Goal: Task Accomplishment & Management: Manage account settings

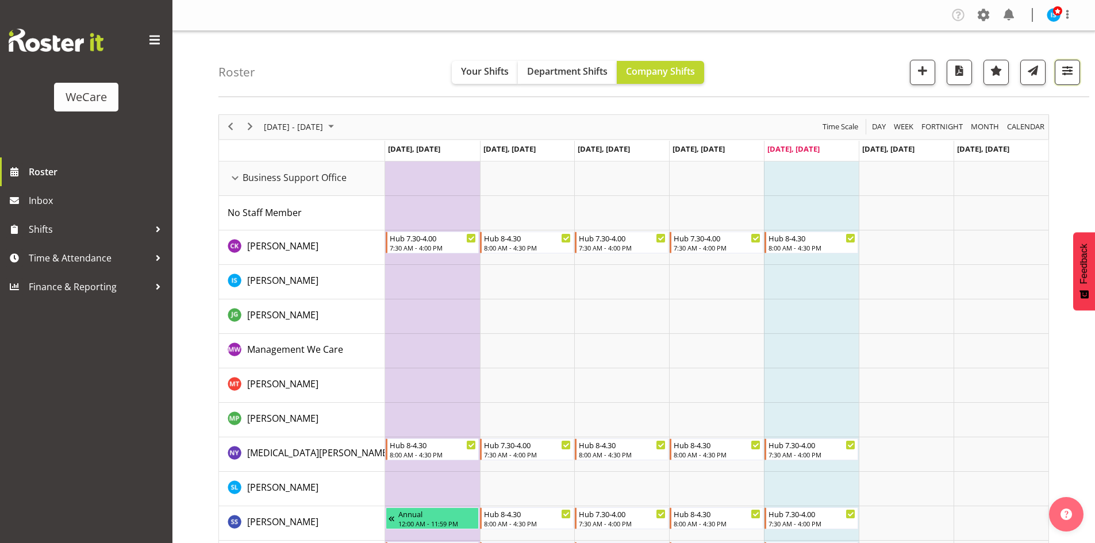
click at [1076, 70] on button "button" at bounding box center [1066, 72] width 25 height 25
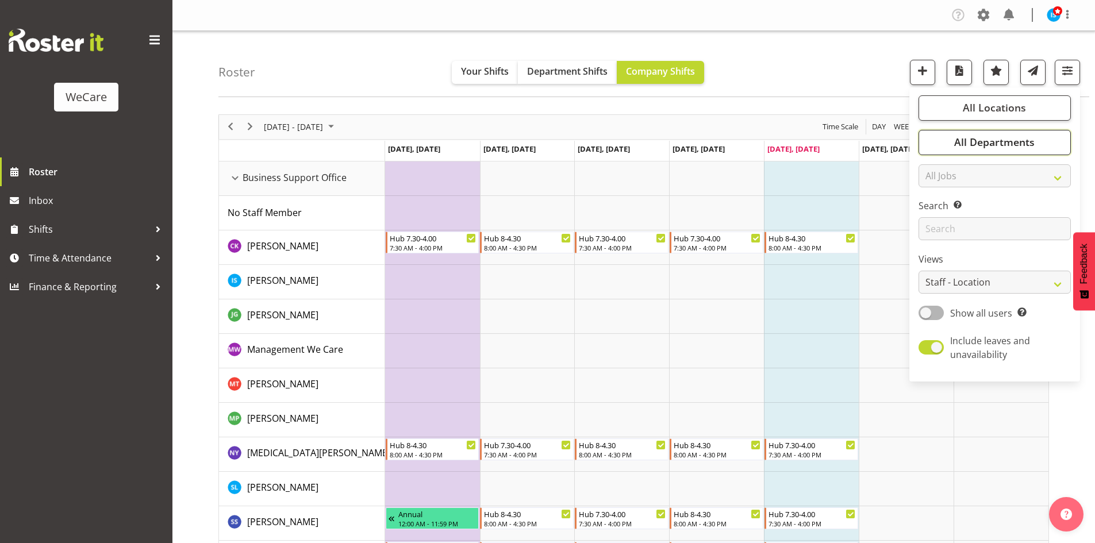
click at [1008, 136] on span "All Departments" at bounding box center [994, 142] width 80 height 14
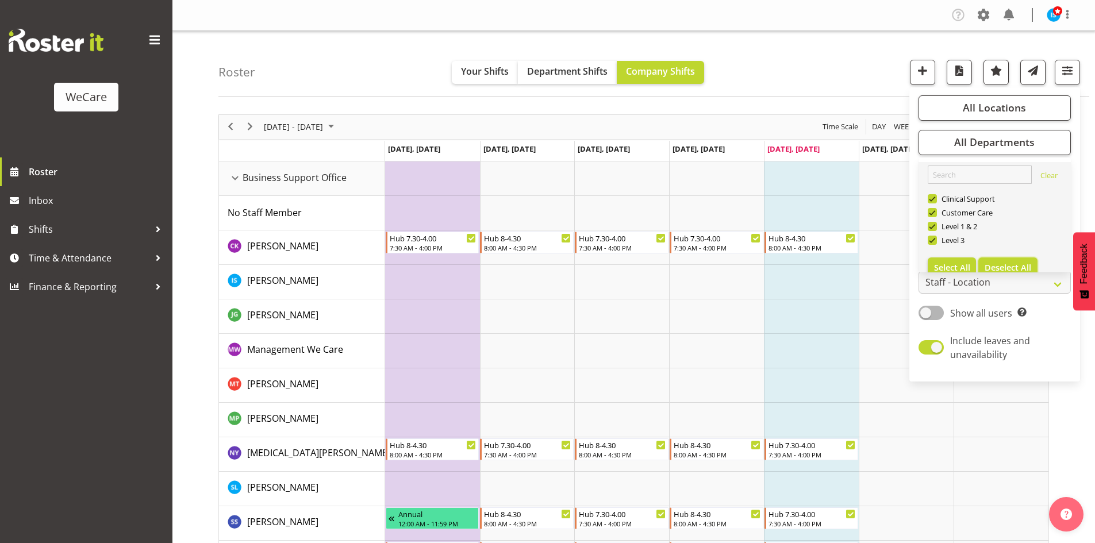
click at [995, 271] on span "Deselect All" at bounding box center [1007, 267] width 47 height 11
checkbox input "false"
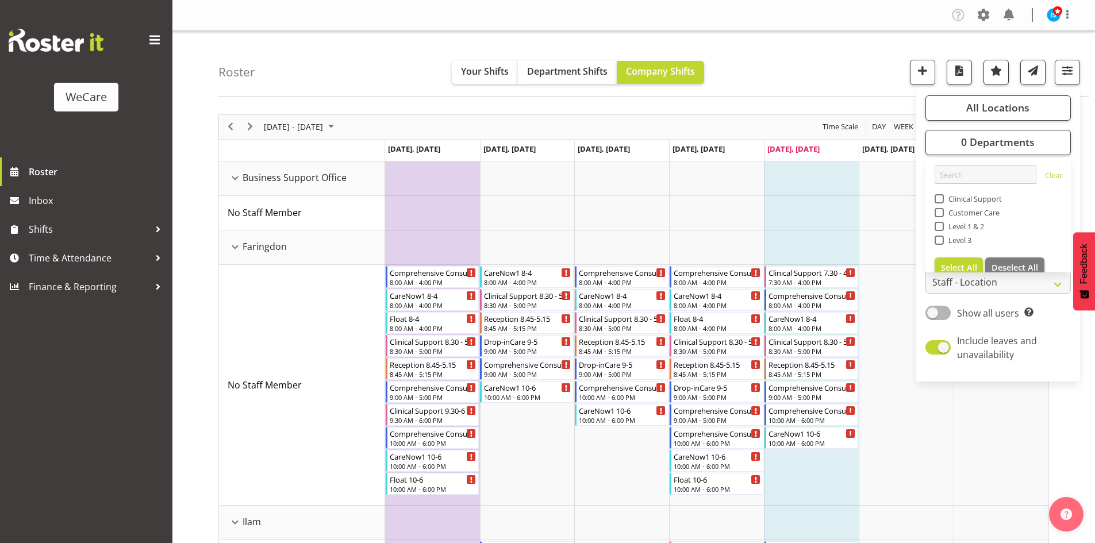
click at [947, 196] on span "Clinical Support" at bounding box center [972, 198] width 59 height 9
click at [942, 196] on input "Clinical Support" at bounding box center [937, 198] width 7 height 7
checkbox input "true"
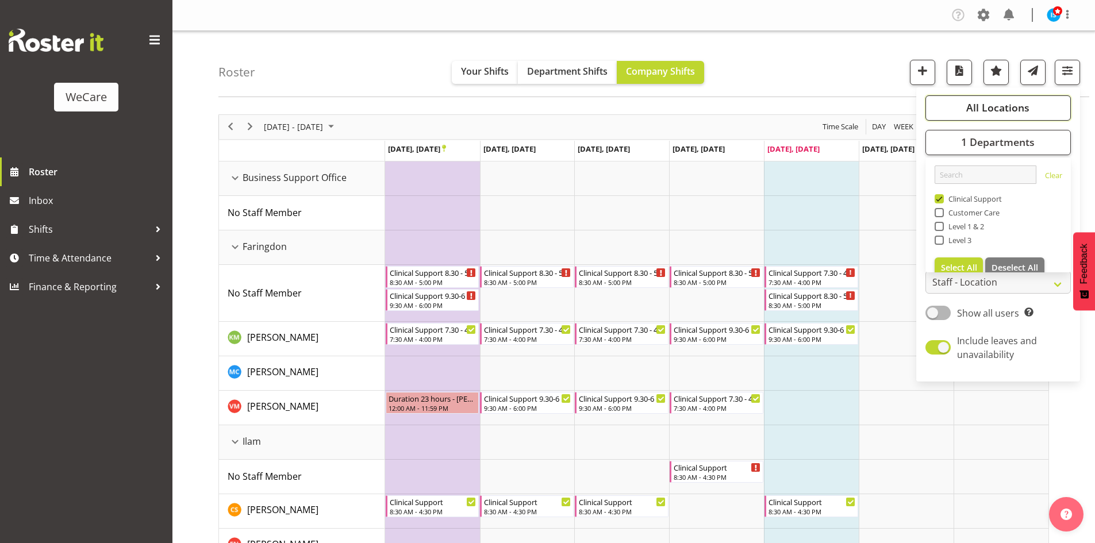
click at [968, 102] on span "All Locations" at bounding box center [997, 108] width 63 height 14
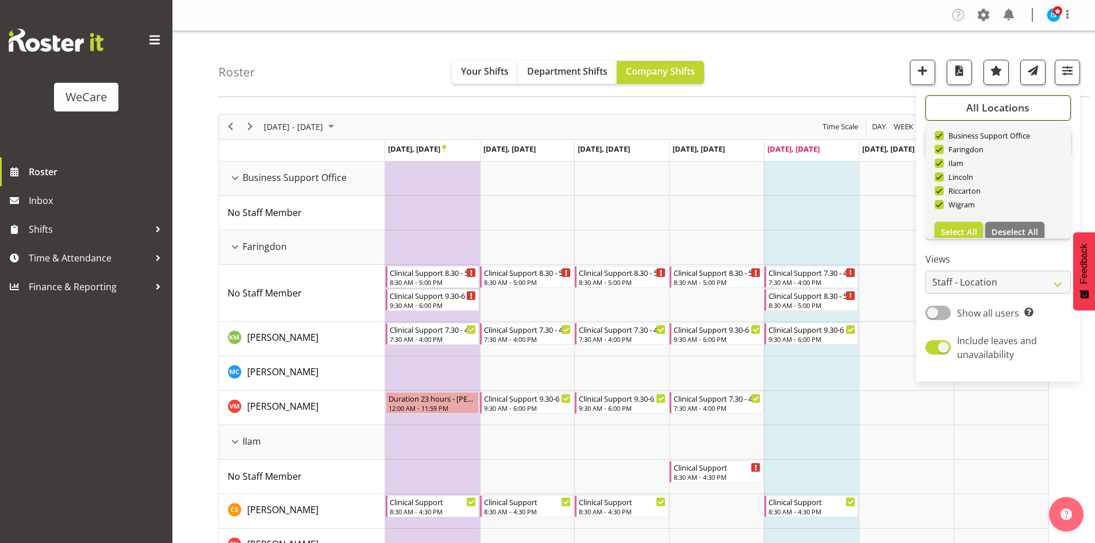
scroll to position [41, 0]
click at [1009, 213] on button "Deselect All" at bounding box center [1014, 219] width 59 height 21
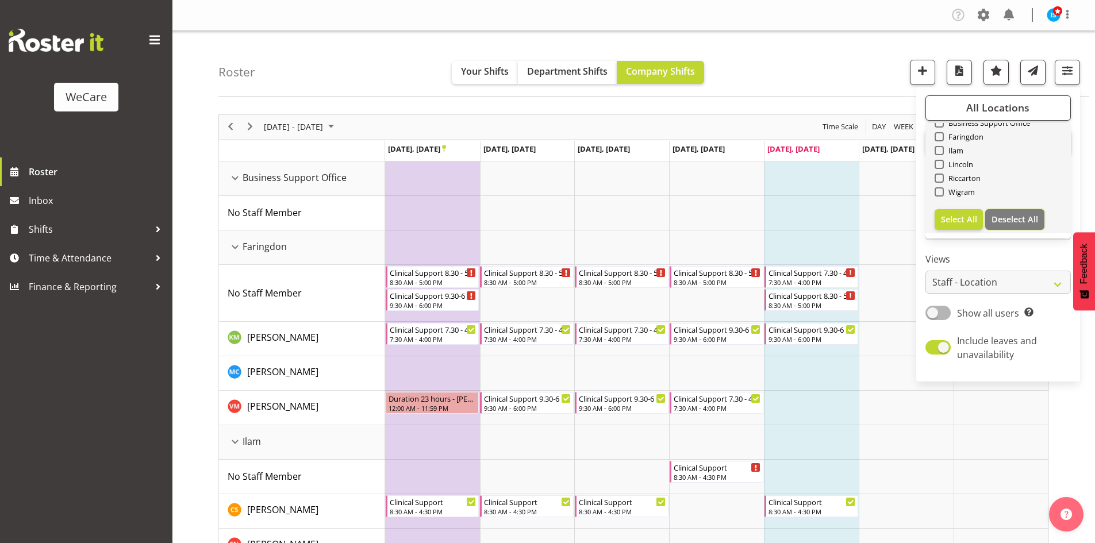
checkbox input "false"
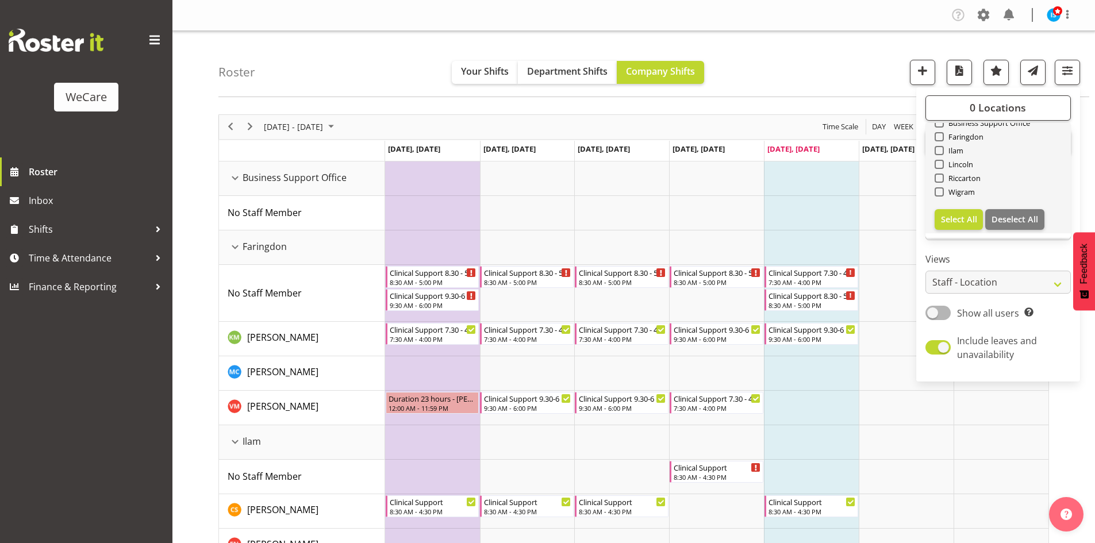
click at [955, 186] on div "Wigram" at bounding box center [998, 193] width 128 height 14
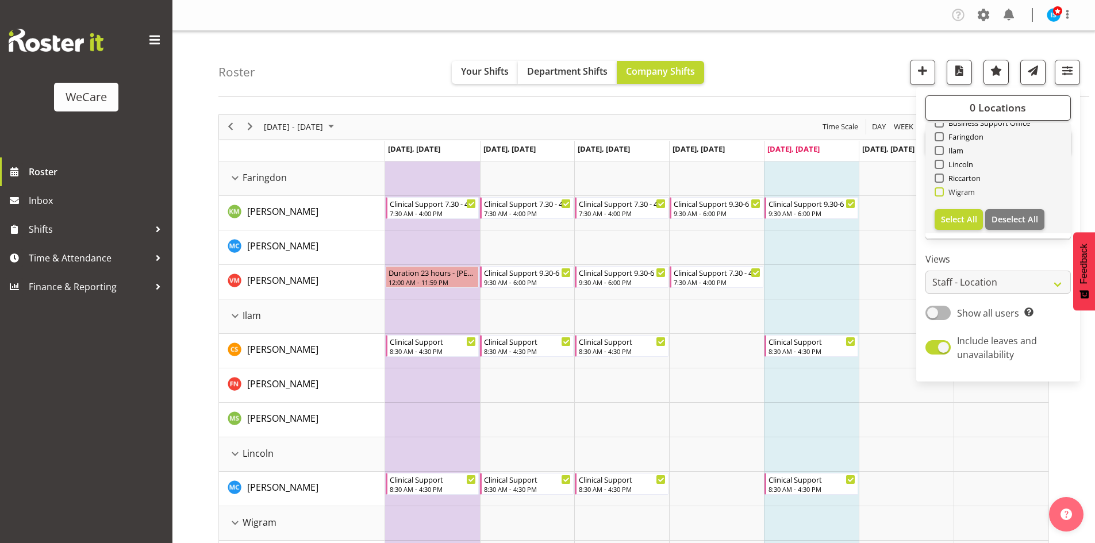
click at [954, 191] on span "Wigram" at bounding box center [959, 191] width 32 height 9
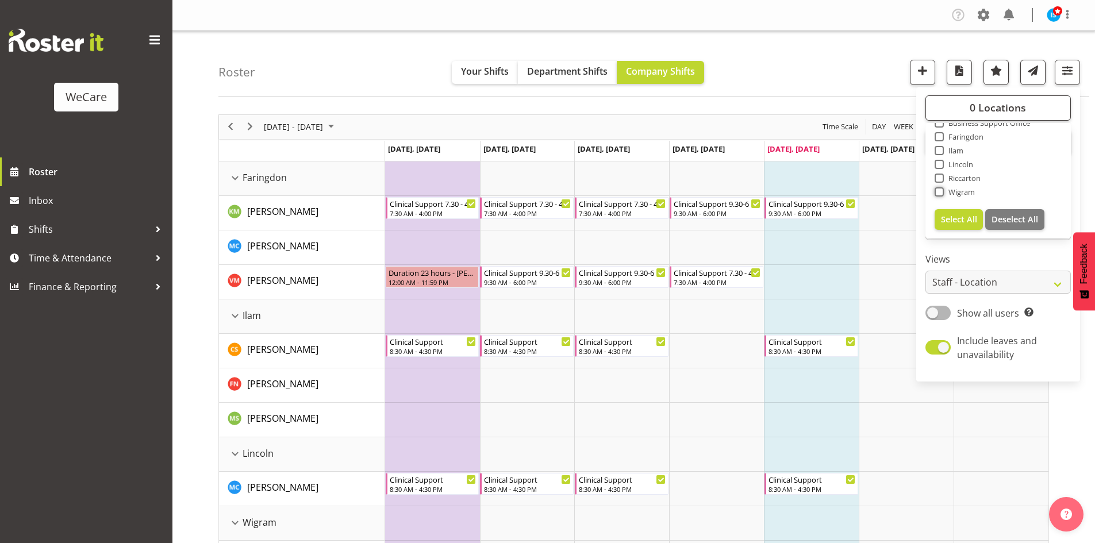
click at [942, 191] on input "Wigram" at bounding box center [937, 191] width 7 height 7
checkbox input "true"
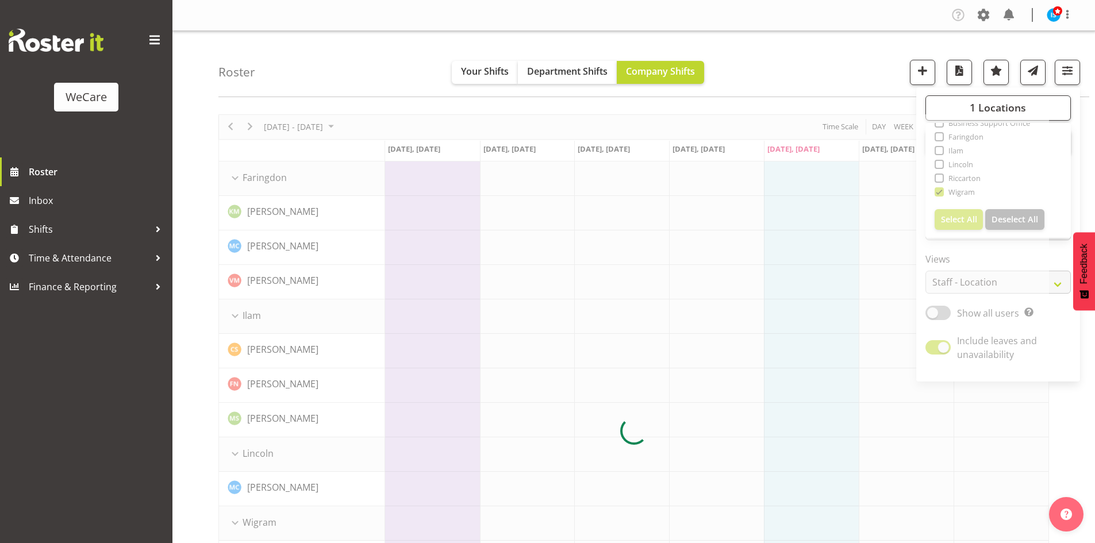
click at [791, 38] on div "Roster Your Shifts Department Shifts Company Shifts 1 Locations Clear Business …" at bounding box center [653, 64] width 870 height 66
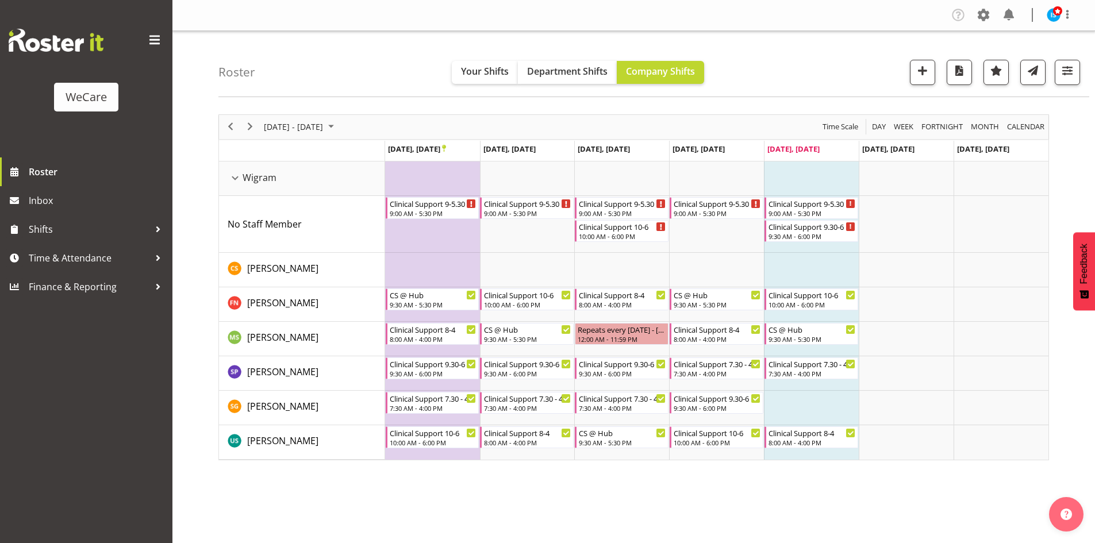
drag, startPoint x: 334, startPoint y: 118, endPoint x: 321, endPoint y: 111, distance: 14.6
click at [329, 117] on div "September 22 - 28, 2025" at bounding box center [300, 127] width 81 height 24
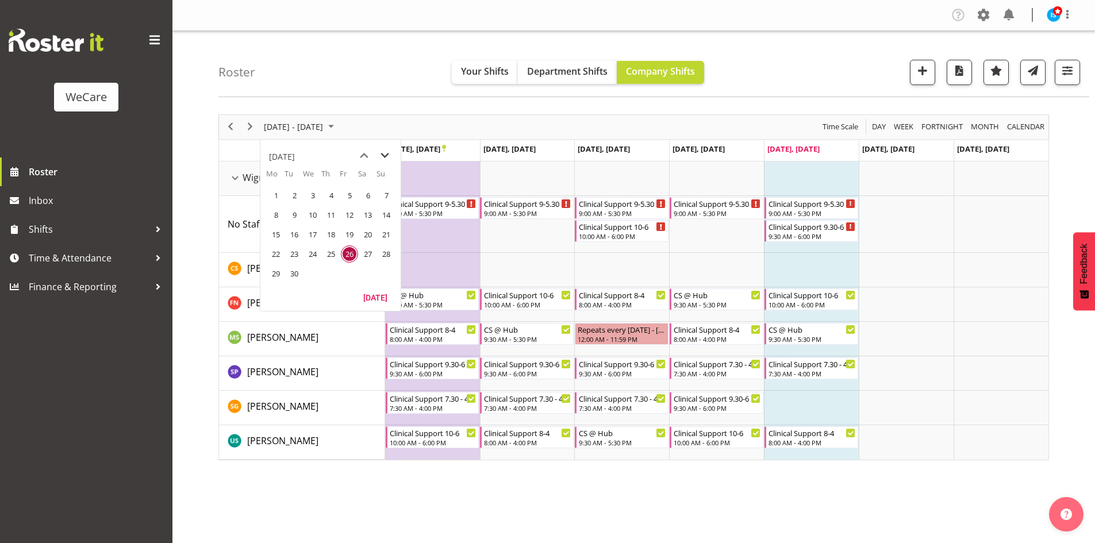
click at [382, 153] on span "next month" at bounding box center [385, 155] width 20 height 21
click at [280, 257] on span "17" at bounding box center [275, 253] width 17 height 17
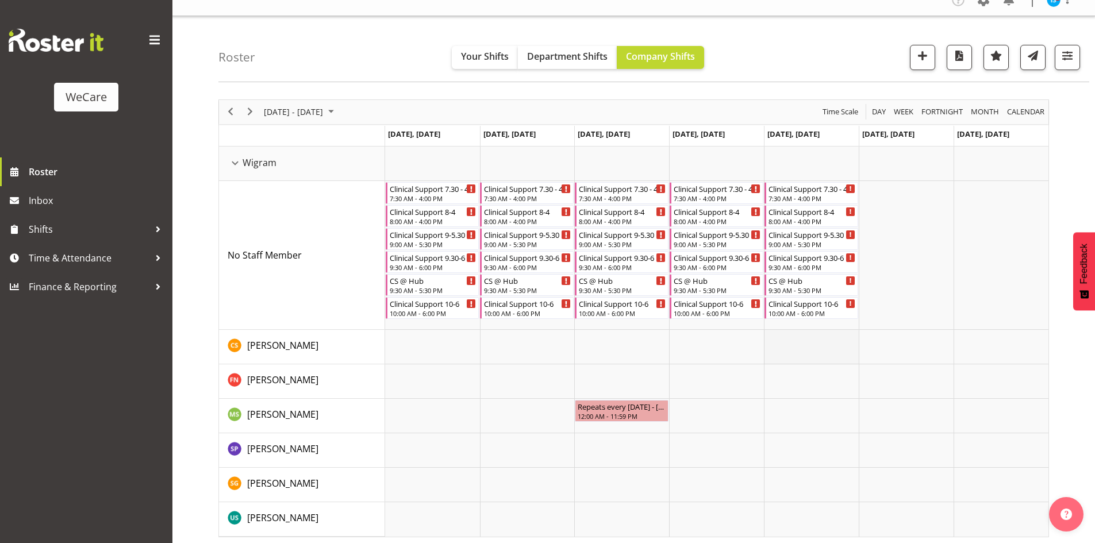
scroll to position [22, 0]
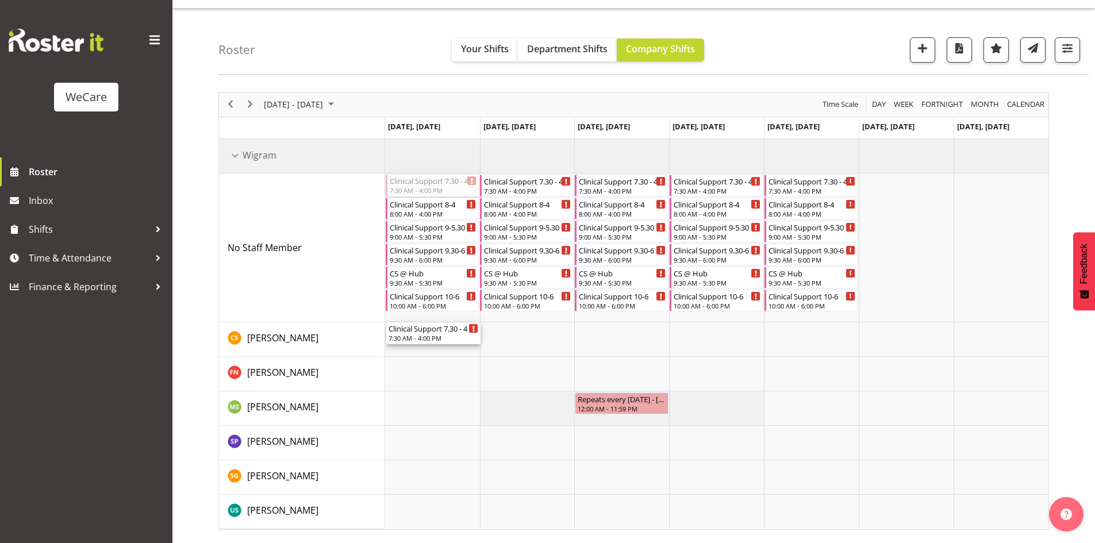
drag, startPoint x: 436, startPoint y: 209, endPoint x: 448, endPoint y: 344, distance: 135.0
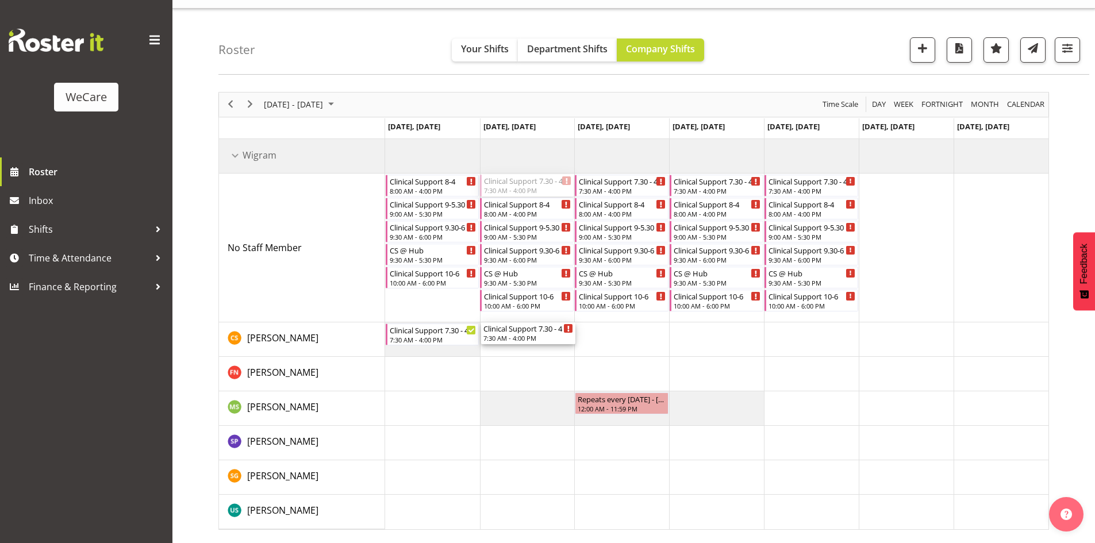
drag, startPoint x: 548, startPoint y: 182, endPoint x: 541, endPoint y: 327, distance: 145.5
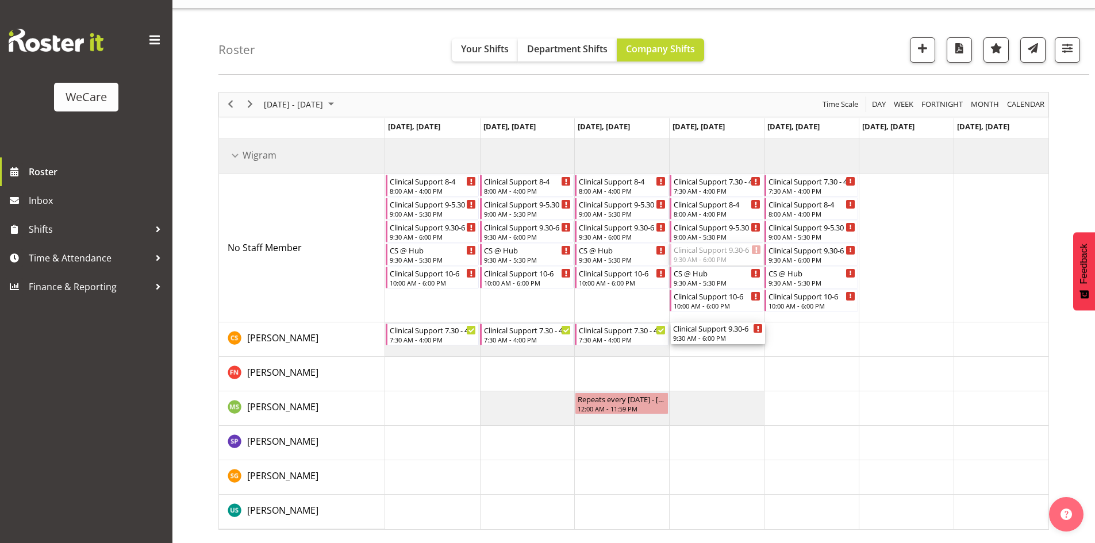
drag, startPoint x: 715, startPoint y: 252, endPoint x: 710, endPoint y: 325, distance: 73.1
drag, startPoint x: 812, startPoint y: 253, endPoint x: 812, endPoint y: 145, distance: 108.0
click at [806, 233] on div "9:30 AM - 6:00 PM" at bounding box center [813, 236] width 90 height 9
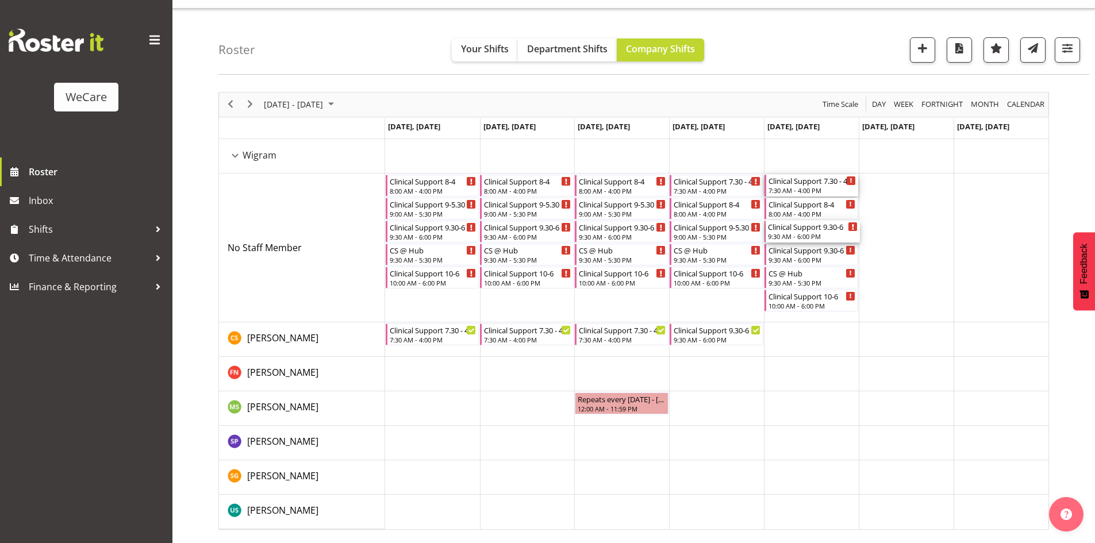
click at [820, 184] on div "Clinical Support 7.30 - 4" at bounding box center [811, 180] width 87 height 11
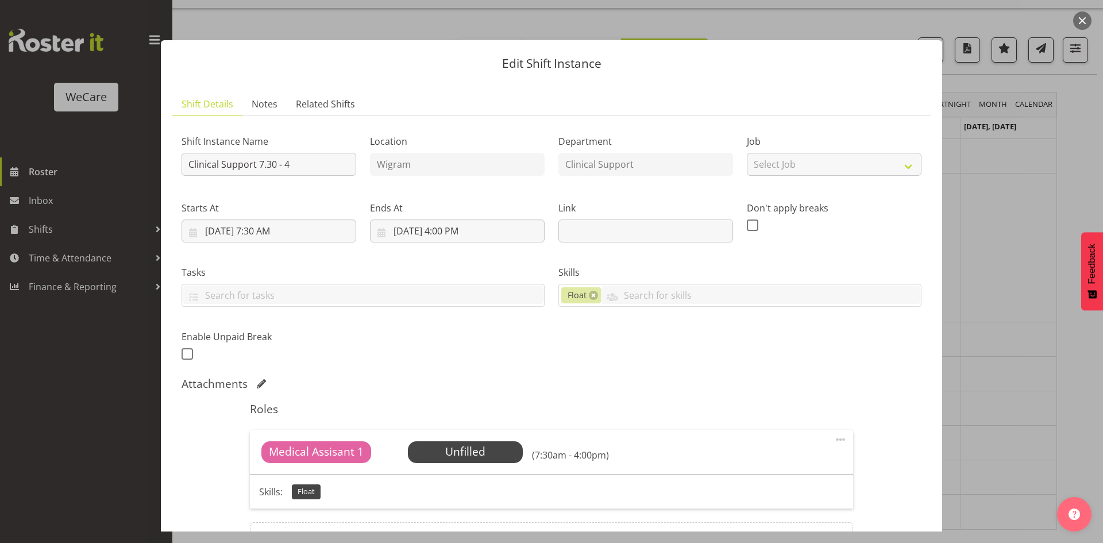
click at [1041, 209] on div at bounding box center [551, 271] width 1103 height 543
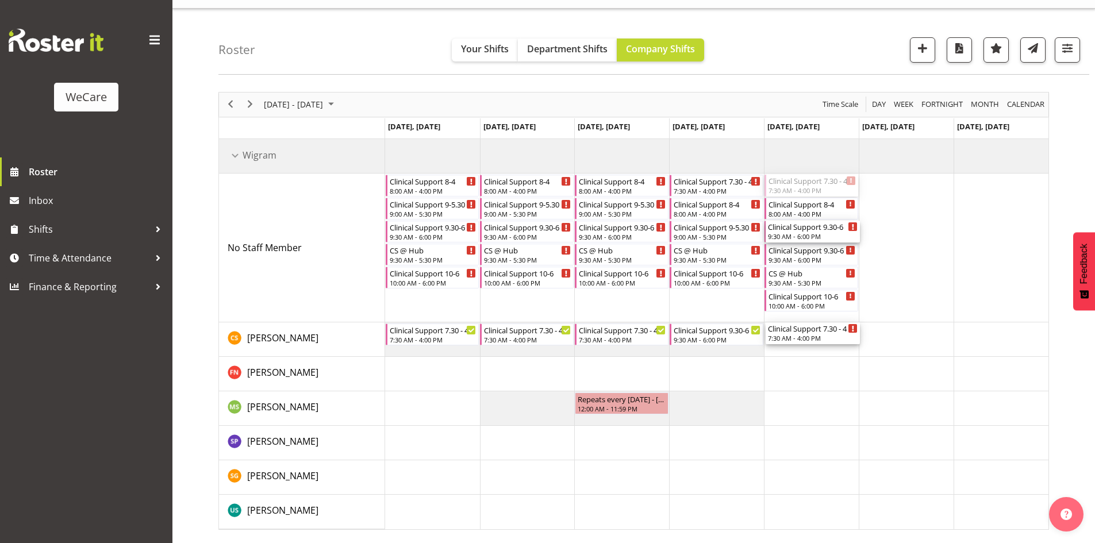
drag, startPoint x: 779, startPoint y: 187, endPoint x: 788, endPoint y: 334, distance: 146.8
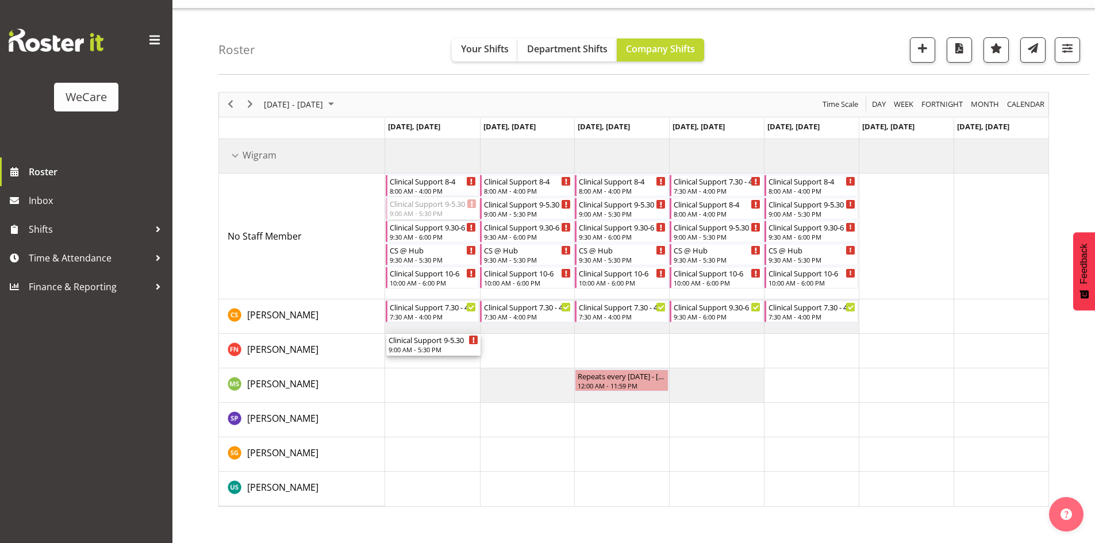
drag, startPoint x: 446, startPoint y: 206, endPoint x: 444, endPoint y: 337, distance: 131.6
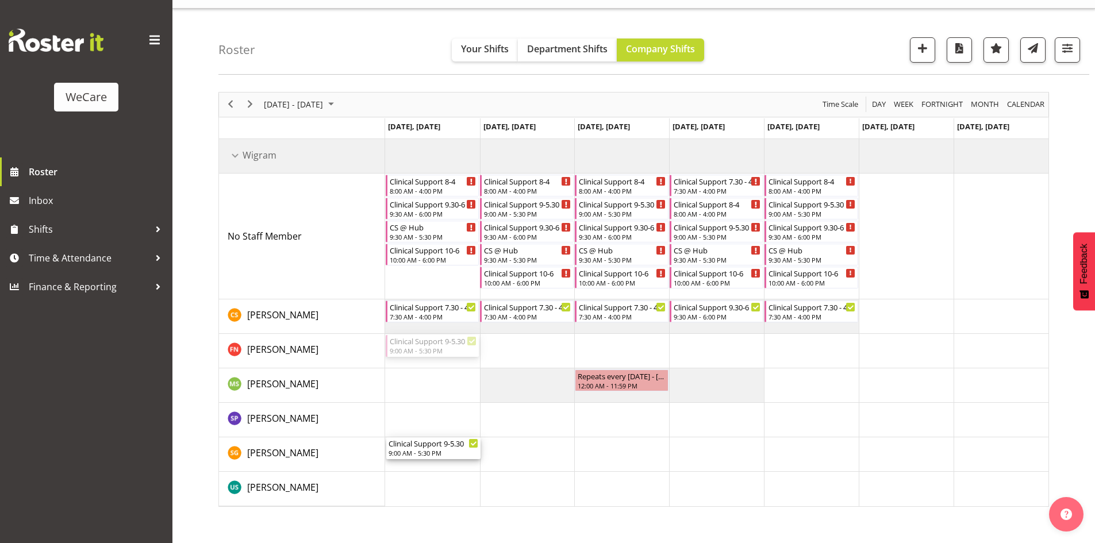
drag, startPoint x: 444, startPoint y: 338, endPoint x: 436, endPoint y: 443, distance: 105.4
drag, startPoint x: 628, startPoint y: 201, endPoint x: 625, endPoint y: 450, distance: 248.8
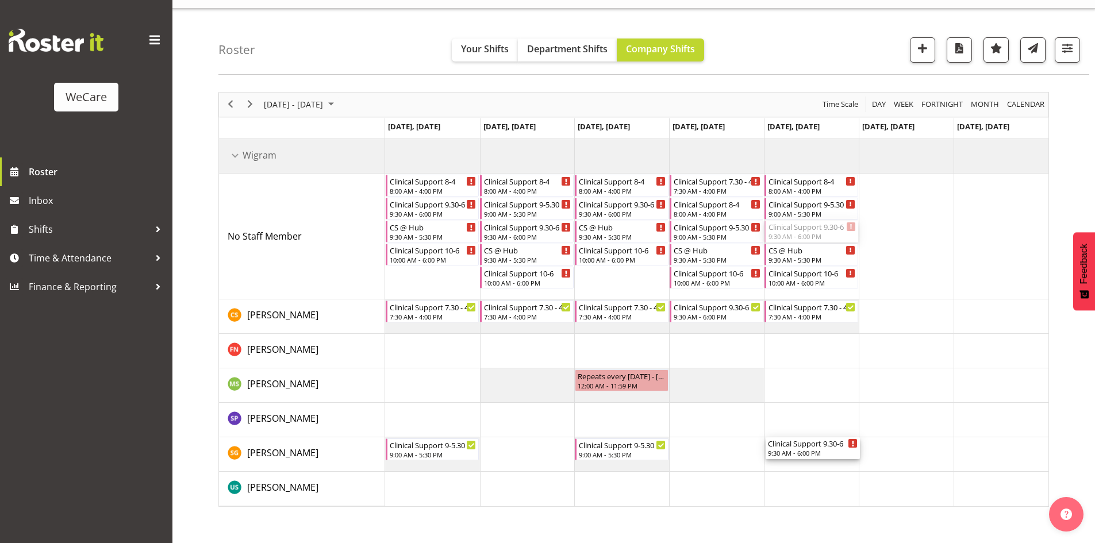
drag, startPoint x: 819, startPoint y: 228, endPoint x: 819, endPoint y: 445, distance: 217.8
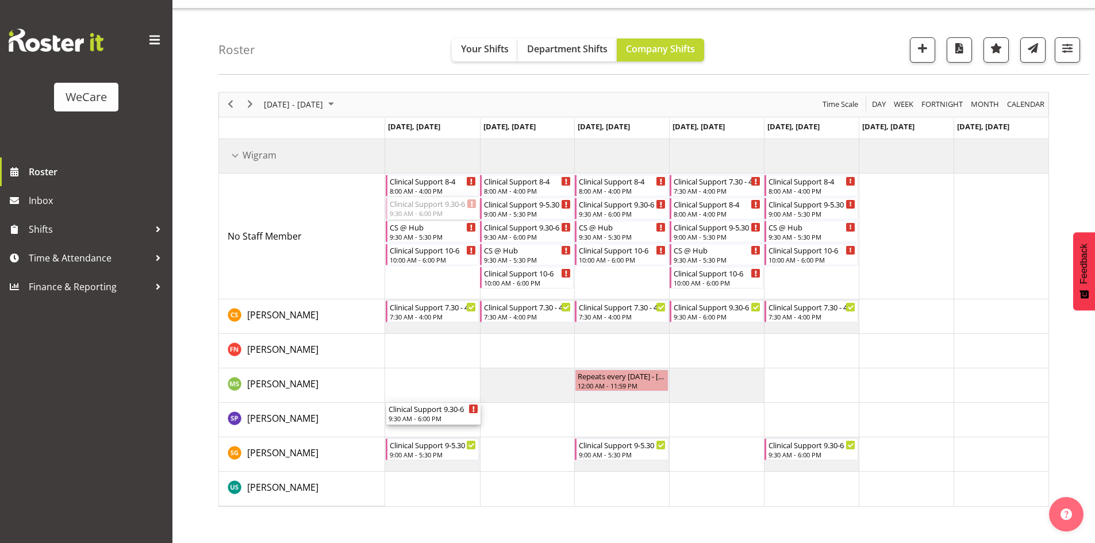
drag, startPoint x: 436, startPoint y: 208, endPoint x: 444, endPoint y: 432, distance: 224.2
click at [444, 432] on div "Clinical Support 8-4 8:00 AM - 4:00 PM Clinical Support 9.30-6 9:30 AM - 6:00 P…" at bounding box center [716, 322] width 663 height 367
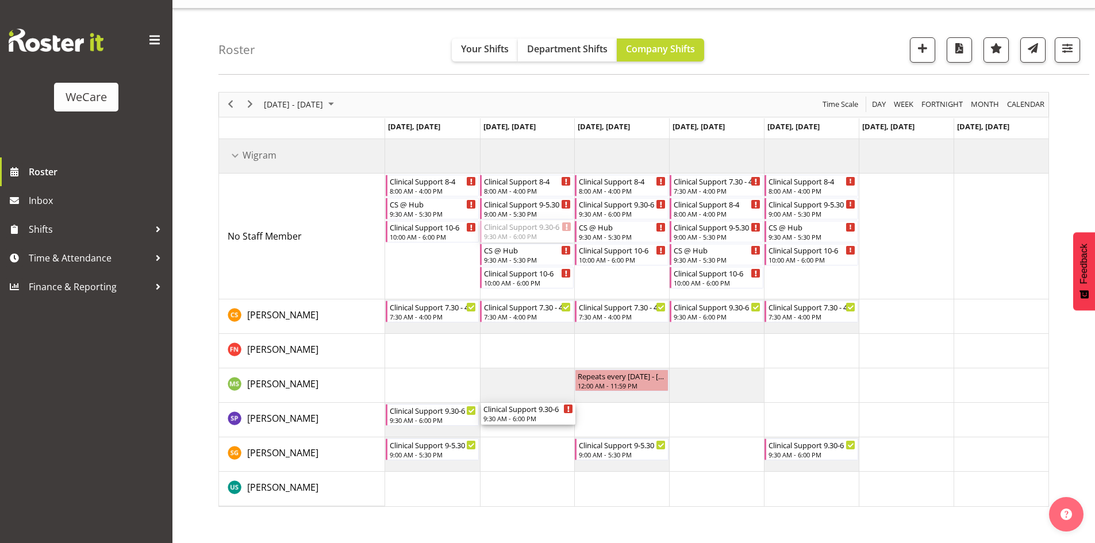
drag, startPoint x: 529, startPoint y: 232, endPoint x: 540, endPoint y: 413, distance: 181.9
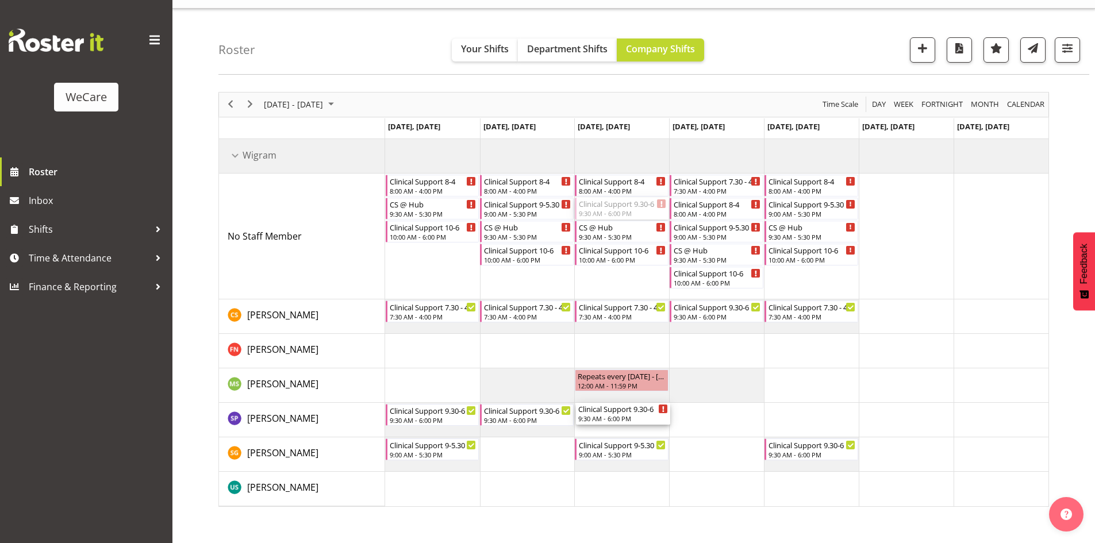
drag, startPoint x: 647, startPoint y: 205, endPoint x: 639, endPoint y: 410, distance: 205.3
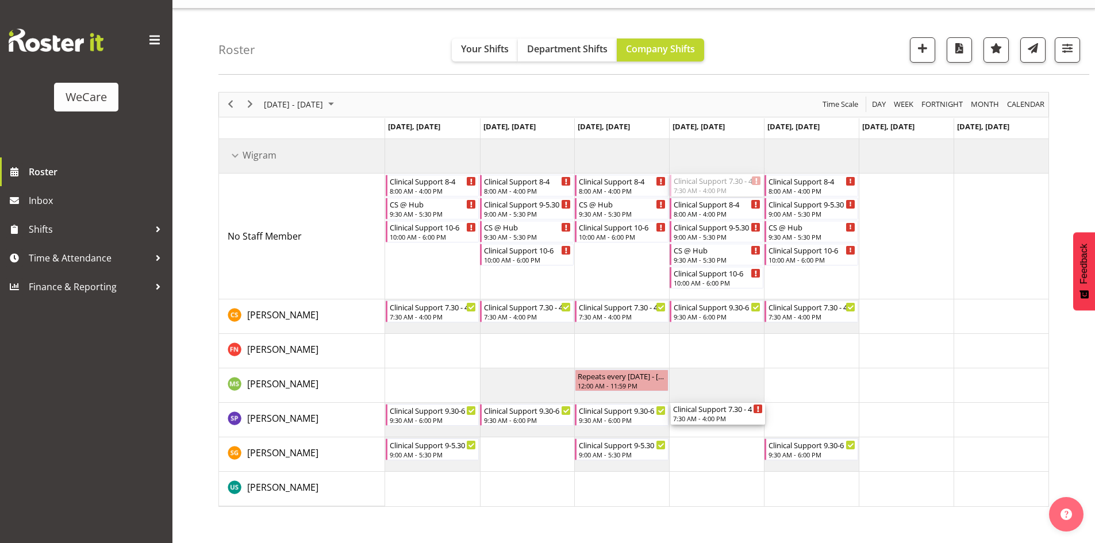
drag, startPoint x: 733, startPoint y: 178, endPoint x: 735, endPoint y: 414, distance: 235.6
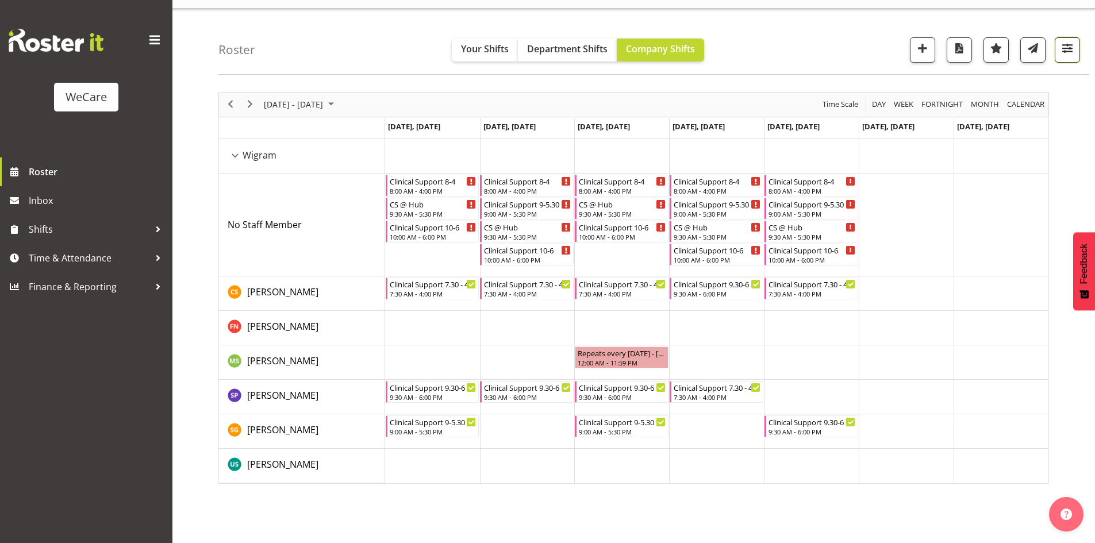
click at [1071, 51] on span "button" at bounding box center [1066, 48] width 15 height 15
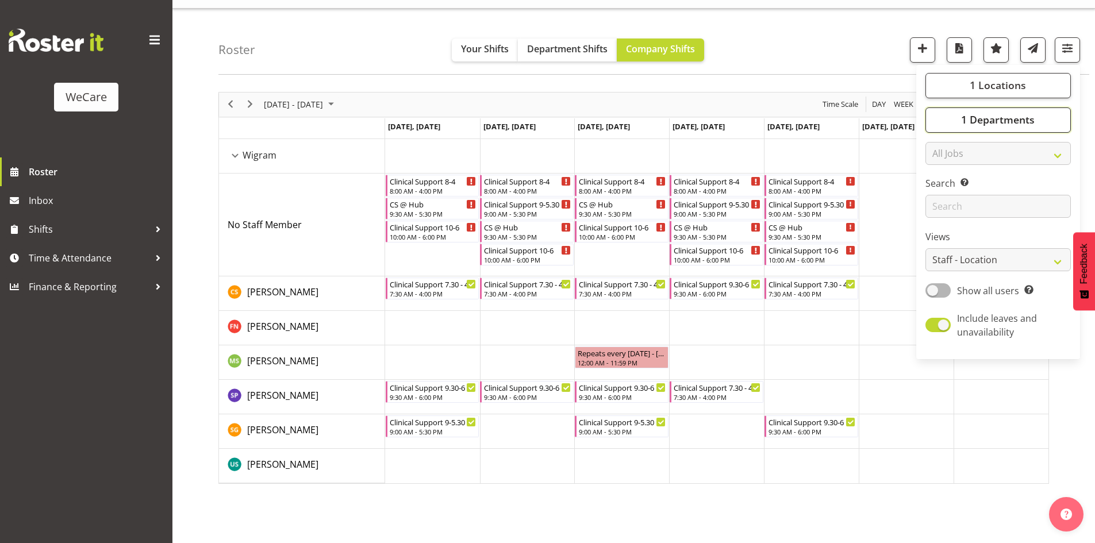
click at [1029, 114] on span "1 Departments" at bounding box center [998, 120] width 74 height 14
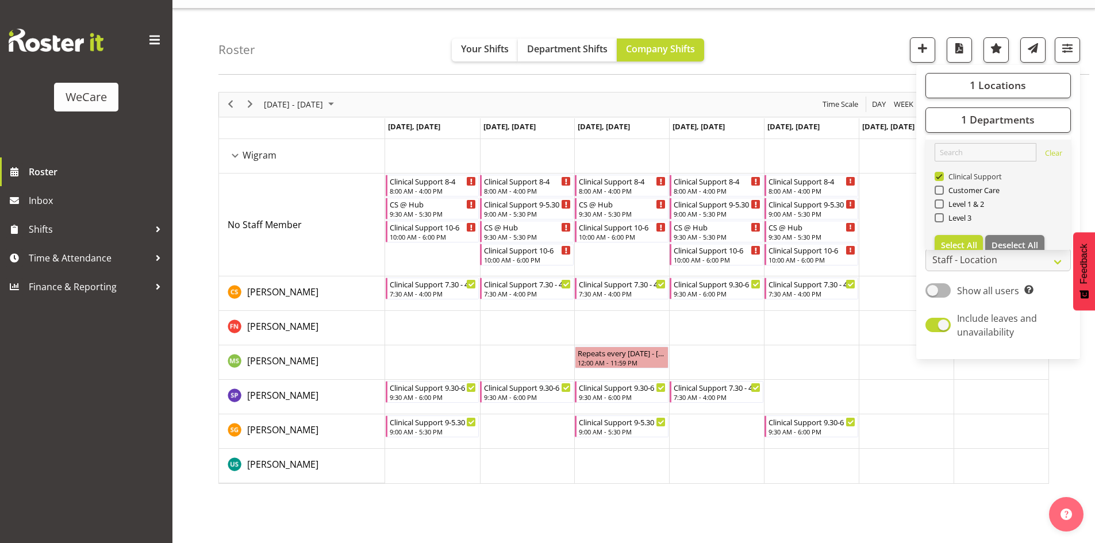
click at [959, 180] on span "Clinical Support" at bounding box center [972, 176] width 59 height 9
click at [942, 180] on input "Clinical Support" at bounding box center [937, 175] width 7 height 7
checkbox input "false"
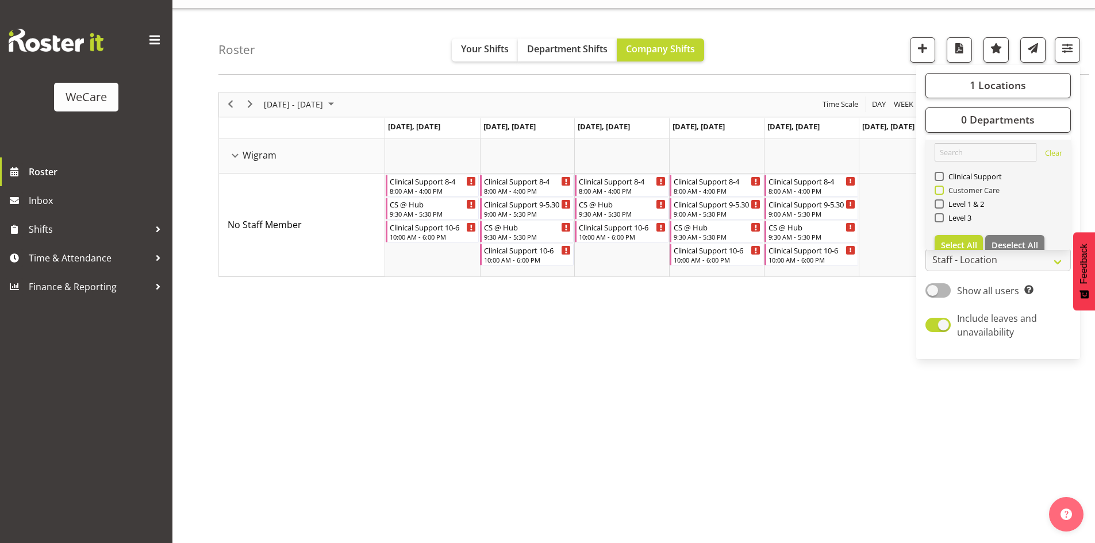
click at [961, 188] on span "Customer Care" at bounding box center [971, 190] width 56 height 9
click at [942, 188] on input "Customer Care" at bounding box center [937, 189] width 7 height 7
checkbox input "true"
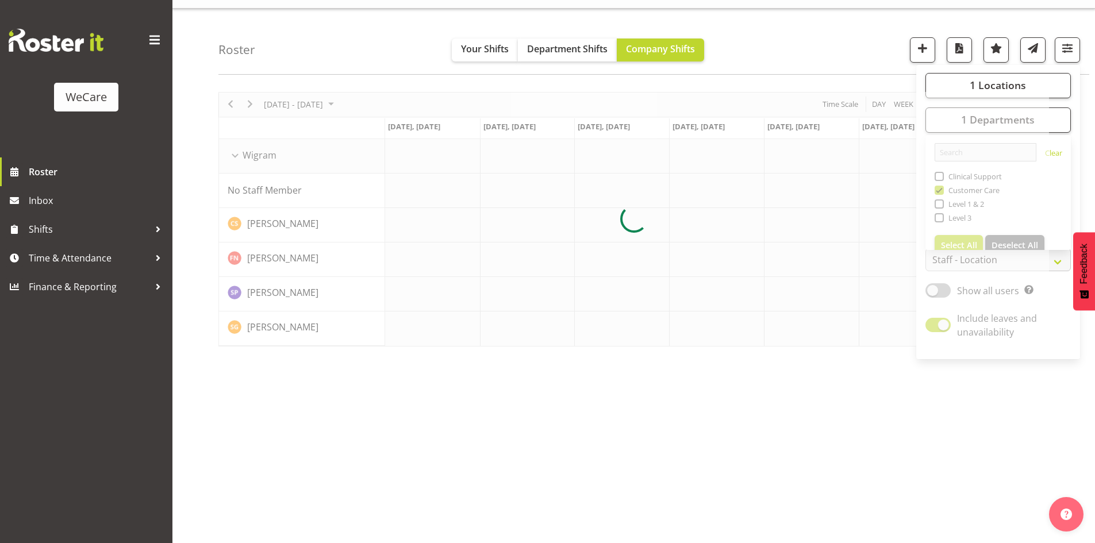
click at [822, 52] on div "Roster Your Shifts Department Shifts Company Shifts 1 Locations Clear Business …" at bounding box center [653, 42] width 870 height 66
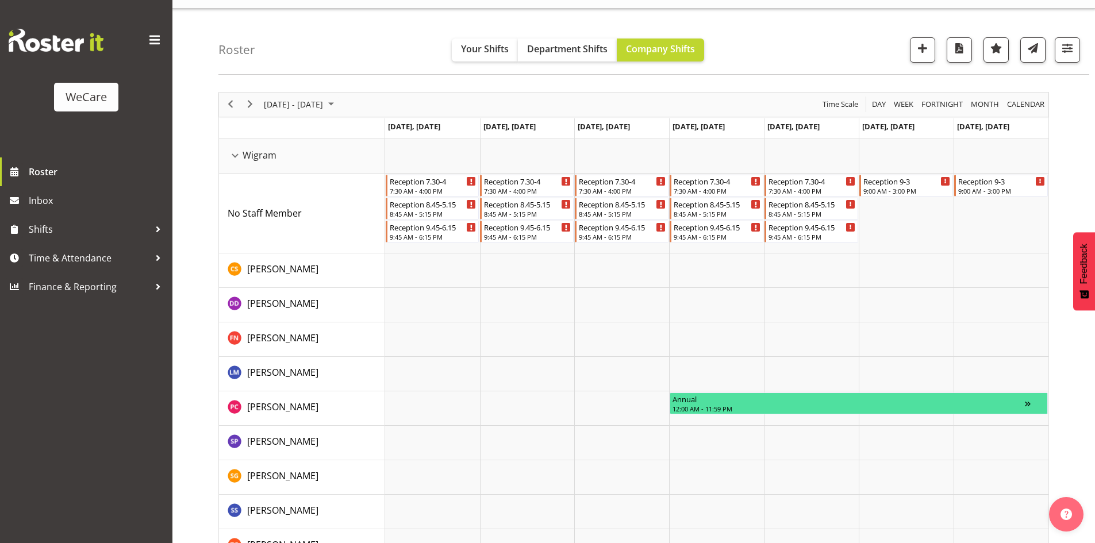
click at [342, 49] on div "Roster Your Shifts Department Shifts Company Shifts 1 Locations Clear Business …" at bounding box center [653, 42] width 870 height 66
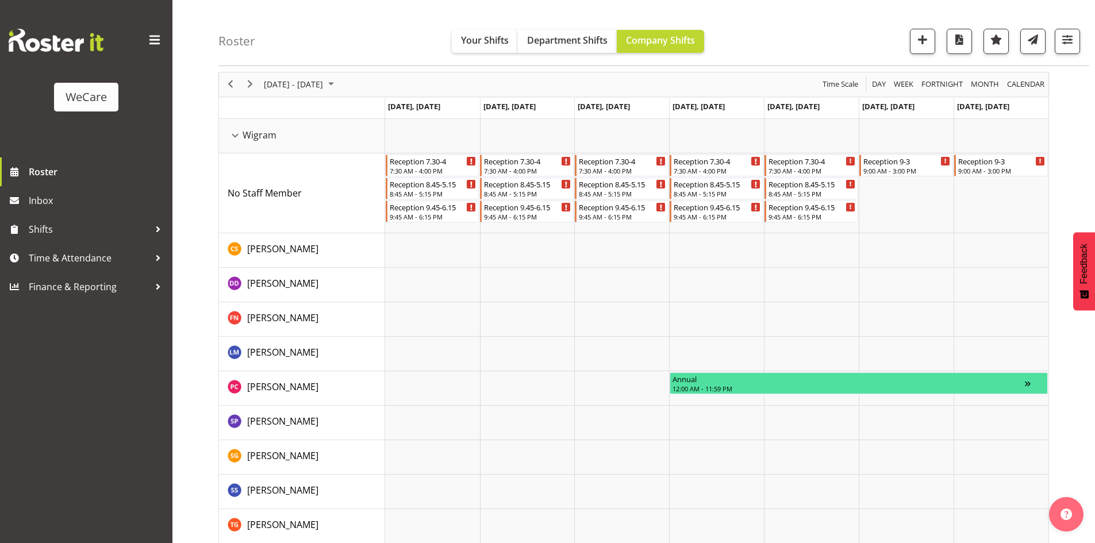
scroll to position [52, 0]
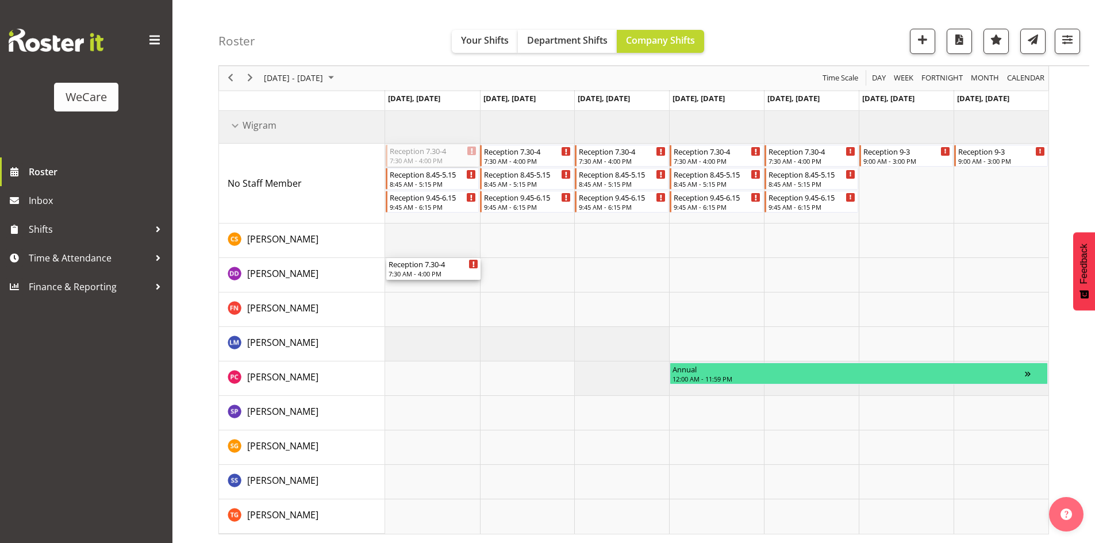
drag, startPoint x: 429, startPoint y: 156, endPoint x: 410, endPoint y: 256, distance: 102.2
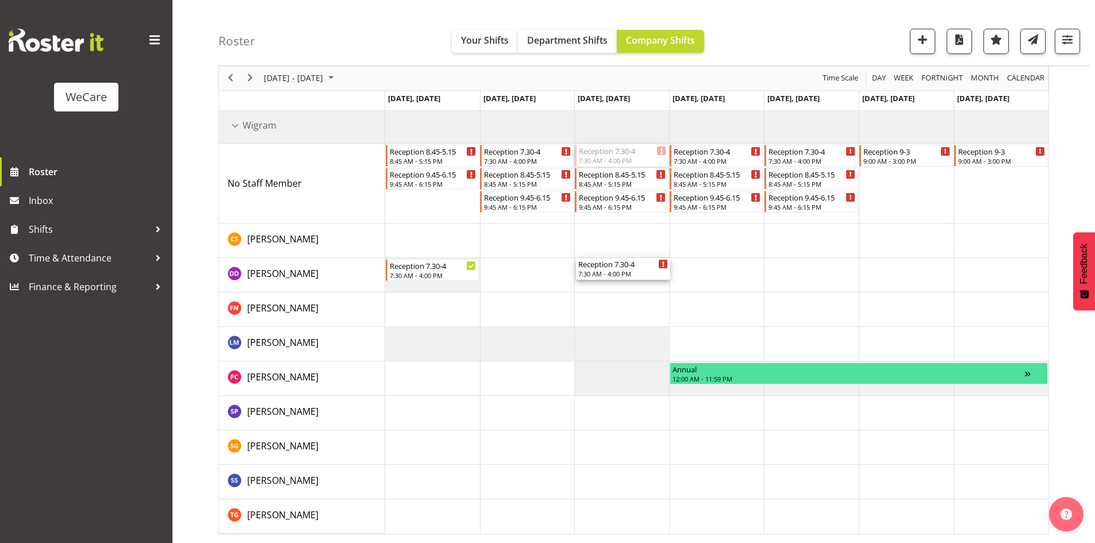
drag, startPoint x: 629, startPoint y: 153, endPoint x: 634, endPoint y: 281, distance: 128.3
click at [634, 281] on div "Reception 8.45-5.15 8:45 AM - 5:15 PM Reception 9.45-6.15 9:45 AM - 6:15 PM Rec…" at bounding box center [716, 321] width 663 height 425
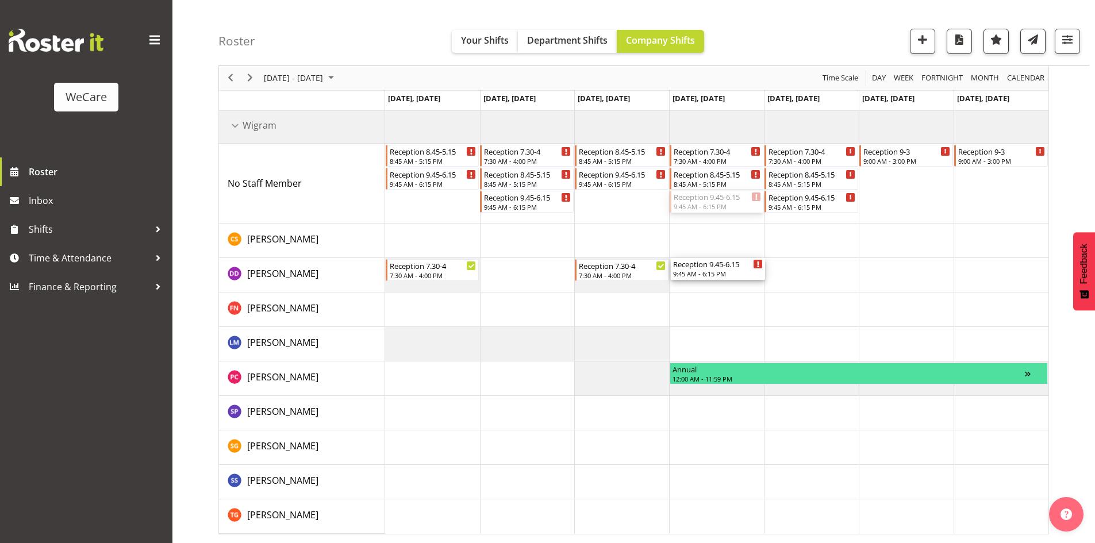
drag, startPoint x: 722, startPoint y: 209, endPoint x: 729, endPoint y: 287, distance: 79.0
click at [729, 287] on div "Reception 8.45-5.15 8:45 AM - 5:15 PM Reception 9.45-6.15 9:45 AM - 6:15 PM Rec…" at bounding box center [716, 321] width 663 height 425
drag, startPoint x: 815, startPoint y: 148, endPoint x: 816, endPoint y: 262, distance: 113.8
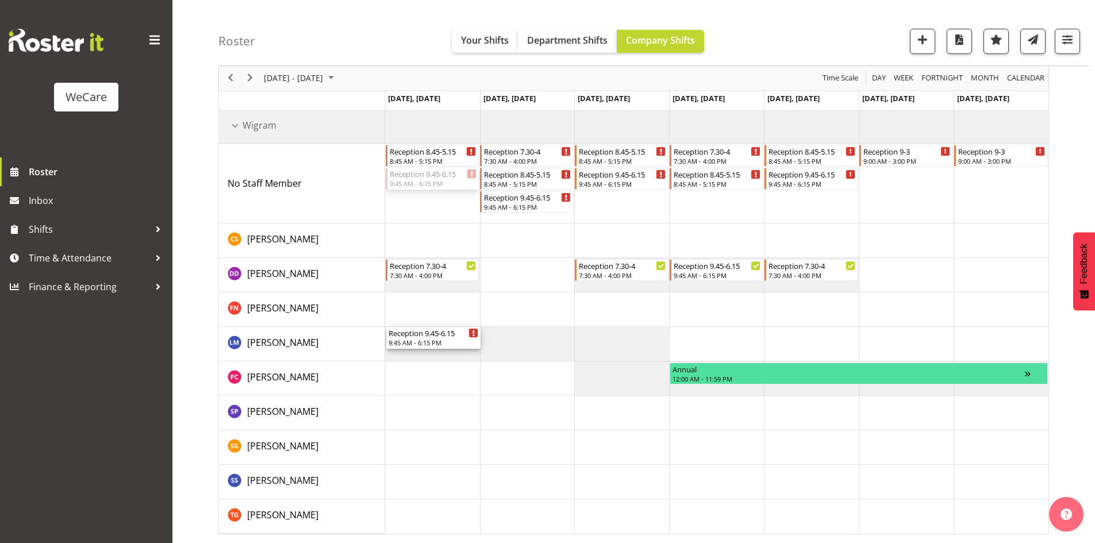
drag, startPoint x: 448, startPoint y: 180, endPoint x: 454, endPoint y: 376, distance: 196.0
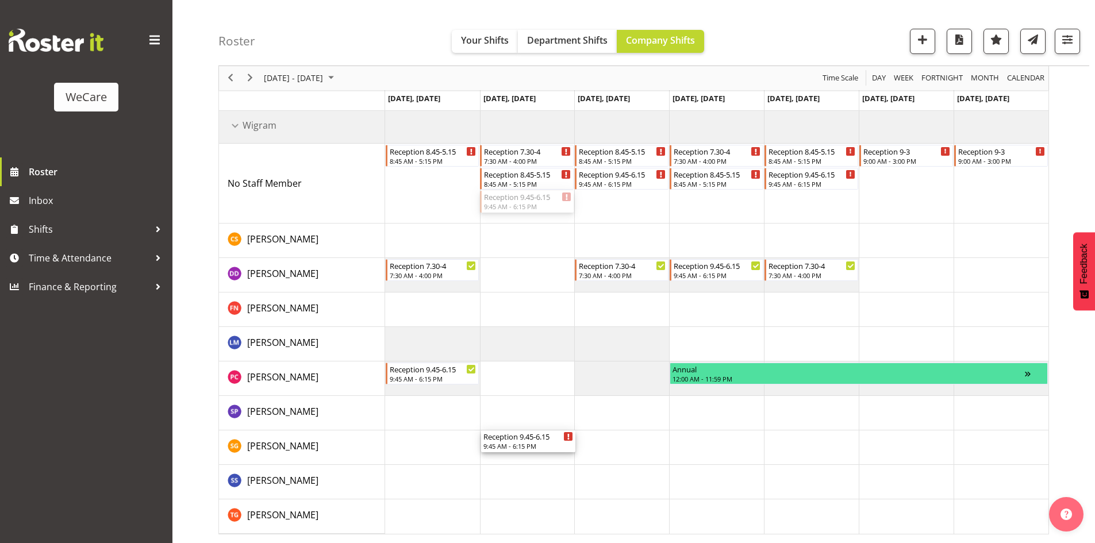
drag, startPoint x: 531, startPoint y: 201, endPoint x: 529, endPoint y: 452, distance: 251.1
click at [529, 452] on div "Reception 8.45-5.15 8:45 AM - 5:15 PM Reception 7.30-4 7:30 AM - 4:00 PM Recept…" at bounding box center [716, 321] width 663 height 425
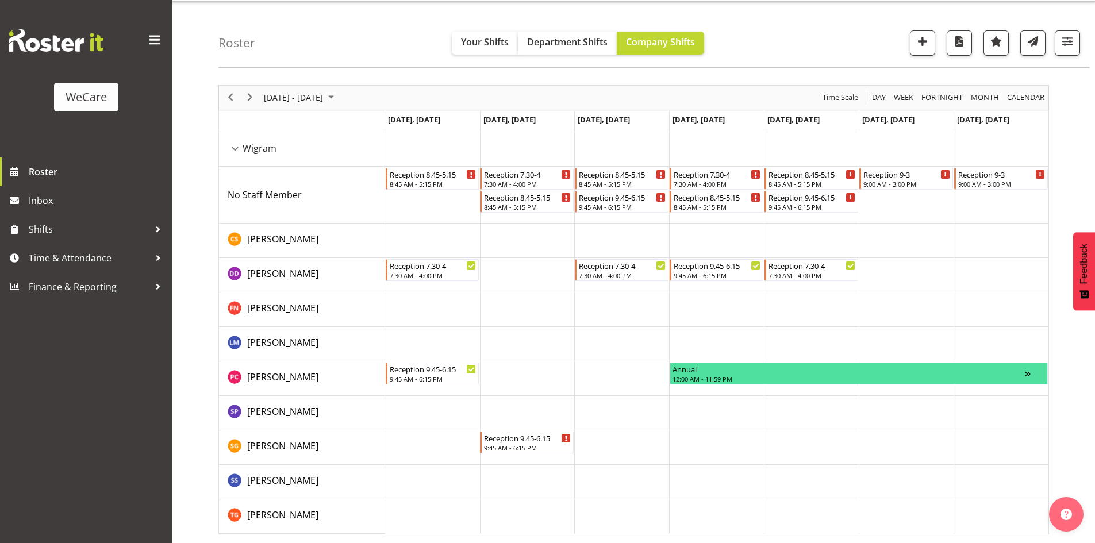
scroll to position [29, 0]
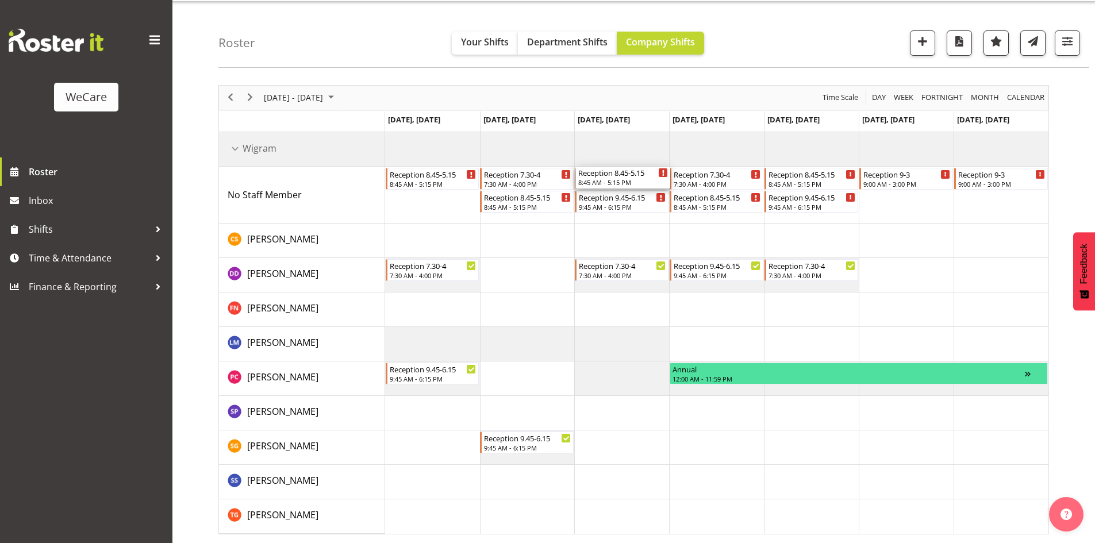
drag, startPoint x: 631, startPoint y: 189, endPoint x: 634, endPoint y: 222, distance: 32.9
click at [634, 222] on div "Reception 8.45-5.15 8:45 AM - 5:15 PM Reception 7.30-4 7:30 AM - 4:00 PM Recept…" at bounding box center [716, 333] width 663 height 402
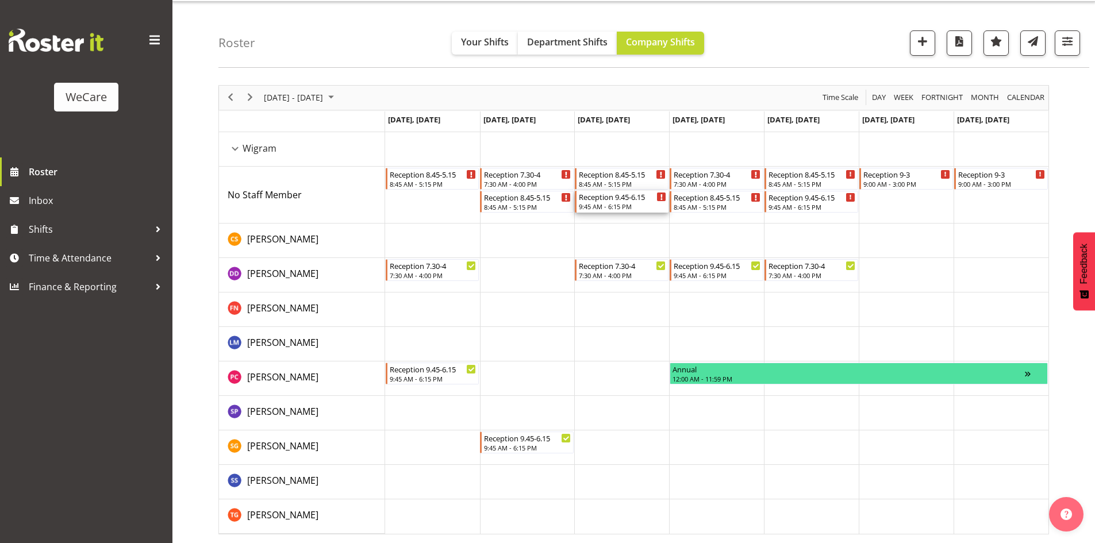
click at [621, 199] on div "Reception 9.45-6.15" at bounding box center [622, 196] width 87 height 11
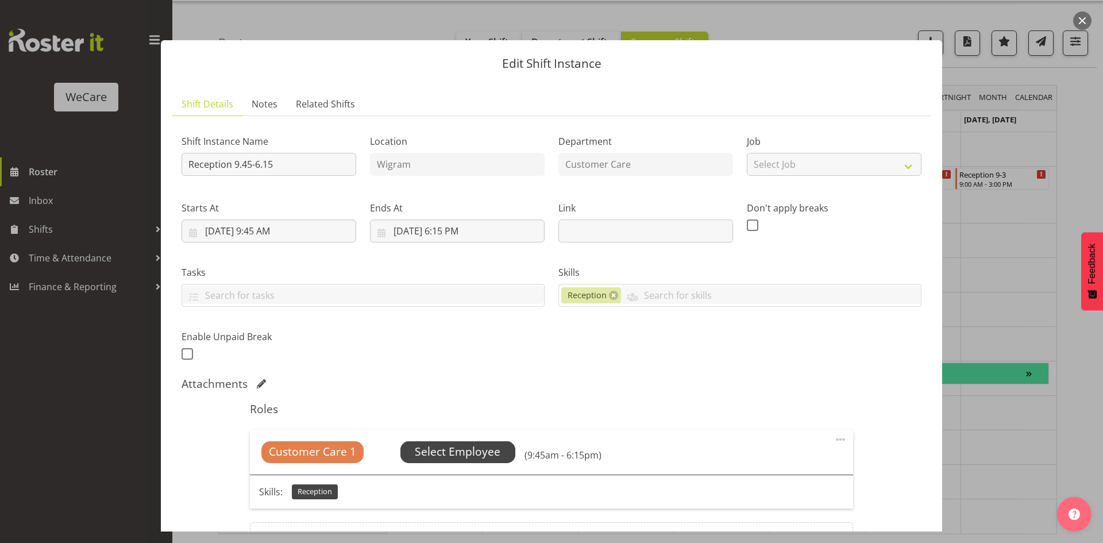
click at [452, 446] on span "Select Employee" at bounding box center [458, 452] width 86 height 17
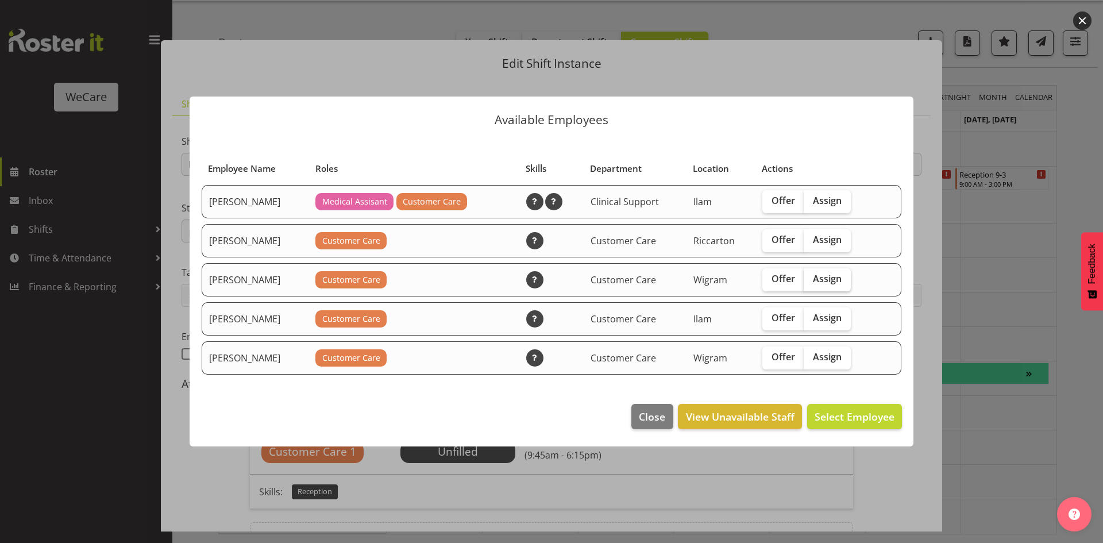
click at [824, 288] on label "Assign" at bounding box center [827, 279] width 47 height 23
click at [811, 283] on input "Assign" at bounding box center [807, 278] width 7 height 7
checkbox input "true"
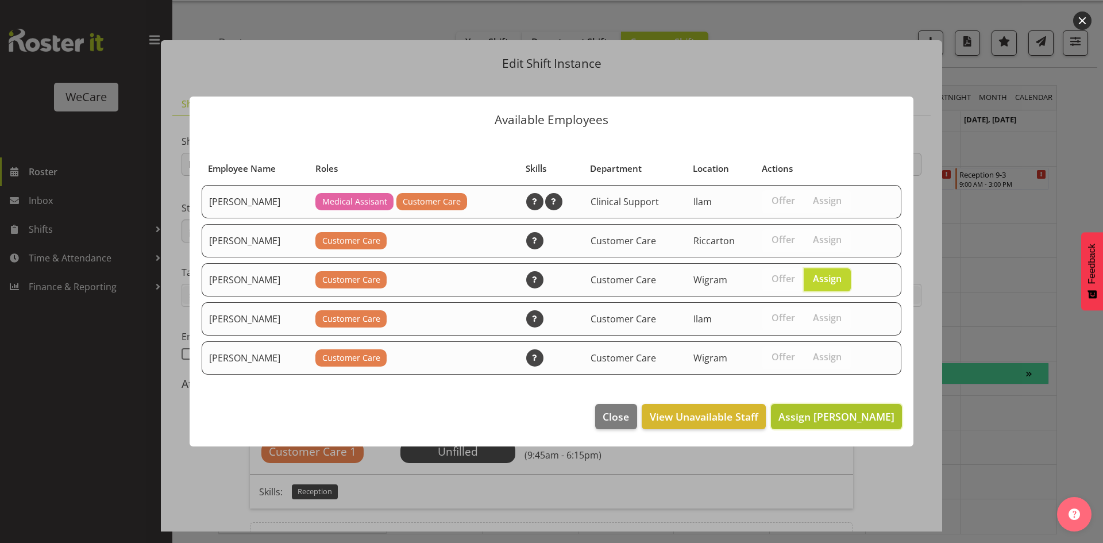
click at [847, 421] on span "Assign Penny Clyne-Moffat" at bounding box center [837, 417] width 116 height 14
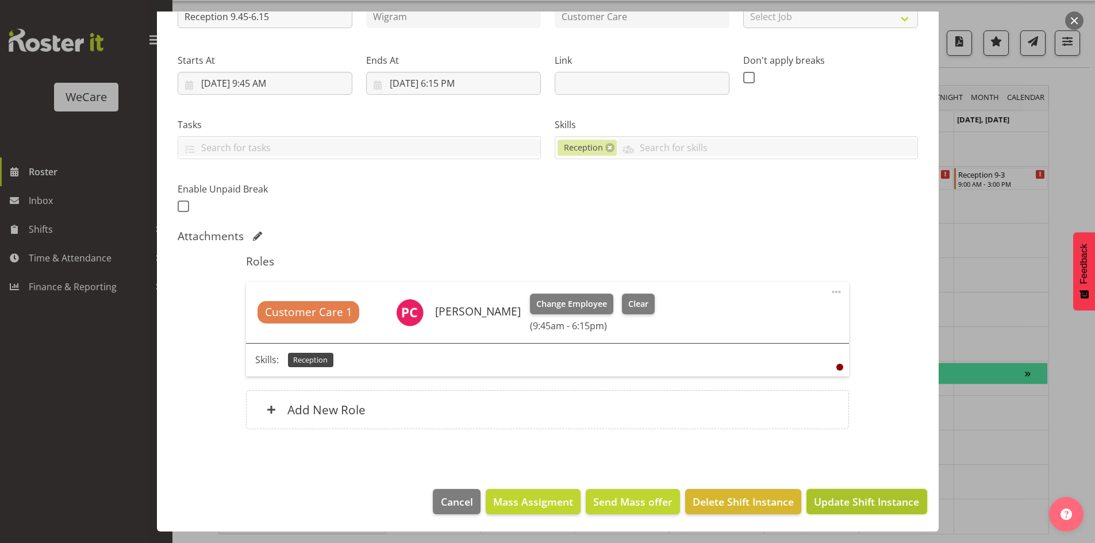
click at [865, 509] on span "Update Shift Instance" at bounding box center [866, 501] width 105 height 15
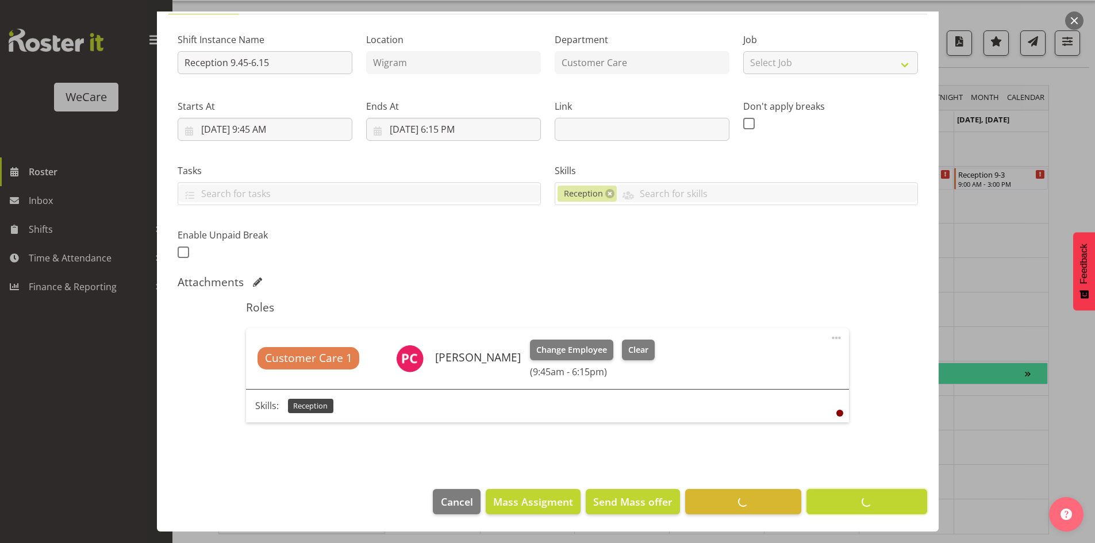
scroll to position [22, 0]
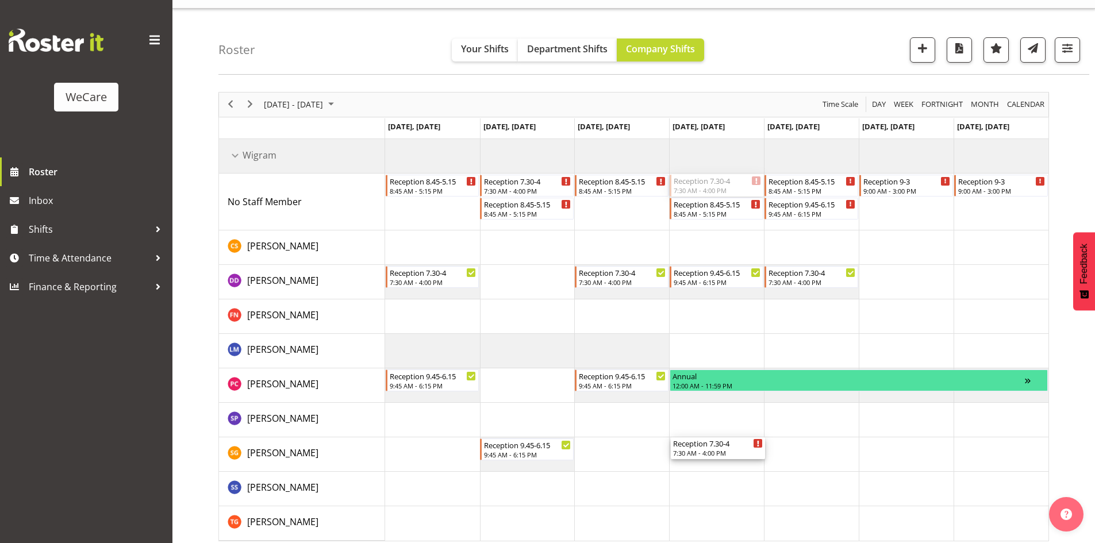
drag, startPoint x: 728, startPoint y: 189, endPoint x: 719, endPoint y: 448, distance: 258.7
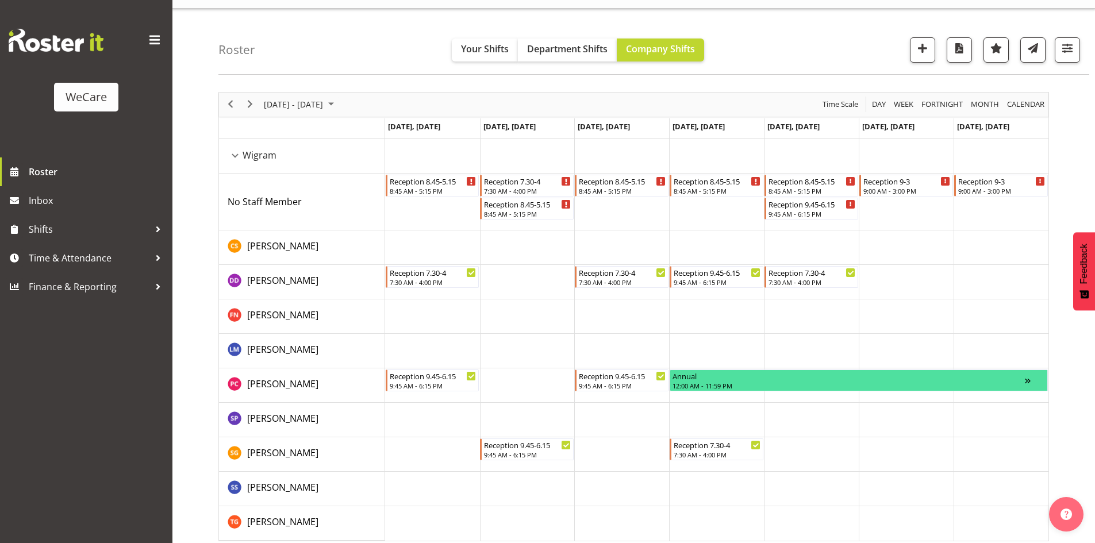
click at [756, 397] on tbody "Timeline Week of November 17, 2025" at bounding box center [716, 340] width 663 height 402
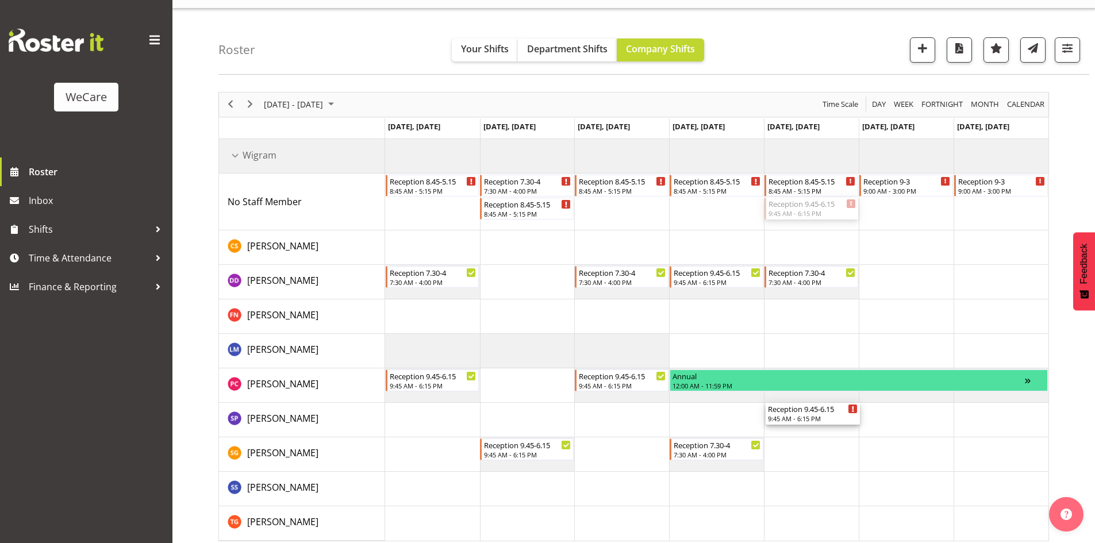
drag, startPoint x: 803, startPoint y: 206, endPoint x: 834, endPoint y: 432, distance: 227.9
click at [834, 432] on div "Reception 8.45-5.15 8:45 AM - 5:15 PM Reception 7.30-4 7:30 AM - 4:00 PM Recept…" at bounding box center [716, 340] width 663 height 402
drag, startPoint x: 889, startPoint y: 180, endPoint x: 897, endPoint y: 338, distance: 158.2
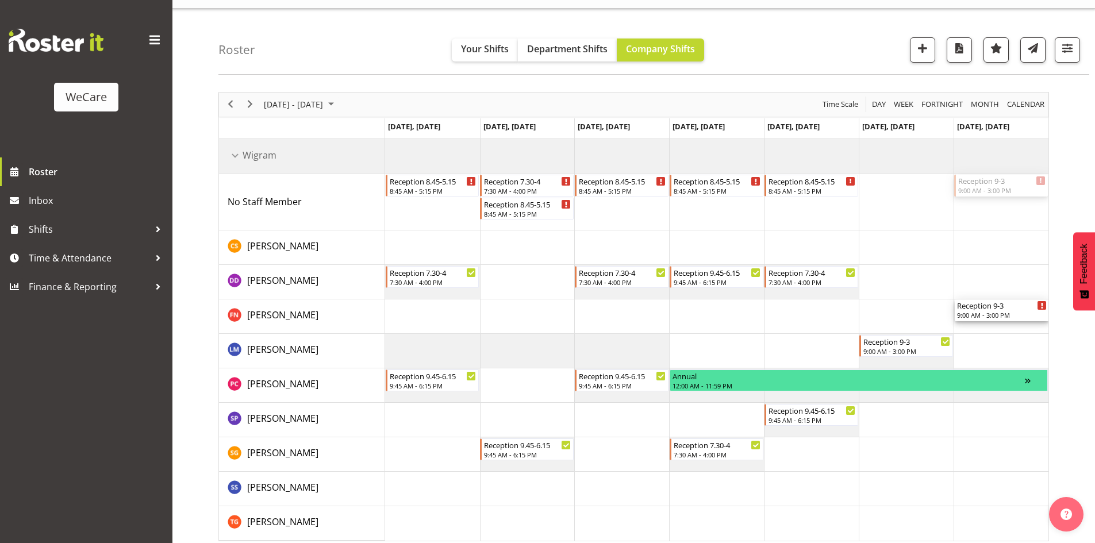
drag, startPoint x: 992, startPoint y: 181, endPoint x: 1014, endPoint y: 300, distance: 120.9
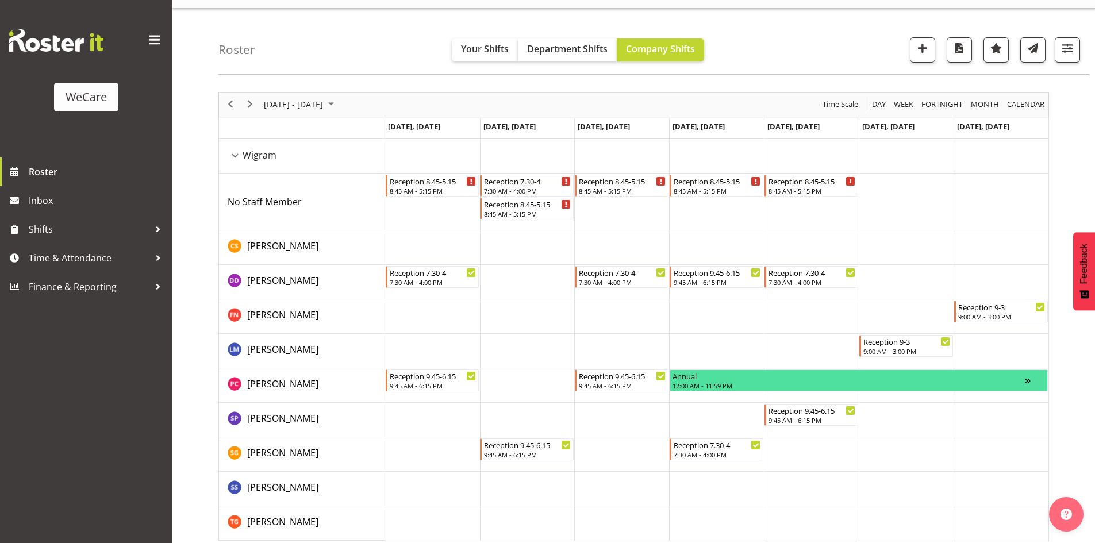
scroll to position [29, 0]
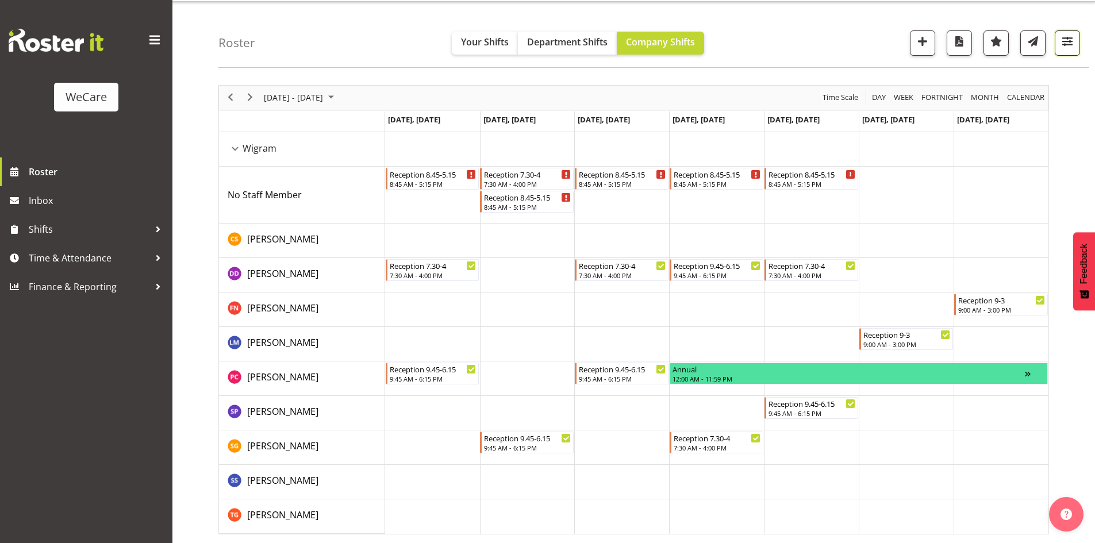
click at [1073, 46] on span "button" at bounding box center [1066, 41] width 15 height 15
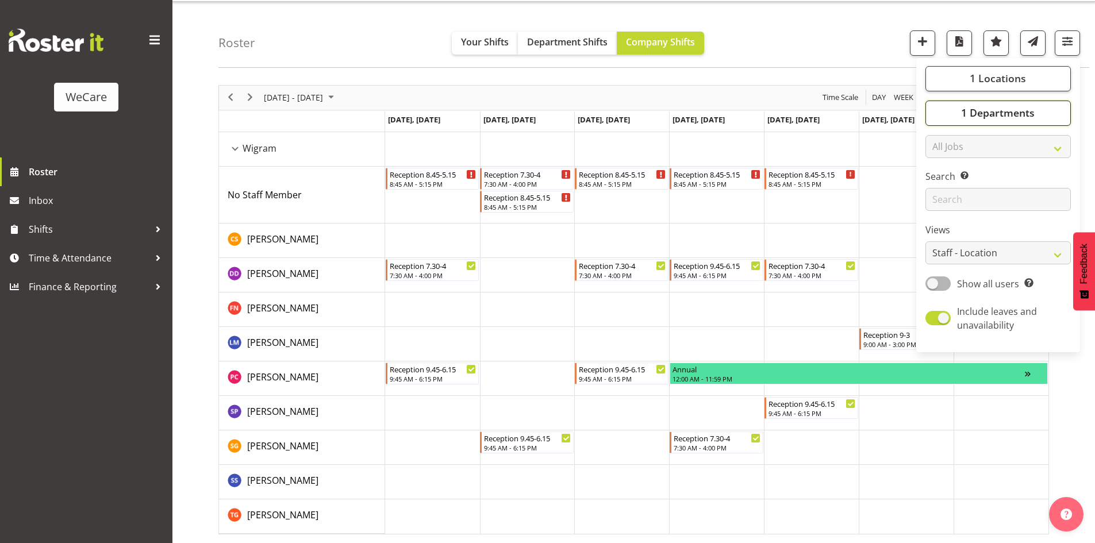
click at [1046, 111] on button "1 Departments" at bounding box center [997, 113] width 145 height 25
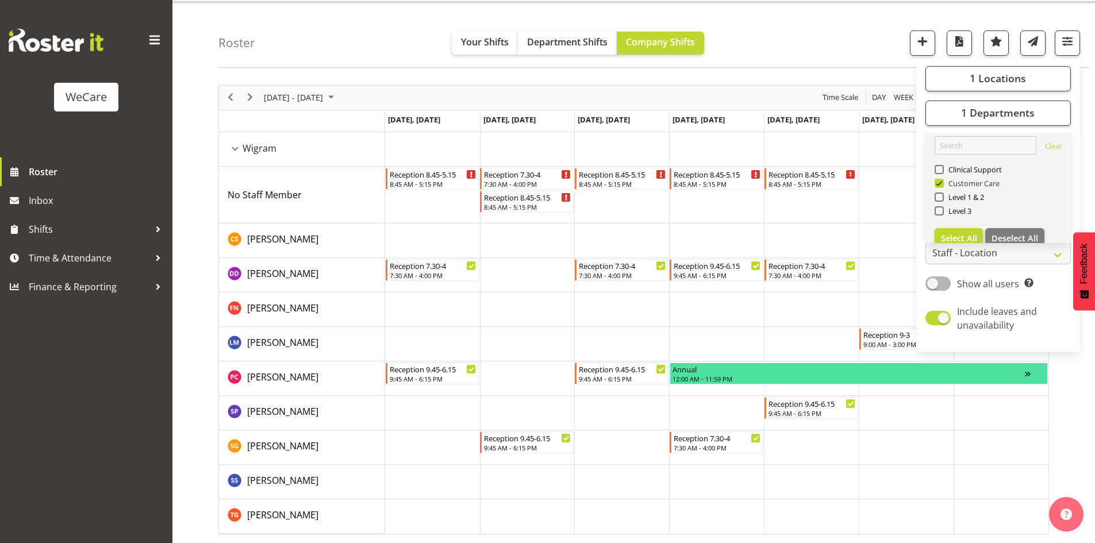
click at [961, 186] on span "Customer Care" at bounding box center [971, 183] width 56 height 9
click at [942, 186] on input "Customer Care" at bounding box center [937, 182] width 7 height 7
checkbox input "false"
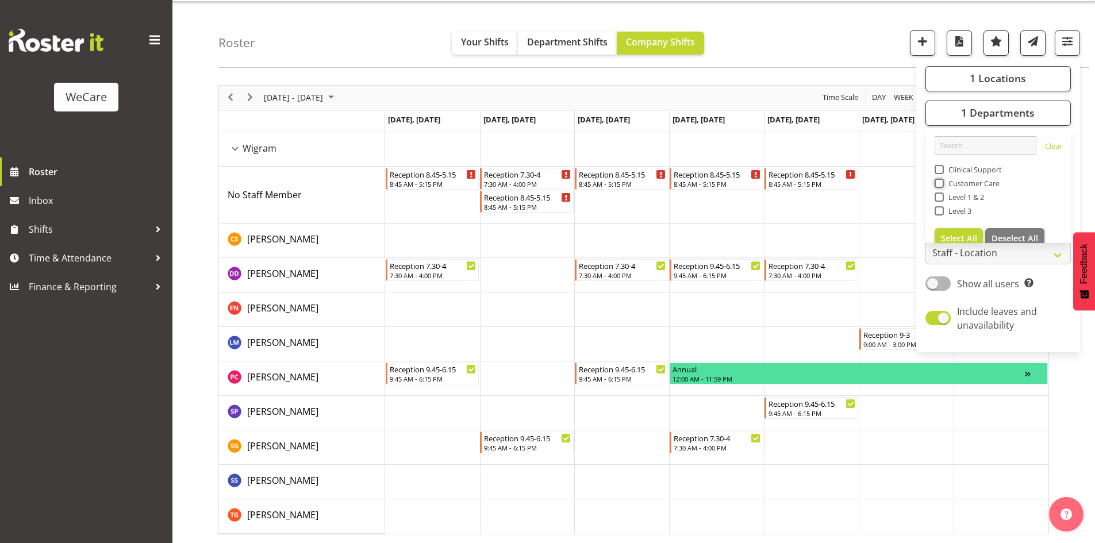
scroll to position [22, 0]
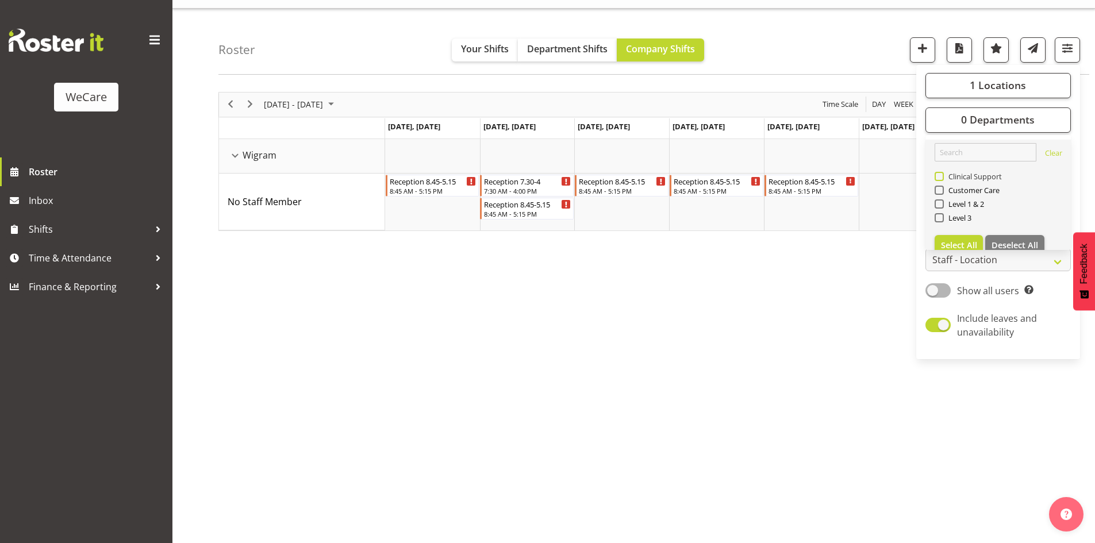
click at [959, 178] on span "Clinical Support" at bounding box center [972, 176] width 59 height 9
click at [942, 178] on input "Clinical Support" at bounding box center [937, 175] width 7 height 7
checkbox input "true"
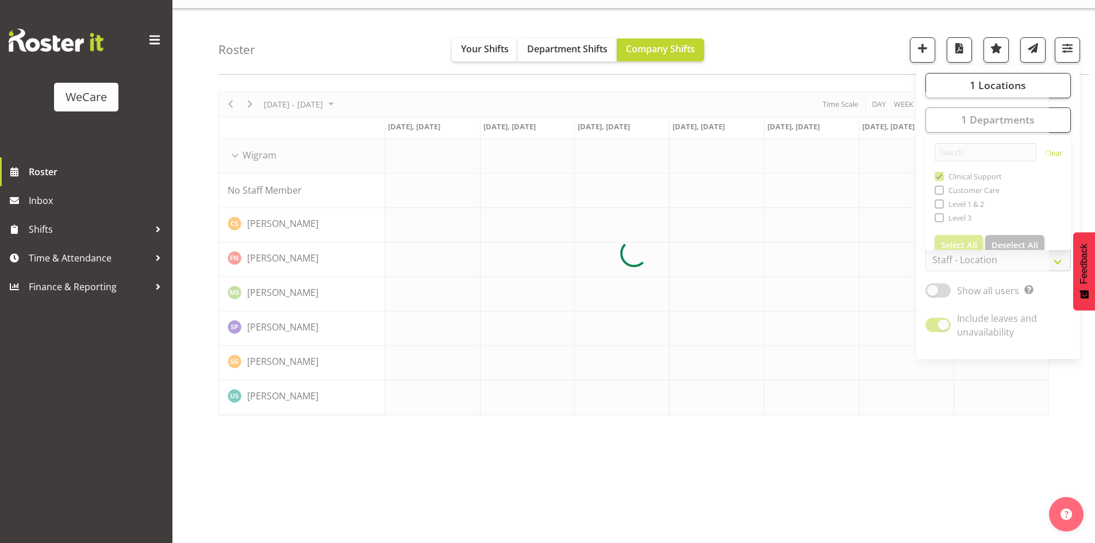
click at [326, 39] on div "Roster Your Shifts Department Shifts Company Shifts 1 Locations Clear Business …" at bounding box center [653, 42] width 870 height 66
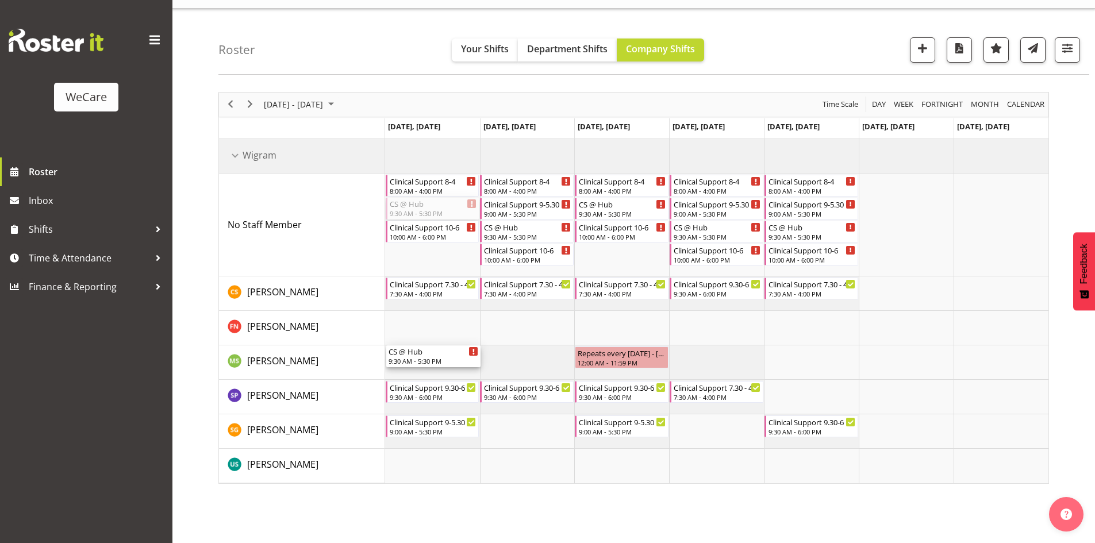
drag, startPoint x: 425, startPoint y: 211, endPoint x: 437, endPoint y: 374, distance: 163.0
click at [437, 374] on div "Clinical Support 8-4 8:00 AM - 4:00 PM CS @ Hub 9:30 AM - 5:30 PM Clinical Supp…" at bounding box center [716, 311] width 663 height 344
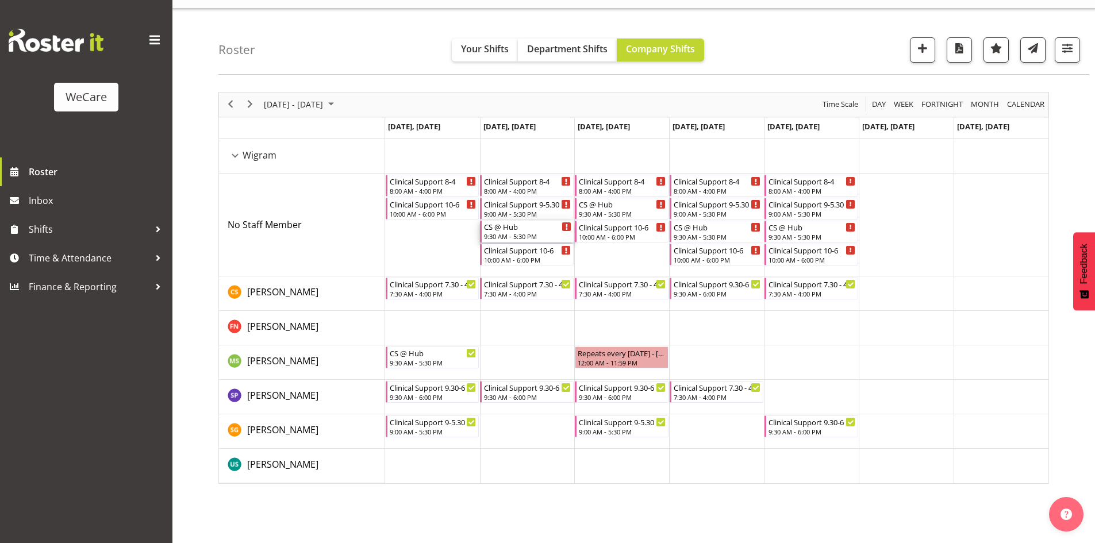
click at [523, 236] on div "9:30 AM - 5:30 PM" at bounding box center [527, 236] width 87 height 9
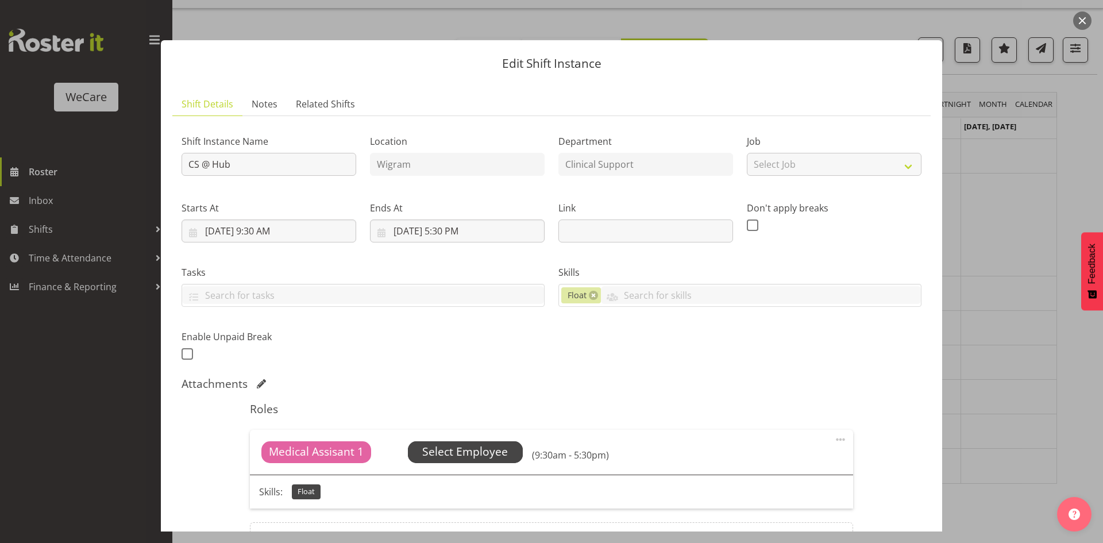
click at [477, 451] on span "Select Employee" at bounding box center [465, 452] width 86 height 17
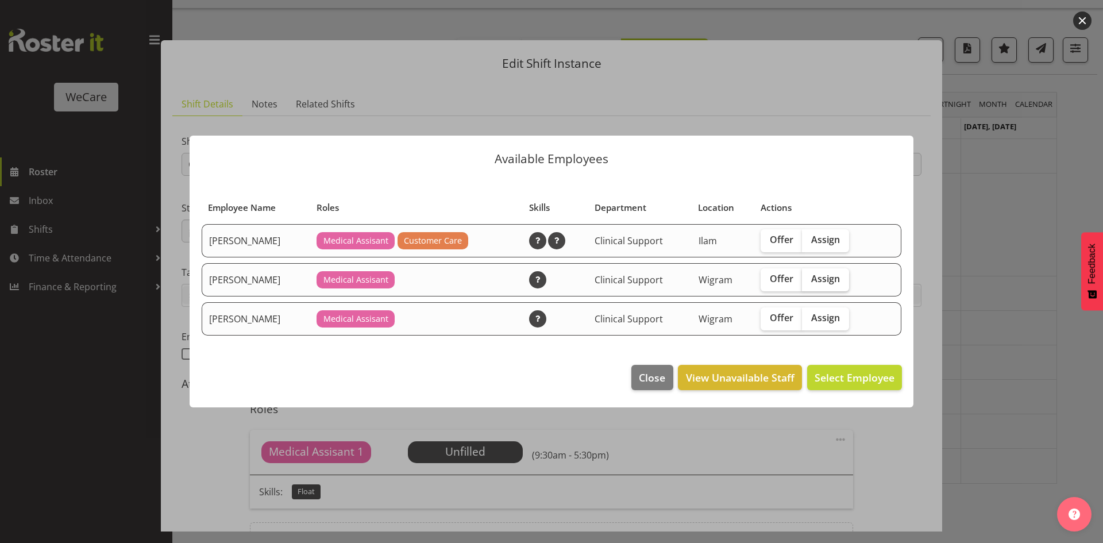
click at [831, 283] on span "Assign" at bounding box center [825, 278] width 29 height 11
click at [810, 283] on input "Assign" at bounding box center [805, 278] width 7 height 7
checkbox input "true"
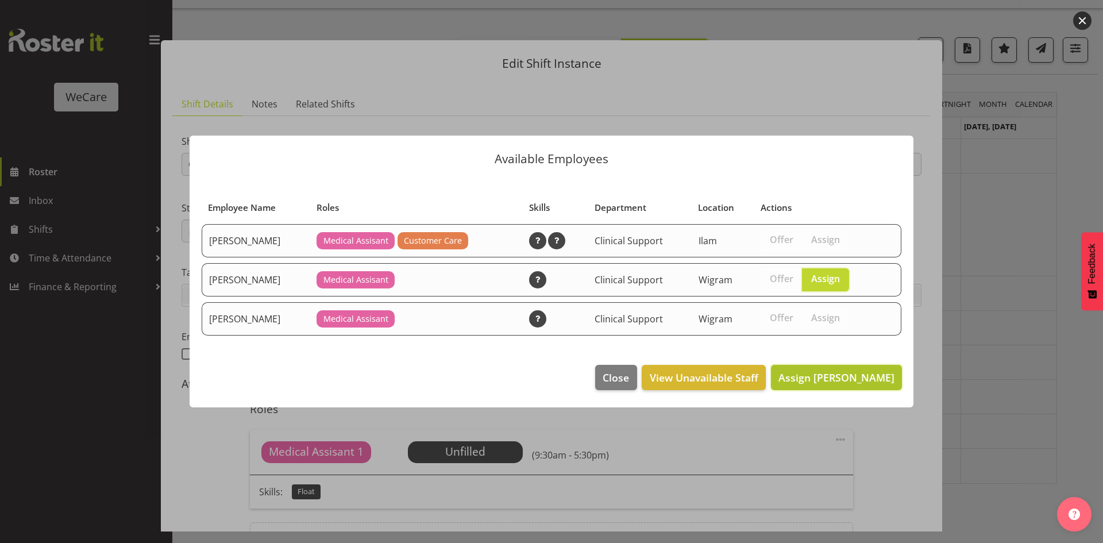
click at [834, 369] on button "Assign Mehreen Sardar" at bounding box center [836, 377] width 131 height 25
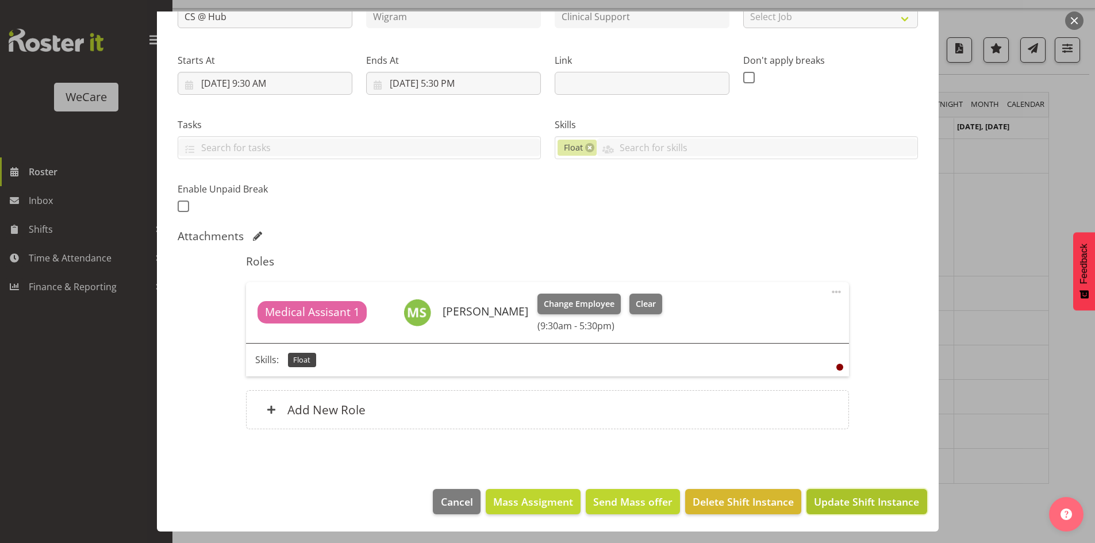
drag, startPoint x: 843, startPoint y: 505, endPoint x: 837, endPoint y: 512, distance: 9.8
click at [844, 505] on span "Update Shift Instance" at bounding box center [866, 501] width 105 height 15
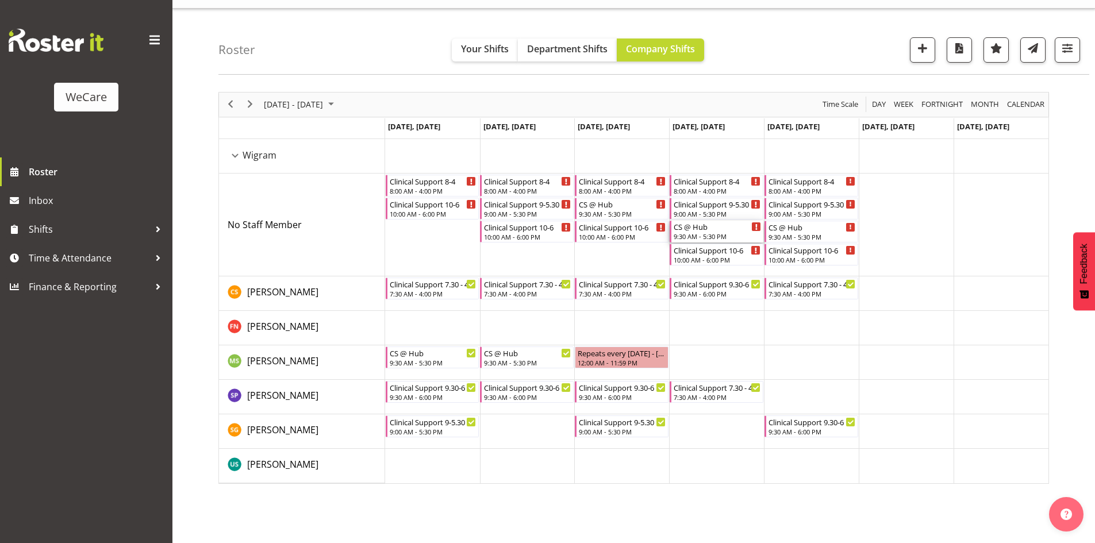
click at [735, 232] on div "CS @ Hub 9:30 AM - 5:30 PM" at bounding box center [716, 232] width 87 height 22
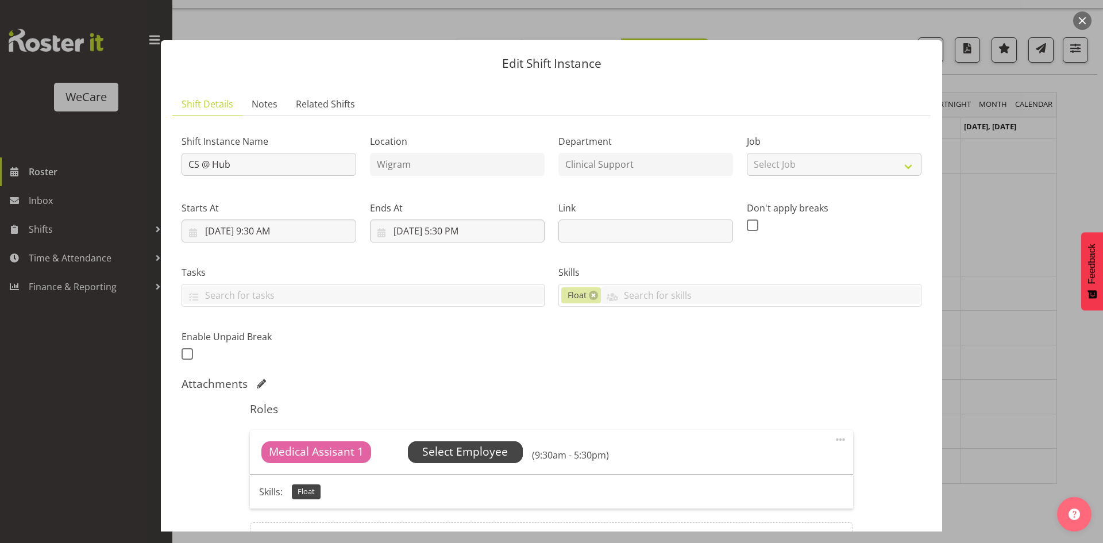
click at [460, 458] on span "Select Employee" at bounding box center [465, 452] width 86 height 17
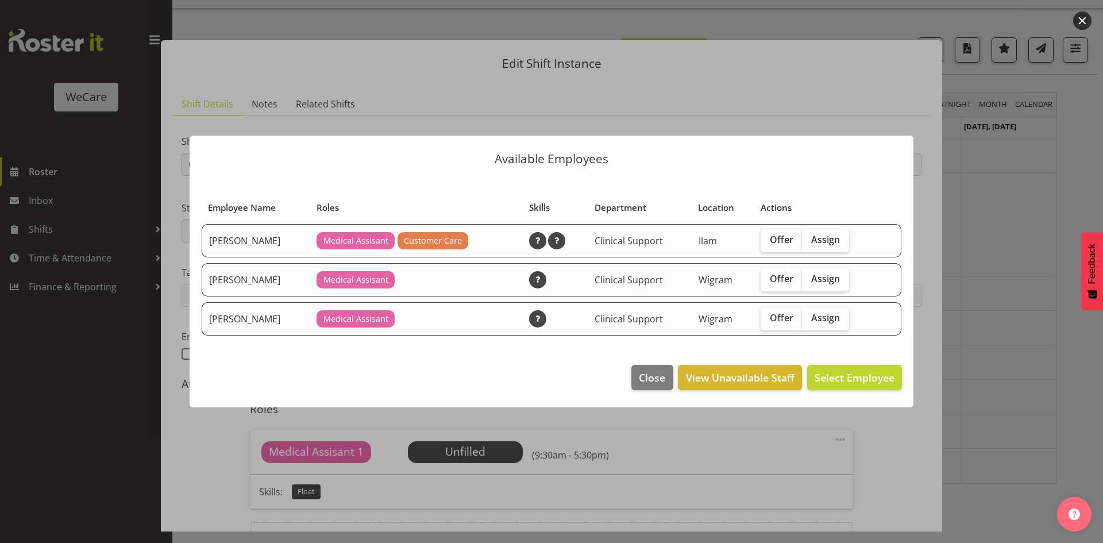
drag, startPoint x: 808, startPoint y: 281, endPoint x: 812, endPoint y: 306, distance: 25.0
click at [808, 280] on input "Assign" at bounding box center [805, 278] width 7 height 7
checkbox input "true"
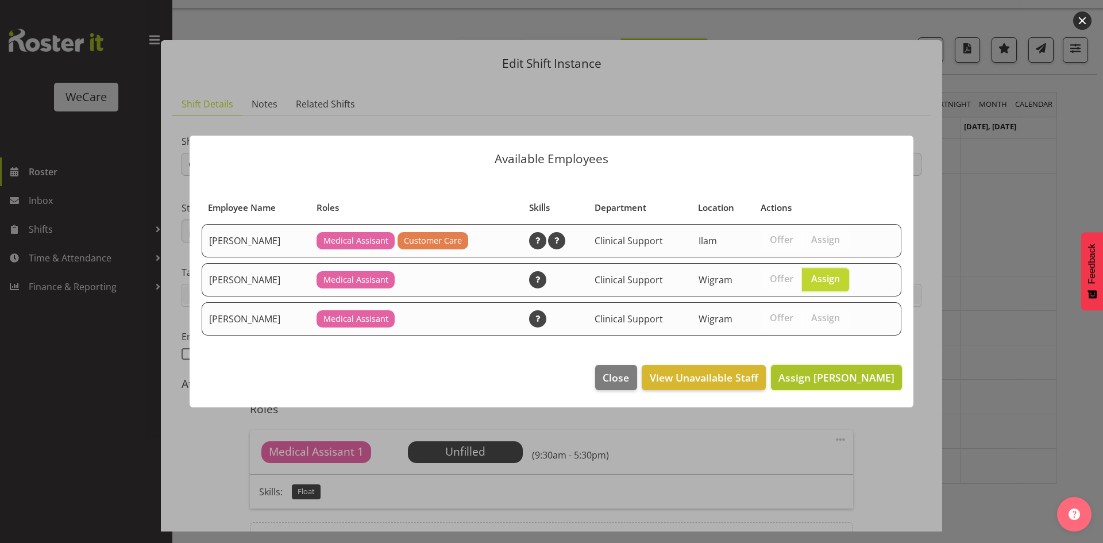
click at [844, 386] on button "Assign Mehreen Sardar" at bounding box center [836, 377] width 131 height 25
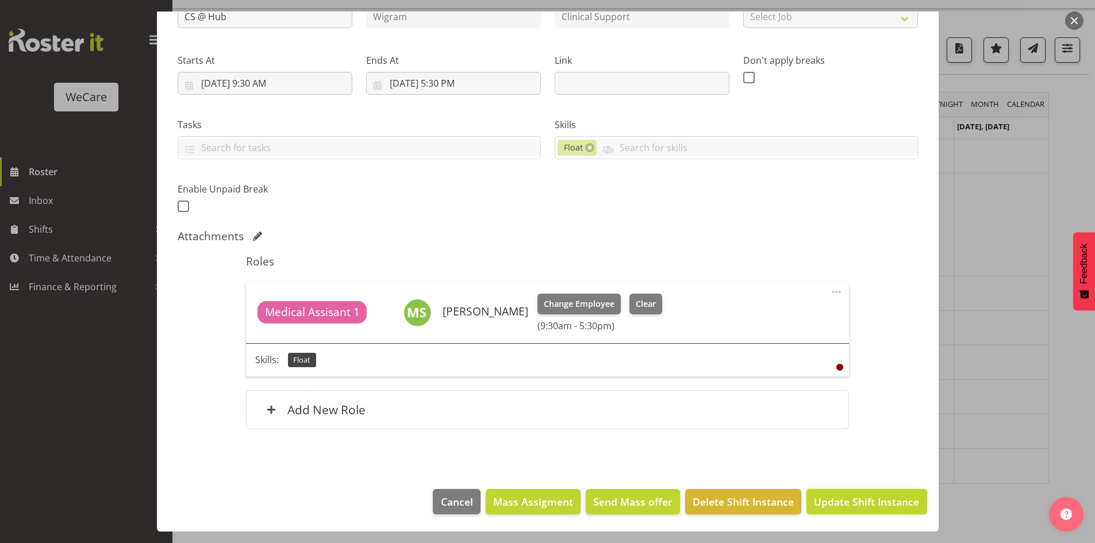
drag, startPoint x: 845, startPoint y: 503, endPoint x: 847, endPoint y: 493, distance: 10.0
click at [846, 503] on span "Update Shift Instance" at bounding box center [866, 501] width 105 height 15
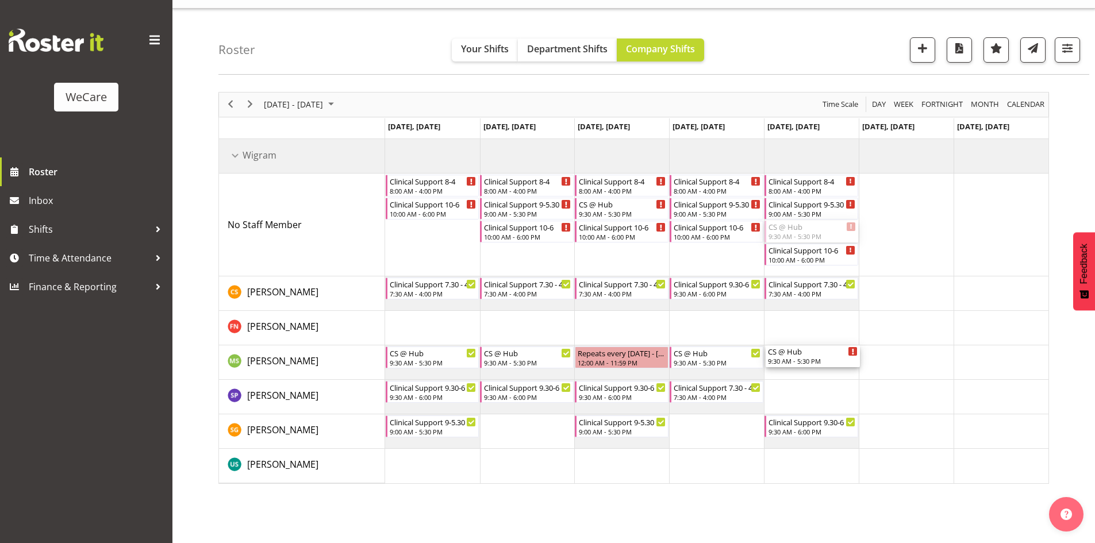
drag, startPoint x: 814, startPoint y: 231, endPoint x: 808, endPoint y: 361, distance: 130.5
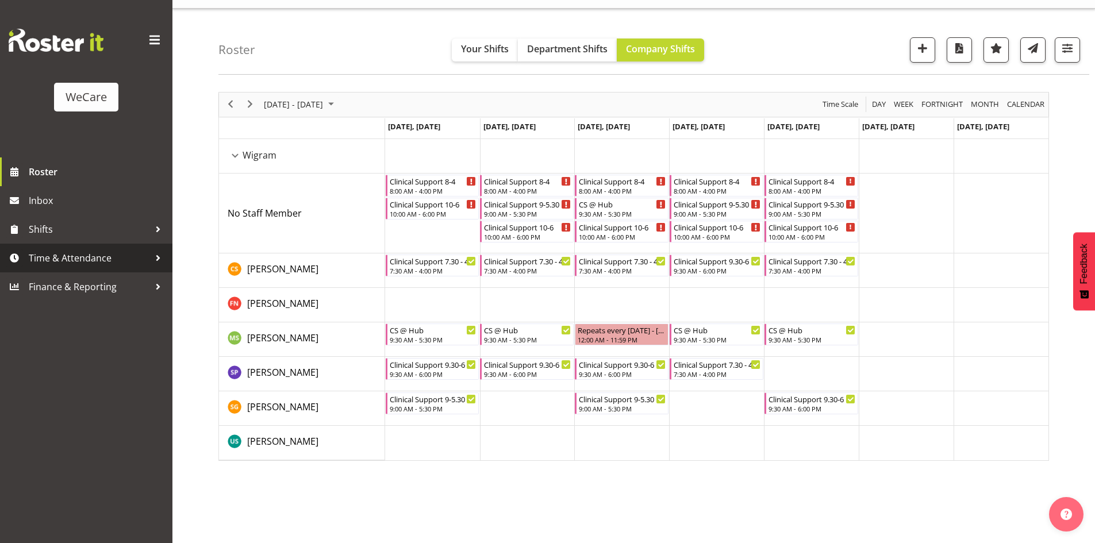
click at [97, 264] on span "Time & Attendance" at bounding box center [89, 257] width 121 height 17
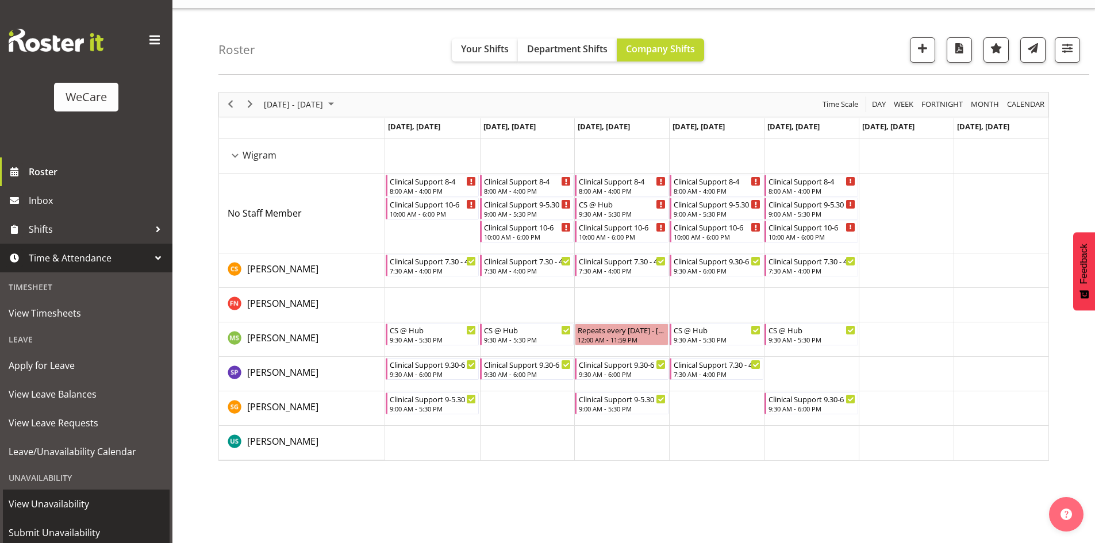
scroll to position [36, 0]
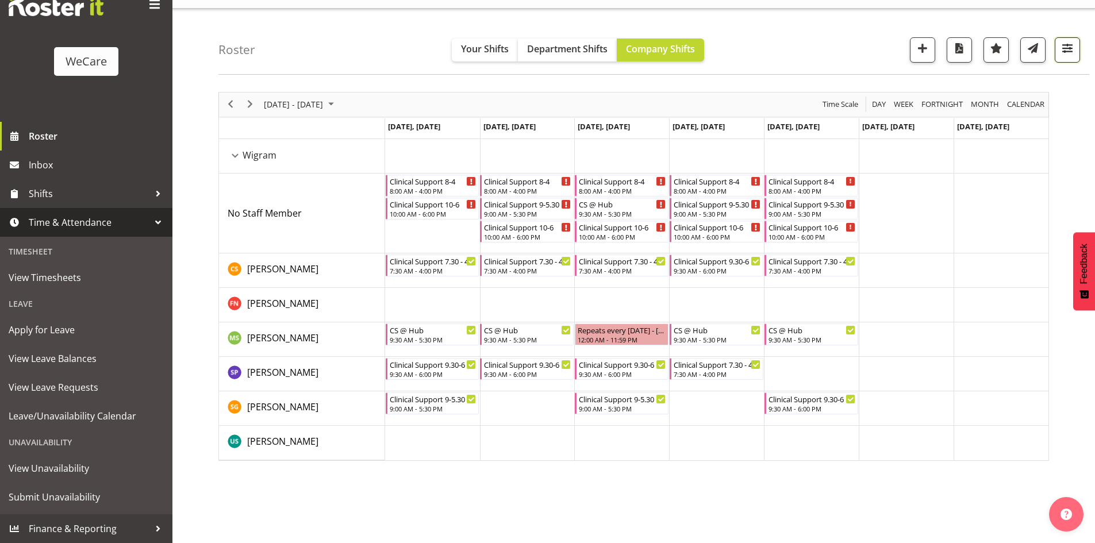
click at [1078, 49] on button "button" at bounding box center [1066, 49] width 25 height 25
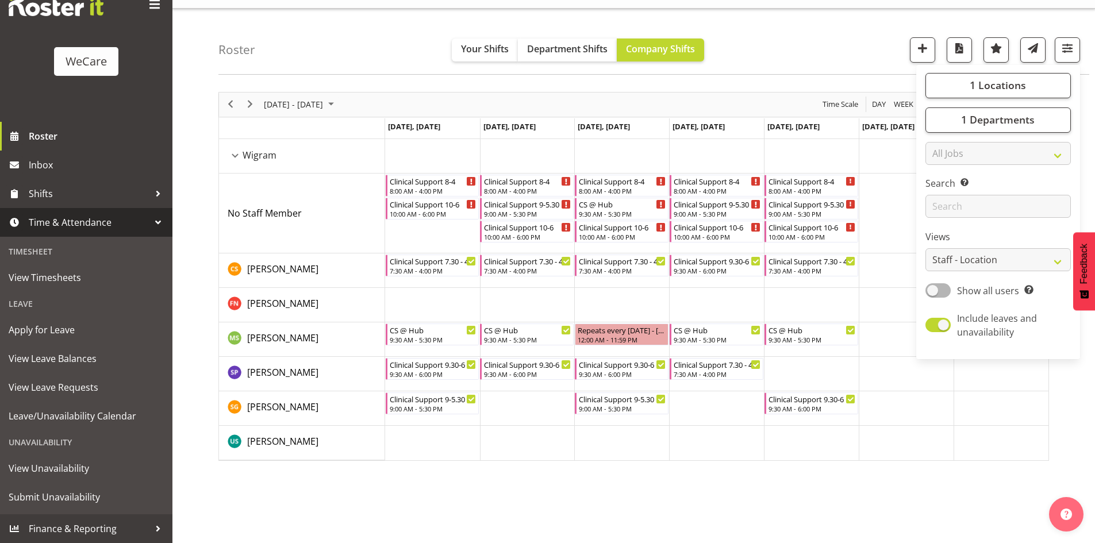
click at [998, 105] on div "1 Locations Clear Business Support Office Faringdon Ilam Lincoln Riccarton Wigr…" at bounding box center [998, 212] width 164 height 285
click at [988, 122] on span "1 Departments" at bounding box center [998, 120] width 74 height 14
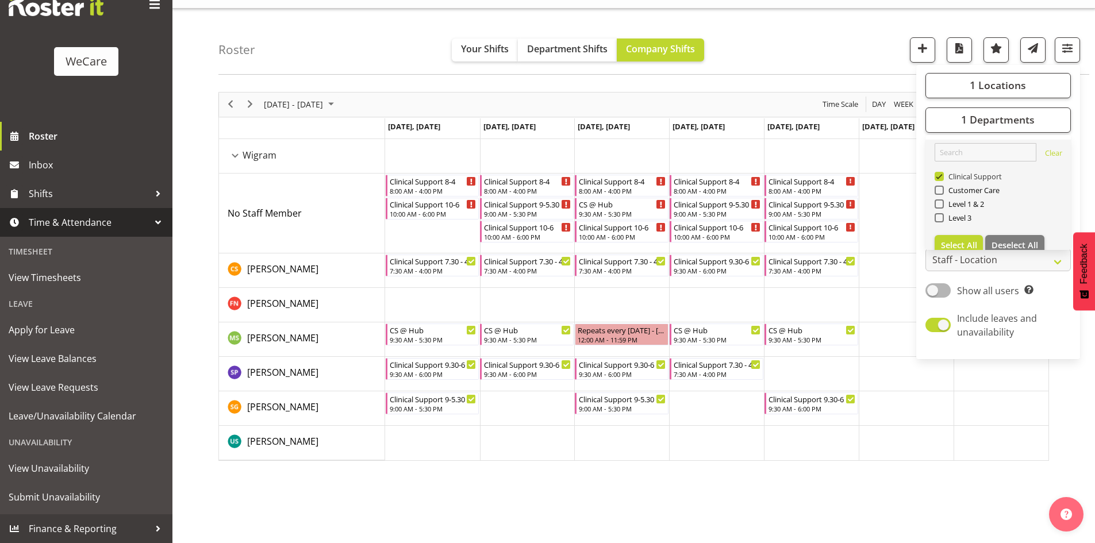
click at [974, 178] on span "Clinical Support" at bounding box center [972, 176] width 59 height 9
click at [942, 178] on input "Clinical Support" at bounding box center [937, 175] width 7 height 7
checkbox input "false"
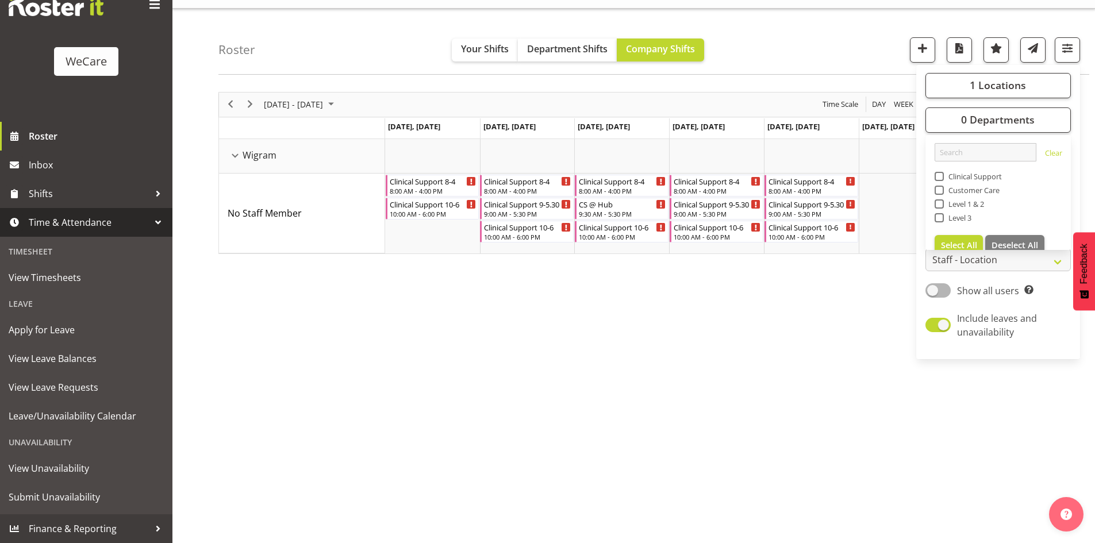
click at [975, 191] on span "Customer Care" at bounding box center [971, 190] width 56 height 9
click at [942, 191] on input "Customer Care" at bounding box center [937, 189] width 7 height 7
checkbox input "true"
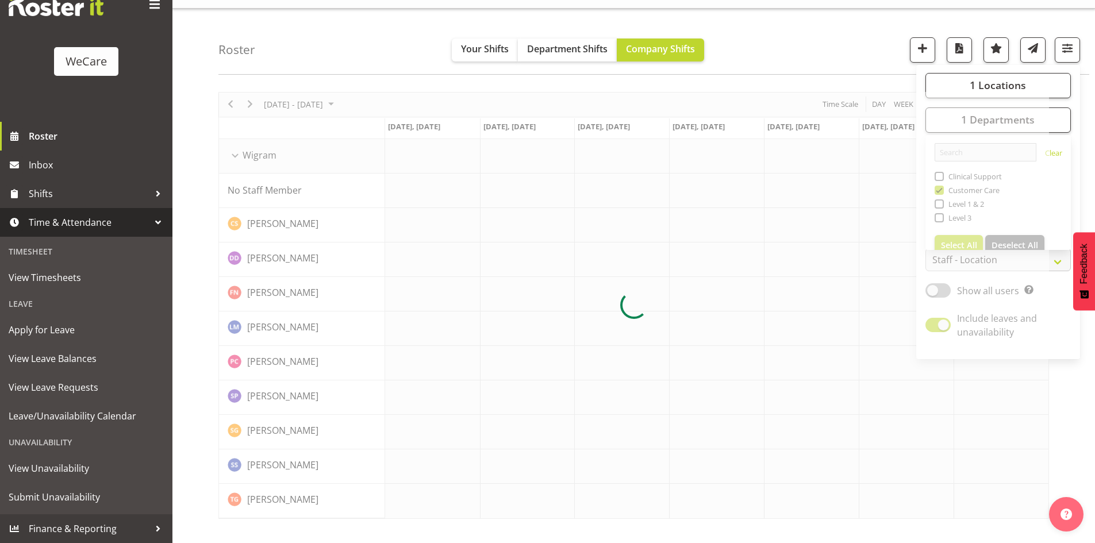
click at [848, 96] on div "November 17 - 23, 2025 Today Day Week Fortnight Month calendar Month Agenda Tim…" at bounding box center [656, 313] width 876 height 460
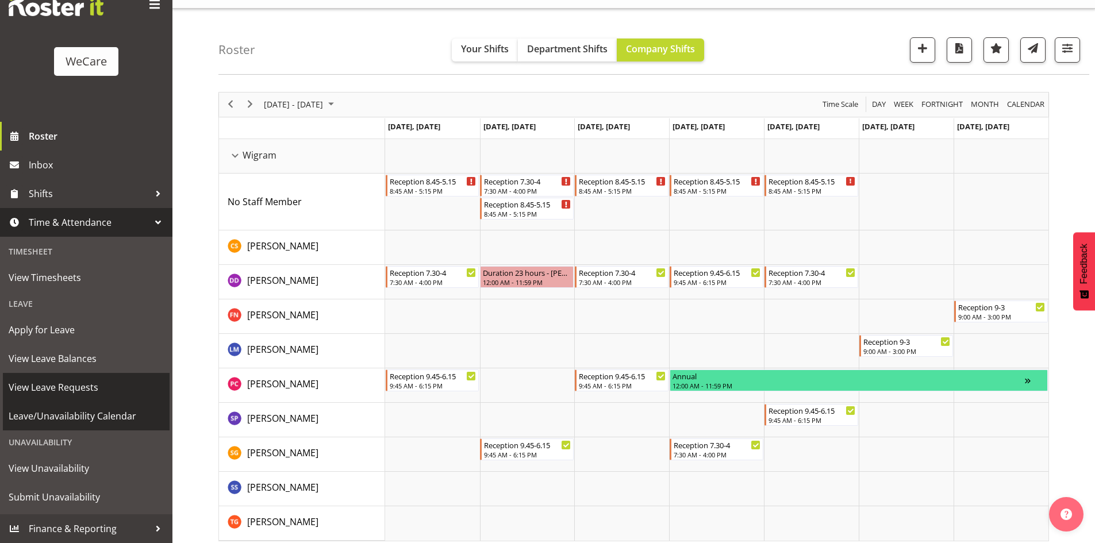
scroll to position [29, 0]
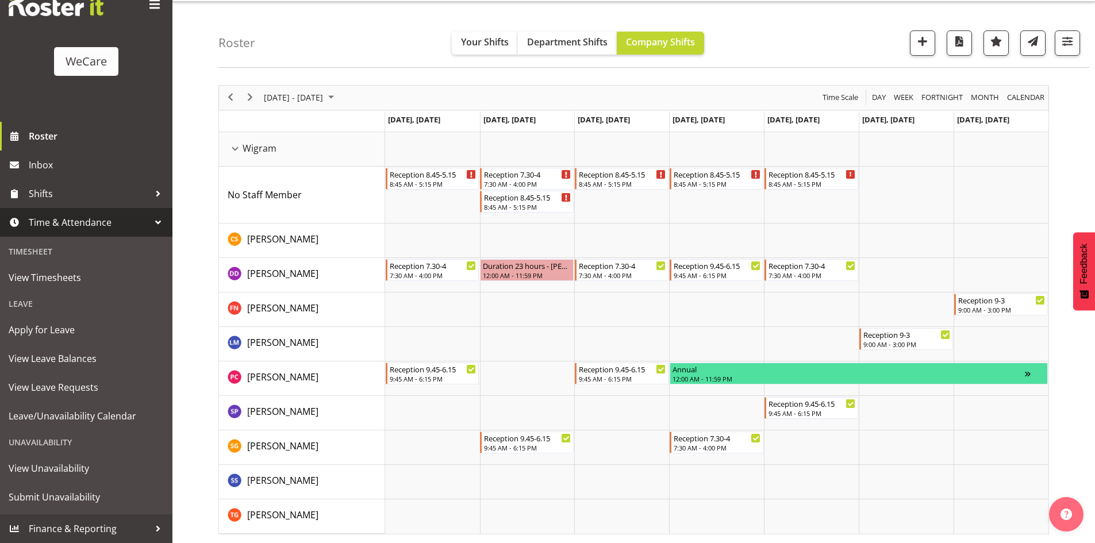
click at [1081, 37] on div "Roster Your Shifts Department Shifts Company Shifts 1 Locations Clear Business …" at bounding box center [653, 35] width 870 height 66
click at [1078, 46] on button "button" at bounding box center [1066, 42] width 25 height 25
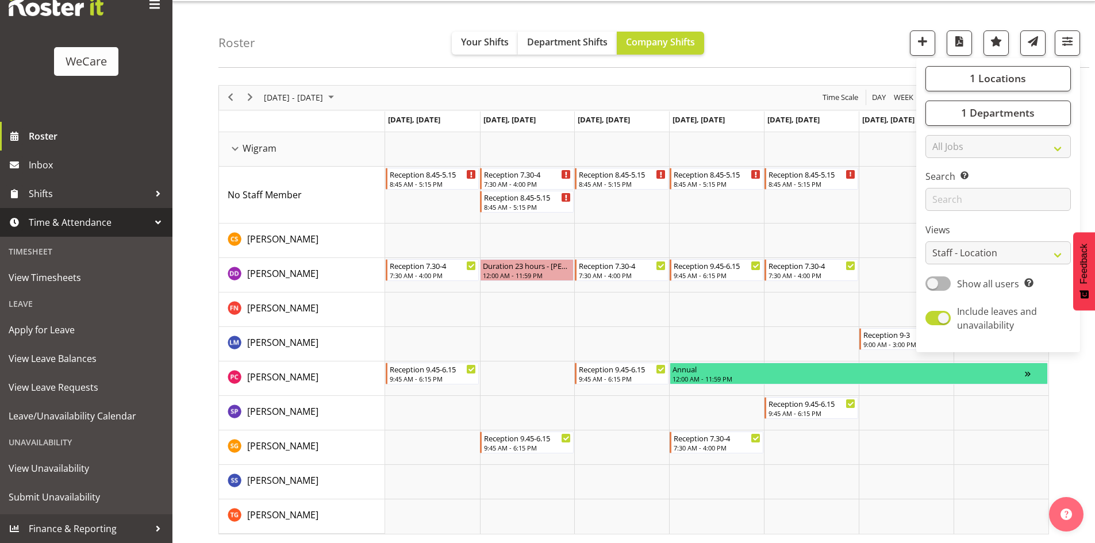
click at [1013, 129] on div "1 Locations Clear Business Support Office Faringdon Ilam Lincoln Riccarton Wigr…" at bounding box center [998, 205] width 164 height 285
click at [1013, 124] on button "1 Departments" at bounding box center [997, 113] width 145 height 25
drag, startPoint x: 1012, startPoint y: 95, endPoint x: 1011, endPoint y: 118, distance: 23.6
click at [1012, 96] on div "1 Locations Clear Business Support Office Faringdon Ilam Lincoln Riccarton Wigr…" at bounding box center [998, 205] width 164 height 285
click at [1012, 114] on span "1 Departments" at bounding box center [998, 113] width 74 height 14
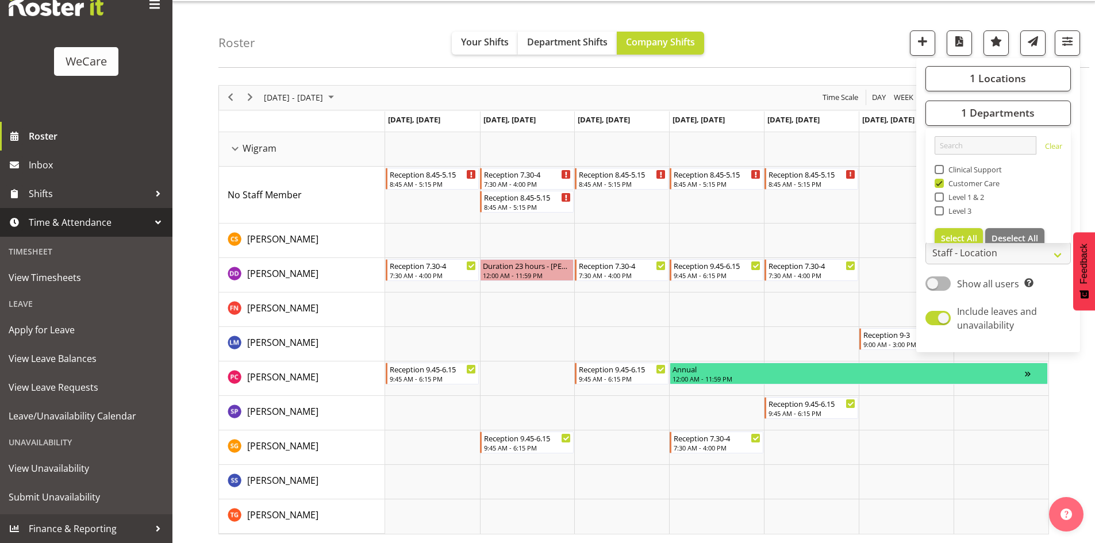
click at [1005, 64] on div "1 Locations Clear Business Support Office Faringdon Ilam Lincoln Riccarton Wigr…" at bounding box center [998, 205] width 164 height 285
click at [1001, 82] on span "1 Locations" at bounding box center [997, 78] width 56 height 14
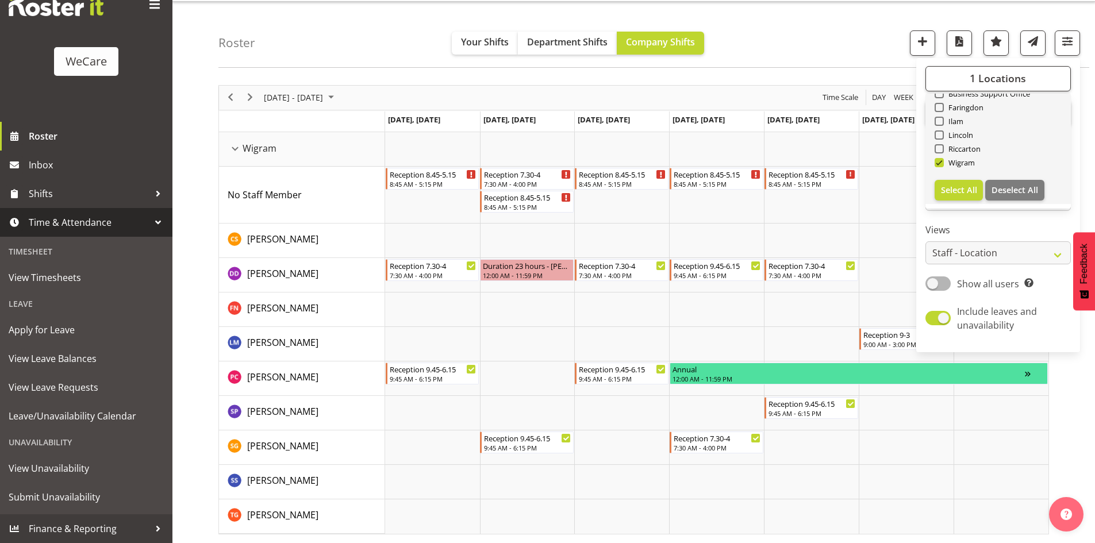
click at [963, 157] on div "Wigram" at bounding box center [998, 164] width 128 height 14
click at [970, 157] on div "Wigram" at bounding box center [998, 164] width 128 height 14
click at [959, 169] on div "Wigram" at bounding box center [998, 164] width 128 height 14
click at [938, 166] on span at bounding box center [938, 162] width 9 height 9
click at [938, 166] on input "Wigram" at bounding box center [937, 162] width 7 height 7
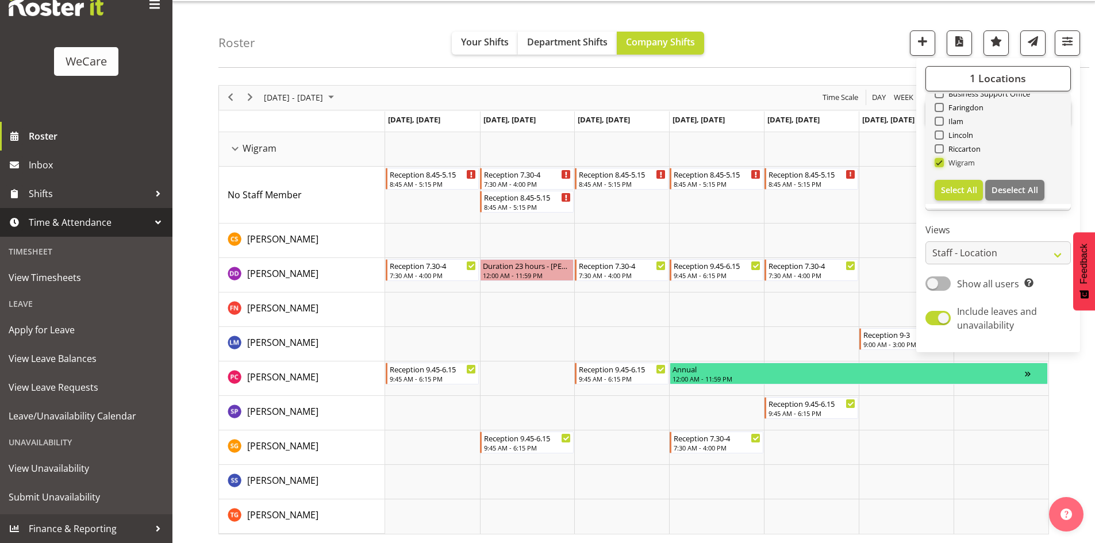
checkbox input "false"
click at [950, 125] on span "Ilam" at bounding box center [953, 121] width 20 height 9
click at [942, 125] on input "Ilam" at bounding box center [937, 120] width 7 height 7
checkbox input "true"
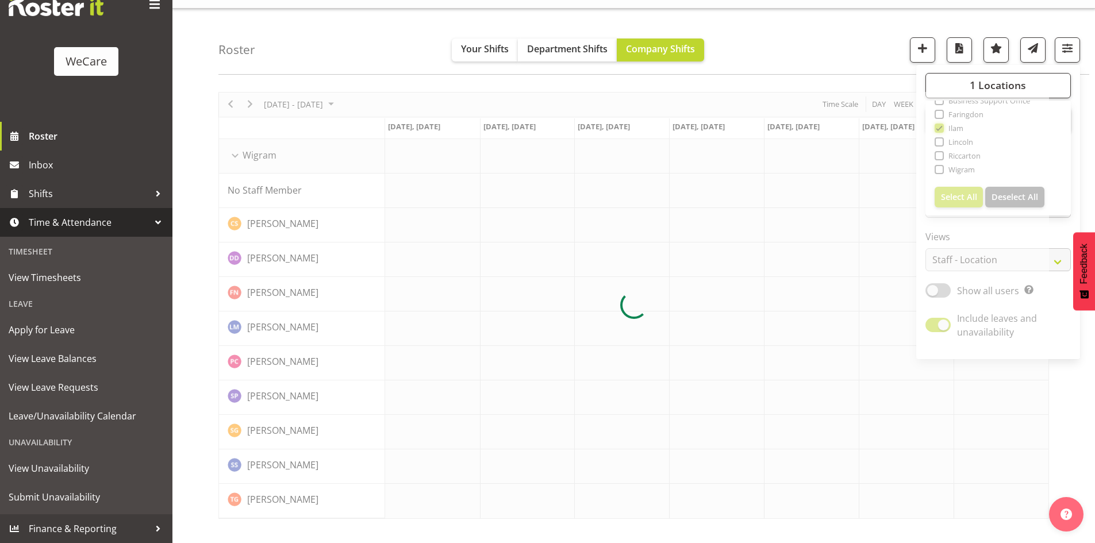
scroll to position [22, 0]
click at [885, 74] on div "Roster Your Shifts Department Shifts Company Shifts 1 Locations Clear Business …" at bounding box center [633, 276] width 922 height 534
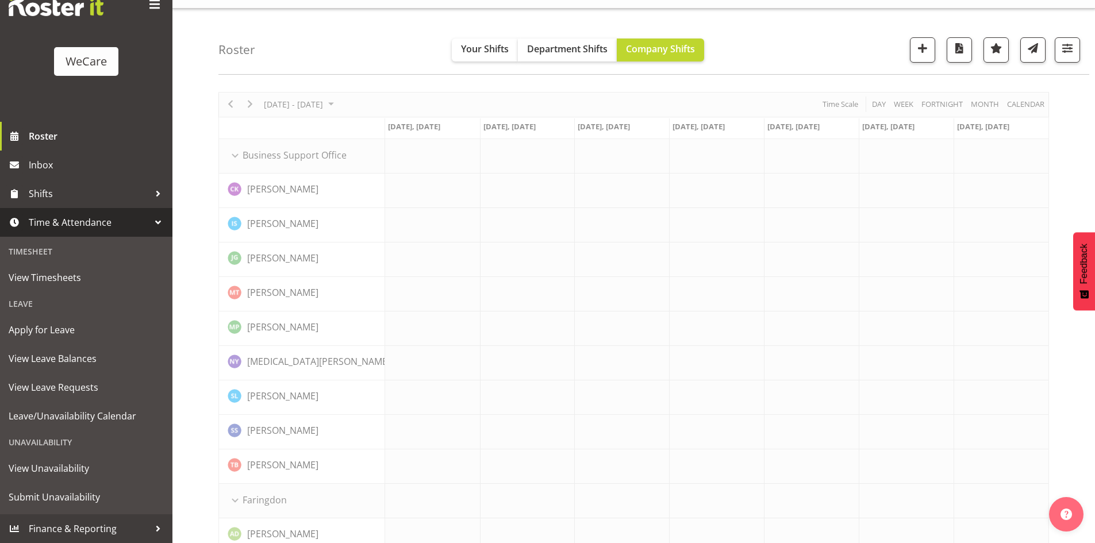
scroll to position [29, 0]
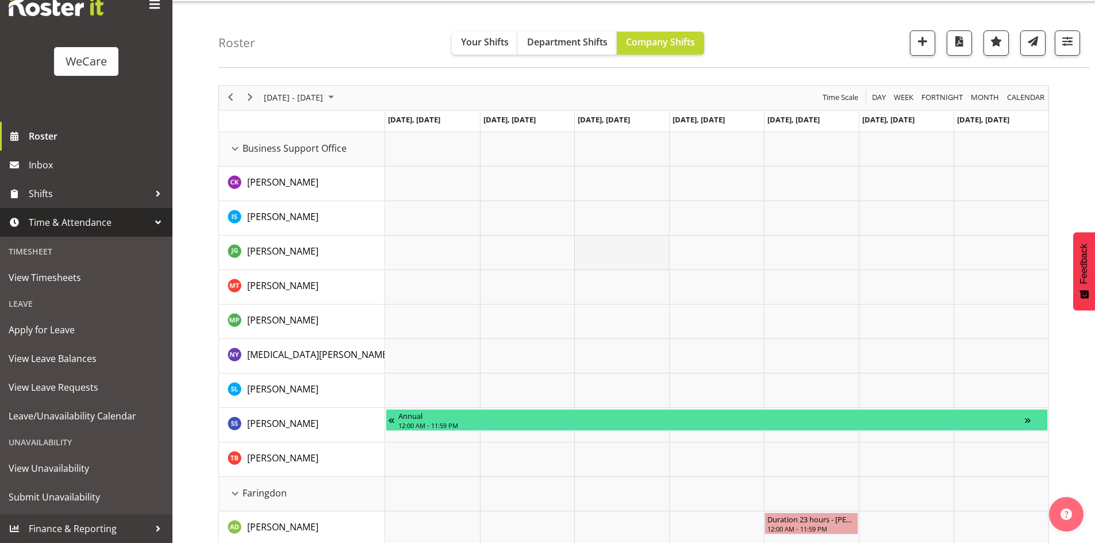
click at [608, 248] on td "Timeline Week of November 17, 2025" at bounding box center [621, 253] width 95 height 34
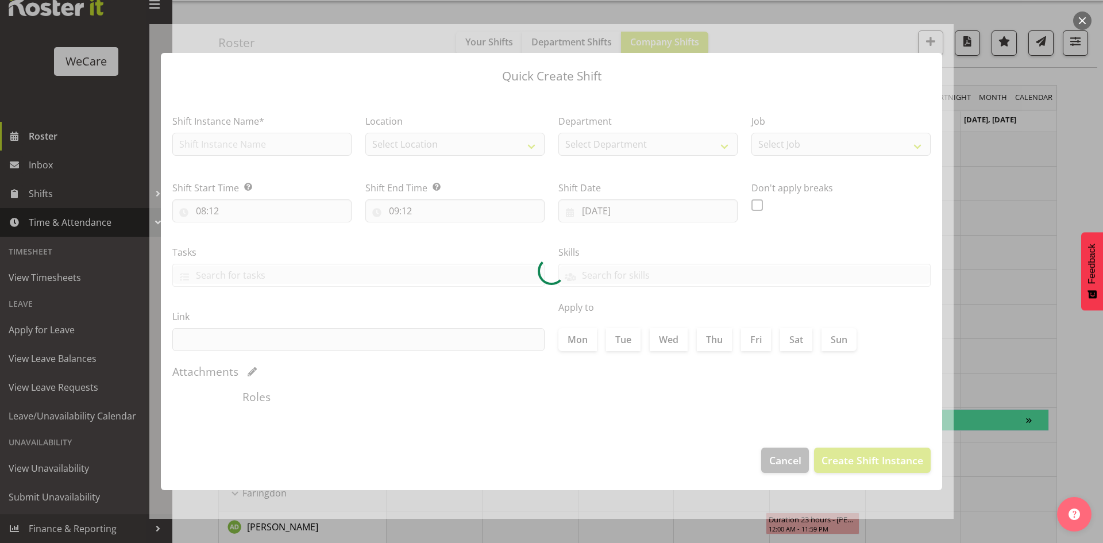
click at [818, 32] on div at bounding box center [551, 271] width 804 height 495
type input "19/11/2025"
checkbox input "true"
click at [1077, 17] on button "button" at bounding box center [1082, 20] width 18 height 18
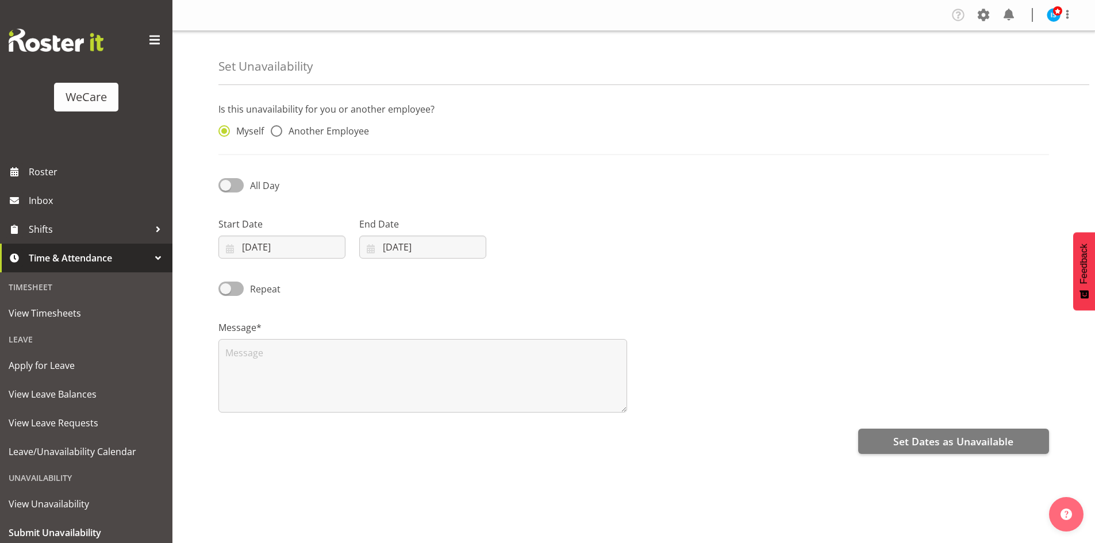
click at [342, 122] on div "Myself Another Employee" at bounding box center [316, 128] width 211 height 38
drag, startPoint x: 345, startPoint y: 126, endPoint x: 399, endPoint y: 159, distance: 62.9
click at [345, 127] on span "Another Employee" at bounding box center [325, 130] width 87 height 11
click at [278, 128] on input "Another Employee" at bounding box center [274, 131] width 7 height 7
radio input "true"
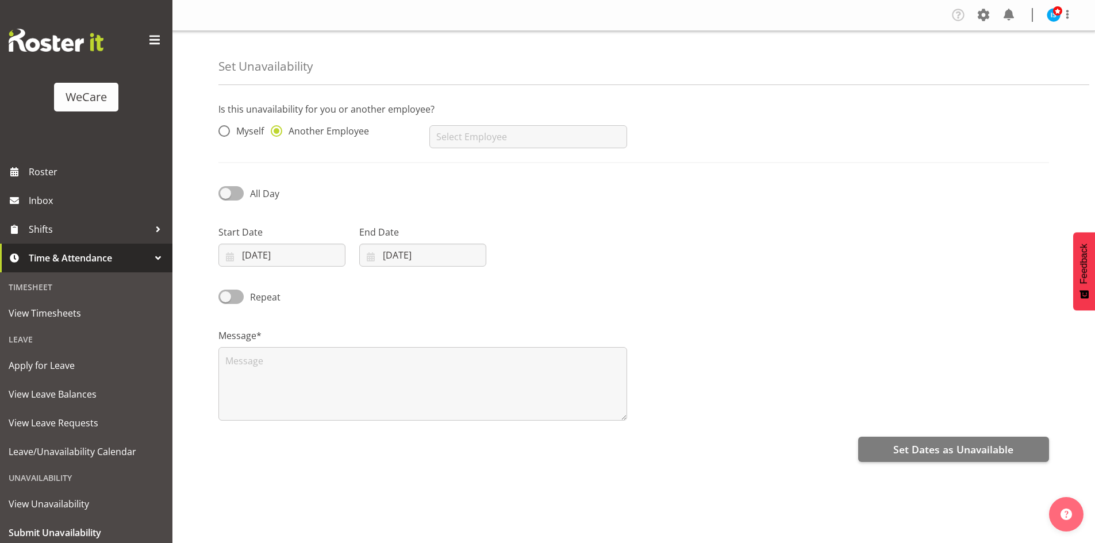
click at [570, 121] on div "AJ Jones Aleea Devenport Alex Ferguson Amy Johannsen Andrea Ramirez Andrew Casb…" at bounding box center [527, 132] width 211 height 46
click at [573, 127] on input "text" at bounding box center [527, 136] width 197 height 23
type input "[PERSON_NAME]"
click at [306, 254] on input "[DATE]" at bounding box center [281, 255] width 127 height 23
click at [381, 287] on span at bounding box center [379, 289] width 11 height 14
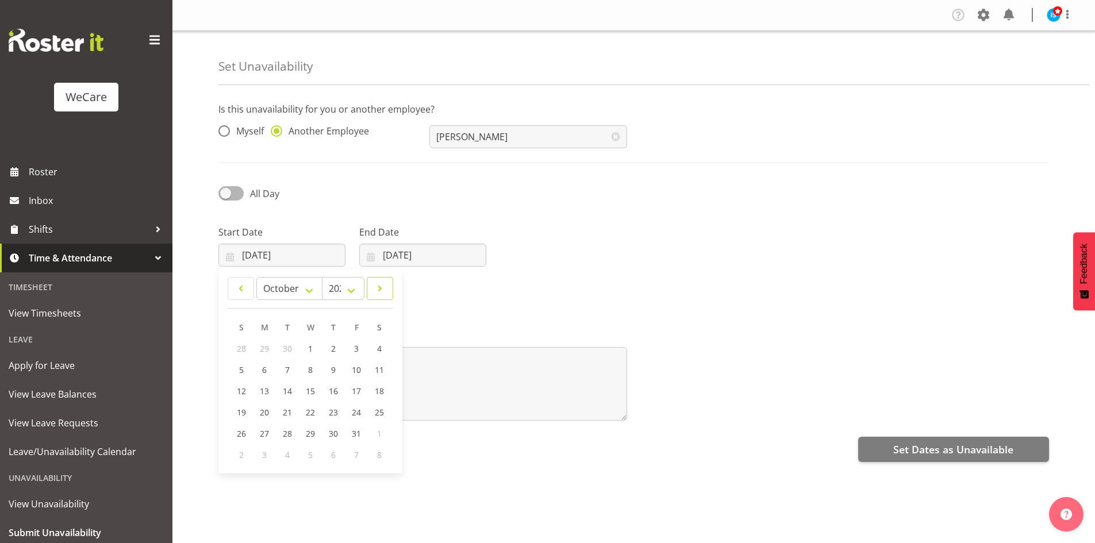
click at [381, 287] on span at bounding box center [379, 289] width 11 height 14
select select "10"
click at [265, 414] on span "17" at bounding box center [264, 412] width 9 height 11
type input "[DATE]"
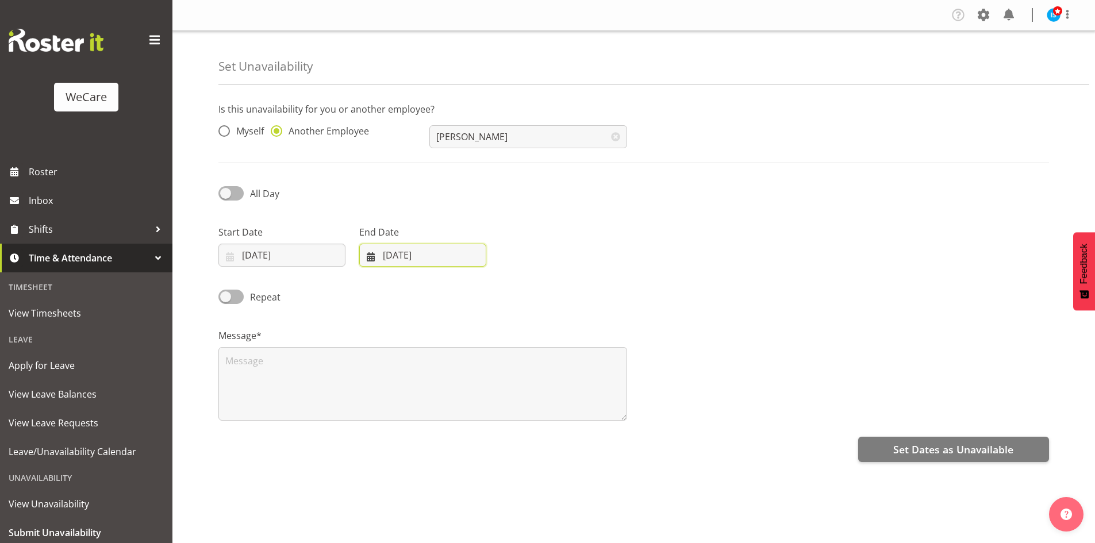
click at [415, 253] on input "[DATE]" at bounding box center [422, 255] width 127 height 23
click at [521, 286] on span at bounding box center [519, 289] width 14 height 14
select select "10"
click at [411, 416] on link "17" at bounding box center [405, 412] width 23 height 21
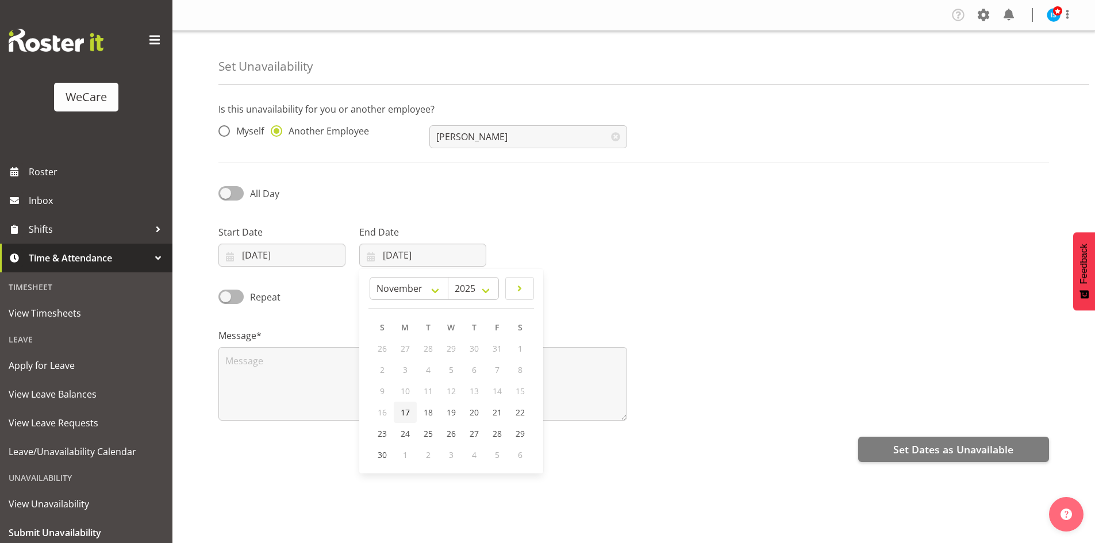
type input "[DATE]"
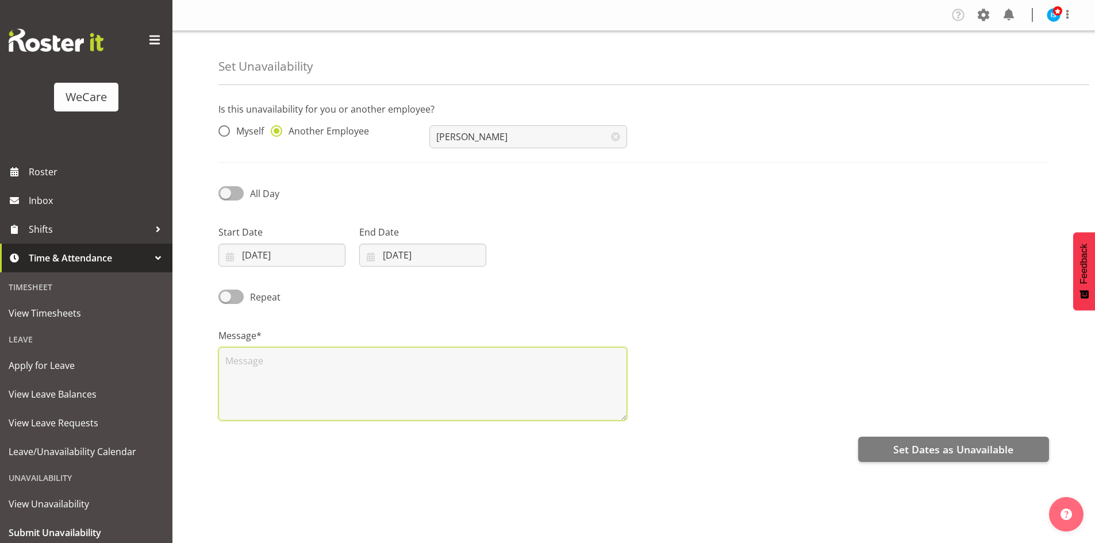
click at [369, 395] on textarea at bounding box center [422, 384] width 409 height 74
type textarea "RDO"
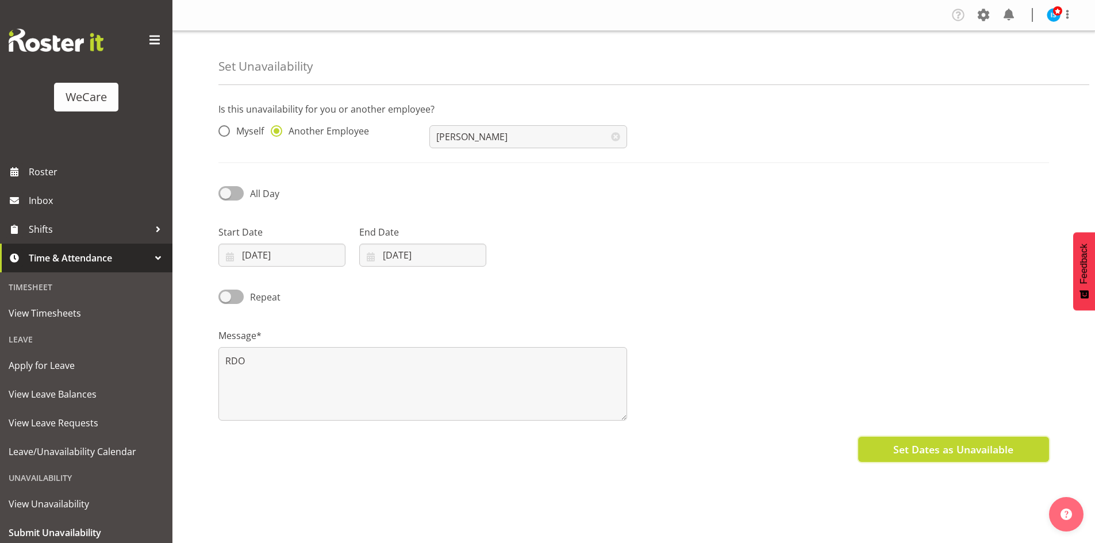
click at [907, 444] on span "Set Dates as Unavailable" at bounding box center [953, 449] width 120 height 15
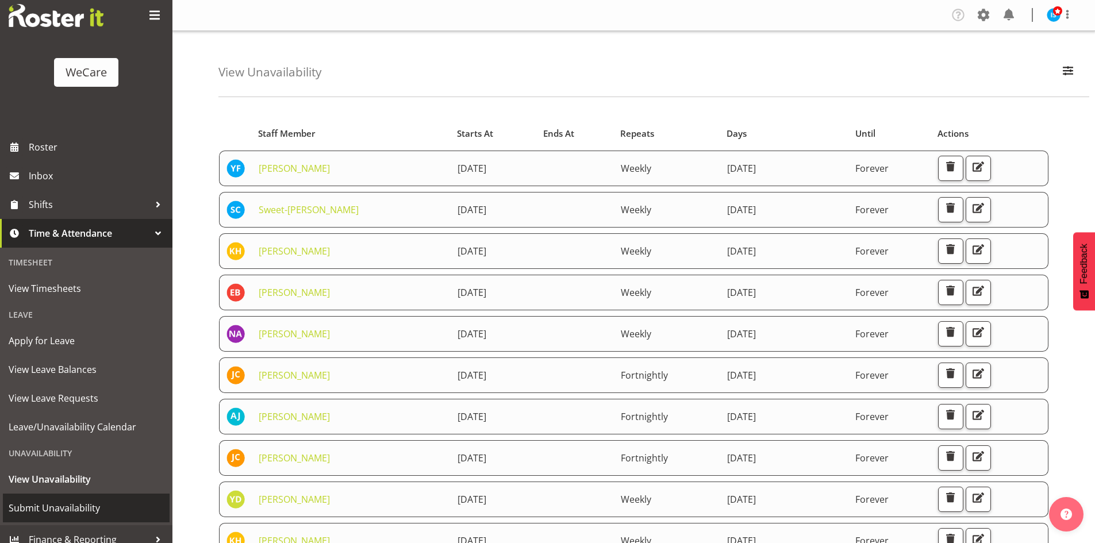
scroll to position [36, 0]
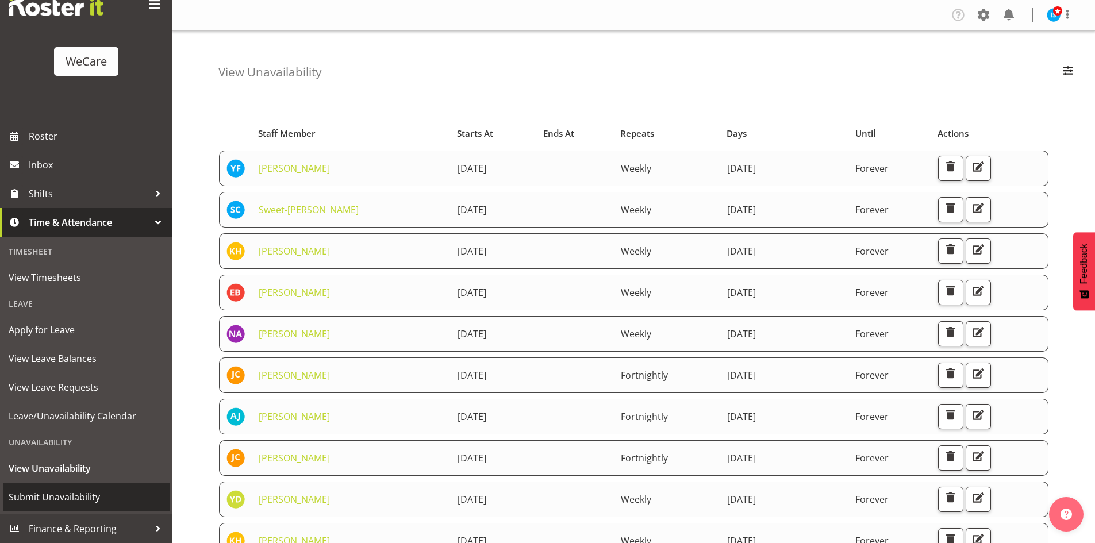
click at [97, 487] on link "Submit Unavailability" at bounding box center [86, 497] width 167 height 29
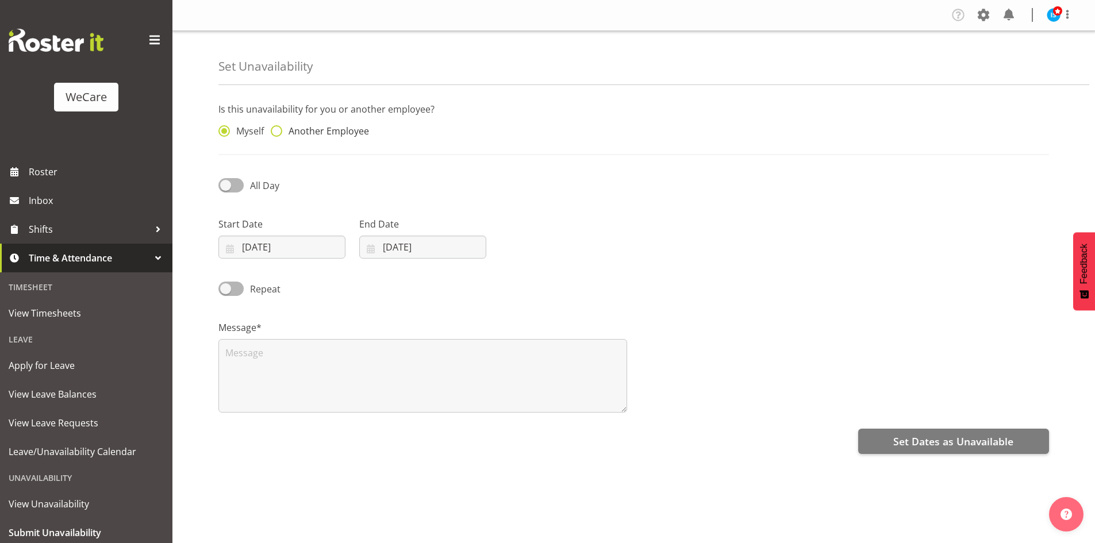
click at [278, 132] on span at bounding box center [276, 130] width 11 height 11
click at [278, 132] on input "Another Employee" at bounding box center [274, 131] width 7 height 7
radio input "true"
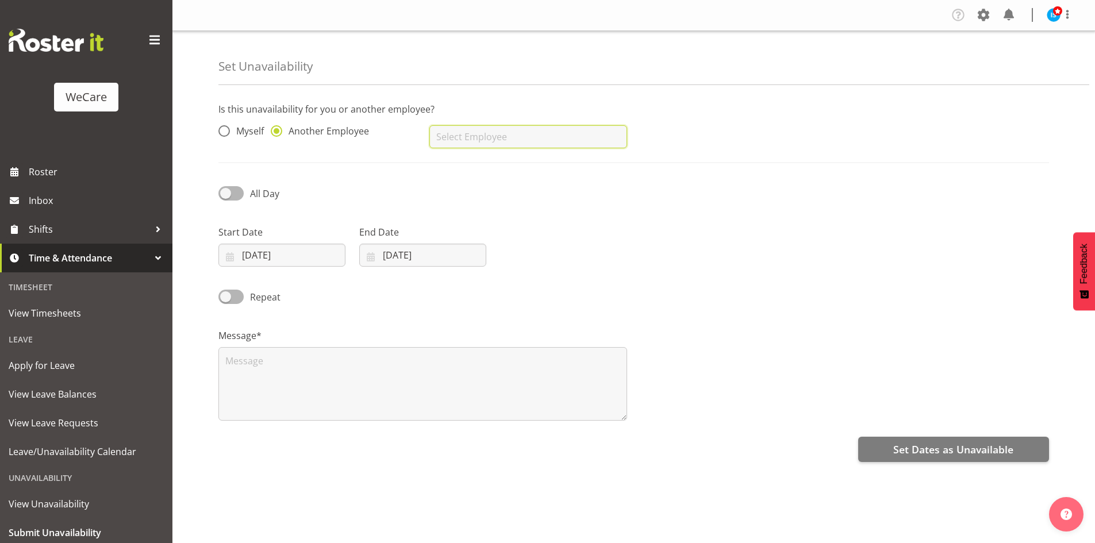
click at [512, 135] on input "text" at bounding box center [527, 136] width 197 height 23
type input "[PERSON_NAME]"
click at [259, 256] on input "[DATE]" at bounding box center [281, 255] width 127 height 23
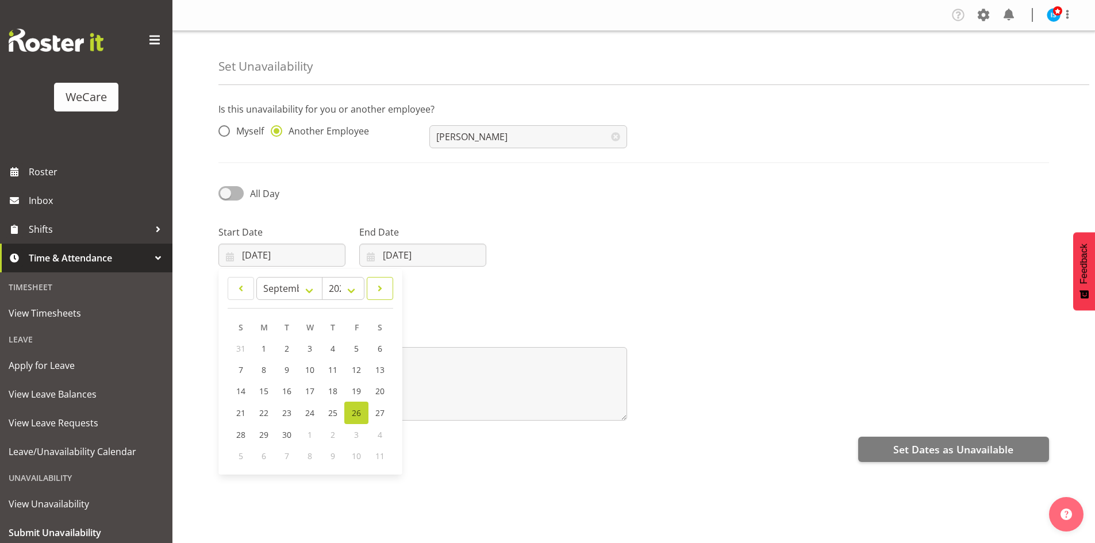
click at [389, 283] on link at bounding box center [380, 288] width 26 height 23
select select "10"
click at [267, 413] on span "17" at bounding box center [264, 412] width 9 height 11
type input "[DATE]"
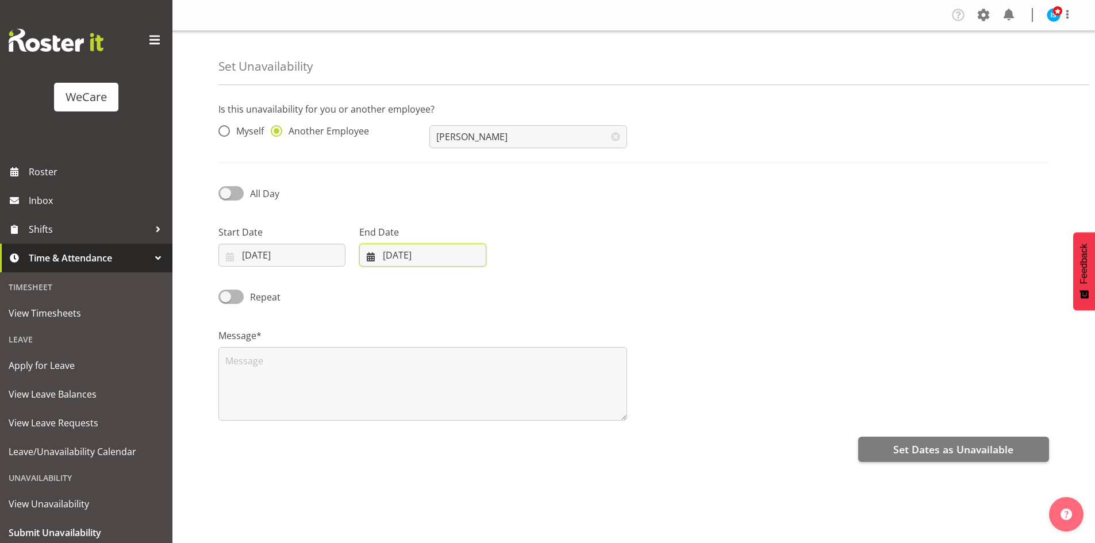
click at [428, 259] on input "[DATE]" at bounding box center [422, 255] width 127 height 23
click at [527, 286] on link at bounding box center [519, 288] width 29 height 23
select select "10"
click at [410, 417] on link "17" at bounding box center [405, 412] width 23 height 21
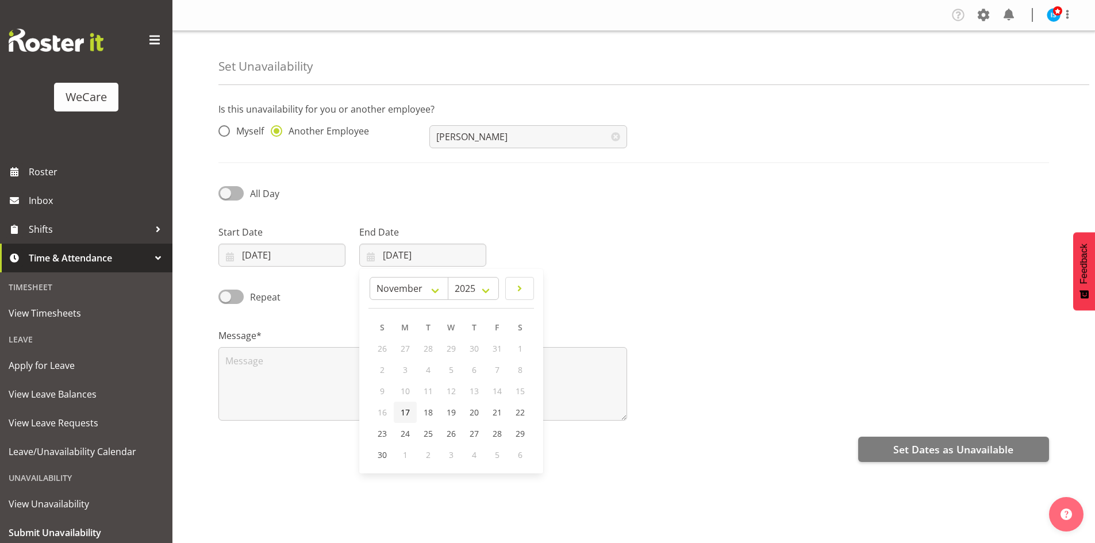
type input "[DATE]"
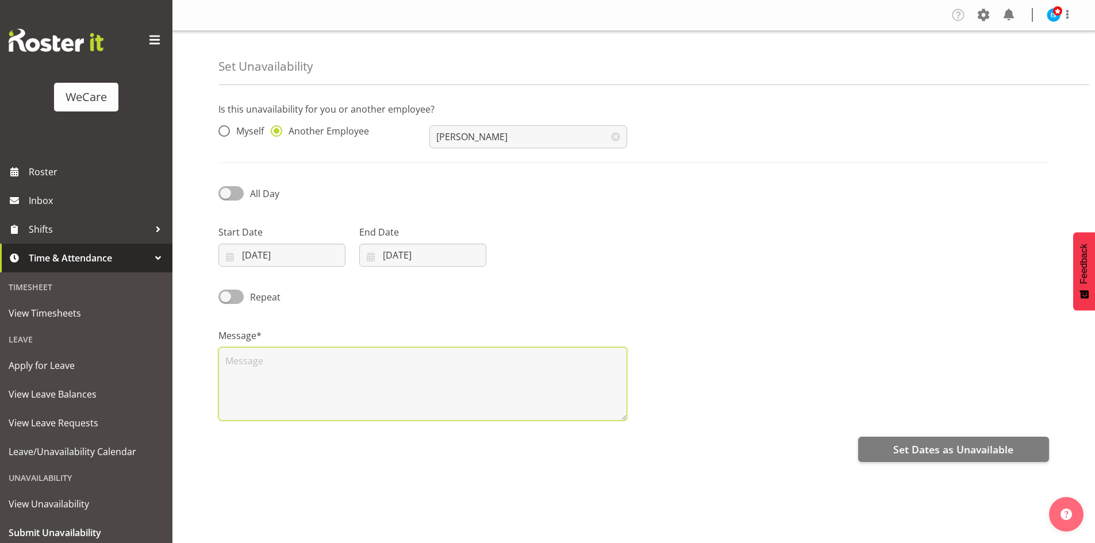
click at [337, 388] on textarea at bounding box center [422, 384] width 409 height 74
type textarea "RDO"
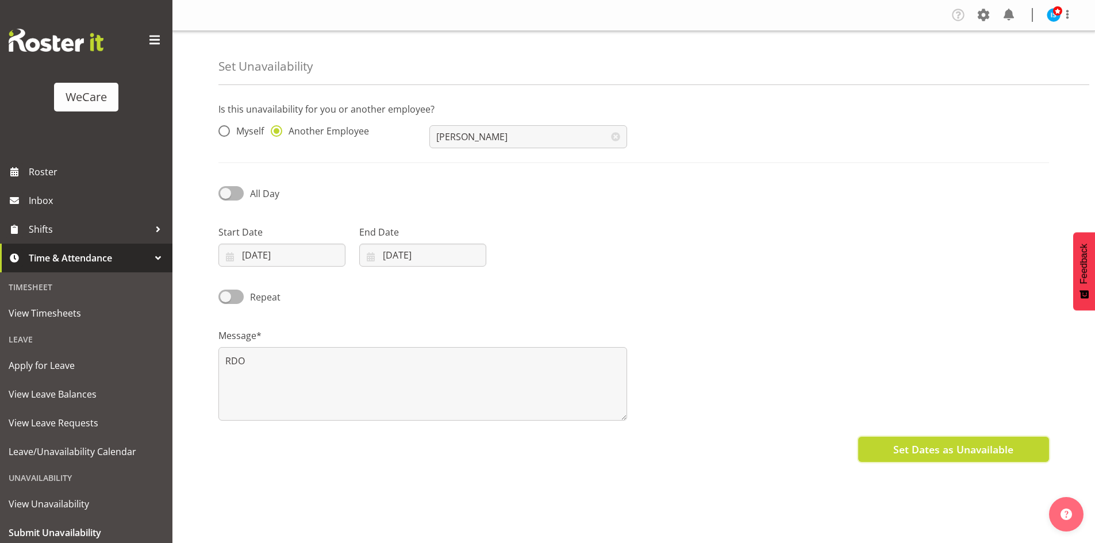
click at [928, 442] on span "Set Dates as Unavailable" at bounding box center [953, 449] width 120 height 15
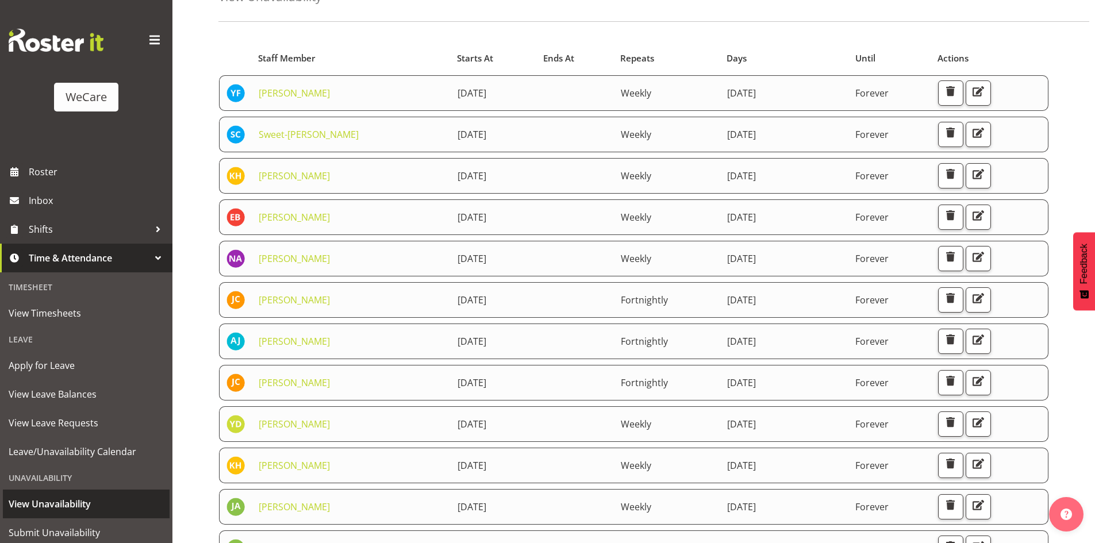
scroll to position [115, 0]
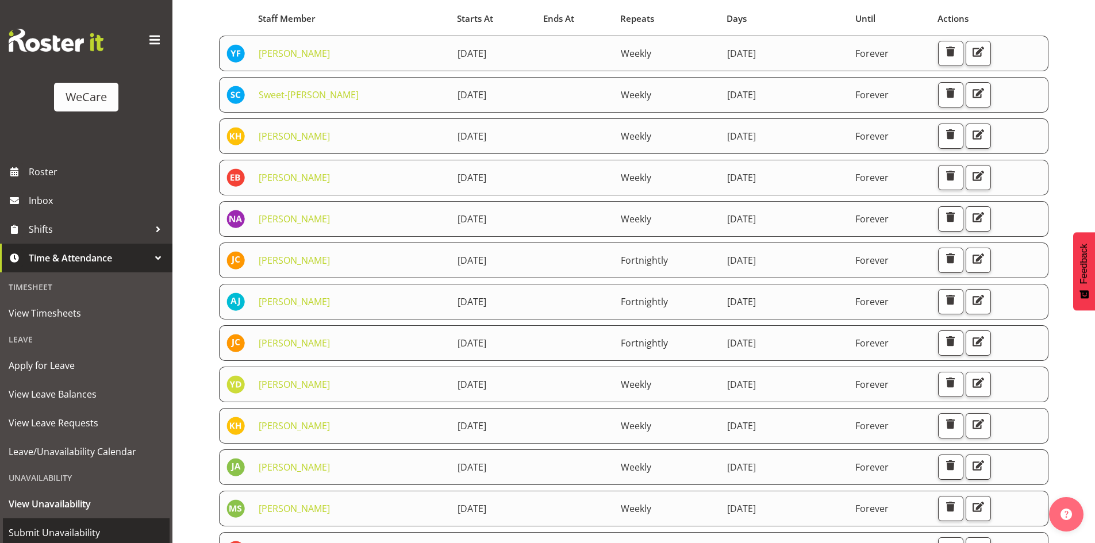
click at [129, 534] on span "Submit Unavailability" at bounding box center [86, 532] width 155 height 17
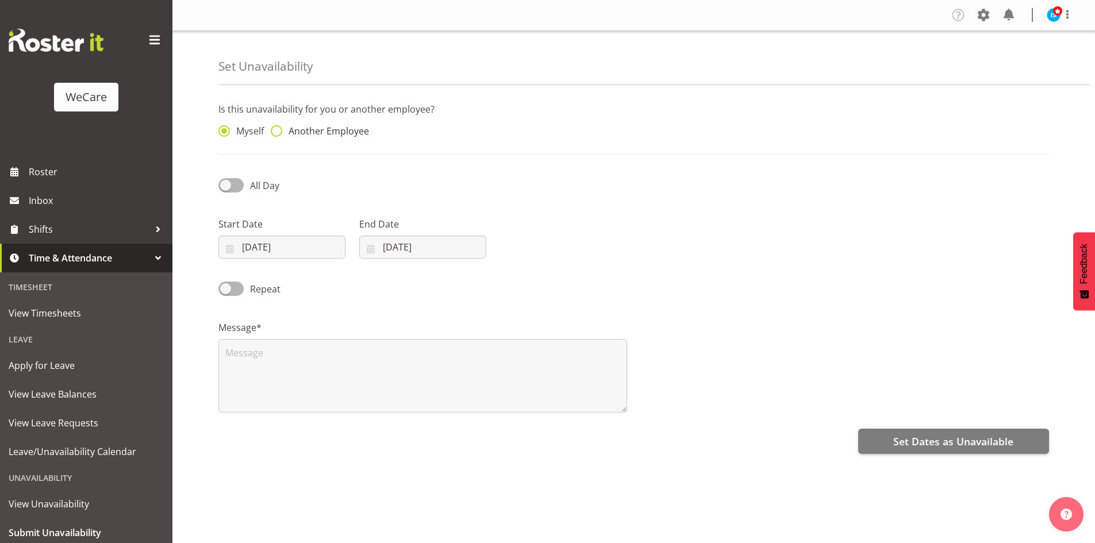
click at [349, 128] on span "Another Employee" at bounding box center [325, 130] width 87 height 11
click at [278, 128] on input "Another Employee" at bounding box center [274, 131] width 7 height 7
radio input "true"
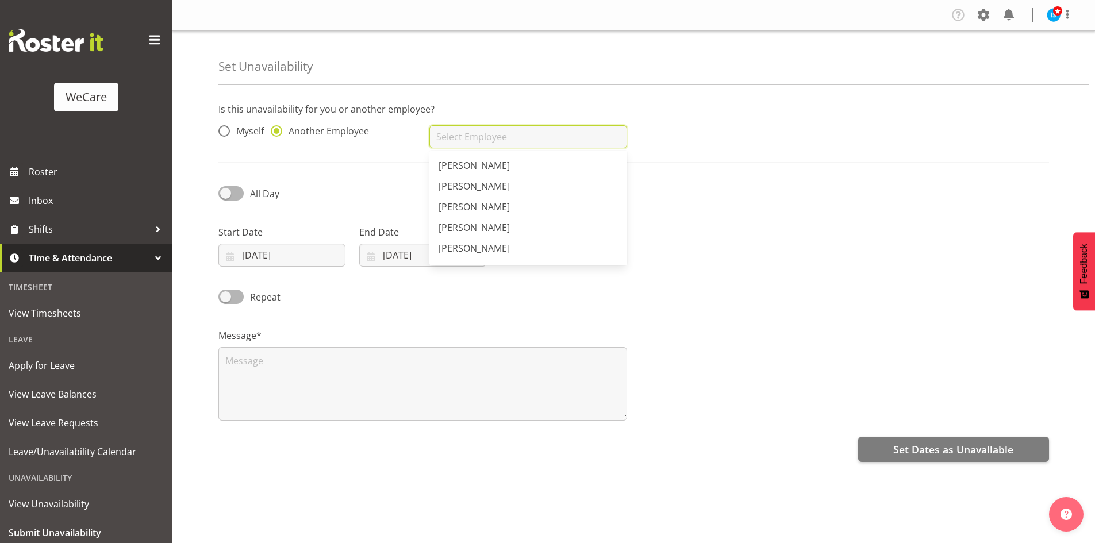
click at [580, 128] on input "text" at bounding box center [527, 136] width 197 height 23
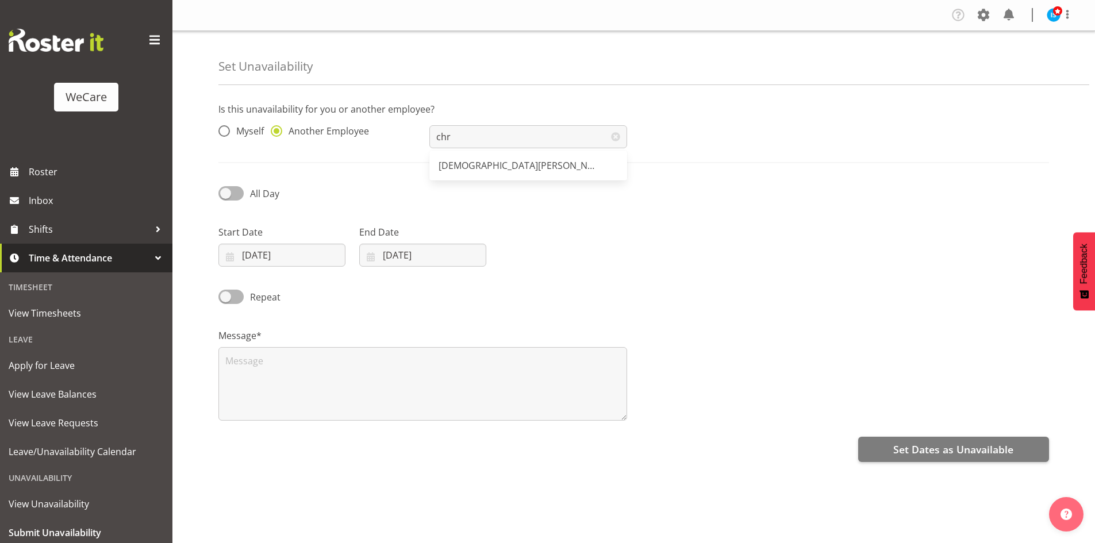
drag, startPoint x: 476, startPoint y: 185, endPoint x: 471, endPoint y: 174, distance: 12.1
click at [475, 183] on div "All Day" at bounding box center [633, 189] width 844 height 39
click at [471, 173] on div "All Day" at bounding box center [633, 189] width 844 height 39
click at [498, 132] on input "chr" at bounding box center [527, 136] width 197 height 23
click at [489, 159] on link "Christianna Yu" at bounding box center [527, 165] width 197 height 21
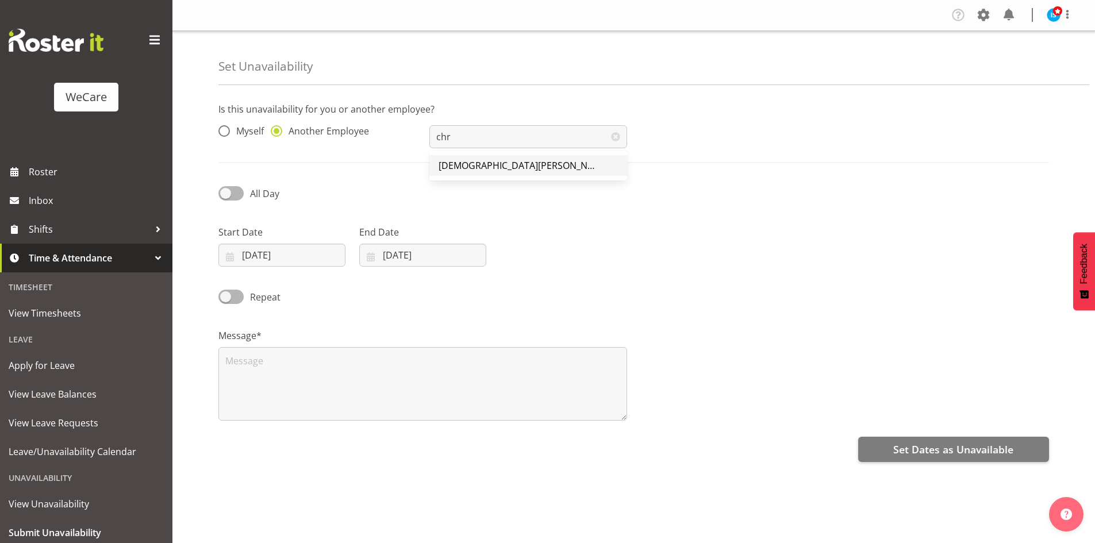
type input "Christianna Yu"
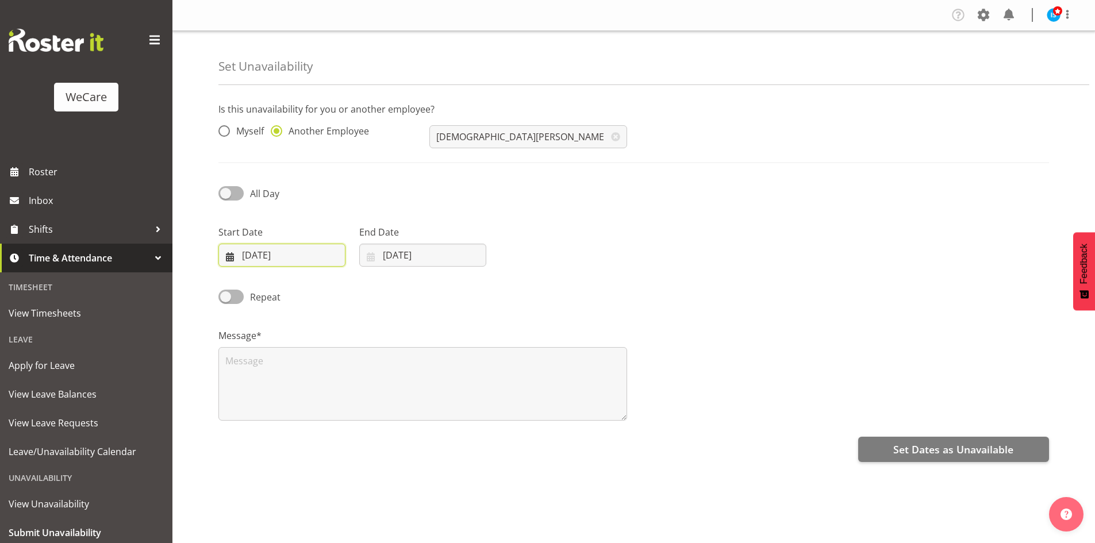
click at [289, 248] on input "26/09/2025" at bounding box center [281, 255] width 127 height 23
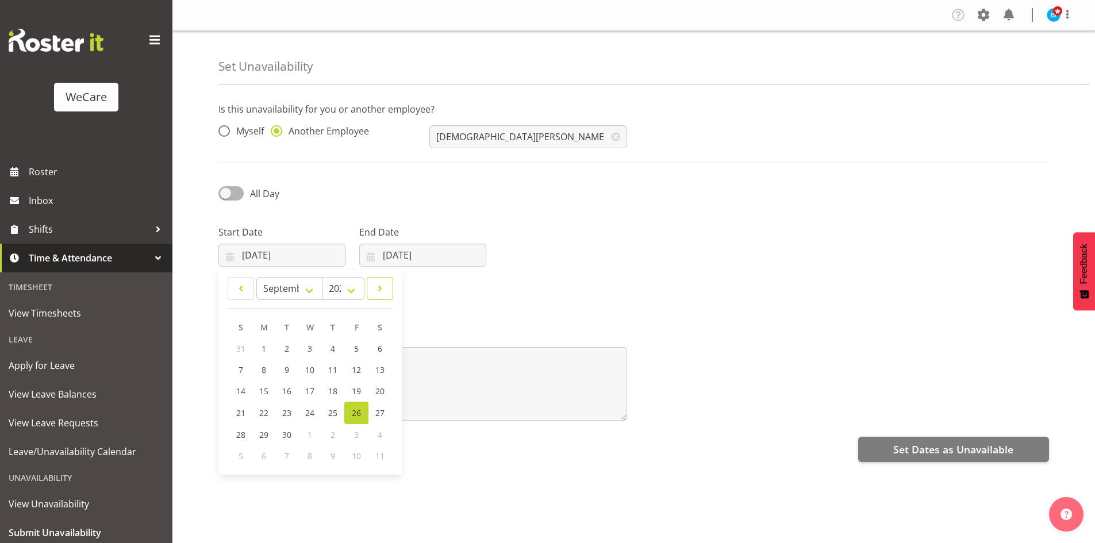
click at [391, 284] on link at bounding box center [380, 288] width 26 height 23
select select "10"
click at [260, 412] on span "17" at bounding box center [264, 412] width 9 height 11
type input "17/11/2025"
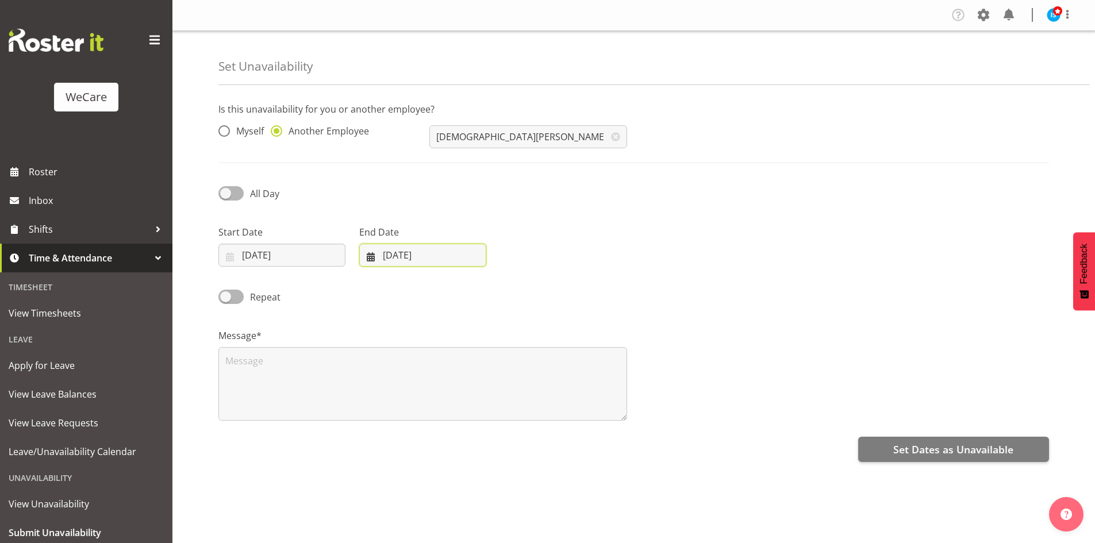
click at [387, 263] on input "[DATE]" at bounding box center [422, 255] width 127 height 23
click at [511, 292] on link at bounding box center [519, 288] width 29 height 23
select select "10"
click at [402, 410] on span "17" at bounding box center [404, 412] width 9 height 11
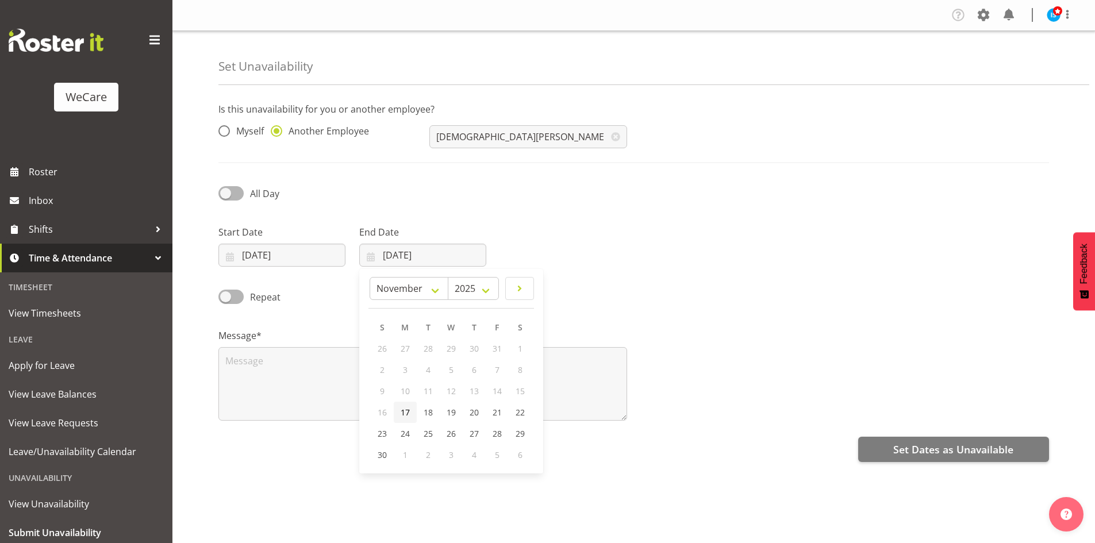
type input "17/11/2025"
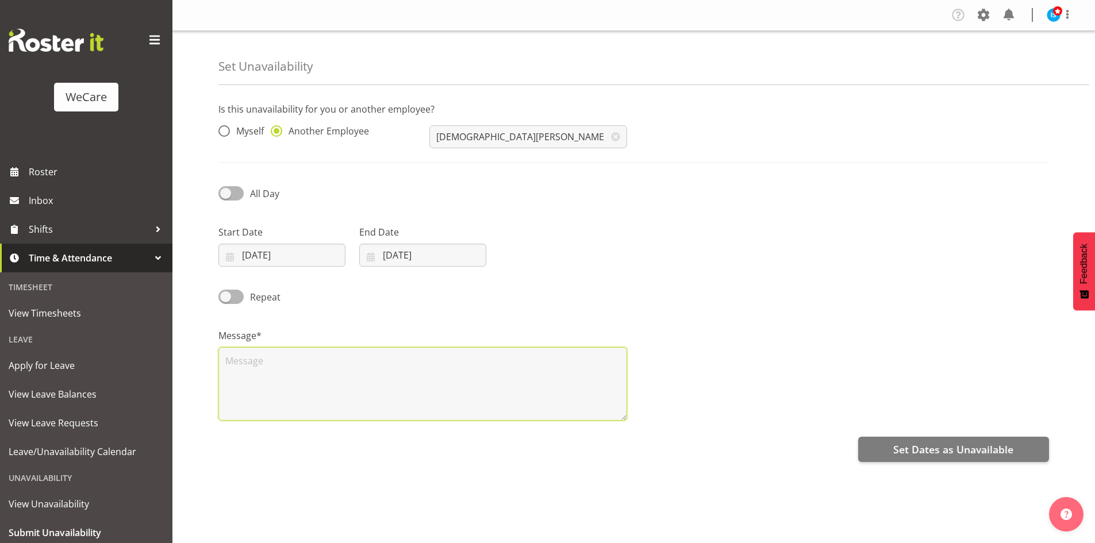
click at [252, 401] on textarea at bounding box center [422, 384] width 409 height 74
type textarea "RDO"
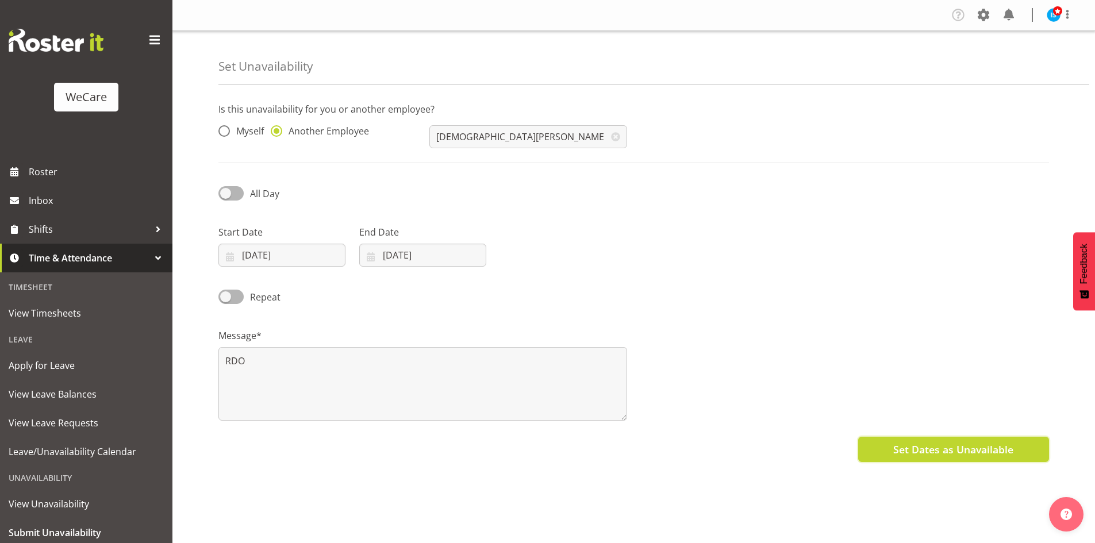
drag, startPoint x: 907, startPoint y: 446, endPoint x: 909, endPoint y: 434, distance: 12.2
click at [908, 446] on span "Set Dates as Unavailable" at bounding box center [953, 449] width 120 height 15
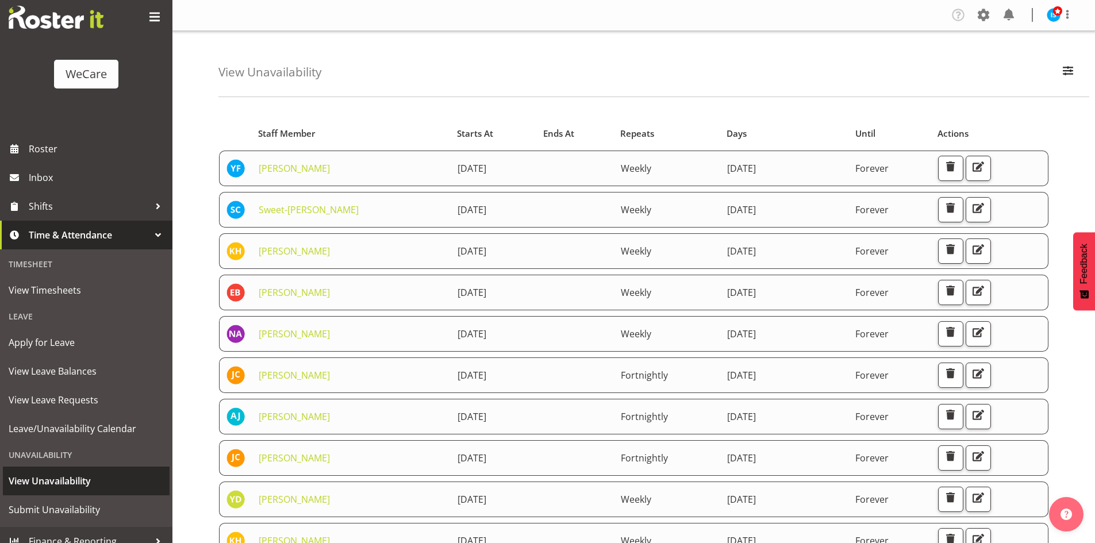
scroll to position [36, 0]
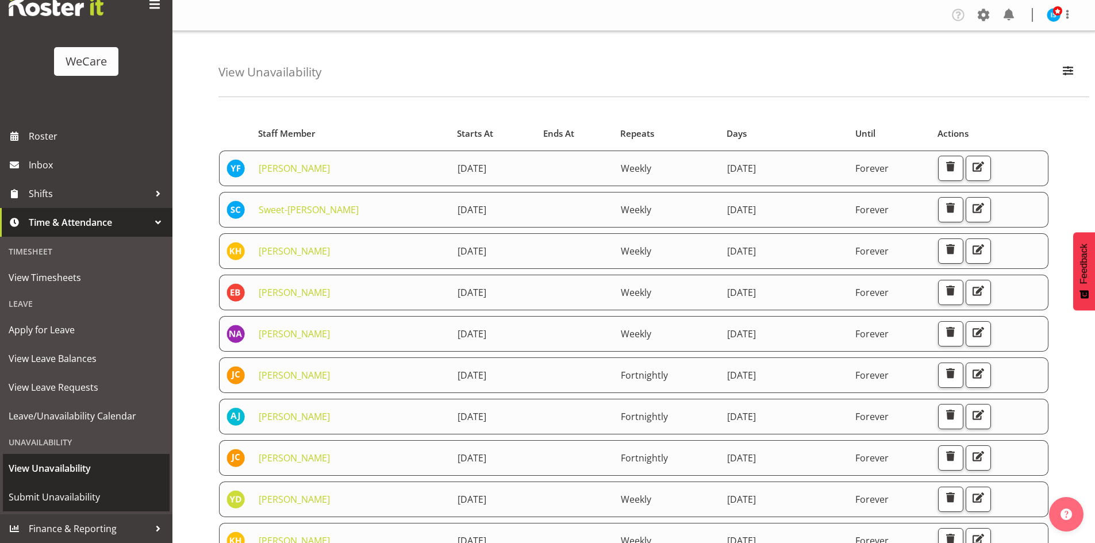
click at [64, 487] on link "Submit Unavailability" at bounding box center [86, 497] width 167 height 29
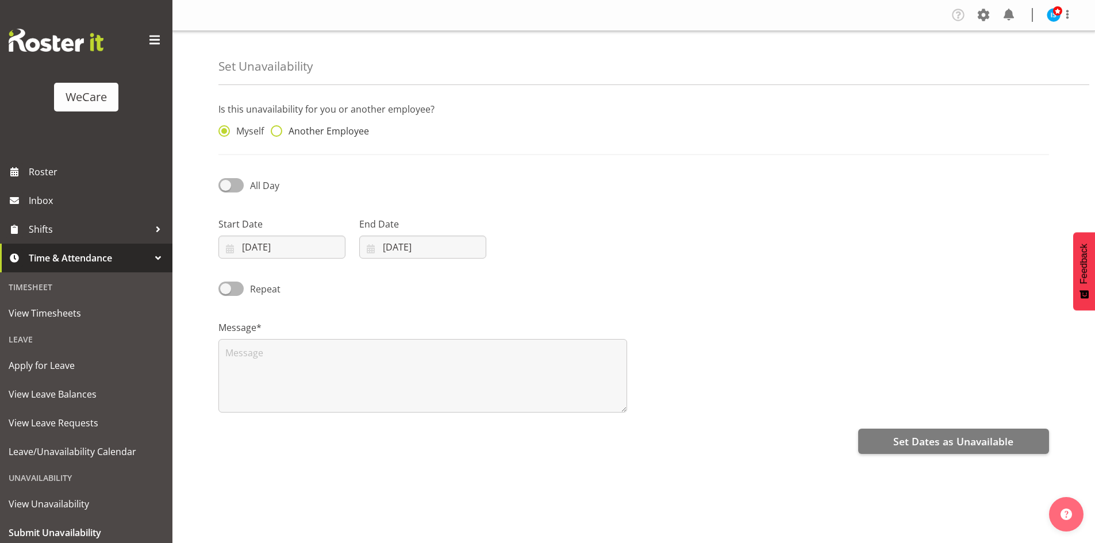
click at [359, 129] on span "Another Employee" at bounding box center [325, 130] width 87 height 11
click at [278, 129] on input "Another Employee" at bounding box center [274, 131] width 7 height 7
radio input "true"
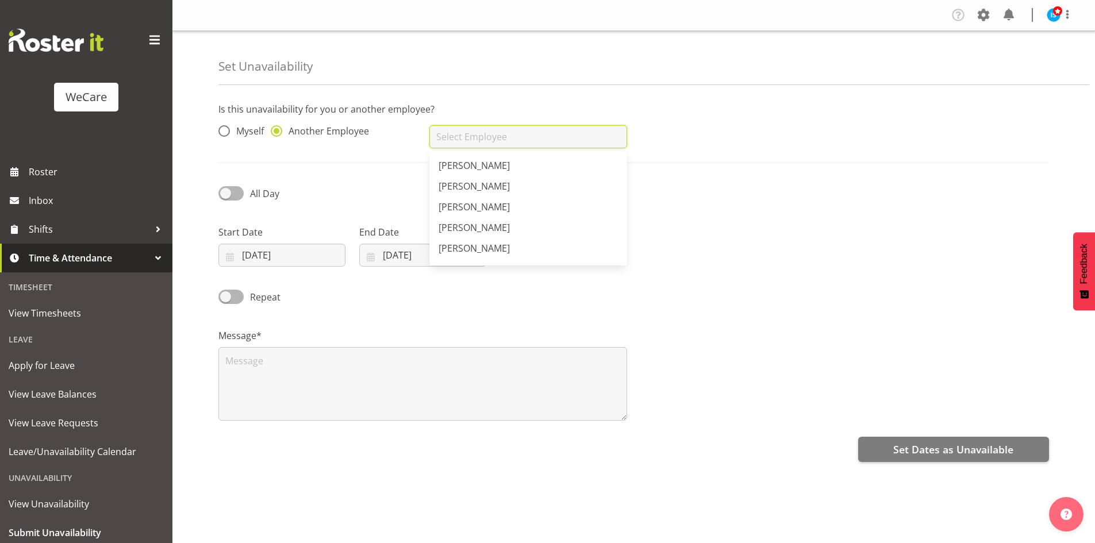
click at [500, 138] on input "text" at bounding box center [527, 136] width 197 height 23
type input "[PERSON_NAME]"
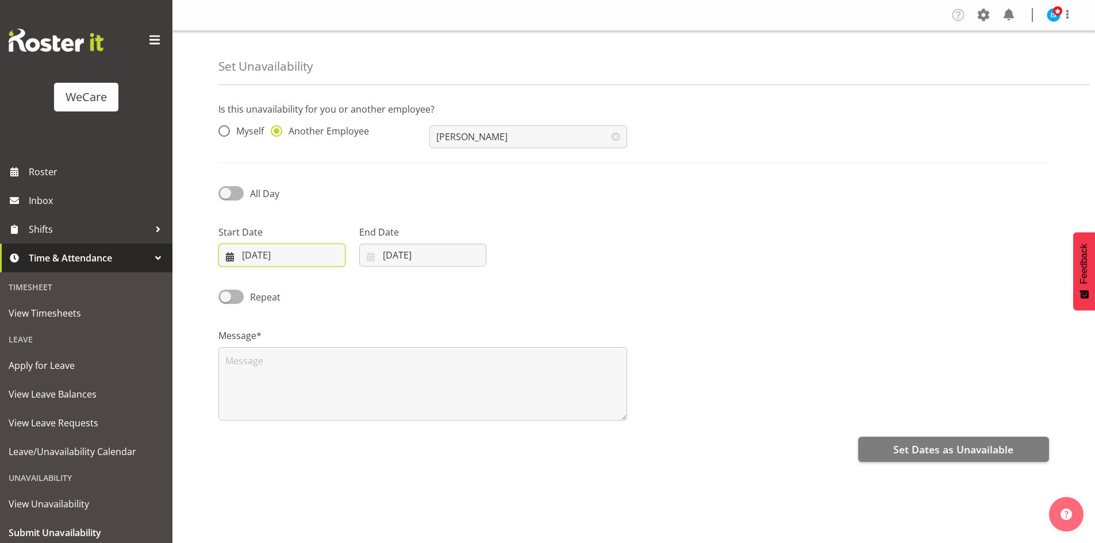
click at [244, 264] on input "[DATE]" at bounding box center [281, 255] width 127 height 23
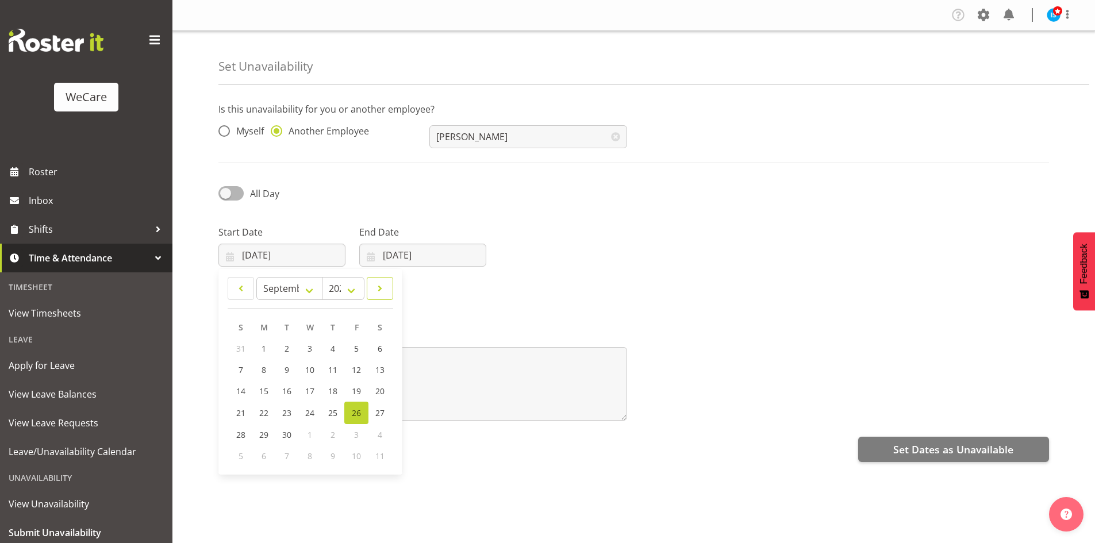
click at [380, 292] on span at bounding box center [379, 289] width 11 height 14
select select "10"
click at [285, 413] on span "18" at bounding box center [287, 412] width 9 height 11
type input "18/11/2025"
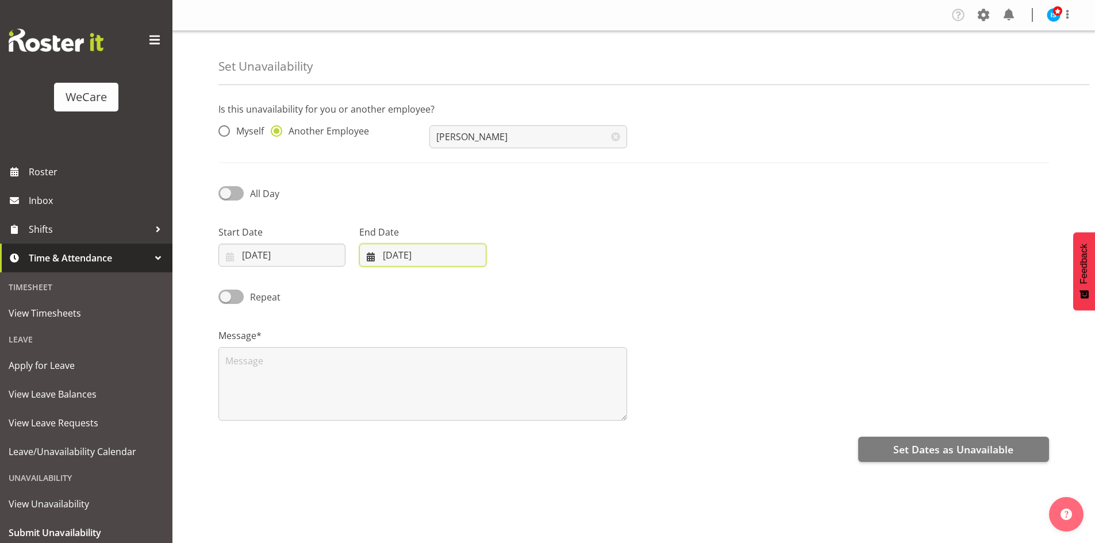
click at [404, 246] on input "[DATE]" at bounding box center [422, 255] width 127 height 23
click at [506, 276] on div "January February March April May June July August September October November De…" at bounding box center [451, 371] width 184 height 196
click at [517, 286] on span at bounding box center [519, 289] width 14 height 14
select select "10"
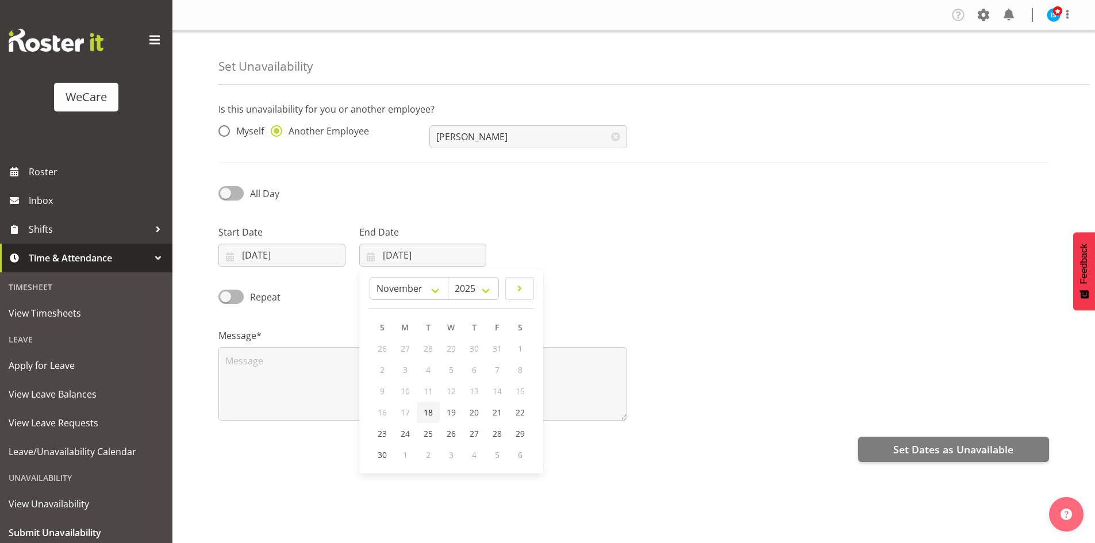
click at [429, 415] on span "18" at bounding box center [427, 412] width 9 height 11
type input "[DATE]"
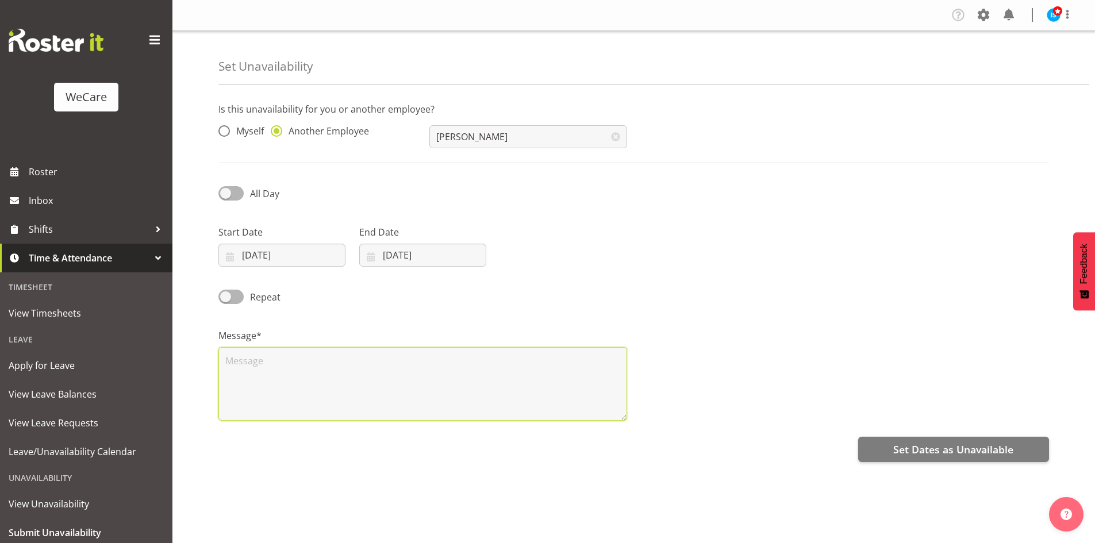
click at [395, 383] on textarea at bounding box center [422, 384] width 409 height 74
type textarea "RDO"
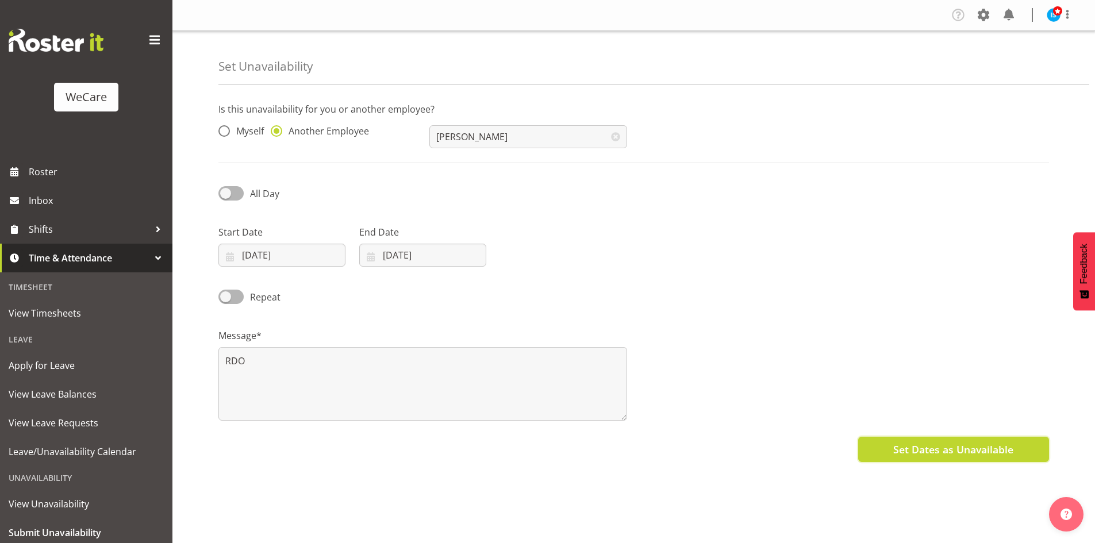
click at [951, 448] on span "Set Dates as Unavailable" at bounding box center [953, 449] width 120 height 15
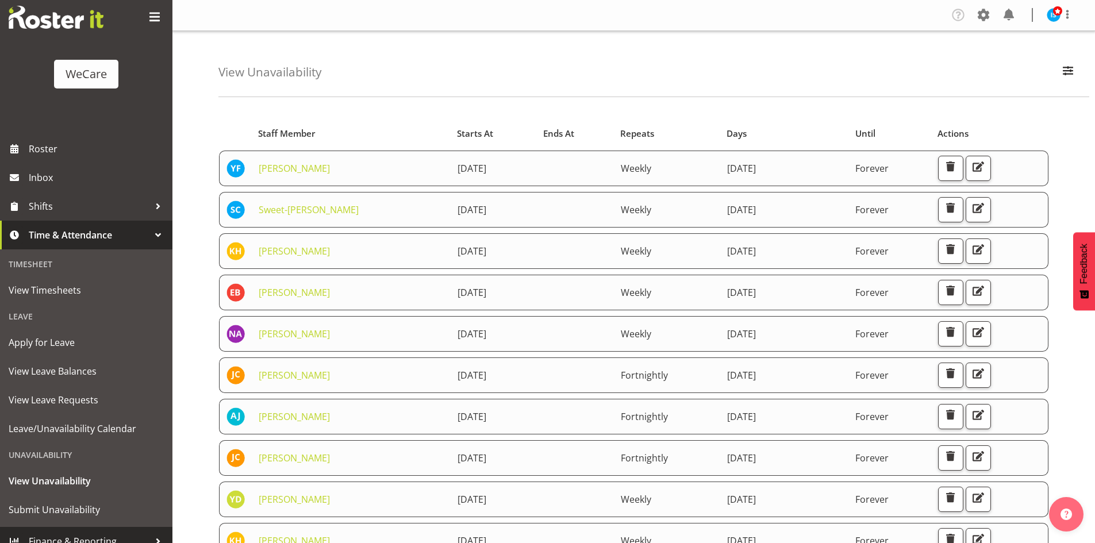
scroll to position [36, 0]
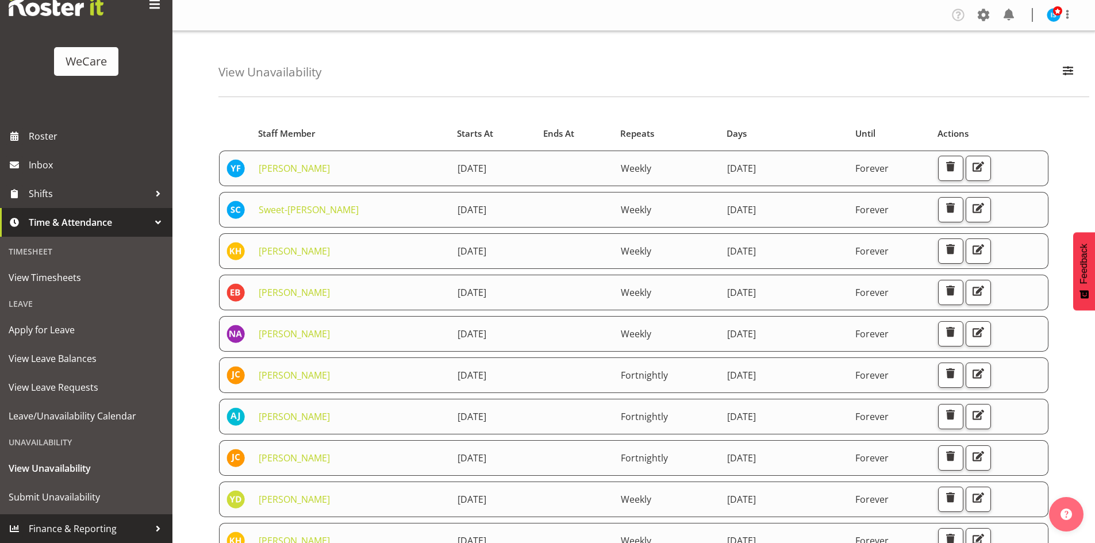
drag, startPoint x: 96, startPoint y: 526, endPoint x: 94, endPoint y: 518, distance: 8.8
click at [95, 526] on span "Finance & Reporting" at bounding box center [89, 528] width 121 height 17
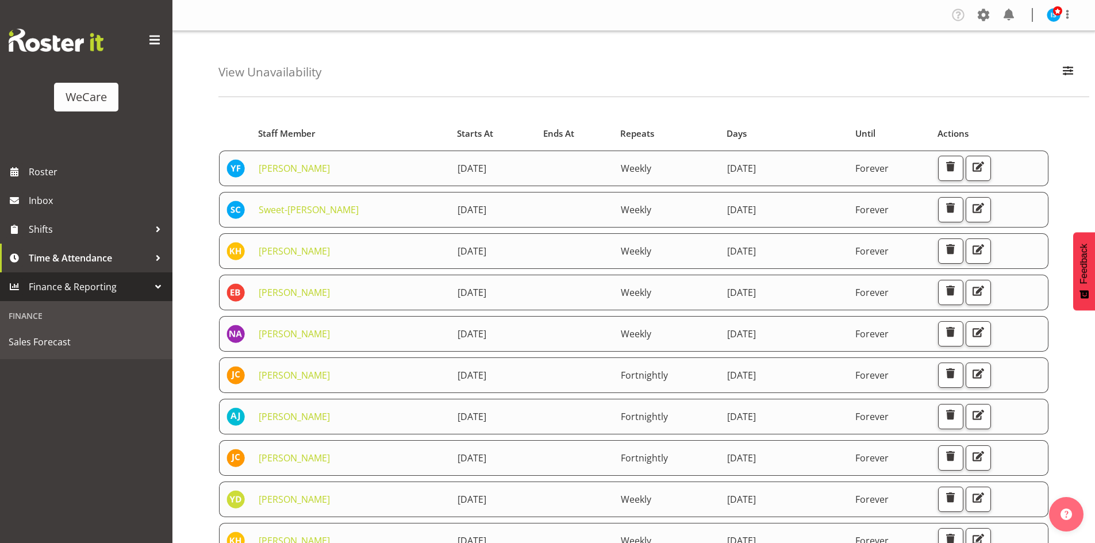
scroll to position [0, 0]
click at [63, 284] on span "Finance & Reporting" at bounding box center [89, 286] width 121 height 17
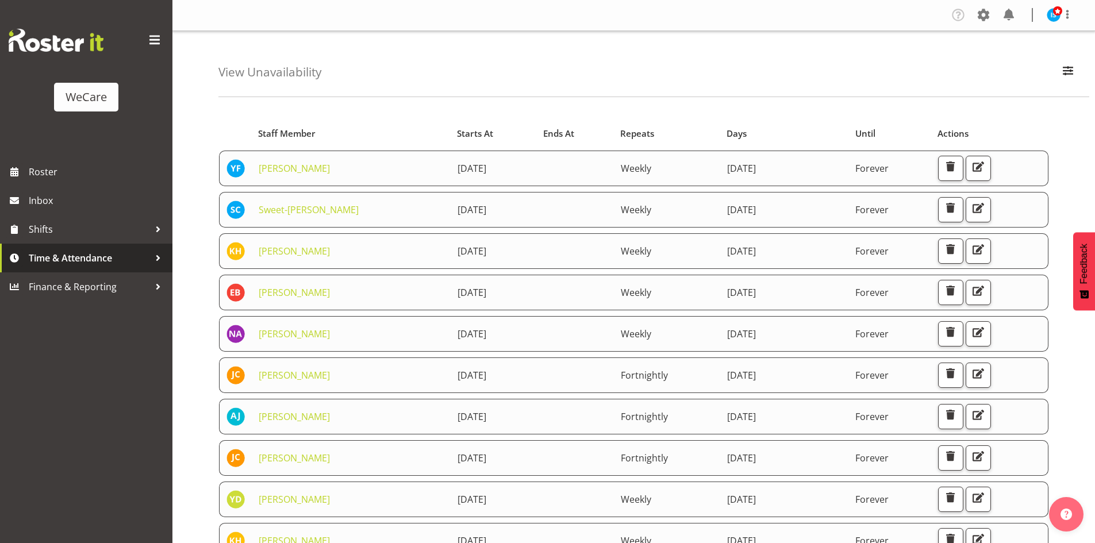
click at [126, 265] on span "Time & Attendance" at bounding box center [89, 257] width 121 height 17
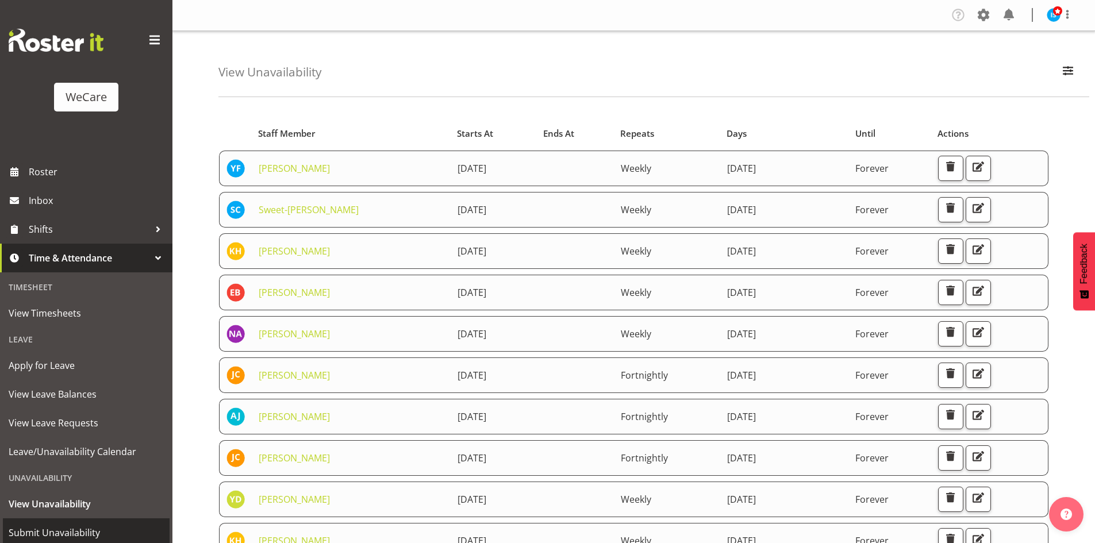
click at [63, 520] on link "Submit Unavailability" at bounding box center [86, 532] width 167 height 29
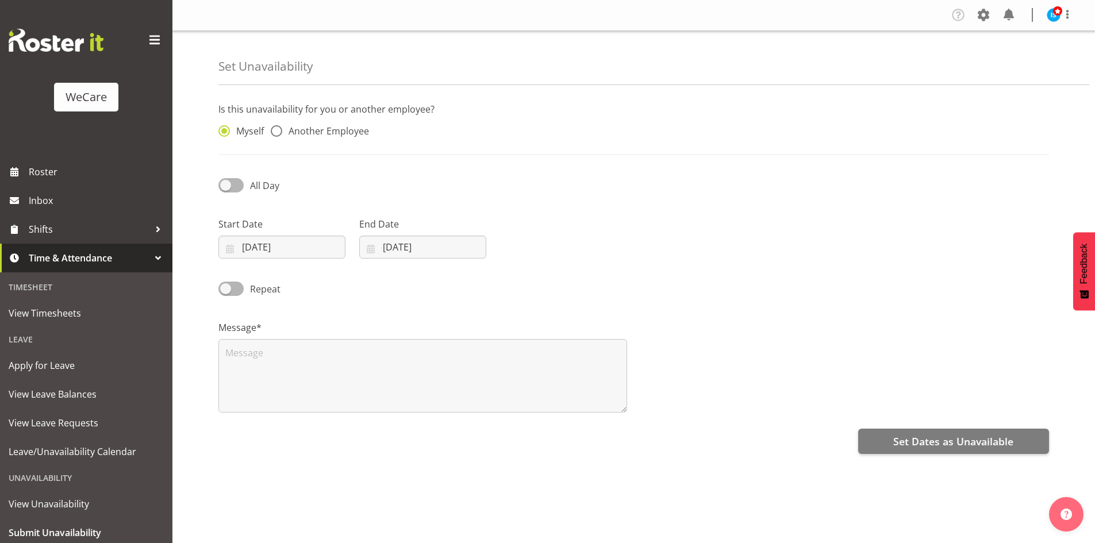
click at [340, 130] on span "Another Employee" at bounding box center [325, 130] width 87 height 11
click at [278, 130] on input "Another Employee" at bounding box center [274, 131] width 7 height 7
radio input "true"
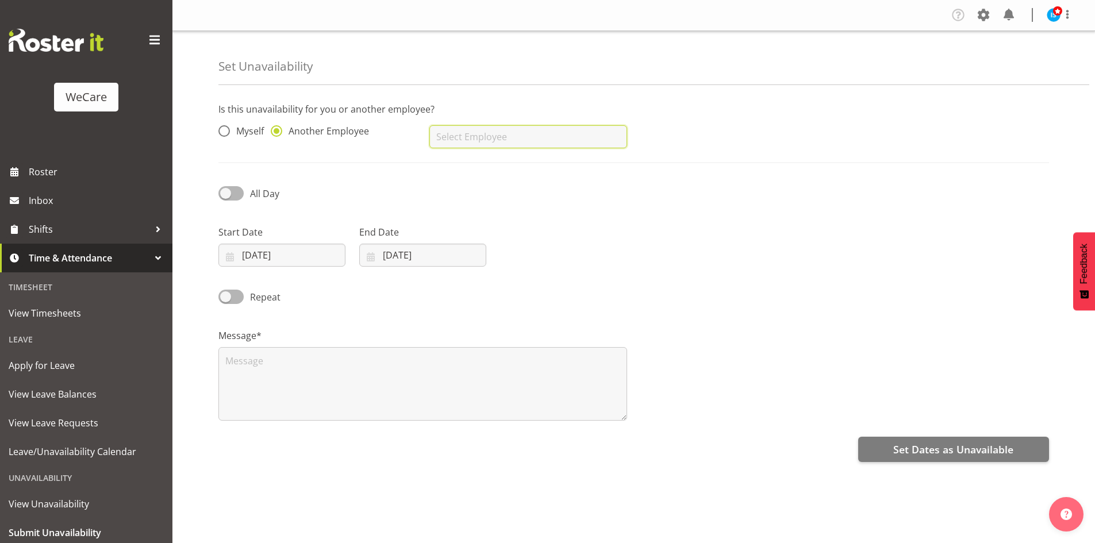
click at [472, 134] on input "text" at bounding box center [527, 136] width 197 height 23
click at [480, 157] on link "[PERSON_NAME]" at bounding box center [527, 165] width 197 height 21
type input "[PERSON_NAME]"
click at [220, 261] on input "[DATE]" at bounding box center [281, 255] width 127 height 23
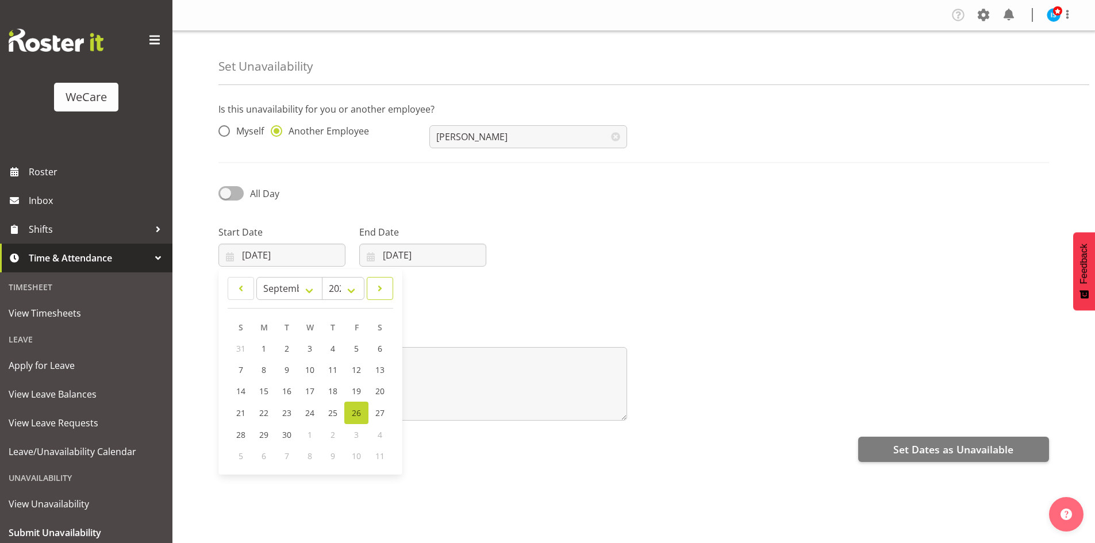
click at [388, 287] on link at bounding box center [380, 288] width 26 height 23
select select "10"
drag, startPoint x: 279, startPoint y: 403, endPoint x: 309, endPoint y: 389, distance: 33.2
click at [280, 404] on link "18" at bounding box center [287, 412] width 23 height 21
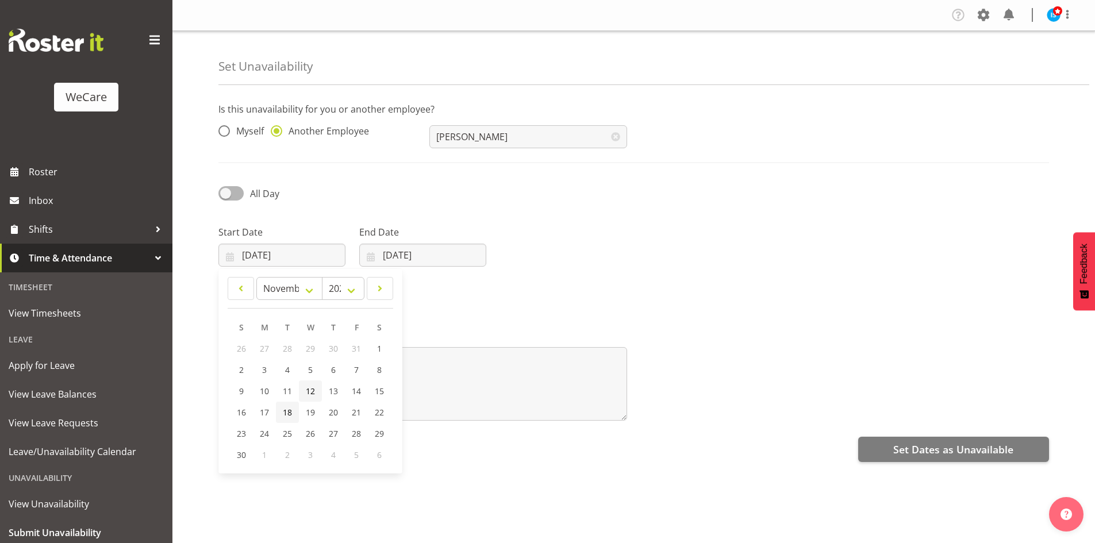
type input "[DATE]"
click at [427, 252] on input "[DATE]" at bounding box center [422, 255] width 127 height 23
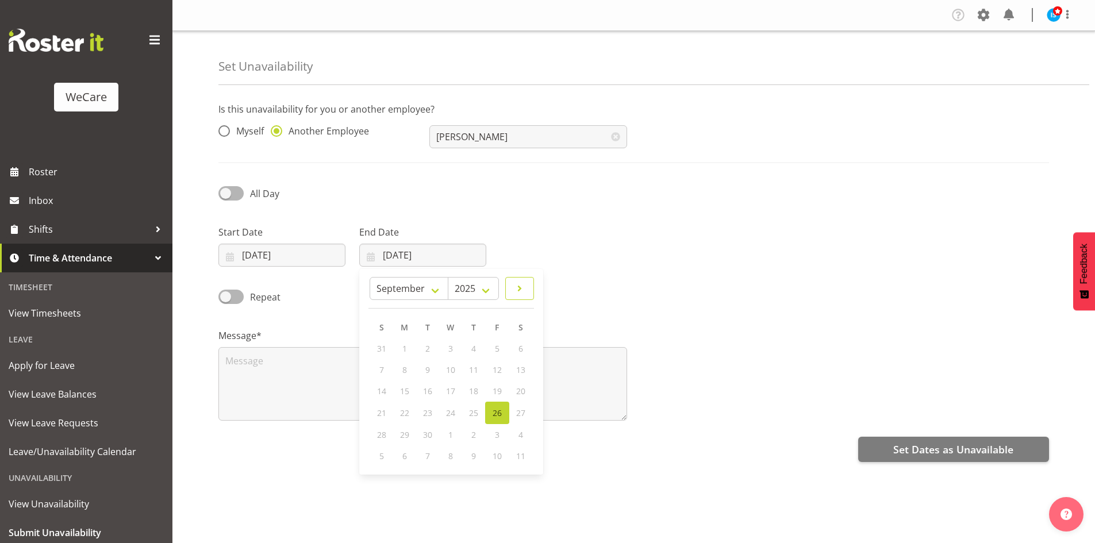
click at [528, 290] on link at bounding box center [519, 288] width 29 height 23
select select "10"
drag, startPoint x: 435, startPoint y: 413, endPoint x: 417, endPoint y: 400, distance: 22.0
click at [435, 412] on link "18" at bounding box center [428, 412] width 23 height 21
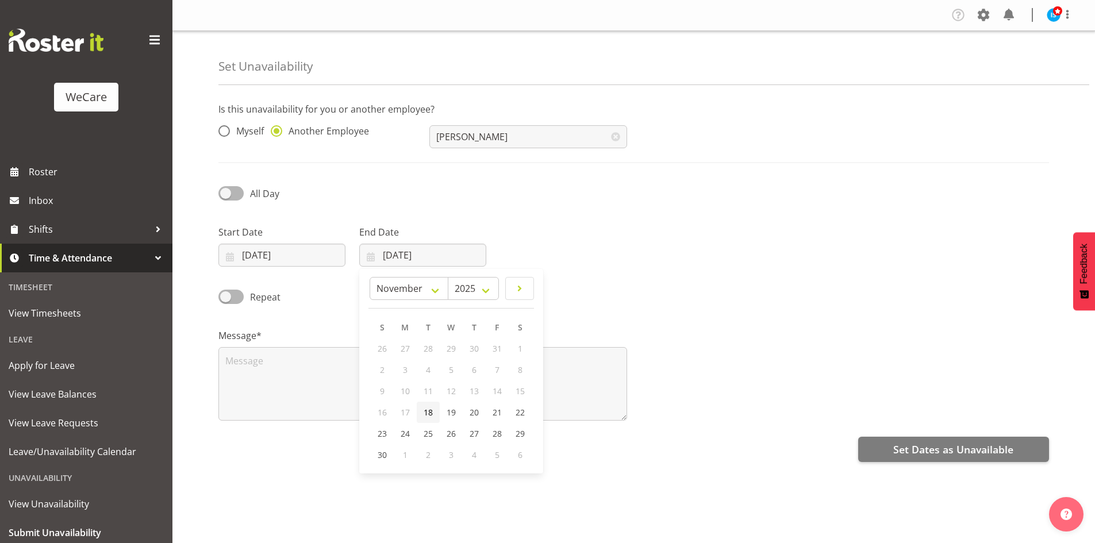
type input "[DATE]"
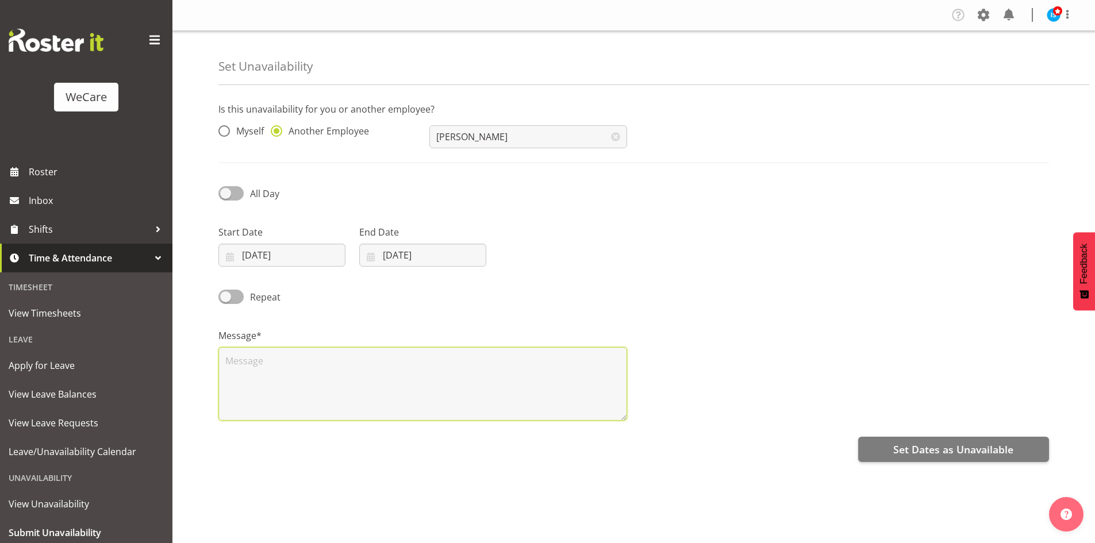
click at [377, 387] on textarea at bounding box center [422, 384] width 409 height 74
type textarea "RDO"
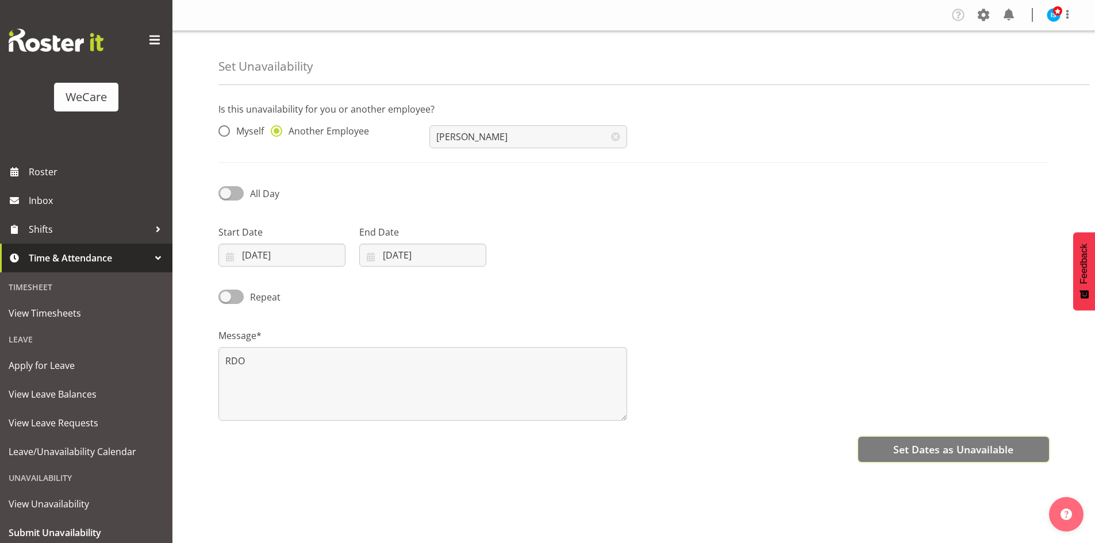
click at [910, 444] on span "Set Dates as Unavailable" at bounding box center [953, 449] width 120 height 15
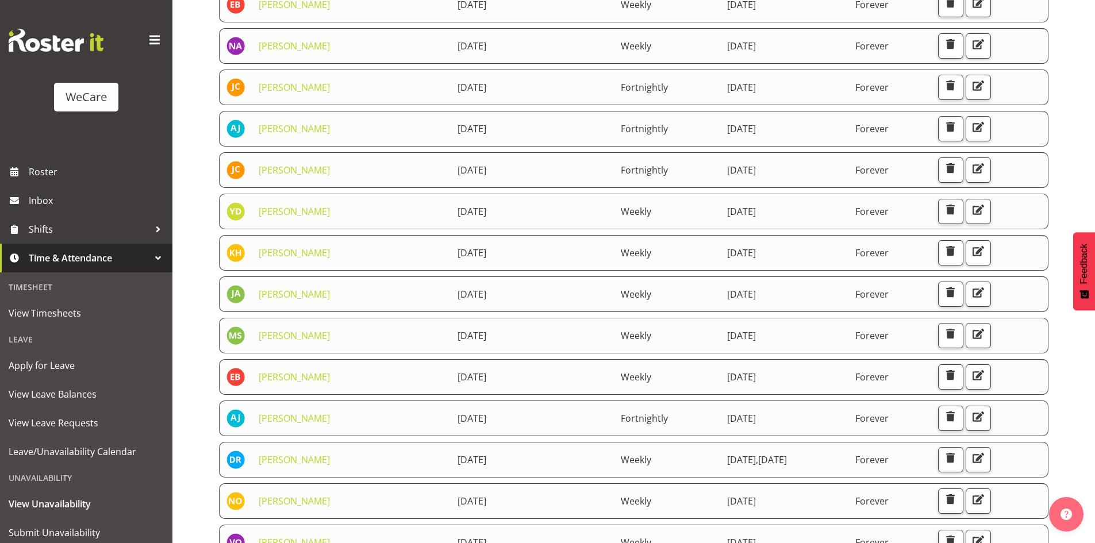
scroll to position [490, 0]
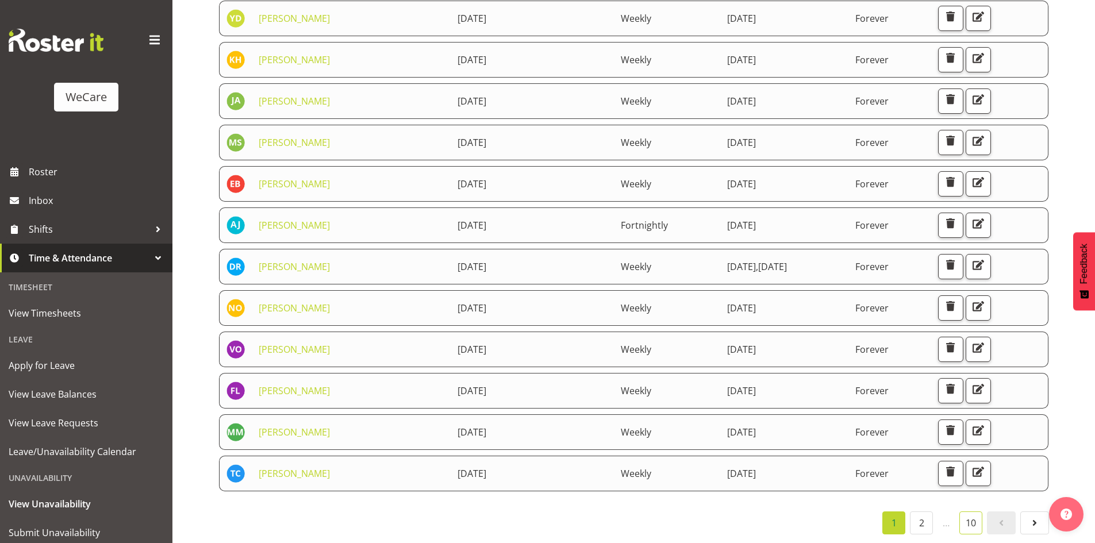
click at [974, 511] on link "10" at bounding box center [970, 522] width 23 height 23
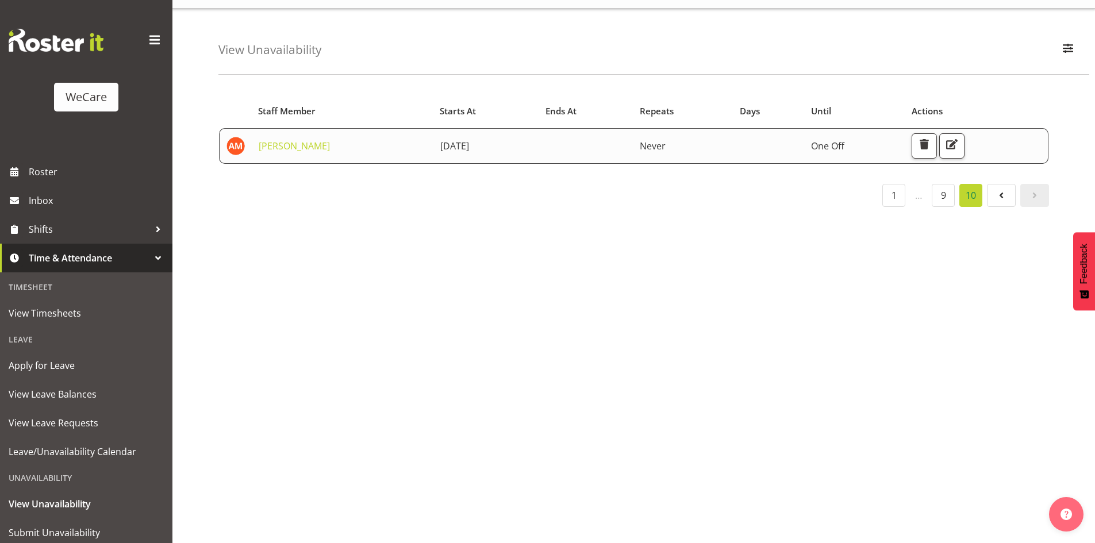
scroll to position [31, 0]
click at [80, 534] on span "Submit Unavailability" at bounding box center [86, 532] width 155 height 17
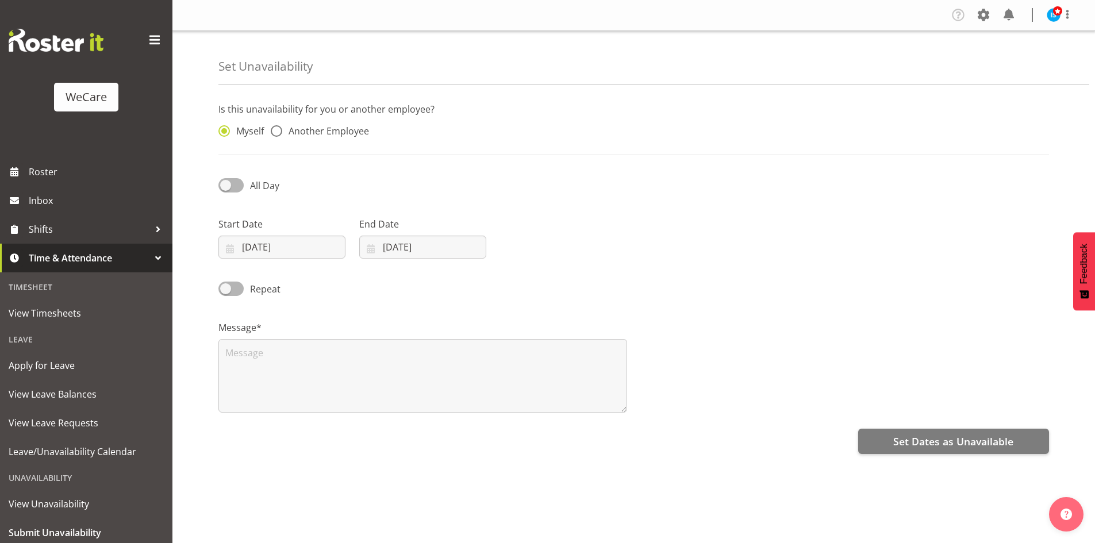
click at [369, 128] on div "Myself Another Employee" at bounding box center [316, 132] width 197 height 15
click at [360, 129] on span "Another Employee" at bounding box center [325, 130] width 87 height 11
click at [278, 129] on input "Another Employee" at bounding box center [274, 131] width 7 height 7
radio input "true"
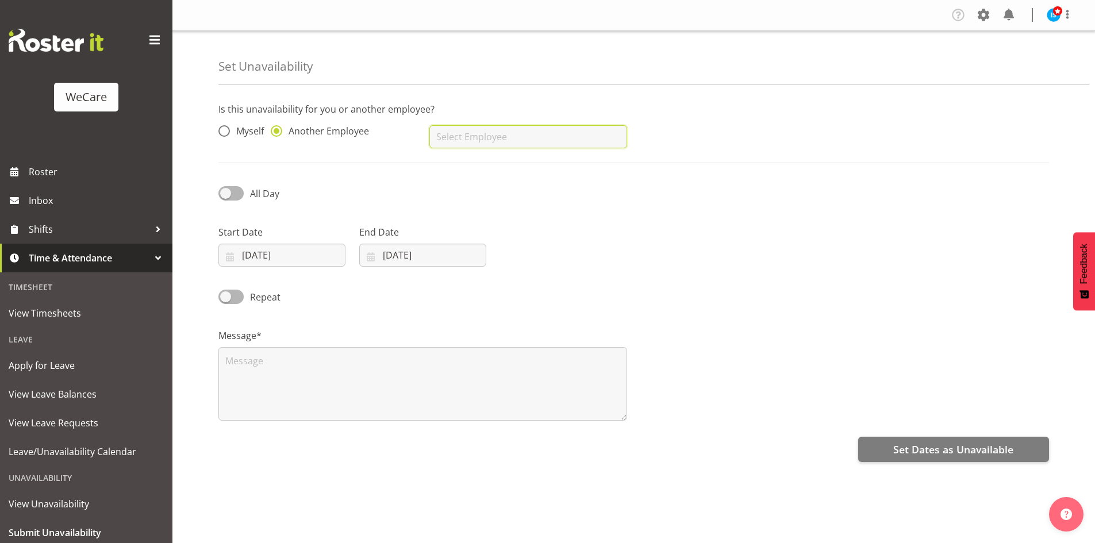
click at [550, 130] on input "text" at bounding box center [527, 136] width 197 height 23
type input "Monique Telford"
click at [286, 266] on input "26/09/2025" at bounding box center [281, 255] width 127 height 23
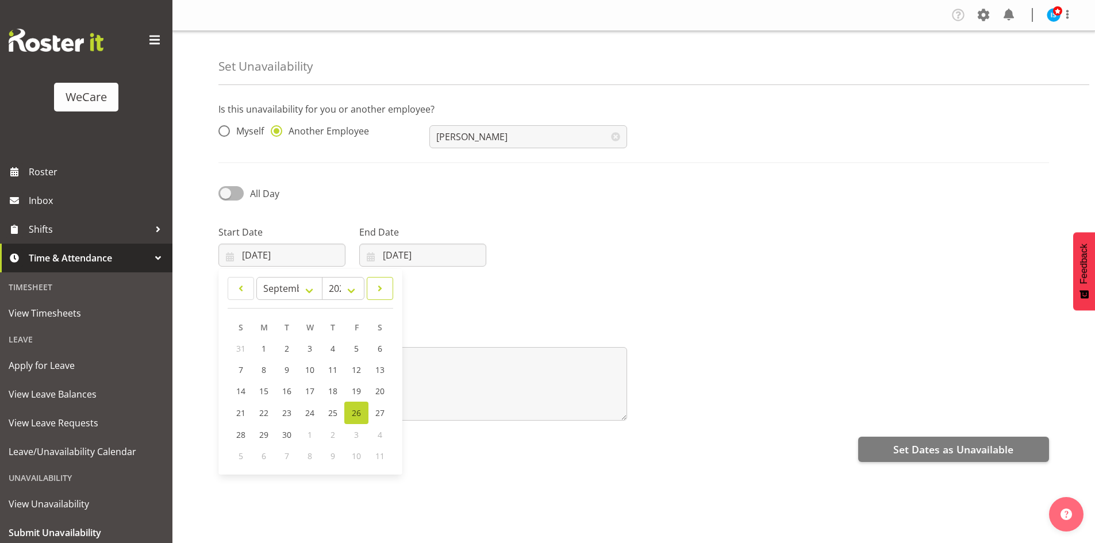
click at [383, 286] on span at bounding box center [379, 289] width 11 height 14
select select "10"
click at [292, 408] on link "18" at bounding box center [287, 412] width 23 height 21
type input "18/11/2025"
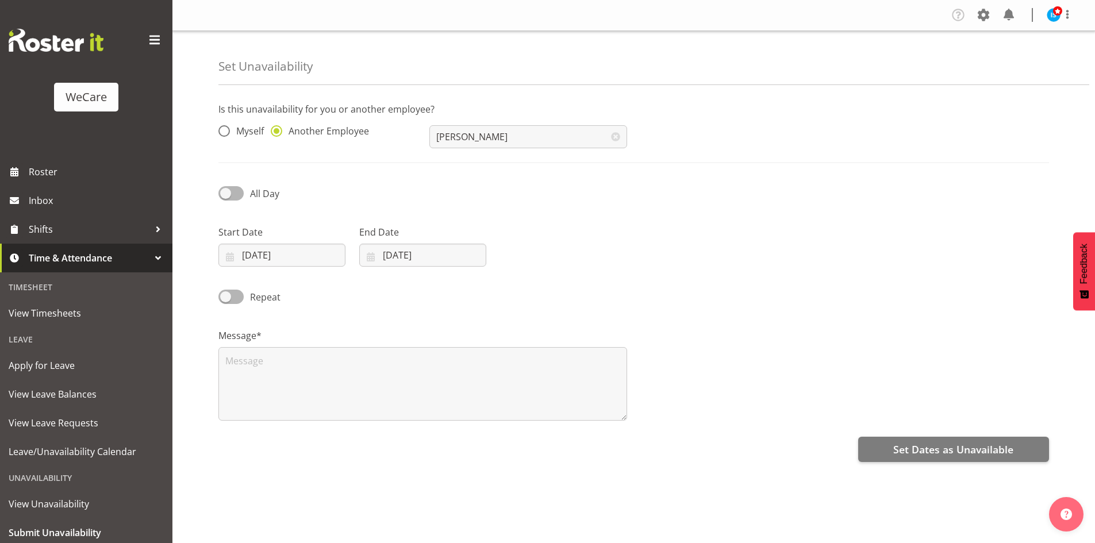
click at [396, 285] on div "Repeat" at bounding box center [316, 292] width 211 height 39
click at [421, 262] on input "26/09/2025" at bounding box center [422, 255] width 127 height 23
click at [517, 286] on span at bounding box center [519, 289] width 14 height 14
select select "10"
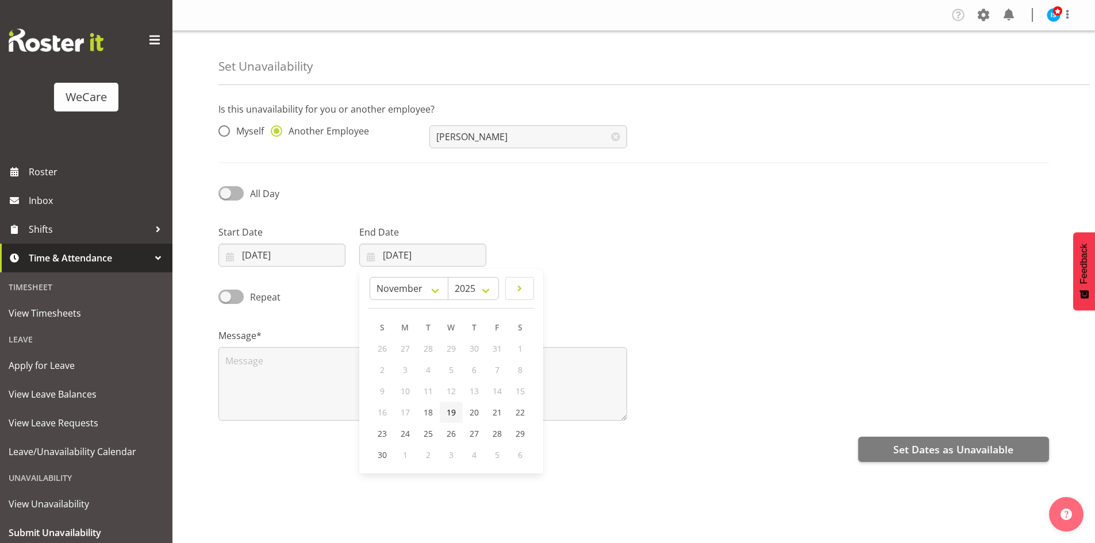
click at [440, 417] on link "19" at bounding box center [451, 412] width 23 height 21
click at [413, 234] on label "End Date" at bounding box center [422, 232] width 127 height 14
click at [411, 248] on input "19/11/2025" at bounding box center [422, 255] width 127 height 23
click at [434, 413] on link "18" at bounding box center [428, 412] width 23 height 21
type input "[DATE]"
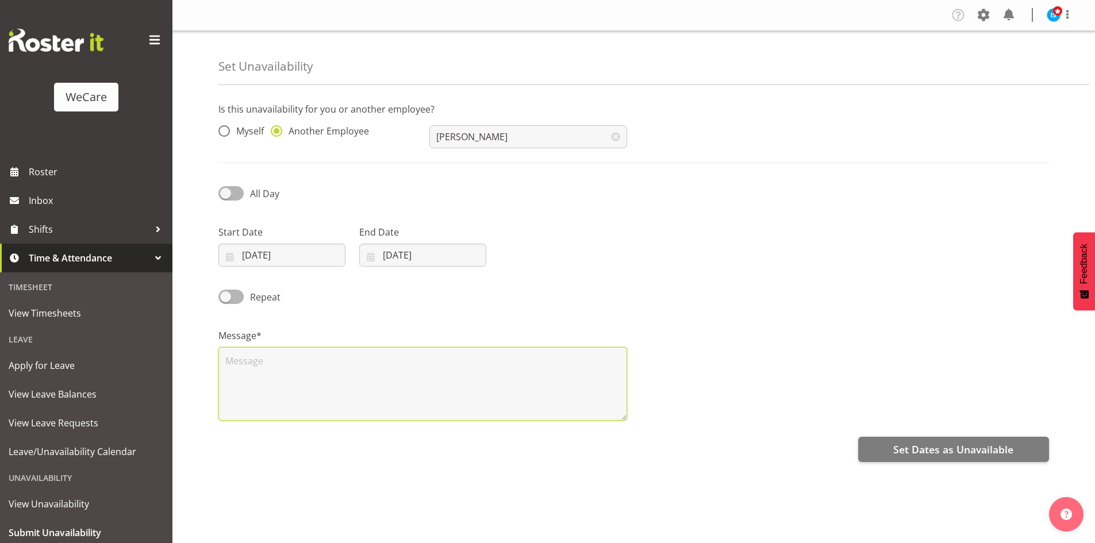
click at [371, 388] on textarea at bounding box center [422, 384] width 409 height 74
type textarea "RDO"
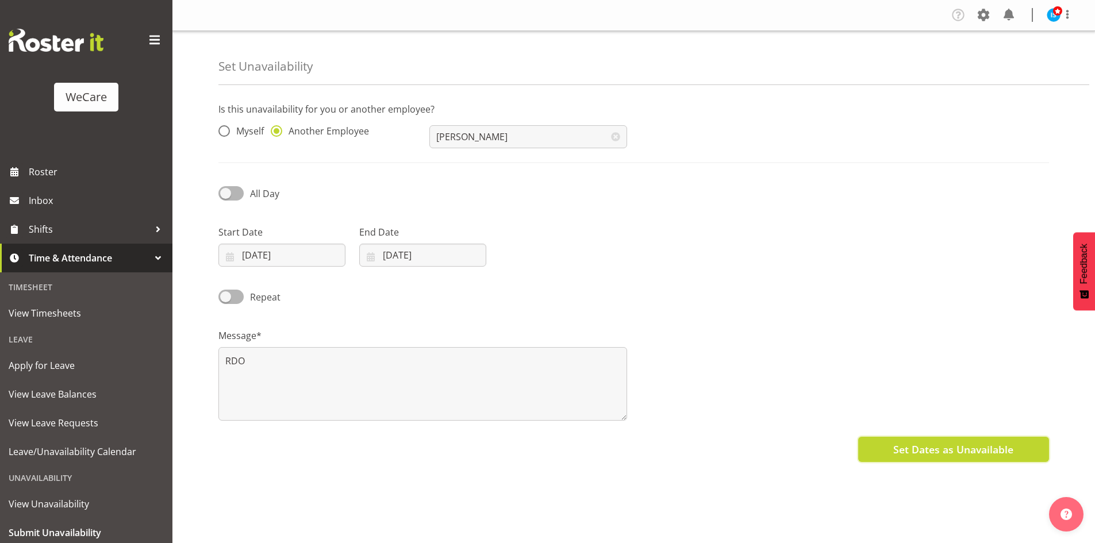
click at [920, 450] on span "Set Dates as Unavailable" at bounding box center [953, 449] width 120 height 15
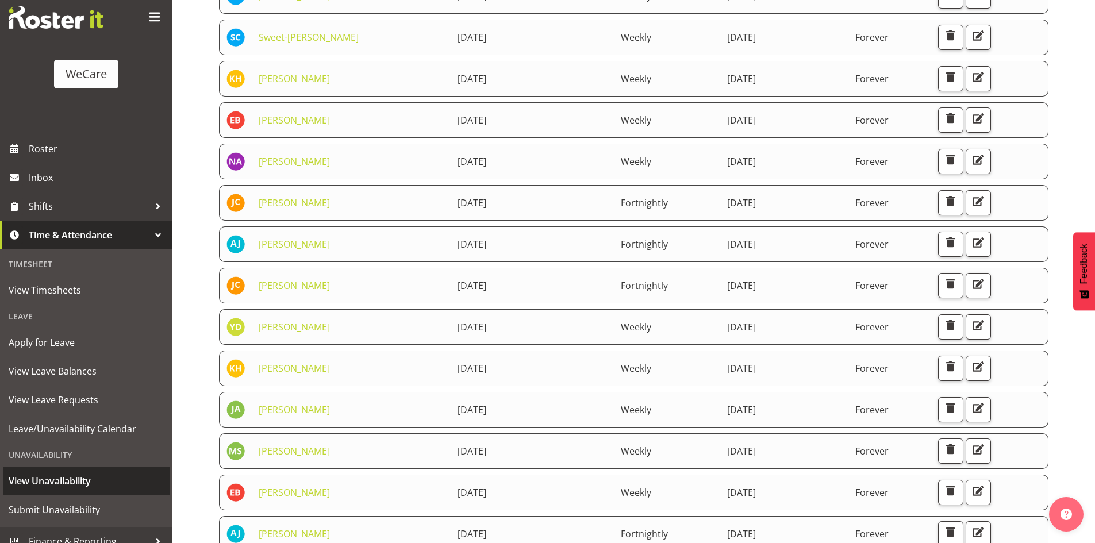
scroll to position [36, 0]
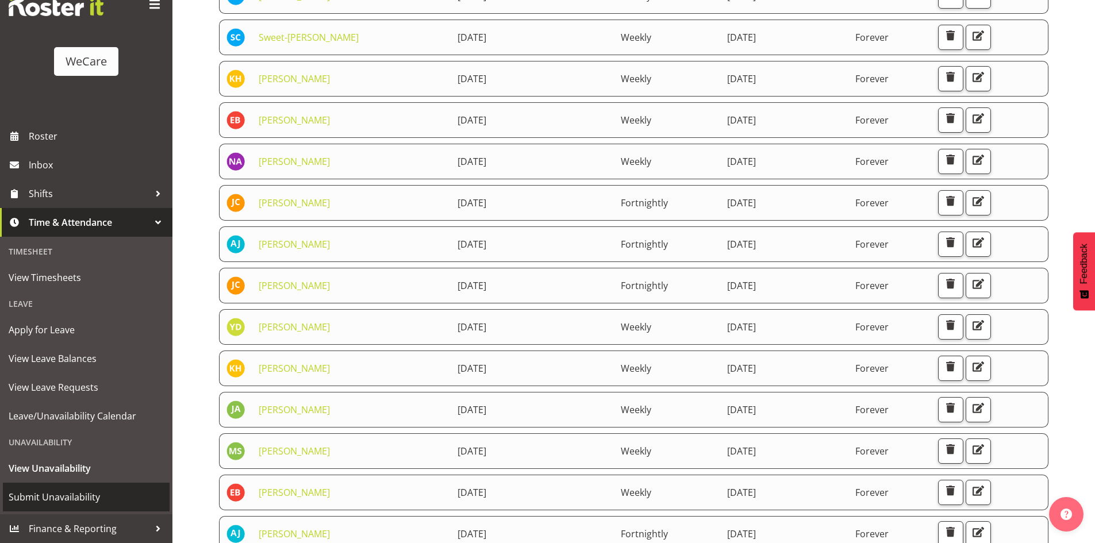
click at [78, 491] on span "Submit Unavailability" at bounding box center [86, 496] width 155 height 17
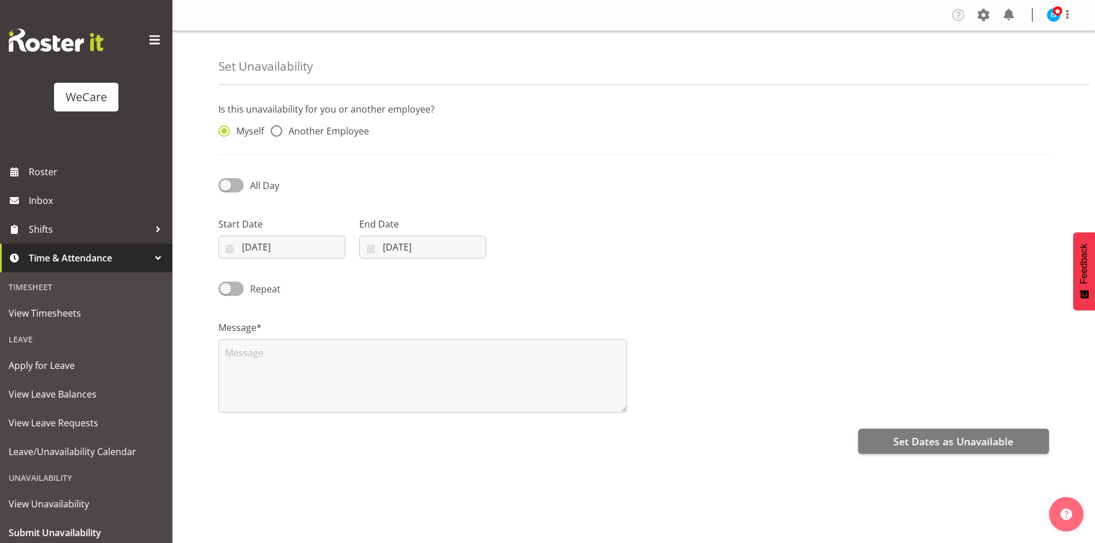
select select "8"
select select "2025"
click at [349, 124] on div "Myself Another Employee" at bounding box center [316, 128] width 211 height 38
click at [349, 125] on span "Another Employee" at bounding box center [325, 130] width 87 height 11
click at [278, 128] on input "Another Employee" at bounding box center [274, 131] width 7 height 7
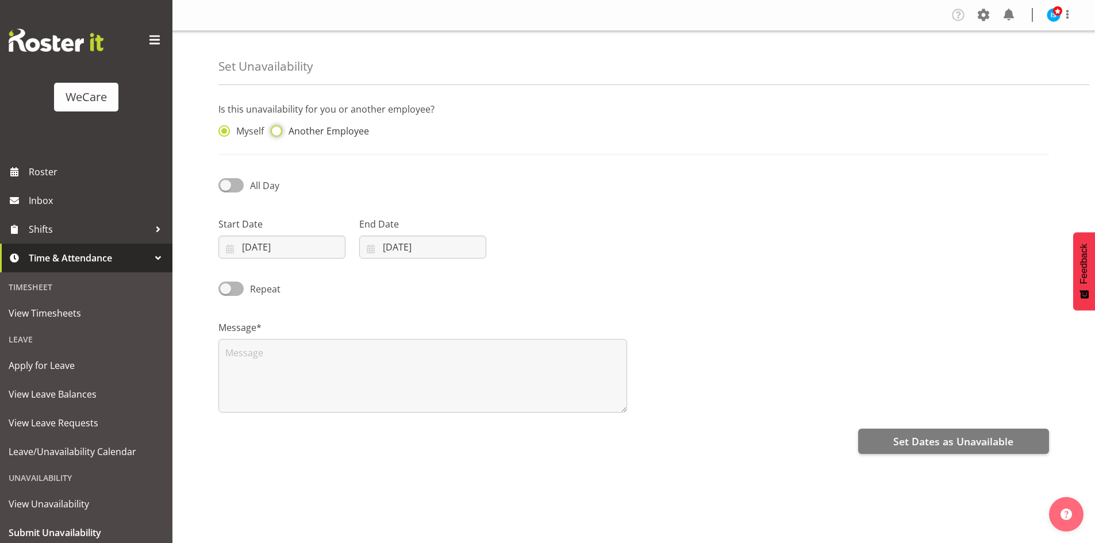
radio input "true"
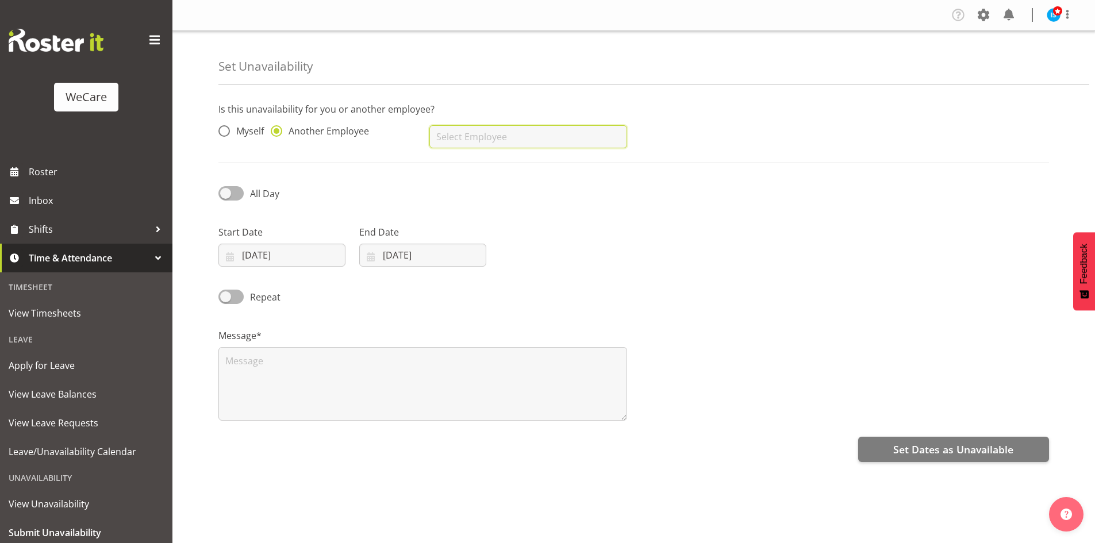
click at [553, 130] on input "text" at bounding box center [527, 136] width 197 height 23
click at [499, 159] on link "[PERSON_NAME]" at bounding box center [527, 165] width 197 height 21
type input "[PERSON_NAME]"
click at [284, 249] on input "[DATE]" at bounding box center [281, 255] width 127 height 23
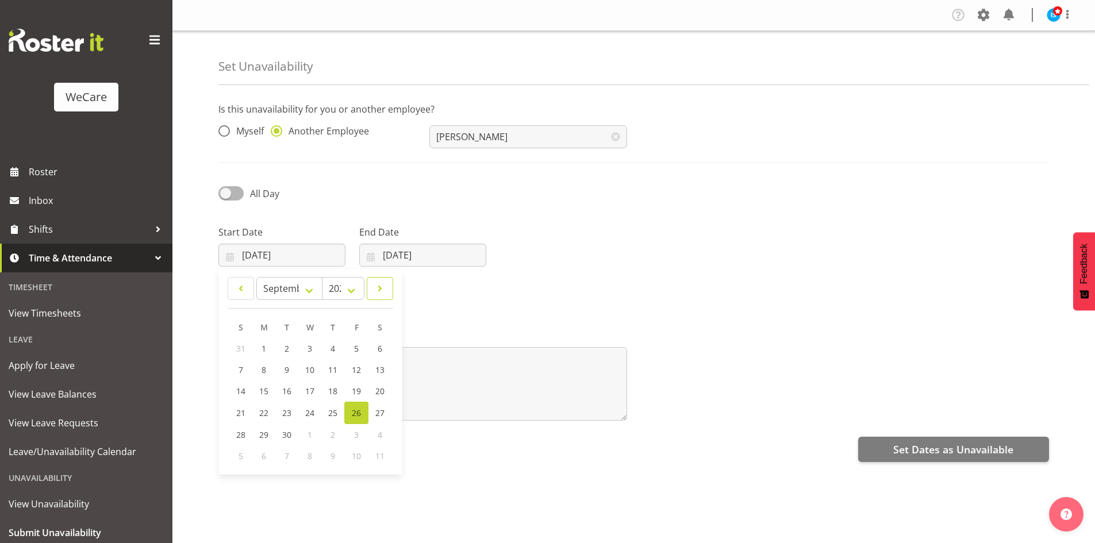
click at [377, 292] on span at bounding box center [379, 289] width 11 height 14
drag, startPoint x: 377, startPoint y: 292, endPoint x: 359, endPoint y: 310, distance: 25.6
click at [377, 291] on span at bounding box center [379, 289] width 11 height 14
select select "10"
click at [283, 412] on span "18" at bounding box center [287, 412] width 9 height 11
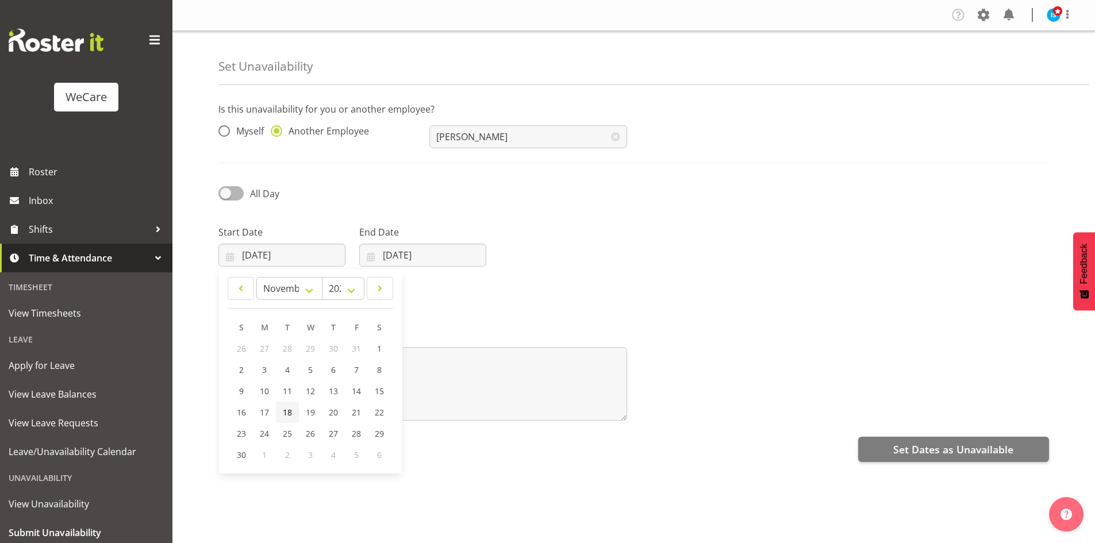
type input "18/11/2025"
drag, startPoint x: 410, startPoint y: 259, endPoint x: 476, endPoint y: 259, distance: 66.1
click at [417, 257] on input "[DATE]" at bounding box center [422, 255] width 127 height 23
click at [522, 287] on span at bounding box center [519, 289] width 14 height 14
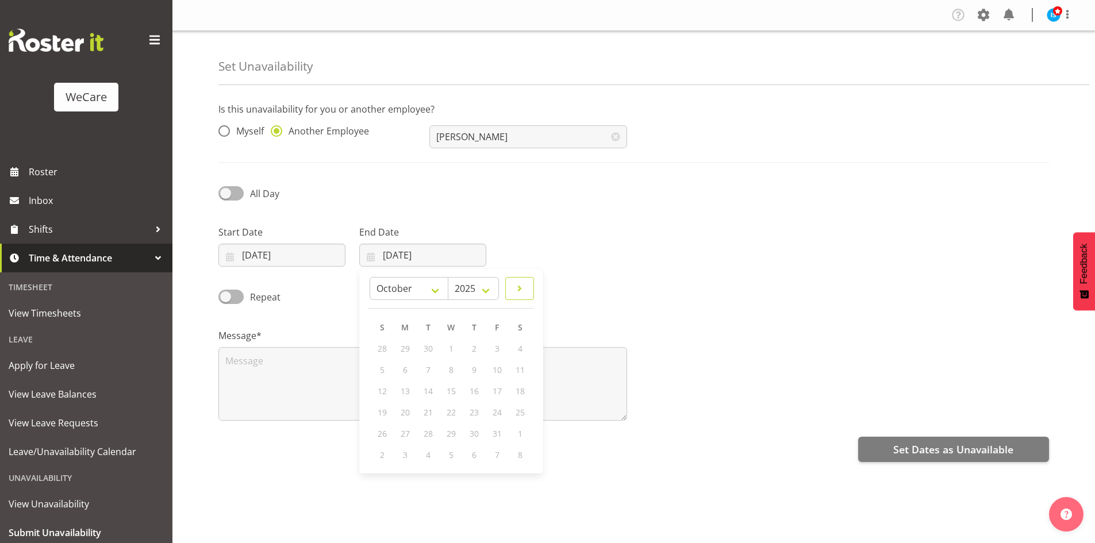
select select "10"
click at [420, 414] on link "18" at bounding box center [428, 412] width 23 height 21
type input "18/11/2025"
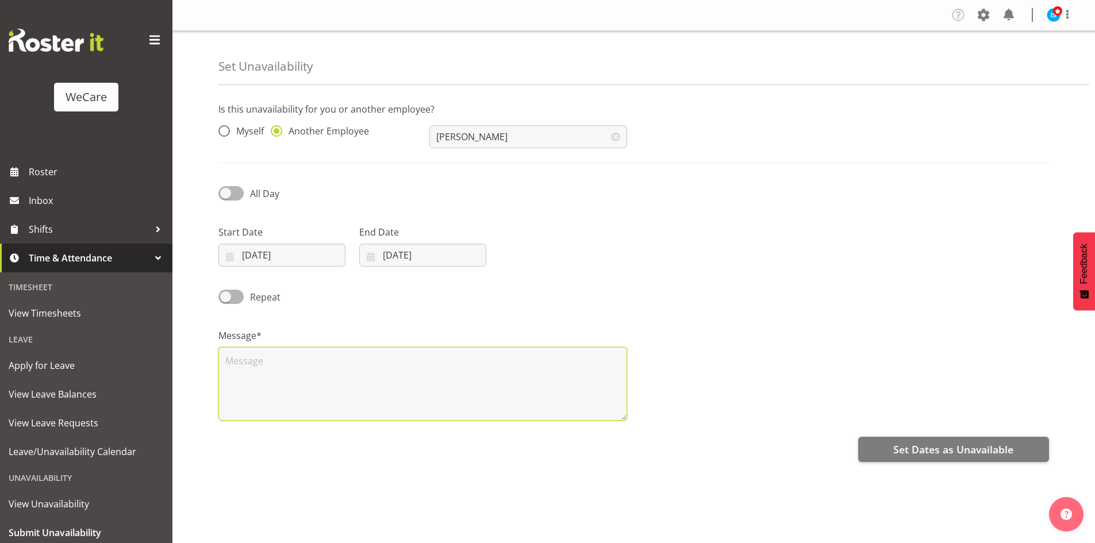
click at [310, 390] on textarea at bounding box center [422, 384] width 409 height 74
type textarea "RDO"
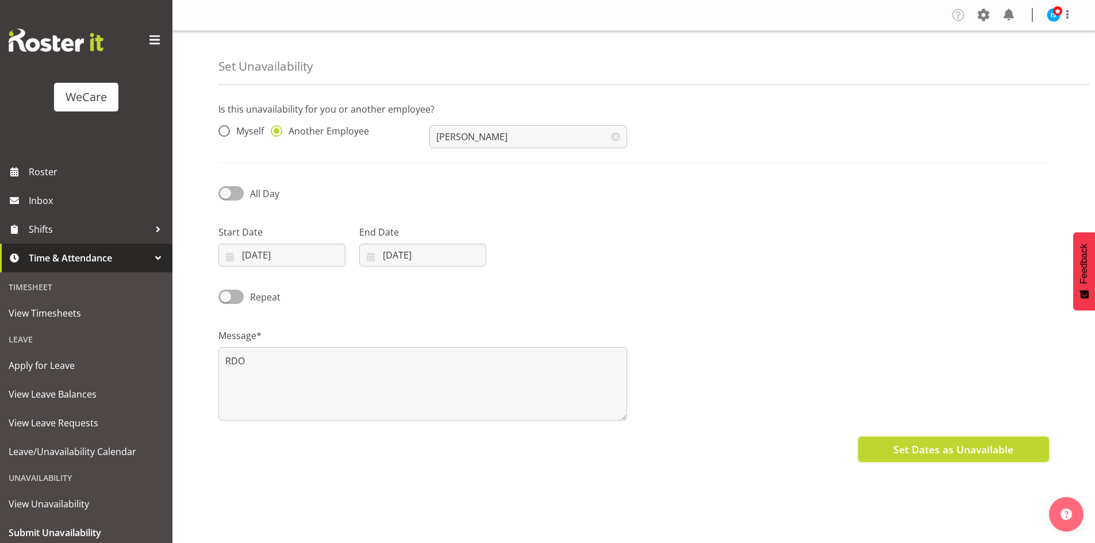
click at [893, 458] on button "Set Dates as Unavailable" at bounding box center [953, 449] width 191 height 25
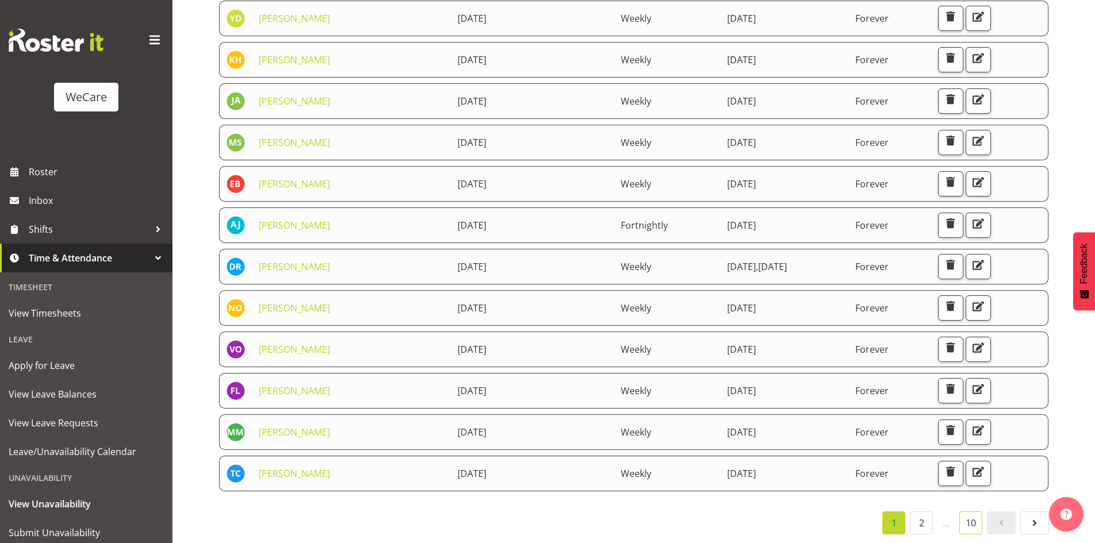
click at [969, 512] on link "10" at bounding box center [970, 522] width 23 height 23
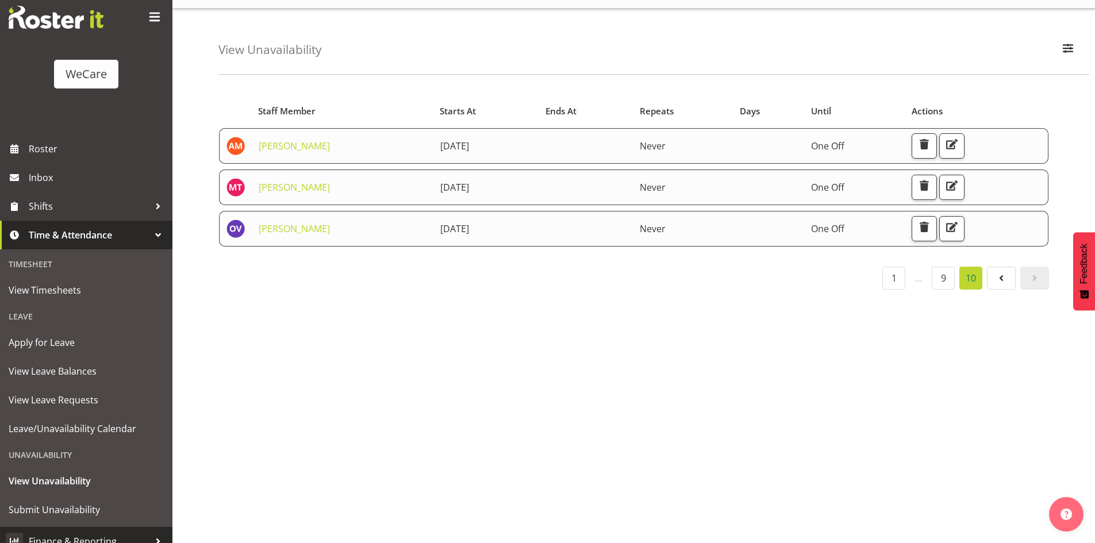
scroll to position [36, 0]
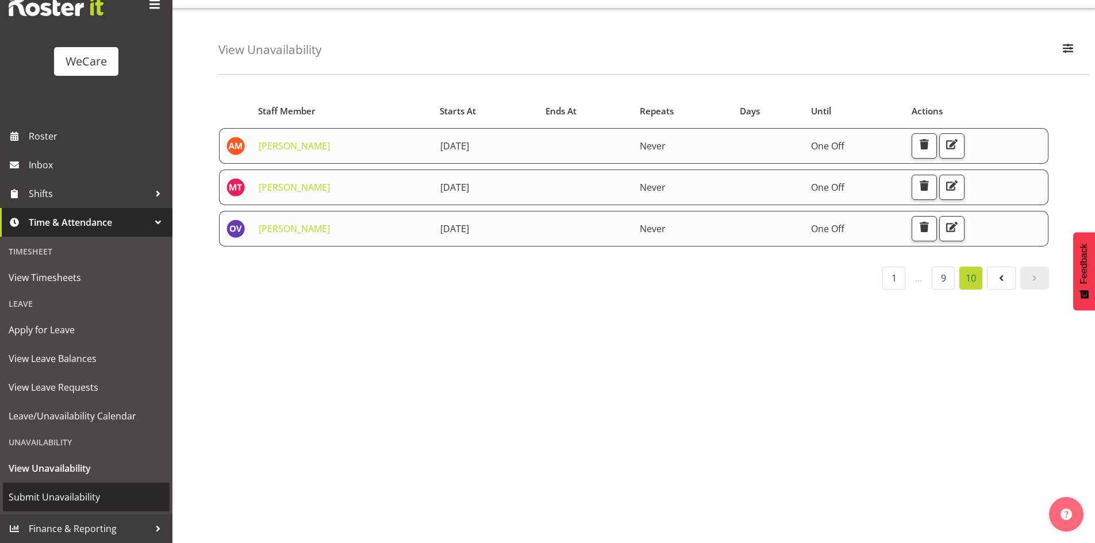
click at [118, 508] on link "Submit Unavailability" at bounding box center [86, 497] width 167 height 29
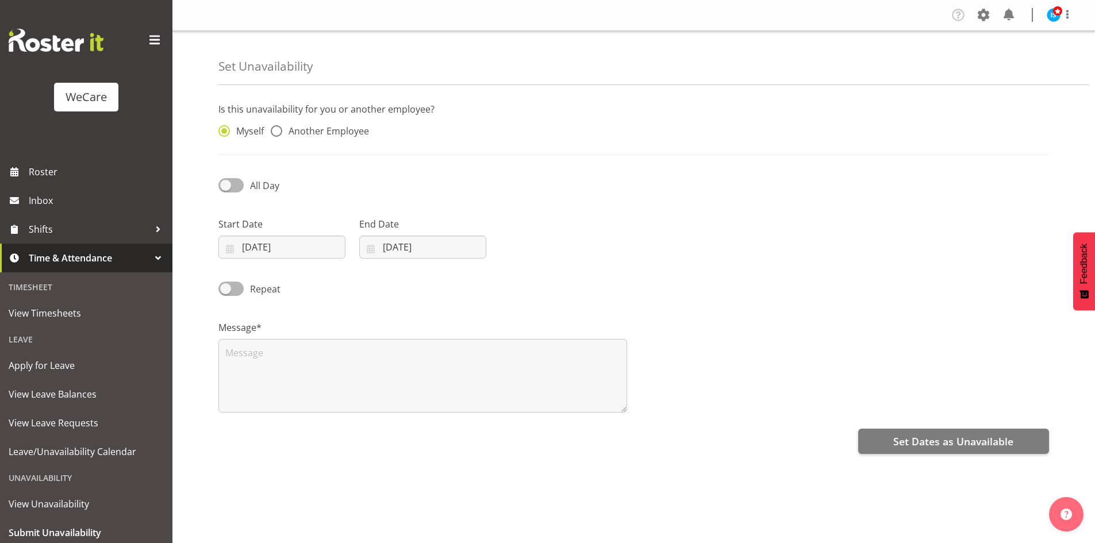
click at [311, 141] on div "Myself Another Employee" at bounding box center [316, 128] width 211 height 38
click at [315, 134] on span "Another Employee" at bounding box center [325, 130] width 87 height 11
click at [278, 134] on input "Another Employee" at bounding box center [274, 131] width 7 height 7
radio input "true"
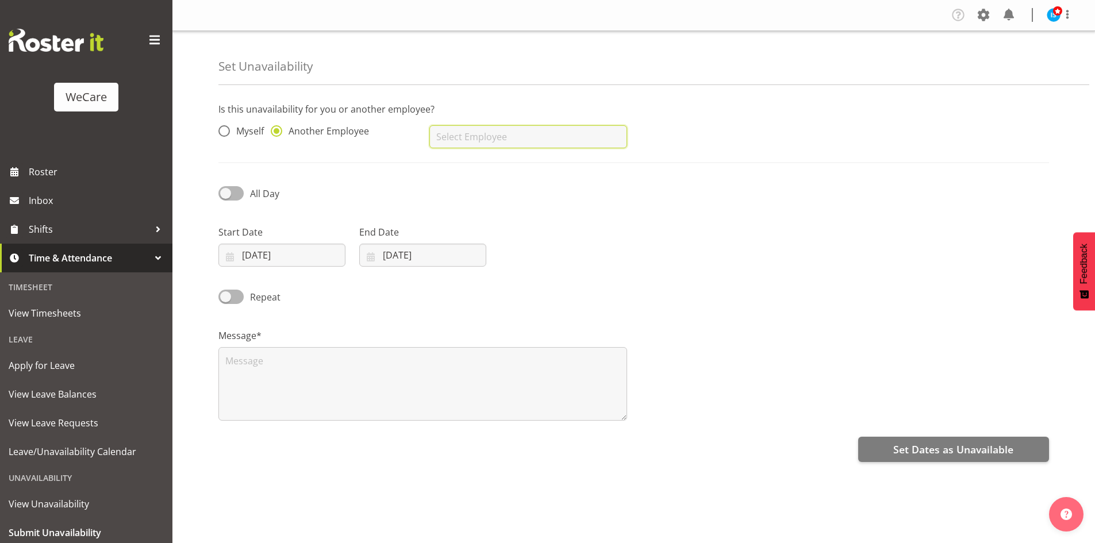
click at [571, 137] on input "text" at bounding box center [527, 136] width 197 height 23
click at [530, 163] on link "Ella Jarvis" at bounding box center [527, 165] width 197 height 21
type input "[PERSON_NAME]"
click at [304, 241] on div "Start Date 26/09/2025 January February March April May June July August Septemb…" at bounding box center [281, 245] width 127 height 41
click at [312, 259] on input "[DATE]" at bounding box center [281, 255] width 127 height 23
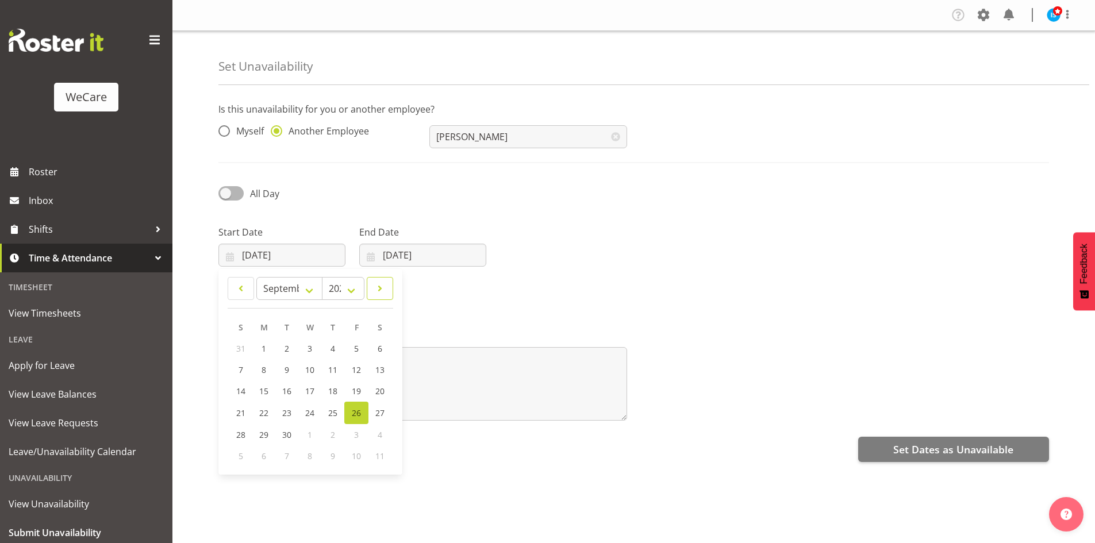
click at [391, 294] on link at bounding box center [380, 288] width 26 height 23
click at [390, 293] on link at bounding box center [380, 288] width 26 height 23
select select "10"
click at [310, 414] on span "19" at bounding box center [310, 412] width 9 height 11
type input "19/11/2025"
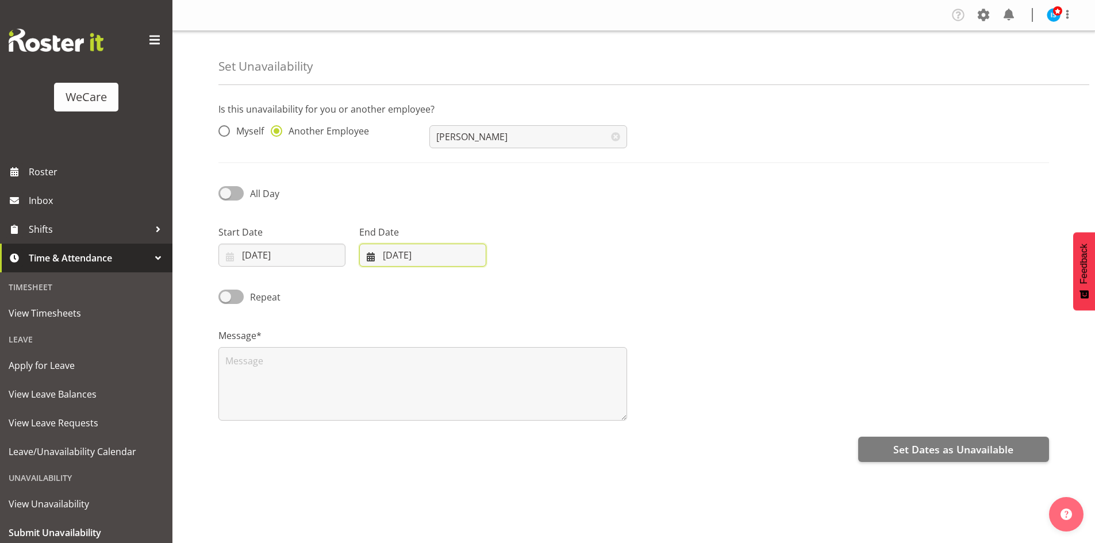
click at [424, 245] on input "[DATE]" at bounding box center [422, 255] width 127 height 23
click at [513, 283] on span at bounding box center [519, 289] width 14 height 14
select select "10"
drag, startPoint x: 454, startPoint y: 415, endPoint x: 421, endPoint y: 413, distance: 34.0
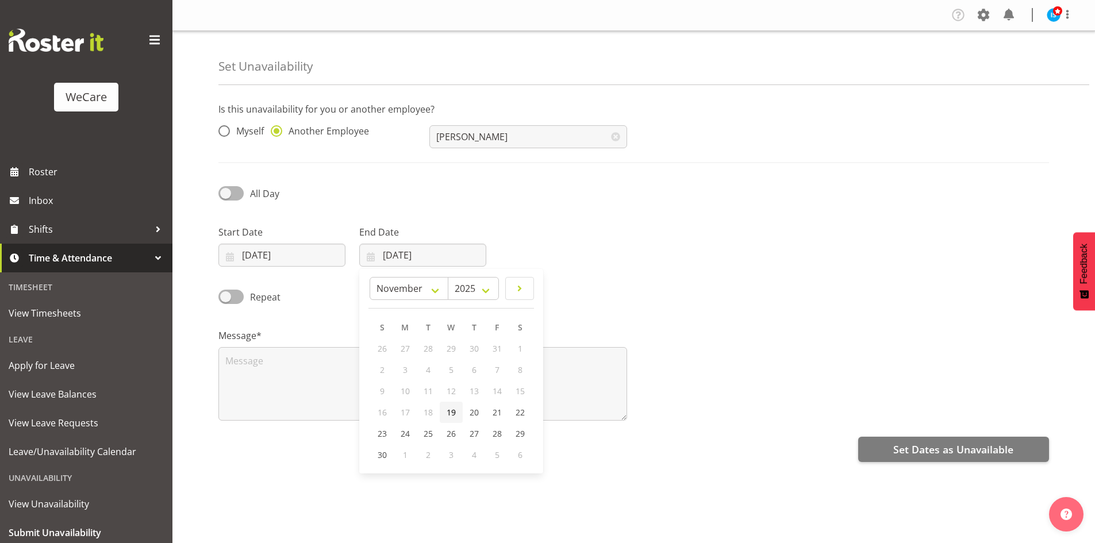
click at [455, 415] on span "19" at bounding box center [450, 412] width 9 height 11
type input "19/11/2025"
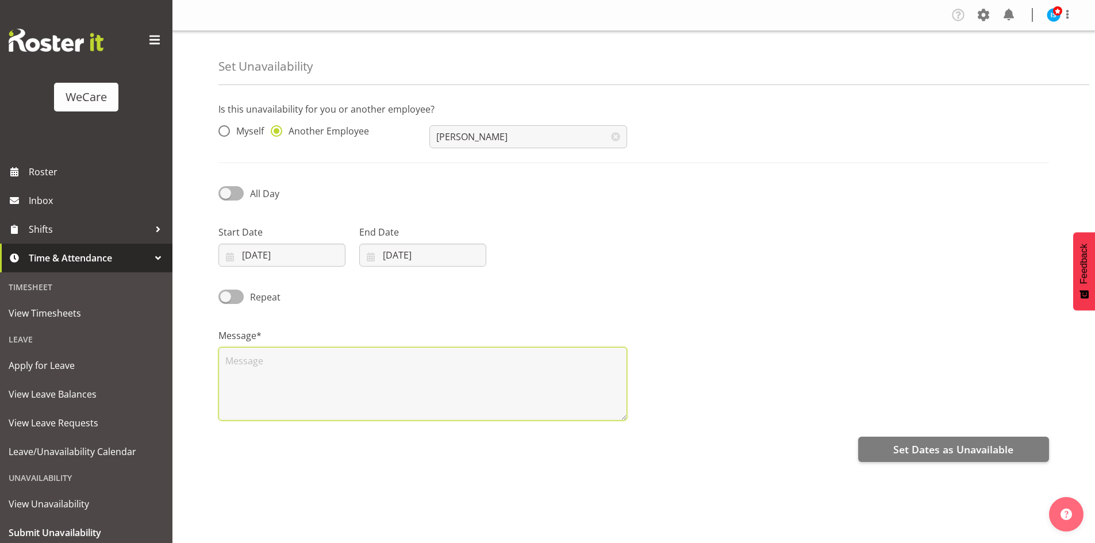
click at [359, 373] on textarea at bounding box center [422, 384] width 409 height 74
type textarea "RDO"
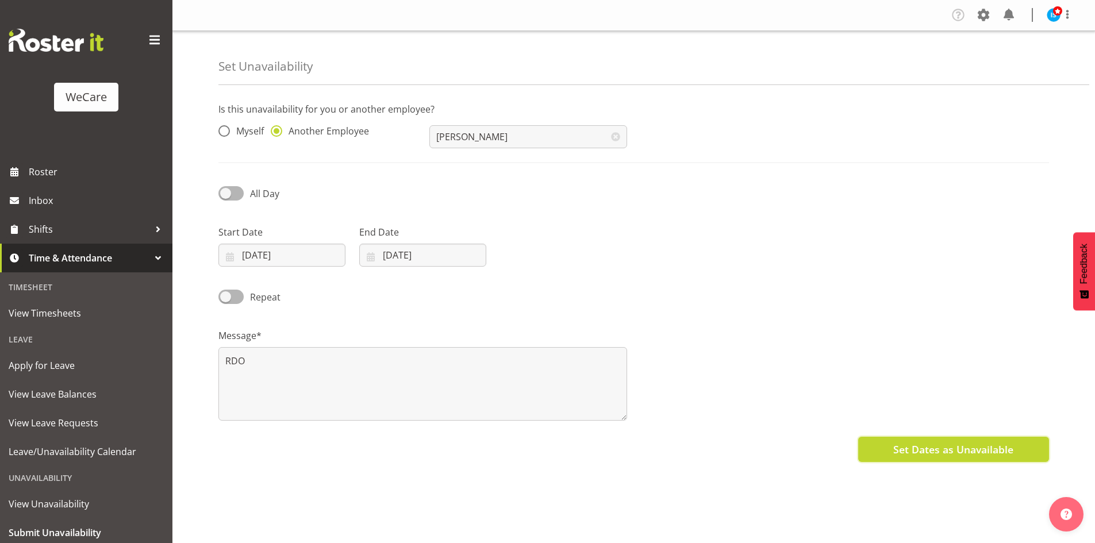
click at [897, 455] on span "Set Dates as Unavailable" at bounding box center [953, 449] width 120 height 15
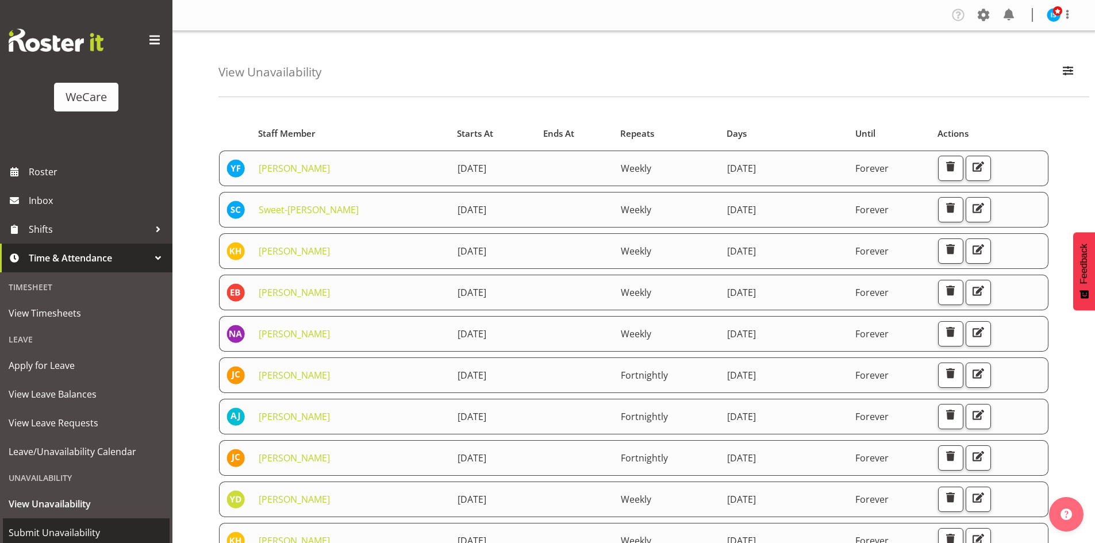
click at [61, 535] on span "Submit Unavailability" at bounding box center [86, 532] width 155 height 17
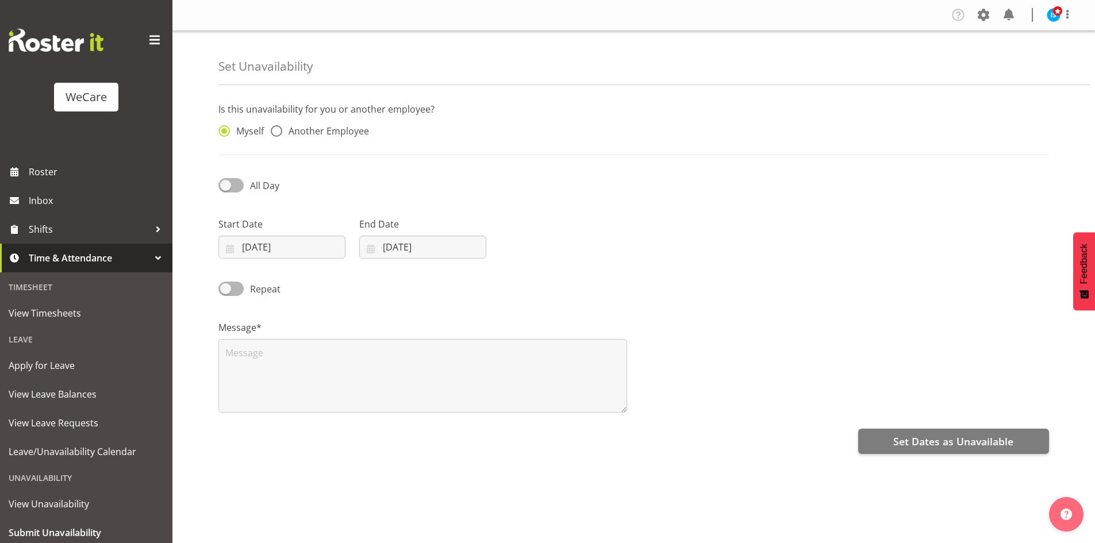
click at [352, 129] on span "Another Employee" at bounding box center [325, 130] width 87 height 11
click at [278, 129] on input "Another Employee" at bounding box center [274, 131] width 7 height 7
radio input "true"
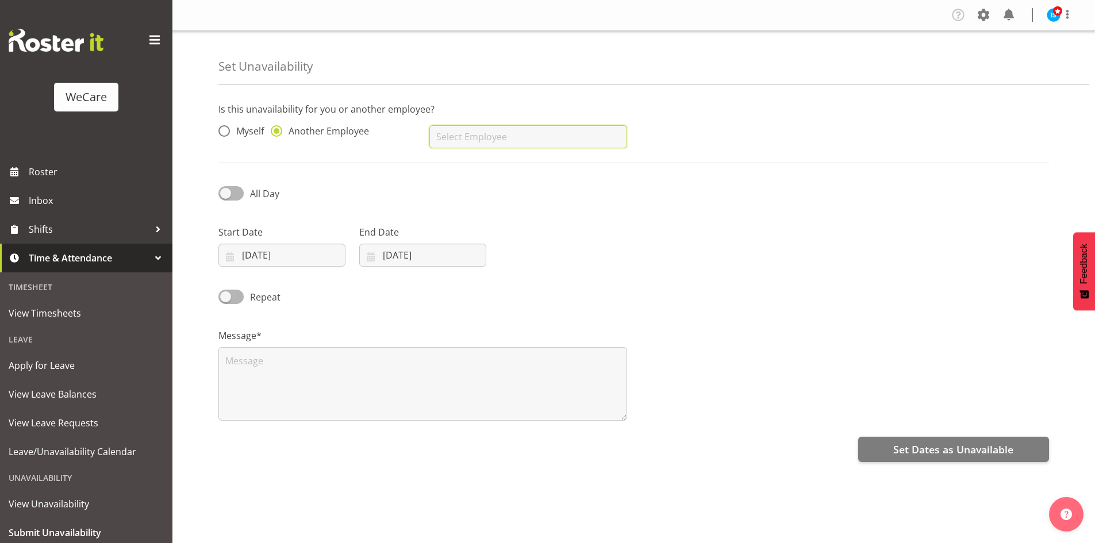
click at [583, 129] on input "text" at bounding box center [527, 136] width 197 height 23
click at [554, 163] on link "[PERSON_NAME]" at bounding box center [527, 165] width 197 height 21
type input "[PERSON_NAME]"
click at [268, 247] on input "[DATE]" at bounding box center [281, 255] width 127 height 23
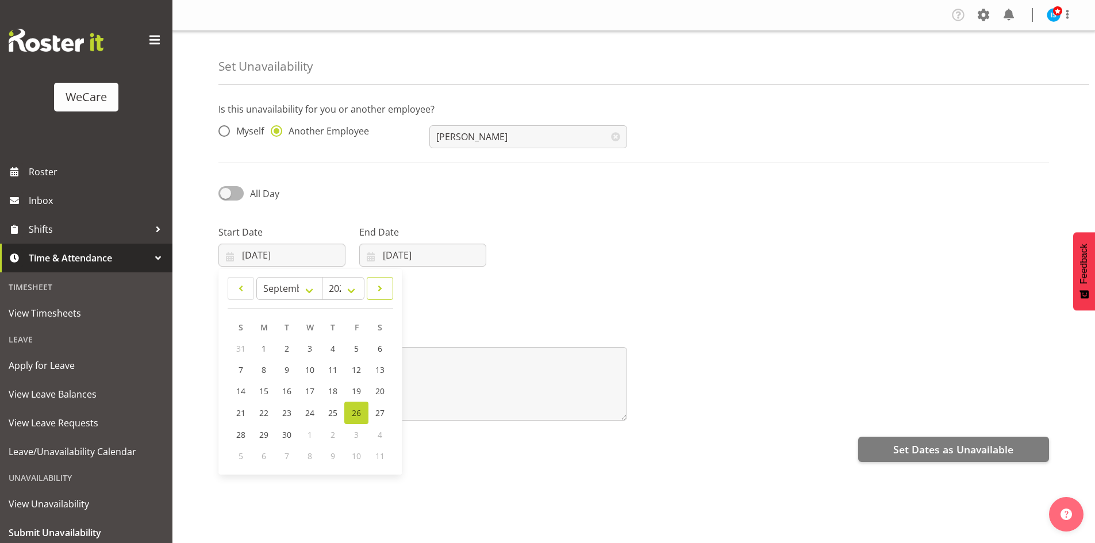
click at [384, 283] on span at bounding box center [379, 289] width 11 height 14
select select "10"
click at [341, 410] on link "20" at bounding box center [333, 412] width 23 height 21
type input "[DATE]"
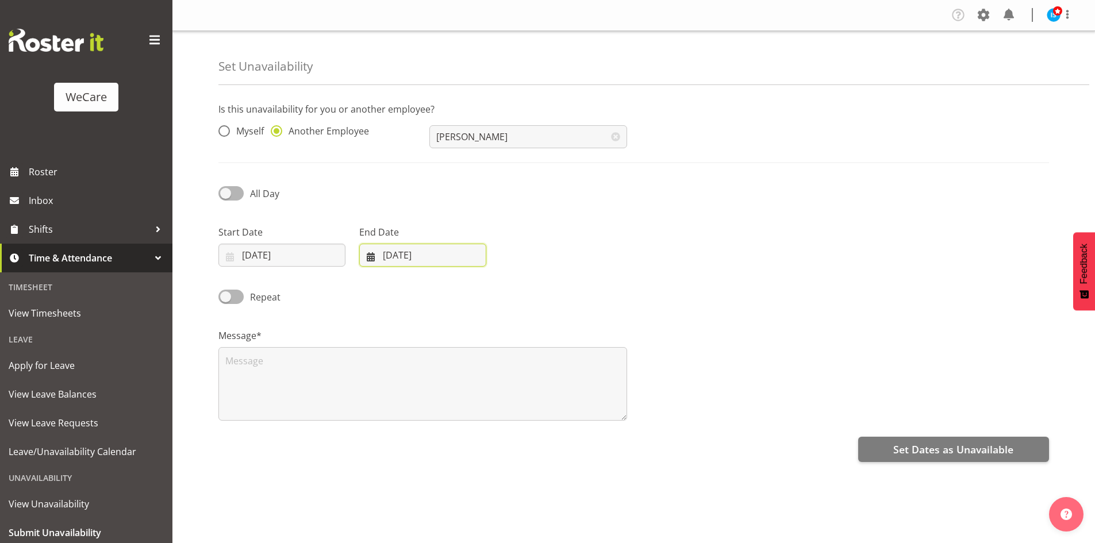
click at [438, 248] on input "[DATE]" at bounding box center [422, 255] width 127 height 23
click at [527, 282] on link at bounding box center [519, 288] width 29 height 23
select select "10"
click at [473, 407] on span "20" at bounding box center [473, 412] width 9 height 11
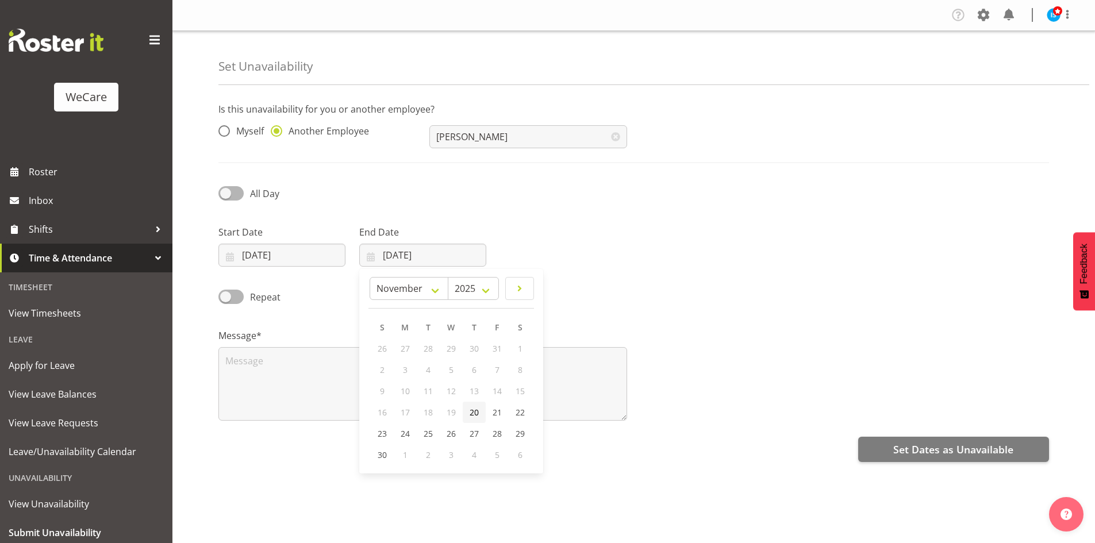
type input "[DATE]"
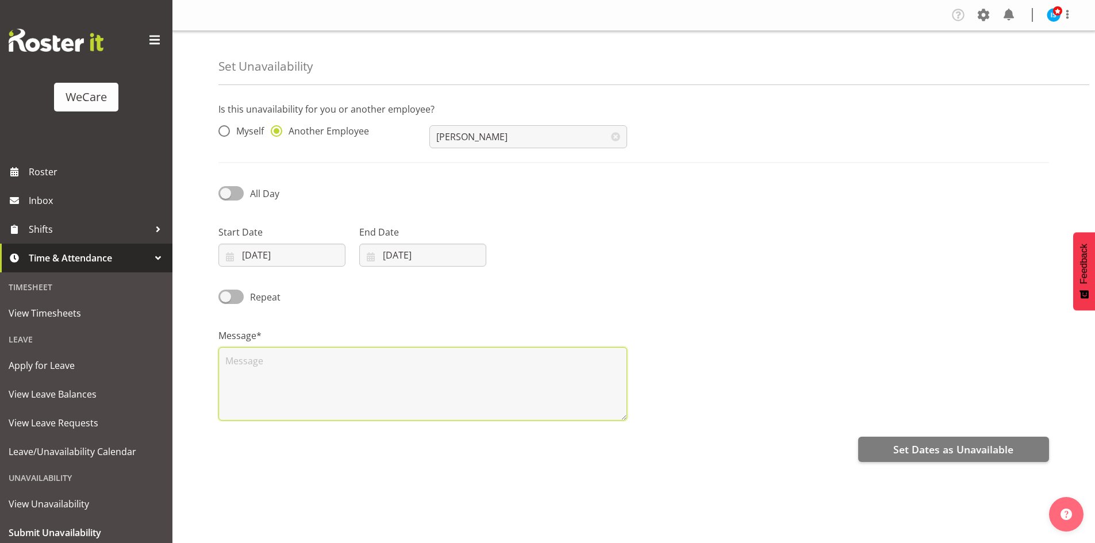
click at [310, 379] on textarea at bounding box center [422, 384] width 409 height 74
type textarea "RDO"
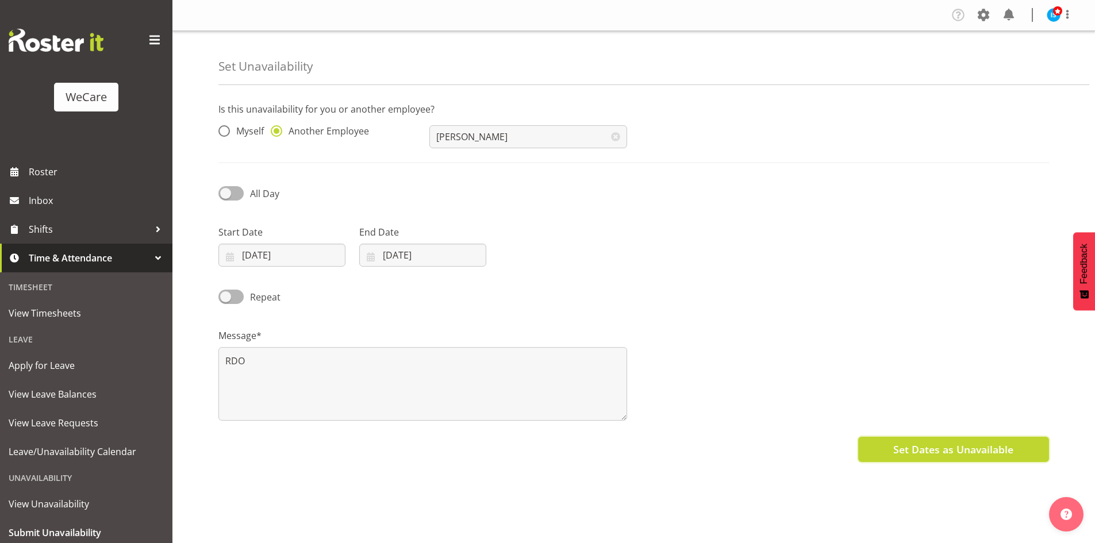
click at [897, 455] on span "Set Dates as Unavailable" at bounding box center [953, 449] width 120 height 15
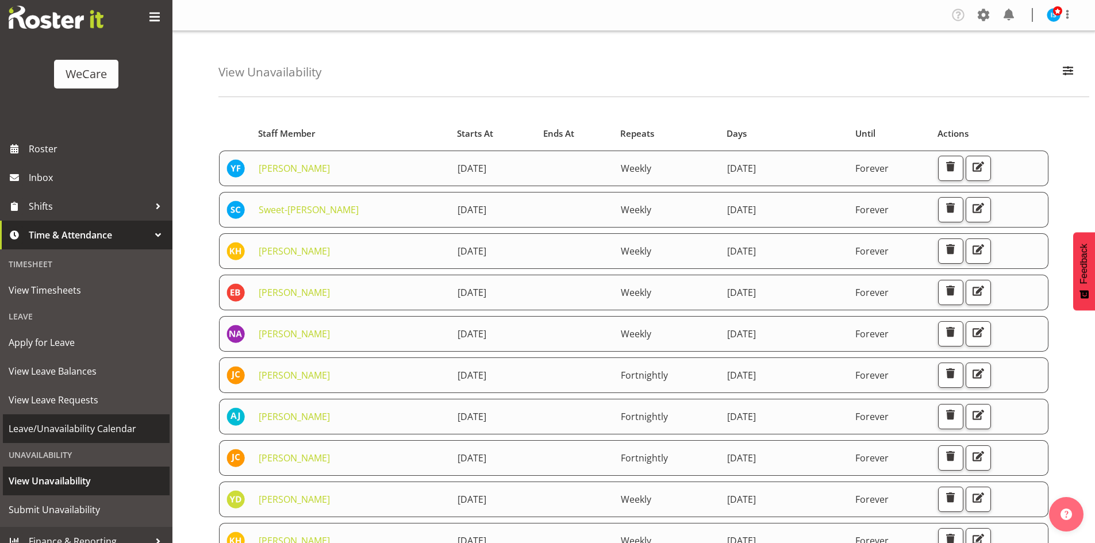
scroll to position [36, 0]
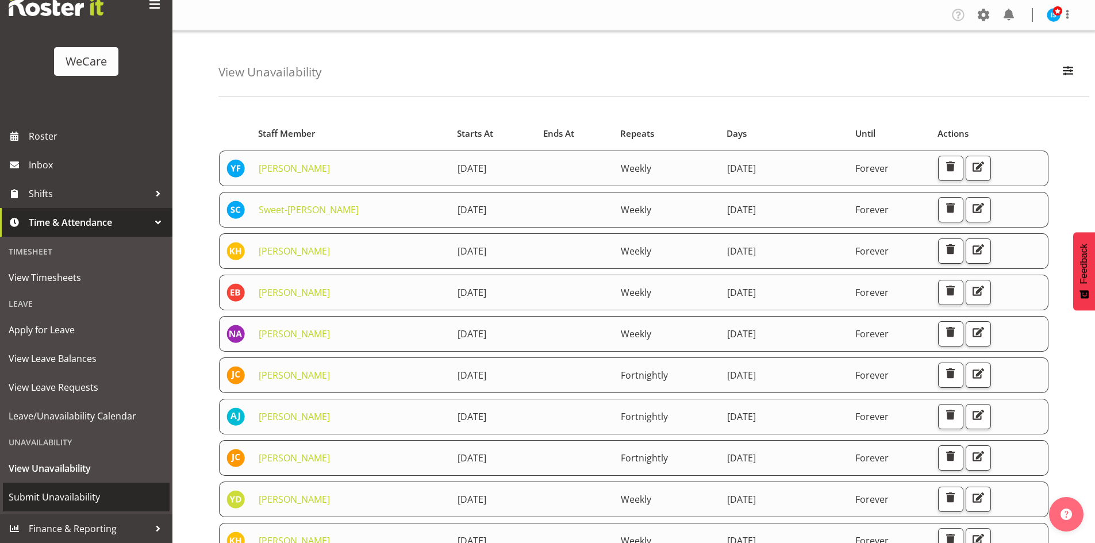
click at [86, 483] on link "Submit Unavailability" at bounding box center [86, 497] width 167 height 29
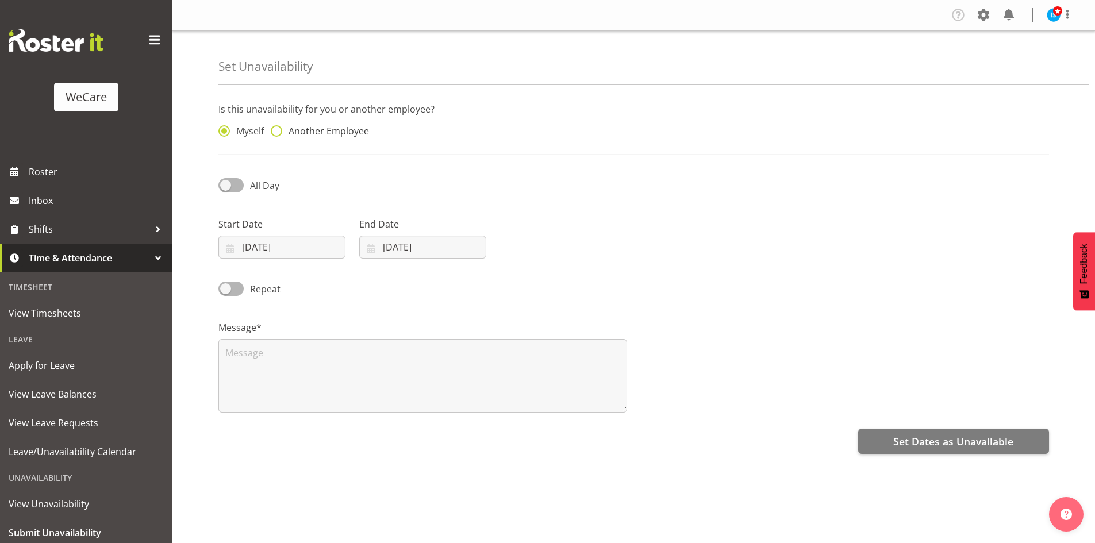
drag, startPoint x: 332, startPoint y: 137, endPoint x: 351, endPoint y: 136, distance: 19.0
click at [332, 137] on div "Myself Another Employee" at bounding box center [316, 132] width 197 height 15
click at [358, 132] on span "Another Employee" at bounding box center [325, 130] width 87 height 11
click at [278, 132] on input "Another Employee" at bounding box center [274, 131] width 7 height 7
radio input "true"
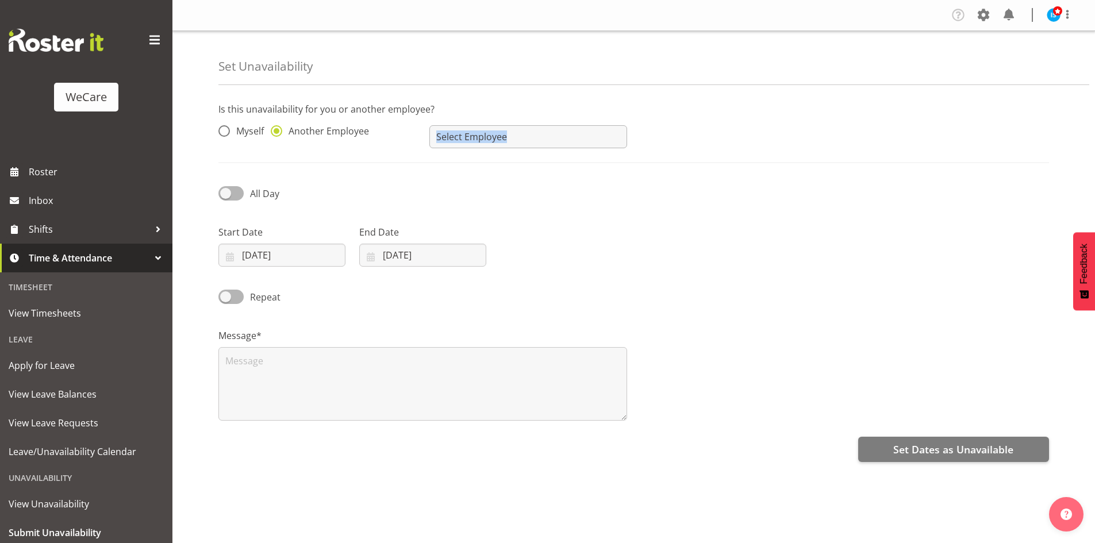
click at [487, 151] on div "[PERSON_NAME] [PERSON_NAME] [PERSON_NAME] [PERSON_NAME] [PERSON_NAME] [PERSON_N…" at bounding box center [527, 132] width 211 height 46
click at [527, 134] on input "text" at bounding box center [527, 136] width 197 height 23
click at [499, 177] on link "[PERSON_NAME]" at bounding box center [527, 186] width 197 height 21
click at [499, 133] on input "[PERSON_NAME]" at bounding box center [527, 136] width 197 height 23
click at [480, 168] on link "Ella Jarvis" at bounding box center [527, 165] width 197 height 21
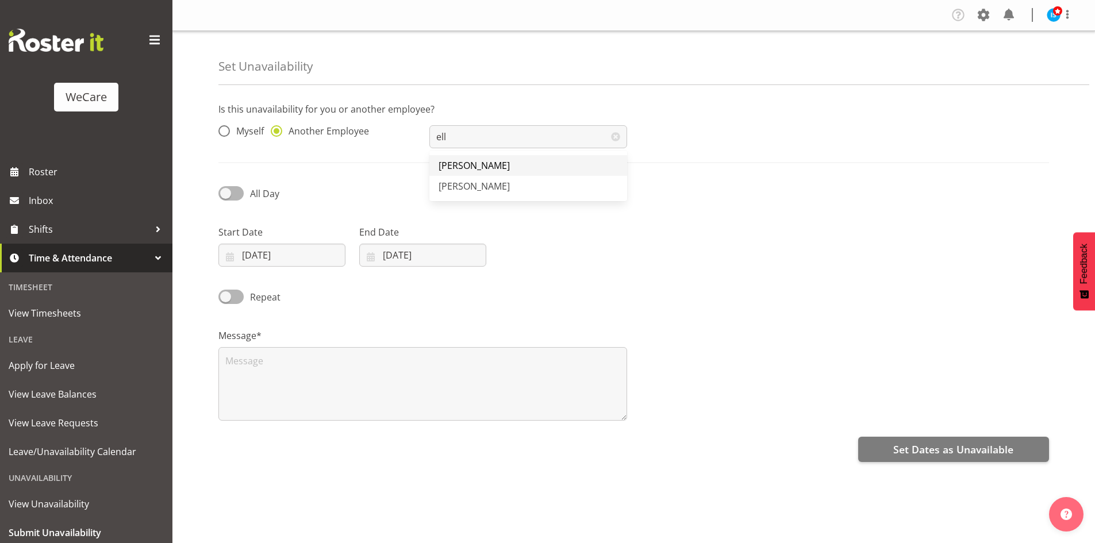
type input "Ella Jarvis"
click at [284, 258] on input "26/09/2025" at bounding box center [281, 255] width 127 height 23
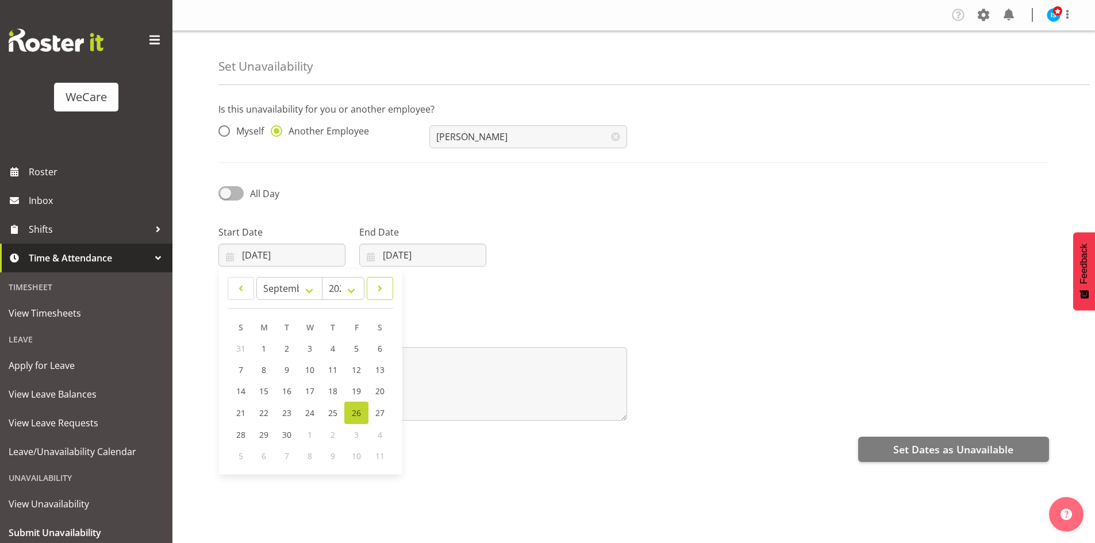
click at [383, 290] on span at bounding box center [379, 289] width 11 height 14
select select "10"
click at [346, 409] on link "21" at bounding box center [356, 412] width 23 height 21
type input "21/11/2025"
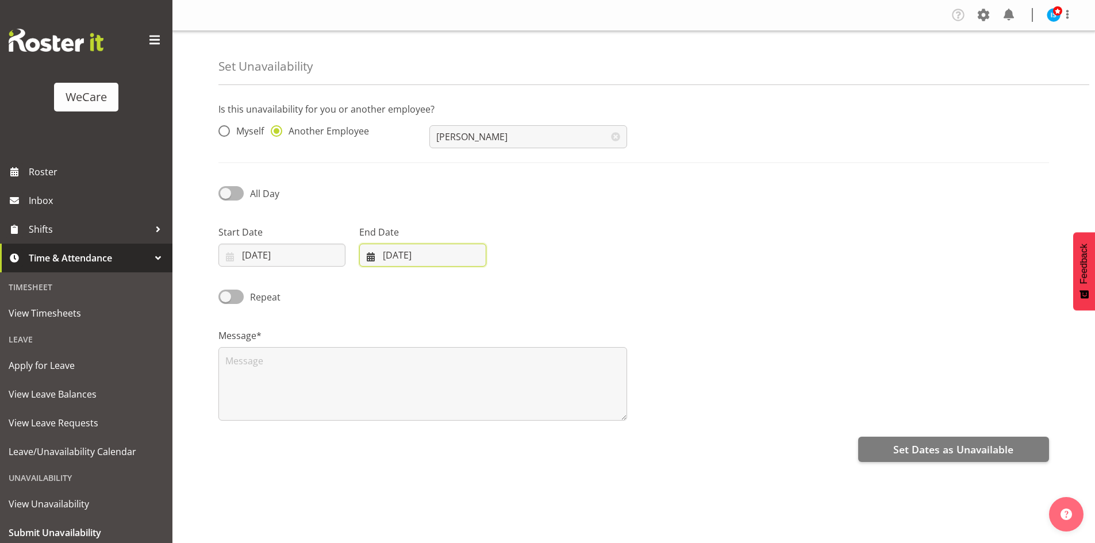
drag, startPoint x: 433, startPoint y: 258, endPoint x: 544, endPoint y: 321, distance: 127.4
click at [433, 258] on input "26/09/2025" at bounding box center [422, 255] width 127 height 23
click at [527, 294] on link at bounding box center [519, 288] width 29 height 23
select select "10"
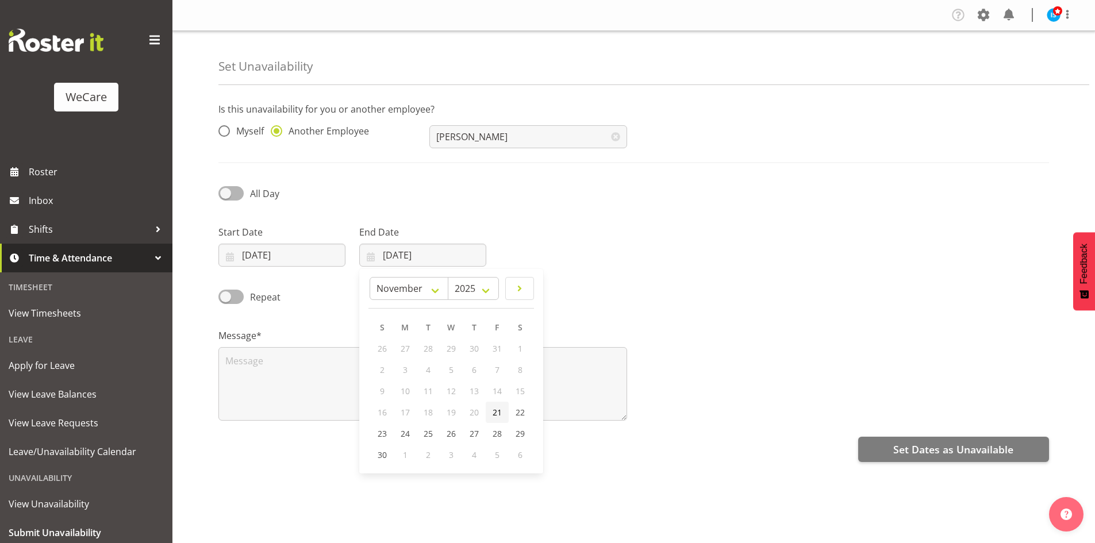
click at [502, 411] on link "21" at bounding box center [496, 412] width 23 height 21
type input "21/11/2025"
click at [368, 378] on div "Is this unavailability for you or another employee? Myself Another Employee Ell…" at bounding box center [656, 324] width 876 height 460
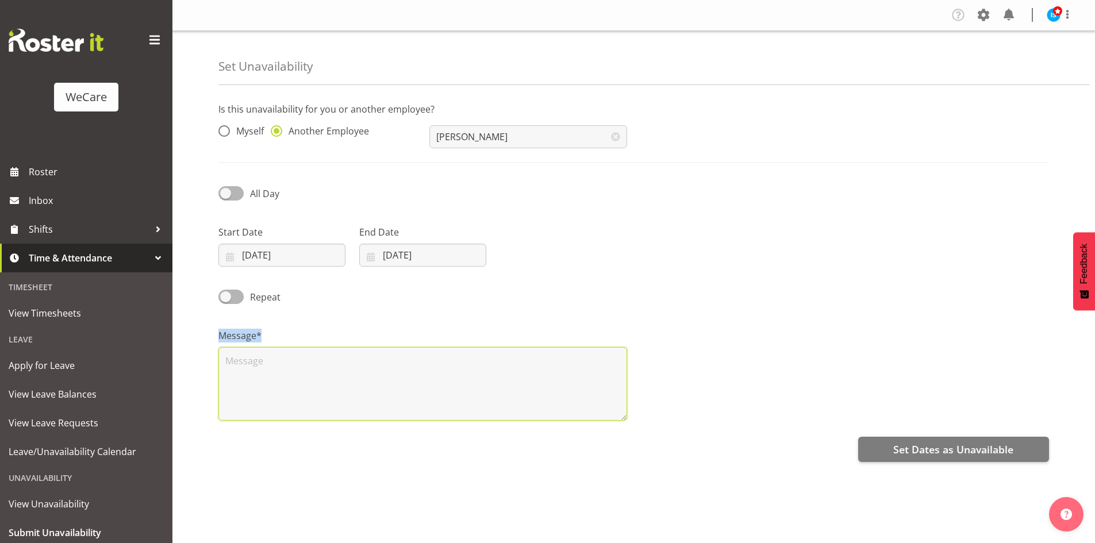
click at [365, 375] on textarea at bounding box center [422, 384] width 409 height 74
click at [366, 379] on textarea at bounding box center [422, 384] width 409 height 74
click at [272, 377] on textarea at bounding box center [422, 384] width 409 height 74
type textarea "RDO"
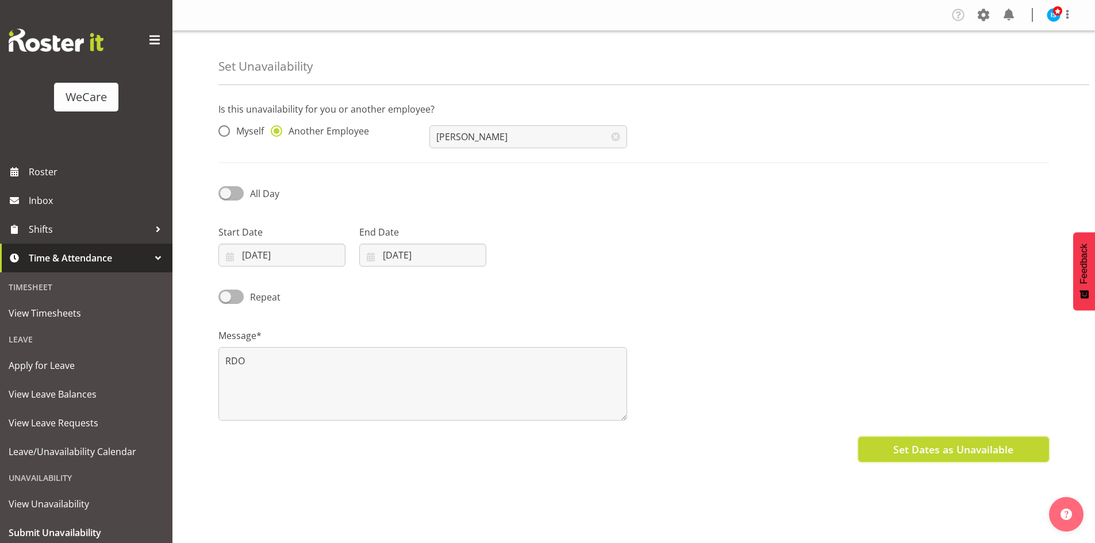
click at [884, 455] on button "Set Dates as Unavailable" at bounding box center [953, 449] width 191 height 25
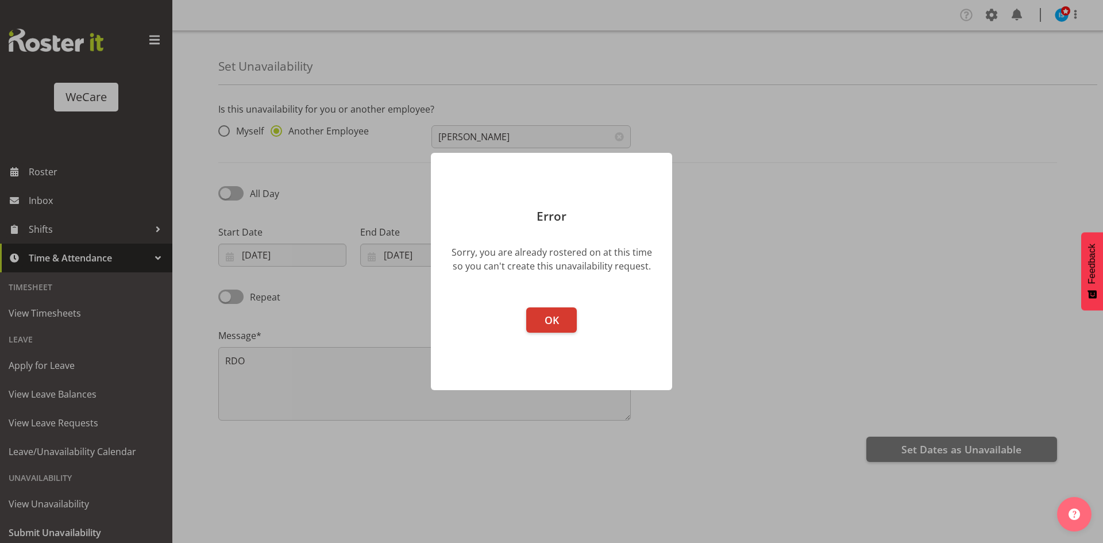
click at [526, 307] on button "OK" at bounding box center [551, 319] width 51 height 25
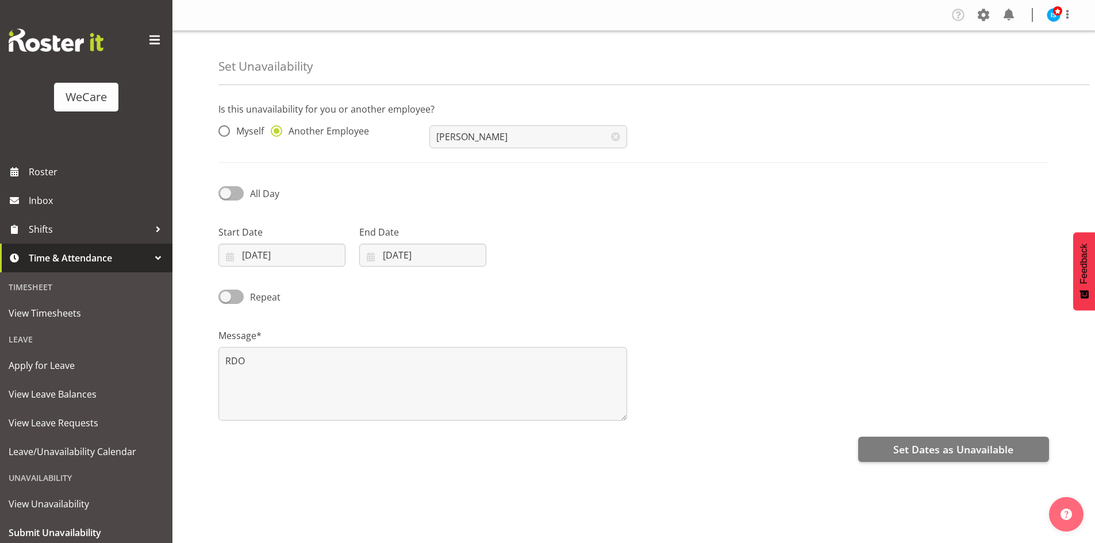
drag, startPoint x: 503, startPoint y: 156, endPoint x: 498, endPoint y: 136, distance: 20.1
click at [502, 155] on div "Is this unavailability for you or another employee? Myself Another Employee Ell…" at bounding box center [633, 132] width 830 height 61
click at [498, 135] on input "[PERSON_NAME]" at bounding box center [527, 136] width 197 height 23
drag, startPoint x: 567, startPoint y: 182, endPoint x: 514, endPoint y: 152, distance: 60.4
click at [564, 179] on div "Is this unavailability for you or another employee? Myself Another Employee poo…" at bounding box center [656, 324] width 876 height 460
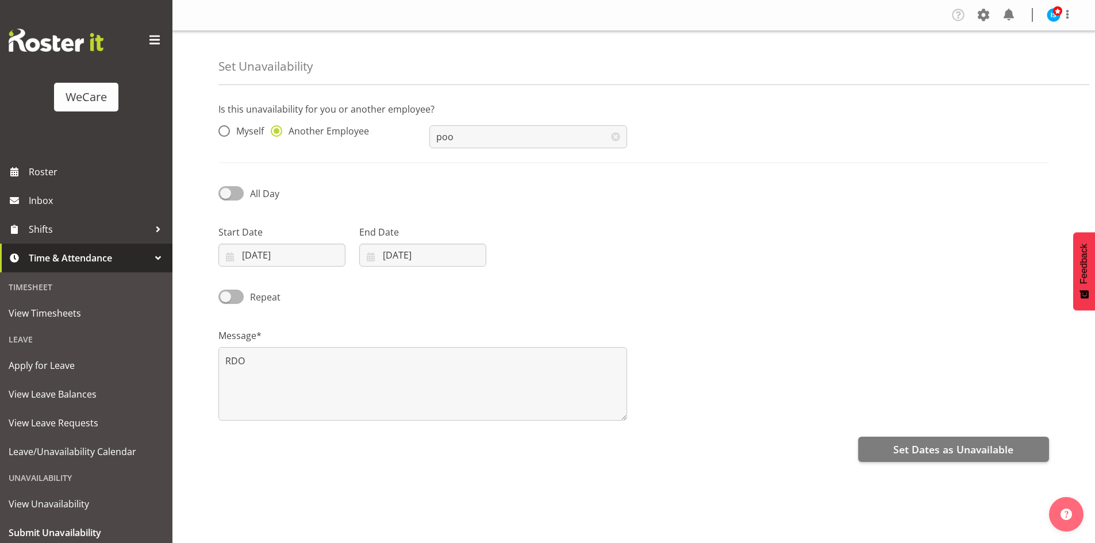
click at [516, 154] on div "poo Pooja Prabhu" at bounding box center [527, 132] width 211 height 46
click at [478, 132] on input "poo" at bounding box center [527, 136] width 197 height 23
click at [496, 172] on link "[PERSON_NAME]" at bounding box center [527, 165] width 197 height 21
type input "[PERSON_NAME]"
click at [268, 253] on input "21/11/2025" at bounding box center [281, 255] width 127 height 23
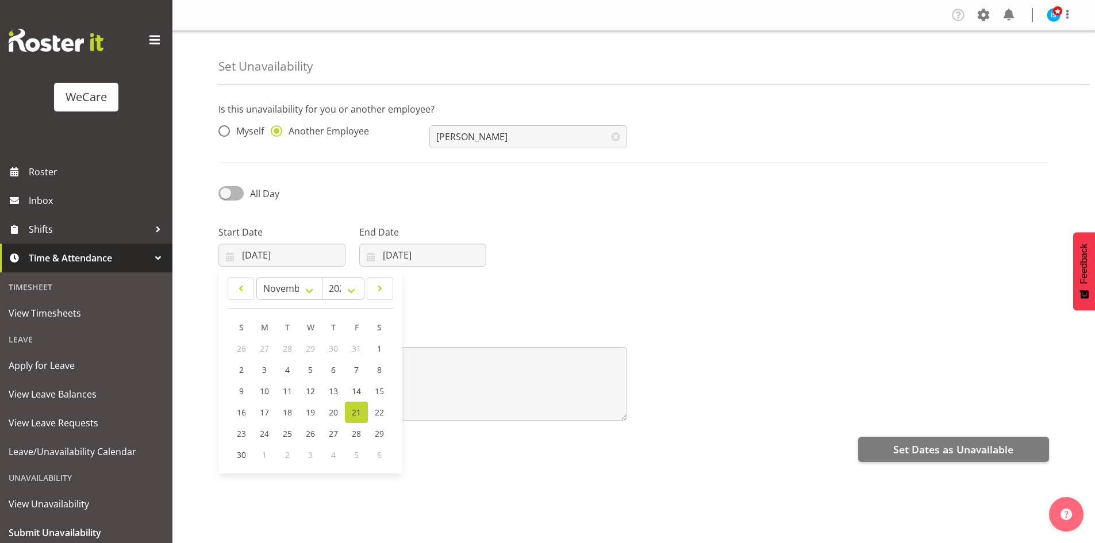
click at [623, 312] on div "Repeat" at bounding box center [633, 292] width 844 height 39
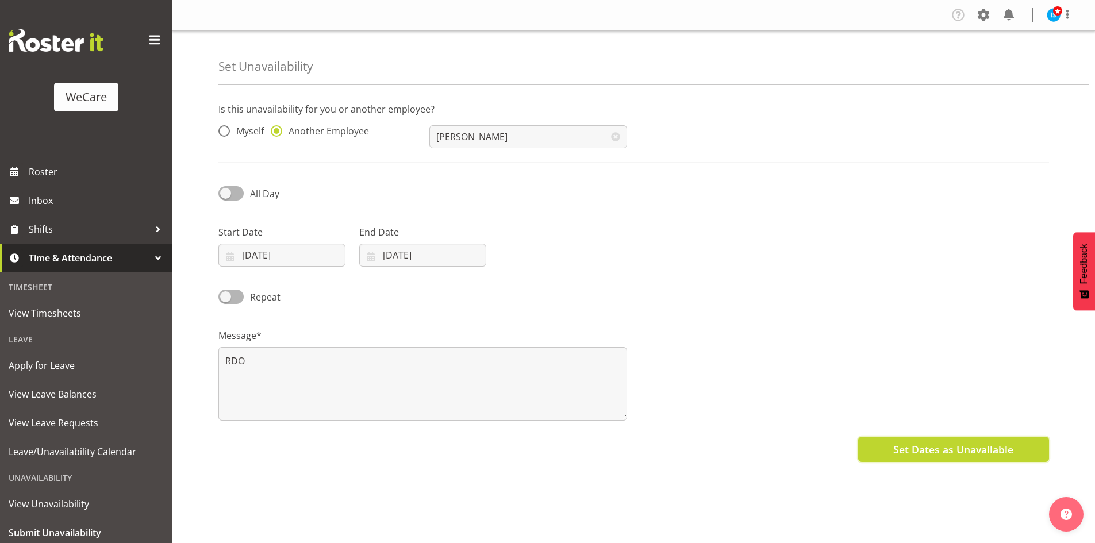
click at [897, 443] on span "Set Dates as Unavailable" at bounding box center [953, 449] width 120 height 15
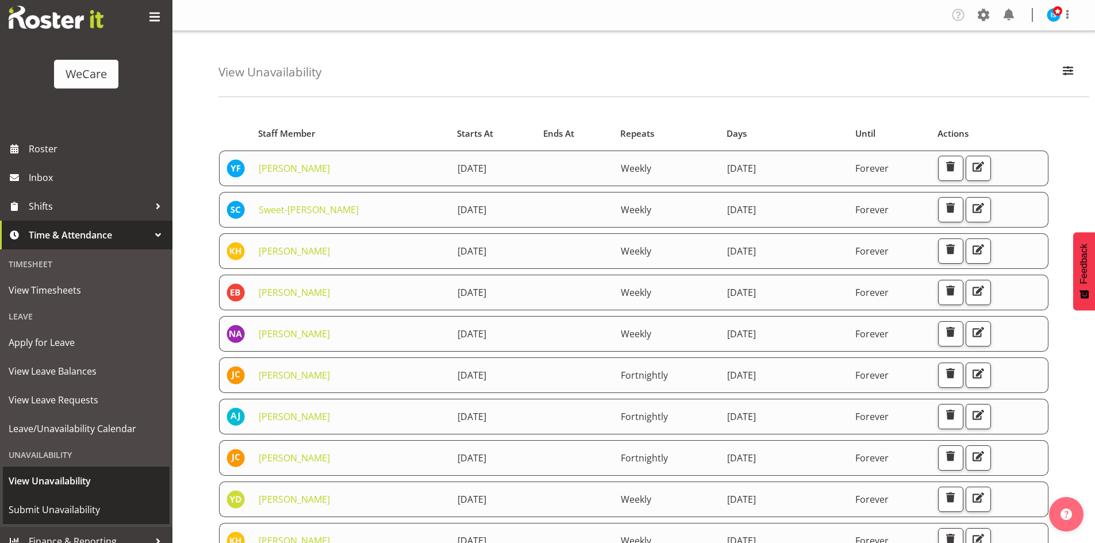
scroll to position [36, 0]
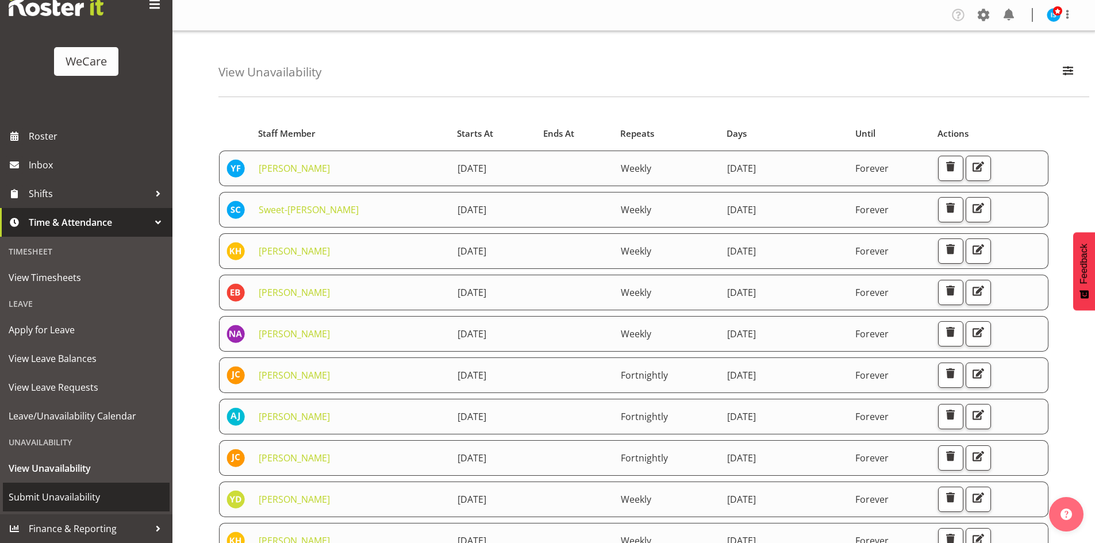
click at [52, 493] on span "Submit Unavailability" at bounding box center [86, 496] width 155 height 17
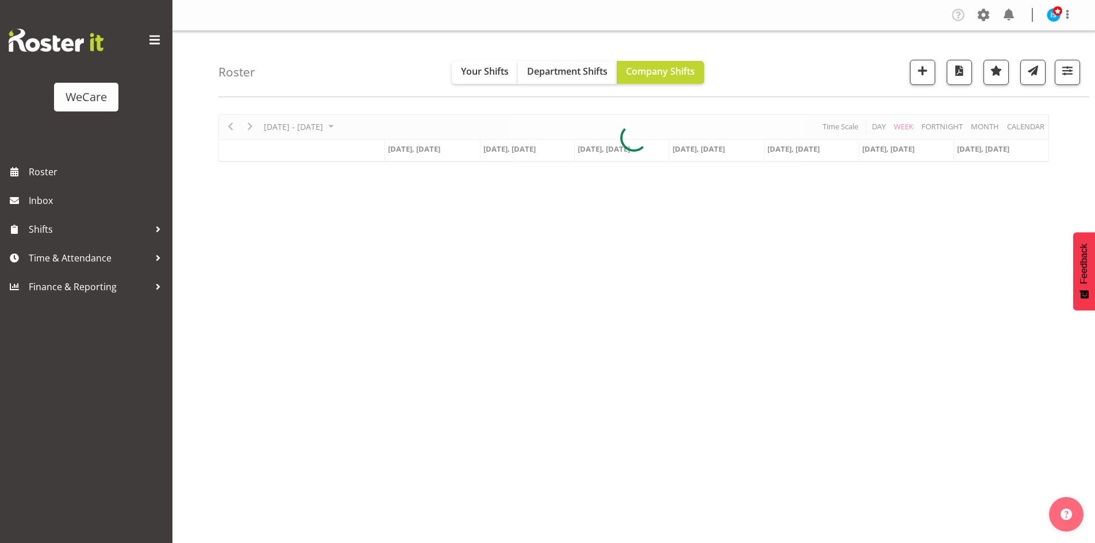
scroll to position [22, 0]
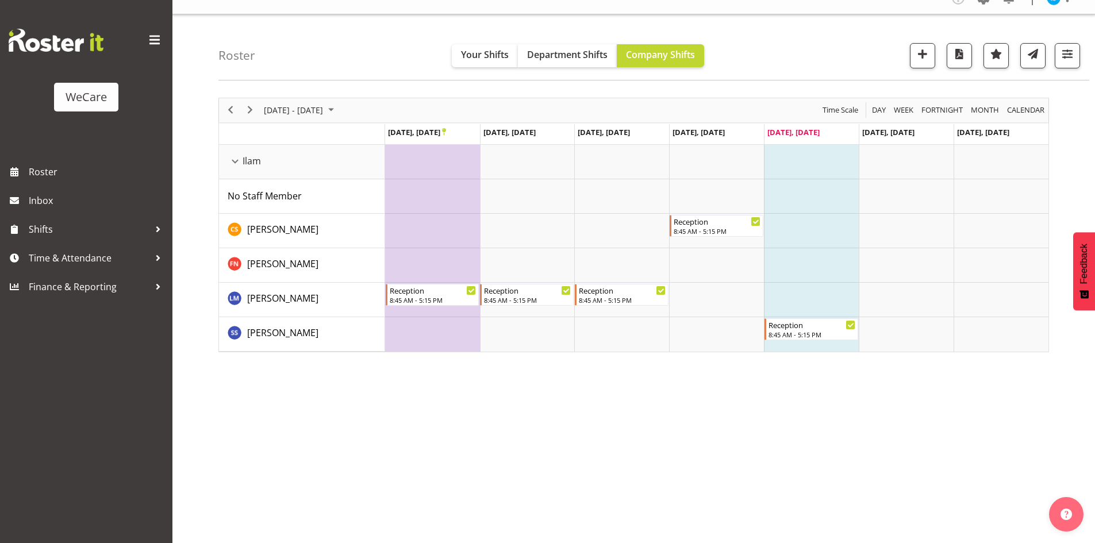
click at [784, 469] on div "[DATE] - [DATE] [DATE] Day Week Fortnight Month calendar Month Agenda Time Scal…" at bounding box center [656, 319] width 876 height 460
drag, startPoint x: 333, startPoint y: 120, endPoint x: 400, endPoint y: 121, distance: 67.2
click at [333, 119] on div "[DATE] - [DATE]" at bounding box center [300, 110] width 81 height 24
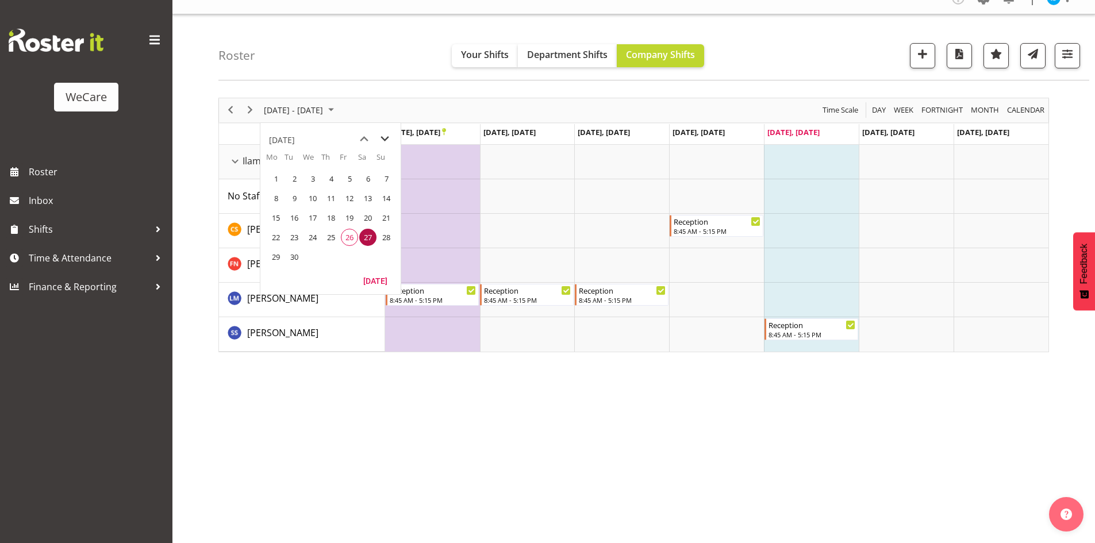
click at [390, 144] on span "next month" at bounding box center [385, 139] width 20 height 21
click at [318, 240] on span "19" at bounding box center [312, 237] width 17 height 17
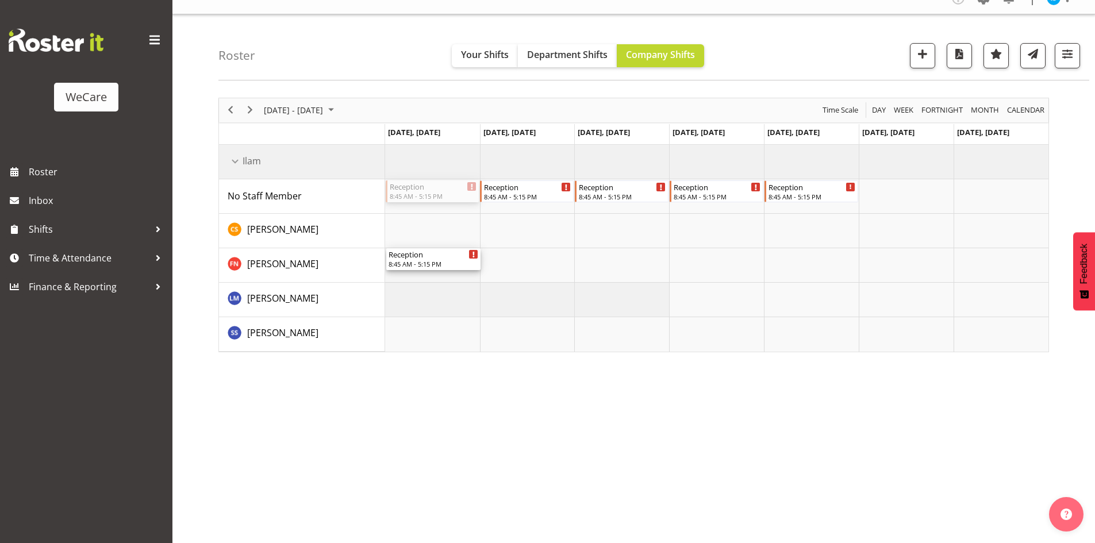
drag, startPoint x: 437, startPoint y: 184, endPoint x: 436, endPoint y: 273, distance: 88.5
click at [436, 273] on div "Reception 8:45 AM - 5:15 PM Reception 8:45 AM - 5:15 PM Reception 8:45 AM - 5:1…" at bounding box center [716, 248] width 663 height 207
drag, startPoint x: 554, startPoint y: 191, endPoint x: 535, endPoint y: 292, distance: 102.8
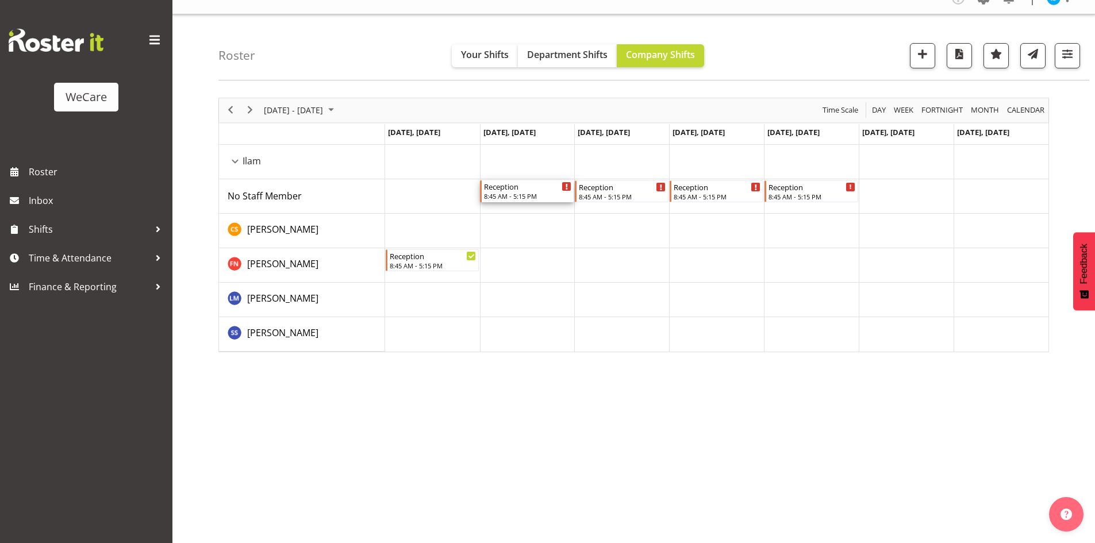
click at [517, 192] on div "8:45 AM - 5:15 PM" at bounding box center [527, 195] width 87 height 9
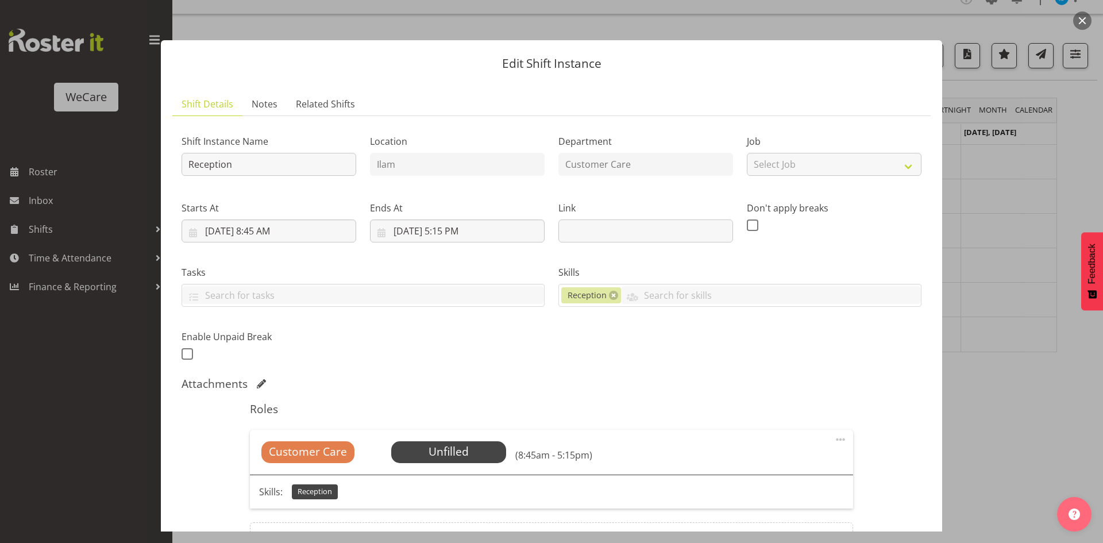
click at [459, 470] on div "Customer Care Unfilled Select Employee (8:45am - 5:15pm)" at bounding box center [551, 452] width 603 height 45
click at [456, 467] on div "Customer Care Unfilled Select Employee (8:45am - 5:15pm)" at bounding box center [551, 452] width 603 height 45
click at [459, 462] on span "Select Employee" at bounding box center [448, 452] width 115 height 22
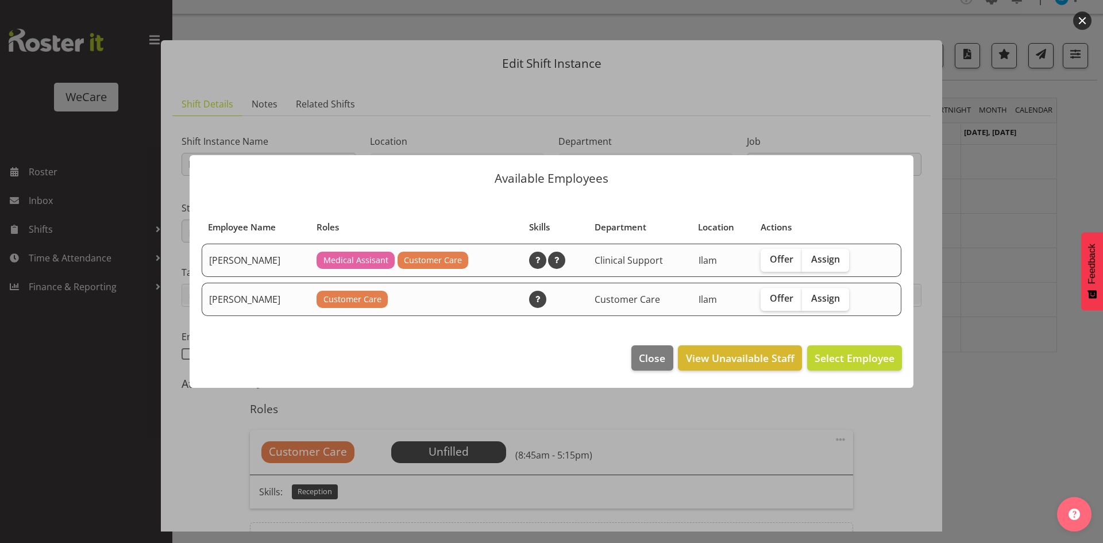
click at [980, 275] on div at bounding box center [551, 271] width 1103 height 543
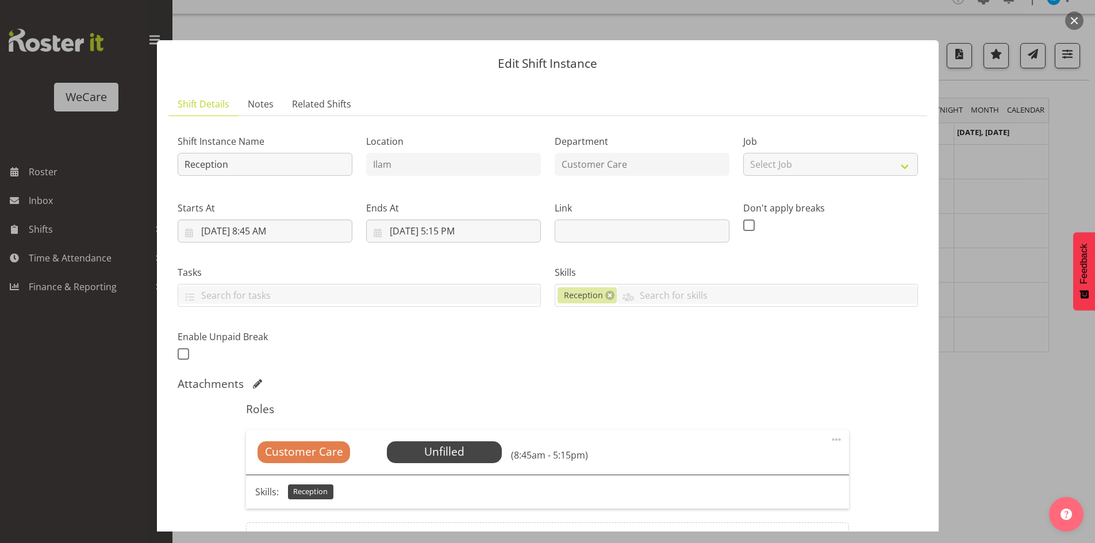
click at [987, 271] on div at bounding box center [547, 271] width 1095 height 543
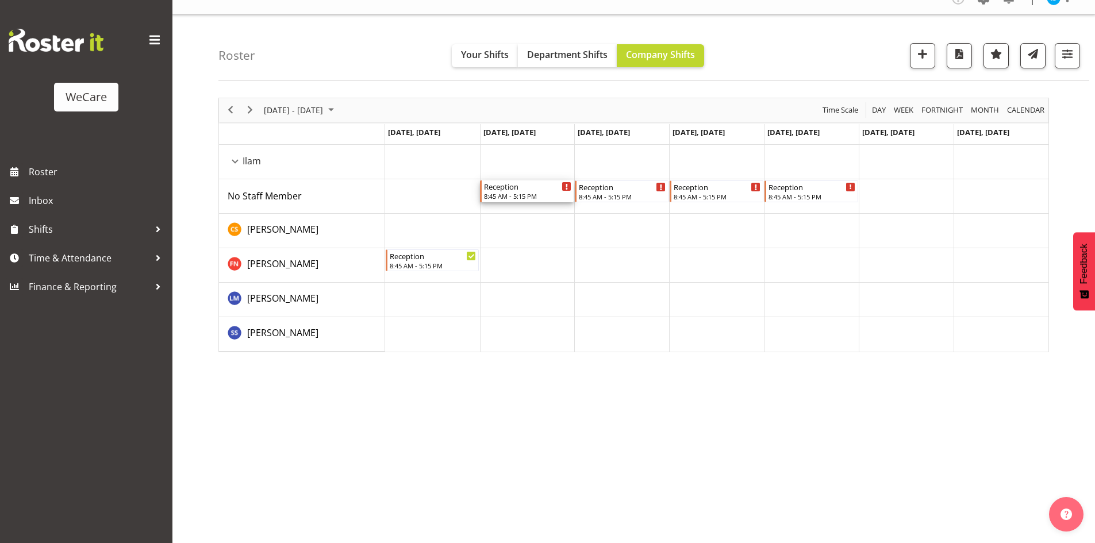
click at [511, 196] on div "8:45 AM - 5:15 PM" at bounding box center [527, 195] width 87 height 9
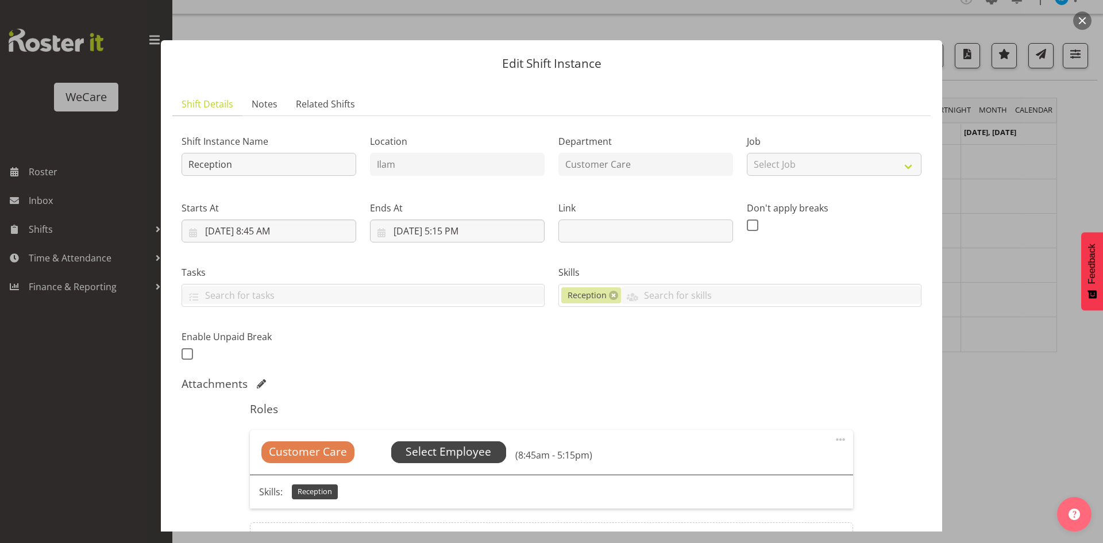
click at [464, 457] on span "Select Employee" at bounding box center [449, 452] width 86 height 17
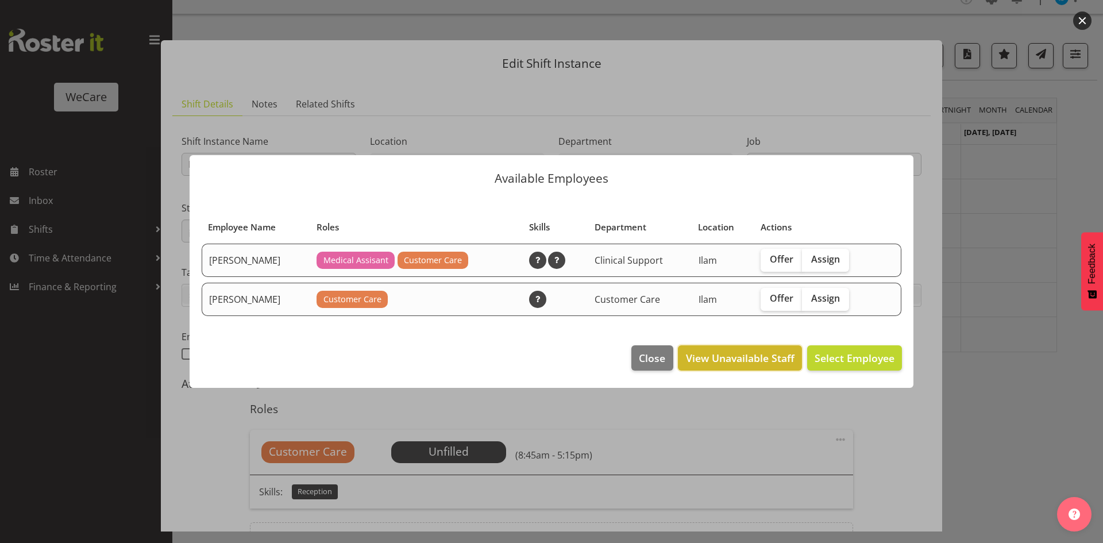
click at [743, 362] on span "View Unavailable Staff" at bounding box center [740, 357] width 109 height 15
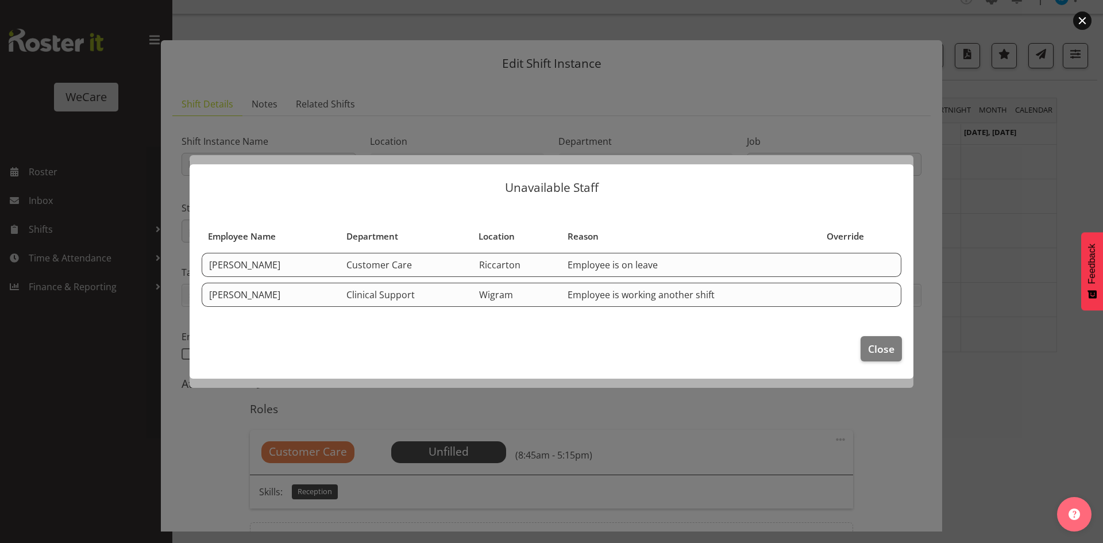
click at [999, 231] on div at bounding box center [551, 271] width 1103 height 543
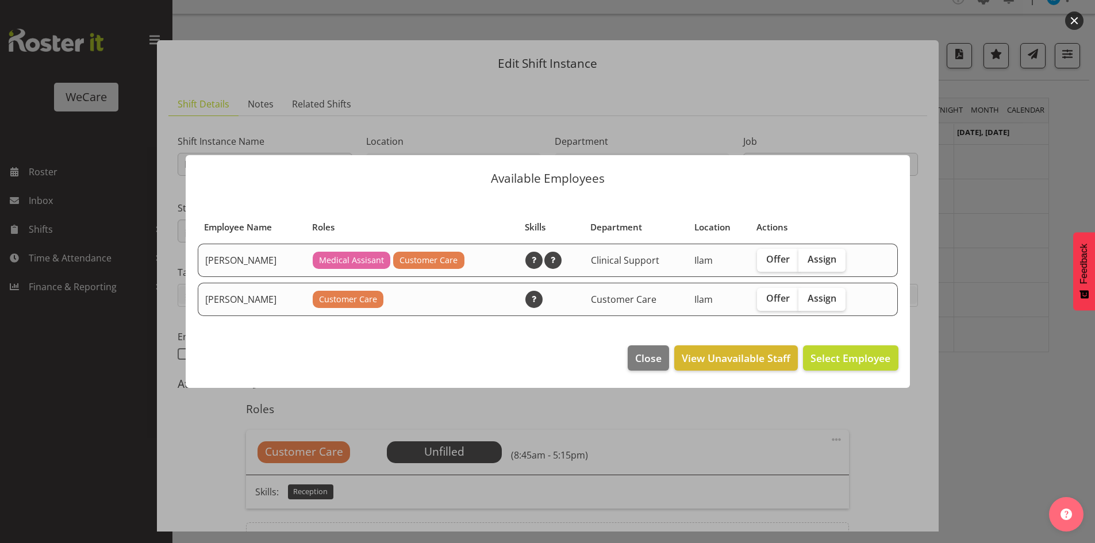
click at [994, 230] on div at bounding box center [547, 271] width 1095 height 543
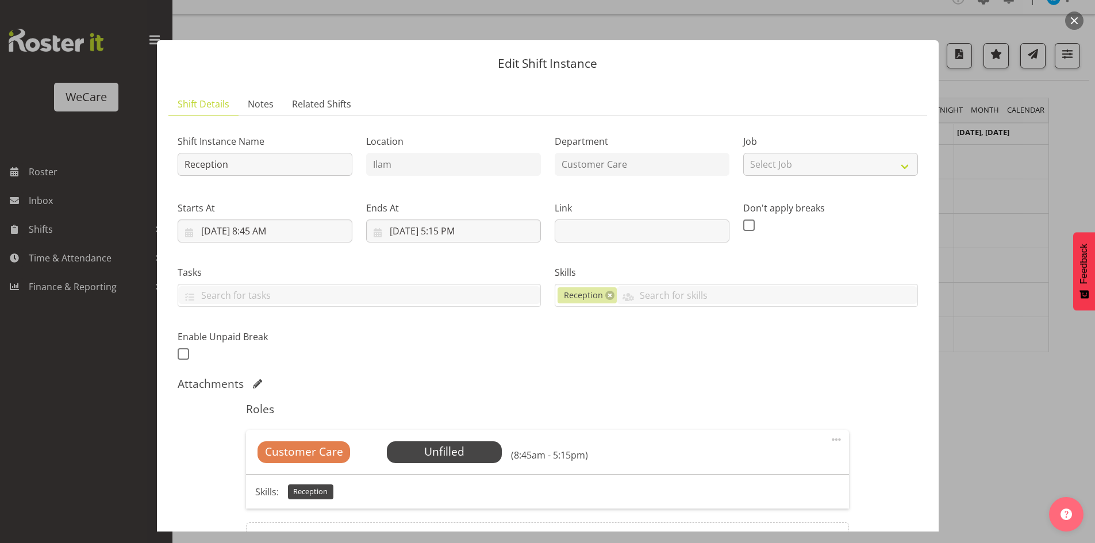
click at [994, 230] on div at bounding box center [547, 271] width 1095 height 543
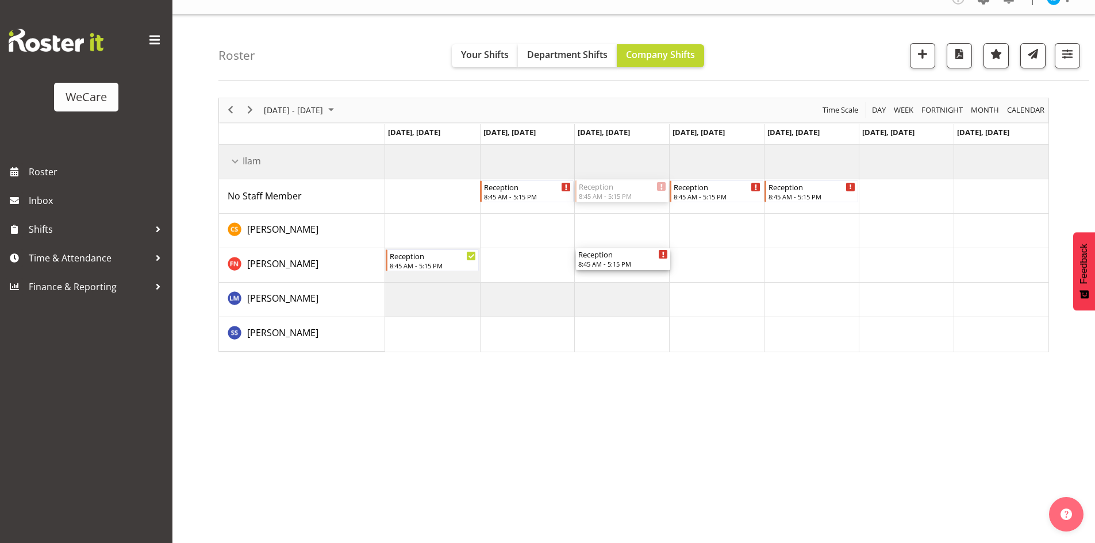
drag, startPoint x: 626, startPoint y: 196, endPoint x: 626, endPoint y: 276, distance: 79.9
click at [626, 276] on div "Reception 8:45 AM - 5:15 PM Reception 8:45 AM - 5:15 PM Reception 8:45 AM - 5:1…" at bounding box center [716, 248] width 663 height 207
drag, startPoint x: 609, startPoint y: 260, endPoint x: 625, endPoint y: 191, distance: 71.2
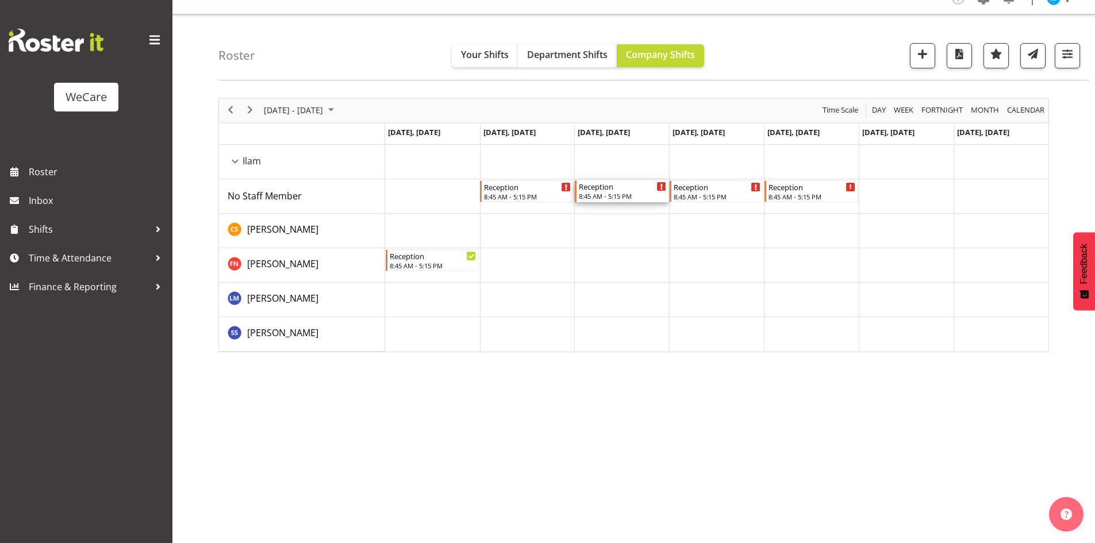
click at [614, 194] on div "8:45 AM - 5:15 PM" at bounding box center [622, 195] width 87 height 9
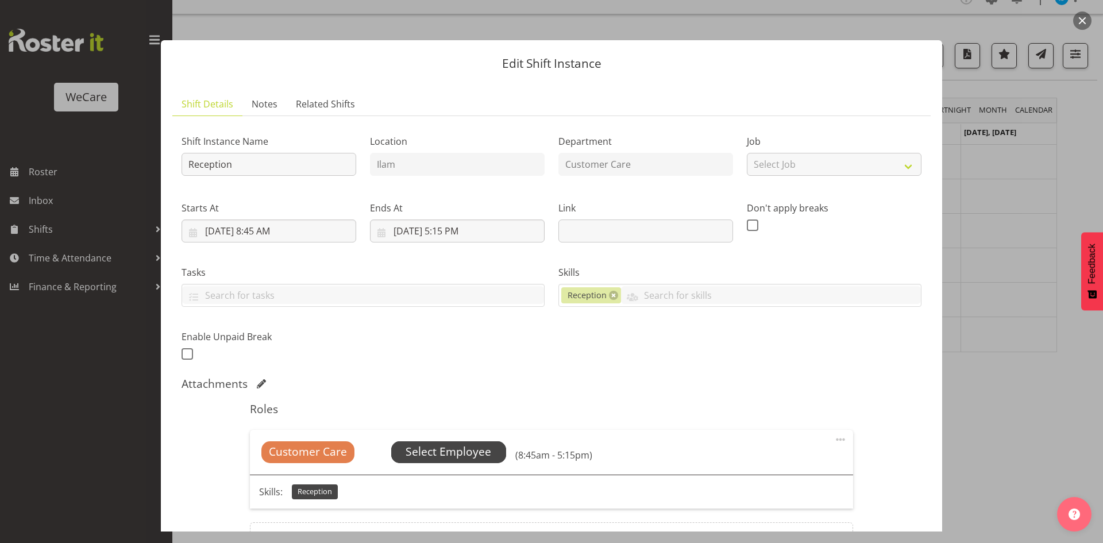
click at [450, 450] on span "Select Employee" at bounding box center [449, 452] width 86 height 17
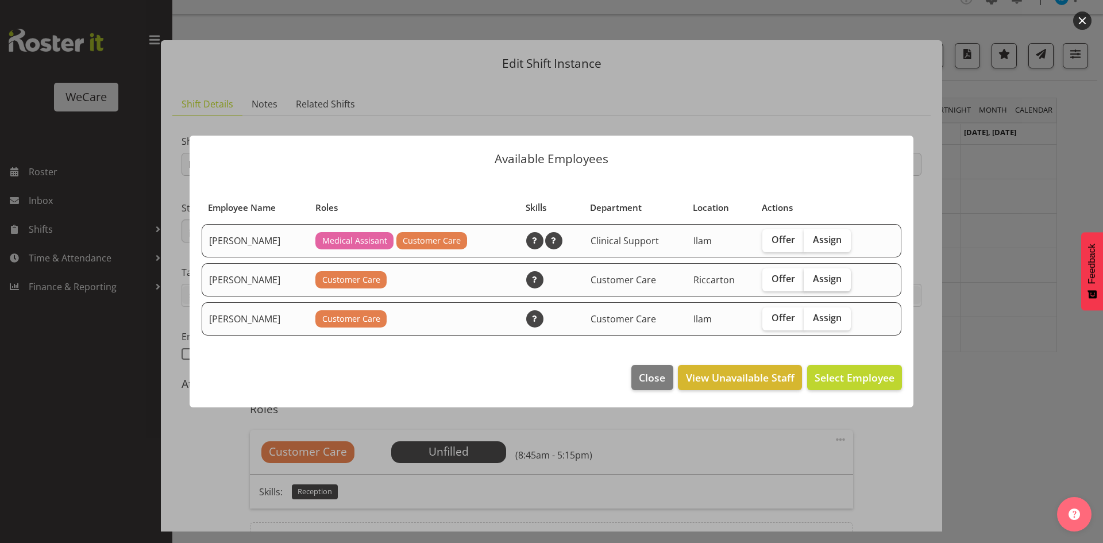
click at [828, 288] on label "Assign" at bounding box center [827, 279] width 47 height 23
click at [811, 283] on input "Assign" at bounding box center [807, 278] width 7 height 7
checkbox input "true"
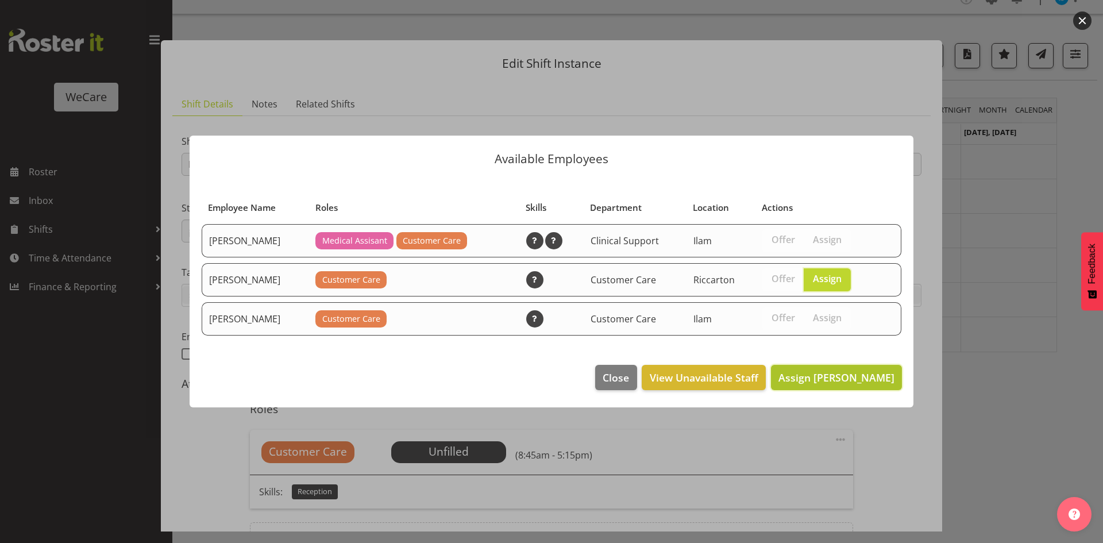
click at [827, 369] on button "Assign Lainie Montgomery" at bounding box center [836, 377] width 131 height 25
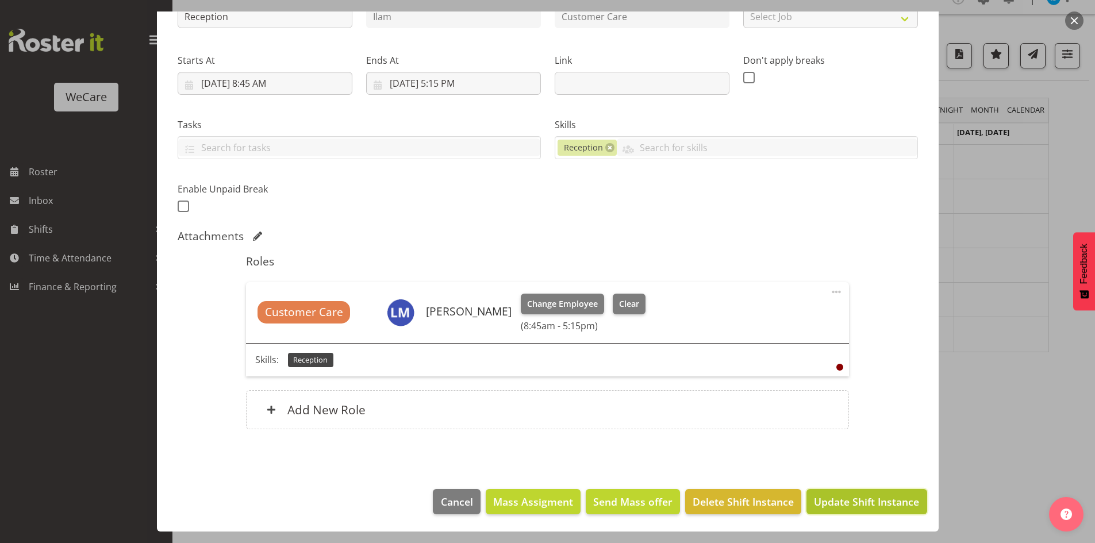
click at [837, 496] on span "Update Shift Instance" at bounding box center [866, 501] width 105 height 15
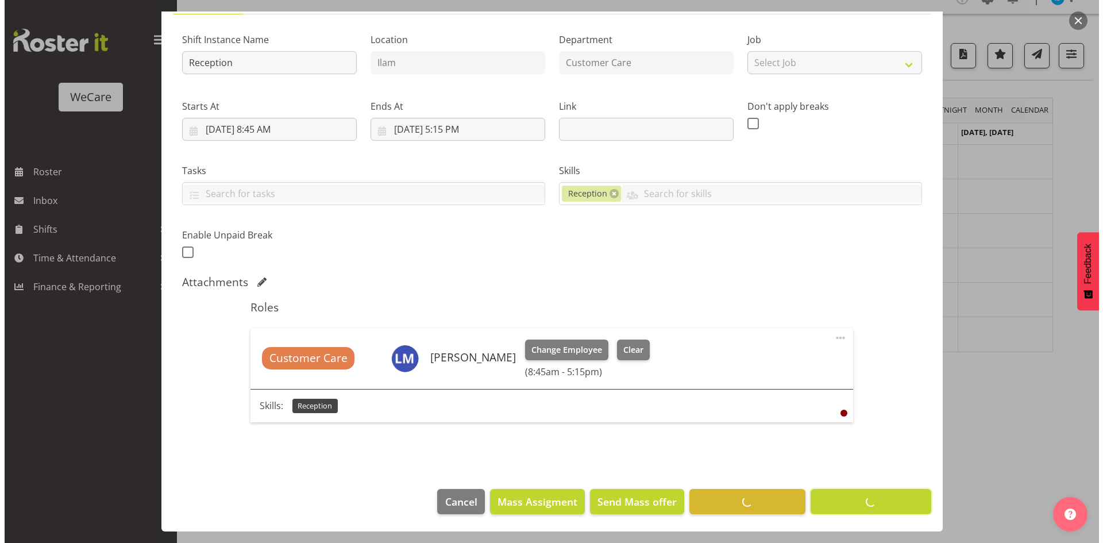
scroll to position [102, 0]
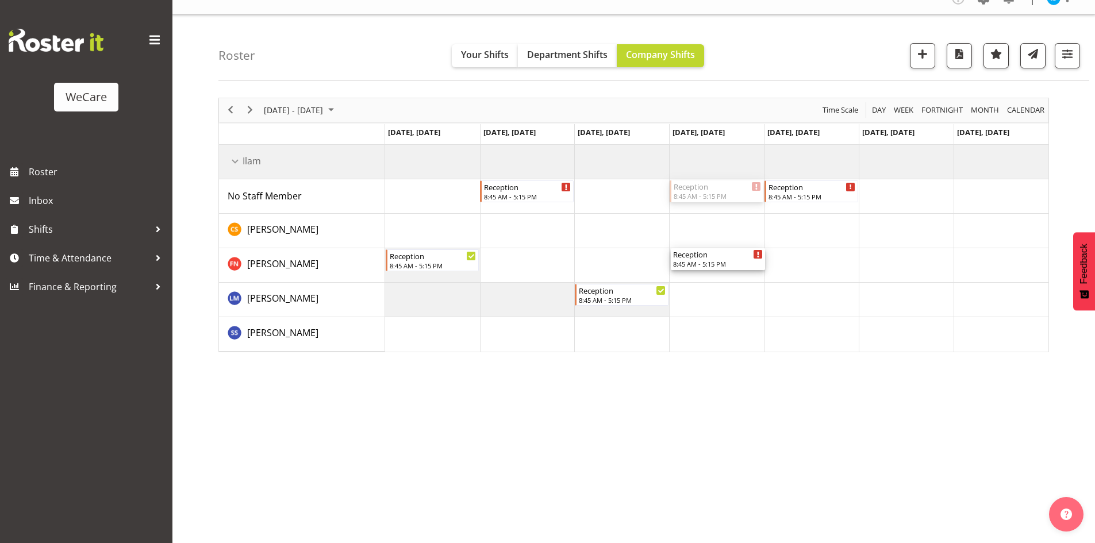
drag, startPoint x: 737, startPoint y: 192, endPoint x: 749, endPoint y: 261, distance: 70.6
drag, startPoint x: 819, startPoint y: 184, endPoint x: 825, endPoint y: 349, distance: 165.6
click at [825, 349] on div "Reception 8:45 AM - 5:15 PM Reception 8:45 AM - 5:15 PM Reception 8:45 AM - 5:1…" at bounding box center [716, 248] width 663 height 207
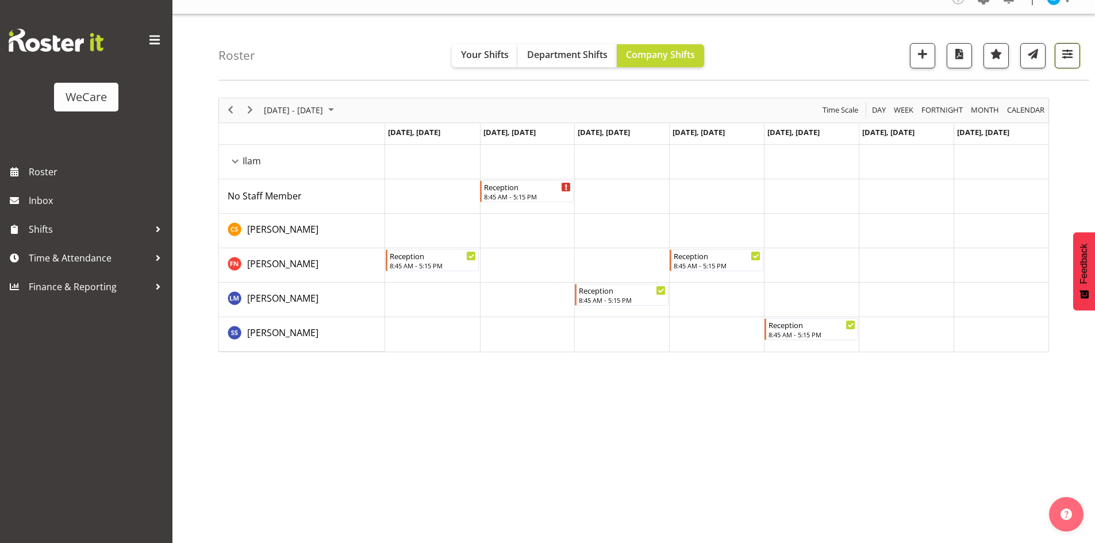
click at [1070, 47] on span "button" at bounding box center [1066, 54] width 15 height 15
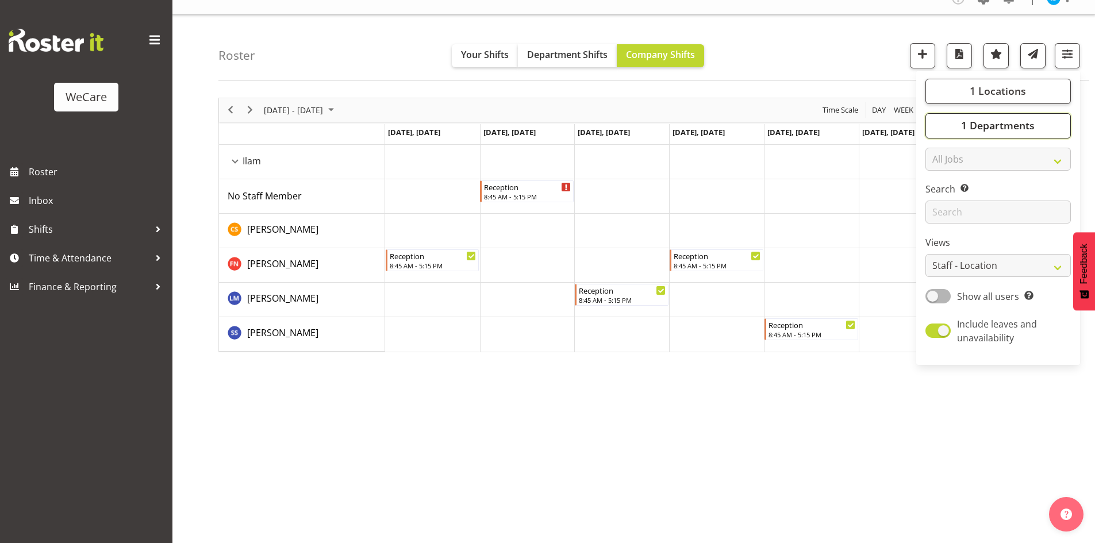
click at [1026, 118] on button "1 Departments" at bounding box center [997, 125] width 145 height 25
click at [969, 192] on span "Customer Care" at bounding box center [971, 195] width 56 height 9
click at [942, 192] on input "Customer Care" at bounding box center [937, 195] width 7 height 7
checkbox input "false"
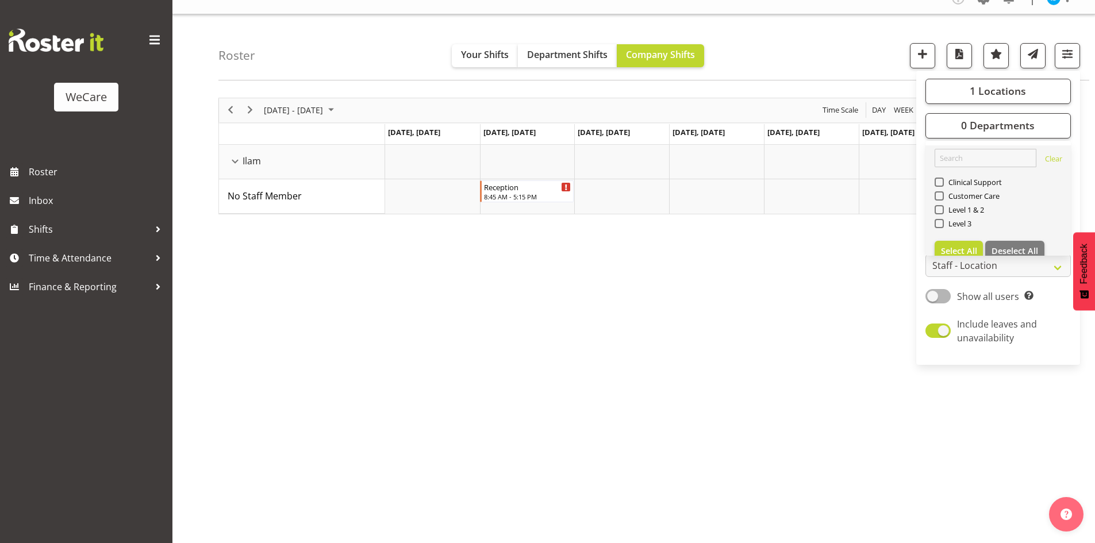
click at [969, 188] on div "Clinical Support" at bounding box center [998, 183] width 128 height 14
click at [968, 186] on span "Clinical Support" at bounding box center [972, 182] width 59 height 9
click at [942, 186] on input "Clinical Support" at bounding box center [937, 181] width 7 height 7
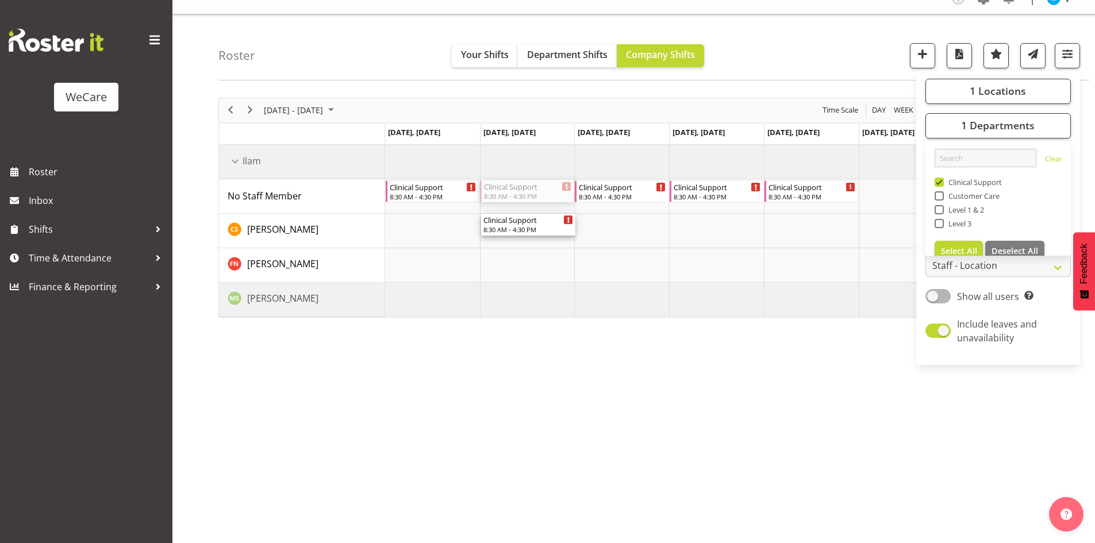
drag, startPoint x: 522, startPoint y: 184, endPoint x: 534, endPoint y: 265, distance: 81.9
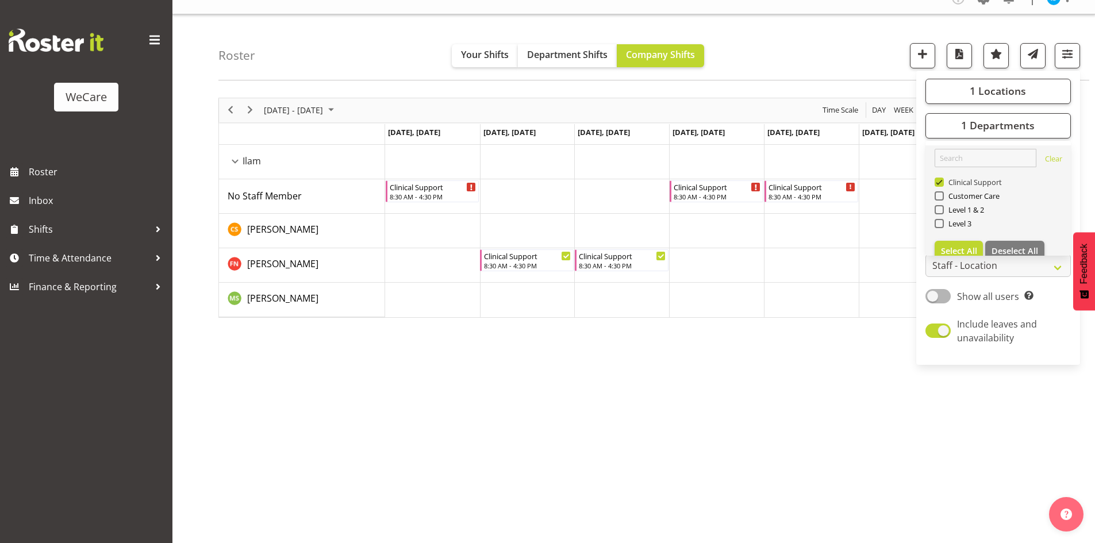
click at [967, 184] on span "Clinical Support" at bounding box center [972, 182] width 59 height 9
click at [942, 184] on input "Clinical Support" at bounding box center [937, 181] width 7 height 7
checkbox input "false"
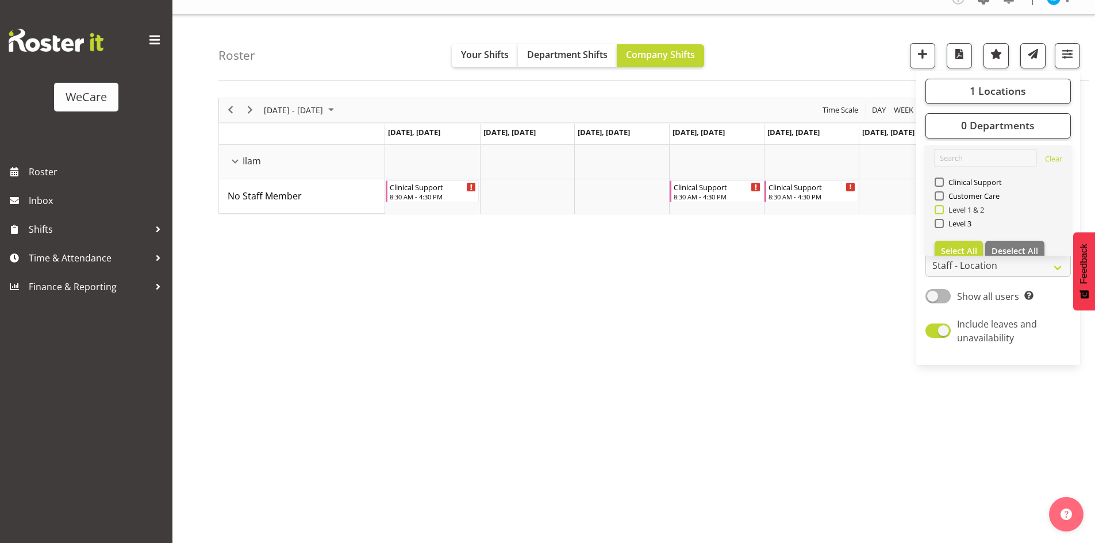
click at [964, 211] on span "Level 1 & 2" at bounding box center [963, 209] width 41 height 9
click at [942, 211] on input "Level 1 & 2" at bounding box center [937, 209] width 7 height 7
checkbox input "true"
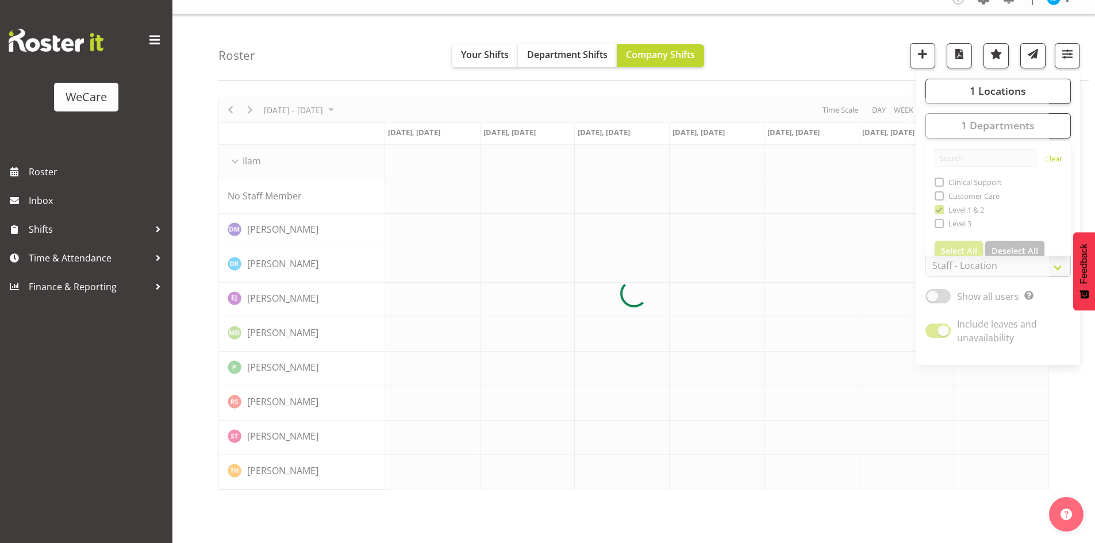
click at [857, 74] on div "Roster Your Shifts Department Shifts Company Shifts 1 Locations Clear Business …" at bounding box center [653, 47] width 870 height 66
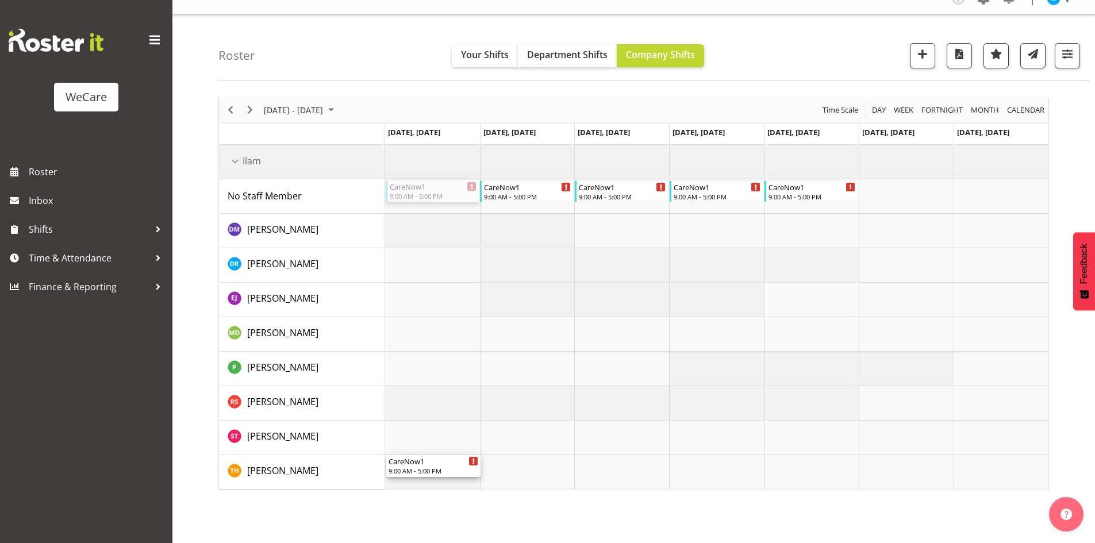
drag, startPoint x: 425, startPoint y: 192, endPoint x: 450, endPoint y: 477, distance: 285.5
click at [450, 478] on div "CareNow1 9:00 AM - 5:00 PM CareNow1 9:00 AM - 5:00 PM CareNow1 9:00 AM - 5:00 P…" at bounding box center [716, 317] width 663 height 345
drag, startPoint x: 546, startPoint y: 184, endPoint x: 546, endPoint y: 465, distance: 281.5
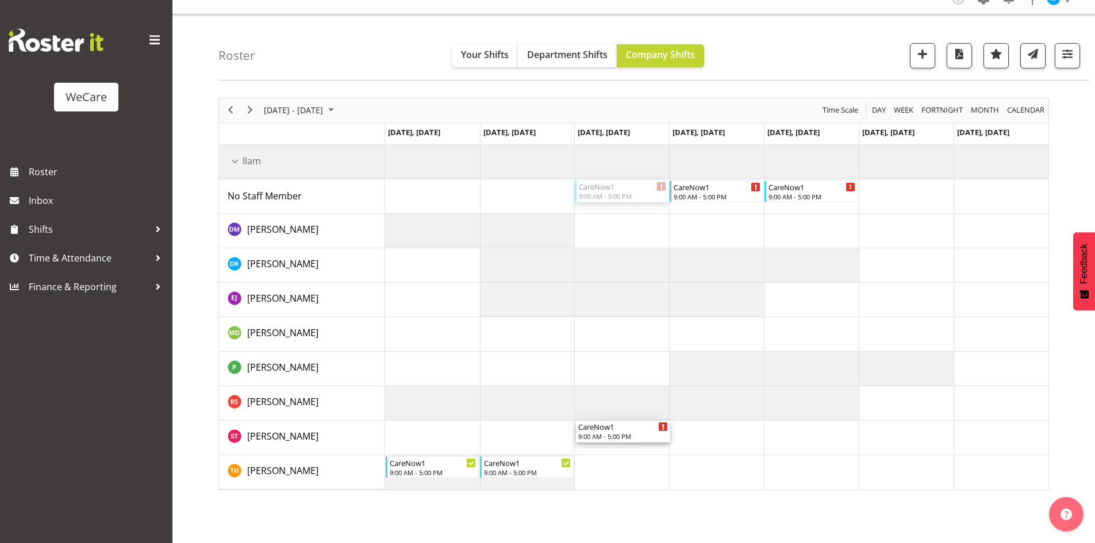
drag, startPoint x: 607, startPoint y: 186, endPoint x: 632, endPoint y: 459, distance: 274.1
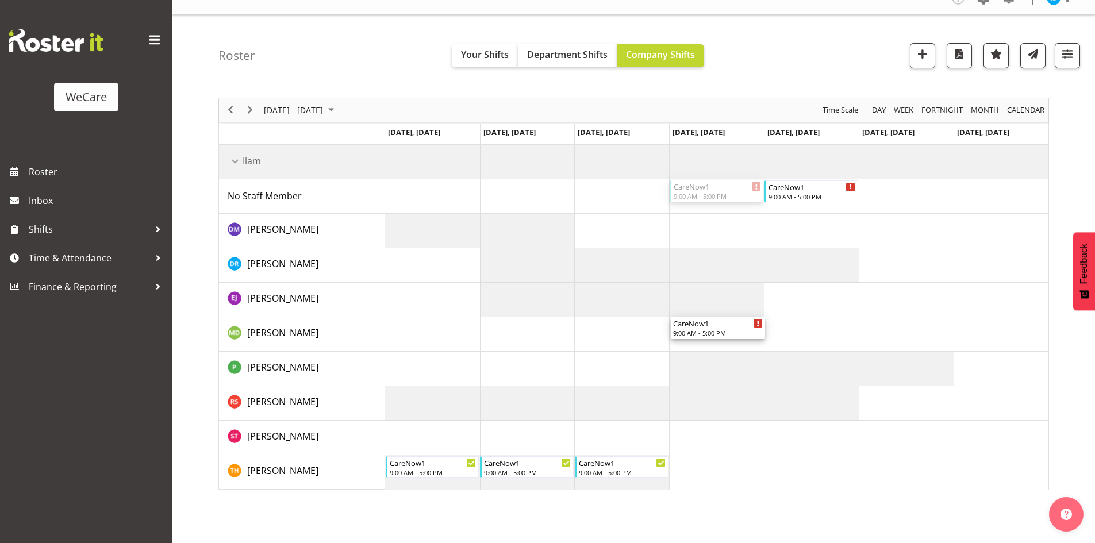
drag, startPoint x: 714, startPoint y: 187, endPoint x: 738, endPoint y: 331, distance: 146.2
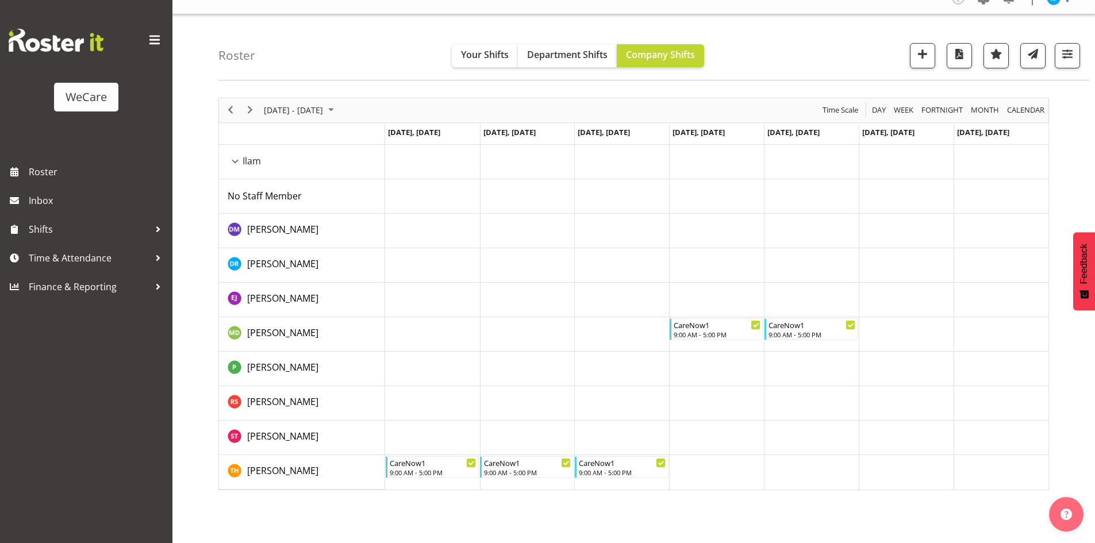
click at [435, 436] on td "Timeline Week of November 19, 2025" at bounding box center [432, 438] width 95 height 34
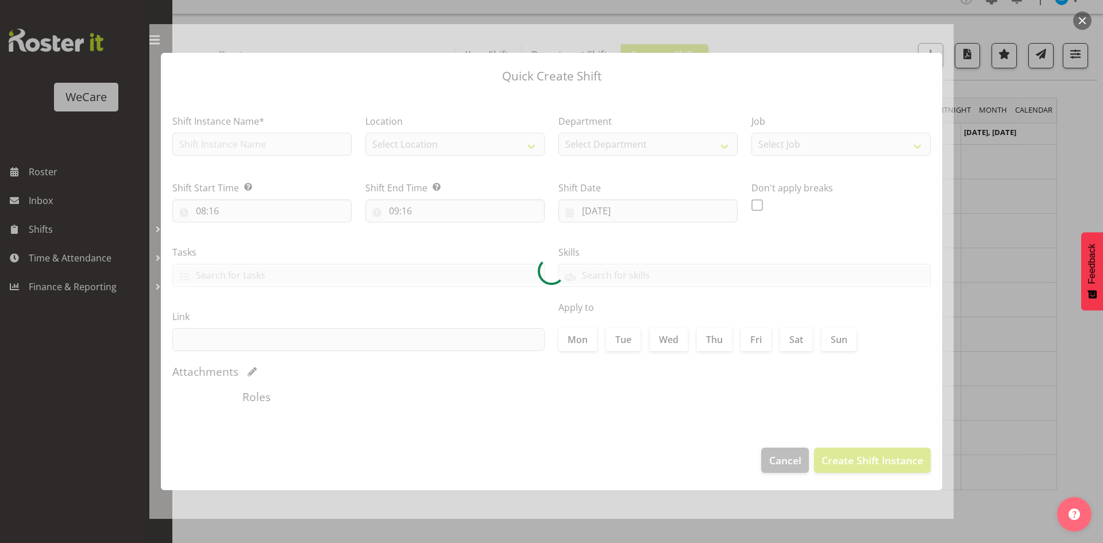
type input "17/11/2025"
checkbox input "true"
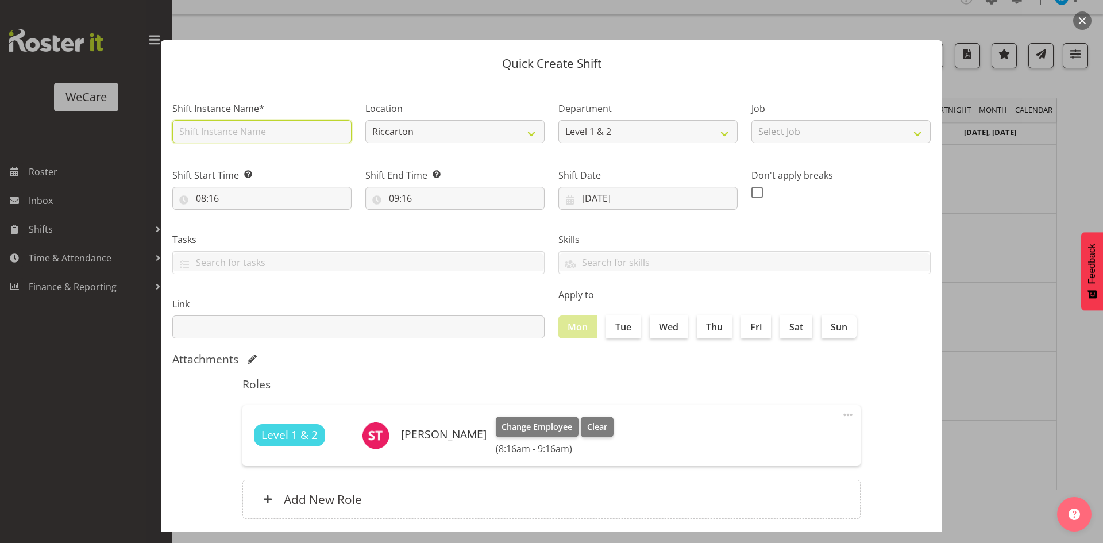
click at [230, 125] on input "text" at bounding box center [261, 131] width 179 height 23
type input "CareNow1"
click at [507, 122] on select "Riccarton Wigram Ilam" at bounding box center [454, 131] width 179 height 23
click at [365, 120] on select "Riccarton Wigram Ilam" at bounding box center [454, 131] width 179 height 23
click at [429, 125] on select "Riccarton Wigram Ilam" at bounding box center [454, 131] width 179 height 23
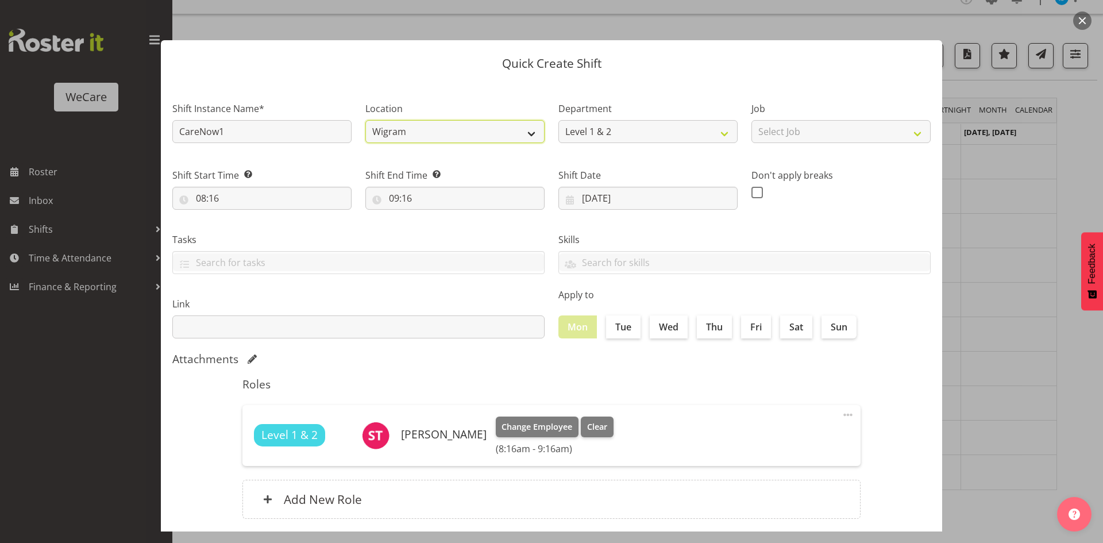
select select "1204"
click at [365, 120] on select "Riccarton Wigram Ilam" at bounding box center [454, 131] width 179 height 23
click at [208, 192] on input "08:16" at bounding box center [261, 198] width 179 height 23
drag, startPoint x: 257, startPoint y: 233, endPoint x: 262, endPoint y: 228, distance: 6.5
click at [257, 233] on select "00 01 02 03 04 05 06 07 08 09 10 11 12 13 14 15 16 17 18 19 20 21 22 23" at bounding box center [251, 228] width 26 height 23
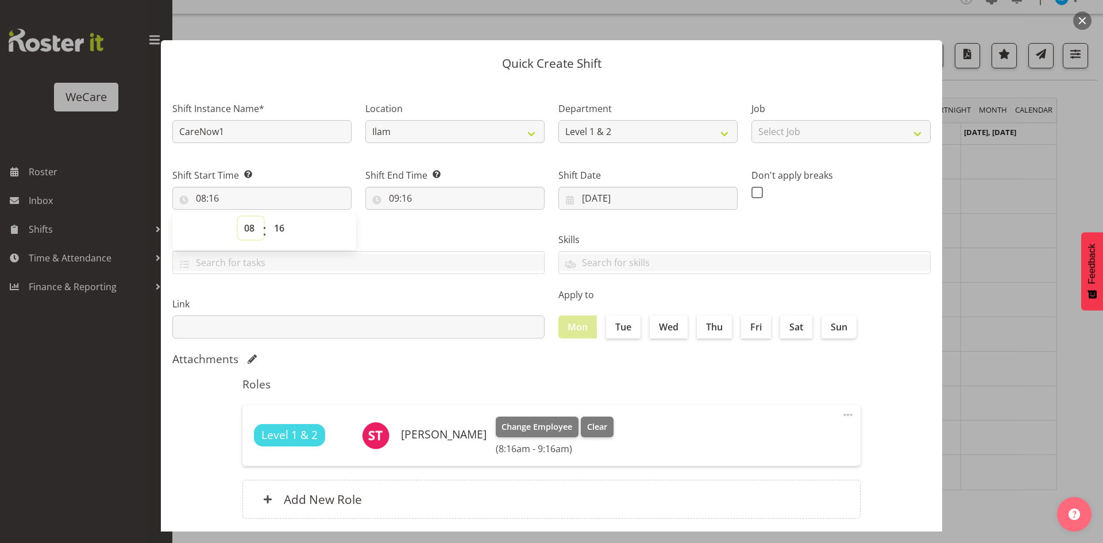
select select "9"
click at [238, 217] on select "00 01 02 03 04 05 06 07 08 09 10 11 12 13 14 15 16 17 18 19 20 21 22 23" at bounding box center [251, 228] width 26 height 23
type input "09:16"
select select "0"
type input "09:00"
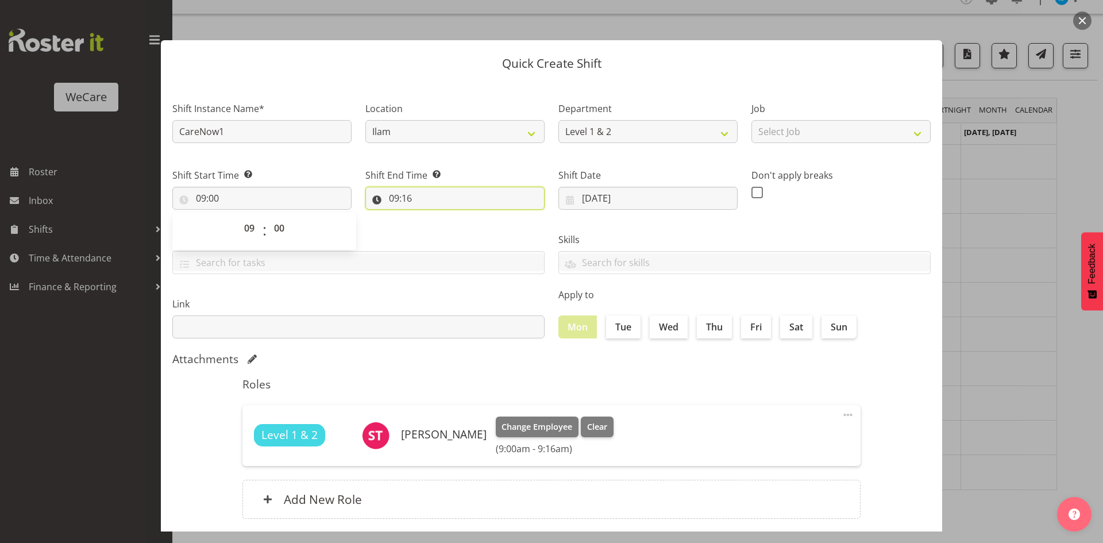
click at [395, 195] on input "09:16" at bounding box center [454, 198] width 179 height 23
click at [434, 230] on select "00 01 02 03 04 05 06 07 08 09 10 11 12 13 14 15 16 17 18 19 20 21 22 23" at bounding box center [444, 228] width 26 height 23
select select "17"
click at [431, 217] on select "00 01 02 03 04 05 06 07 08 09 10 11 12 13 14 15 16 17 18 19 20 21 22 23" at bounding box center [444, 228] width 26 height 23
type input "17:16"
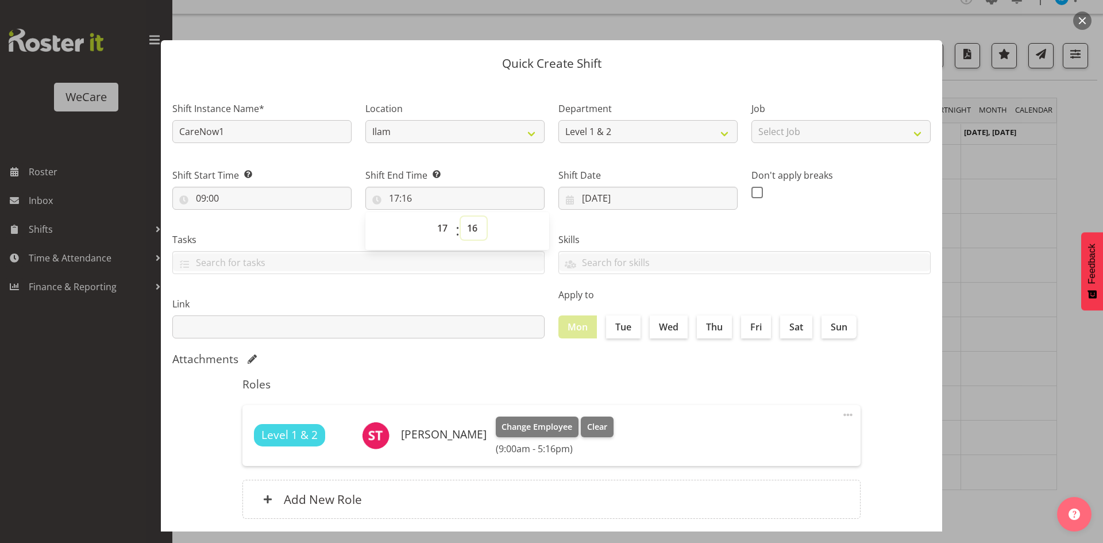
select select "0"
type input "17:00"
click at [630, 333] on label "Tue" at bounding box center [623, 326] width 34 height 23
click at [614, 330] on input "Tue" at bounding box center [609, 326] width 7 height 7
checkbox input "true"
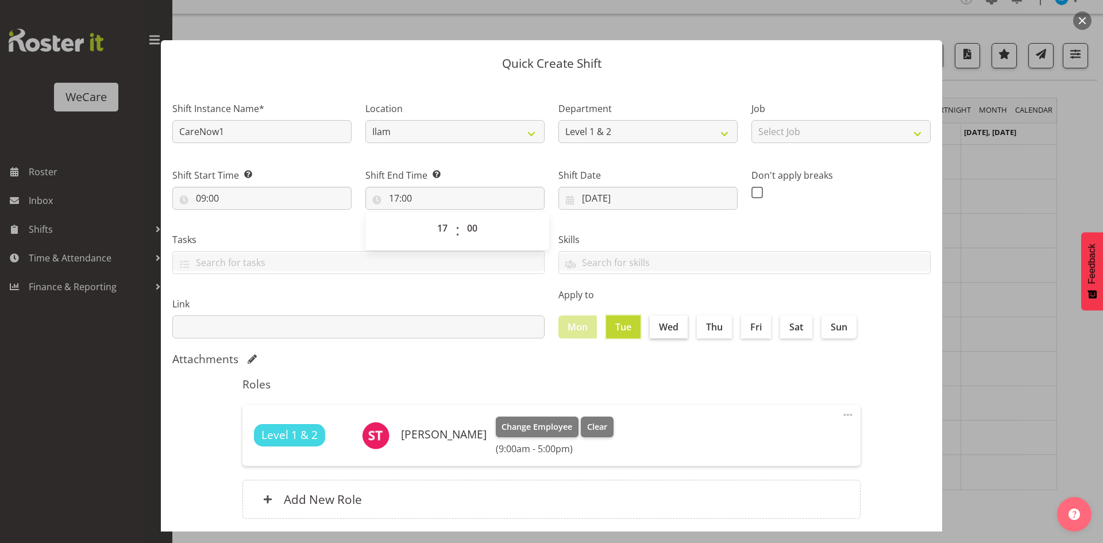
click at [673, 328] on label "Wed" at bounding box center [669, 326] width 38 height 23
click at [657, 328] on input "Wed" at bounding box center [653, 326] width 7 height 7
checkbox input "true"
click at [722, 329] on label "Thu" at bounding box center [714, 326] width 35 height 23
click at [704, 329] on input "Thu" at bounding box center [700, 326] width 7 height 7
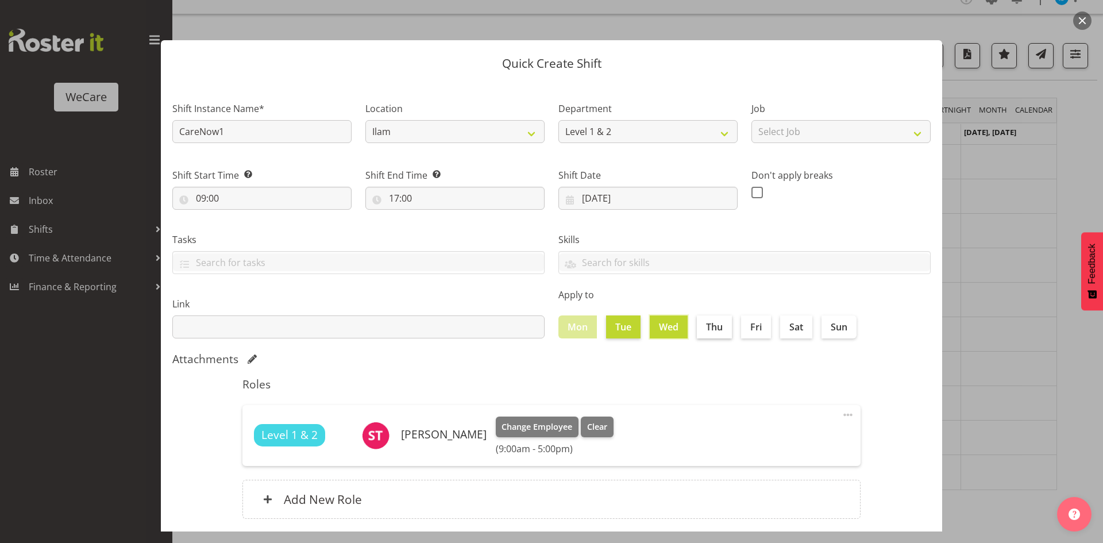
checkbox input "true"
click at [741, 326] on input "Fri" at bounding box center [744, 326] width 7 height 7
checkbox input "true"
click at [704, 375] on div "Roles Level 1 & 2 Simone Turner Change Employee Clear (9:00am - 5:00pm) Edit De…" at bounding box center [552, 452] width 632 height 162
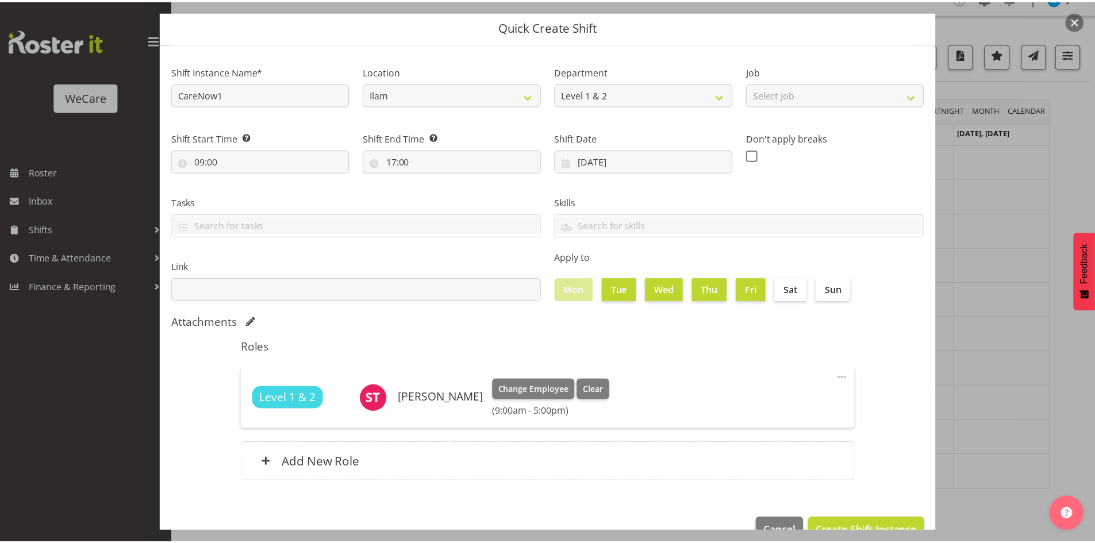
scroll to position [67, 0]
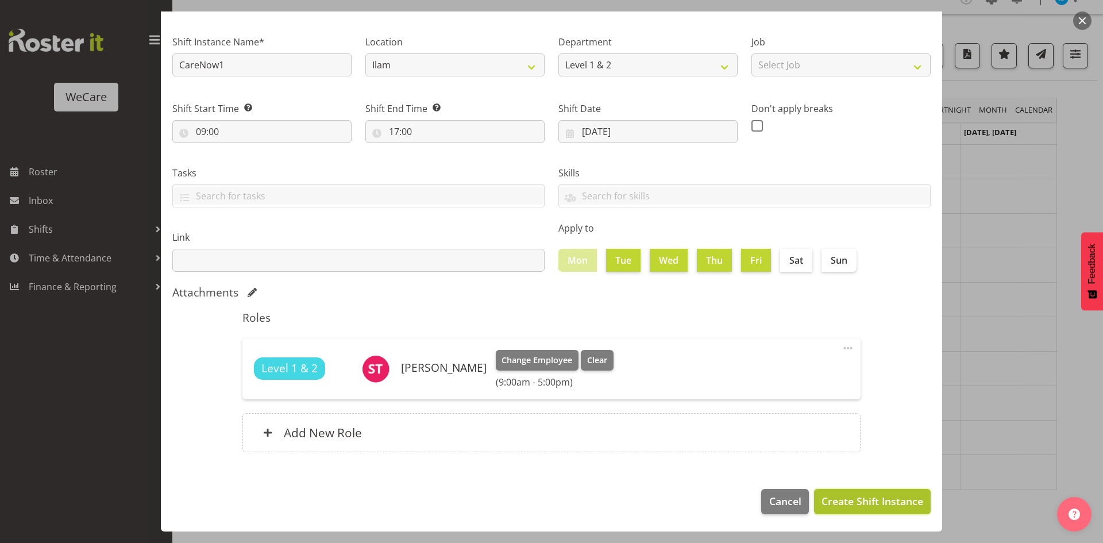
drag, startPoint x: 883, startPoint y: 503, endPoint x: 881, endPoint y: 483, distance: 20.2
click at [883, 503] on span "Create Shift Instance" at bounding box center [873, 501] width 102 height 15
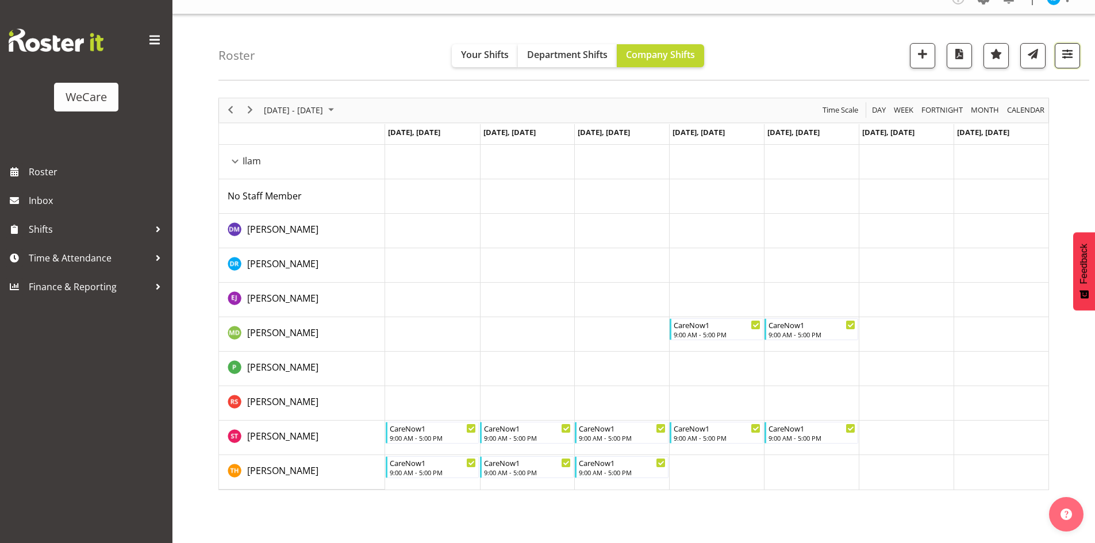
click at [1079, 55] on button "button" at bounding box center [1066, 55] width 25 height 25
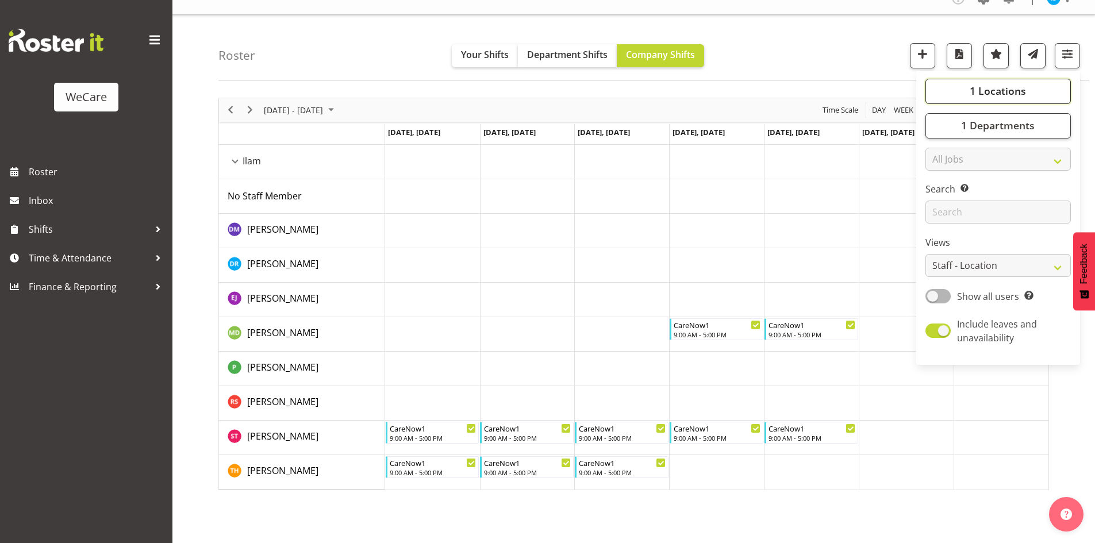
click at [1004, 91] on span "1 Locations" at bounding box center [997, 91] width 56 height 14
click at [1017, 89] on span "1 Locations" at bounding box center [997, 91] width 56 height 14
click at [1020, 130] on span "1 Departments" at bounding box center [998, 125] width 74 height 14
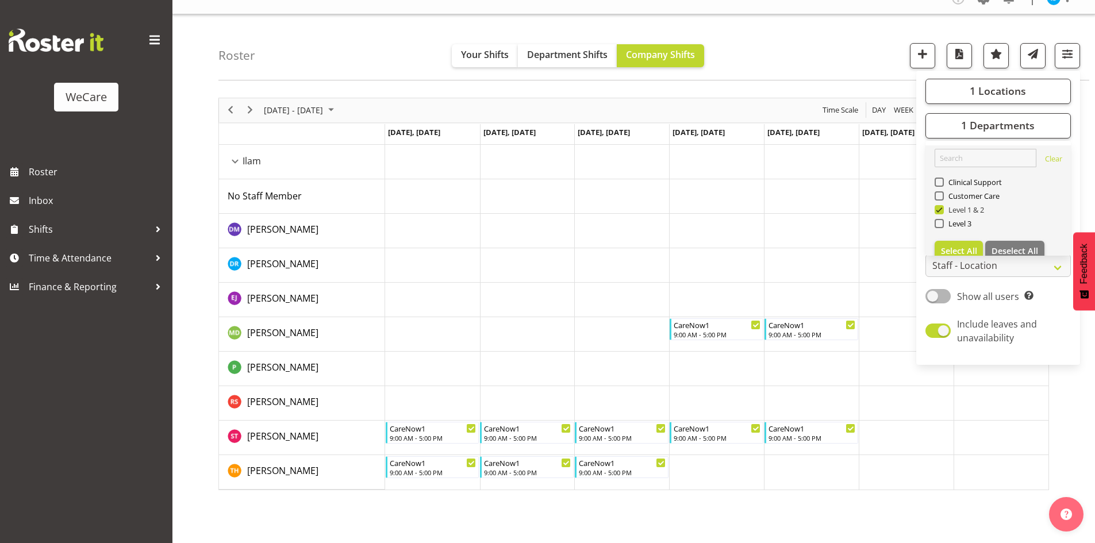
click at [975, 209] on span "Level 1 & 2" at bounding box center [963, 209] width 41 height 9
click at [942, 209] on input "Level 1 & 2" at bounding box center [937, 209] width 7 height 7
checkbox input "false"
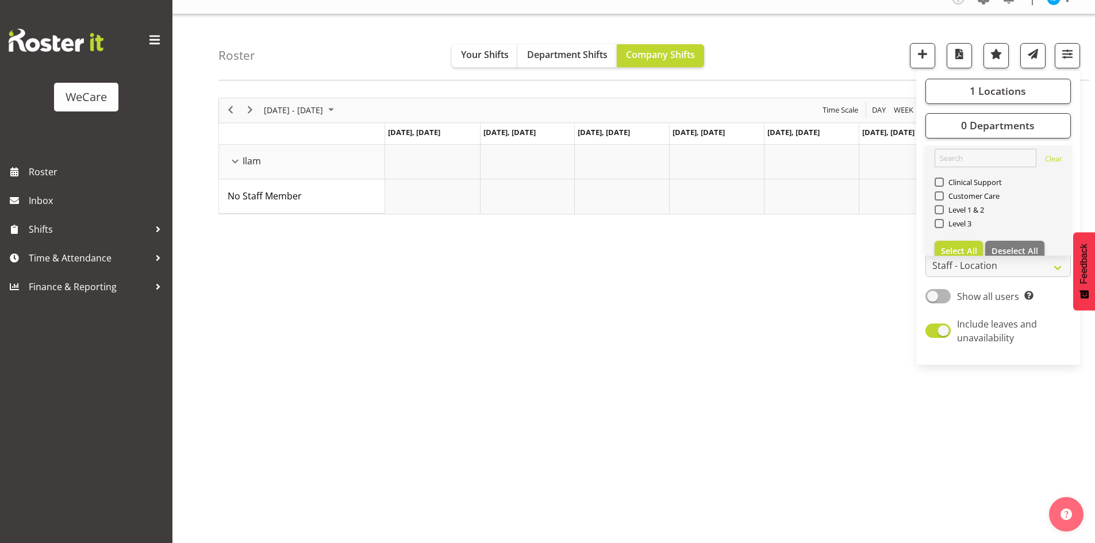
click at [960, 229] on div "Level 3" at bounding box center [998, 225] width 128 height 14
click at [950, 229] on div "Level 3" at bounding box center [998, 225] width 128 height 14
click at [946, 224] on span "Level 3" at bounding box center [957, 223] width 28 height 9
click at [942, 224] on input "Level 3" at bounding box center [937, 222] width 7 height 7
checkbox input "true"
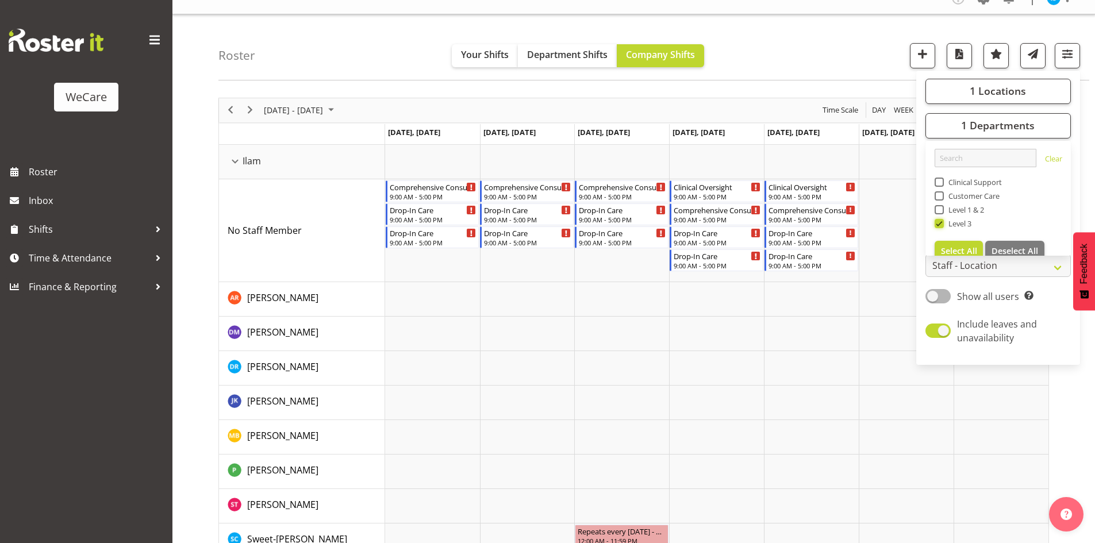
scroll to position [41, 0]
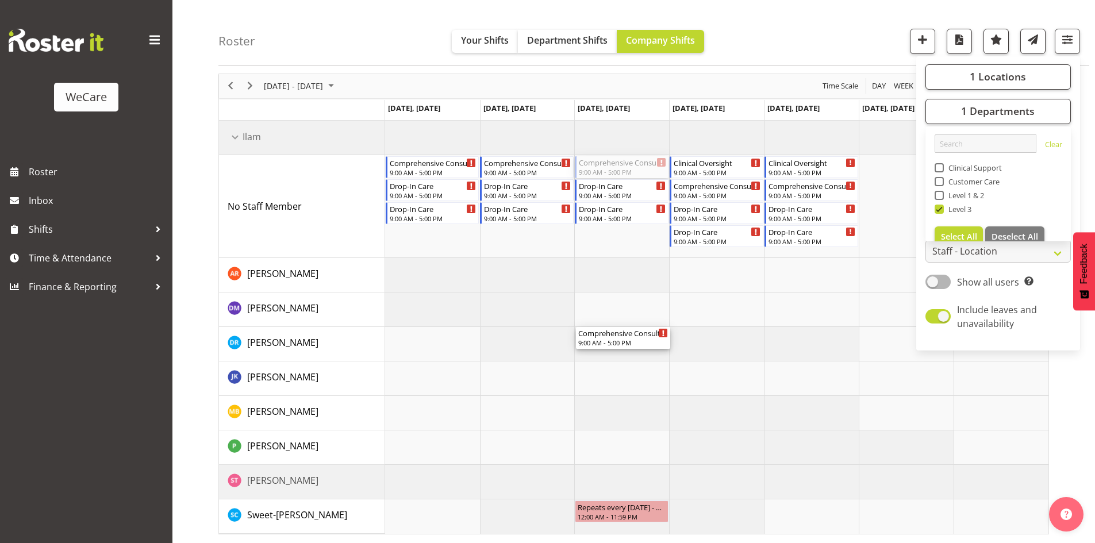
drag, startPoint x: 635, startPoint y: 164, endPoint x: 630, endPoint y: 369, distance: 205.2
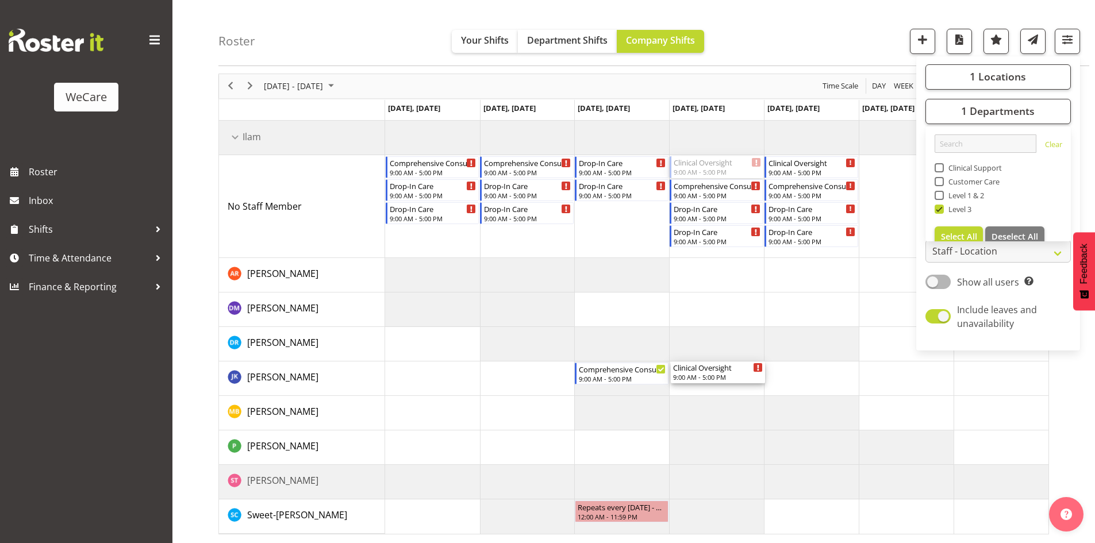
drag, startPoint x: 711, startPoint y: 159, endPoint x: 720, endPoint y: 350, distance: 191.6
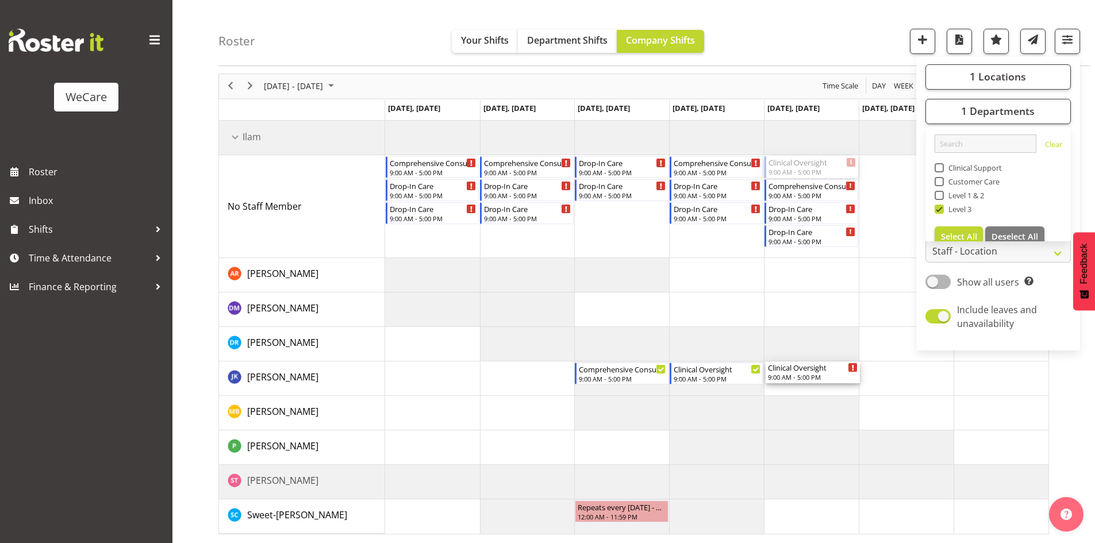
drag, startPoint x: 839, startPoint y: 164, endPoint x: 831, endPoint y: 371, distance: 207.0
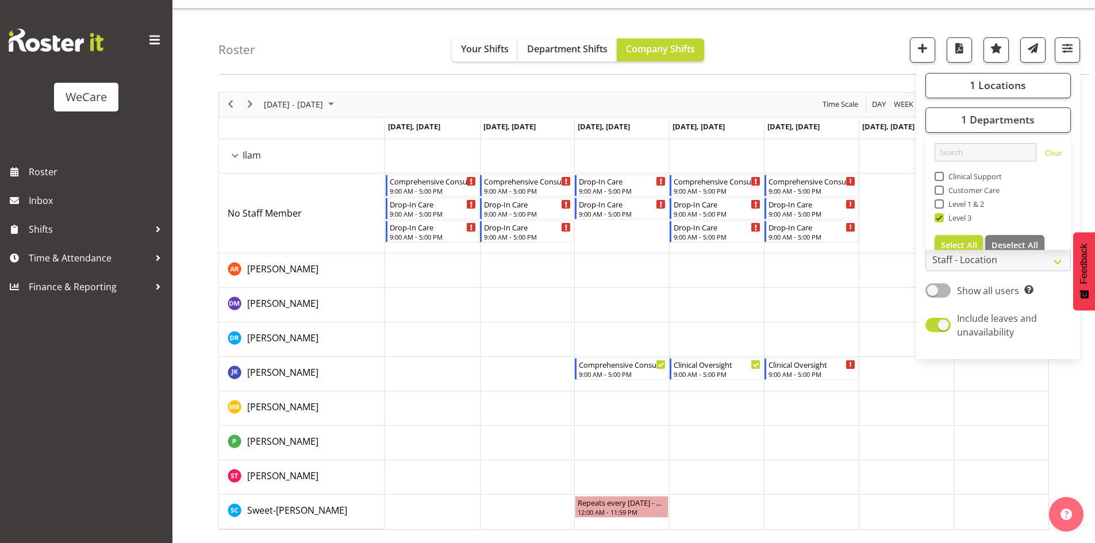
scroll to position [22, 0]
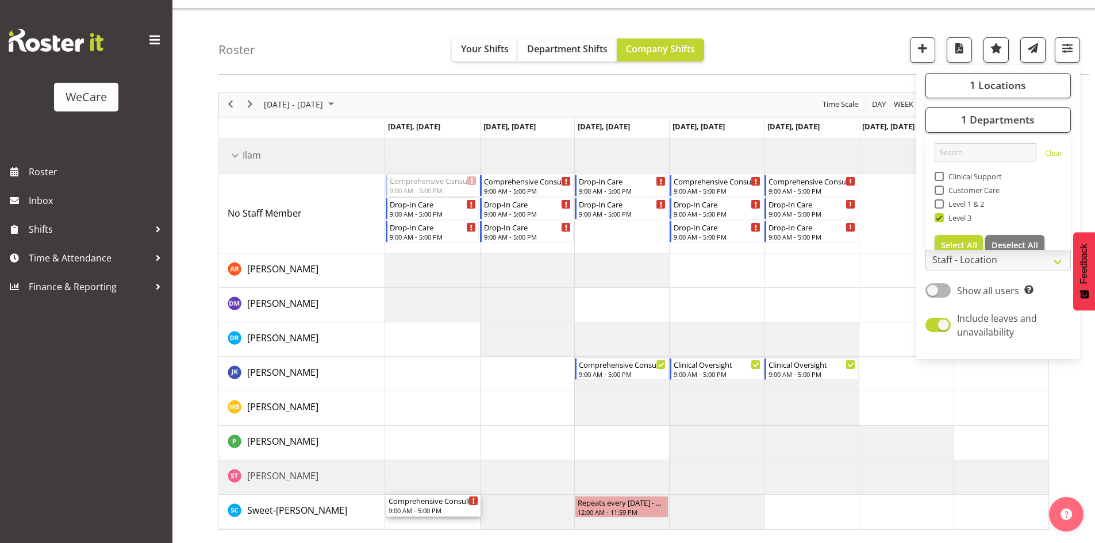
drag, startPoint x: 411, startPoint y: 186, endPoint x: 461, endPoint y: 479, distance: 297.3
click at [437, 525] on div "Comprehensive Consult 9:00 AM - 5:00 PM Drop-In Care 9:00 AM - 5:00 PM Drop-In …" at bounding box center [716, 334] width 663 height 390
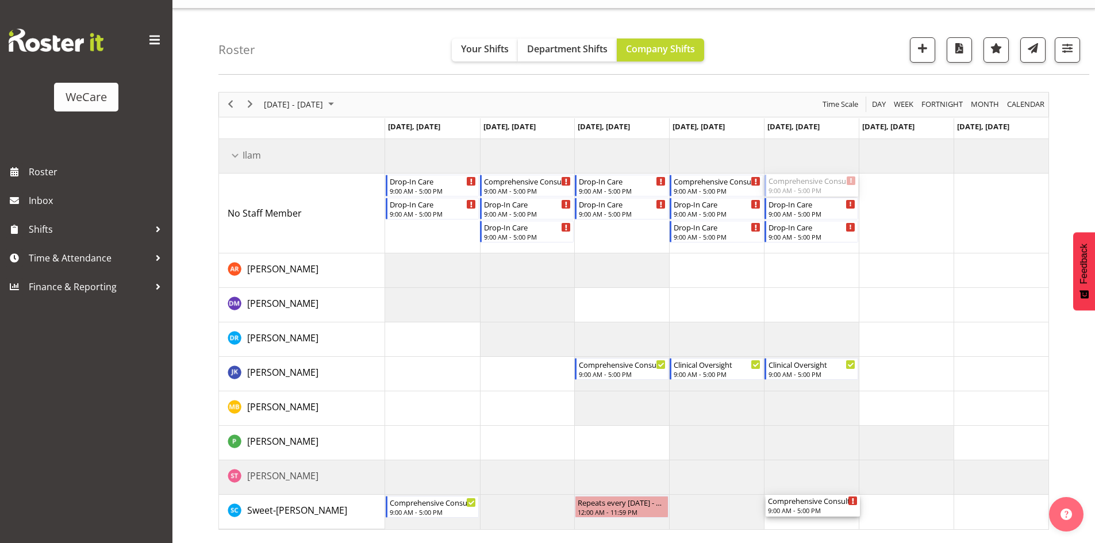
drag, startPoint x: 795, startPoint y: 194, endPoint x: 795, endPoint y: 511, distance: 316.6
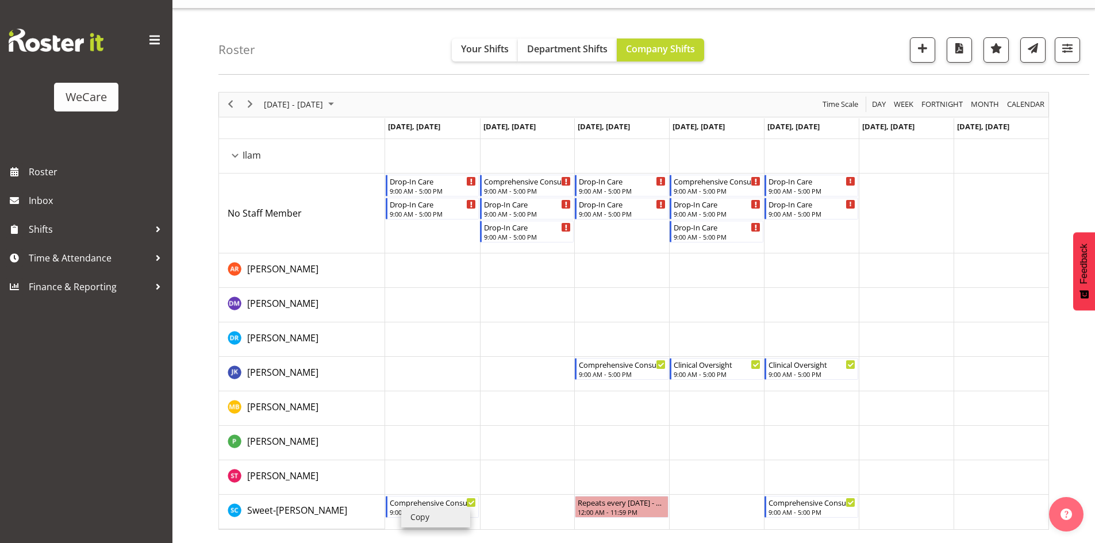
click at [421, 517] on li "Copy" at bounding box center [435, 517] width 69 height 21
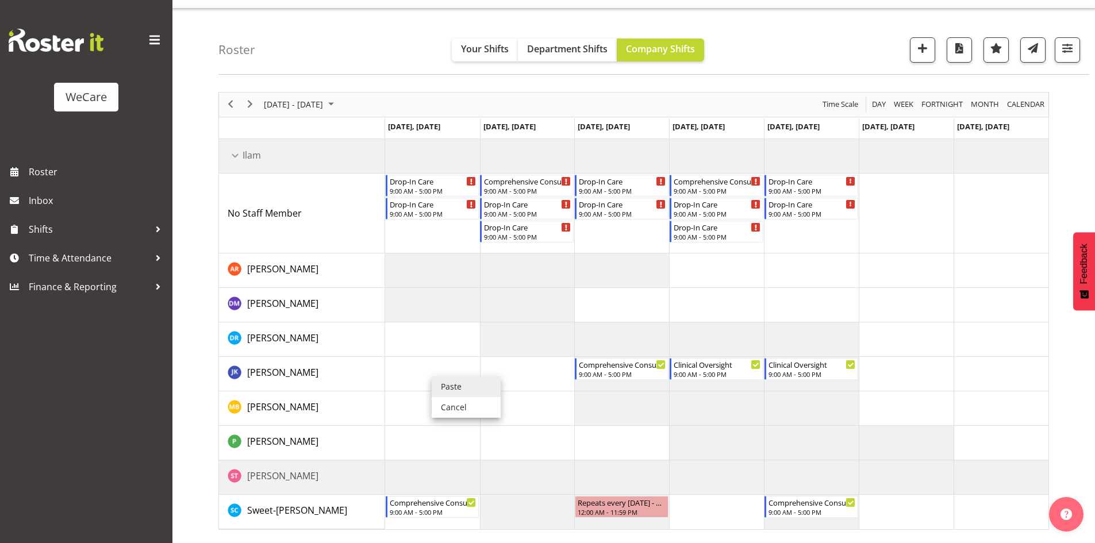
click at [457, 382] on li "Paste" at bounding box center [465, 386] width 69 height 21
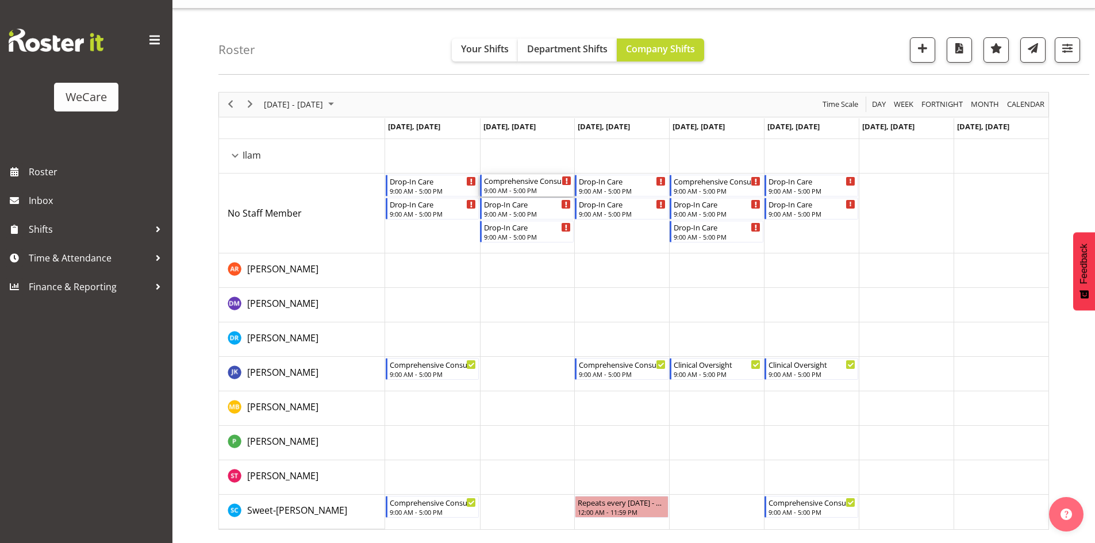
click at [517, 177] on div "Comprehensive Consult" at bounding box center [527, 180] width 87 height 11
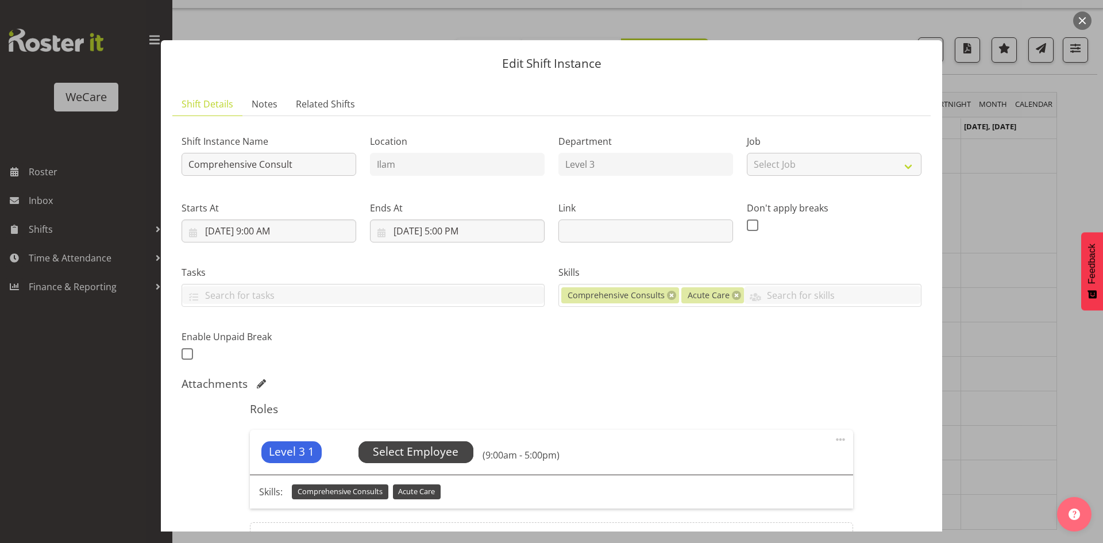
click at [413, 457] on span "Select Employee" at bounding box center [416, 452] width 86 height 17
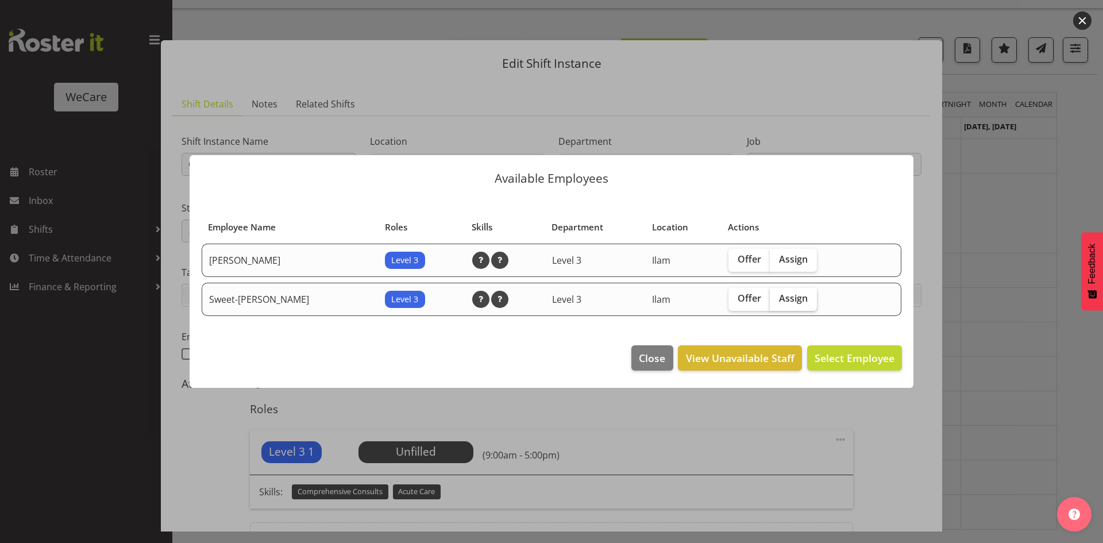
click at [791, 303] on span "Assign" at bounding box center [793, 297] width 29 height 11
click at [777, 302] on input "Assign" at bounding box center [773, 298] width 7 height 7
checkbox input "true"
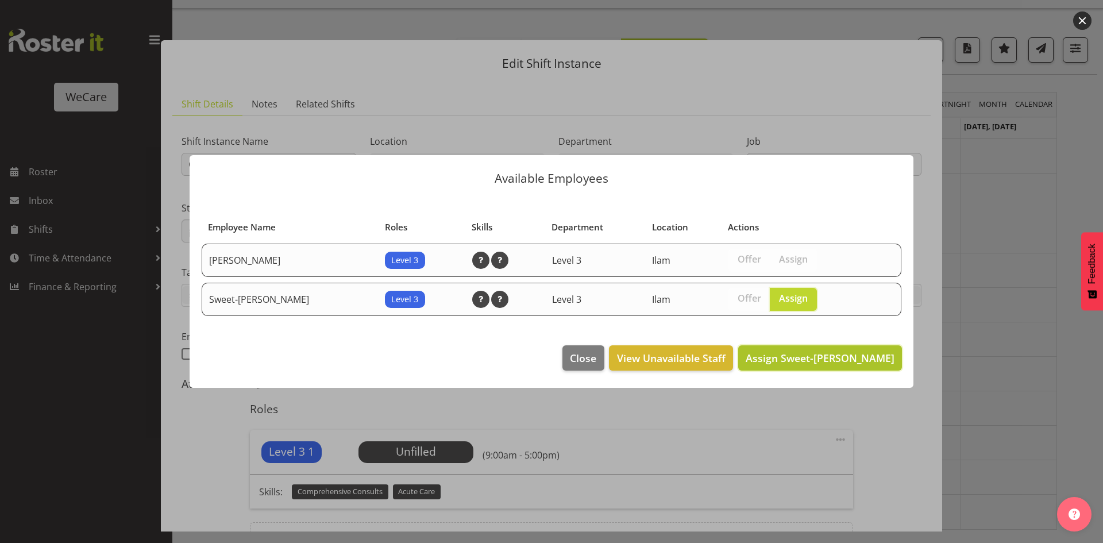
click at [843, 358] on span "Assign Sweet-Lin Chan" at bounding box center [820, 358] width 149 height 14
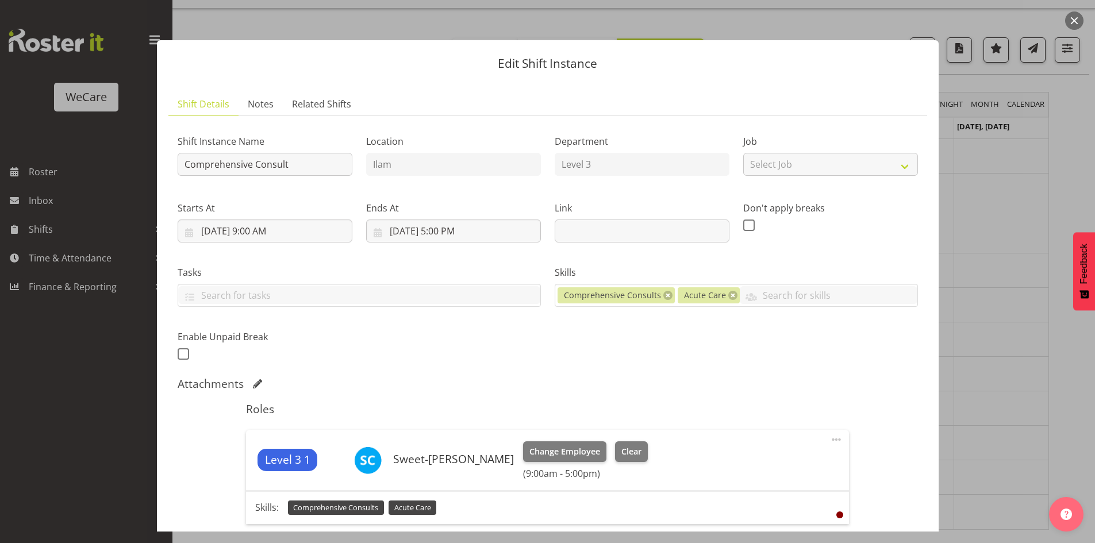
scroll to position [0, 0]
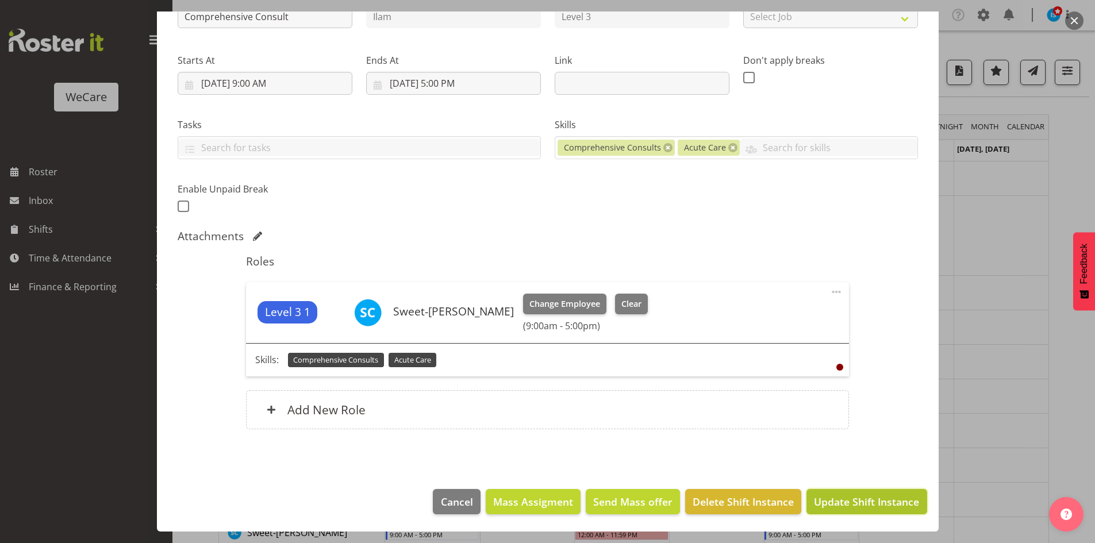
click at [870, 501] on span "Update Shift Instance" at bounding box center [866, 501] width 105 height 15
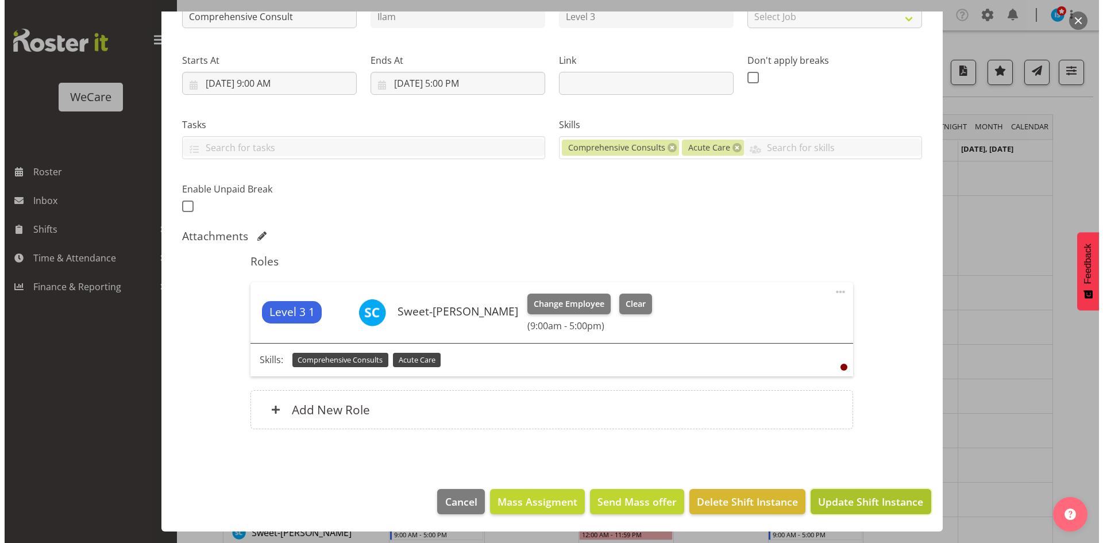
scroll to position [102, 0]
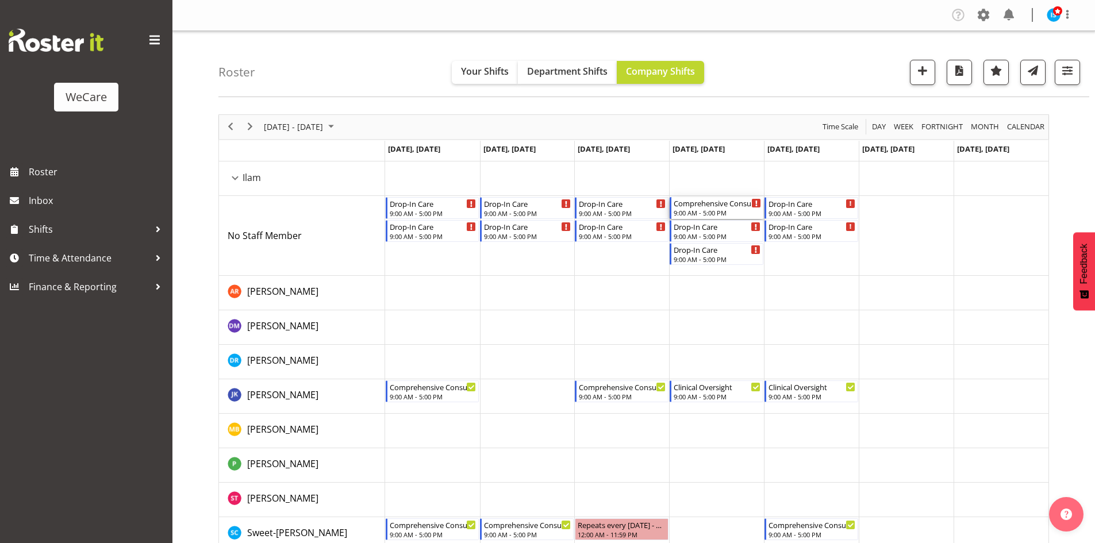
click at [722, 205] on div "Comprehensive Consult" at bounding box center [716, 202] width 87 height 11
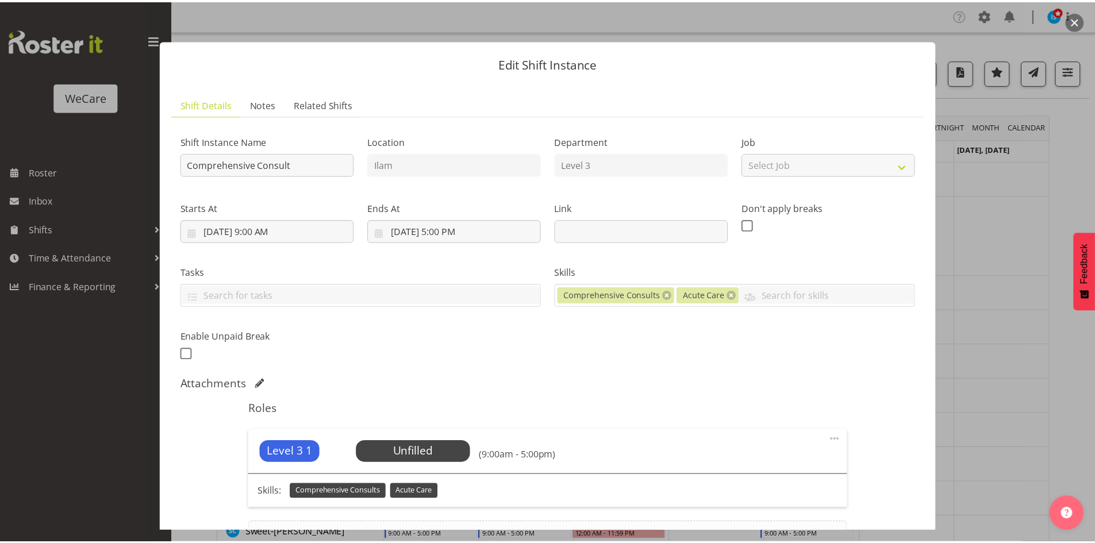
scroll to position [132, 0]
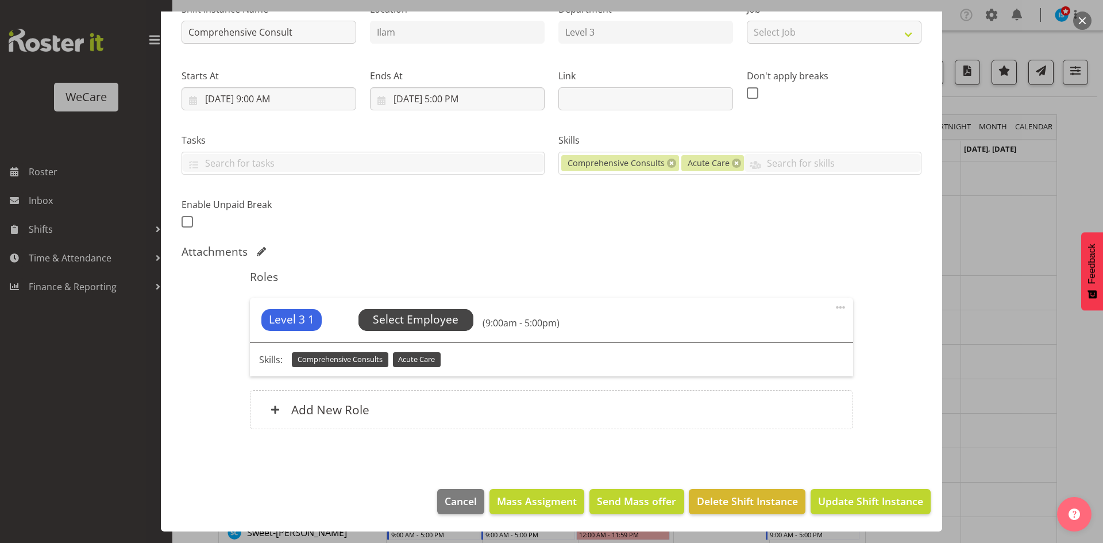
click at [428, 324] on span "Select Employee" at bounding box center [416, 319] width 86 height 17
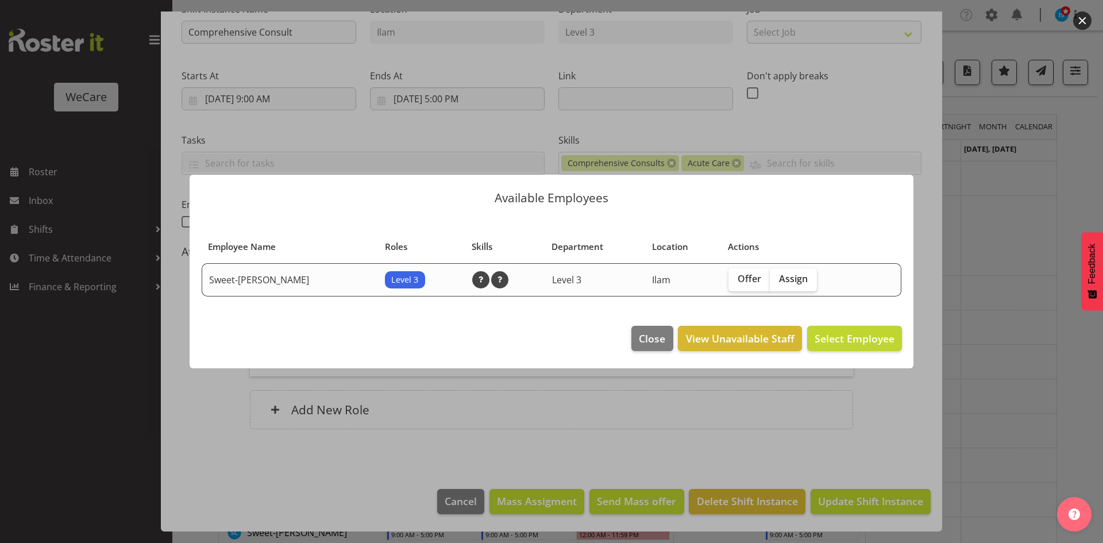
click at [792, 280] on span "Assign" at bounding box center [793, 278] width 29 height 11
click at [777, 280] on input "Assign" at bounding box center [773, 278] width 7 height 7
checkbox input "true"
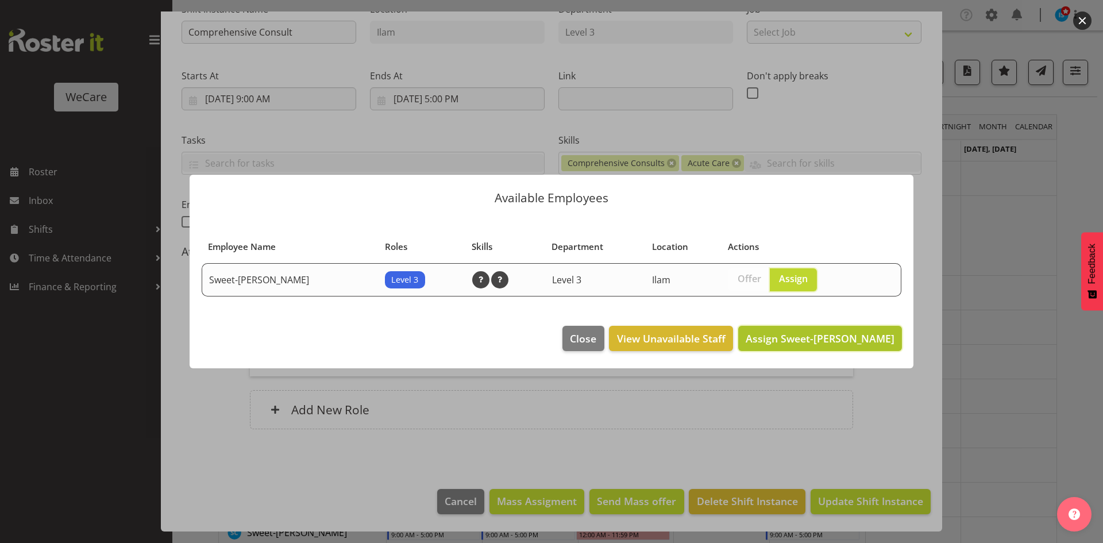
click at [847, 342] on span "Assign Sweet-Lin Chan" at bounding box center [820, 339] width 149 height 14
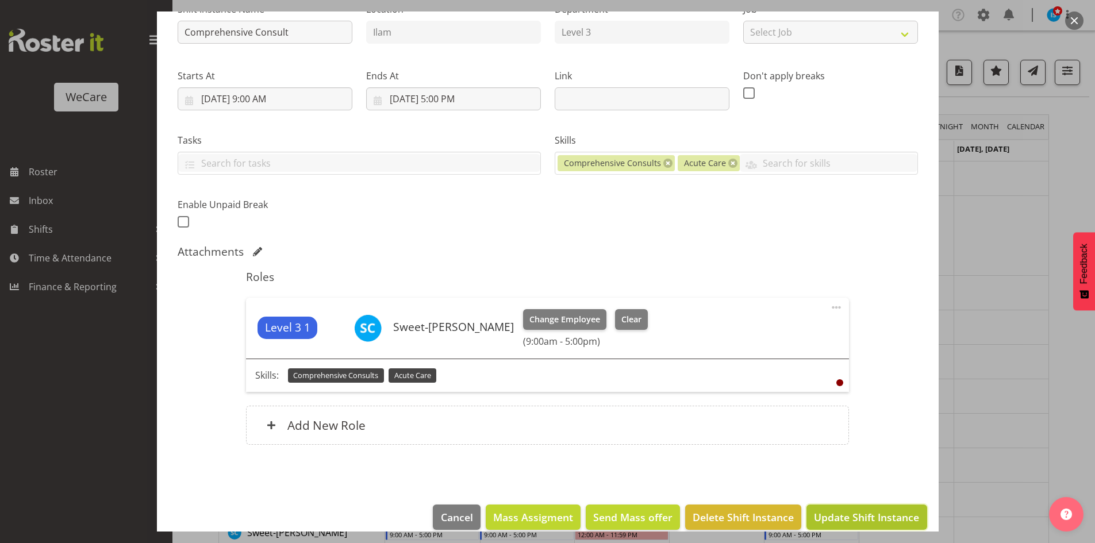
click at [872, 507] on button "Update Shift Instance" at bounding box center [866, 516] width 120 height 25
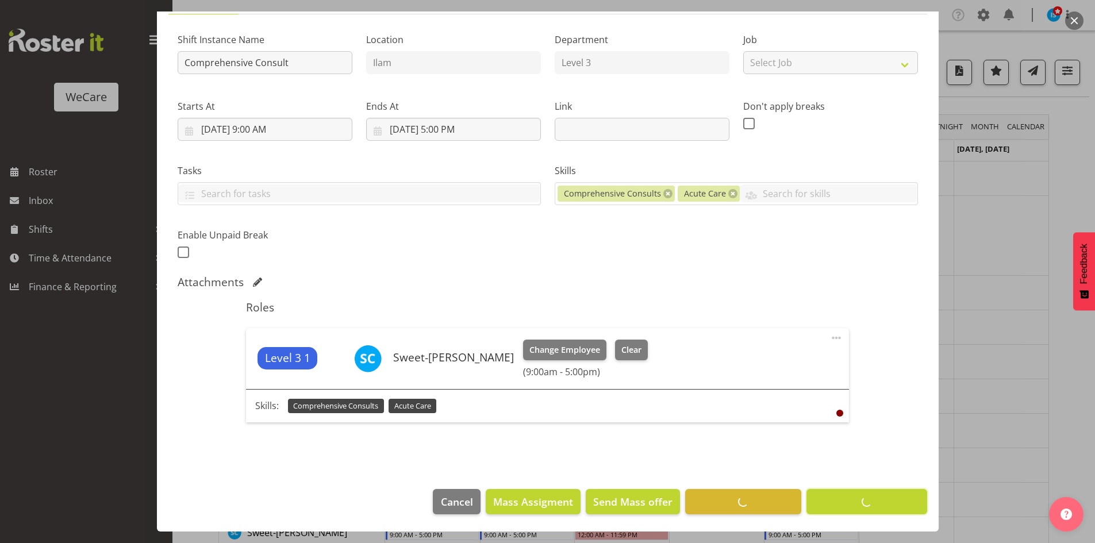
scroll to position [102, 0]
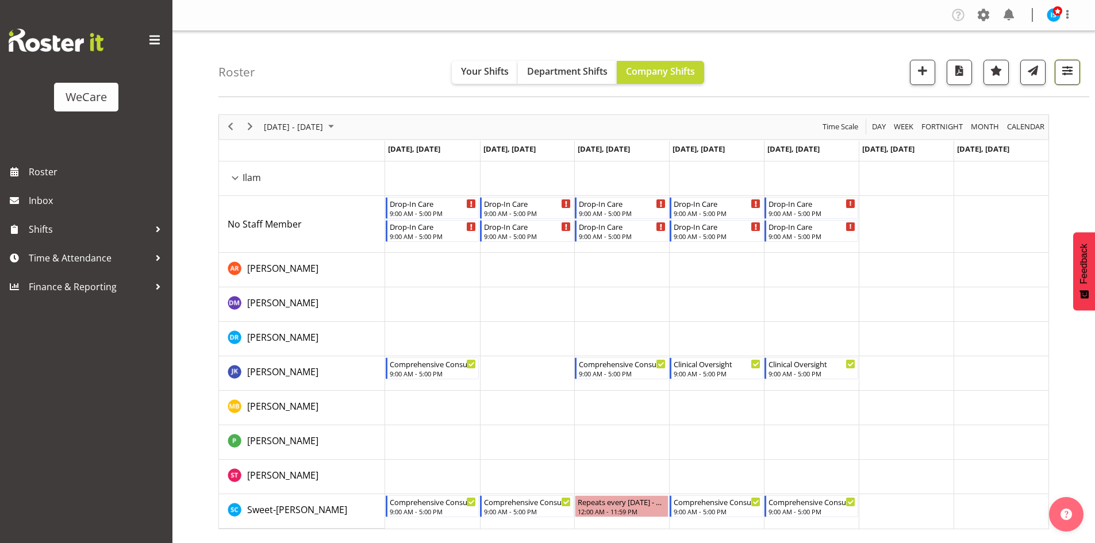
click at [1078, 73] on button "button" at bounding box center [1066, 72] width 25 height 25
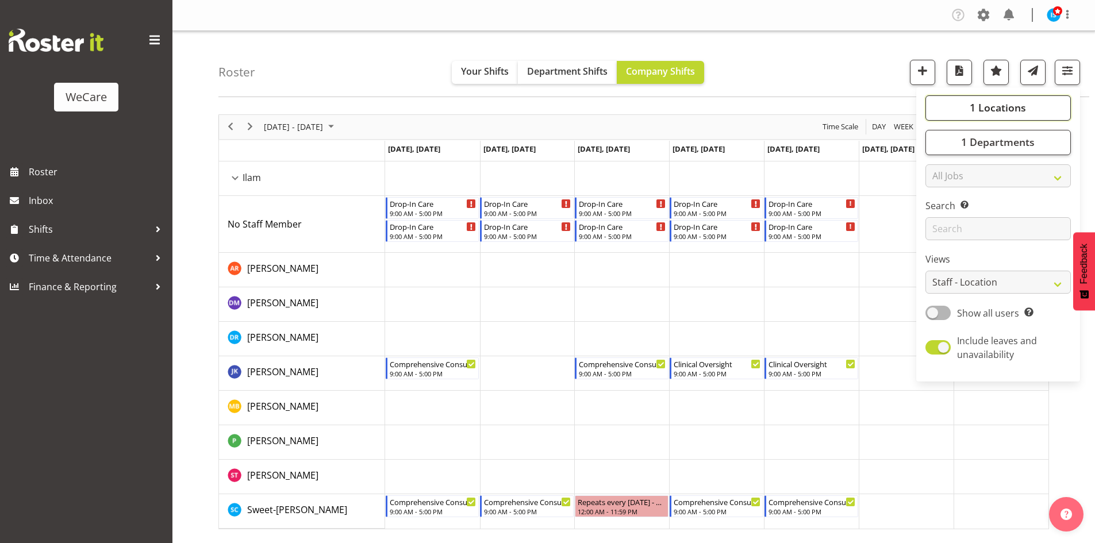
click at [965, 111] on button "1 Locations" at bounding box center [997, 107] width 145 height 25
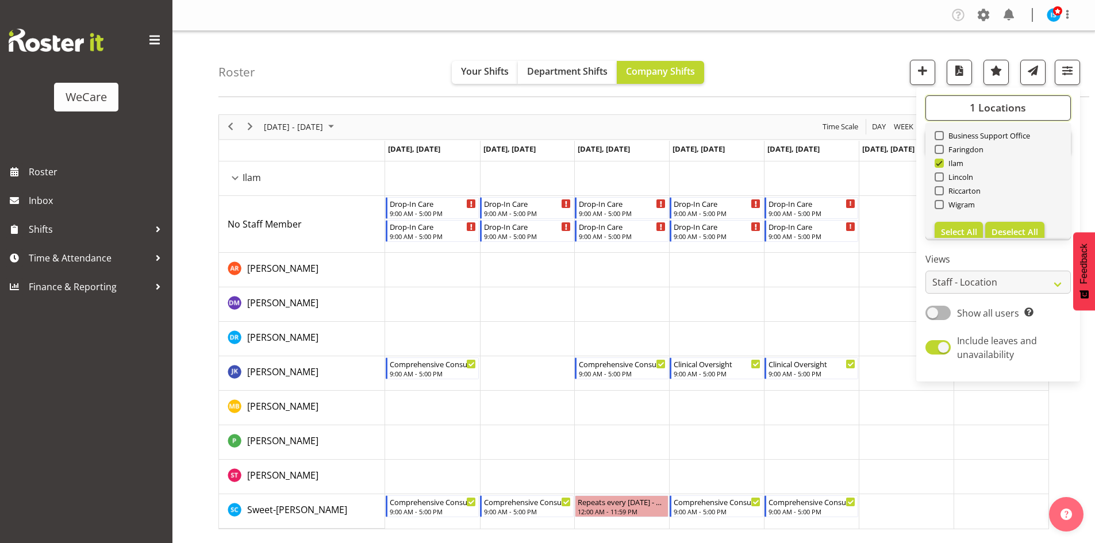
scroll to position [41, 0]
click at [1036, 214] on span "Deselect All" at bounding box center [1014, 219] width 47 height 11
checkbox input "false"
click at [982, 125] on span "Business Support Office" at bounding box center [986, 122] width 87 height 9
click at [942, 125] on input "Business Support Office" at bounding box center [937, 122] width 7 height 7
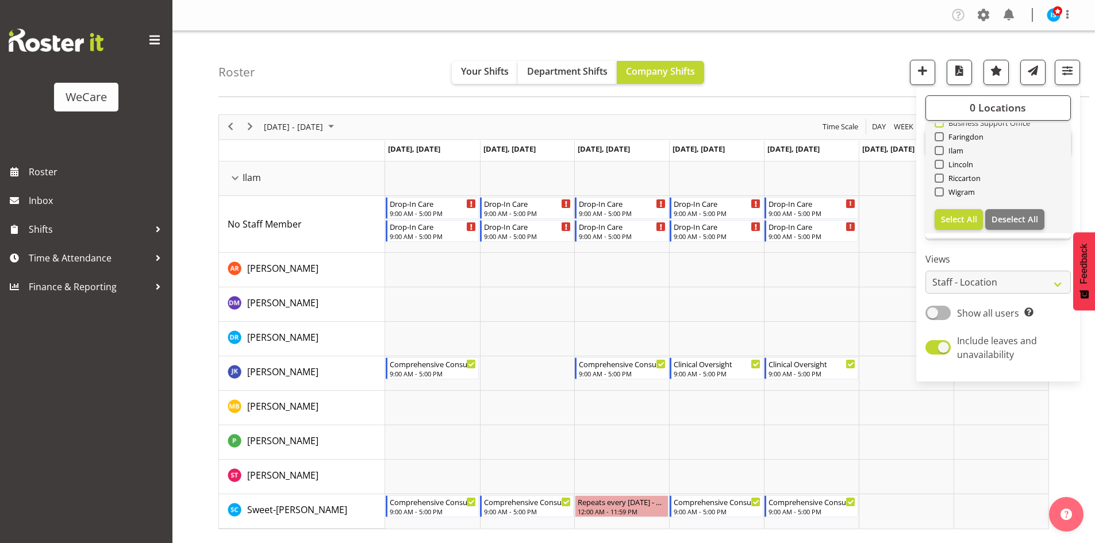
checkbox input "true"
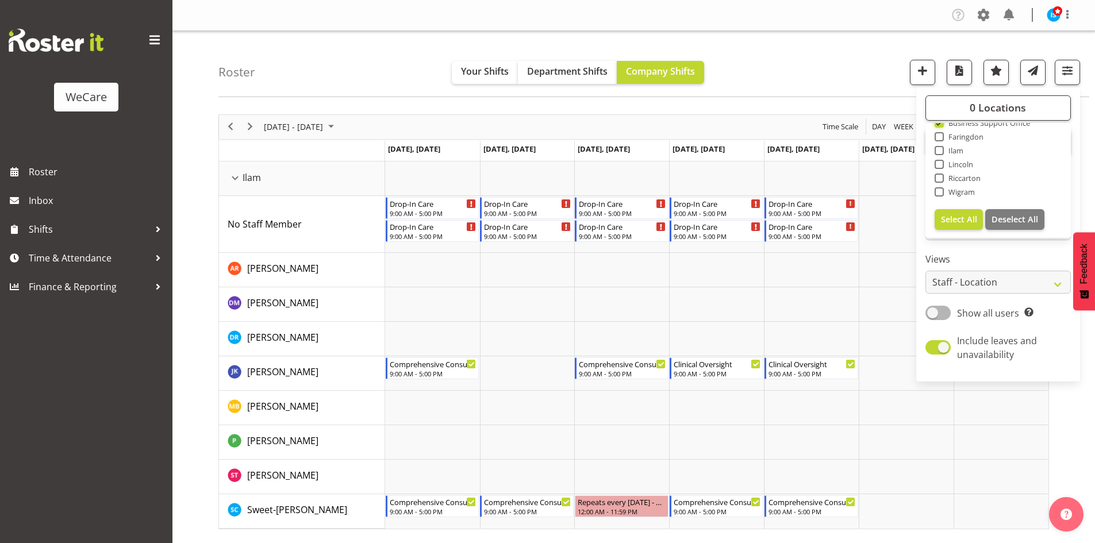
scroll to position [38, 0]
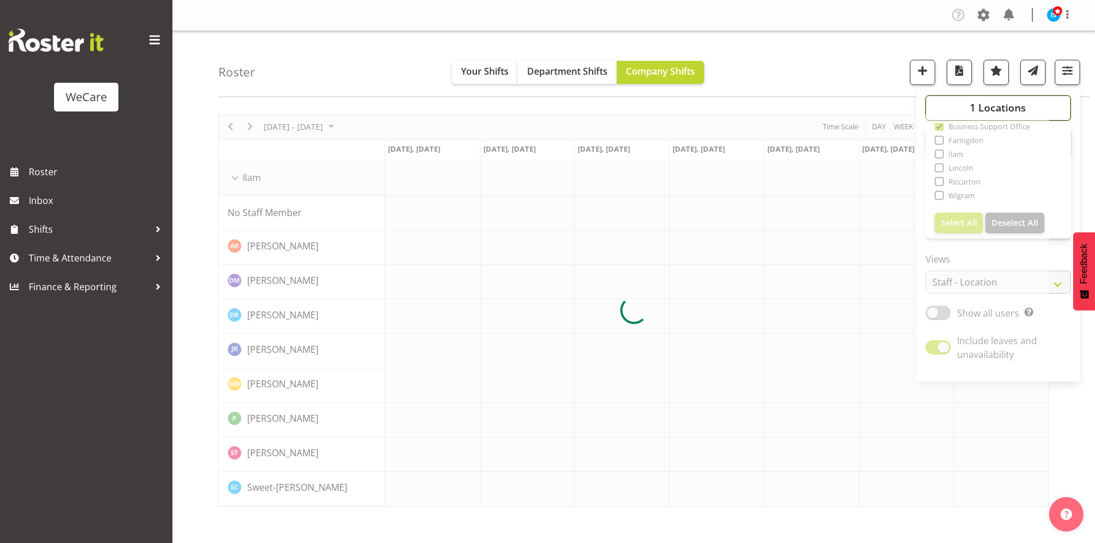
click at [980, 110] on span "1 Locations" at bounding box center [997, 108] width 56 height 14
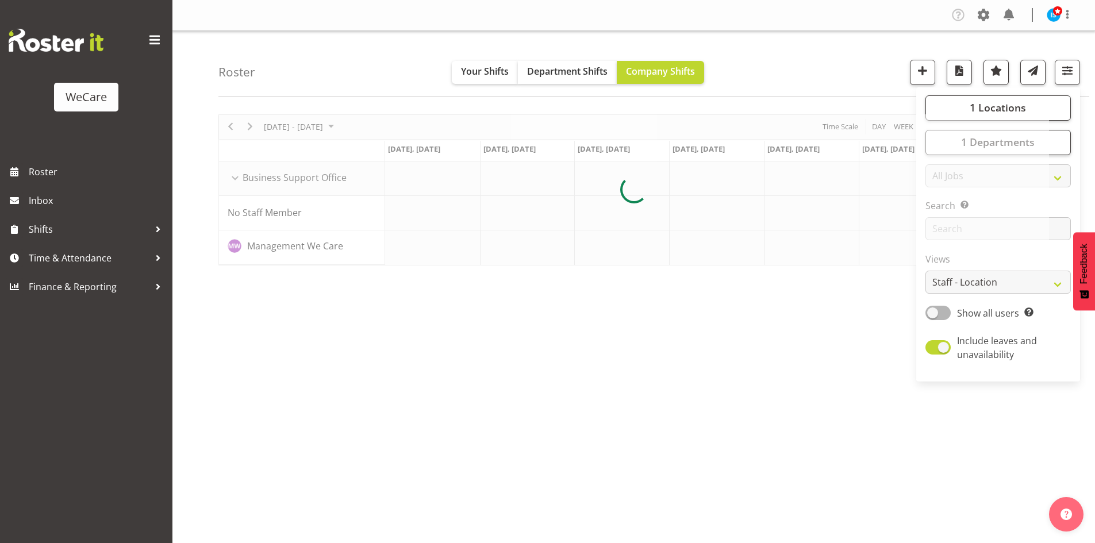
click at [1024, 142] on div at bounding box center [633, 189] width 830 height 151
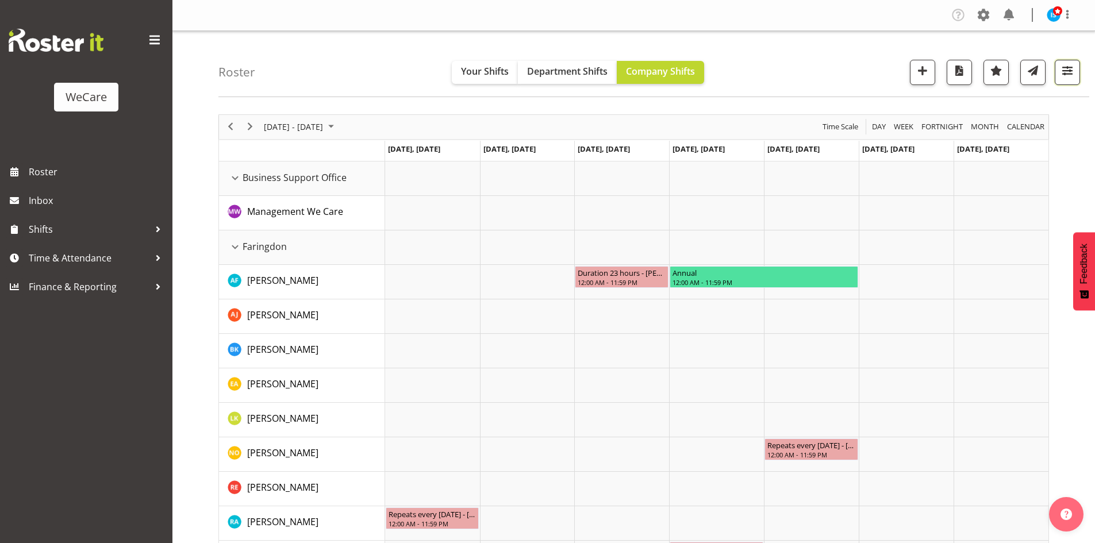
click at [1060, 83] on button "button" at bounding box center [1066, 72] width 25 height 25
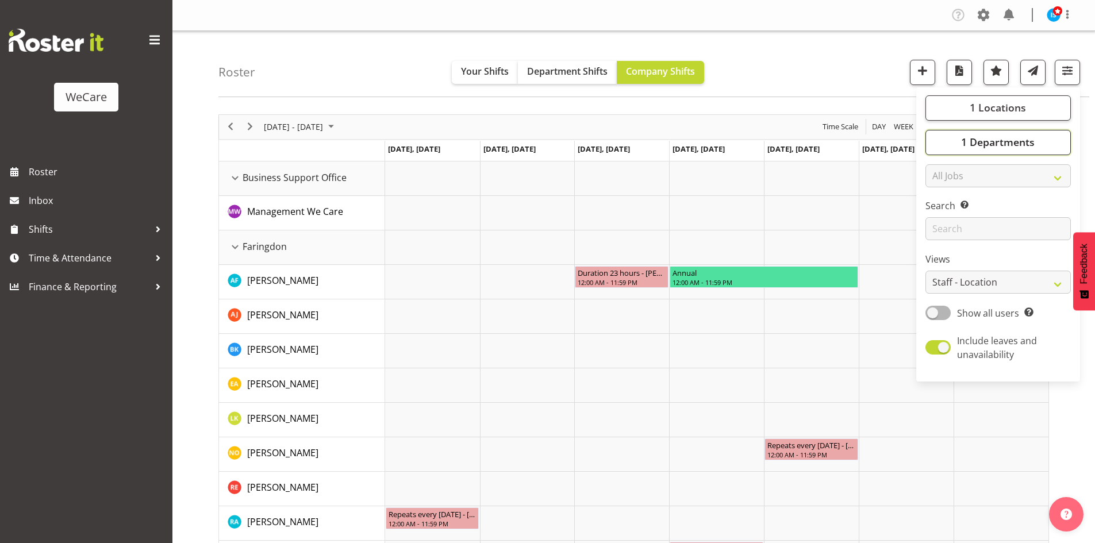
click at [994, 134] on button "1 Departments" at bounding box center [997, 142] width 145 height 25
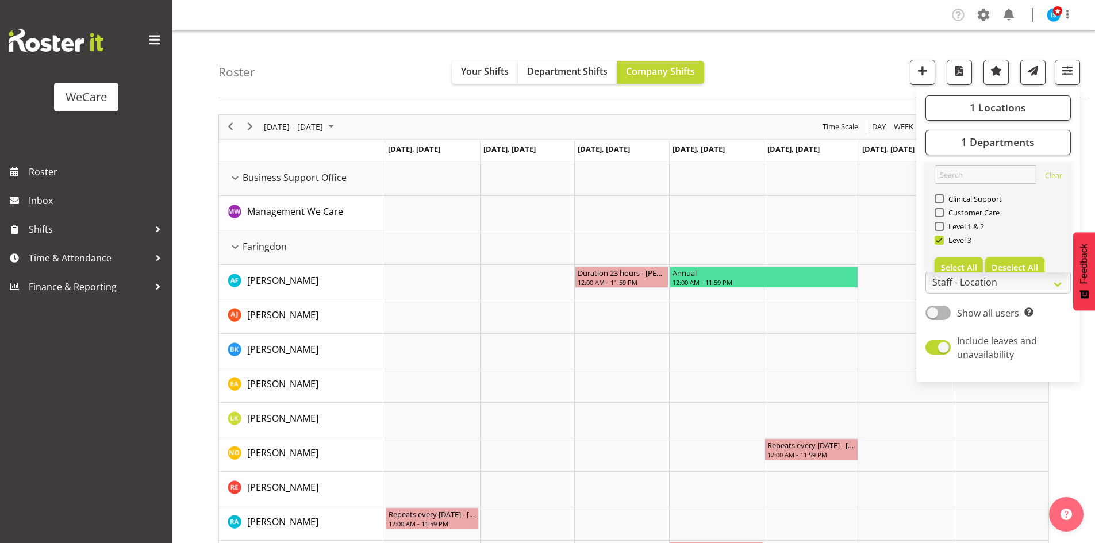
click at [1005, 259] on button "Deselect All" at bounding box center [1014, 267] width 59 height 21
checkbox input "false"
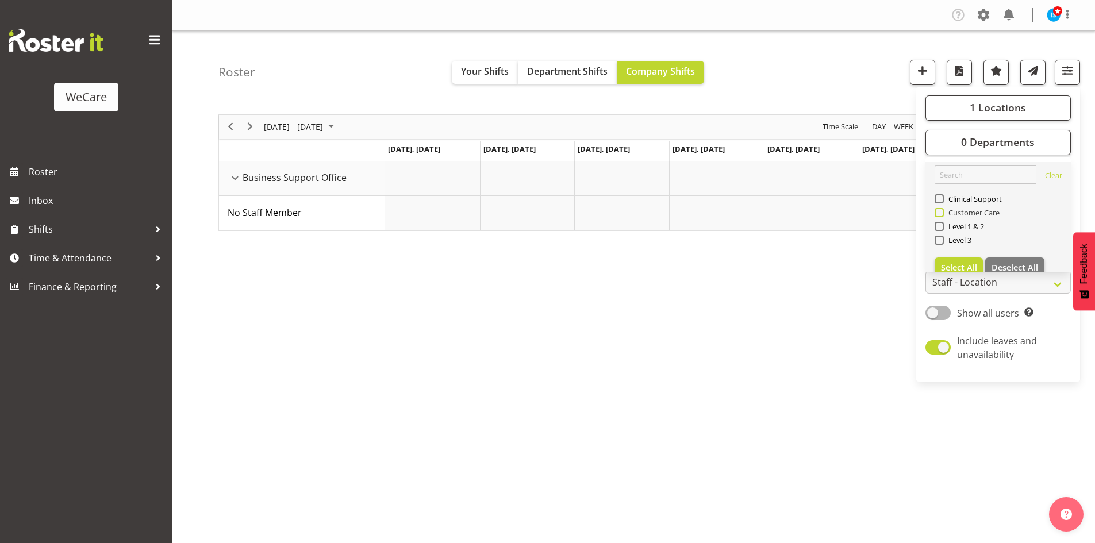
click at [979, 213] on span "Customer Care" at bounding box center [971, 212] width 56 height 9
click at [942, 213] on input "Customer Care" at bounding box center [937, 212] width 7 height 7
checkbox input "true"
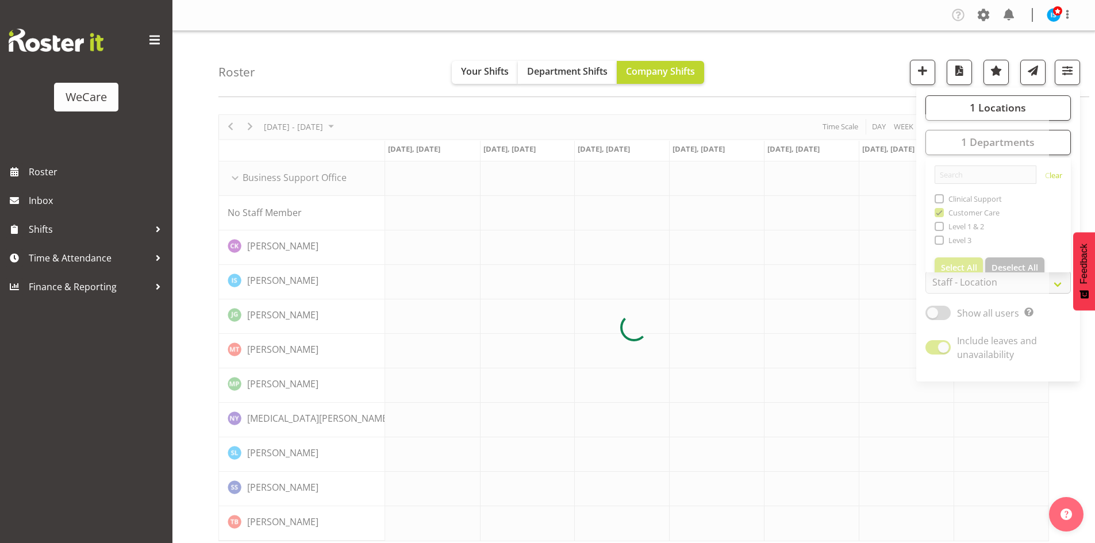
click at [830, 80] on div "Roster Your Shifts Department Shifts Company Shifts 1 Locations Clear Business …" at bounding box center [653, 64] width 870 height 66
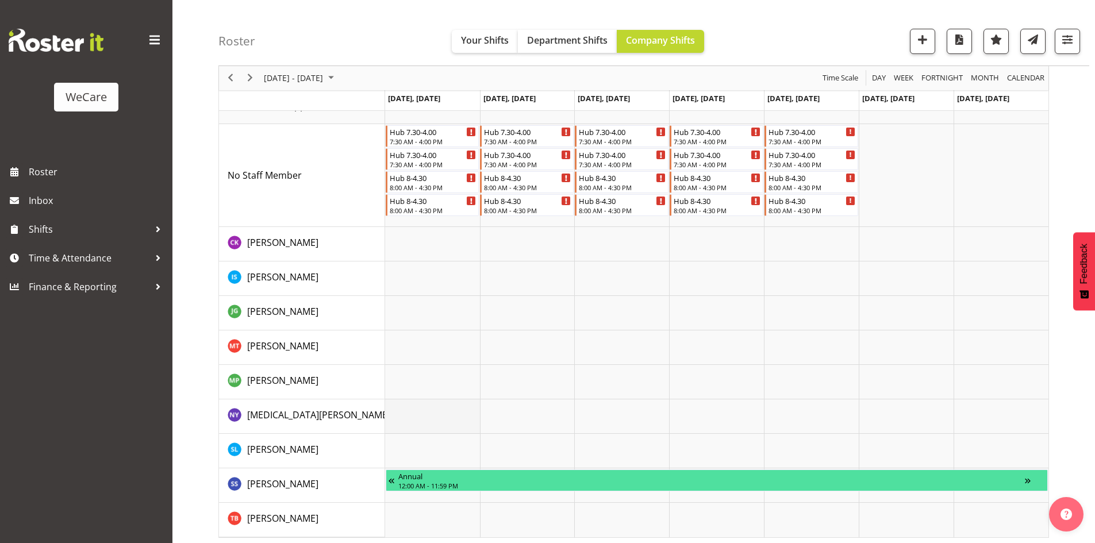
scroll to position [75, 0]
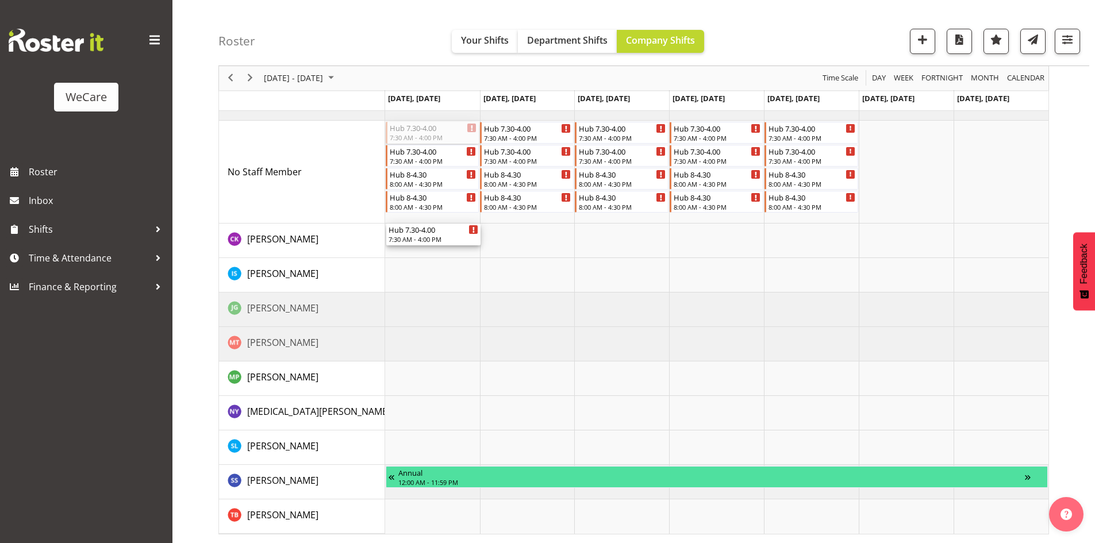
drag, startPoint x: 460, startPoint y: 130, endPoint x: 472, endPoint y: 244, distance: 113.8
drag, startPoint x: 527, startPoint y: 129, endPoint x: 532, endPoint y: 510, distance: 381.0
drag, startPoint x: 533, startPoint y: 512, endPoint x: 531, endPoint y: 182, distance: 330.9
click at [531, 182] on div "Hub 7.30-4.00 7:30 AM - 4:00 PM Hub 8-4.30 8:00 AM - 4:30 PM Hub 8-4.30 8:00 AM…" at bounding box center [716, 310] width 663 height 448
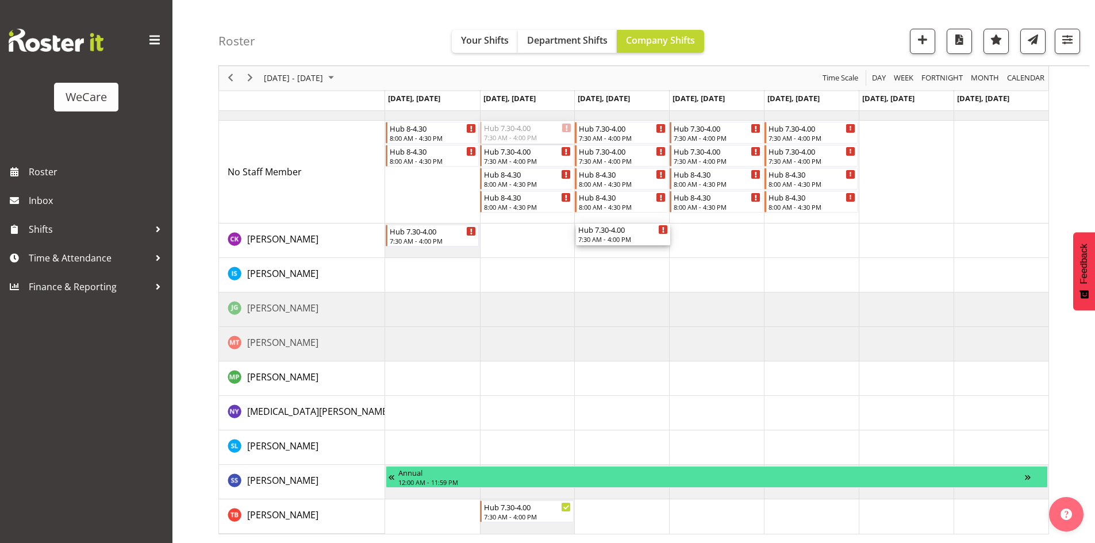
drag, startPoint x: 523, startPoint y: 133, endPoint x: 638, endPoint y: 240, distance: 157.3
drag, startPoint x: 533, startPoint y: 134, endPoint x: 719, endPoint y: 510, distance: 418.6
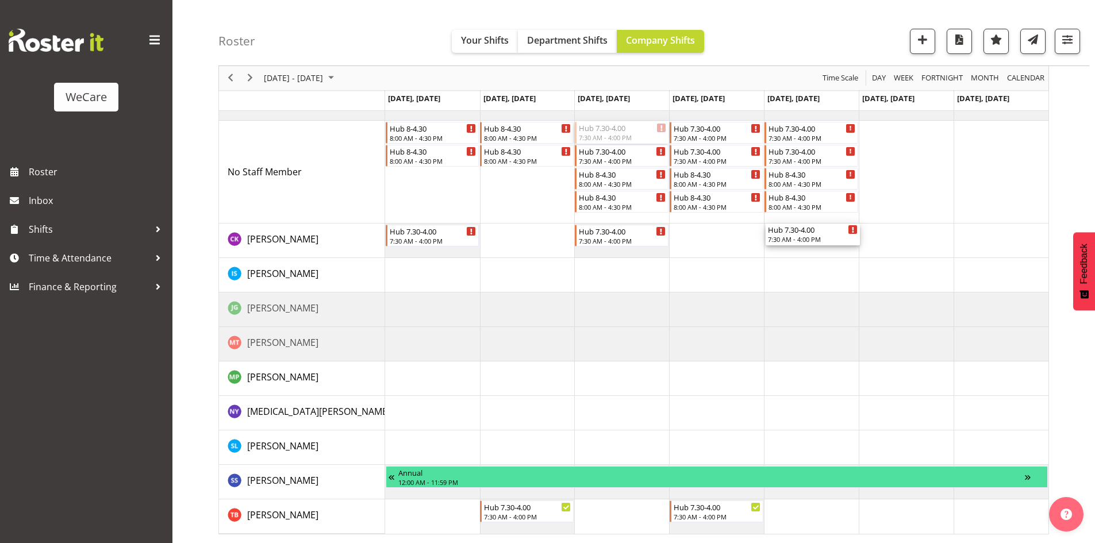
drag, startPoint x: 608, startPoint y: 133, endPoint x: 787, endPoint y: 250, distance: 213.4
click at [787, 250] on div "Hub 8-4.30 8:00 AM - 4:30 PM Hub 8-4.30 8:00 AM - 4:30 PM Hub 8-4.30 8:00 AM - …" at bounding box center [716, 310] width 663 height 448
drag, startPoint x: 438, startPoint y: 140, endPoint x: 438, endPoint y: 514, distance: 374.0
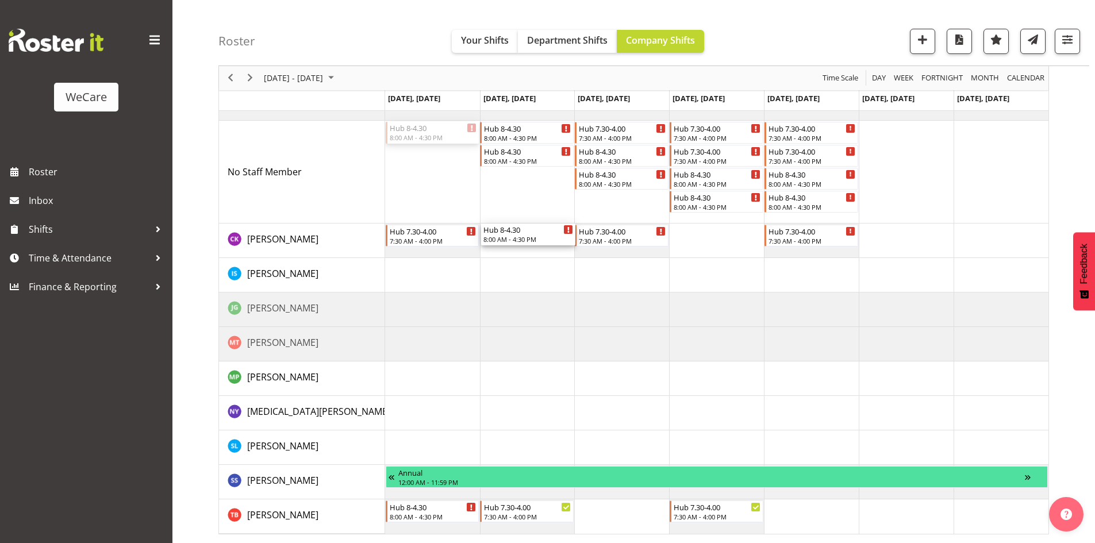
drag, startPoint x: 423, startPoint y: 127, endPoint x: 549, endPoint y: 249, distance: 175.9
click at [549, 249] on div "Hub 8-4.30 8:00 AM - 4:30 PM Hub 8-4.30 8:00 AM - 4:30 PM Hub 8-4.30 8:00 AM - …" at bounding box center [716, 310] width 663 height 448
click at [652, 542] on div "November 17 - 23, 2025 Today Day Week Fortnight Month calendar Month Agenda Tim…" at bounding box center [656, 286] width 876 height 512
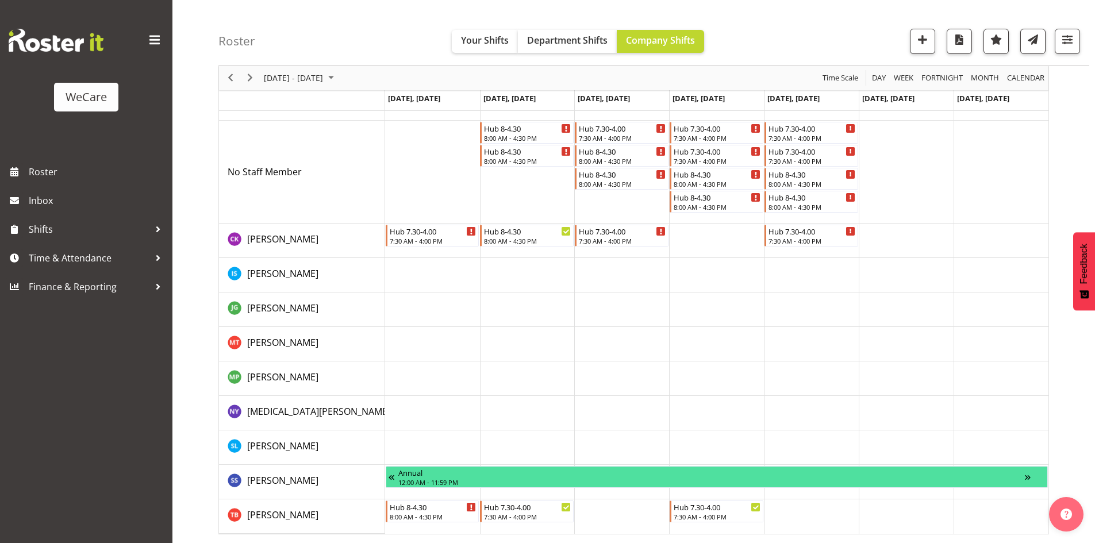
click at [645, 529] on td "Timeline Week of November 19, 2025" at bounding box center [621, 516] width 95 height 34
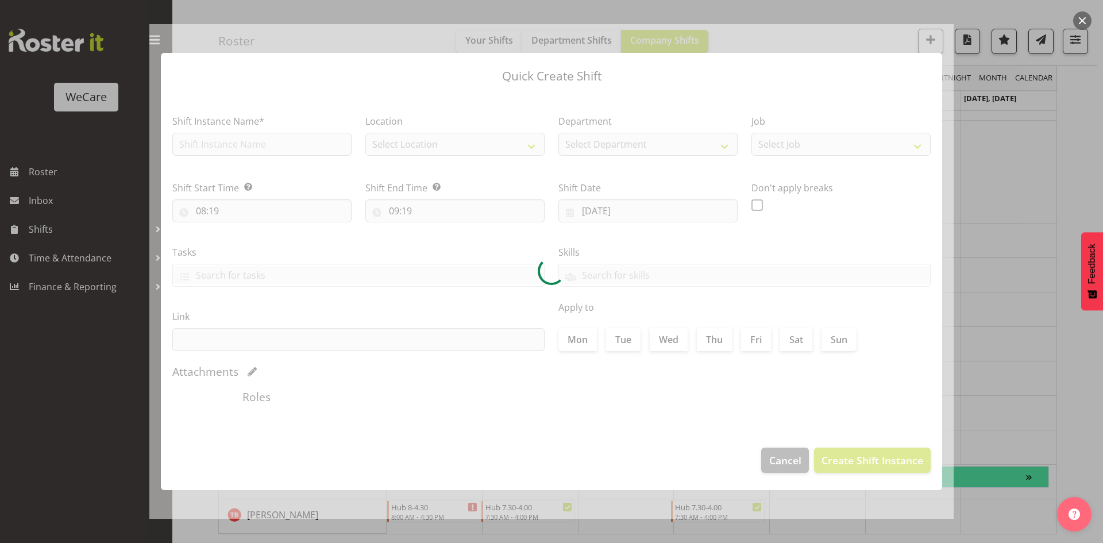
click at [989, 250] on div at bounding box center [551, 271] width 1103 height 543
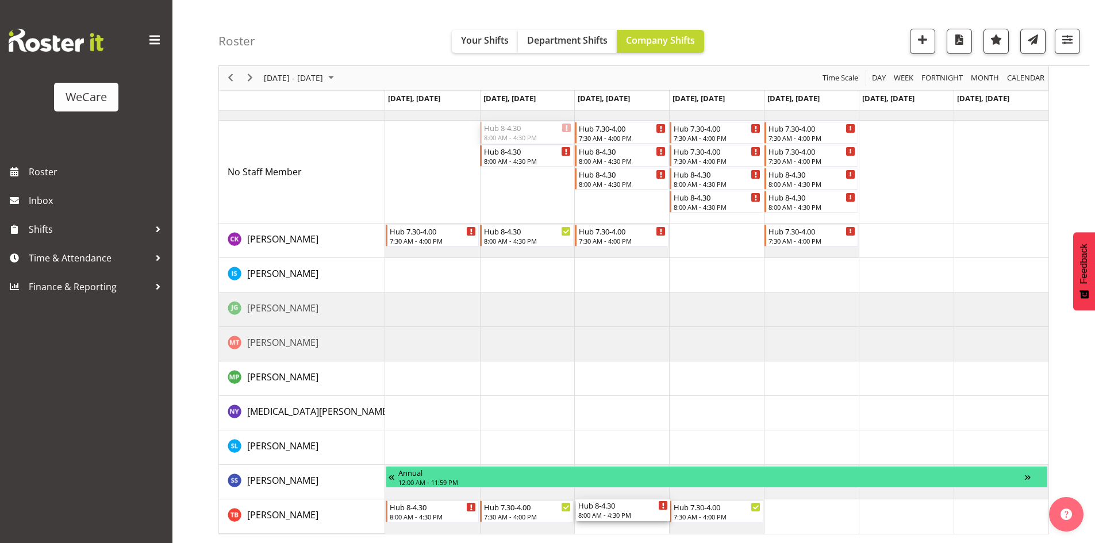
drag, startPoint x: 517, startPoint y: 134, endPoint x: 634, endPoint y: 517, distance: 400.2
drag, startPoint x: 519, startPoint y: 138, endPoint x: 688, endPoint y: 240, distance: 197.5
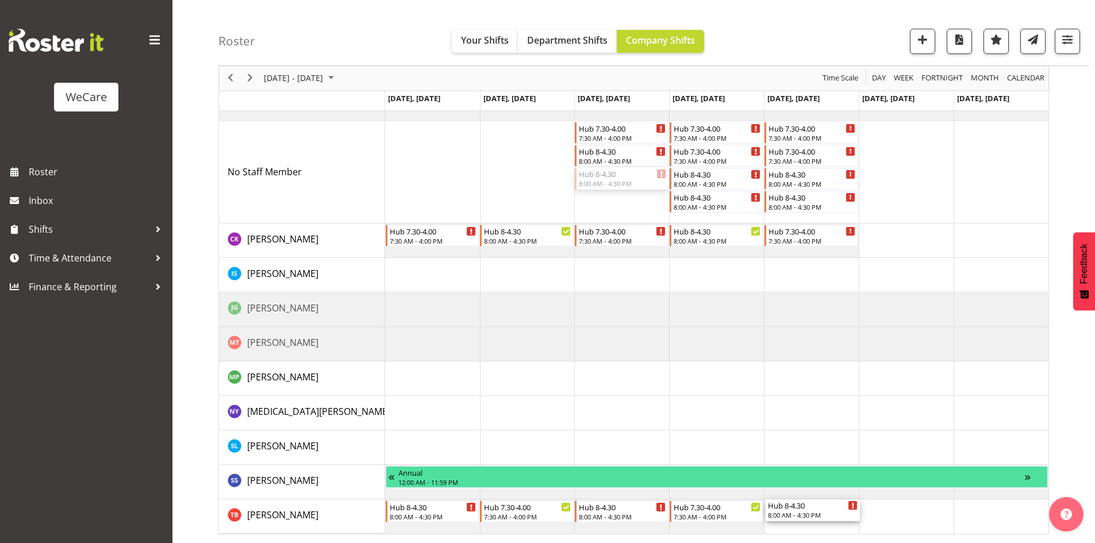
drag, startPoint x: 774, startPoint y: 356, endPoint x: 803, endPoint y: 508, distance: 155.5
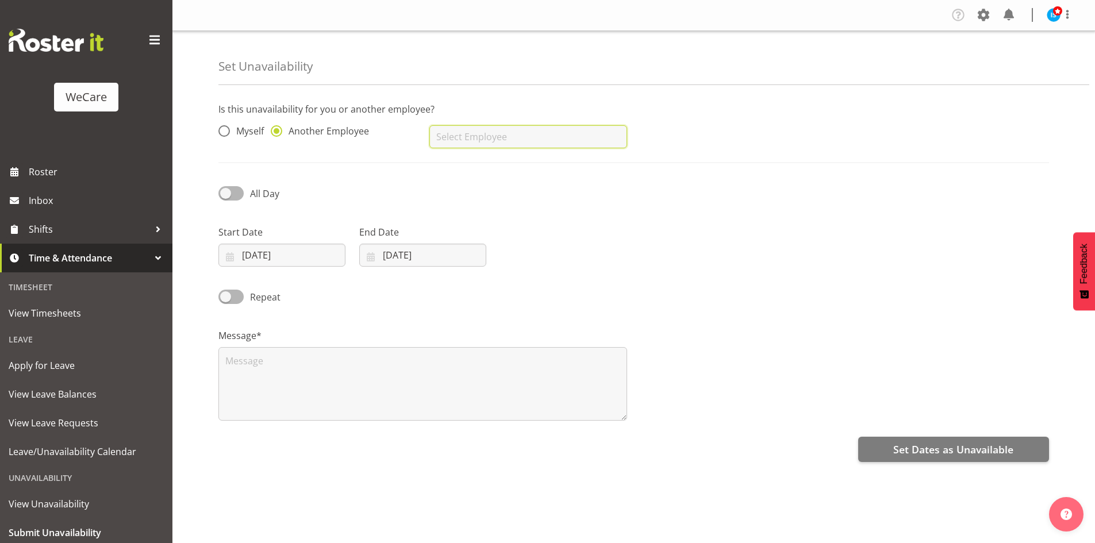
click at [508, 138] on input "text" at bounding box center [527, 136] width 197 height 23
type input "[PERSON_NAME]"
click at [255, 259] on input "[DATE]" at bounding box center [281, 255] width 127 height 23
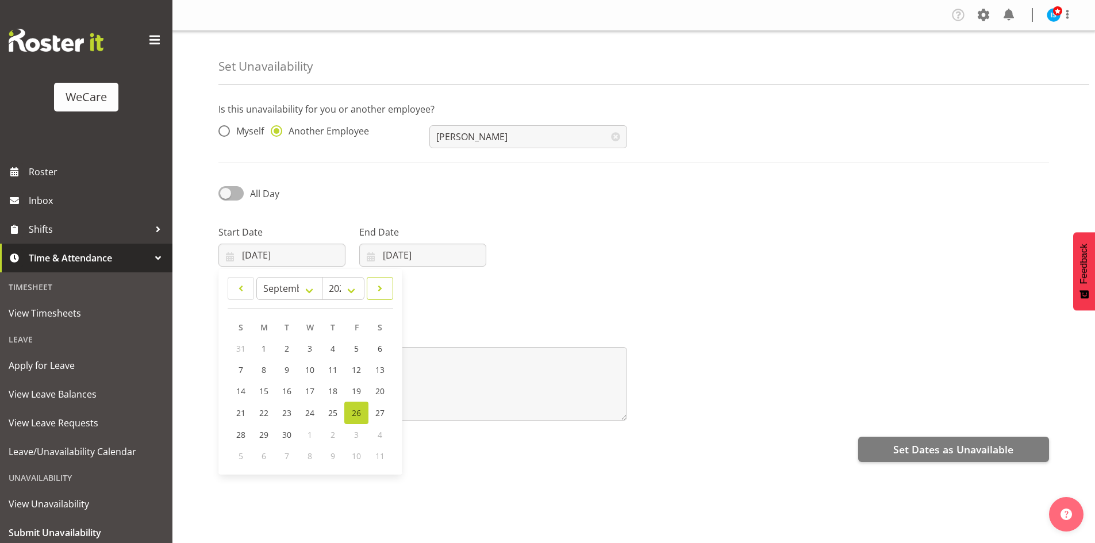
click at [368, 287] on link at bounding box center [380, 288] width 26 height 23
select select "10"
click at [338, 409] on link "20" at bounding box center [333, 412] width 23 height 21
type input "[DATE]"
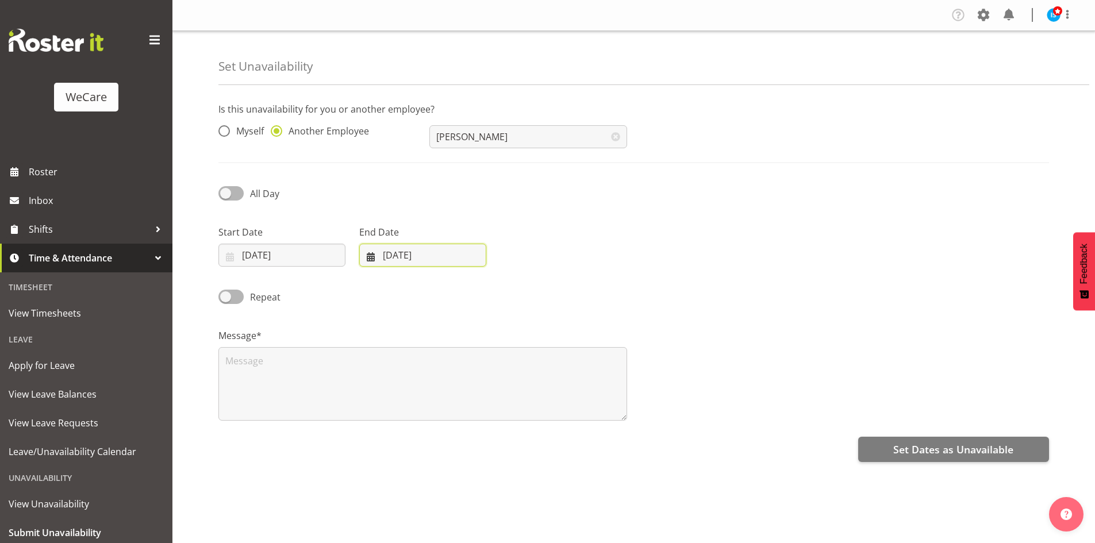
click at [417, 257] on input "[DATE]" at bounding box center [422, 255] width 127 height 23
click at [525, 288] on span at bounding box center [519, 289] width 14 height 14
select select "10"
click at [480, 411] on link "20" at bounding box center [474, 412] width 23 height 21
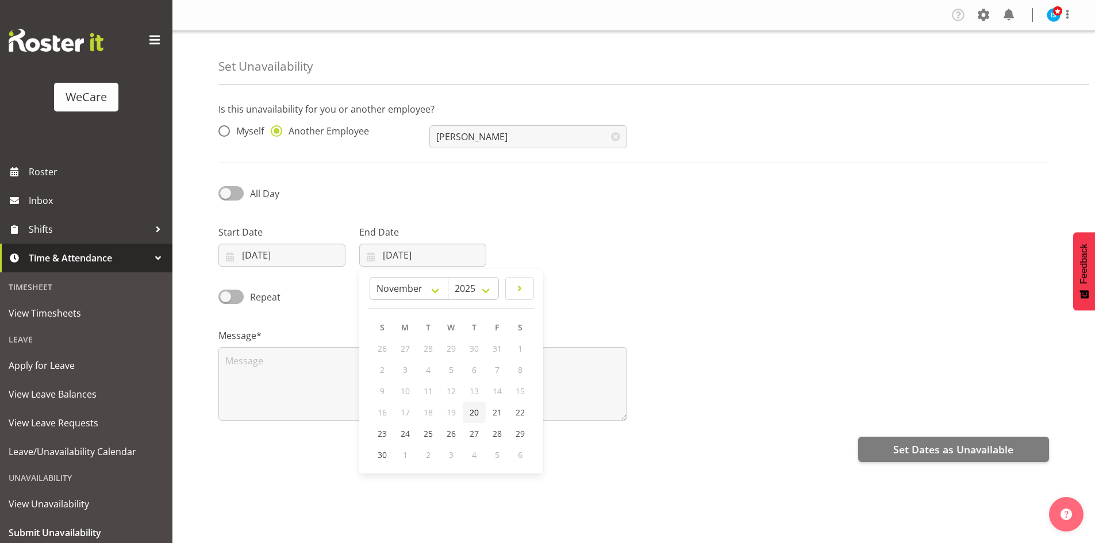
type input "[DATE]"
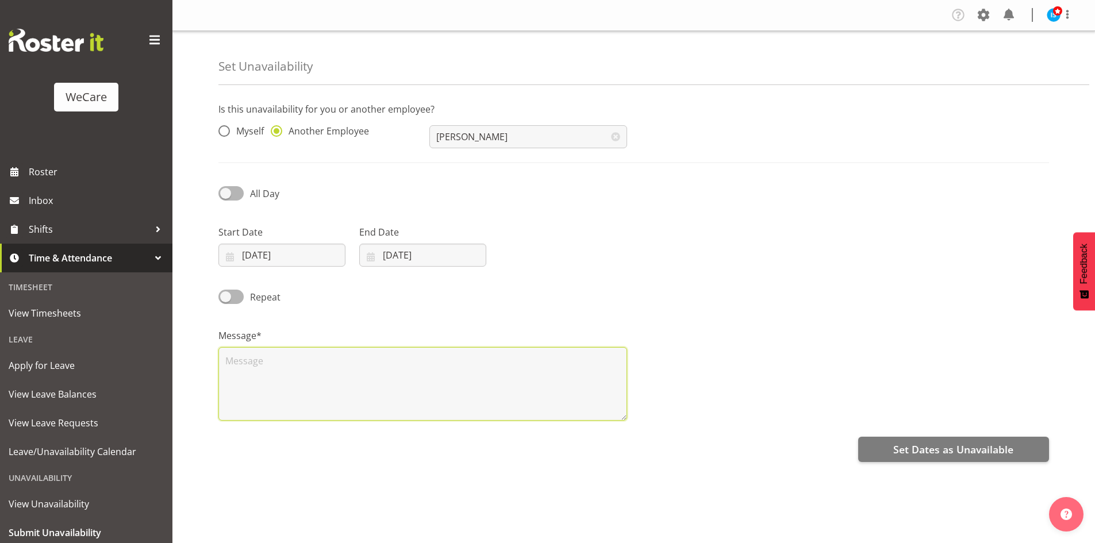
click at [319, 377] on textarea at bounding box center [422, 384] width 409 height 74
type textarea "RDO"
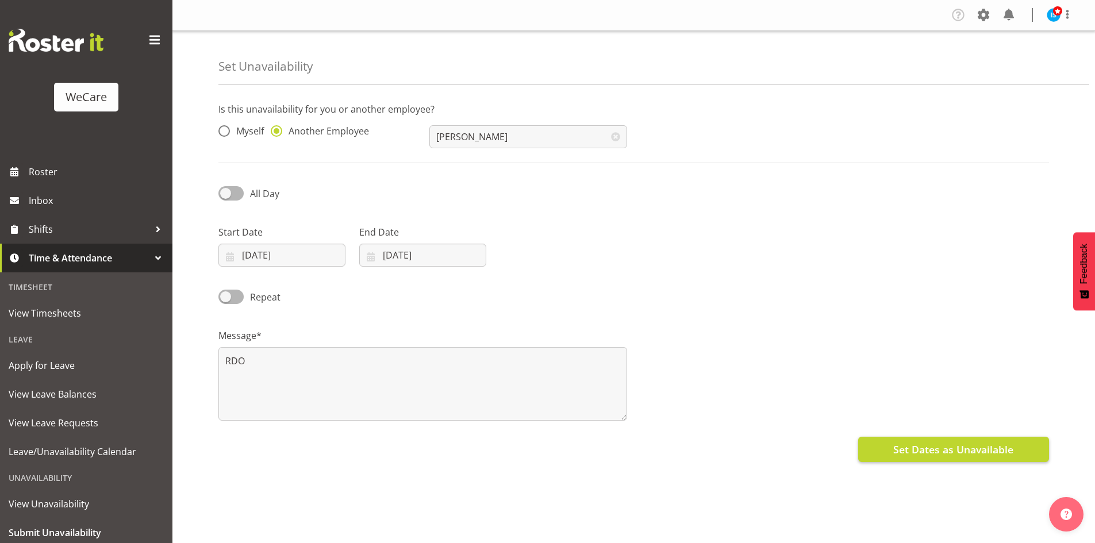
drag, startPoint x: 904, startPoint y: 461, endPoint x: 904, endPoint y: 453, distance: 8.6
click at [903, 460] on div "Is this unavailability for you or another employee? Myself Another Employee [PE…" at bounding box center [656, 324] width 876 height 460
click at [910, 450] on span "Set Dates as Unavailable" at bounding box center [953, 449] width 120 height 15
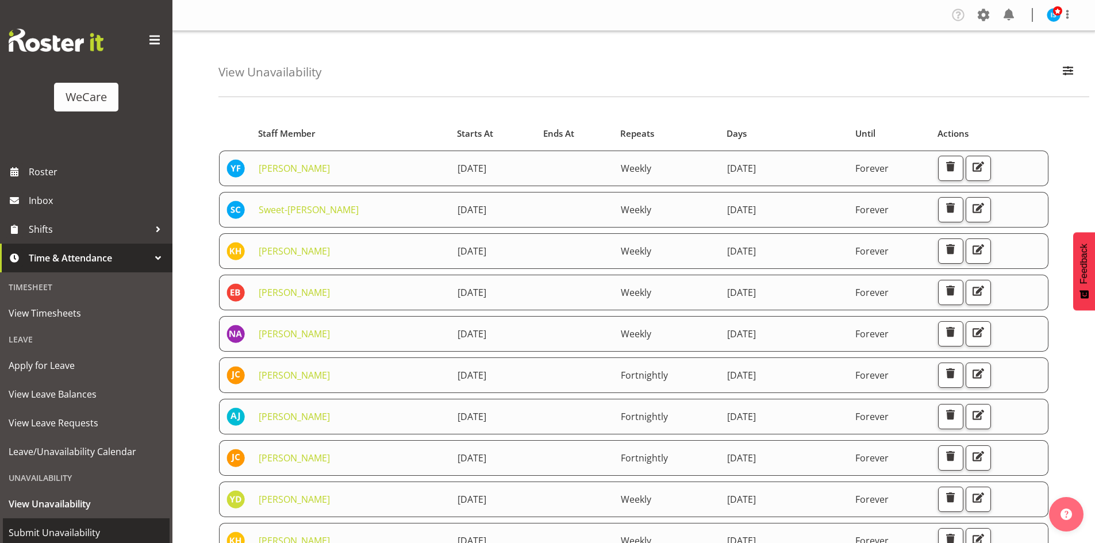
click at [69, 529] on span "Submit Unavailability" at bounding box center [86, 532] width 155 height 17
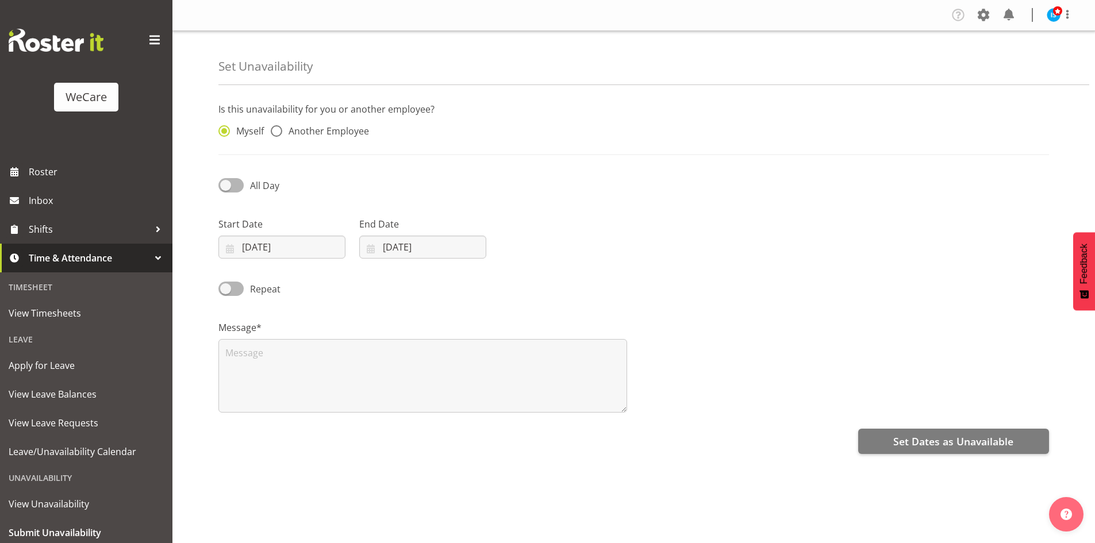
click at [326, 124] on div "Myself Another Employee" at bounding box center [316, 128] width 211 height 38
click at [326, 136] on span "Another Employee" at bounding box center [325, 130] width 87 height 11
click at [278, 135] on input "Another Employee" at bounding box center [274, 131] width 7 height 7
radio input "true"
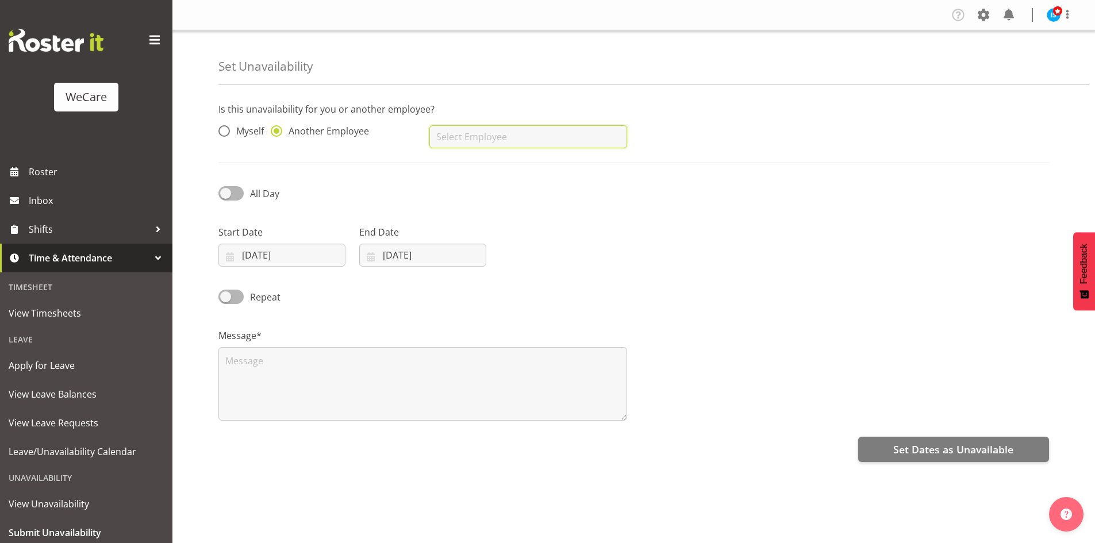
click at [508, 141] on input "text" at bounding box center [527, 136] width 197 height 23
click at [485, 152] on div "[PERSON_NAME]" at bounding box center [527, 166] width 197 height 30
click at [485, 153] on div "[PERSON_NAME]" at bounding box center [527, 166] width 197 height 30
click at [490, 159] on link "[PERSON_NAME]" at bounding box center [527, 165] width 197 height 21
type input "[PERSON_NAME]"
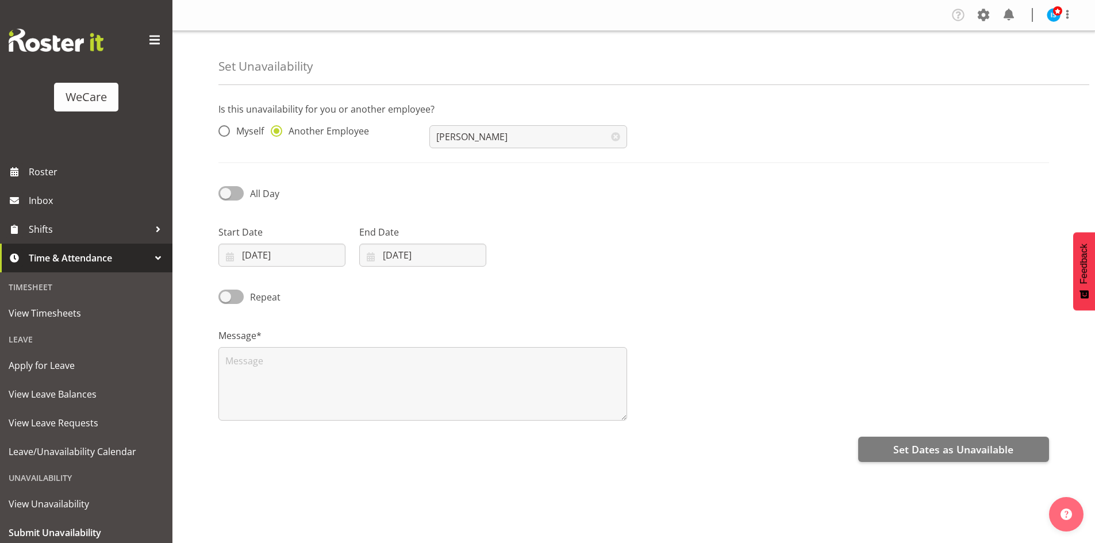
click at [282, 229] on label "Start Date" at bounding box center [281, 232] width 127 height 14
drag, startPoint x: 278, startPoint y: 238, endPoint x: 296, endPoint y: 283, distance: 48.4
click at [278, 240] on div "Start Date 26/09/2025 January February March April May June July August Septemb…" at bounding box center [281, 245] width 127 height 41
click at [284, 251] on input "26/09/2025" at bounding box center [281, 255] width 127 height 23
click at [381, 290] on span at bounding box center [379, 289] width 11 height 14
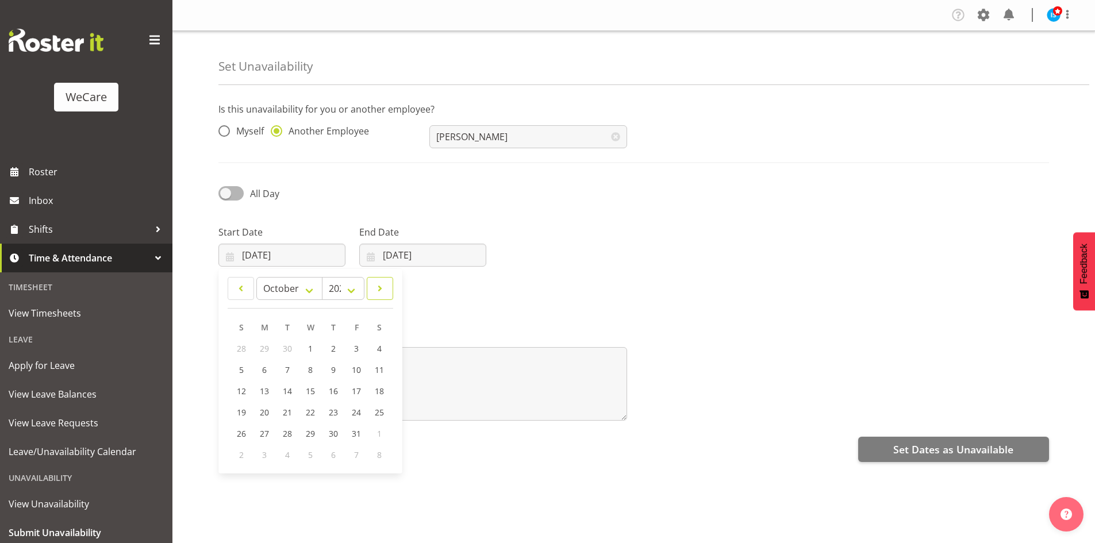
click at [381, 290] on span at bounding box center [379, 289] width 11 height 14
select select "10"
click at [356, 409] on span "21" at bounding box center [356, 412] width 9 height 11
type input "21/11/2025"
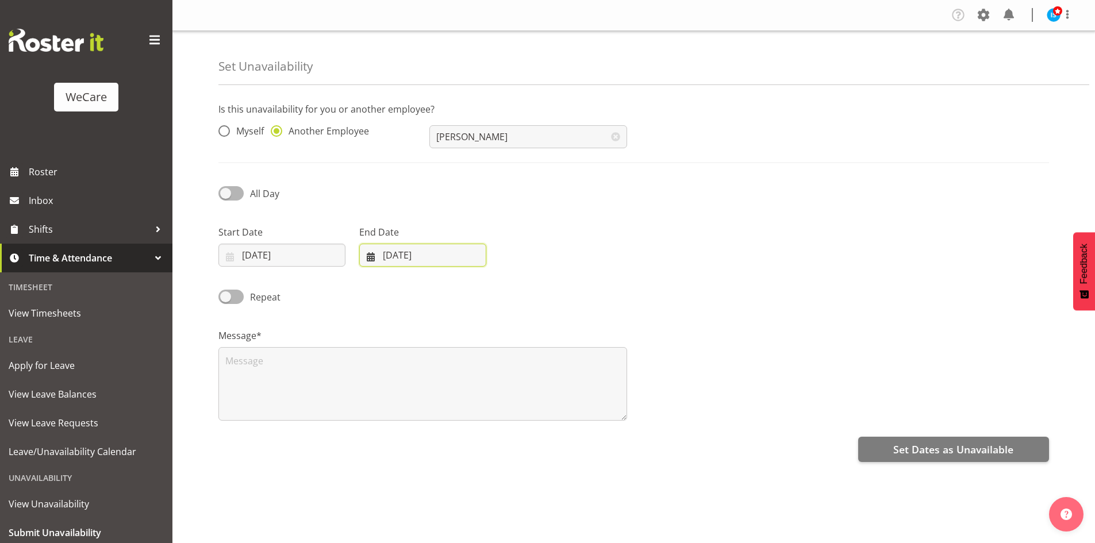
click at [448, 244] on input "26/09/2025" at bounding box center [422, 255] width 127 height 23
click at [512, 295] on link at bounding box center [519, 288] width 29 height 23
click at [514, 294] on span at bounding box center [519, 289] width 14 height 14
select select "10"
click at [503, 411] on link "21" at bounding box center [496, 412] width 23 height 21
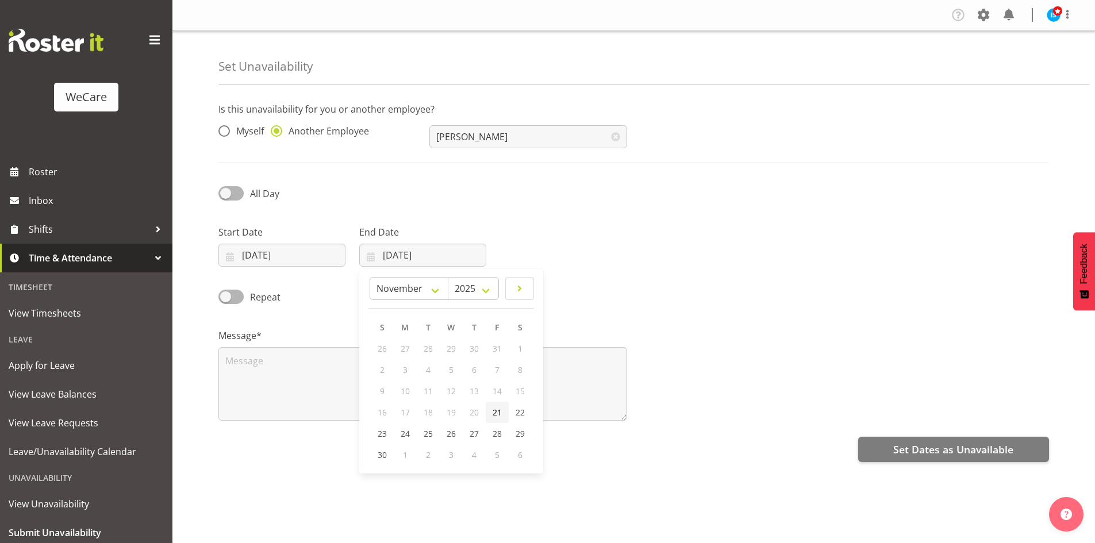
type input "21/11/2025"
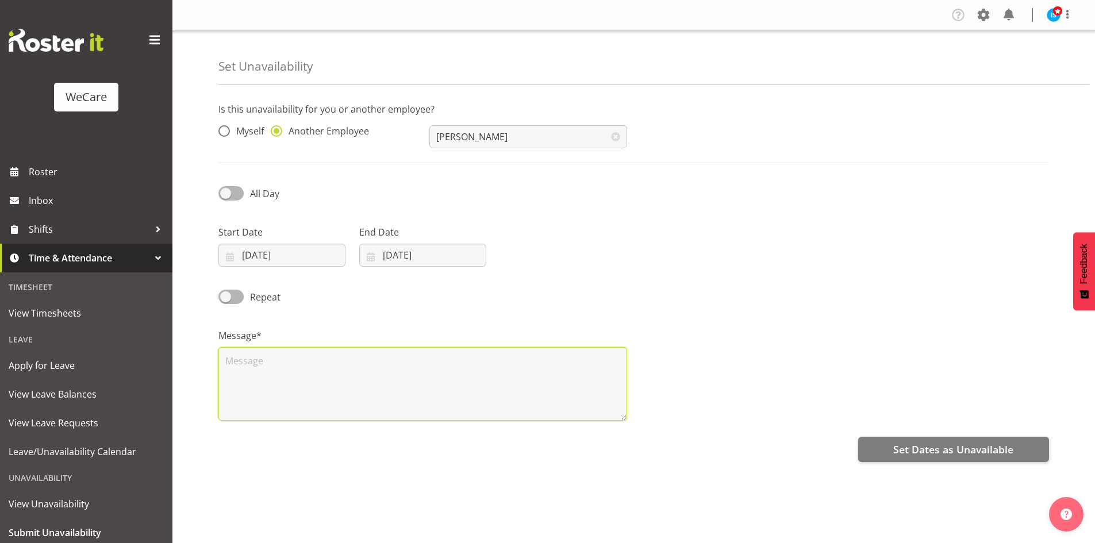
click at [426, 385] on textarea at bounding box center [422, 384] width 409 height 74
type textarea "RDO"
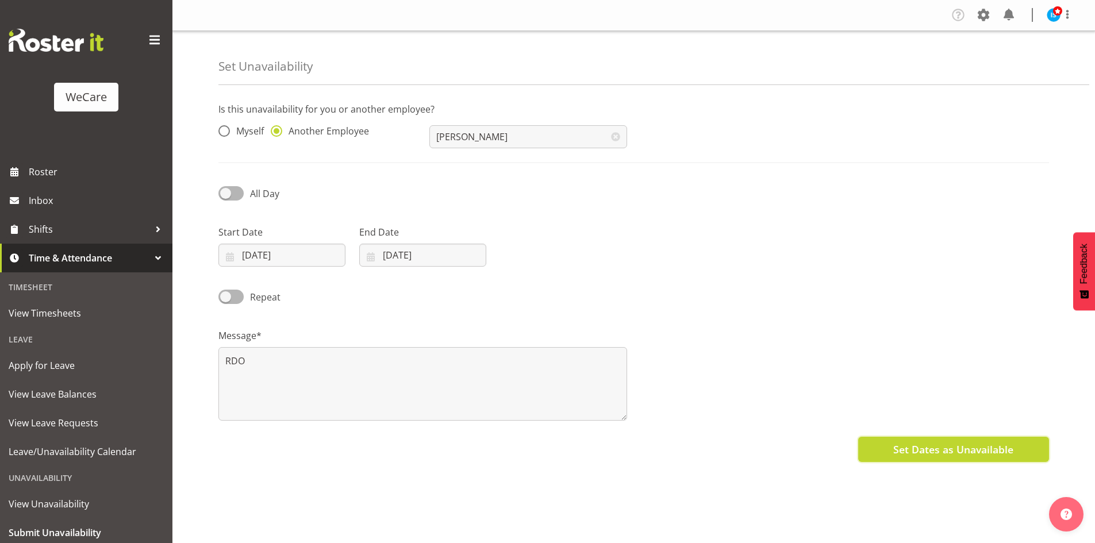
click at [972, 461] on button "Set Dates as Unavailable" at bounding box center [953, 449] width 191 height 25
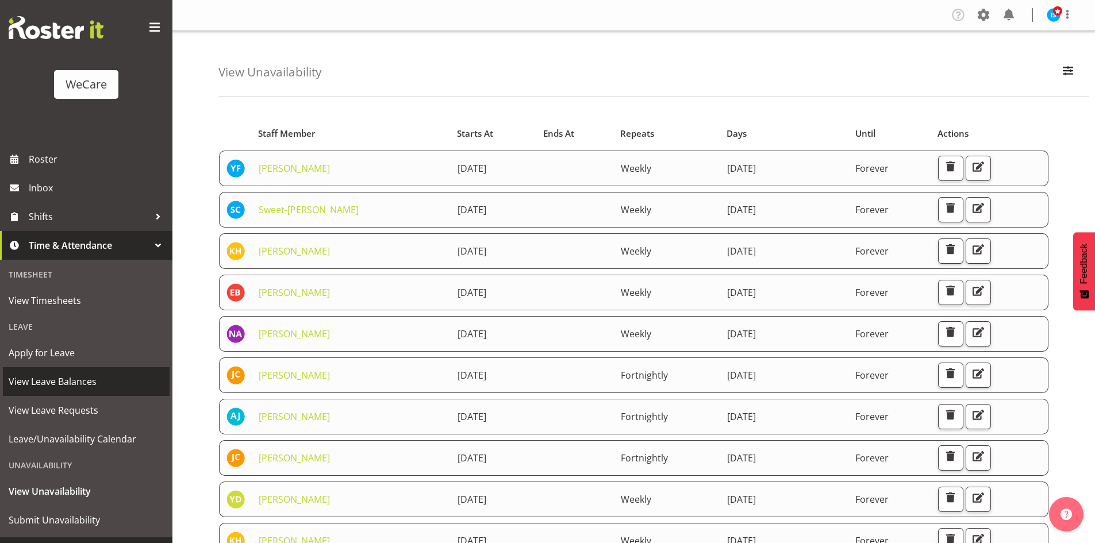
scroll to position [36, 0]
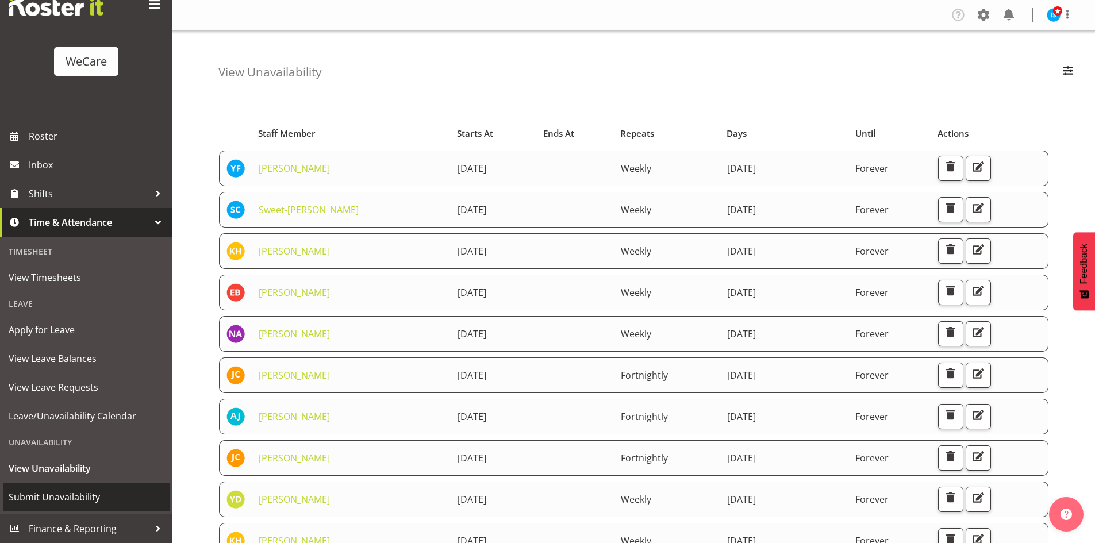
click at [68, 492] on span "Submit Unavailability" at bounding box center [86, 496] width 155 height 17
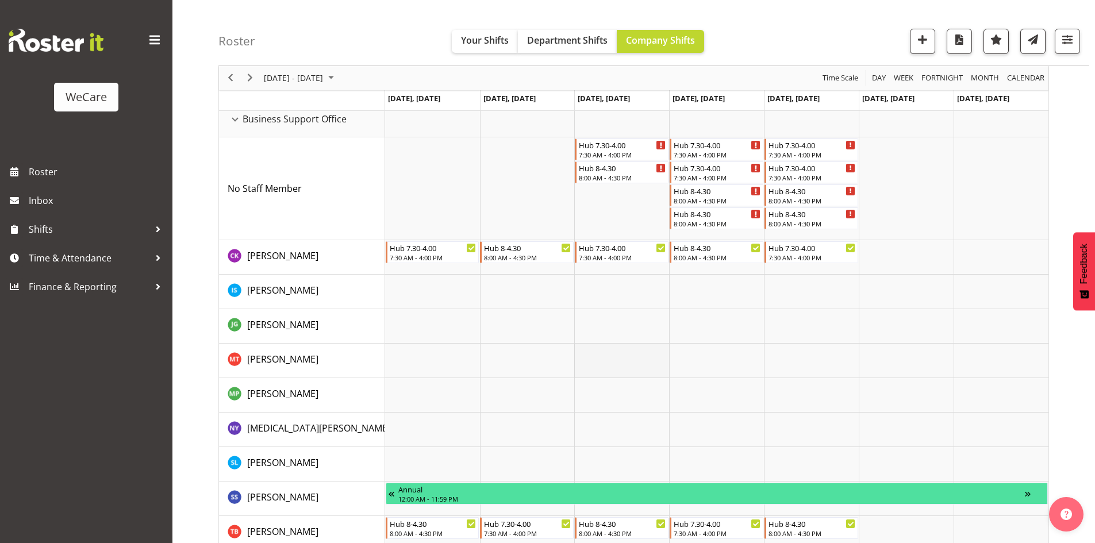
scroll to position [75, 0]
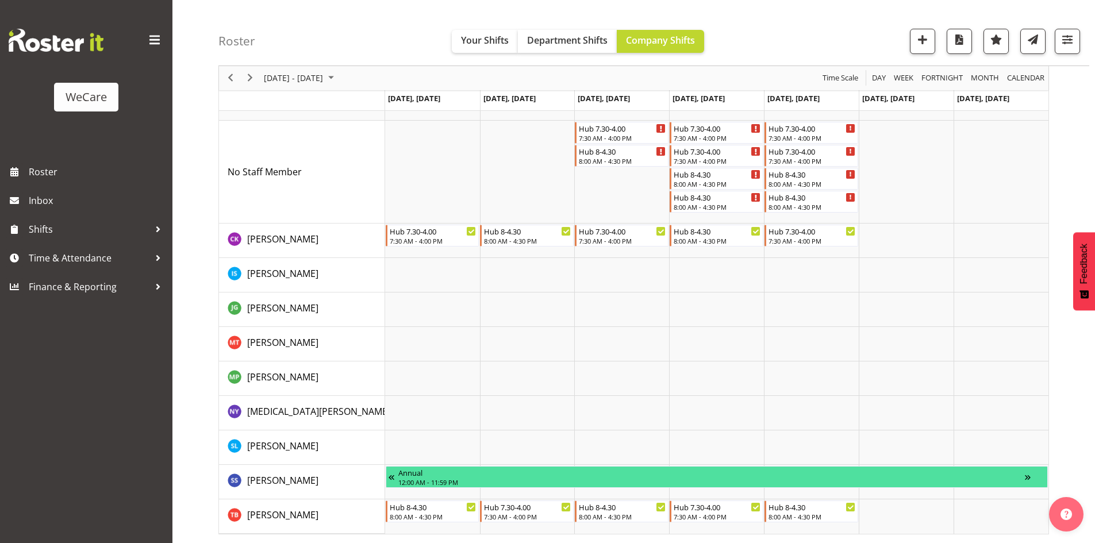
click at [1080, 33] on div "Roster Your Shifts Department Shifts Company Shifts 1 Locations Clear Business …" at bounding box center [653, 33] width 870 height 66
drag, startPoint x: 1076, startPoint y: 34, endPoint x: 1045, endPoint y: 164, distance: 133.6
click at [1076, 34] on button "button" at bounding box center [1066, 41] width 25 height 25
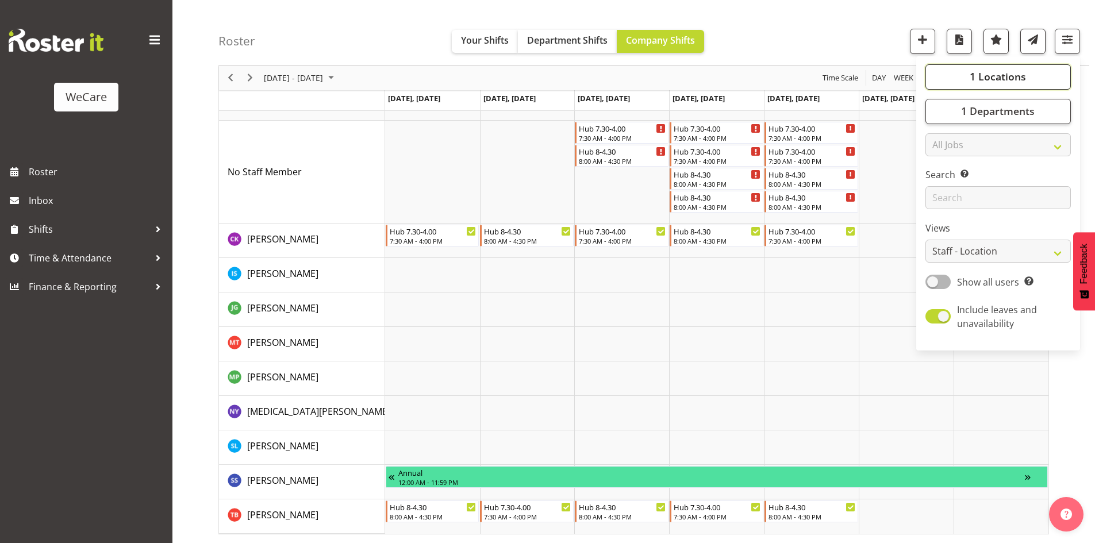
click at [991, 72] on span "1 Locations" at bounding box center [997, 77] width 56 height 14
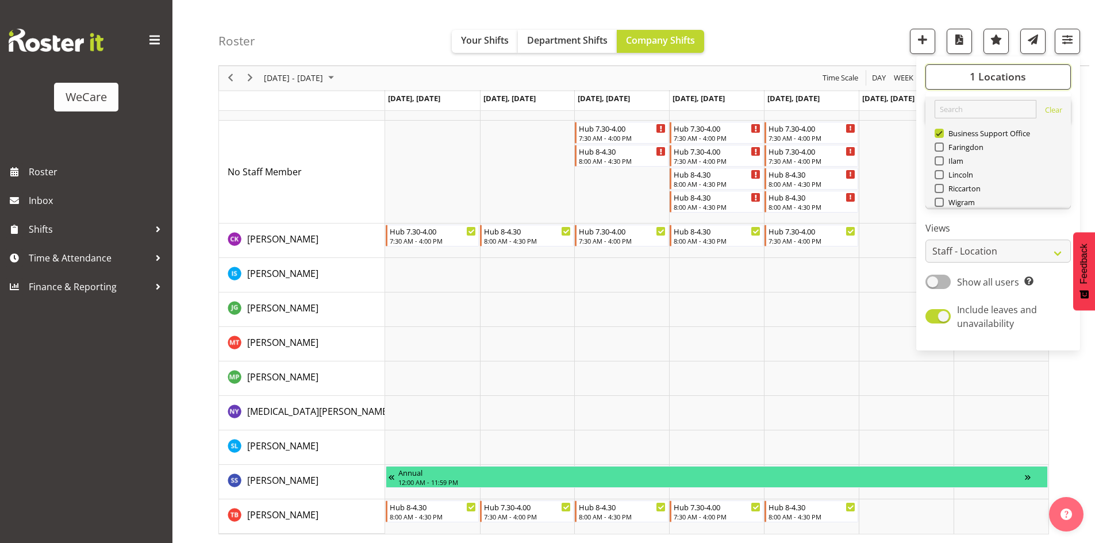
scroll to position [41, 0]
click at [1015, 183] on span "Deselect All" at bounding box center [1014, 188] width 47 height 11
checkbox input "false"
click at [955, 133] on span "Lincoln" at bounding box center [958, 133] width 30 height 9
click at [942, 133] on input "Lincoln" at bounding box center [937, 133] width 7 height 7
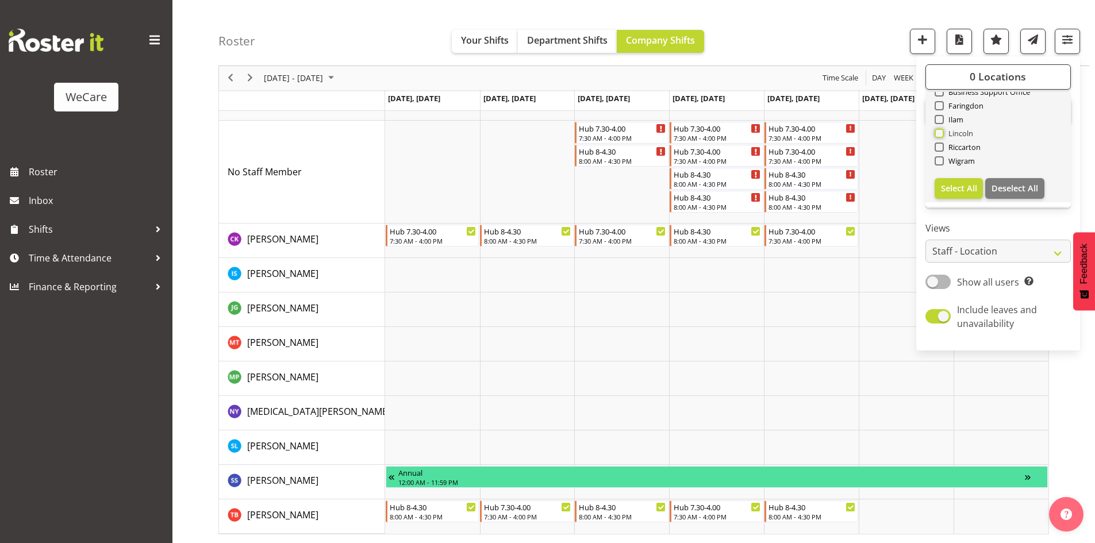
checkbox input "true"
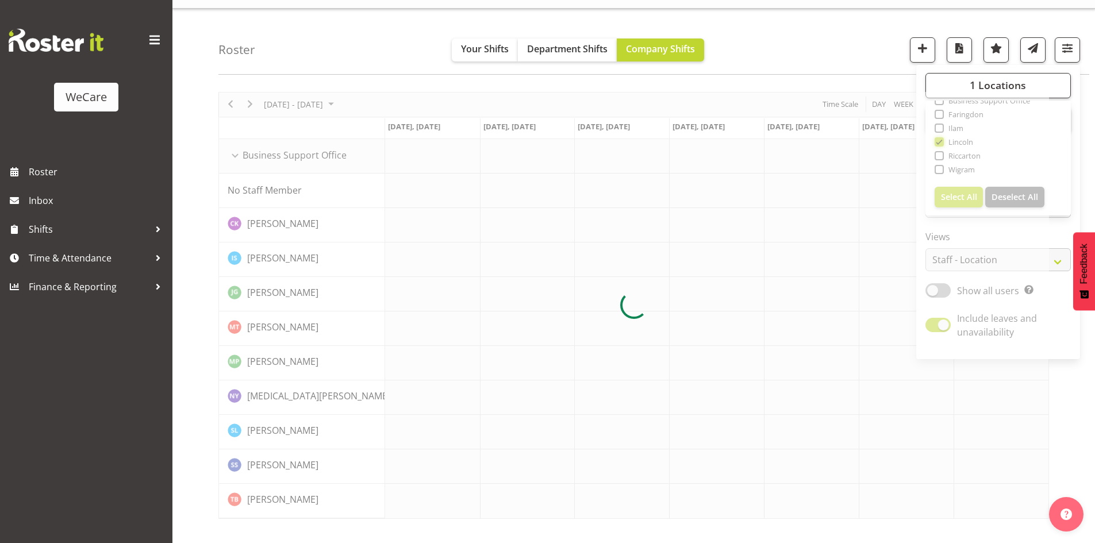
scroll to position [22, 0]
click at [953, 82] on button "1 Locations" at bounding box center [997, 85] width 145 height 25
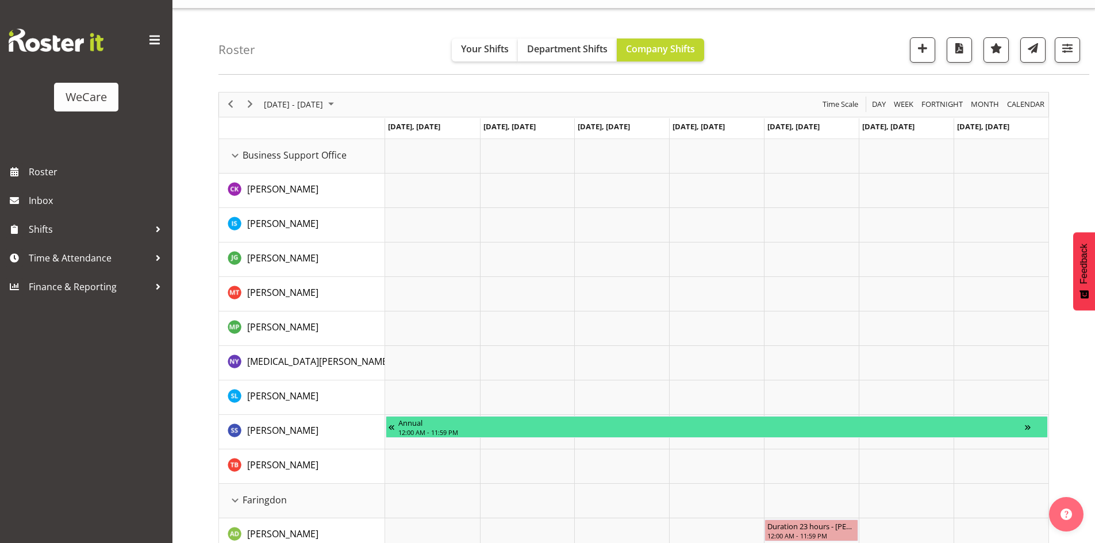
click at [1082, 53] on div "Roster Your Shifts Department Shifts Company Shifts 1 Locations Clear Business …" at bounding box center [653, 42] width 870 height 66
click at [1078, 53] on button "button" at bounding box center [1066, 49] width 25 height 25
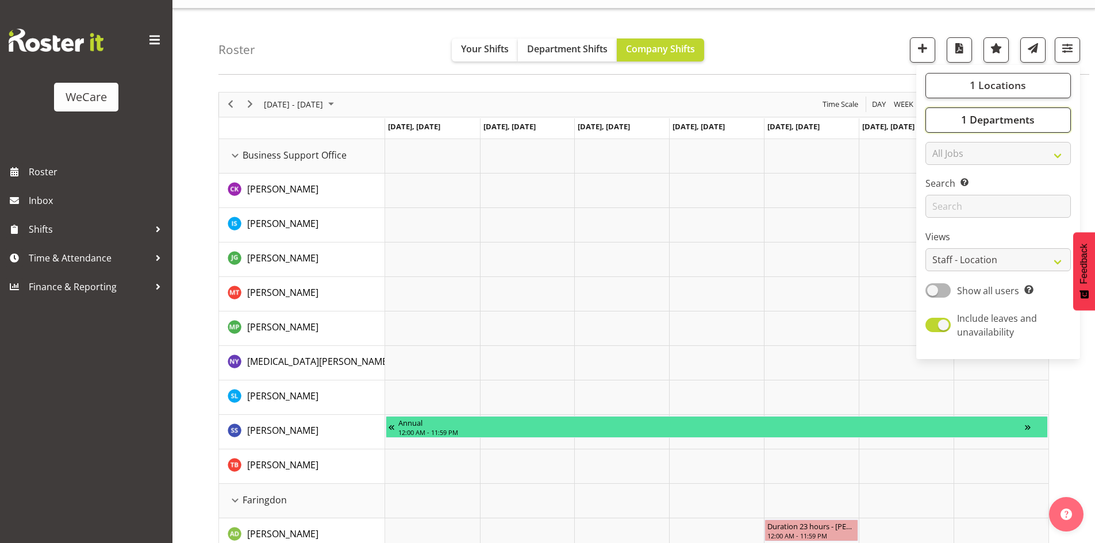
click at [992, 117] on span "1 Departments" at bounding box center [998, 120] width 74 height 14
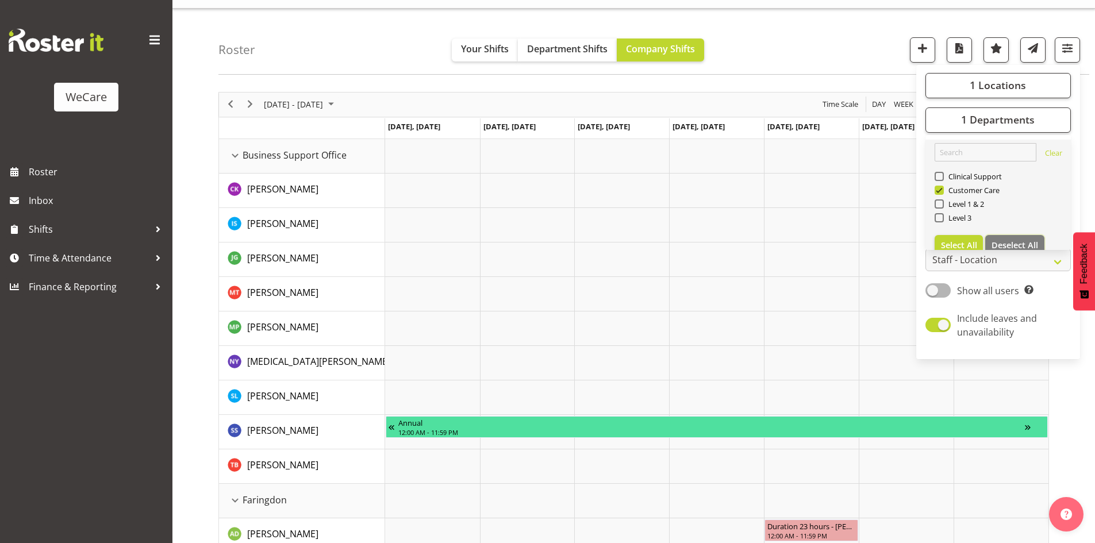
click at [1030, 240] on span "Deselect All" at bounding box center [1014, 245] width 47 height 11
checkbox input "false"
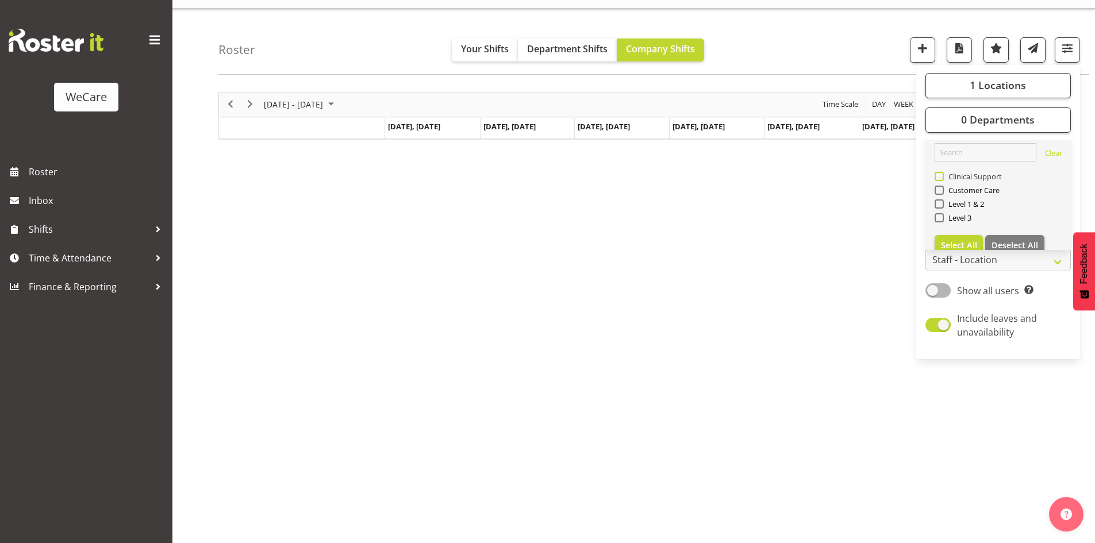
click at [957, 176] on span "Clinical Support" at bounding box center [972, 176] width 59 height 9
click at [942, 176] on input "Clinical Support" at bounding box center [937, 175] width 7 height 7
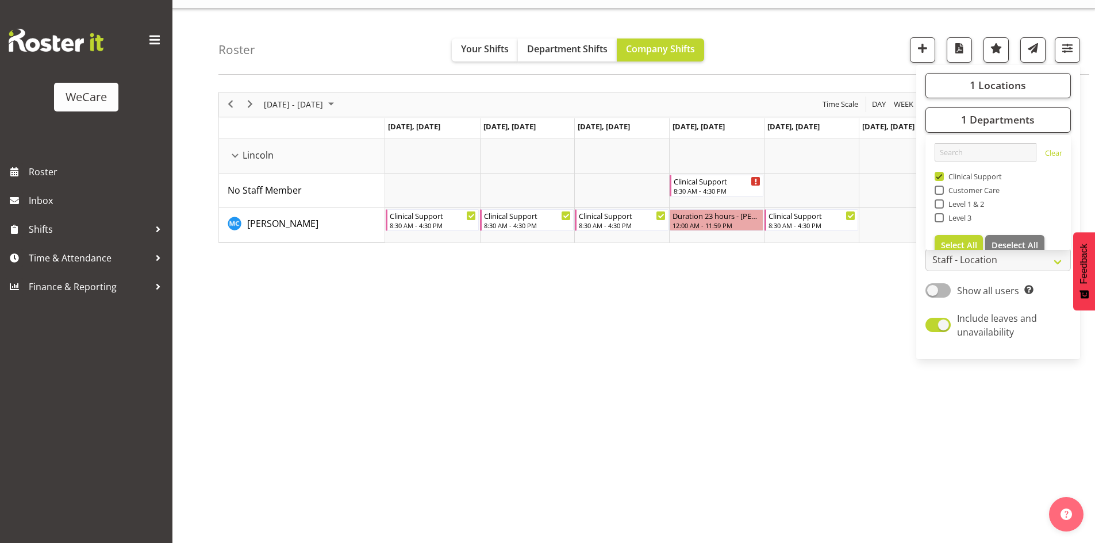
click at [249, 97] on div "next period" at bounding box center [250, 105] width 20 height 24
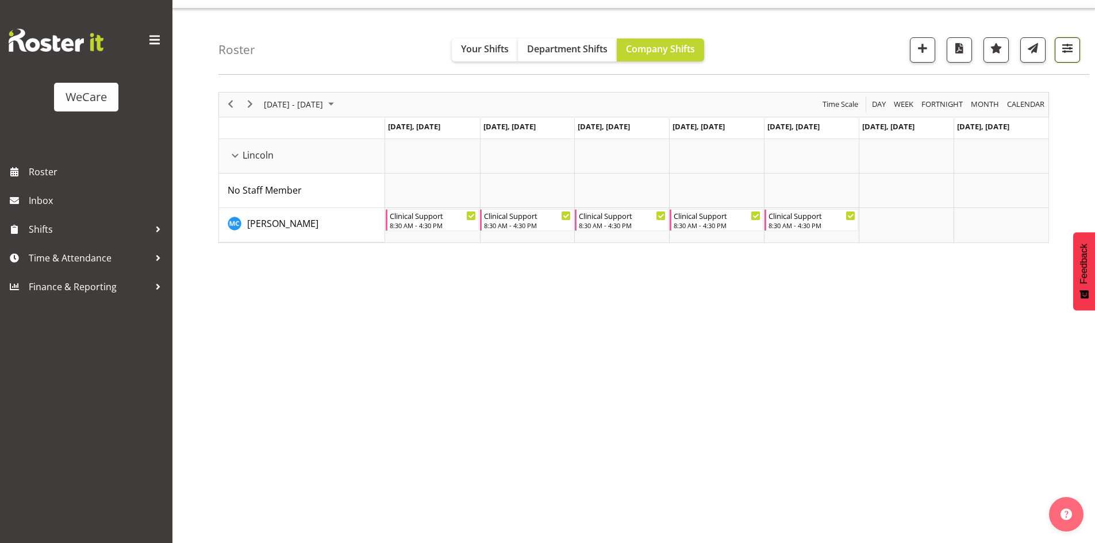
click at [1065, 47] on span "button" at bounding box center [1066, 48] width 15 height 15
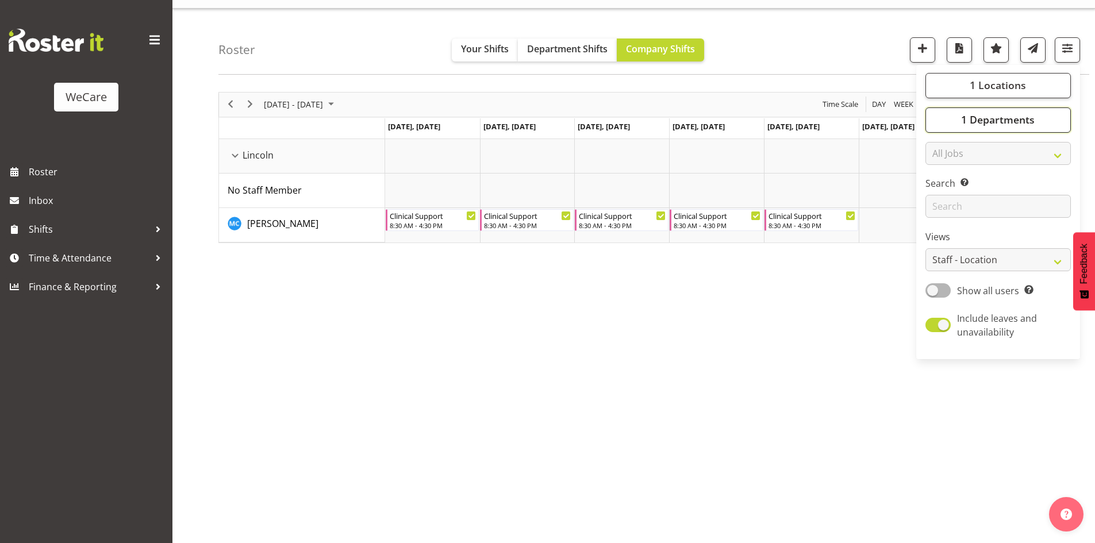
click at [1044, 111] on button "1 Departments" at bounding box center [997, 119] width 145 height 25
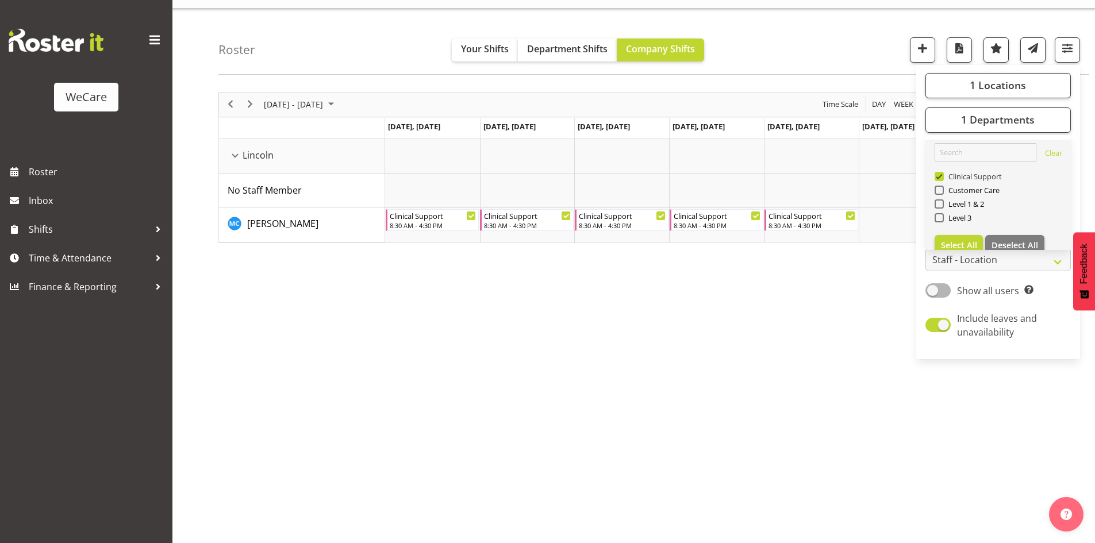
click at [943, 175] on span at bounding box center [938, 176] width 9 height 9
click at [942, 175] on input "Clinical Support" at bounding box center [937, 175] width 7 height 7
checkbox input "false"
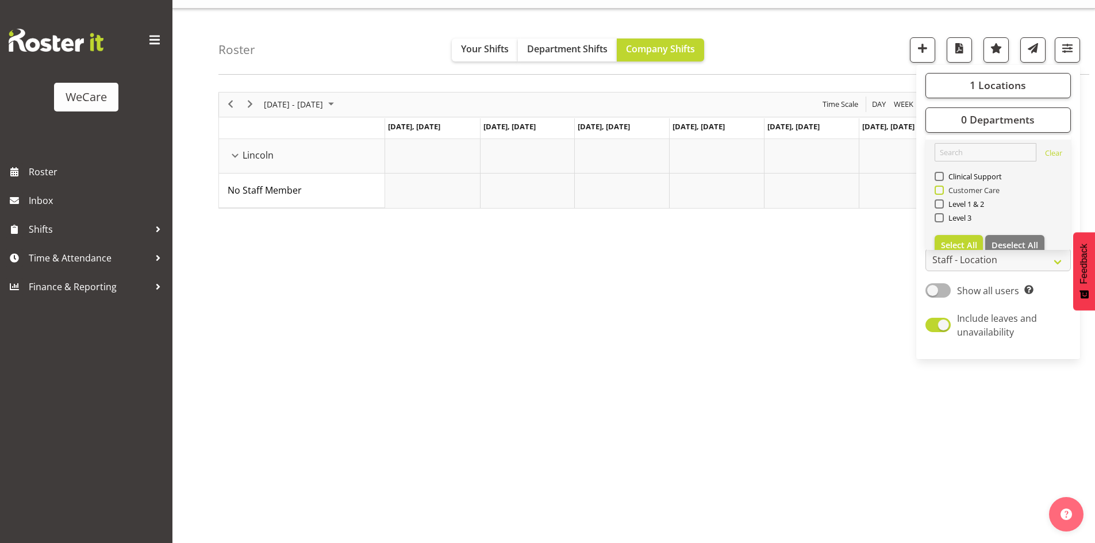
click at [945, 193] on span "Customer Care" at bounding box center [971, 190] width 56 height 9
click at [942, 193] on input "Customer Care" at bounding box center [937, 189] width 7 height 7
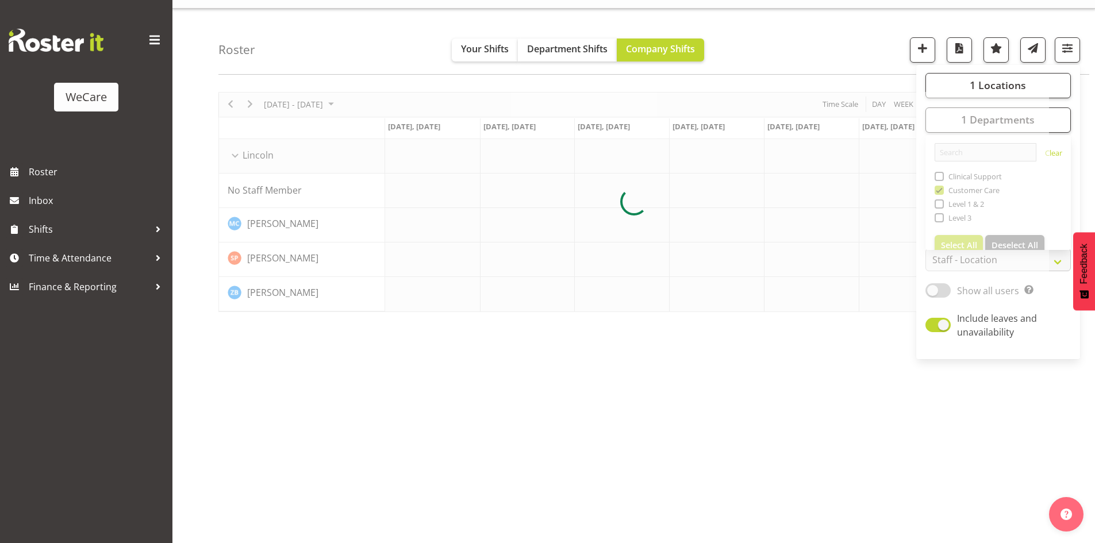
click at [819, 78] on div "Roster Your Shifts Department Shifts Company Shifts 1 Locations Clear Business …" at bounding box center [633, 276] width 922 height 534
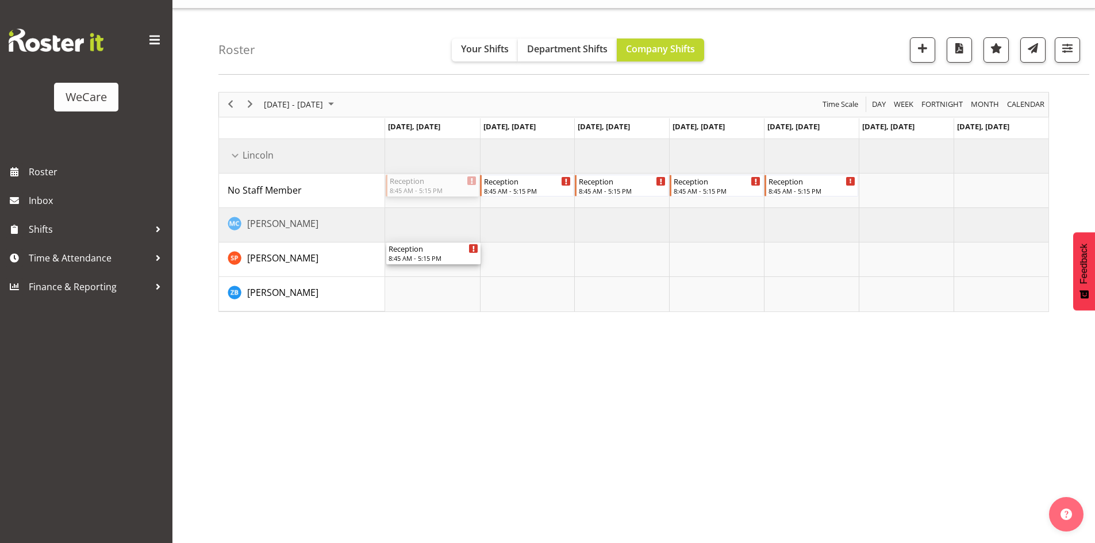
drag, startPoint x: 410, startPoint y: 182, endPoint x: 418, endPoint y: 248, distance: 66.5
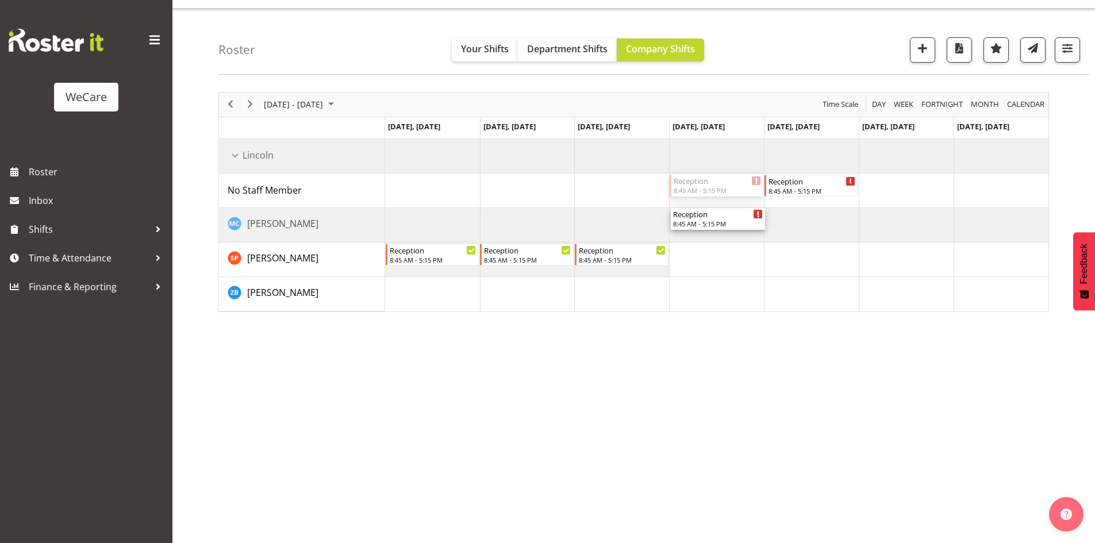
drag, startPoint x: 726, startPoint y: 177, endPoint x: 731, endPoint y: 257, distance: 80.0
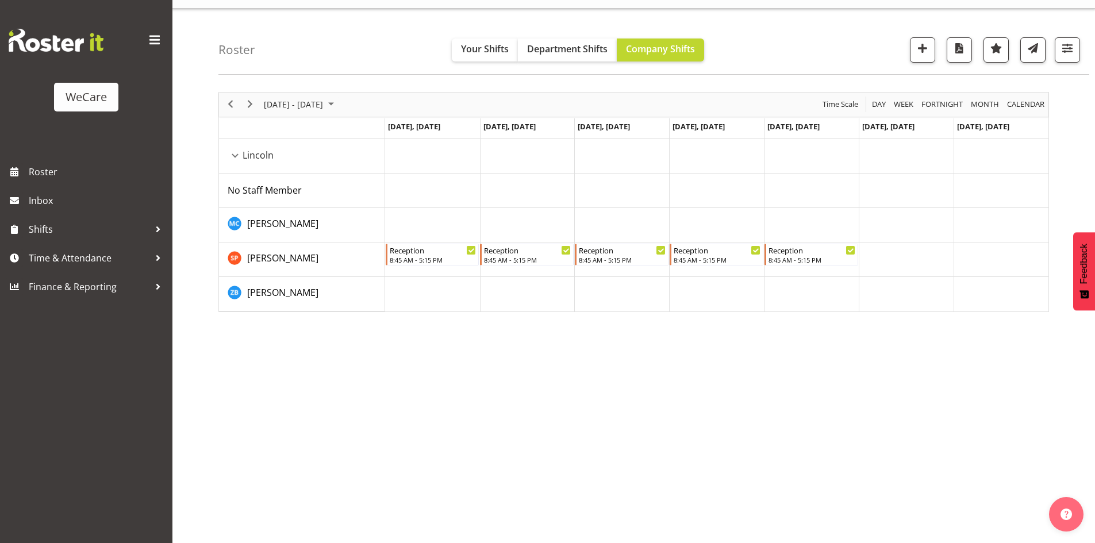
click at [1085, 40] on div "Roster Your Shifts Department Shifts Company Shifts 1 Locations Clear Business …" at bounding box center [653, 42] width 870 height 66
click at [1082, 44] on div "Roster Your Shifts Department Shifts Company Shifts 1 Locations Clear Business …" at bounding box center [653, 42] width 870 height 66
click at [1052, 61] on div at bounding box center [1062, 49] width 34 height 25
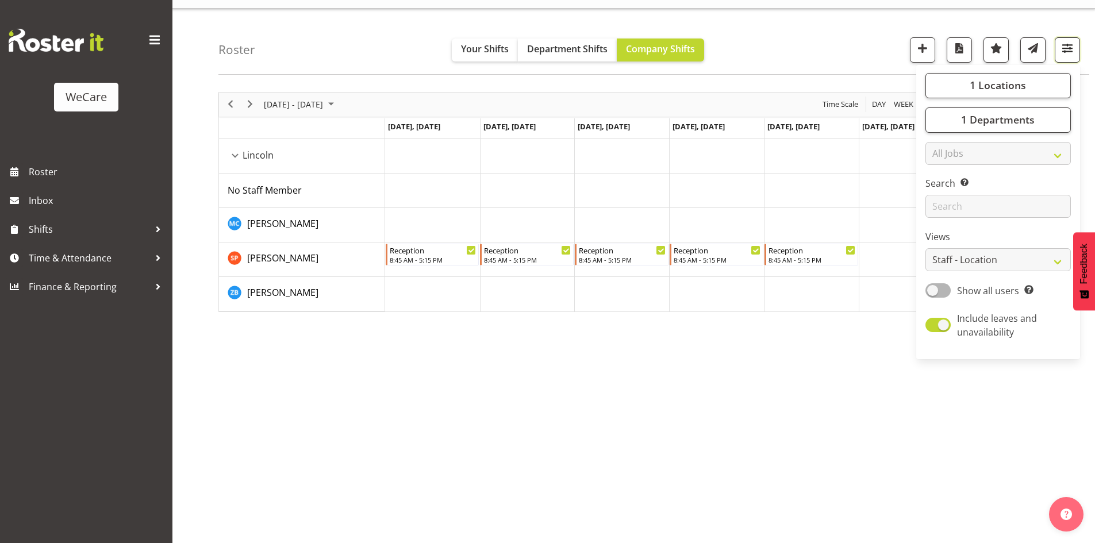
click at [1069, 61] on button "button" at bounding box center [1066, 49] width 25 height 25
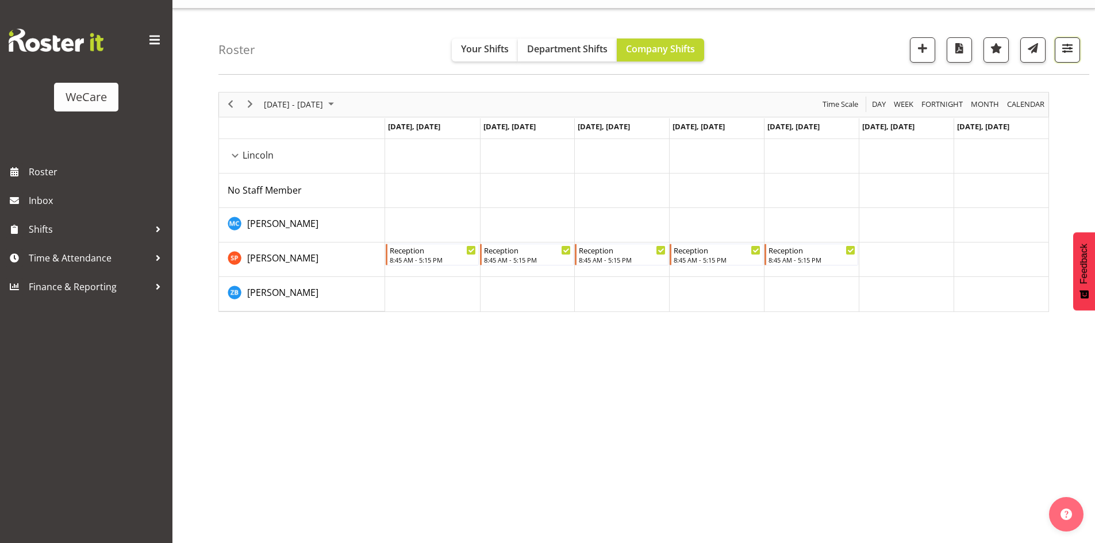
click at [1061, 61] on button "button" at bounding box center [1066, 49] width 25 height 25
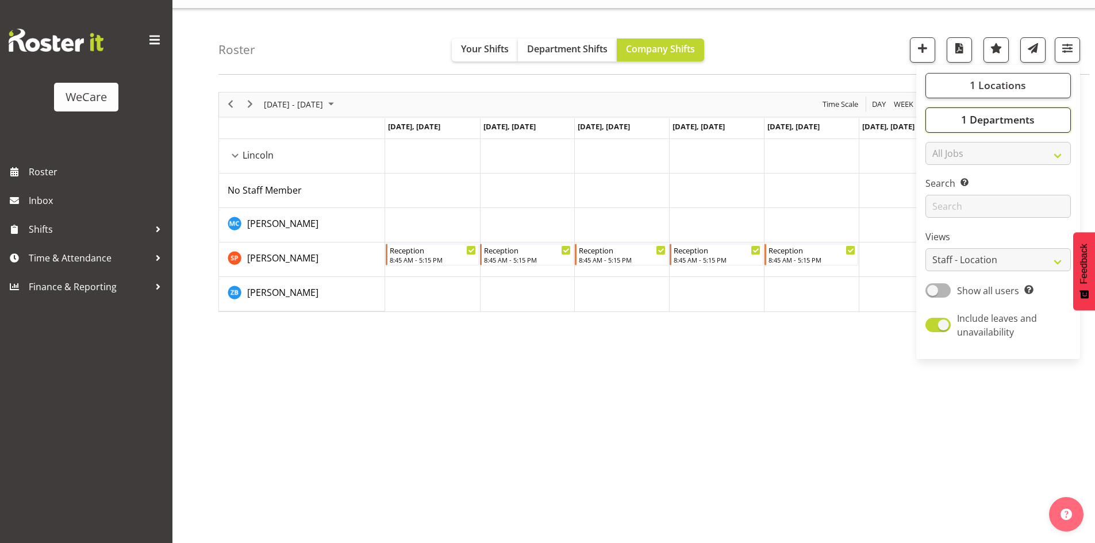
click at [1049, 114] on button "1 Departments" at bounding box center [997, 119] width 145 height 25
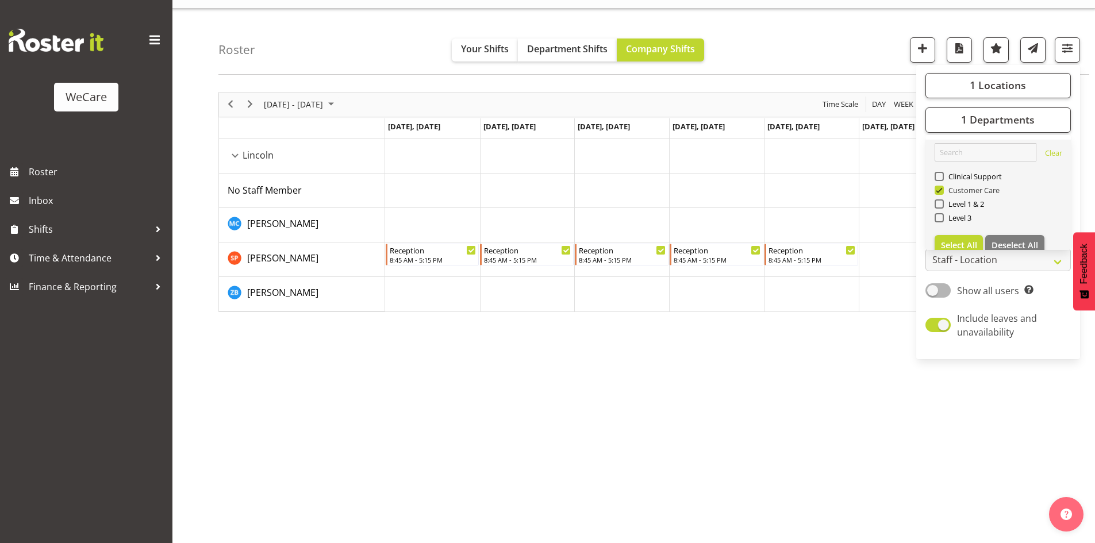
click at [976, 193] on span "Customer Care" at bounding box center [971, 190] width 56 height 9
click at [942, 193] on input "Customer Care" at bounding box center [937, 189] width 7 height 7
checkbox input "false"
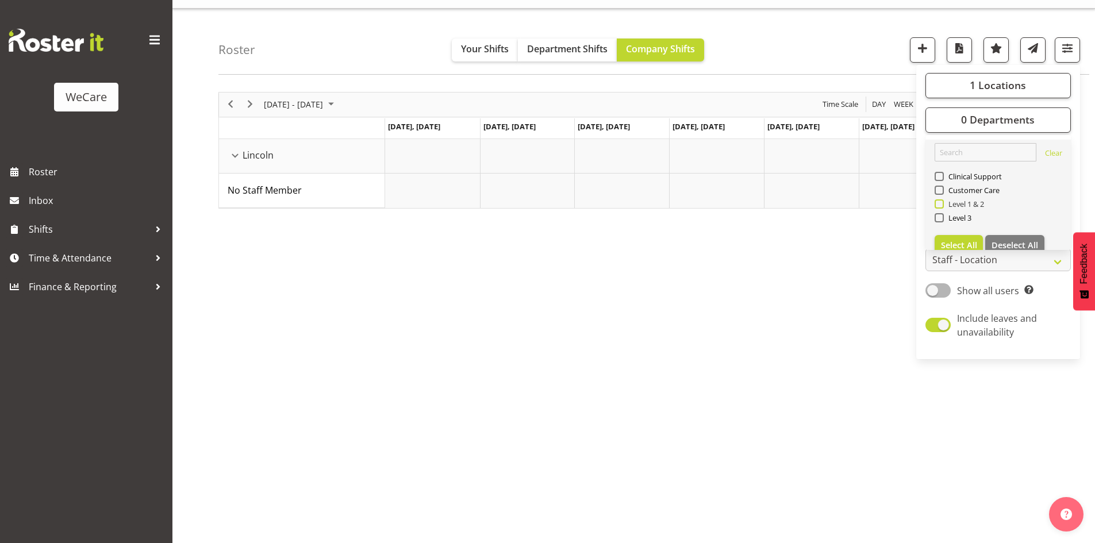
click at [957, 208] on span "Level 1 & 2" at bounding box center [963, 203] width 41 height 9
click at [942, 207] on input "Level 1 & 2" at bounding box center [937, 203] width 7 height 7
checkbox input "true"
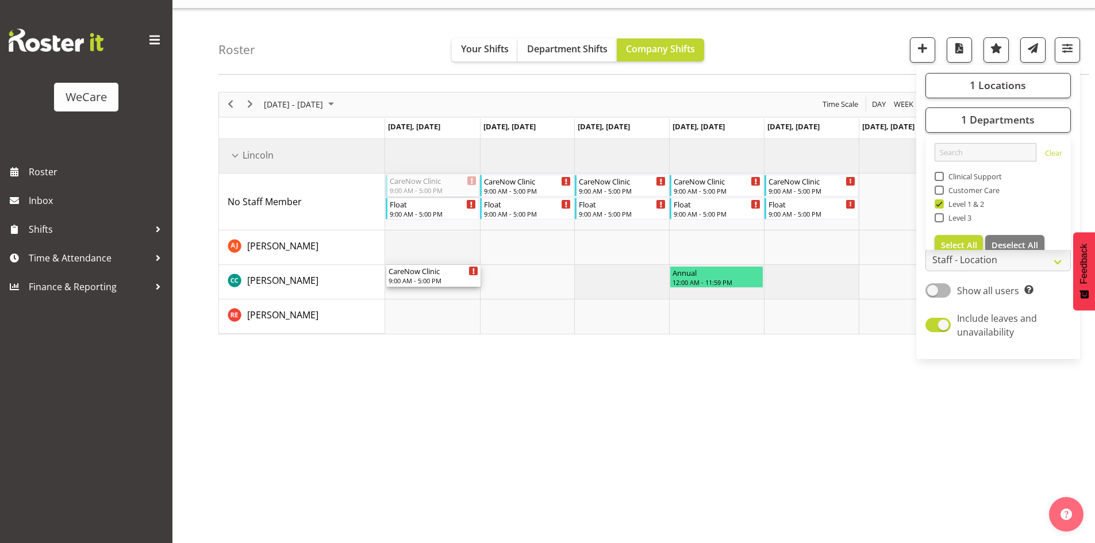
drag, startPoint x: 417, startPoint y: 176, endPoint x: 464, endPoint y: 247, distance: 84.9
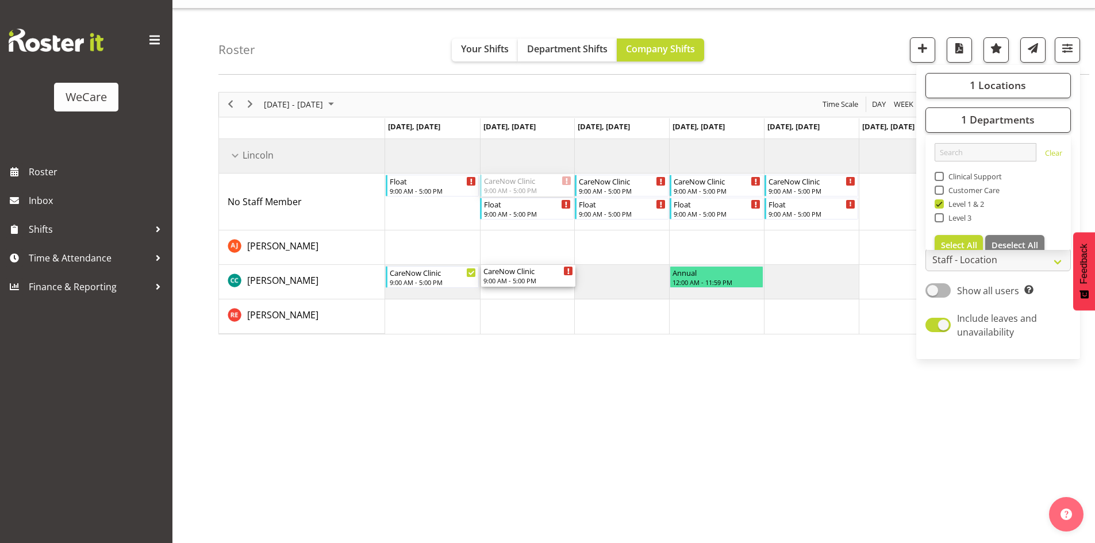
drag, startPoint x: 515, startPoint y: 175, endPoint x: 550, endPoint y: 292, distance: 121.8
click at [550, 292] on div "Float 9:00 AM - 5:00 PM CareNow Clinic 9:00 AM - 5:00 PM Float 9:00 AM - 5:00 P…" at bounding box center [716, 236] width 663 height 195
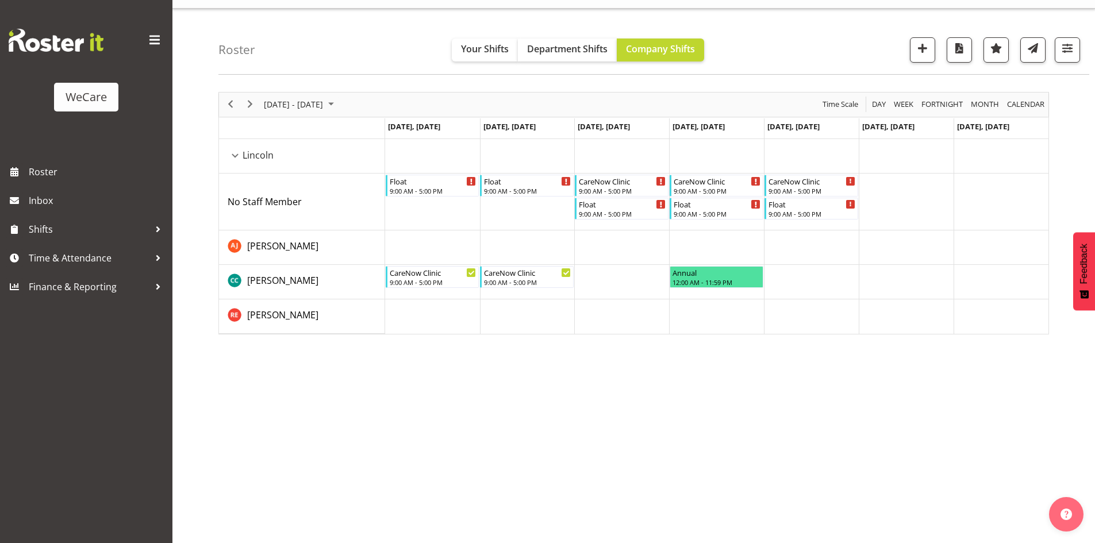
click at [614, 172] on td "Timeline Week of November 24, 2025" at bounding box center [621, 156] width 95 height 34
click at [611, 183] on div "CareNow Clinic" at bounding box center [622, 180] width 87 height 11
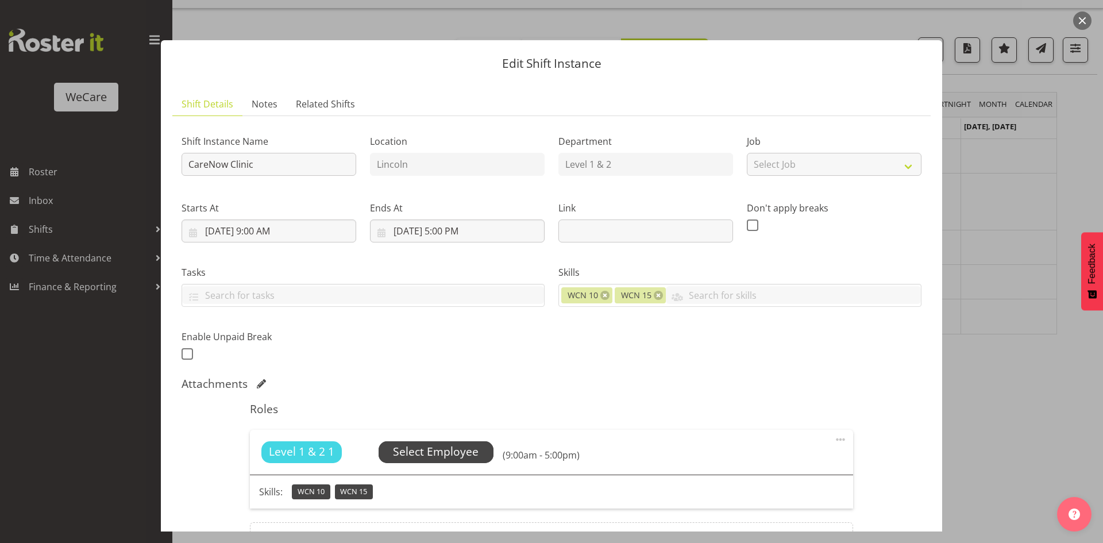
click at [416, 457] on span "Select Employee" at bounding box center [436, 452] width 86 height 17
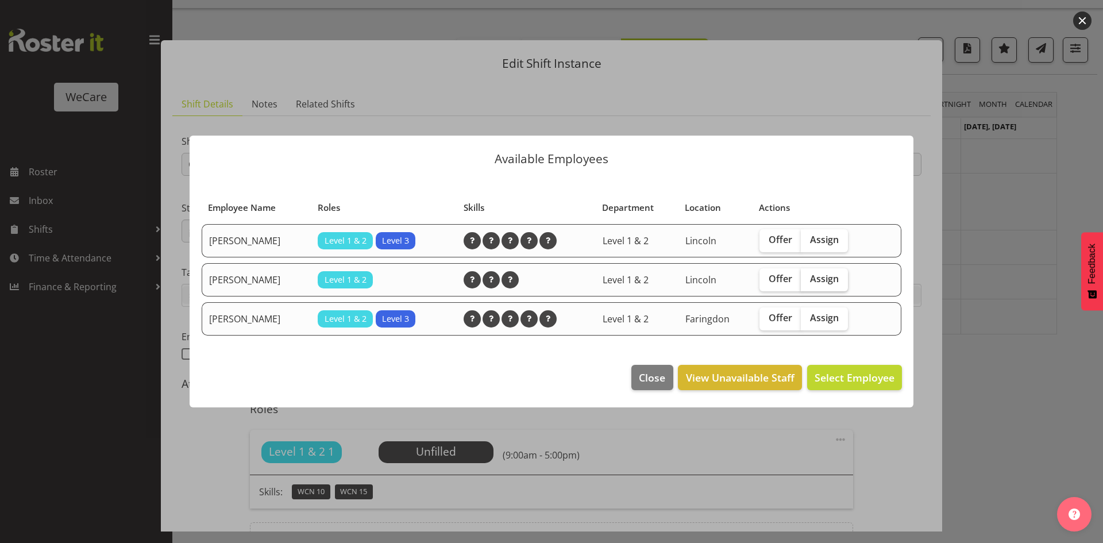
click at [827, 279] on span "Assign" at bounding box center [824, 278] width 29 height 11
click at [808, 279] on input "Assign" at bounding box center [804, 278] width 7 height 7
checkbox input "true"
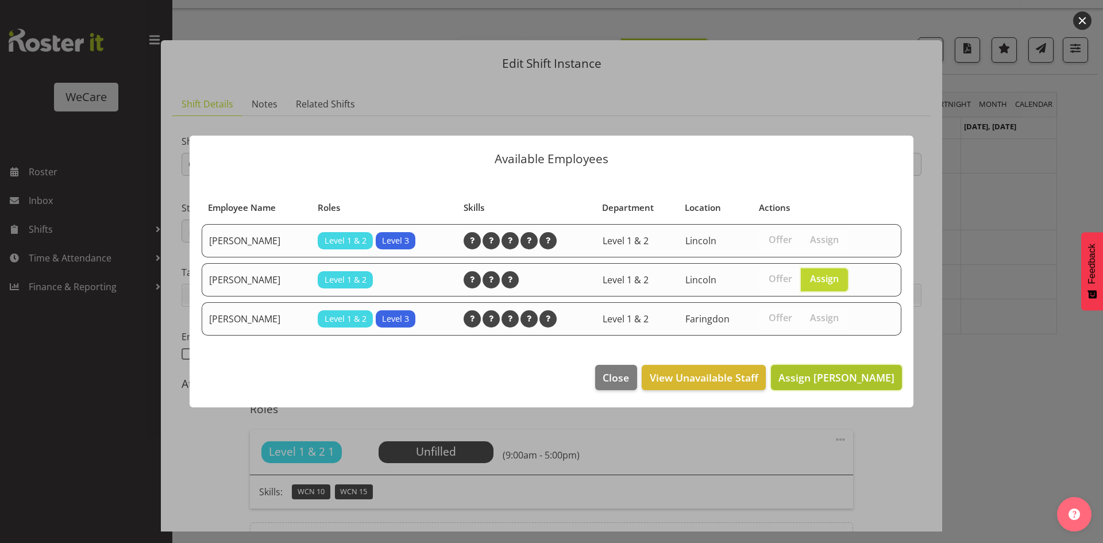
click at [849, 368] on button "Assign Charlotte Courtney" at bounding box center [836, 377] width 131 height 25
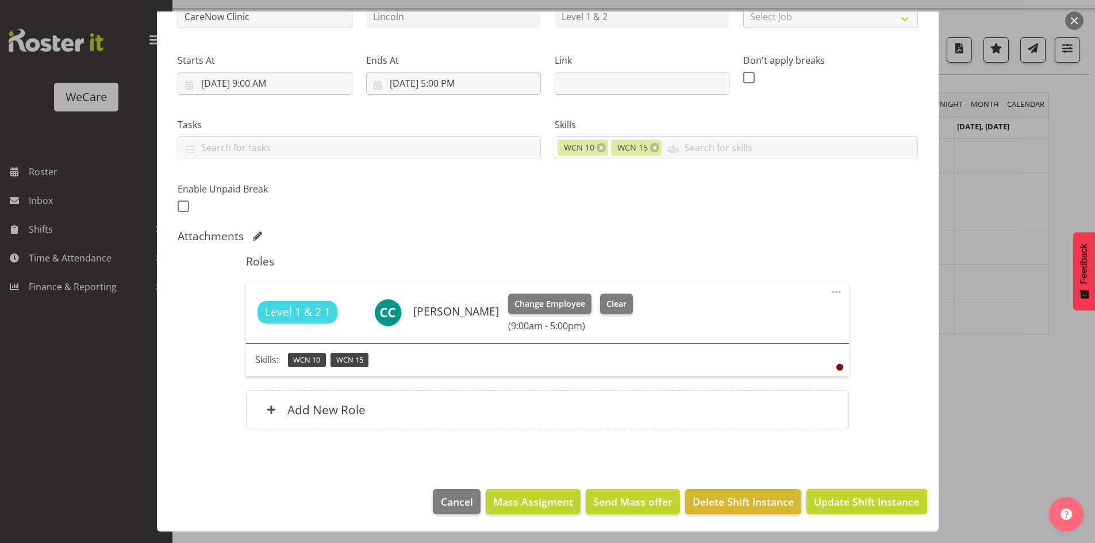
click at [883, 493] on button "Update Shift Instance" at bounding box center [866, 501] width 120 height 25
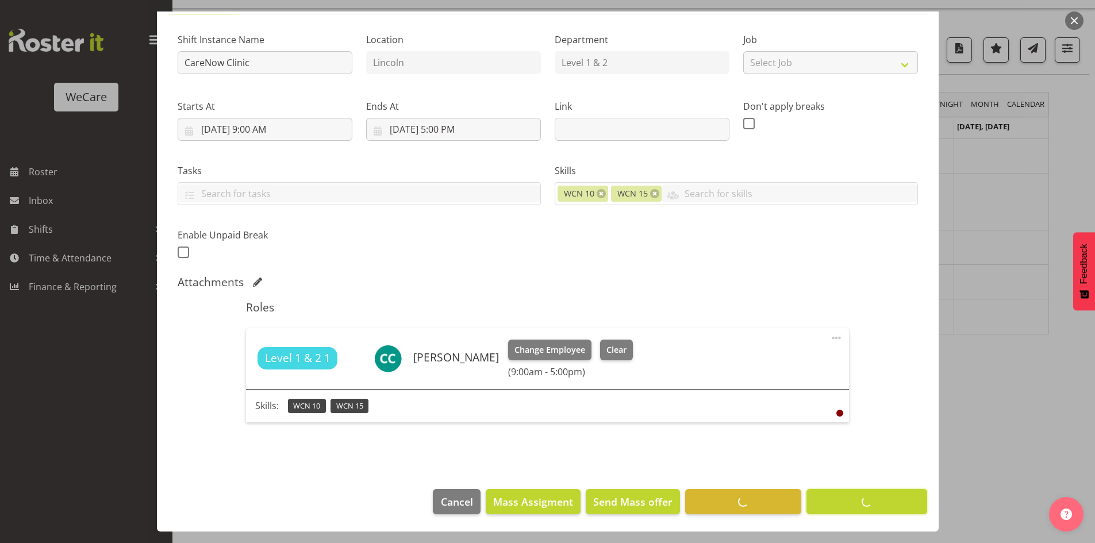
scroll to position [102, 0]
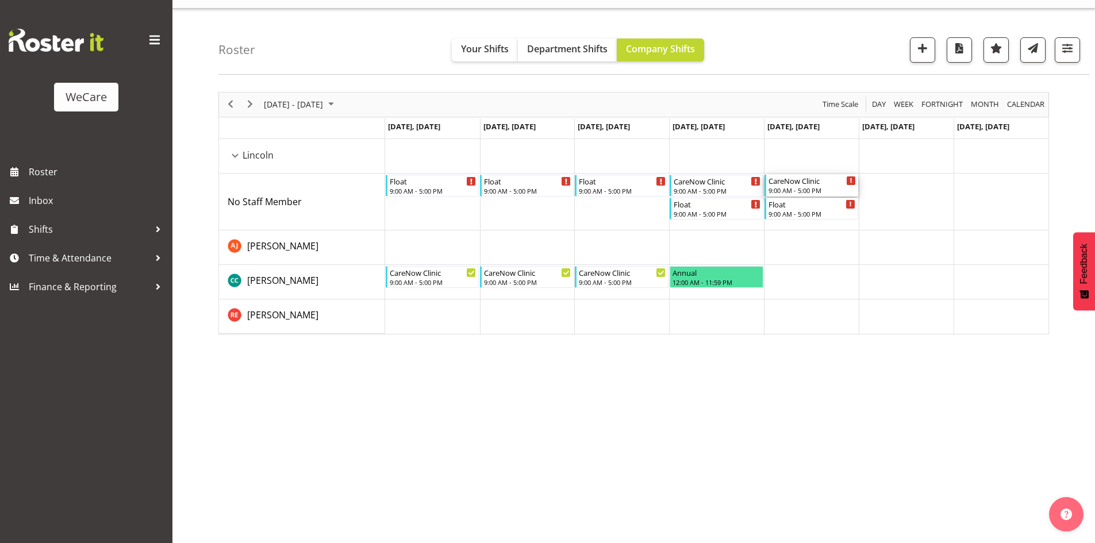
click at [823, 186] on div "9:00 AM - 5:00 PM" at bounding box center [811, 190] width 87 height 9
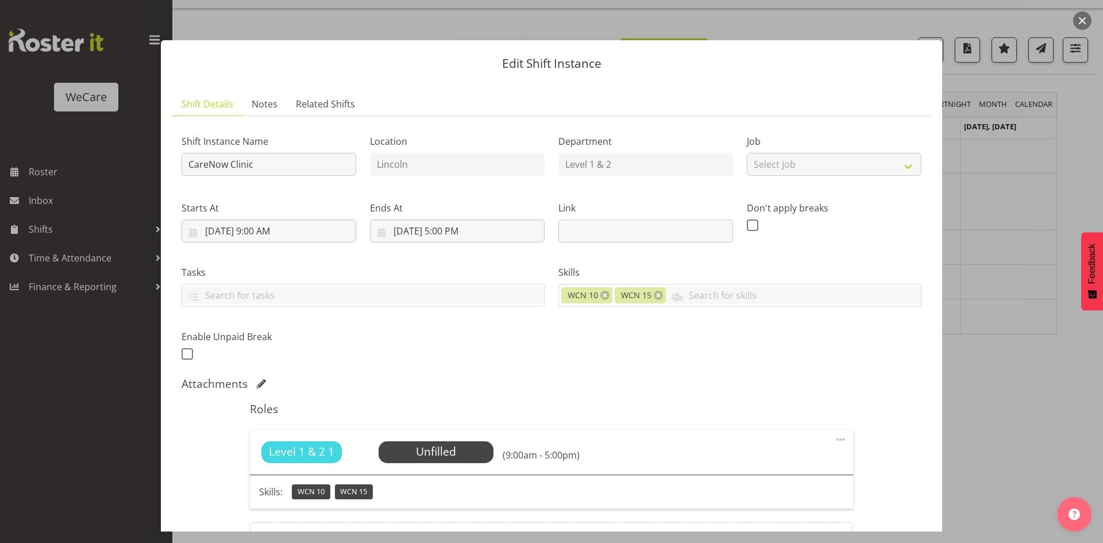
click at [421, 475] on div "Skills: WCN 10 WCN 15" at bounding box center [551, 492] width 603 height 34
click at [434, 452] on span "Select Employee" at bounding box center [436, 452] width 86 height 17
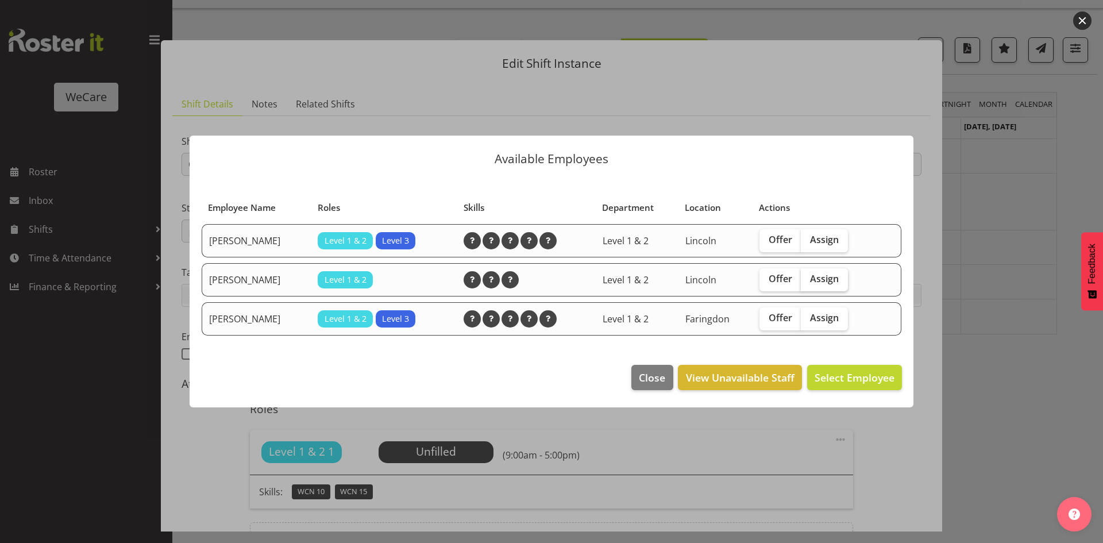
click at [831, 280] on span "Assign" at bounding box center [824, 278] width 29 height 11
click at [808, 280] on input "Assign" at bounding box center [804, 278] width 7 height 7
checkbox input "true"
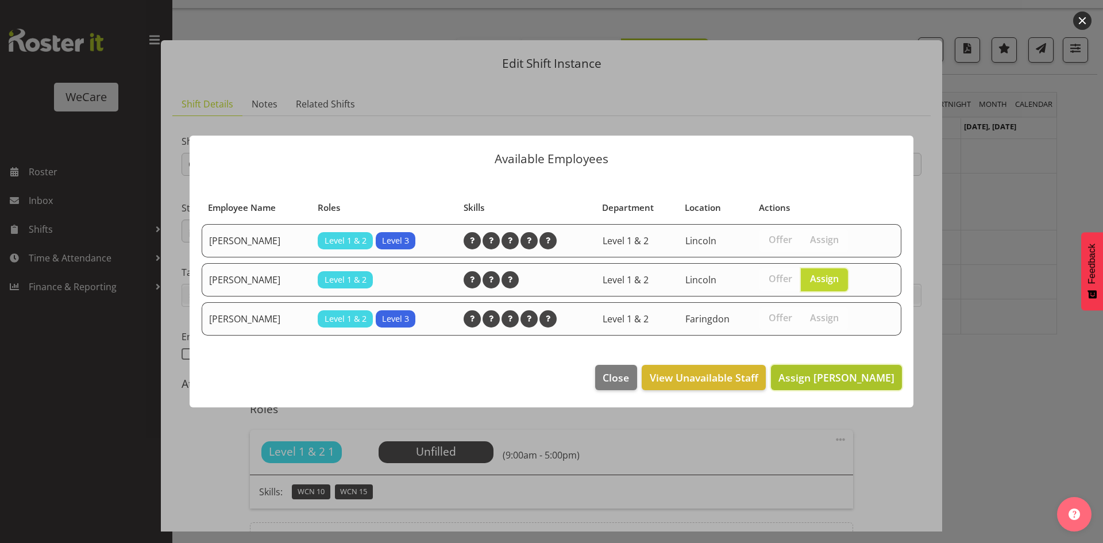
click at [843, 377] on span "Assign Charlotte Courtney" at bounding box center [837, 378] width 116 height 14
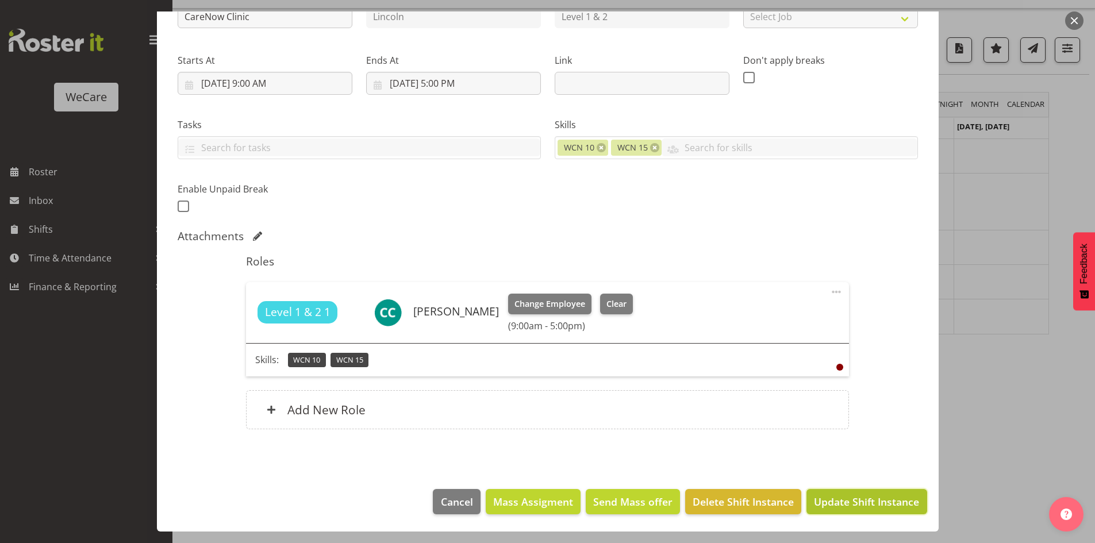
click at [878, 498] on span "Update Shift Instance" at bounding box center [866, 501] width 105 height 15
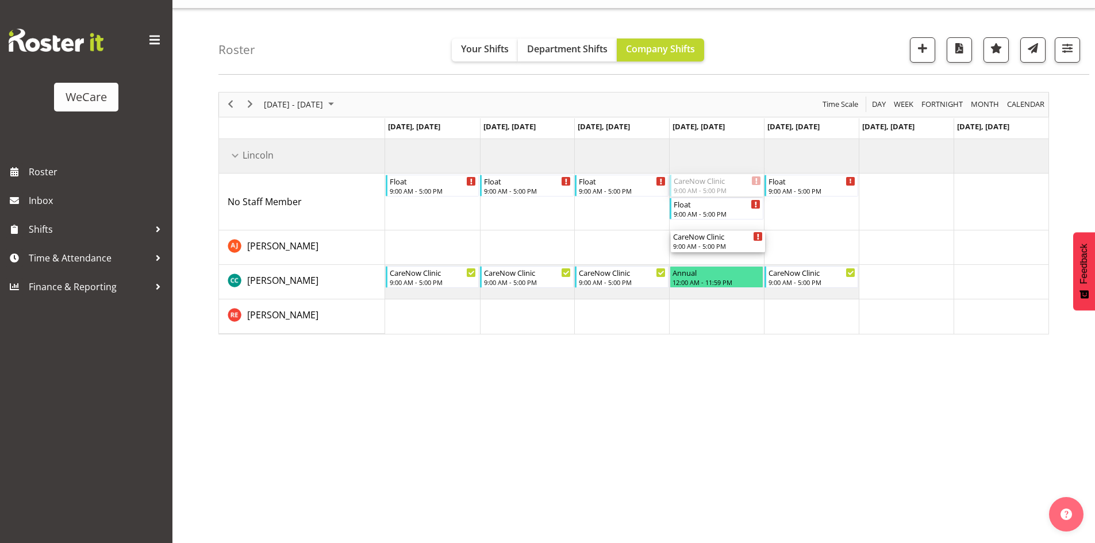
drag, startPoint x: 704, startPoint y: 178, endPoint x: 710, endPoint y: 252, distance: 74.9
click at [710, 252] on div "Float 9:00 AM - 5:00 PM Float 9:00 AM - 5:00 PM Float 9:00 AM - 5:00 PM CareNow…" at bounding box center [716, 236] width 663 height 195
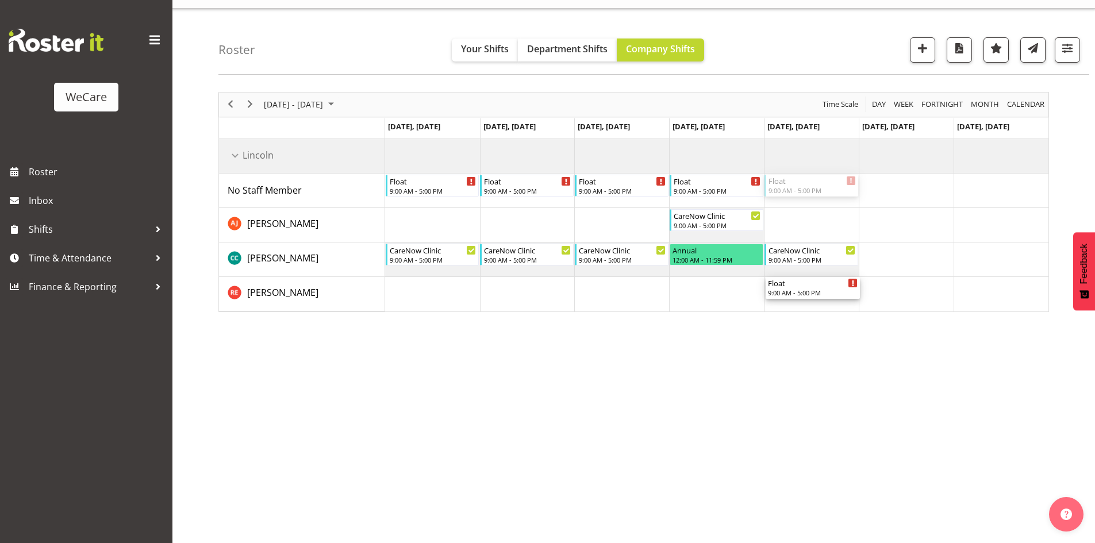
drag, startPoint x: 822, startPoint y: 182, endPoint x: 819, endPoint y: 310, distance: 128.7
click at [820, 313] on div "November 24 - 30, 2025 Today Day Week Fortnight Month calendar Month Agenda Tim…" at bounding box center [656, 313] width 876 height 460
drag, startPoint x: 804, startPoint y: 273, endPoint x: 801, endPoint y: 285, distance: 12.3
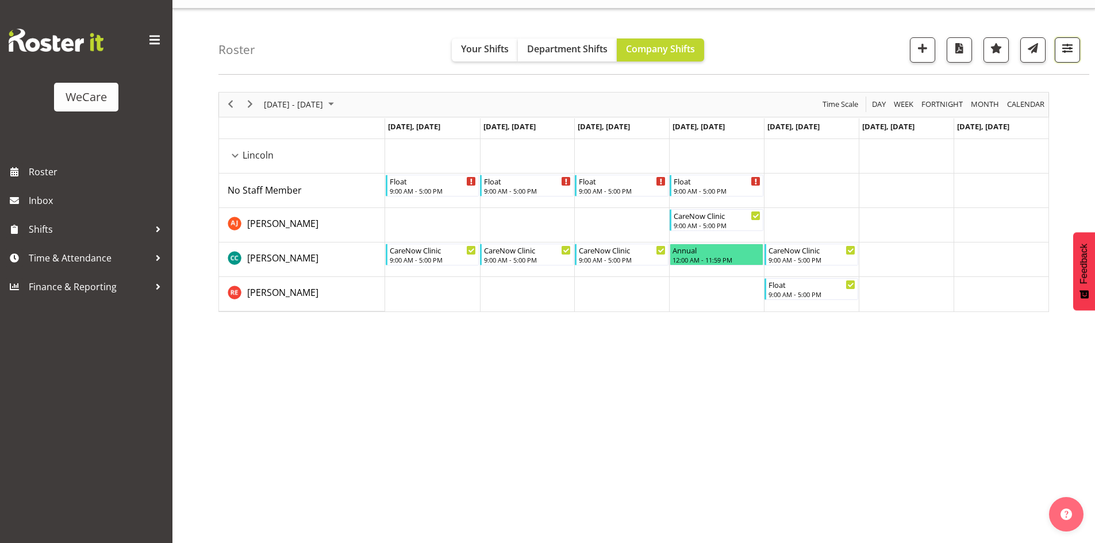
click at [1063, 40] on button "button" at bounding box center [1066, 49] width 25 height 25
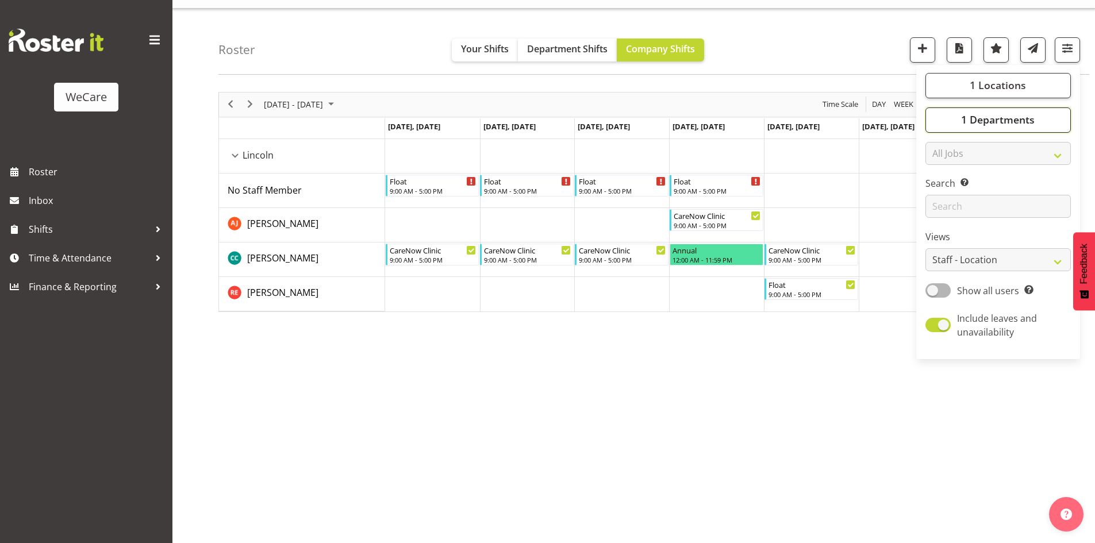
click at [1017, 123] on span "1 Departments" at bounding box center [998, 120] width 74 height 14
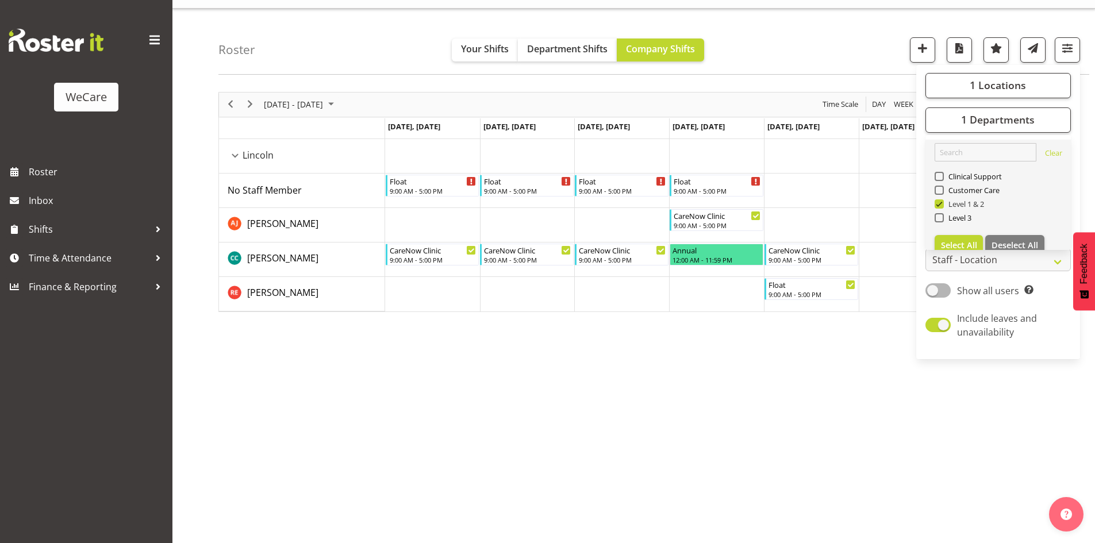
click at [973, 201] on span "Level 1 & 2" at bounding box center [963, 203] width 41 height 9
click at [942, 201] on input "Level 1 & 2" at bounding box center [937, 203] width 7 height 7
checkbox input "false"
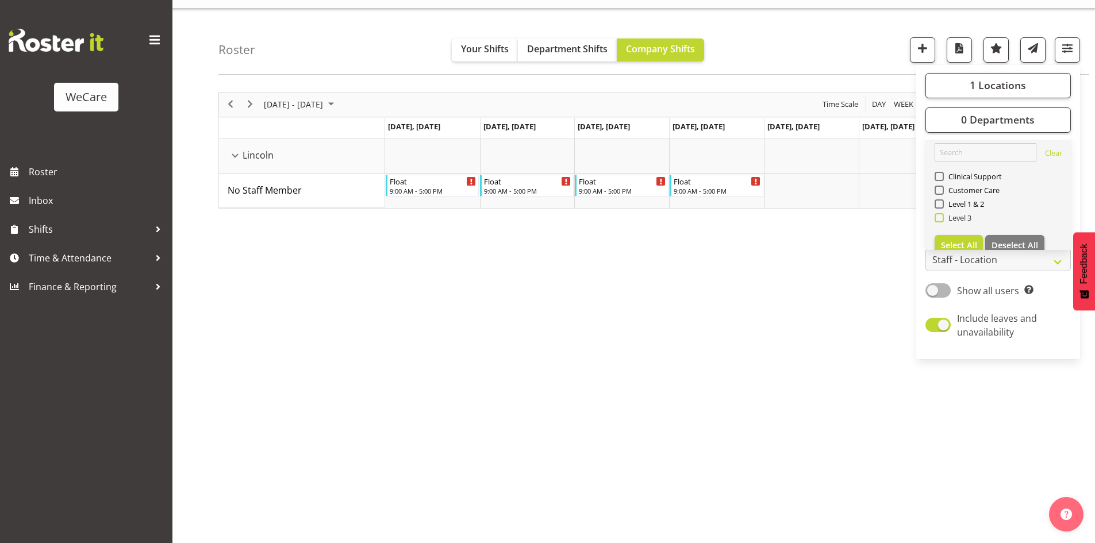
click at [970, 216] on span "Level 3" at bounding box center [957, 217] width 28 height 9
click at [942, 216] on input "Level 3" at bounding box center [937, 217] width 7 height 7
checkbox input "true"
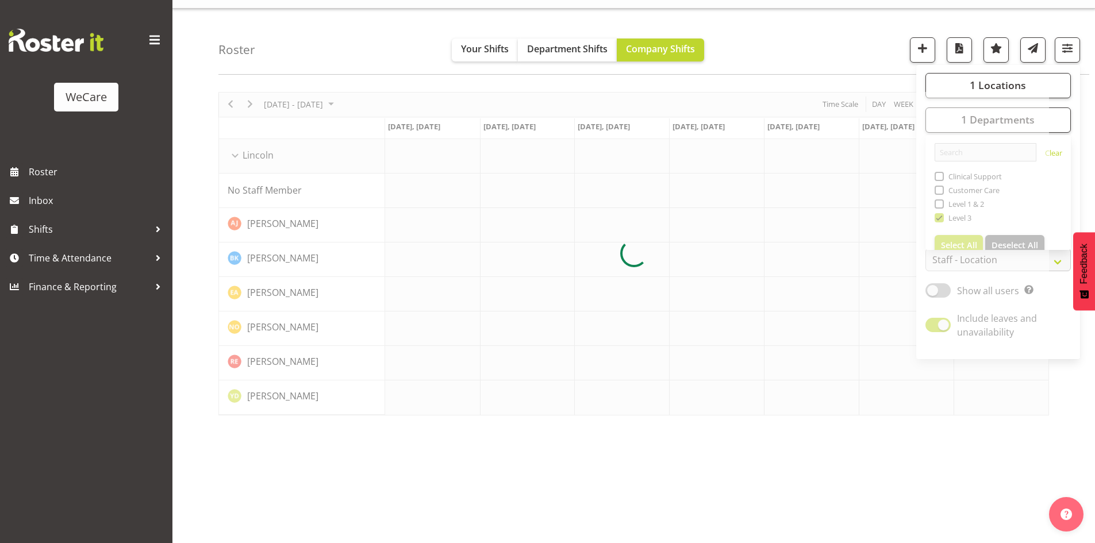
click at [271, 53] on div "Roster Your Shifts Department Shifts Company Shifts 1 Locations Clear Business …" at bounding box center [653, 42] width 870 height 66
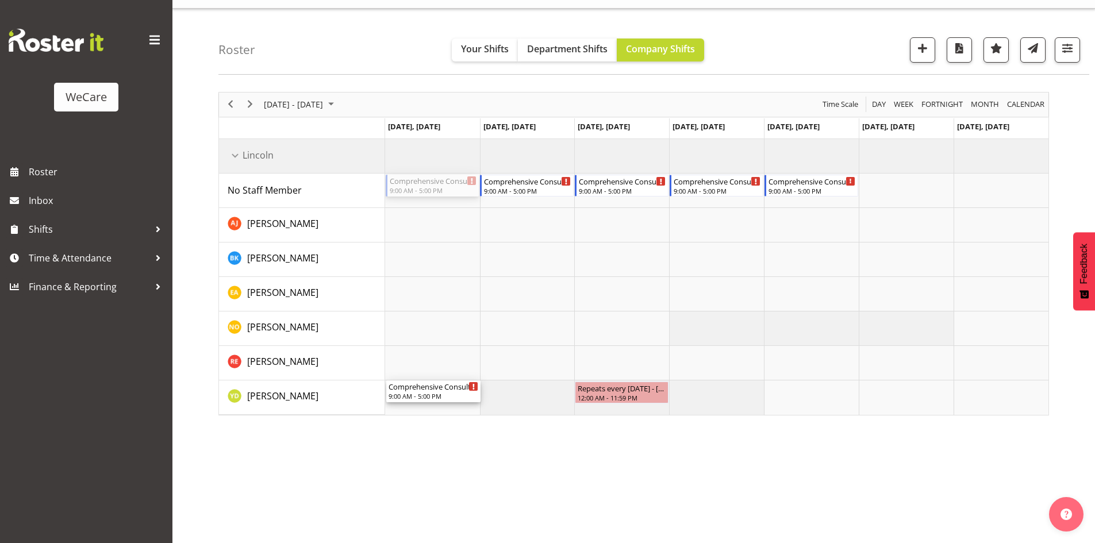
drag, startPoint x: 436, startPoint y: 179, endPoint x: 441, endPoint y: 396, distance: 217.2
drag, startPoint x: 819, startPoint y: 198, endPoint x: 827, endPoint y: 395, distance: 196.7
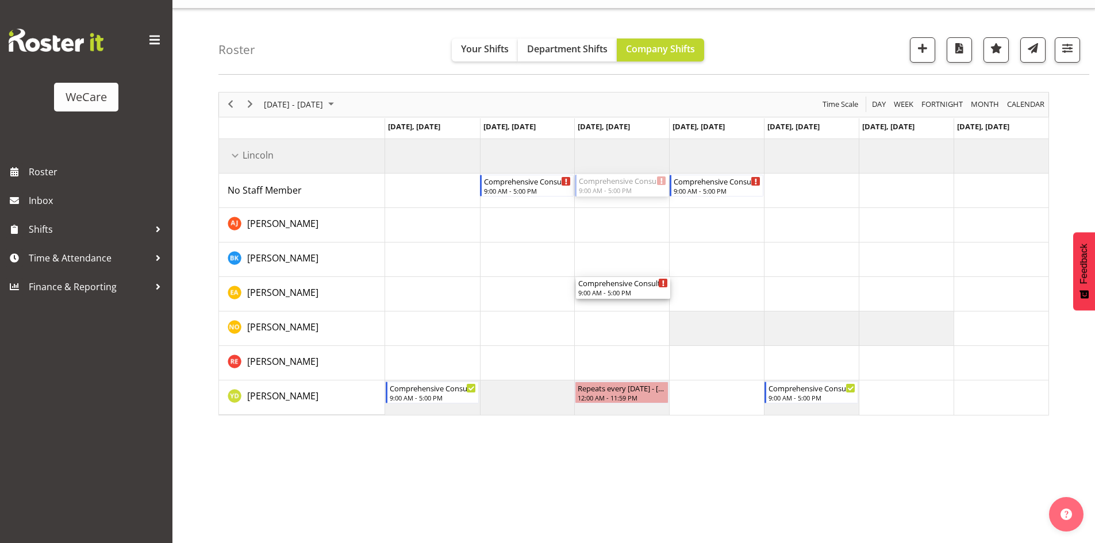
drag, startPoint x: 621, startPoint y: 181, endPoint x: 625, endPoint y: 288, distance: 107.0
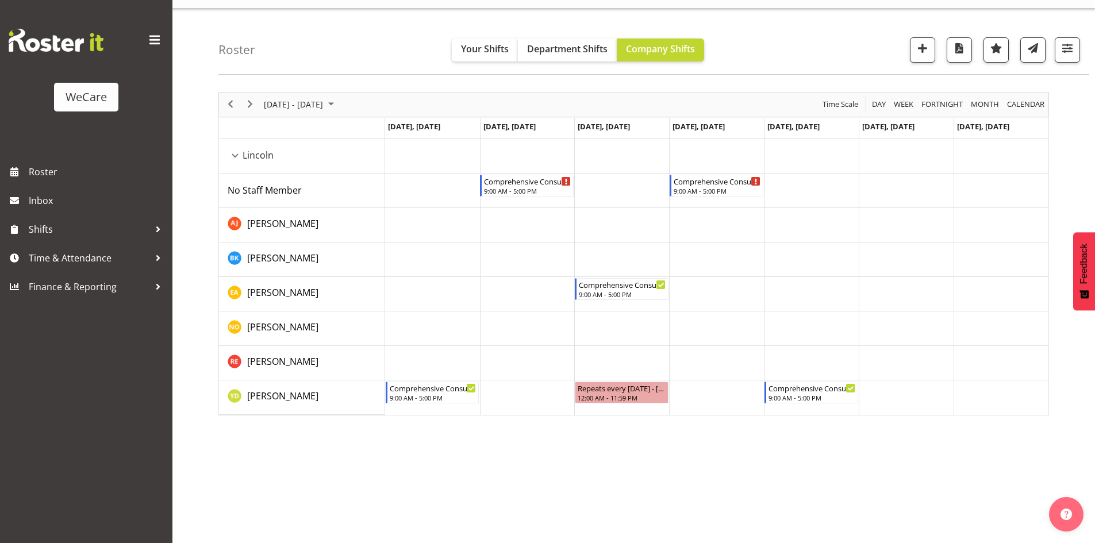
click at [729, 182] on div "Comprehensive Consult" at bounding box center [716, 180] width 87 height 11
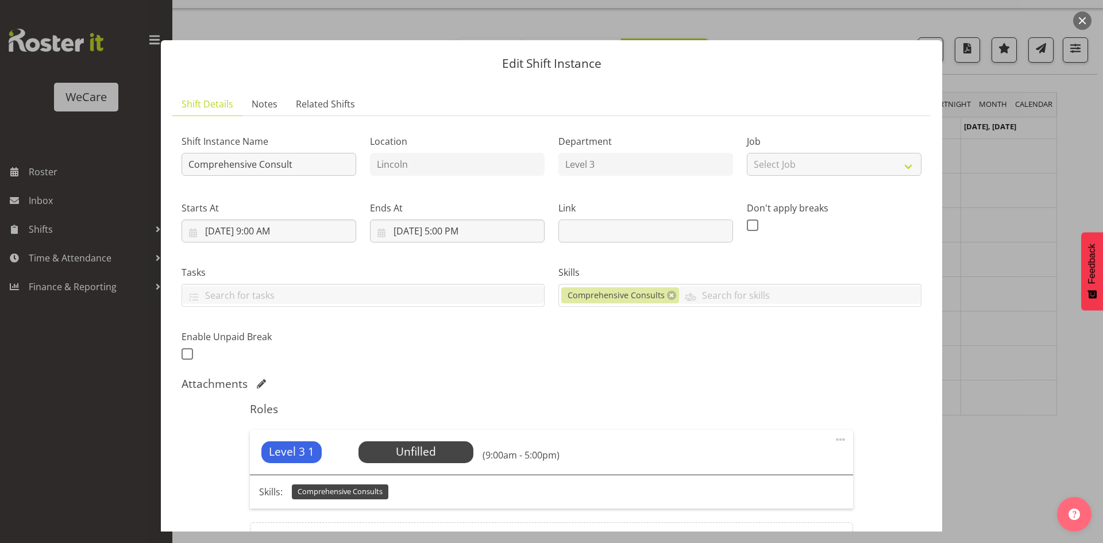
click at [396, 436] on div "Level 3 1 Unfilled Select Employee (9:00am - 5:00pm)" at bounding box center [551, 452] width 603 height 45
click at [402, 452] on span "Select Employee" at bounding box center [416, 452] width 86 height 17
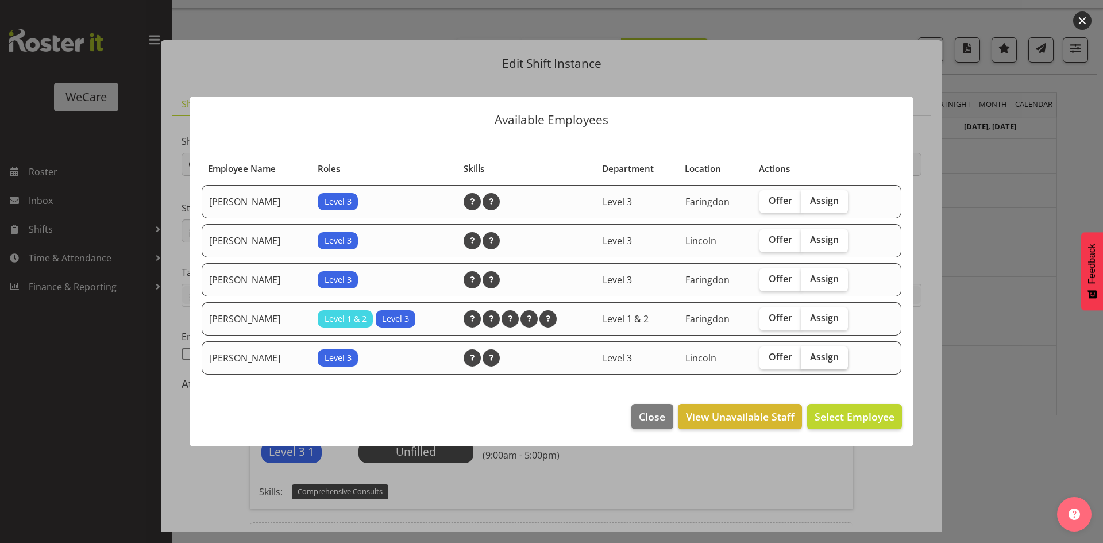
click at [817, 357] on span "Assign" at bounding box center [824, 356] width 29 height 11
click at [808, 357] on input "Assign" at bounding box center [804, 356] width 7 height 7
checkbox input "true"
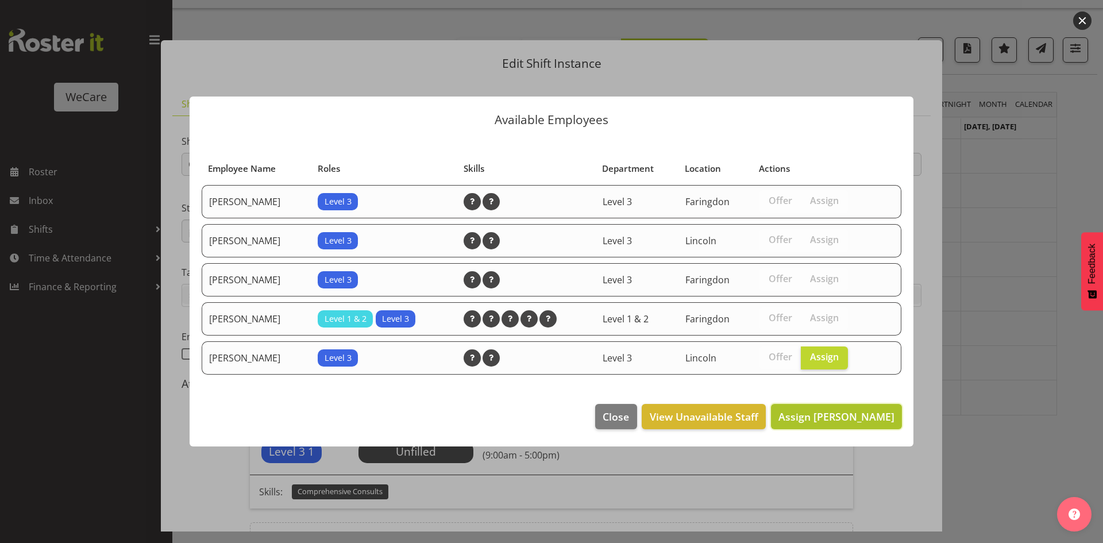
click at [837, 413] on span "Assign Yvonne Denny" at bounding box center [837, 417] width 116 height 14
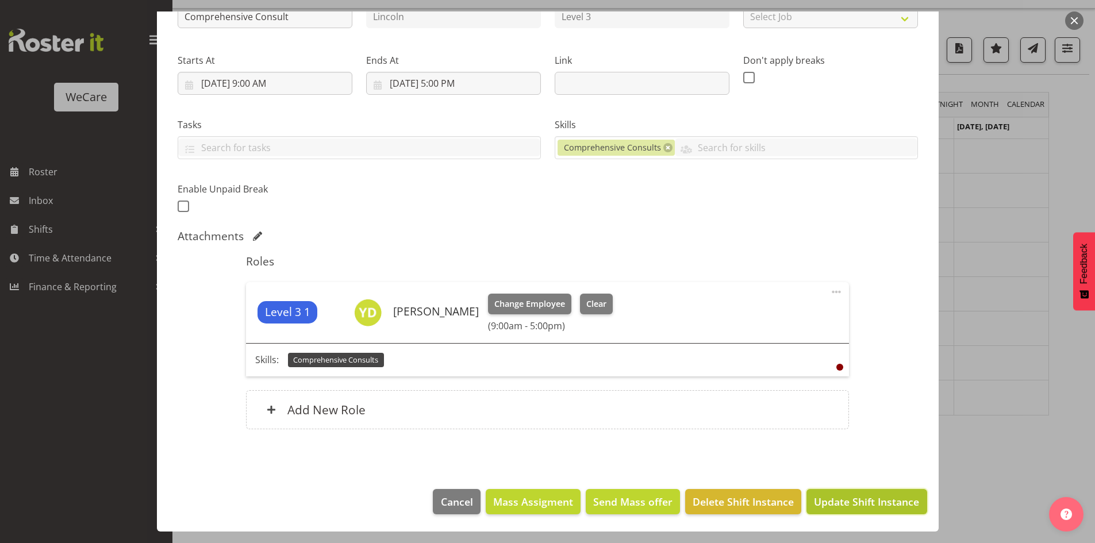
click at [839, 490] on button "Update Shift Instance" at bounding box center [866, 501] width 120 height 25
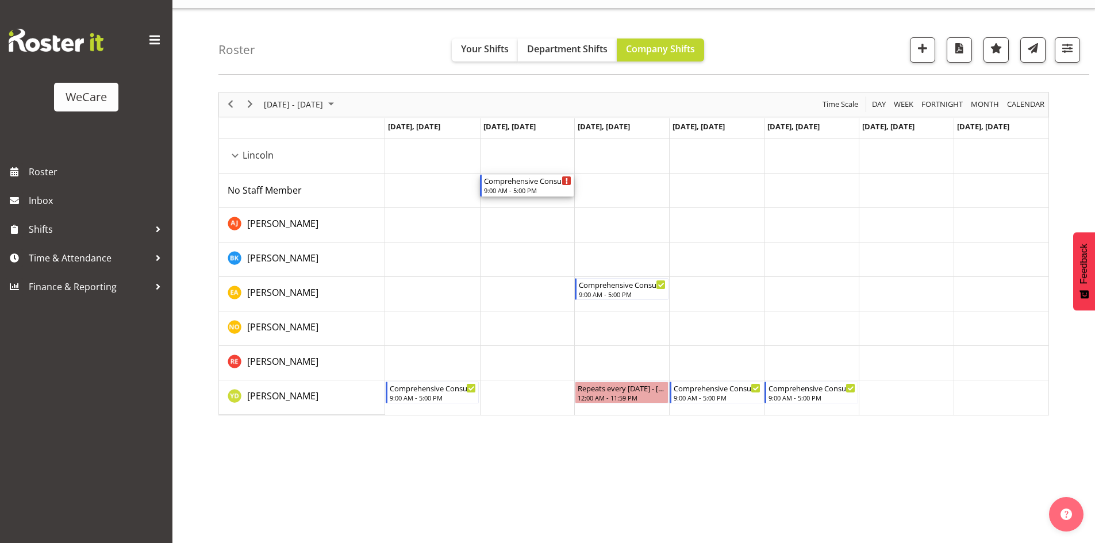
click at [523, 185] on div "Comprehensive Consult" at bounding box center [527, 180] width 87 height 11
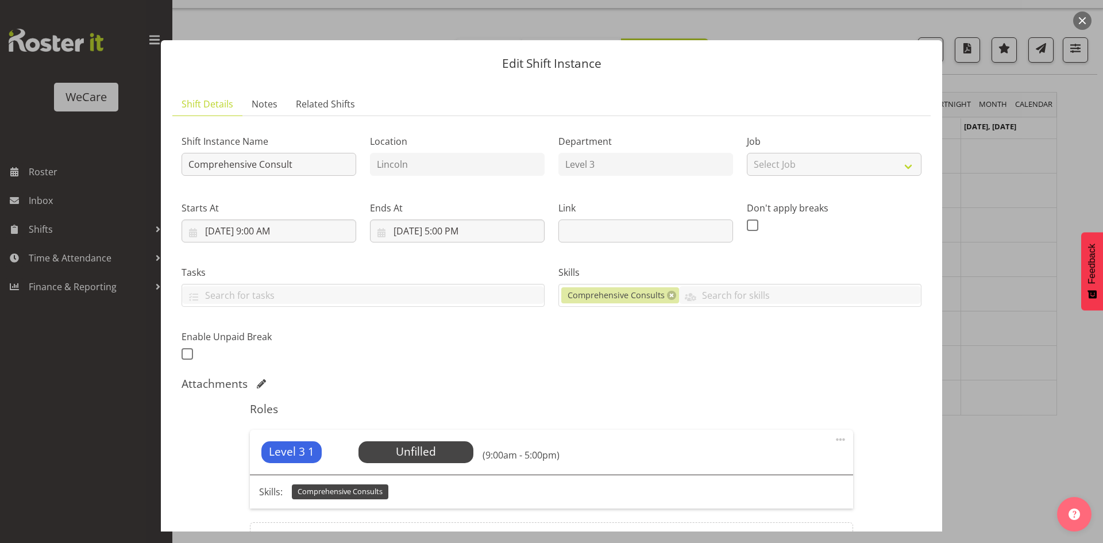
click at [421, 429] on div "Roles Level 3 1 Unfilled Select Employee (9:00am - 5:00pm) Skills: Comprehensiv…" at bounding box center [551, 485] width 616 height 180
click at [419, 444] on span "Select Employee" at bounding box center [416, 452] width 86 height 17
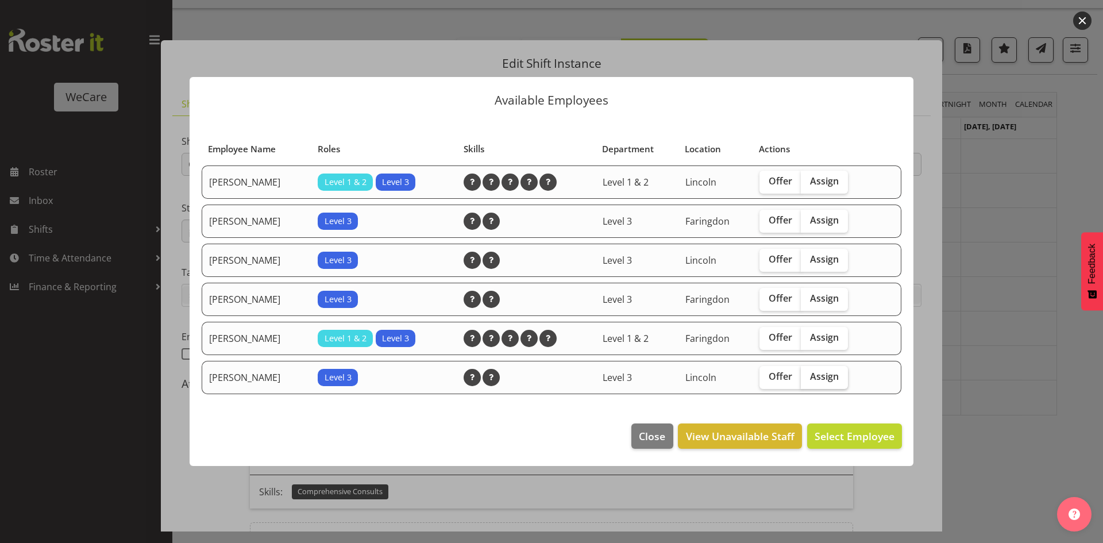
click at [836, 386] on label "Assign" at bounding box center [824, 377] width 47 height 23
click at [808, 380] on input "Assign" at bounding box center [804, 376] width 7 height 7
checkbox input "true"
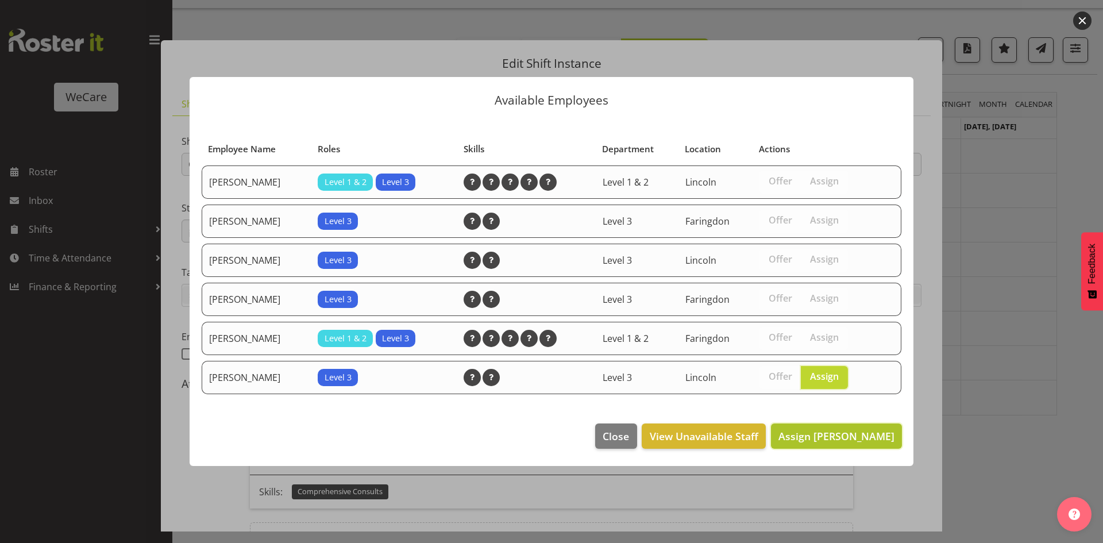
click at [846, 425] on button "Assign Yvonne Denny" at bounding box center [836, 435] width 131 height 25
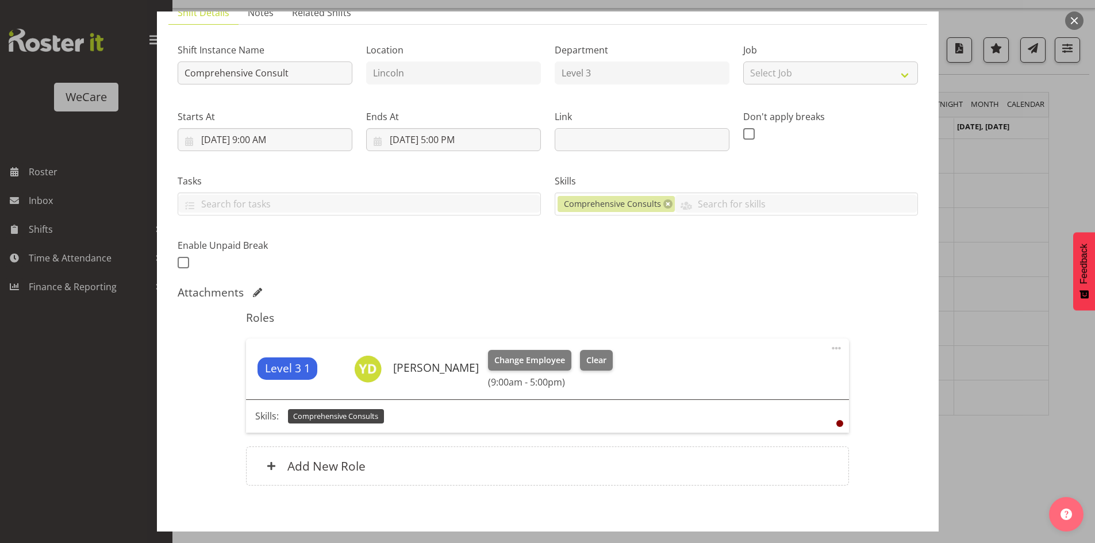
scroll to position [148, 0]
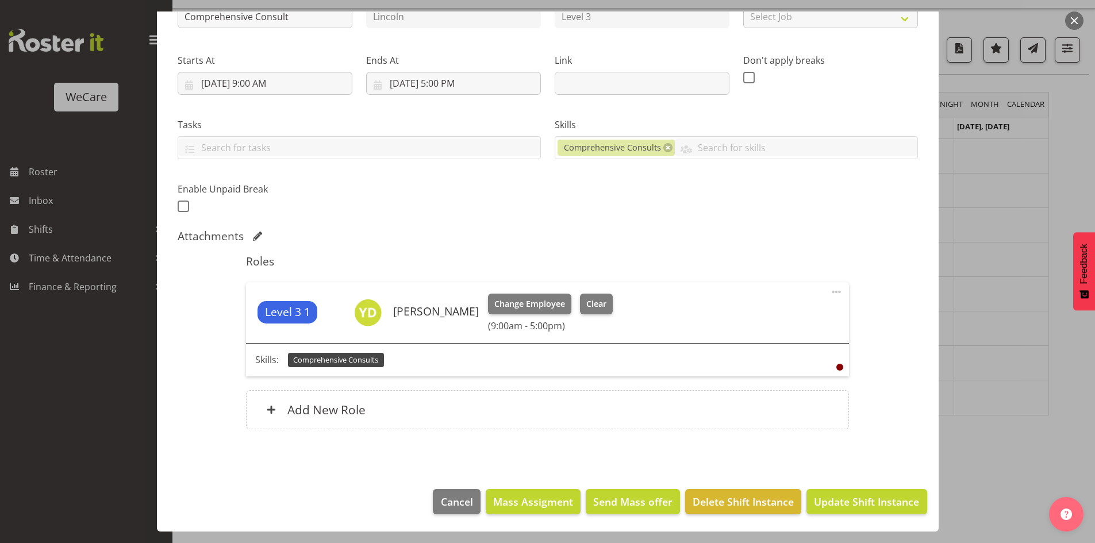
click at [847, 515] on footer "Cancel Mass Assigment Send Mass offer Delete Shift Instance Update Shift Instan…" at bounding box center [547, 504] width 781 height 54
click at [862, 506] on span "Update Shift Instance" at bounding box center [866, 501] width 105 height 15
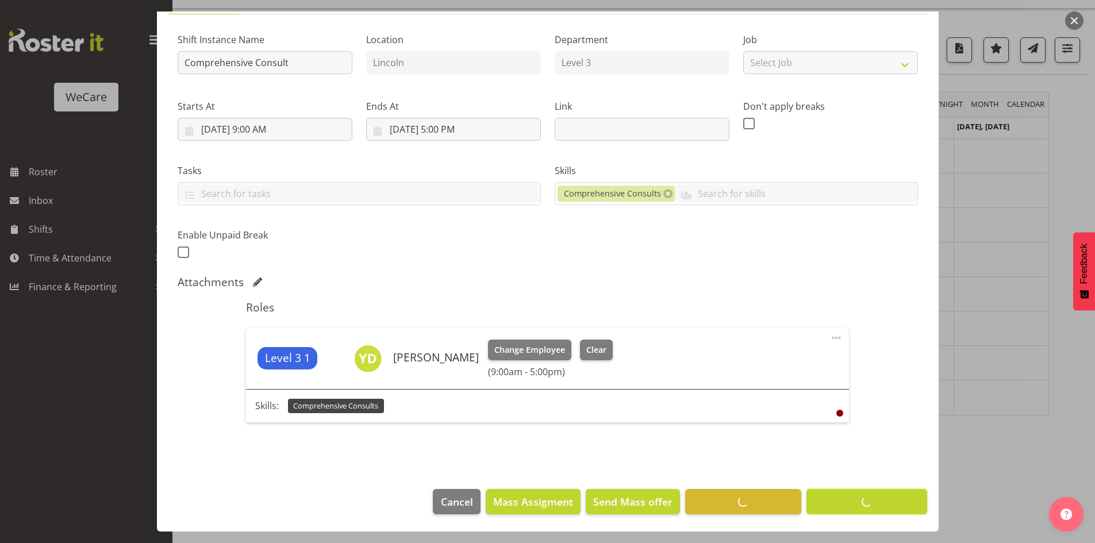
scroll to position [102, 0]
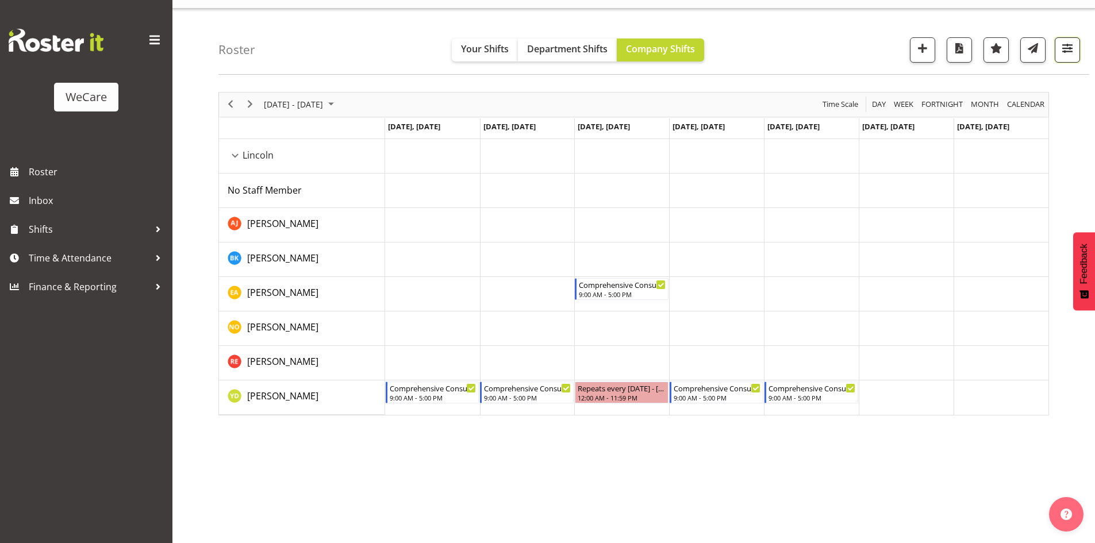
click at [1062, 48] on span "button" at bounding box center [1066, 48] width 15 height 15
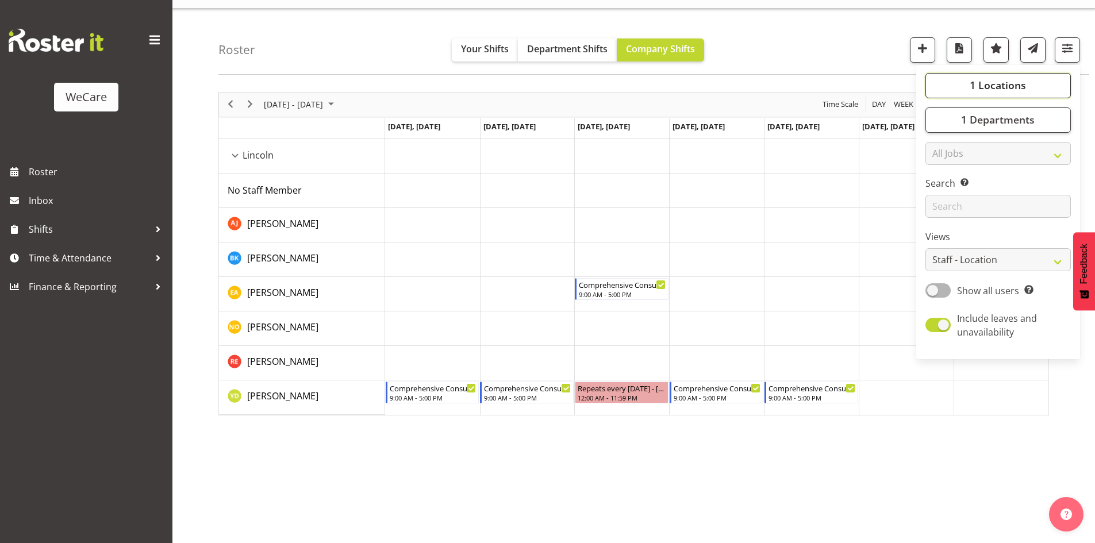
click at [1023, 82] on span "1 Locations" at bounding box center [997, 85] width 56 height 14
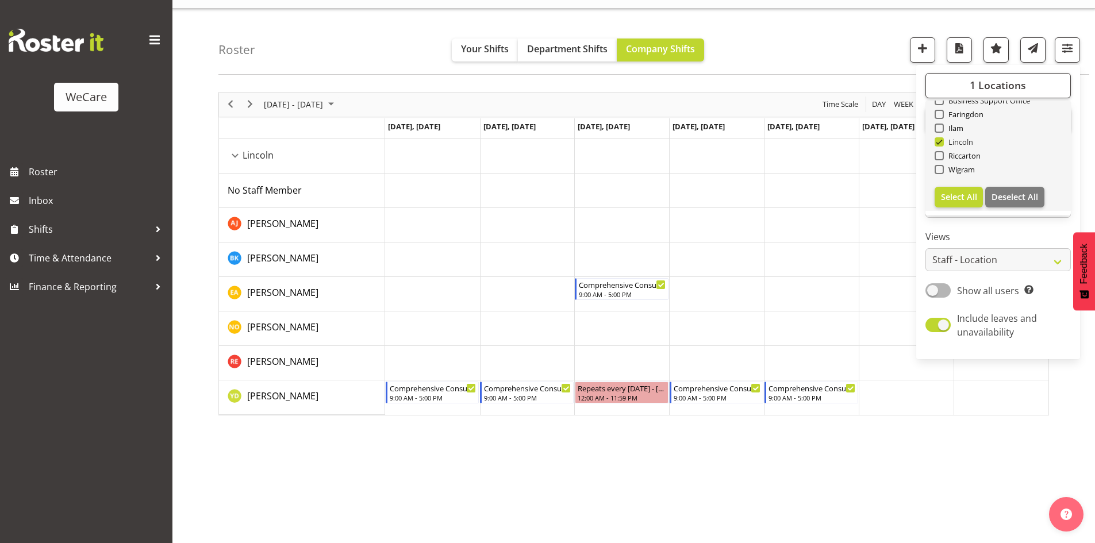
click at [964, 146] on span "Lincoln" at bounding box center [958, 141] width 30 height 9
click at [942, 145] on input "Lincoln" at bounding box center [937, 141] width 7 height 7
checkbox input "false"
click at [961, 117] on span "Faringdon" at bounding box center [963, 114] width 40 height 9
click at [942, 117] on input "Faringdon" at bounding box center [937, 113] width 7 height 7
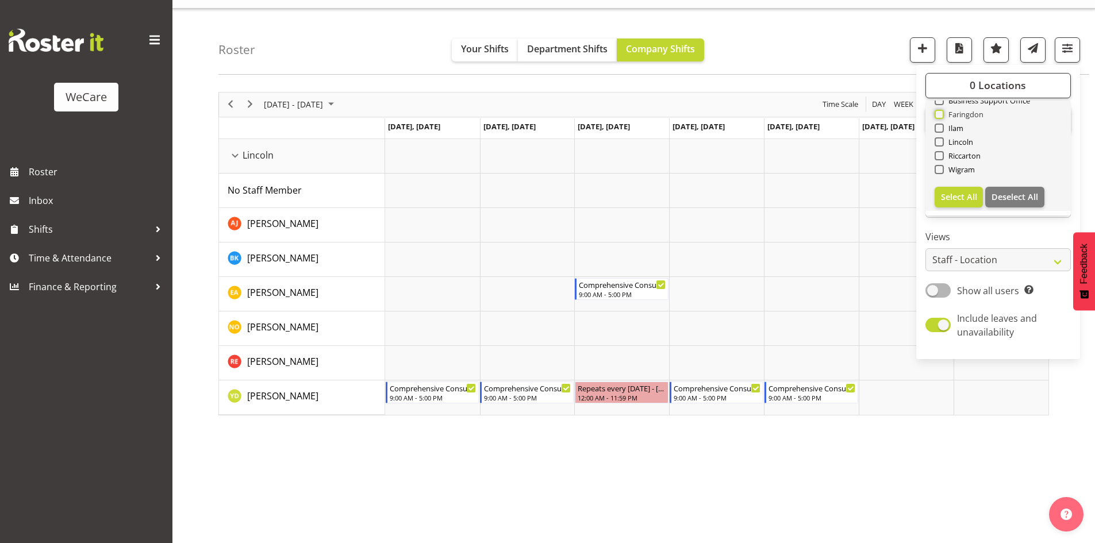
checkbox input "true"
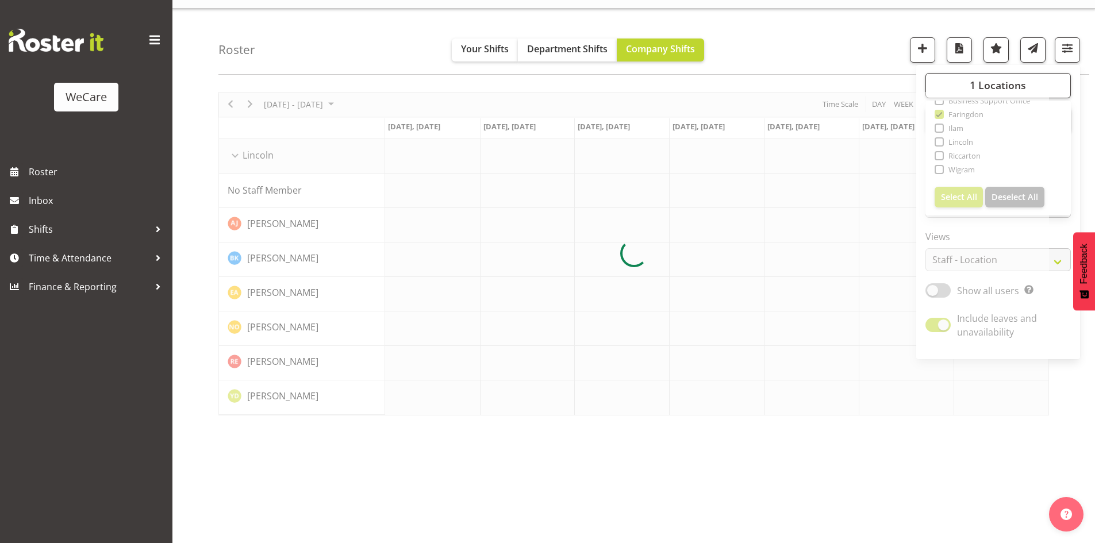
click at [853, 16] on div "Roster Your Shifts Department Shifts Company Shifts 1 Locations Clear Business …" at bounding box center [653, 42] width 870 height 66
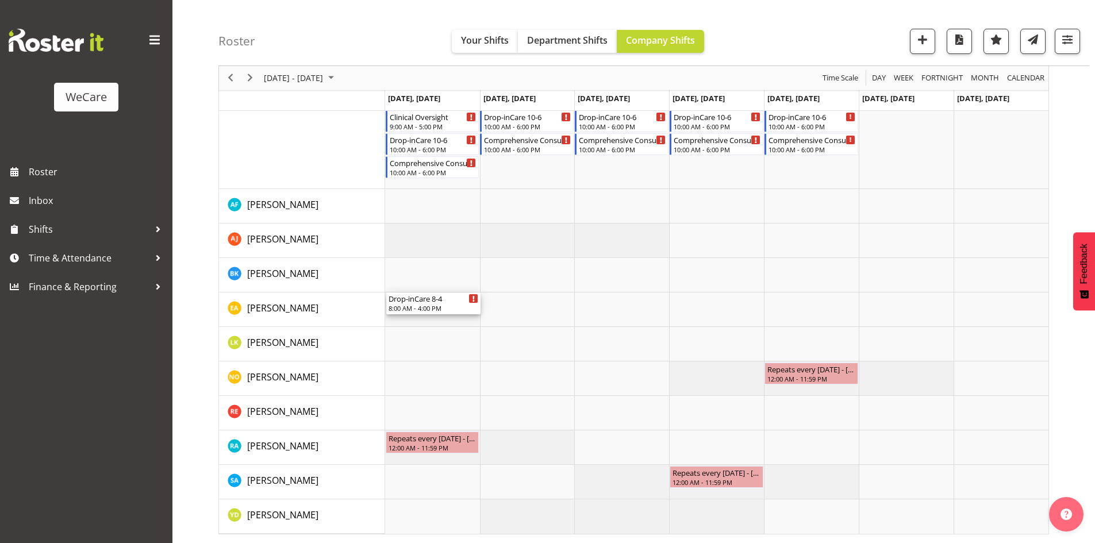
drag, startPoint x: 423, startPoint y: 183, endPoint x: 425, endPoint y: 315, distance: 132.2
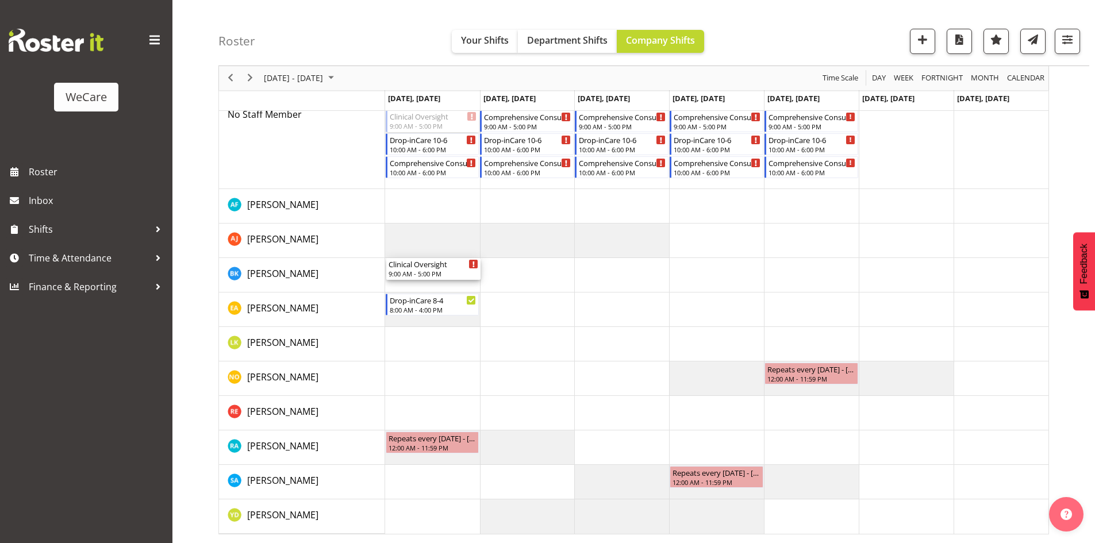
drag, startPoint x: 419, startPoint y: 125, endPoint x: 421, endPoint y: 276, distance: 151.1
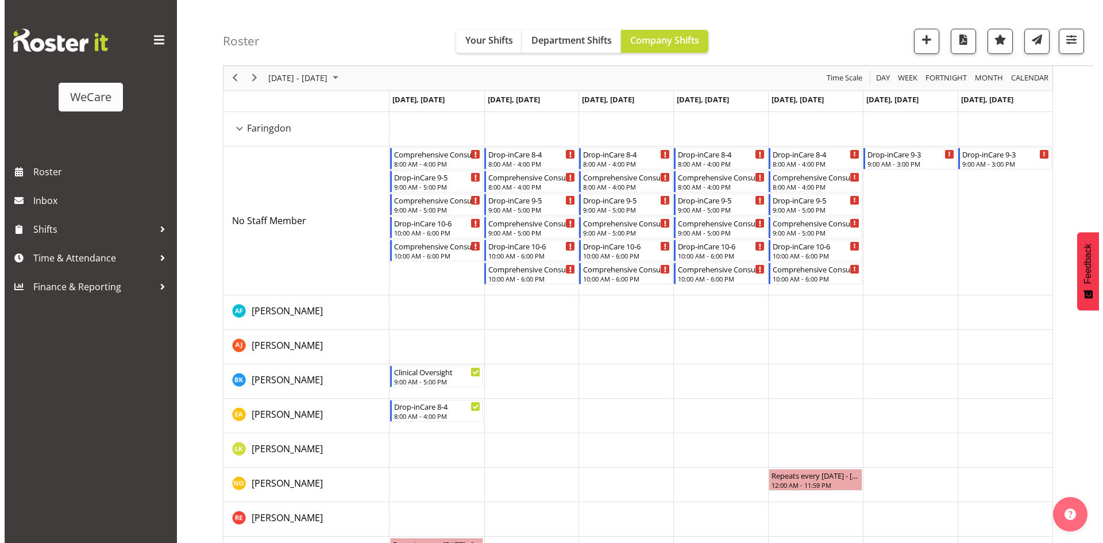
scroll to position [41, 0]
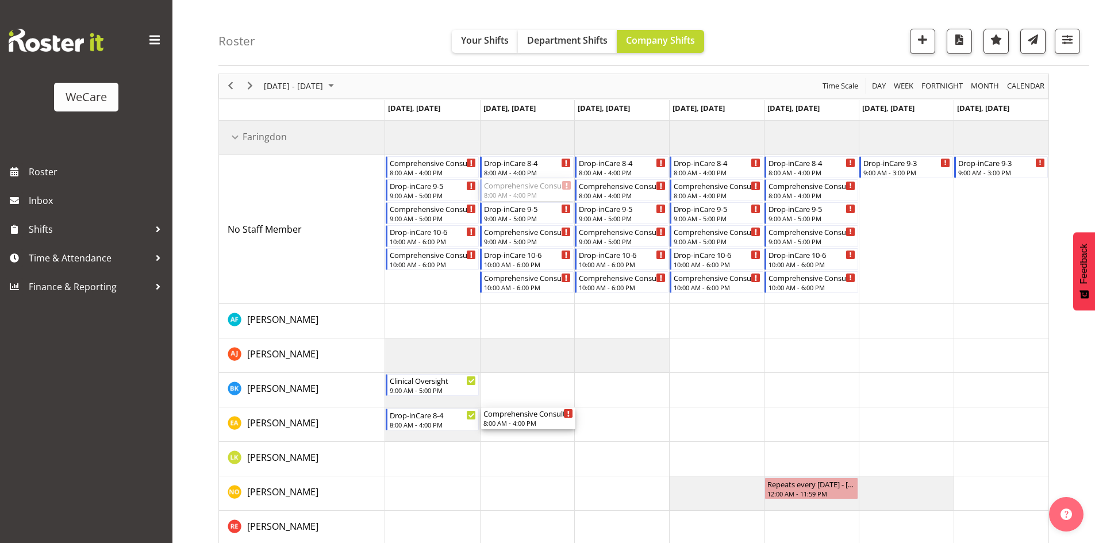
drag, startPoint x: 522, startPoint y: 187, endPoint x: 529, endPoint y: 436, distance: 248.9
click at [534, 433] on div "Comprehensive Consult 8-4 8:00 AM - 4:00 PM Drop-inCare 9-5 9:00 AM - 5:00 PM C…" at bounding box center [716, 385] width 663 height 528
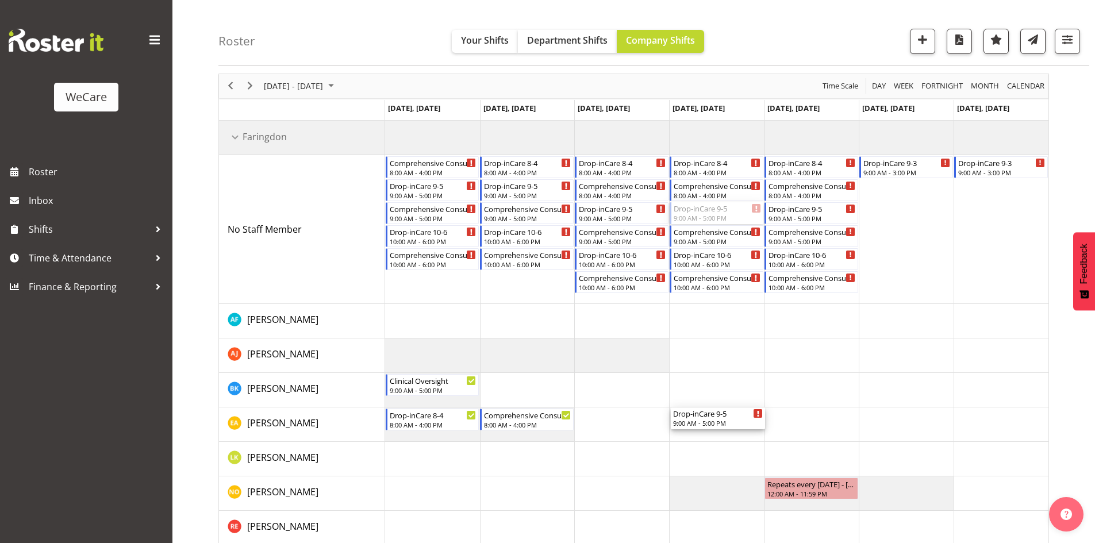
drag, startPoint x: 727, startPoint y: 214, endPoint x: 715, endPoint y: 425, distance: 211.8
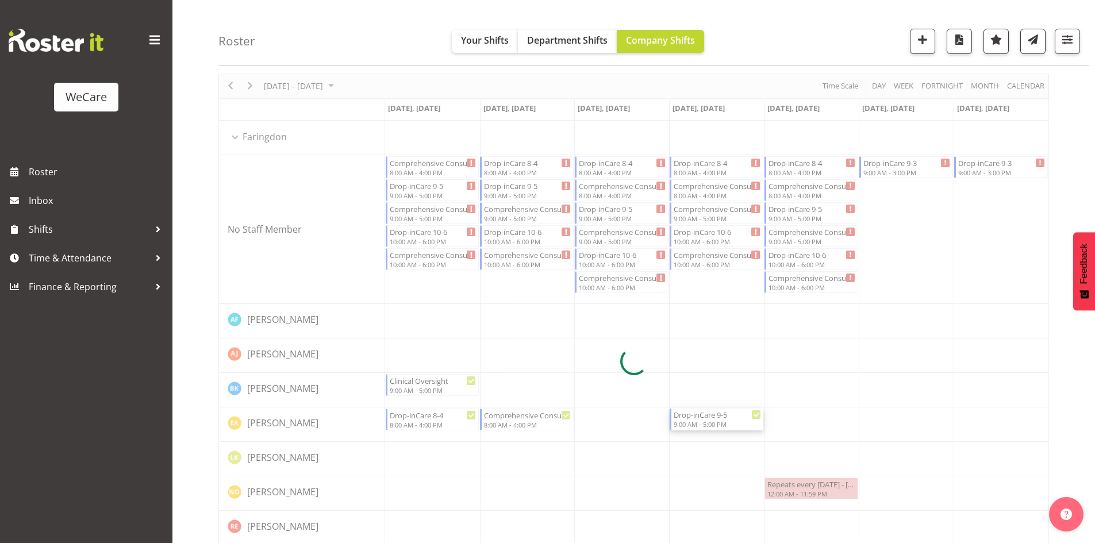
select select "10"
select select "2025"
select select "17"
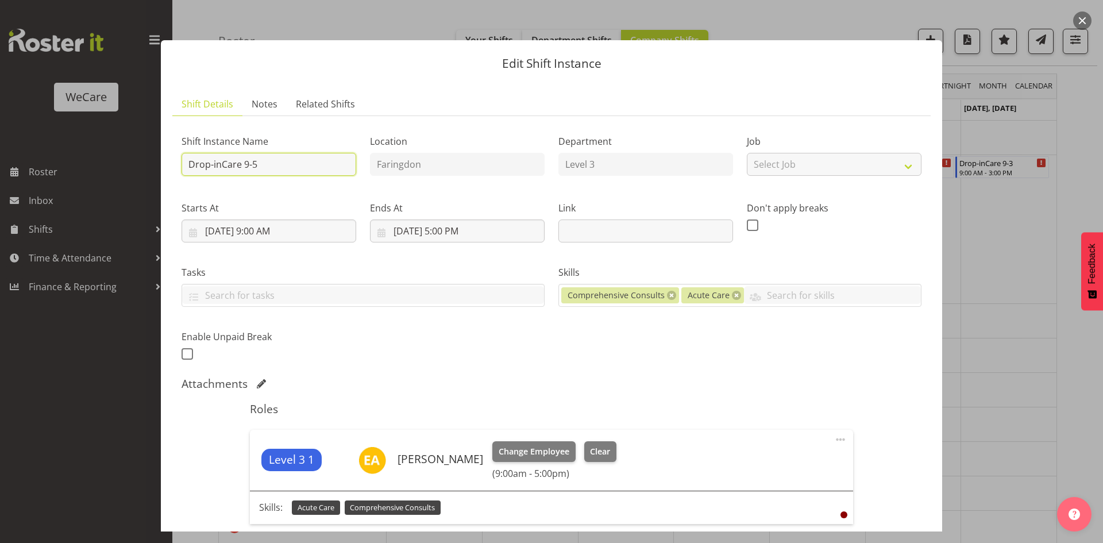
click at [295, 153] on input "Drop-inCare 9-5" at bounding box center [269, 164] width 175 height 23
type input "Drop-inCare 9-1"
click at [358, 333] on div "Enable Unpaid Break" at bounding box center [269, 342] width 188 height 56
click at [452, 241] on input "11/27/2025, 5:00 PM" at bounding box center [457, 230] width 175 height 23
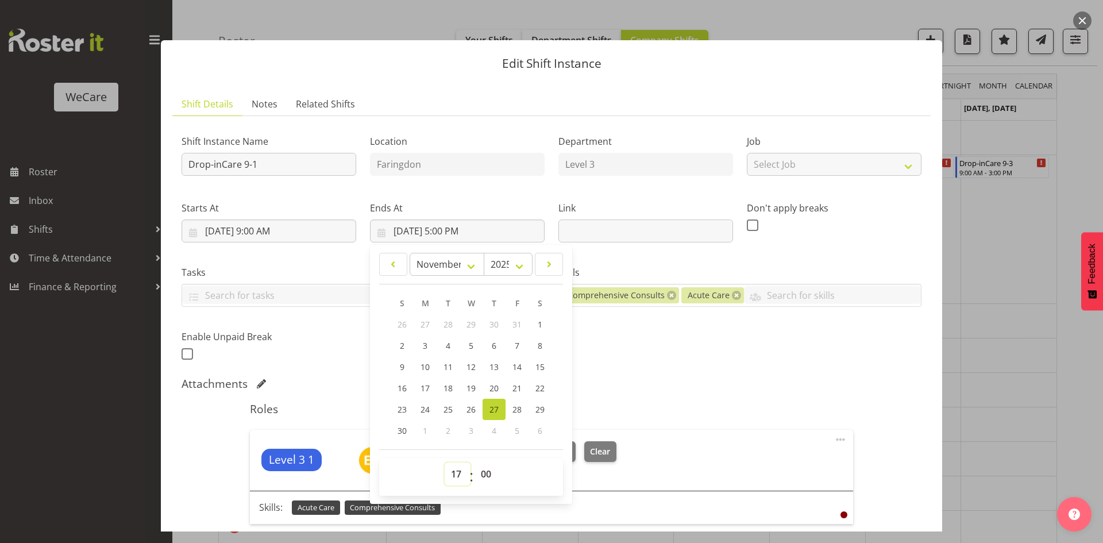
drag, startPoint x: 456, startPoint y: 481, endPoint x: 456, endPoint y: 468, distance: 13.2
click at [456, 481] on select "00 01 02 03 04 05 06 07 08 09 10 11 12 13 14 15 16 17 18 19 20 21 22 23" at bounding box center [458, 474] width 26 height 23
select select "13"
click at [692, 339] on div "Shift Instance Name Drop-inCare 9-1 Location Faringdon Department Level 3 Job S…" at bounding box center [552, 244] width 754 height 252
type input "11/27/2025, 1:00 PM"
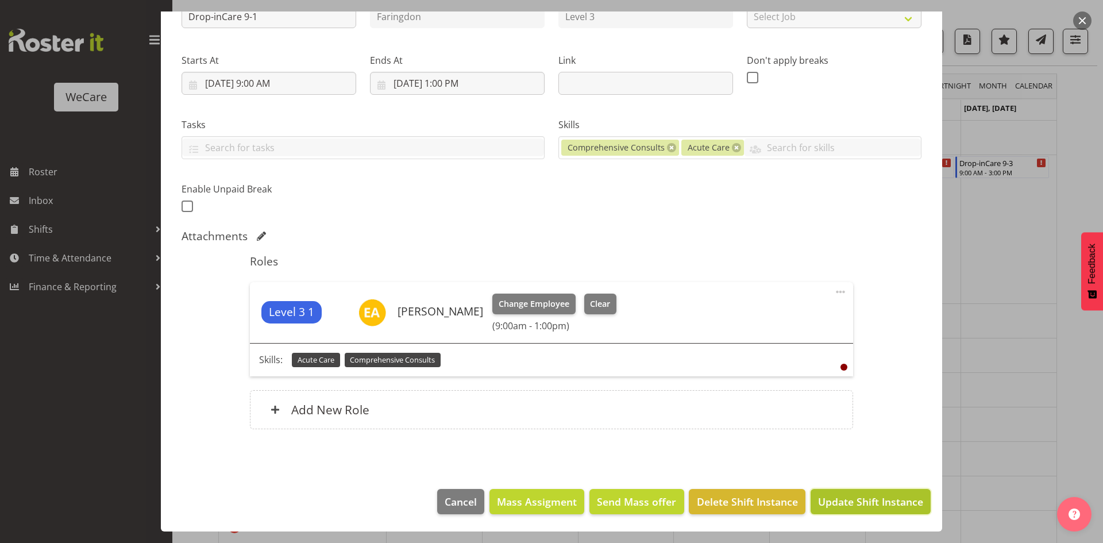
click at [883, 504] on span "Update Shift Instance" at bounding box center [870, 501] width 105 height 15
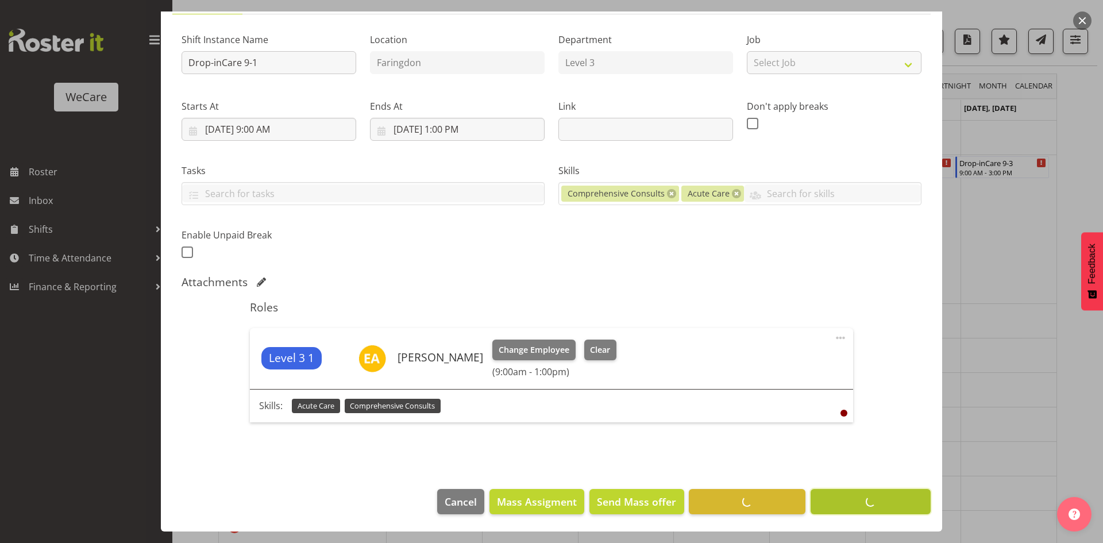
scroll to position [102, 0]
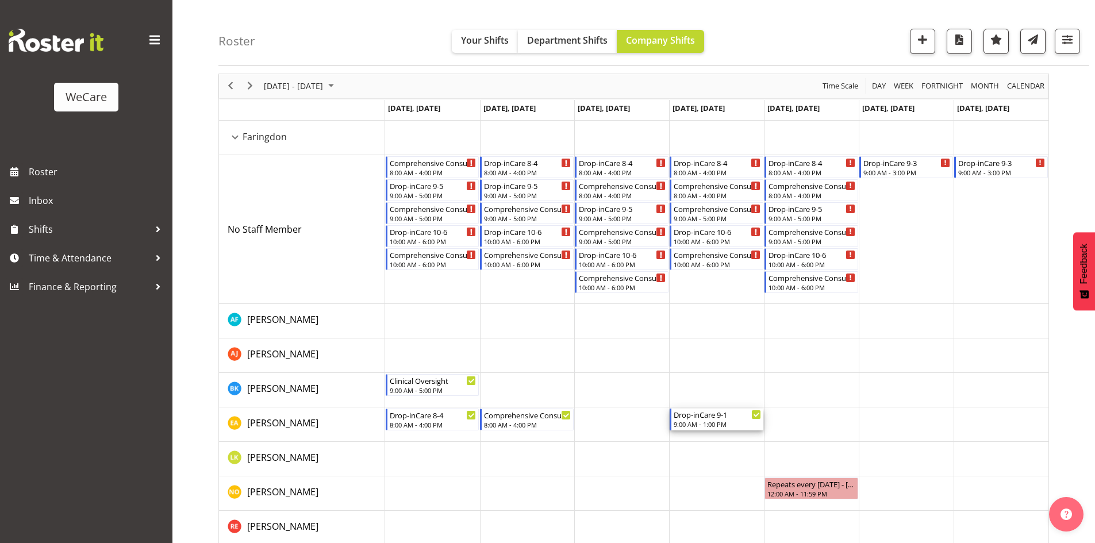
click at [689, 415] on div "Drop-inCare 9-1" at bounding box center [716, 414] width 87 height 11
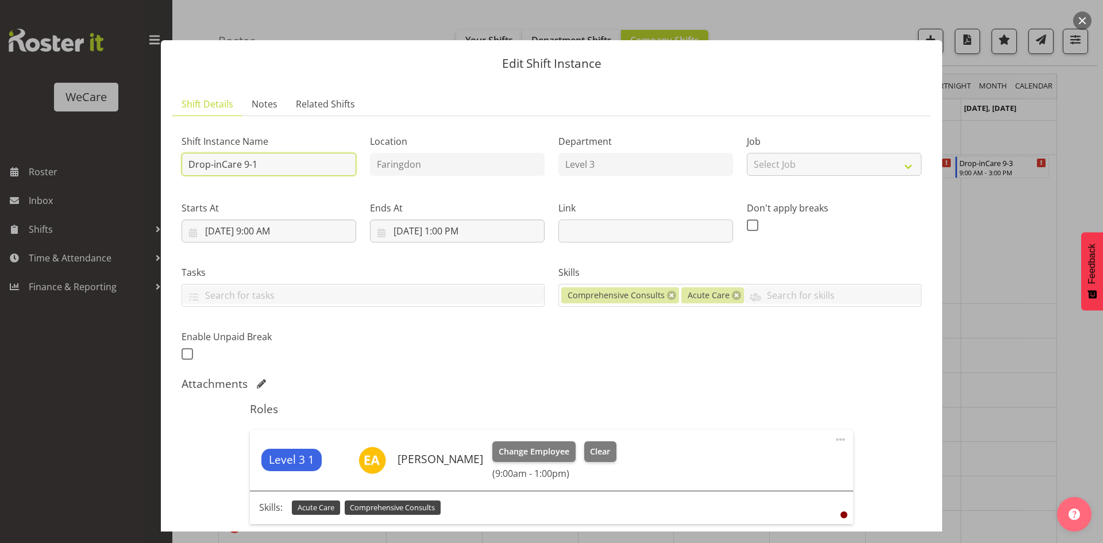
click at [228, 171] on input "Drop-inCare 9-1" at bounding box center [269, 164] width 175 height 23
drag, startPoint x: 228, startPoint y: 171, endPoint x: 175, endPoint y: 171, distance: 52.9
click at [175, 171] on div "Shift Instance Name Drop-inCare 9-1" at bounding box center [269, 151] width 188 height 67
drag, startPoint x: 237, startPoint y: 165, endPoint x: 7, endPoint y: 112, distance: 236.5
click at [10, 110] on div "Edit Shift Instance Shift Details Notes Related Shifts Shift Instance Name Comp…" at bounding box center [551, 271] width 1103 height 543
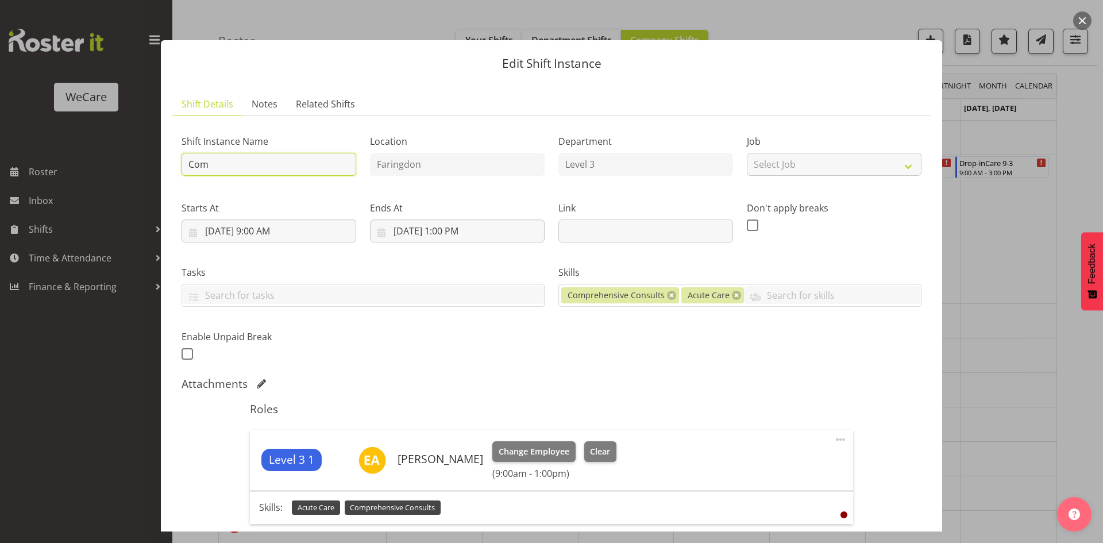
type input "Comprehensive Consult 9-1"
click at [343, 336] on label "Enable Unpaid Break" at bounding box center [269, 337] width 175 height 14
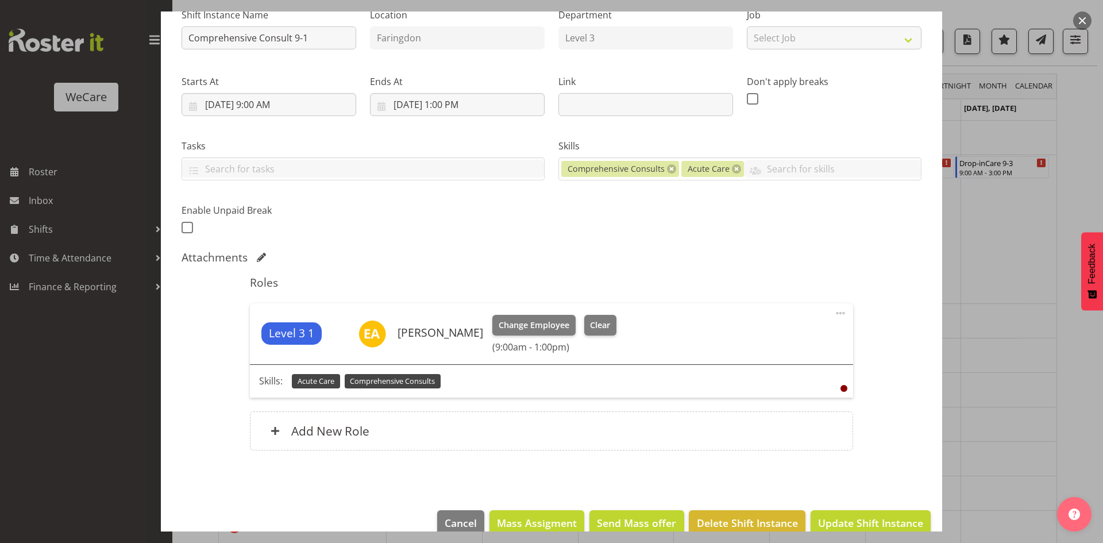
scroll to position [148, 0]
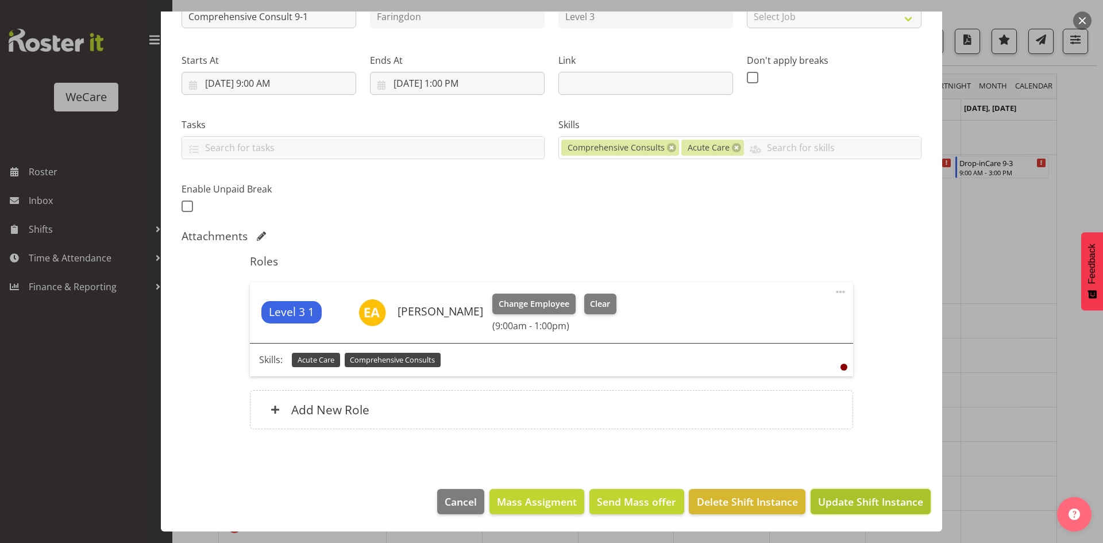
click at [890, 506] on span "Update Shift Instance" at bounding box center [870, 501] width 105 height 15
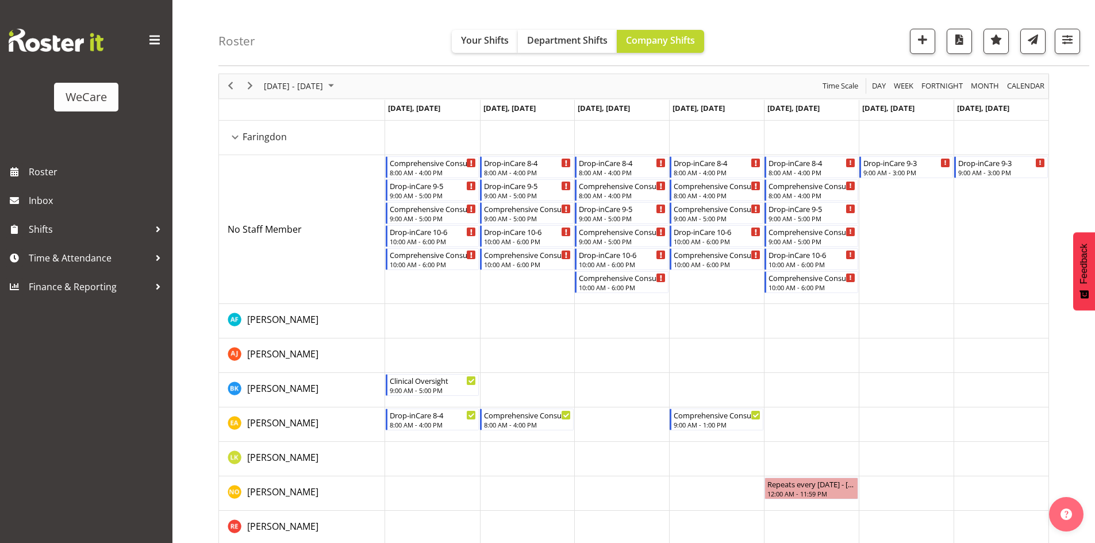
click at [712, 434] on td "Timeline Week of November 24, 2025" at bounding box center [716, 424] width 95 height 34
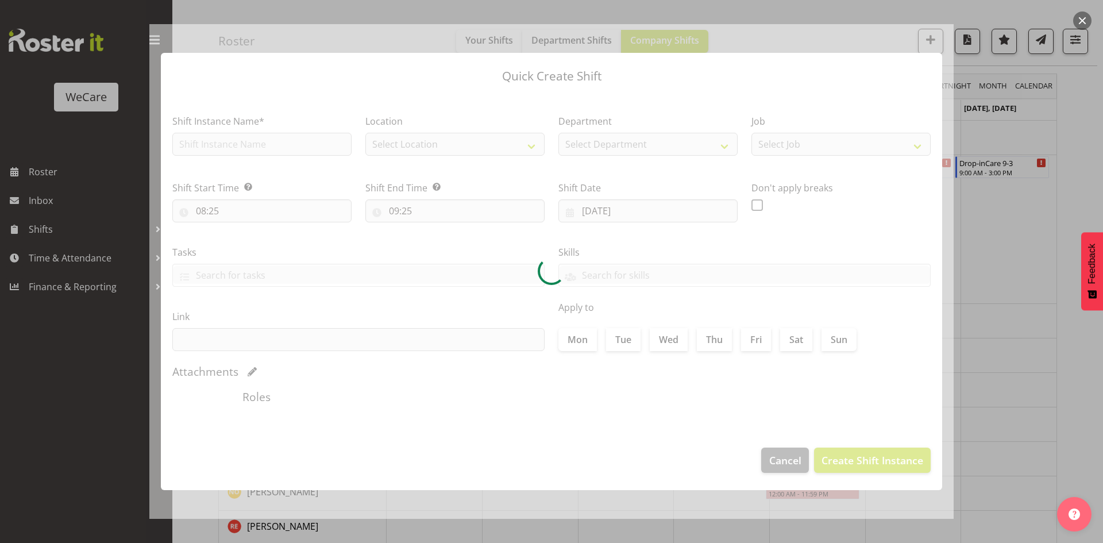
click at [291, 147] on div at bounding box center [551, 271] width 804 height 495
type input "27/11/2025"
checkbox input "true"
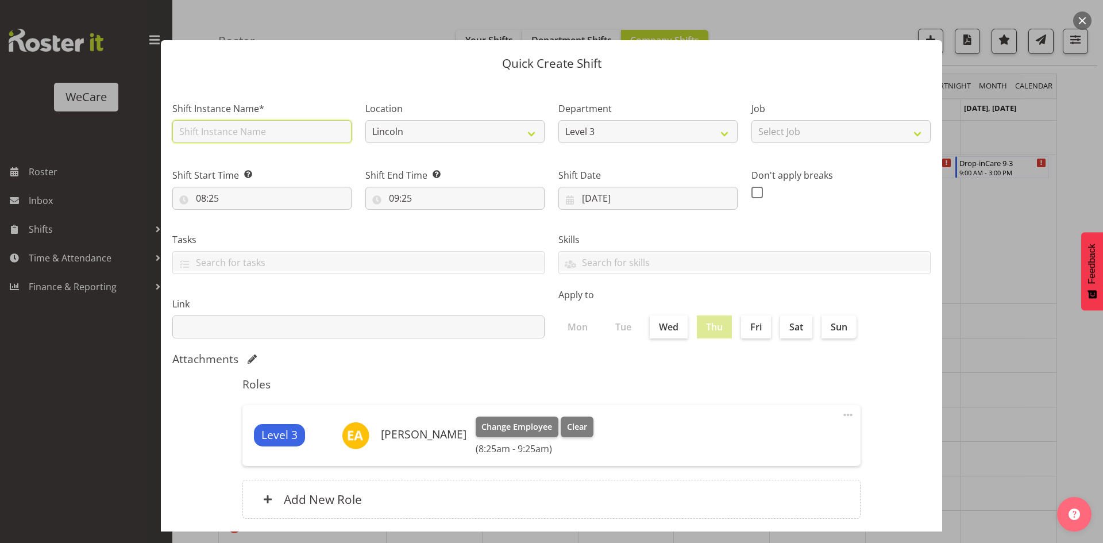
click at [242, 143] on div "Shift Instance Name*" at bounding box center [261, 119] width 193 height 67
type input "Non Clinic Time 1-5"
click at [412, 140] on select "Lincoln Faringdon" at bounding box center [454, 131] width 179 height 23
select select "1281"
click at [365, 120] on select "Lincoln Faringdon" at bounding box center [454, 131] width 179 height 23
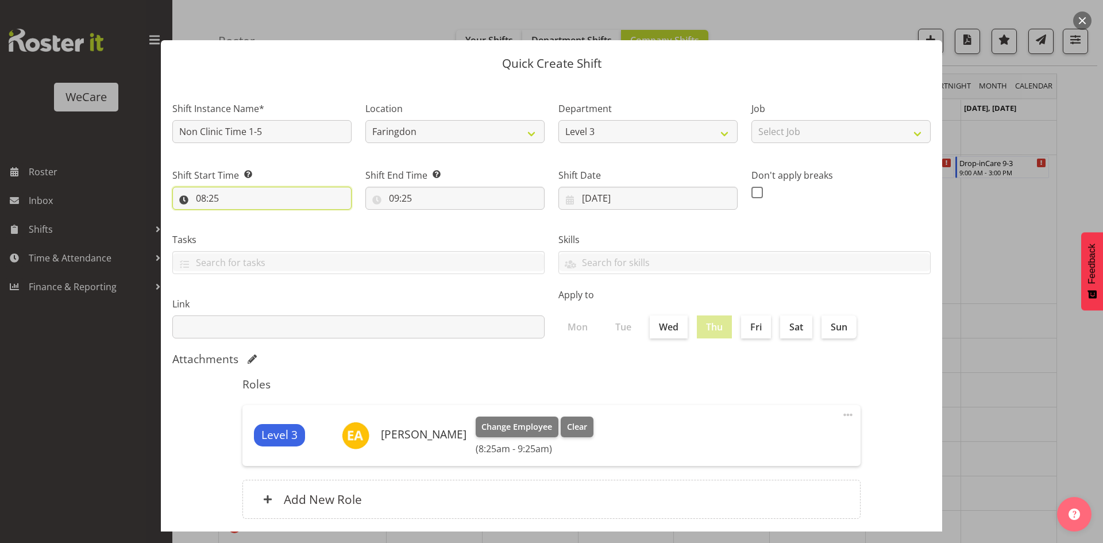
click at [202, 195] on input "08:25" at bounding box center [261, 198] width 179 height 23
click at [242, 224] on select "00 01 02 03 04 05 06 07 08 09 10 11 12 13 14 15 16 17 18 19 20 21 22 23" at bounding box center [251, 228] width 26 height 23
select select "13"
click at [238, 217] on select "00 01 02 03 04 05 06 07 08 09 10 11 12 13 14 15 16 17 18 19 20 21 22 23" at bounding box center [251, 228] width 26 height 23
type input "13:25"
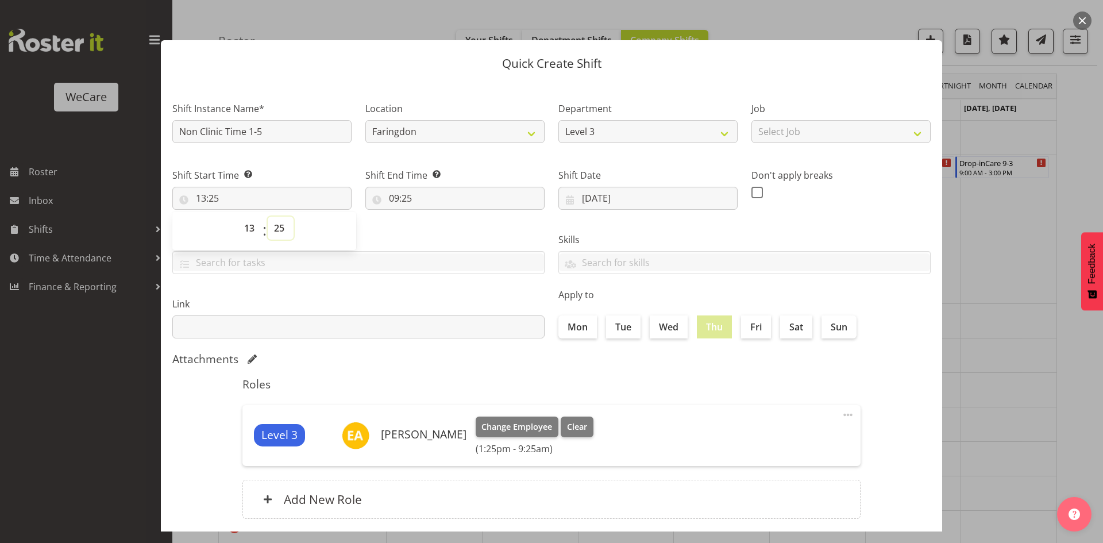
select select "0"
type input "13:00"
click at [391, 200] on input "09:25" at bounding box center [454, 198] width 179 height 23
click at [430, 237] on div "00 01 02 03 04 05 06 07 08 09 10 11 12 13 14 15 16 17 18 19 20 21 22 23" at bounding box center [443, 231] width 26 height 29
click at [442, 232] on select "00 01 02 03 04 05 06 07 08 09 10 11 12 13 14 15 16 17 18 19 20 21 22 23" at bounding box center [444, 228] width 26 height 23
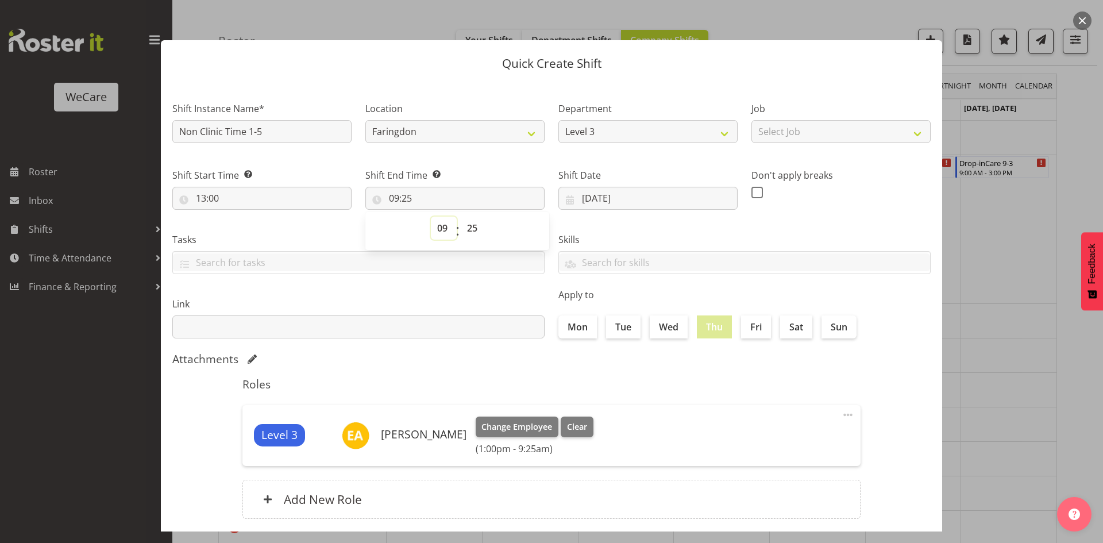
select select "17"
click at [431, 217] on select "00 01 02 03 04 05 06 07 08 09 10 11 12 13 14 15 16 17 18 19 20 21 22 23" at bounding box center [444, 228] width 26 height 23
type input "17:25"
select select "0"
type input "17:00"
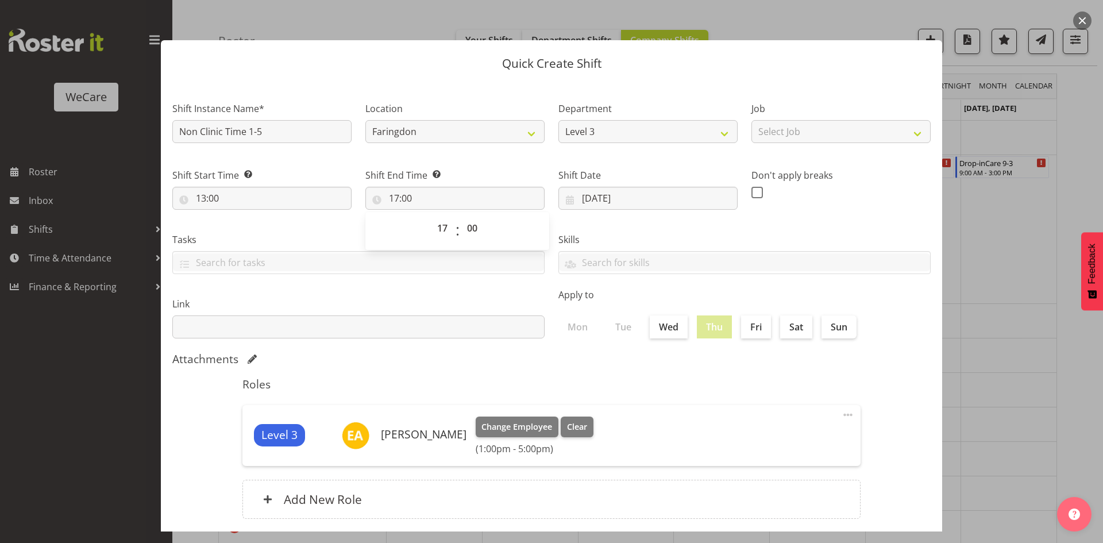
click at [552, 377] on h5 "Roles" at bounding box center [551, 384] width 618 height 14
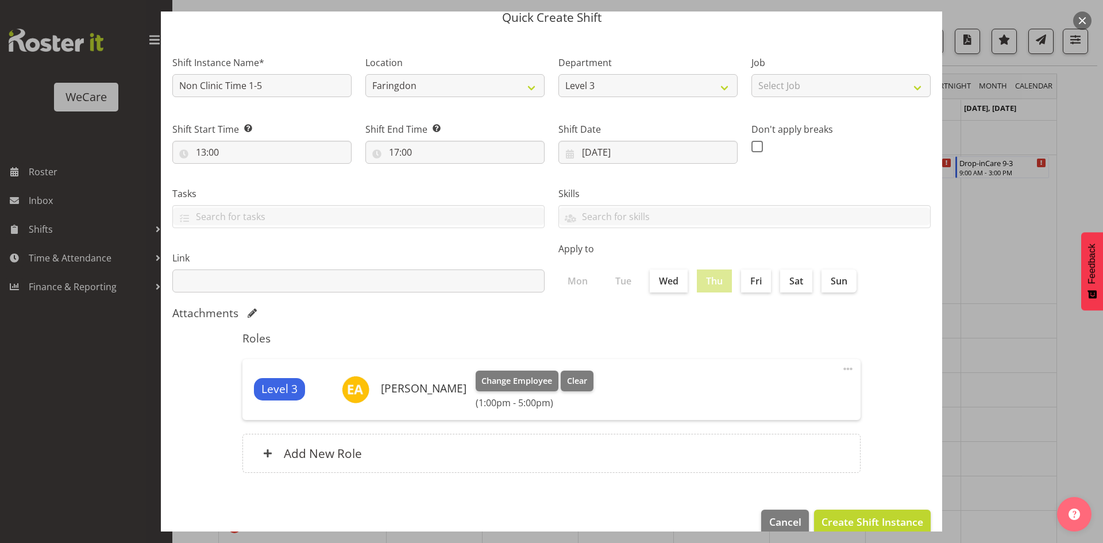
scroll to position [67, 0]
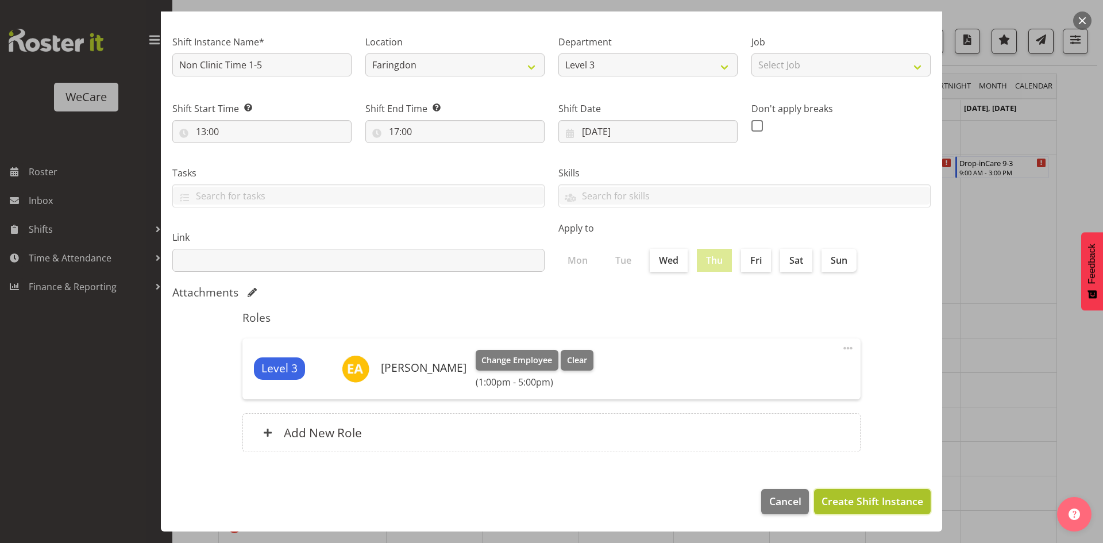
click at [910, 491] on button "Create Shift Instance" at bounding box center [872, 501] width 117 height 25
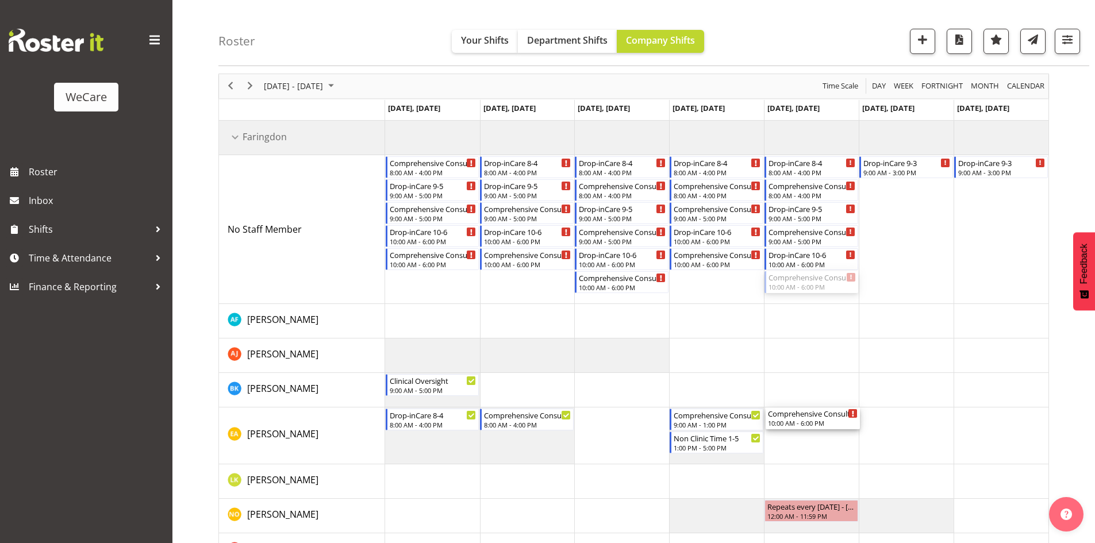
drag, startPoint x: 815, startPoint y: 284, endPoint x: 830, endPoint y: 429, distance: 145.6
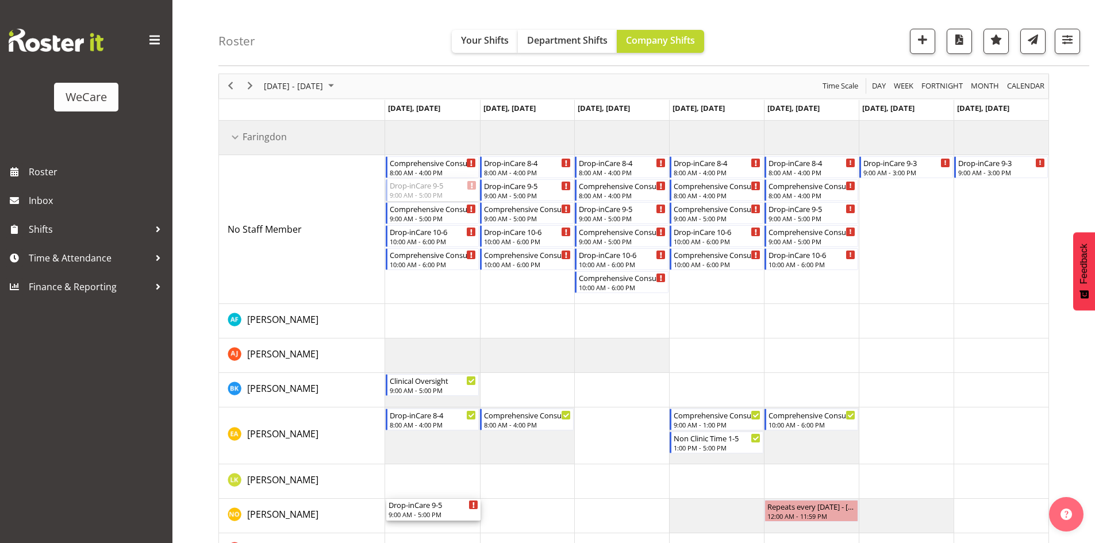
drag, startPoint x: 421, startPoint y: 187, endPoint x: 421, endPoint y: 508, distance: 321.2
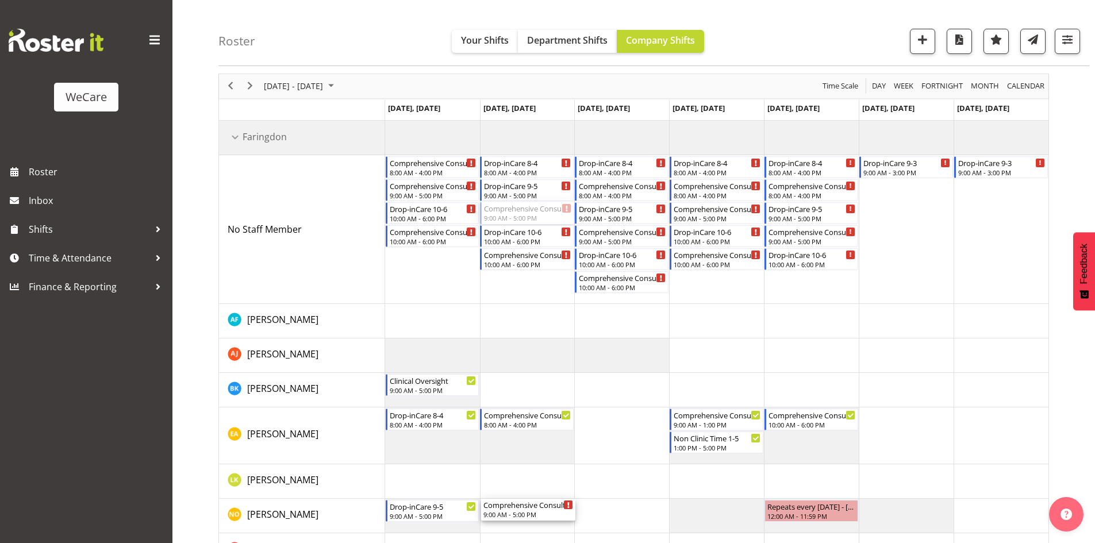
drag, startPoint x: 526, startPoint y: 214, endPoint x: 530, endPoint y: 514, distance: 299.9
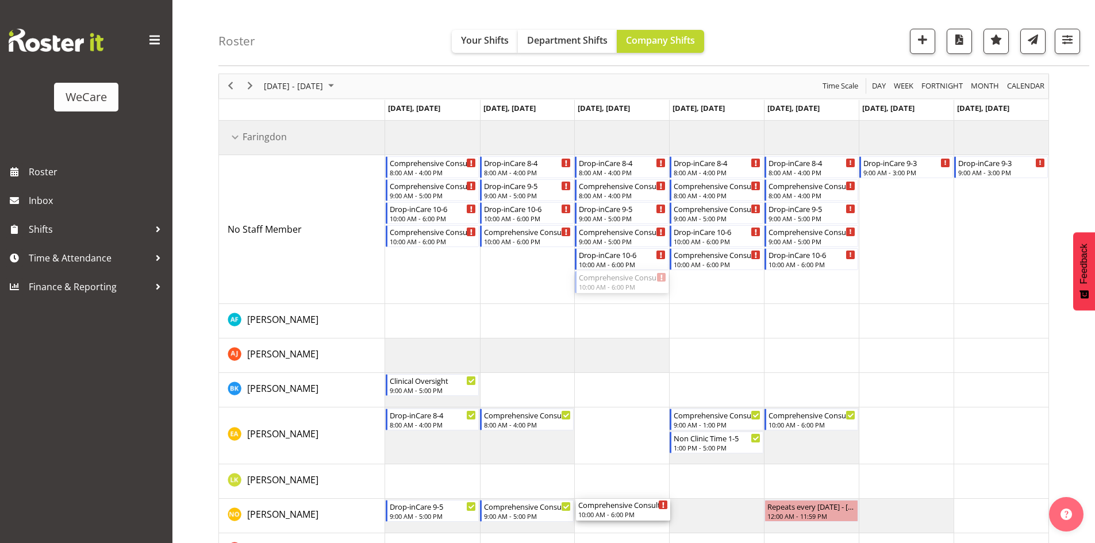
drag, startPoint x: 615, startPoint y: 285, endPoint x: 600, endPoint y: 527, distance: 242.3
click at [600, 527] on div "Comprehensive Consult 8-4 8:00 AM - 4:00 PM Comprehensive Consult 9-5 9:00 AM -…" at bounding box center [716, 396] width 663 height 550
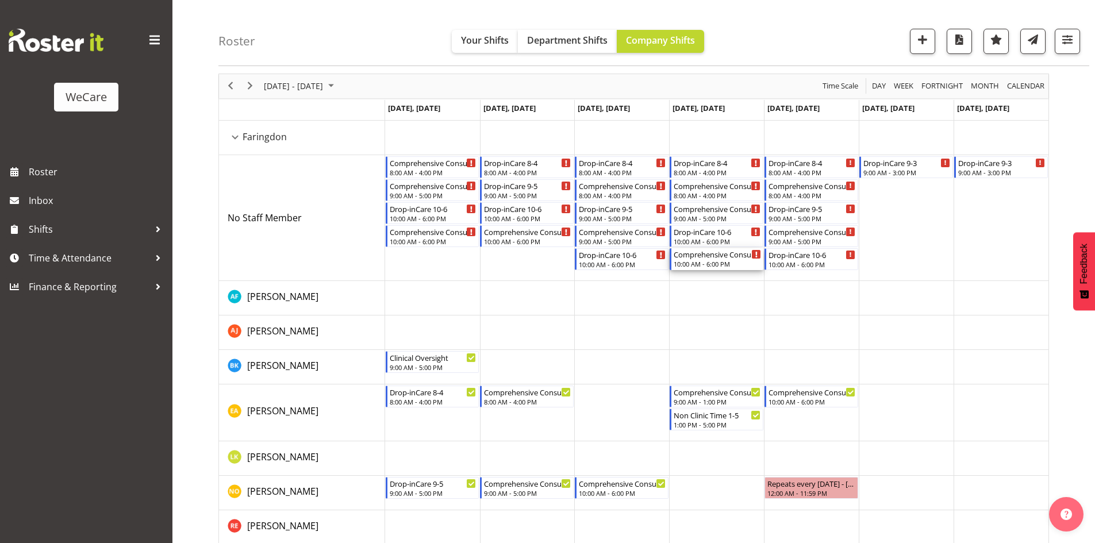
click at [737, 267] on div "10:00 AM - 6:00 PM" at bounding box center [716, 263] width 87 height 9
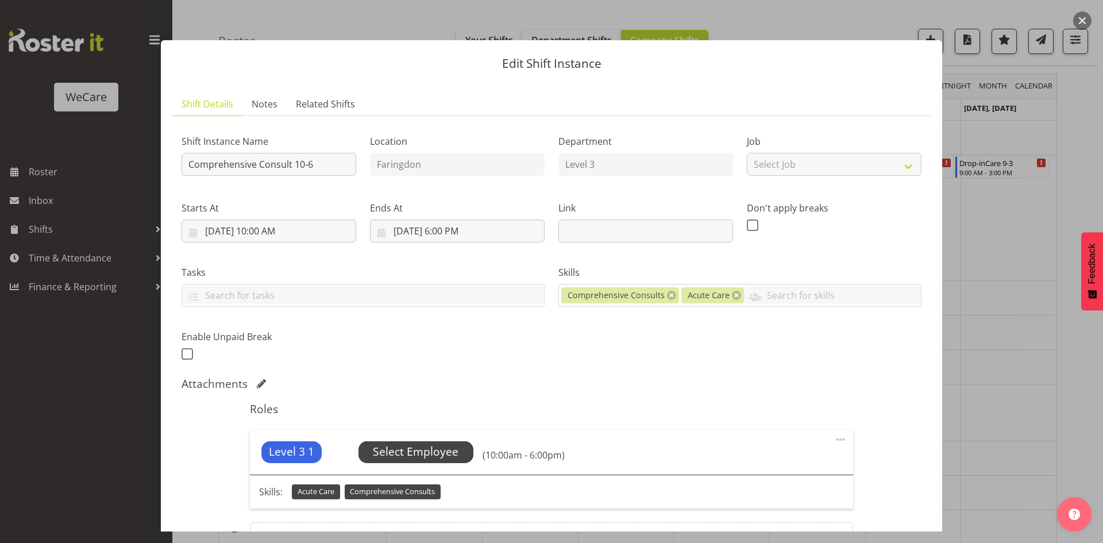
drag, startPoint x: 444, startPoint y: 453, endPoint x: 449, endPoint y: 457, distance: 6.5
click at [449, 457] on span "Select Employee" at bounding box center [416, 452] width 86 height 17
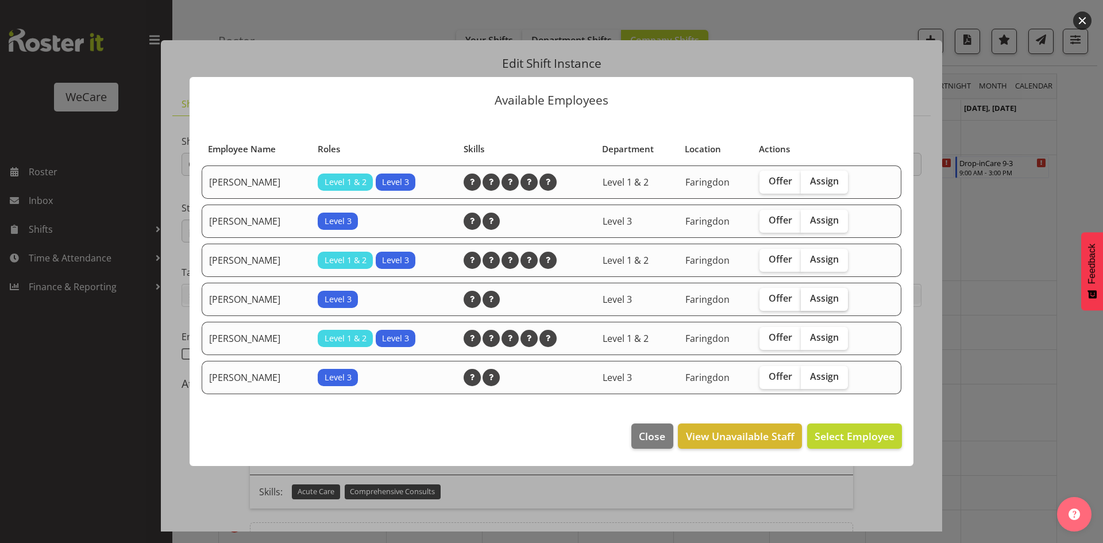
click at [830, 290] on label "Assign" at bounding box center [824, 299] width 47 height 23
click at [808, 295] on input "Assign" at bounding box center [804, 298] width 7 height 7
checkbox input "true"
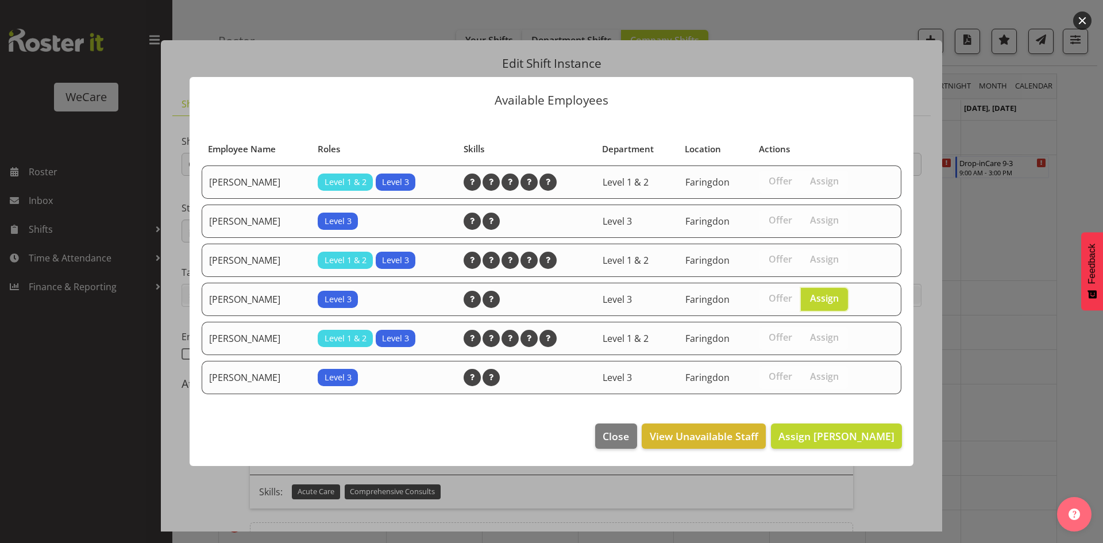
click at [833, 409] on section "Employee Name Roles Skills Department Location Actions Alex Ferguson Level 1 & …" at bounding box center [552, 265] width 724 height 294
click at [830, 434] on span "Assign Natasha Ottley" at bounding box center [837, 436] width 116 height 14
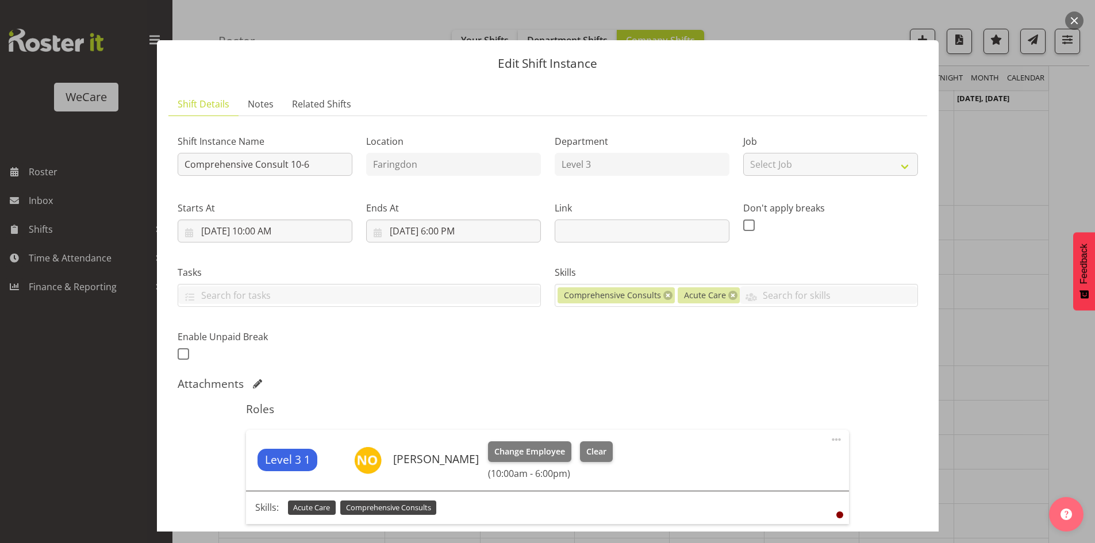
scroll to position [155, 0]
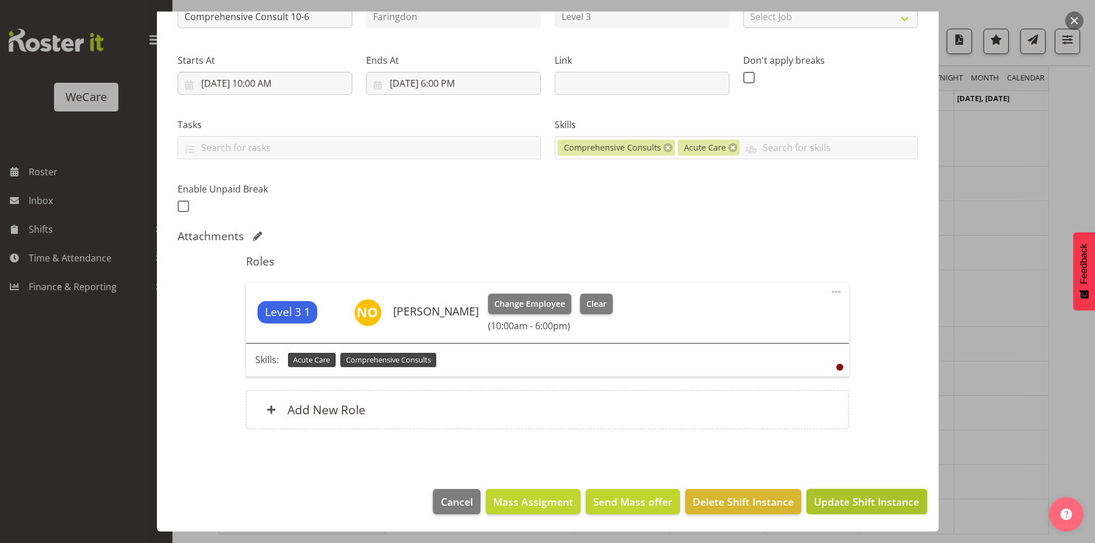
click at [858, 495] on span "Update Shift Instance" at bounding box center [866, 501] width 105 height 15
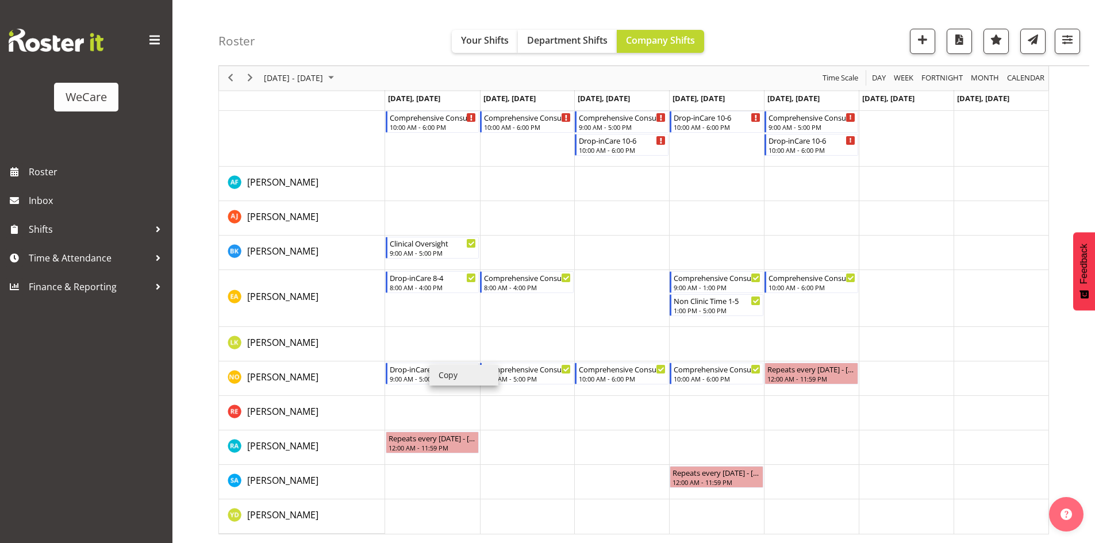
click at [436, 368] on li "Copy" at bounding box center [463, 375] width 69 height 21
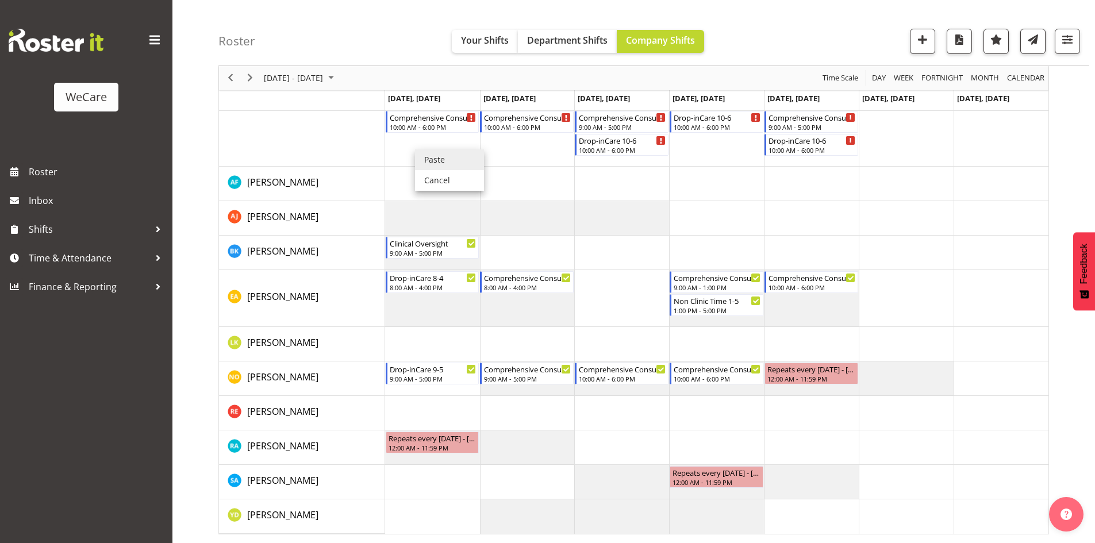
click at [426, 155] on li "Paste" at bounding box center [449, 159] width 69 height 21
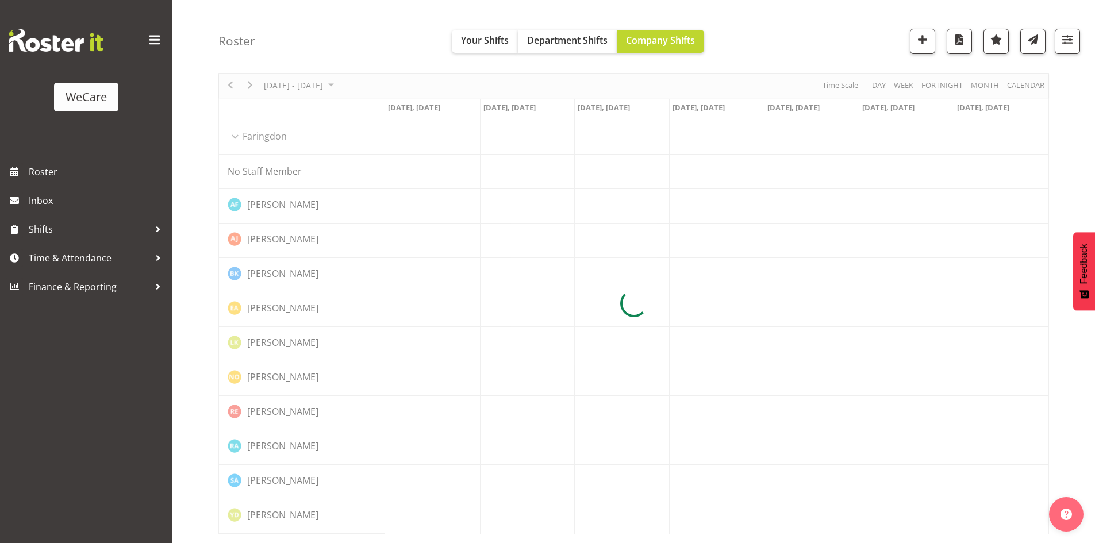
scroll to position [0, 0]
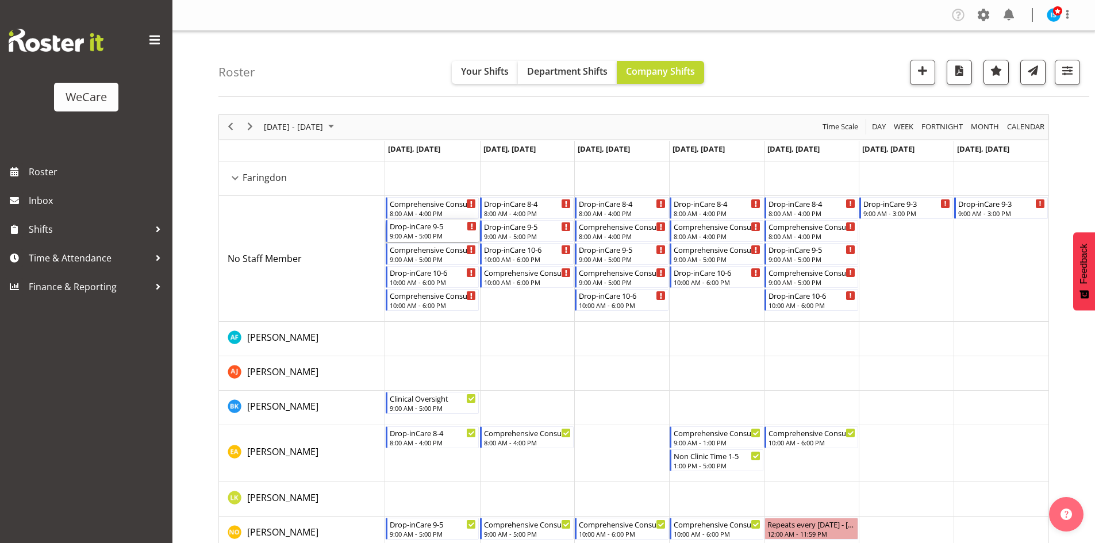
click at [431, 226] on div "Drop-inCare 9-5" at bounding box center [433, 225] width 87 height 11
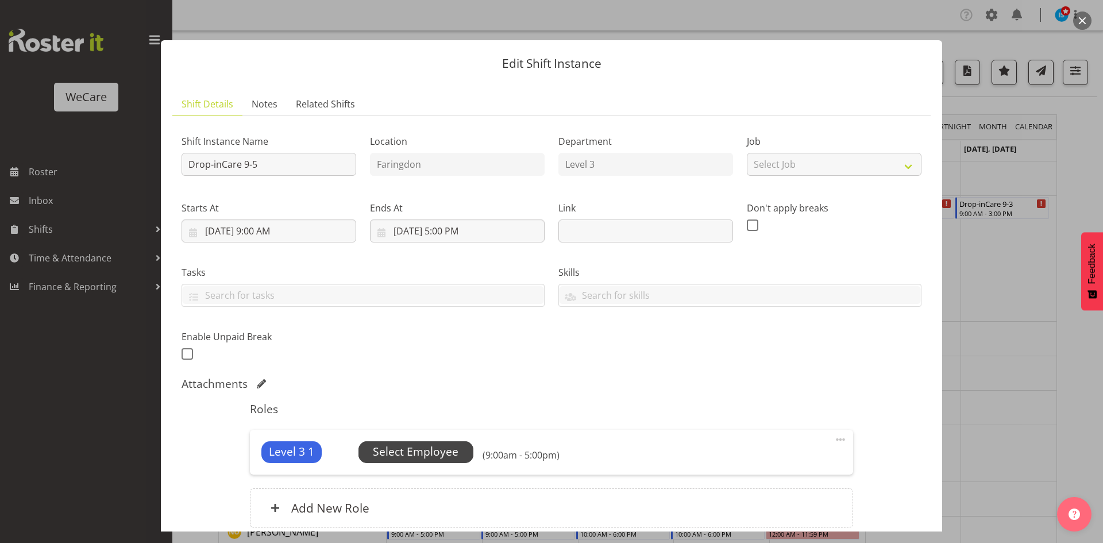
click at [426, 447] on span "Select Employee" at bounding box center [416, 452] width 86 height 17
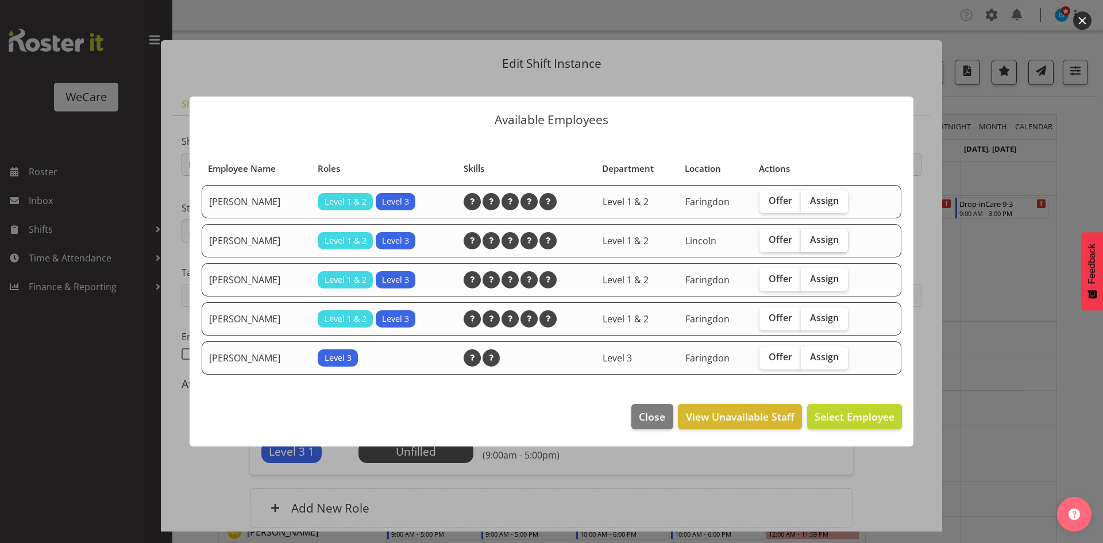
click at [821, 234] on span "Assign" at bounding box center [824, 239] width 29 height 11
click at [808, 236] on input "Assign" at bounding box center [804, 239] width 7 height 7
checkbox input "true"
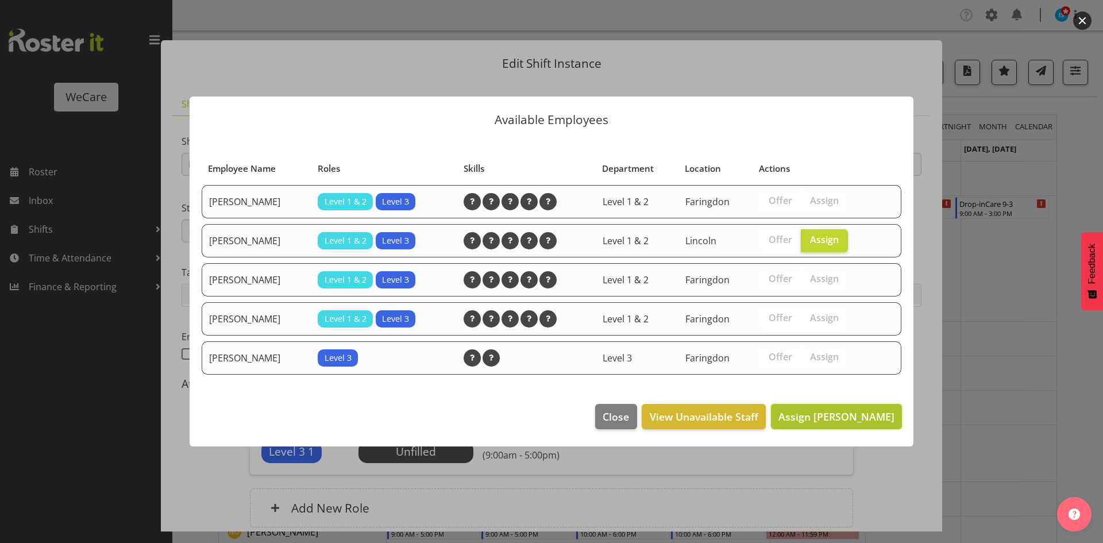
drag, startPoint x: 845, startPoint y: 419, endPoint x: 820, endPoint y: 399, distance: 32.3
click at [845, 419] on span "Assign Amy Johannsen" at bounding box center [837, 417] width 116 height 14
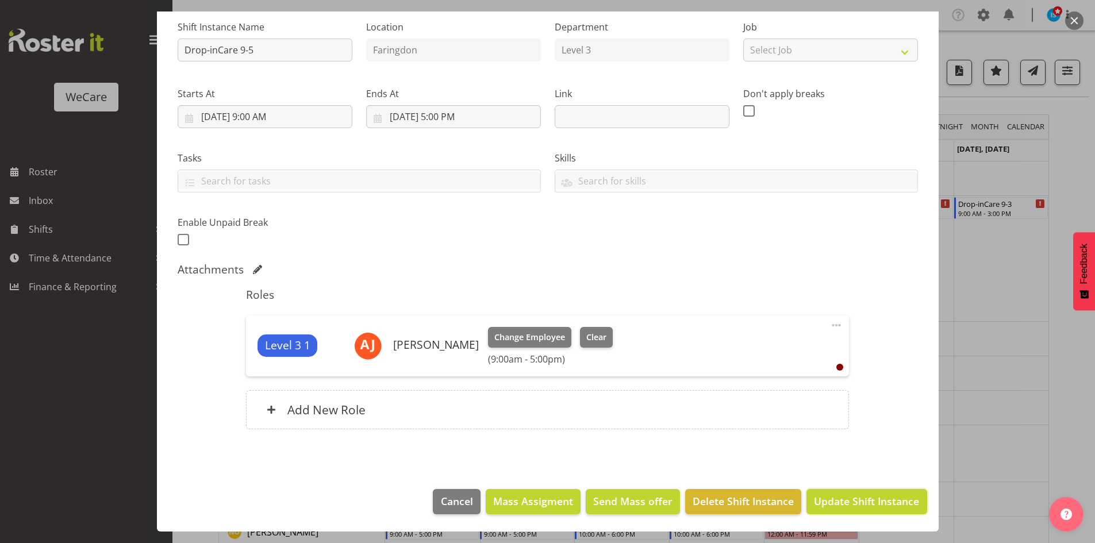
click at [861, 505] on span "Update Shift Instance" at bounding box center [866, 501] width 105 height 15
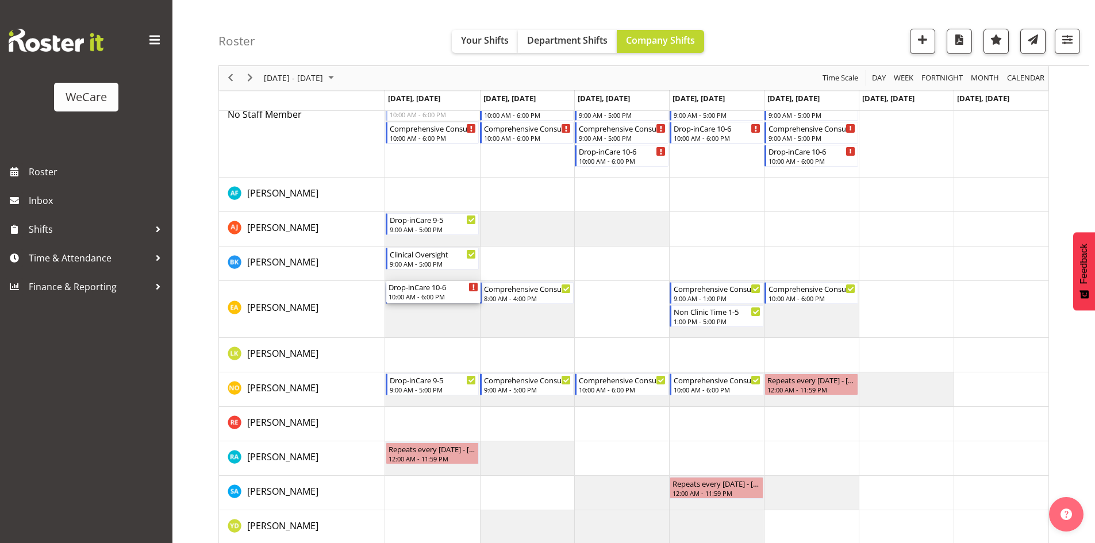
scroll to position [155, 0]
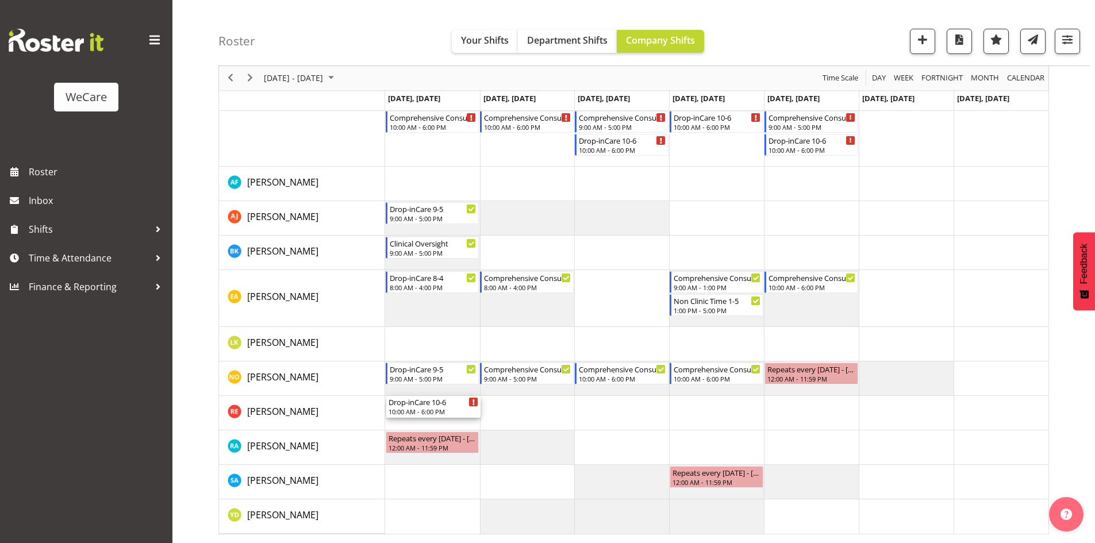
drag, startPoint x: 438, startPoint y: 246, endPoint x: 437, endPoint y: 404, distance: 157.4
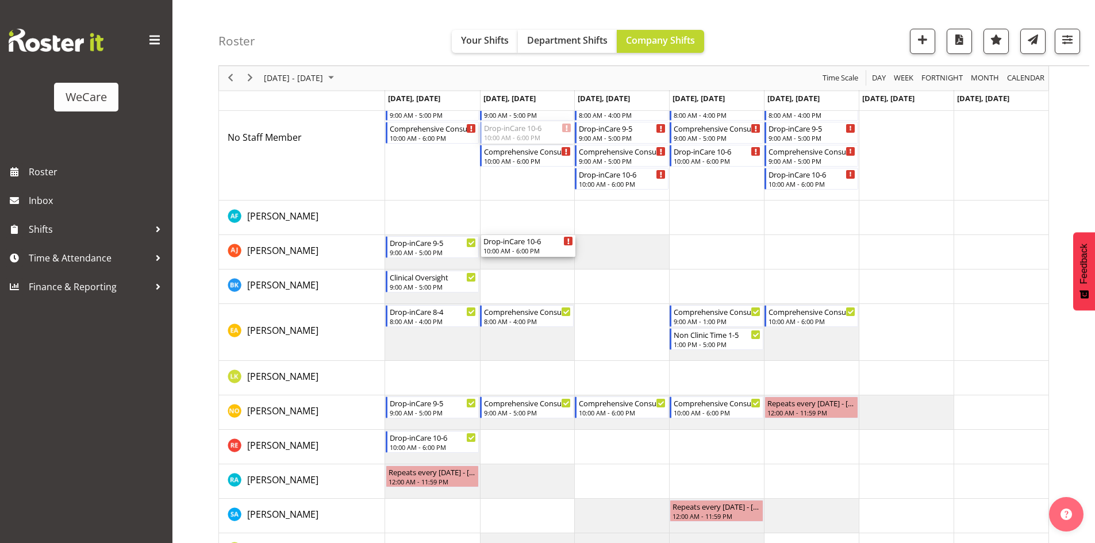
scroll to position [98, 0]
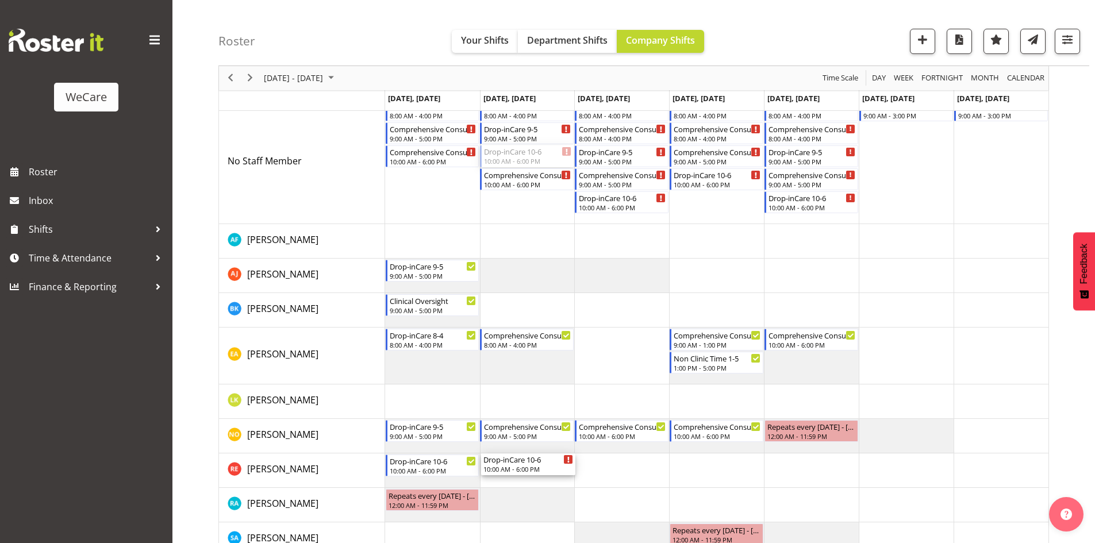
drag, startPoint x: 523, startPoint y: 219, endPoint x: 596, endPoint y: 337, distance: 138.7
drag, startPoint x: 636, startPoint y: 195, endPoint x: 609, endPoint y: 461, distance: 268.0
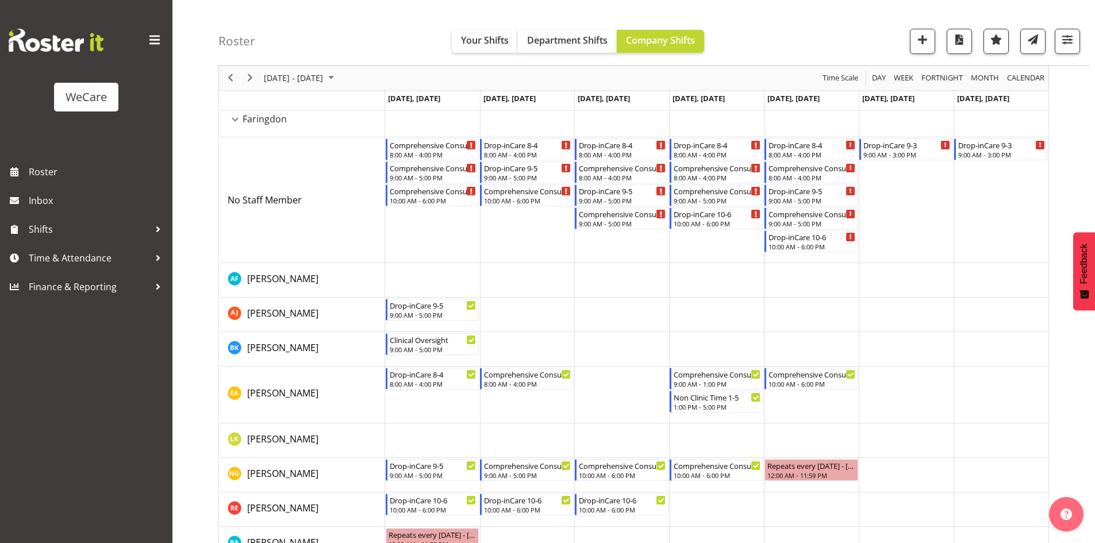
scroll to position [40, 0]
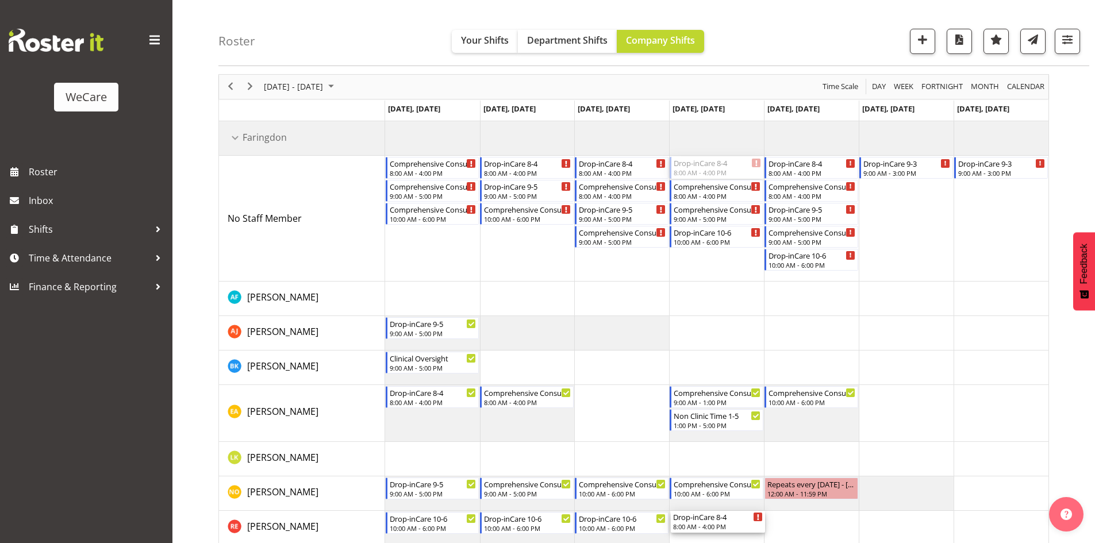
drag, startPoint x: 727, startPoint y: 164, endPoint x: 735, endPoint y: 530, distance: 365.5
click at [736, 533] on div "Comprehensive Consult 8-4 8:00 AM - 4:00 PM Comprehensive Consult 9-5 9:00 AM -…" at bounding box center [716, 384] width 663 height 527
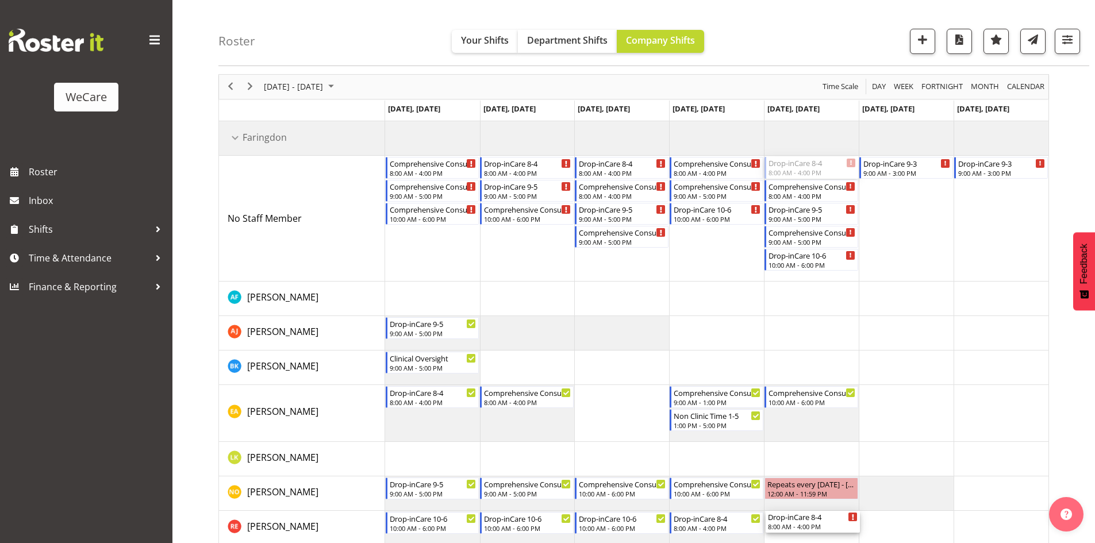
drag, startPoint x: 799, startPoint y: 169, endPoint x: 831, endPoint y: 535, distance: 366.9
click at [831, 535] on div "Comprehensive Consult 8-4 8:00 AM - 4:00 PM Comprehensive Consult 9-5 9:00 AM -…" at bounding box center [716, 384] width 663 height 527
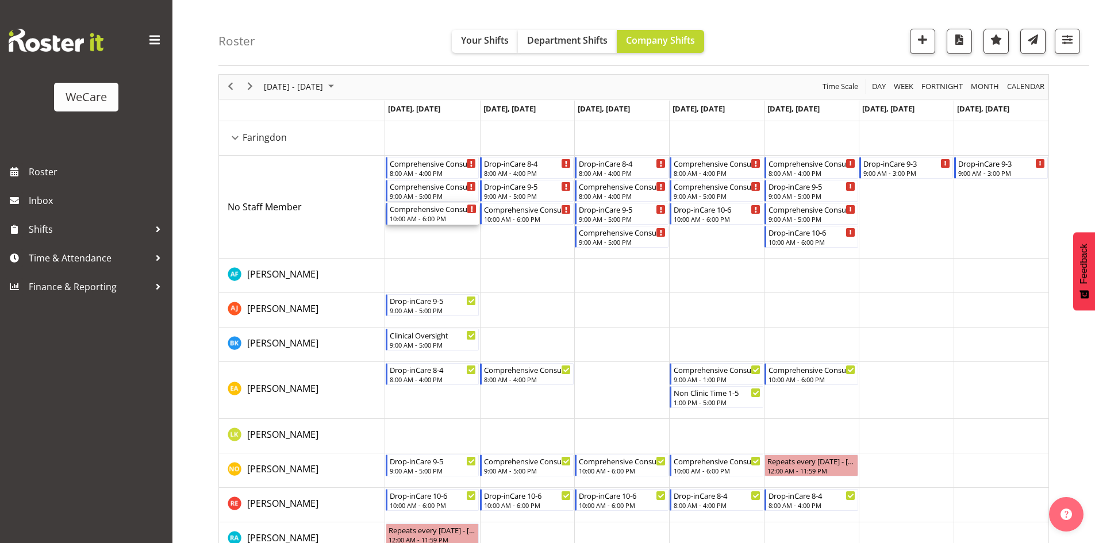
scroll to position [98, 0]
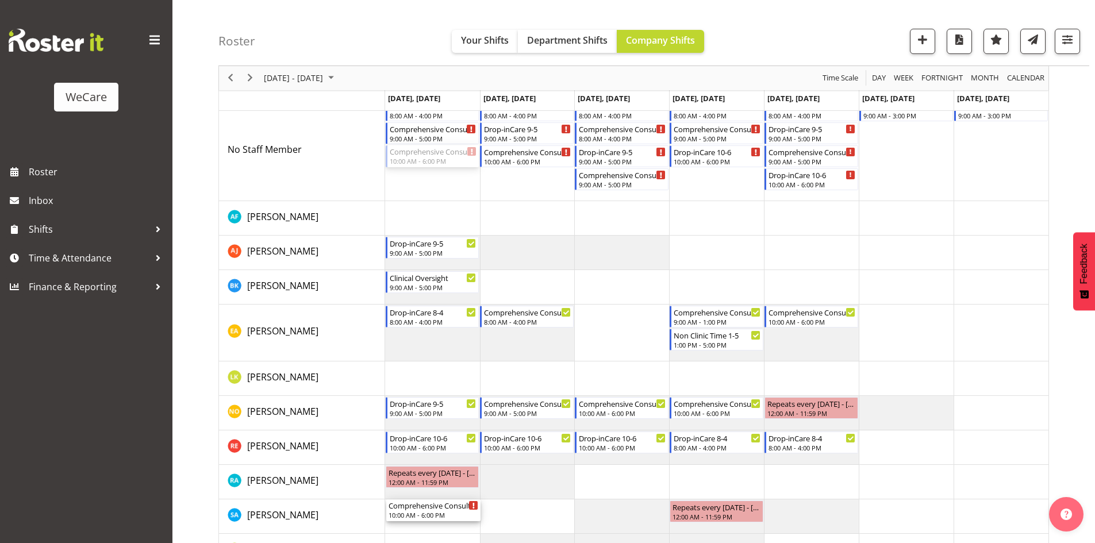
drag, startPoint x: 438, startPoint y: 215, endPoint x: 458, endPoint y: 499, distance: 285.1
drag, startPoint x: 551, startPoint y: 160, endPoint x: 537, endPoint y: 523, distance: 363.4
click at [538, 521] on div "Comprehensive Consult 8-4 8:00 AM - 4:00 PM Comprehensive Consult 9-5 9:00 AM -…" at bounding box center [716, 316] width 663 height 504
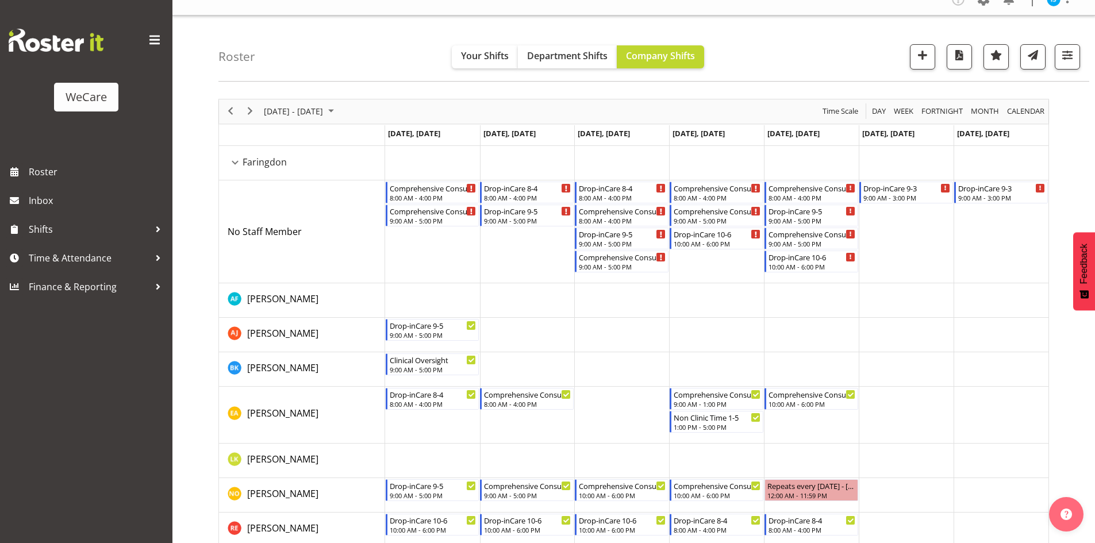
scroll to position [0, 0]
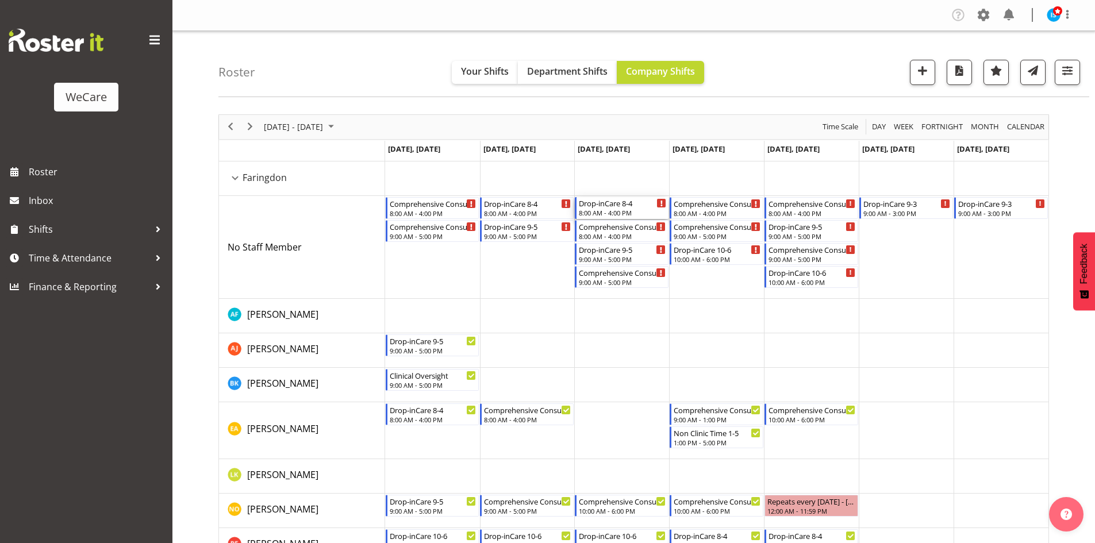
click at [641, 198] on div "Drop-inCare 8-4" at bounding box center [622, 202] width 87 height 11
click at [616, 234] on div "8:00 AM - 4:00 PM" at bounding box center [622, 235] width 87 height 9
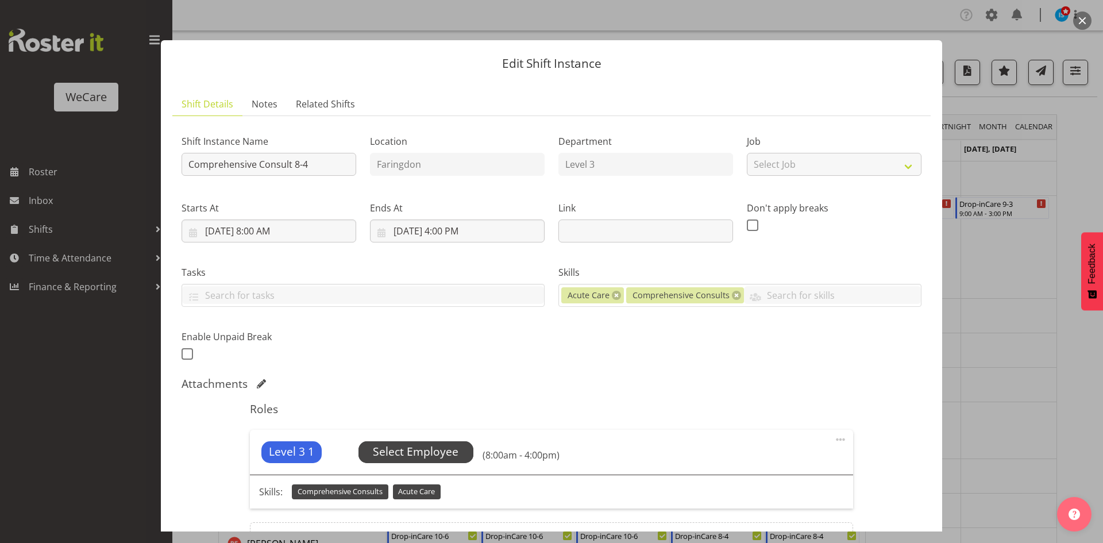
click at [421, 443] on span "Select Employee" at bounding box center [416, 452] width 115 height 22
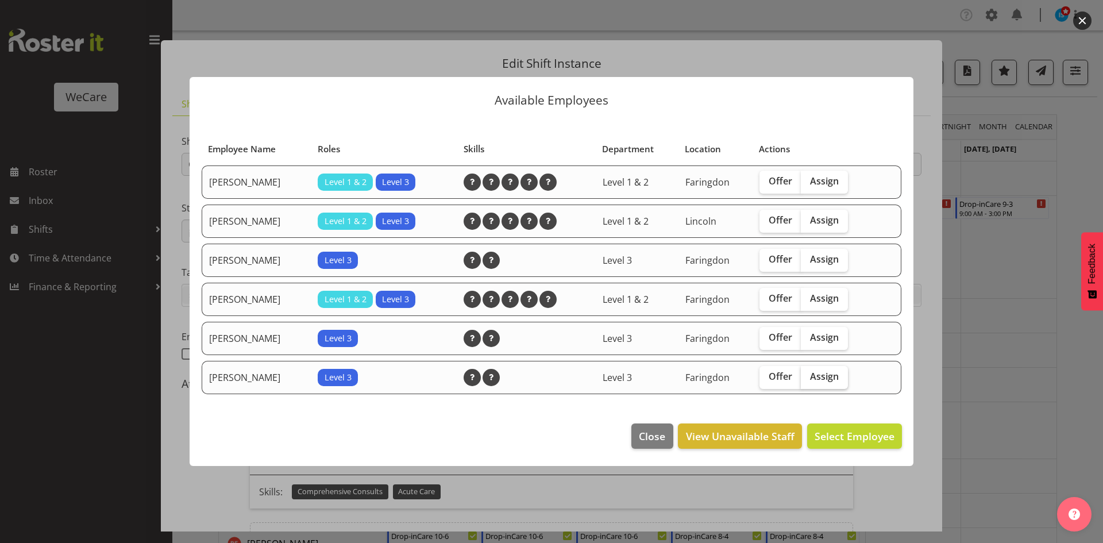
click at [831, 383] on label "Assign" at bounding box center [824, 377] width 47 height 23
click at [808, 380] on input "Assign" at bounding box center [804, 376] width 7 height 7
checkbox input "true"
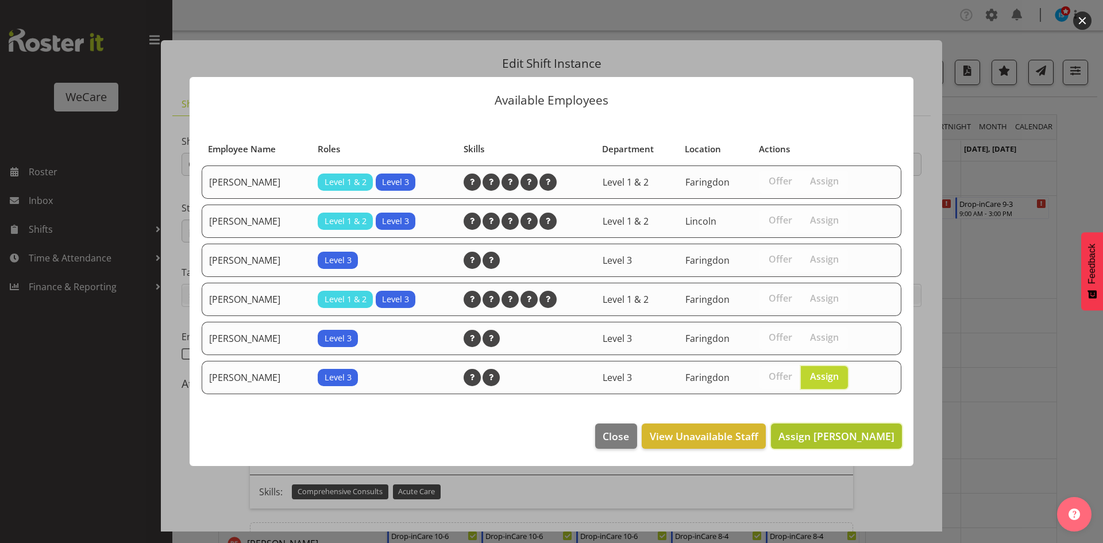
click at [849, 440] on span "Assign Sarah Abbott" at bounding box center [837, 436] width 116 height 14
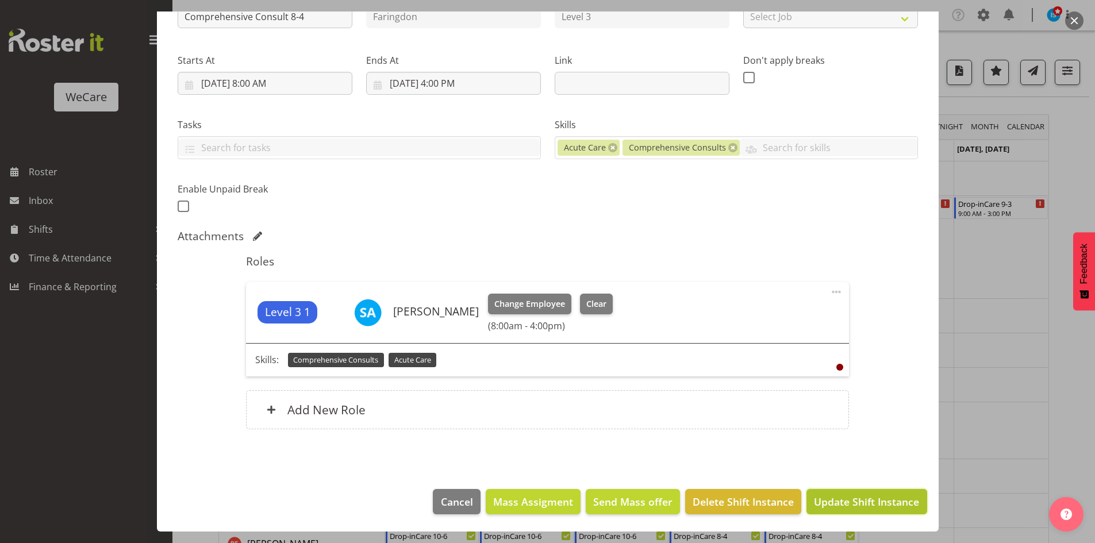
click at [864, 512] on button "Update Shift Instance" at bounding box center [866, 501] width 120 height 25
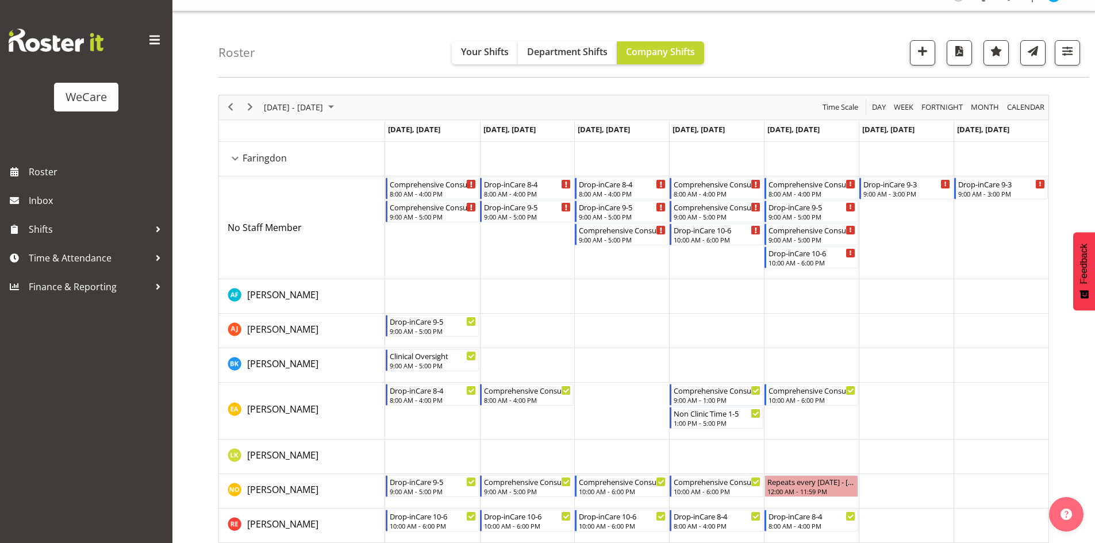
scroll to position [17, 0]
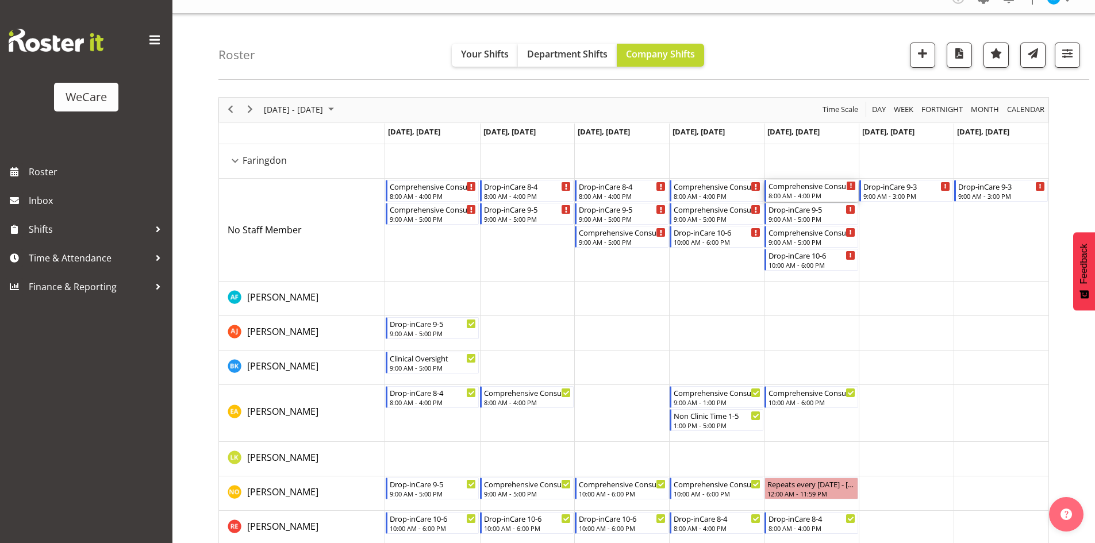
click at [818, 191] on div "Comprehensive Consult 8-4 8:00 AM - 4:00 PM" at bounding box center [811, 191] width 87 height 22
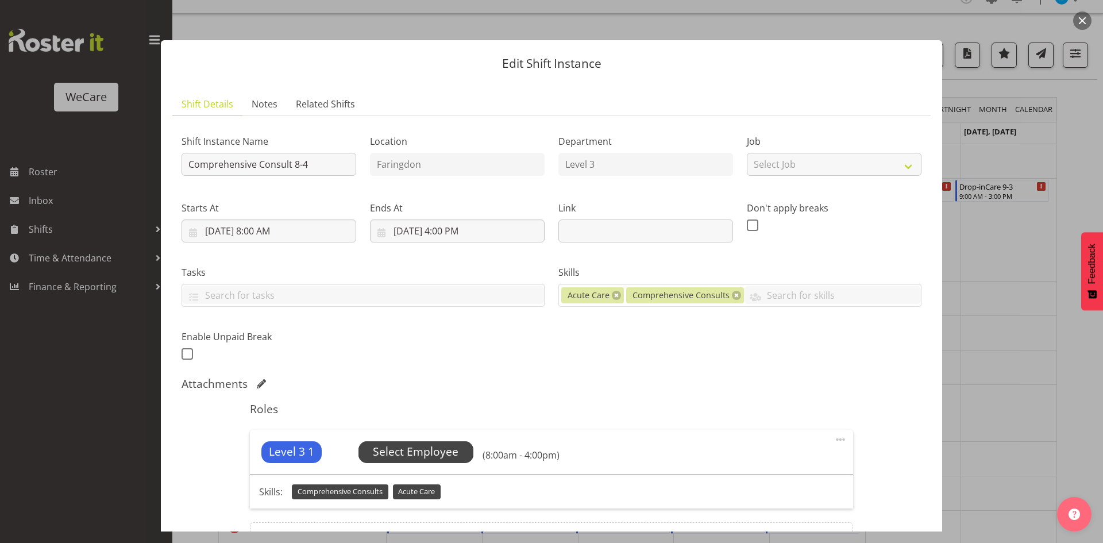
click at [411, 440] on div "Level 3 1 Unfilled Select Employee (8:00am - 4:00pm)" at bounding box center [551, 452] width 603 height 45
click at [421, 444] on span "Select Employee" at bounding box center [416, 452] width 86 height 17
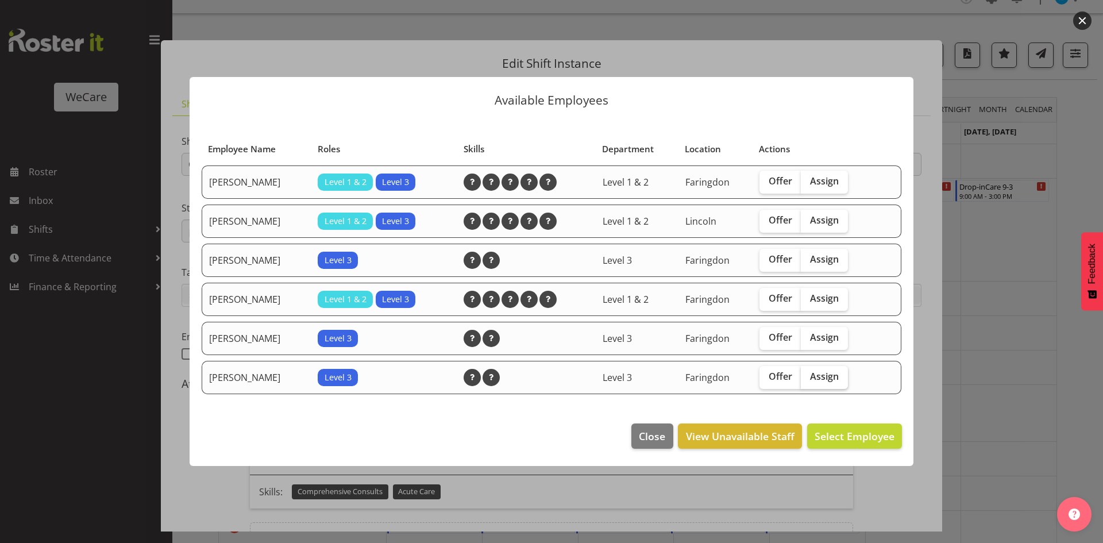
click at [808, 371] on label "Assign" at bounding box center [824, 377] width 47 height 23
click at [808, 373] on input "Assign" at bounding box center [804, 376] width 7 height 7
checkbox input "true"
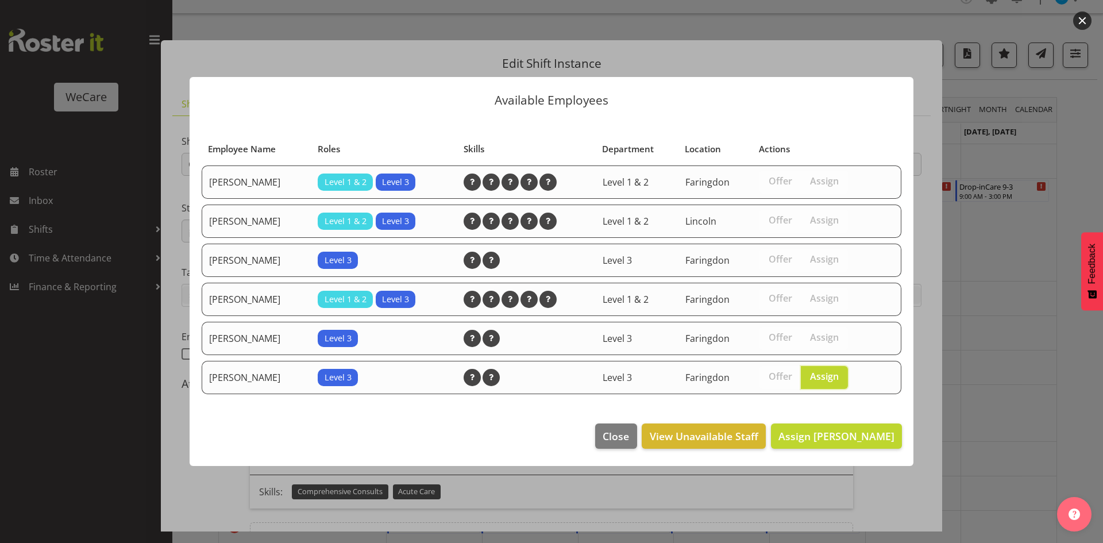
click at [849, 417] on footer "Close View Unavailable Staff Assign Sarah Abbott" at bounding box center [552, 439] width 724 height 54
click at [849, 426] on button "Assign Sarah Abbott" at bounding box center [836, 435] width 131 height 25
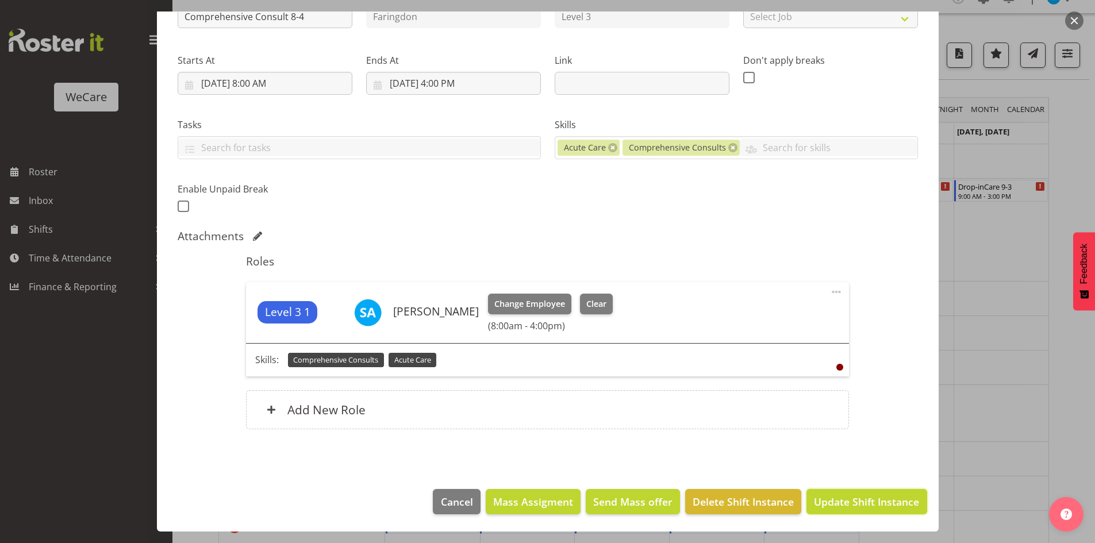
drag, startPoint x: 871, startPoint y: 491, endPoint x: 854, endPoint y: 463, distance: 32.7
click at [871, 494] on button "Update Shift Instance" at bounding box center [866, 501] width 120 height 25
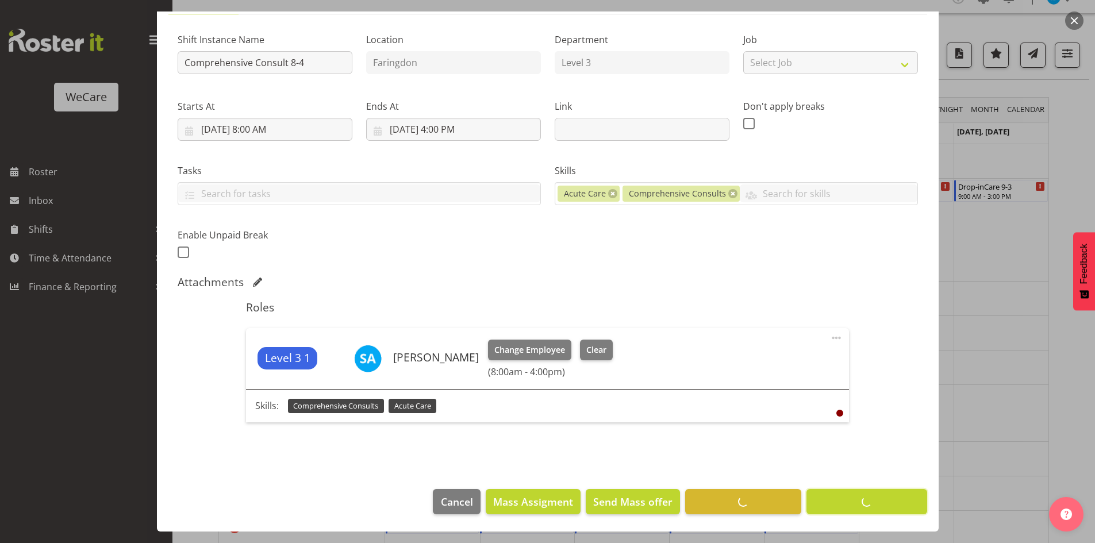
scroll to position [102, 0]
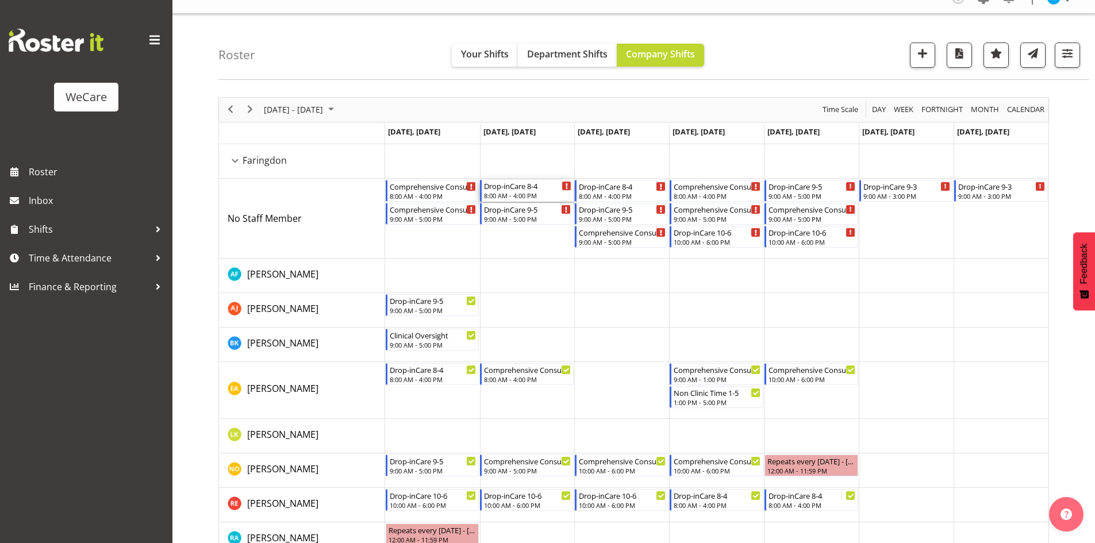
click at [541, 196] on div "8:00 AM - 4:00 PM" at bounding box center [527, 195] width 87 height 9
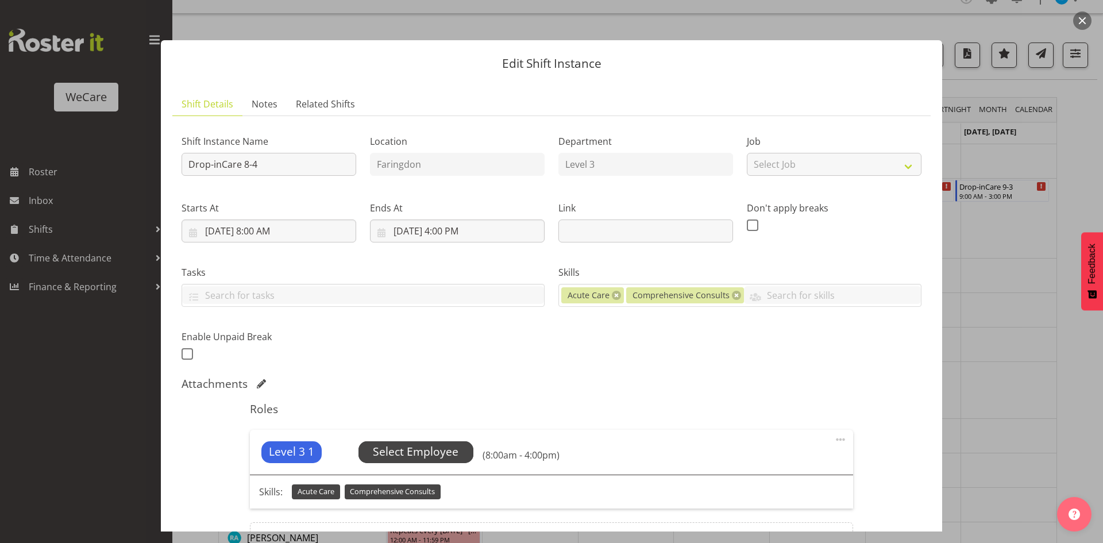
click at [415, 452] on span "Select Employee" at bounding box center [416, 452] width 86 height 17
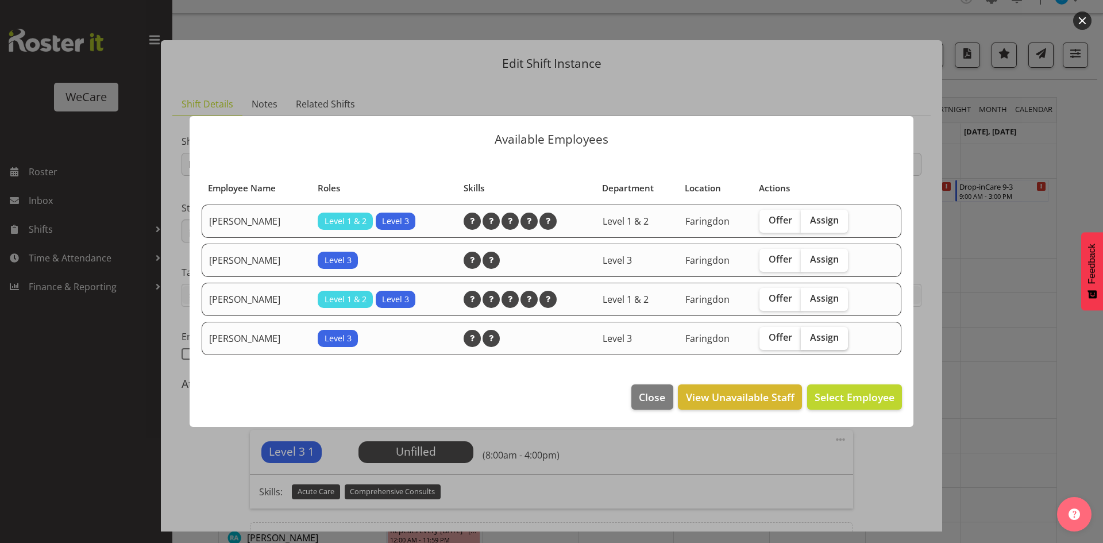
click at [833, 344] on label "Assign" at bounding box center [824, 338] width 47 height 23
click at [808, 341] on input "Assign" at bounding box center [804, 337] width 7 height 7
checkbox input "true"
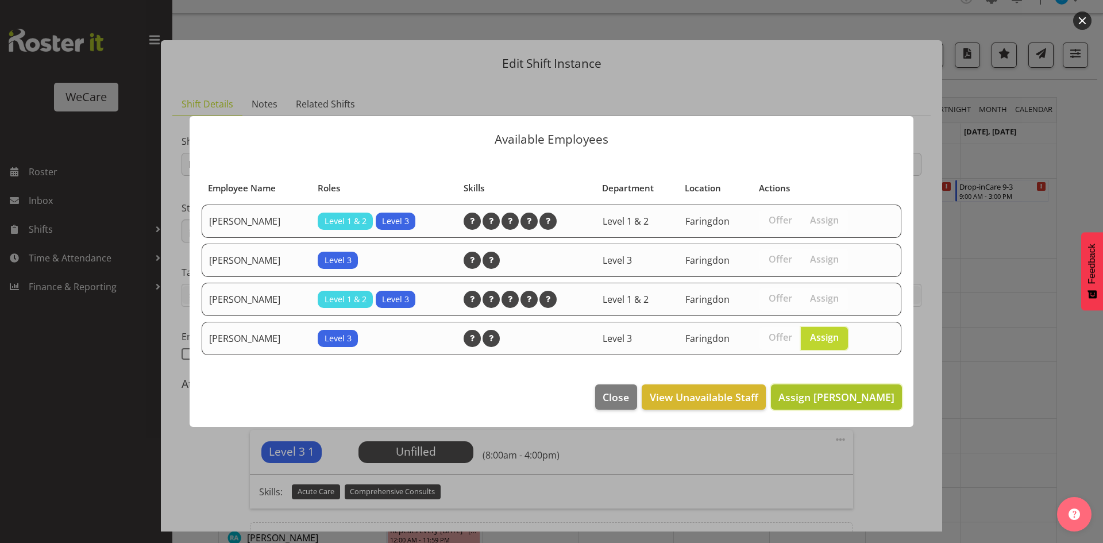
click at [832, 403] on span "Assign Rachna Anderson" at bounding box center [837, 397] width 116 height 14
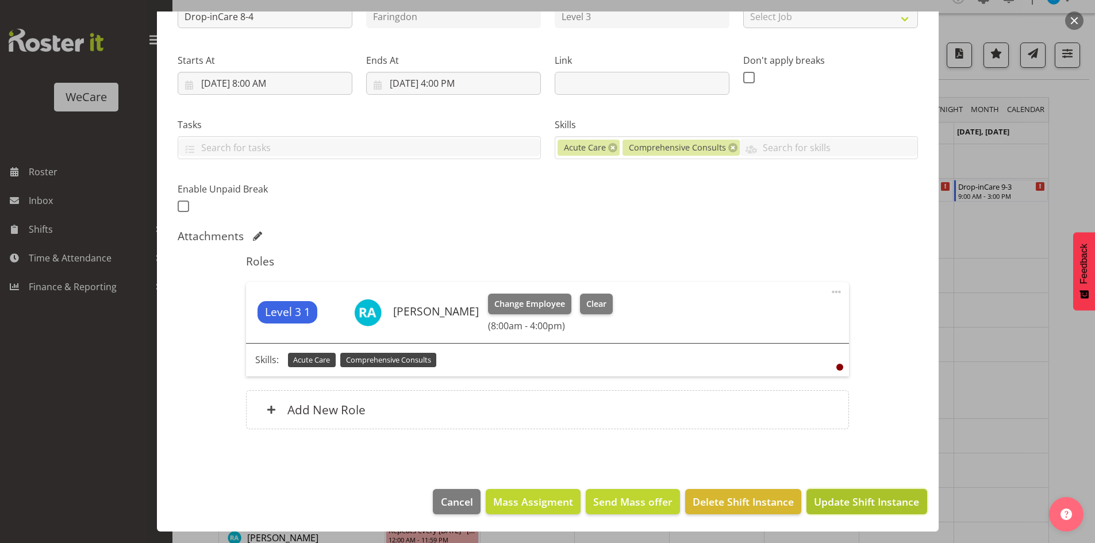
click at [850, 495] on span "Update Shift Instance" at bounding box center [866, 501] width 105 height 15
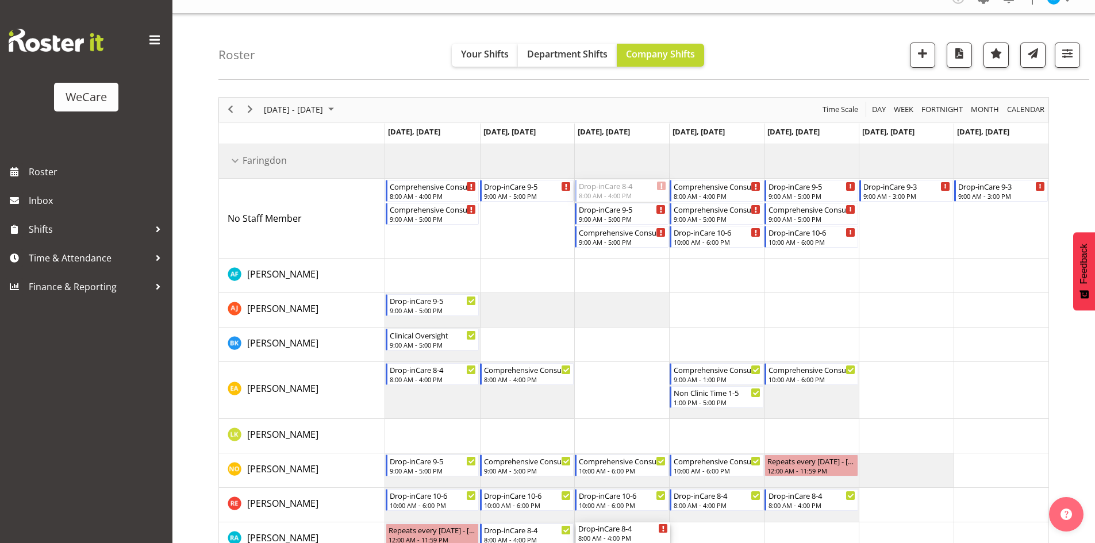
drag, startPoint x: 622, startPoint y: 199, endPoint x: 621, endPoint y: 533, distance: 333.2
drag, startPoint x: 707, startPoint y: 244, endPoint x: 725, endPoint y: 526, distance: 283.2
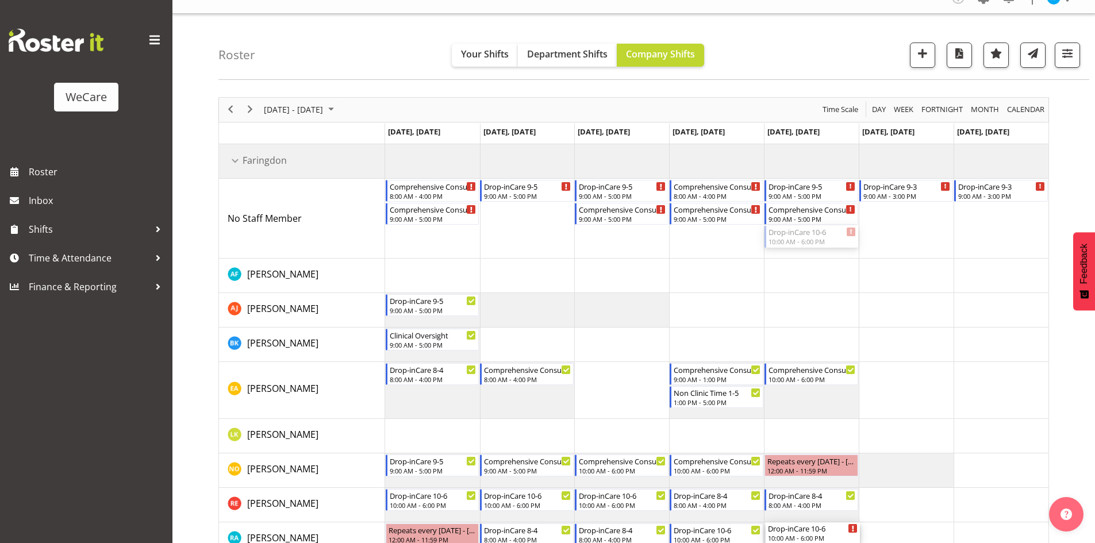
drag, startPoint x: 804, startPoint y: 350, endPoint x: 791, endPoint y: 528, distance: 178.0
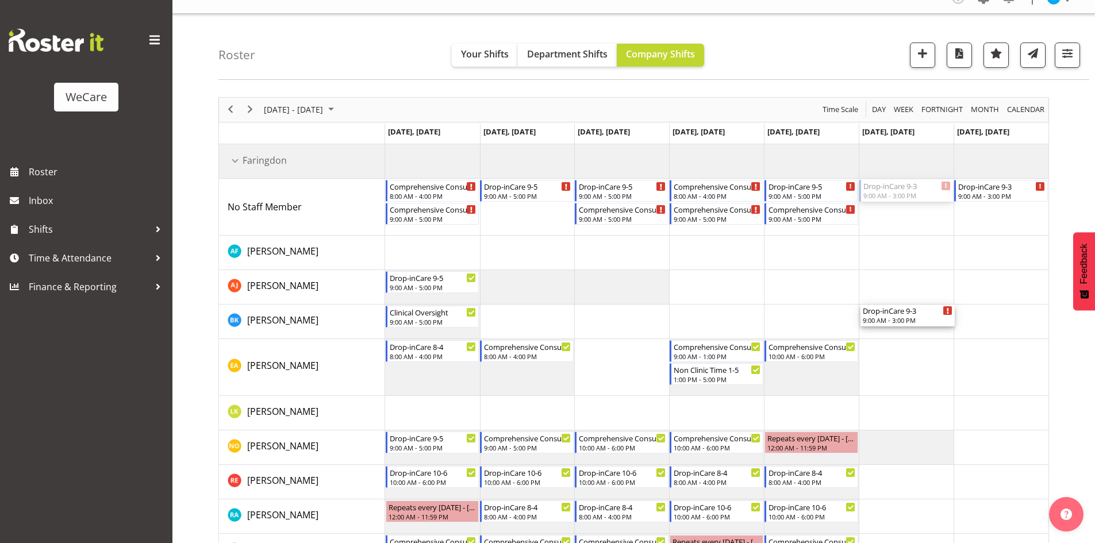
drag, startPoint x: 916, startPoint y: 191, endPoint x: 943, endPoint y: 356, distance: 167.1
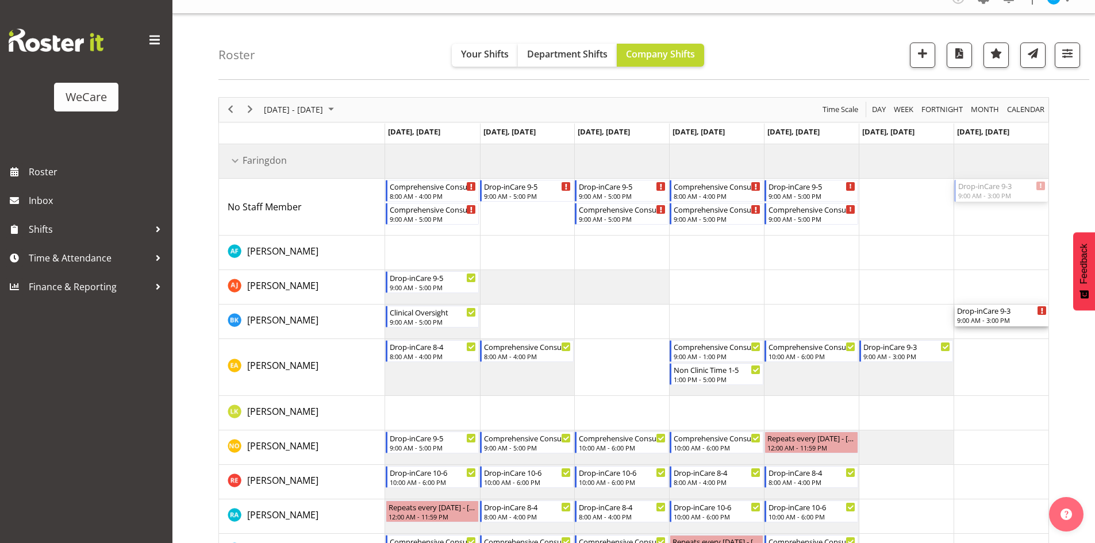
drag, startPoint x: 988, startPoint y: 201, endPoint x: 1014, endPoint y: 330, distance: 131.8
click at [1014, 330] on div "Comprehensive Consult 8-4 8:00 AM - 4:00 PM Comprehensive Consult 9-5 9:00 AM -…" at bounding box center [716, 373] width 663 height 458
drag, startPoint x: 523, startPoint y: 179, endPoint x: 527, endPoint y: 236, distance: 57.0
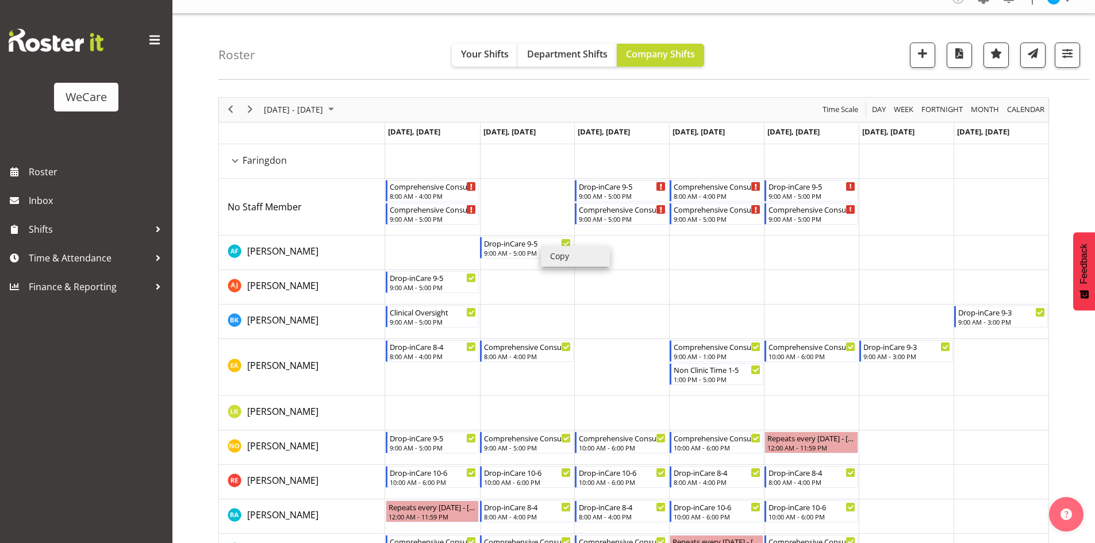
click at [556, 254] on li "Copy" at bounding box center [575, 256] width 69 height 21
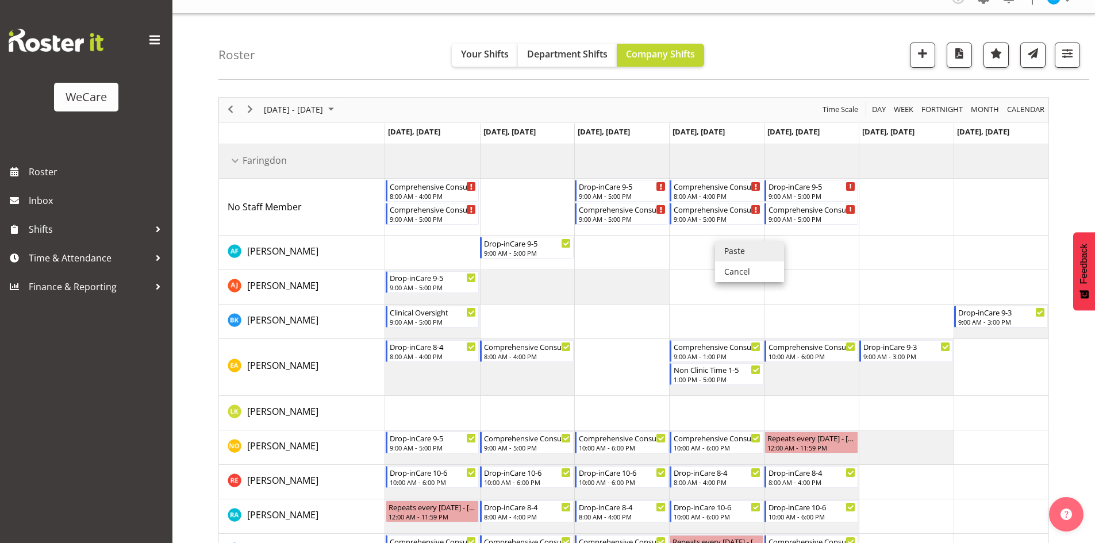
click at [728, 247] on li "Paste" at bounding box center [749, 251] width 69 height 21
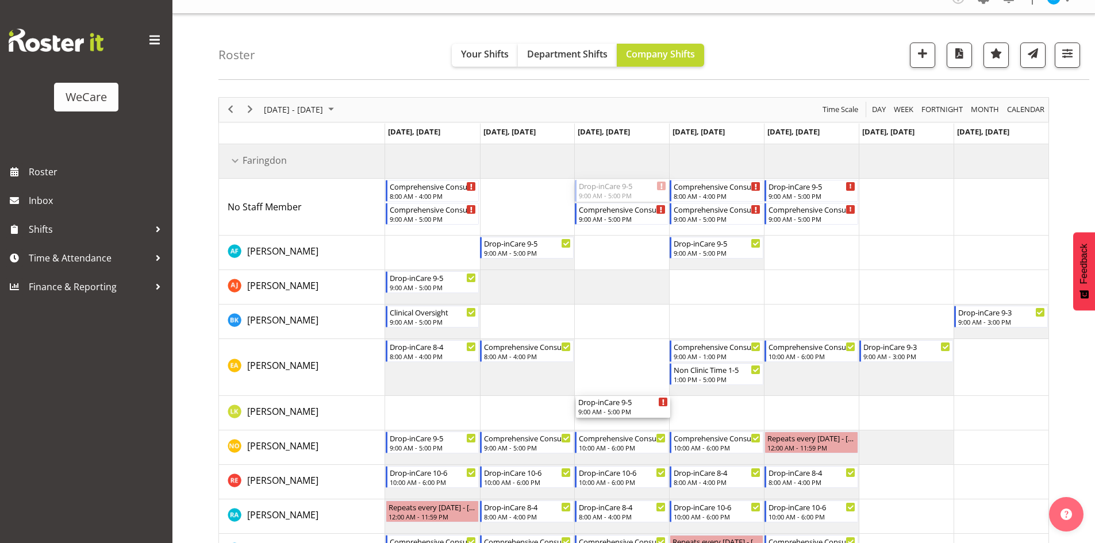
drag, startPoint x: 626, startPoint y: 196, endPoint x: 631, endPoint y: 404, distance: 208.1
drag, startPoint x: 830, startPoint y: 184, endPoint x: 808, endPoint y: 411, distance: 228.0
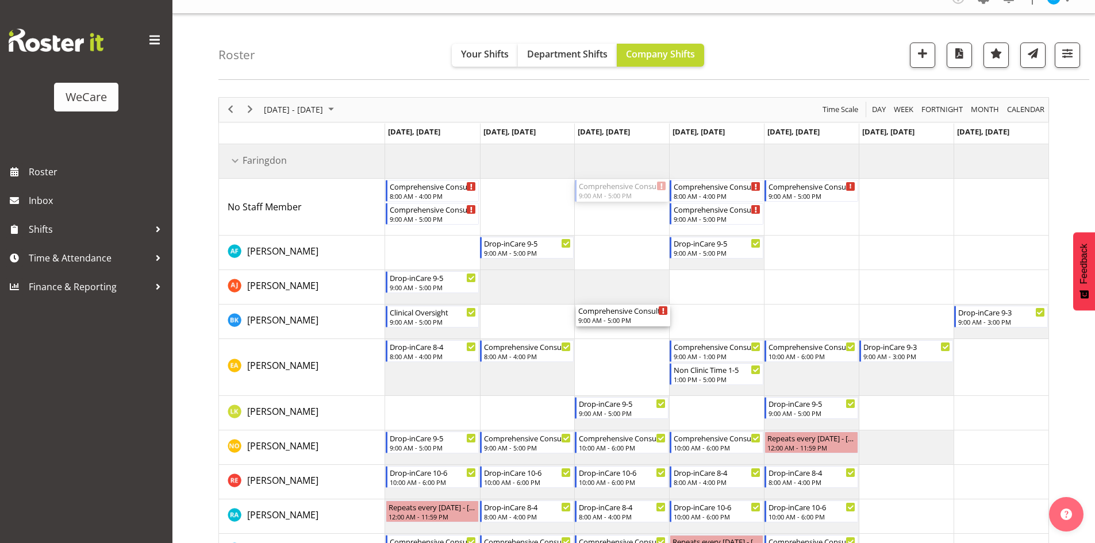
drag, startPoint x: 612, startPoint y: 185, endPoint x: 616, endPoint y: 311, distance: 125.9
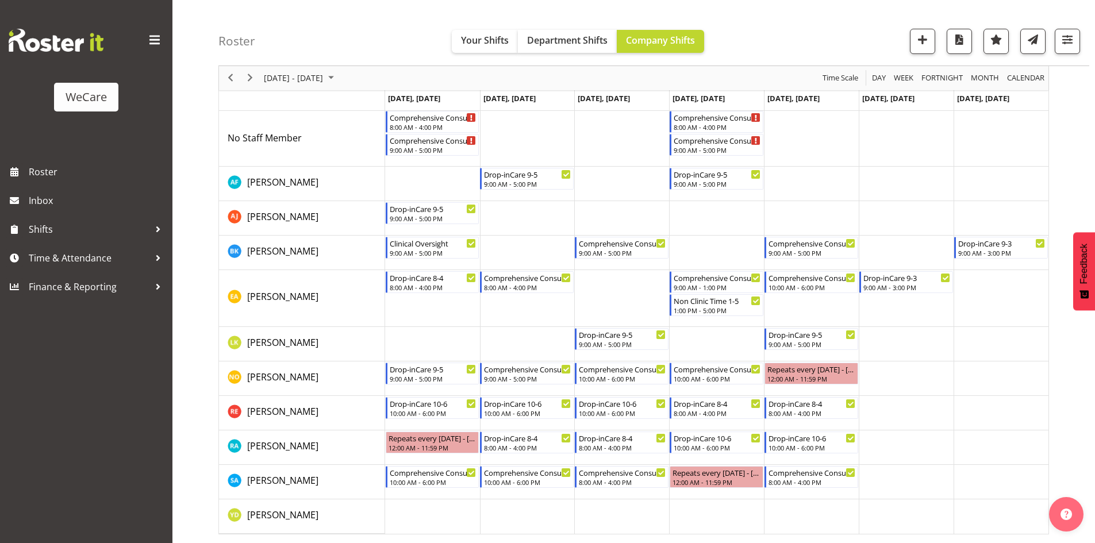
scroll to position [0, 0]
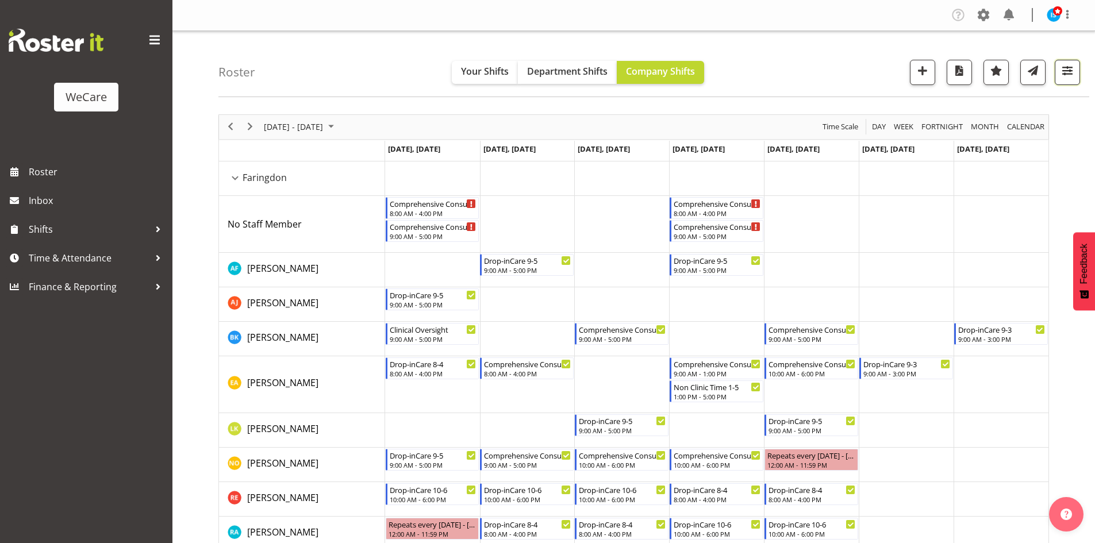
click at [1054, 74] on button "button" at bounding box center [1066, 72] width 25 height 25
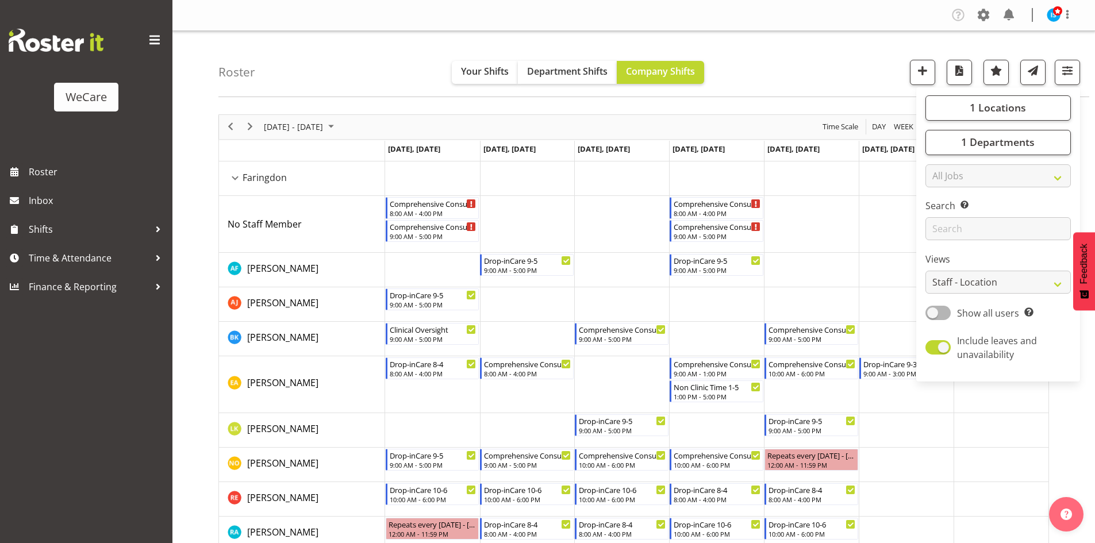
click at [1007, 157] on div "1 Locations Clear Business Support Office Faringdon Ilam Lincoln Riccarton Wigr…" at bounding box center [998, 234] width 164 height 285
click at [1007, 153] on button "1 Departments" at bounding box center [997, 142] width 145 height 25
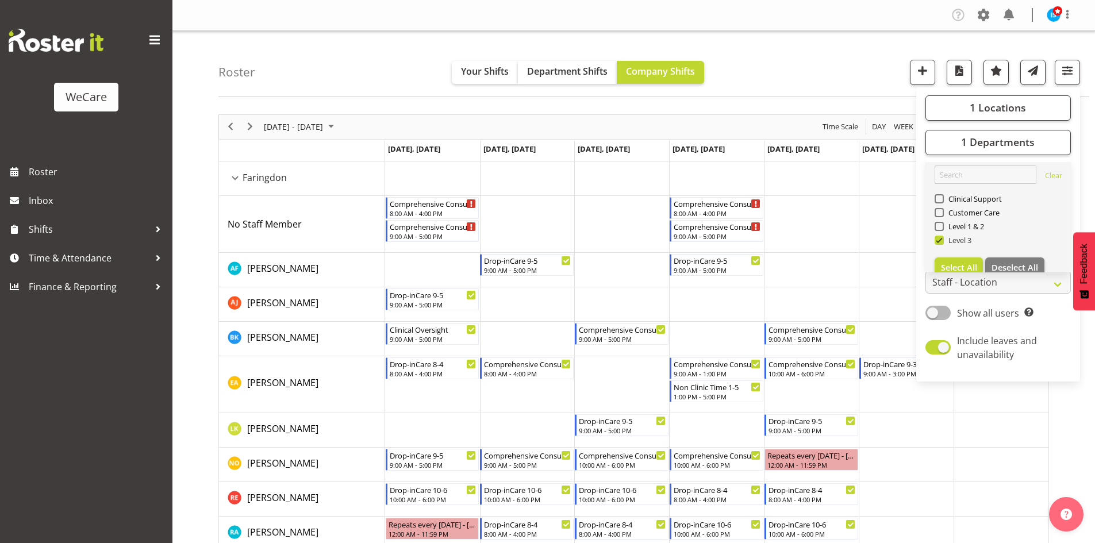
click at [945, 244] on span "Level 3" at bounding box center [957, 240] width 28 height 9
click at [942, 244] on input "Level 3" at bounding box center [937, 239] width 7 height 7
checkbox input "false"
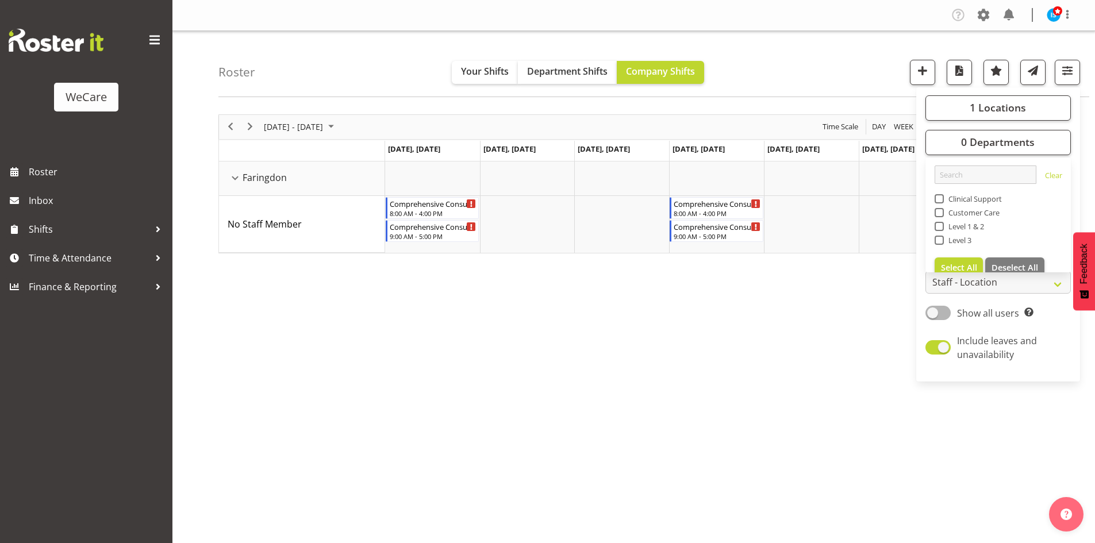
click at [950, 230] on span "Level 1 & 2" at bounding box center [963, 226] width 41 height 9
click at [942, 230] on input "Level 1 & 2" at bounding box center [937, 225] width 7 height 7
checkbox input "true"
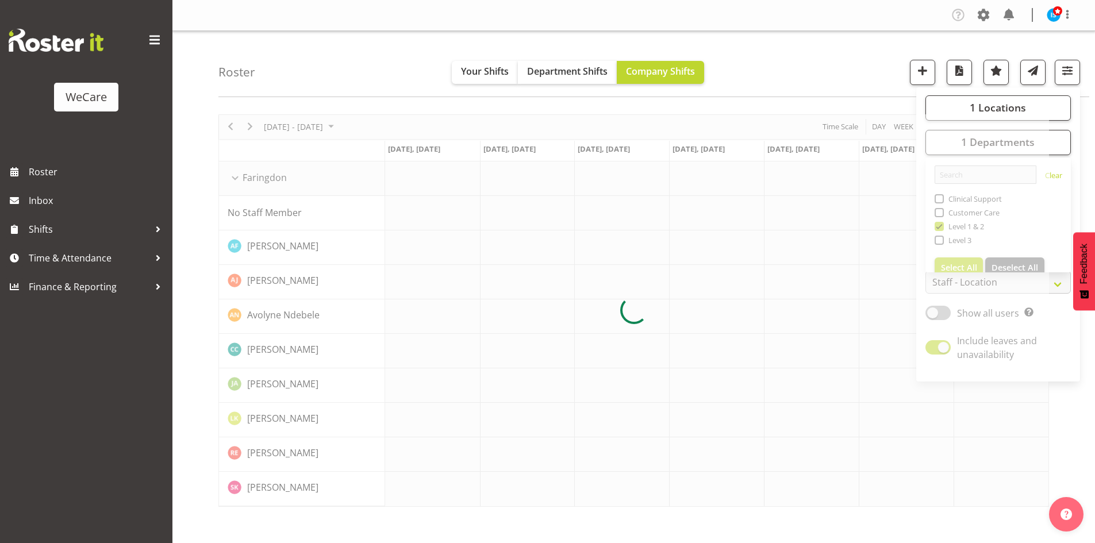
click at [855, 80] on div "Roster Your Shifts Department Shifts Company Shifts 1 Locations Clear Business …" at bounding box center [653, 64] width 870 height 66
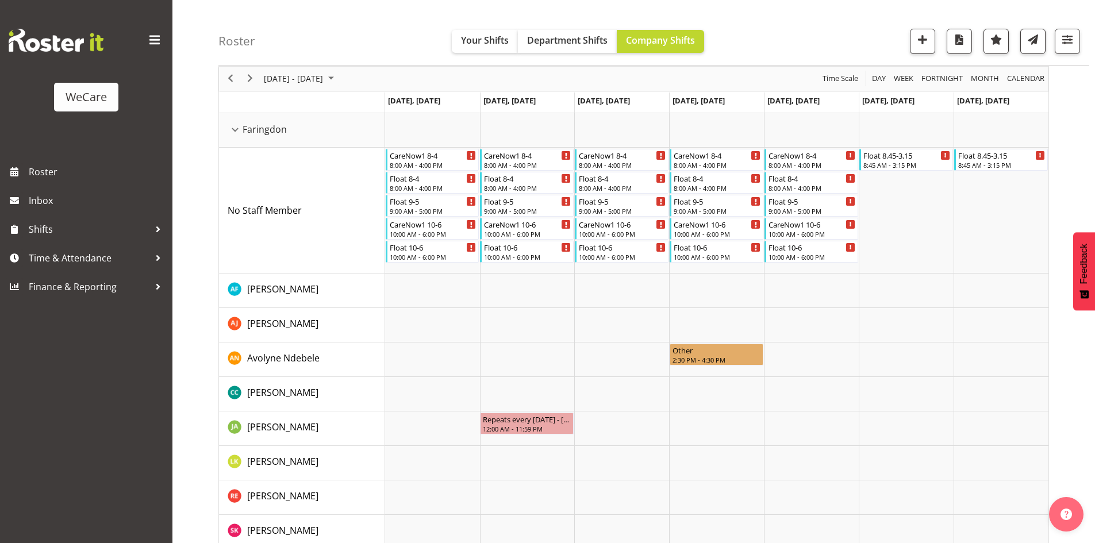
scroll to position [64, 0]
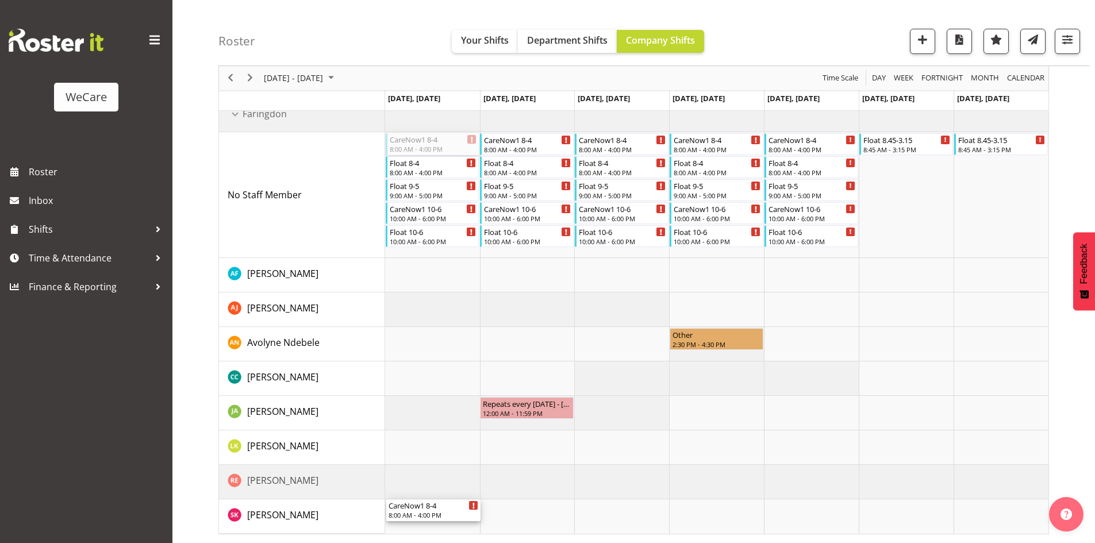
drag, startPoint x: 427, startPoint y: 141, endPoint x: 404, endPoint y: 506, distance: 365.6
drag, startPoint x: 527, startPoint y: 172, endPoint x: 542, endPoint y: 504, distance: 333.0
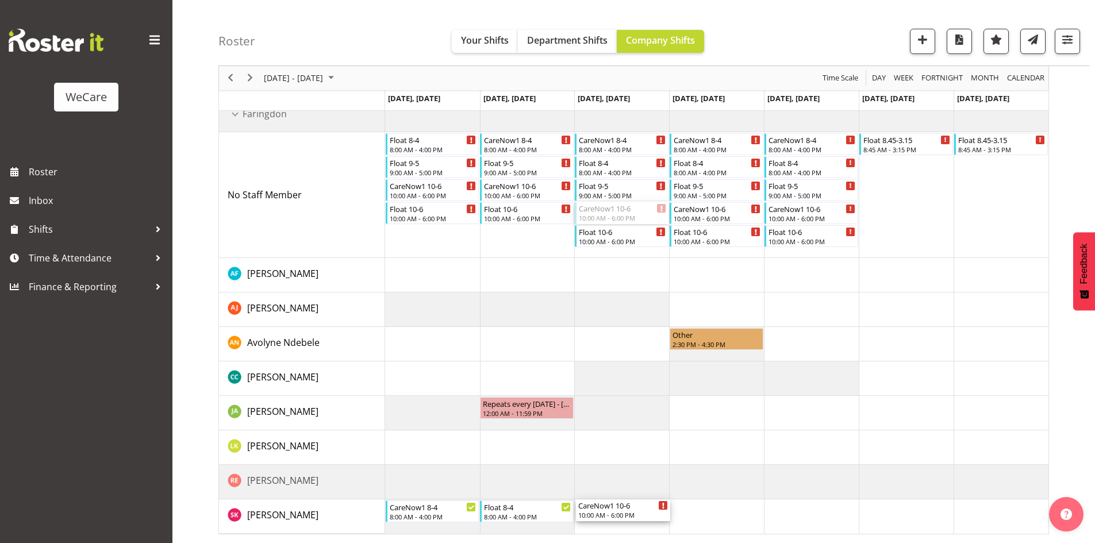
drag, startPoint x: 621, startPoint y: 302, endPoint x: 626, endPoint y: 506, distance: 204.6
drag, startPoint x: 727, startPoint y: 206, endPoint x: 731, endPoint y: 509, distance: 302.8
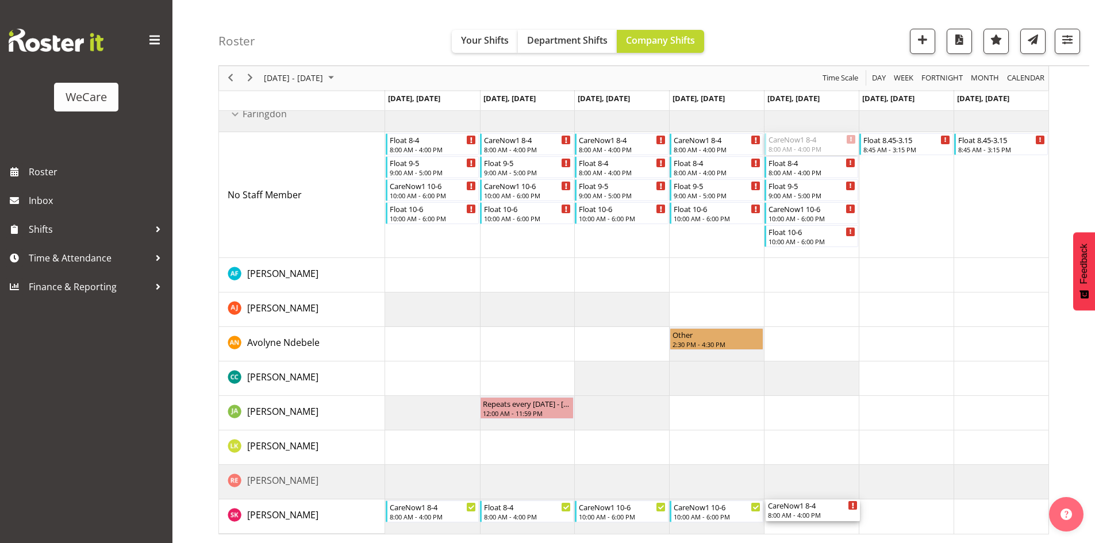
drag, startPoint x: 827, startPoint y: 134, endPoint x: 797, endPoint y: 512, distance: 378.7
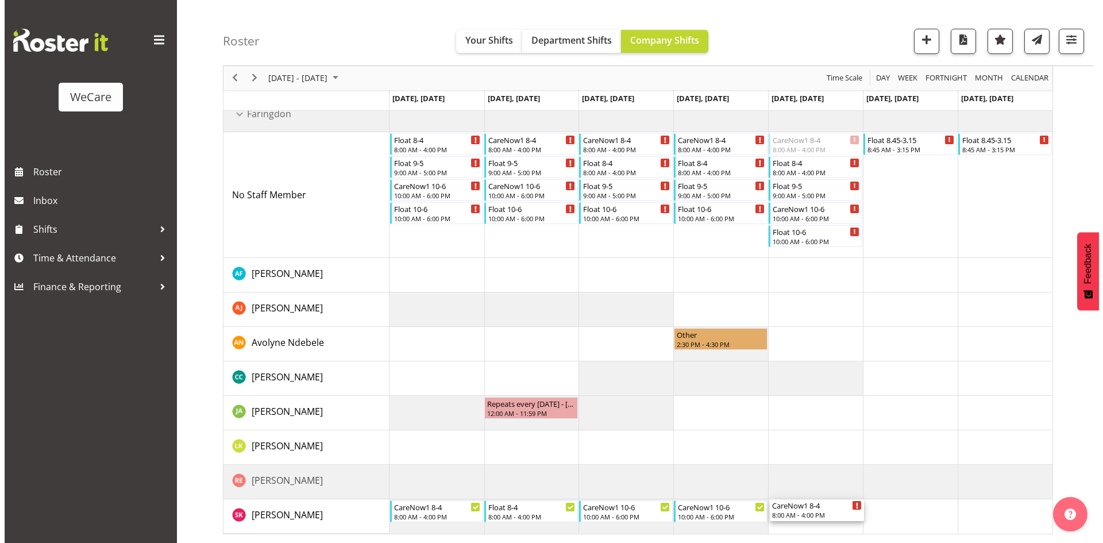
scroll to position [41, 0]
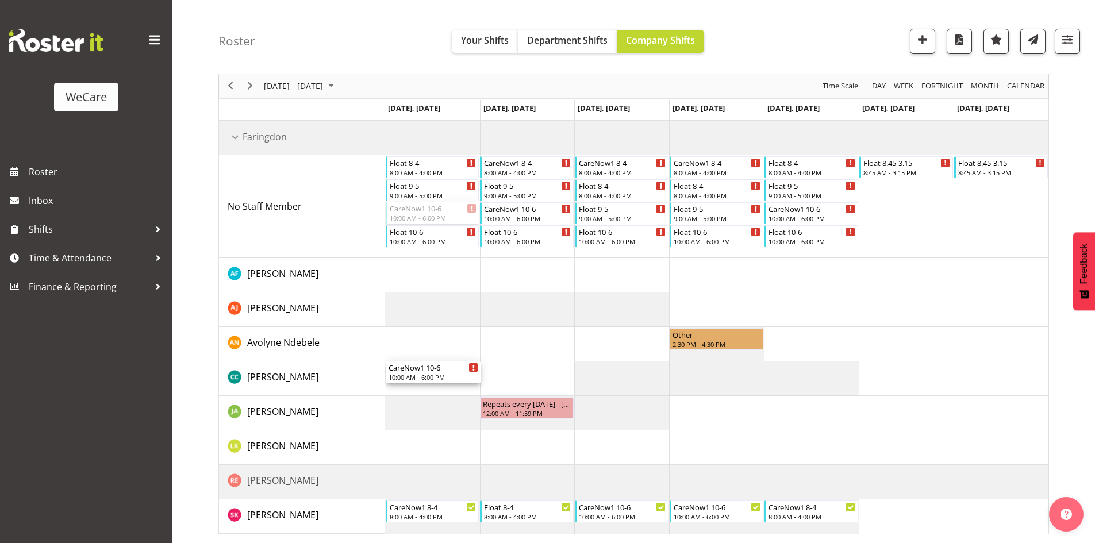
drag, startPoint x: 433, startPoint y: 213, endPoint x: 433, endPoint y: 348, distance: 135.6
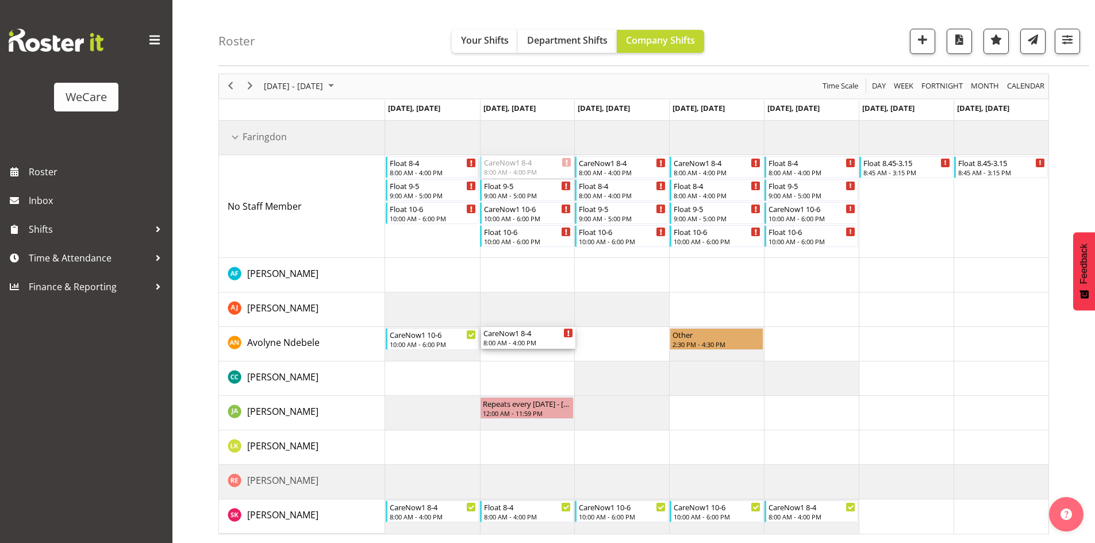
drag, startPoint x: 527, startPoint y: 320, endPoint x: 525, endPoint y: 342, distance: 22.5
drag, startPoint x: 639, startPoint y: 163, endPoint x: 646, endPoint y: 337, distance: 174.2
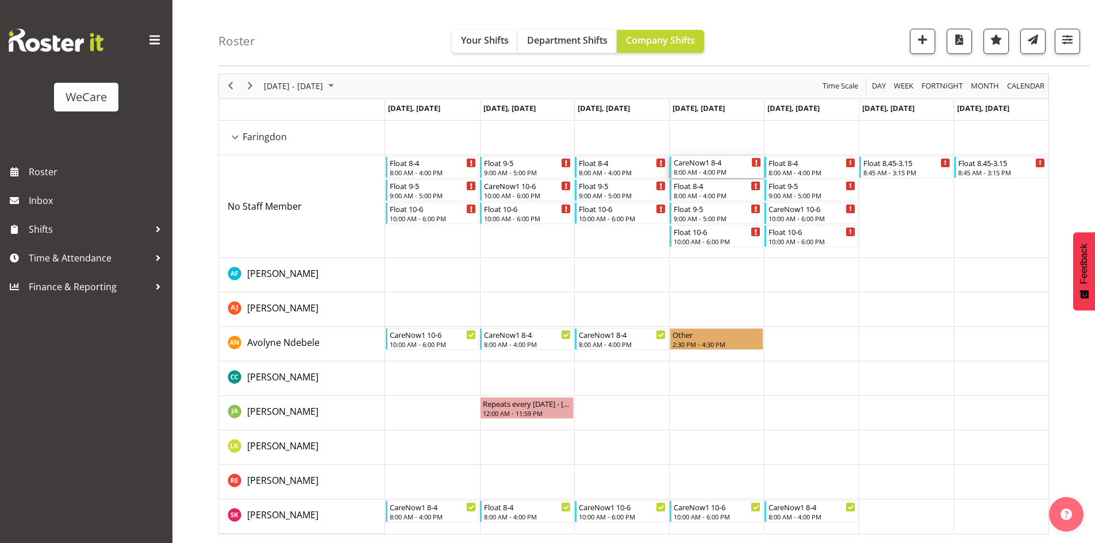
click at [722, 158] on div "CareNow1 8-4" at bounding box center [716, 161] width 87 height 11
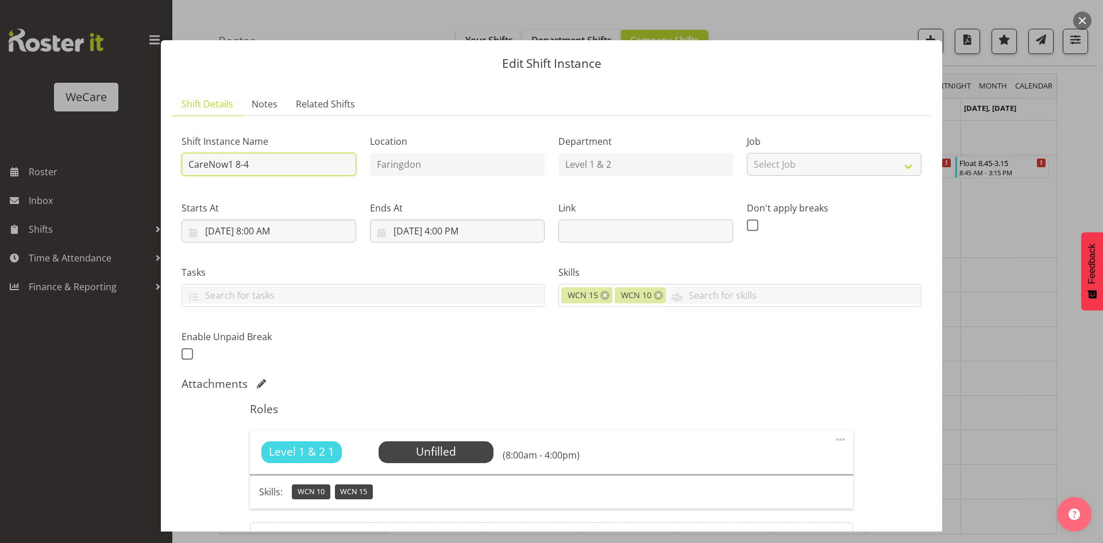
click at [318, 165] on input "CareNow1 8-4" at bounding box center [269, 164] width 175 height 23
type input "CareNow1 8-4"
click at [451, 231] on input "11/27/2025, 4:00 PM" at bounding box center [457, 230] width 175 height 23
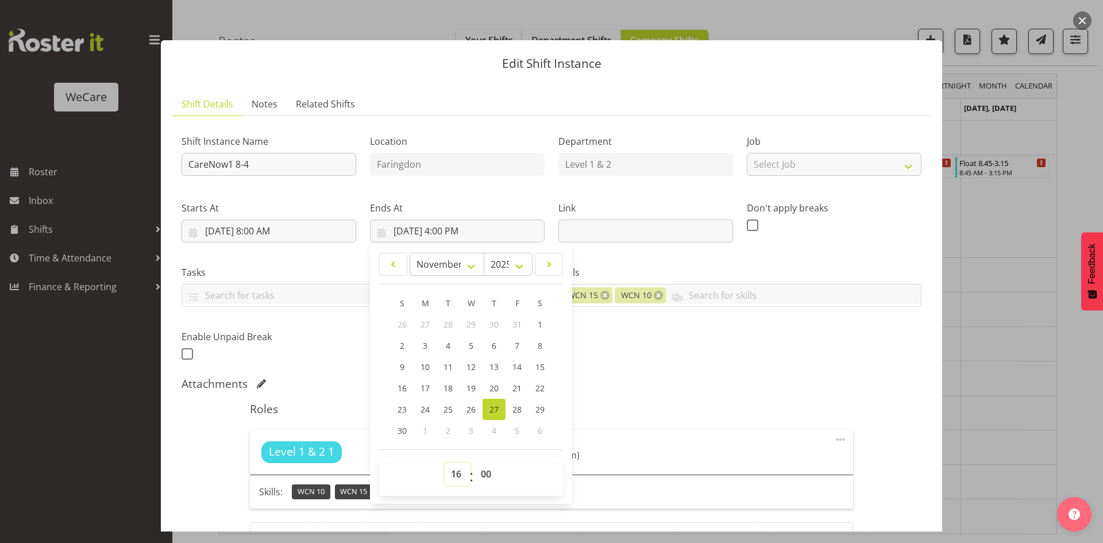
click at [458, 473] on select "00 01 02 03 04 05 06 07 08 09 10 11 12 13 14 15 16 17 18 19 20 21 22 23" at bounding box center [458, 474] width 26 height 23
select select "14"
click at [445, 463] on select "00 01 02 03 04 05 06 07 08 09 10 11 12 13 14 15 16 17 18 19 20 21 22 23" at bounding box center [458, 474] width 26 height 23
type input "11/27/2025, 2:00 PM"
select select "30"
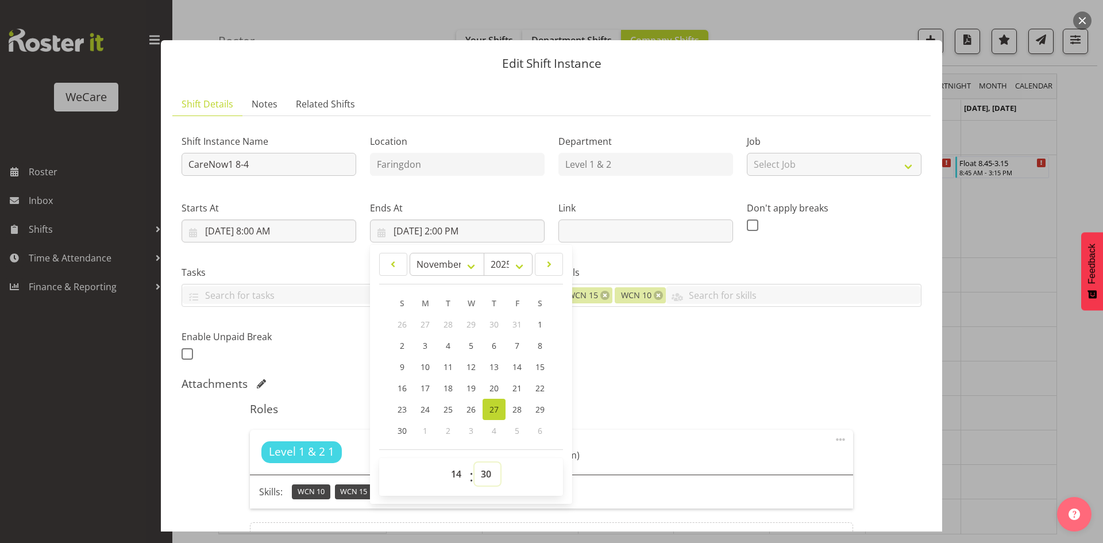
type input "11/27/2025, 2:30 PM"
click at [640, 337] on div "Shift Instance Name CareNow1 8-4 Location Faringdon Department Level 1 & 2 Job …" at bounding box center [552, 244] width 754 height 252
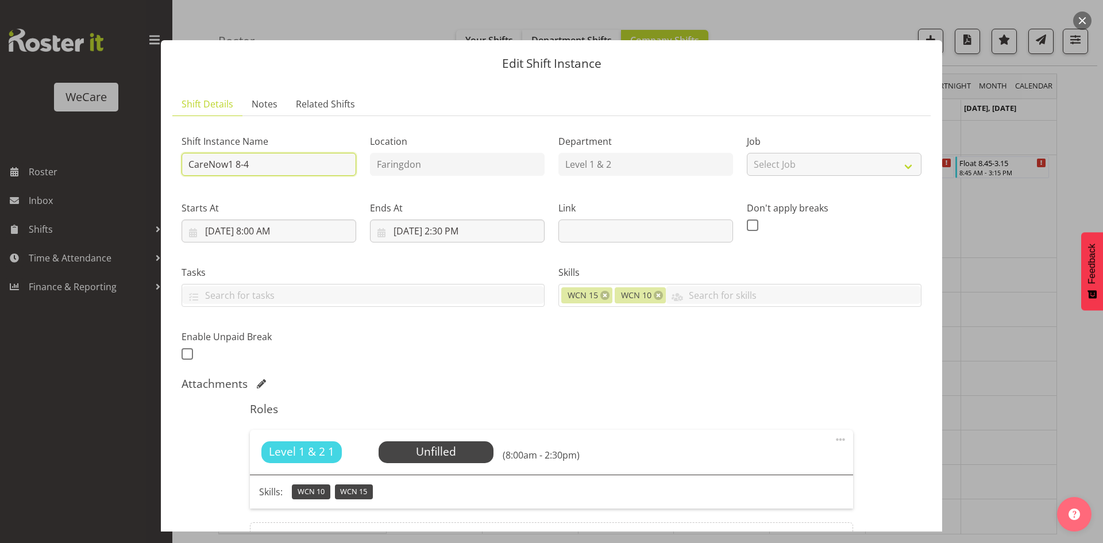
click at [273, 163] on input "CareNow1 8-4" at bounding box center [269, 164] width 175 height 23
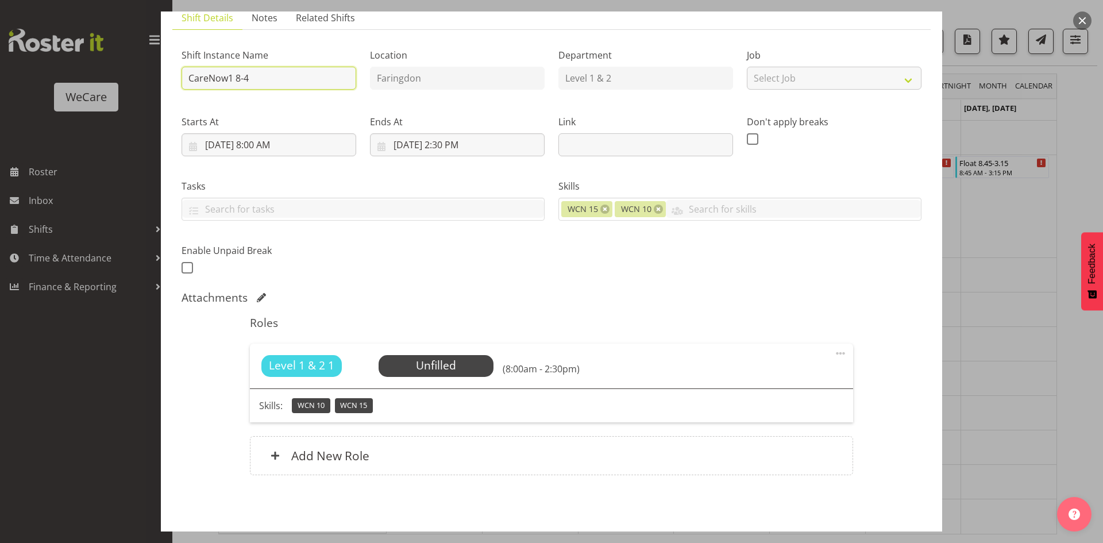
scroll to position [132, 0]
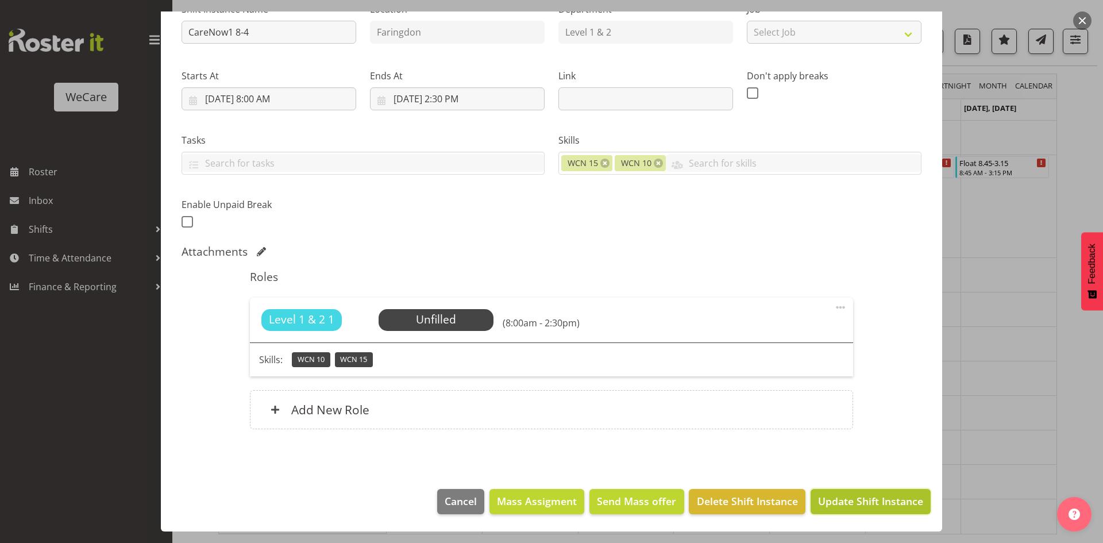
click at [876, 502] on span "Update Shift Instance" at bounding box center [870, 501] width 105 height 15
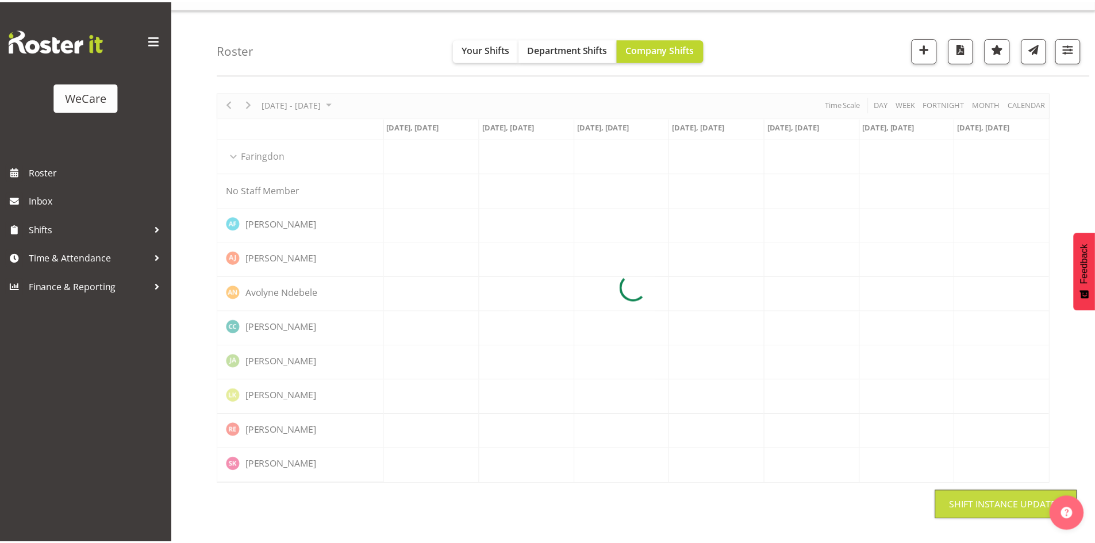
scroll to position [22, 0]
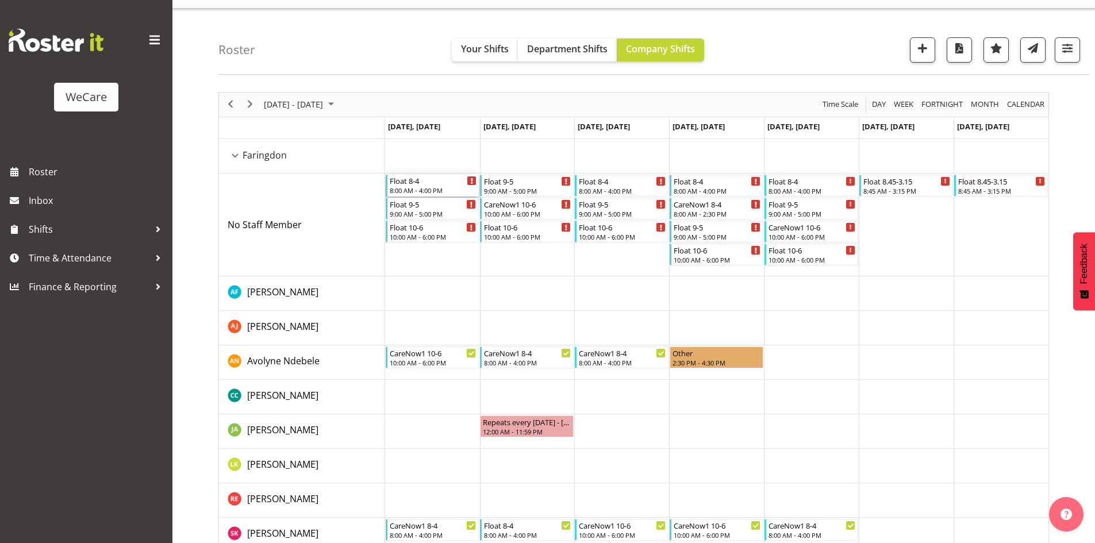
click at [440, 182] on div "Float 8-4" at bounding box center [433, 180] width 87 height 11
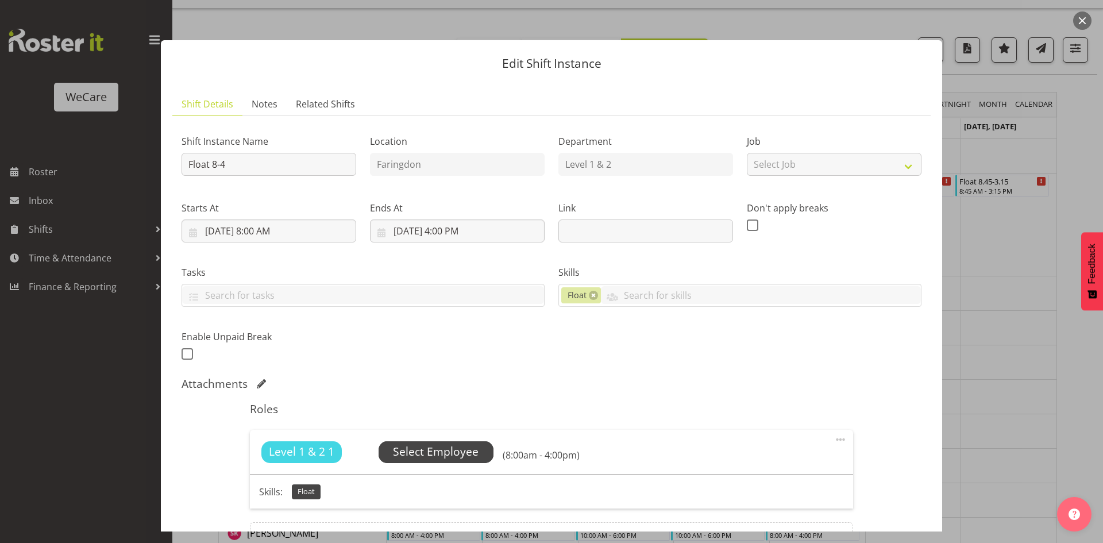
click at [460, 449] on span "Select Employee" at bounding box center [436, 452] width 86 height 17
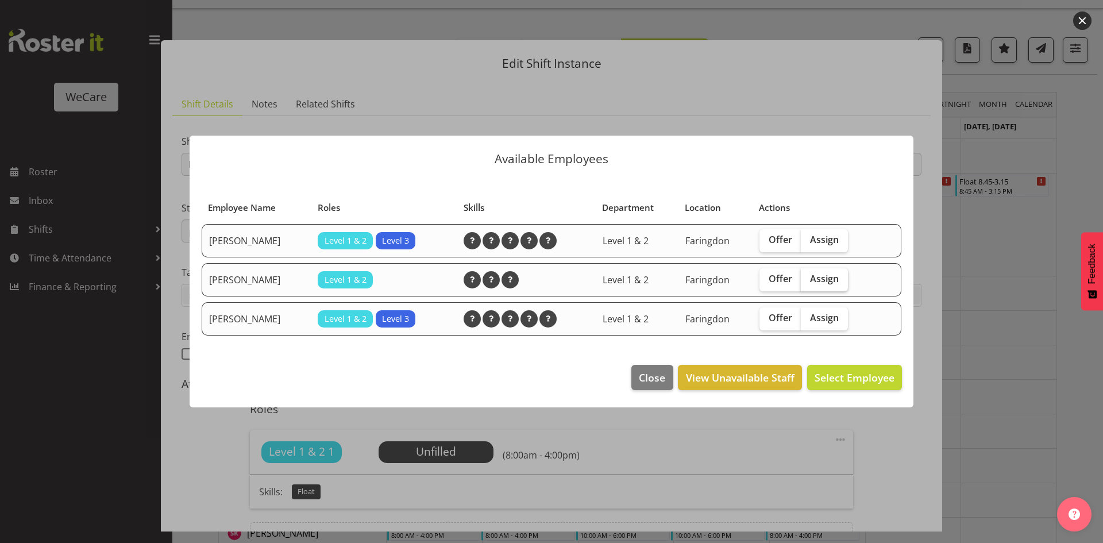
click at [820, 282] on span "Assign" at bounding box center [824, 278] width 29 height 11
click at [808, 282] on input "Assign" at bounding box center [804, 278] width 7 height 7
checkbox input "true"
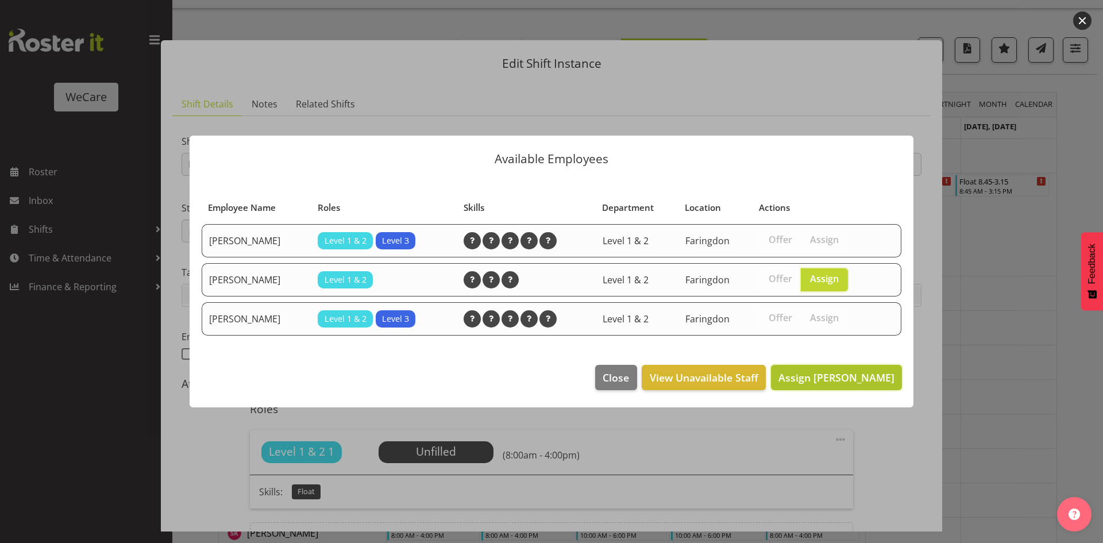
click at [849, 375] on span "Assign Jane Arps" at bounding box center [837, 378] width 116 height 14
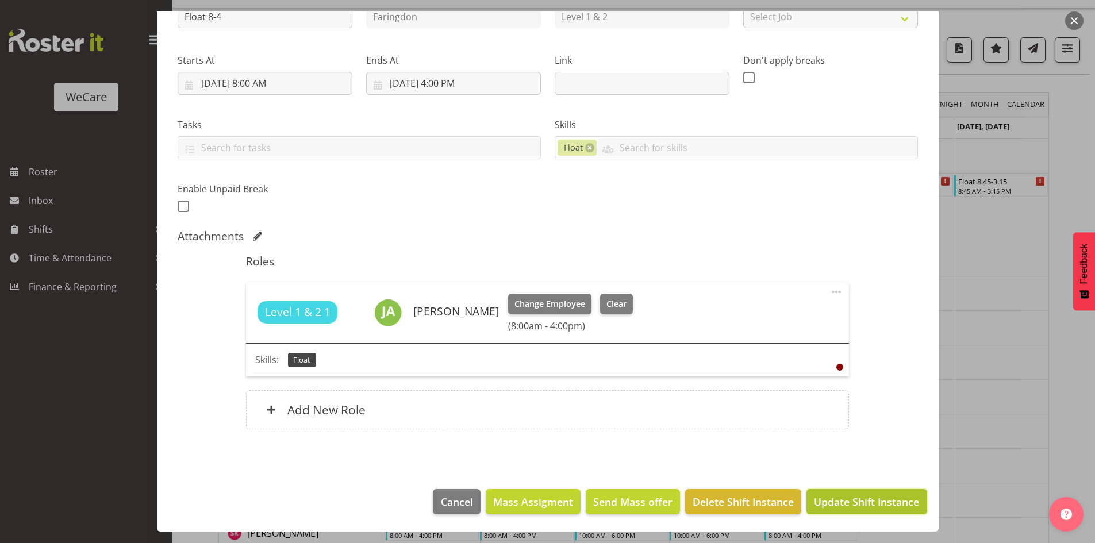
click at [864, 507] on span "Update Shift Instance" at bounding box center [866, 501] width 105 height 15
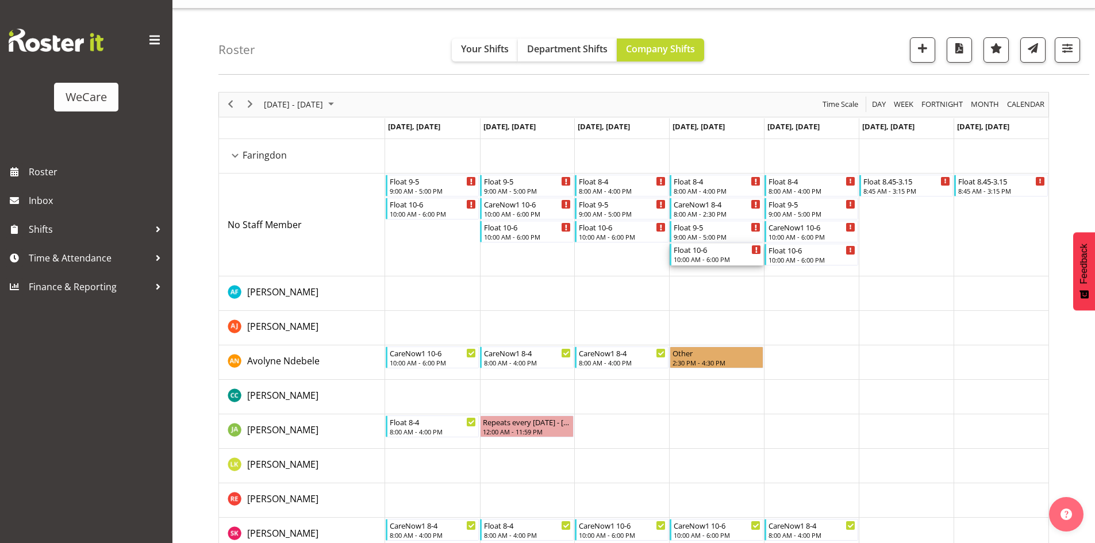
click at [736, 258] on div "10:00 AM - 6:00 PM" at bounding box center [716, 259] width 87 height 9
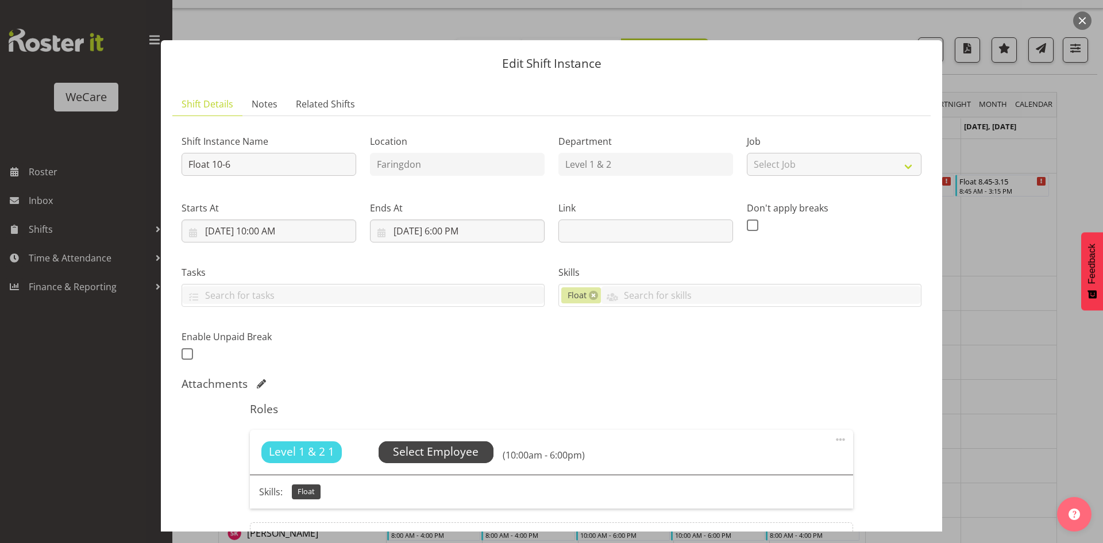
click at [474, 442] on span "Select Employee" at bounding box center [436, 452] width 115 height 22
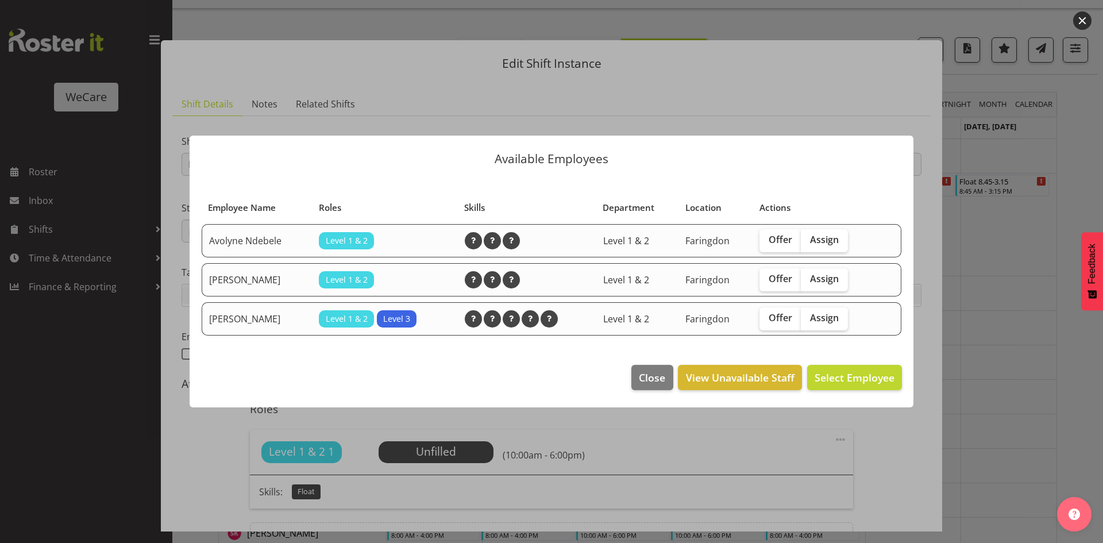
click at [848, 263] on td "Offer Assign" at bounding box center [818, 279] width 130 height 33
click at [842, 267] on td "Offer Assign" at bounding box center [818, 279] width 130 height 33
click at [834, 287] on label "Assign" at bounding box center [824, 279] width 47 height 23
click at [808, 283] on input "Assign" at bounding box center [804, 278] width 7 height 7
checkbox input "true"
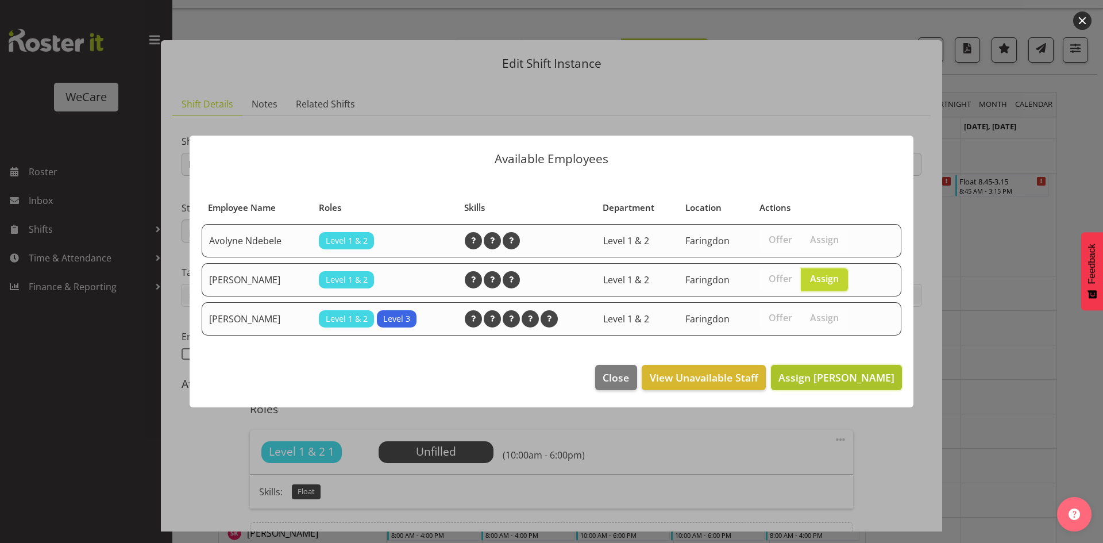
click at [858, 375] on span "Assign Jane Arps" at bounding box center [837, 378] width 116 height 14
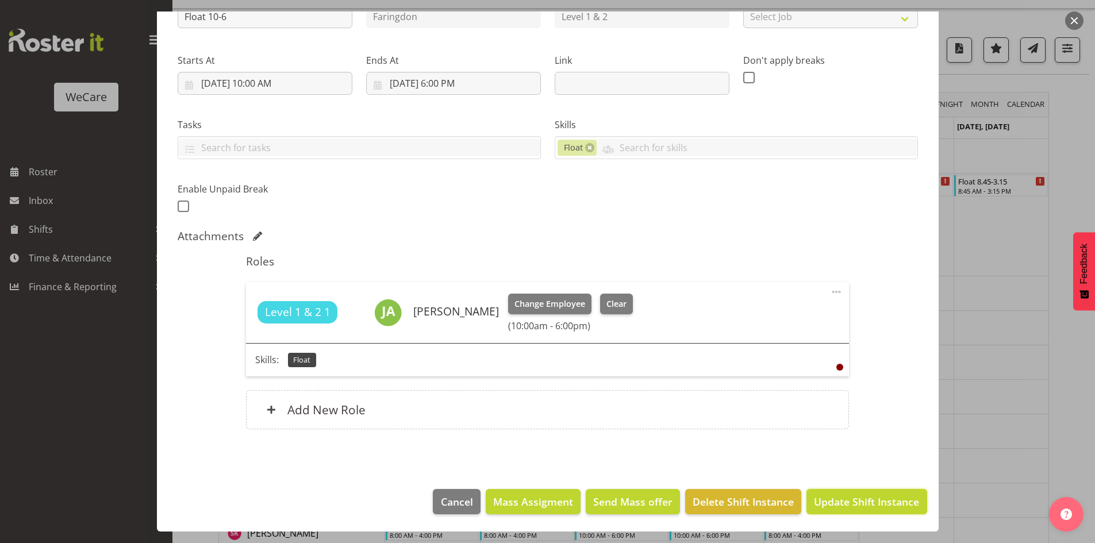
drag, startPoint x: 856, startPoint y: 491, endPoint x: 861, endPoint y: 474, distance: 17.4
click at [858, 491] on button "Update Shift Instance" at bounding box center [866, 501] width 120 height 25
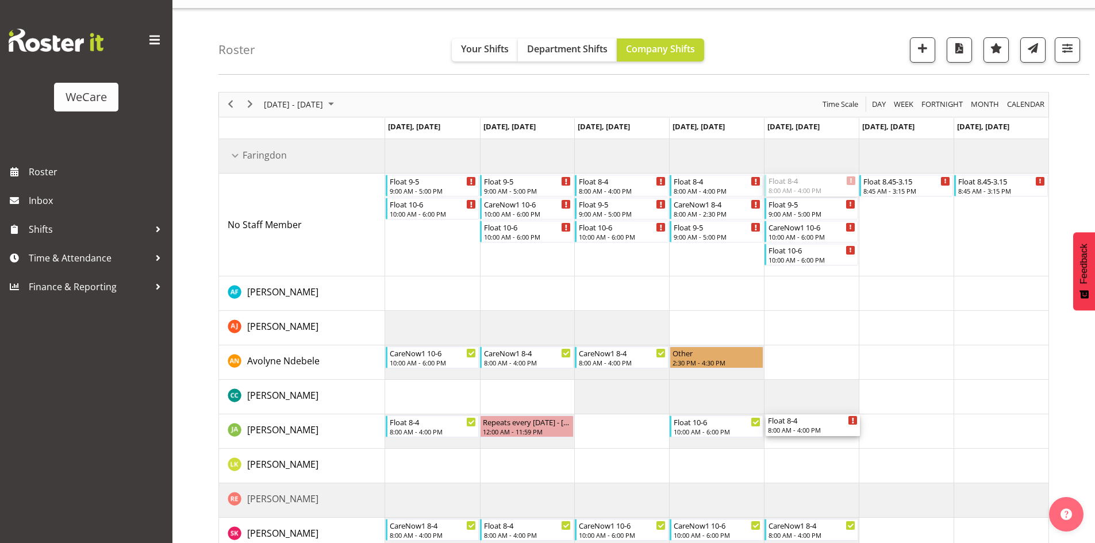
drag, startPoint x: 810, startPoint y: 179, endPoint x: 818, endPoint y: 435, distance: 256.4
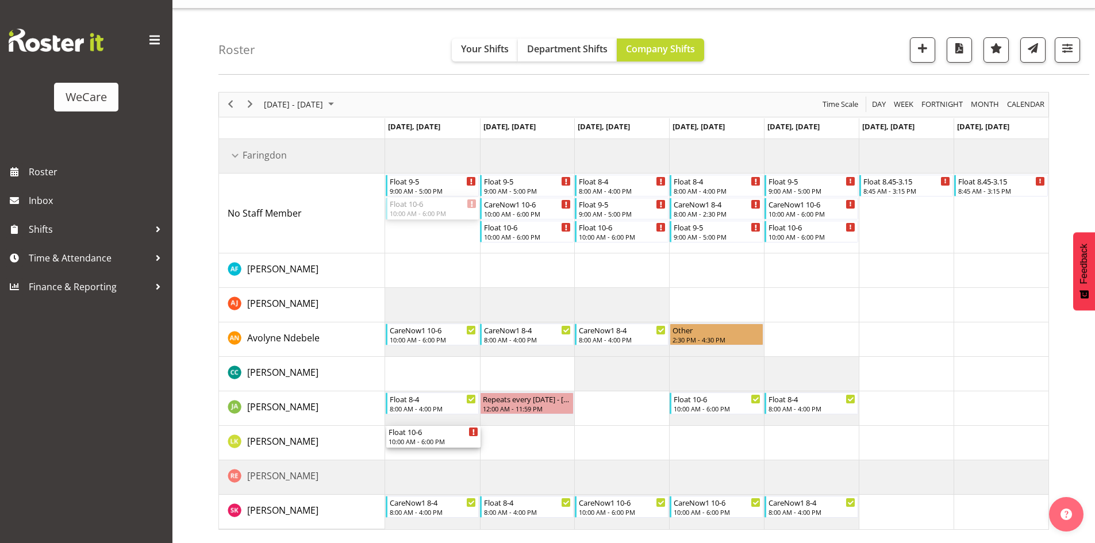
drag, startPoint x: 429, startPoint y: 206, endPoint x: 440, endPoint y: 451, distance: 245.0
click at [440, 453] on div "Float 9-5 9:00 AM - 5:00 PM Float 10-6 10:00 AM - 6:00 PM Float 9-5 9:00 AM - 5…" at bounding box center [716, 334] width 663 height 390
drag, startPoint x: 535, startPoint y: 229, endPoint x: 562, endPoint y: 450, distance: 222.8
click at [562, 450] on div "Float 9-5 9:00 AM - 5:00 PM Float 9-5 9:00 AM - 5:00 PM CareNow1 10-6 10:00 AM …" at bounding box center [716, 334] width 663 height 390
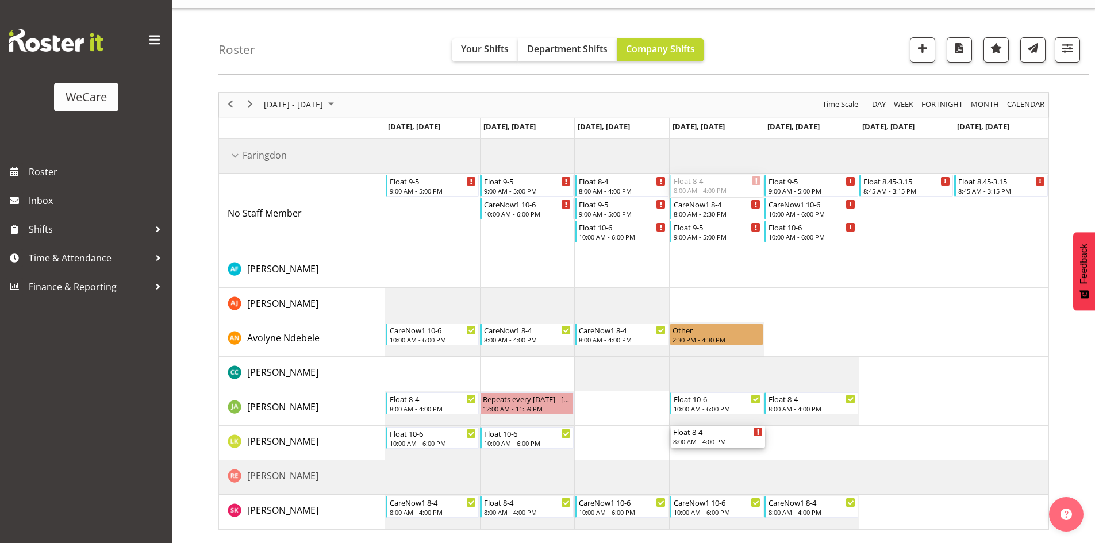
drag, startPoint x: 704, startPoint y: 180, endPoint x: 726, endPoint y: 427, distance: 248.1
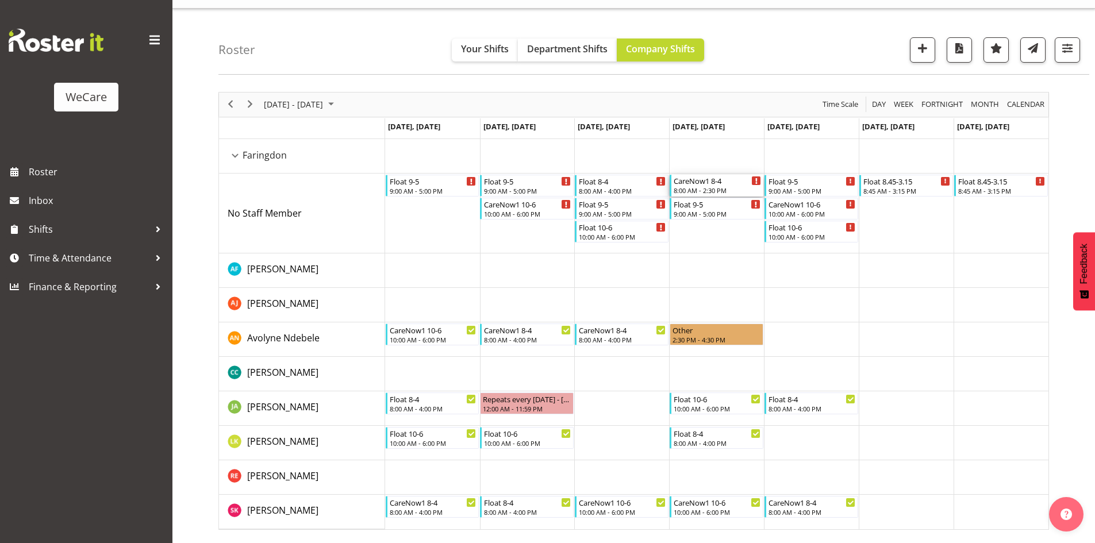
click at [730, 185] on div "CareNow1 8-4" at bounding box center [716, 180] width 87 height 11
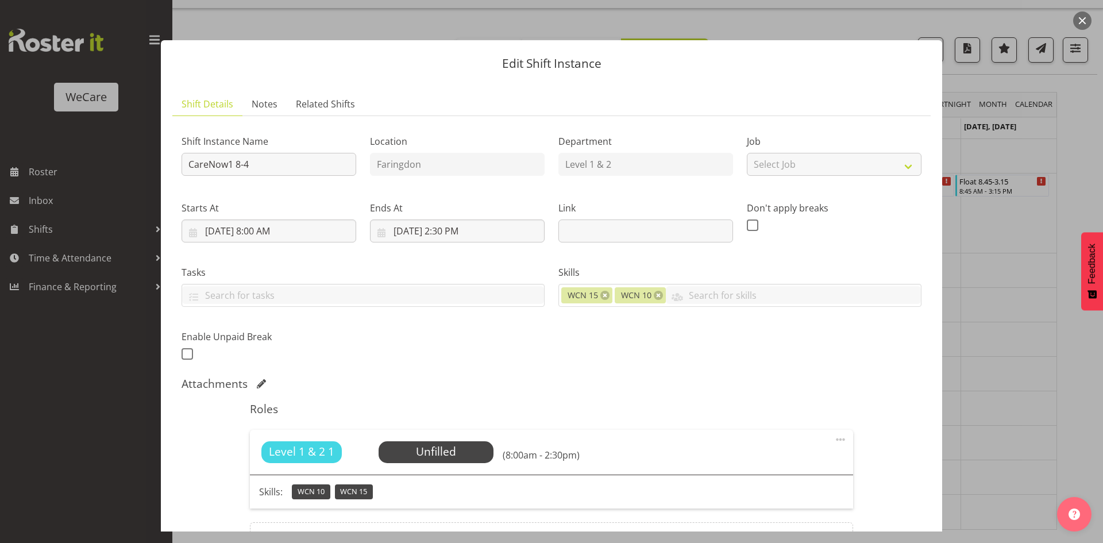
click at [438, 438] on div "Level 1 & 2 1 Unfilled Select Employee (8:00am - 2:30pm)" at bounding box center [551, 452] width 603 height 45
click at [443, 444] on span "Select Employee" at bounding box center [436, 452] width 86 height 17
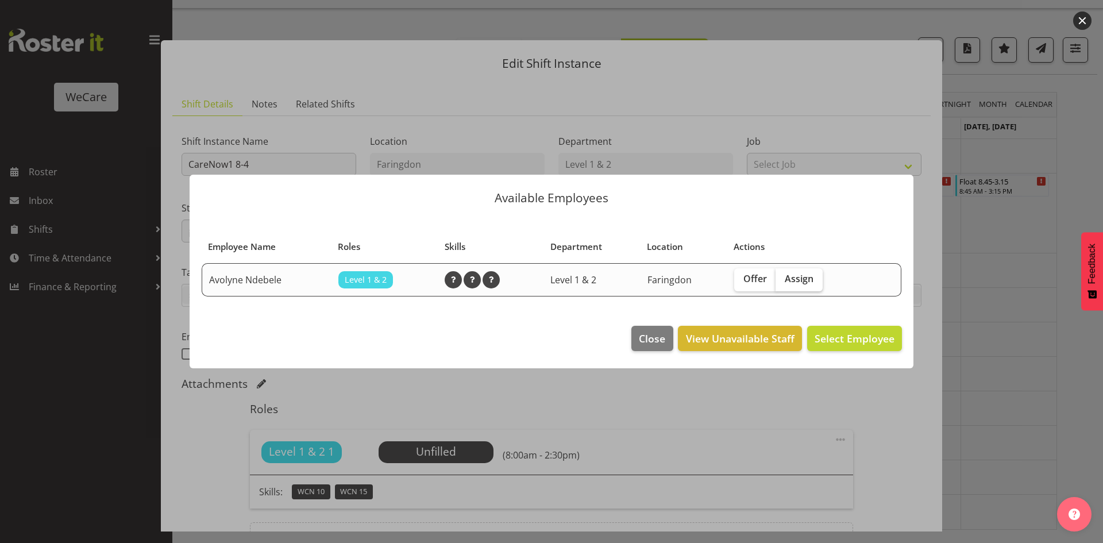
click at [806, 273] on span "Assign" at bounding box center [799, 278] width 29 height 11
click at [783, 275] on input "Assign" at bounding box center [779, 278] width 7 height 7
checkbox input "true"
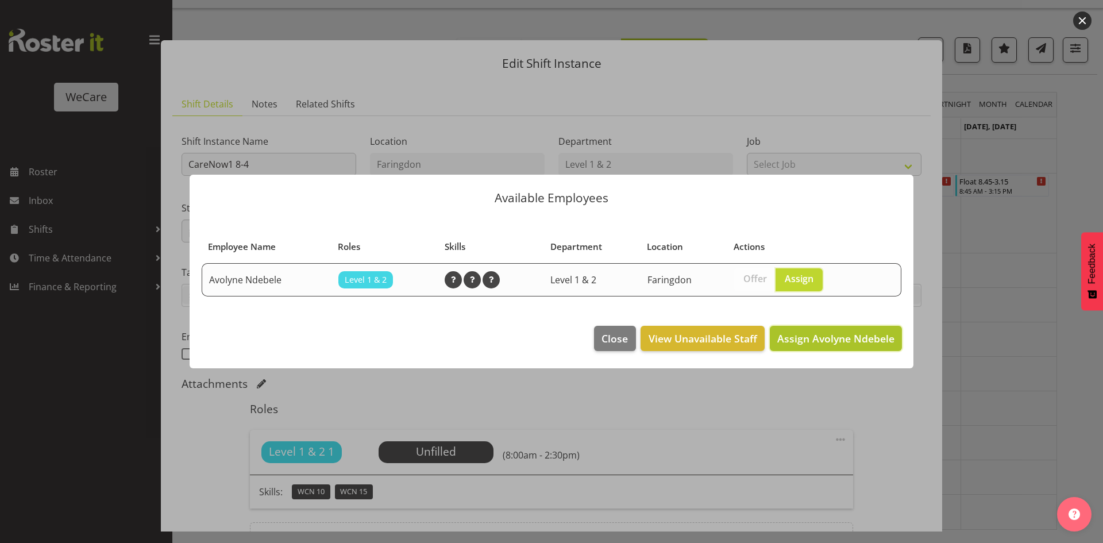
click at [824, 334] on span "Assign Avolyne Ndebele" at bounding box center [835, 339] width 117 height 14
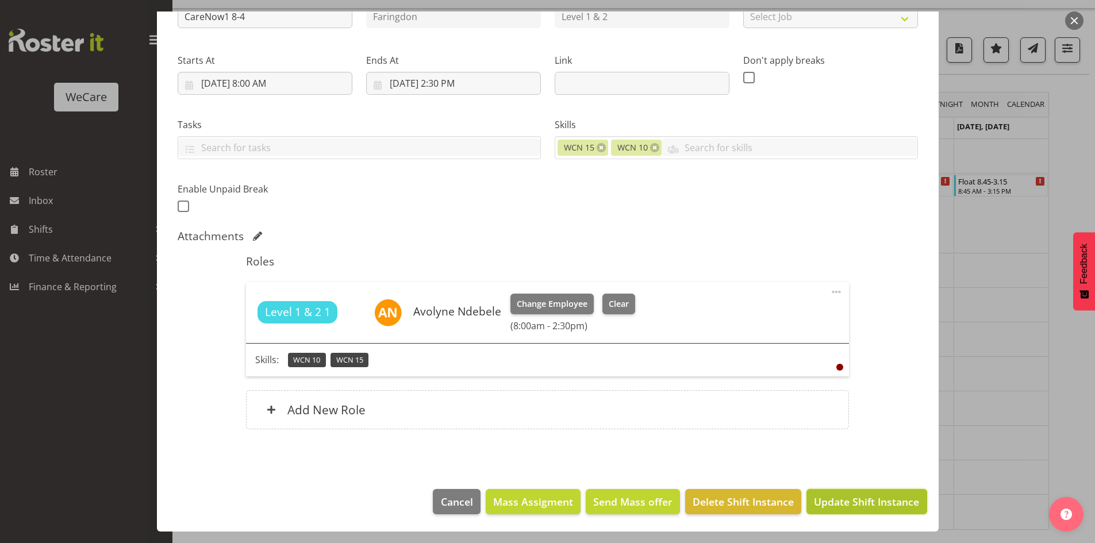
click at [842, 507] on span "Update Shift Instance" at bounding box center [866, 501] width 105 height 15
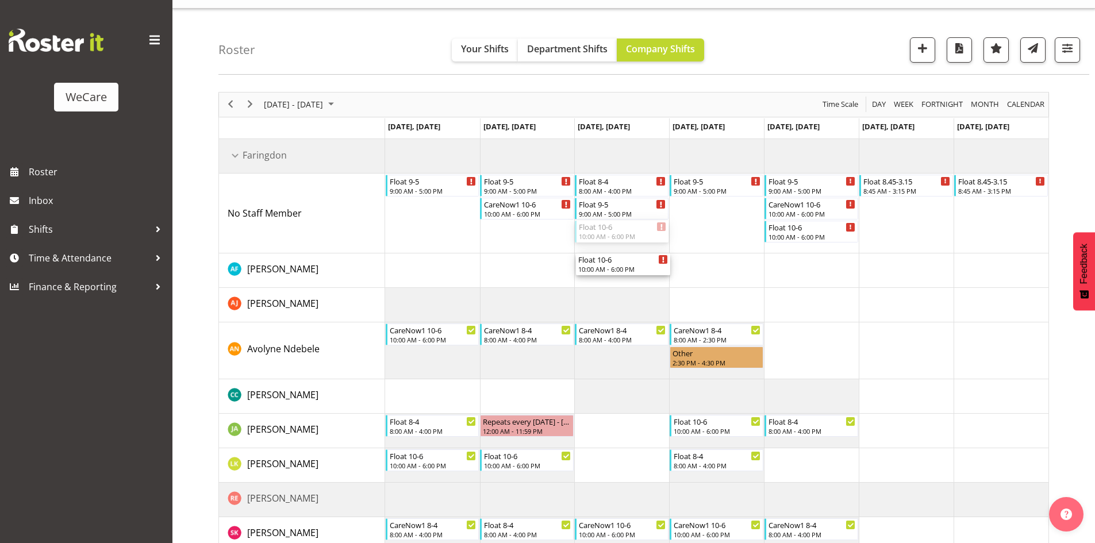
drag, startPoint x: 616, startPoint y: 223, endPoint x: 654, endPoint y: 251, distance: 46.4
drag, startPoint x: 807, startPoint y: 225, endPoint x: 811, endPoint y: 265, distance: 40.4
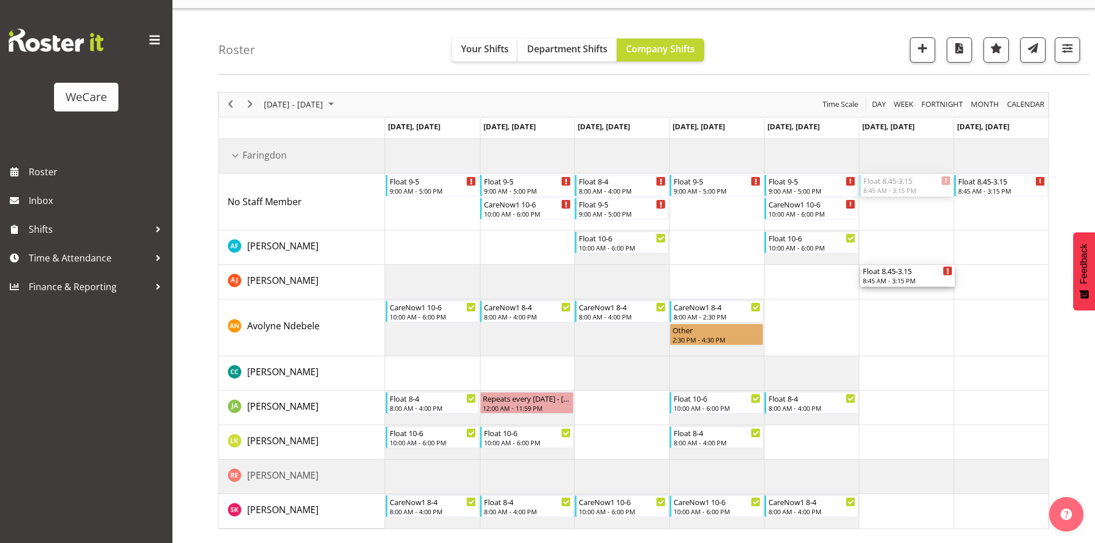
drag, startPoint x: 893, startPoint y: 179, endPoint x: 923, endPoint y: 283, distance: 108.8
drag, startPoint x: 987, startPoint y: 183, endPoint x: 1000, endPoint y: 392, distance: 209.5
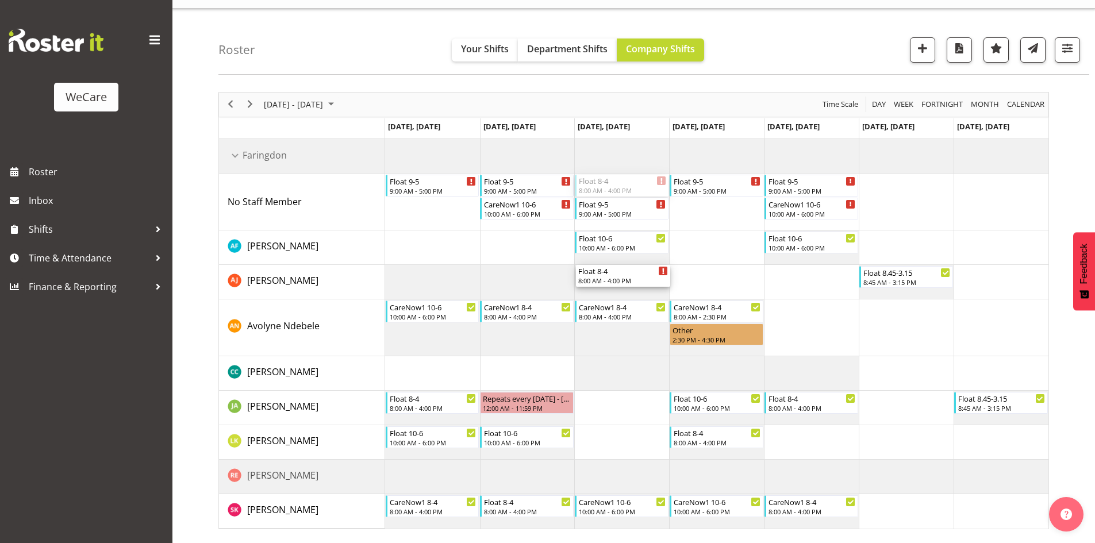
drag, startPoint x: 622, startPoint y: 186, endPoint x: 627, endPoint y: 296, distance: 109.9
click at [627, 296] on div "Float 9-5 9:00 AM - 5:00 PM Float 9-5 9:00 AM - 5:00 PM CareNow1 10-6 10:00 AM …" at bounding box center [716, 334] width 663 height 390
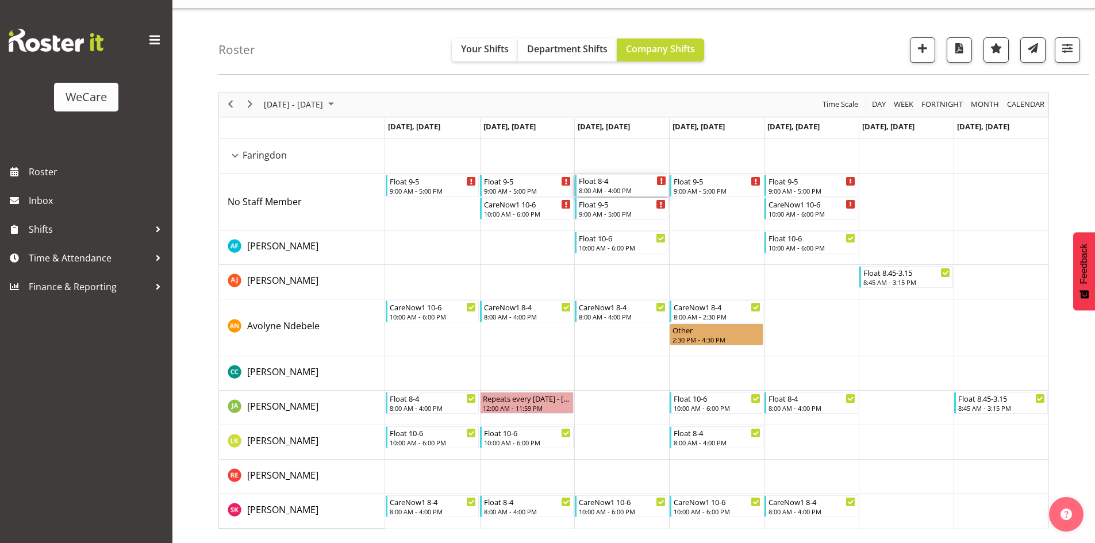
click at [626, 182] on div "Float 8-4" at bounding box center [622, 180] width 87 height 11
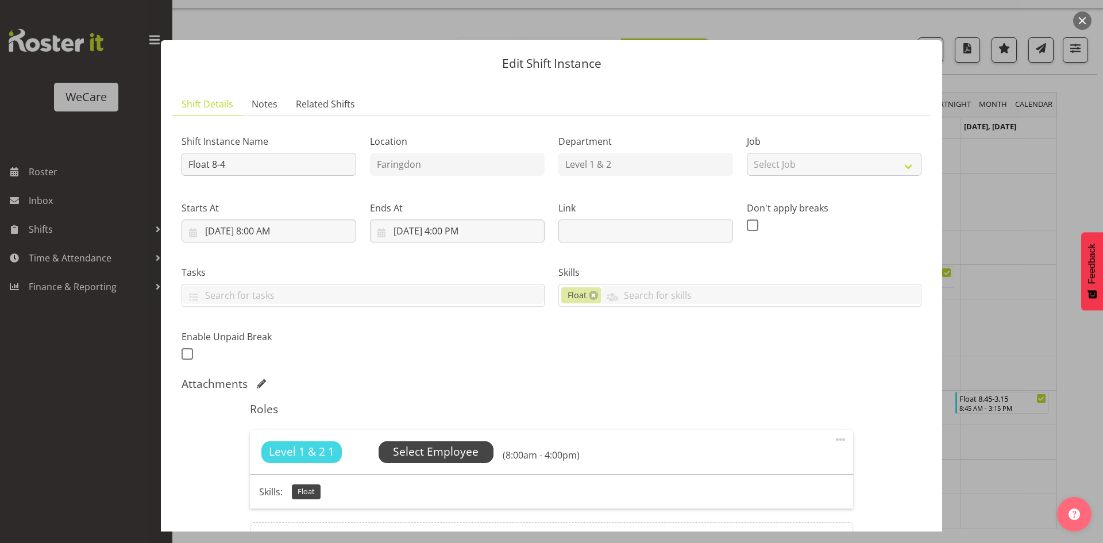
click at [433, 463] on div "Level 1 & 2 1 Unfilled Select Employee (8:00am - 4:00pm)" at bounding box center [551, 452] width 603 height 45
click at [432, 461] on span "Select Employee" at bounding box center [436, 452] width 115 height 22
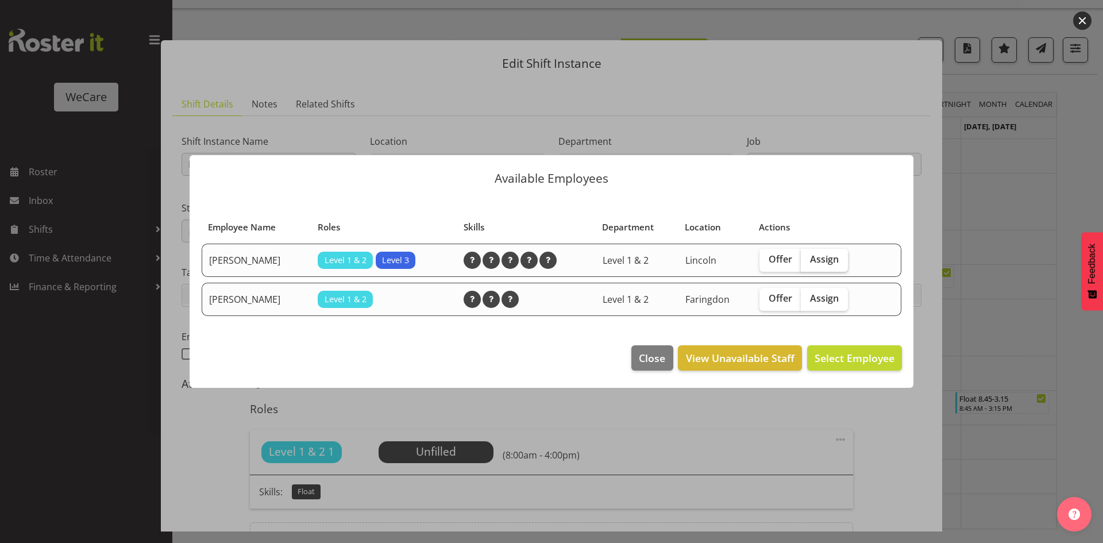
click at [819, 262] on span "Assign" at bounding box center [824, 258] width 29 height 11
click at [808, 262] on input "Assign" at bounding box center [804, 259] width 7 height 7
checkbox input "true"
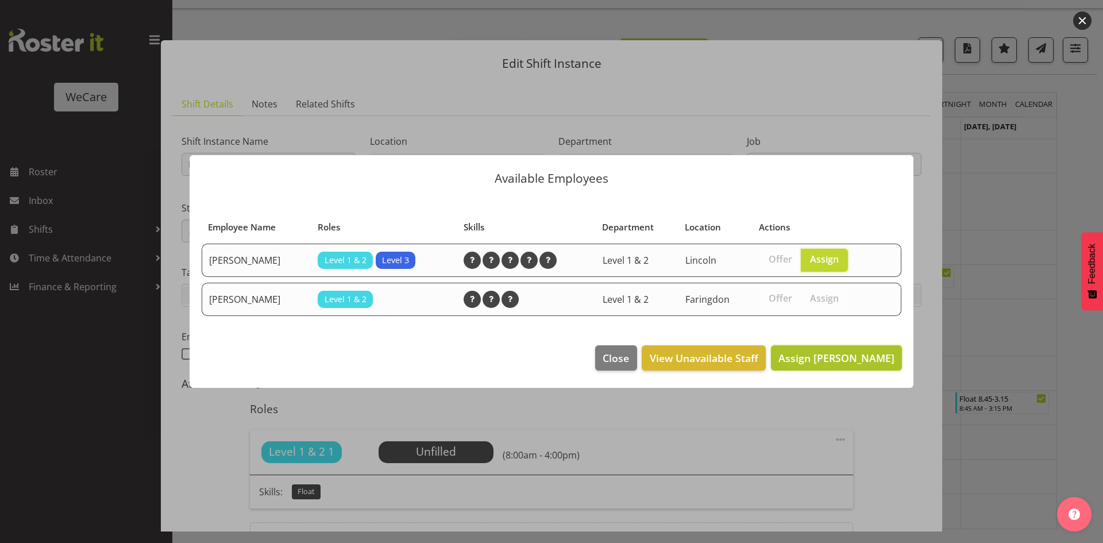
click at [841, 351] on span "Assign Amy Johannsen" at bounding box center [837, 358] width 116 height 14
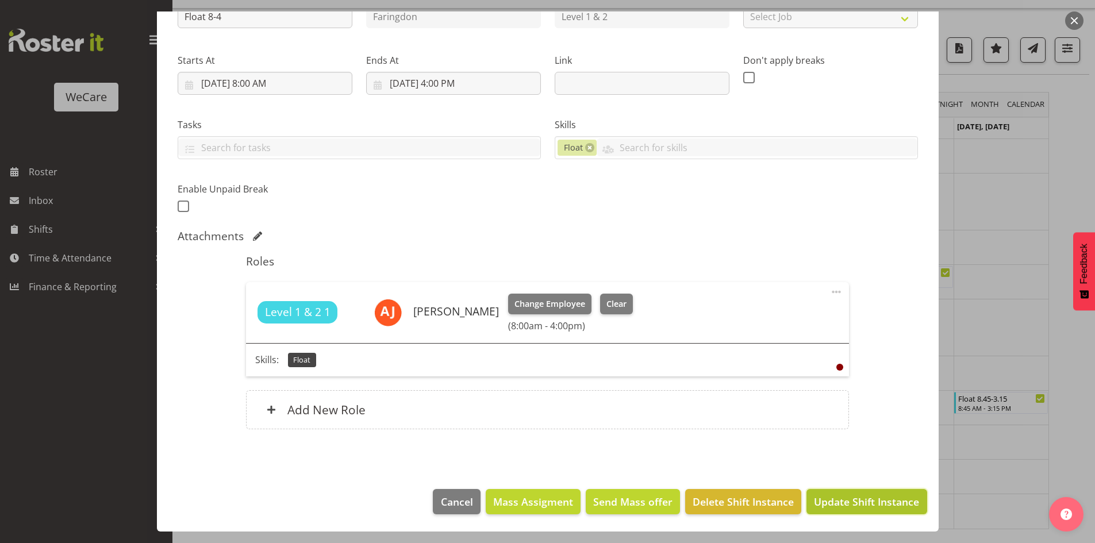
click at [885, 500] on span "Update Shift Instance" at bounding box center [866, 501] width 105 height 15
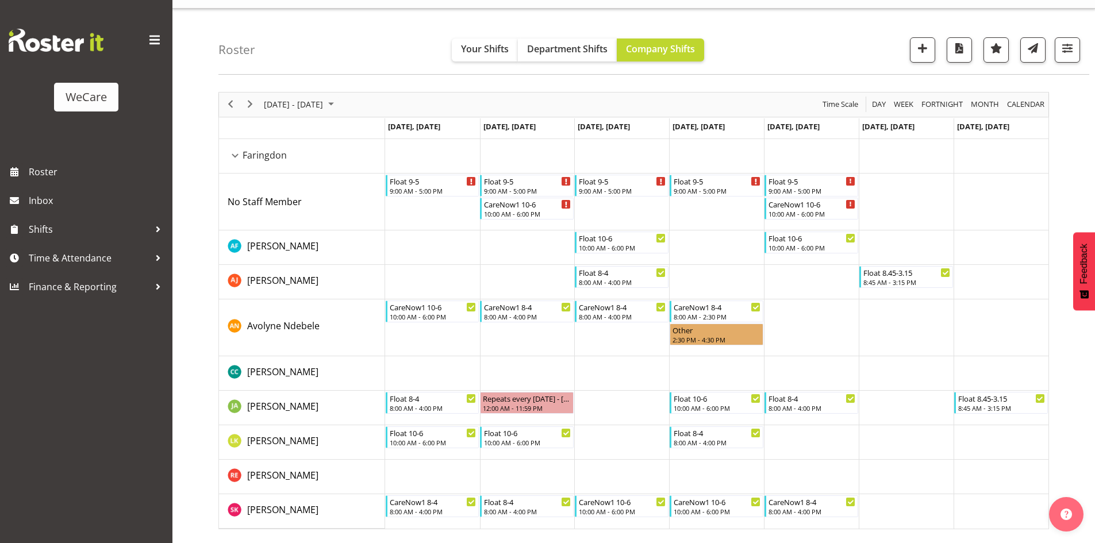
click at [1080, 43] on div "Roster Your Shifts Department Shifts Company Shifts 1 Locations Clear Business …" at bounding box center [653, 42] width 870 height 66
drag, startPoint x: 1066, startPoint y: 49, endPoint x: 1055, endPoint y: 114, distance: 65.8
click at [1065, 49] on span "button" at bounding box center [1066, 48] width 15 height 15
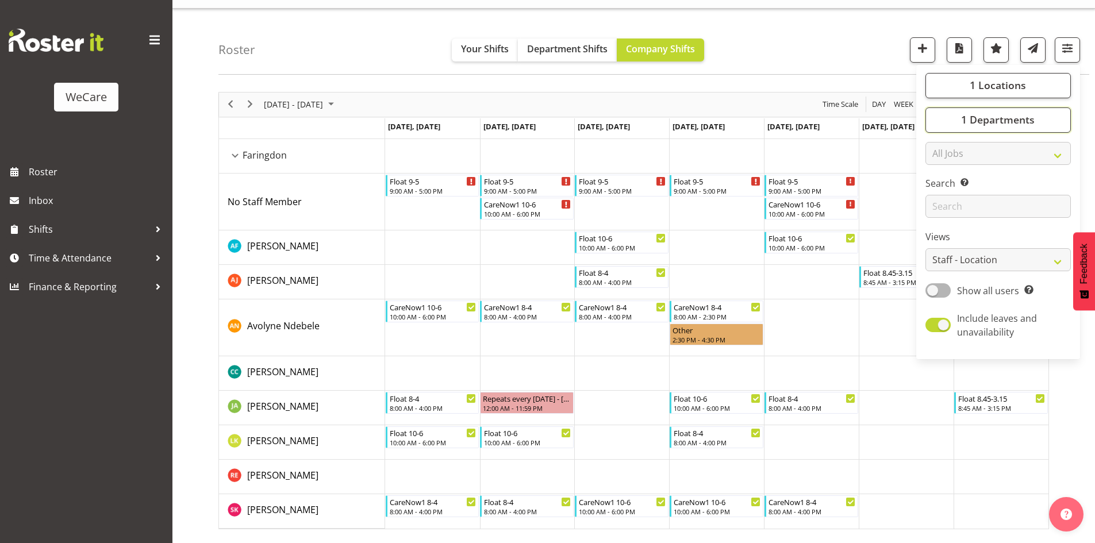
drag, startPoint x: 1003, startPoint y: 115, endPoint x: 977, endPoint y: 173, distance: 63.5
click at [1002, 115] on span "1 Departments" at bounding box center [998, 120] width 74 height 14
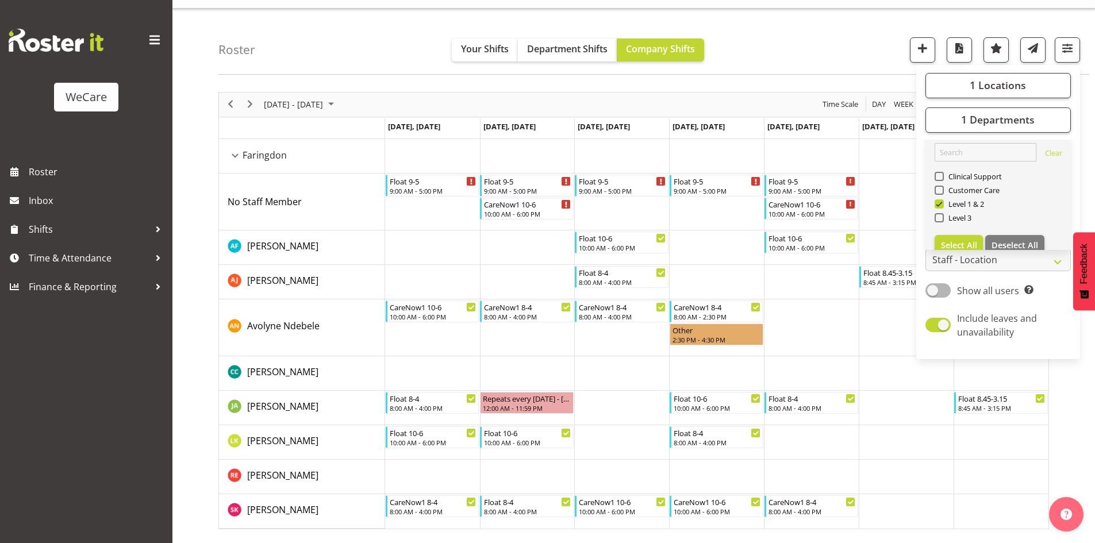
click at [945, 203] on span "Level 1 & 2" at bounding box center [963, 203] width 41 height 9
click at [942, 203] on input "Level 1 & 2" at bounding box center [937, 203] width 7 height 7
checkbox input "false"
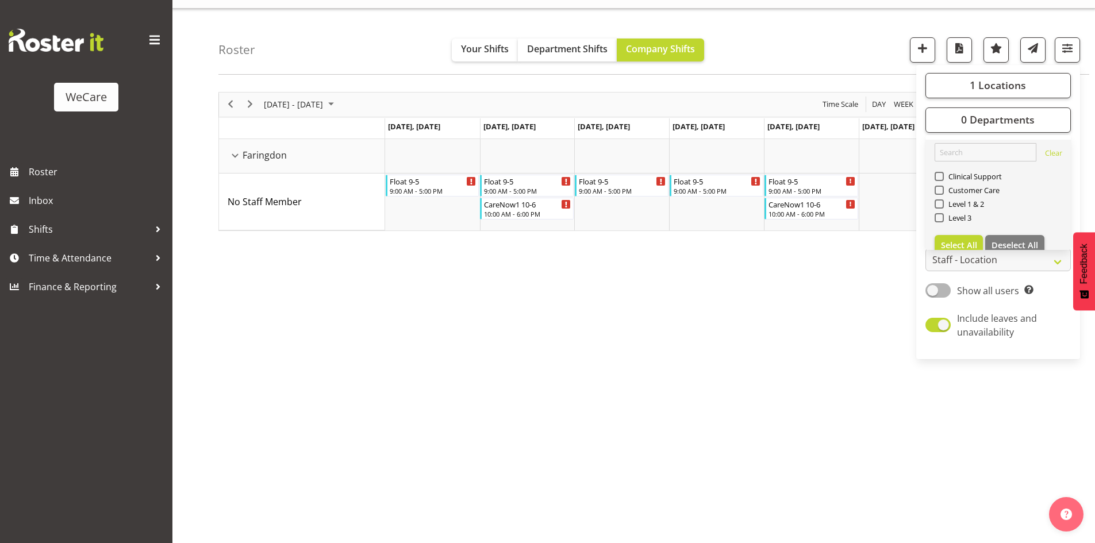
click at [935, 181] on div "Clinical Support" at bounding box center [998, 178] width 128 height 14
click at [935, 172] on label "Clinical Support" at bounding box center [968, 176] width 68 height 9
click at [935, 172] on input "Clinical Support" at bounding box center [937, 175] width 7 height 7
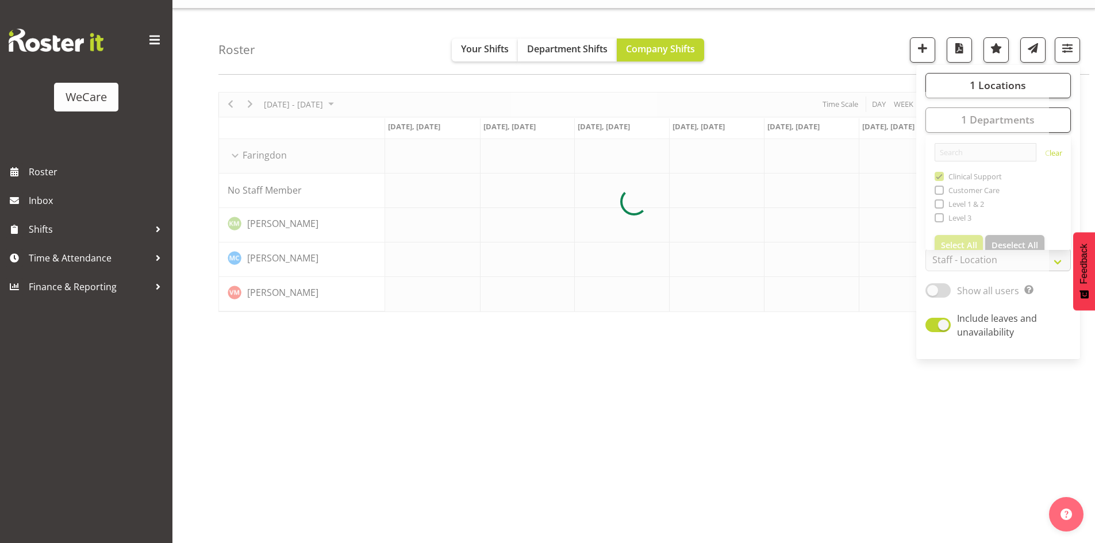
click at [764, 78] on div "Roster Your Shifts Department Shifts Company Shifts 1 Locations Clear Business …" at bounding box center [633, 276] width 922 height 534
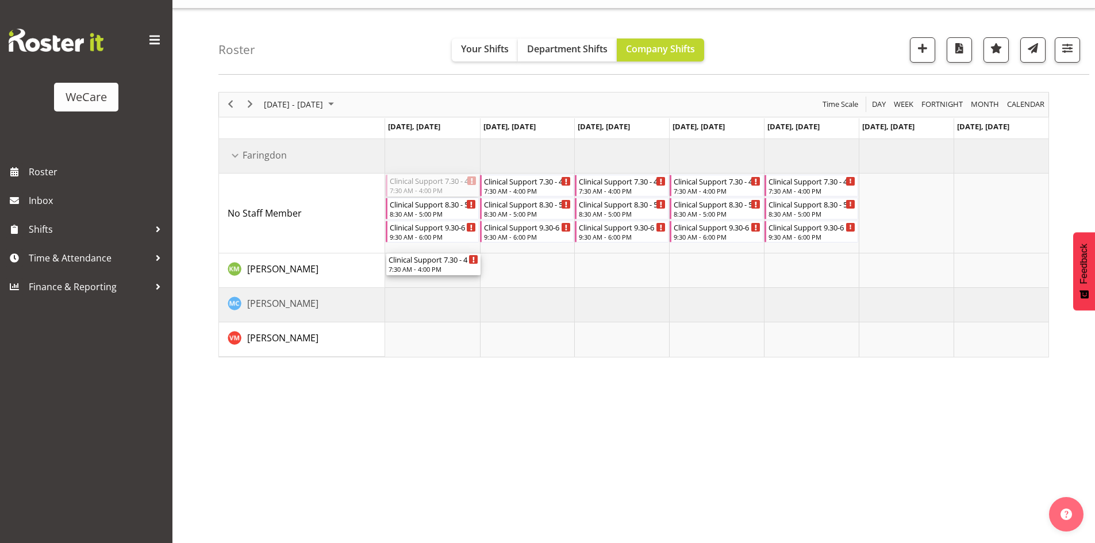
drag, startPoint x: 425, startPoint y: 188, endPoint x: 433, endPoint y: 253, distance: 65.5
drag, startPoint x: 535, startPoint y: 170, endPoint x: 537, endPoint y: 254, distance: 83.9
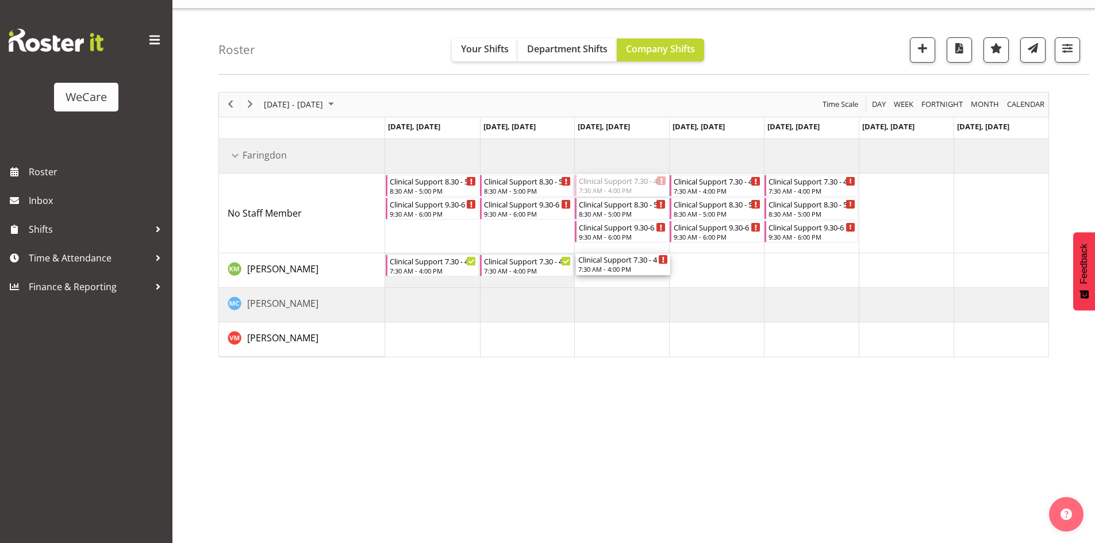
drag, startPoint x: 623, startPoint y: 191, endPoint x: 633, endPoint y: 271, distance: 80.4
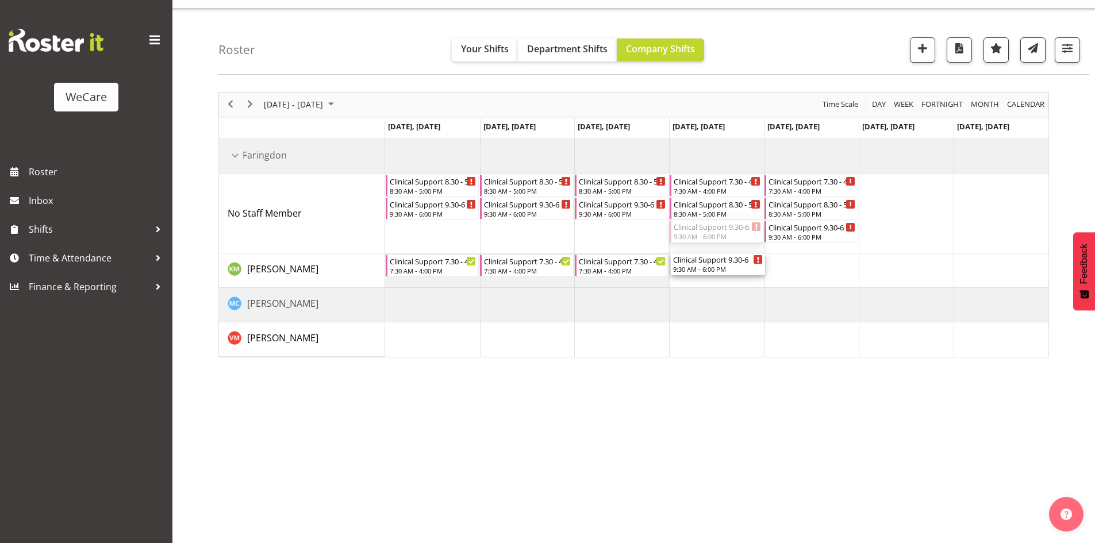
drag, startPoint x: 704, startPoint y: 252, endPoint x: 702, endPoint y: 275, distance: 22.5
drag, startPoint x: 437, startPoint y: 203, endPoint x: 441, endPoint y: 325, distance: 121.9
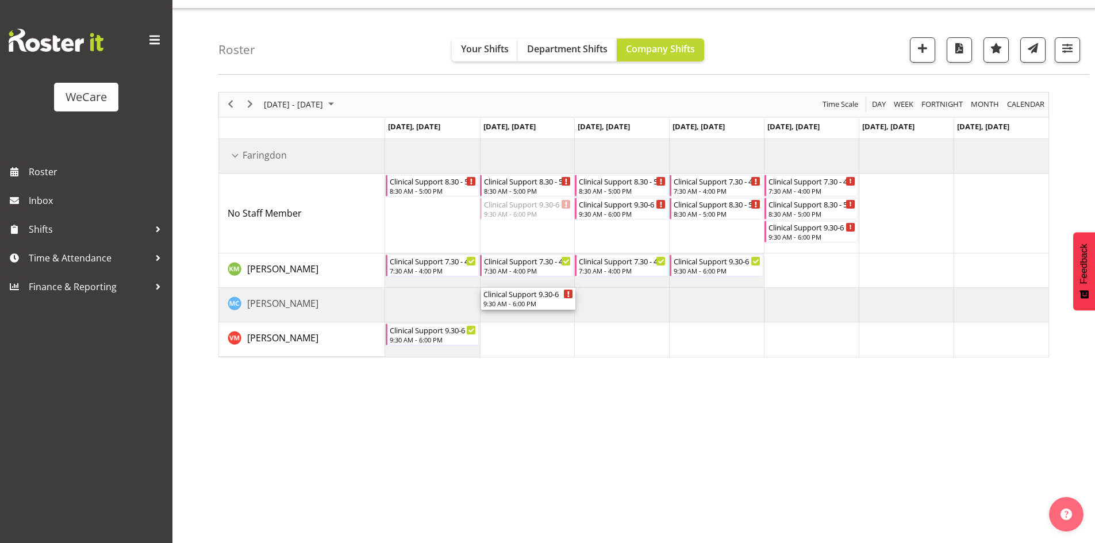
click at [501, 353] on div "Clinical Support 8.30 - 5 8:30 AM - 5:00 PM Clinical Support 8.30 - 5 8:30 AM -…" at bounding box center [716, 248] width 663 height 218
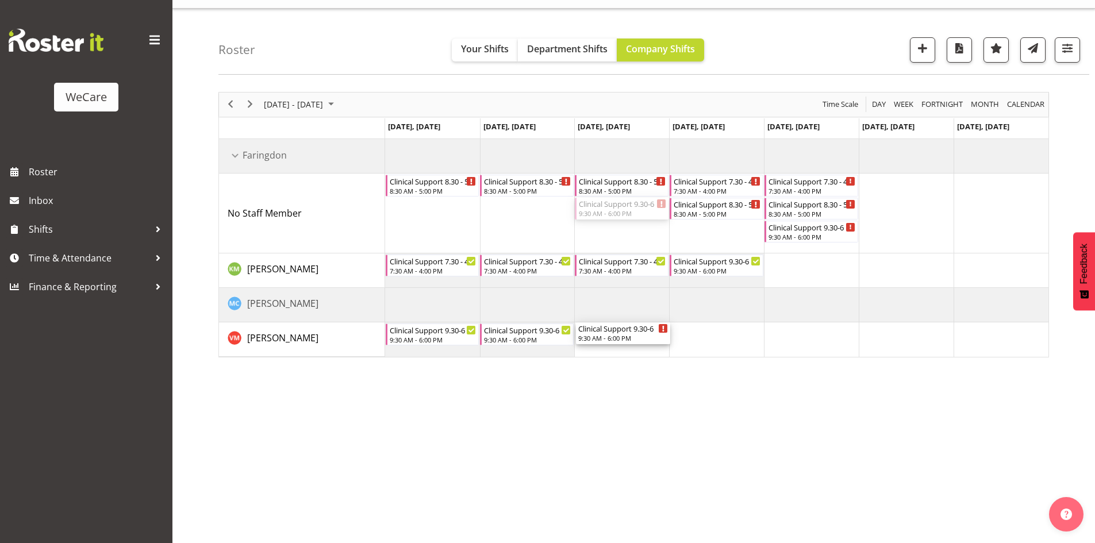
drag, startPoint x: 639, startPoint y: 219, endPoint x: 629, endPoint y: 334, distance: 115.9
drag, startPoint x: 725, startPoint y: 191, endPoint x: 727, endPoint y: 339, distance: 148.3
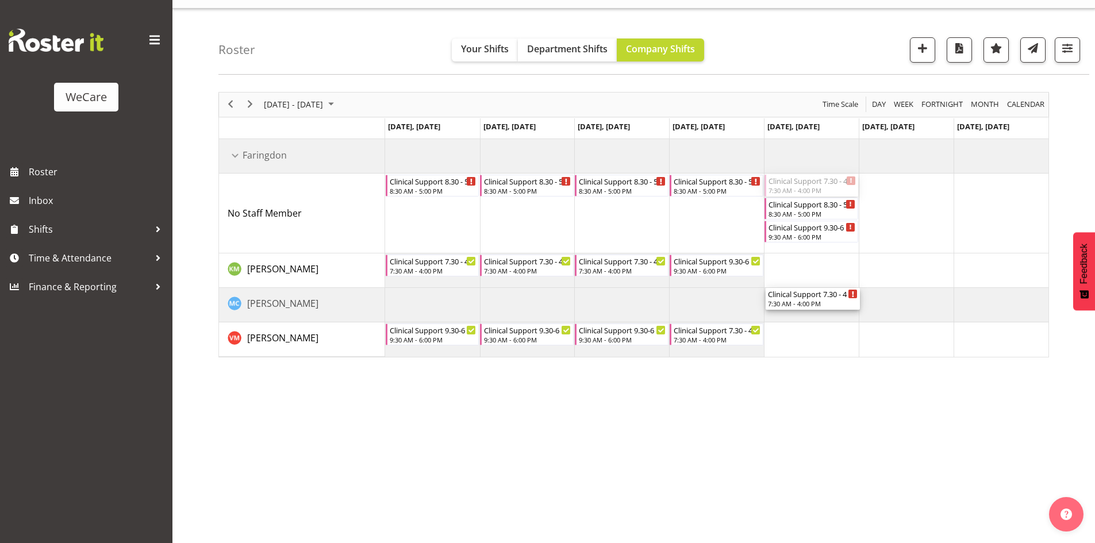
drag, startPoint x: 823, startPoint y: 201, endPoint x: 807, endPoint y: 340, distance: 139.9
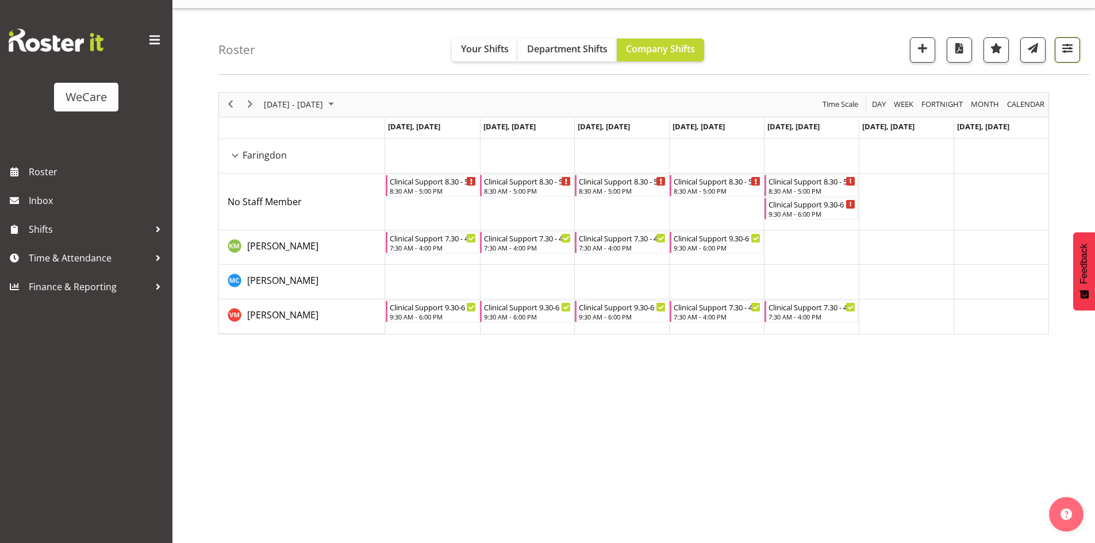
click at [1070, 47] on span "button" at bounding box center [1066, 48] width 15 height 15
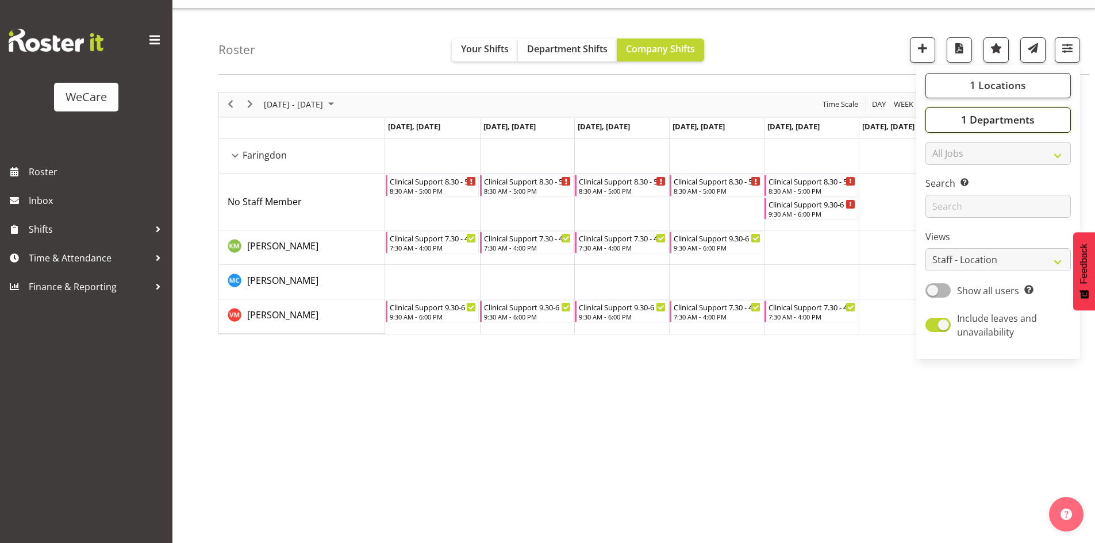
click at [1012, 114] on span "1 Departments" at bounding box center [998, 120] width 74 height 14
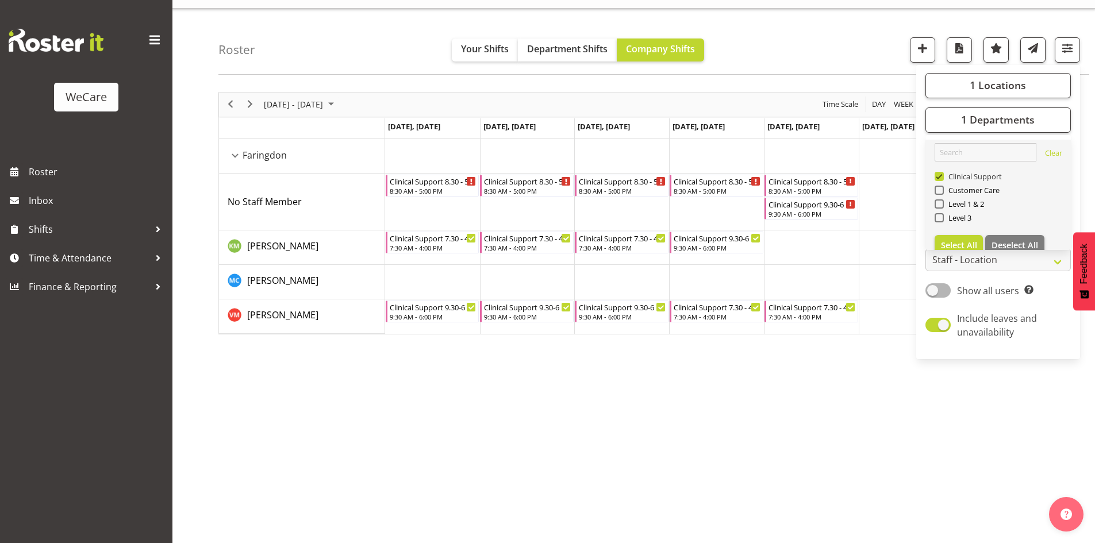
click at [958, 178] on span "Clinical Support" at bounding box center [972, 176] width 59 height 9
click at [942, 178] on input "Clinical Support" at bounding box center [937, 175] width 7 height 7
checkbox input "false"
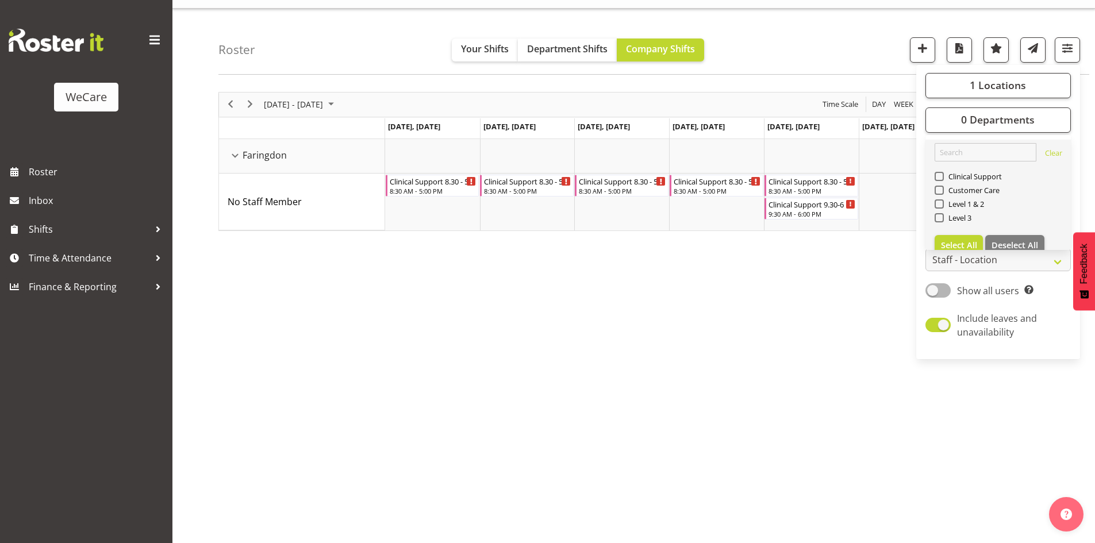
click at [962, 195] on div "Customer Care" at bounding box center [998, 191] width 128 height 14
click at [943, 187] on span at bounding box center [938, 190] width 9 height 9
click at [942, 187] on input "Customer Care" at bounding box center [937, 189] width 7 height 7
checkbox input "true"
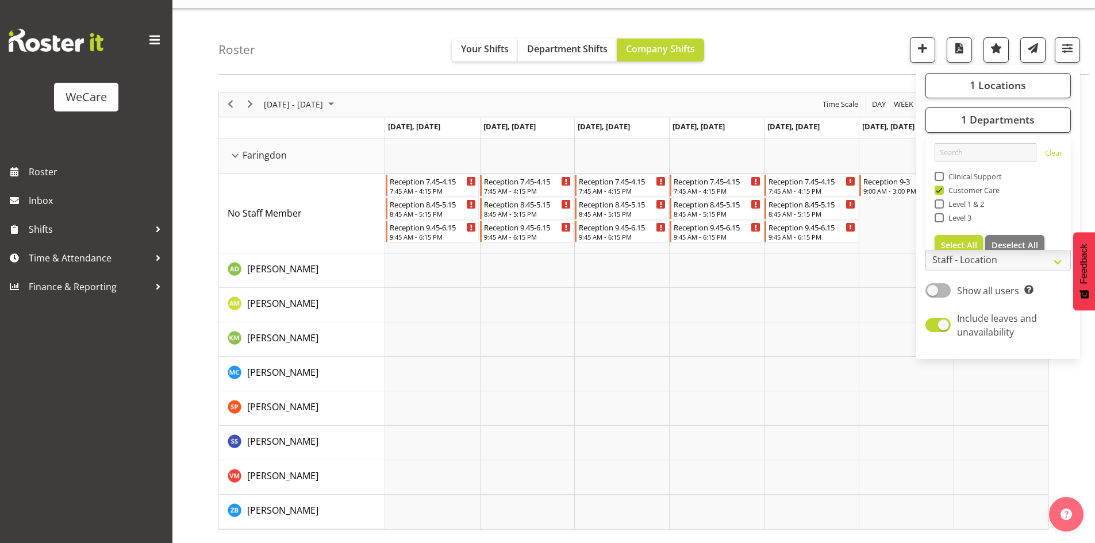
click at [400, 56] on div "Roster Your Shifts Department Shifts Company Shifts 1 Locations Clear Business …" at bounding box center [653, 42] width 870 height 66
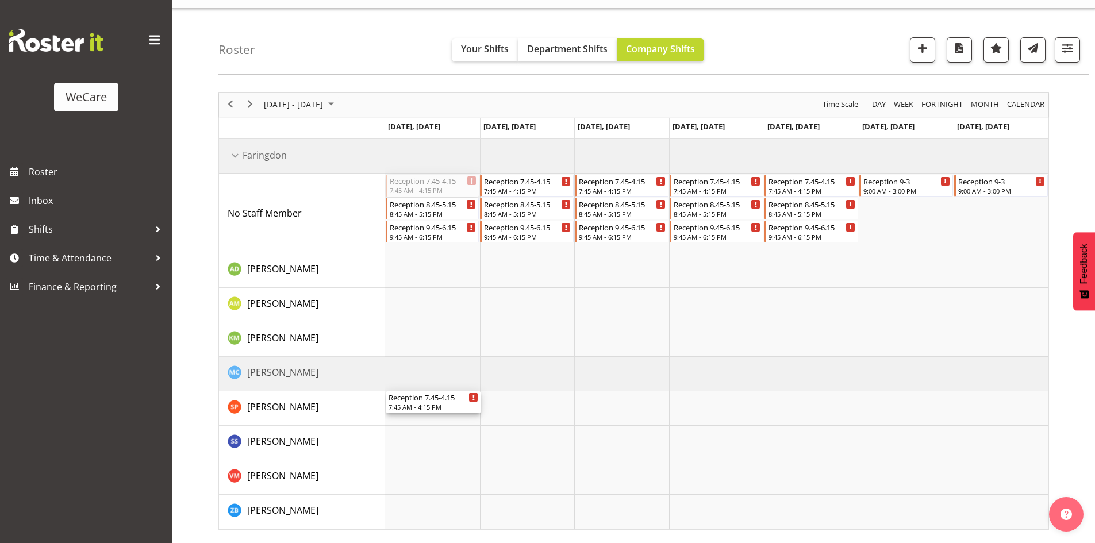
drag, startPoint x: 425, startPoint y: 182, endPoint x: 433, endPoint y: 429, distance: 246.6
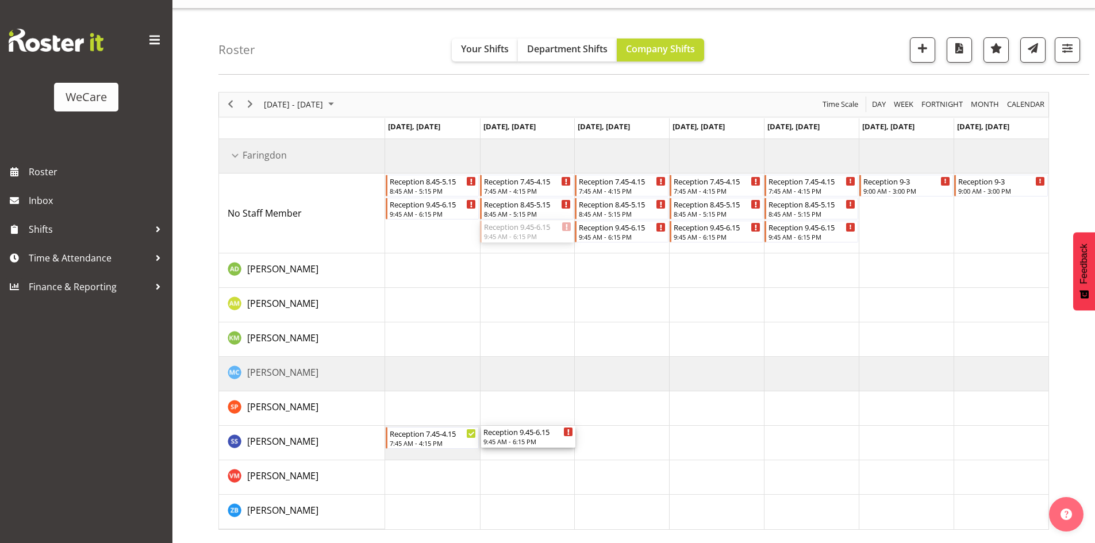
drag, startPoint x: 544, startPoint y: 229, endPoint x: 600, endPoint y: 376, distance: 157.5
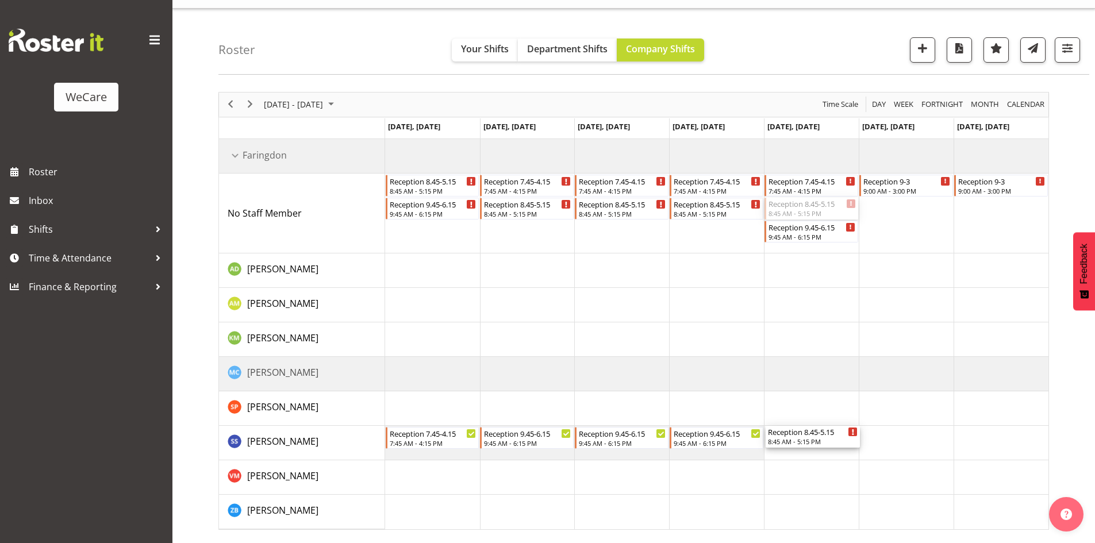
drag, startPoint x: 821, startPoint y: 210, endPoint x: 823, endPoint y: 453, distance: 243.0
click at [823, 453] on div "Reception 8.45-5.15 8:45 AM - 5:15 PM Reception 9.45-6.15 9:45 AM - 6:15 PM Rec…" at bounding box center [716, 334] width 663 height 390
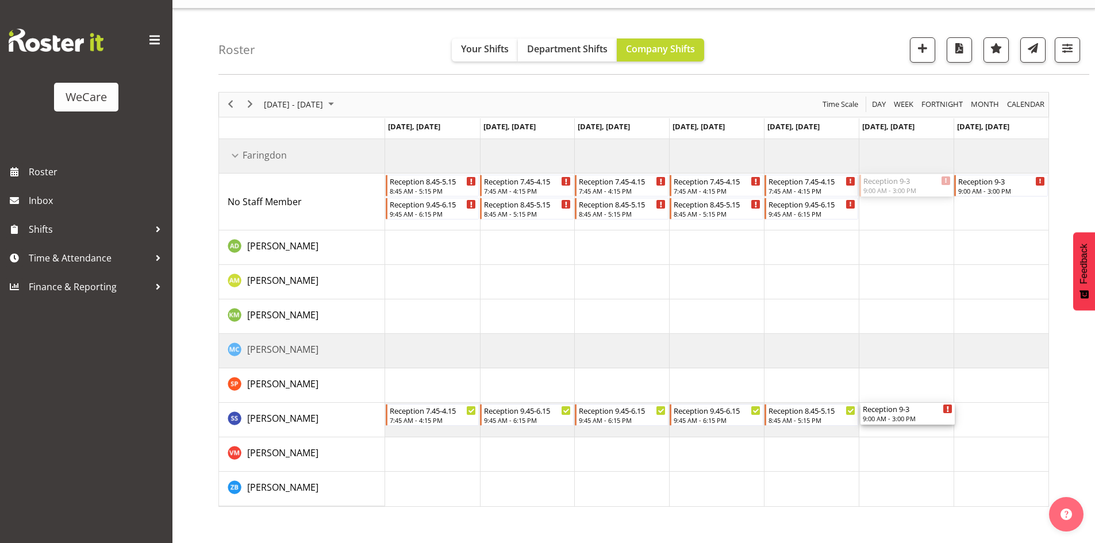
drag, startPoint x: 899, startPoint y: 178, endPoint x: 919, endPoint y: 410, distance: 233.0
drag, startPoint x: 450, startPoint y: 222, endPoint x: 453, endPoint y: 230, distance: 7.8
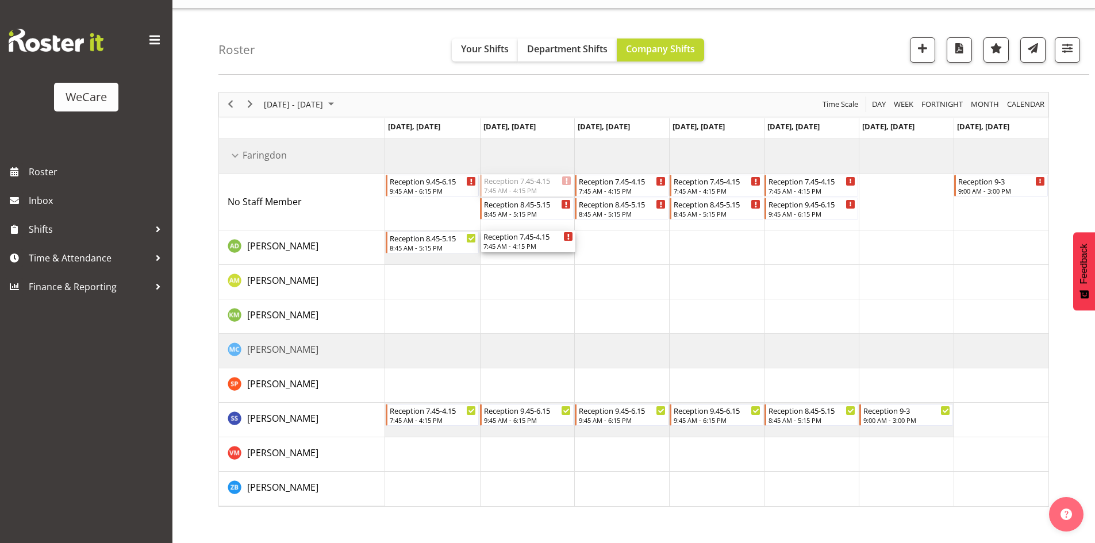
drag, startPoint x: 509, startPoint y: 183, endPoint x: 518, endPoint y: 262, distance: 79.2
click at [518, 262] on div "Reception 9.45-6.15 9:45 AM - 6:15 PM Reception 7.45-4.15 7:45 AM - 4:15 PM Rec…" at bounding box center [716, 322] width 663 height 367
drag, startPoint x: 642, startPoint y: 178, endPoint x: 647, endPoint y: 235, distance: 57.7
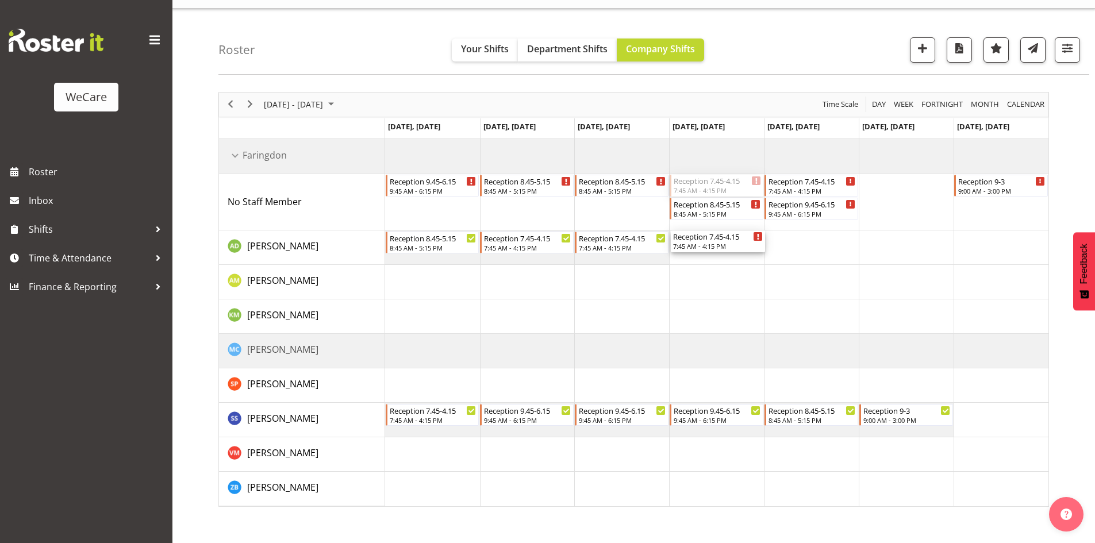
drag, startPoint x: 738, startPoint y: 190, endPoint x: 743, endPoint y: 239, distance: 49.7
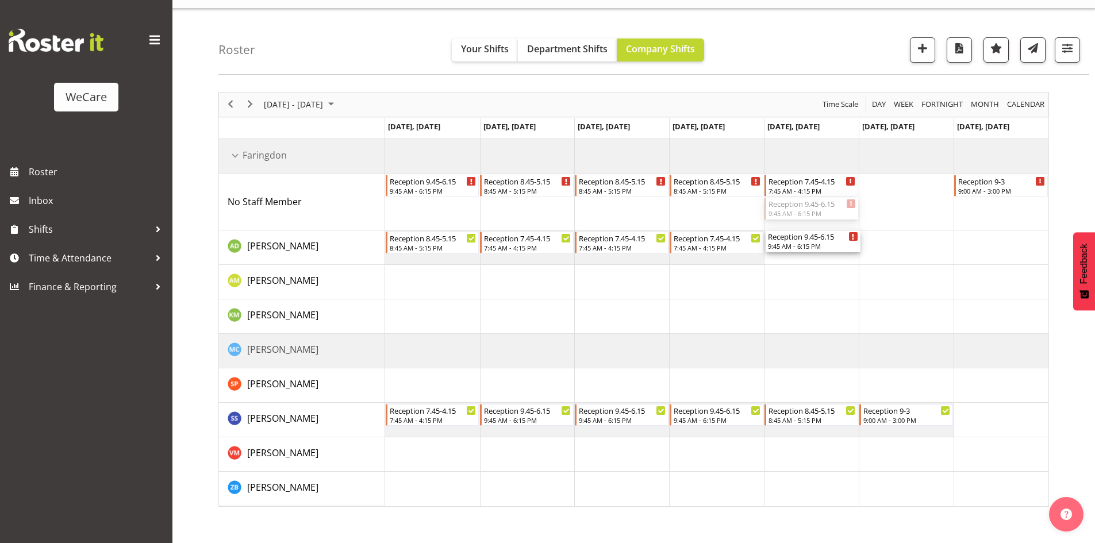
drag, startPoint x: 838, startPoint y: 211, endPoint x: 842, endPoint y: 238, distance: 27.3
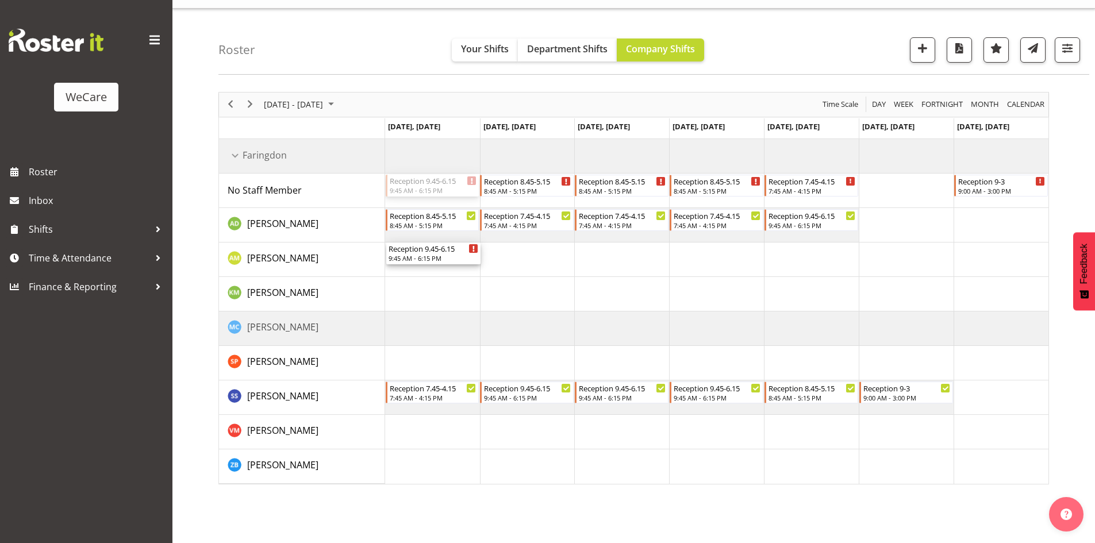
drag, startPoint x: 430, startPoint y: 181, endPoint x: 446, endPoint y: 245, distance: 66.2
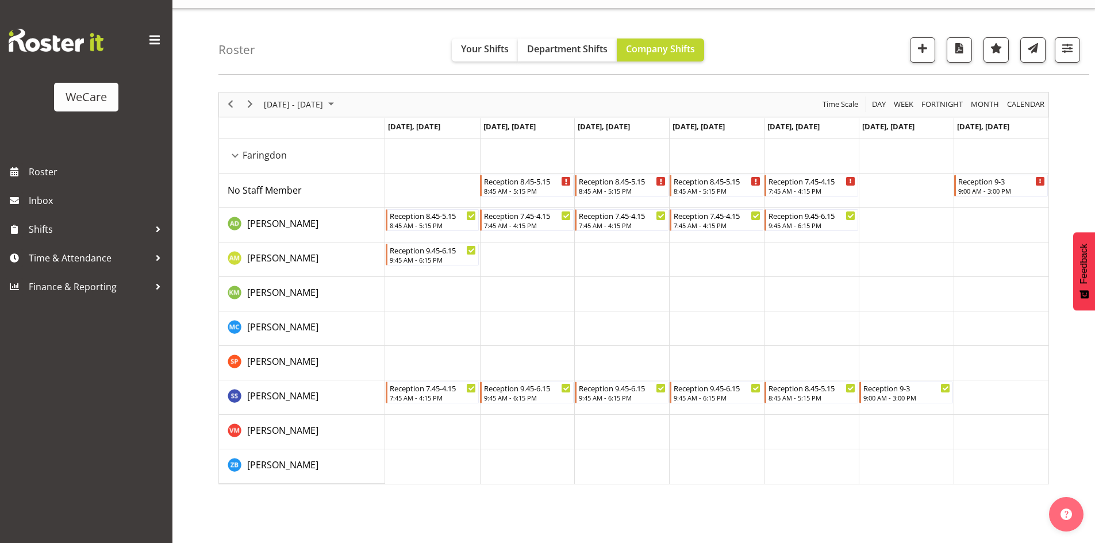
drag, startPoint x: 541, startPoint y: 173, endPoint x: 516, endPoint y: 229, distance: 61.2
click at [516, 230] on tbody "Timeline Week of November 24, 2025" at bounding box center [716, 311] width 663 height 345
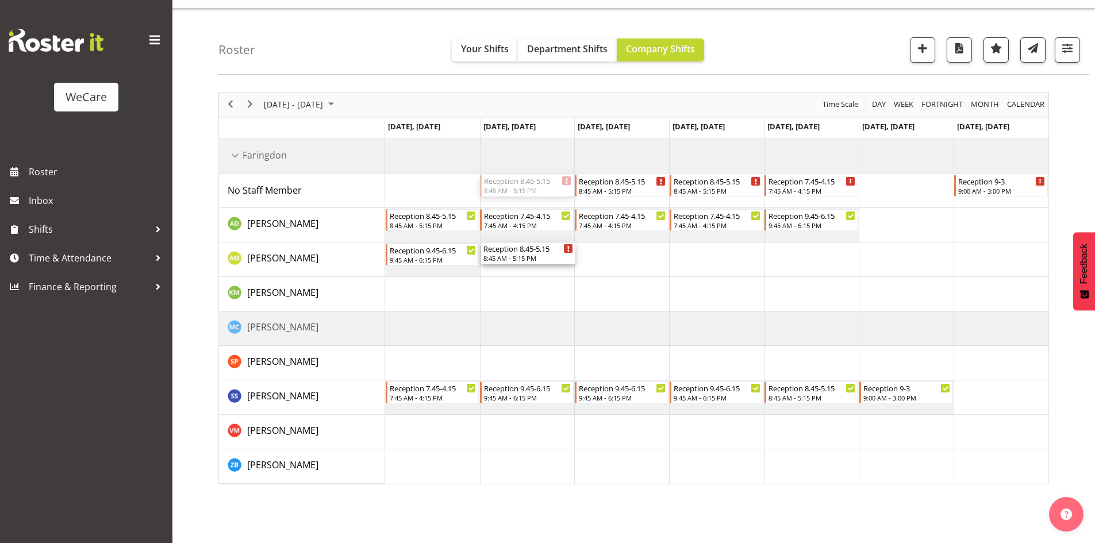
drag, startPoint x: 520, startPoint y: 195, endPoint x: 543, endPoint y: 258, distance: 66.7
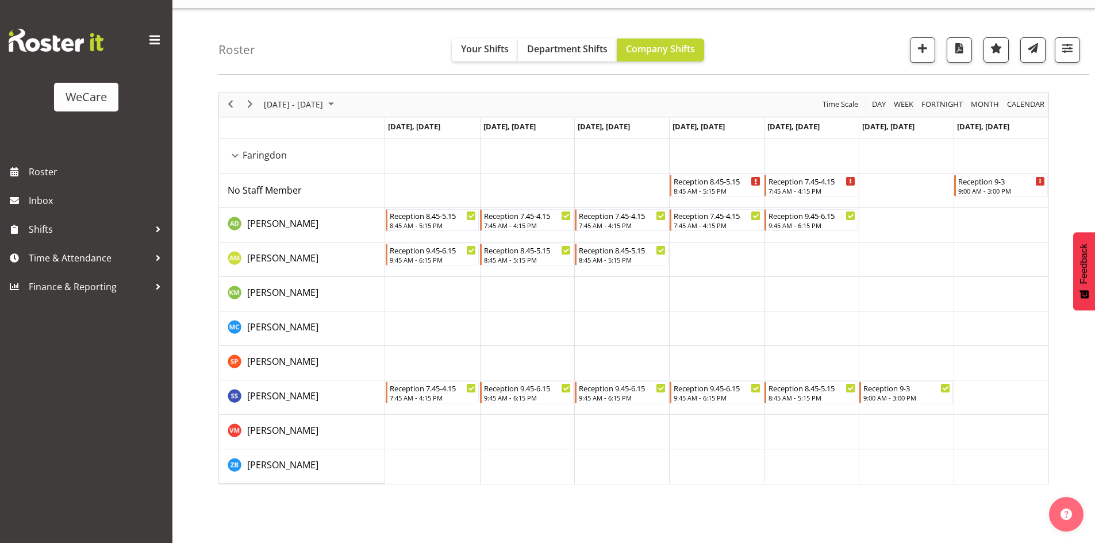
drag, startPoint x: 705, startPoint y: 186, endPoint x: 706, endPoint y: 256, distance: 70.1
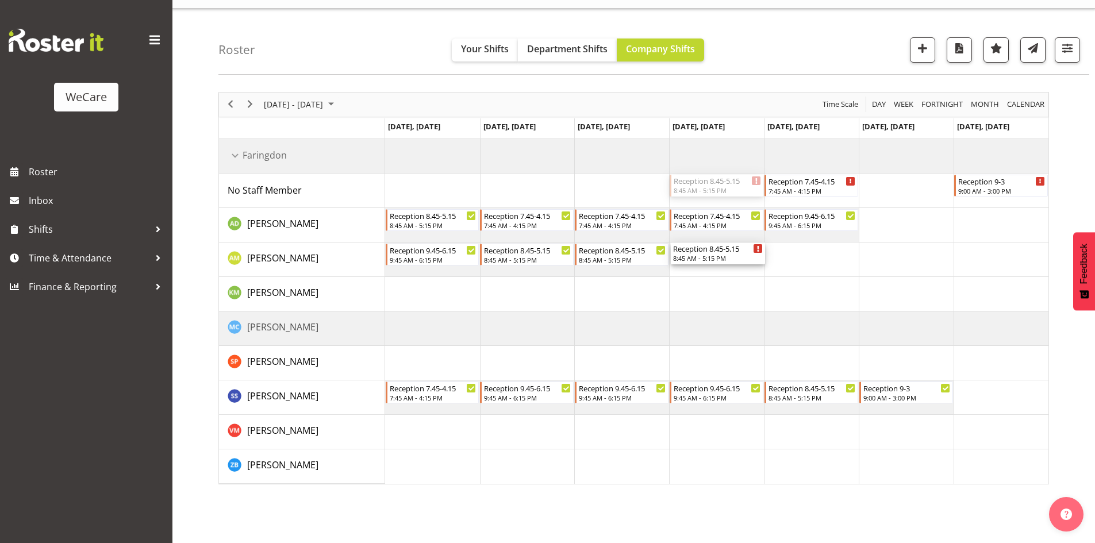
drag, startPoint x: 714, startPoint y: 176, endPoint x: 725, endPoint y: 253, distance: 77.8
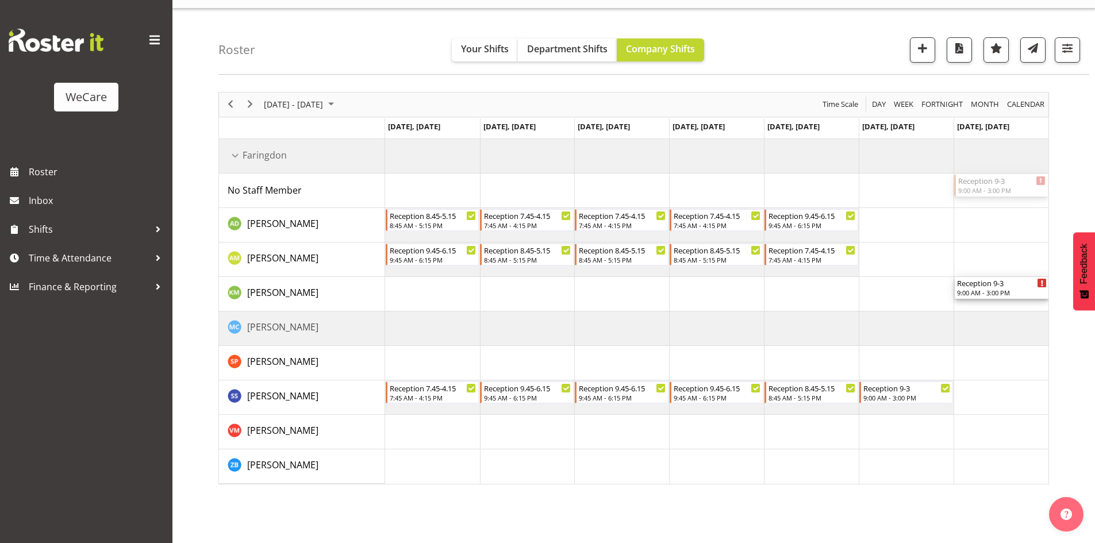
drag, startPoint x: 972, startPoint y: 176, endPoint x: 970, endPoint y: 302, distance: 125.8
click at [970, 302] on div "Reception 9-3 9:00 AM - 3:00 PM Reception 8.45-5.15 8:45 AM - 5:15 PM Reception…" at bounding box center [716, 311] width 663 height 345
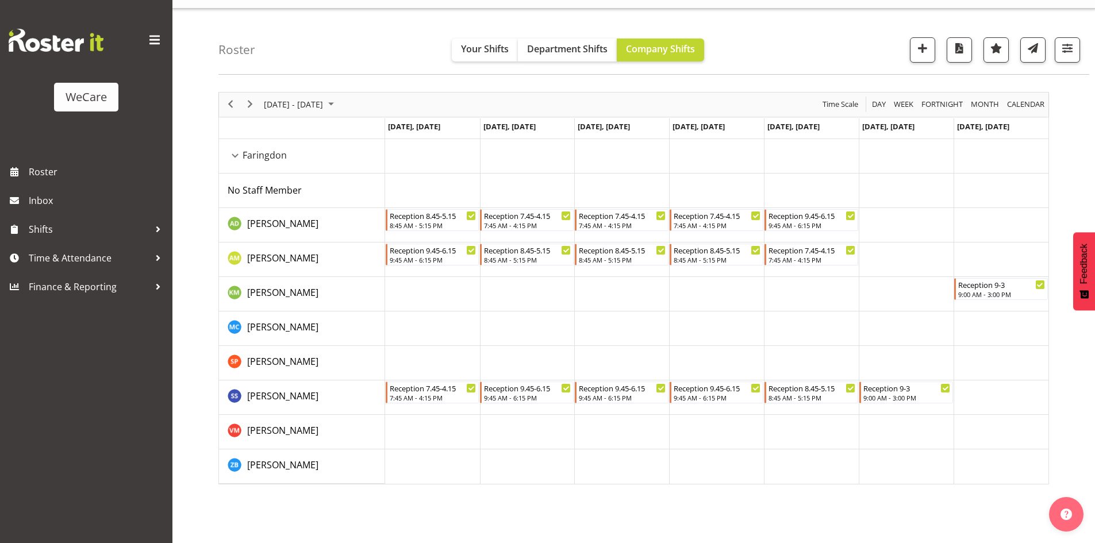
drag, startPoint x: 1058, startPoint y: 64, endPoint x: 1058, endPoint y: 55, distance: 9.8
click at [1058, 63] on div "Roster Your Shifts Department Shifts Company Shifts 1 Locations Clear Business …" at bounding box center [653, 42] width 870 height 66
click at [1059, 50] on span "button" at bounding box center [1066, 48] width 15 height 15
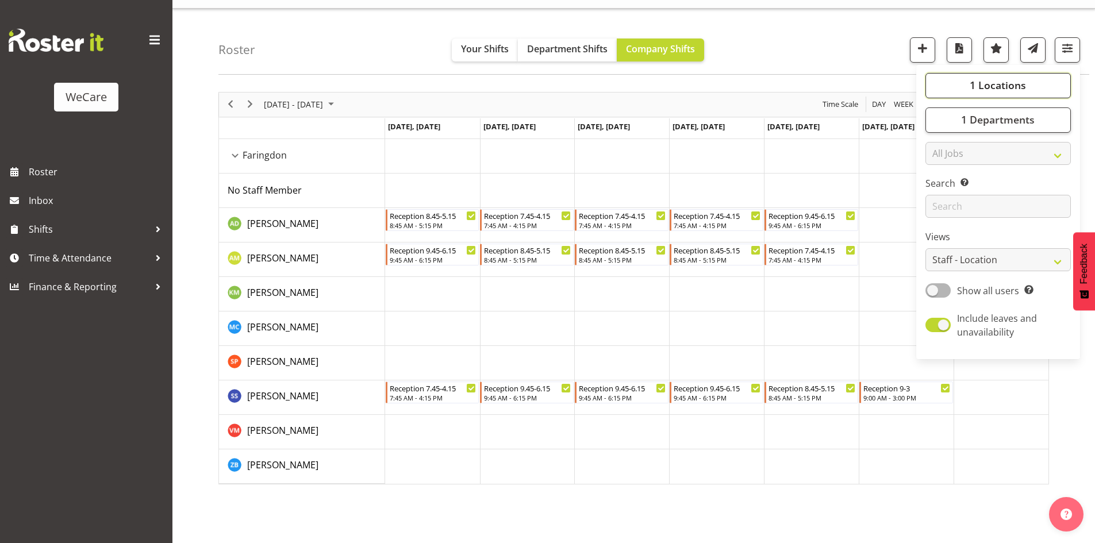
click at [1012, 84] on span "1 Locations" at bounding box center [997, 85] width 56 height 14
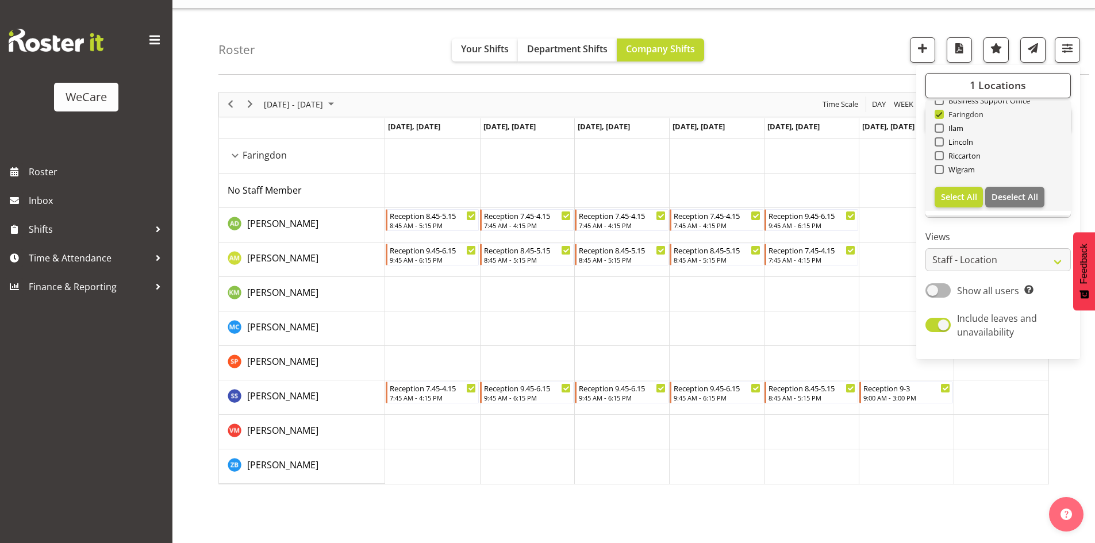
click at [949, 114] on span "Faringdon" at bounding box center [963, 114] width 40 height 9
click at [942, 114] on input "Faringdon" at bounding box center [937, 113] width 7 height 7
checkbox input "false"
click at [958, 169] on span "Wigram" at bounding box center [959, 169] width 32 height 9
click at [942, 169] on input "Wigram" at bounding box center [937, 168] width 7 height 7
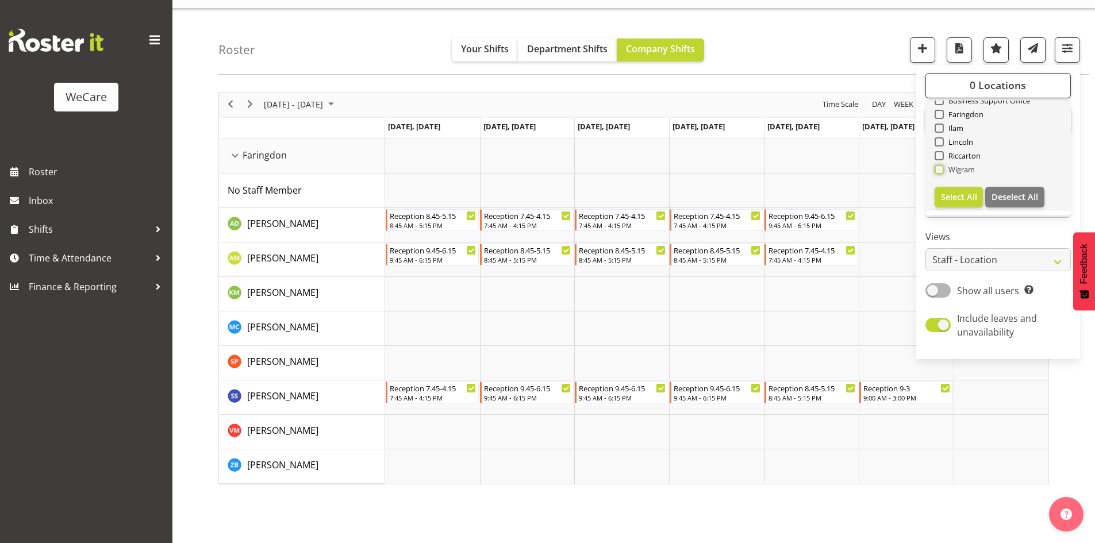
checkbox input "true"
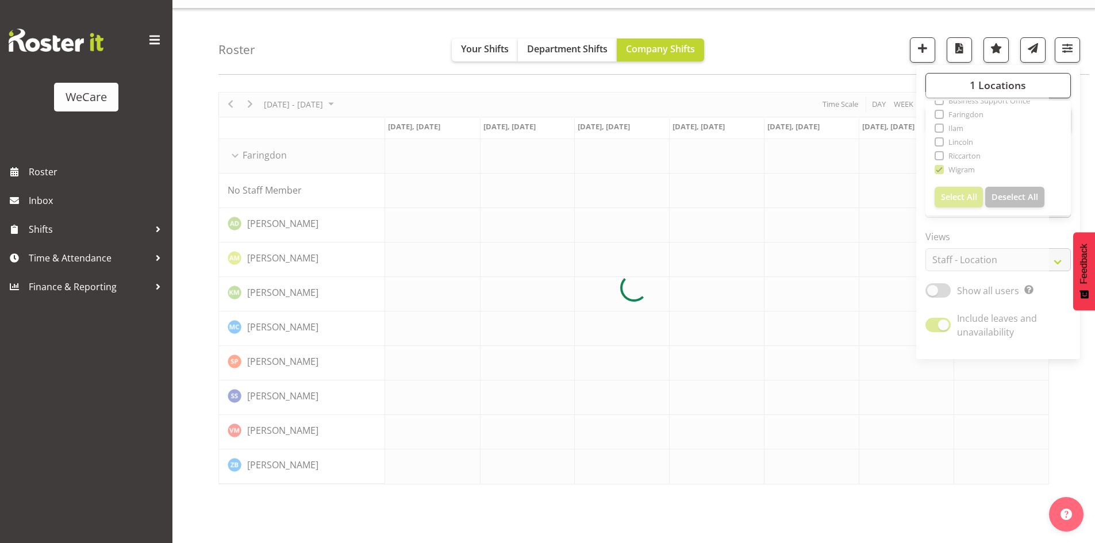
click at [799, 37] on div "Roster Your Shifts Department Shifts Company Shifts 1 Locations Clear Business …" at bounding box center [653, 42] width 870 height 66
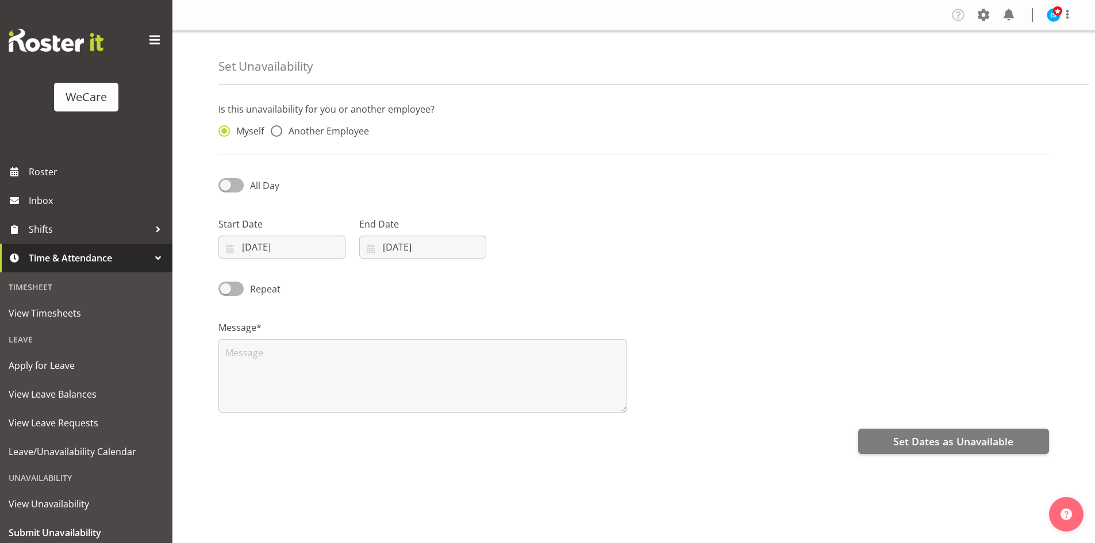
click at [323, 122] on div "Myself Another Employee" at bounding box center [316, 128] width 211 height 38
drag, startPoint x: 326, startPoint y: 129, endPoint x: 357, endPoint y: 132, distance: 31.2
click at [327, 131] on span "Another Employee" at bounding box center [325, 130] width 87 height 11
click at [278, 131] on input "Another Employee" at bounding box center [274, 131] width 7 height 7
radio input "true"
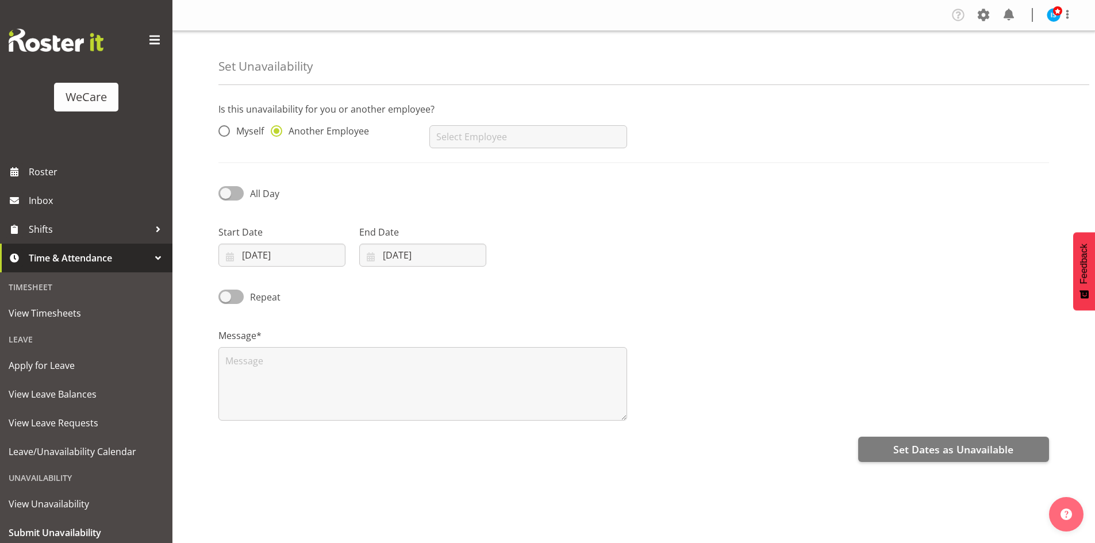
click at [485, 173] on div "All Day" at bounding box center [633, 189] width 844 height 39
click at [474, 147] on div "[PERSON_NAME] [PERSON_NAME] [PERSON_NAME] [PERSON_NAME] [PERSON_NAME] [PERSON_N…" at bounding box center [527, 132] width 211 height 46
click at [473, 137] on input "text" at bounding box center [527, 136] width 197 height 23
click at [485, 157] on link "[PERSON_NAME]" at bounding box center [527, 165] width 197 height 21
type input "[PERSON_NAME]"
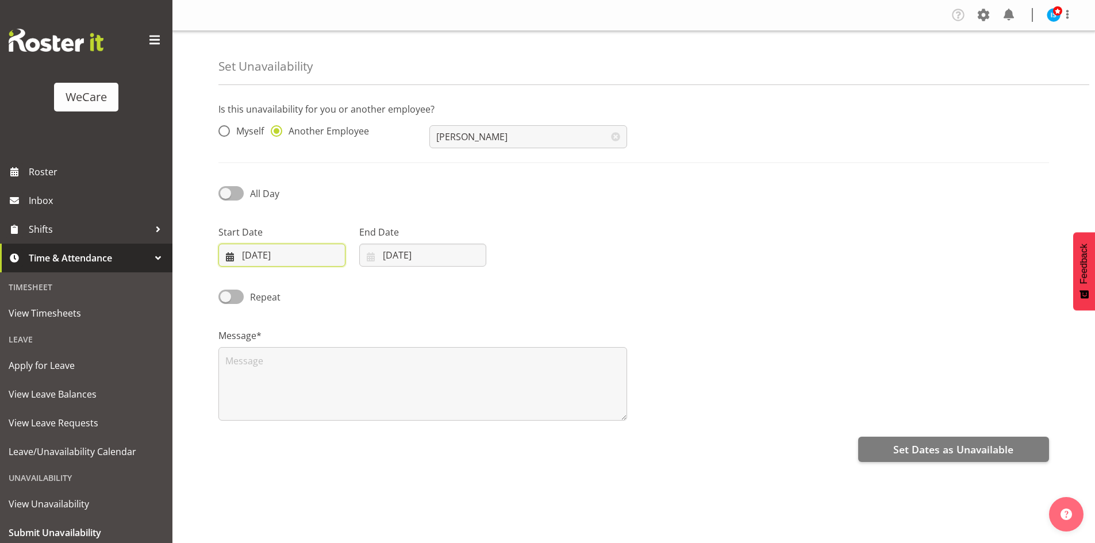
click at [237, 266] on input "[DATE]" at bounding box center [281, 255] width 127 height 23
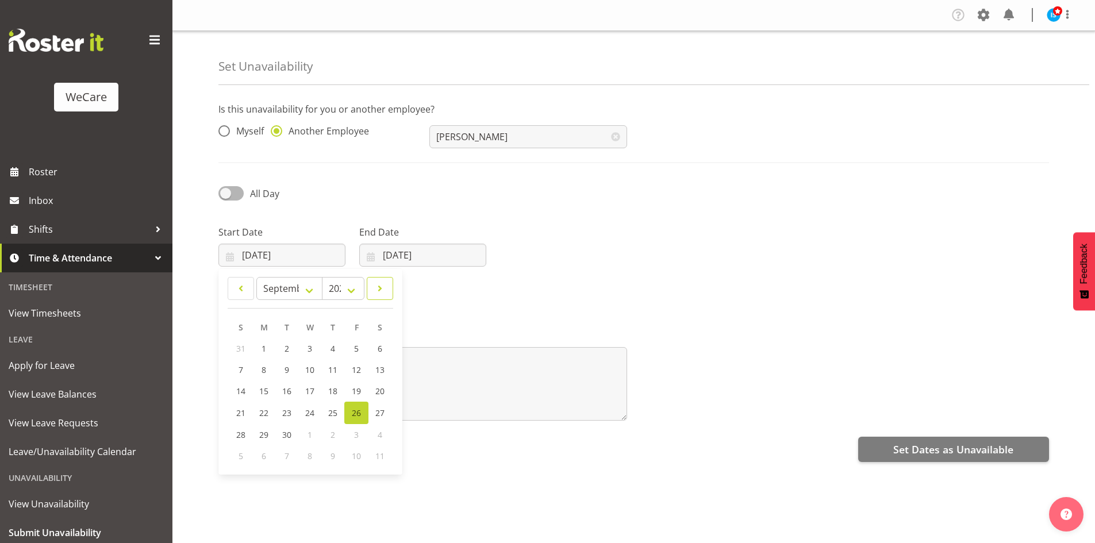
click at [387, 294] on link at bounding box center [380, 288] width 26 height 23
select select "10"
click at [295, 434] on link "25" at bounding box center [287, 433] width 23 height 21
type input "[DATE]"
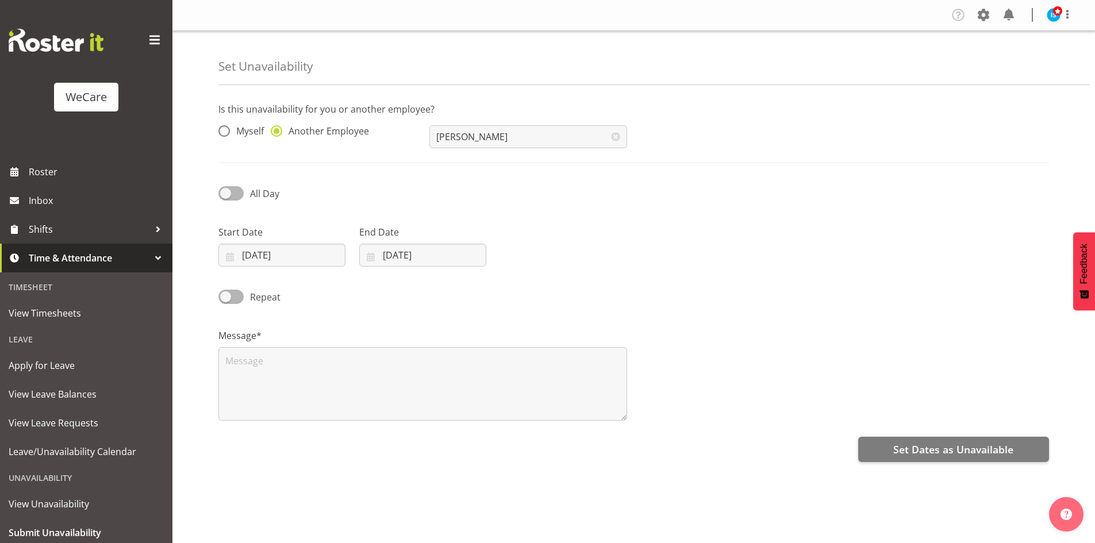
click at [449, 235] on label "End Date" at bounding box center [422, 232] width 127 height 14
click at [444, 246] on input "[DATE]" at bounding box center [422, 255] width 127 height 23
click at [515, 292] on span at bounding box center [519, 289] width 14 height 14
select select "10"
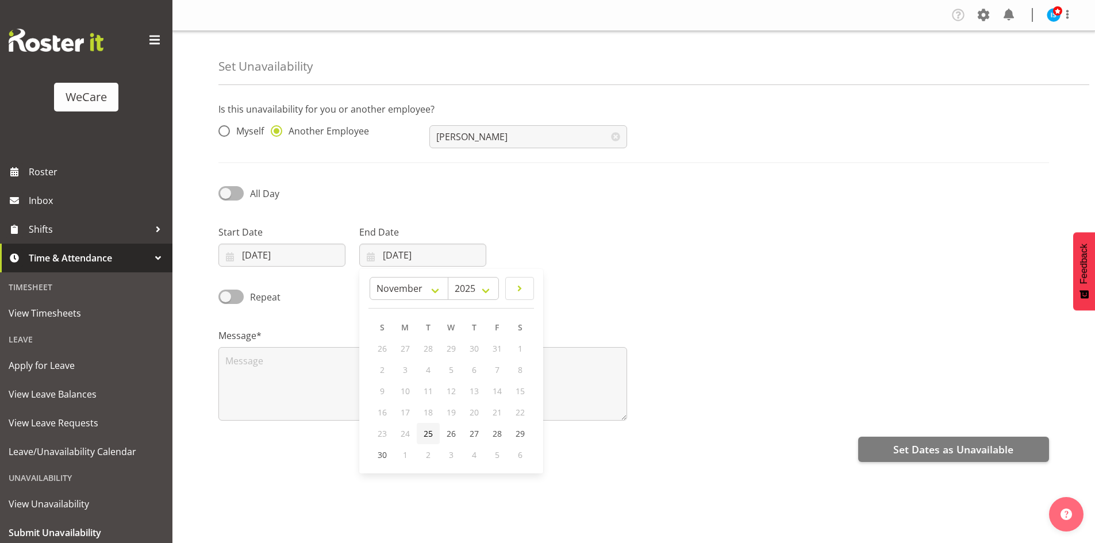
click at [431, 438] on span "25" at bounding box center [427, 433] width 9 height 11
type input "[DATE]"
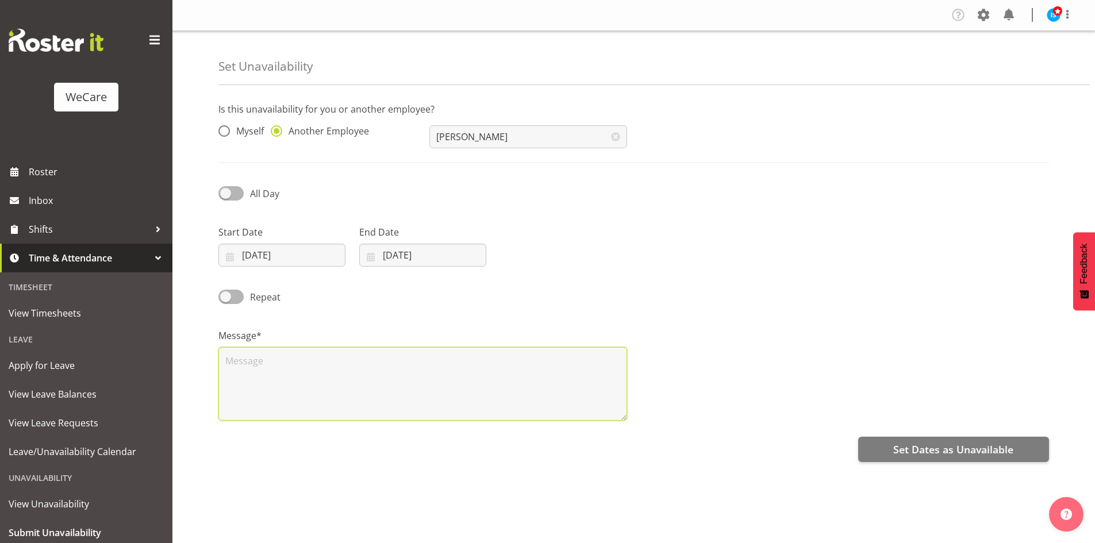
click at [386, 394] on textarea at bounding box center [422, 384] width 409 height 74
type textarea "RDO"
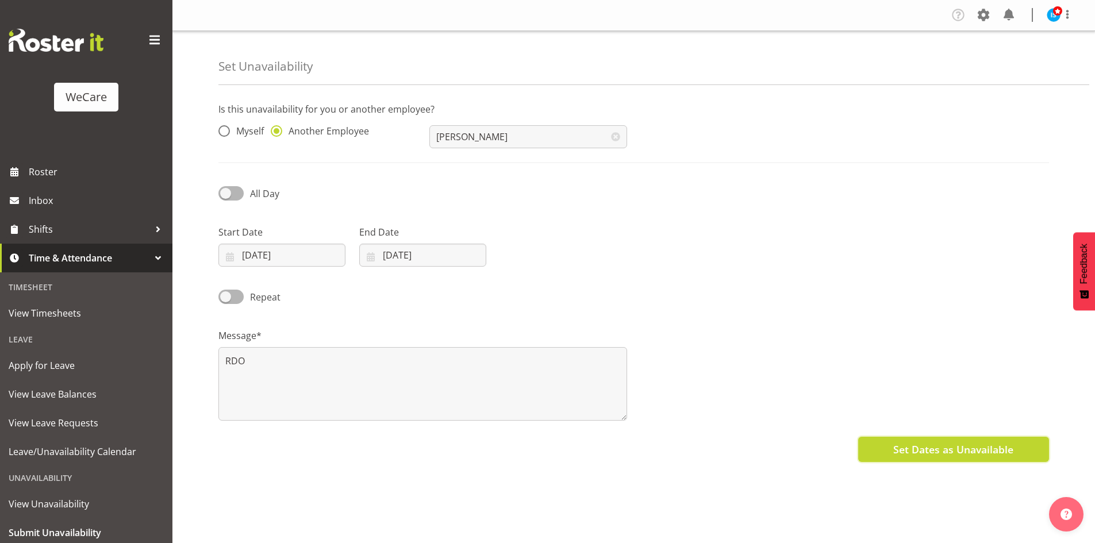
click at [994, 456] on span "Set Dates as Unavailable" at bounding box center [953, 449] width 120 height 15
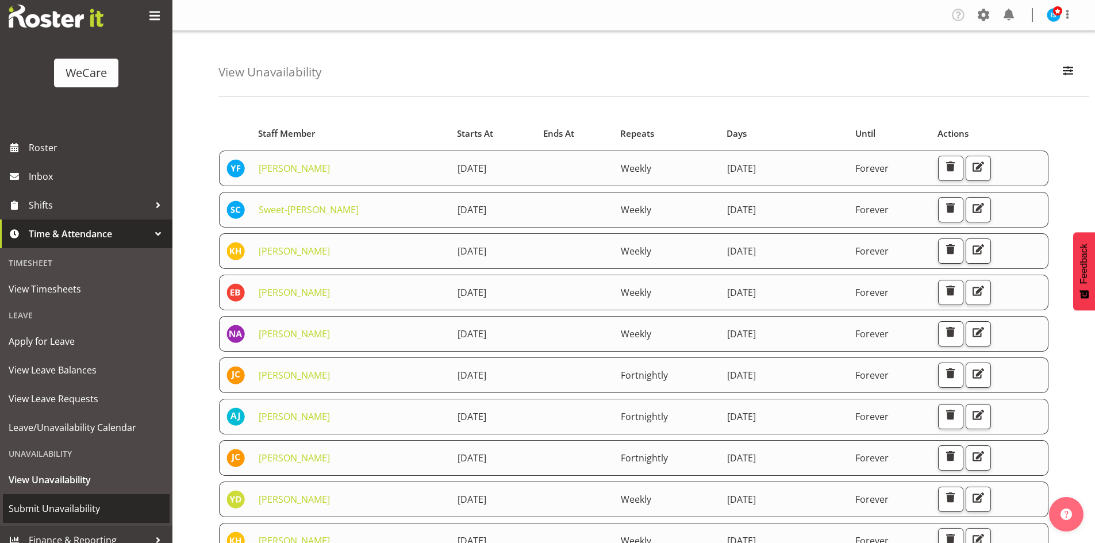
scroll to position [36, 0]
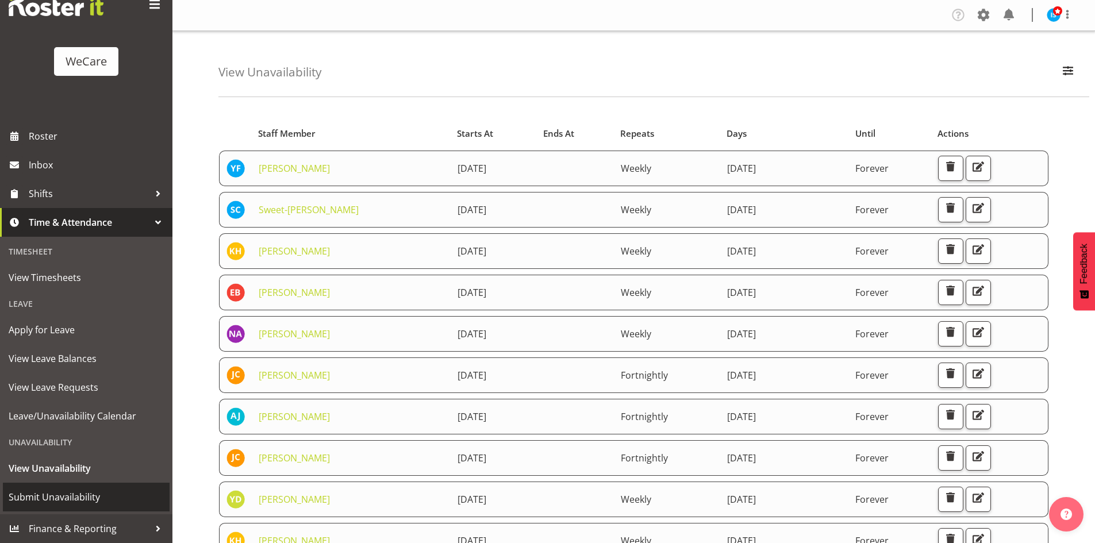
click at [68, 485] on link "Submit Unavailability" at bounding box center [86, 497] width 167 height 29
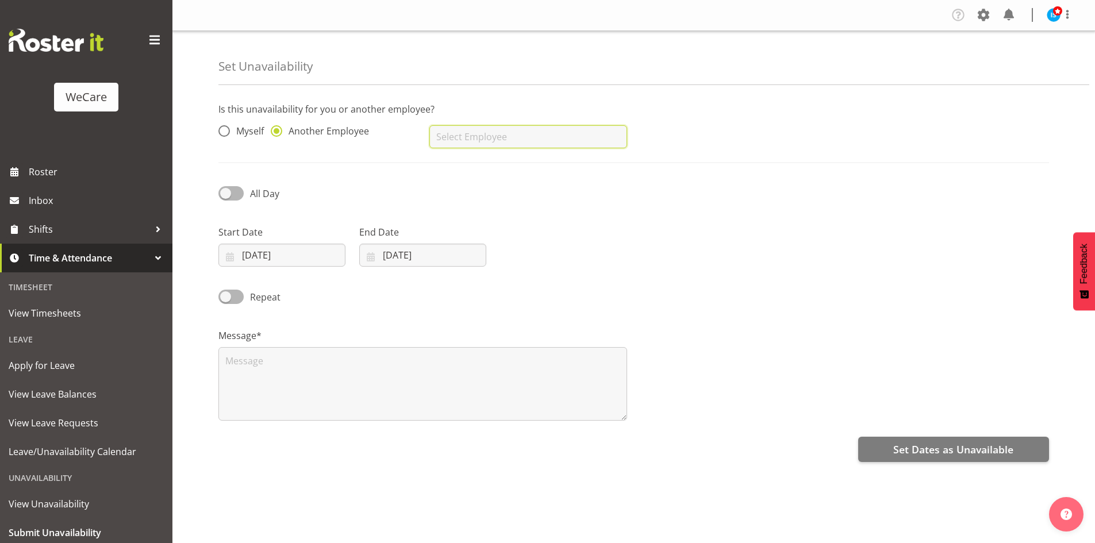
click at [491, 140] on input "text" at bounding box center [527, 136] width 197 height 23
type input "[PERSON_NAME]"
click at [267, 253] on input "26/09/2025" at bounding box center [281, 255] width 127 height 23
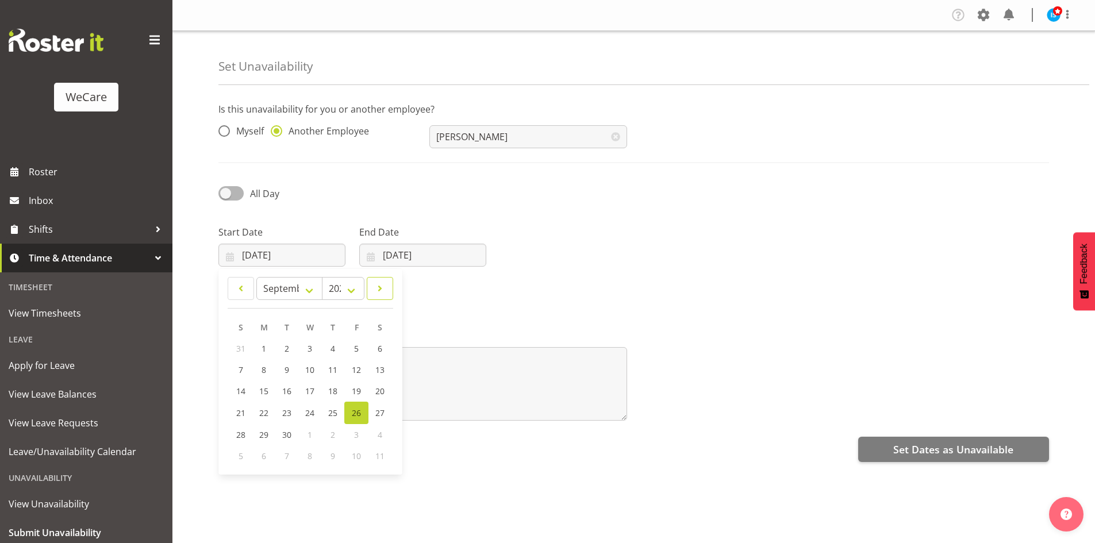
click at [387, 291] on link at bounding box center [380, 288] width 26 height 23
select select "10"
click at [260, 443] on link "24" at bounding box center [264, 433] width 23 height 21
type input "24/11/2025"
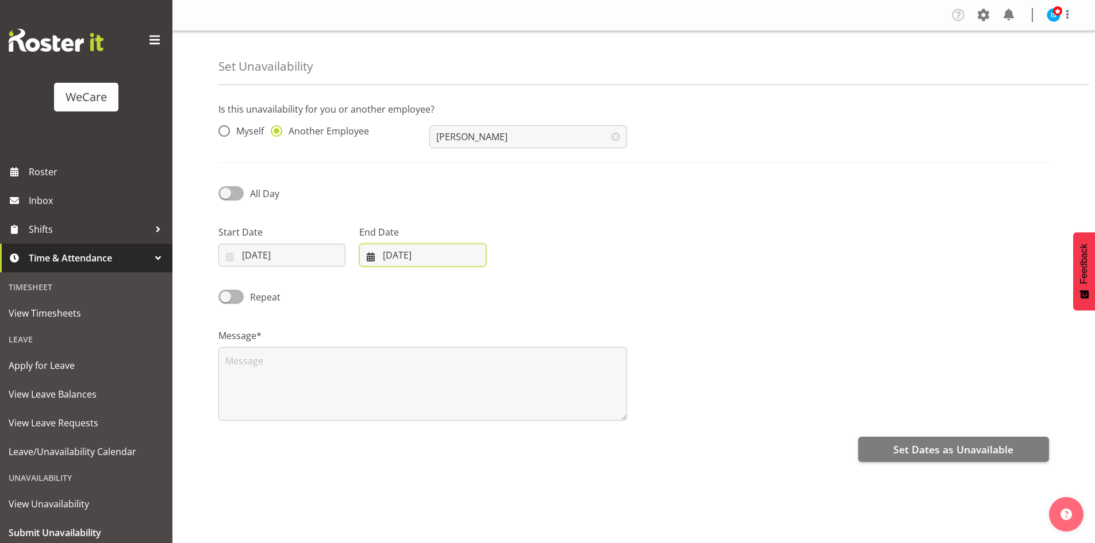
click at [433, 248] on input "26/09/2025" at bounding box center [422, 255] width 127 height 23
click at [528, 291] on link at bounding box center [519, 288] width 29 height 23
click at [531, 284] on link at bounding box center [519, 288] width 29 height 23
select select "10"
click at [403, 437] on span "24" at bounding box center [404, 433] width 9 height 11
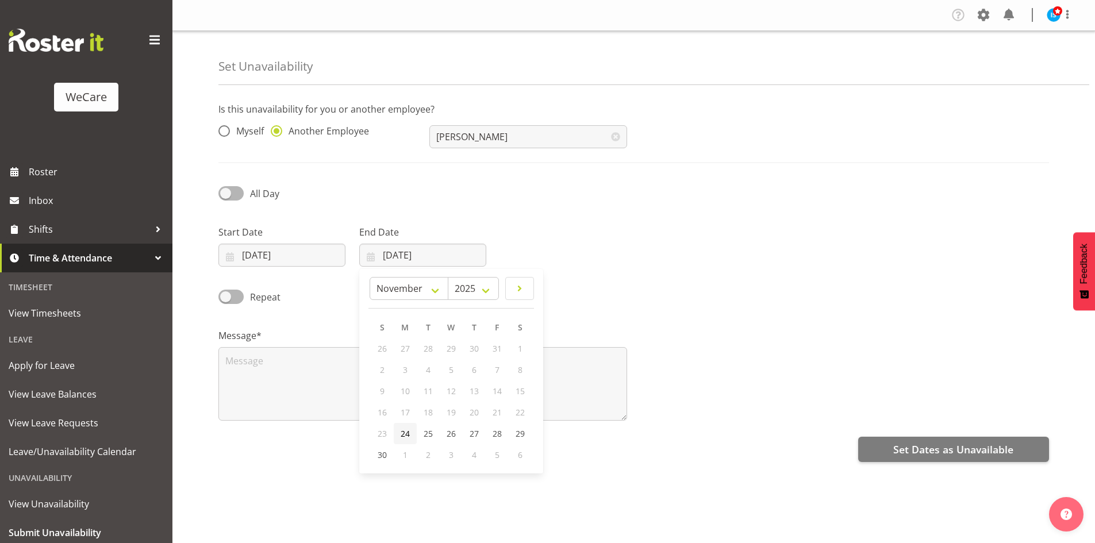
type input "24/11/2025"
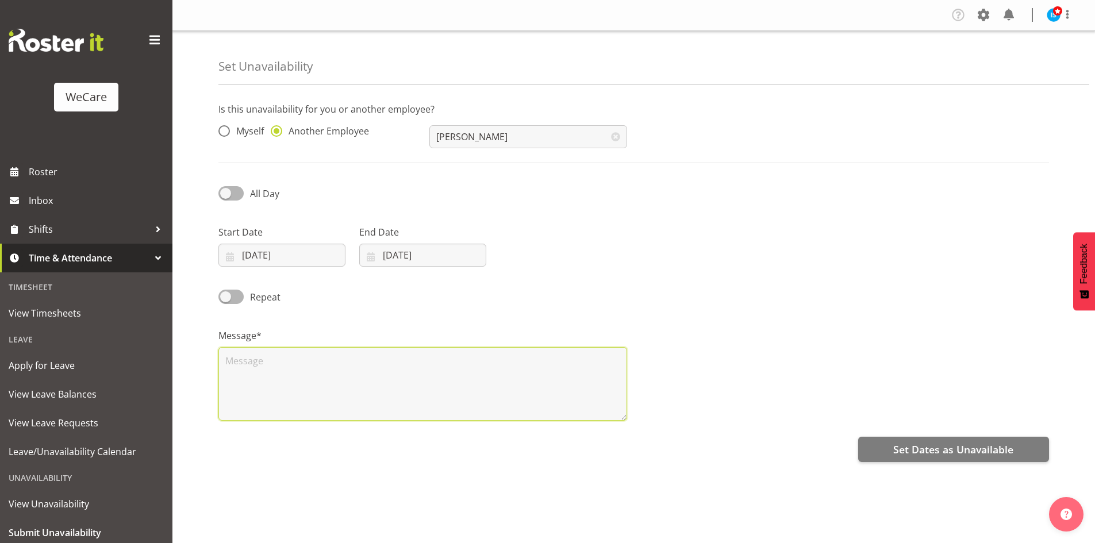
click at [369, 392] on textarea at bounding box center [422, 384] width 409 height 74
type textarea "RDO"
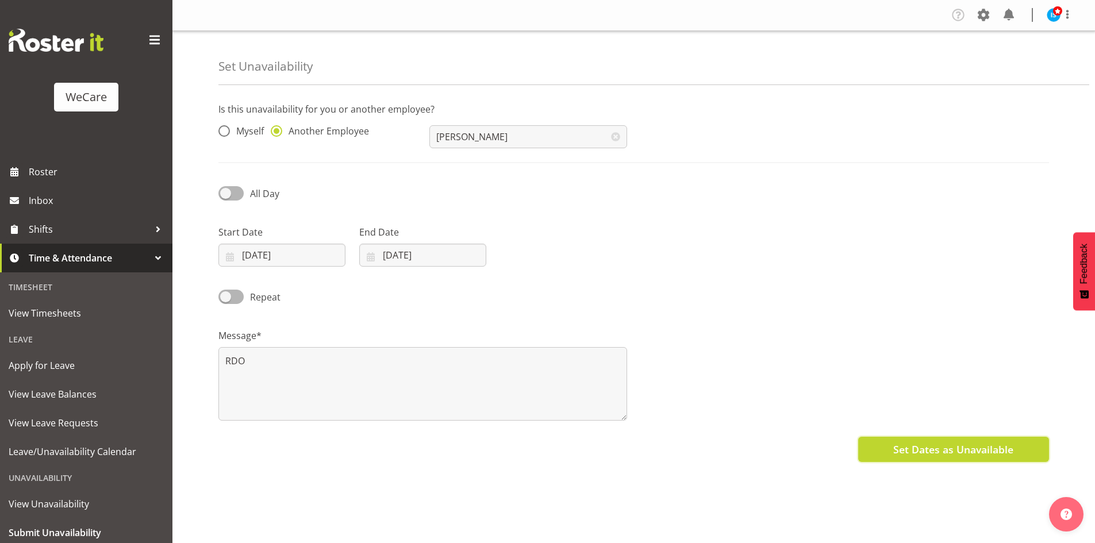
click at [987, 447] on span "Set Dates as Unavailable" at bounding box center [953, 449] width 120 height 15
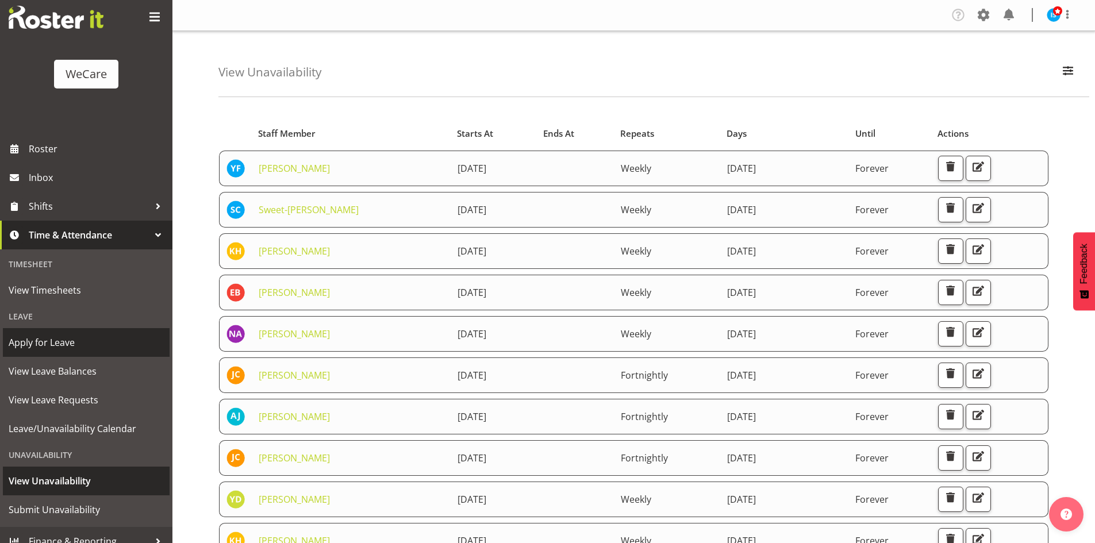
scroll to position [36, 0]
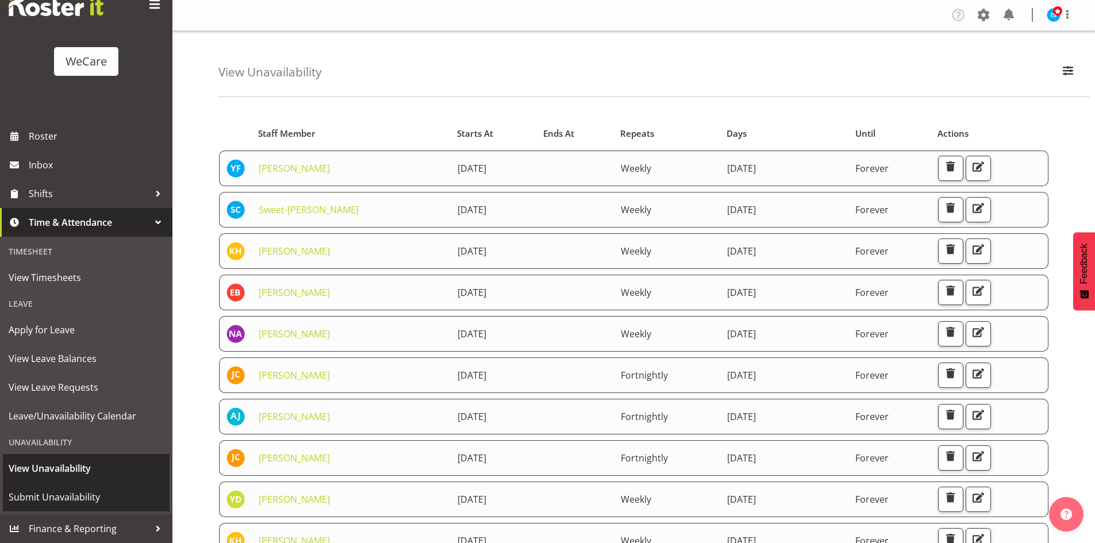
click at [79, 484] on link "Submit Unavailability" at bounding box center [86, 497] width 167 height 29
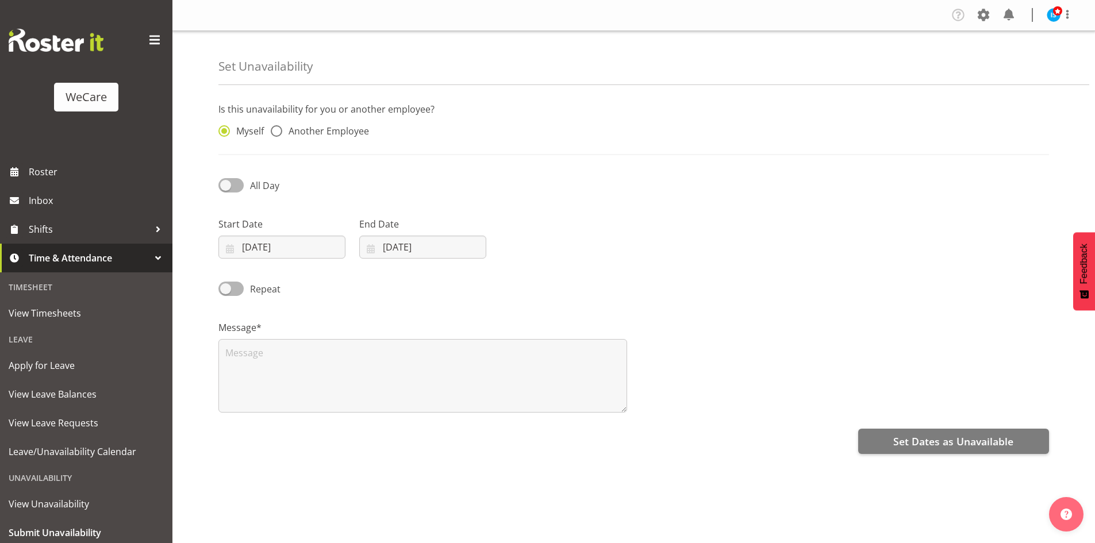
click at [323, 137] on div "Myself Another Employee" at bounding box center [316, 132] width 197 height 15
click at [356, 134] on span "Another Employee" at bounding box center [325, 130] width 87 height 11
click at [278, 134] on input "Another Employee" at bounding box center [274, 131] width 7 height 7
radio input "true"
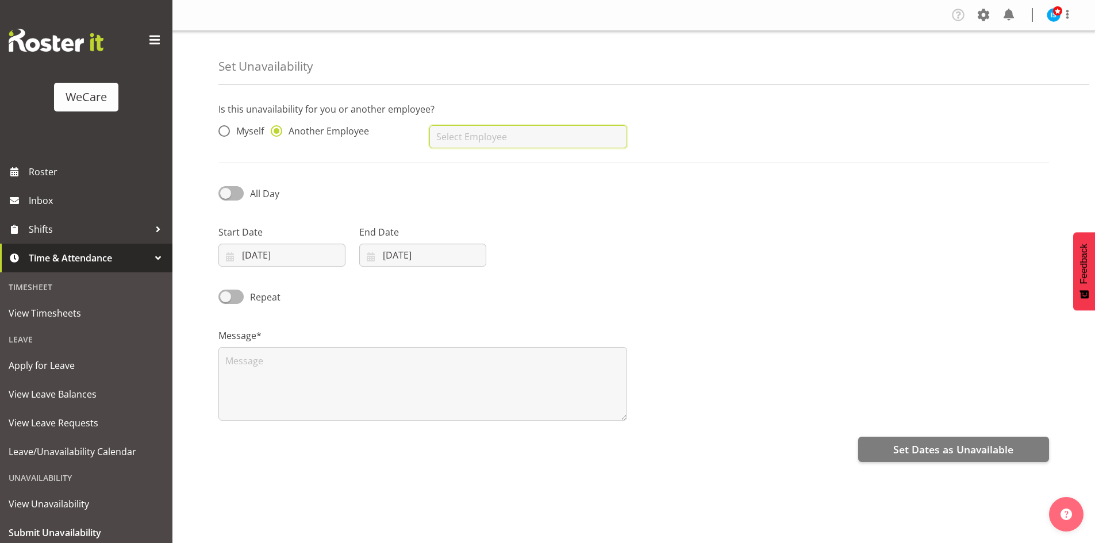
click at [491, 129] on input "text" at bounding box center [527, 136] width 197 height 23
click at [479, 174] on link "[PERSON_NAME]" at bounding box center [527, 165] width 197 height 21
type input "[PERSON_NAME]"
click at [278, 242] on div "Start Date [DATE] January February March April May June July August September O…" at bounding box center [281, 245] width 127 height 41
click at [279, 255] on input "[DATE]" at bounding box center [281, 255] width 127 height 23
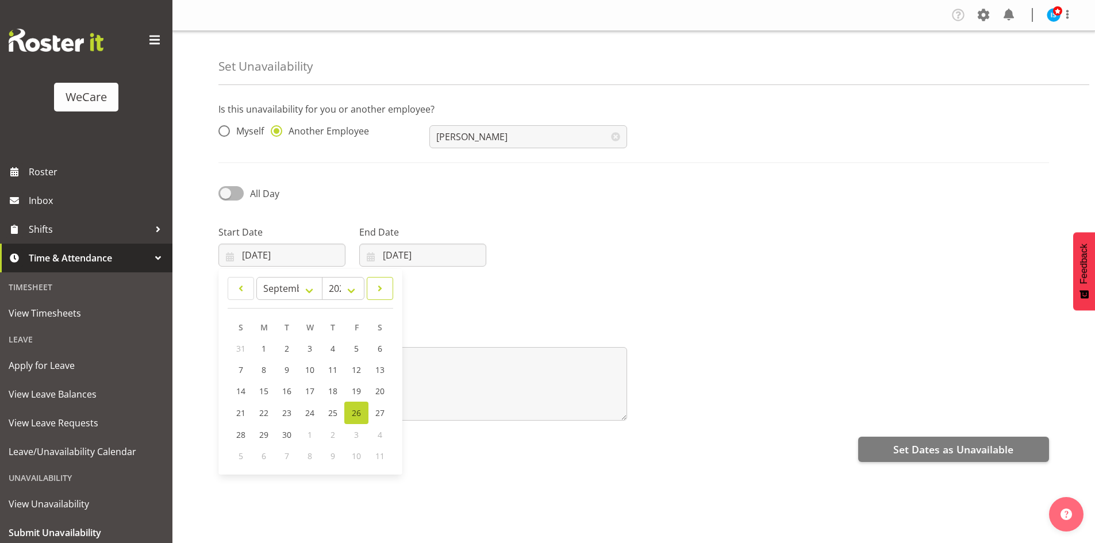
click at [384, 292] on span at bounding box center [379, 289] width 11 height 14
click at [384, 291] on span at bounding box center [379, 289] width 11 height 14
select select "10"
click at [271, 433] on link "24" at bounding box center [264, 433] width 23 height 21
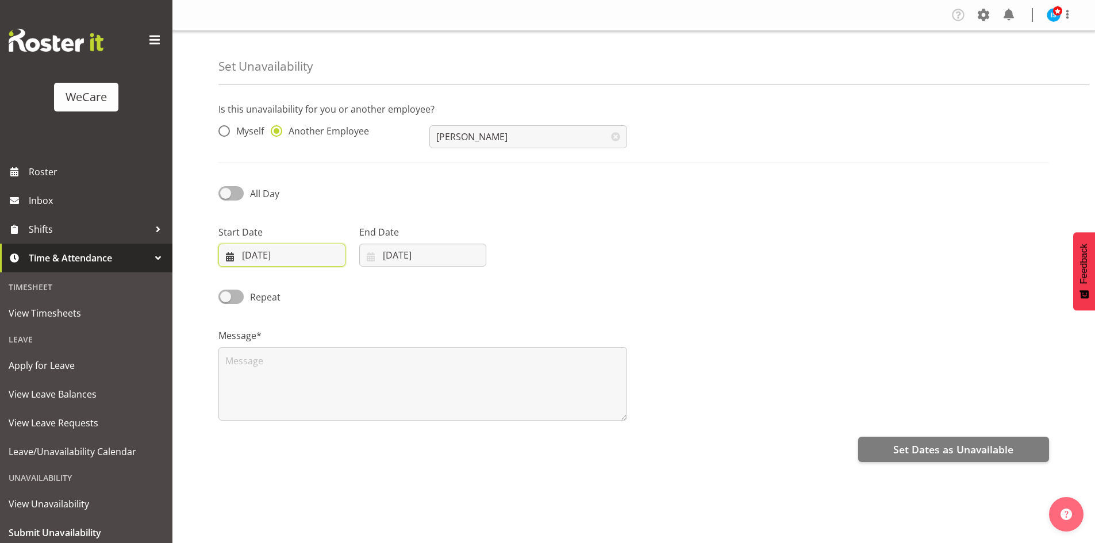
drag, startPoint x: 304, startPoint y: 257, endPoint x: 359, endPoint y: 414, distance: 166.1
click at [304, 257] on input "24/11/2025" at bounding box center [281, 255] width 127 height 23
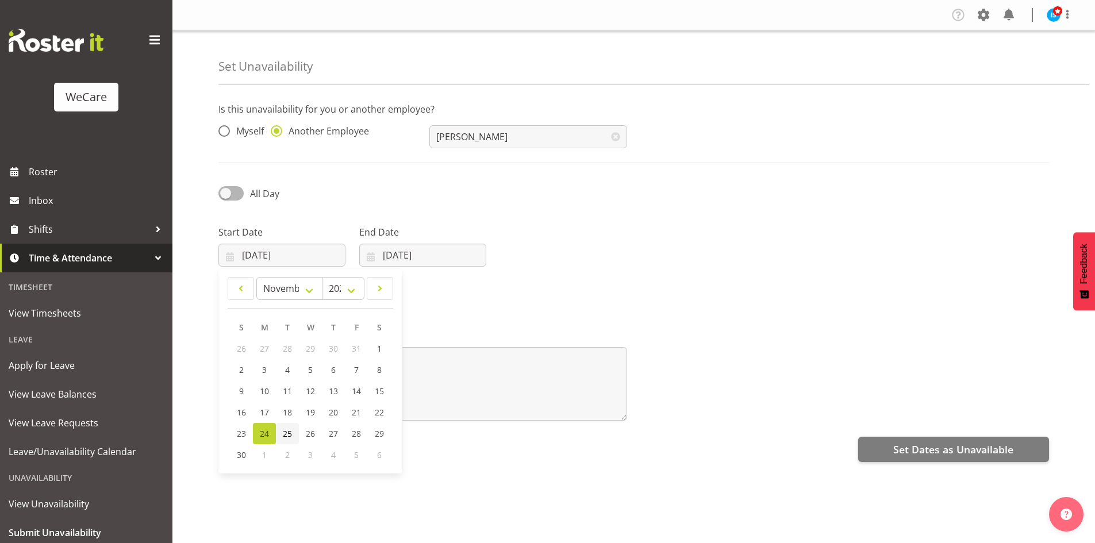
click at [292, 433] on link "25" at bounding box center [287, 433] width 23 height 21
type input "25/11/2025"
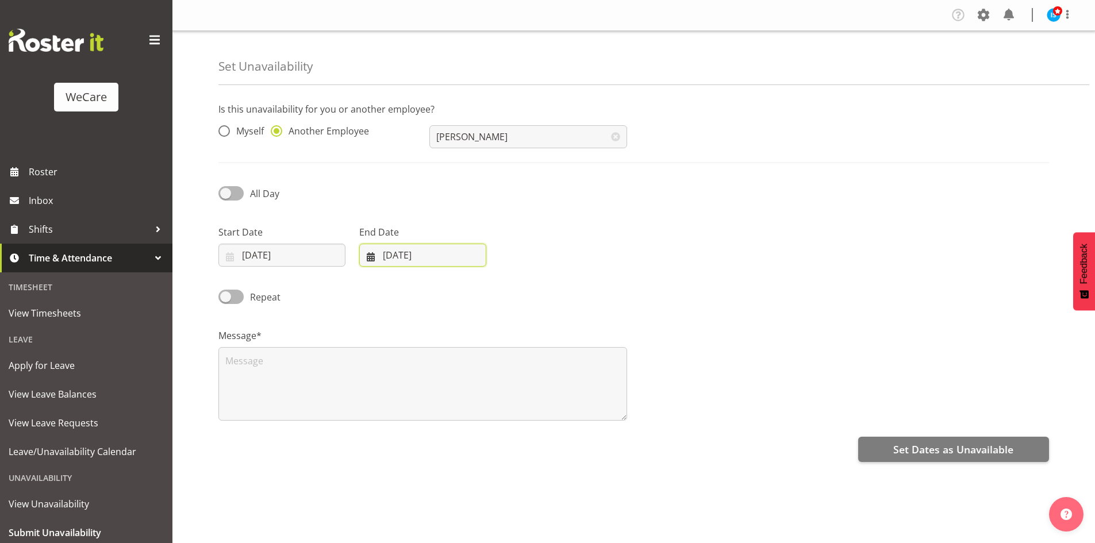
click at [437, 252] on input "26/09/2025" at bounding box center [422, 255] width 127 height 23
click at [521, 288] on span at bounding box center [519, 289] width 14 height 14
select select "10"
click at [426, 436] on span "25" at bounding box center [427, 433] width 9 height 11
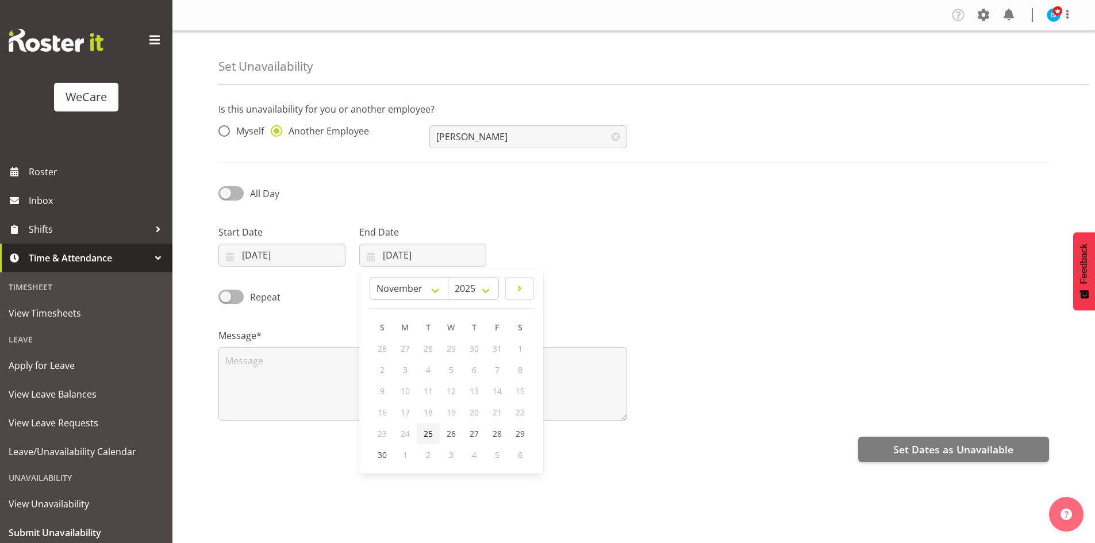
type input "25/11/2025"
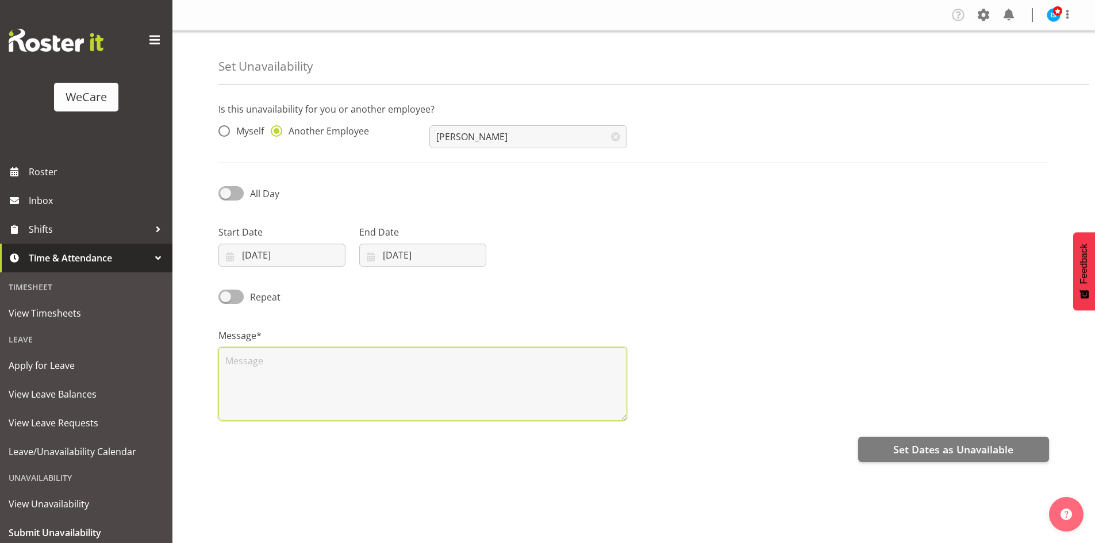
click at [348, 378] on textarea at bounding box center [422, 384] width 409 height 74
type textarea "RDO"
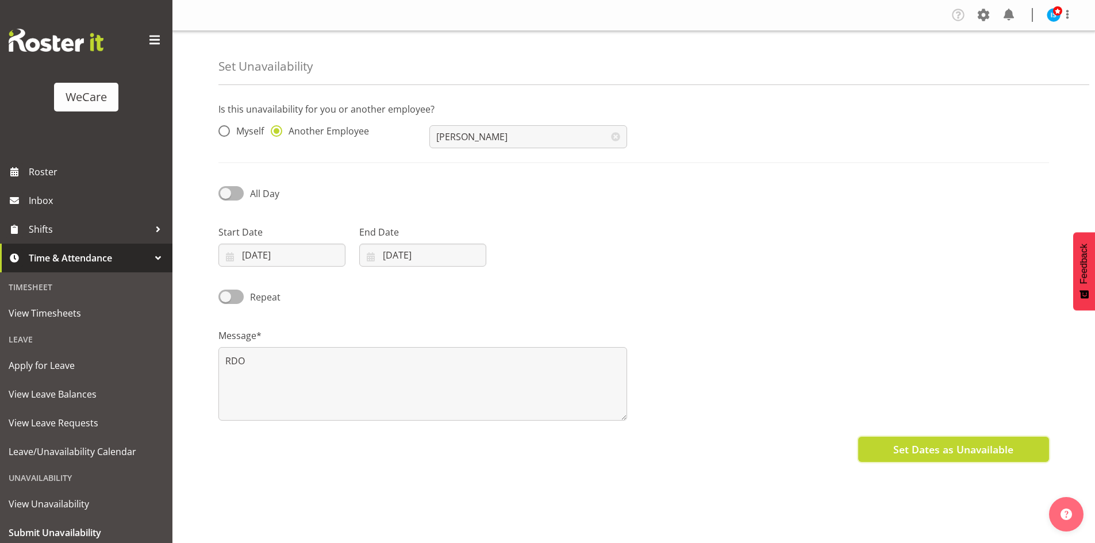
click at [945, 440] on button "Set Dates as Unavailable" at bounding box center [953, 449] width 191 height 25
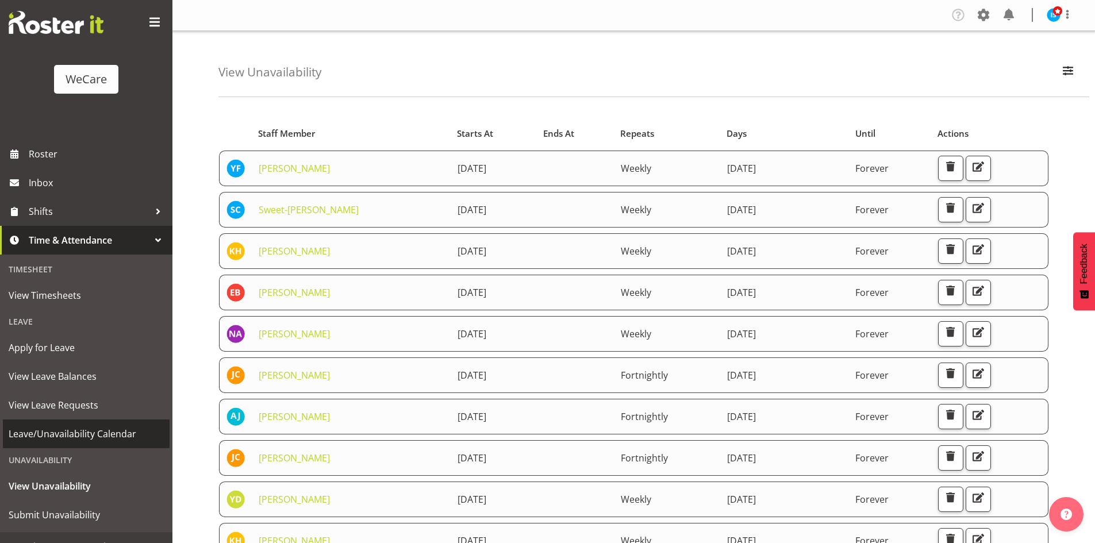
scroll to position [36, 0]
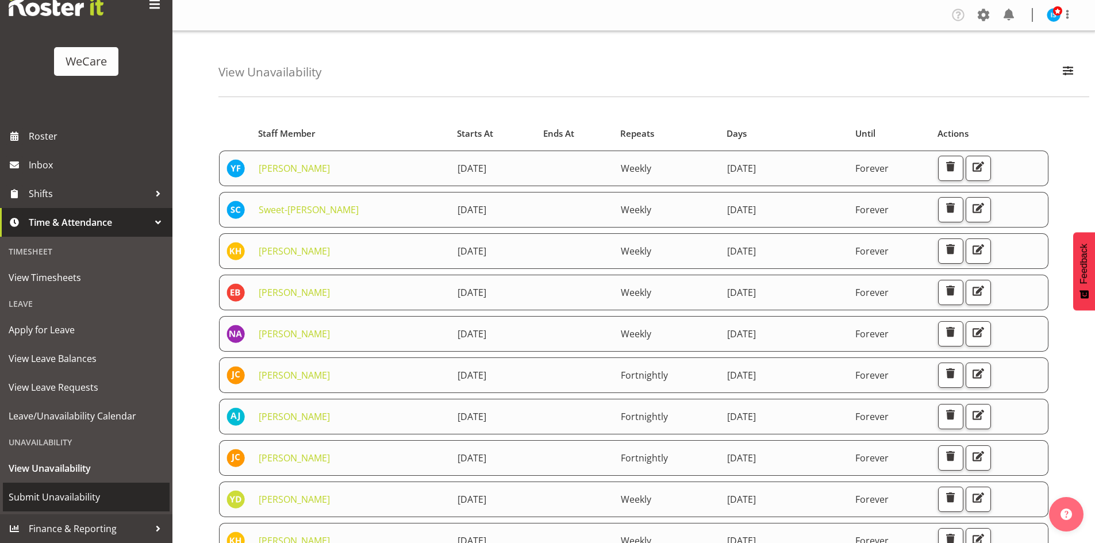
drag, startPoint x: 75, startPoint y: 506, endPoint x: 79, endPoint y: 500, distance: 7.4
click at [75, 506] on link "Submit Unavailability" at bounding box center [86, 497] width 167 height 29
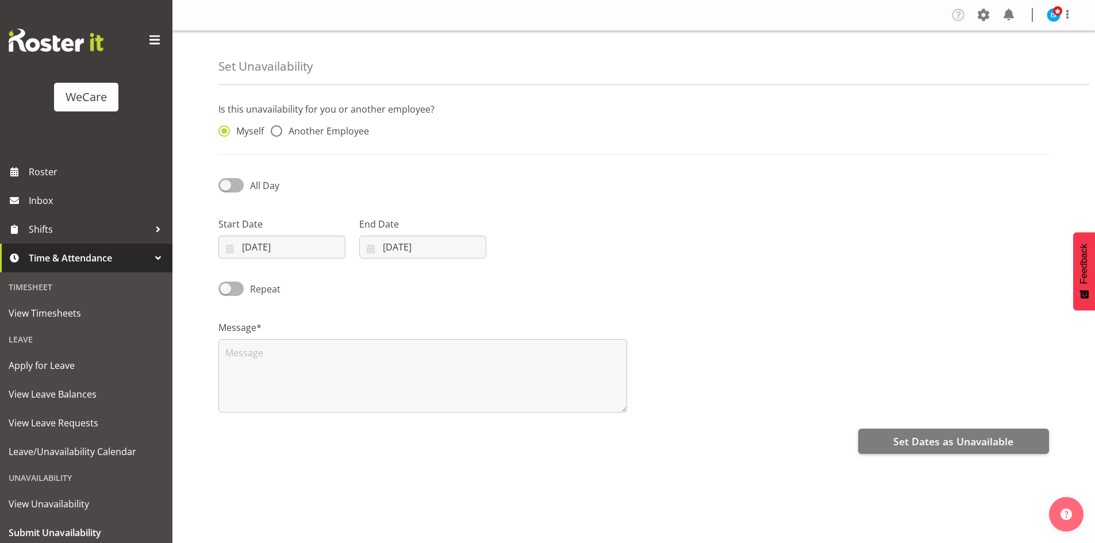
click at [319, 122] on div "Myself Another Employee" at bounding box center [316, 128] width 211 height 38
click at [311, 142] on div "Myself Another Employee" at bounding box center [316, 128] width 211 height 38
click at [352, 132] on span "Another Employee" at bounding box center [325, 130] width 87 height 11
click at [278, 132] on input "Another Employee" at bounding box center [274, 131] width 7 height 7
radio input "true"
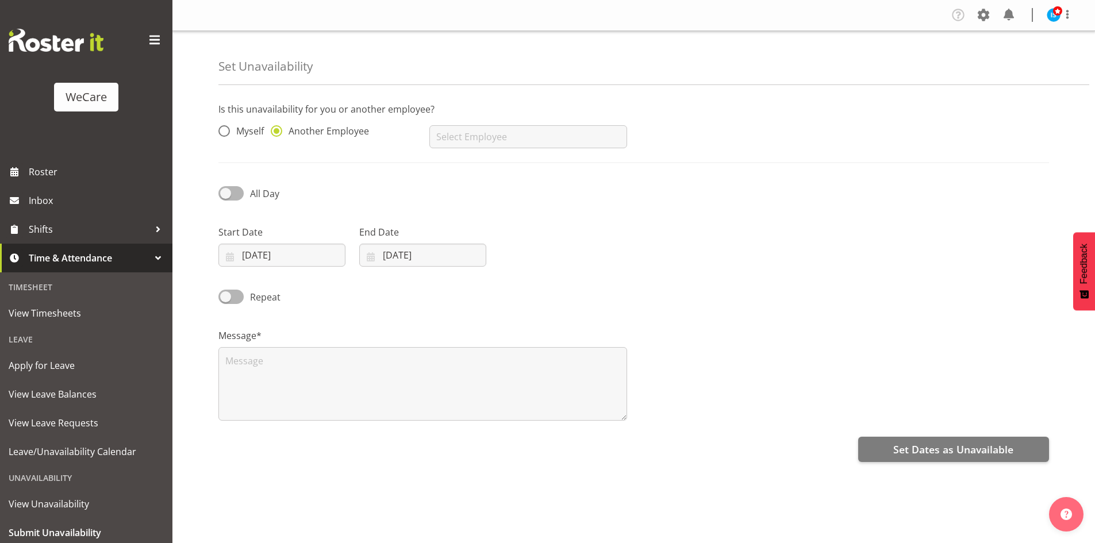
click at [502, 150] on div "AJ Jones Aleea Devenport Alex Ferguson Amy Johannsen Andrea Ramirez Andrew Casb…" at bounding box center [527, 132] width 211 height 46
click at [510, 142] on input "text" at bounding box center [527, 136] width 197 height 23
type input "[PERSON_NAME]"
click at [307, 253] on input "[DATE]" at bounding box center [281, 255] width 127 height 23
click at [381, 288] on span at bounding box center [379, 289] width 11 height 14
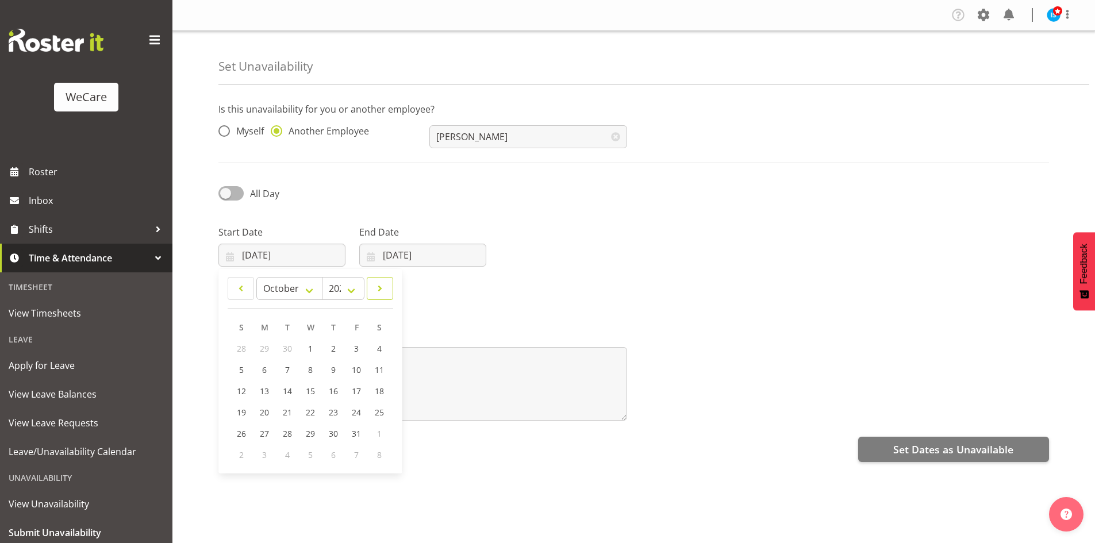
click at [381, 288] on span at bounding box center [379, 289] width 11 height 14
select select "10"
click at [300, 436] on link "26" at bounding box center [310, 433] width 23 height 21
type input "26/11/2025"
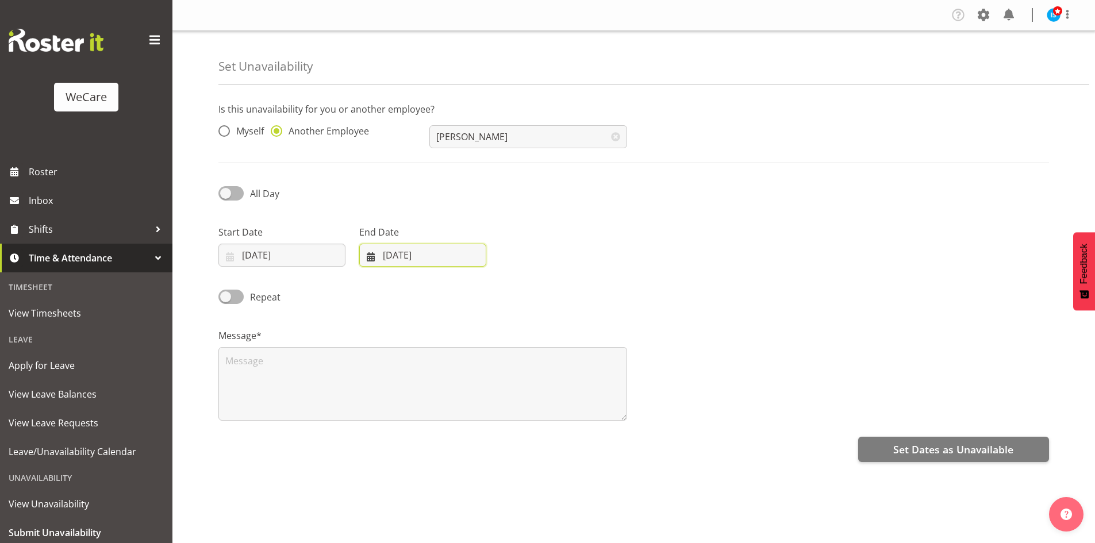
click at [449, 254] on input "[DATE]" at bounding box center [422, 255] width 127 height 23
click at [517, 285] on span at bounding box center [519, 289] width 14 height 14
select select "10"
click at [449, 437] on span "26" at bounding box center [450, 433] width 9 height 11
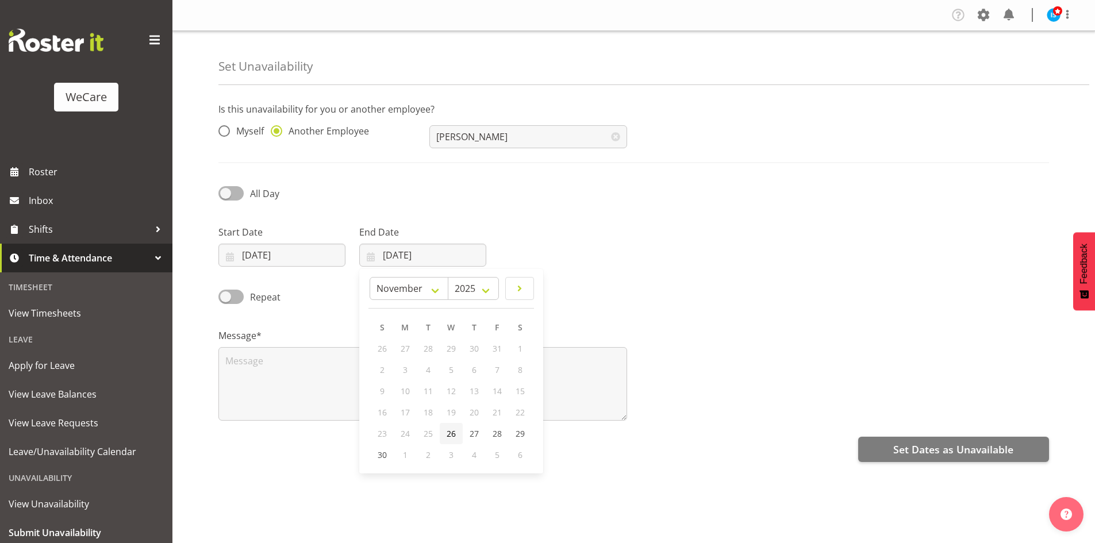
type input "26/11/2025"
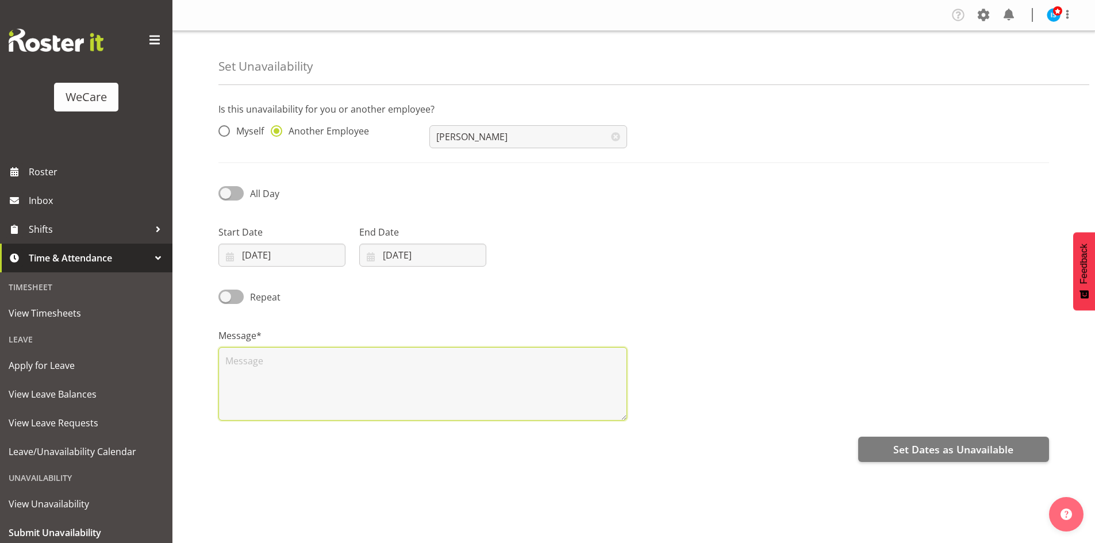
click at [307, 386] on textarea at bounding box center [422, 384] width 409 height 74
type textarea "RDO"
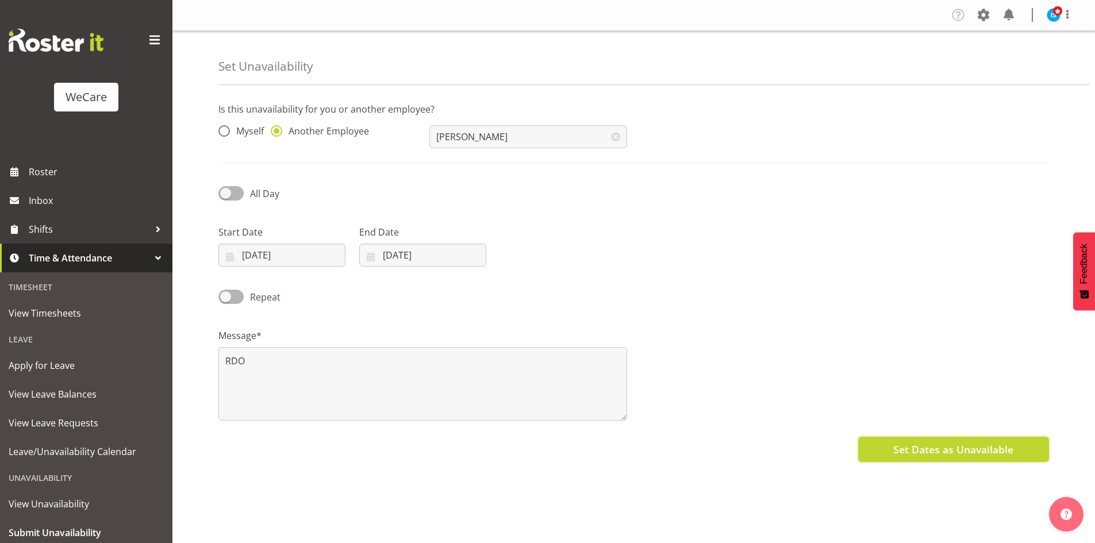
click at [964, 453] on span "Set Dates as Unavailable" at bounding box center [953, 449] width 120 height 15
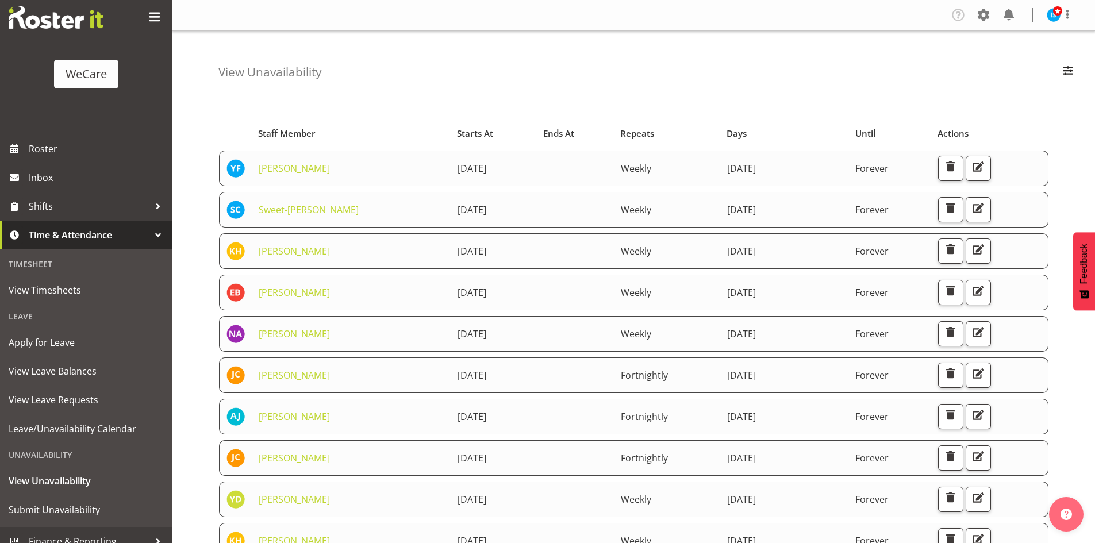
scroll to position [36, 0]
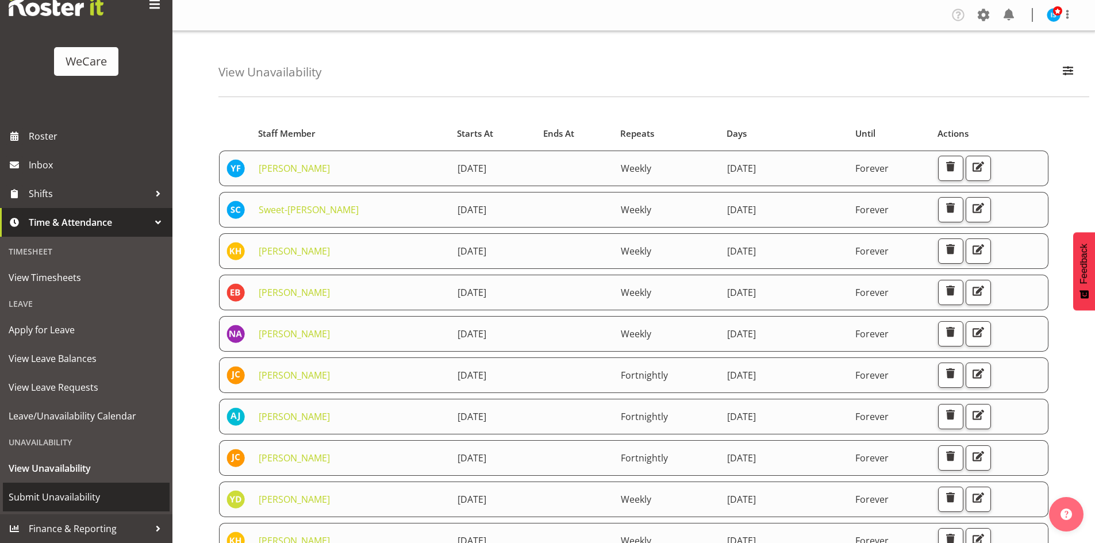
click at [71, 494] on span "Submit Unavailability" at bounding box center [86, 496] width 155 height 17
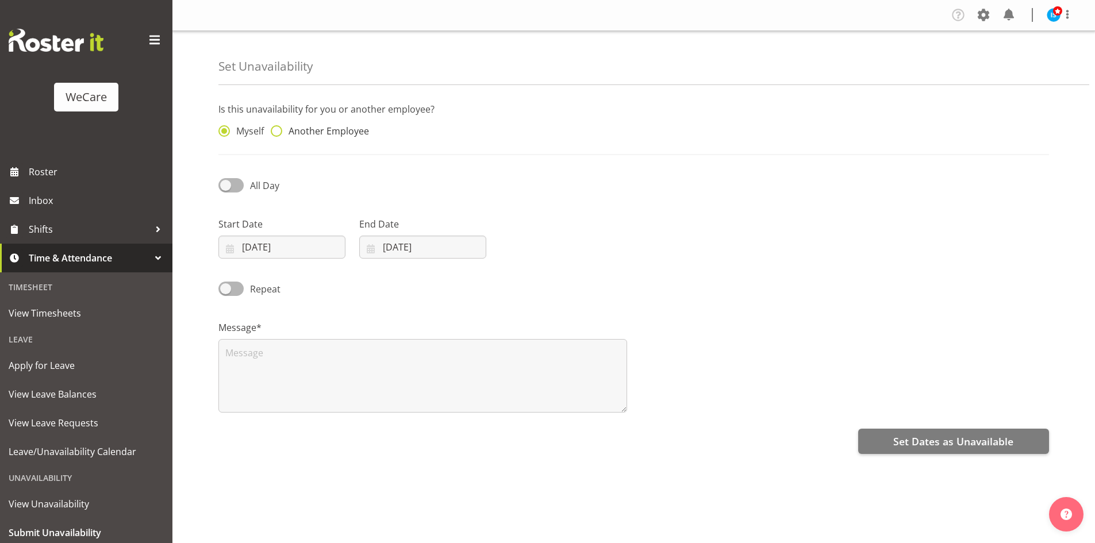
click at [307, 131] on span "Another Employee" at bounding box center [325, 130] width 87 height 11
click at [278, 131] on input "Another Employee" at bounding box center [274, 131] width 7 height 7
radio input "true"
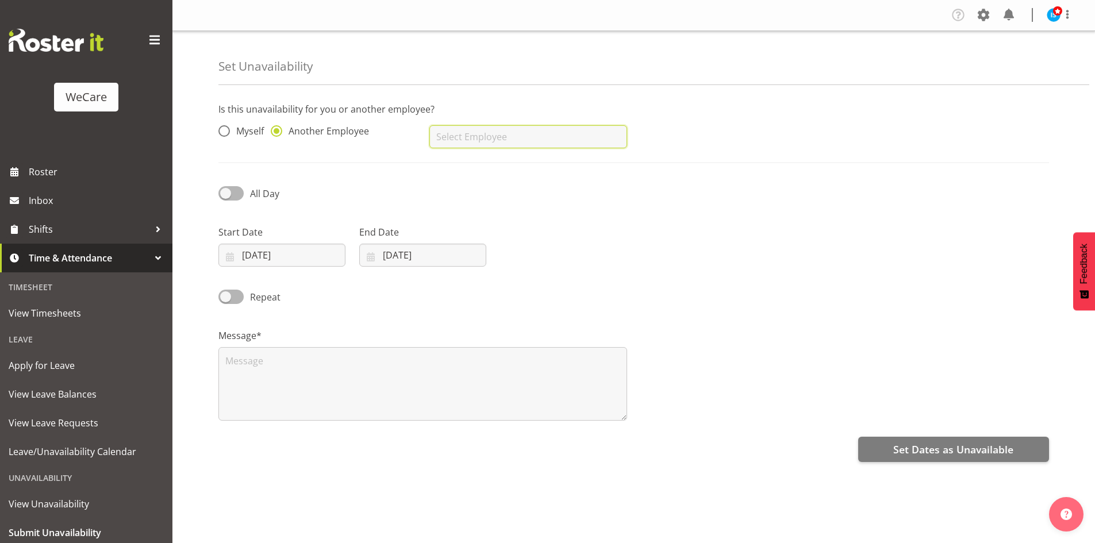
click at [507, 134] on input "text" at bounding box center [527, 136] width 197 height 23
click at [499, 167] on span "Avolyne Ndebele" at bounding box center [474, 165] width 72 height 13
type input "Avolyne Ndebele"
click at [285, 257] on input "[DATE]" at bounding box center [281, 255] width 127 height 23
click at [376, 285] on span at bounding box center [379, 289] width 11 height 14
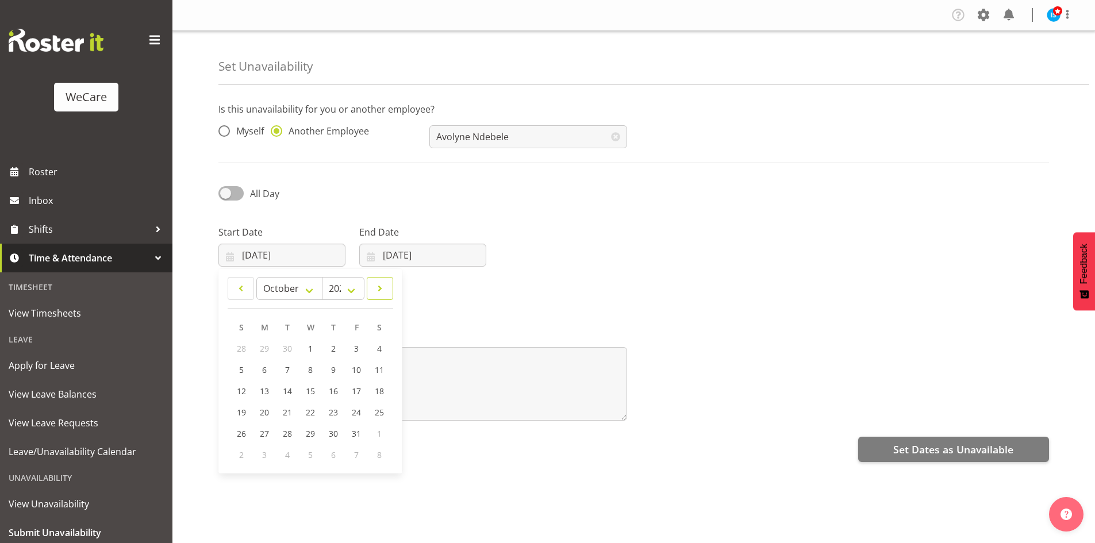
click at [376, 285] on span at bounding box center [379, 289] width 11 height 14
select select "10"
click at [351, 431] on link "28" at bounding box center [356, 433] width 23 height 21
type input "[DATE]"
click at [417, 236] on label "End Date" at bounding box center [422, 232] width 127 height 14
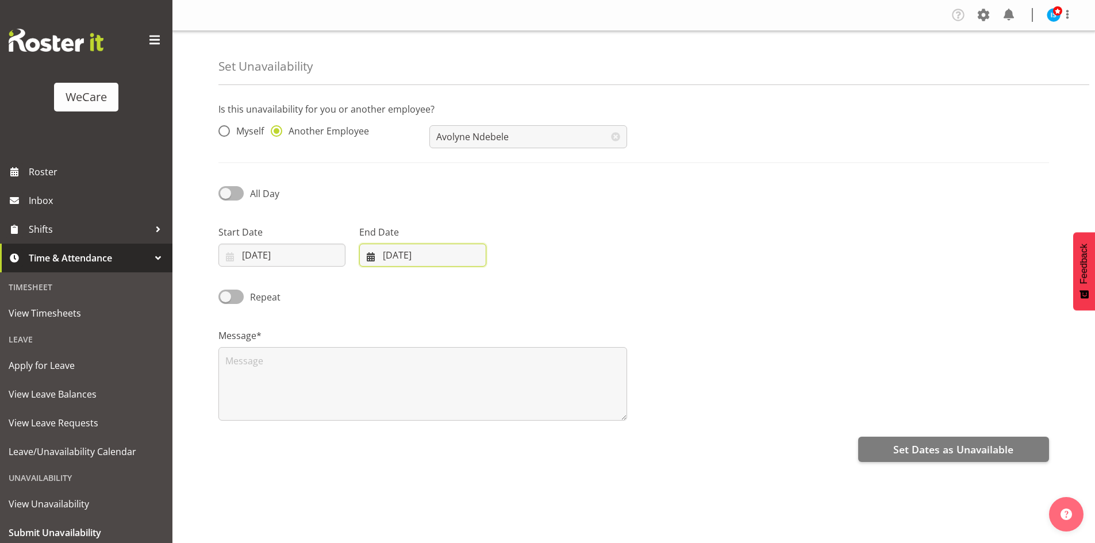
click at [420, 249] on input "26/09/2025" at bounding box center [422, 255] width 127 height 23
click at [528, 281] on link at bounding box center [519, 288] width 29 height 23
select select "10"
click at [491, 436] on link "28" at bounding box center [496, 433] width 23 height 21
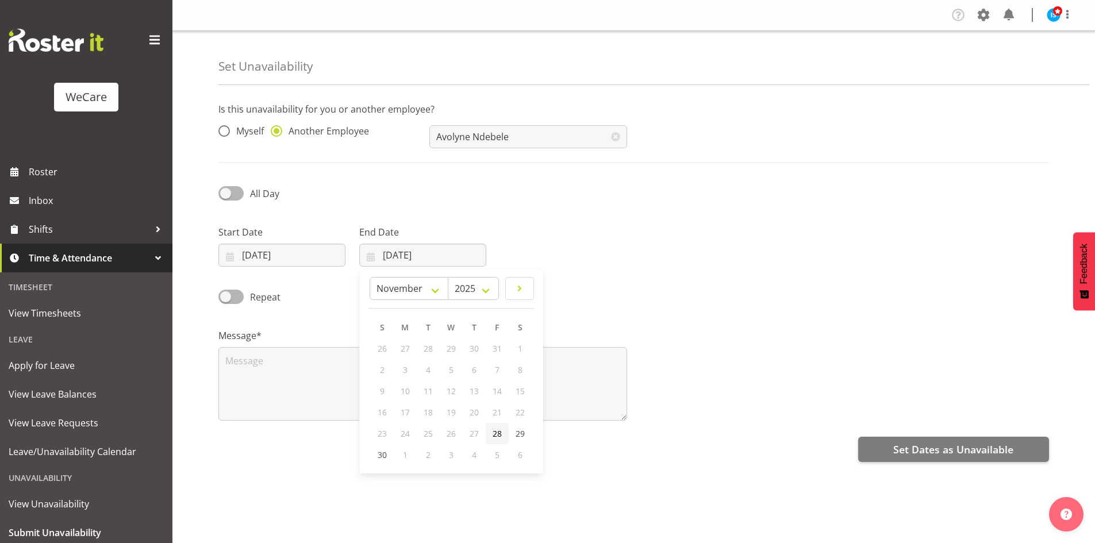
type input "28/11/2025"
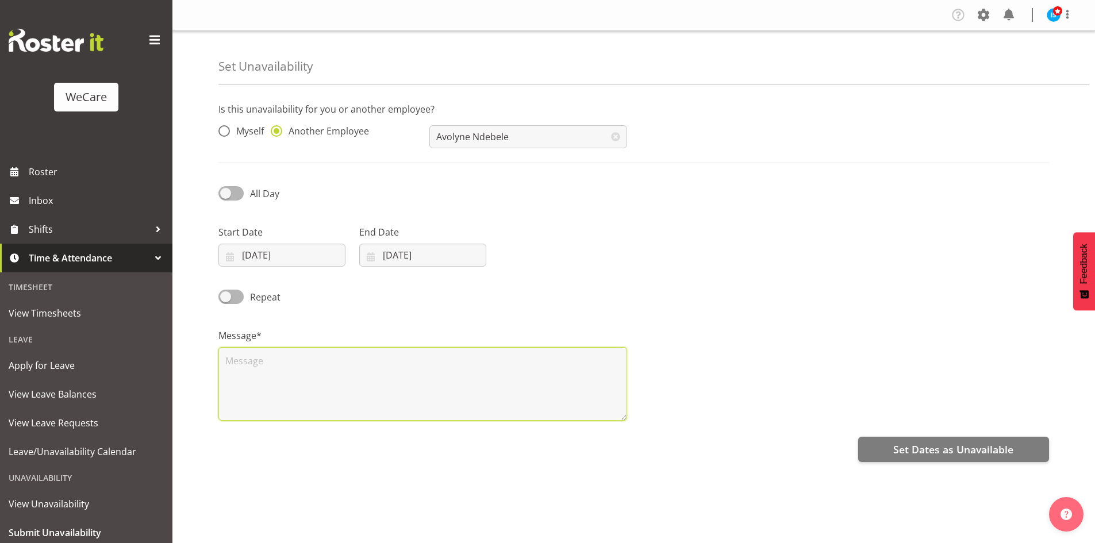
click at [419, 388] on textarea at bounding box center [422, 384] width 409 height 74
type textarea "RDO"
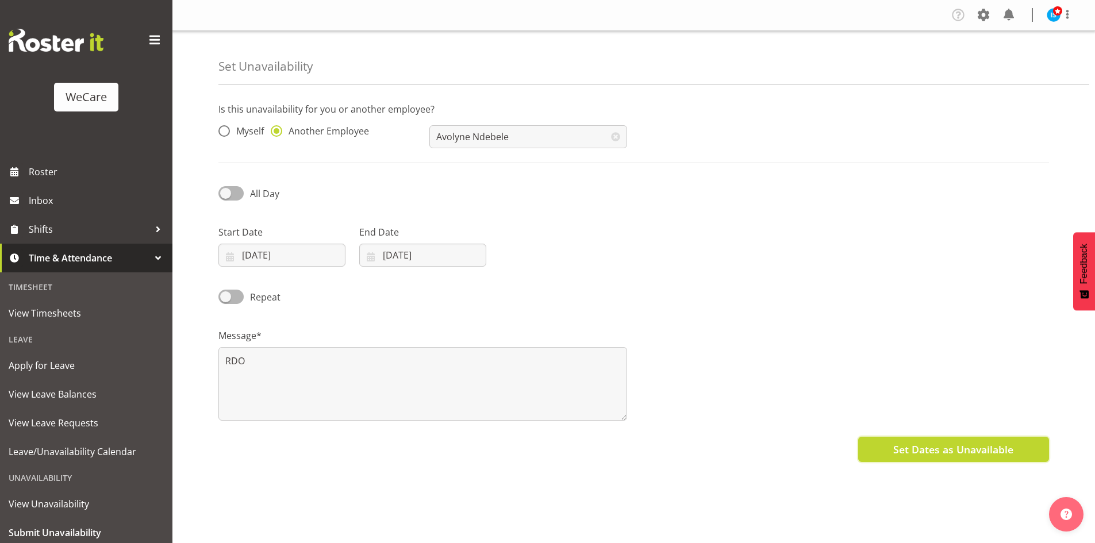
click at [947, 460] on button "Set Dates as Unavailable" at bounding box center [953, 449] width 191 height 25
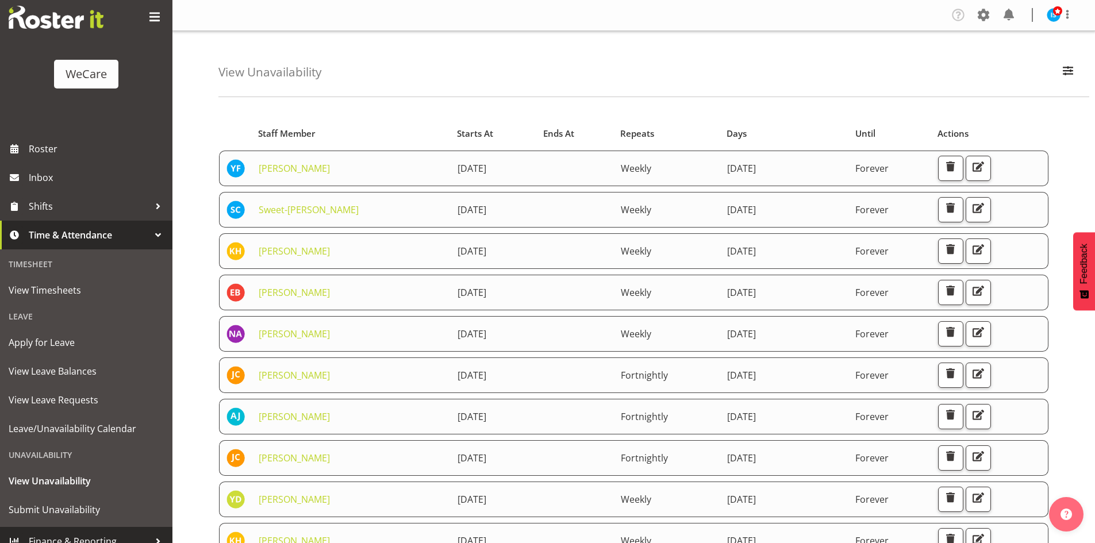
scroll to position [36, 0]
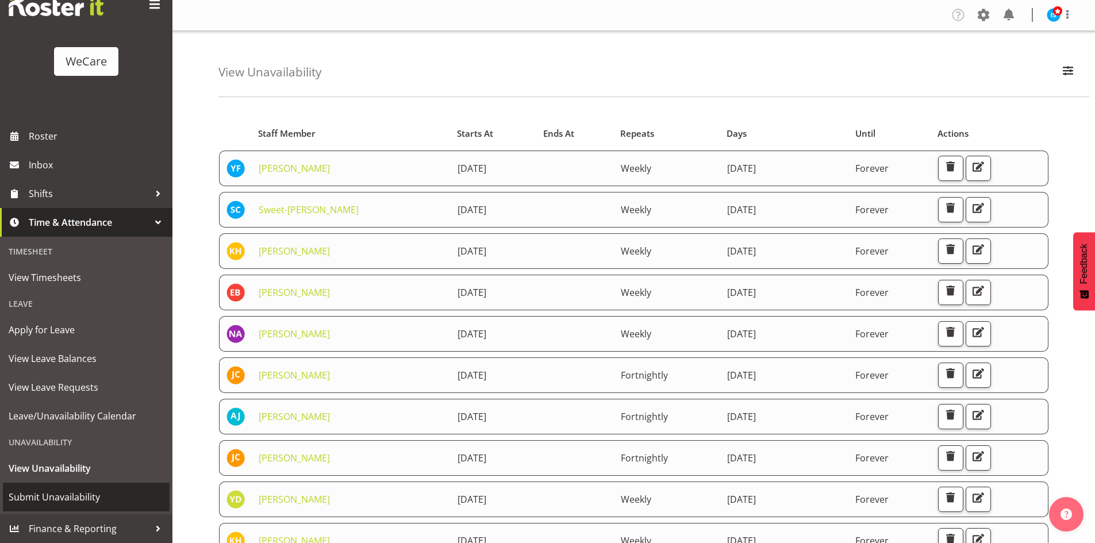
click at [64, 504] on span "Submit Unavailability" at bounding box center [86, 496] width 155 height 17
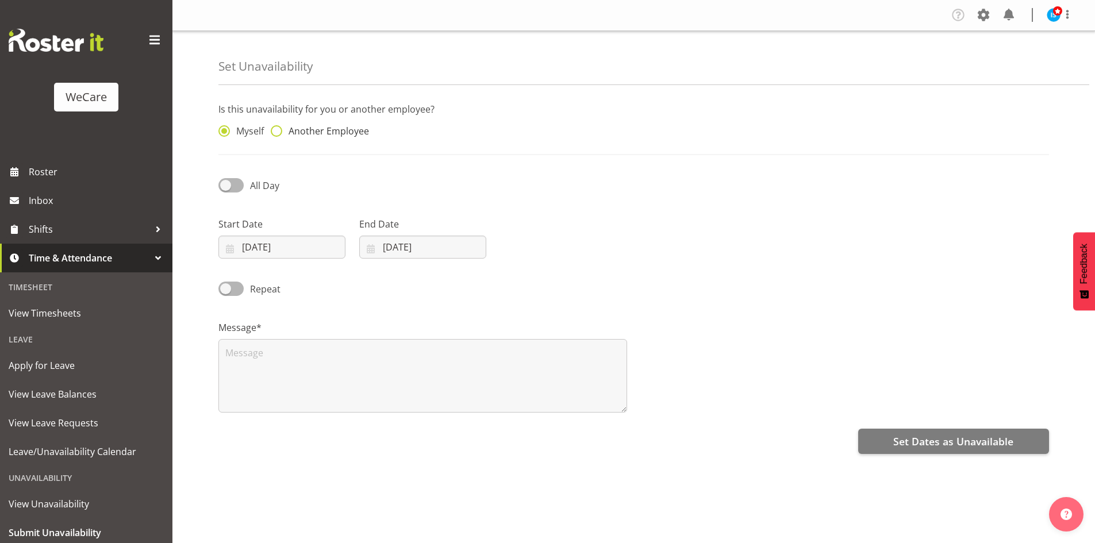
click at [337, 128] on span "Another Employee" at bounding box center [325, 130] width 87 height 11
click at [278, 128] on input "Another Employee" at bounding box center [274, 131] width 7 height 7
radio input "true"
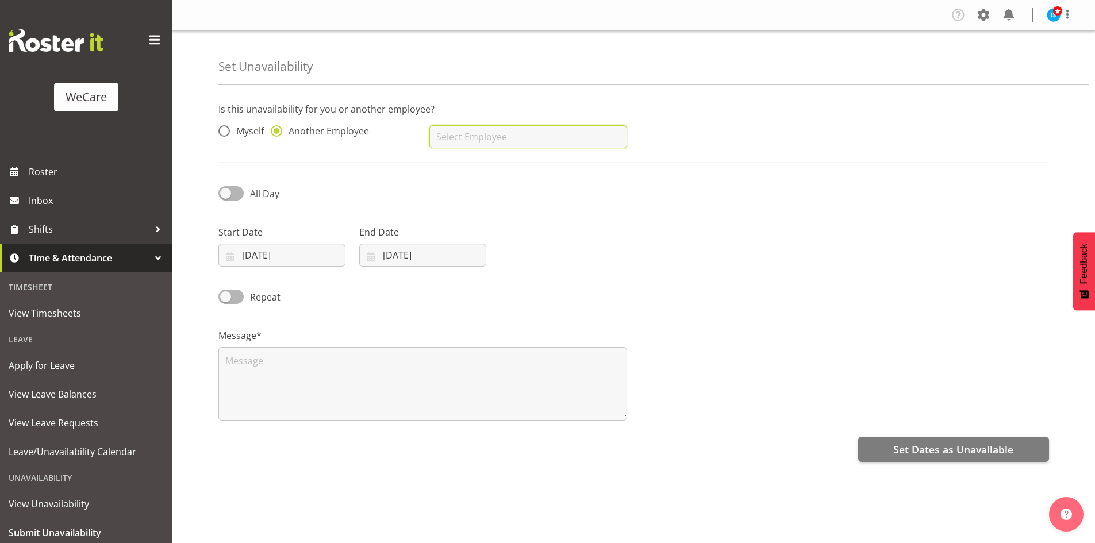
click at [479, 127] on input "text" at bounding box center [527, 136] width 197 height 23
type input "[PERSON_NAME]"
click at [272, 261] on input "[DATE]" at bounding box center [281, 255] width 127 height 23
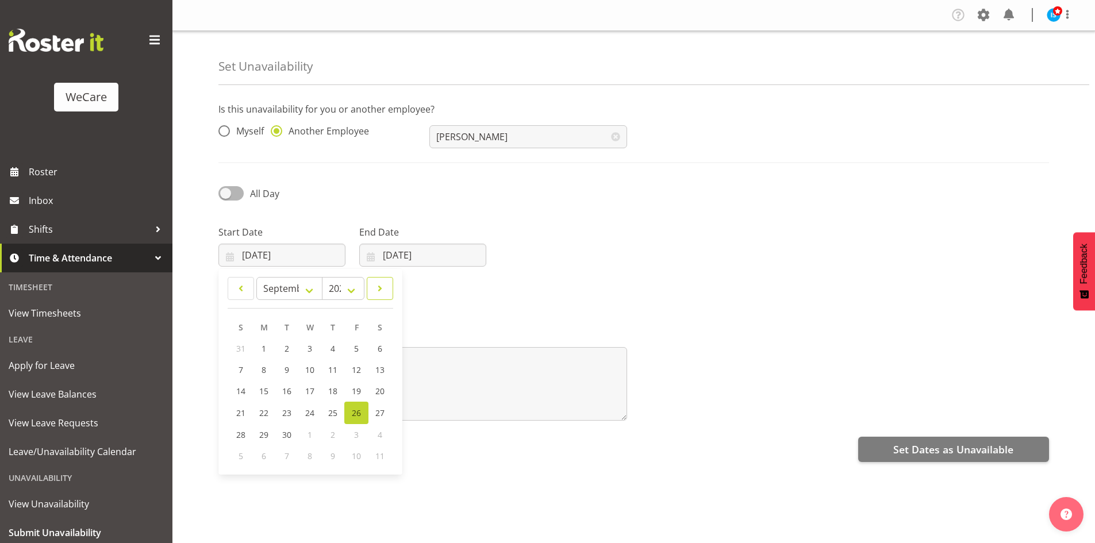
click at [375, 282] on span at bounding box center [379, 289] width 11 height 14
select select "10"
click at [338, 435] on link "27" at bounding box center [333, 433] width 23 height 21
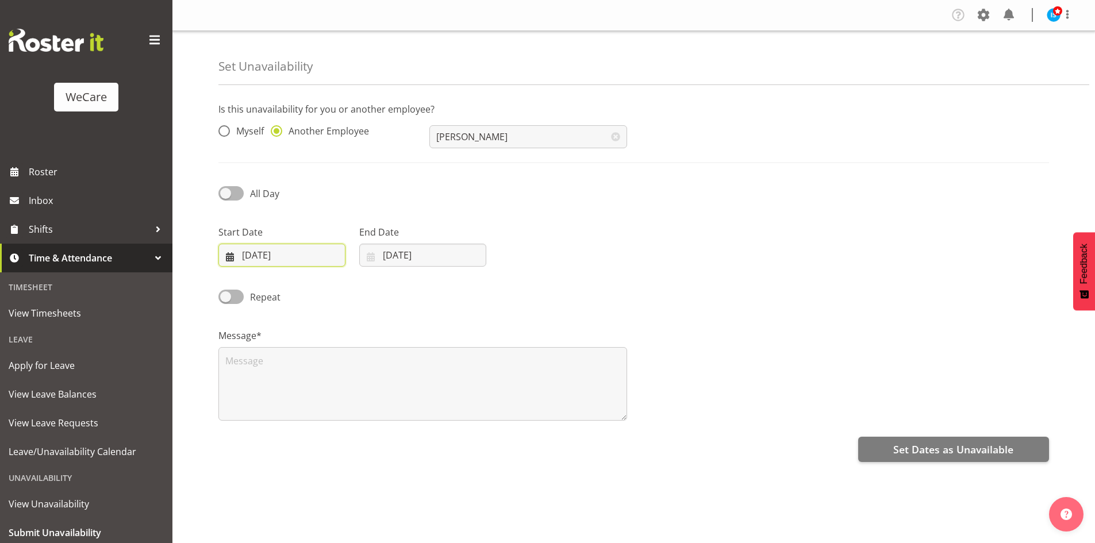
click at [318, 244] on input "[DATE]" at bounding box center [281, 255] width 127 height 23
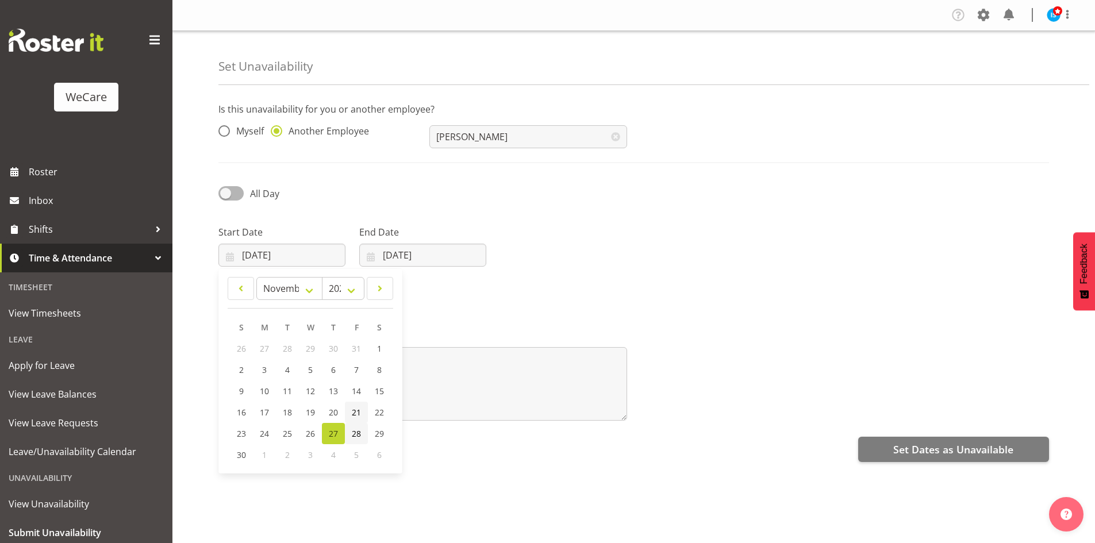
click at [359, 427] on link "28" at bounding box center [356, 433] width 23 height 21
type input "[DATE]"
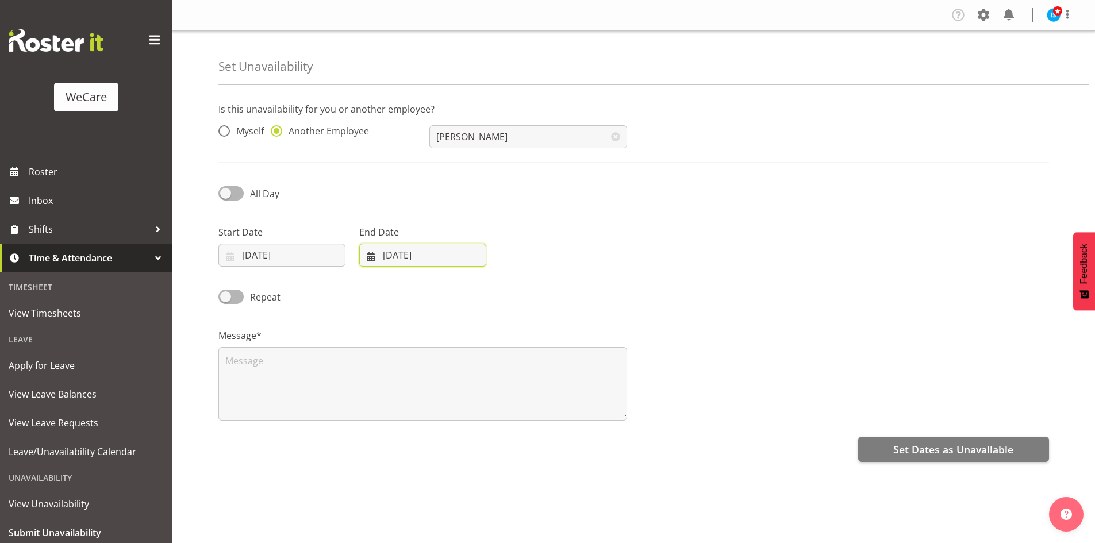
click at [429, 264] on input "[DATE]" at bounding box center [422, 255] width 127 height 23
click at [519, 291] on span at bounding box center [519, 289] width 14 height 14
select select "10"
click at [492, 440] on link "28" at bounding box center [496, 433] width 23 height 21
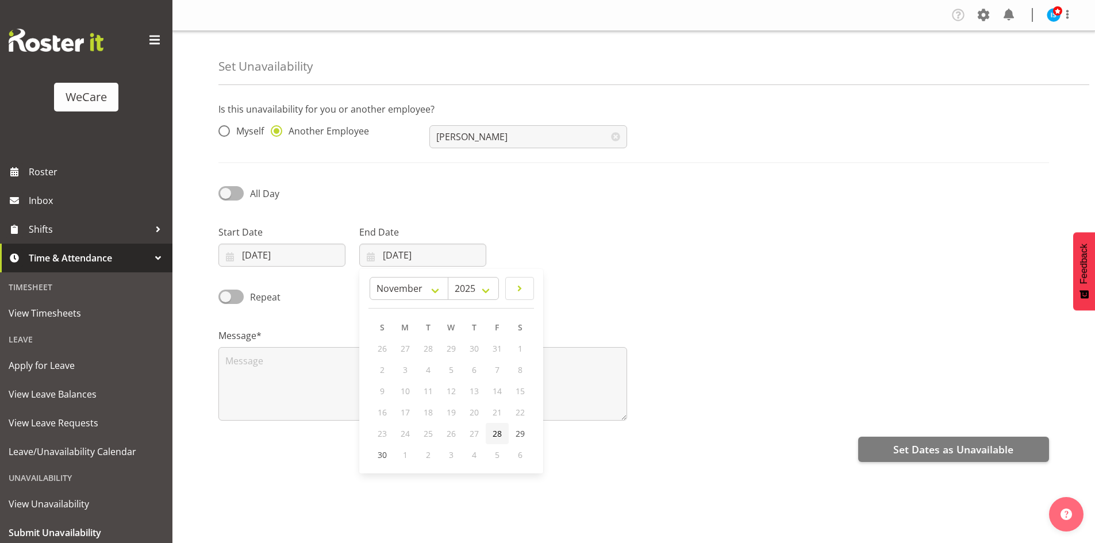
type input "[DATE]"
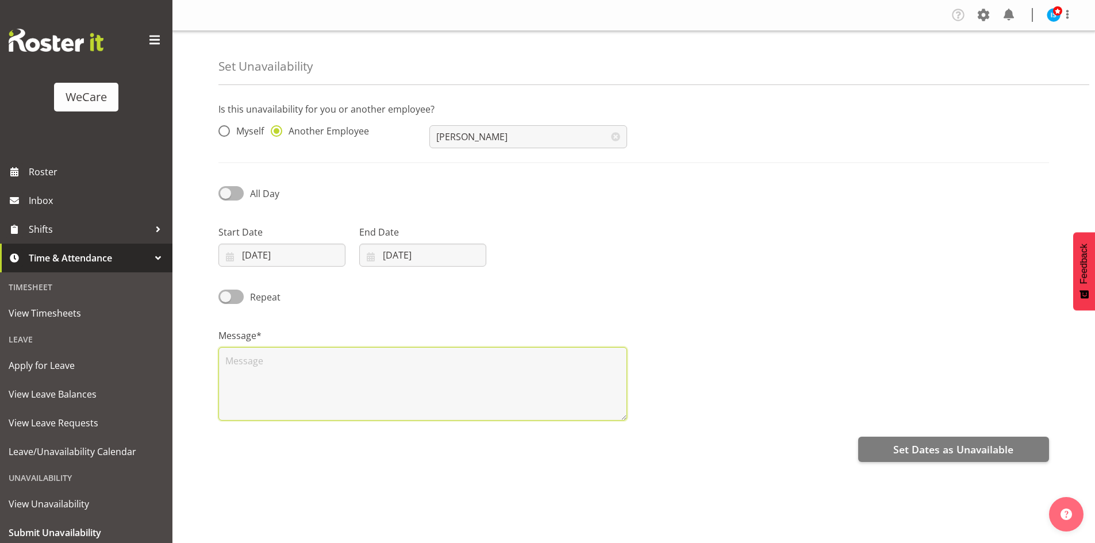
click at [348, 352] on textarea at bounding box center [422, 384] width 409 height 74
type textarea "RDO"
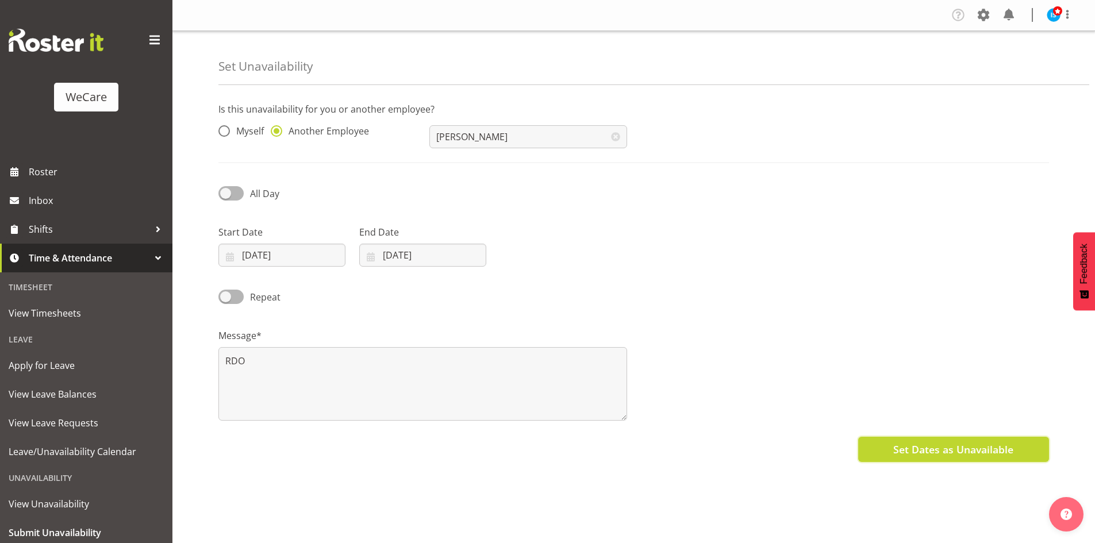
click at [914, 445] on span "Set Dates as Unavailable" at bounding box center [953, 449] width 120 height 15
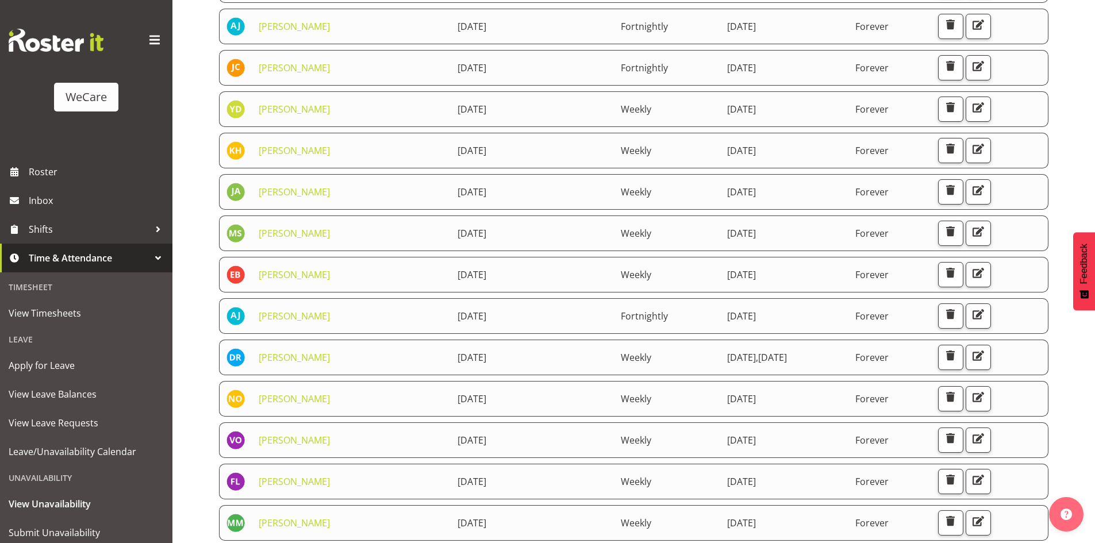
scroll to position [490, 0]
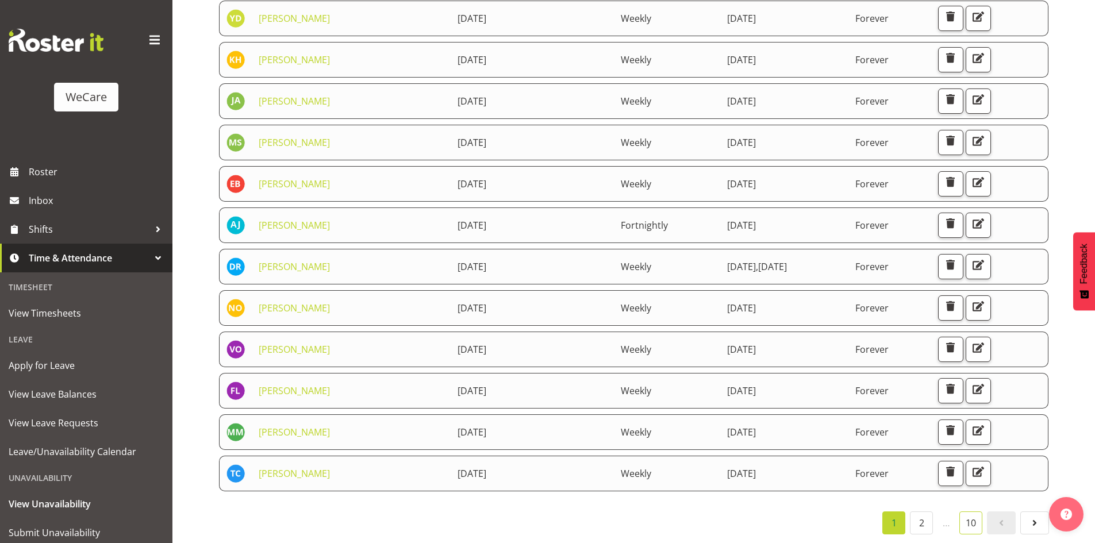
click at [976, 518] on link "10" at bounding box center [970, 522] width 23 height 23
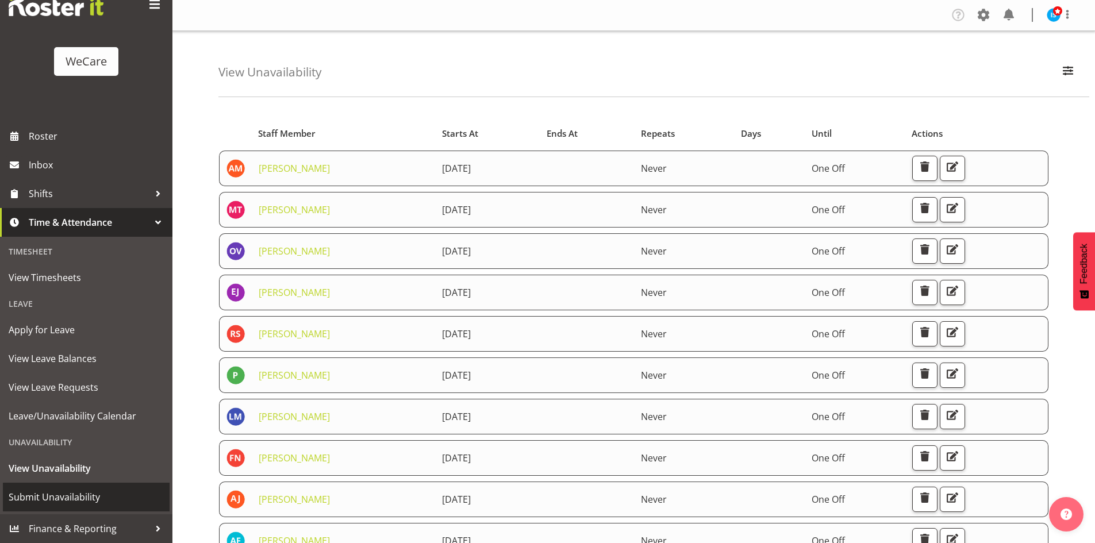
scroll to position [241, 0]
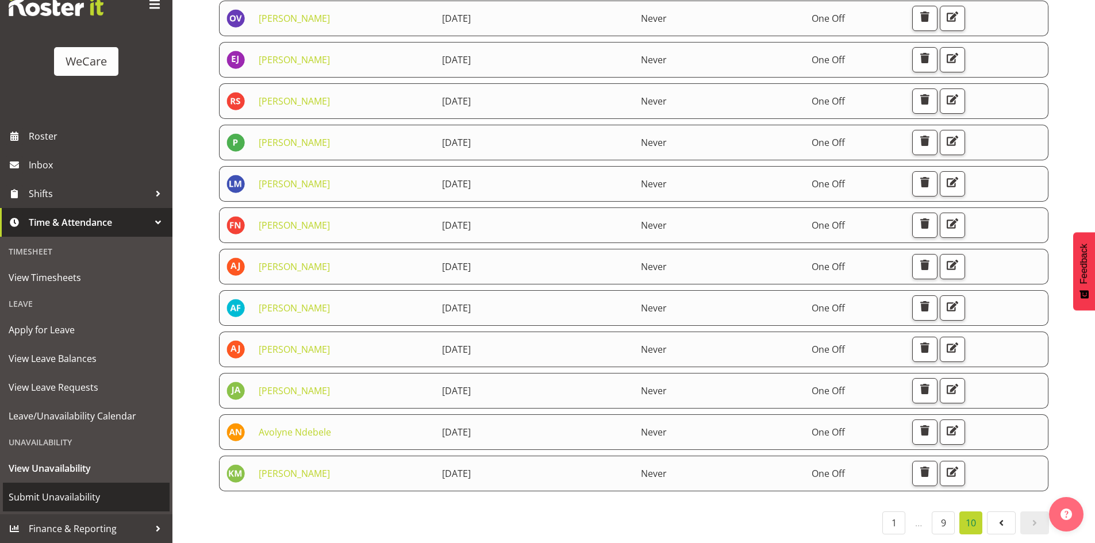
click at [75, 488] on link "Submit Unavailability" at bounding box center [86, 497] width 167 height 29
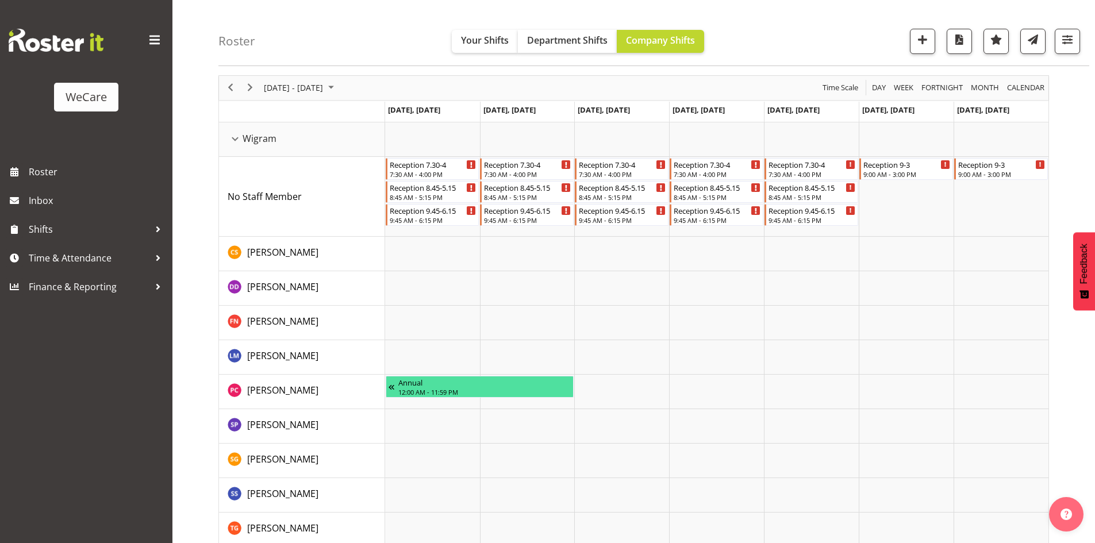
scroll to position [52, 0]
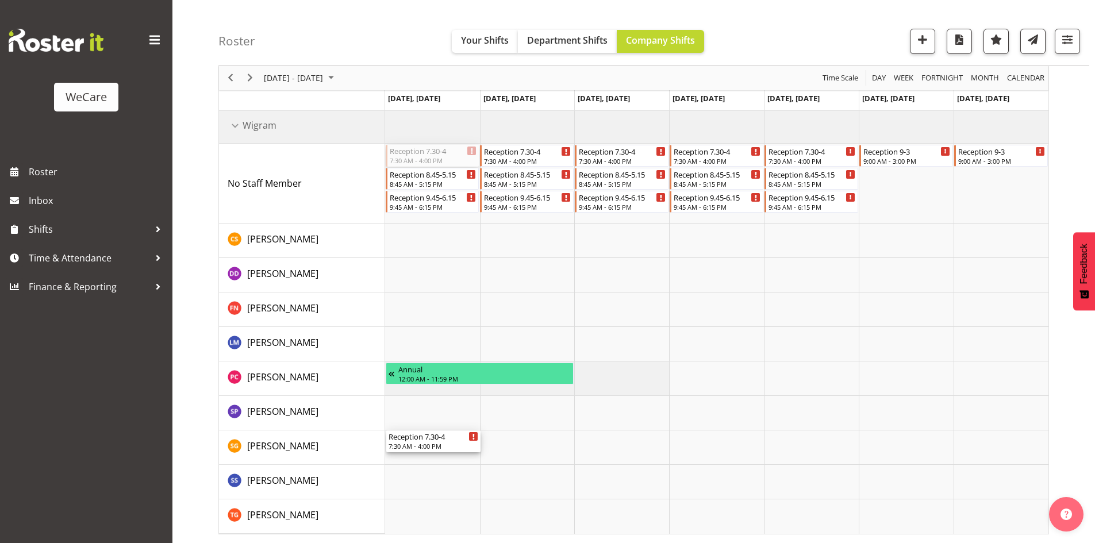
drag, startPoint x: 434, startPoint y: 241, endPoint x: 429, endPoint y: 440, distance: 199.5
drag, startPoint x: 718, startPoint y: 200, endPoint x: 710, endPoint y: 441, distance: 241.4
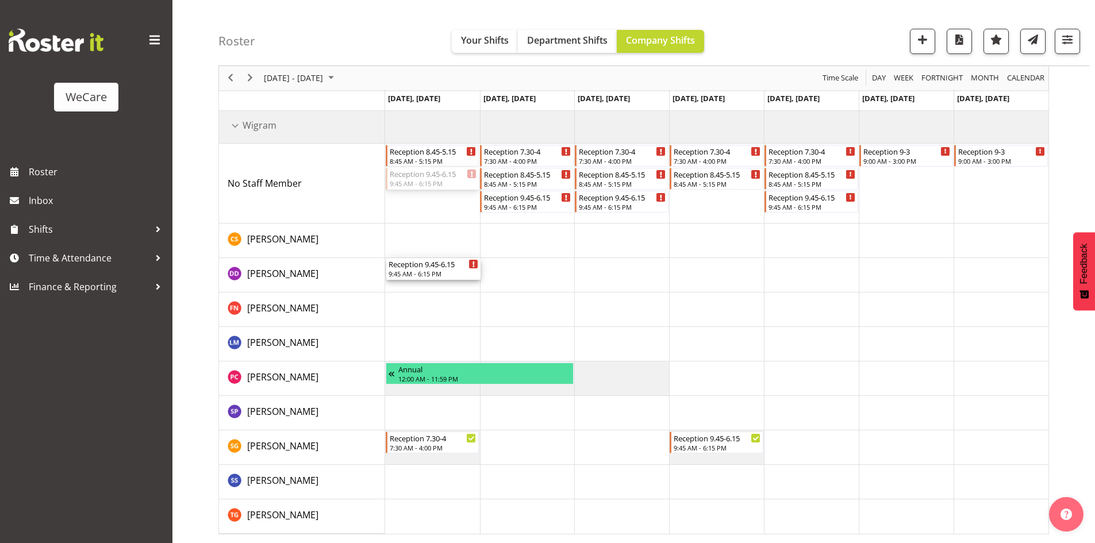
drag, startPoint x: 438, startPoint y: 168, endPoint x: 426, endPoint y: 276, distance: 108.1
drag, startPoint x: 538, startPoint y: 190, endPoint x: 537, endPoint y: 261, distance: 71.3
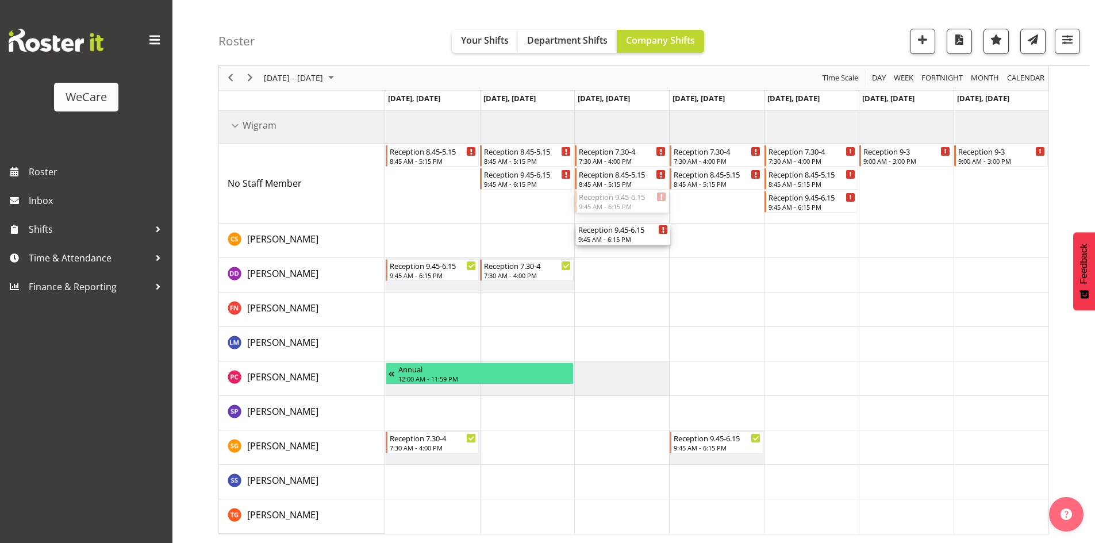
drag, startPoint x: 642, startPoint y: 233, endPoint x: 641, endPoint y: 274, distance: 41.4
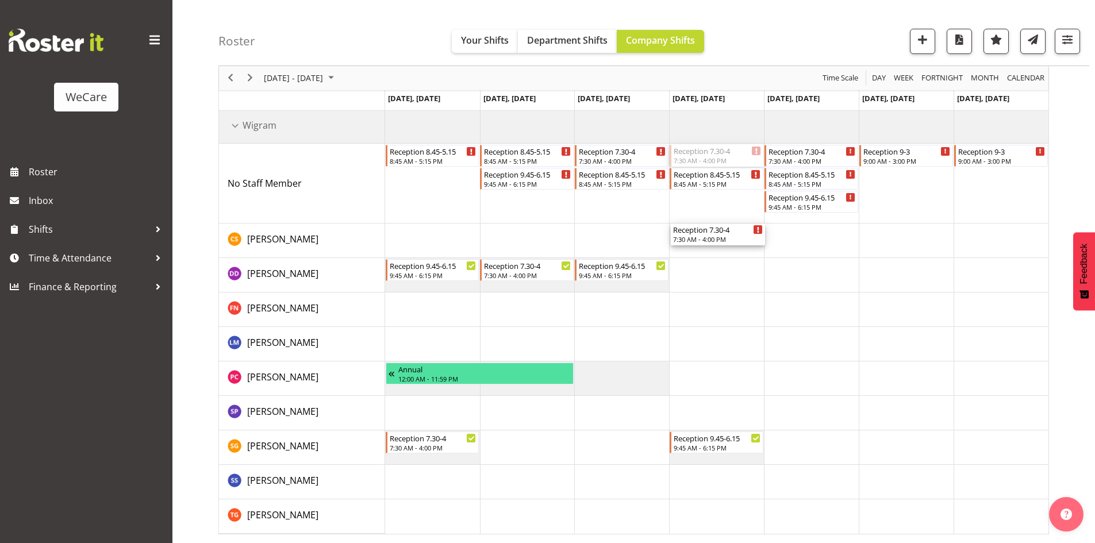
drag, startPoint x: 721, startPoint y: 155, endPoint x: 744, endPoint y: 261, distance: 109.3
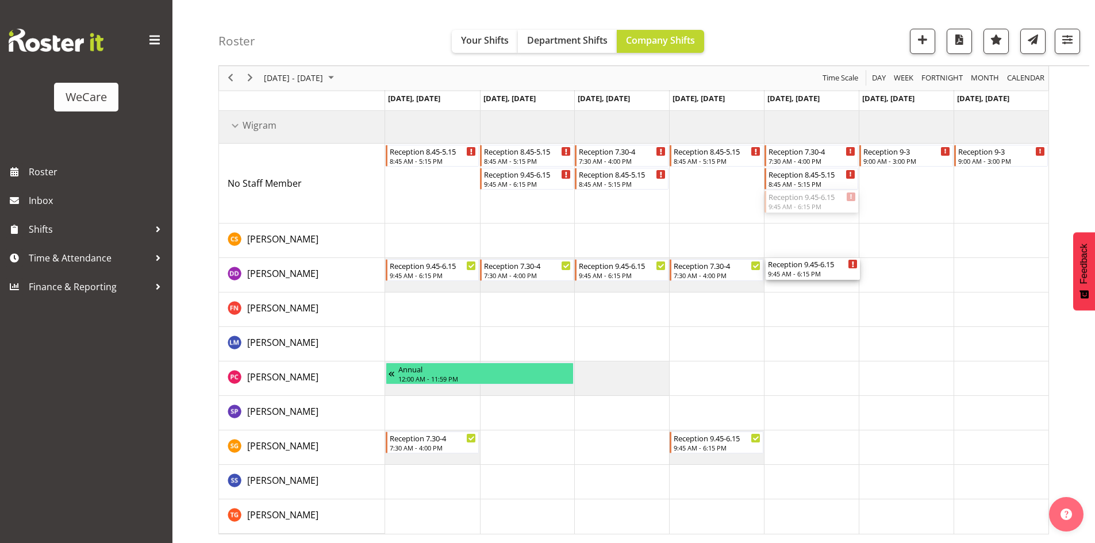
drag, startPoint x: 805, startPoint y: 208, endPoint x: 811, endPoint y: 286, distance: 78.3
click at [812, 286] on div "Reception 8.45-5.15 8:45 AM - 5:15 PM Reception 8.45-5.15 8:45 AM - 5:15 PM Rec…" at bounding box center [716, 321] width 663 height 425
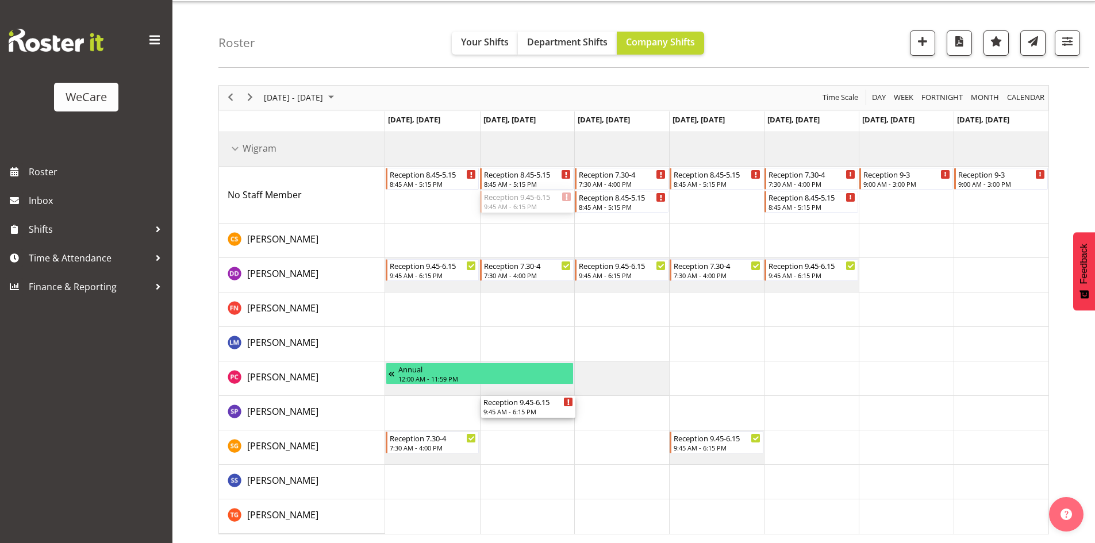
drag, startPoint x: 538, startPoint y: 205, endPoint x: 534, endPoint y: 421, distance: 216.1
click at [534, 421] on div "Reception 8.45-5.15 8:45 AM - 5:15 PM Reception 8.45-5.15 8:45 AM - 5:15 PM Rec…" at bounding box center [716, 333] width 663 height 402
drag, startPoint x: 627, startPoint y: 171, endPoint x: 618, endPoint y: 198, distance: 28.5
click at [618, 198] on div "Reception 8.45-5.15 8:45 AM - 5:15 PM Reception 8.45-5.15 8:45 AM - 5:15 PM Rec…" at bounding box center [716, 333] width 663 height 402
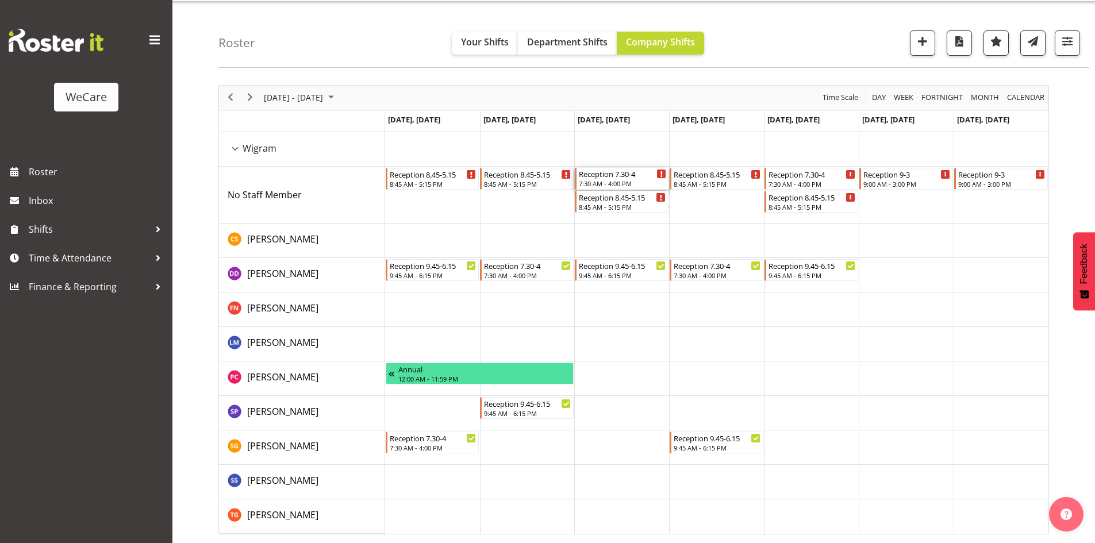
click at [606, 180] on div "7:30 AM - 4:00 PM" at bounding box center [622, 183] width 87 height 9
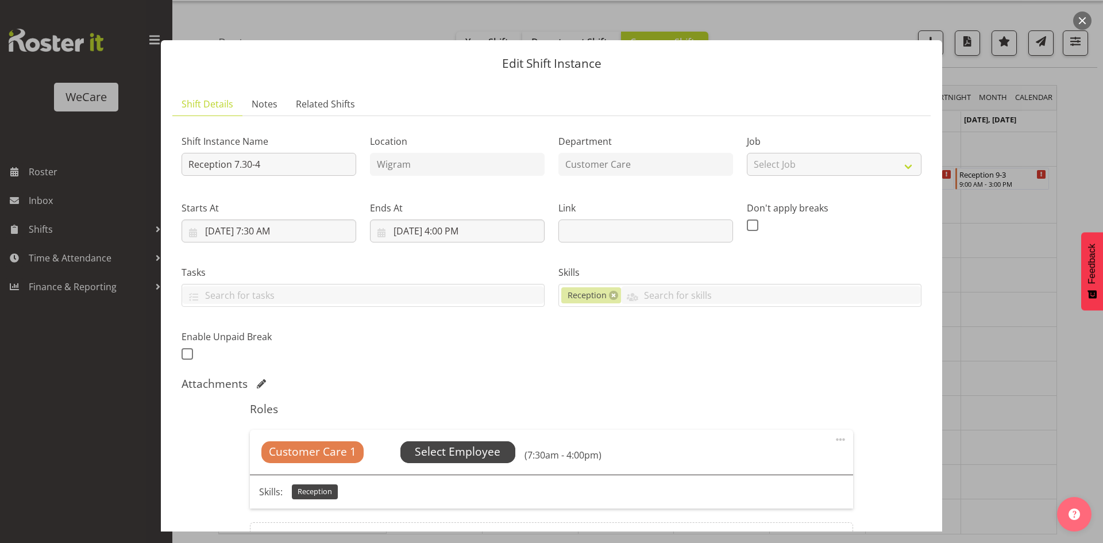
click at [477, 445] on span "Select Employee" at bounding box center [458, 452] width 86 height 17
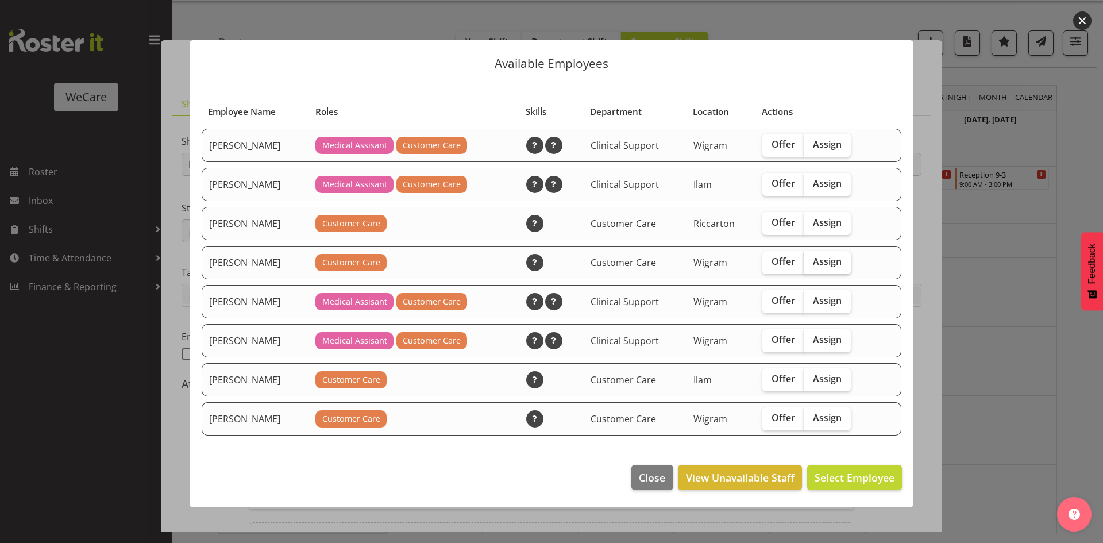
click at [842, 260] on span "Assign" at bounding box center [827, 261] width 29 height 11
click at [811, 260] on input "Assign" at bounding box center [807, 261] width 7 height 7
checkbox input "true"
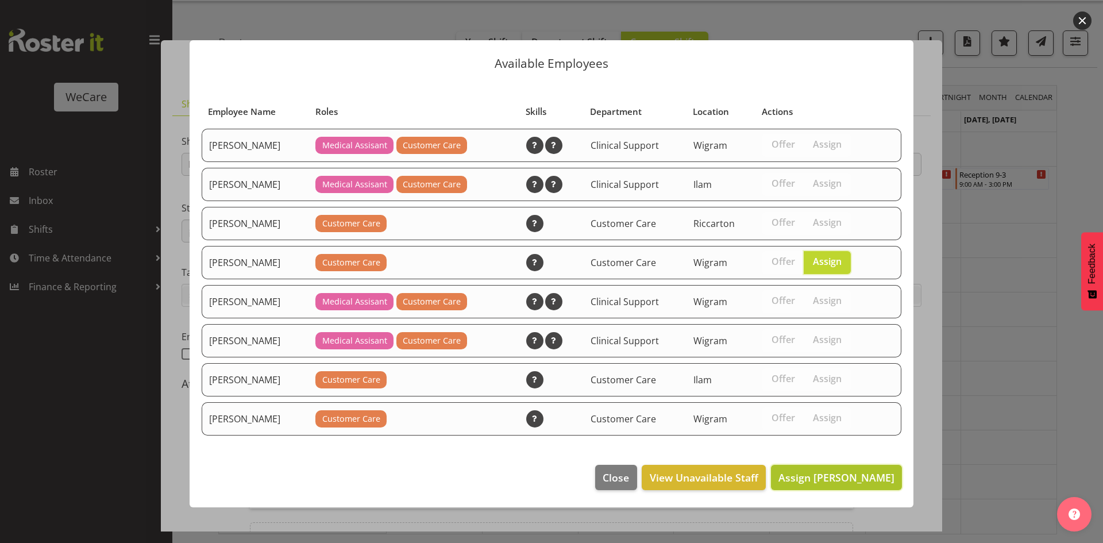
click at [858, 480] on span "Assign [PERSON_NAME]" at bounding box center [837, 478] width 116 height 14
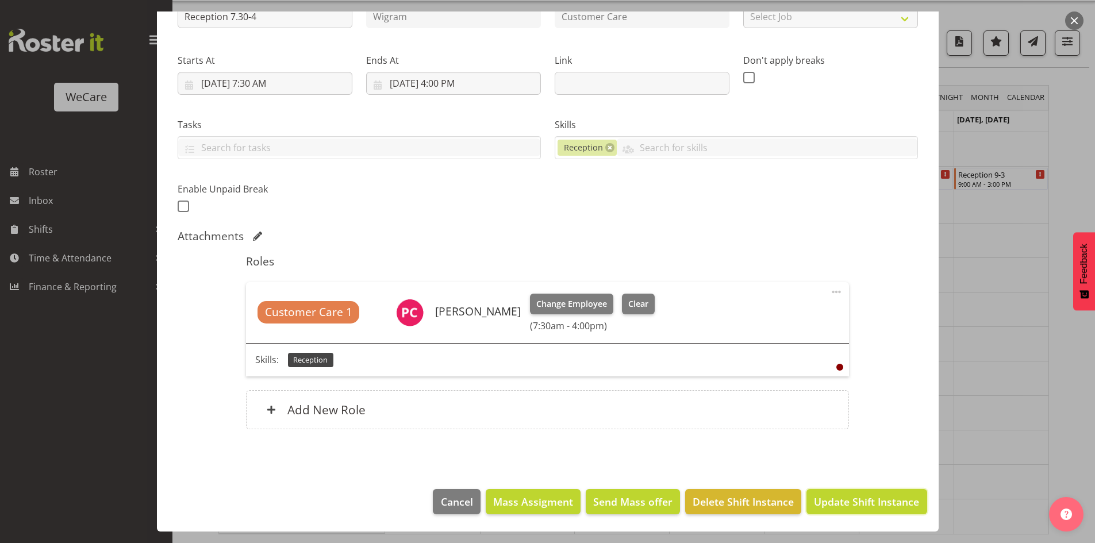
click at [862, 504] on span "Update Shift Instance" at bounding box center [866, 501] width 105 height 15
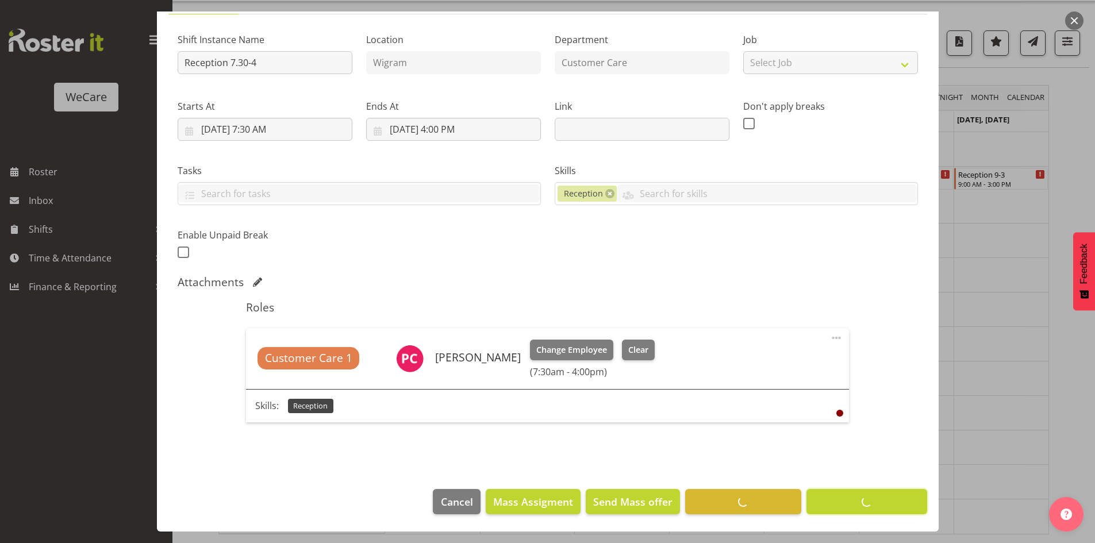
scroll to position [22, 0]
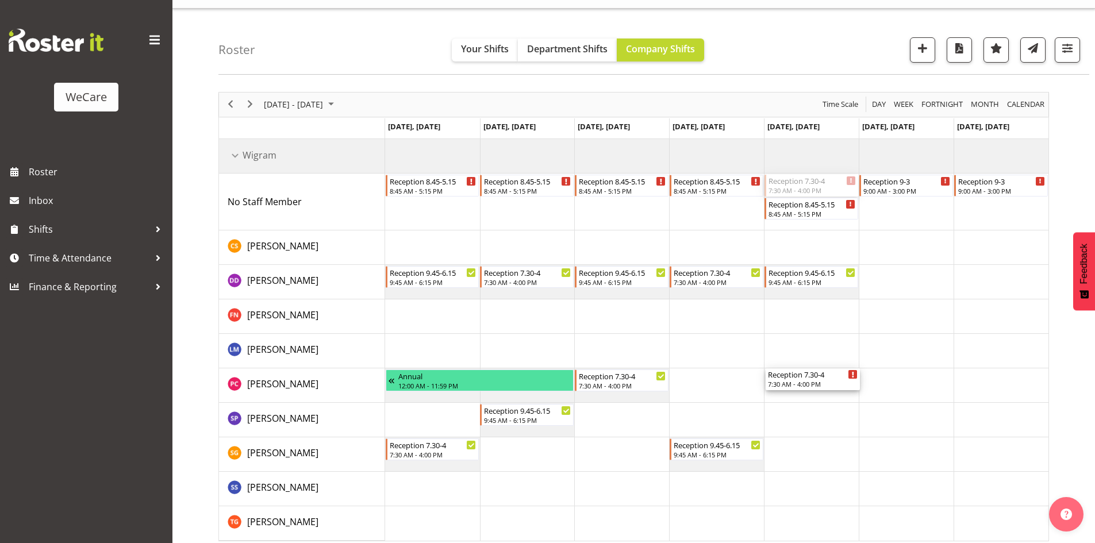
drag, startPoint x: 821, startPoint y: 181, endPoint x: 835, endPoint y: 383, distance: 202.1
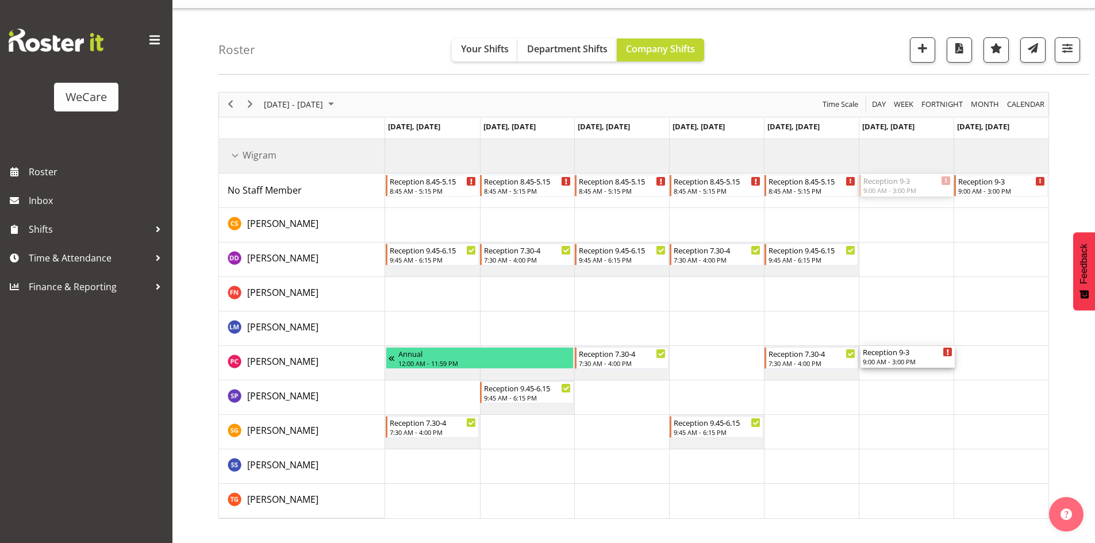
drag, startPoint x: 894, startPoint y: 188, endPoint x: 942, endPoint y: 367, distance: 185.1
drag, startPoint x: 1031, startPoint y: 209, endPoint x: 1045, endPoint y: 384, distance: 175.8
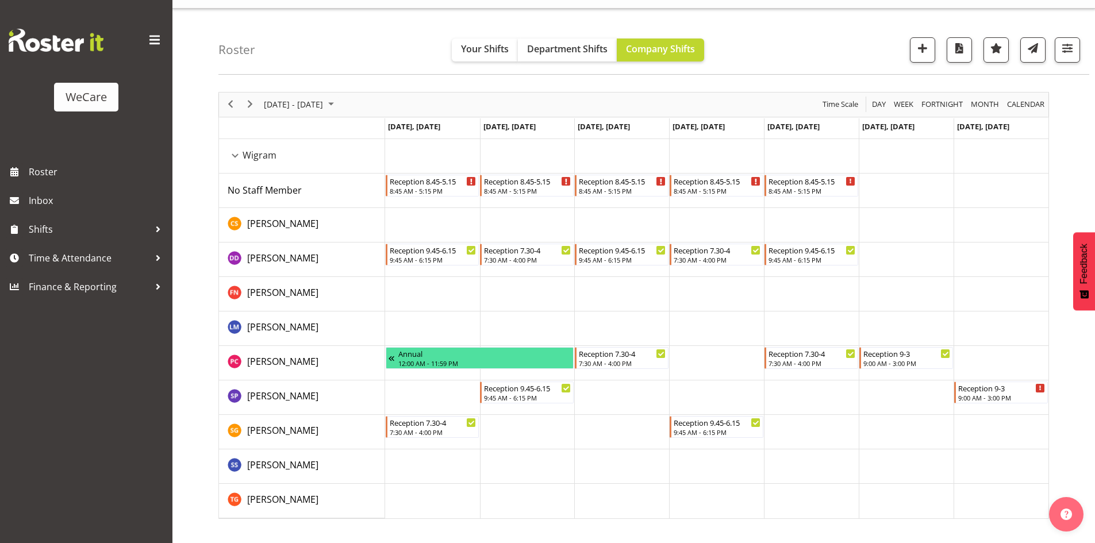
scroll to position [0, 0]
click at [1073, 52] on span "button" at bounding box center [1066, 48] width 15 height 15
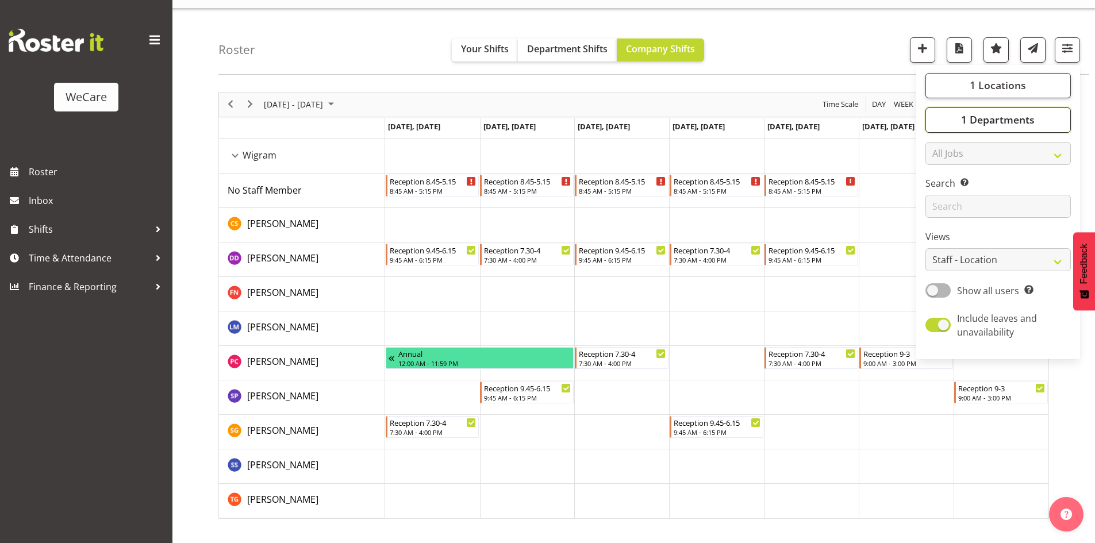
click at [1058, 117] on button "1 Departments" at bounding box center [997, 119] width 145 height 25
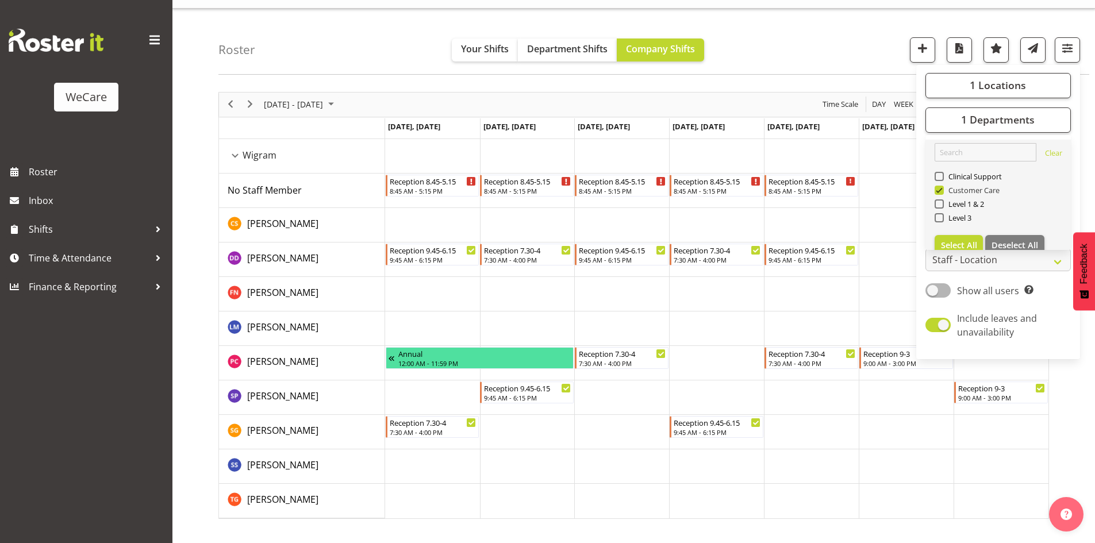
click at [970, 186] on span "Customer Care" at bounding box center [971, 190] width 56 height 9
click at [942, 186] on input "Customer Care" at bounding box center [937, 189] width 7 height 7
checkbox input "false"
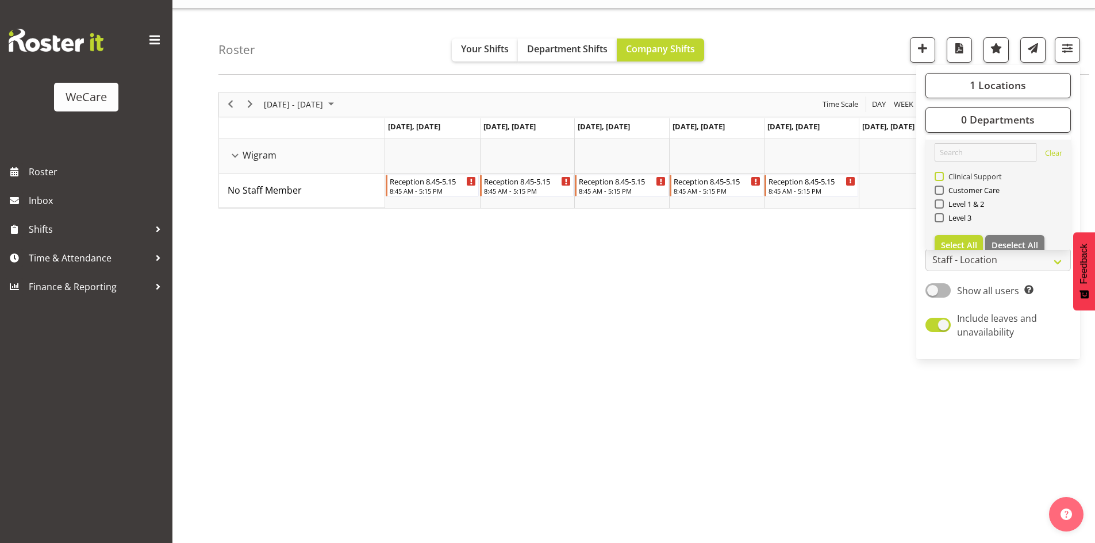
click at [967, 178] on span "Clinical Support" at bounding box center [972, 176] width 59 height 9
click at [942, 178] on input "Clinical Support" at bounding box center [937, 175] width 7 height 7
checkbox input "true"
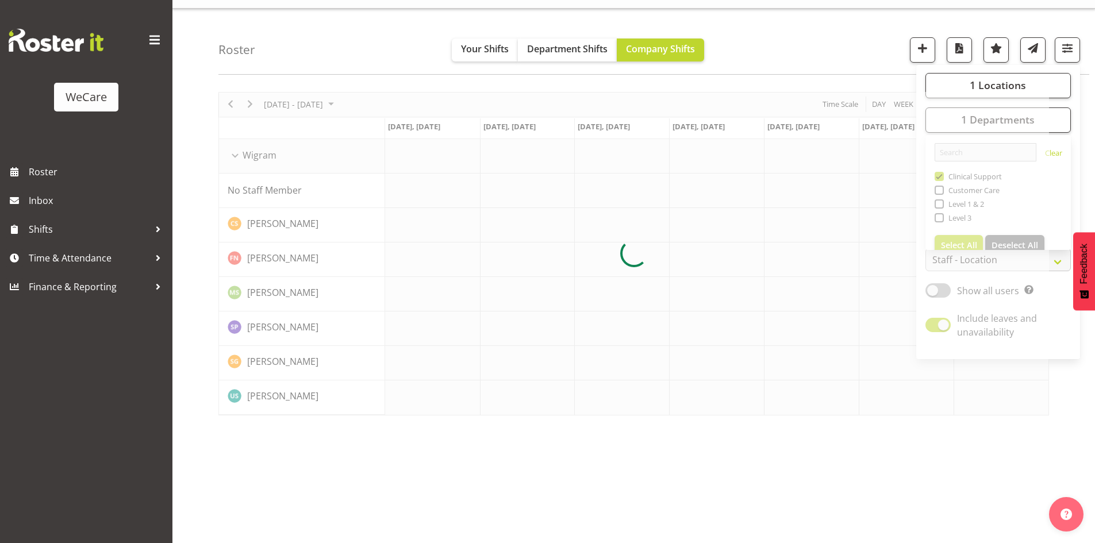
click at [814, 30] on div "Roster Your Shifts Department Shifts Company Shifts 1 Locations Clear Business …" at bounding box center [653, 42] width 870 height 66
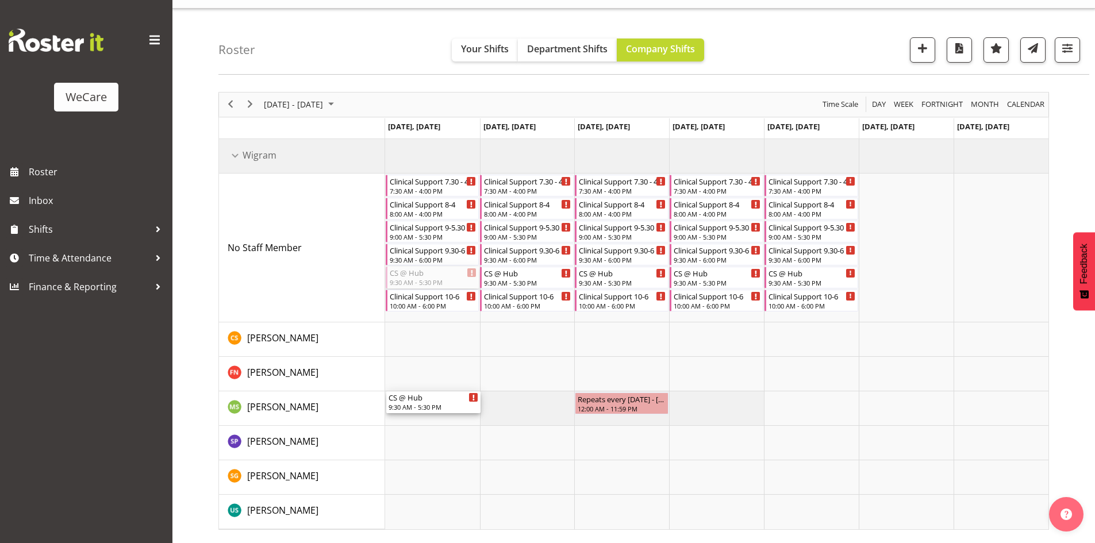
drag, startPoint x: 417, startPoint y: 279, endPoint x: 436, endPoint y: 396, distance: 118.6
drag, startPoint x: 821, startPoint y: 269, endPoint x: 801, endPoint y: 386, distance: 118.3
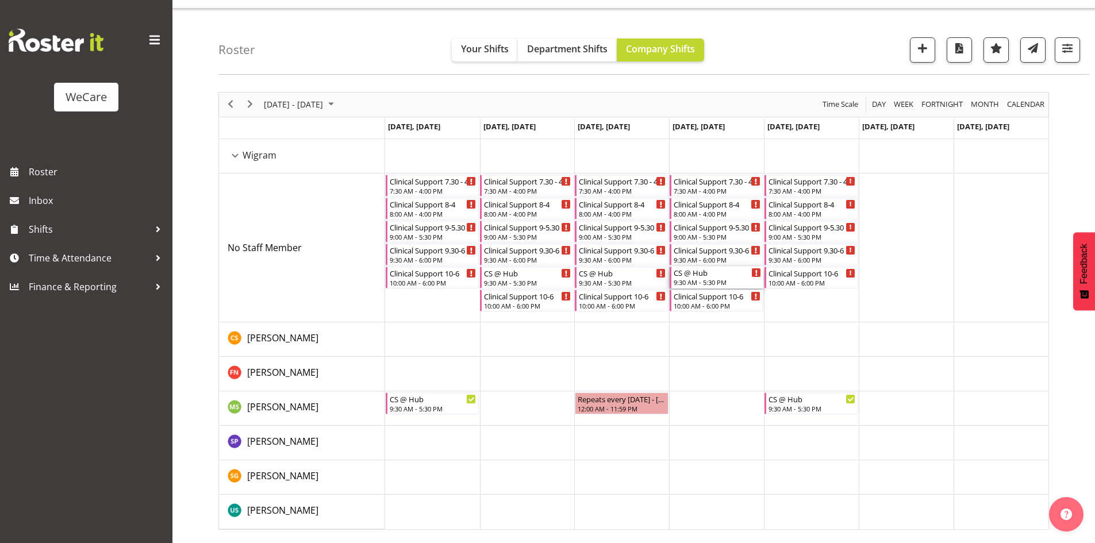
click at [741, 275] on div "CS @ Hub" at bounding box center [716, 272] width 87 height 11
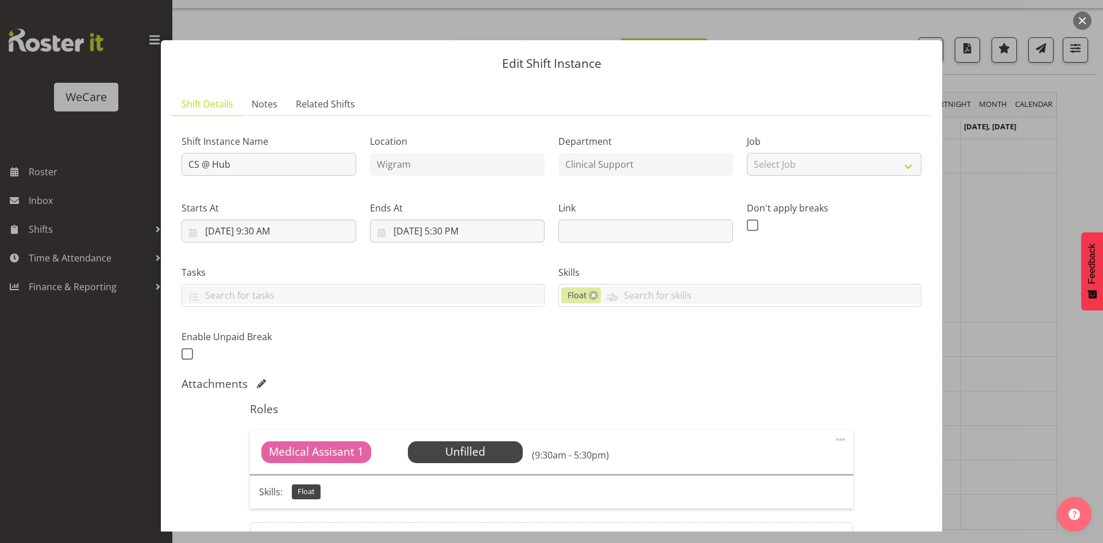
click at [477, 438] on div "Medical Assisant 1 Unfilled Select Employee (9:30am - 5:30pm)" at bounding box center [551, 452] width 603 height 45
click at [476, 440] on div "Medical Assisant 1 Unfilled Select Employee (9:30am - 5:30pm)" at bounding box center [551, 452] width 603 height 45
click at [474, 449] on span "Select Employee" at bounding box center [465, 452] width 86 height 17
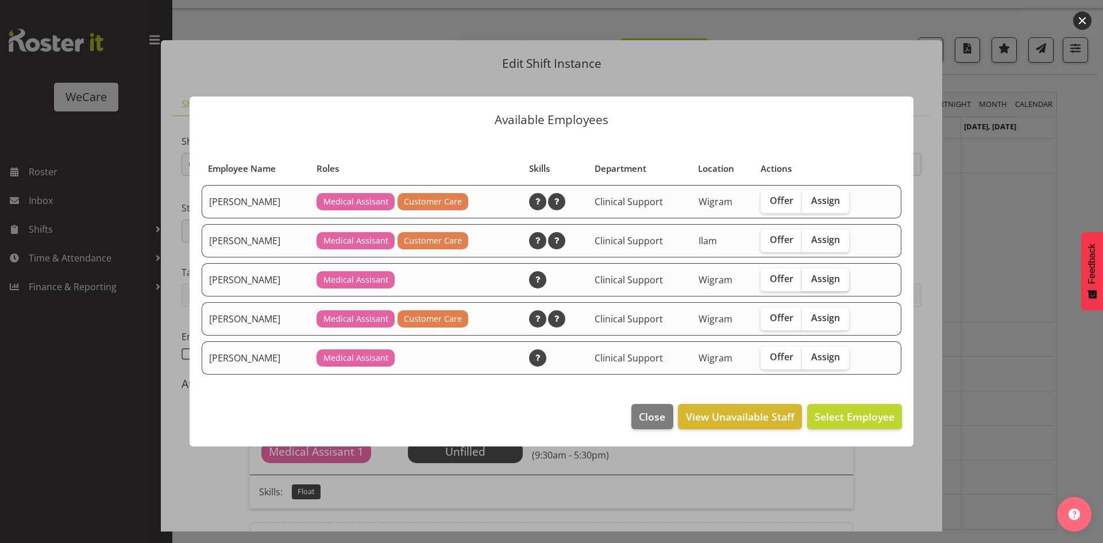
click at [830, 287] on label "Assign" at bounding box center [825, 279] width 47 height 23
click at [810, 283] on input "Assign" at bounding box center [805, 278] width 7 height 7
checkbox input "true"
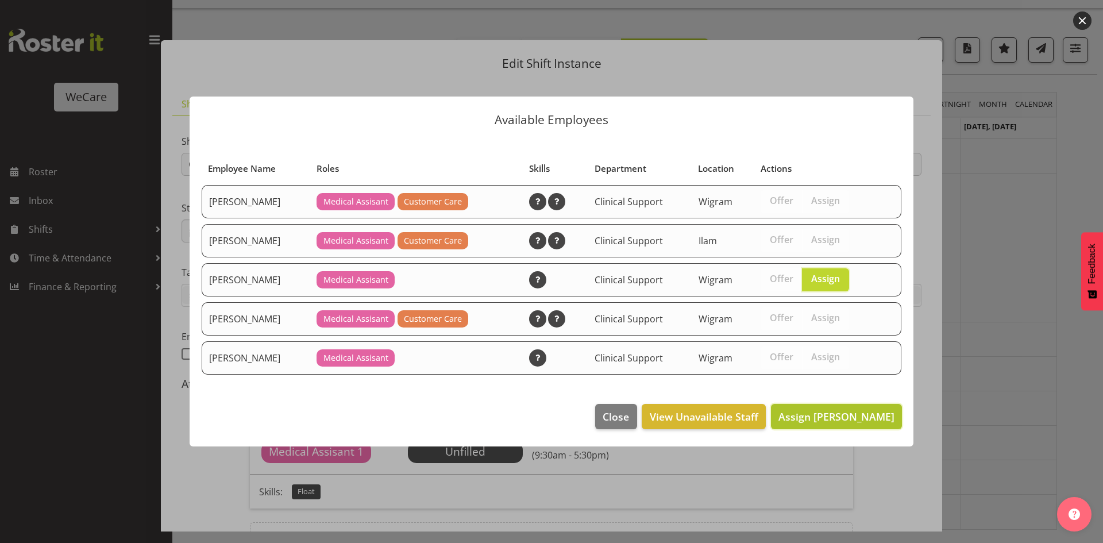
click at [870, 415] on span "Assign [PERSON_NAME]" at bounding box center [837, 417] width 116 height 14
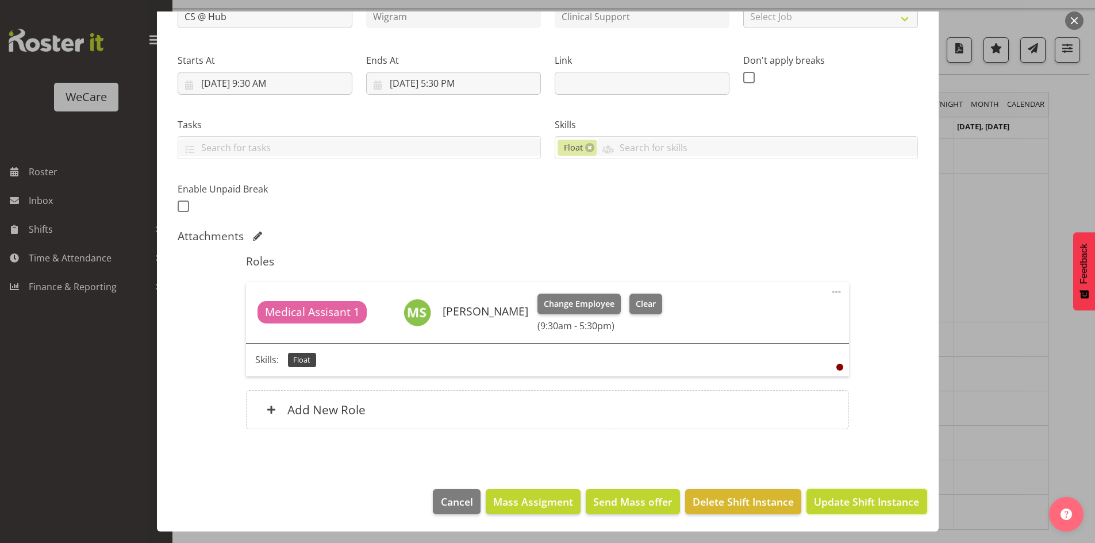
click at [892, 508] on span "Update Shift Instance" at bounding box center [866, 501] width 105 height 15
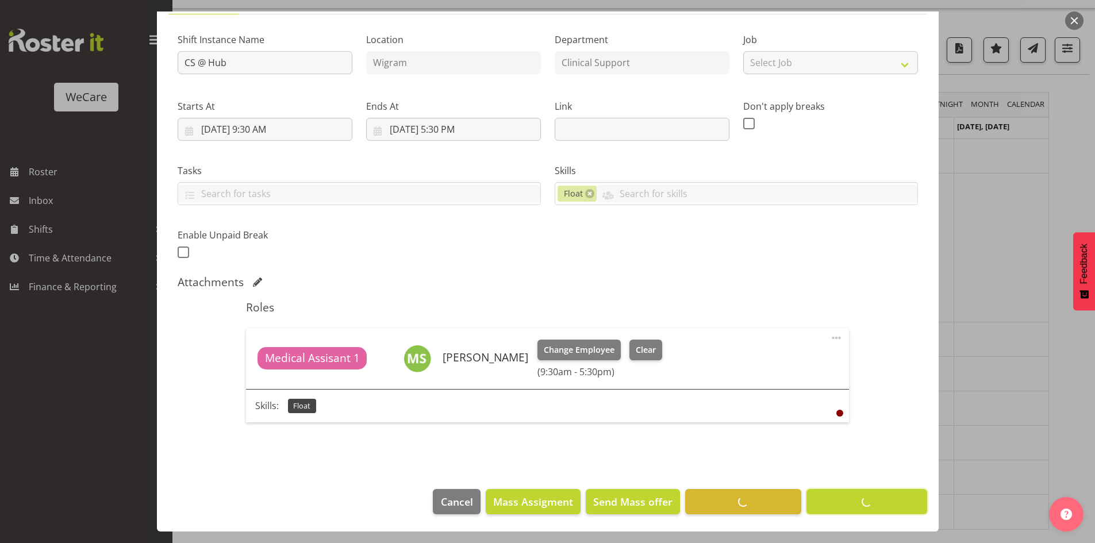
scroll to position [102, 0]
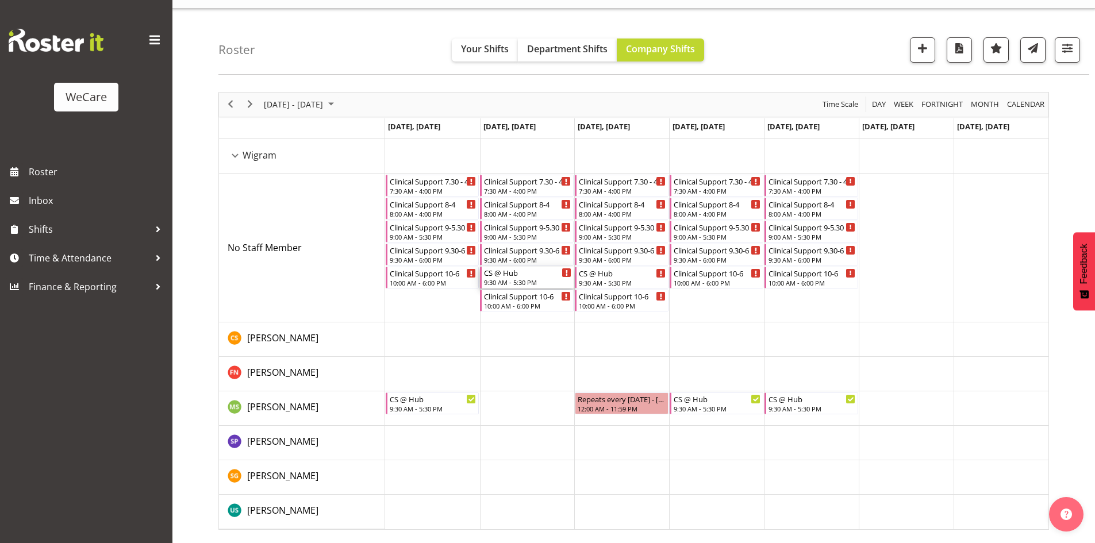
click at [519, 280] on div "9:30 AM - 5:30 PM" at bounding box center [527, 282] width 87 height 9
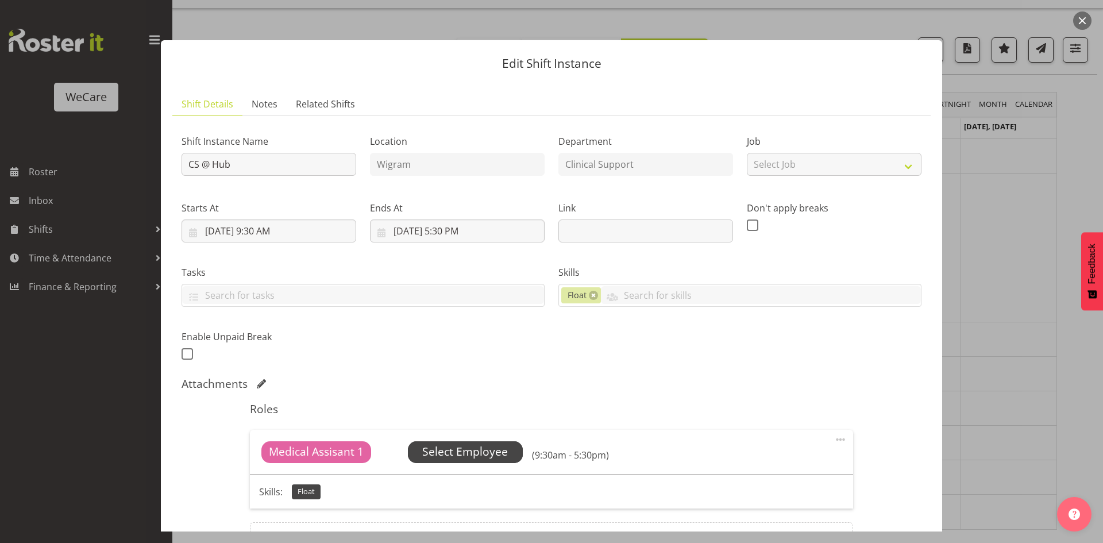
click at [440, 457] on span "Select Employee" at bounding box center [465, 452] width 86 height 17
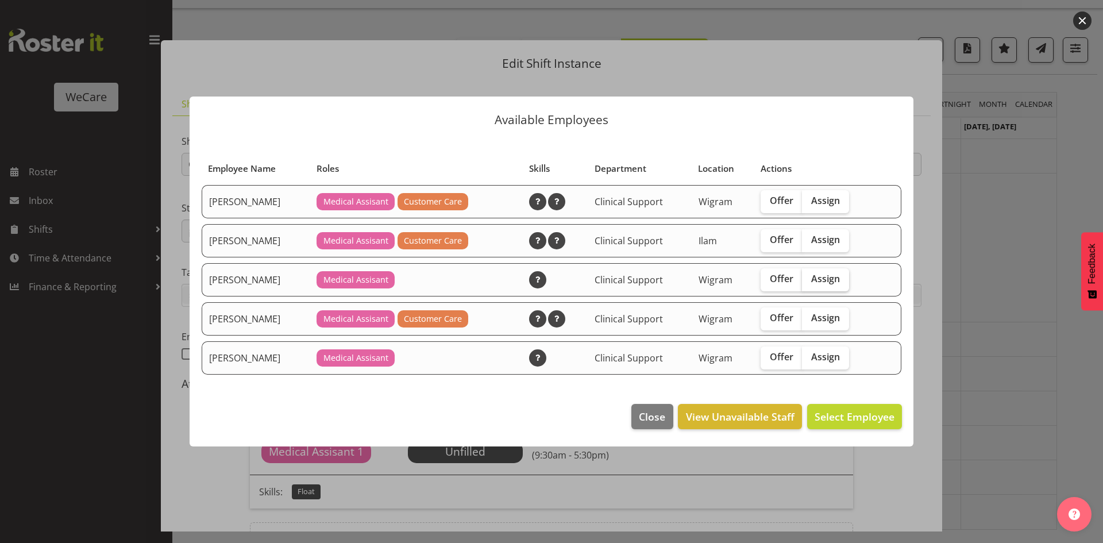
click at [822, 287] on label "Assign" at bounding box center [825, 279] width 47 height 23
click at [810, 283] on input "Assign" at bounding box center [805, 278] width 7 height 7
checkbox input "true"
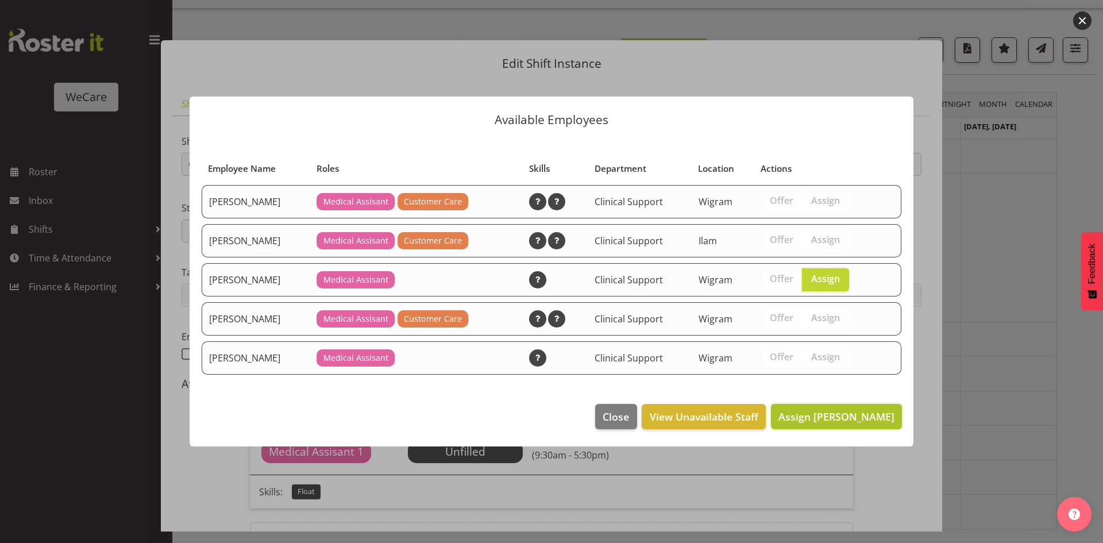
click at [845, 416] on span "Assign Mehreen Sardar" at bounding box center [837, 417] width 116 height 14
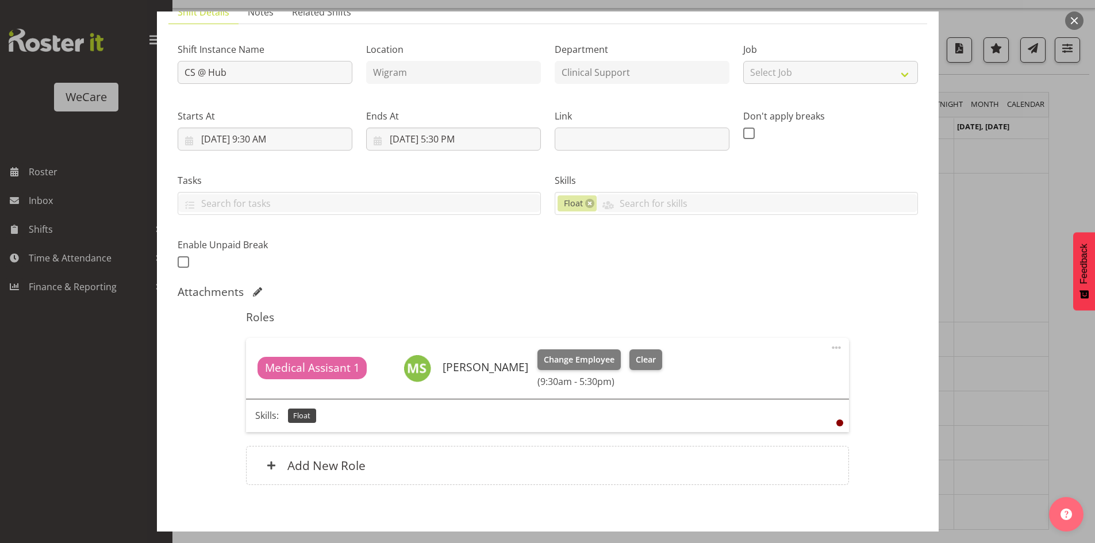
scroll to position [148, 0]
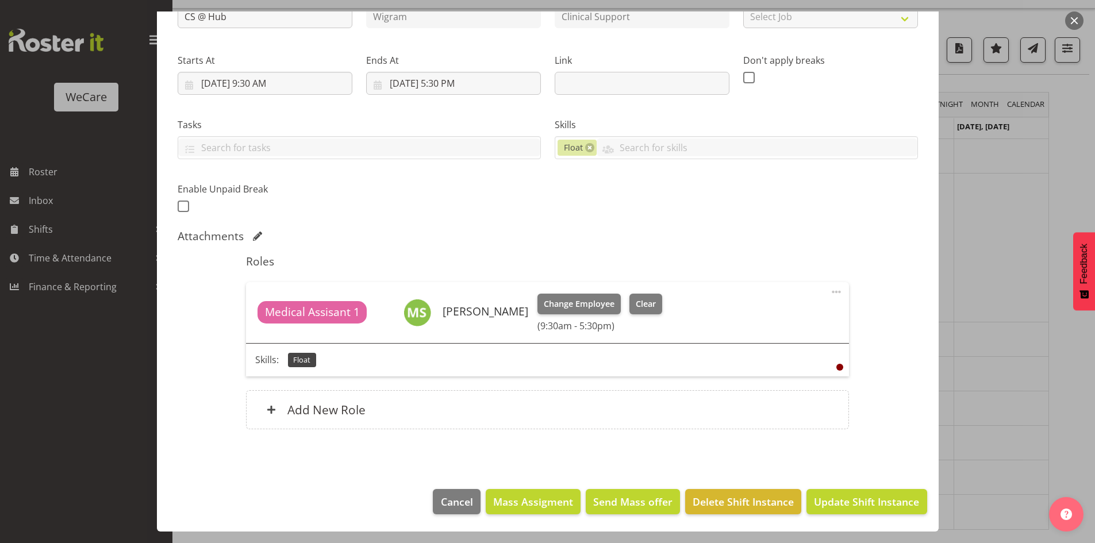
click at [866, 521] on footer "Cancel Mass Assigment Send Mass offer Delete Shift Instance Update Shift Instan…" at bounding box center [547, 504] width 781 height 54
click at [864, 514] on button "Update Shift Instance" at bounding box center [866, 501] width 120 height 25
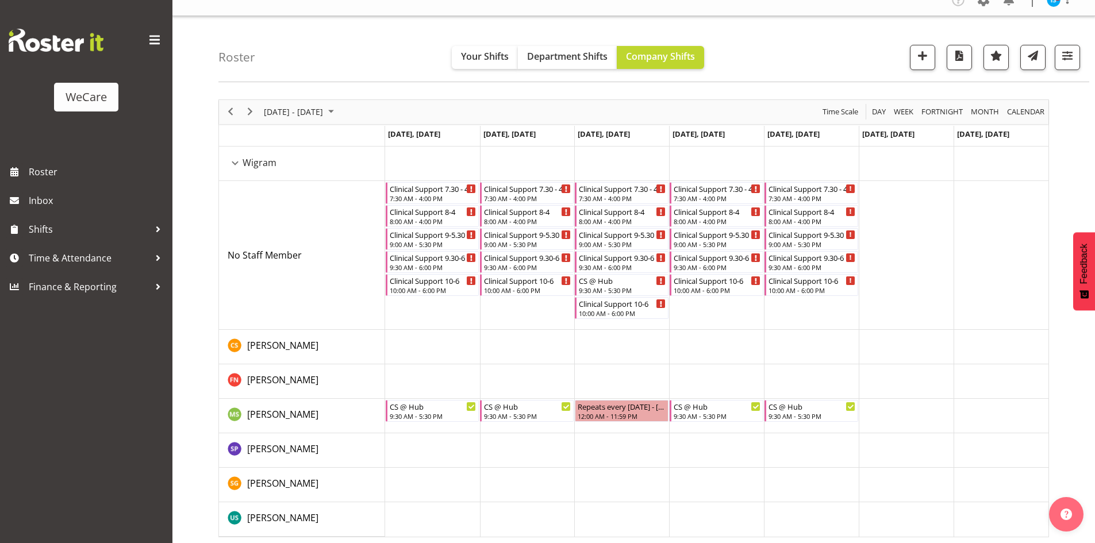
scroll to position [22, 0]
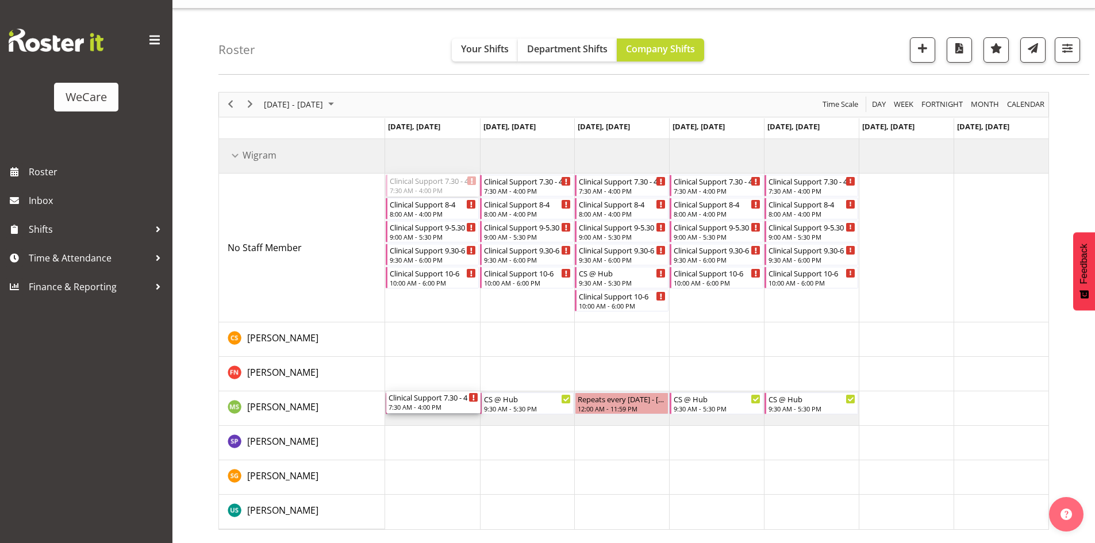
drag, startPoint x: 439, startPoint y: 182, endPoint x: 475, endPoint y: 434, distance: 255.3
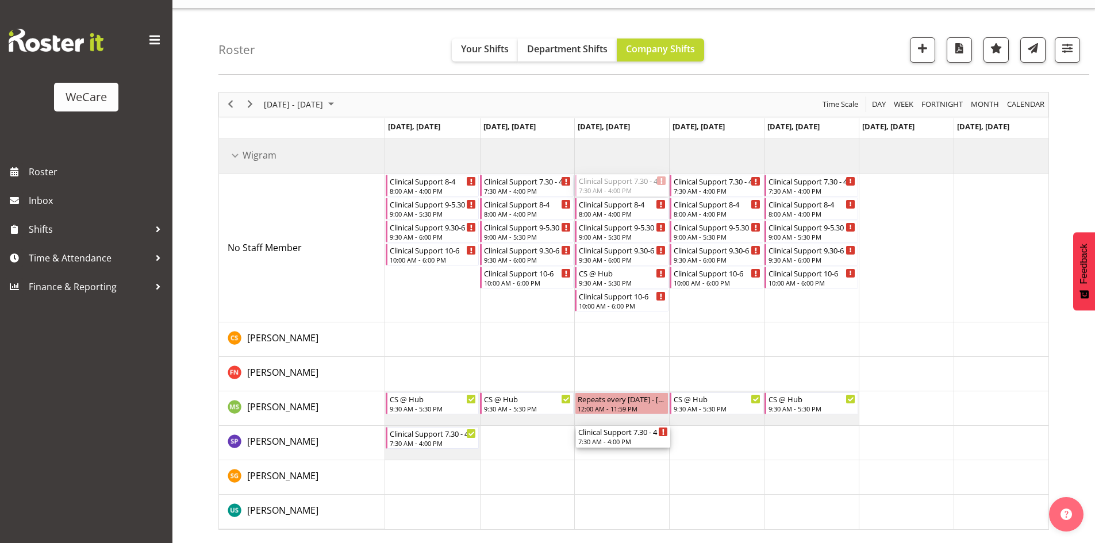
drag, startPoint x: 637, startPoint y: 187, endPoint x: 642, endPoint y: 428, distance: 241.4
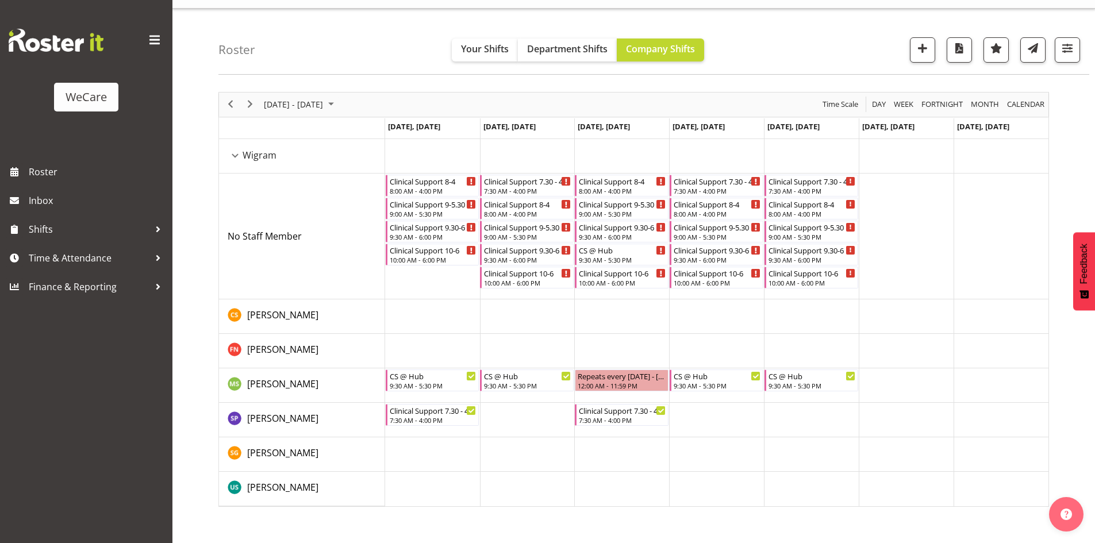
drag, startPoint x: 725, startPoint y: 172, endPoint x: 737, endPoint y: 399, distance: 227.3
click at [737, 399] on tbody "Timeline Week of November 24, 2025" at bounding box center [716, 322] width 663 height 367
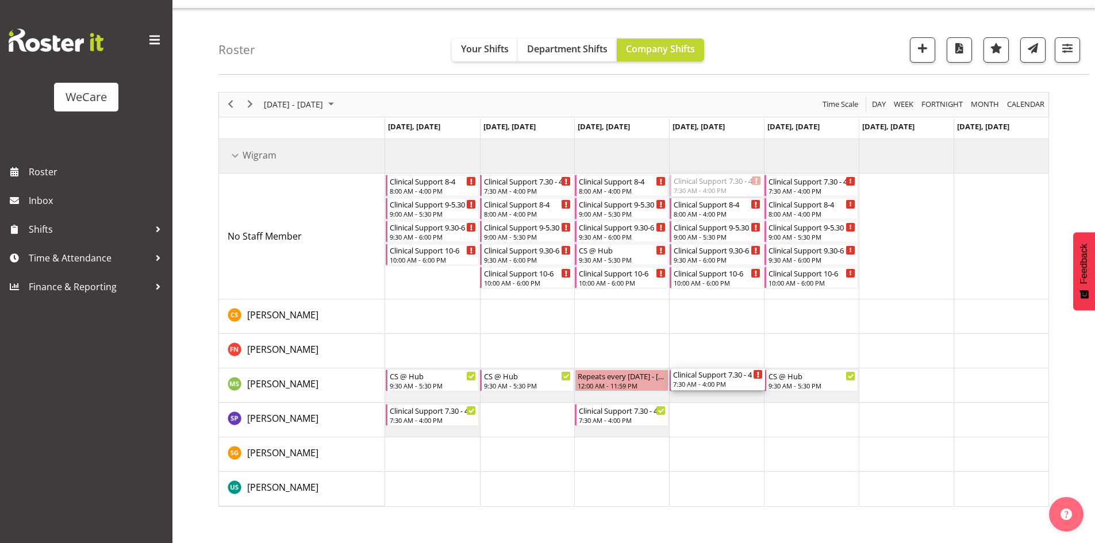
drag, startPoint x: 727, startPoint y: 177, endPoint x: 722, endPoint y: 415, distance: 238.5
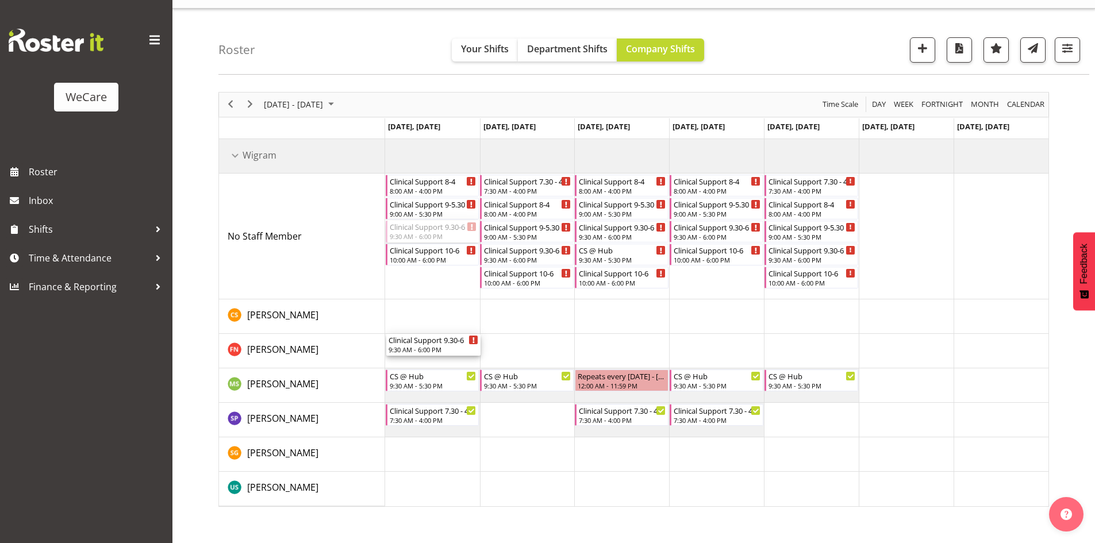
drag, startPoint x: 441, startPoint y: 228, endPoint x: 434, endPoint y: 313, distance: 84.7
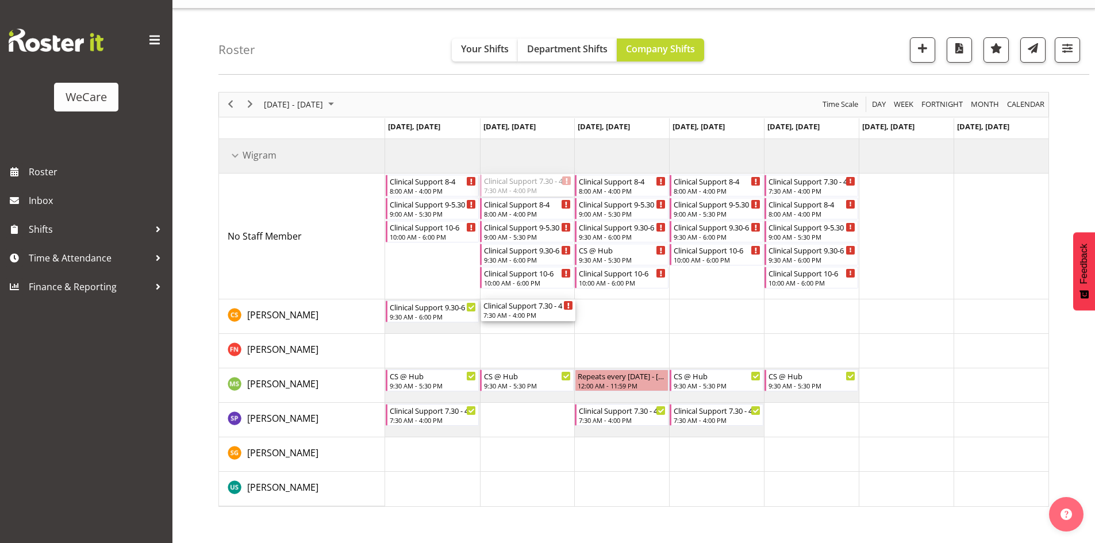
drag, startPoint x: 537, startPoint y: 186, endPoint x: 548, endPoint y: 331, distance: 145.2
click at [548, 331] on div "Clinical Support 8-4 8:00 AM - 4:00 PM Clinical Support 9-5.30 9:00 AM - 5:30 P…" at bounding box center [716, 322] width 663 height 367
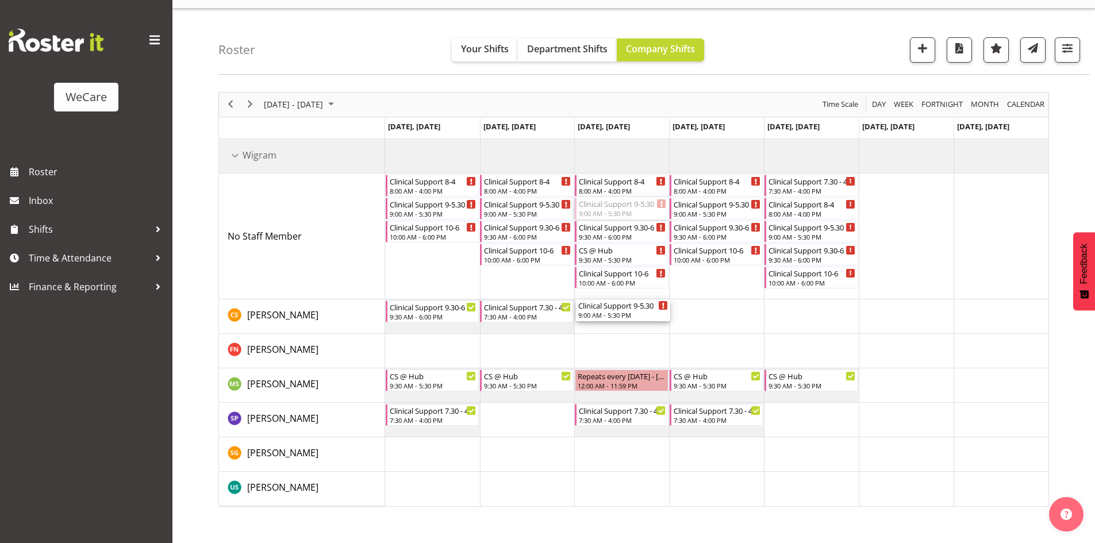
drag, startPoint x: 640, startPoint y: 214, endPoint x: 653, endPoint y: 318, distance: 104.3
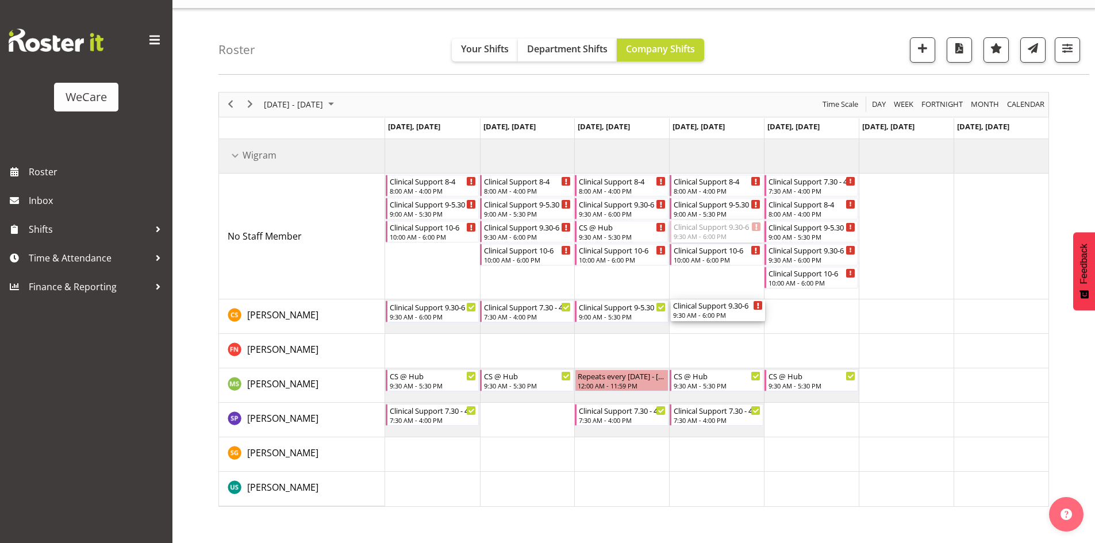
drag, startPoint x: 728, startPoint y: 232, endPoint x: 735, endPoint y: 313, distance: 81.3
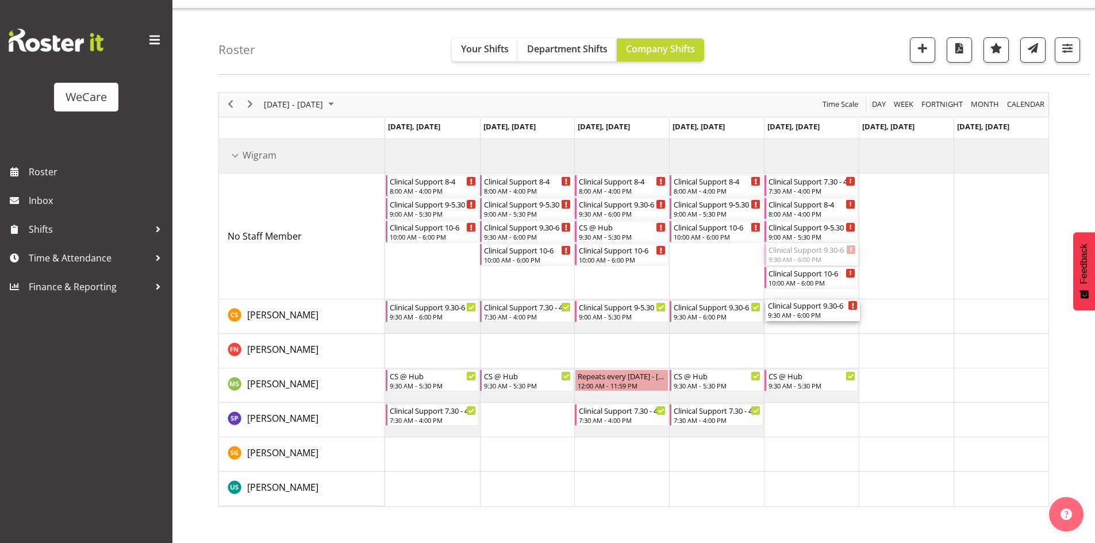
drag, startPoint x: 801, startPoint y: 254, endPoint x: 811, endPoint y: 317, distance: 63.3
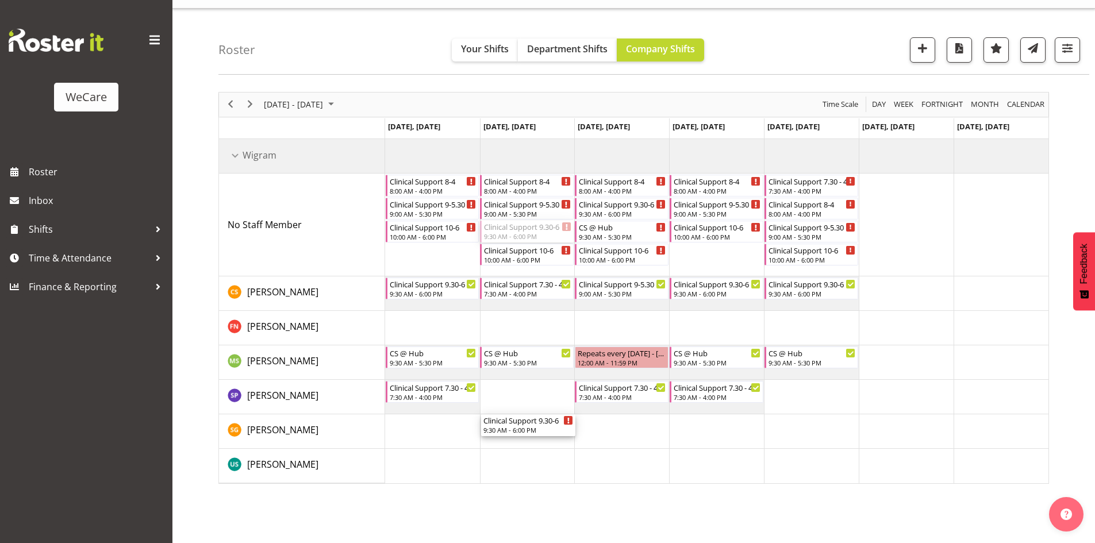
drag, startPoint x: 515, startPoint y: 228, endPoint x: 524, endPoint y: 267, distance: 39.4
drag, startPoint x: 618, startPoint y: 210, endPoint x: 638, endPoint y: 422, distance: 213.0
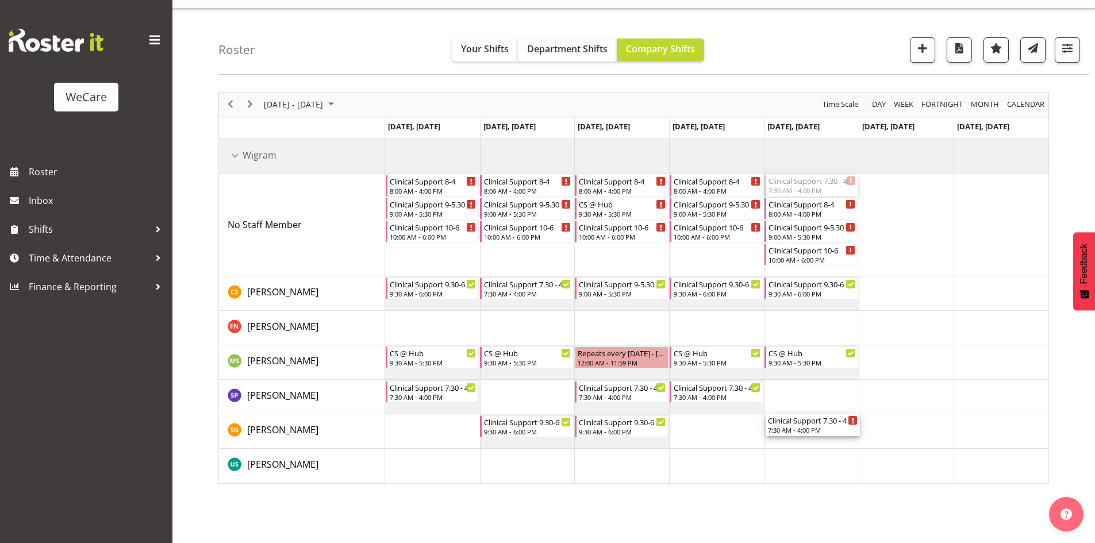
drag, startPoint x: 834, startPoint y: 194, endPoint x: 829, endPoint y: 427, distance: 233.3
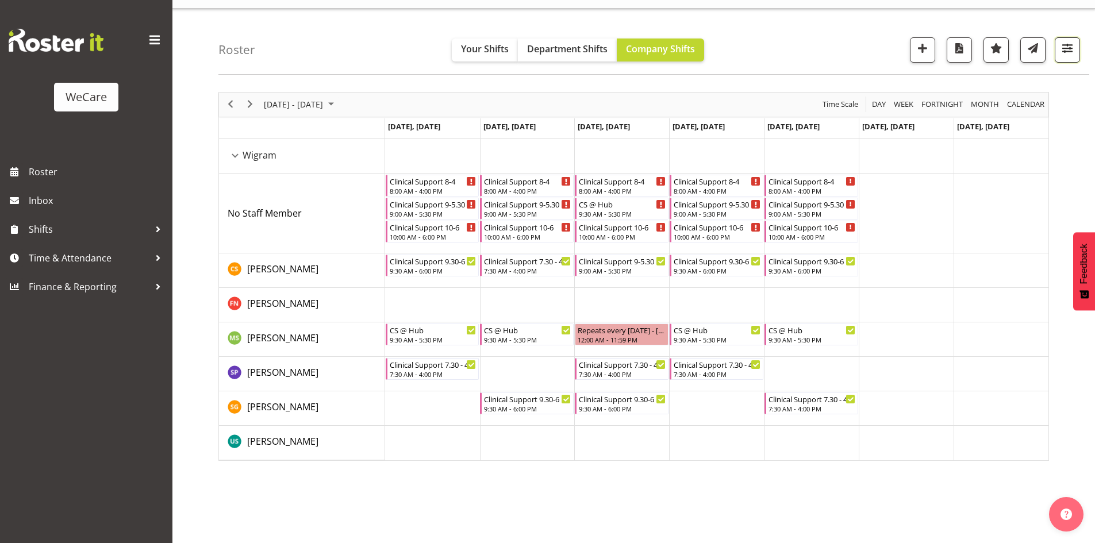
click at [1056, 44] on button "button" at bounding box center [1066, 49] width 25 height 25
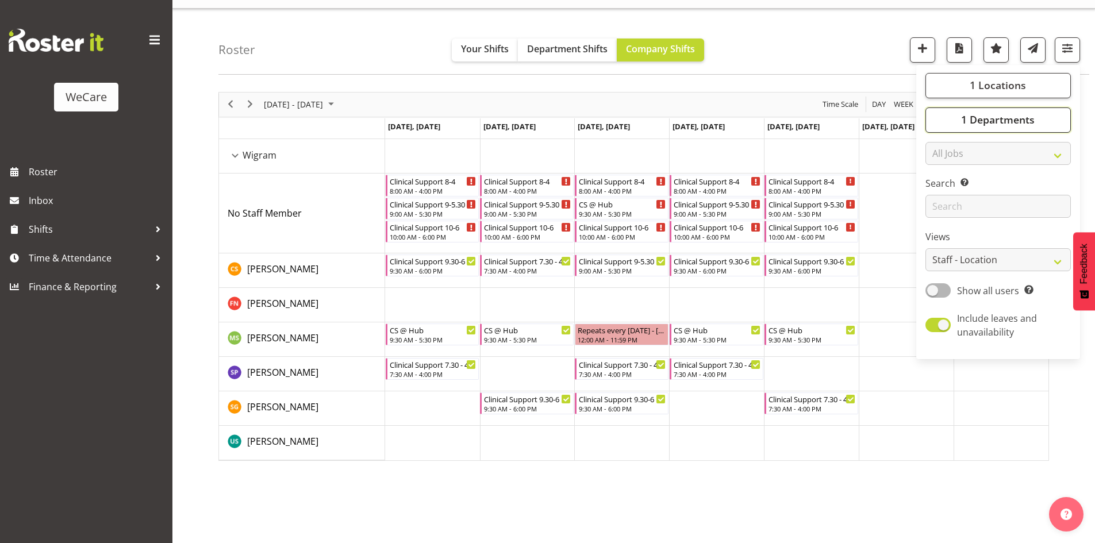
click at [1043, 118] on button "1 Departments" at bounding box center [997, 119] width 145 height 25
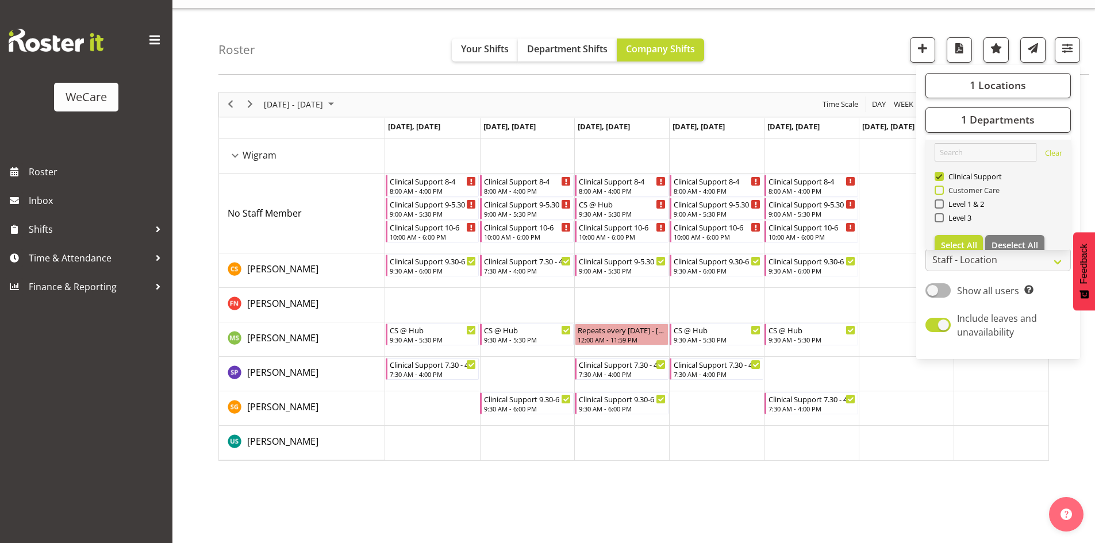
drag, startPoint x: 959, startPoint y: 177, endPoint x: 966, endPoint y: 194, distance: 17.8
click at [959, 176] on span "Clinical Support" at bounding box center [972, 176] width 59 height 9
click at [942, 176] on input "Clinical Support" at bounding box center [937, 175] width 7 height 7
checkbox input "false"
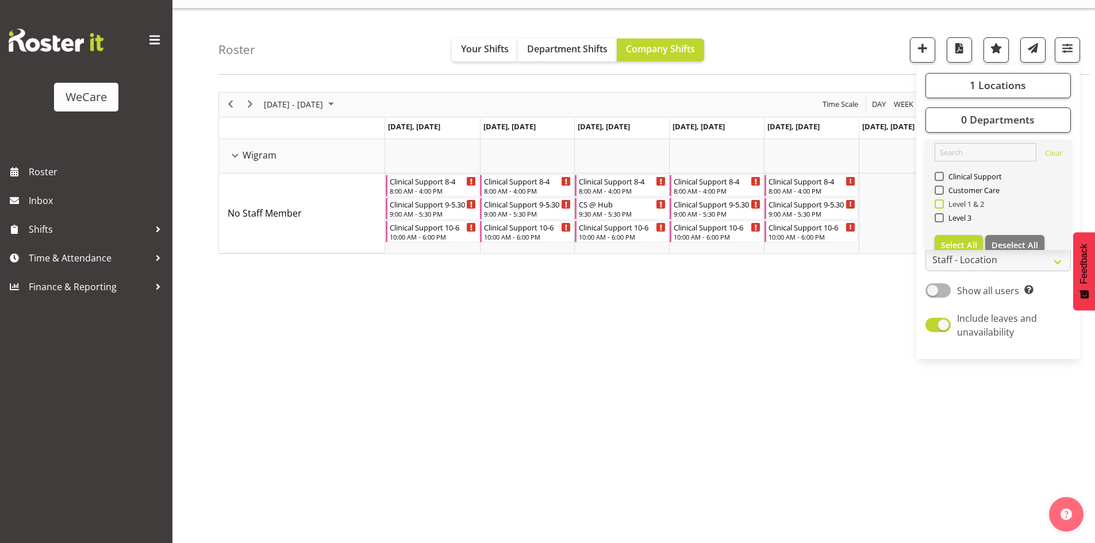
click at [968, 202] on span "Level 1 & 2" at bounding box center [963, 203] width 41 height 9
click at [942, 202] on input "Level 1 & 2" at bounding box center [937, 203] width 7 height 7
checkbox input "true"
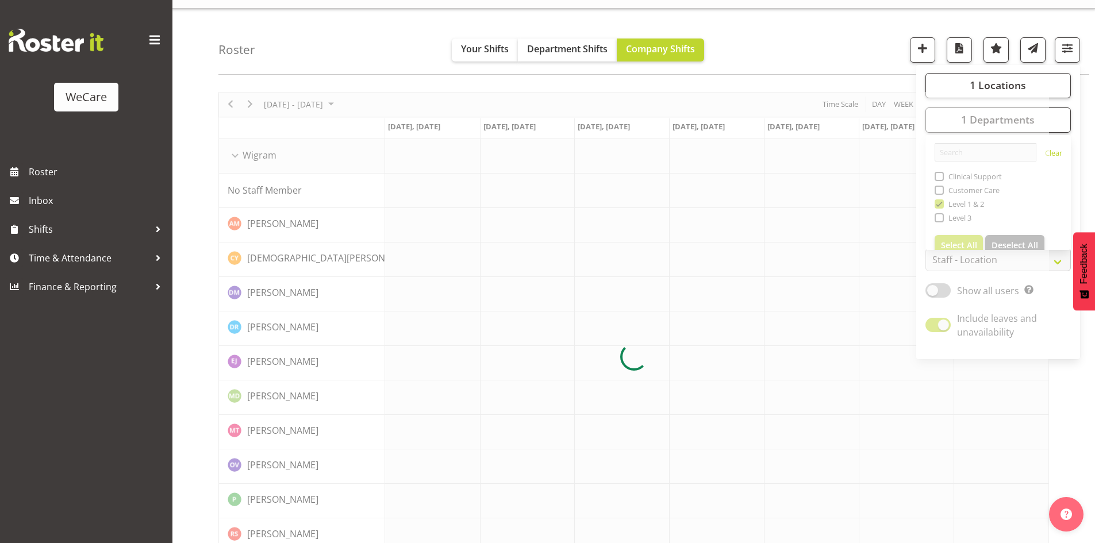
drag, startPoint x: 834, startPoint y: 80, endPoint x: 829, endPoint y: 80, distance: 5.8
click at [834, 79] on div "Roster Your Shifts Department Shifts Company Shifts 1 Locations Clear Business …" at bounding box center [633, 320] width 922 height 622
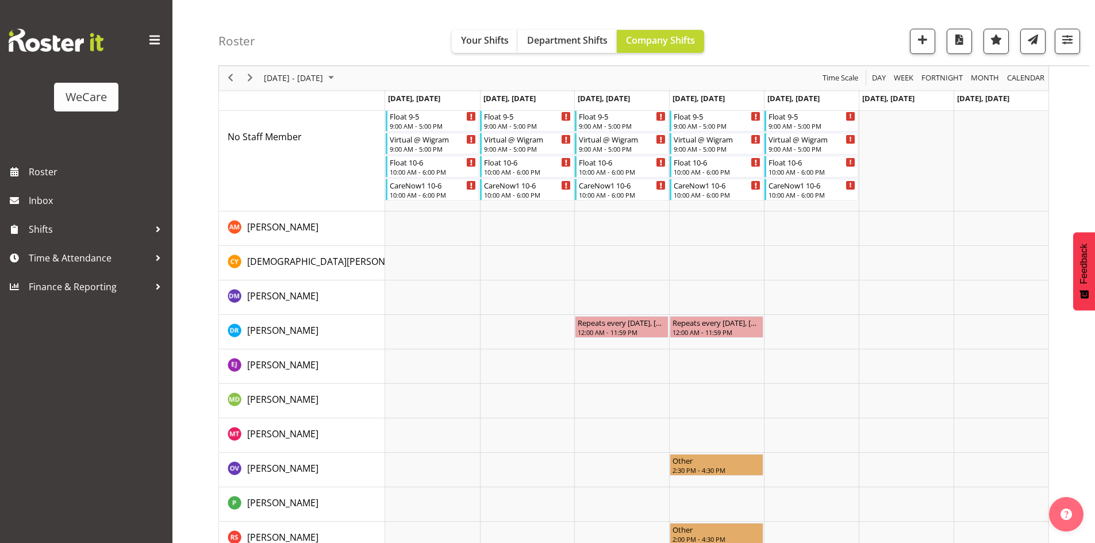
scroll to position [225, 0]
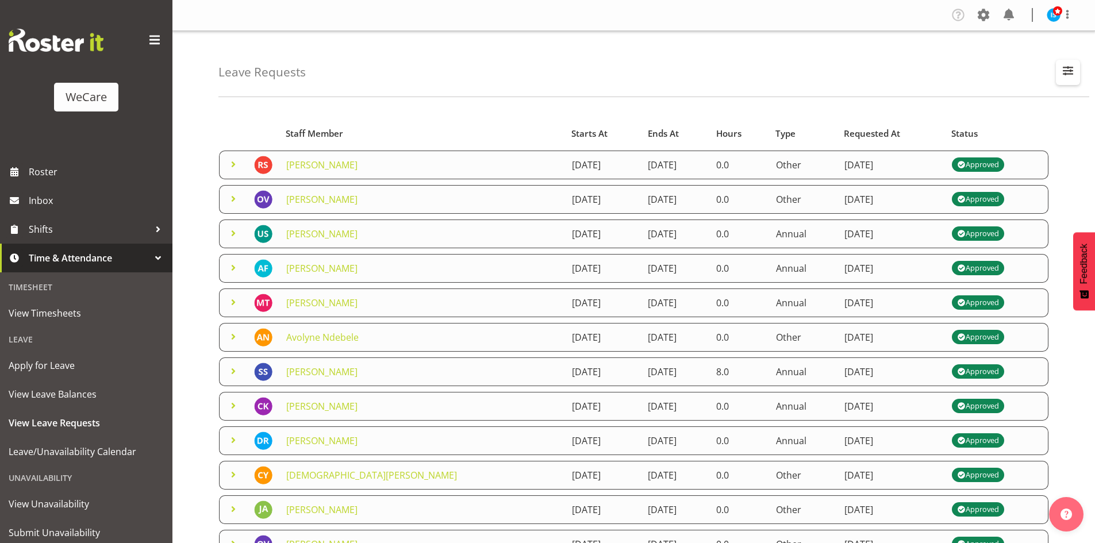
click at [1065, 70] on span "button" at bounding box center [1067, 70] width 15 height 15
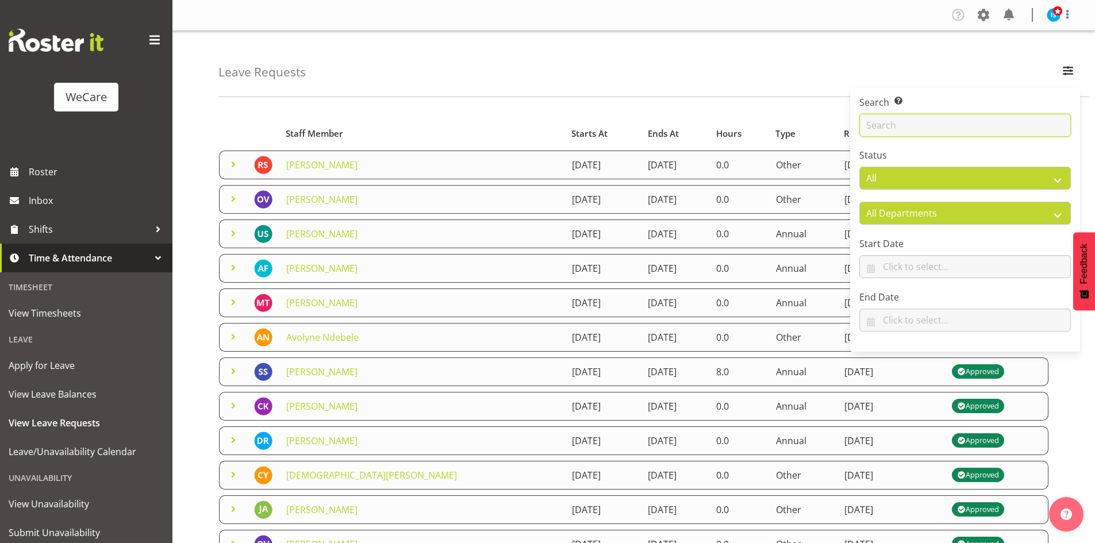
click at [953, 123] on input "text" at bounding box center [964, 125] width 211 height 23
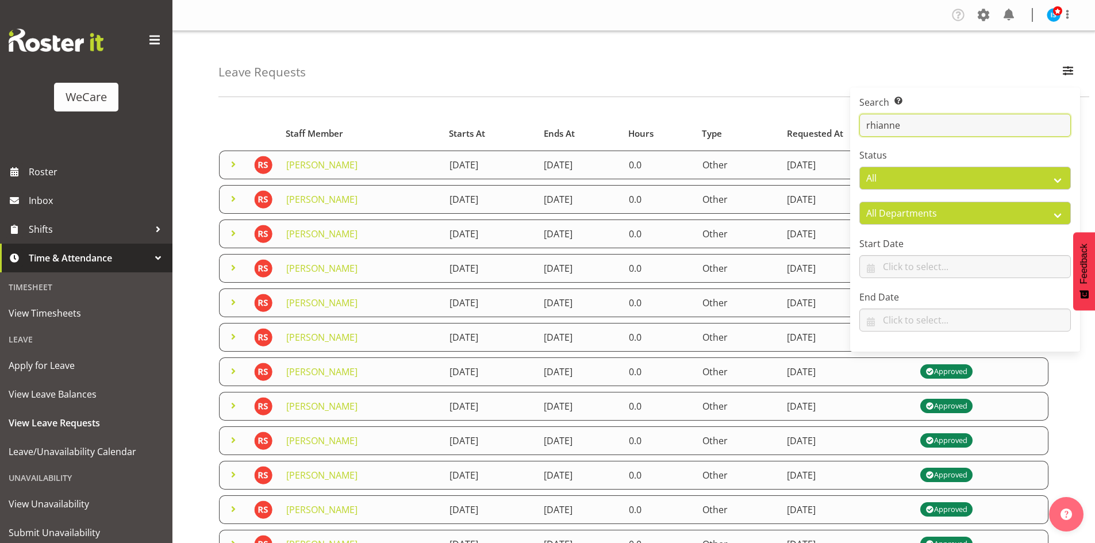
type input "rhianne"
click at [426, 81] on div "Leave Requests Search Search for a particular employee rhianne Status All Appro…" at bounding box center [653, 64] width 870 height 66
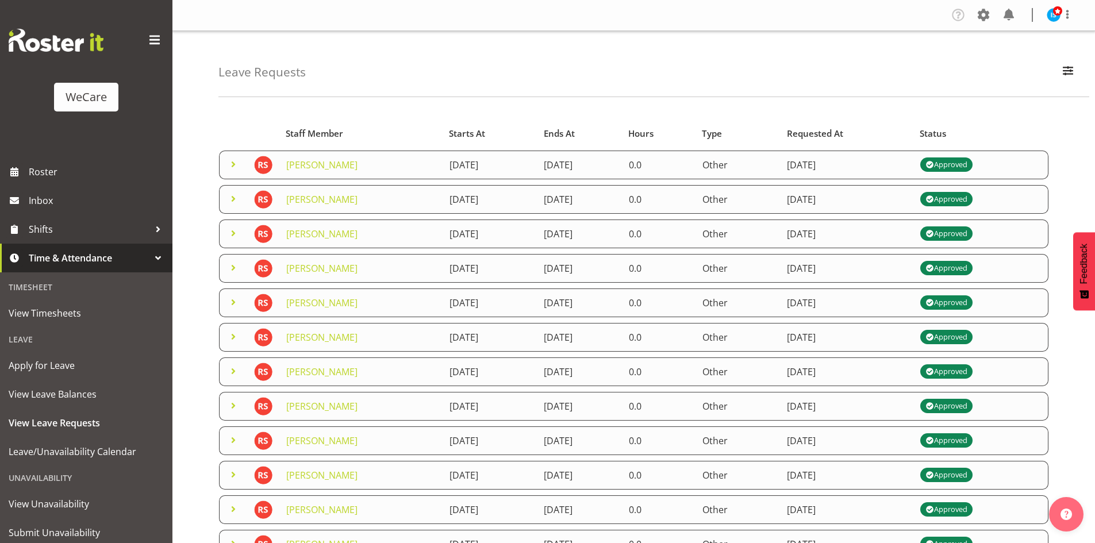
click at [226, 194] on span at bounding box center [233, 199] width 14 height 14
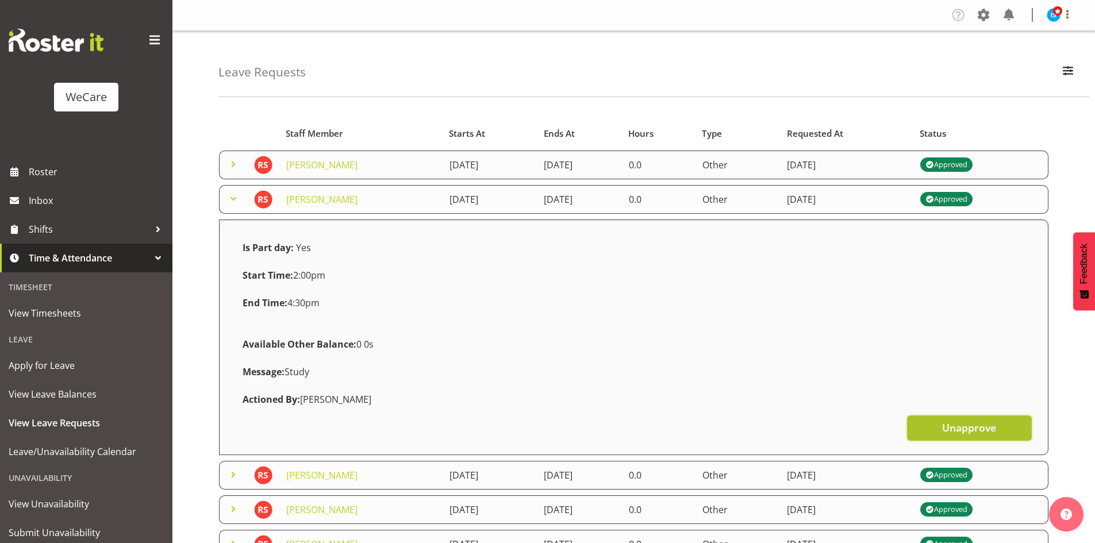
click at [937, 416] on button "Unapprove" at bounding box center [969, 427] width 125 height 25
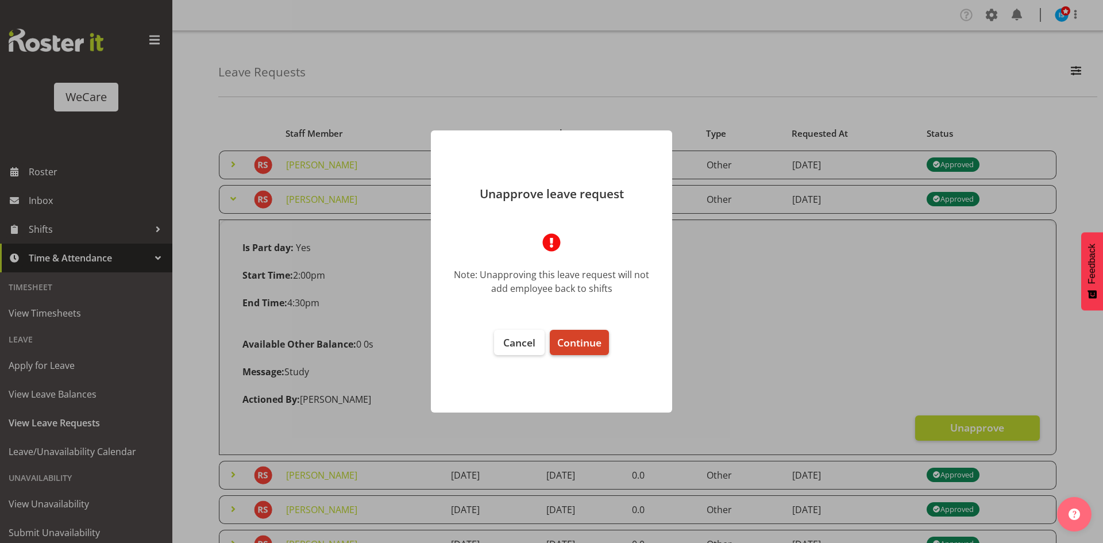
click at [586, 340] on span "Continue" at bounding box center [579, 343] width 44 height 14
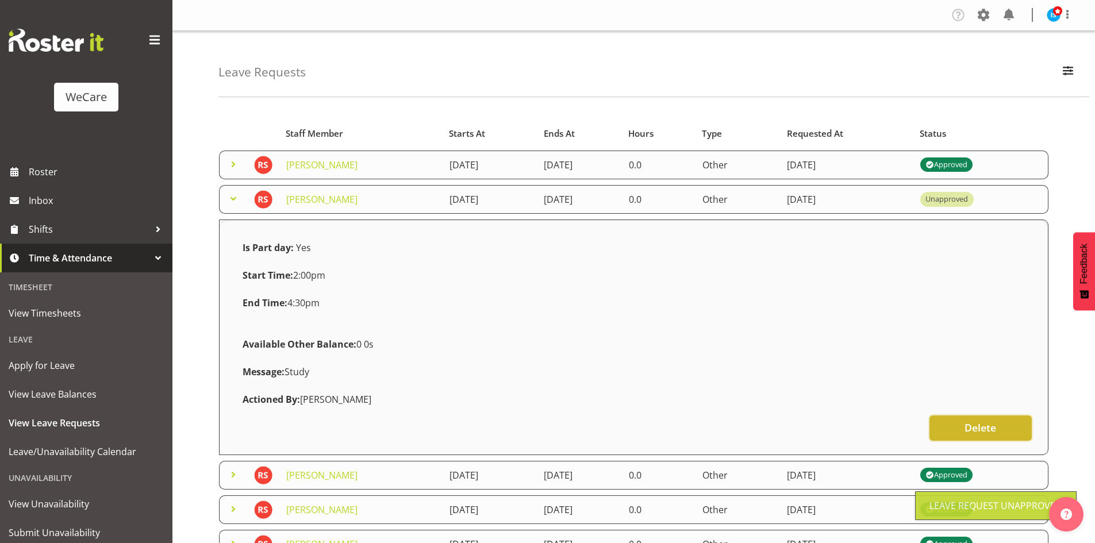
click at [958, 423] on button "Delete" at bounding box center [980, 427] width 102 height 25
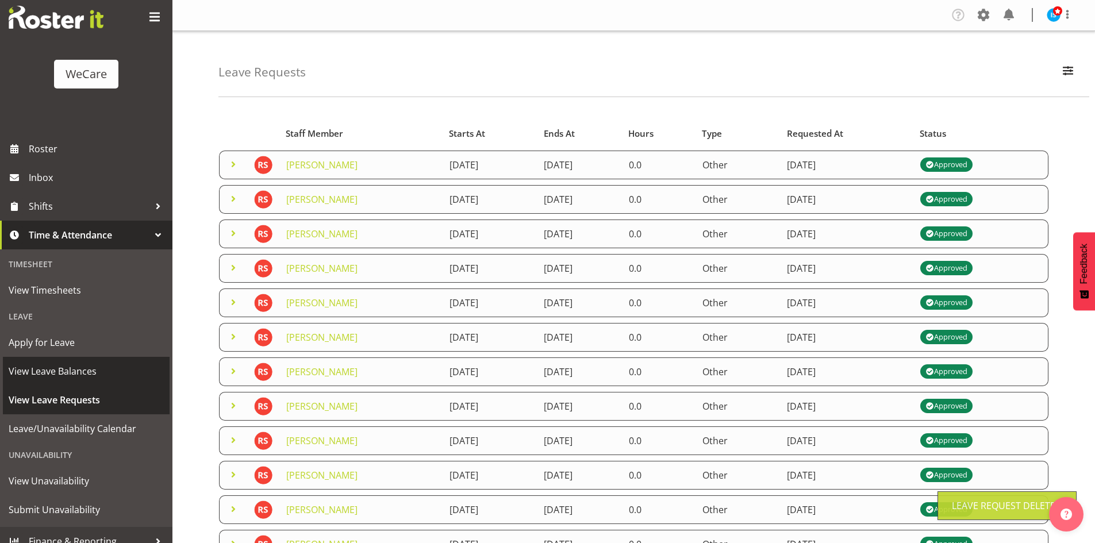
scroll to position [36, 0]
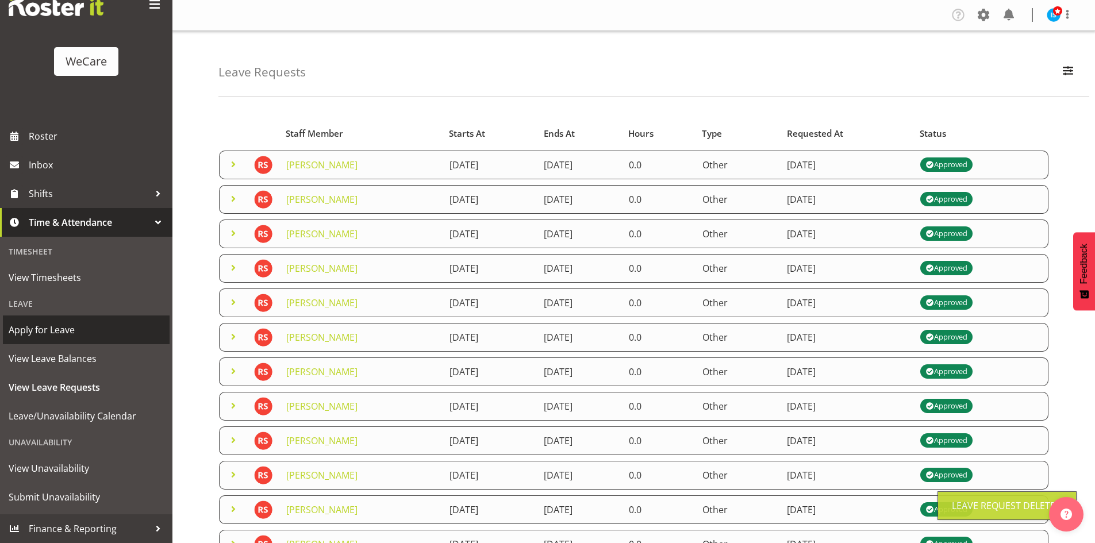
click at [108, 330] on span "Apply for Leave" at bounding box center [86, 329] width 155 height 17
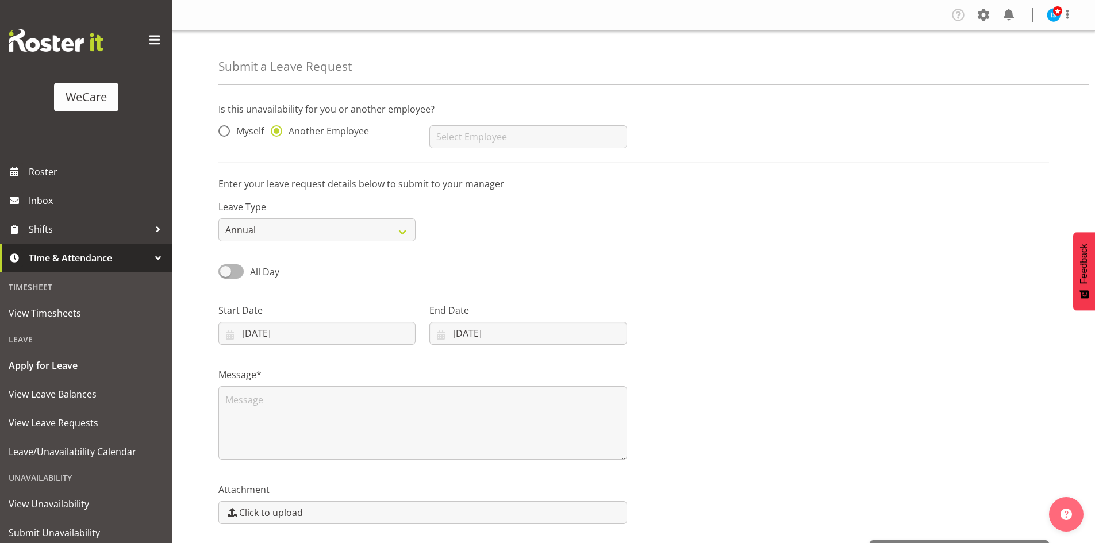
click at [537, 118] on div "No results found" at bounding box center [527, 132] width 211 height 46
click at [545, 132] on input "text" at bounding box center [527, 136] width 197 height 23
click at [510, 157] on link "[PERSON_NAME]" at bounding box center [527, 165] width 197 height 21
type input "[PERSON_NAME]"
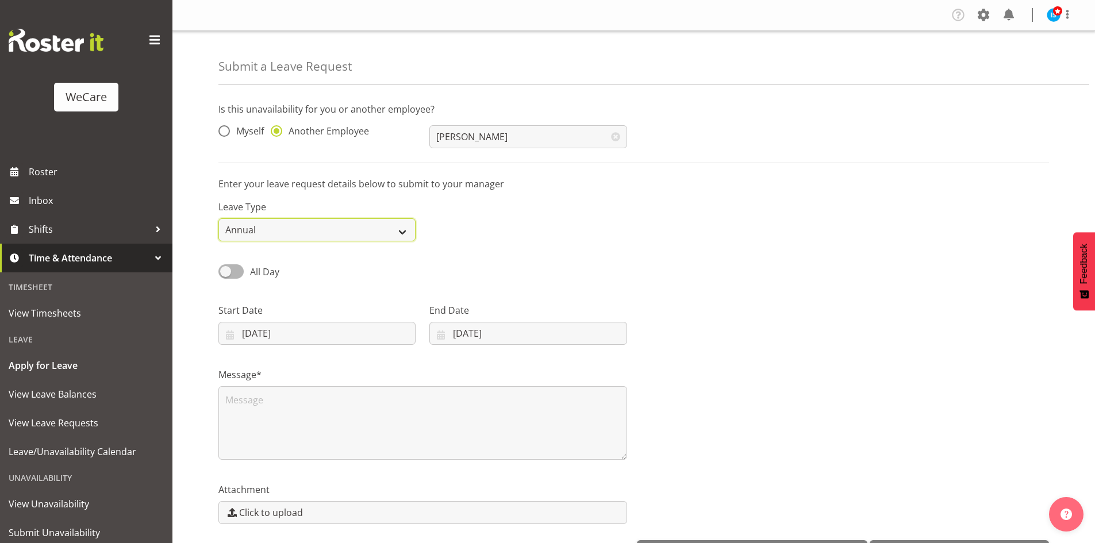
click at [226, 232] on select "Annual Sick Leave Without Pay Bereavement Domestic Violence Parental Jury Servi…" at bounding box center [316, 229] width 197 height 23
select select "Other"
click at [218, 218] on select "Annual Sick Leave Without Pay Bereavement Domestic Violence Parental Jury Servi…" at bounding box center [316, 229] width 197 height 23
click at [237, 261] on div "All Day" at bounding box center [316, 267] width 211 height 39
click at [236, 271] on span at bounding box center [230, 271] width 25 height 14
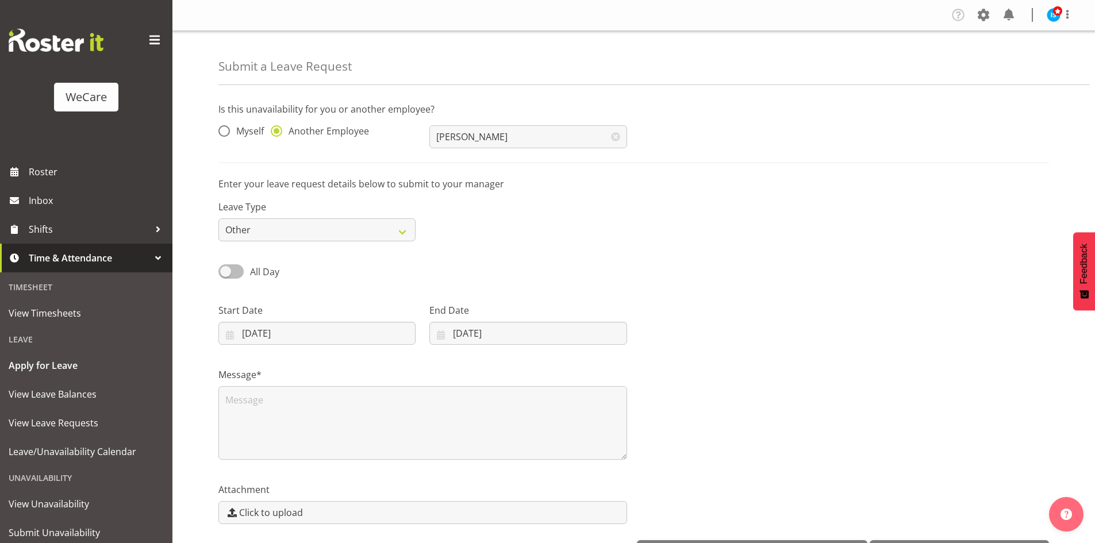
click at [226, 271] on input "All Day" at bounding box center [221, 271] width 7 height 7
checkbox input "true"
click at [263, 342] on input "[DATE]" at bounding box center [316, 333] width 197 height 23
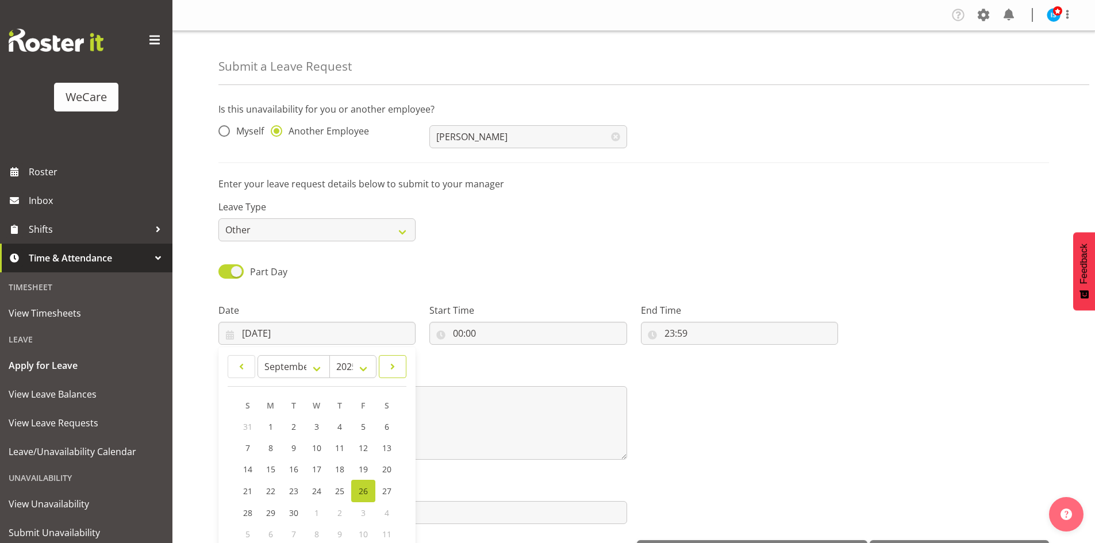
click at [394, 371] on span at bounding box center [392, 367] width 13 height 14
select select "10"
click at [349, 510] on link "27" at bounding box center [340, 511] width 23 height 21
type input "[DATE]"
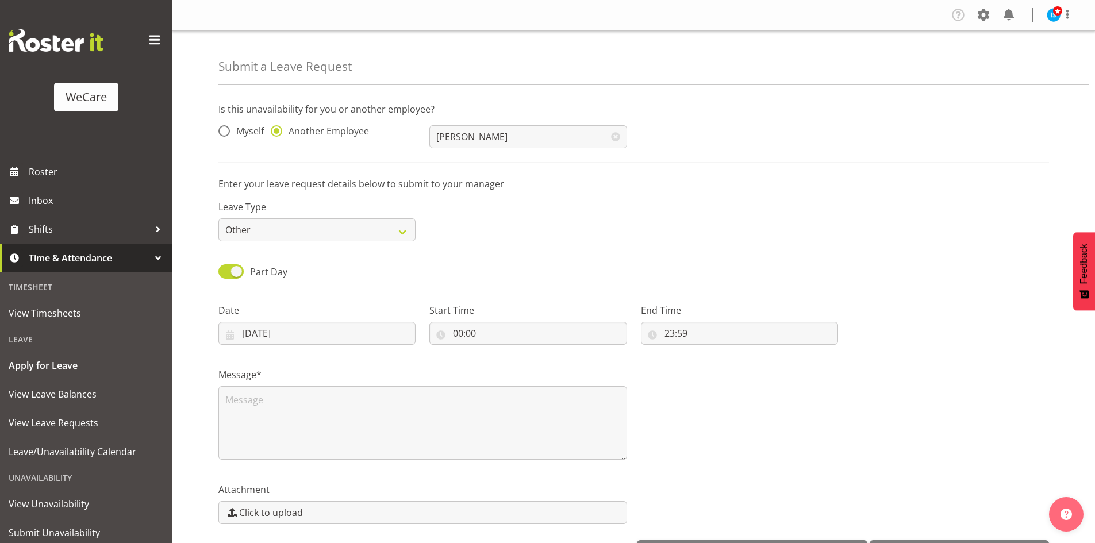
click at [472, 318] on div "Start Time 00:00 00 01 02 03 04 05 06 07 08 09 10 11 12 13 14 15 16 17 18 19 20…" at bounding box center [527, 323] width 197 height 41
click at [469, 325] on input "00:00" at bounding box center [527, 333] width 197 height 23
click at [513, 368] on select "00 01 02 03 04 05 06 07 08 09 10 11 12 13 14 15 16 17 18 19 20 21 22 23" at bounding box center [508, 363] width 26 height 23
select select "14"
click at [495, 352] on select "00 01 02 03 04 05 06 07 08 09 10 11 12 13 14 15 16 17 18 19 20 21 22 23" at bounding box center [508, 363] width 26 height 23
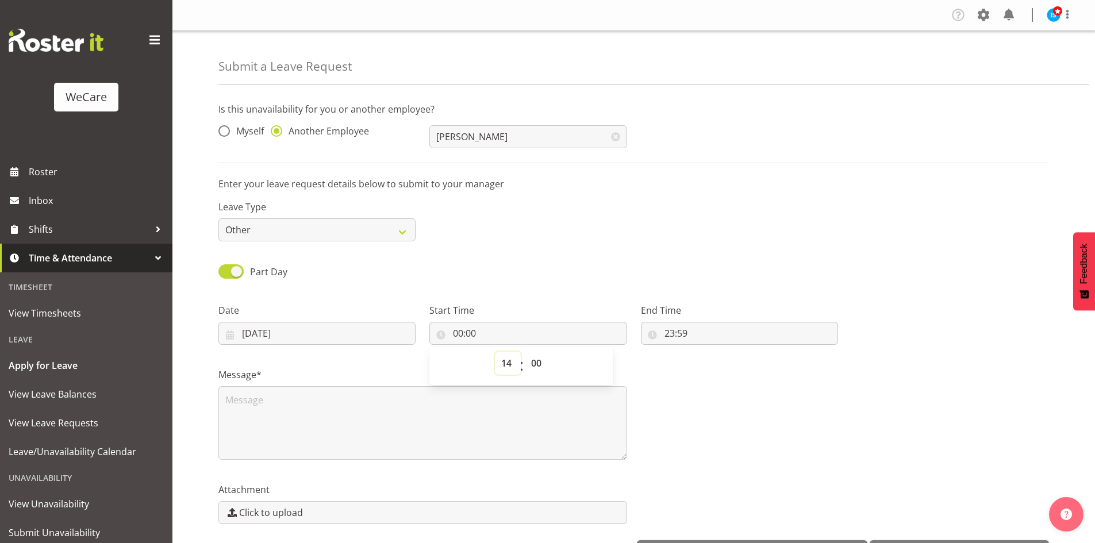
type input "14:00"
select select "30"
type input "14:30"
drag, startPoint x: 783, startPoint y: 393, endPoint x: 757, endPoint y: 379, distance: 29.1
click at [783, 392] on div "Message*" at bounding box center [633, 409] width 844 height 115
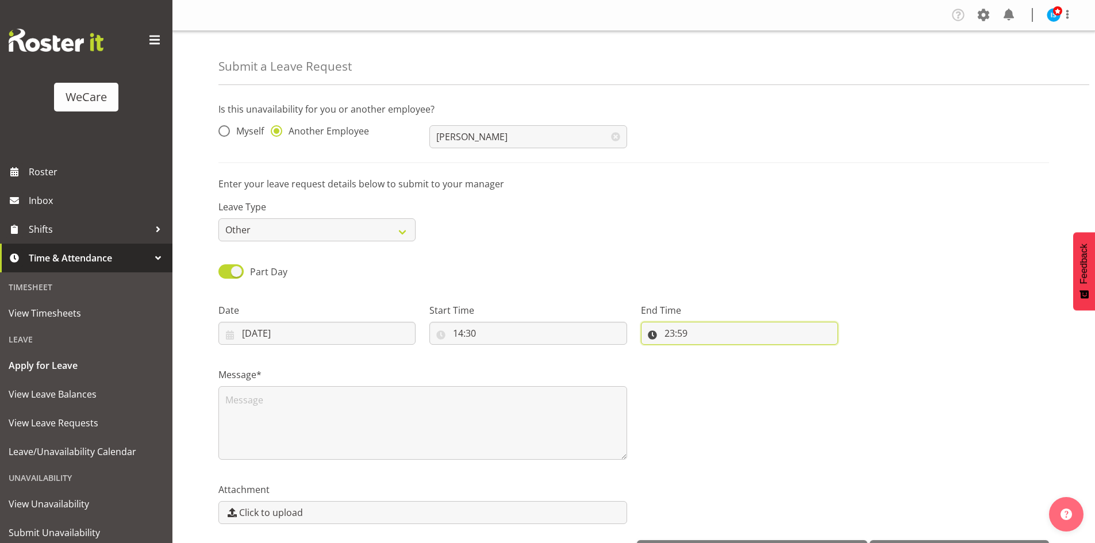
click at [677, 323] on input "23:59" at bounding box center [739, 333] width 197 height 23
click at [712, 363] on select "00 01 02 03 04 05 06 07 08 09 10 11 12 13 14 15 16 17 18 19 20 21 22 23" at bounding box center [719, 363] width 26 height 23
select select "16"
click at [706, 352] on select "00 01 02 03 04 05 06 07 08 09 10 11 12 13 14 15 16 17 18 19 20 21 22 23" at bounding box center [719, 363] width 26 height 23
type input "16:59"
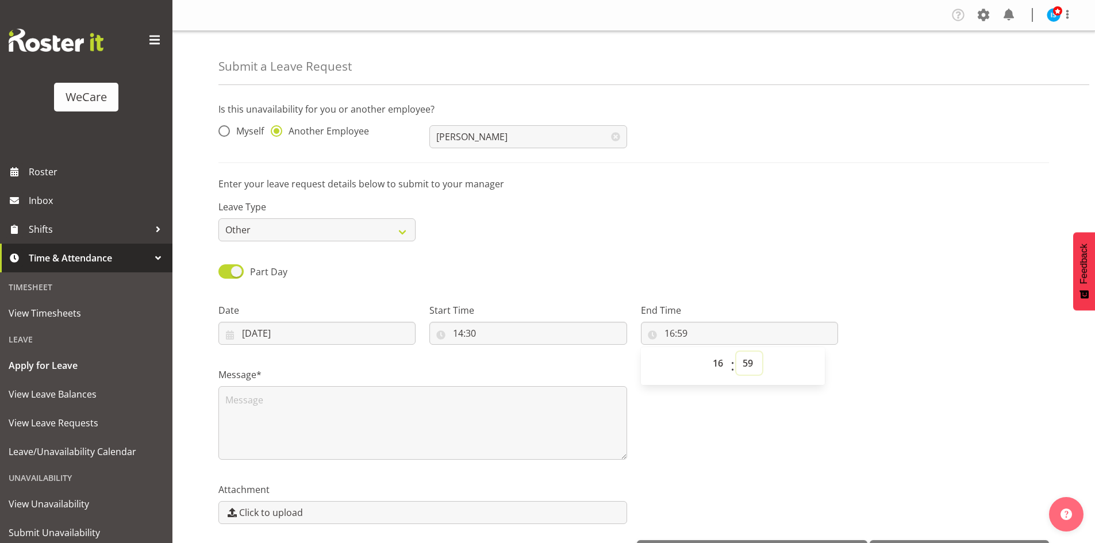
select select "0"
type input "16:00"
click at [437, 423] on textarea at bounding box center [422, 423] width 409 height 74
type textarea "s"
type textarea "Study"
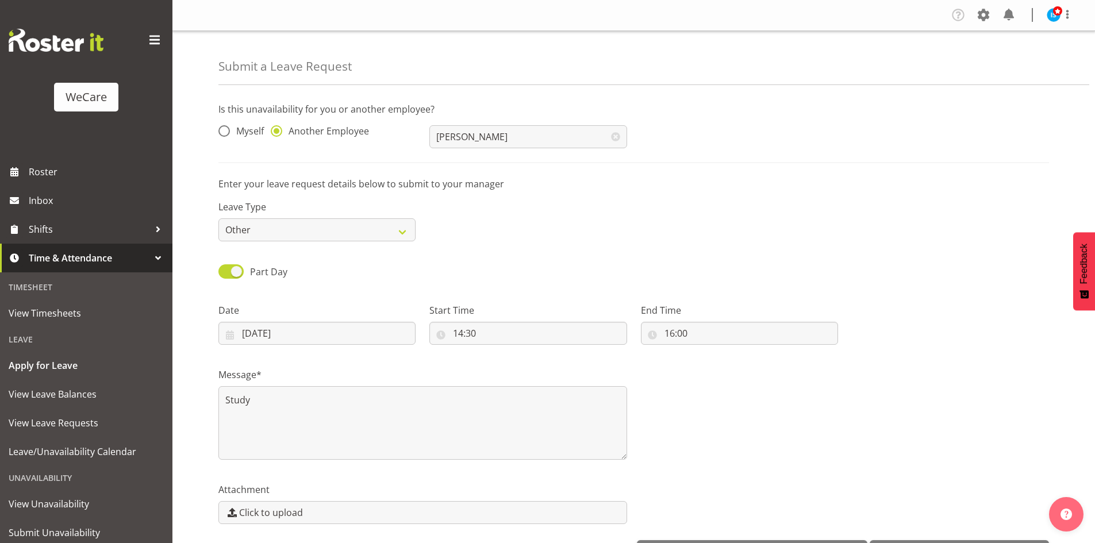
click at [877, 460] on div "Message* Study" at bounding box center [633, 409] width 844 height 115
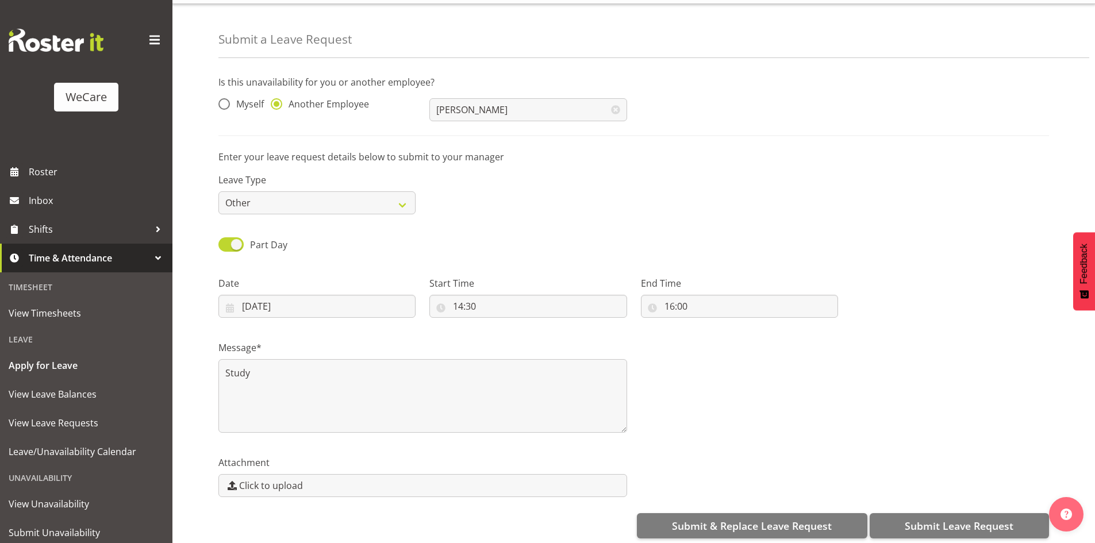
scroll to position [40, 0]
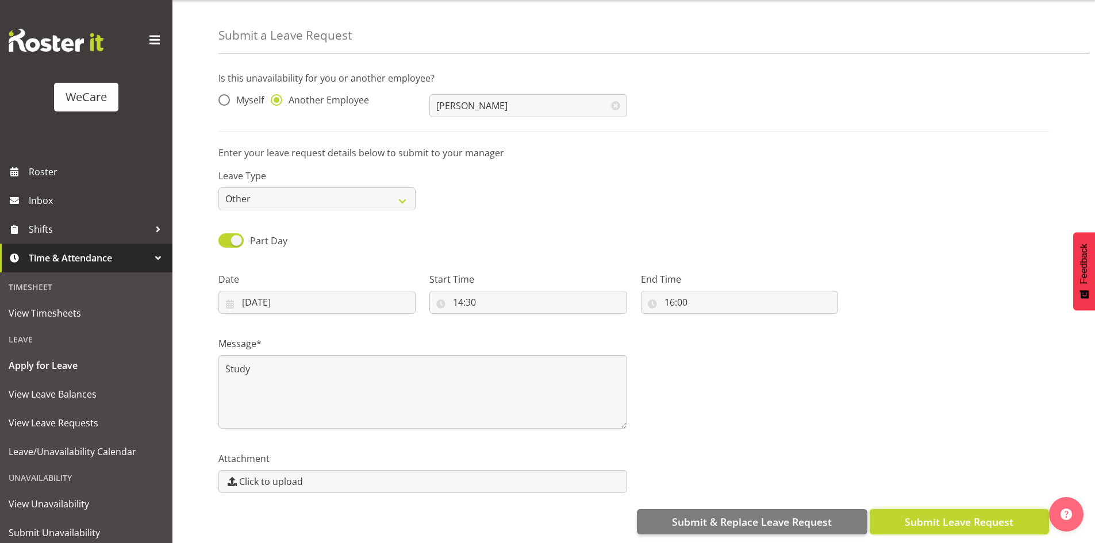
click at [993, 523] on button "Submit Leave Request" at bounding box center [958, 521] width 179 height 25
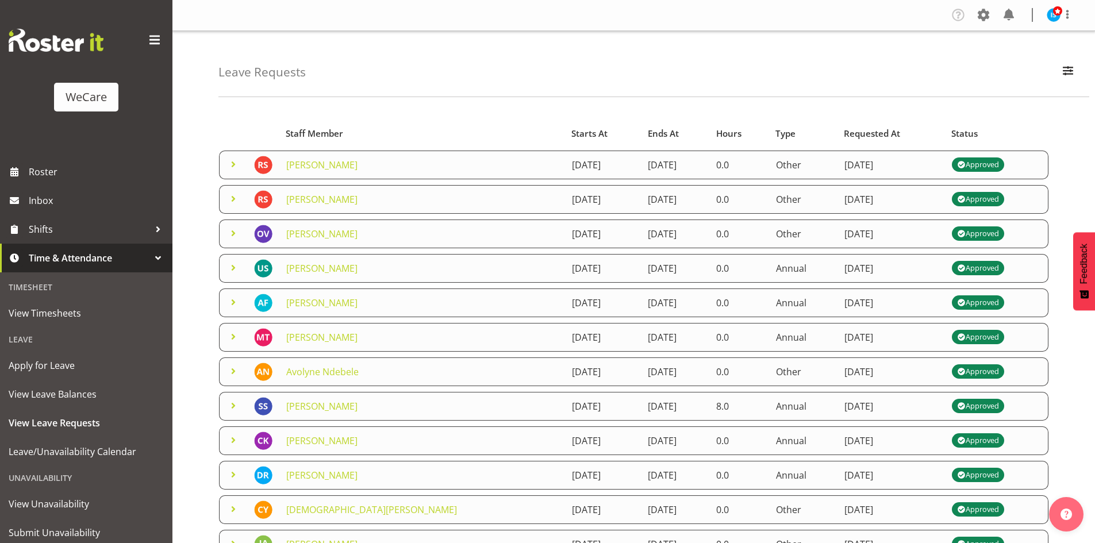
click at [1066, 57] on div "Leave Requests Search Search for a particular employee Status All Approved Requ…" at bounding box center [653, 64] width 870 height 66
click at [1072, 70] on span "button" at bounding box center [1067, 70] width 15 height 15
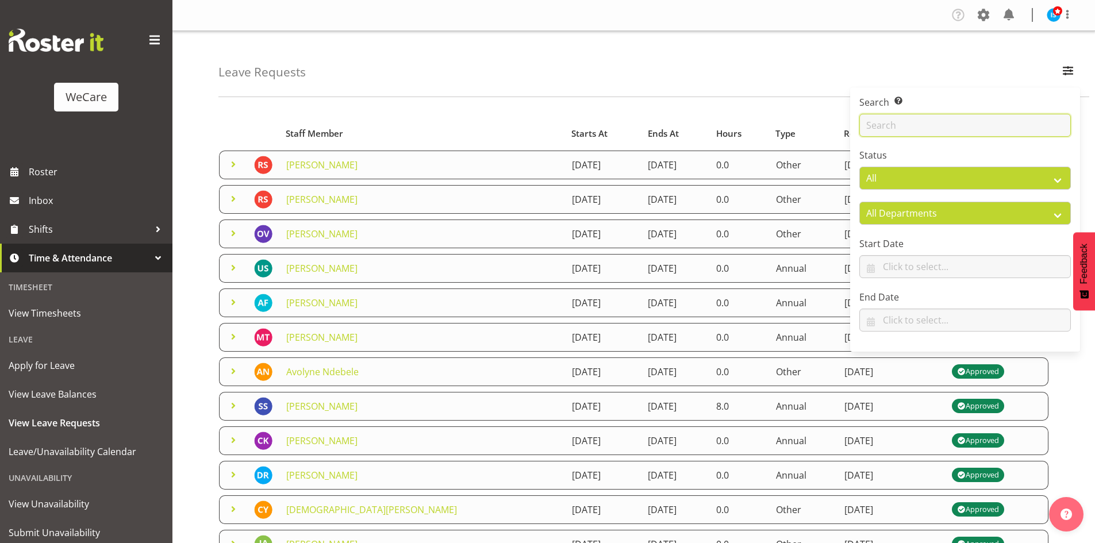
click at [938, 127] on input "text" at bounding box center [964, 125] width 211 height 23
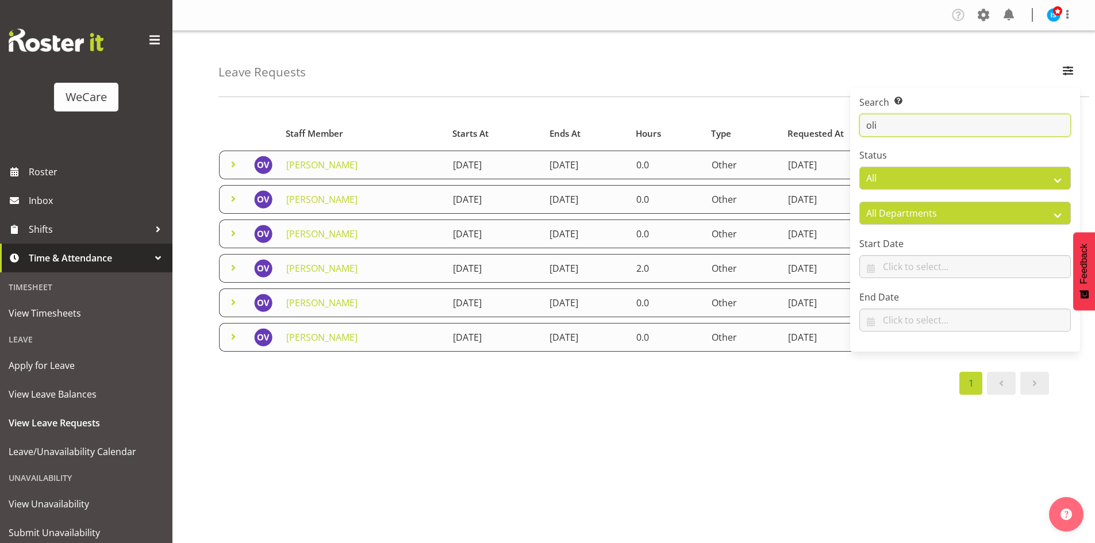
type input "oli"
click at [530, 51] on div "Leave Requests Search Search for a particular employee oli Status All Approved …" at bounding box center [653, 64] width 870 height 66
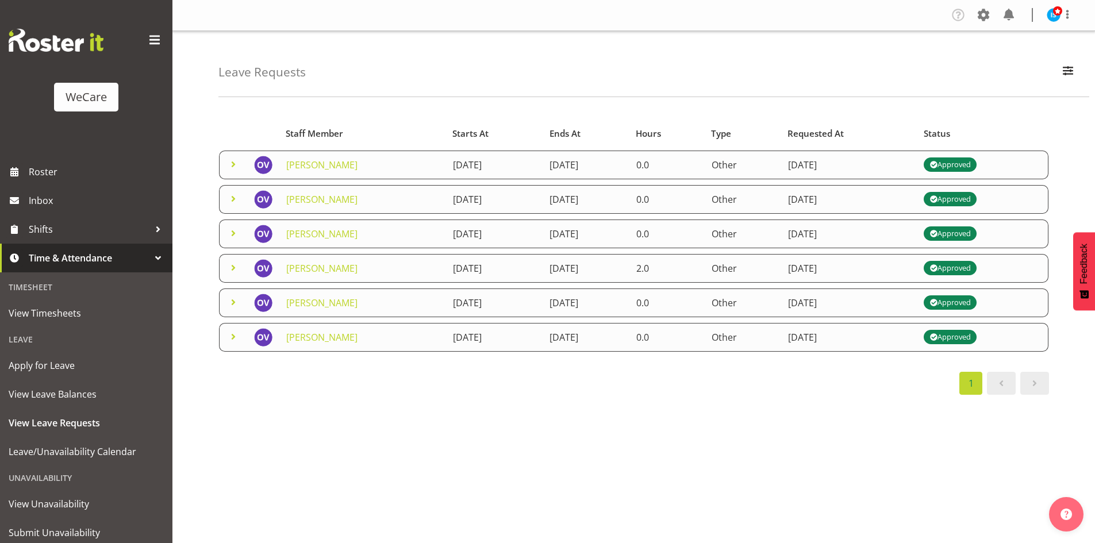
click at [234, 198] on span at bounding box center [233, 199] width 14 height 14
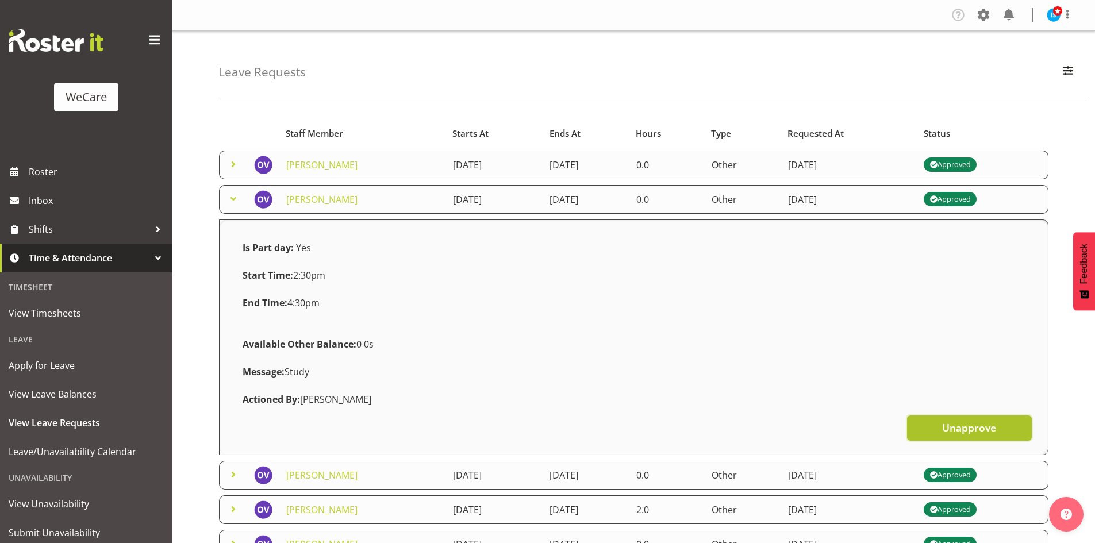
click at [976, 421] on span "Unapprove" at bounding box center [969, 427] width 54 height 15
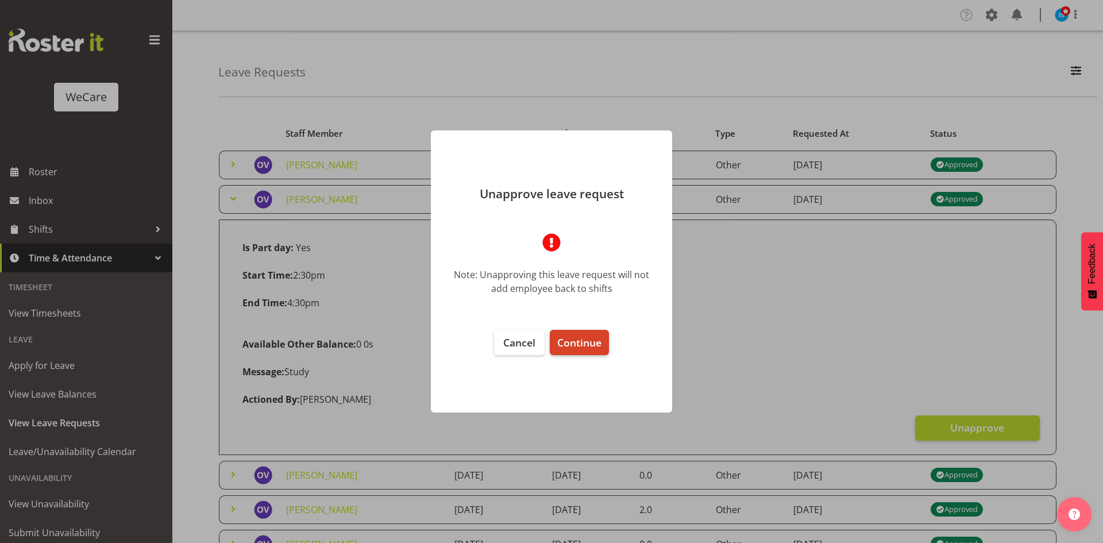
click at [608, 346] on button "Continue" at bounding box center [579, 342] width 59 height 25
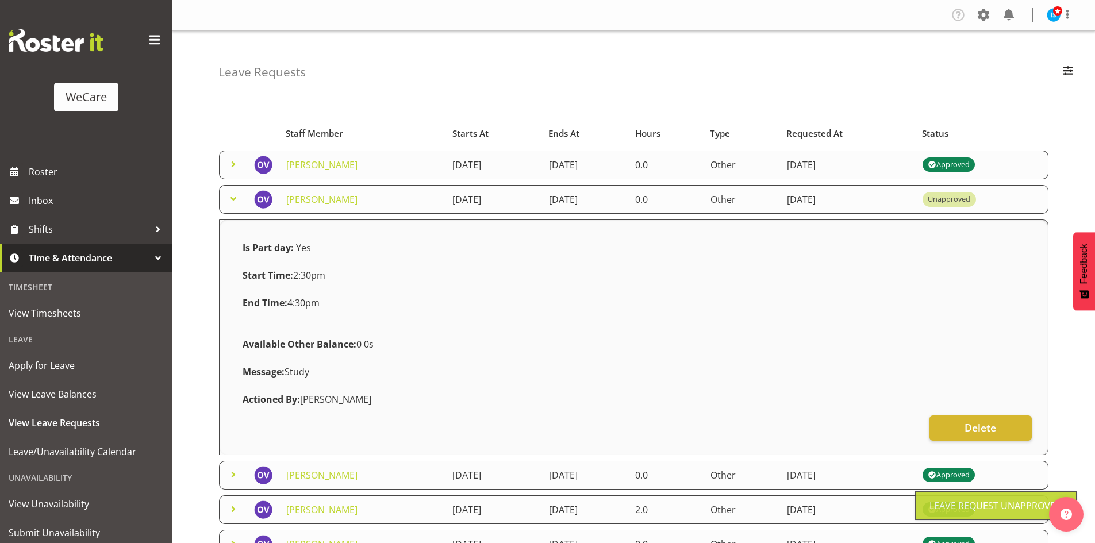
click at [328, 364] on div "Message: Study" at bounding box center [634, 372] width 796 height 28
click at [287, 252] on strong "Is Part day:" at bounding box center [267, 247] width 51 height 13
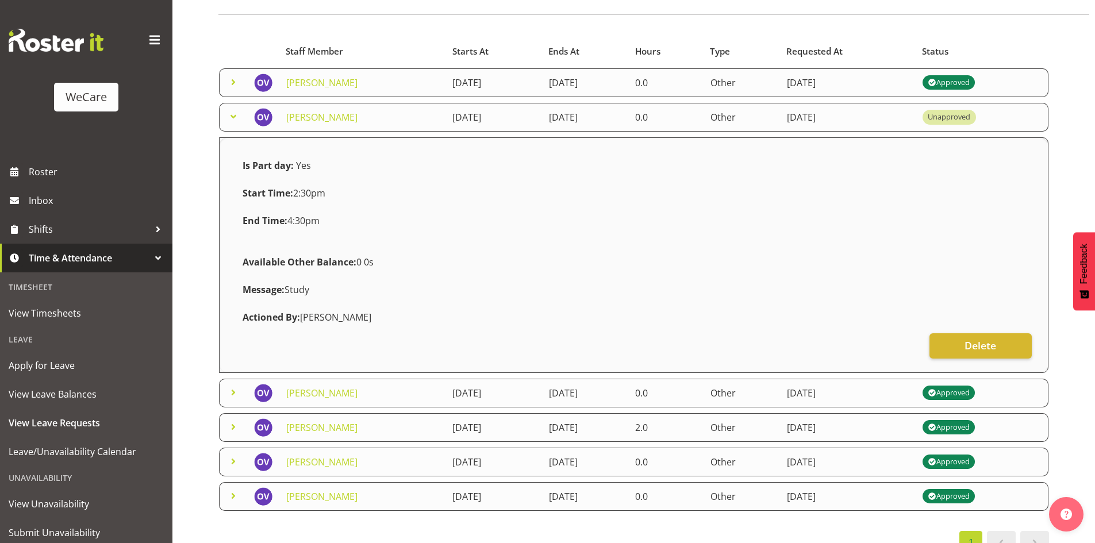
scroll to position [110, 0]
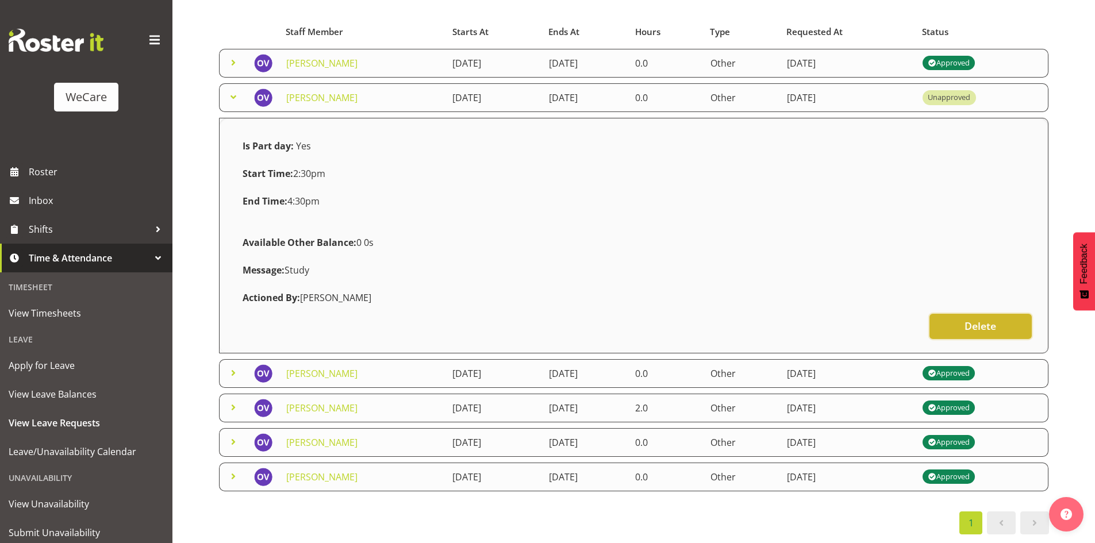
click at [968, 321] on span "Delete" at bounding box center [980, 325] width 32 height 15
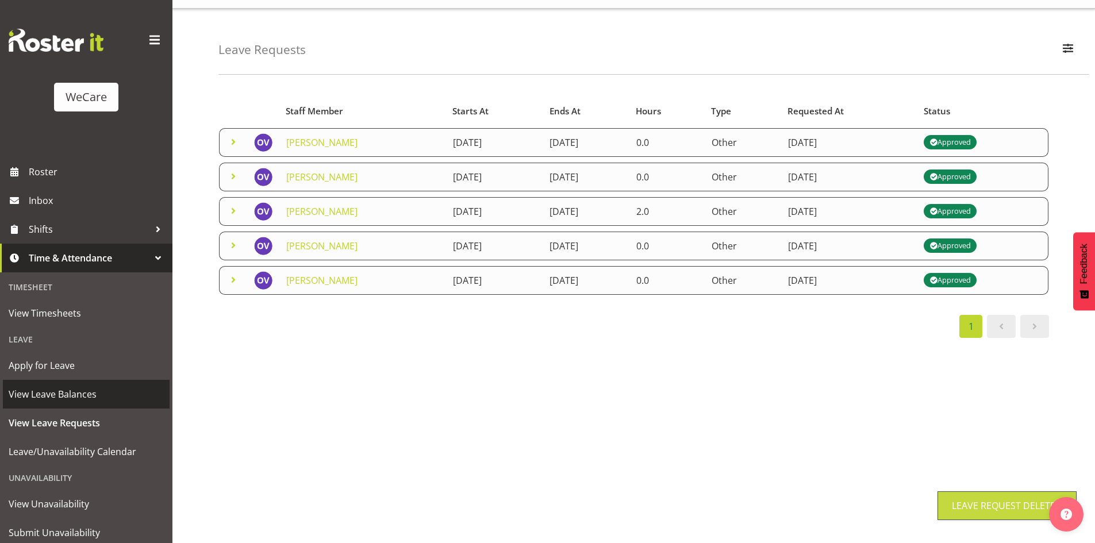
scroll to position [31, 0]
click at [57, 372] on span "Apply for Leave" at bounding box center [86, 365] width 155 height 17
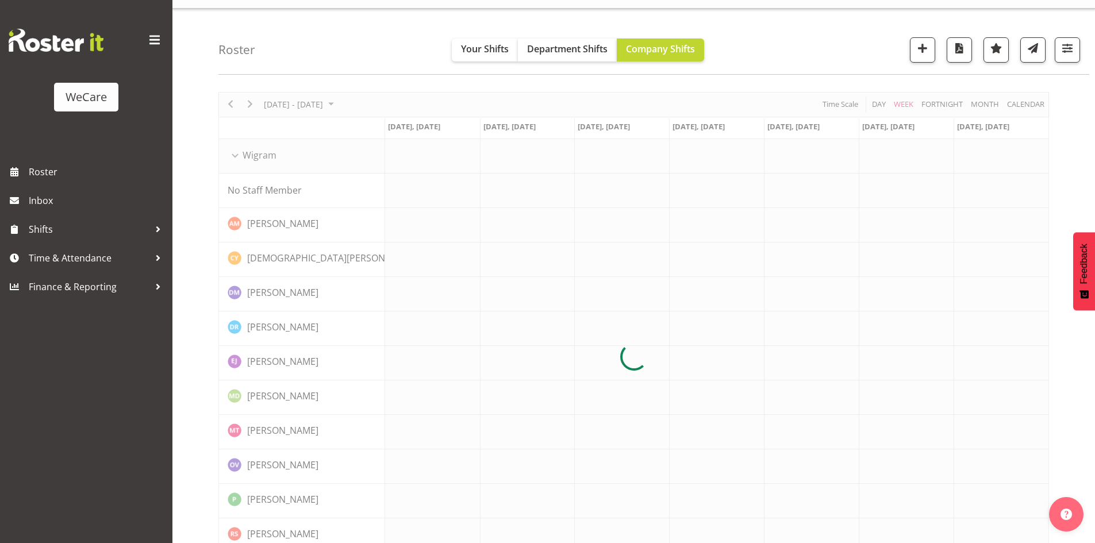
scroll to position [110, 0]
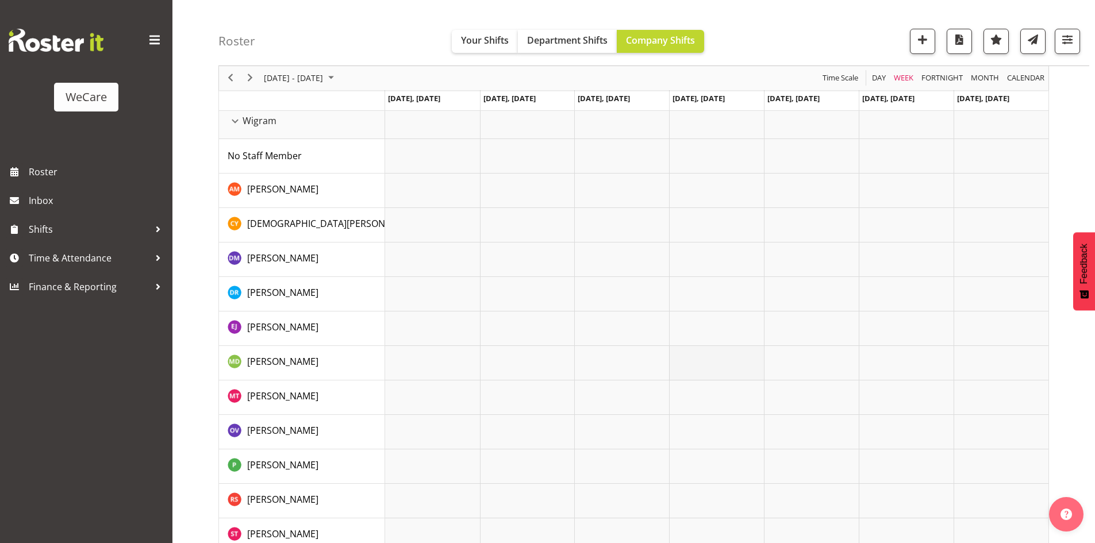
scroll to position [110, 0]
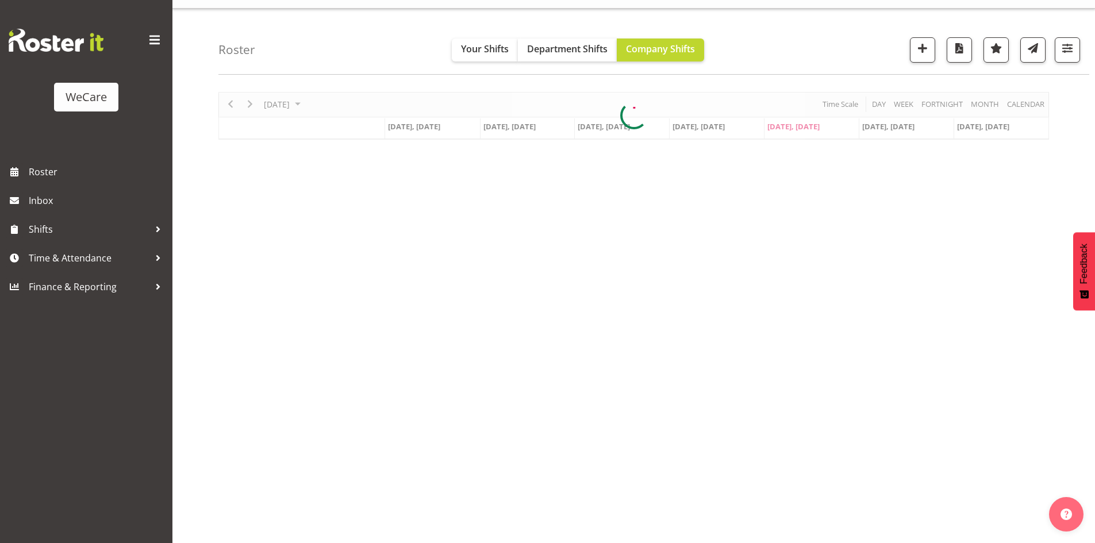
scroll to position [22, 0]
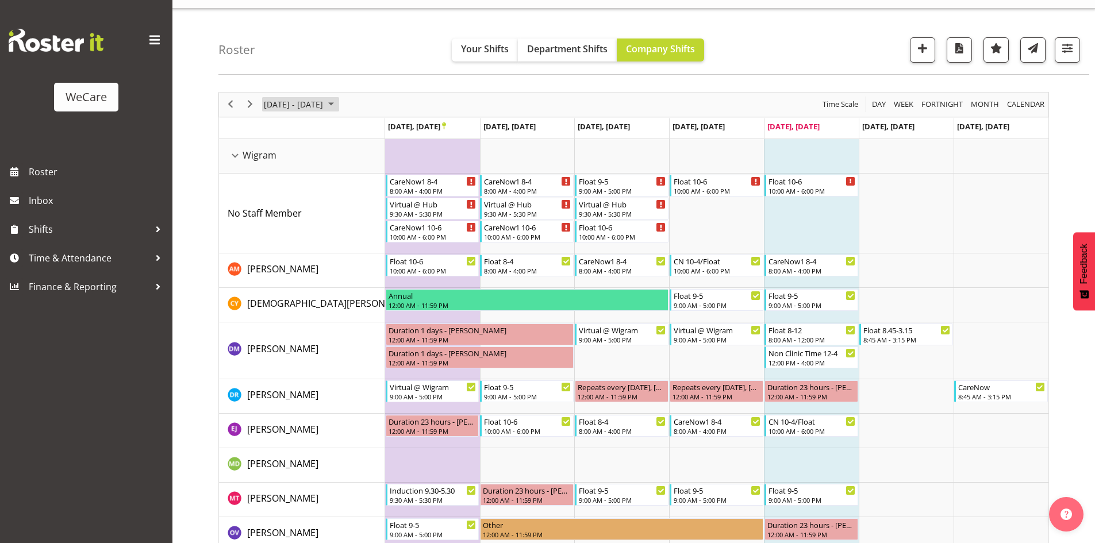
click at [319, 105] on span "[DATE] - [DATE]" at bounding box center [293, 104] width 61 height 14
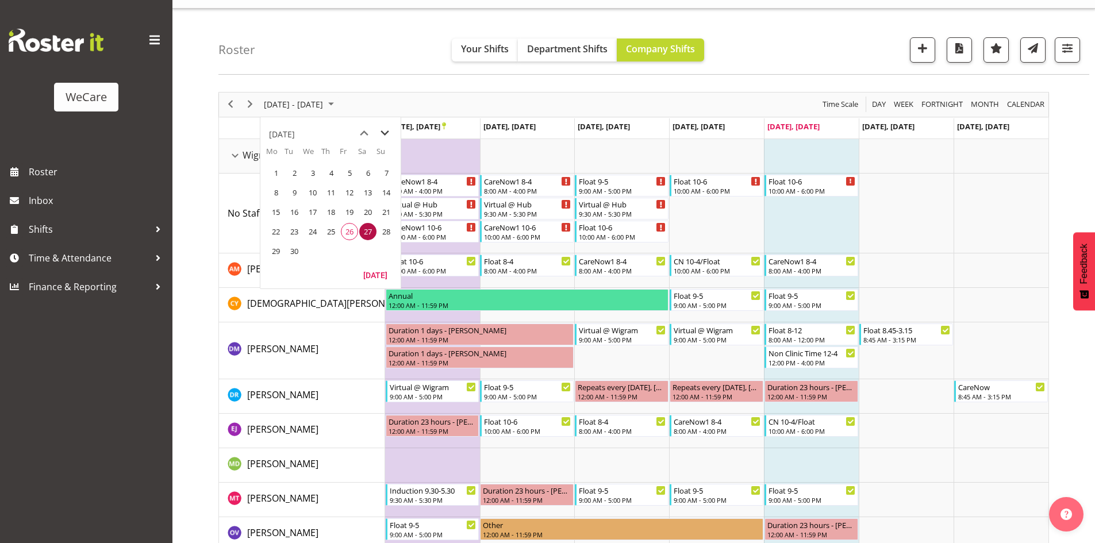
click at [387, 130] on span "next month" at bounding box center [385, 133] width 20 height 21
click at [390, 133] on span "next month" at bounding box center [385, 133] width 20 height 21
click at [280, 255] on span "24" at bounding box center [275, 250] width 17 height 17
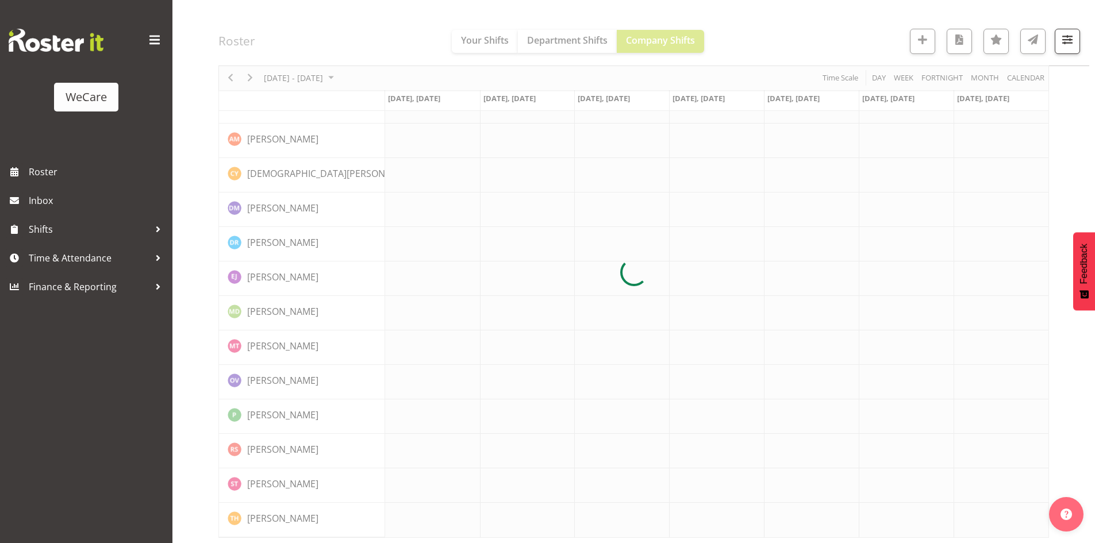
scroll to position [110, 0]
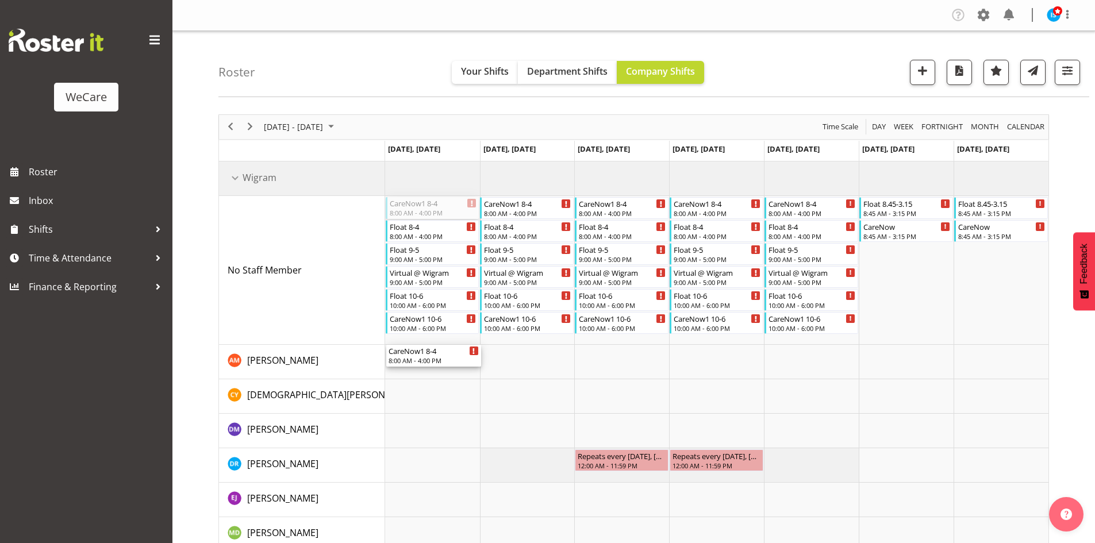
drag, startPoint x: 431, startPoint y: 199, endPoint x: 445, endPoint y: 365, distance: 166.6
drag, startPoint x: 525, startPoint y: 317, endPoint x: 529, endPoint y: 365, distance: 49.0
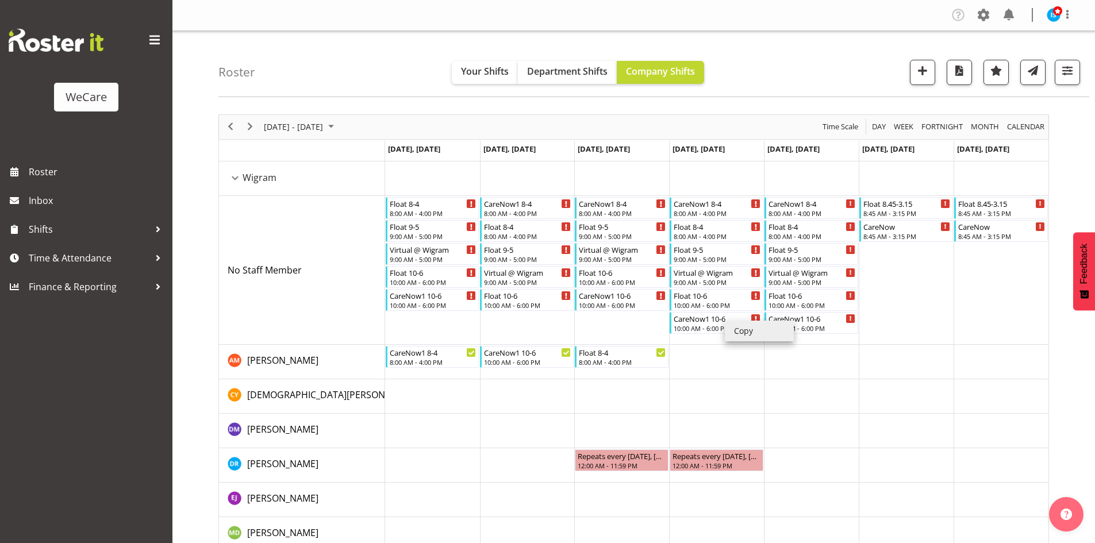
click at [745, 332] on li "Copy" at bounding box center [759, 331] width 69 height 21
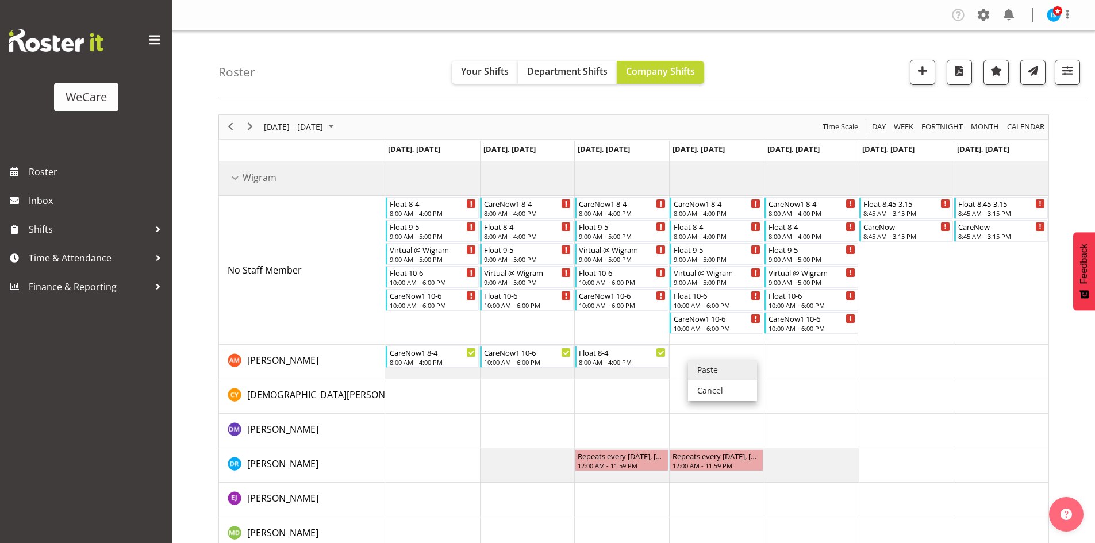
click at [701, 360] on li "Paste" at bounding box center [722, 370] width 69 height 21
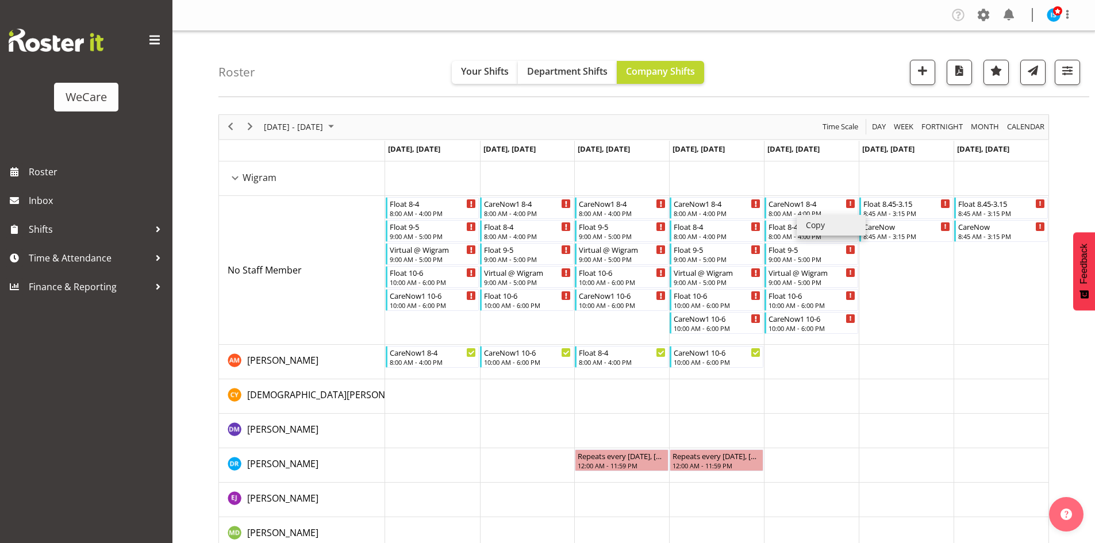
click at [826, 225] on li "Copy" at bounding box center [830, 225] width 69 height 21
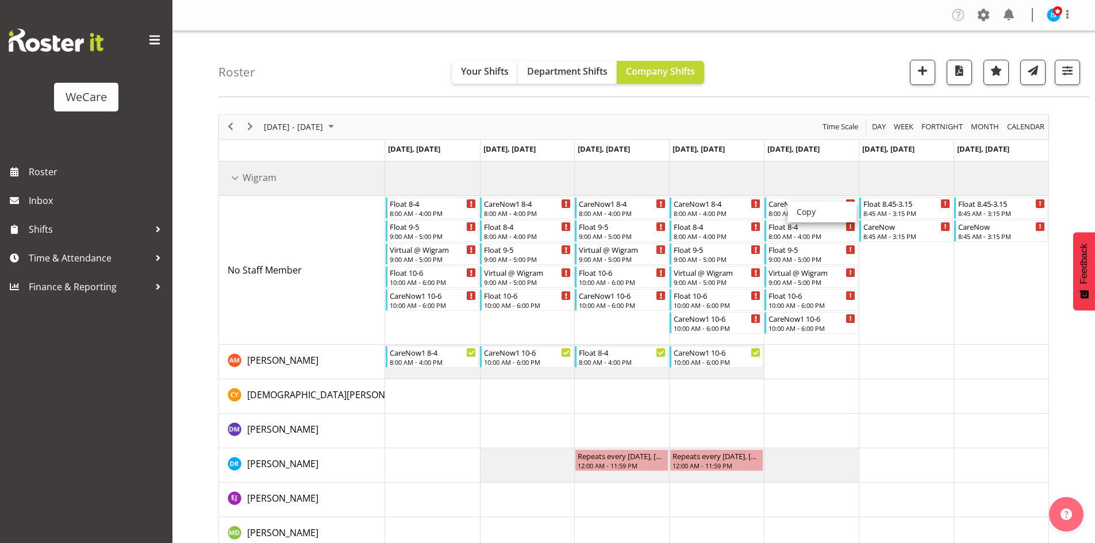
click at [806, 216] on li "Copy" at bounding box center [821, 212] width 69 height 21
click at [818, 353] on li "Paste" at bounding box center [844, 360] width 69 height 21
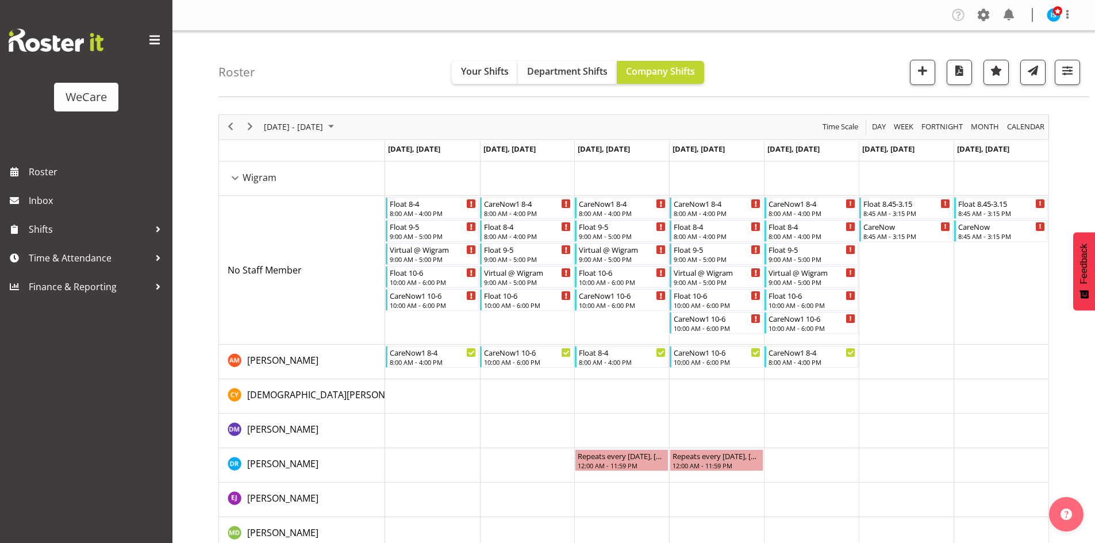
click at [350, 63] on div "Roster Your Shifts Department Shifts Company Shifts 1 Locations Clear Business …" at bounding box center [653, 64] width 870 height 66
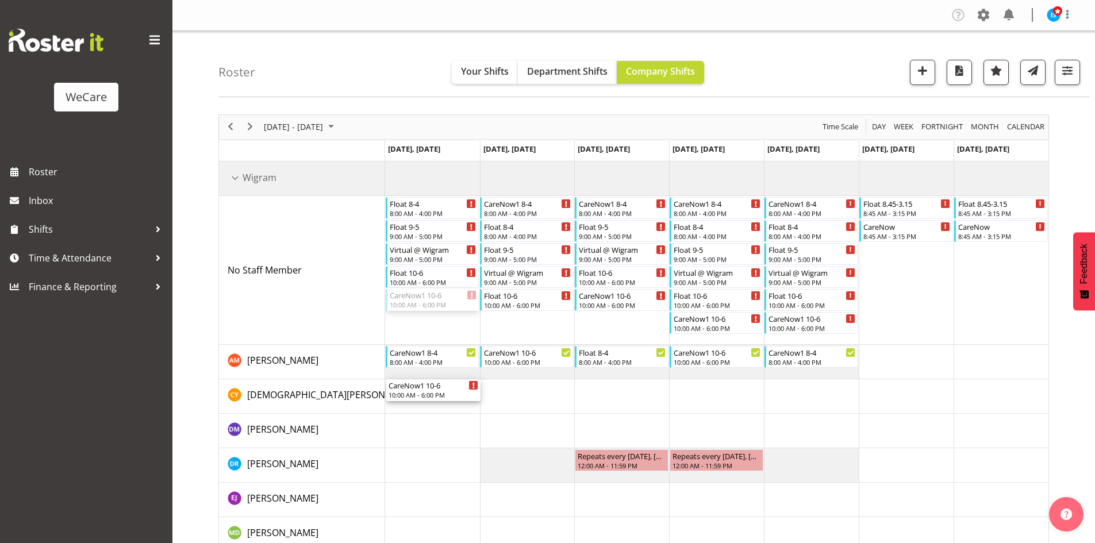
drag, startPoint x: 426, startPoint y: 296, endPoint x: 427, endPoint y: 384, distance: 87.9
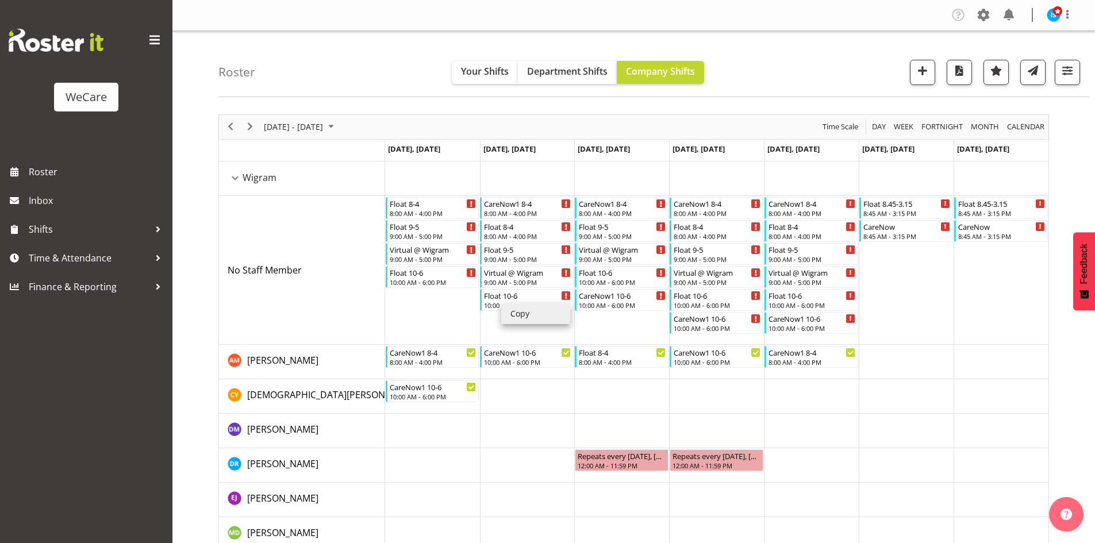
click at [528, 316] on li "Copy" at bounding box center [535, 313] width 69 height 21
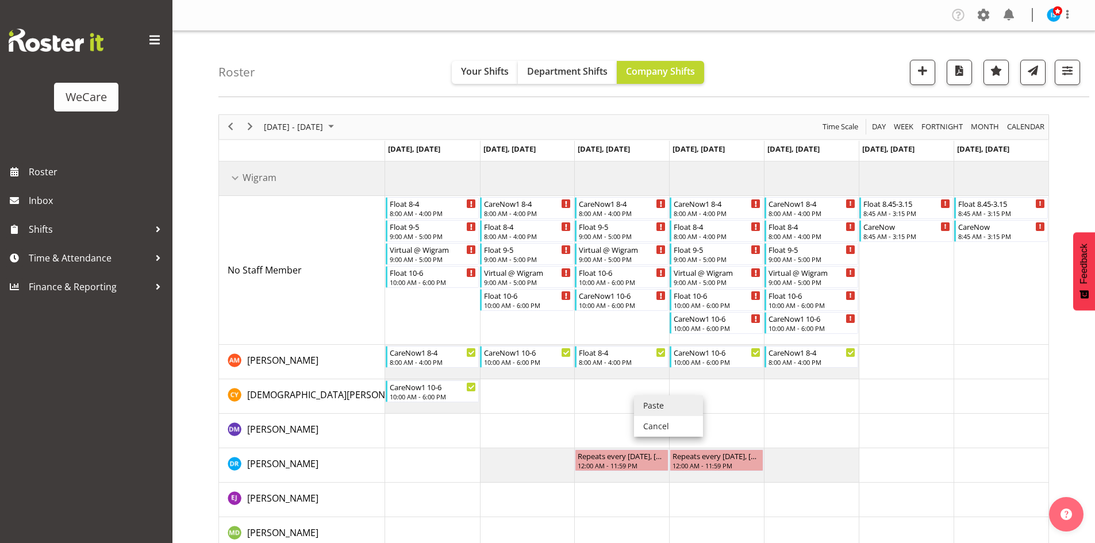
click at [641, 397] on li "Paste" at bounding box center [668, 405] width 69 height 21
drag, startPoint x: 715, startPoint y: 199, endPoint x: 731, endPoint y: 395, distance: 196.6
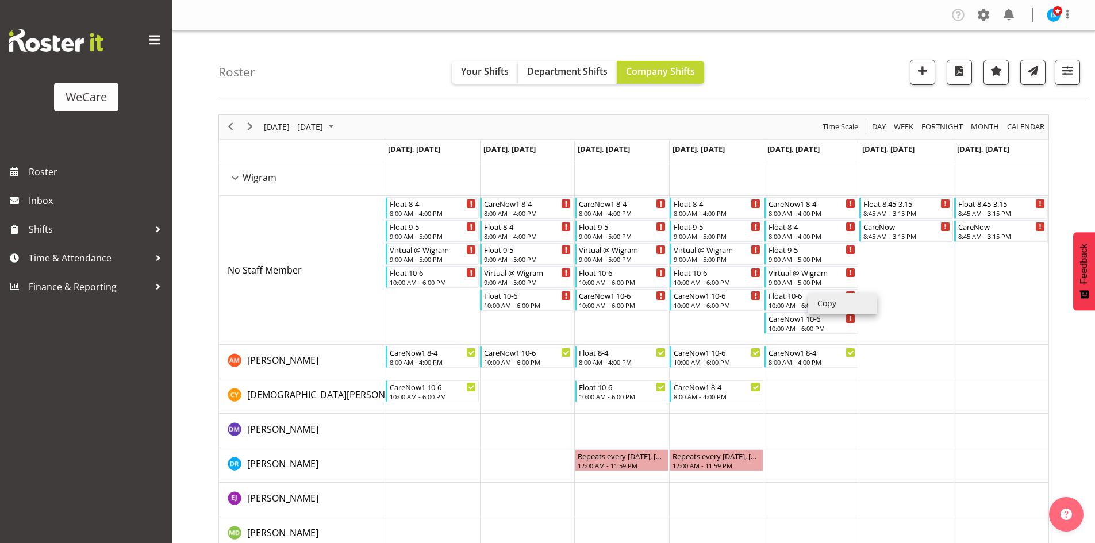
click at [823, 302] on li "Copy" at bounding box center [842, 303] width 69 height 21
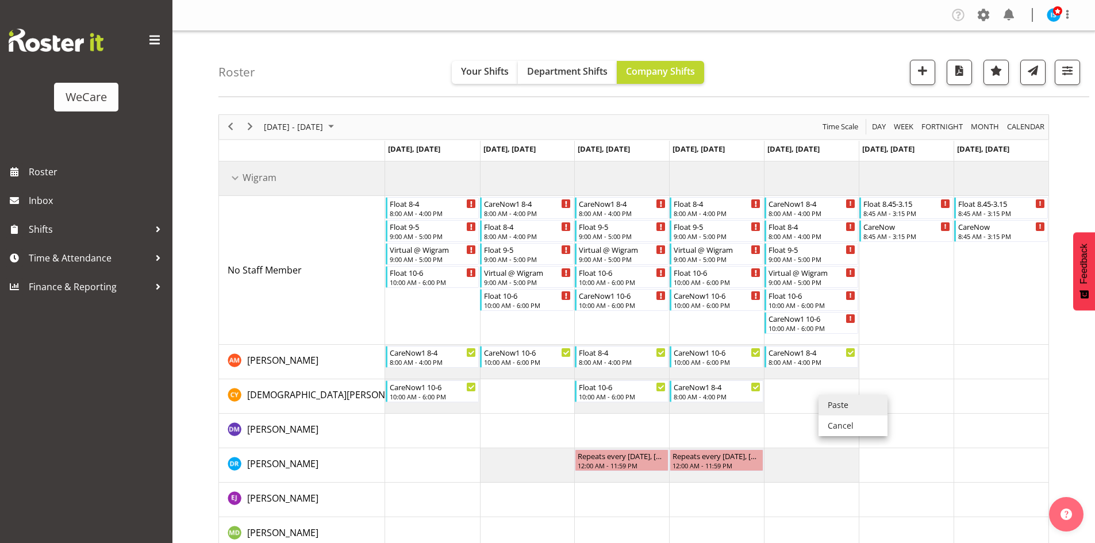
click at [834, 399] on li "Paste" at bounding box center [852, 405] width 69 height 21
drag, startPoint x: 425, startPoint y: 211, endPoint x: 425, endPoint y: 447, distance: 235.6
click at [425, 447] on div "Float [DATE] 8:00 AM - 4:00 PM Float [DATE] 9:00 AM - 5:00 PM Virtual @ Wigram …" at bounding box center [716, 459] width 663 height 597
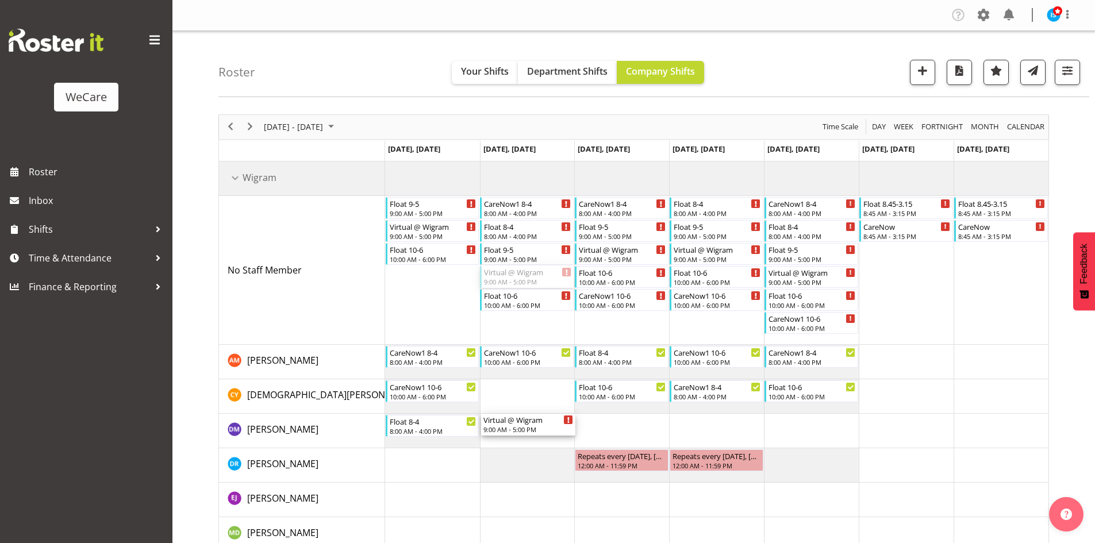
drag, startPoint x: 520, startPoint y: 278, endPoint x: 507, endPoint y: 430, distance: 152.2
drag, startPoint x: 625, startPoint y: 255, endPoint x: 630, endPoint y: 435, distance: 180.5
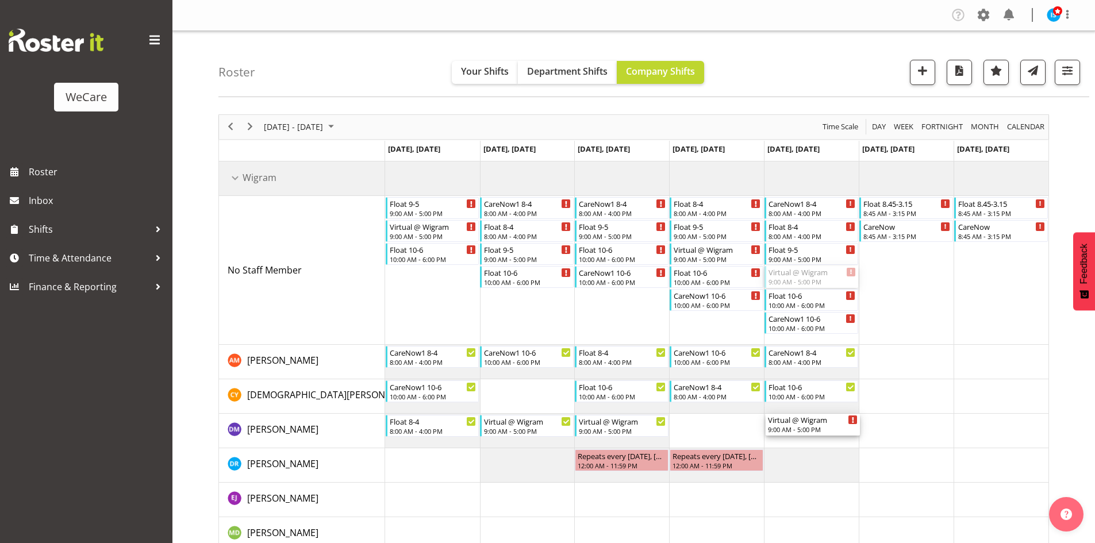
drag, startPoint x: 826, startPoint y: 275, endPoint x: 822, endPoint y: 416, distance: 141.4
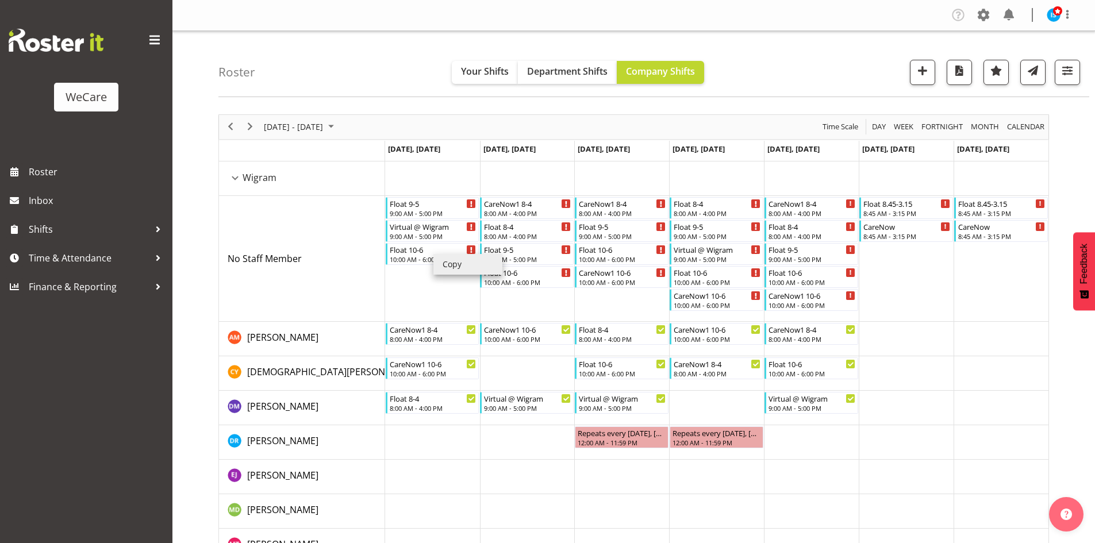
click at [448, 260] on li "Copy" at bounding box center [467, 264] width 69 height 21
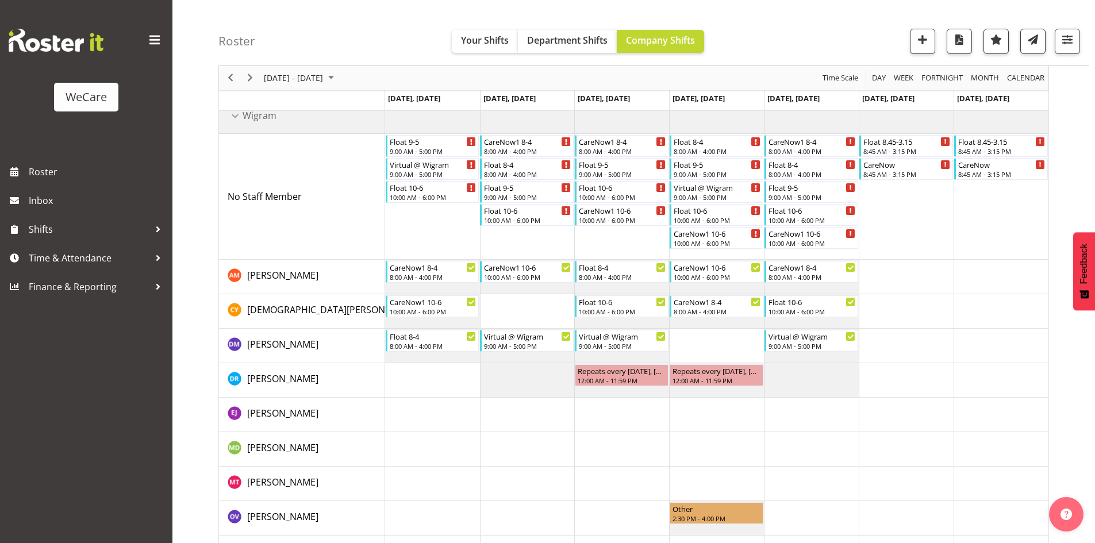
scroll to position [115, 0]
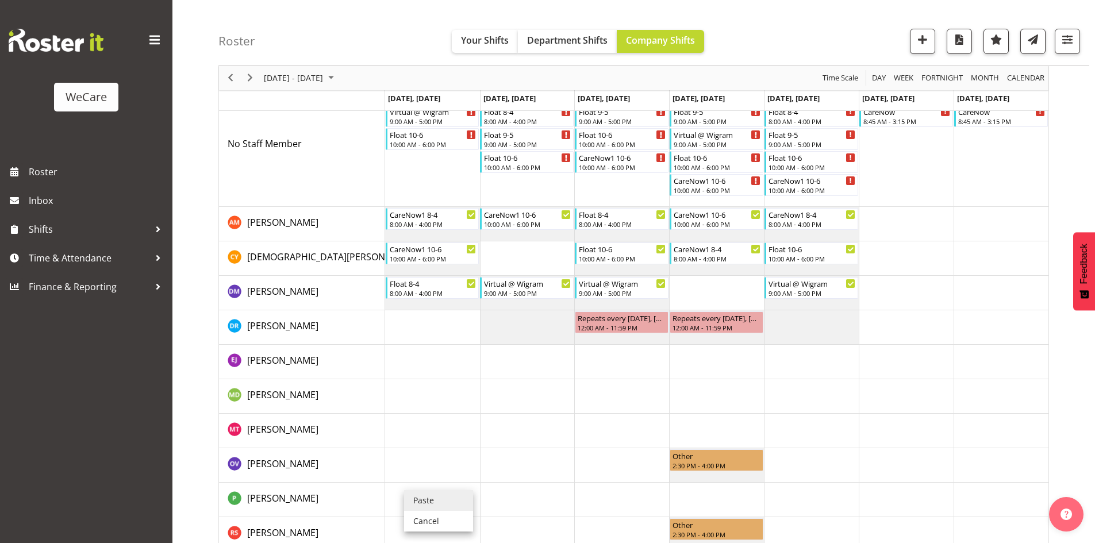
click at [440, 506] on li "Paste" at bounding box center [438, 500] width 69 height 21
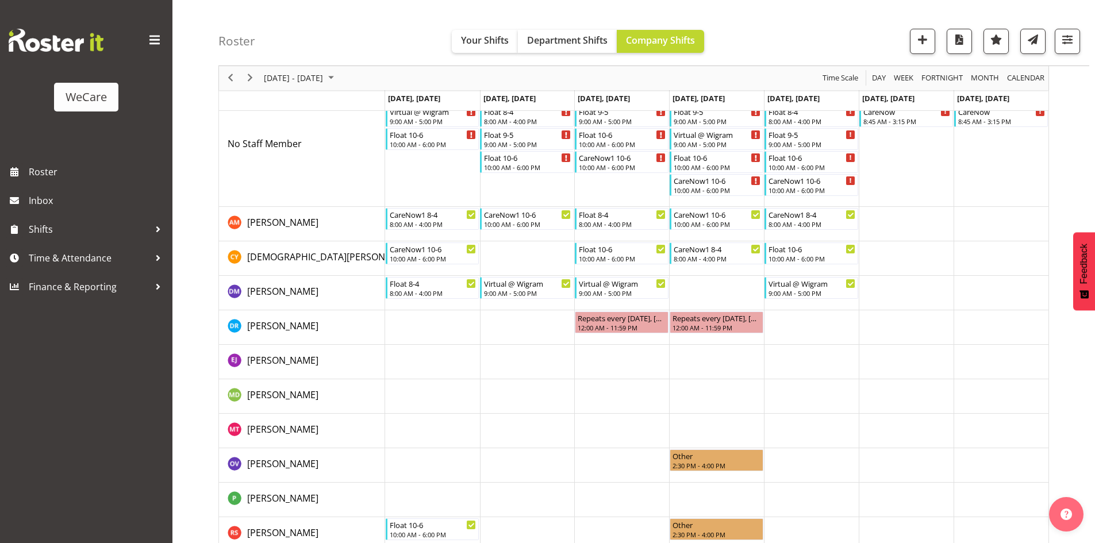
scroll to position [57, 0]
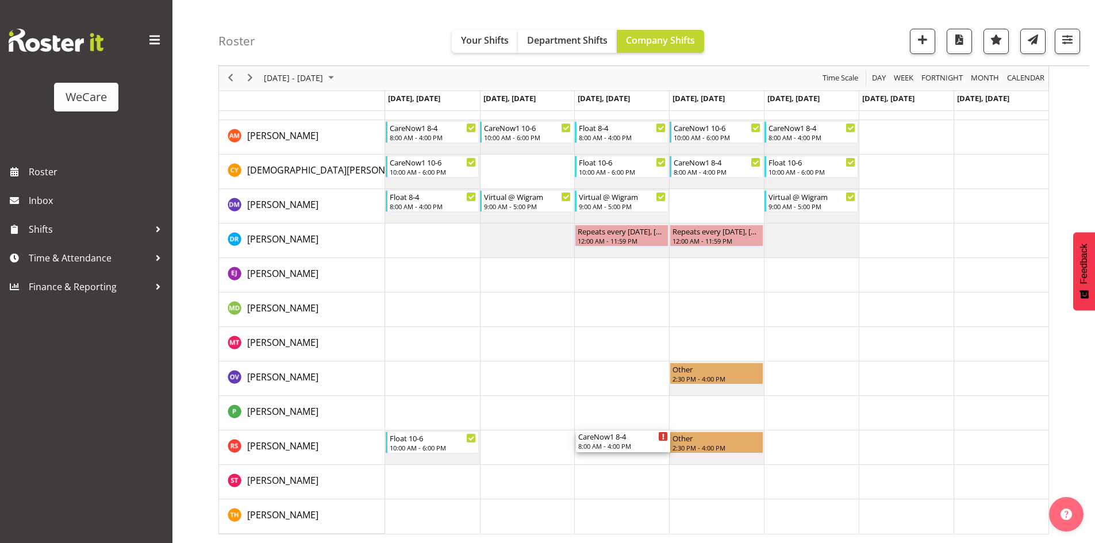
drag, startPoint x: 609, startPoint y: 145, endPoint x: 639, endPoint y: 437, distance: 294.0
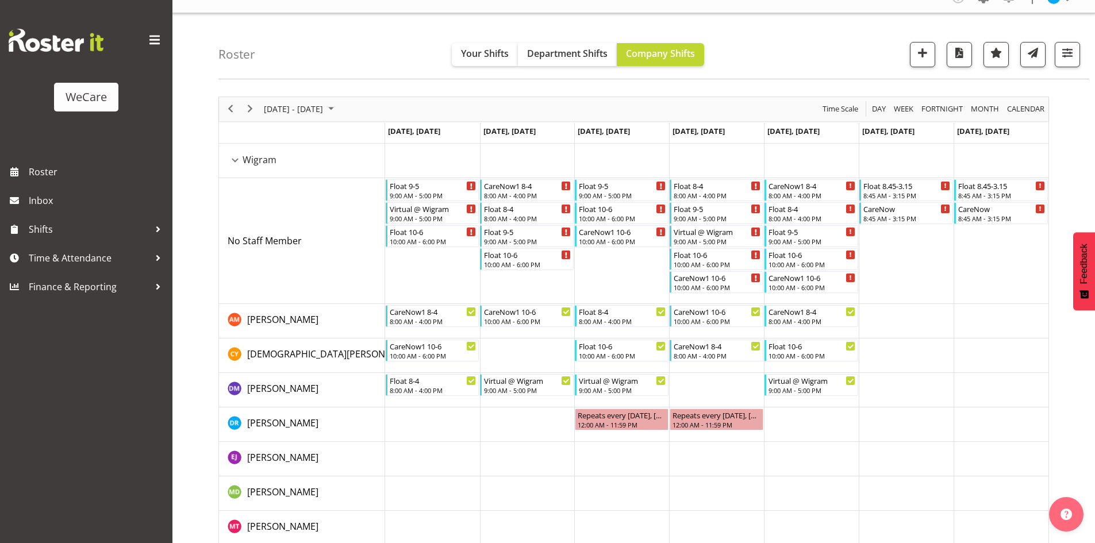
scroll to position [0, 0]
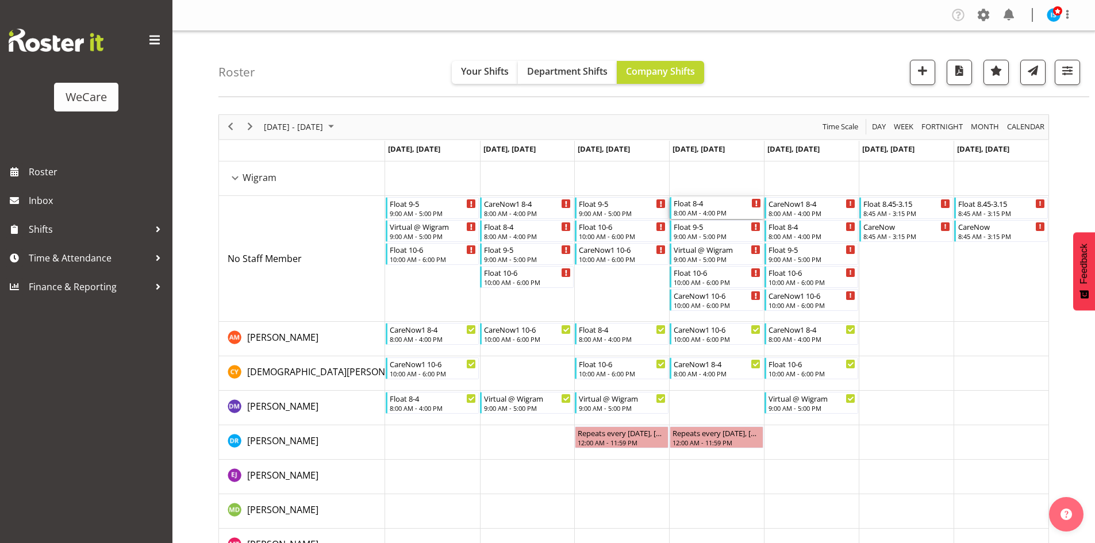
click at [723, 207] on div "Float 8-4" at bounding box center [716, 202] width 87 height 11
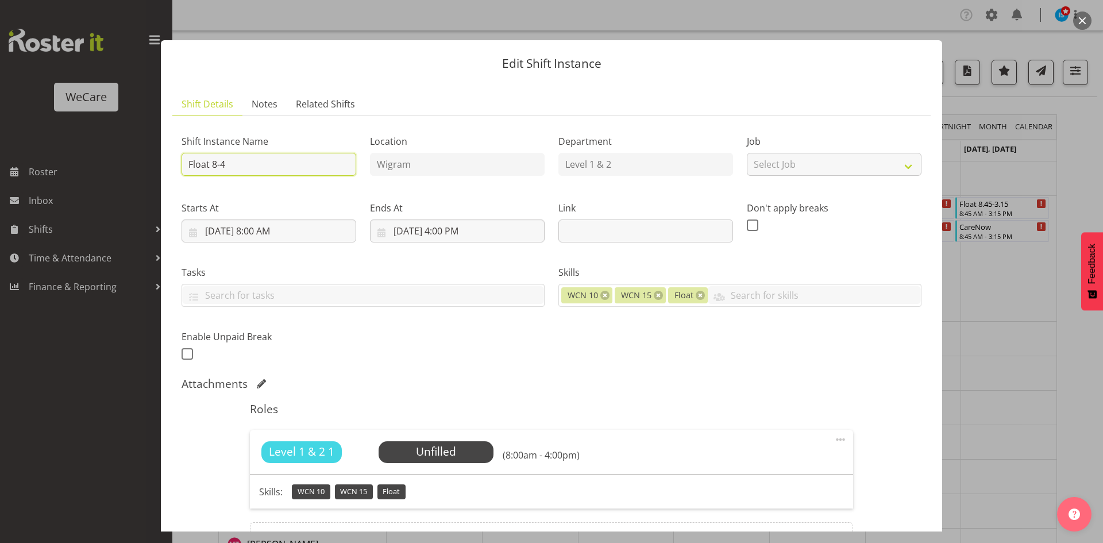
click at [279, 159] on input "Float 8-4" at bounding box center [269, 164] width 175 height 23
type input "Float 8-2.30"
click at [452, 226] on input "[DATE] 4:00 PM" at bounding box center [457, 230] width 175 height 23
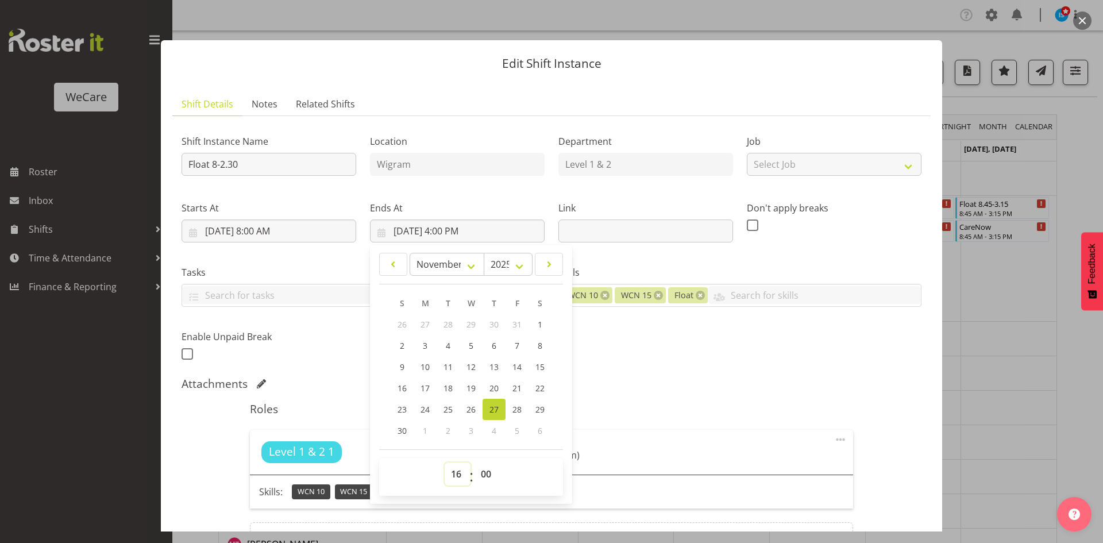
click at [457, 467] on select "00 01 02 03 04 05 06 07 08 09 10 11 12 13 14 15 16 17 18 19 20 21 22 23" at bounding box center [458, 474] width 26 height 23
select select "14"
click at [445, 463] on select "00 01 02 03 04 05 06 07 08 09 10 11 12 13 14 15 16 17 18 19 20 21 22 23" at bounding box center [458, 474] width 26 height 23
type input "[DATE] 2:00 PM"
select select "30"
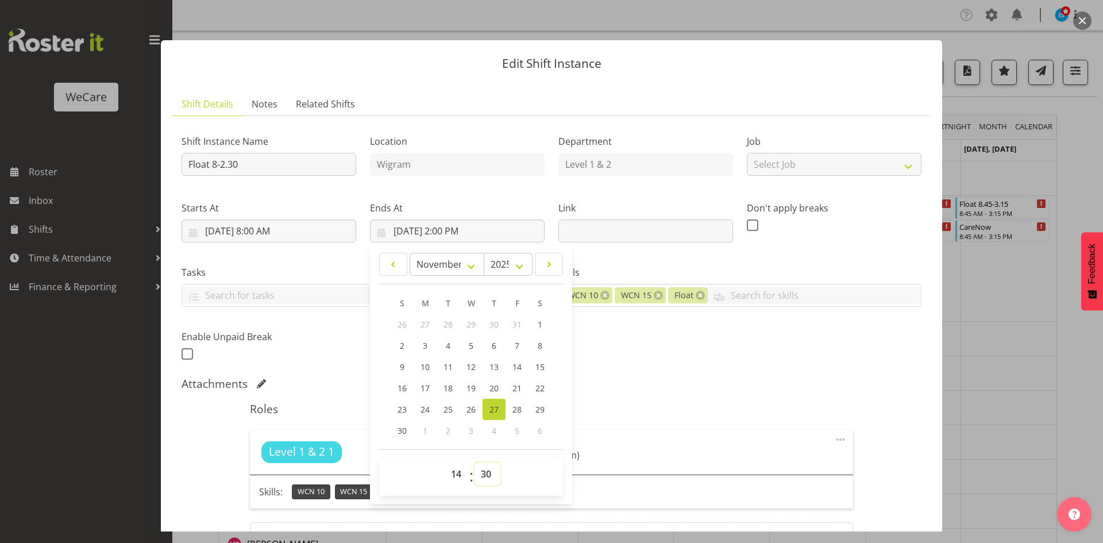
type input "[DATE] 2:30 PM"
click at [803, 337] on div "Shift Instance Name Float 8-2.30 Location Wigram Department Level 1 & 2 Job Sel…" at bounding box center [552, 244] width 754 height 252
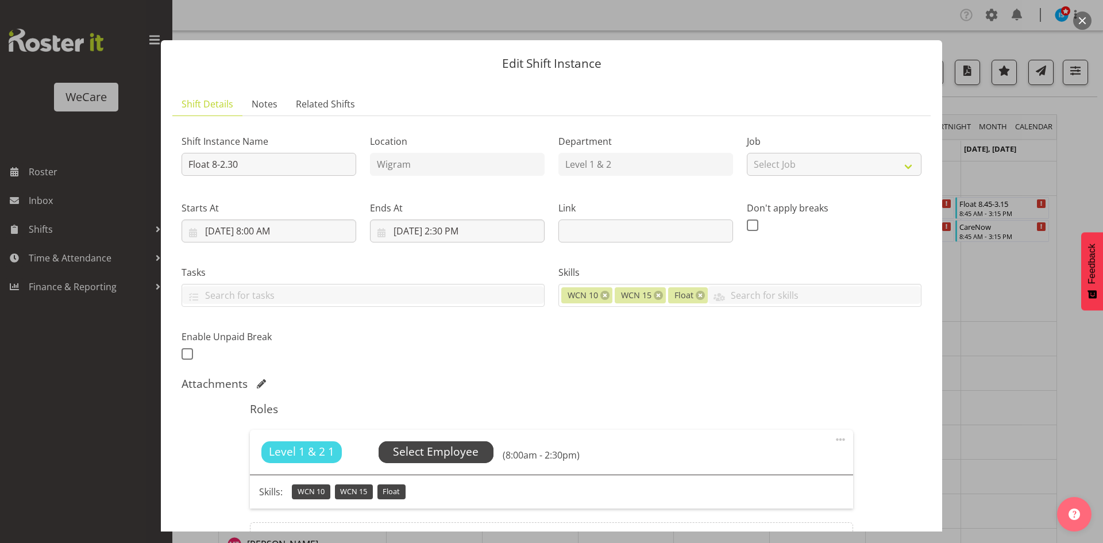
click at [452, 454] on span "Select Employee" at bounding box center [436, 452] width 86 height 17
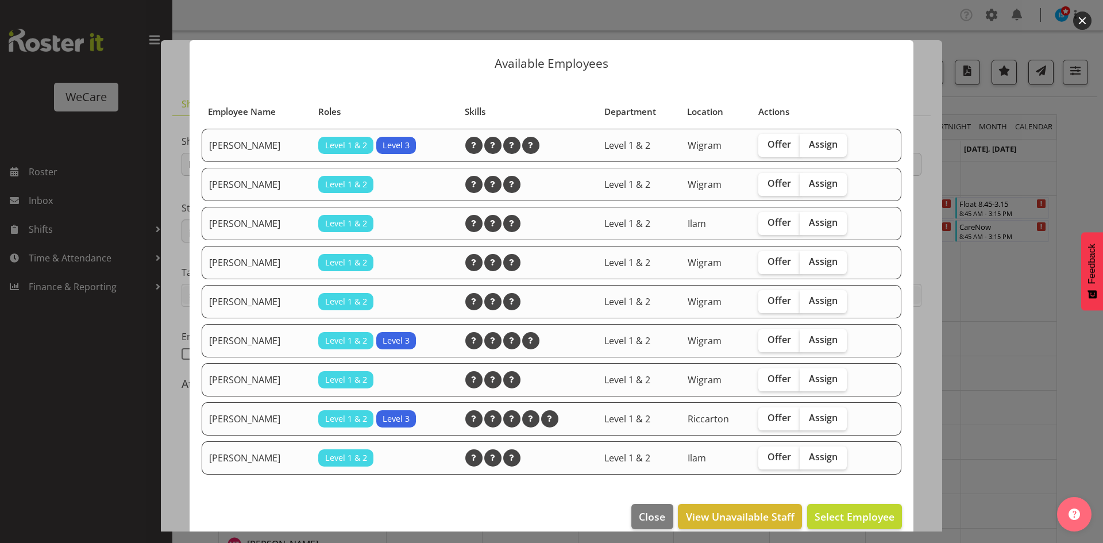
click at [856, 378] on div "Offer Assign" at bounding box center [817, 379] width 118 height 23
click at [838, 381] on span "Assign" at bounding box center [823, 378] width 29 height 11
click at [807, 381] on input "Assign" at bounding box center [803, 378] width 7 height 7
checkbox input "true"
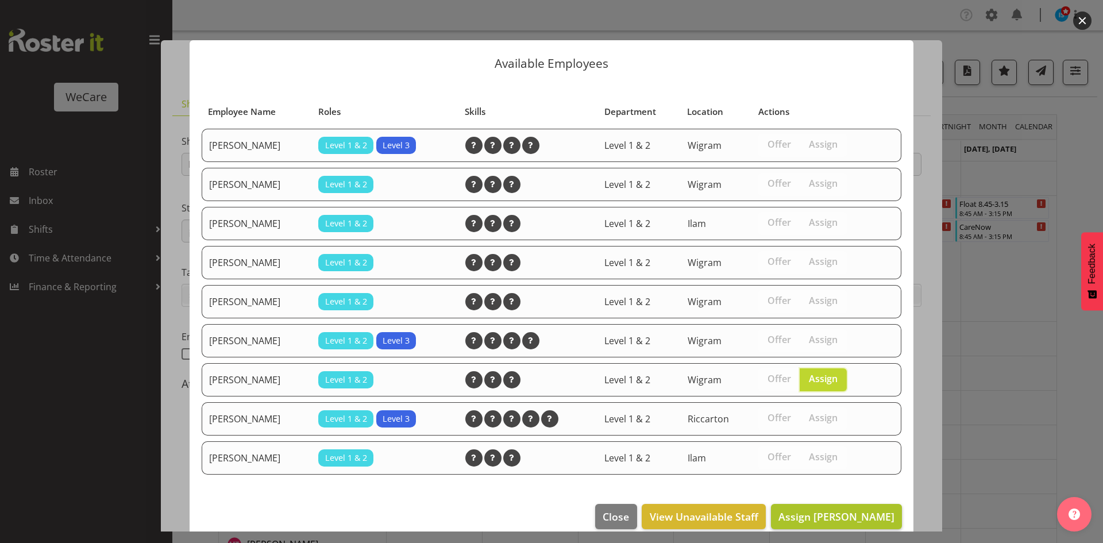
click at [848, 527] on footer "Close View Unavailable Staff Assign [PERSON_NAME]" at bounding box center [552, 519] width 724 height 54
click at [841, 507] on button "Assign [PERSON_NAME]" at bounding box center [836, 516] width 131 height 25
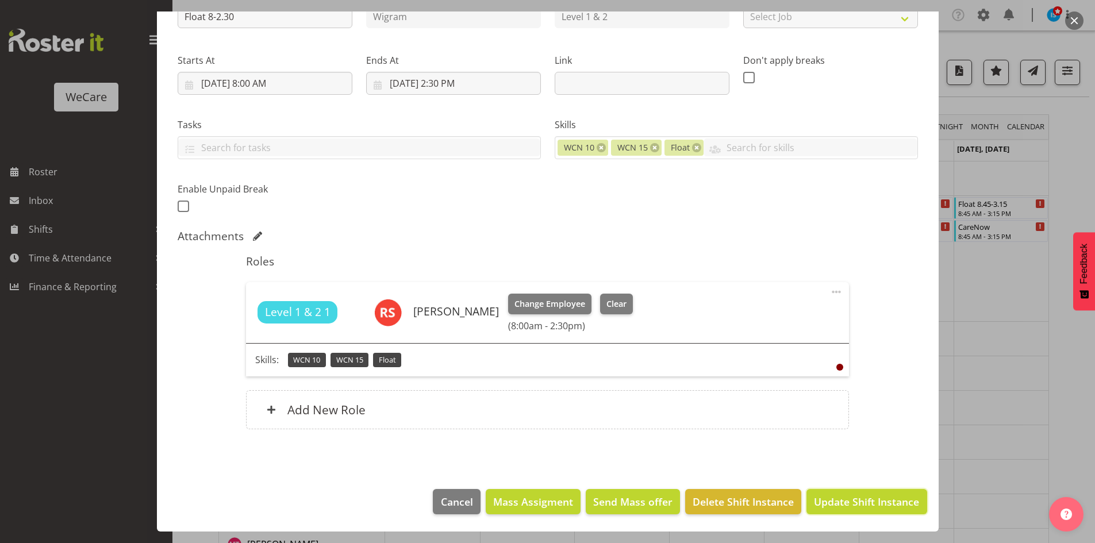
click at [852, 507] on span "Update Shift Instance" at bounding box center [866, 501] width 105 height 15
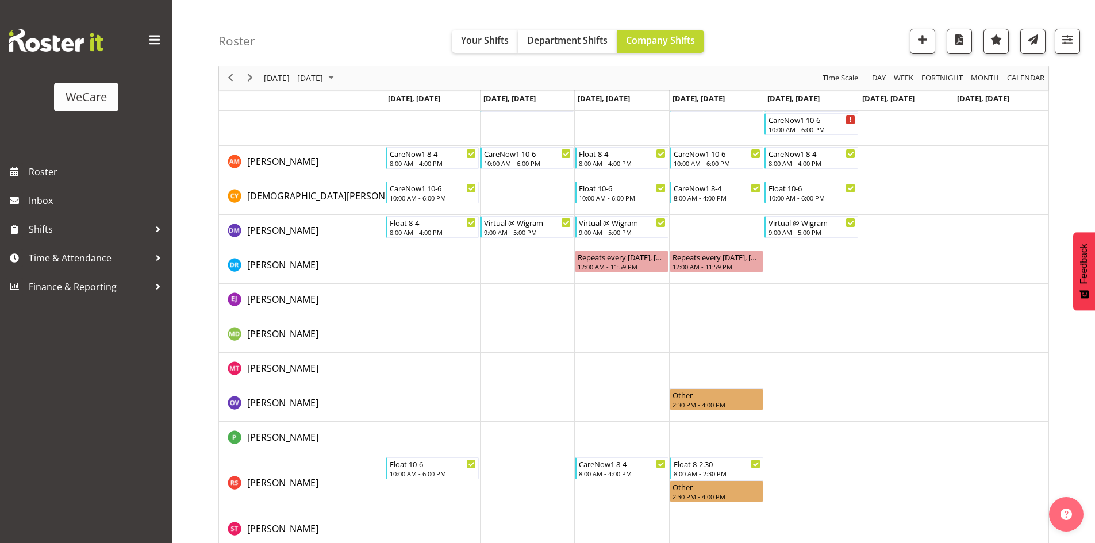
scroll to position [224, 0]
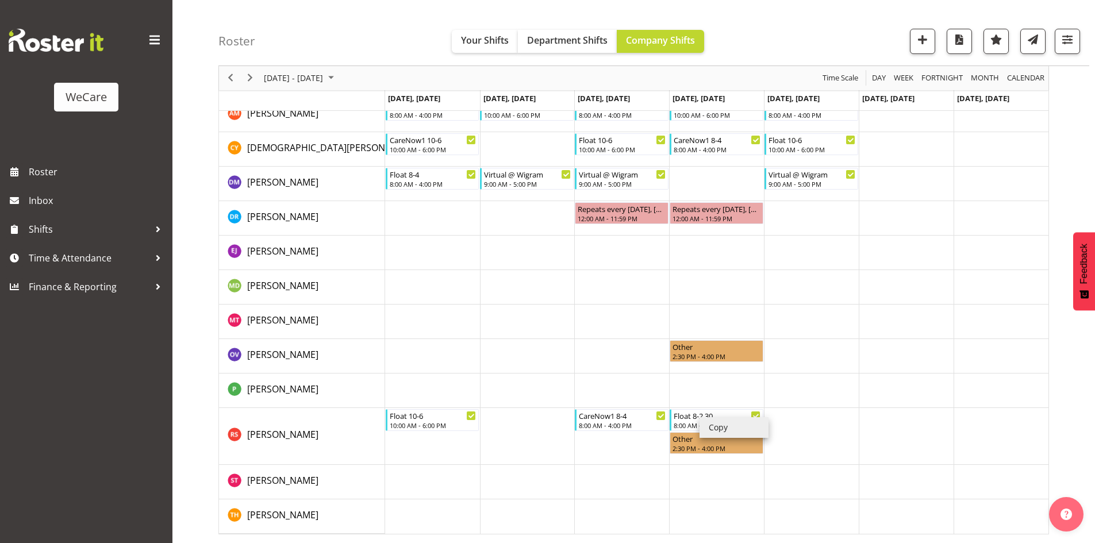
click at [727, 426] on li "Copy" at bounding box center [733, 427] width 69 height 21
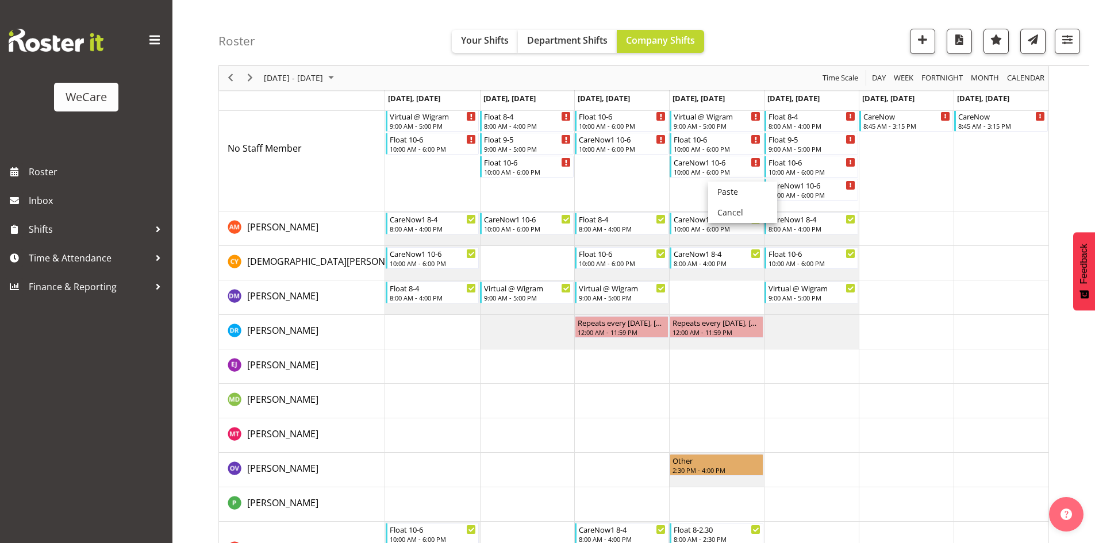
click at [722, 186] on li "Paste" at bounding box center [742, 192] width 69 height 21
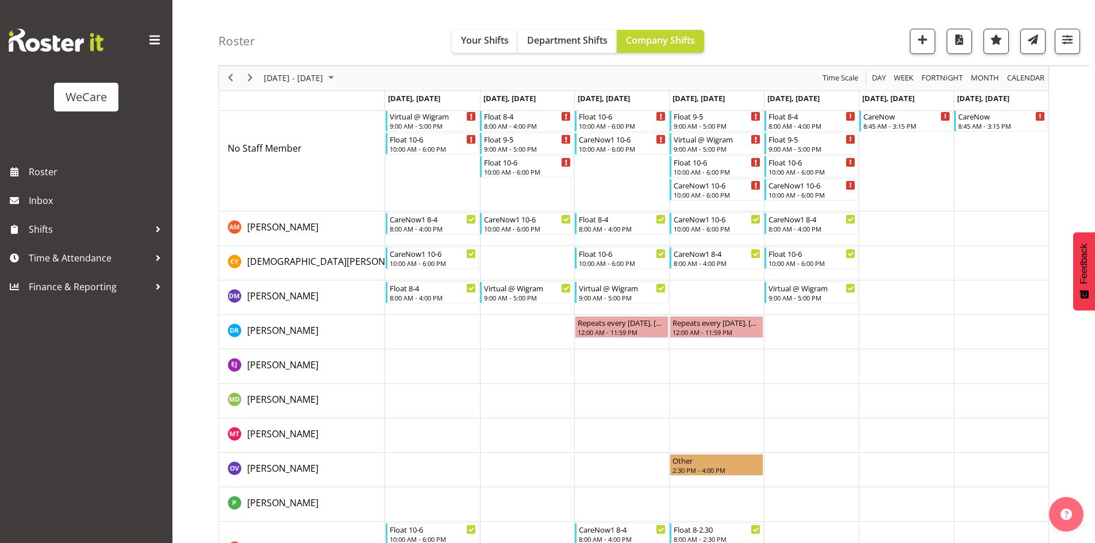
scroll to position [53, 0]
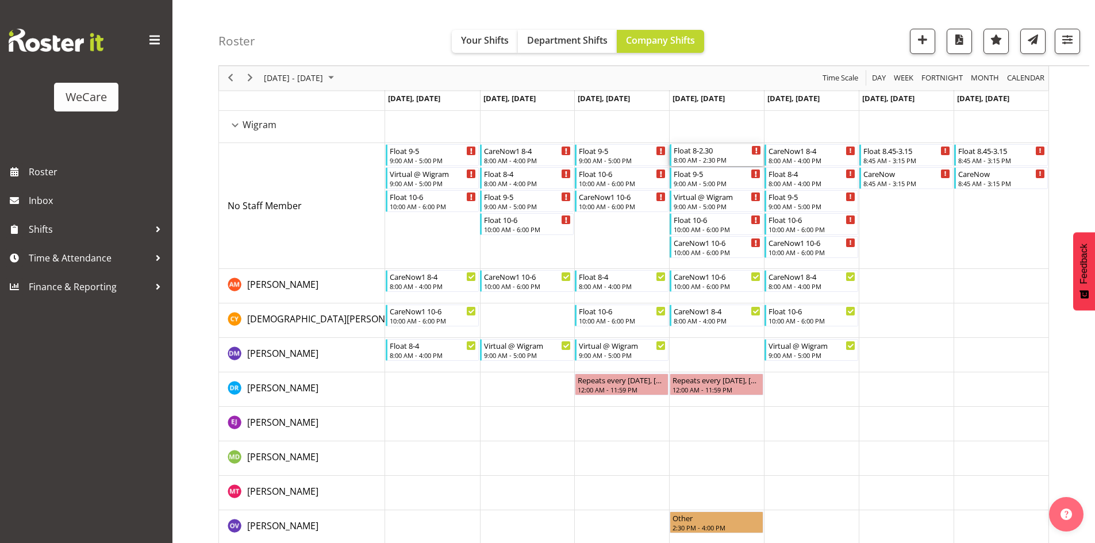
click at [702, 153] on div "Float 8-2.30" at bounding box center [716, 149] width 87 height 11
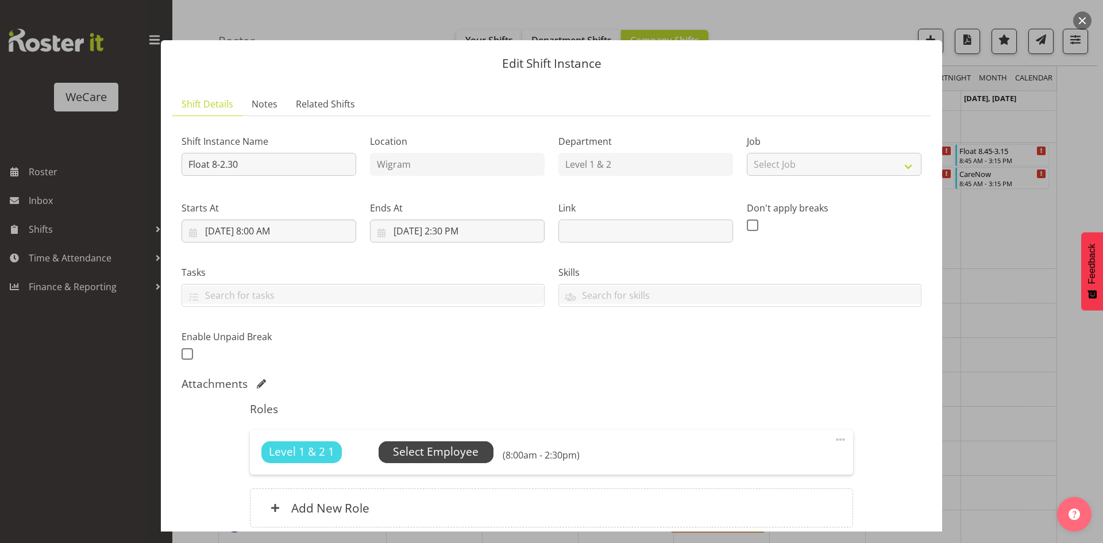
click at [409, 459] on span "Select Employee" at bounding box center [436, 452] width 86 height 17
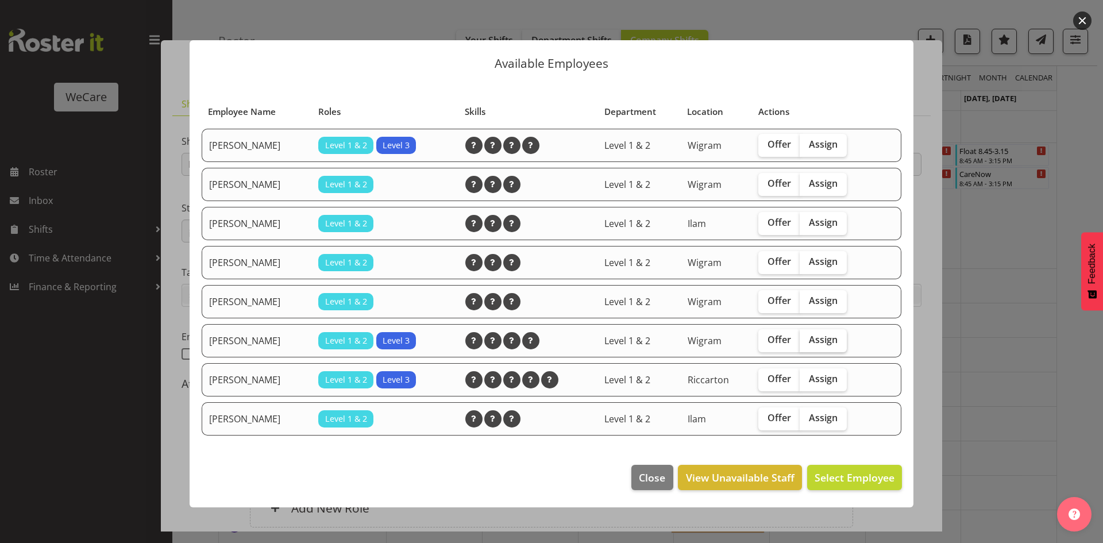
click at [821, 302] on span "Assign" at bounding box center [823, 300] width 29 height 11
click at [807, 302] on input "Assign" at bounding box center [803, 300] width 7 height 7
checkbox input "true"
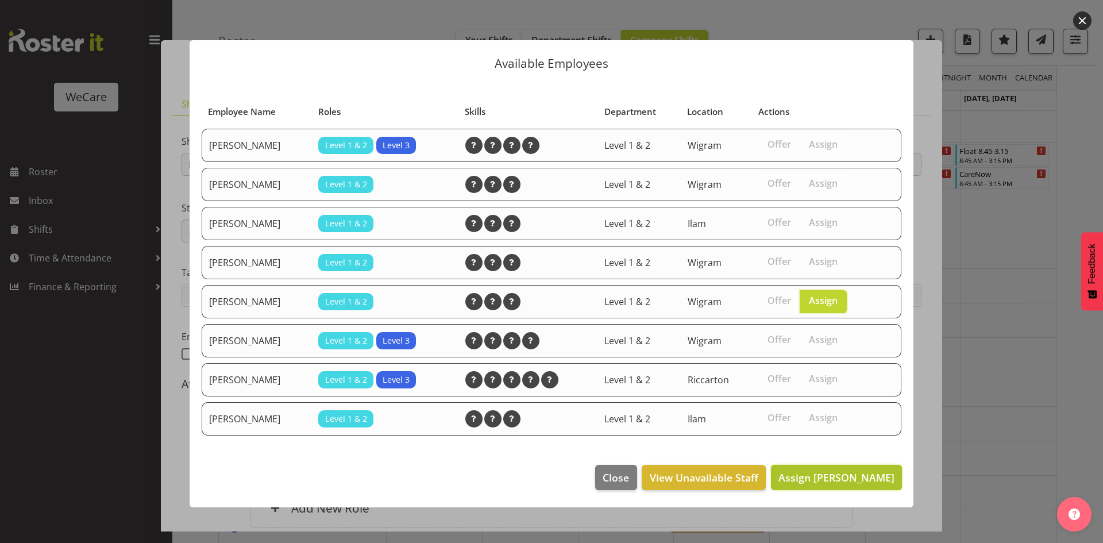
click at [848, 483] on span "Assign [PERSON_NAME]" at bounding box center [837, 478] width 116 height 14
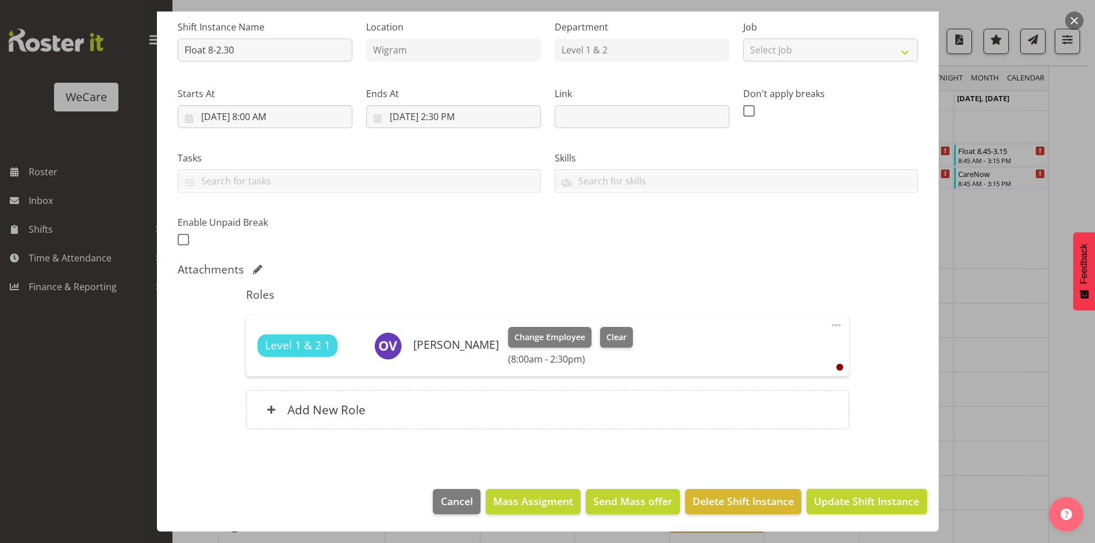
drag, startPoint x: 861, startPoint y: 511, endPoint x: 863, endPoint y: 499, distance: 11.7
click at [861, 510] on button "Update Shift Instance" at bounding box center [866, 501] width 120 height 25
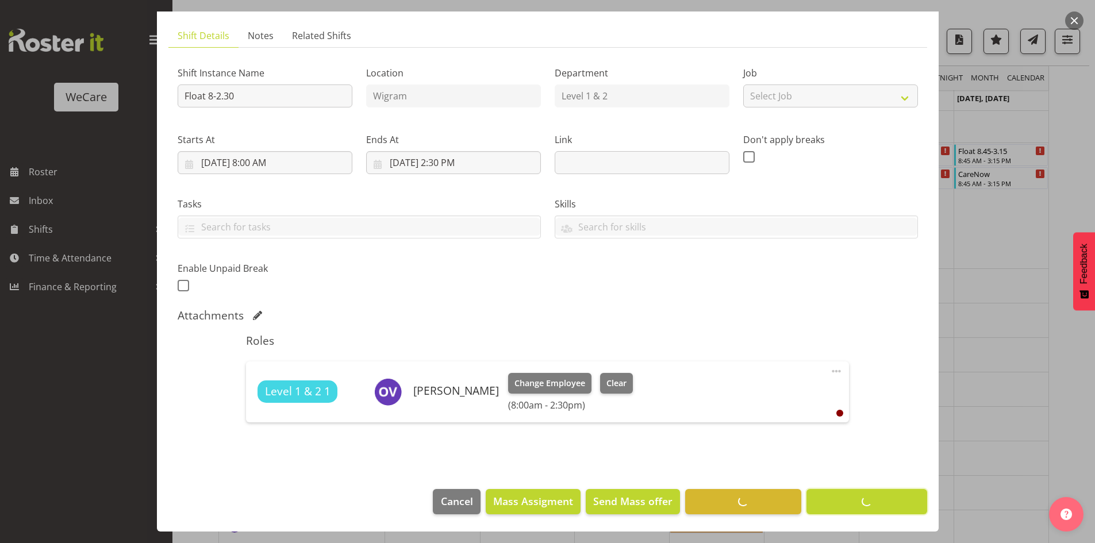
scroll to position [68, 0]
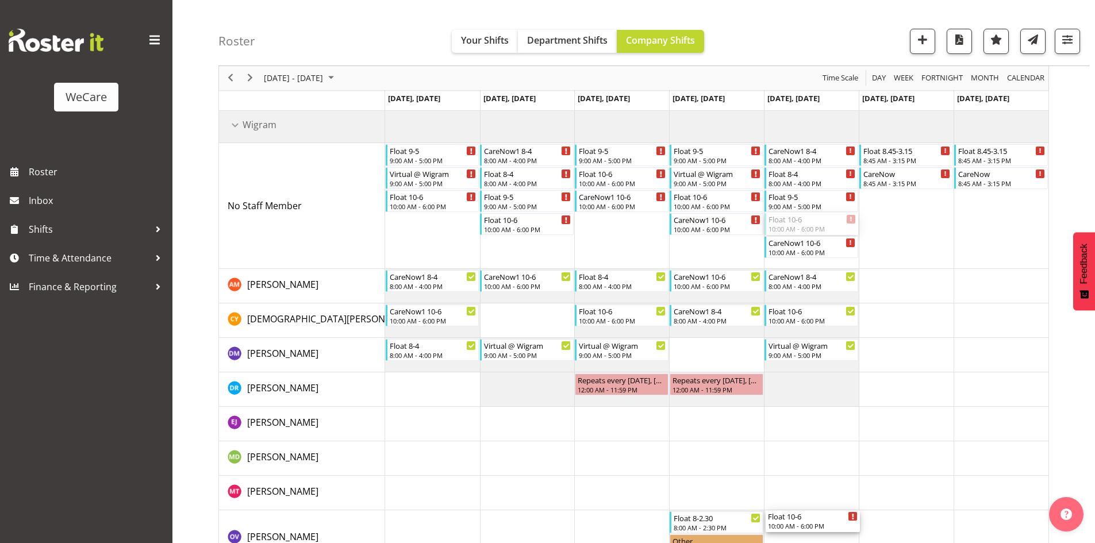
drag, startPoint x: 801, startPoint y: 226, endPoint x: 807, endPoint y: 525, distance: 299.4
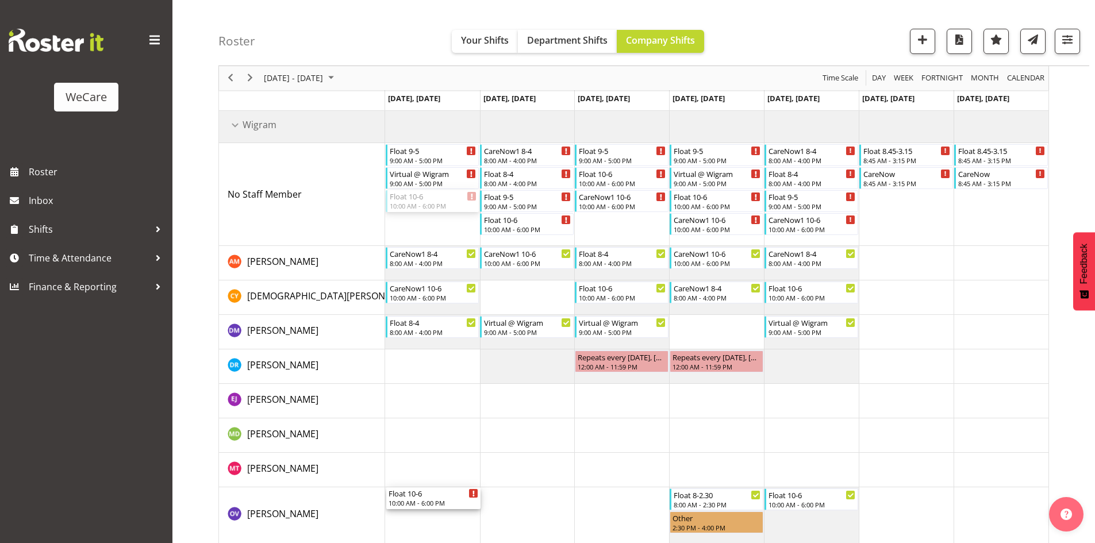
drag, startPoint x: 423, startPoint y: 202, endPoint x: 448, endPoint y: 504, distance: 303.2
drag, startPoint x: 528, startPoint y: 225, endPoint x: 566, endPoint y: 504, distance: 282.4
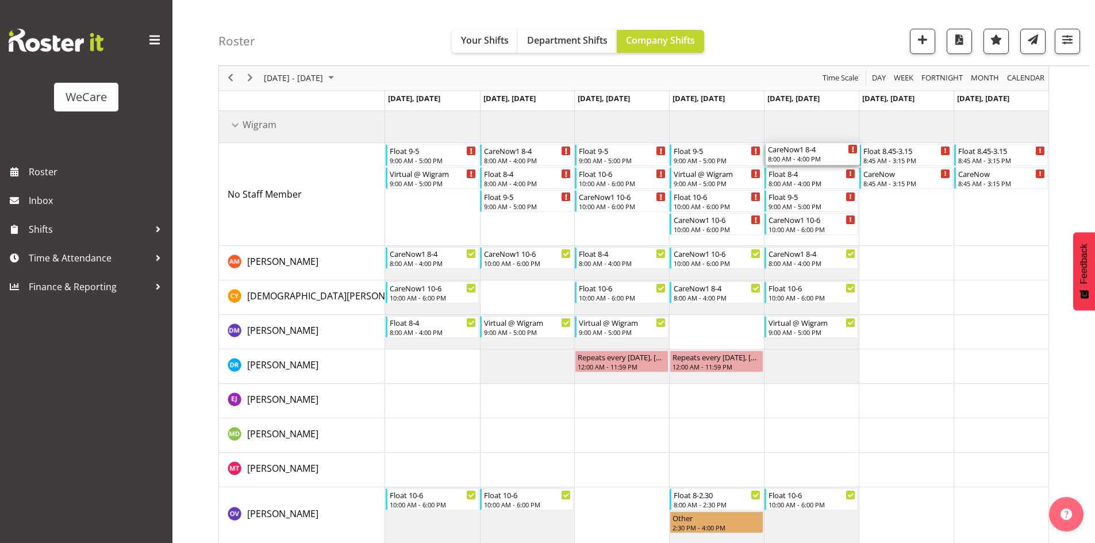
drag, startPoint x: 805, startPoint y: 148, endPoint x: 820, endPoint y: 214, distance: 67.9
click at [820, 214] on div "Float [DATE] 9:00 AM - 5:00 PM Virtual @ Wigram 9:00 AM - 5:00 PM CareNow1 [DAT…" at bounding box center [716, 407] width 663 height 596
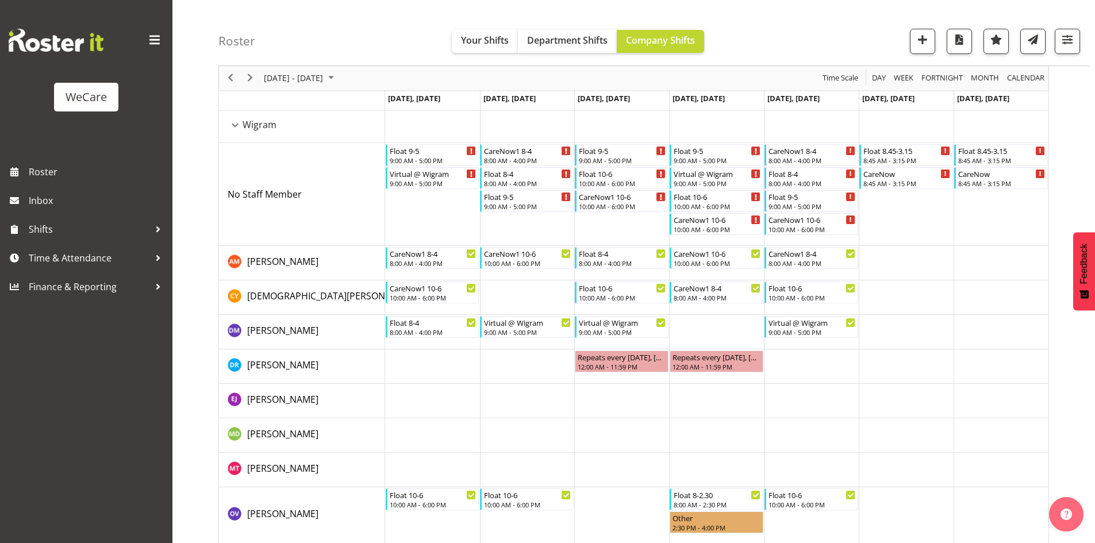
scroll to position [168, 0]
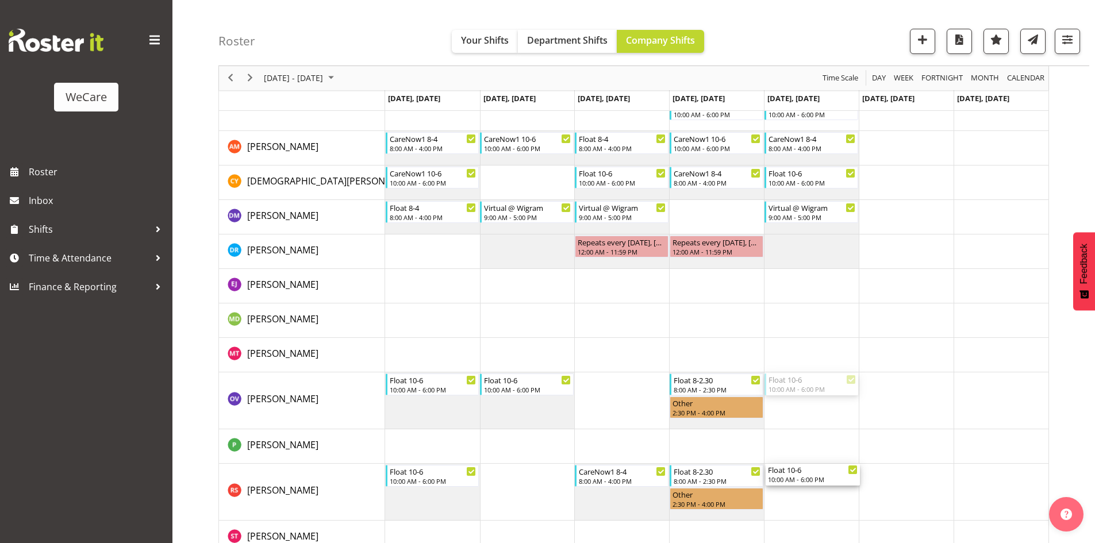
drag, startPoint x: 819, startPoint y: 375, endPoint x: 810, endPoint y: 447, distance: 73.0
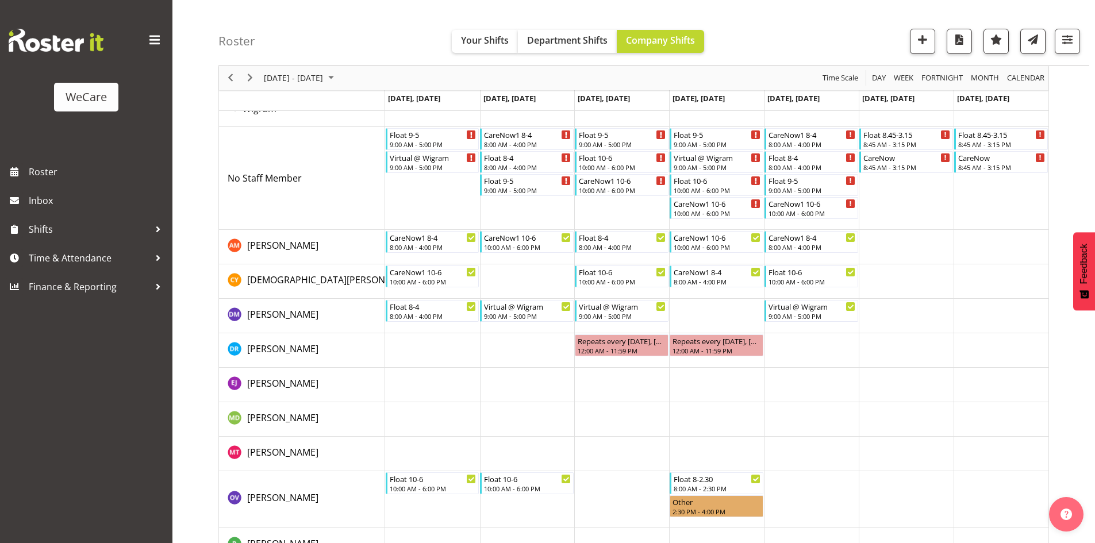
scroll to position [53, 0]
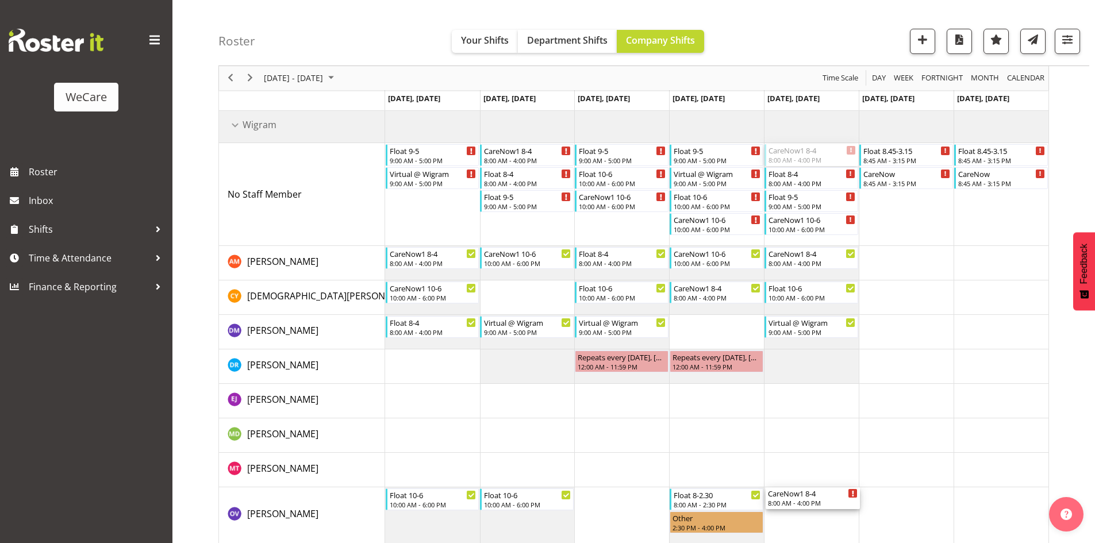
drag, startPoint x: 802, startPoint y: 148, endPoint x: 807, endPoint y: 498, distance: 349.4
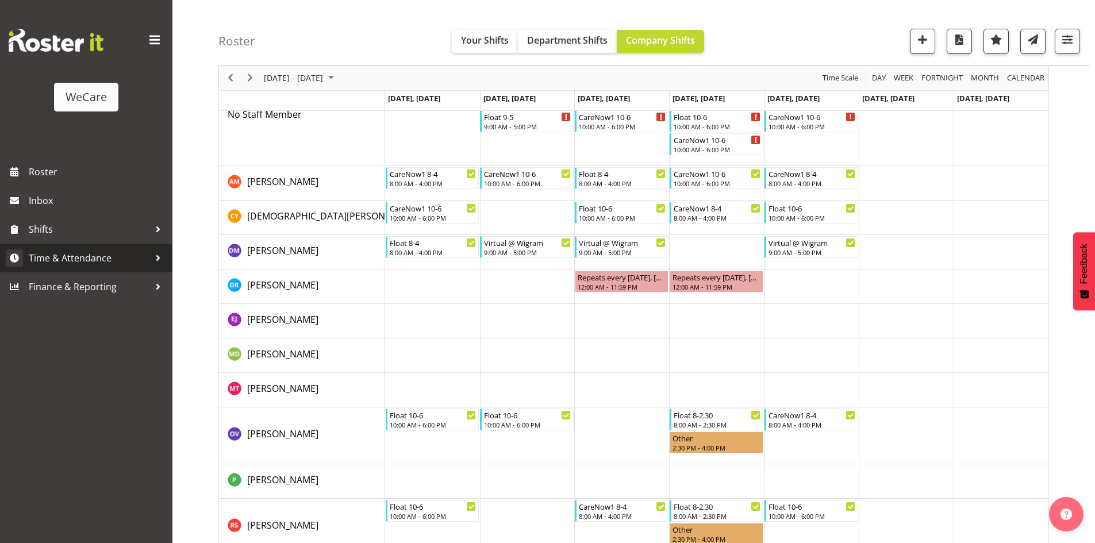
scroll to position [109, 0]
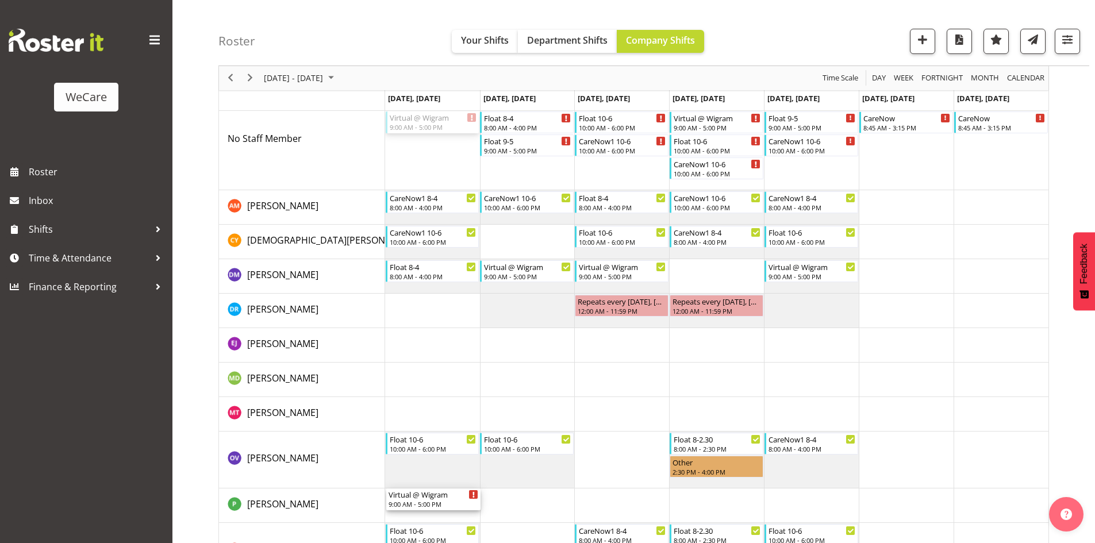
drag, startPoint x: 433, startPoint y: 121, endPoint x: 422, endPoint y: 494, distance: 372.5
drag, startPoint x: 723, startPoint y: 125, endPoint x: 734, endPoint y: 492, distance: 367.3
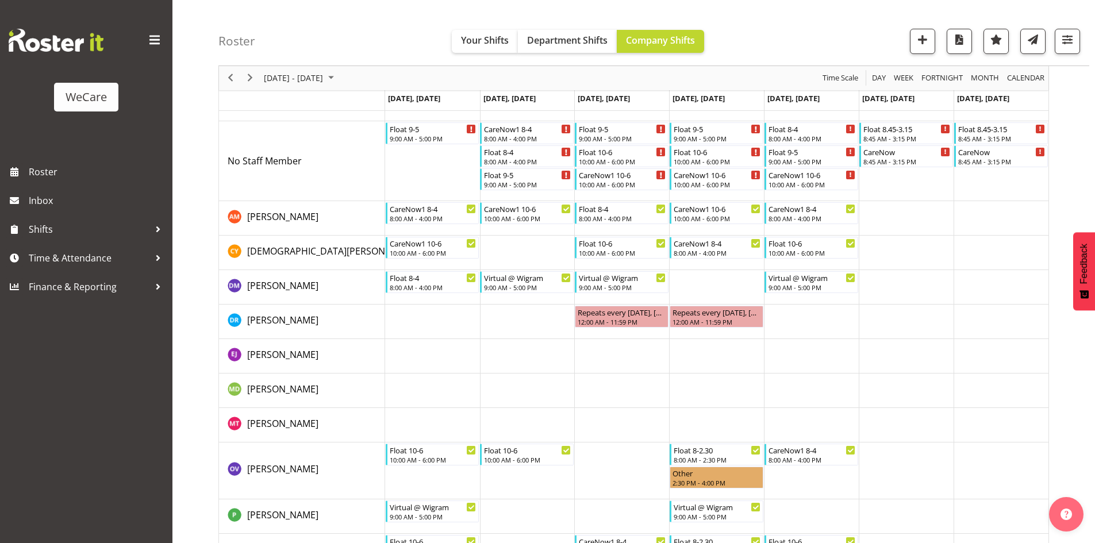
scroll to position [0, 0]
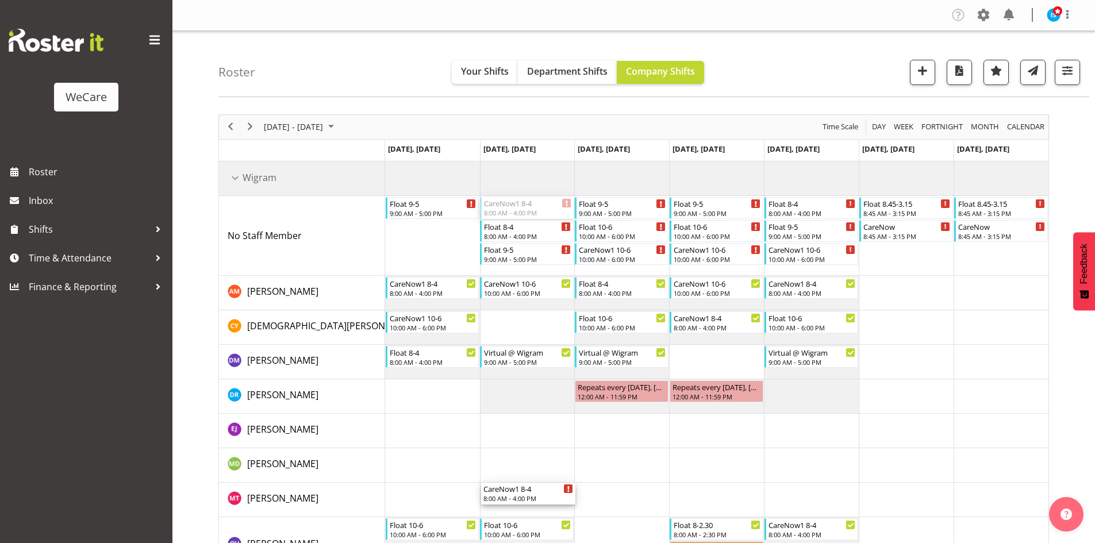
drag, startPoint x: 526, startPoint y: 210, endPoint x: 538, endPoint y: 487, distance: 277.8
drag, startPoint x: 629, startPoint y: 252, endPoint x: 641, endPoint y: 485, distance: 234.2
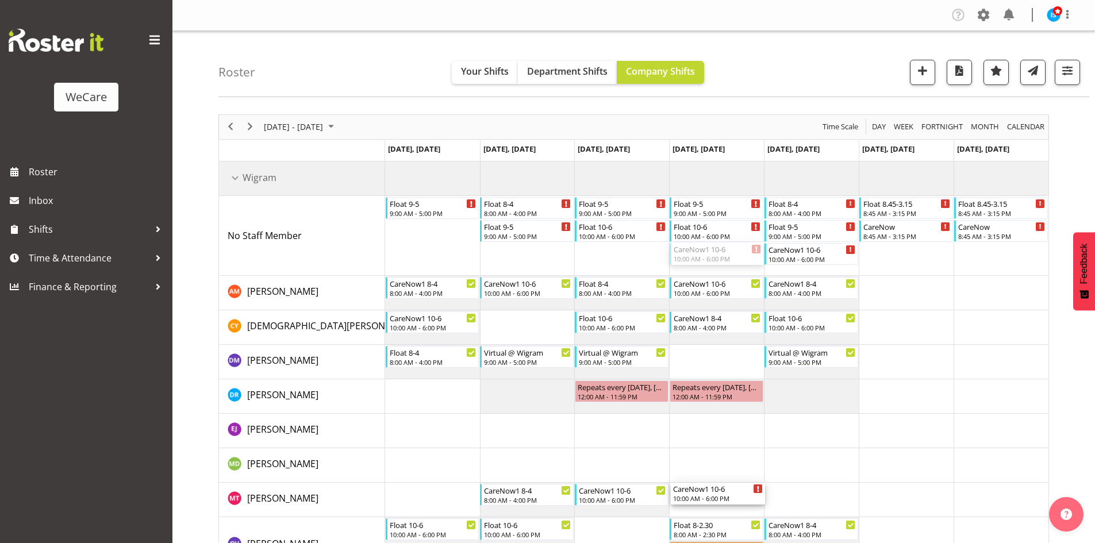
drag, startPoint x: 730, startPoint y: 244, endPoint x: 727, endPoint y: 495, distance: 251.1
drag, startPoint x: 810, startPoint y: 256, endPoint x: 811, endPoint y: 486, distance: 229.8
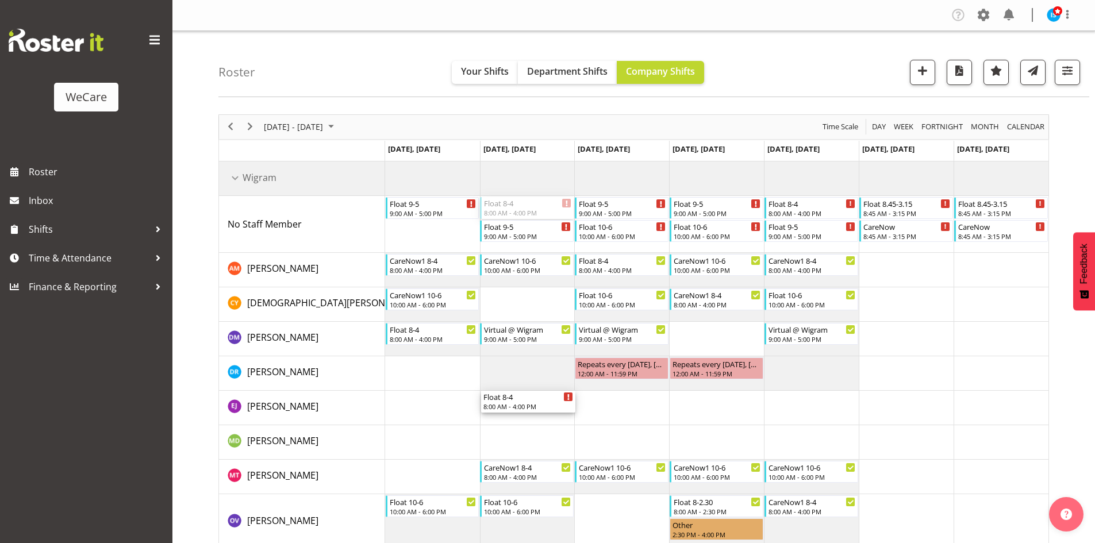
drag, startPoint x: 516, startPoint y: 201, endPoint x: 533, endPoint y: 398, distance: 198.4
drag, startPoint x: 626, startPoint y: 294, endPoint x: 619, endPoint y: 414, distance: 120.9
click at [619, 414] on div "Float [DATE] 9:00 AM - 5:00 PM Float [DATE] 9:00 AM - 5:00 PM Float [DATE] 9:00…" at bounding box center [716, 436] width 663 height 550
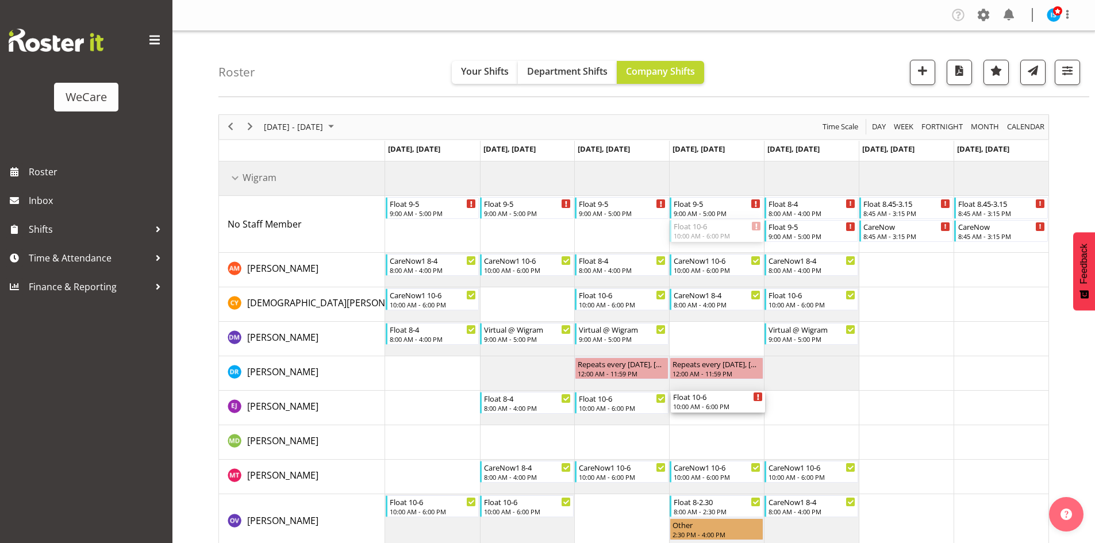
drag, startPoint x: 706, startPoint y: 226, endPoint x: 701, endPoint y: 398, distance: 171.9
drag, startPoint x: 796, startPoint y: 204, endPoint x: 813, endPoint y: 395, distance: 192.1
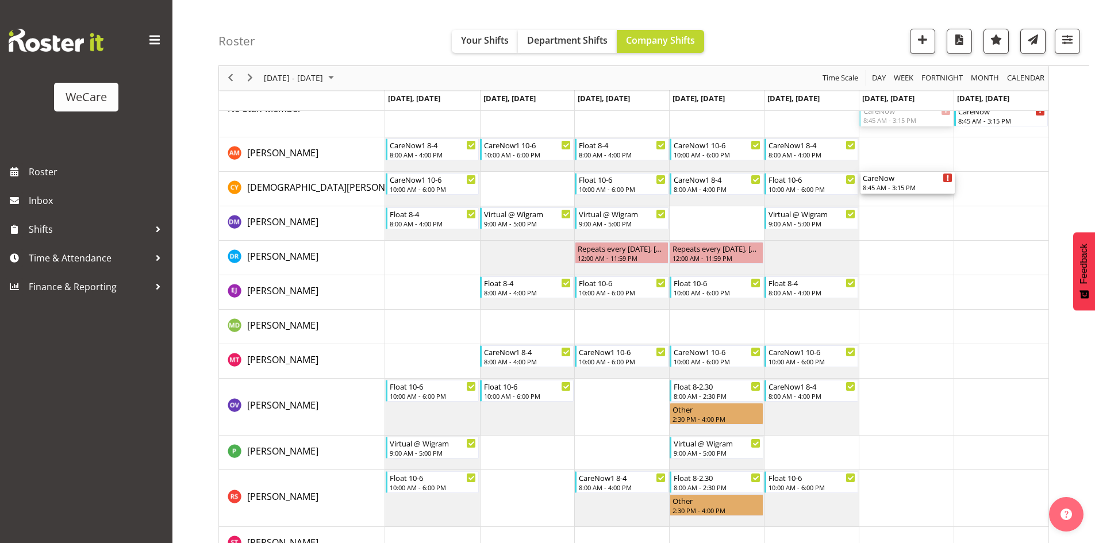
scroll to position [172, 0]
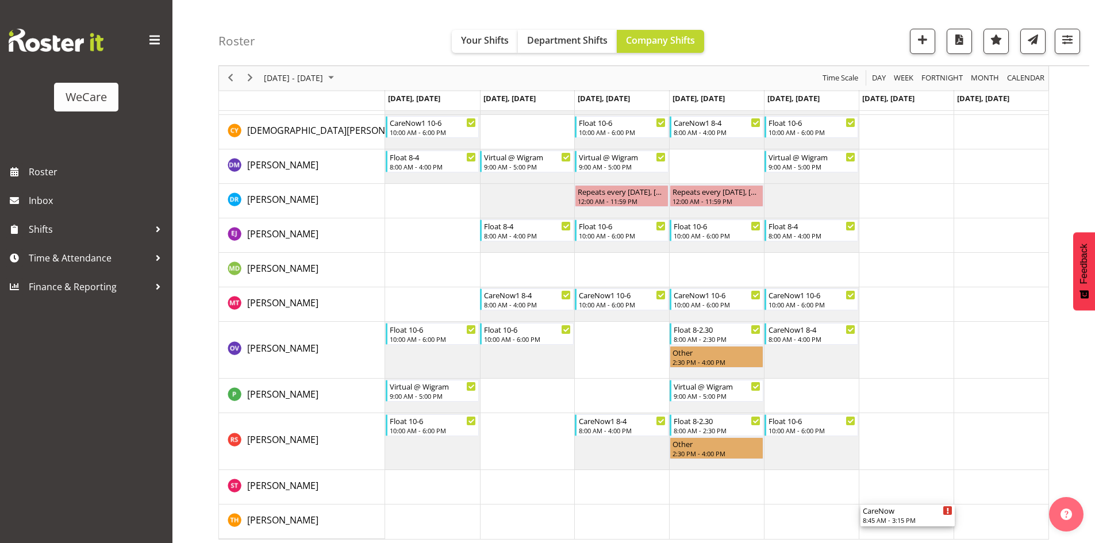
drag, startPoint x: 912, startPoint y: 242, endPoint x: 926, endPoint y: 519, distance: 277.3
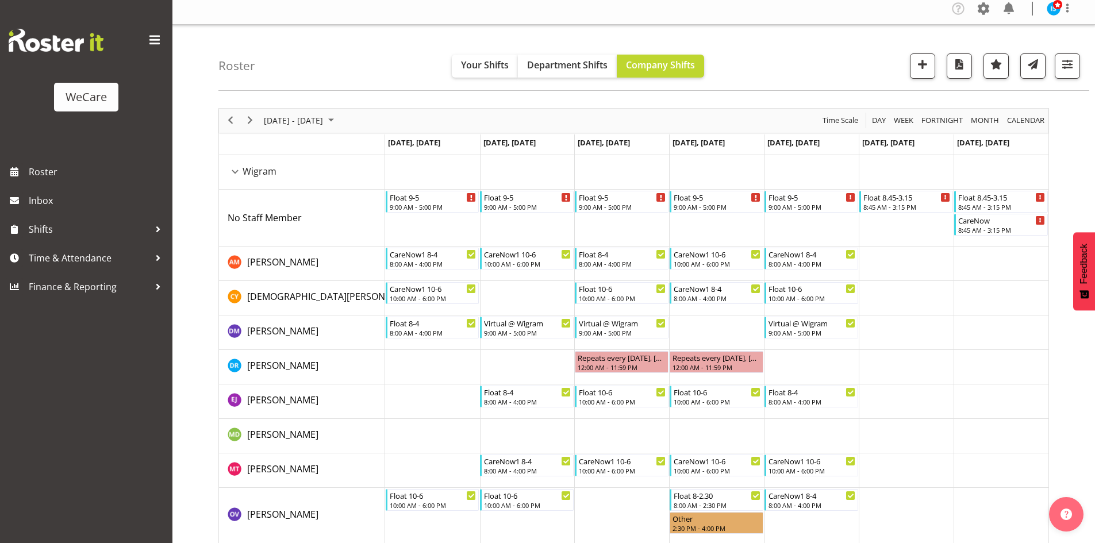
scroll to position [0, 0]
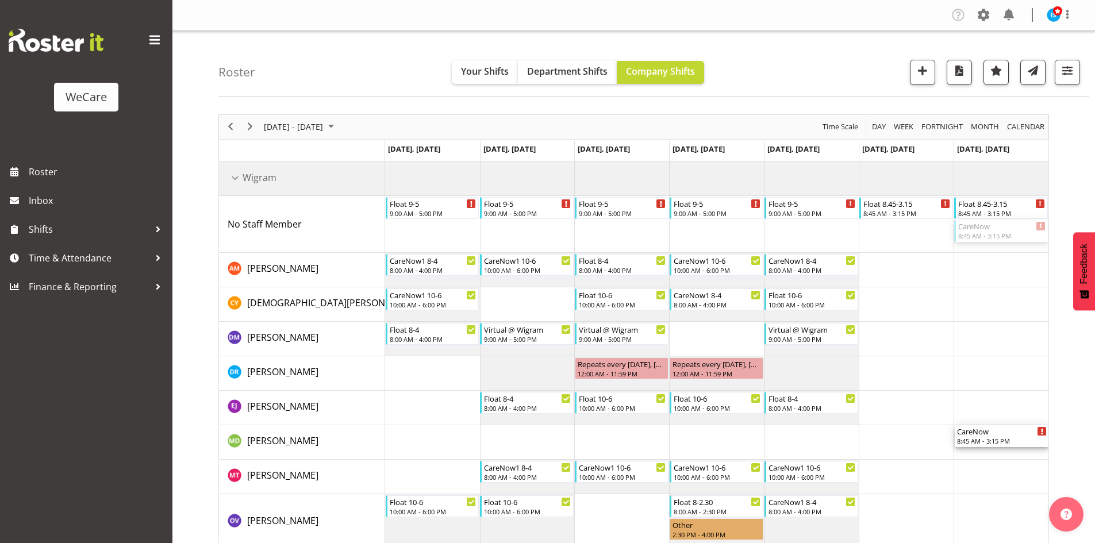
drag, startPoint x: 1002, startPoint y: 231, endPoint x: 1004, endPoint y: 436, distance: 205.1
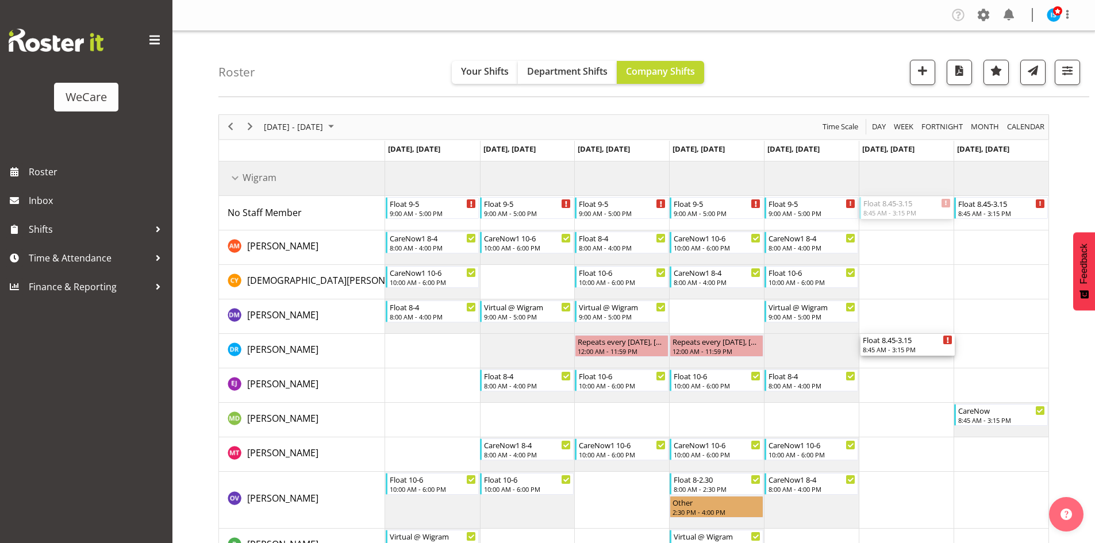
drag, startPoint x: 910, startPoint y: 204, endPoint x: 937, endPoint y: 345, distance: 143.9
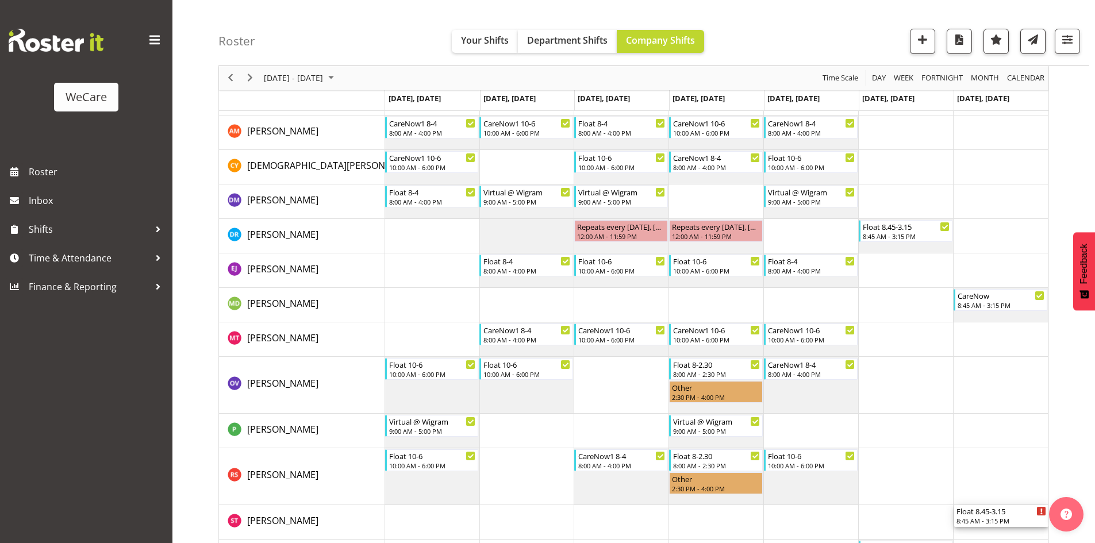
scroll to position [0, 1]
drag, startPoint x: 988, startPoint y: 207, endPoint x: 1022, endPoint y: 530, distance: 325.2
click at [1031, 535] on div "Float [DATE] 9:00 AM - 5:00 PM Float [DATE] 9:00 AM - 5:00 PM Float [DATE] 9:00…" at bounding box center [716, 310] width 663 height 527
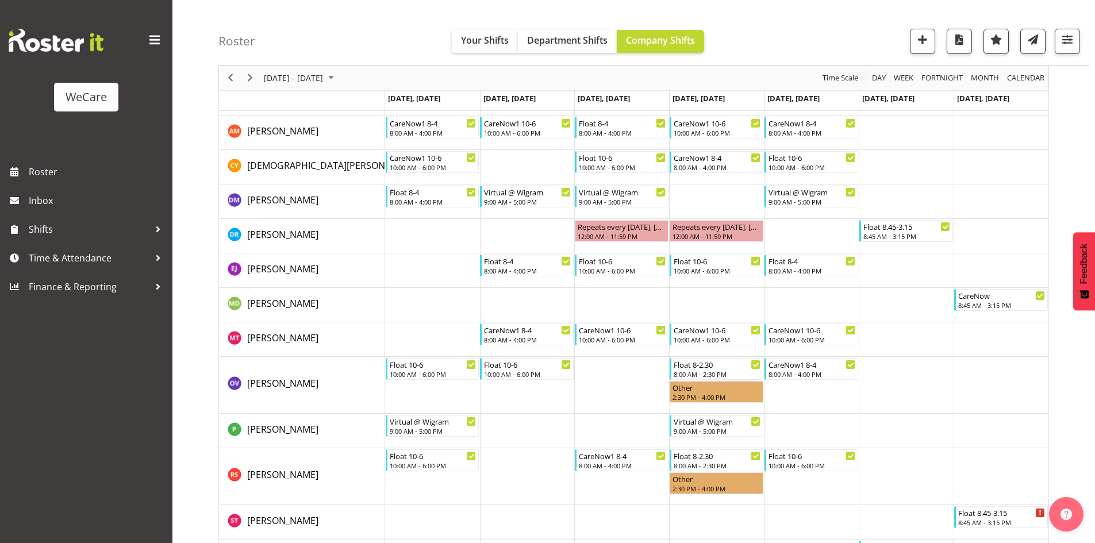
scroll to position [0, 0]
click at [1067, 34] on span "button" at bounding box center [1066, 39] width 15 height 15
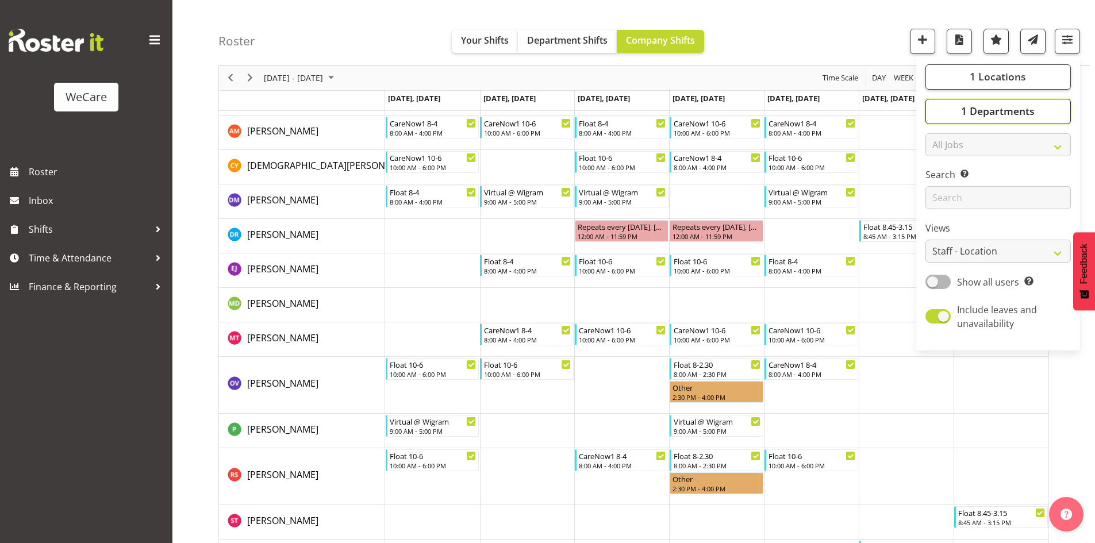
click at [999, 101] on button "1 Departments" at bounding box center [997, 111] width 145 height 25
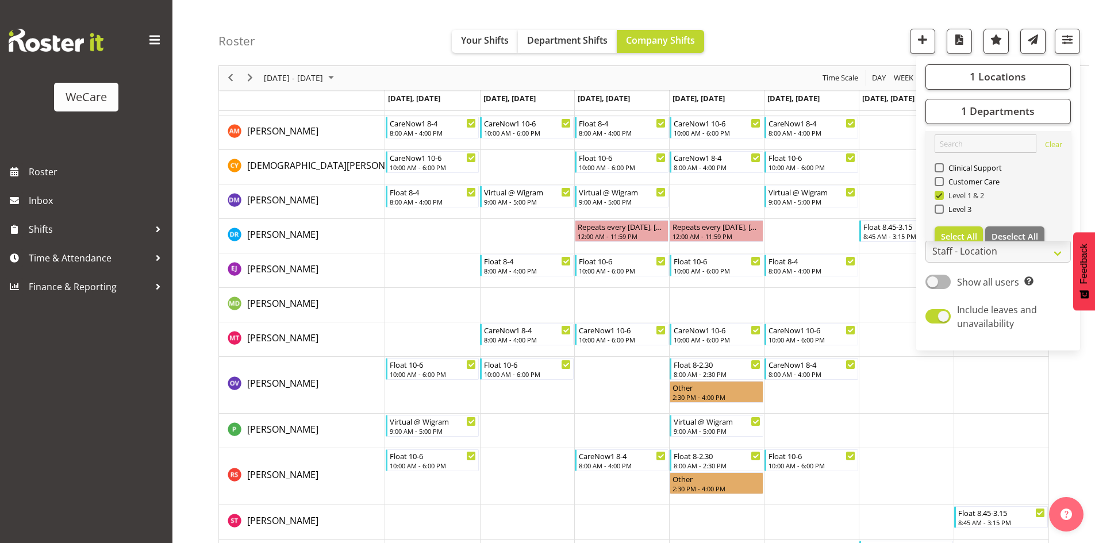
click at [951, 197] on span "Level 1 & 2" at bounding box center [963, 195] width 41 height 9
click at [942, 197] on input "Level 1 & 2" at bounding box center [937, 195] width 7 height 7
checkbox input "false"
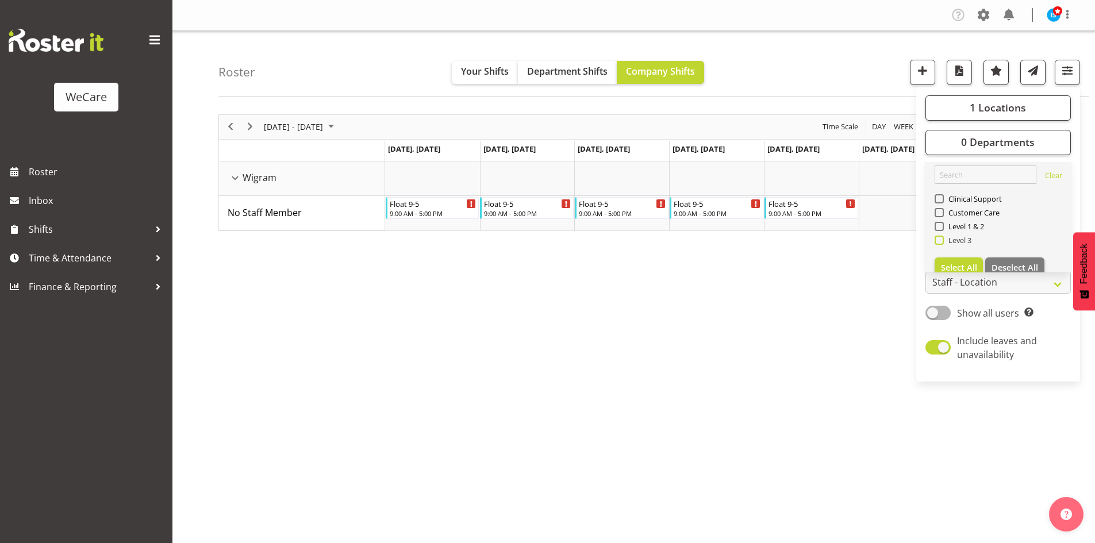
click at [940, 237] on span at bounding box center [938, 240] width 9 height 9
click at [940, 237] on input "Level 3" at bounding box center [937, 239] width 7 height 7
checkbox input "true"
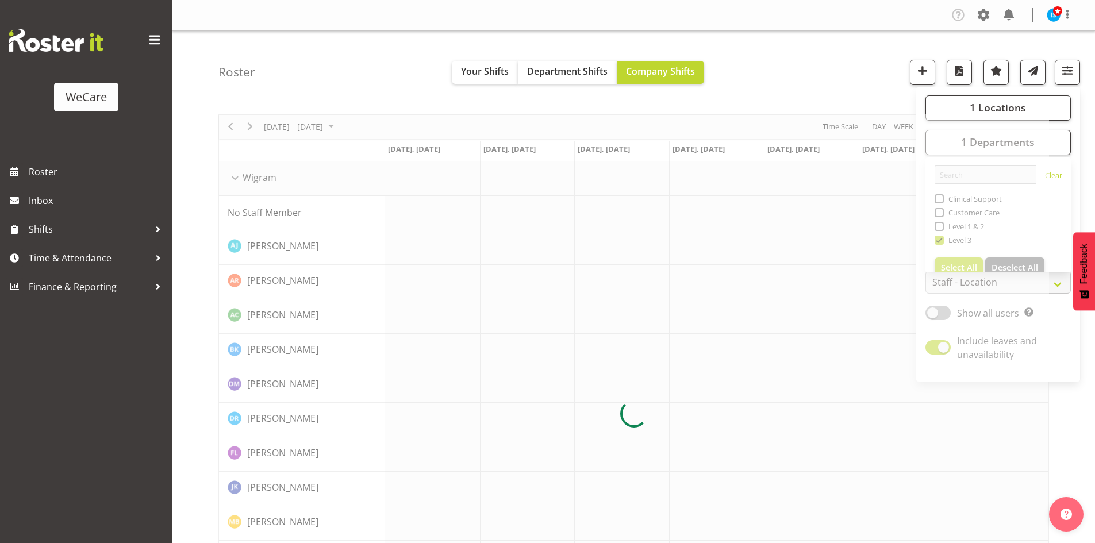
click at [327, 50] on div "Roster Your Shifts Department Shifts Company Shifts 1 Locations Clear Business …" at bounding box center [653, 64] width 870 height 66
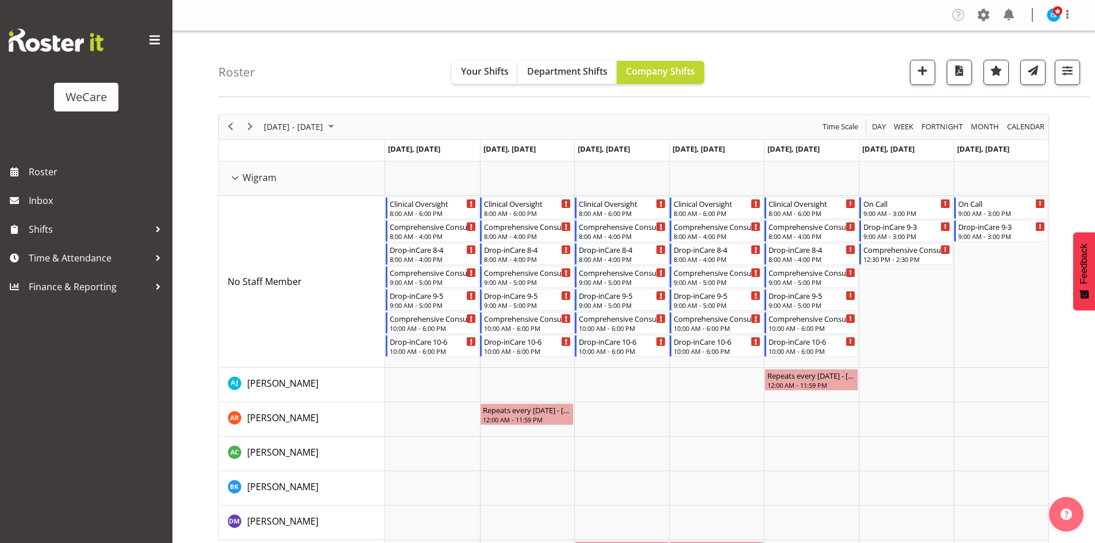
drag, startPoint x: 302, startPoint y: 80, endPoint x: 306, endPoint y: 68, distance: 12.9
click at [306, 70] on div "Roster Your Shifts Department Shifts Company Shifts 1 Locations Clear Business …" at bounding box center [653, 64] width 870 height 66
drag, startPoint x: 533, startPoint y: 211, endPoint x: 537, endPoint y: 363, distance: 151.1
drag, startPoint x: 641, startPoint y: 205, endPoint x: 629, endPoint y: 384, distance: 179.6
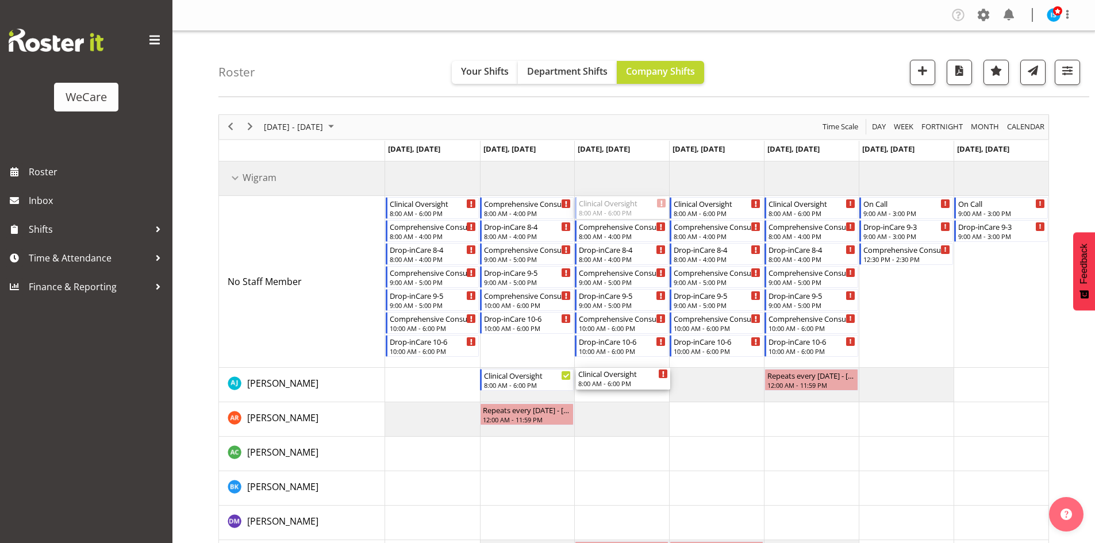
drag, startPoint x: 612, startPoint y: 211, endPoint x: 620, endPoint y: 375, distance: 164.5
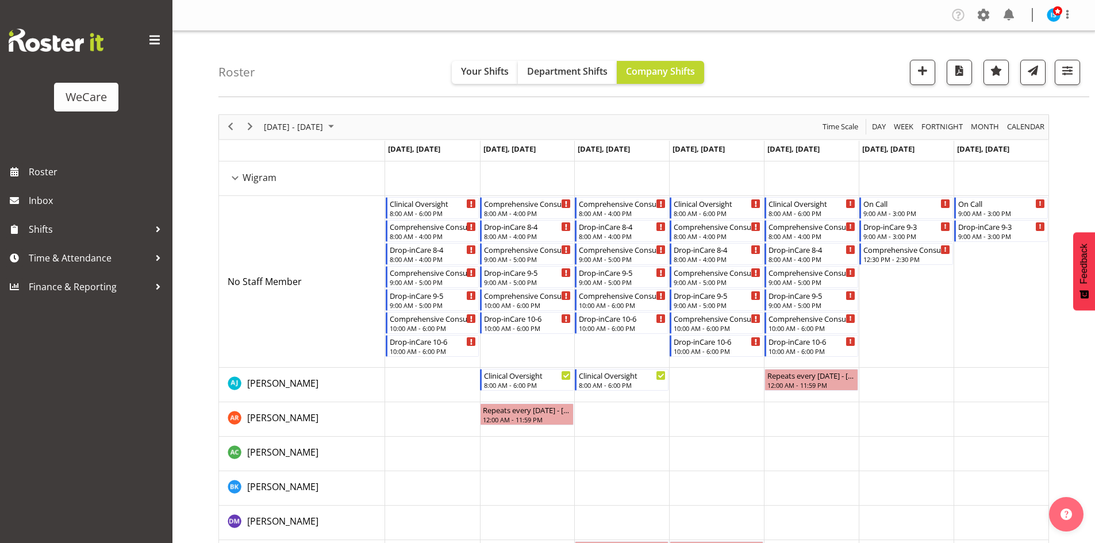
click at [421, 381] on td "Timeline Week of November 24, 2025" at bounding box center [432, 385] width 95 height 34
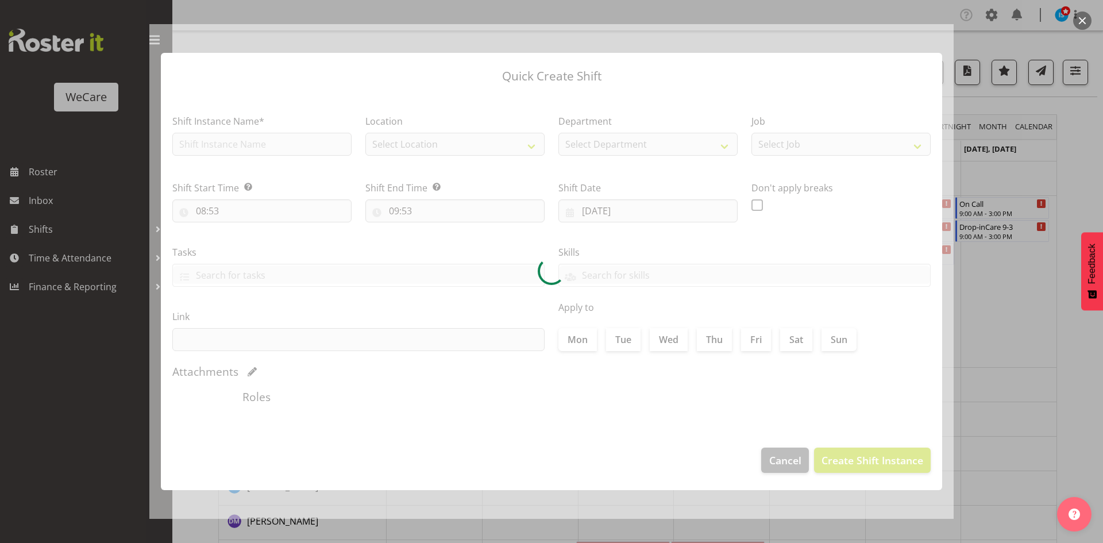
type input "[DATE]"
checkbox input "true"
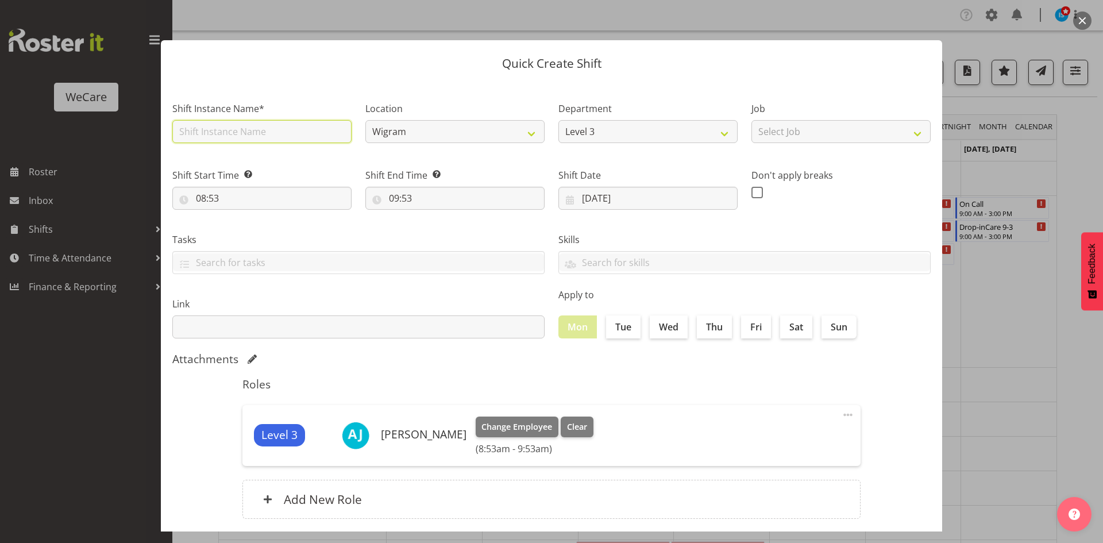
click at [199, 124] on input "text" at bounding box center [261, 131] width 179 height 23
type input "Drop-inCare 8-6"
click at [211, 187] on input "08:53" at bounding box center [261, 198] width 179 height 23
click at [282, 224] on select "00 01 02 03 04 05 06 07 08 09 10 11 12 13 14 15 16 17 18 19 20 21 22 23 24 25 2…" at bounding box center [281, 228] width 26 height 23
select select "0"
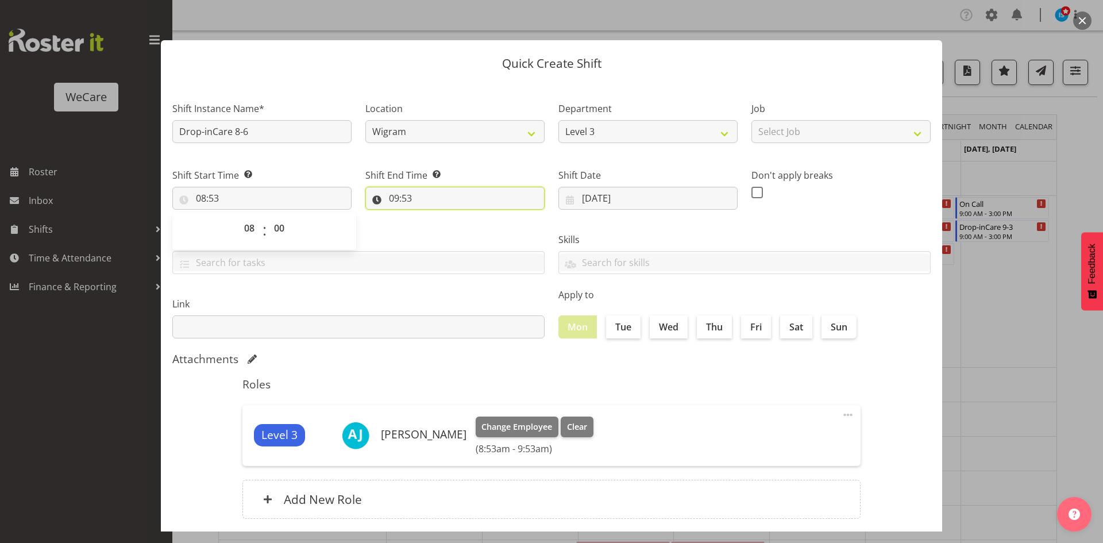
type input "08:00"
click at [389, 197] on input "09:53" at bounding box center [454, 198] width 179 height 23
click at [434, 234] on select "00 01 02 03 04 05 06 07 08 09 10 11 12 13 14 15 16 17 18 19 20 21 22 23" at bounding box center [444, 228] width 26 height 23
select select "18"
click at [431, 217] on select "00 01 02 03 04 05 06 07 08 09 10 11 12 13 14 15 16 17 18 19 20 21 22 23" at bounding box center [444, 228] width 26 height 23
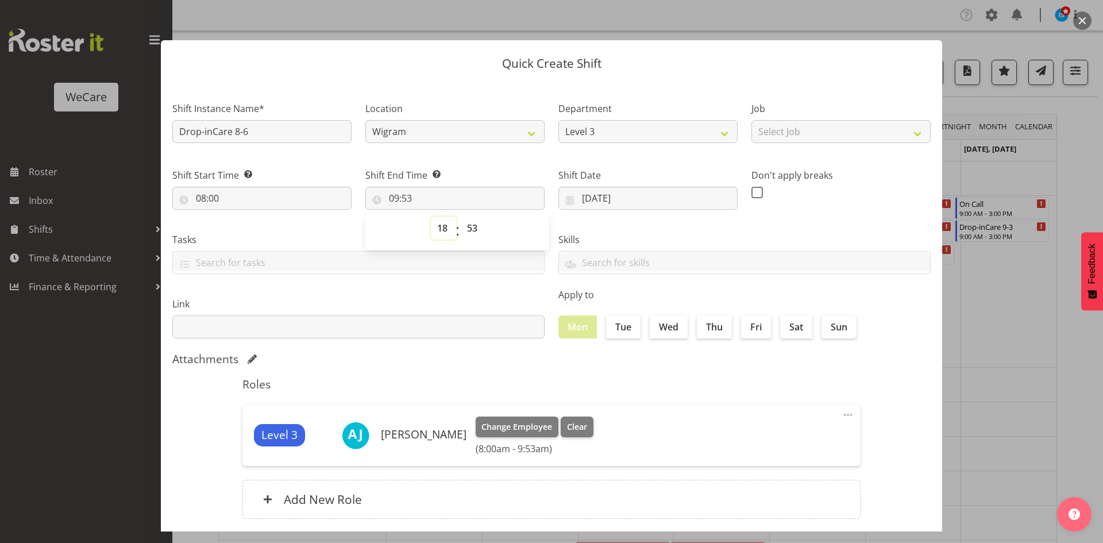
type input "18:53"
select select "0"
type input "18:00"
click at [708, 334] on label "Thu" at bounding box center [714, 326] width 35 height 23
click at [704, 330] on input "Thu" at bounding box center [700, 326] width 7 height 7
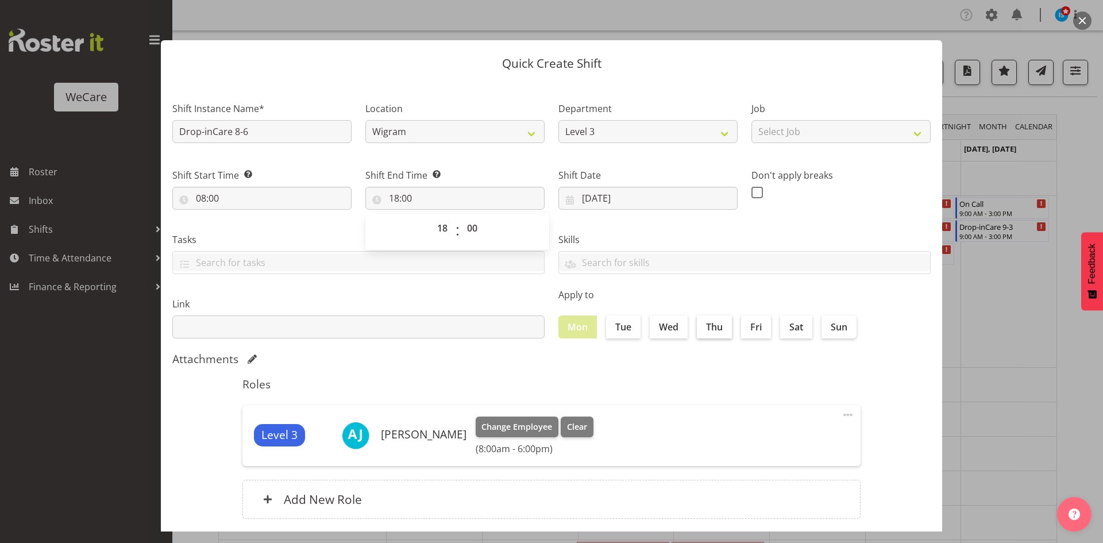
checkbox input "true"
click at [386, 358] on div "Attachments" at bounding box center [551, 359] width 758 height 14
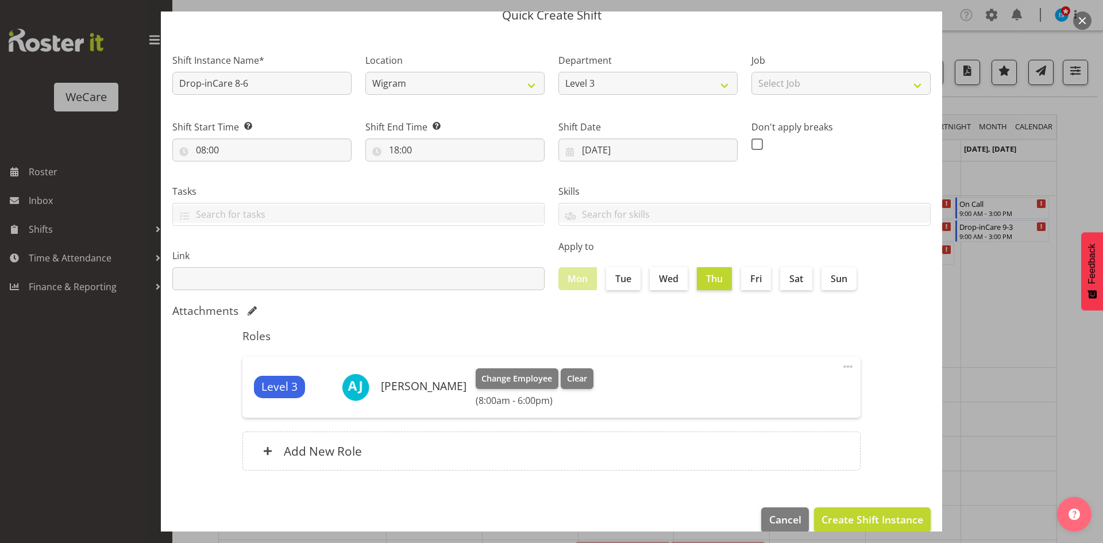
scroll to position [67, 0]
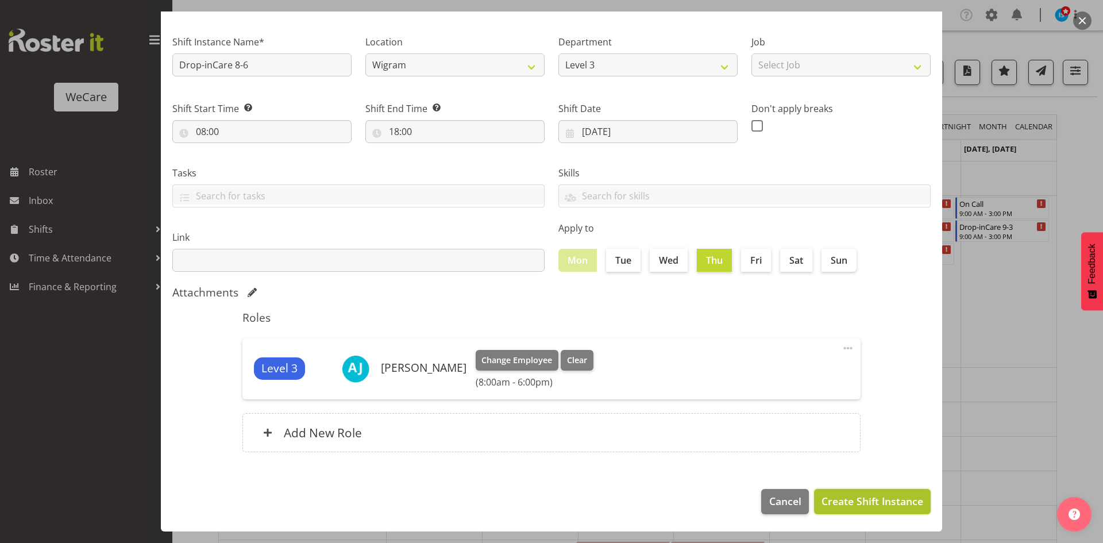
click at [860, 495] on span "Create Shift Instance" at bounding box center [873, 501] width 102 height 15
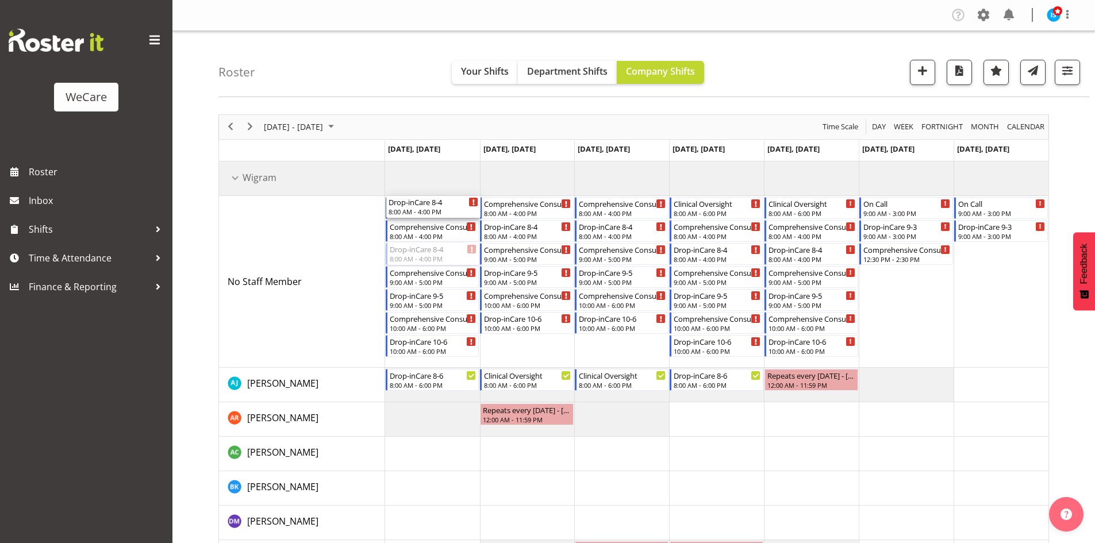
drag, startPoint x: 439, startPoint y: 256, endPoint x: 442, endPoint y: 233, distance: 23.2
click at [442, 233] on div "Clinical Oversight 8:00 AM - 6:00 PM Comprehensive Consult [DATE] 8:00 AM - 4:0…" at bounding box center [716, 505] width 663 height 689
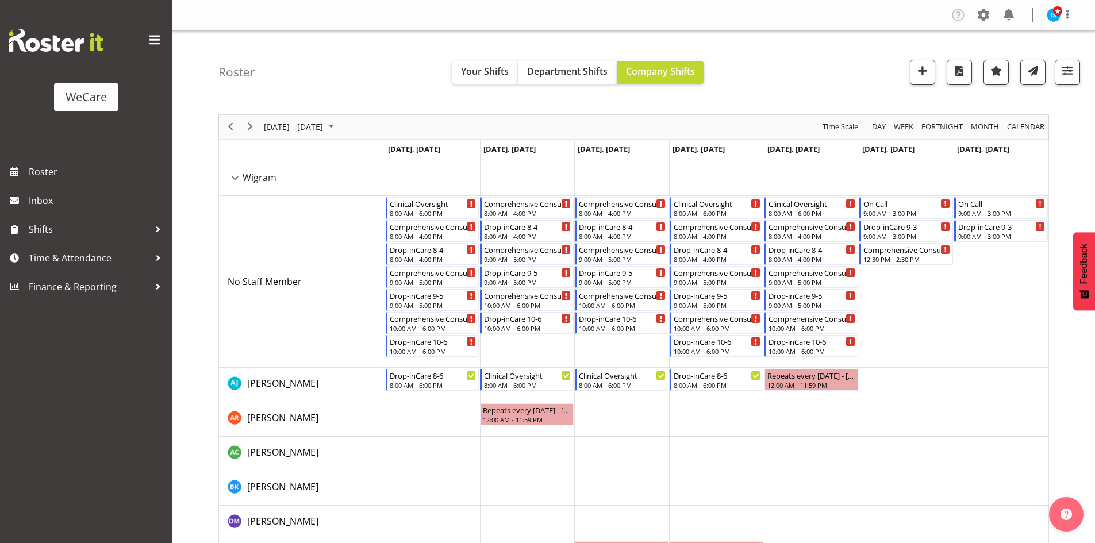
click at [444, 246] on div "Drop-inCare 8-4" at bounding box center [433, 249] width 87 height 11
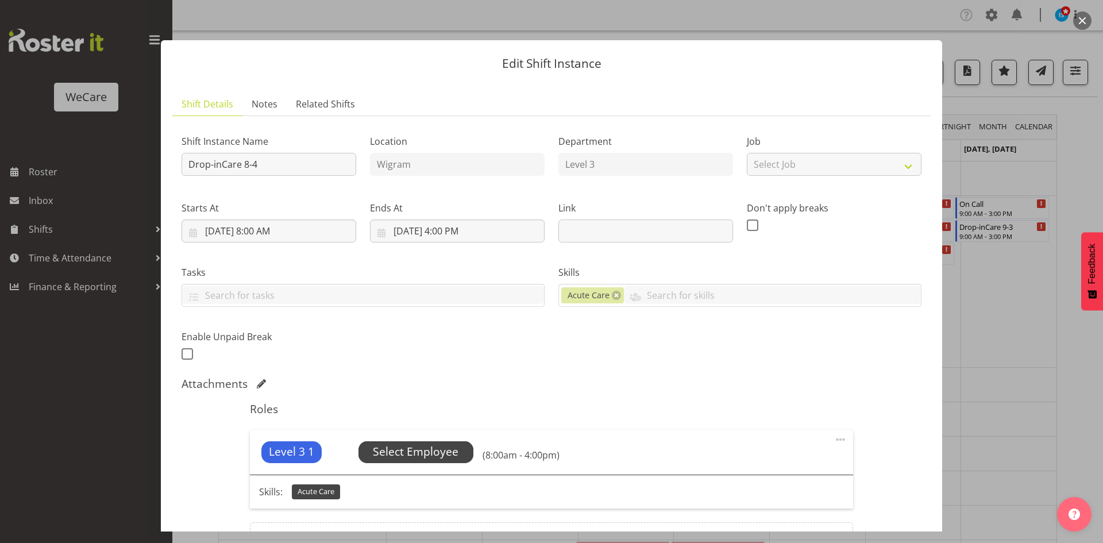
click at [410, 457] on span "Select Employee" at bounding box center [416, 452] width 86 height 17
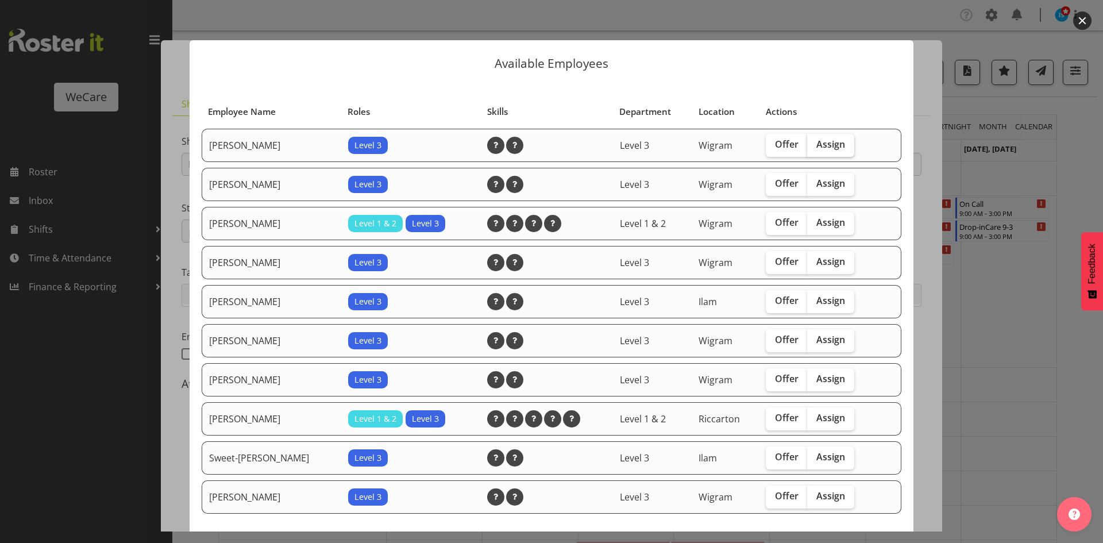
click at [816, 149] on span "Assign" at bounding box center [830, 143] width 29 height 11
click at [808, 148] on input "Assign" at bounding box center [810, 144] width 7 height 7
checkbox input "true"
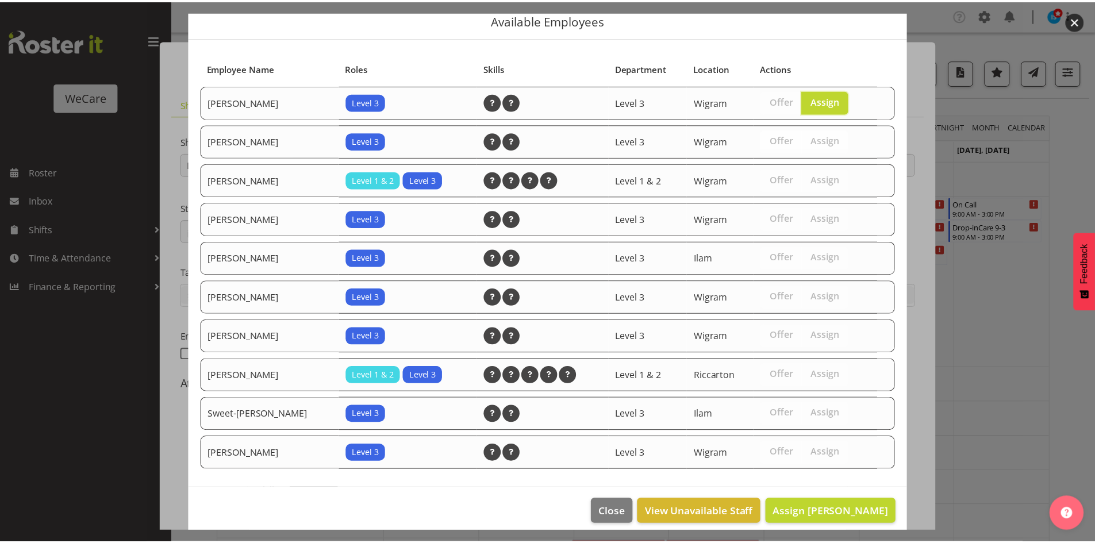
scroll to position [54, 0]
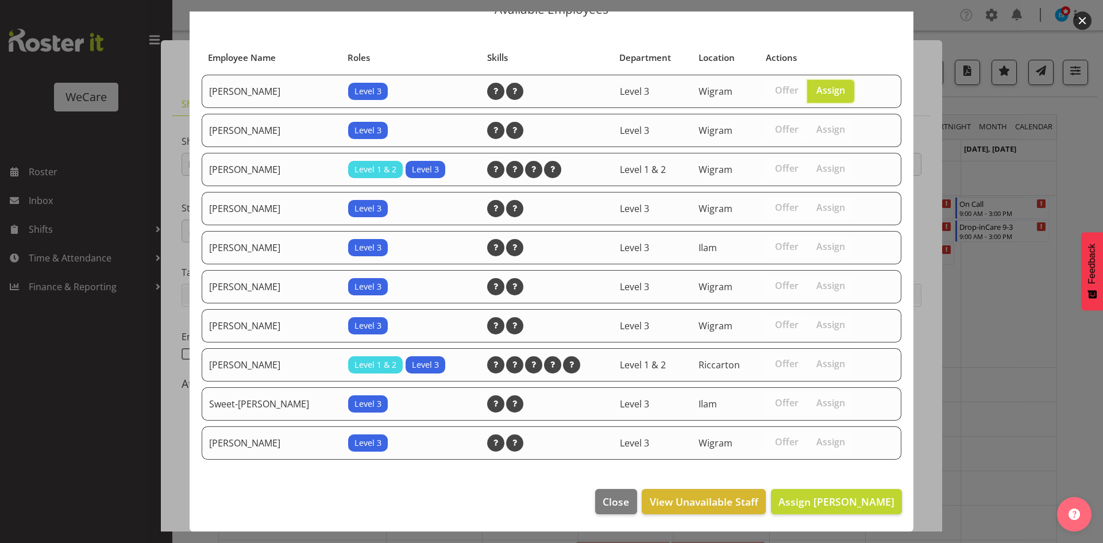
click at [841, 486] on footer "Close View Unavailable Staff Assign [PERSON_NAME]" at bounding box center [552, 504] width 724 height 54
click at [839, 496] on span "Assign [PERSON_NAME]" at bounding box center [837, 502] width 116 height 14
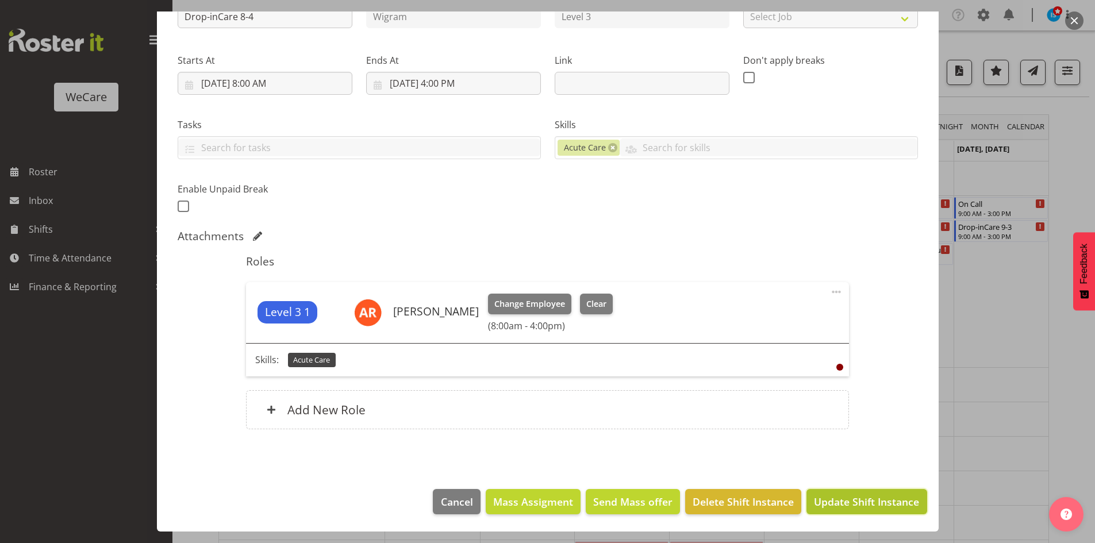
click at [845, 496] on span "Update Shift Instance" at bounding box center [866, 501] width 105 height 15
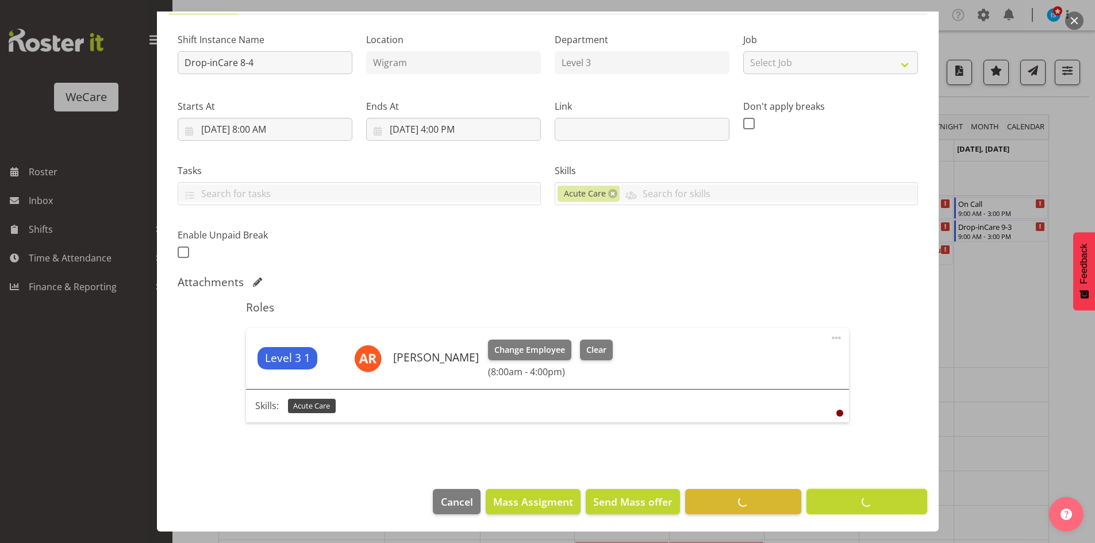
scroll to position [102, 0]
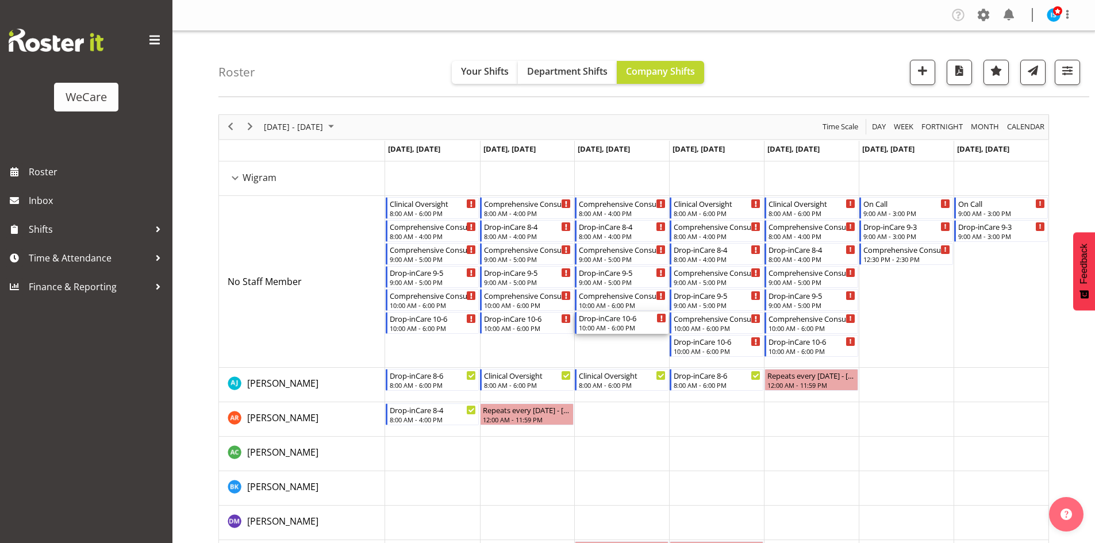
click at [641, 325] on div "10:00 AM - 6:00 PM" at bounding box center [622, 327] width 87 height 9
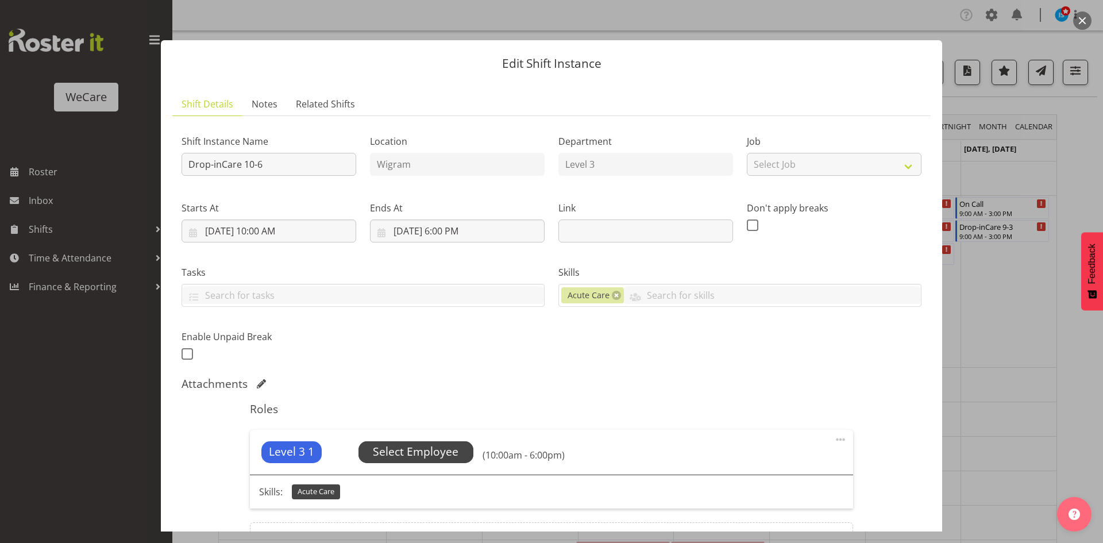
click at [411, 456] on span "Select Employee" at bounding box center [416, 452] width 86 height 17
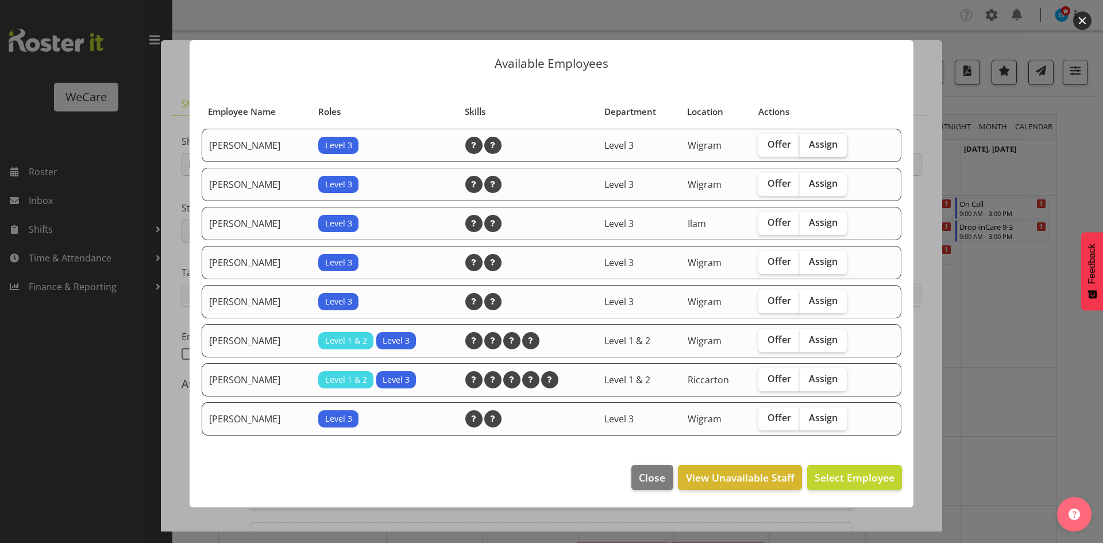
click at [829, 148] on span "Assign" at bounding box center [823, 143] width 29 height 11
click at [807, 148] on input "Assign" at bounding box center [803, 144] width 7 height 7
checkbox input "true"
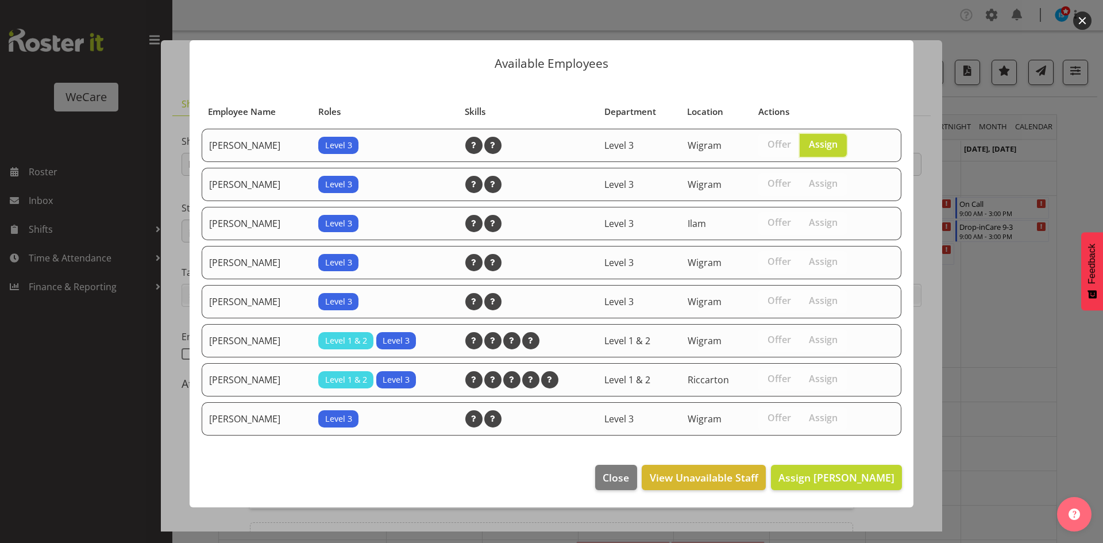
click at [855, 463] on footer "Close View Unavailable Staff Assign [PERSON_NAME]" at bounding box center [552, 480] width 724 height 54
click at [857, 468] on button "Assign [PERSON_NAME]" at bounding box center [836, 477] width 131 height 25
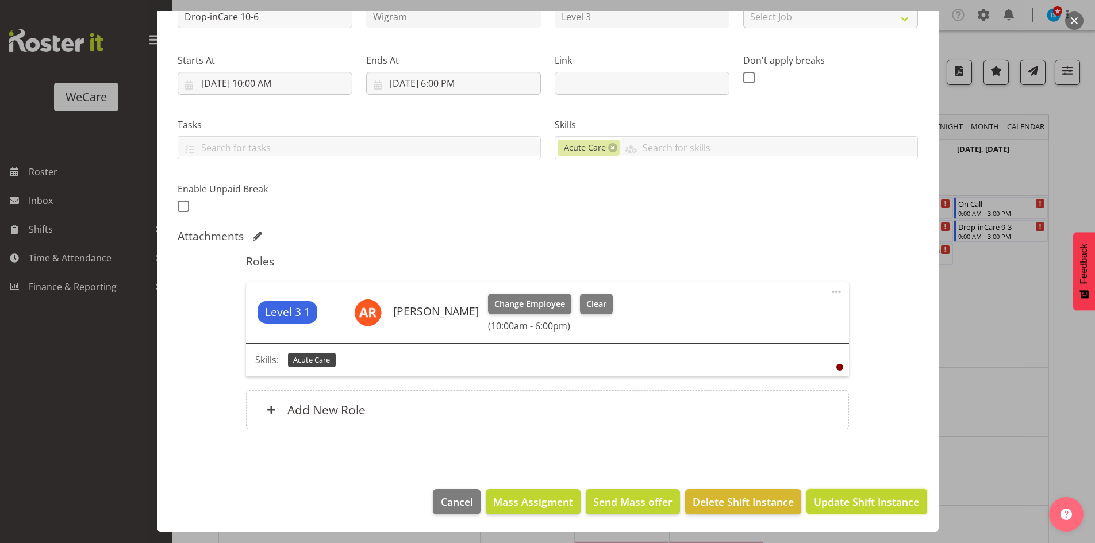
click at [865, 502] on span "Update Shift Instance" at bounding box center [866, 501] width 105 height 15
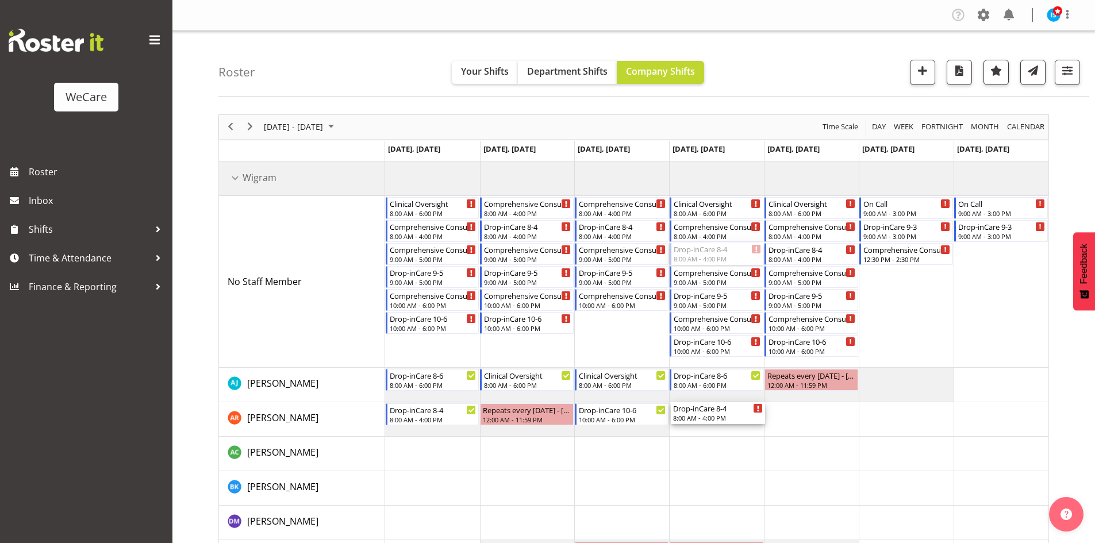
drag, startPoint x: 725, startPoint y: 251, endPoint x: 708, endPoint y: 403, distance: 152.6
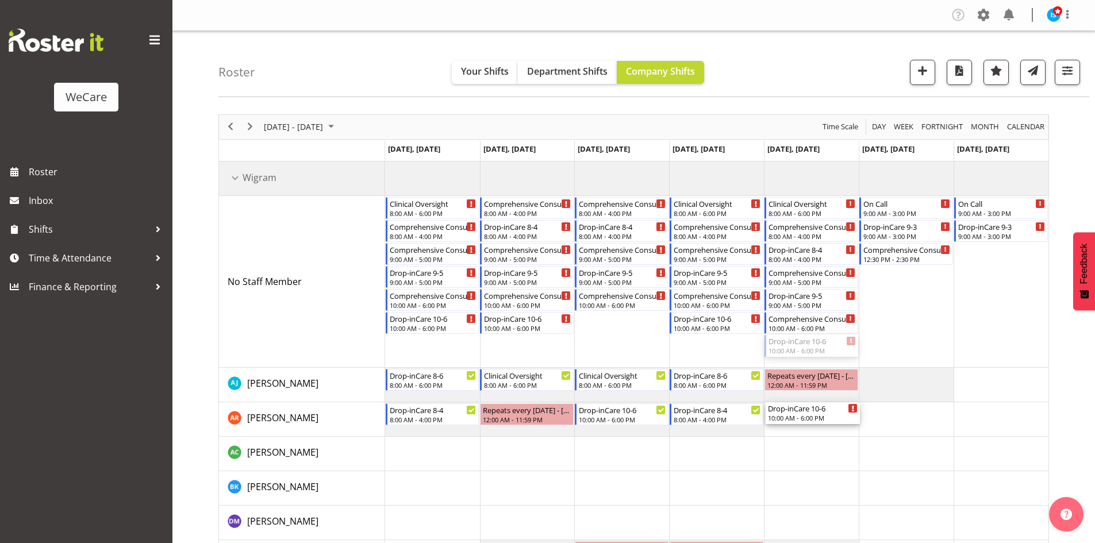
drag, startPoint x: 785, startPoint y: 349, endPoint x: 784, endPoint y: 428, distance: 78.7
click at [790, 431] on div "Clinical Oversight 8:00 AM - 6:00 PM Comprehensive Consult [DATE] 8:00 AM - 4:0…" at bounding box center [716, 505] width 663 height 689
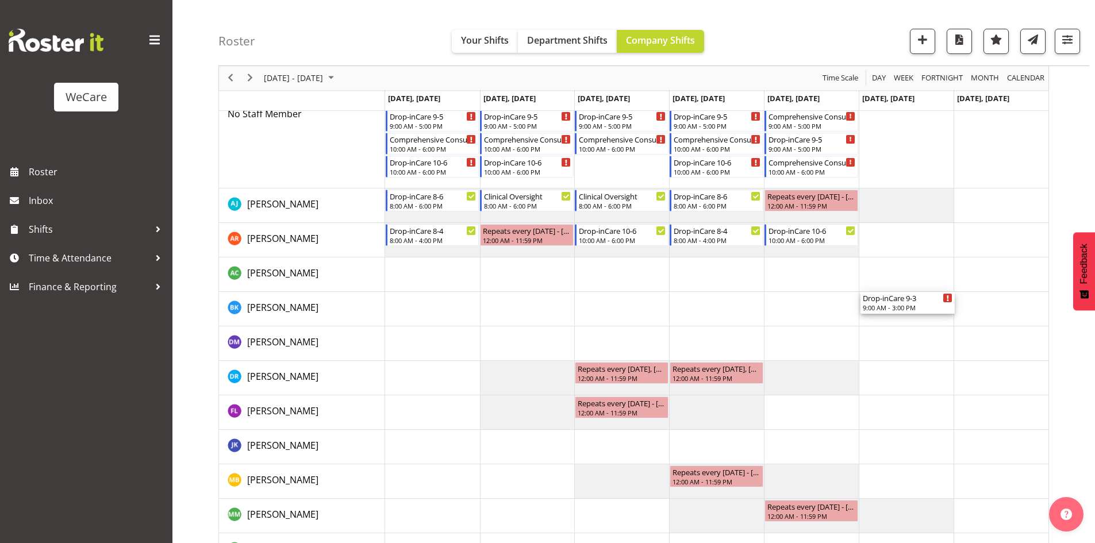
scroll to position [172, 0]
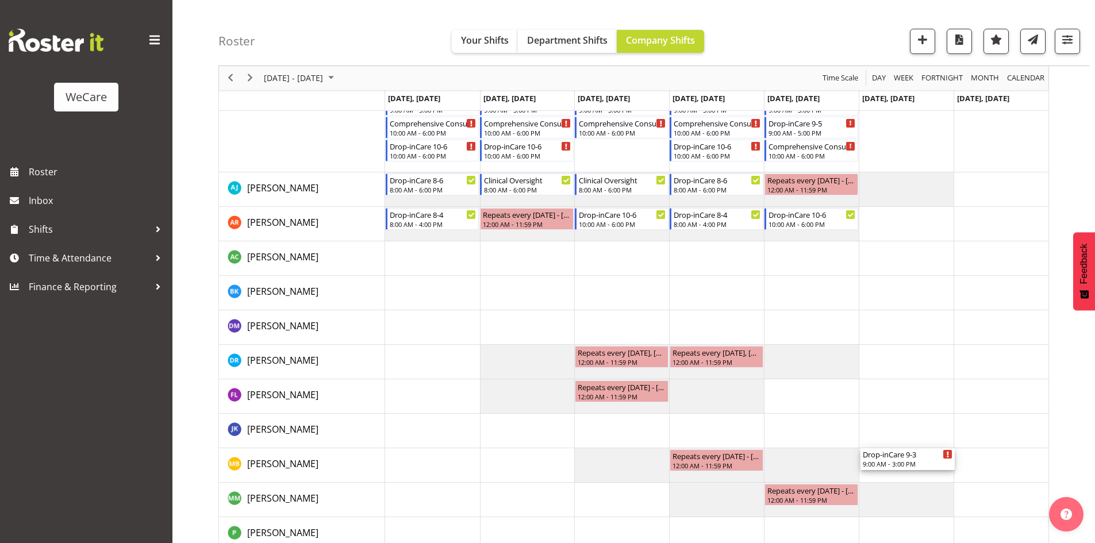
drag, startPoint x: 899, startPoint y: 228, endPoint x: 927, endPoint y: 453, distance: 226.3
drag, startPoint x: 1004, startPoint y: 236, endPoint x: 1016, endPoint y: 395, distance: 159.6
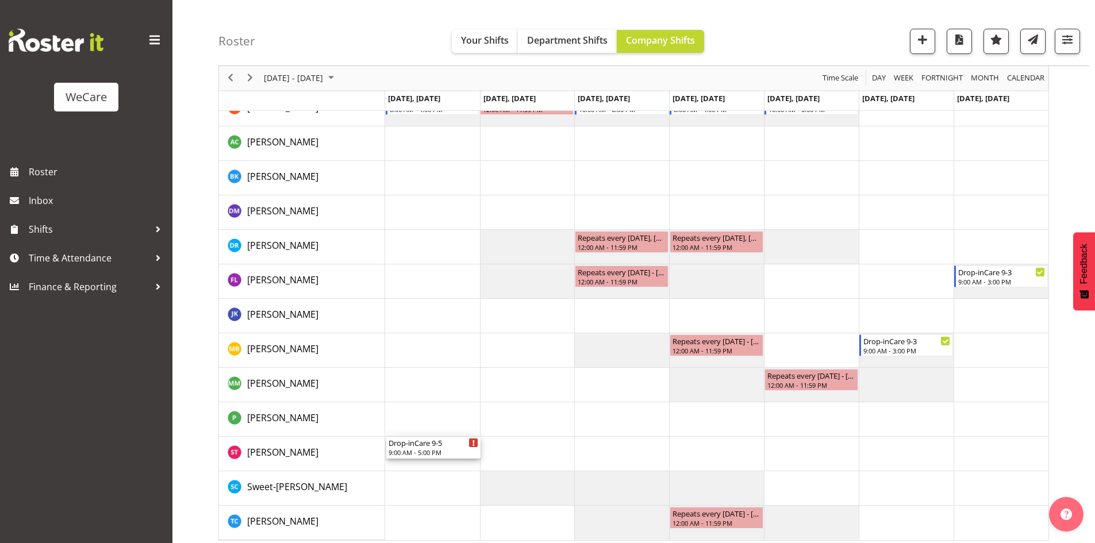
scroll to position [294, 0]
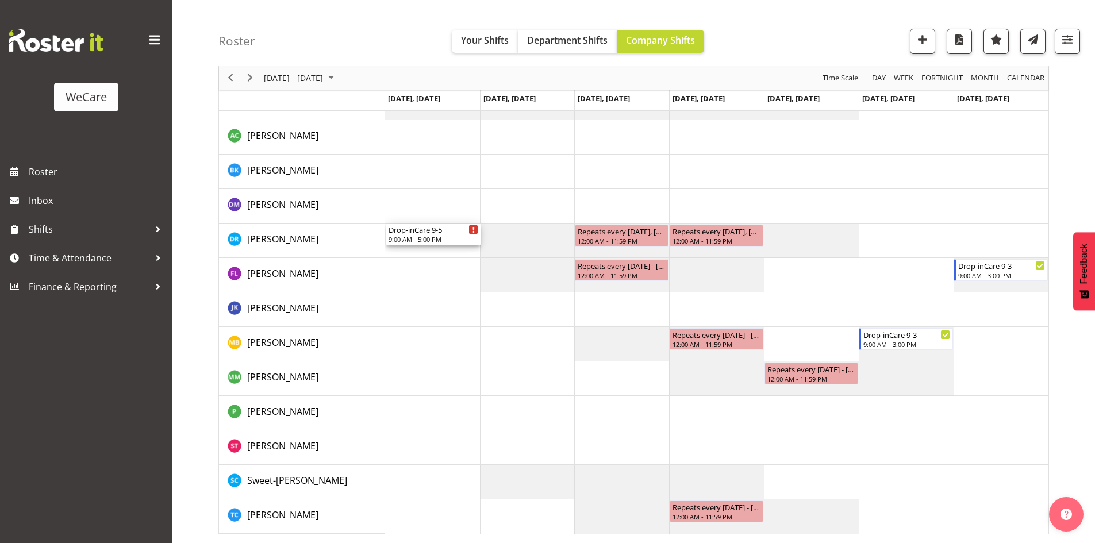
drag, startPoint x: 438, startPoint y: 157, endPoint x: 447, endPoint y: 243, distance: 86.1
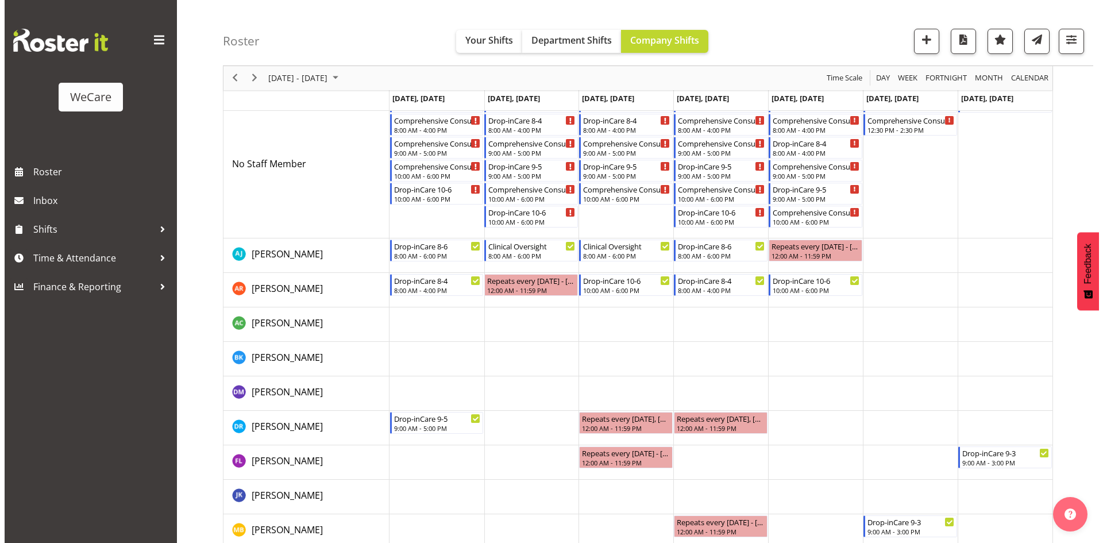
scroll to position [64, 0]
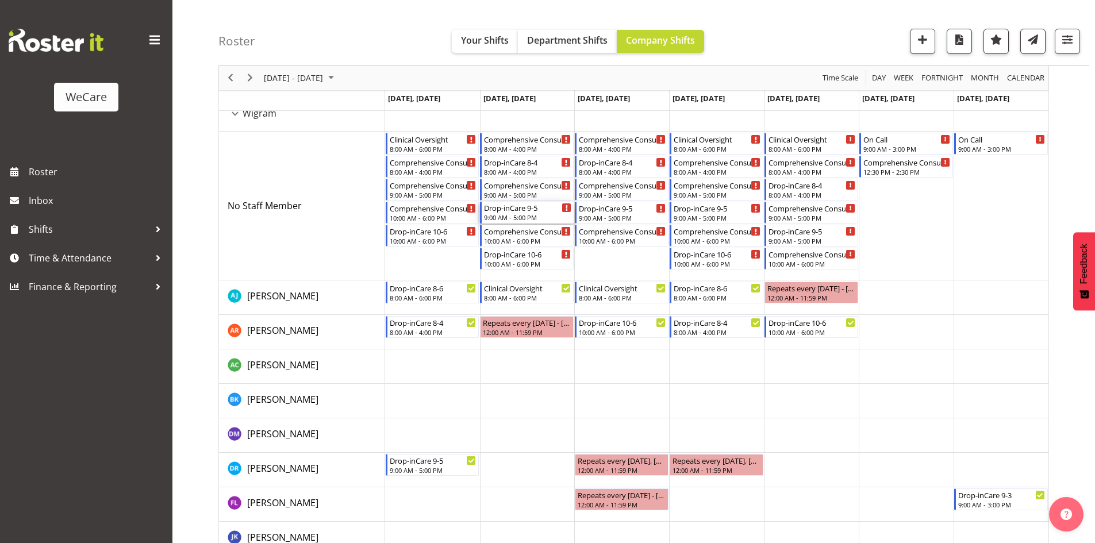
click at [524, 210] on div "Drop-inCare 9-5" at bounding box center [527, 207] width 87 height 11
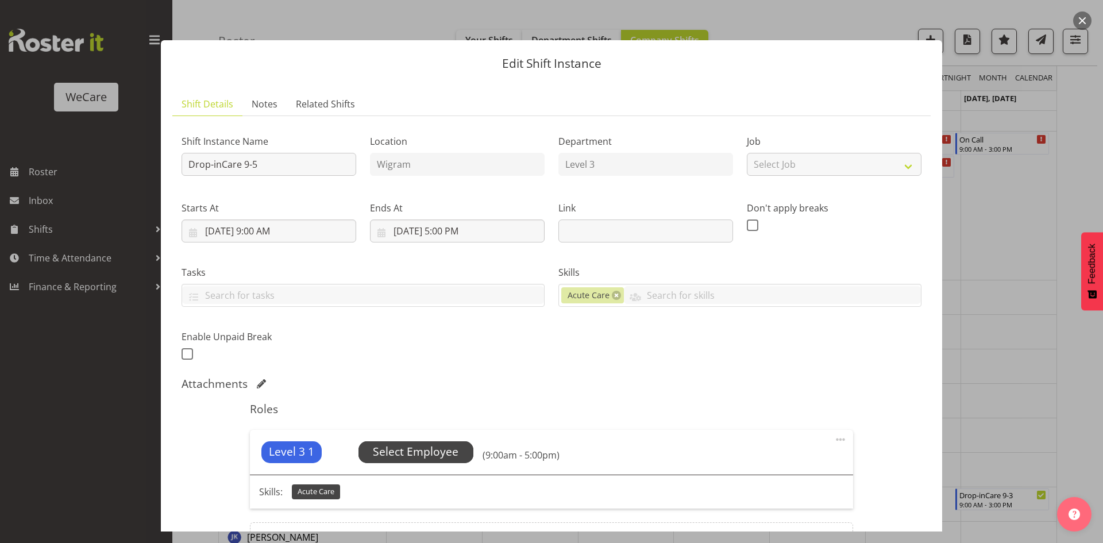
click at [410, 459] on span "Select Employee" at bounding box center [416, 452] width 86 height 17
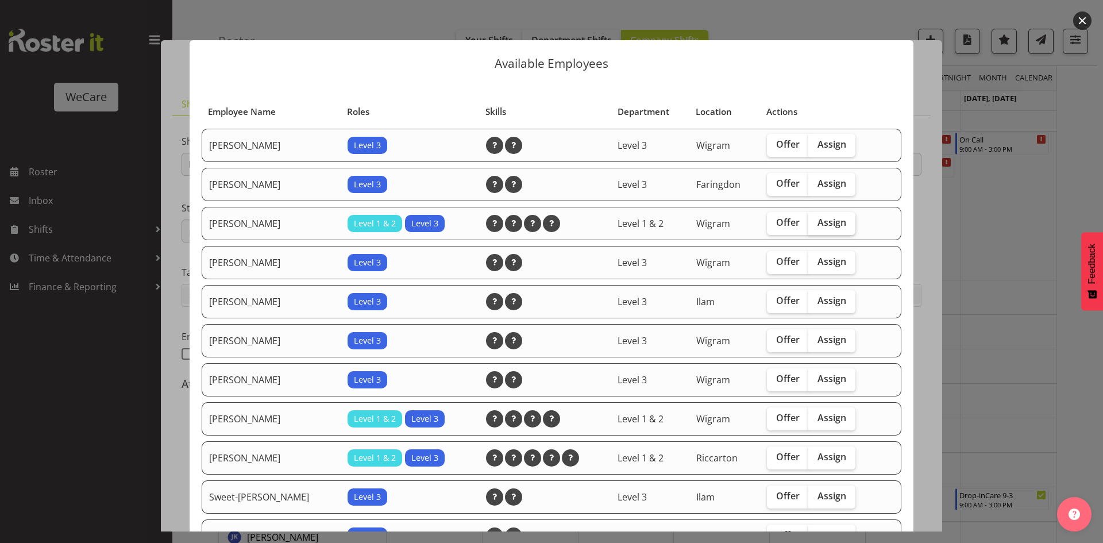
click at [837, 222] on label "Assign" at bounding box center [831, 223] width 47 height 23
click at [816, 222] on input "Assign" at bounding box center [811, 222] width 7 height 7
checkbox input "true"
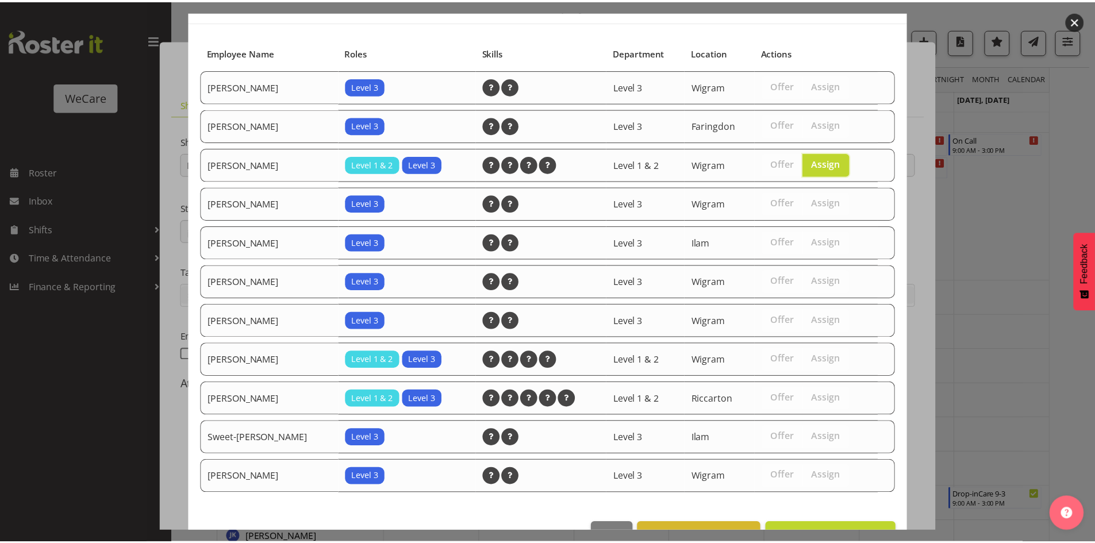
scroll to position [93, 0]
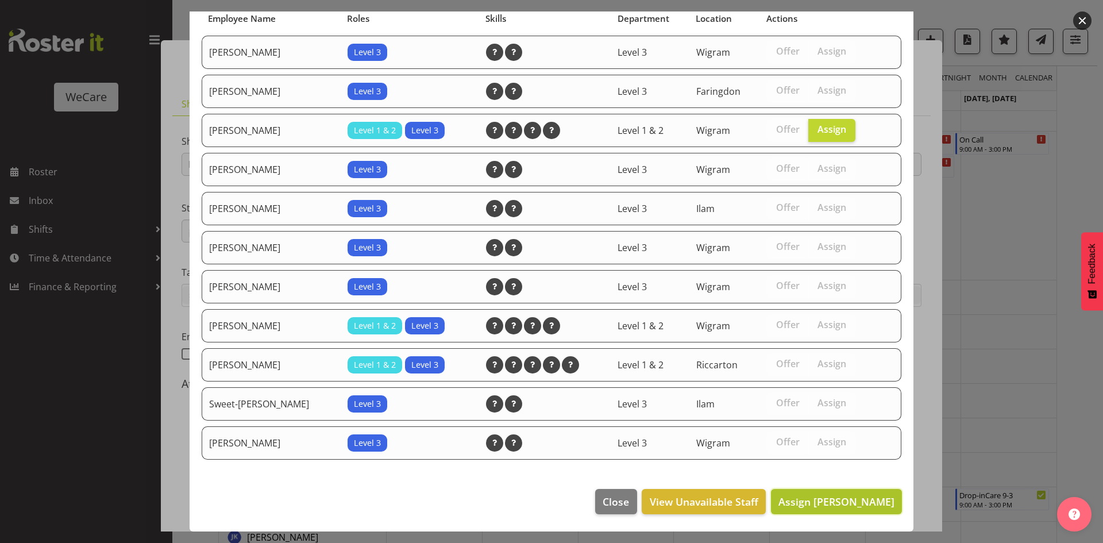
click at [835, 502] on span "Assign [PERSON_NAME]" at bounding box center [837, 502] width 116 height 14
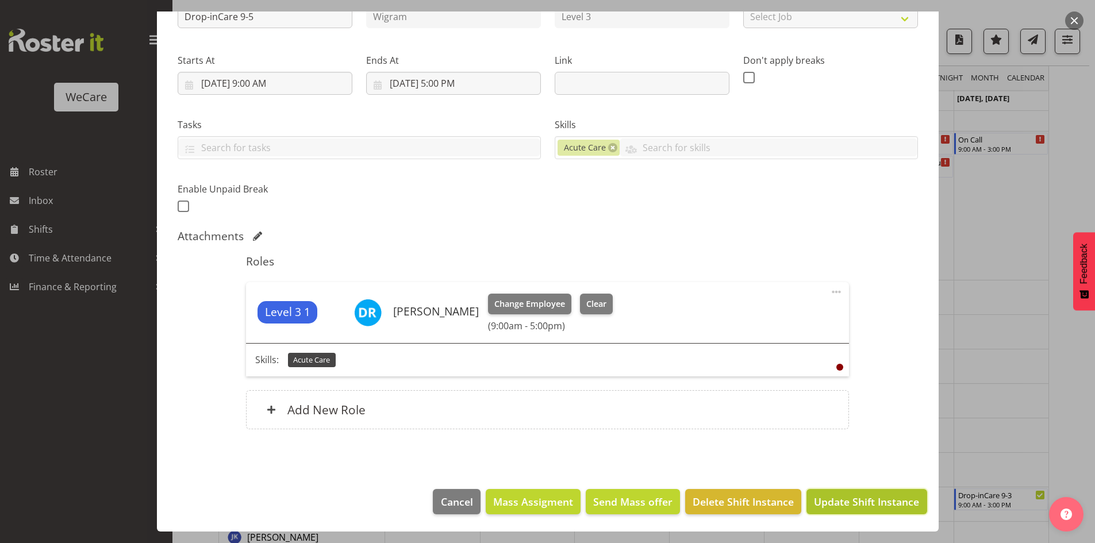
click at [851, 503] on span "Update Shift Instance" at bounding box center [866, 501] width 105 height 15
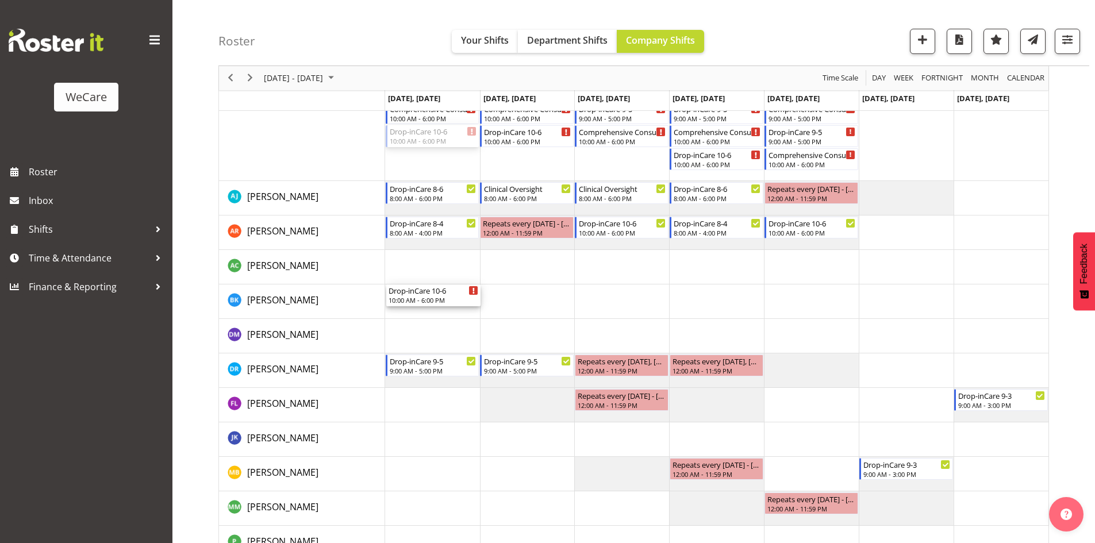
drag, startPoint x: 440, startPoint y: 241, endPoint x: 428, endPoint y: 373, distance: 132.6
click at [428, 373] on div "Clinical Oversight 8:00 AM - 6:00 PM Comprehensive Consult [DATE] 8:00 AM - 4:0…" at bounding box center [716, 331] width 663 height 666
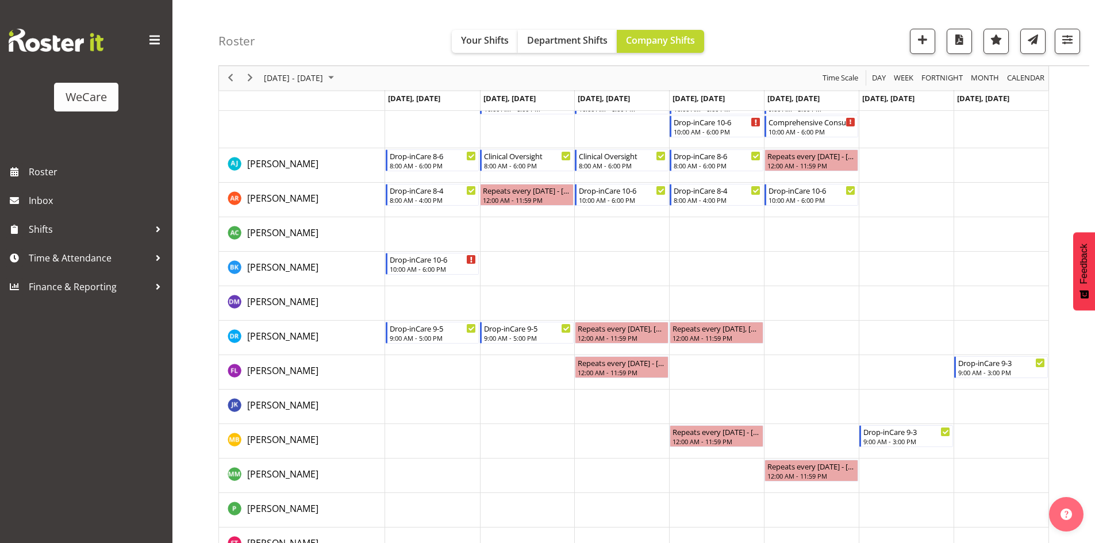
drag, startPoint x: 428, startPoint y: 373, endPoint x: 427, endPoint y: 380, distance: 6.4
click at [427, 380] on td "Timeline Week of November 24, 2025" at bounding box center [432, 372] width 95 height 34
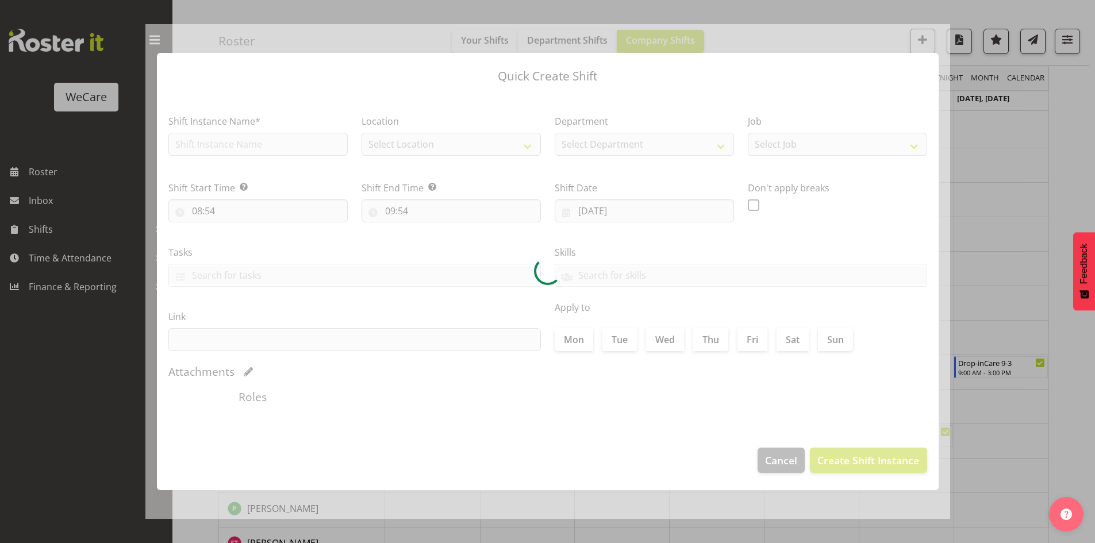
scroll to position [179, 0]
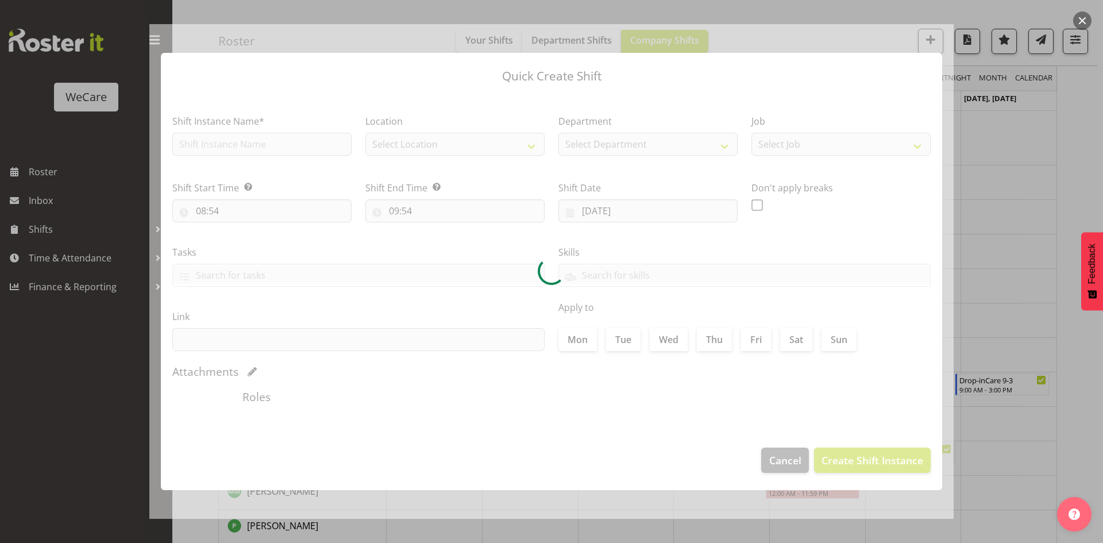
click at [988, 158] on div at bounding box center [551, 271] width 1103 height 543
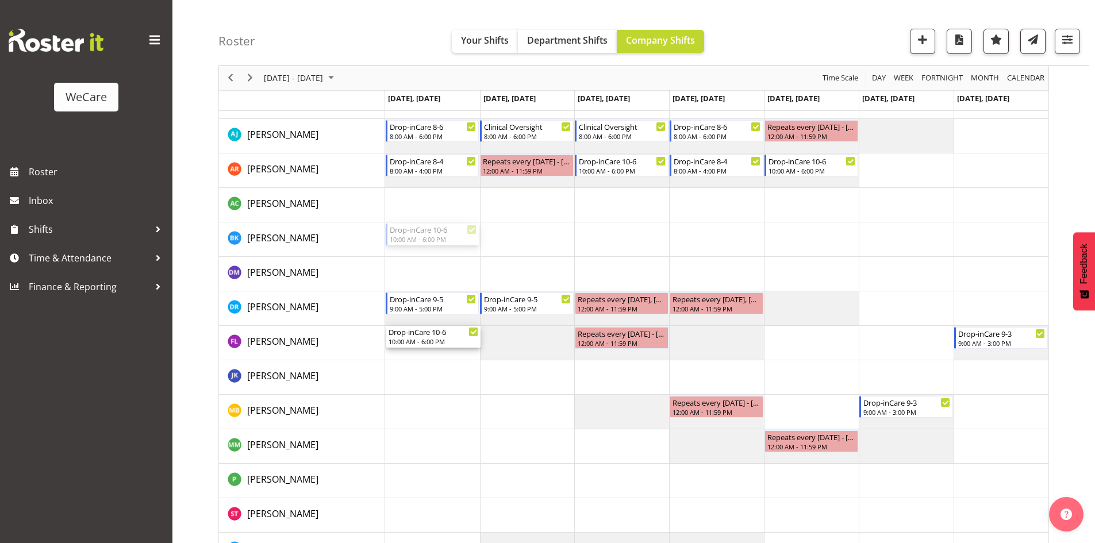
scroll to position [237, 0]
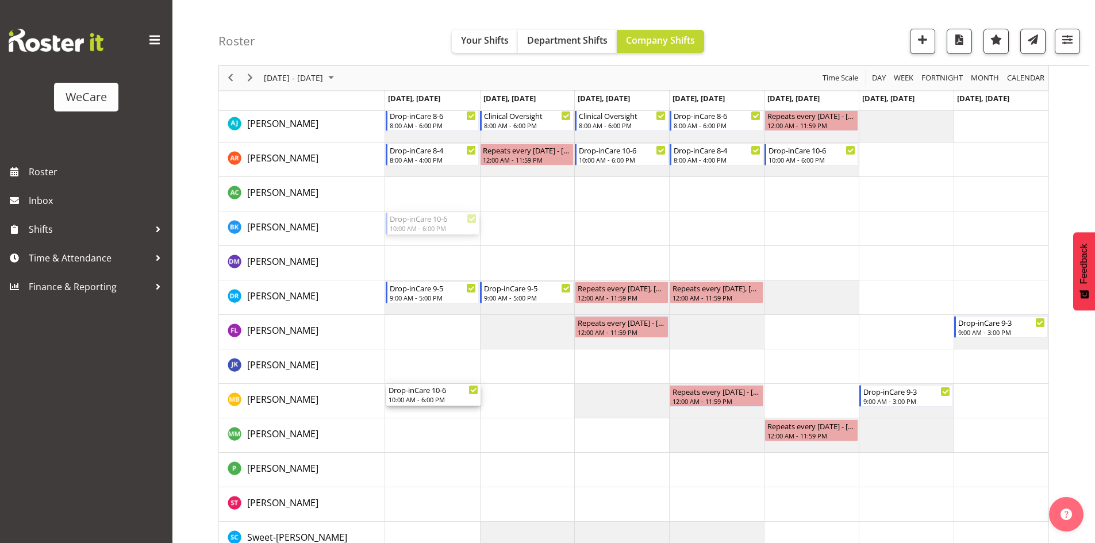
drag, startPoint x: 446, startPoint y: 278, endPoint x: 442, endPoint y: 404, distance: 126.5
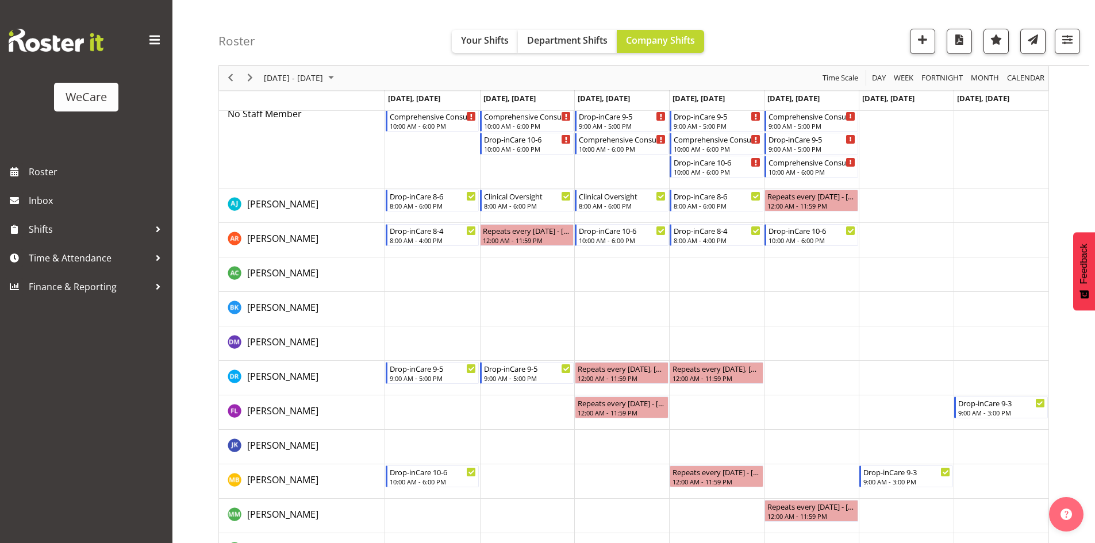
scroll to position [122, 0]
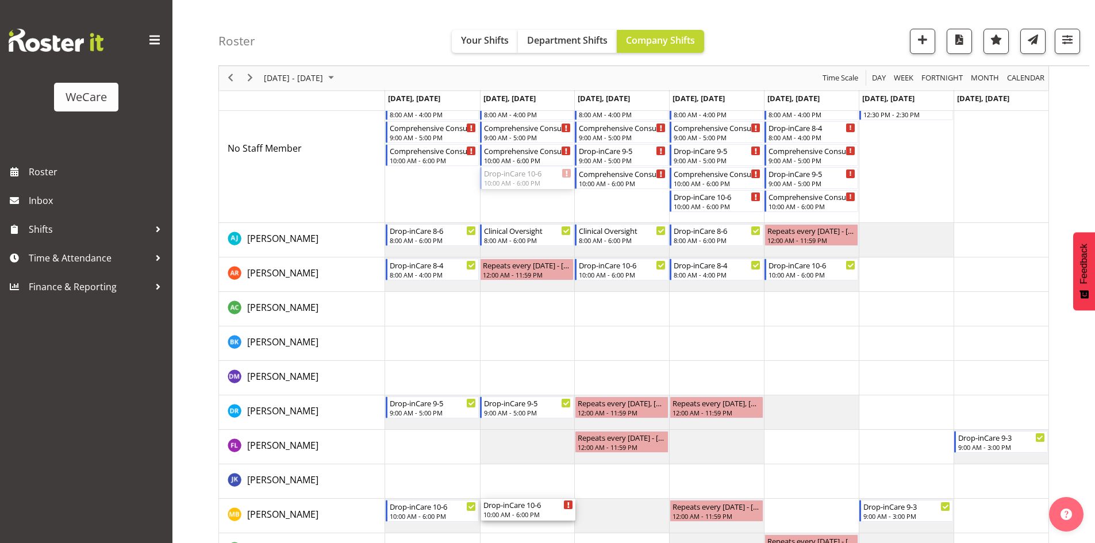
drag, startPoint x: 528, startPoint y: 171, endPoint x: 541, endPoint y: 518, distance: 347.8
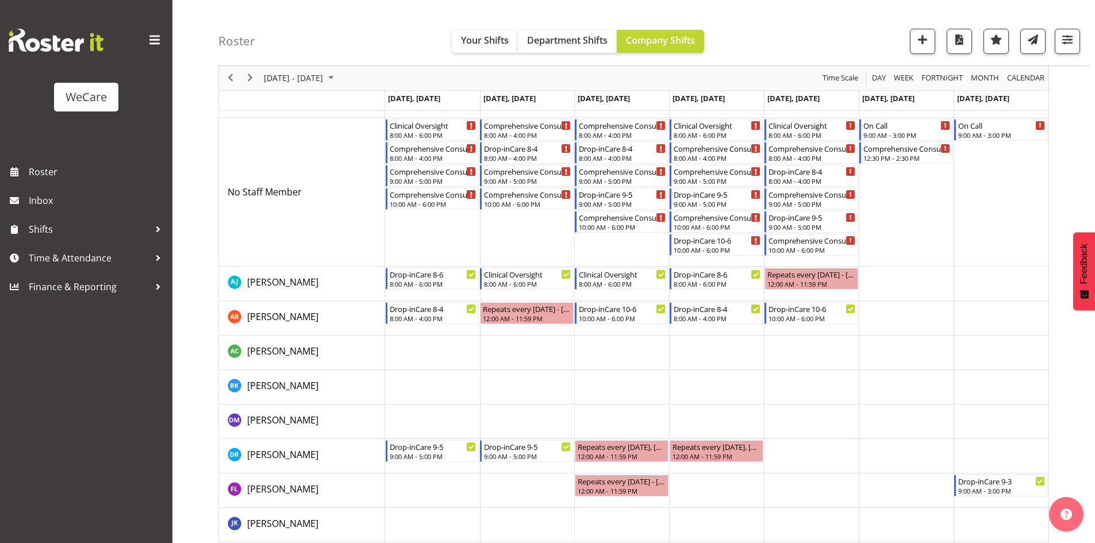
scroll to position [7, 0]
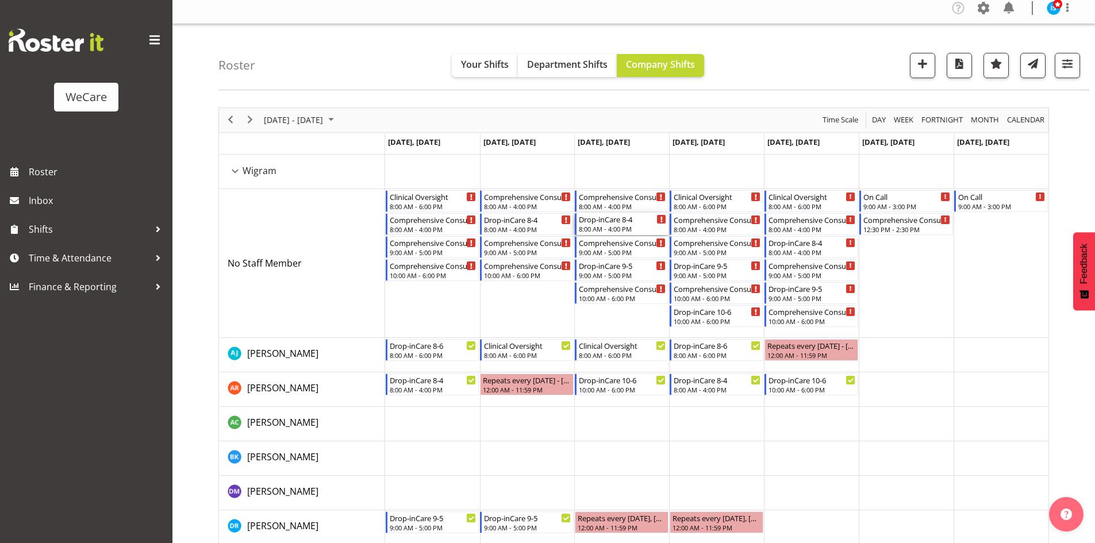
click at [623, 219] on div "Drop-inCare 8-4" at bounding box center [622, 218] width 87 height 11
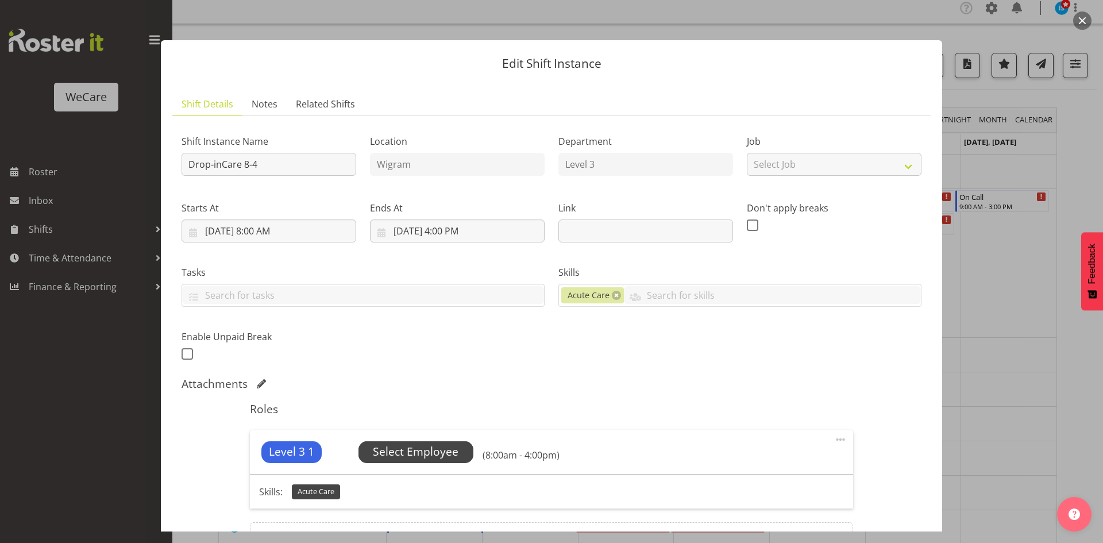
click at [380, 446] on span "Select Employee" at bounding box center [416, 452] width 86 height 17
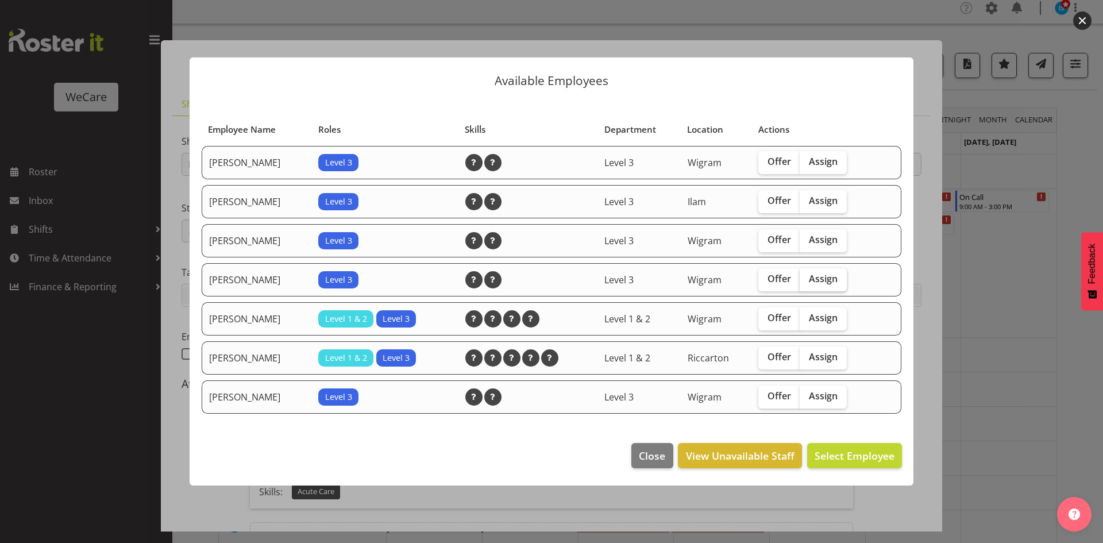
click at [805, 284] on label "Assign" at bounding box center [823, 279] width 47 height 23
click at [805, 283] on input "Assign" at bounding box center [803, 278] width 7 height 7
checkbox input "true"
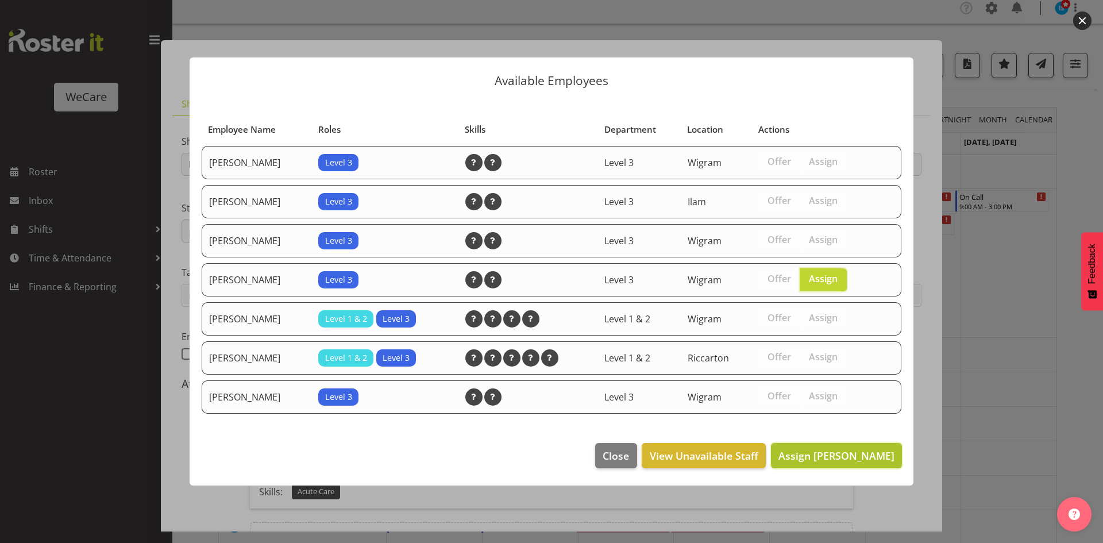
click at [829, 452] on span "Assign Matthew Brewer" at bounding box center [837, 456] width 116 height 14
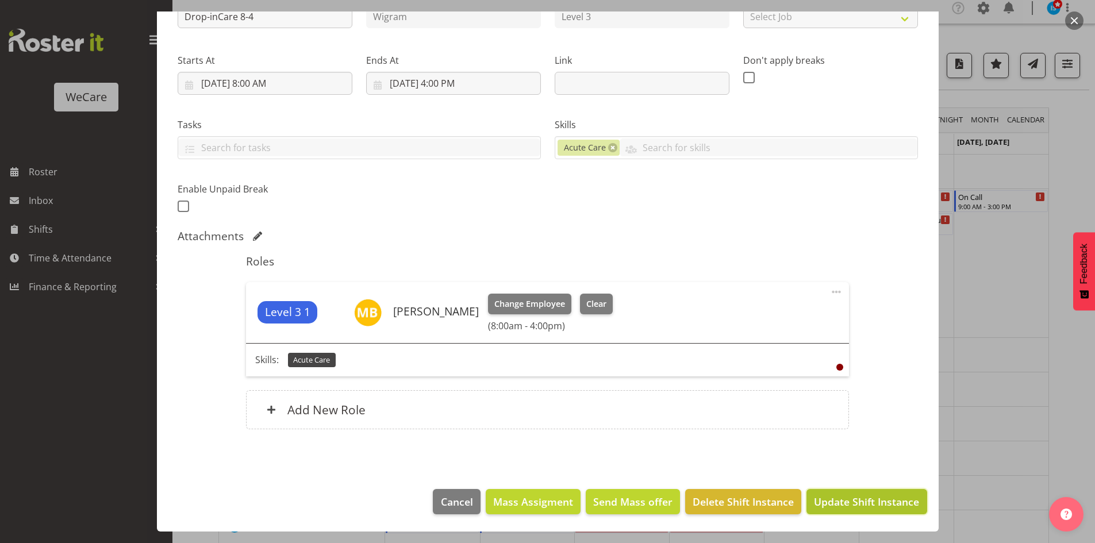
click at [831, 504] on span "Update Shift Instance" at bounding box center [866, 501] width 105 height 15
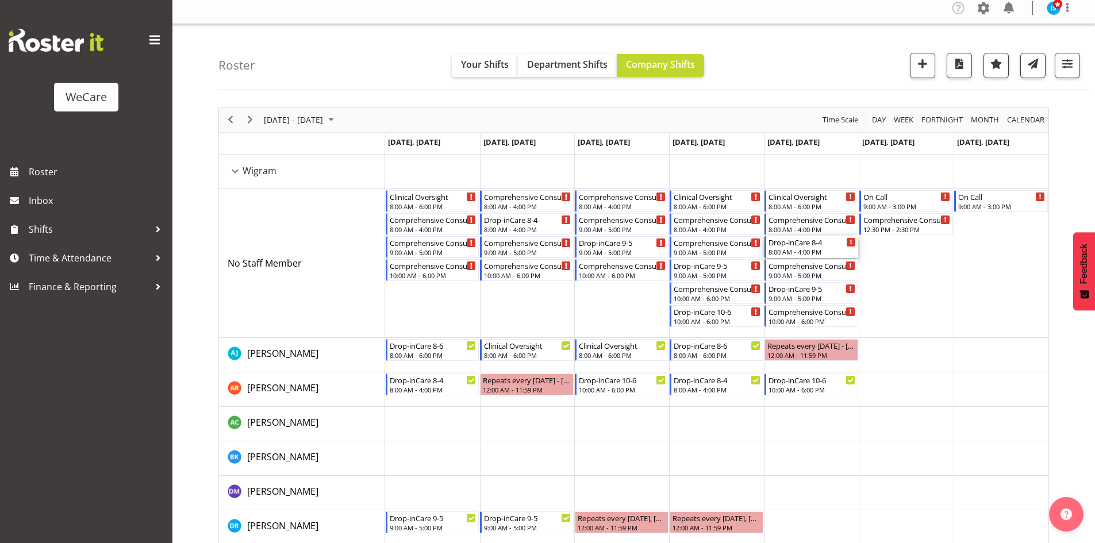
click at [800, 246] on div "Drop-inCare 8-4" at bounding box center [811, 241] width 87 height 11
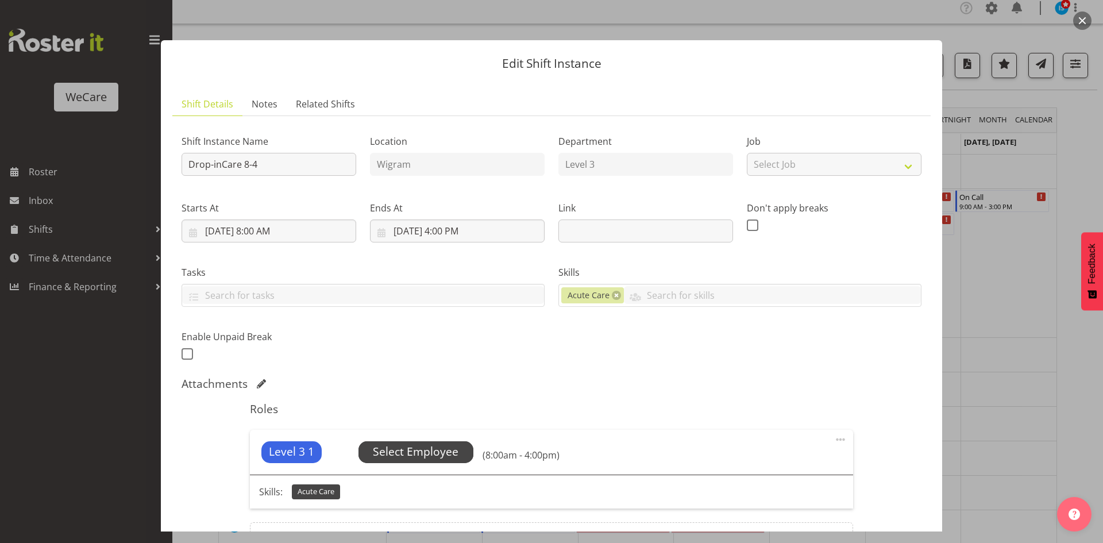
click at [432, 450] on span "Select Employee" at bounding box center [416, 452] width 86 height 17
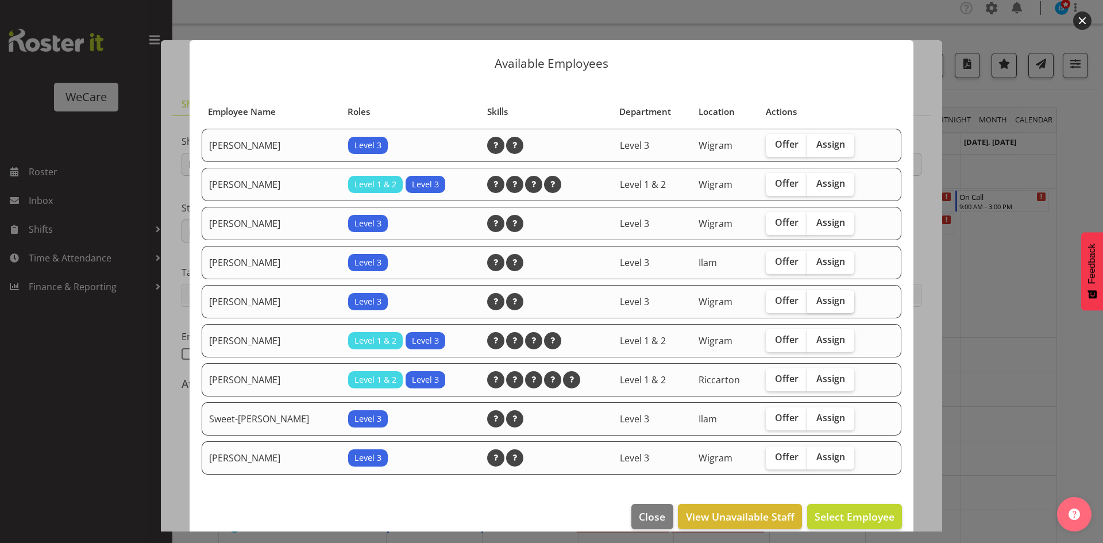
click at [830, 305] on span "Assign" at bounding box center [830, 300] width 29 height 11
click at [815, 305] on input "Assign" at bounding box center [810, 300] width 7 height 7
checkbox input "true"
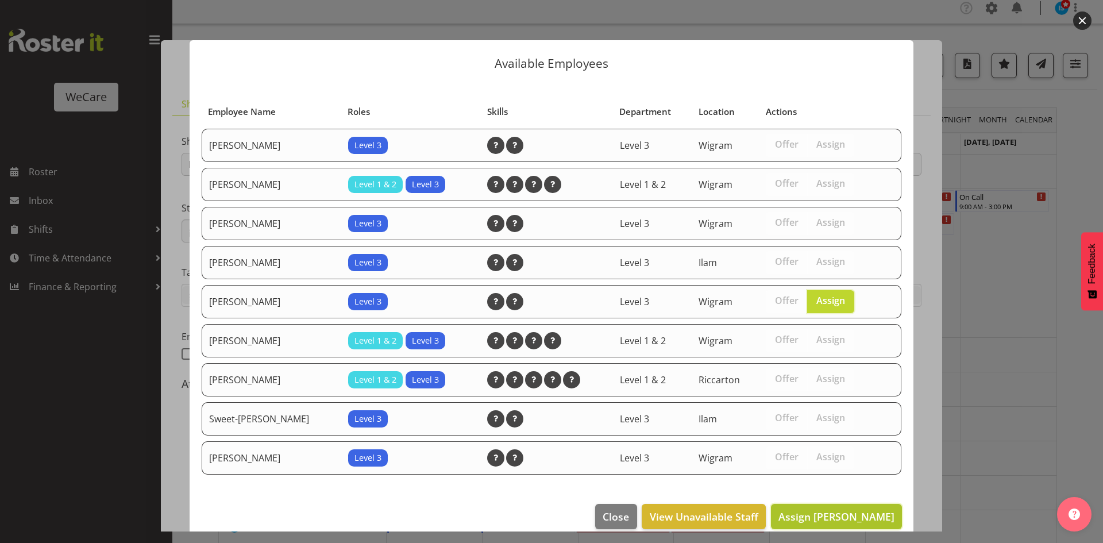
drag, startPoint x: 860, startPoint y: 524, endPoint x: 851, endPoint y: 511, distance: 16.1
click at [860, 523] on button "Assign Matthew Brewer" at bounding box center [836, 516] width 131 height 25
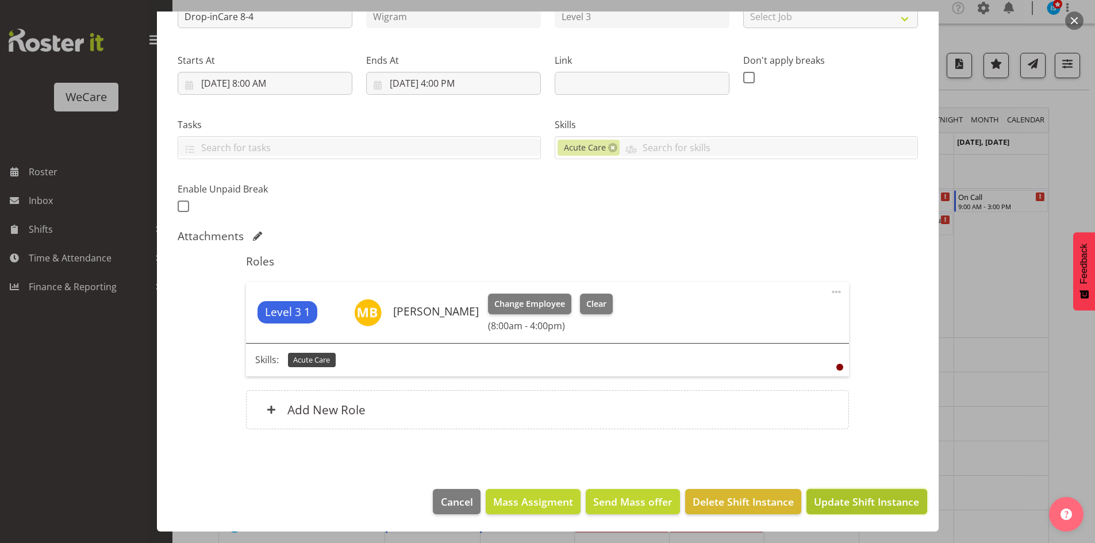
click at [857, 509] on span "Update Shift Instance" at bounding box center [866, 501] width 105 height 15
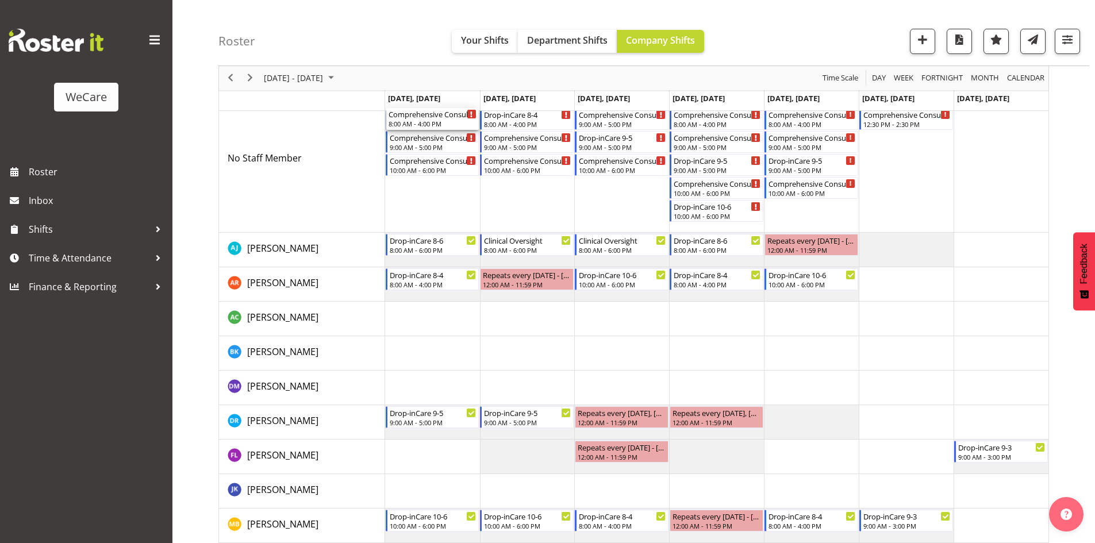
scroll to position [122, 0]
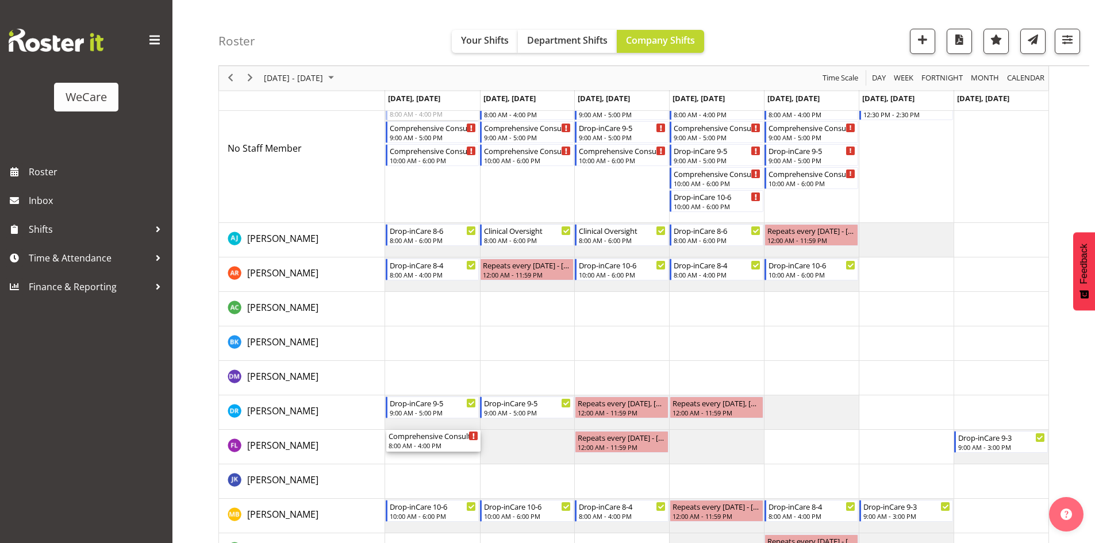
drag, startPoint x: 446, startPoint y: 222, endPoint x: 440, endPoint y: 430, distance: 208.1
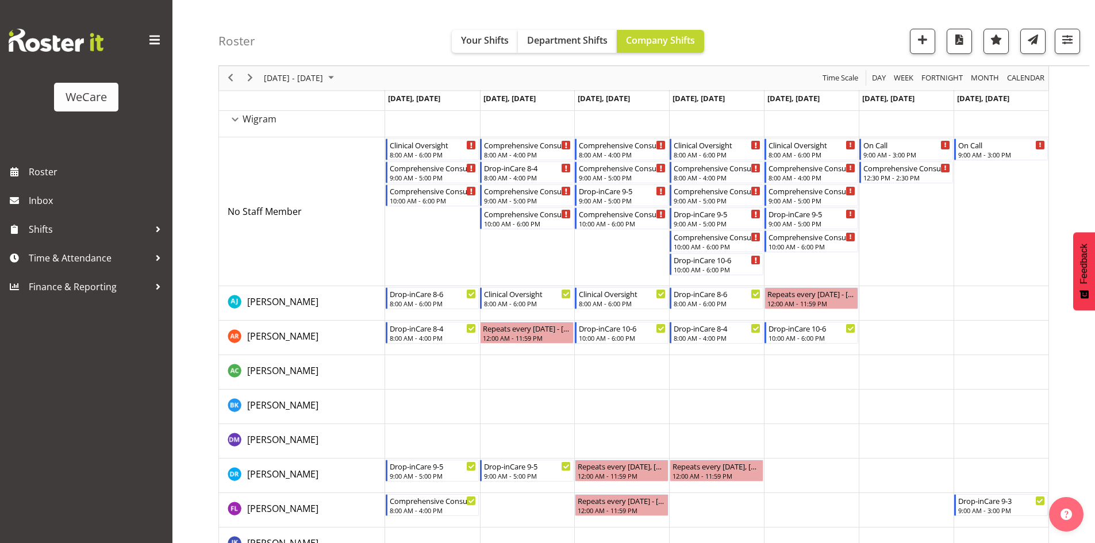
scroll to position [7, 0]
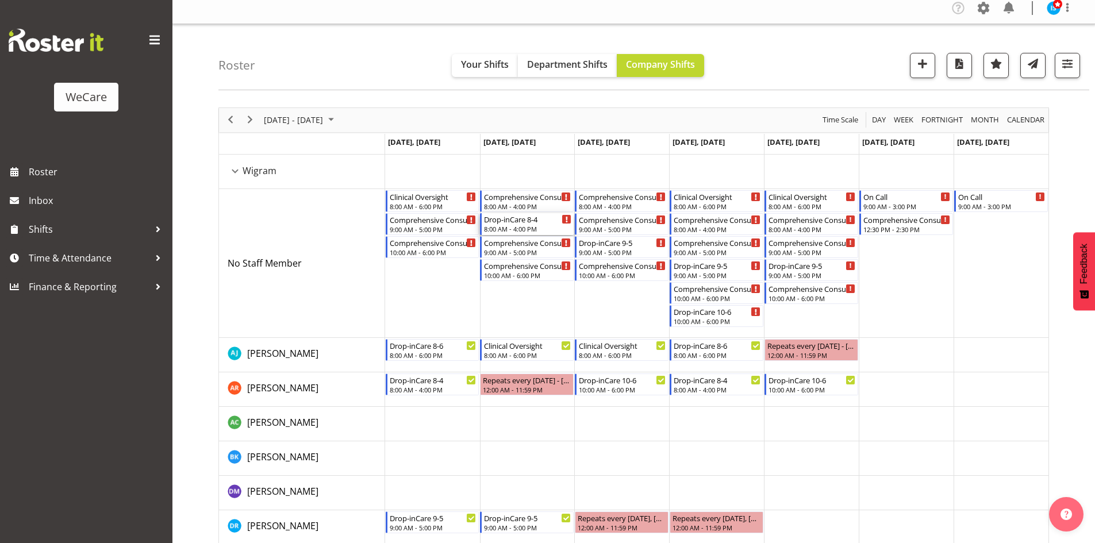
click at [525, 221] on div "Drop-inCare 8-4" at bounding box center [527, 218] width 87 height 11
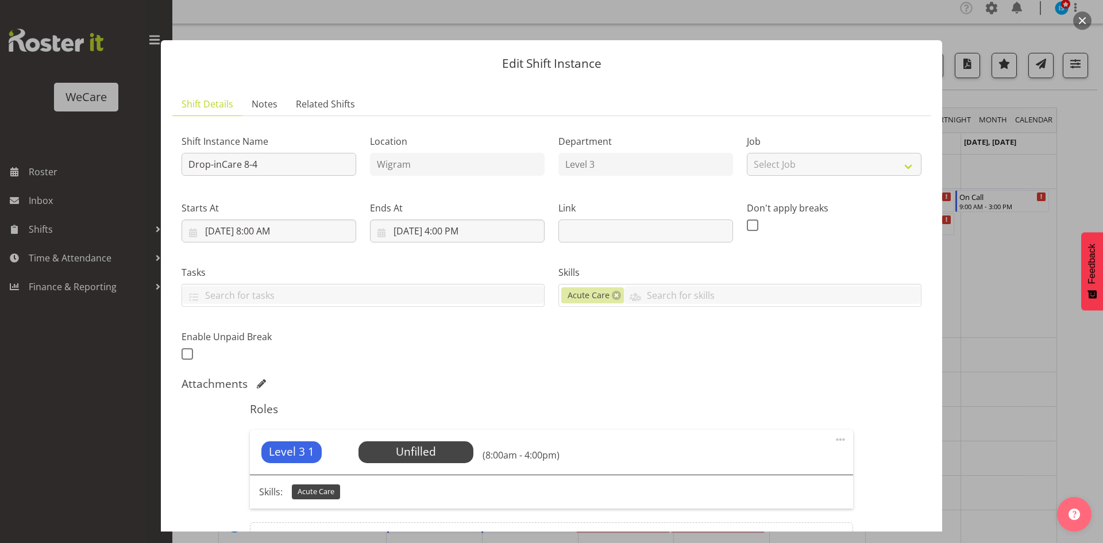
drag, startPoint x: 450, startPoint y: 467, endPoint x: 447, endPoint y: 460, distance: 8.0
click at [450, 467] on div "Level 3 1 Unfilled Select Employee (8:00am - 4:00pm)" at bounding box center [551, 452] width 603 height 45
click at [447, 457] on span "Select Employee" at bounding box center [416, 452] width 86 height 17
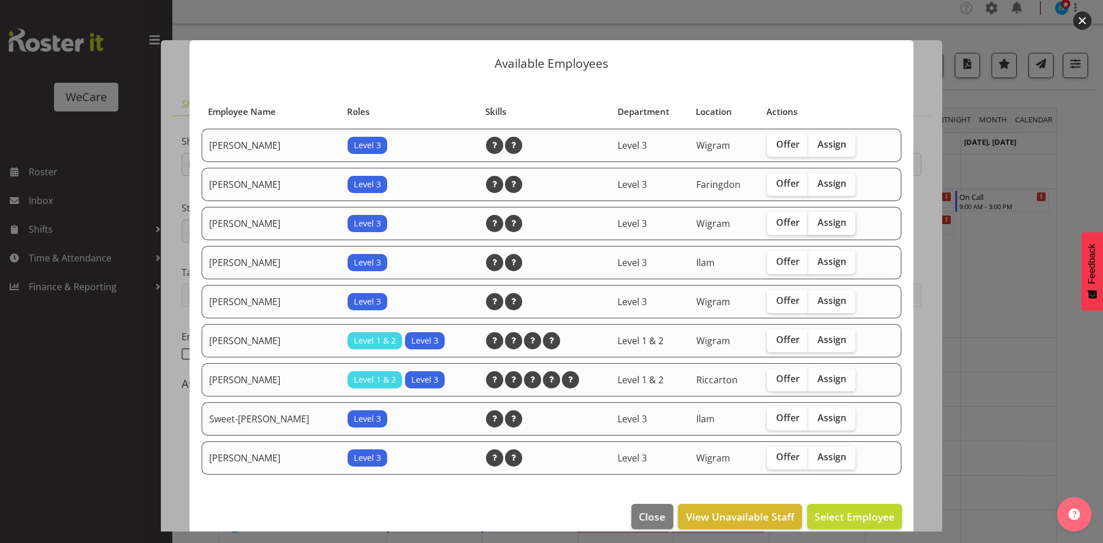
click at [826, 226] on span "Assign" at bounding box center [832, 222] width 29 height 11
click at [816, 226] on input "Assign" at bounding box center [811, 222] width 7 height 7
checkbox input "true"
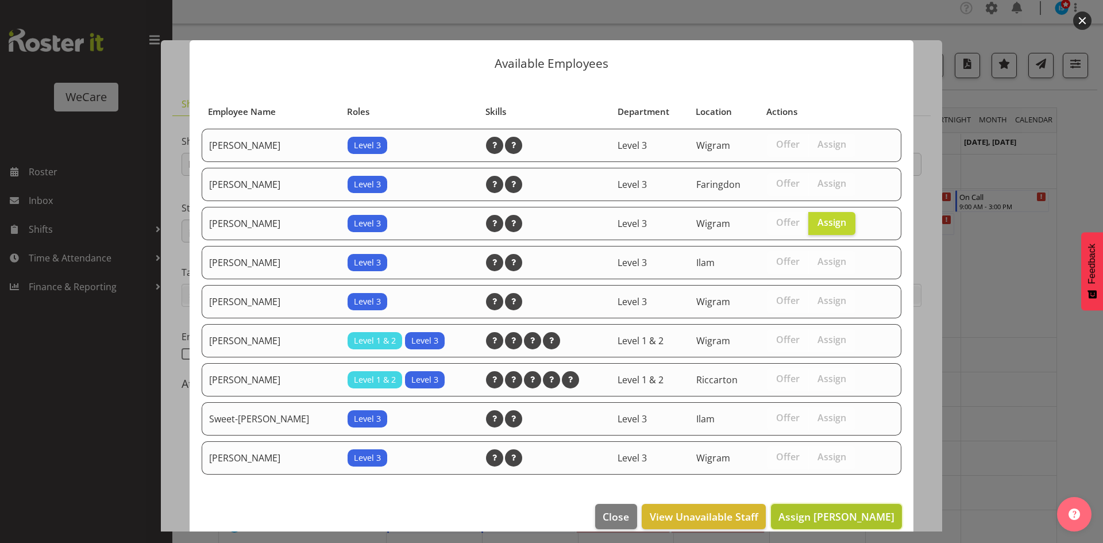
click at [828, 518] on span "Assign Felize Lacson" at bounding box center [837, 517] width 116 height 14
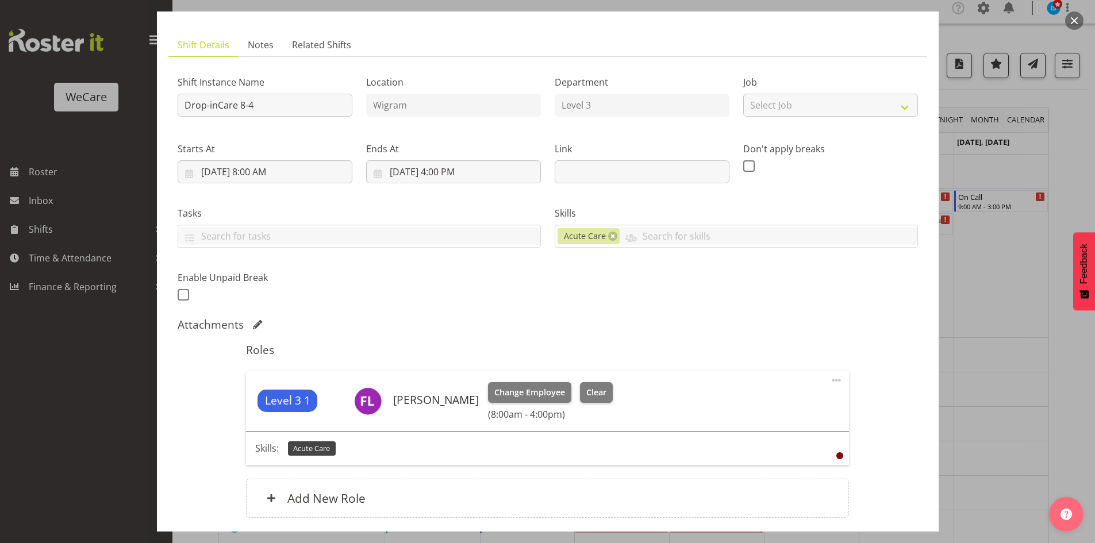
scroll to position [115, 0]
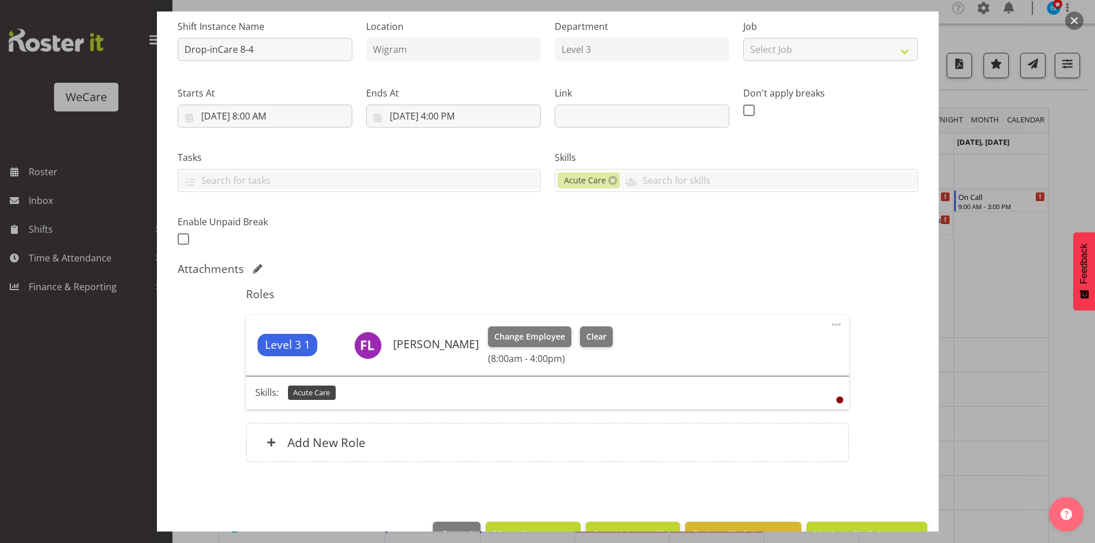
click at [829, 521] on footer "Cancel Mass Assigment Send Mass offer Delete Shift Instance Update Shift Instan…" at bounding box center [547, 537] width 781 height 54
click at [825, 525] on button "Update Shift Instance" at bounding box center [866, 534] width 120 height 25
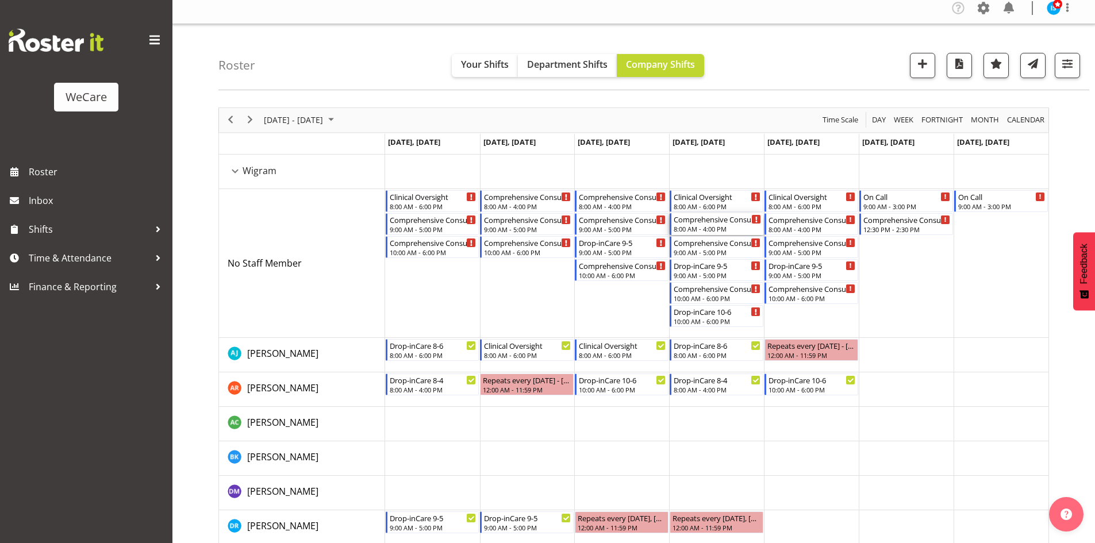
click at [715, 220] on div "Comprehensive Consult 8-4" at bounding box center [716, 218] width 87 height 11
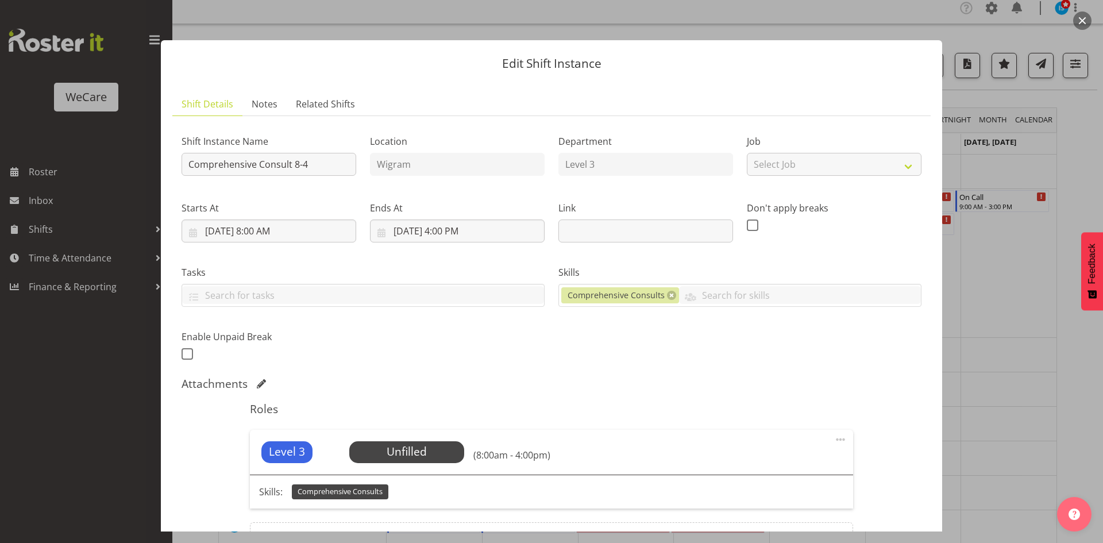
click at [414, 434] on div "Level 3 Unfilled Select Employee (8:00am - 4:00pm)" at bounding box center [551, 452] width 603 height 45
click at [413, 440] on div "Level 3 Unfilled Select Employee (8:00am - 4:00pm)" at bounding box center [551, 452] width 603 height 45
click at [417, 457] on span "Select Employee" at bounding box center [407, 452] width 86 height 17
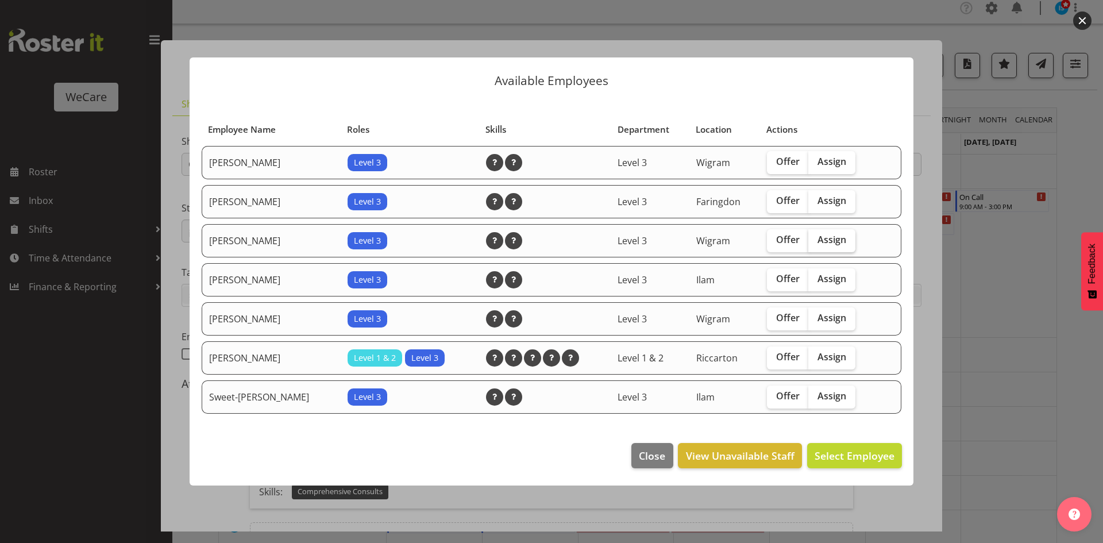
click at [818, 238] on span "Assign" at bounding box center [832, 239] width 29 height 11
click at [816, 238] on input "Assign" at bounding box center [811, 239] width 7 height 7
checkbox input "true"
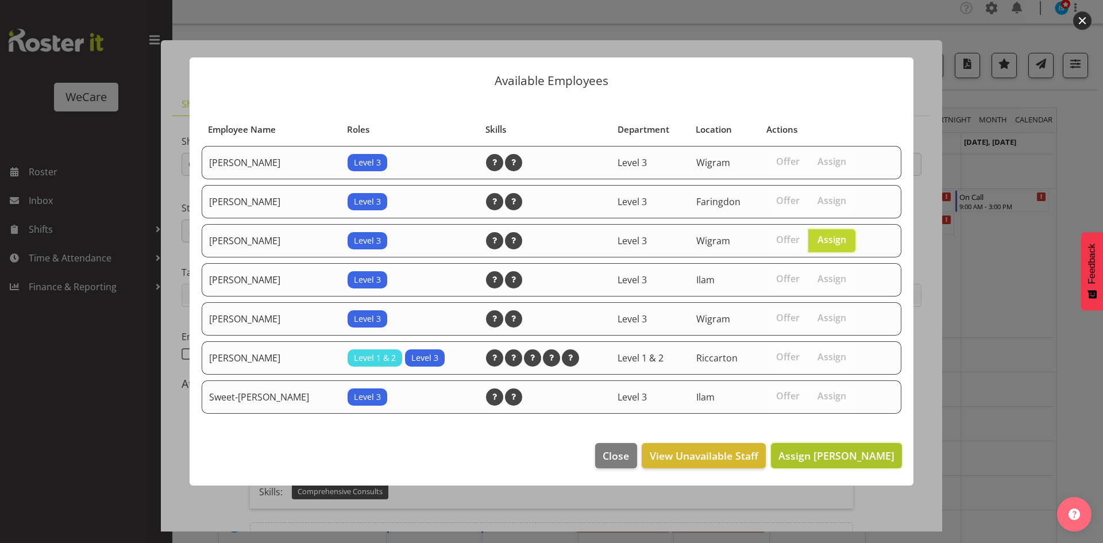
click at [849, 457] on span "Assign Felize Lacson" at bounding box center [837, 456] width 116 height 14
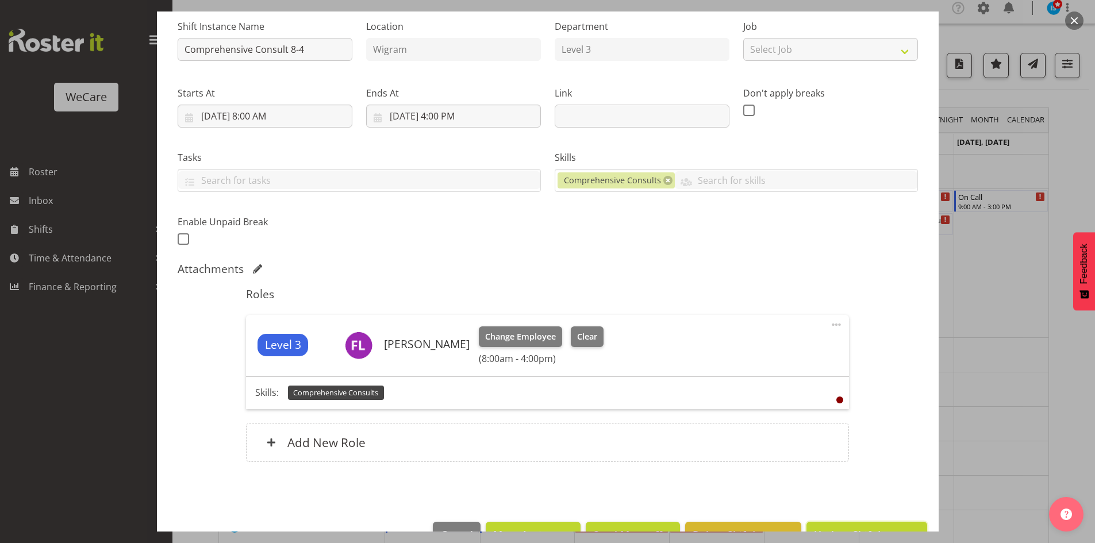
click at [850, 526] on button "Update Shift Instance" at bounding box center [866, 534] width 120 height 25
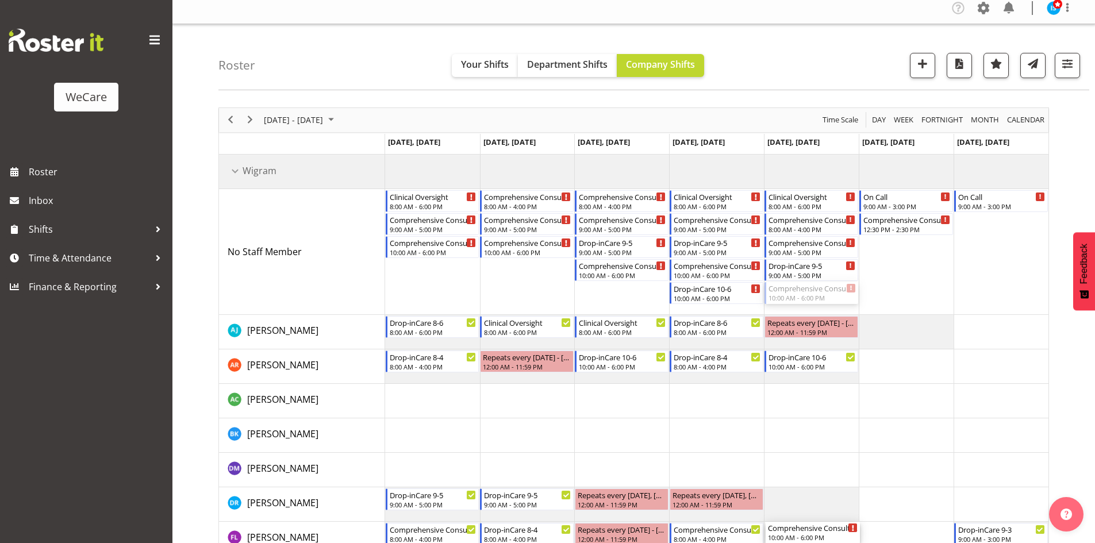
drag, startPoint x: 827, startPoint y: 288, endPoint x: 810, endPoint y: 533, distance: 245.4
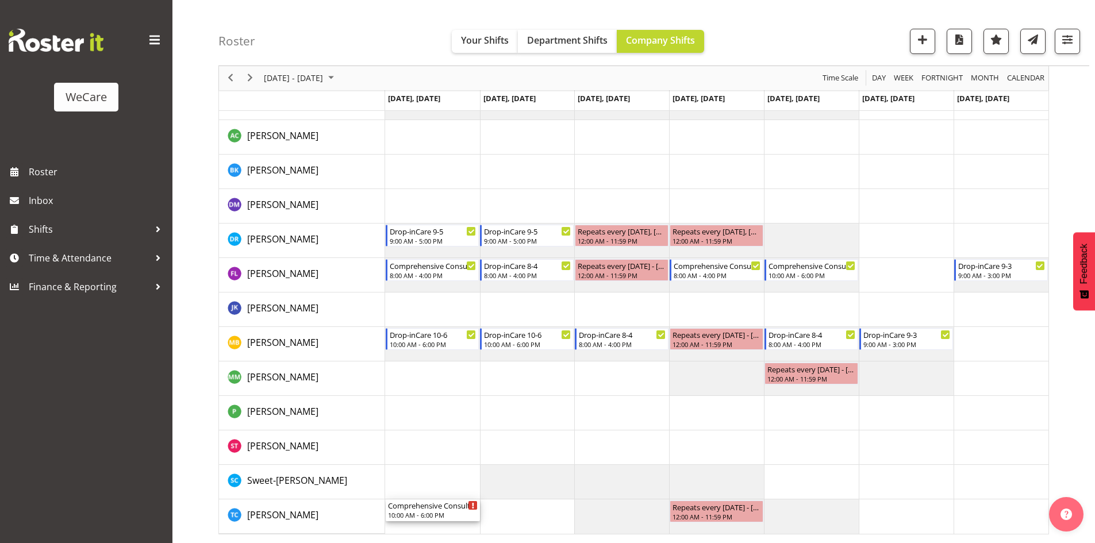
drag, startPoint x: 420, startPoint y: 246, endPoint x: 454, endPoint y: 509, distance: 265.3
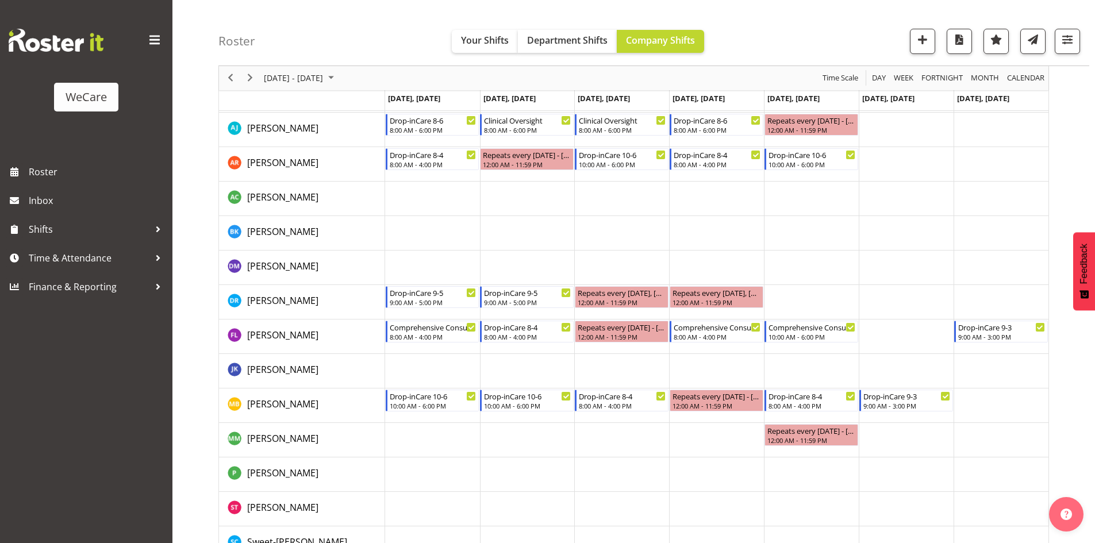
scroll to position [271, 0]
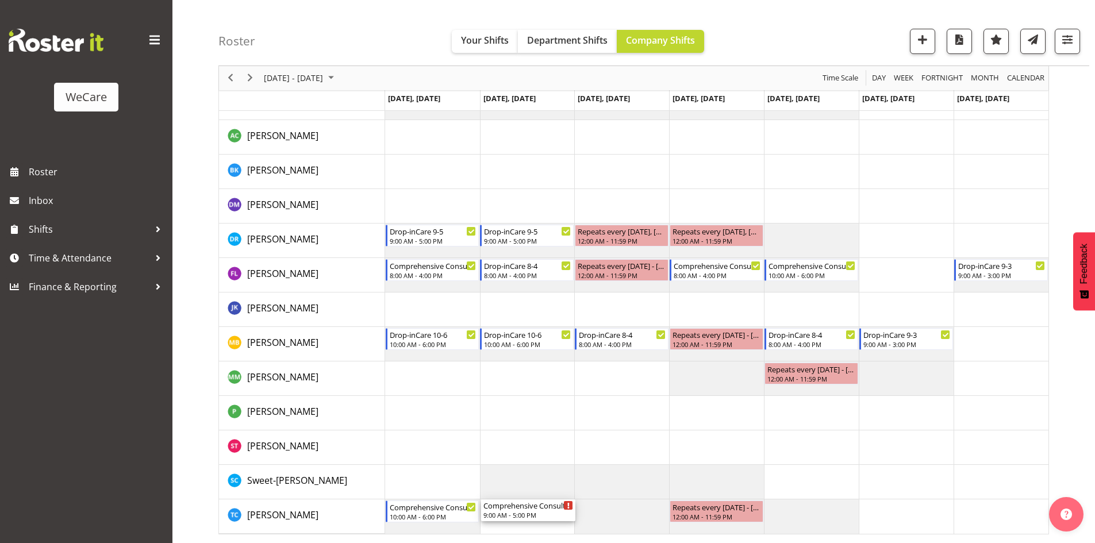
drag, startPoint x: 533, startPoint y: 232, endPoint x: 519, endPoint y: 517, distance: 285.3
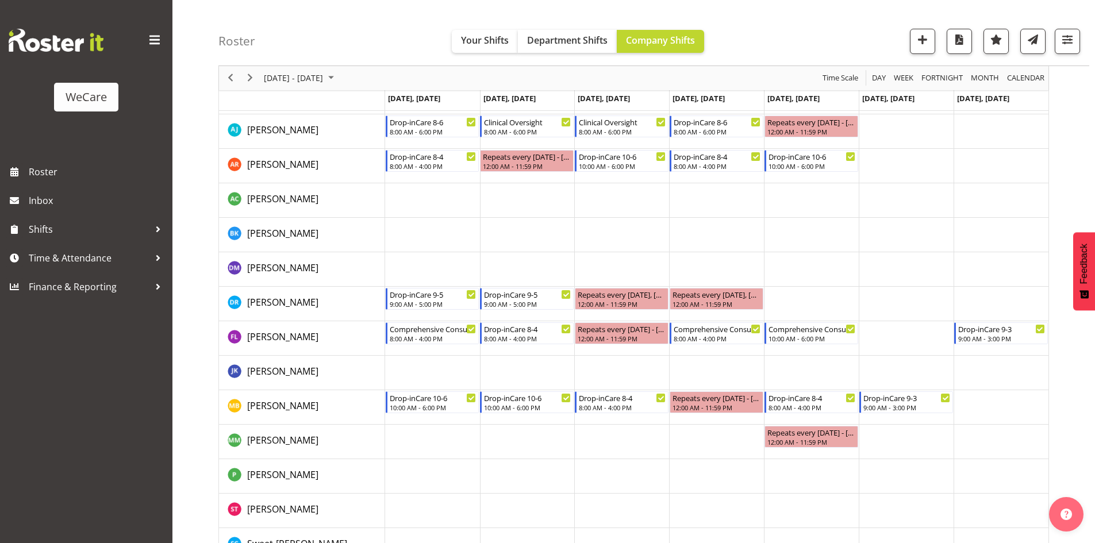
scroll to position [0, 0]
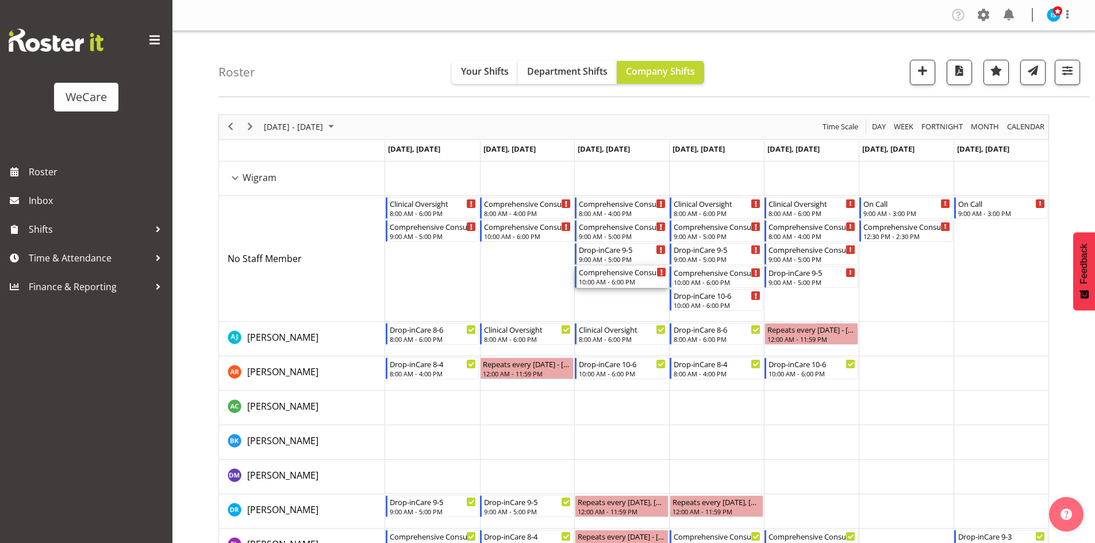
click at [625, 283] on div "10:00 AM - 6:00 PM" at bounding box center [622, 281] width 87 height 9
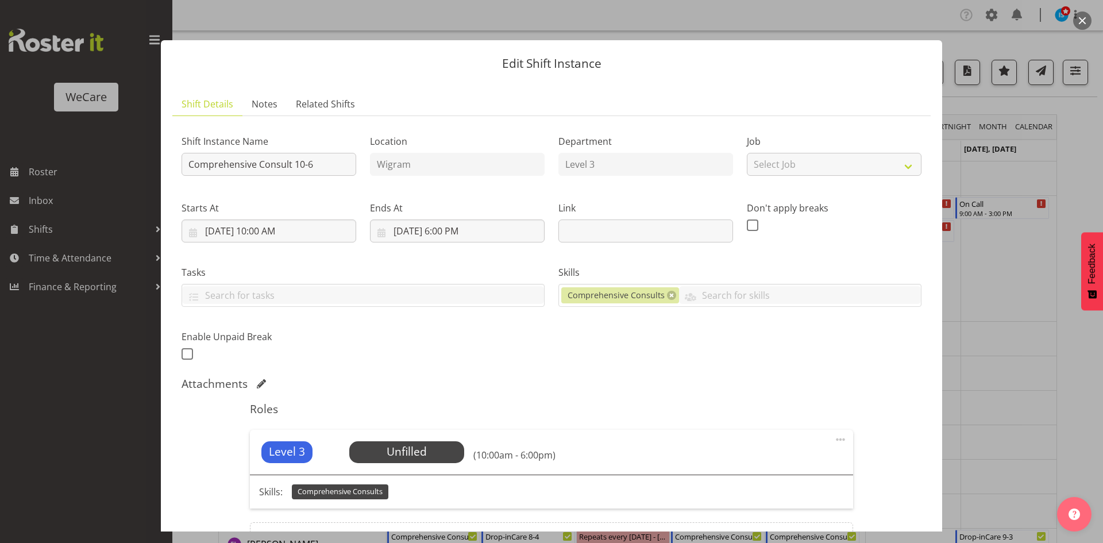
click at [407, 440] on div "Level 3 Unfilled Select Employee (10:00am - 6:00pm)" at bounding box center [551, 452] width 603 height 45
click at [409, 454] on span "Select Employee" at bounding box center [407, 452] width 86 height 17
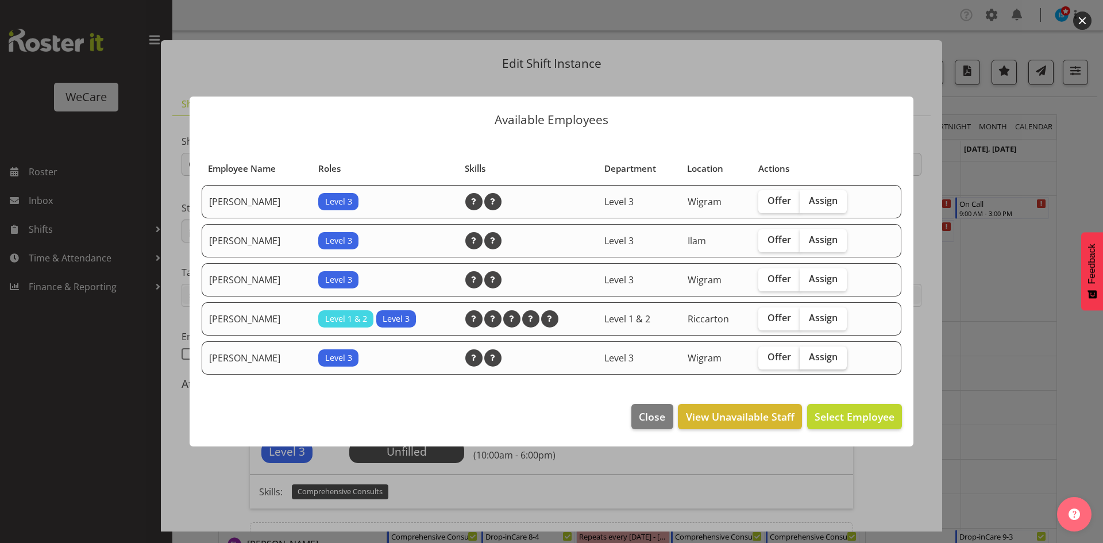
click at [836, 356] on span "Assign" at bounding box center [823, 356] width 29 height 11
click at [807, 356] on input "Assign" at bounding box center [803, 356] width 7 height 7
checkbox input "true"
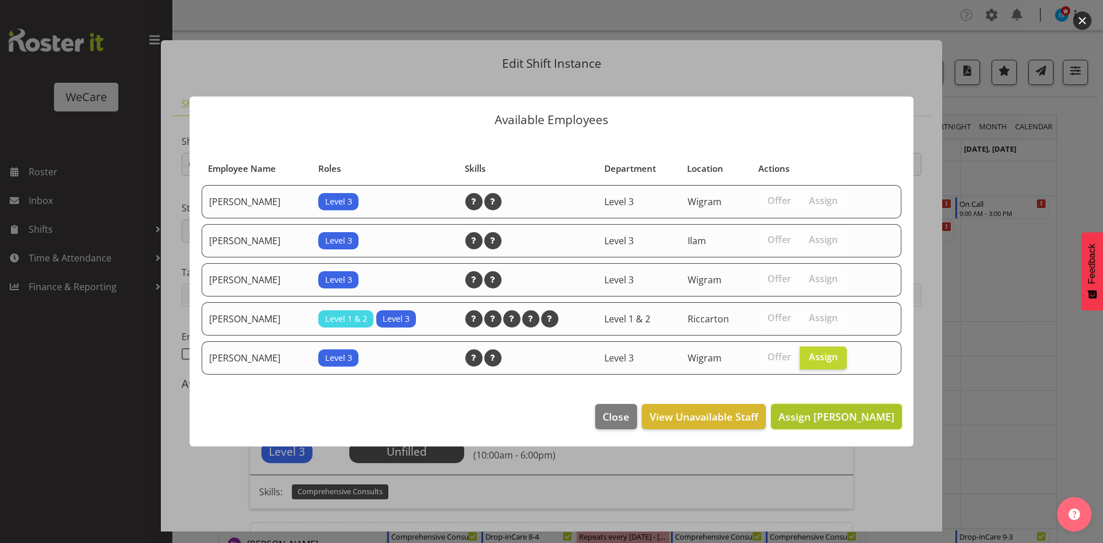
click at [839, 410] on span "Assign Torry Cobb" at bounding box center [837, 417] width 116 height 14
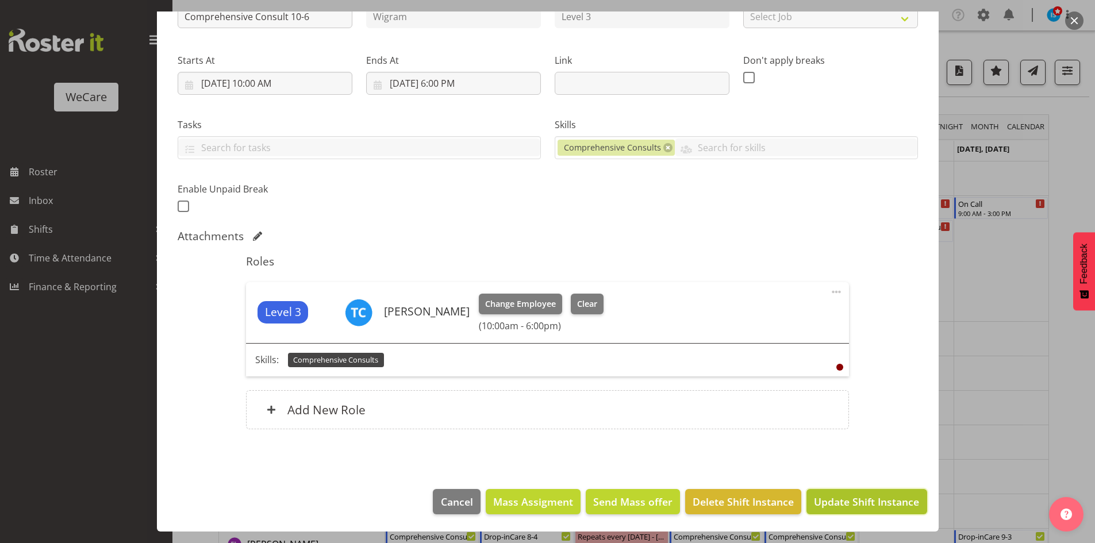
click at [841, 504] on span "Update Shift Instance" at bounding box center [866, 501] width 105 height 15
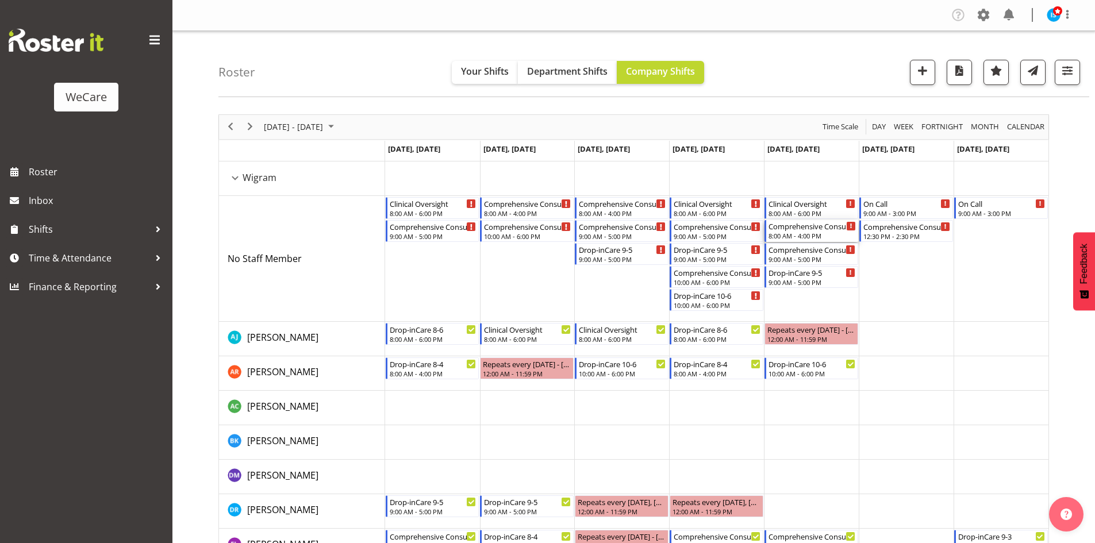
click at [816, 230] on div "Comprehensive Consult 8-4" at bounding box center [811, 225] width 87 height 11
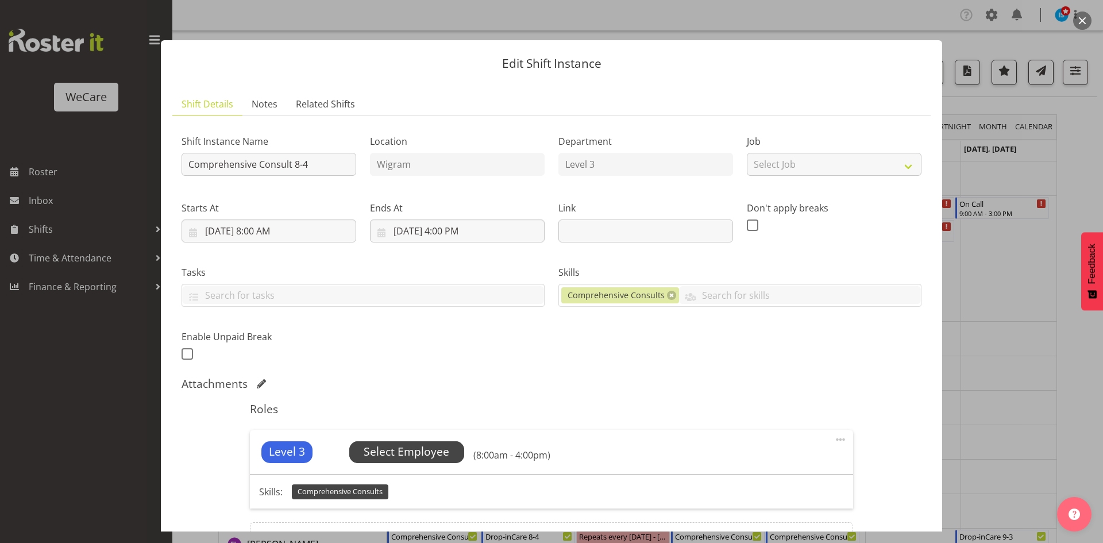
click at [428, 448] on span "Select Employee" at bounding box center [407, 452] width 86 height 17
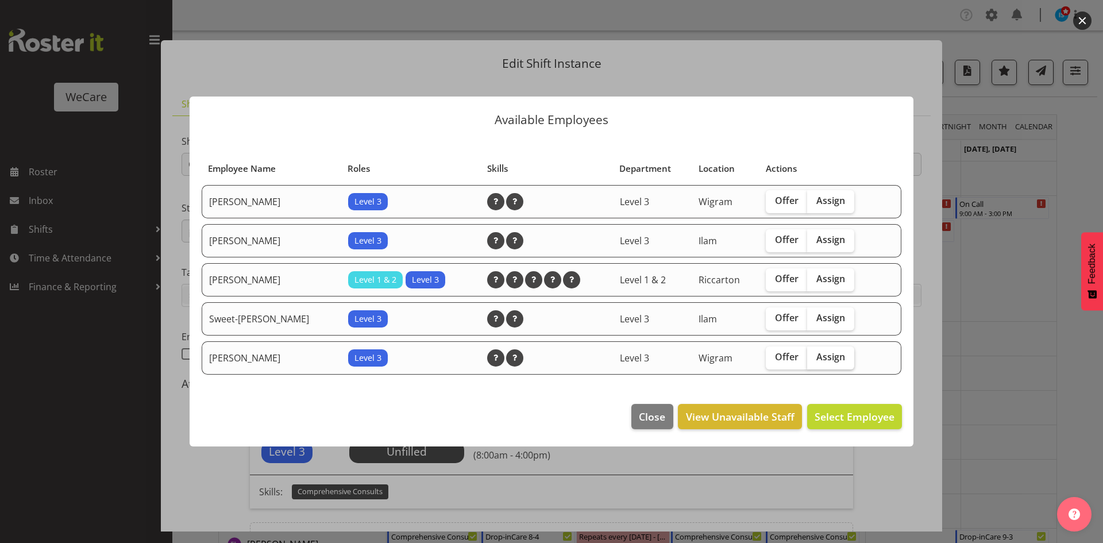
click at [826, 354] on span "Assign" at bounding box center [830, 356] width 29 height 11
click at [815, 354] on input "Assign" at bounding box center [810, 356] width 7 height 7
checkbox input "true"
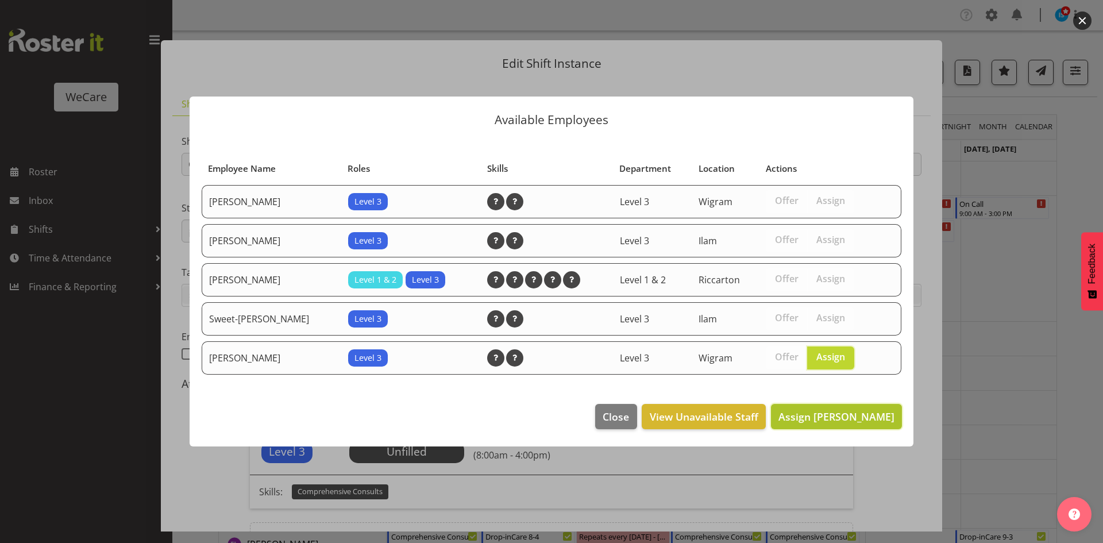
click at [830, 413] on span "Assign Torry Cobb" at bounding box center [837, 417] width 116 height 14
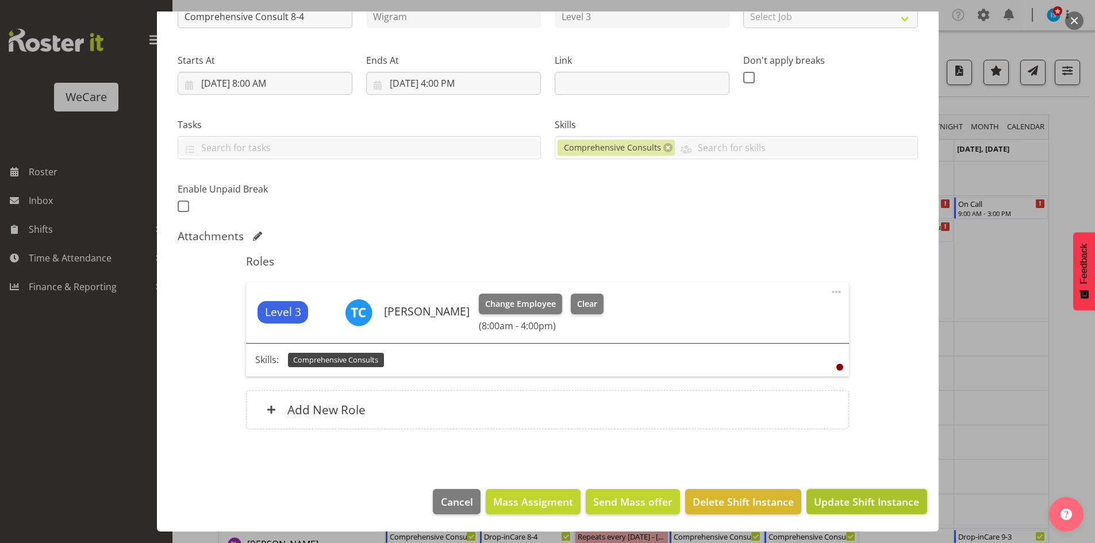
click at [845, 506] on span "Update Shift Instance" at bounding box center [866, 501] width 105 height 15
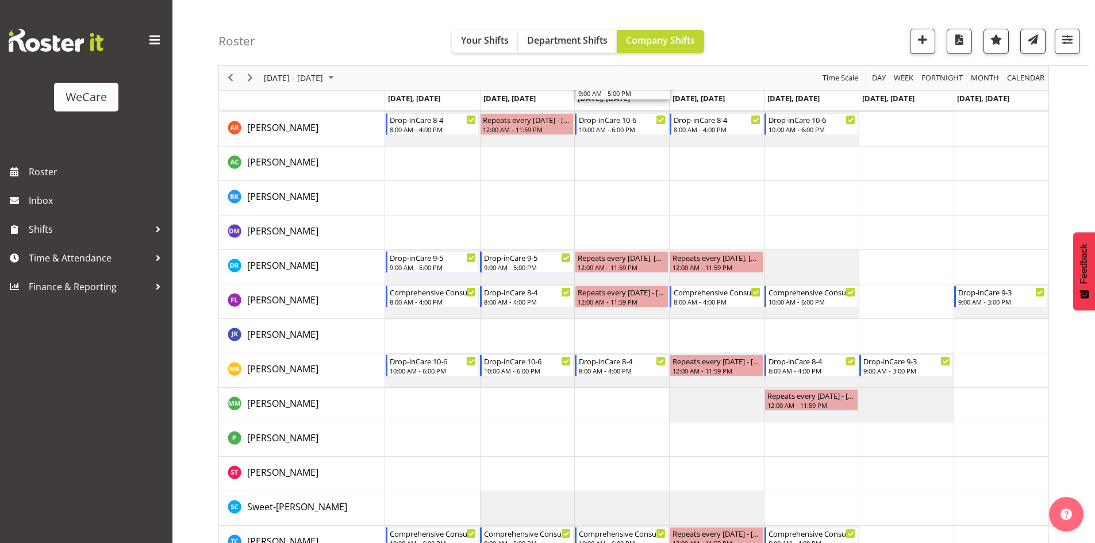
scroll to position [271, 0]
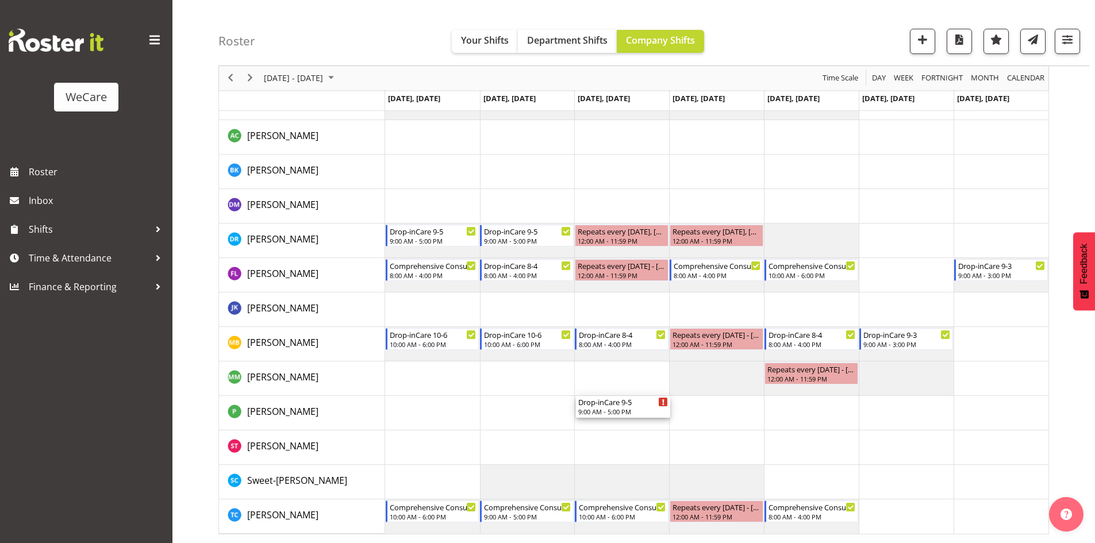
drag, startPoint x: 632, startPoint y: 237, endPoint x: 614, endPoint y: 412, distance: 176.2
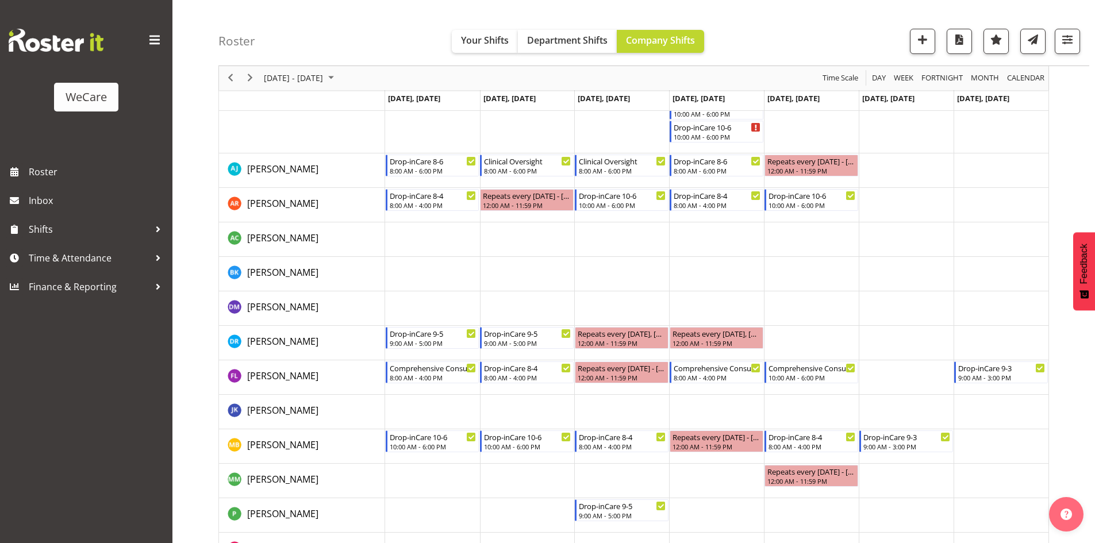
scroll to position [172, 0]
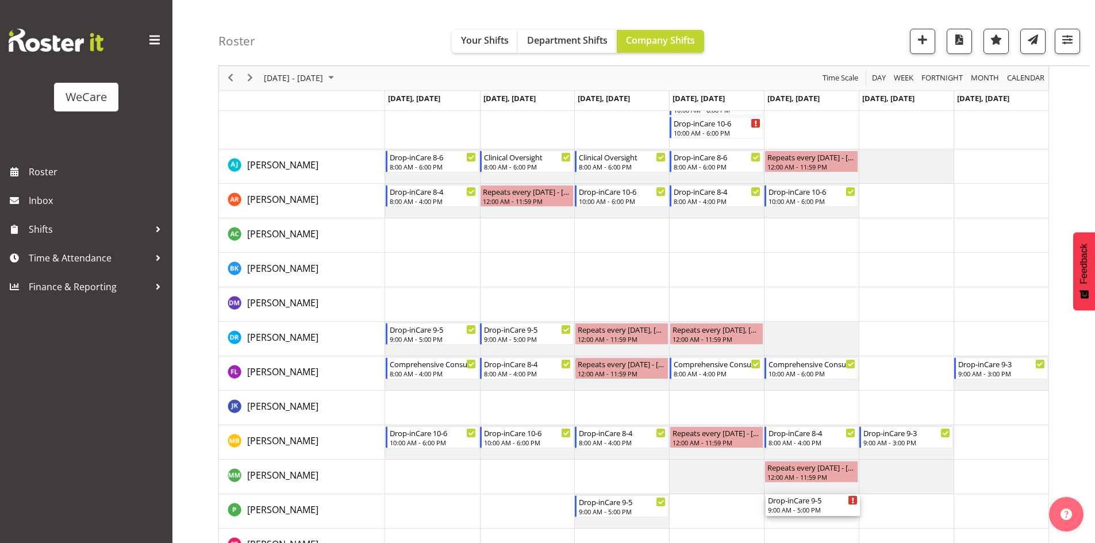
drag, startPoint x: 831, startPoint y: 250, endPoint x: 816, endPoint y: 498, distance: 248.7
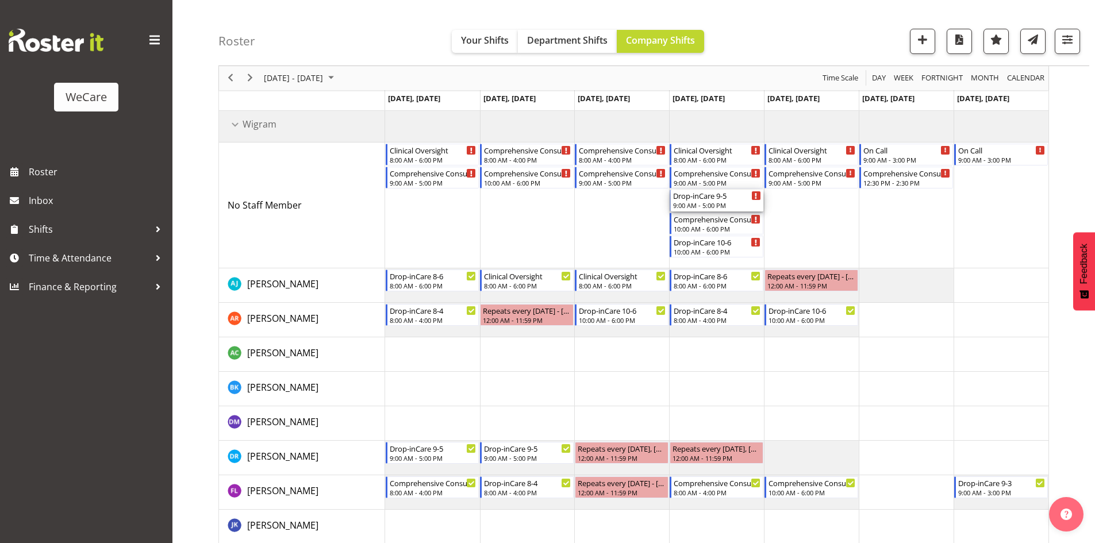
scroll to position [115, 0]
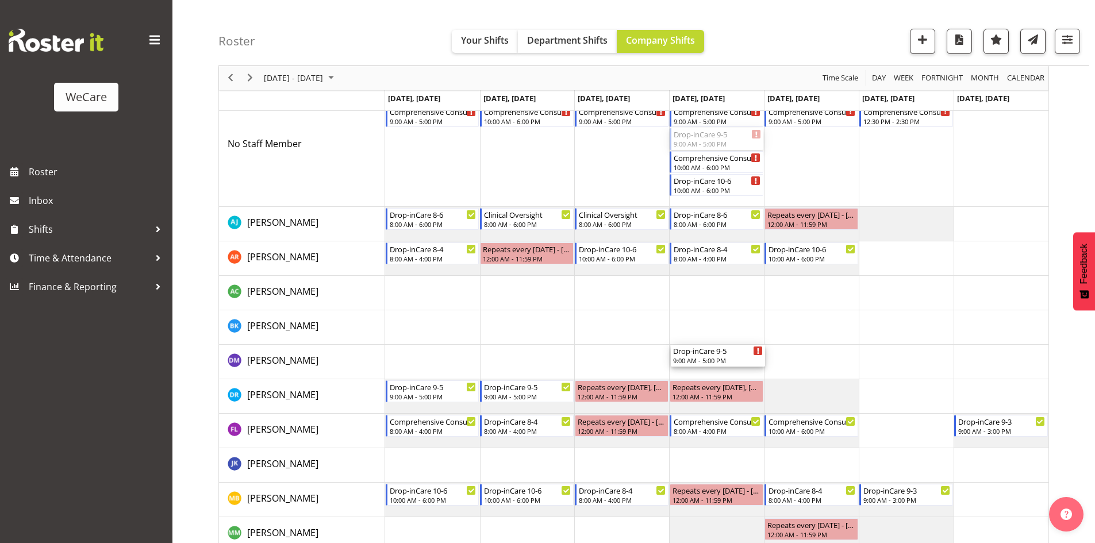
drag, startPoint x: 712, startPoint y: 251, endPoint x: 727, endPoint y: 346, distance: 97.0
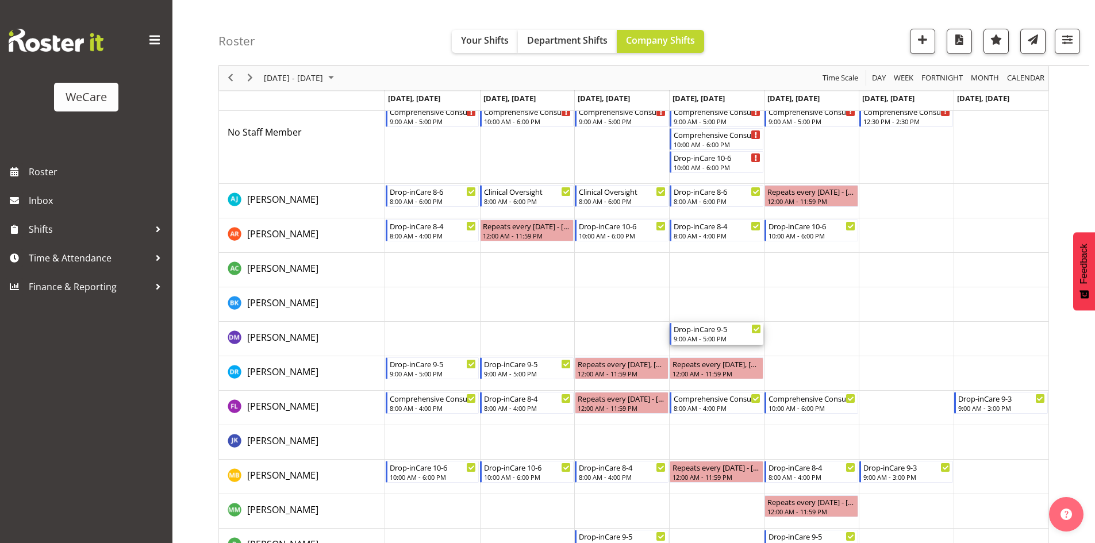
click at [705, 328] on div "Drop-inCare 9-5" at bounding box center [716, 328] width 87 height 11
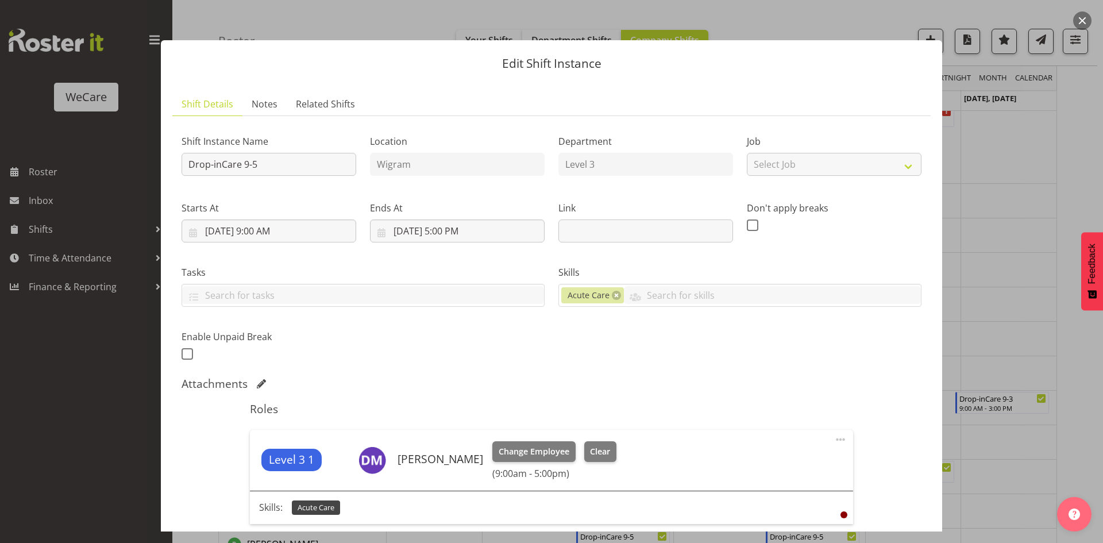
click at [991, 203] on div at bounding box center [551, 271] width 1103 height 543
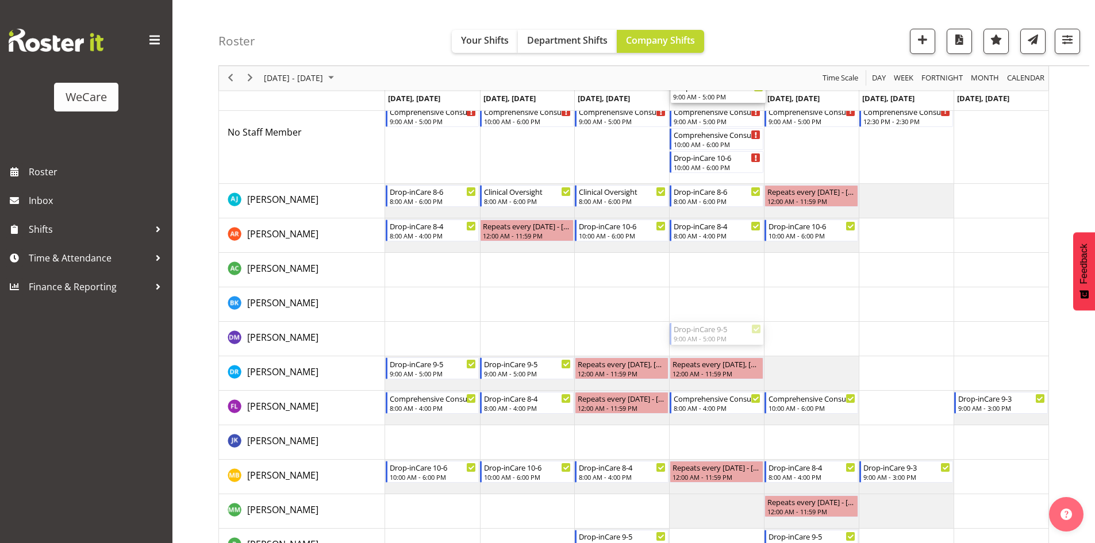
drag, startPoint x: 717, startPoint y: 326, endPoint x: 708, endPoint y: 141, distance: 185.8
click at [708, 141] on div "Clinical Oversight 8:00 AM - 6:00 PM Comprehensive Consult 9-5 9:00 AM - 5:00 P…" at bounding box center [716, 357] width 663 height 620
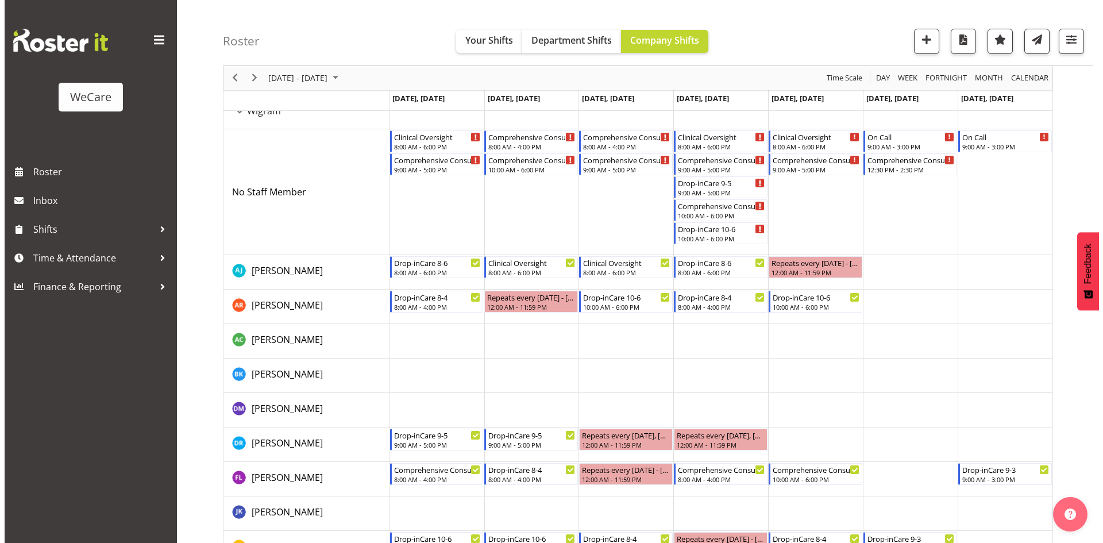
scroll to position [57, 0]
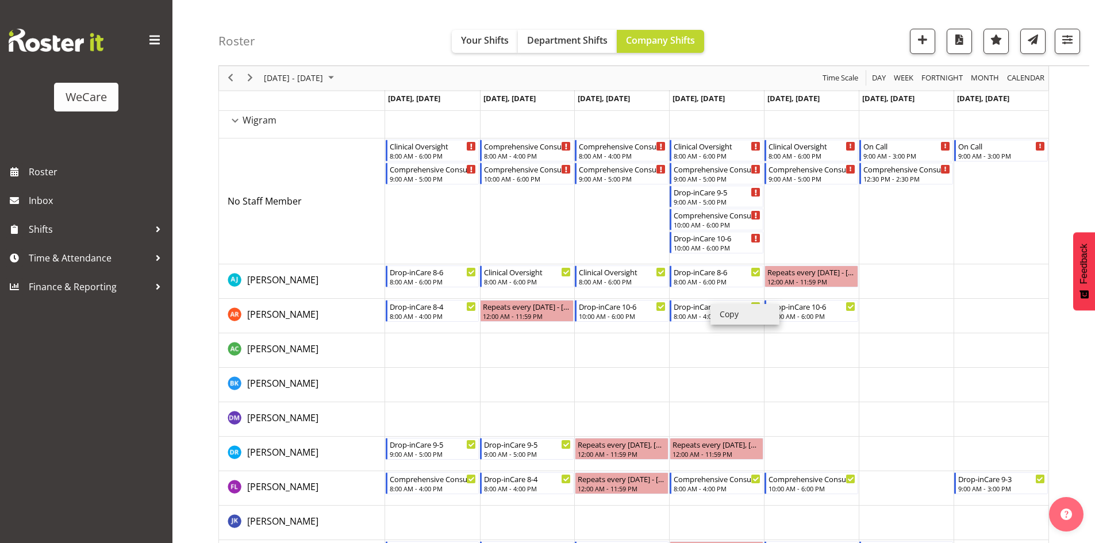
click at [733, 313] on li "Copy" at bounding box center [744, 314] width 69 height 21
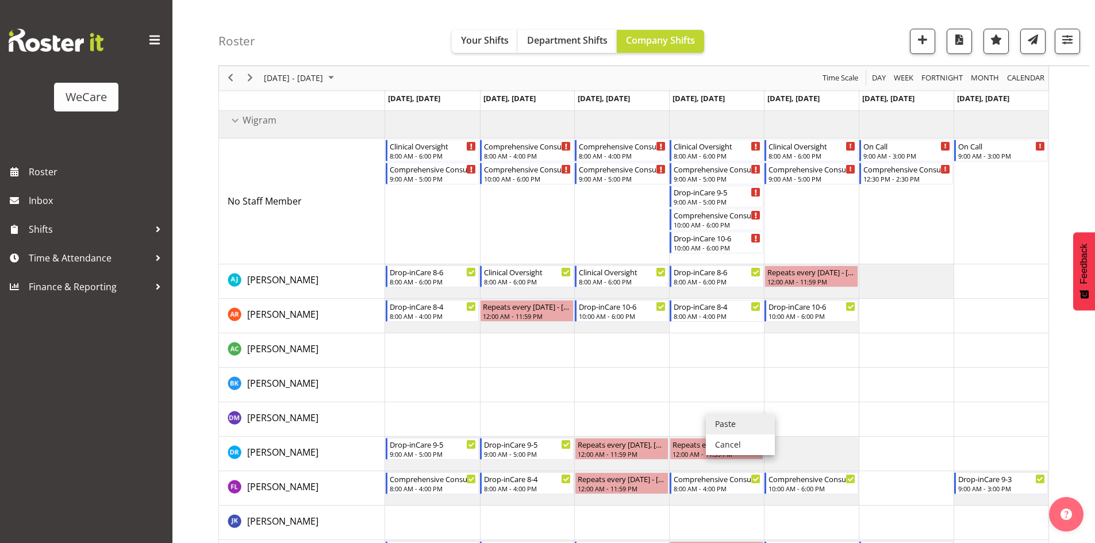
click at [714, 417] on li "Paste" at bounding box center [740, 424] width 69 height 21
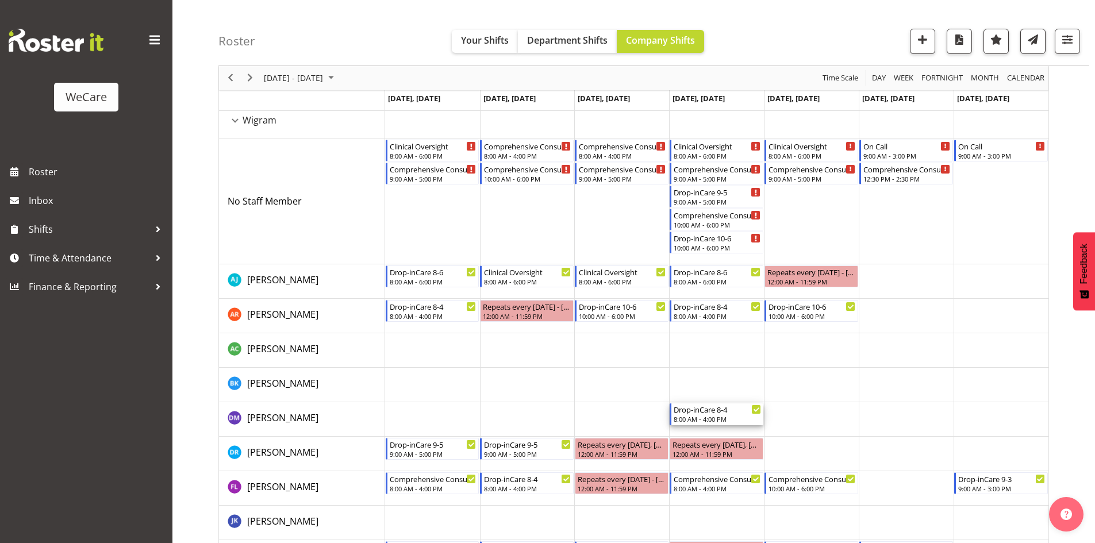
click at [711, 408] on div "Drop-inCare 8-4" at bounding box center [716, 408] width 87 height 11
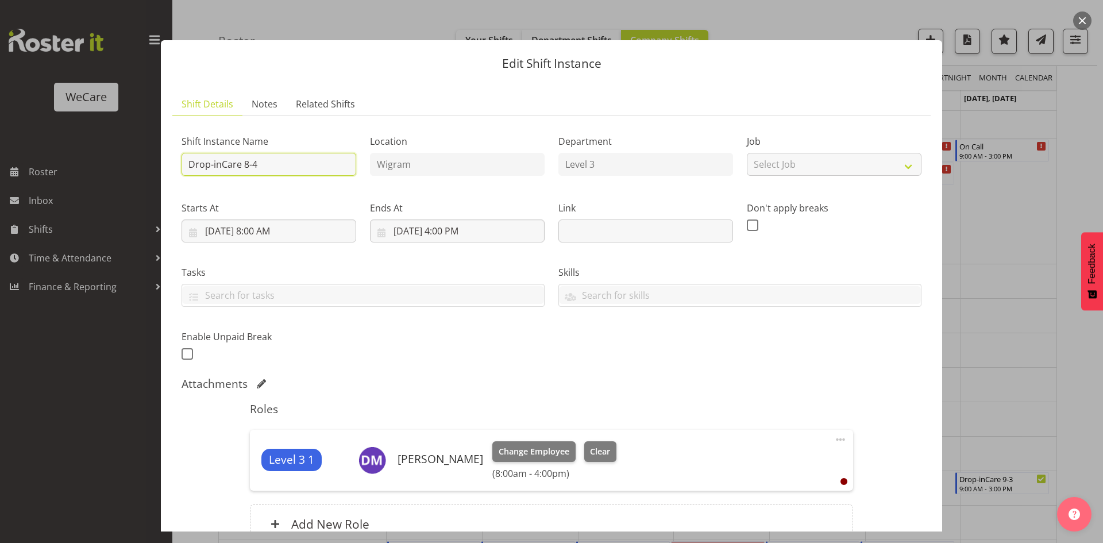
click at [290, 166] on input "Drop-inCare 8-4" at bounding box center [269, 164] width 175 height 23
type input "Drop-inCare 8-12"
click at [458, 234] on input "11/27/2025, 4:00 PM" at bounding box center [457, 230] width 175 height 23
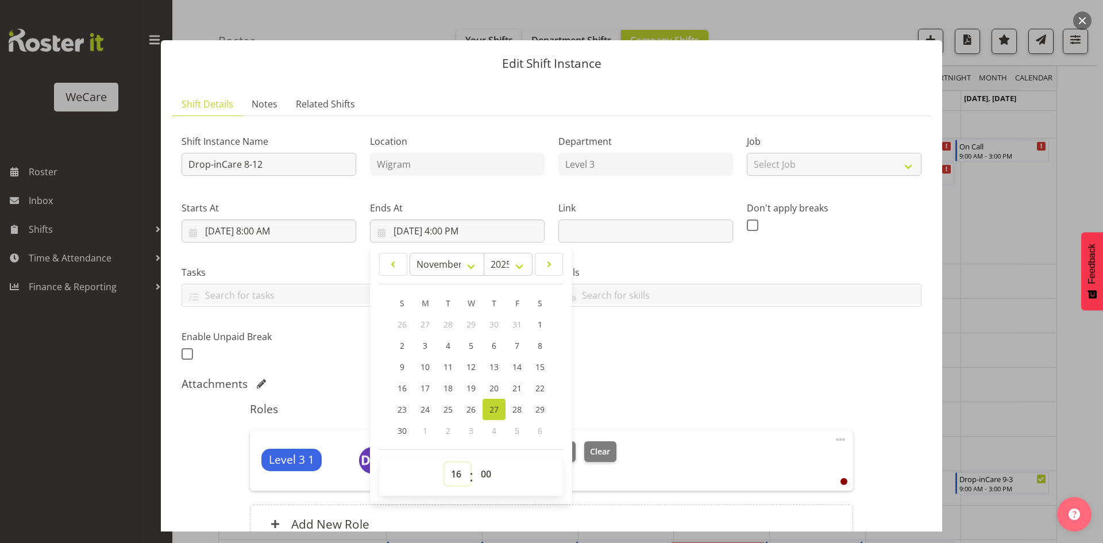
click at [448, 463] on select "00 01 02 03 04 05 06 07 08 09 10 11 12 13 14 15 16 17 18 19 20 21 22 23" at bounding box center [458, 474] width 26 height 23
select select "12"
click at [738, 357] on div "Shift Instance Name Drop-inCare 8-12 Location Wigram Department Level 3 Job Sel…" at bounding box center [552, 244] width 754 height 252
type input "11/27/2025, 12:00 PM"
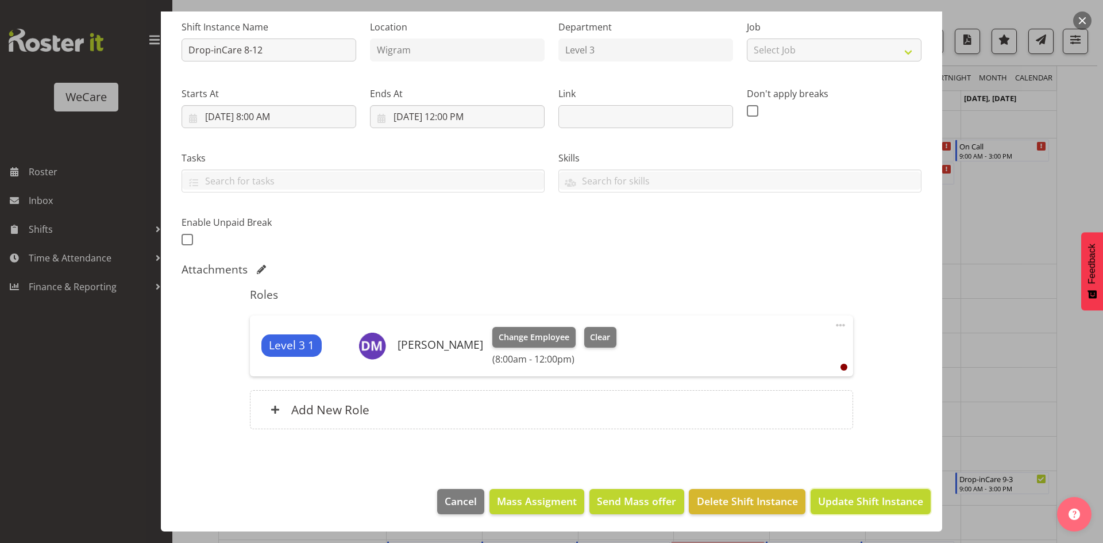
click at [896, 509] on button "Update Shift Instance" at bounding box center [871, 501] width 120 height 25
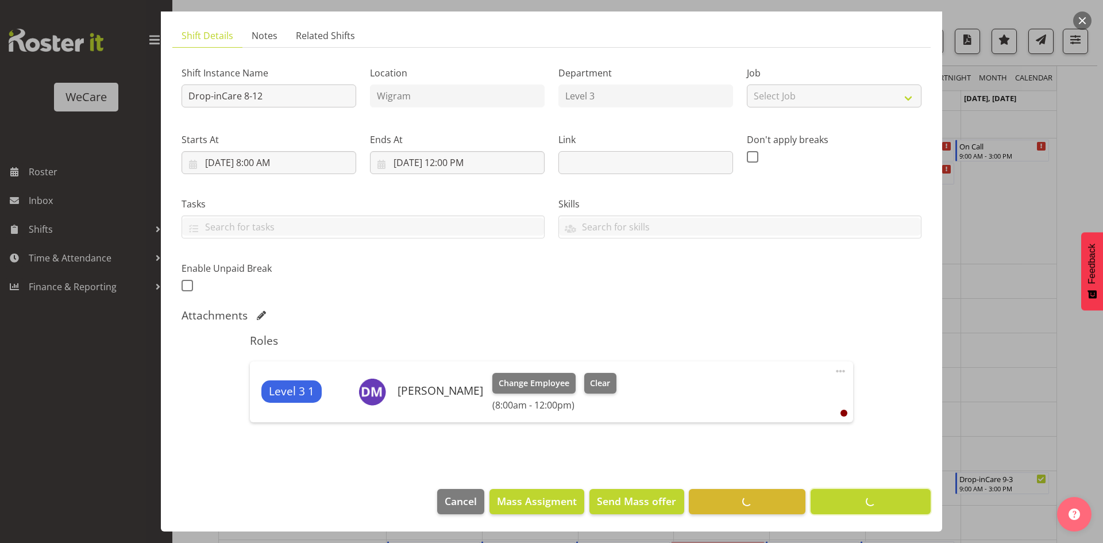
scroll to position [68, 0]
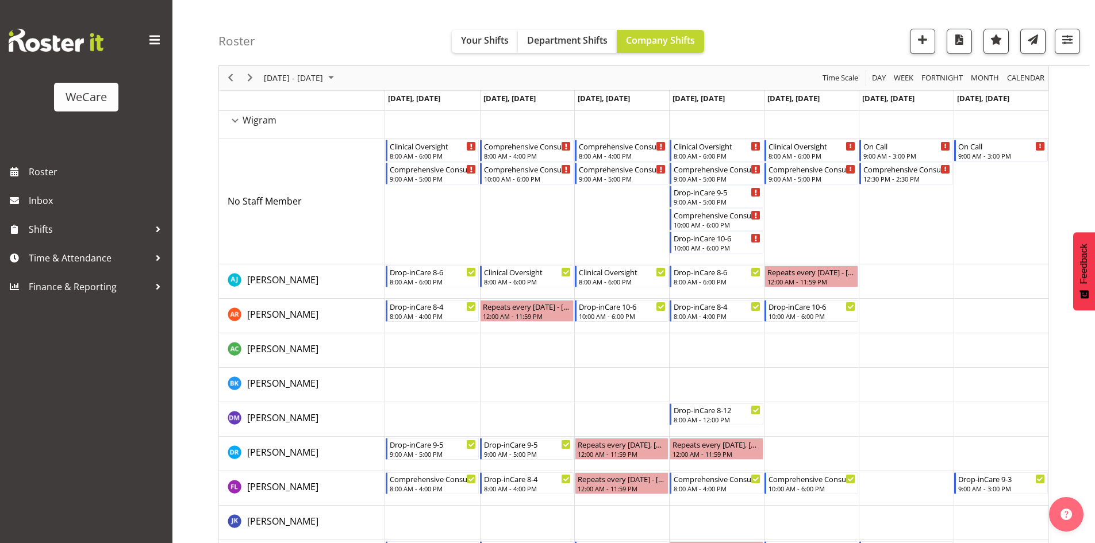
click at [739, 428] on td "Timeline Week of November 24, 2025" at bounding box center [716, 419] width 95 height 34
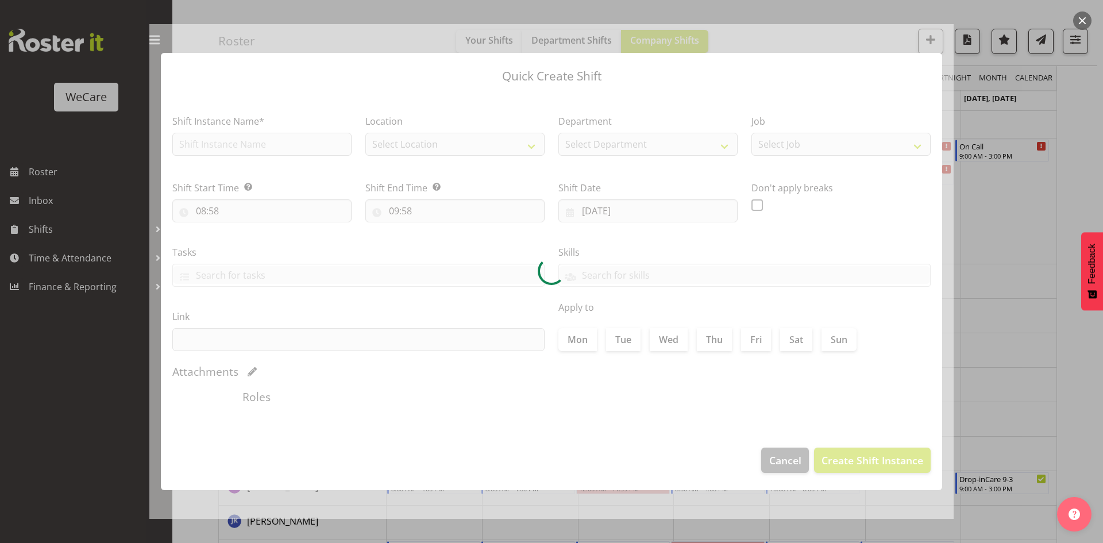
click at [237, 136] on div at bounding box center [551, 271] width 804 height 495
type input "27/11/2025"
checkbox input "true"
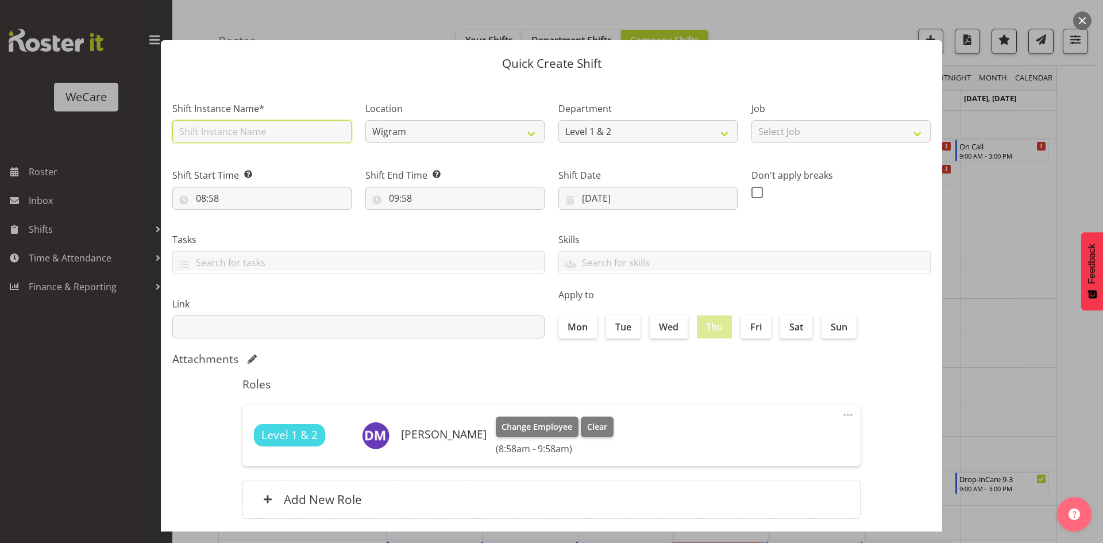
click at [237, 138] on input "text" at bounding box center [261, 131] width 179 height 23
type input "Non Clinic Time 12-4"
click at [206, 191] on input "08:58" at bounding box center [261, 198] width 179 height 23
click at [252, 236] on select "00 01 02 03 04 05 06 07 08 09 10 11 12 13 14 15 16 17 18 19 20 21 22 23" at bounding box center [251, 228] width 26 height 23
select select "12"
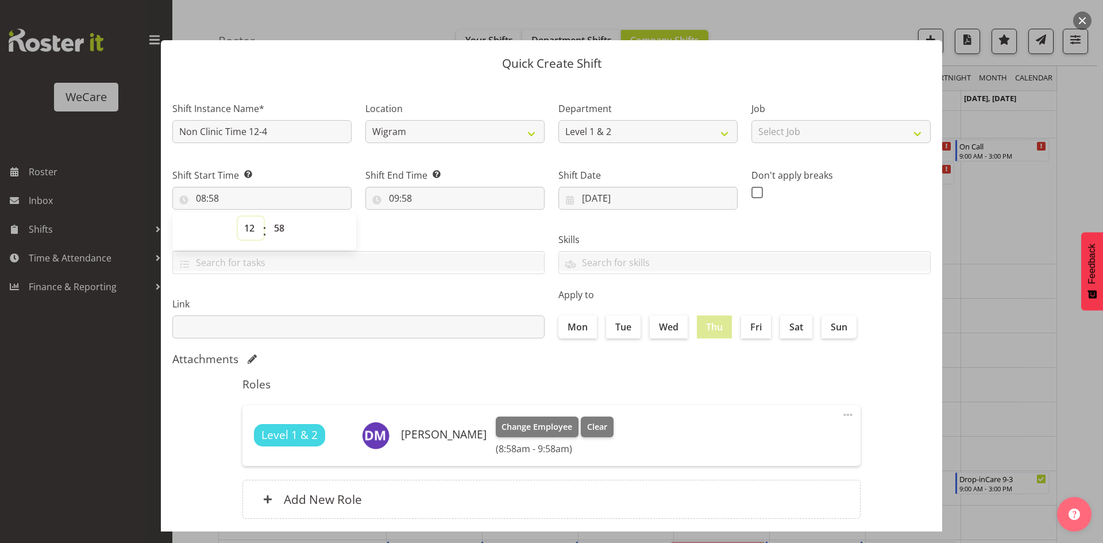
click at [238, 217] on select "00 01 02 03 04 05 06 07 08 09 10 11 12 13 14 15 16 17 18 19 20 21 22 23" at bounding box center [251, 228] width 26 height 23
type input "12:58"
select select "0"
type input "12:00"
click at [396, 192] on input "09:58" at bounding box center [454, 198] width 179 height 23
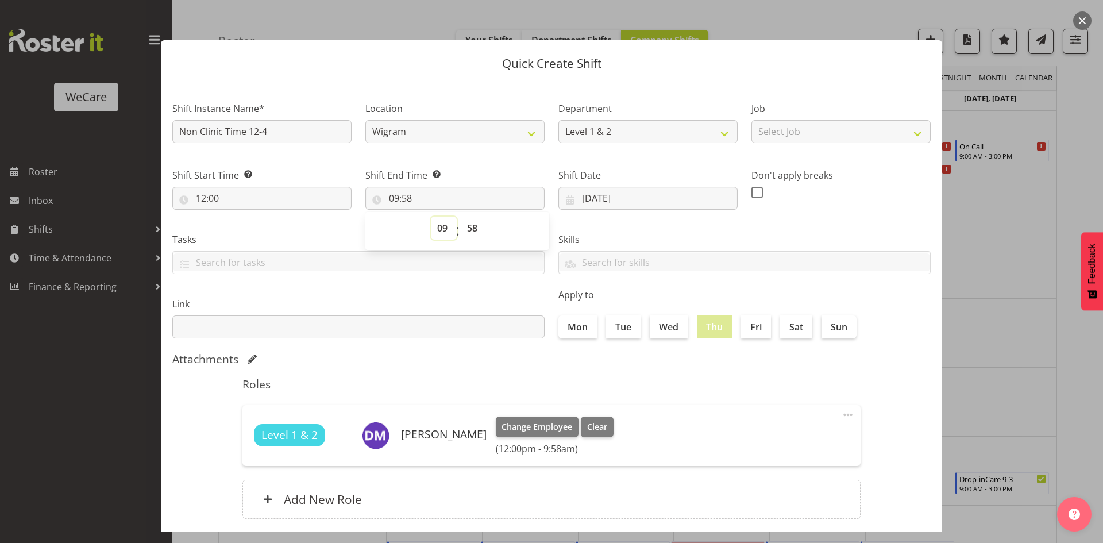
click at [433, 234] on select "00 01 02 03 04 05 06 07 08 09 10 11 12 13 14 15 16 17 18 19 20 21 22 23" at bounding box center [444, 228] width 26 height 23
select select "16"
click at [431, 217] on select "00 01 02 03 04 05 06 07 08 09 10 11 12 13 14 15 16 17 18 19 20 21 22 23" at bounding box center [444, 228] width 26 height 23
type input "16:58"
select select "0"
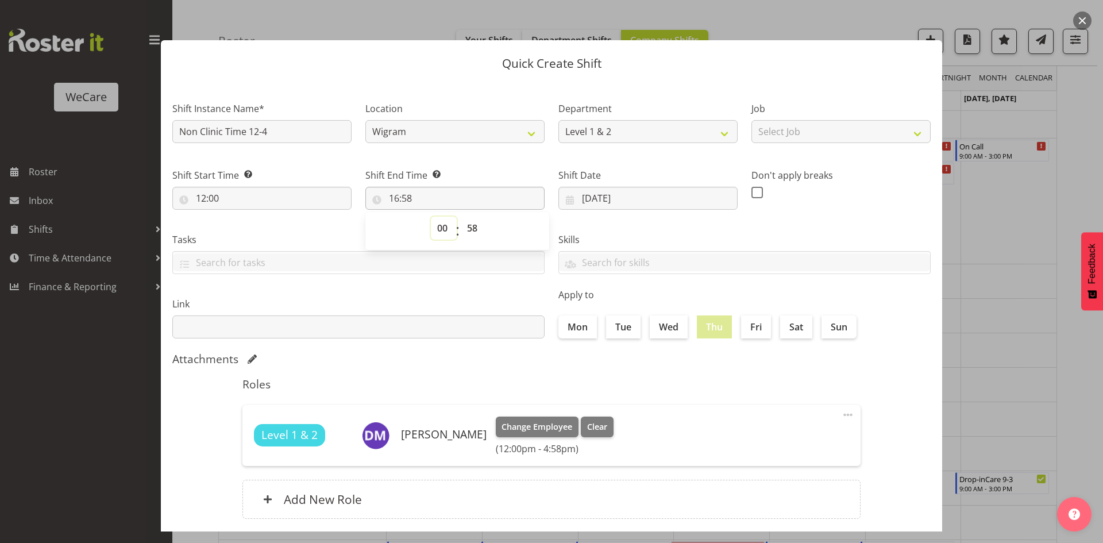
type input "00:58"
select select "1"
type input "01:58"
click at [448, 225] on select "00 01 02 03 04 05 06 07 08 09 10 11 12 13 14 15 16 17 18 19 20 21 22 23" at bounding box center [444, 228] width 26 height 23
select select "16"
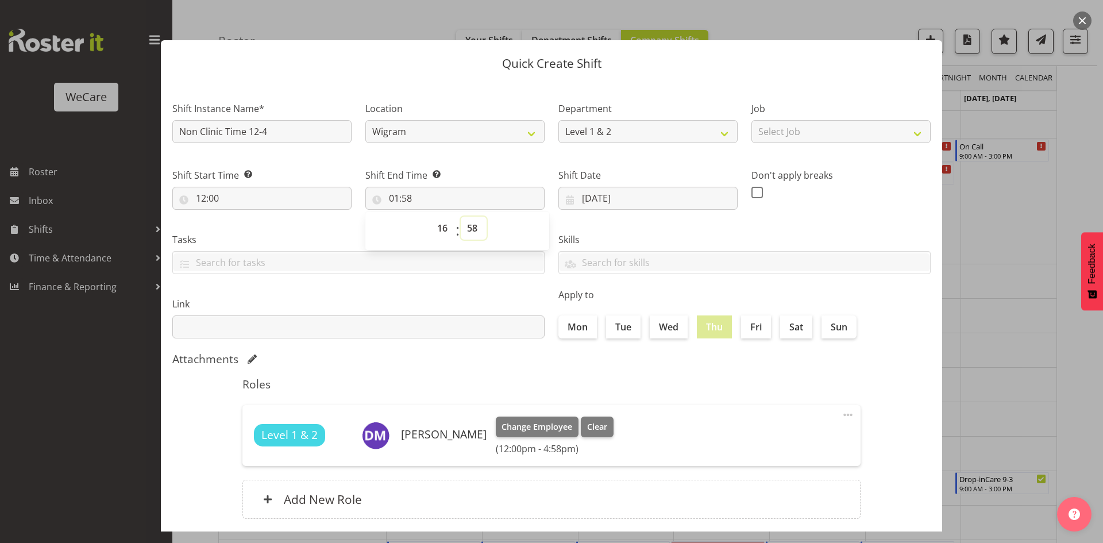
type input "16:58"
click at [475, 218] on select "00 01 02 03 04 05 06 07 08 09 10 11 12 13 14 15 16 17 18 19 20 21 22 23 24 25 2…" at bounding box center [474, 228] width 26 height 23
select select "0"
type input "16:00"
click at [650, 394] on div "Roles Level 1 & 2 Deepti Mahajan Change Employee Clear (12:00pm - 4:58pm) Edit …" at bounding box center [552, 452] width 632 height 162
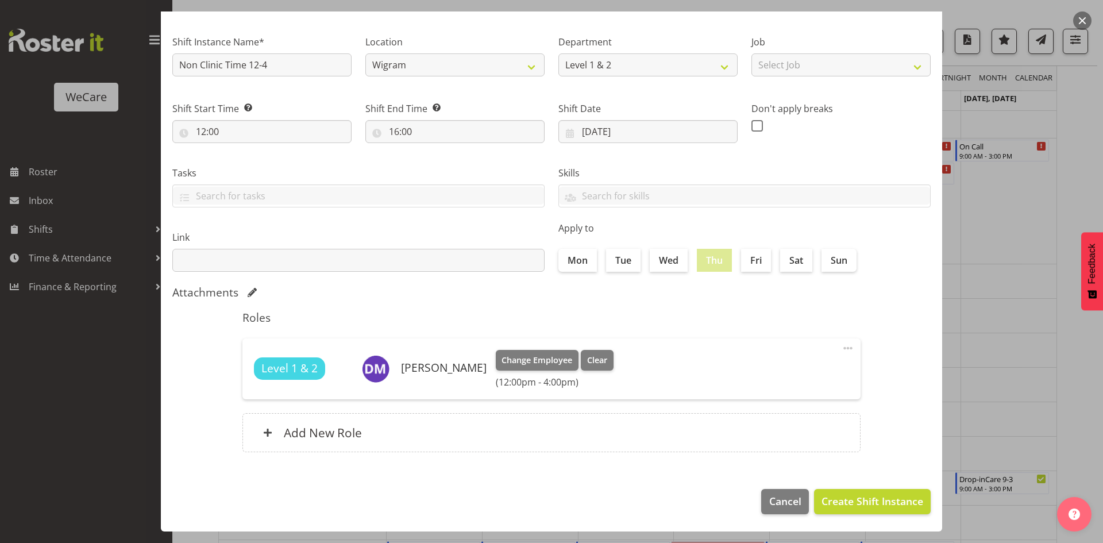
scroll to position [0, 0]
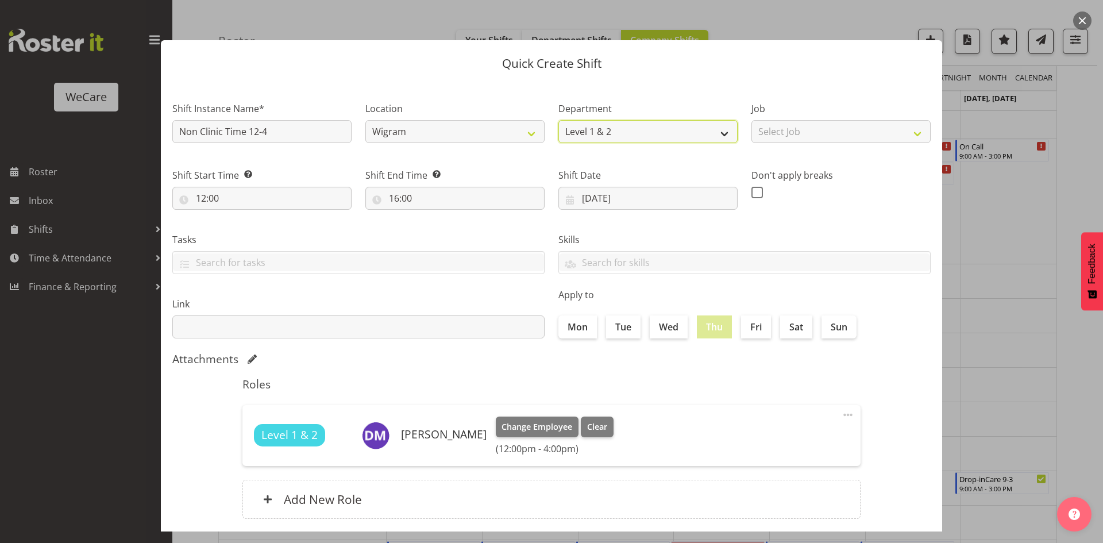
click at [601, 126] on select "Level 1 & 2 Level 3" at bounding box center [647, 131] width 179 height 23
select select "868"
click at [558, 120] on select "Level 1 & 2 Level 3" at bounding box center [647, 131] width 179 height 23
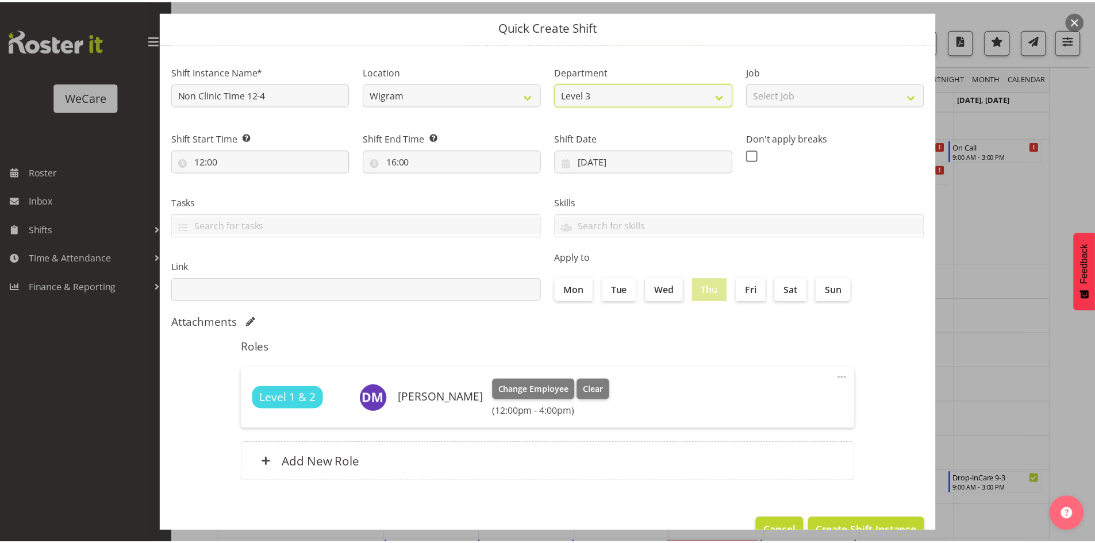
scroll to position [67, 0]
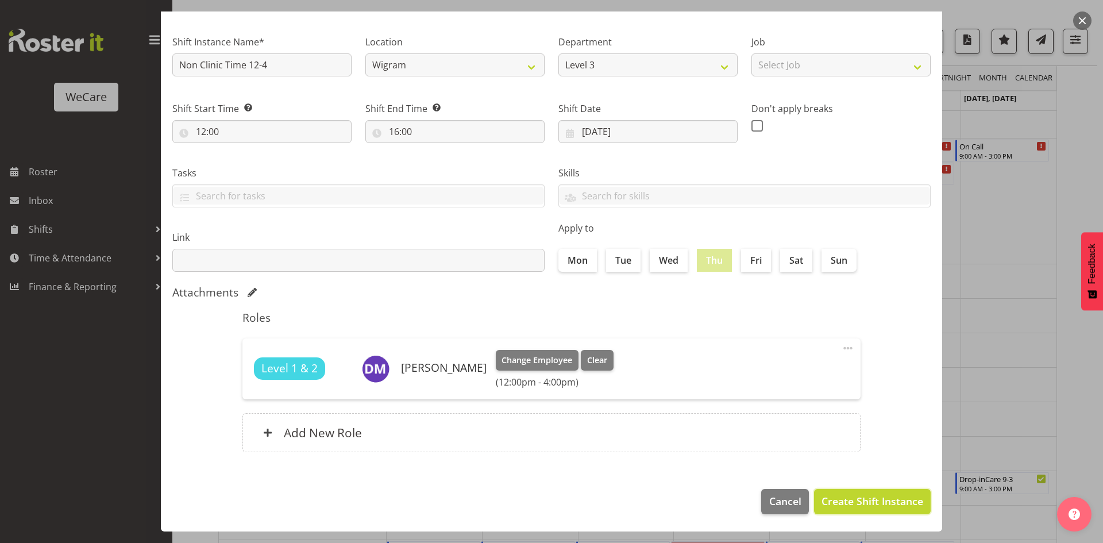
click at [821, 490] on button "Create Shift Instance" at bounding box center [872, 501] width 117 height 25
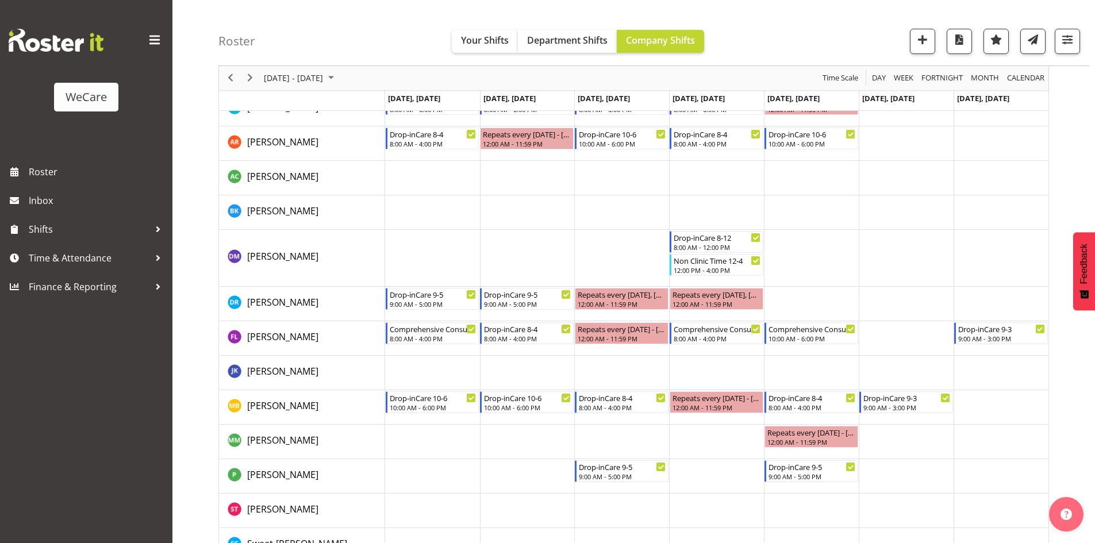
scroll to position [293, 0]
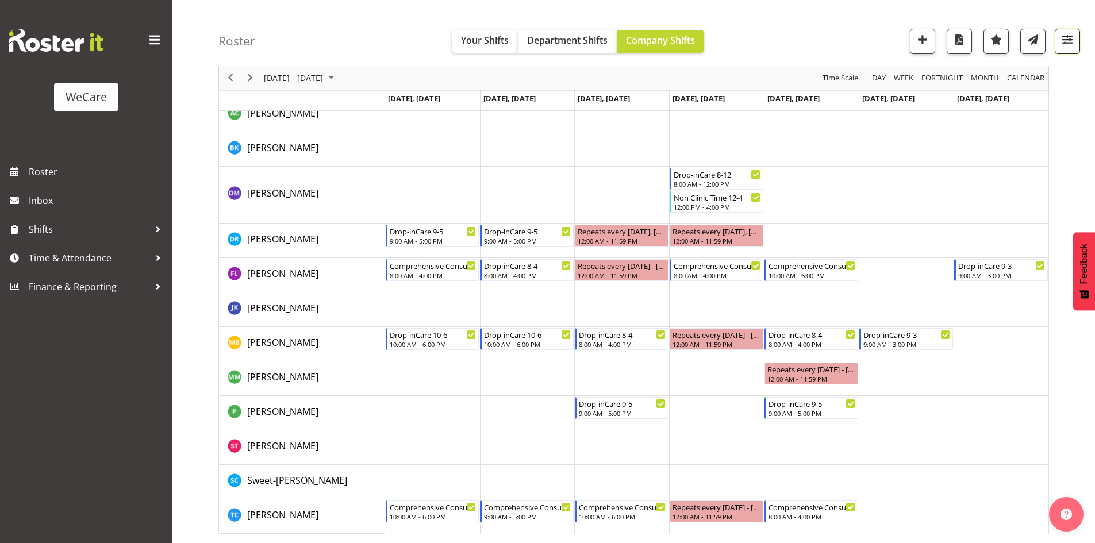
click at [1072, 40] on span "button" at bounding box center [1066, 39] width 15 height 15
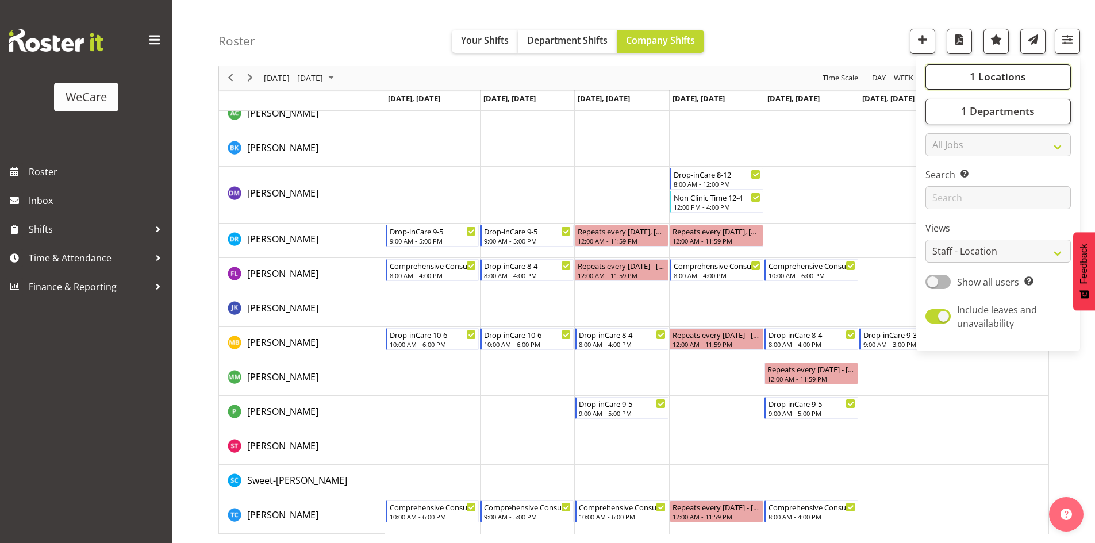
click at [1003, 78] on span "1 Locations" at bounding box center [997, 77] width 56 height 14
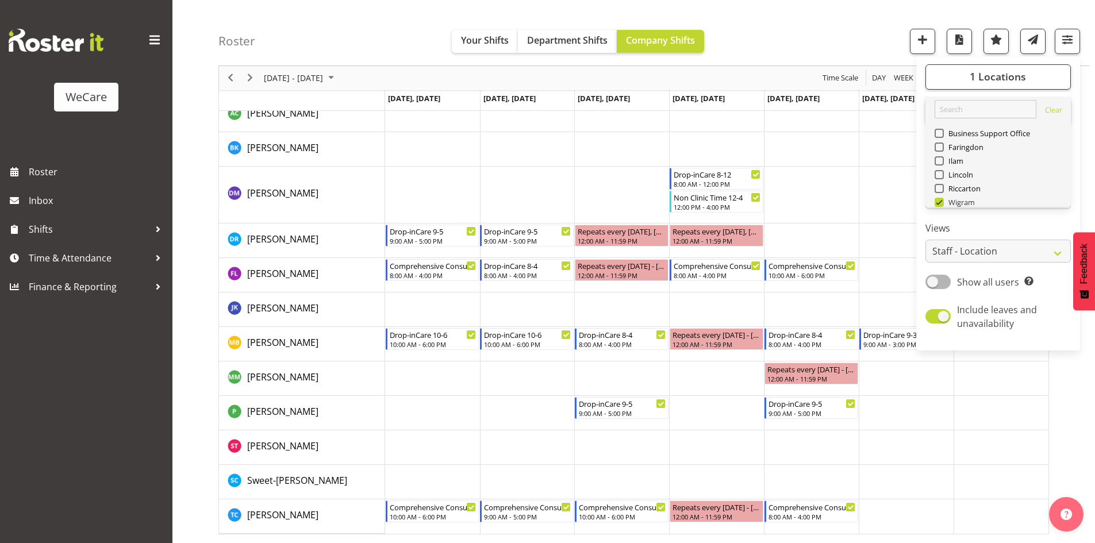
click at [952, 203] on span "Wigram" at bounding box center [959, 202] width 32 height 9
click at [942, 203] on input "Wigram" at bounding box center [937, 202] width 7 height 7
checkbox input "false"
click at [948, 161] on span "Ilam" at bounding box center [953, 160] width 20 height 9
click at [942, 161] on input "Ilam" at bounding box center [937, 160] width 7 height 7
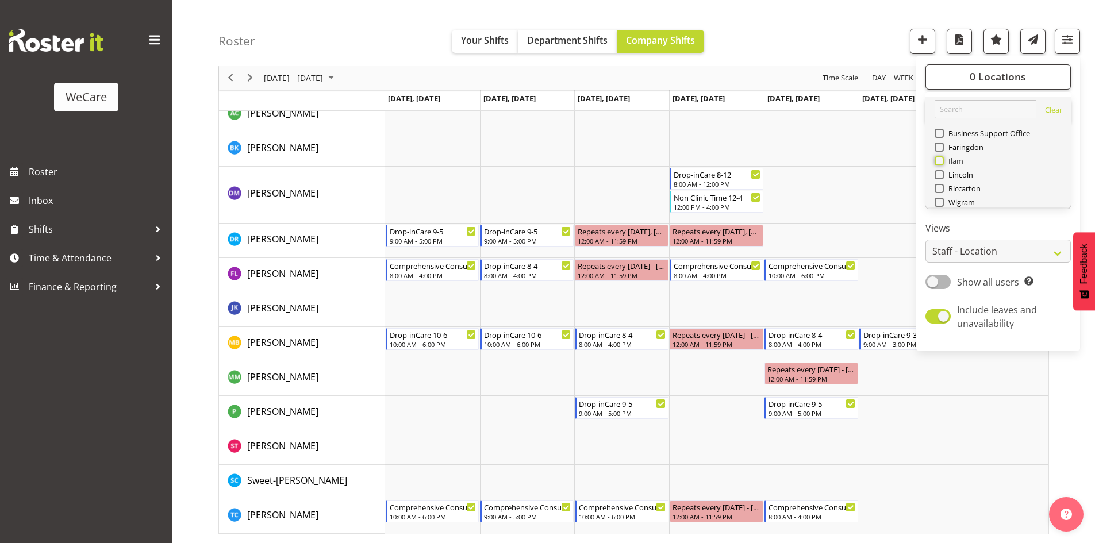
checkbox input "true"
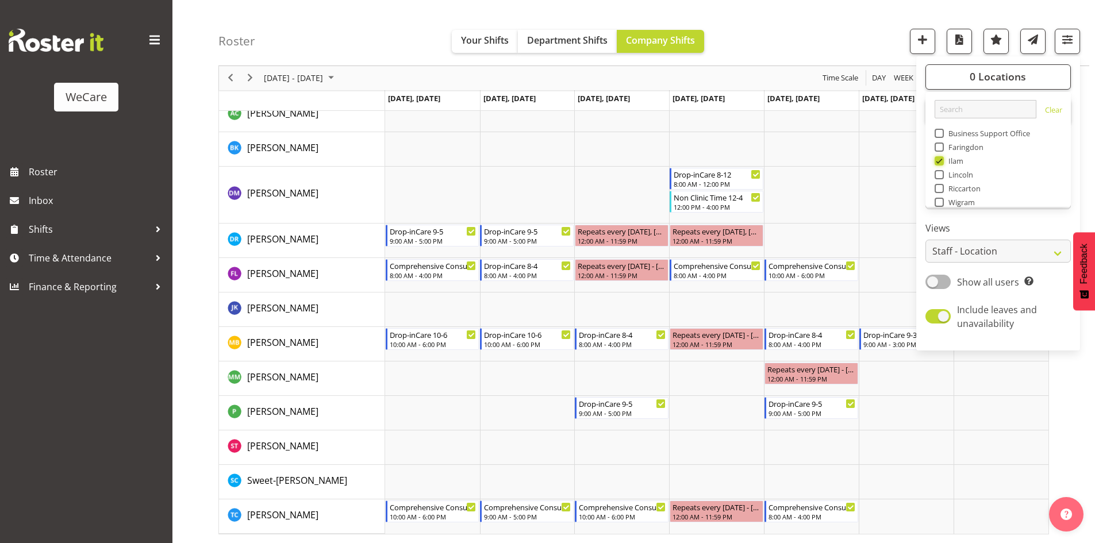
scroll to position [179, 0]
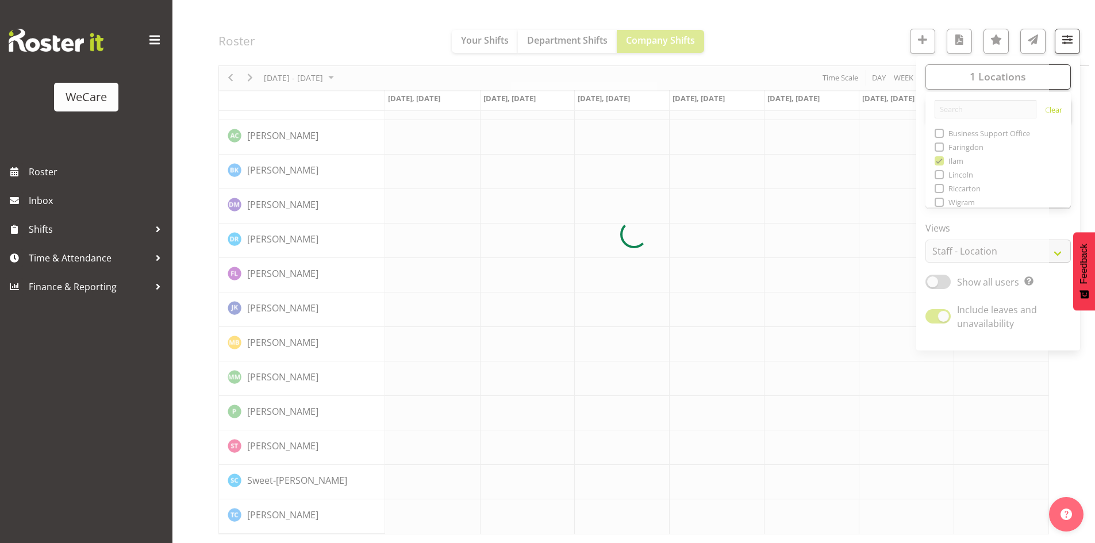
click at [858, 46] on div at bounding box center [633, 234] width 830 height 599
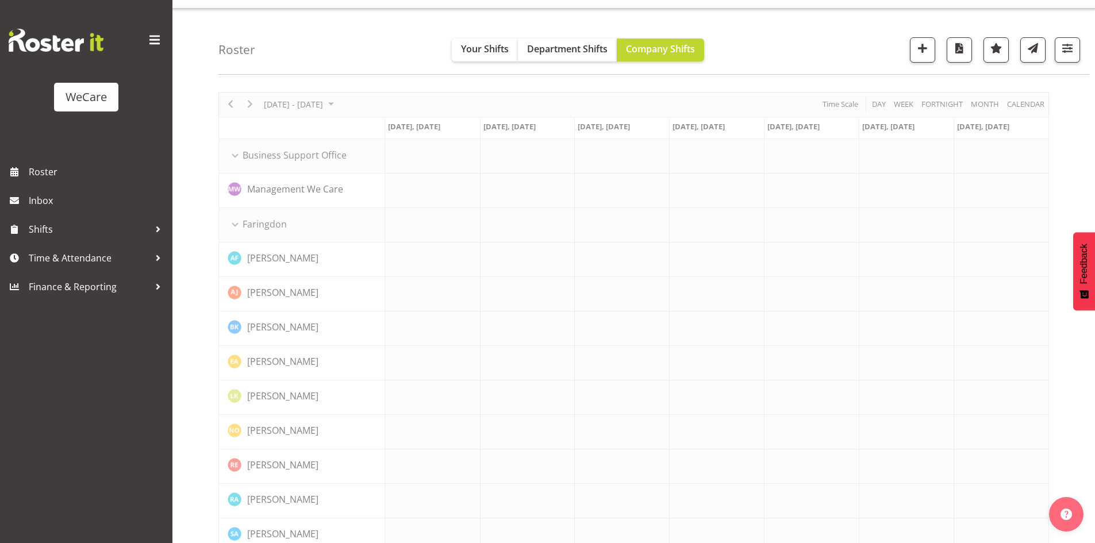
scroll to position [179, 0]
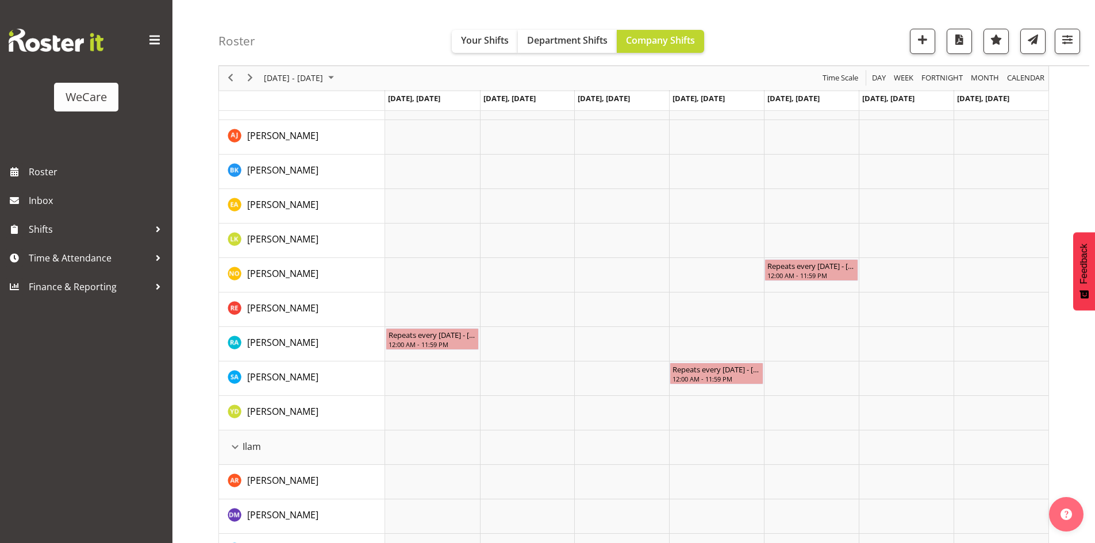
click at [732, 37] on div "Roster Your Shifts Department Shifts Company Shifts 1 Locations Clear Business …" at bounding box center [653, 33] width 870 height 66
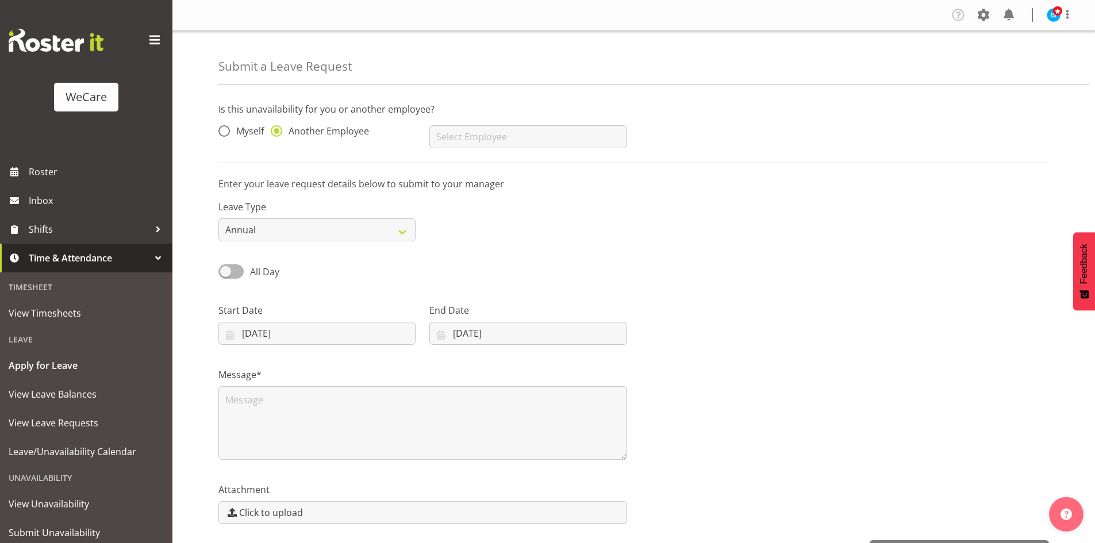
click at [454, 138] on input "text" at bounding box center [527, 136] width 197 height 23
type input "[PERSON_NAME]"
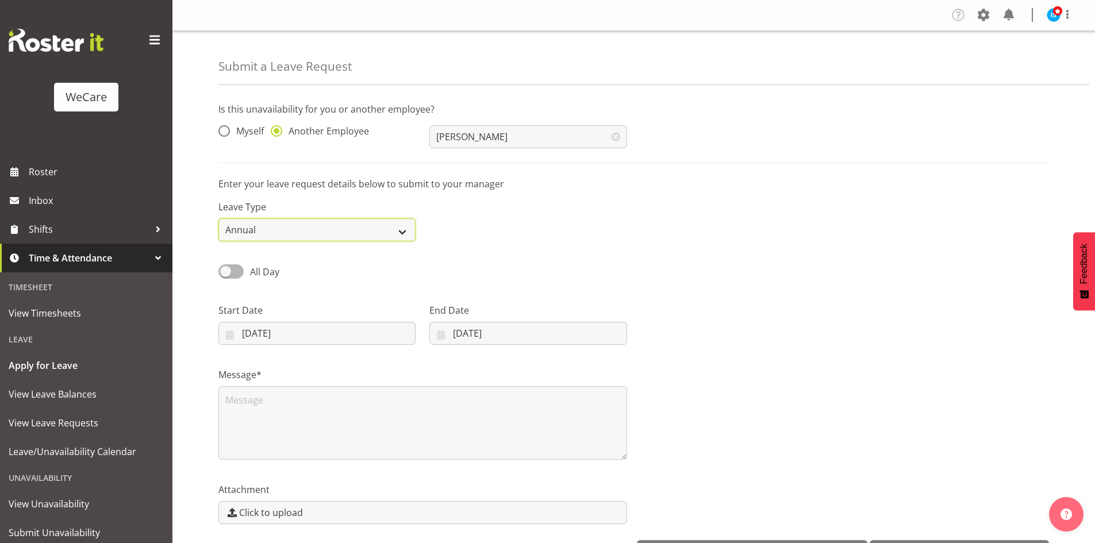
click at [247, 228] on select "Annual Sick Leave Without Pay Bereavement Domestic Violence Parental Jury Servi…" at bounding box center [316, 229] width 197 height 23
select select "Other"
click at [218, 218] on select "Annual Sick Leave Without Pay Bereavement Domestic Violence Parental Jury Servi…" at bounding box center [316, 229] width 197 height 23
click at [226, 259] on div "All Day" at bounding box center [316, 267] width 211 height 39
click at [231, 270] on span at bounding box center [230, 271] width 25 height 14
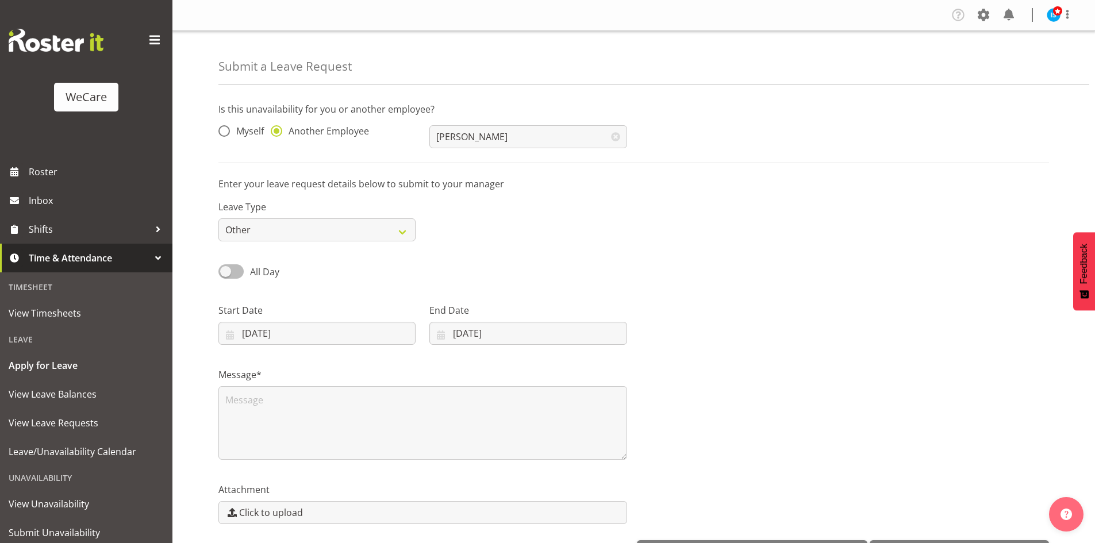
click at [226, 270] on input "All Day" at bounding box center [221, 271] width 7 height 7
checkbox input "true"
click at [262, 330] on input "[DATE]" at bounding box center [316, 333] width 197 height 23
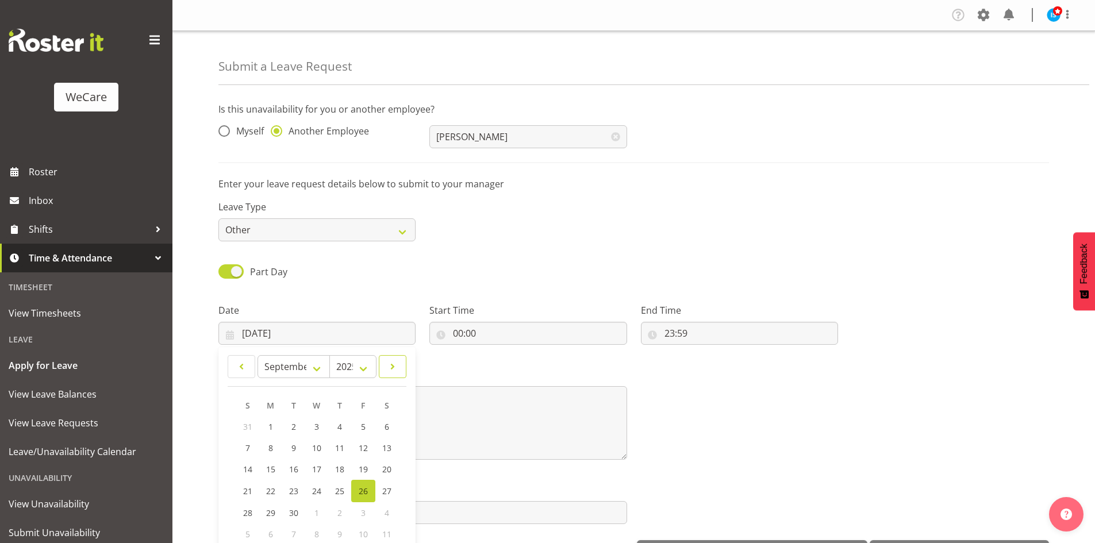
click at [402, 364] on link at bounding box center [393, 366] width 28 height 23
select select "10"
click at [337, 515] on span "27" at bounding box center [340, 511] width 9 height 11
type input "[DATE]"
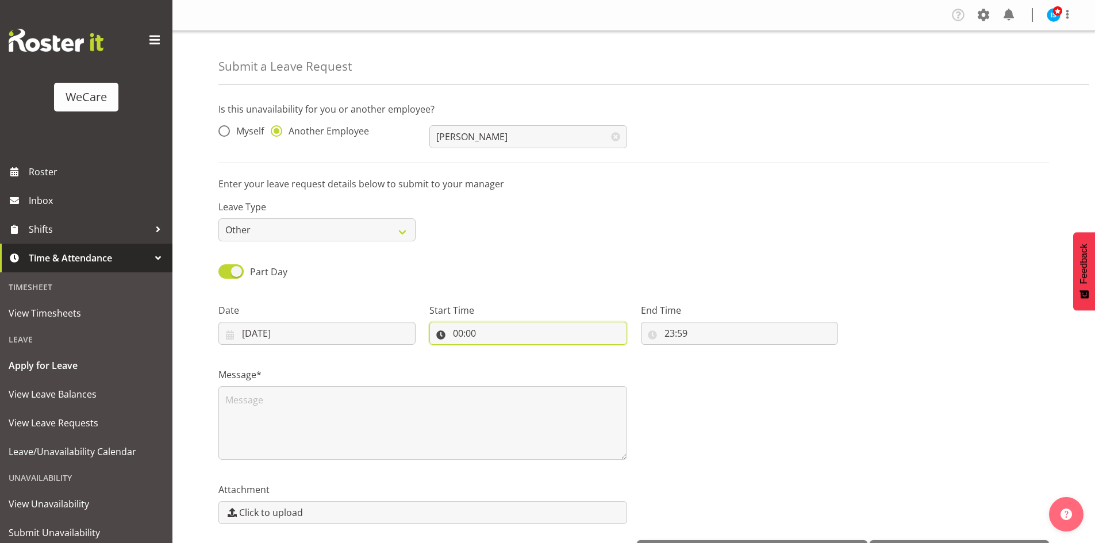
click at [453, 335] on input "00:00" at bounding box center [527, 333] width 197 height 23
click at [505, 368] on select "00 01 02 03 04 05 06 07 08 09 10 11 12 13 14 15 16 17 18 19 20 21 22 23" at bounding box center [508, 363] width 26 height 23
select select "14"
click at [495, 352] on select "00 01 02 03 04 05 06 07 08 09 10 11 12 13 14 15 16 17 18 19 20 21 22 23" at bounding box center [508, 363] width 26 height 23
type input "14:00"
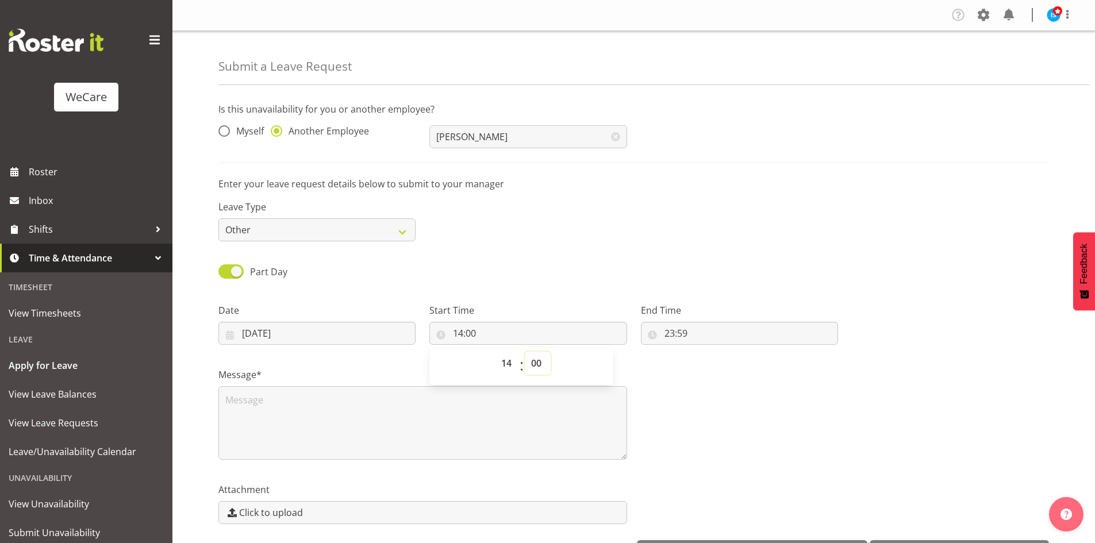
select select "30"
type input "14:30"
click at [675, 330] on input "23:59" at bounding box center [739, 333] width 197 height 23
click at [720, 371] on select "00 01 02 03 04 05 06 07 08 09 10 11 12 13 14 15 16 17 18 19 20 21 22 23" at bounding box center [719, 363] width 26 height 23
select select "21"
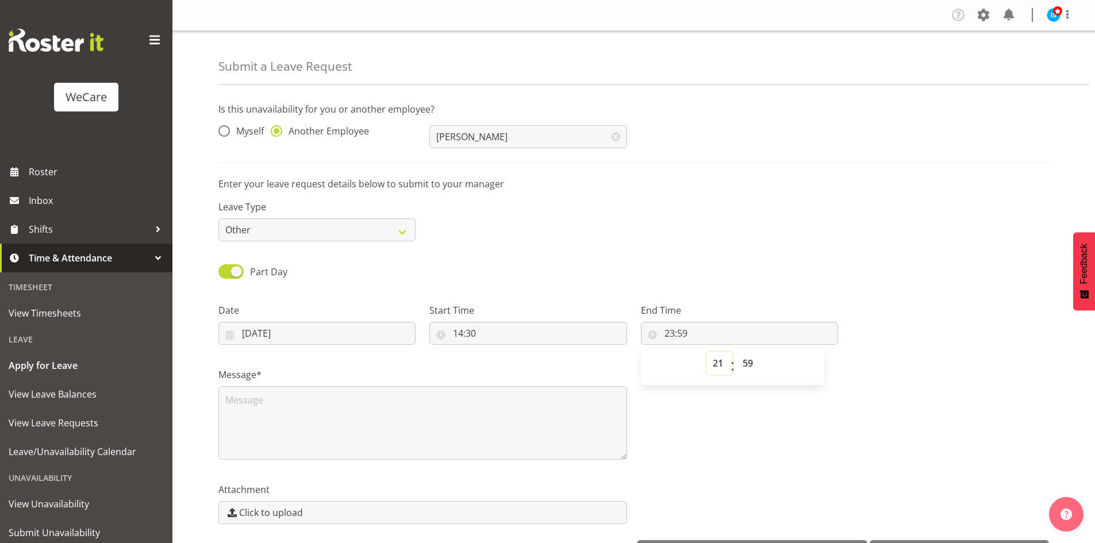
click at [706, 352] on select "00 01 02 03 04 05 06 07 08 09 10 11 12 13 14 15 16 17 18 19 20 21 22 23" at bounding box center [719, 363] width 26 height 23
type input "21:59"
select select "10"
type input "10:59"
select select "11"
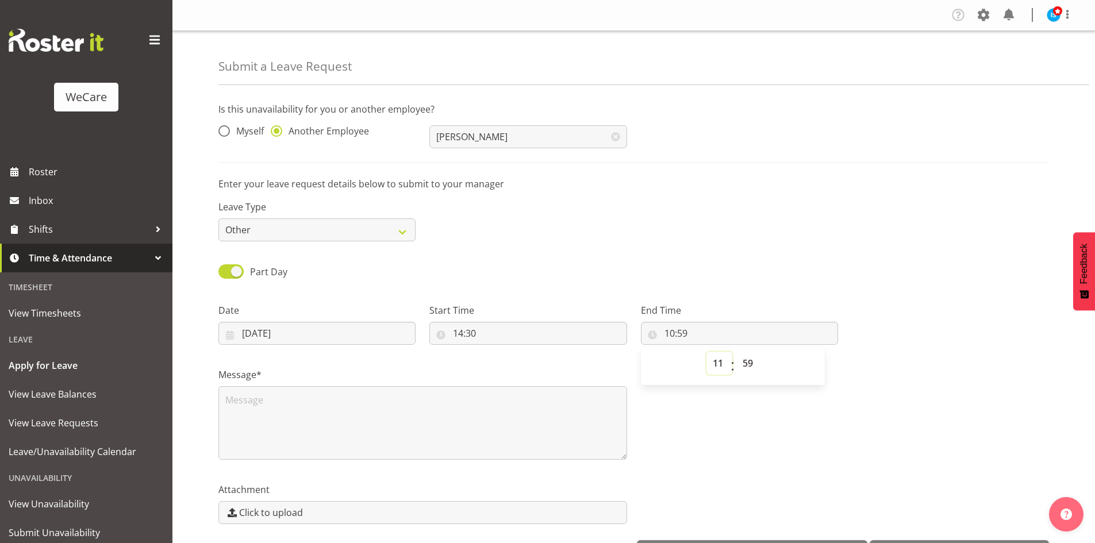
type input "11:59"
select select "10"
type input "10:59"
select select "9"
type input "09:59"
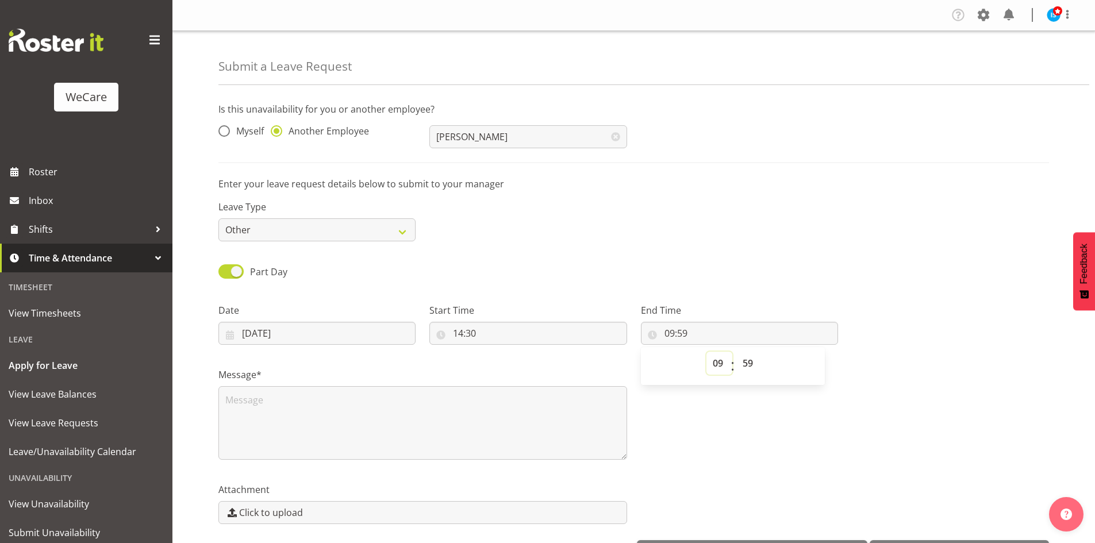
select select "8"
type input "08:59"
select select "7"
type input "07:59"
select select "6"
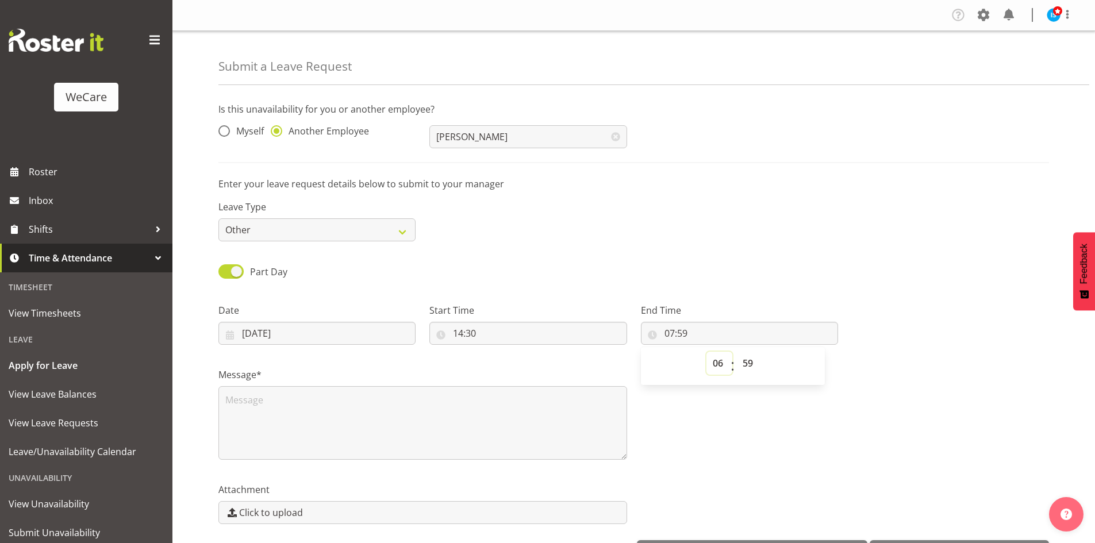
type input "06:59"
select select "7"
type input "07:59"
select select "8"
type input "08:59"
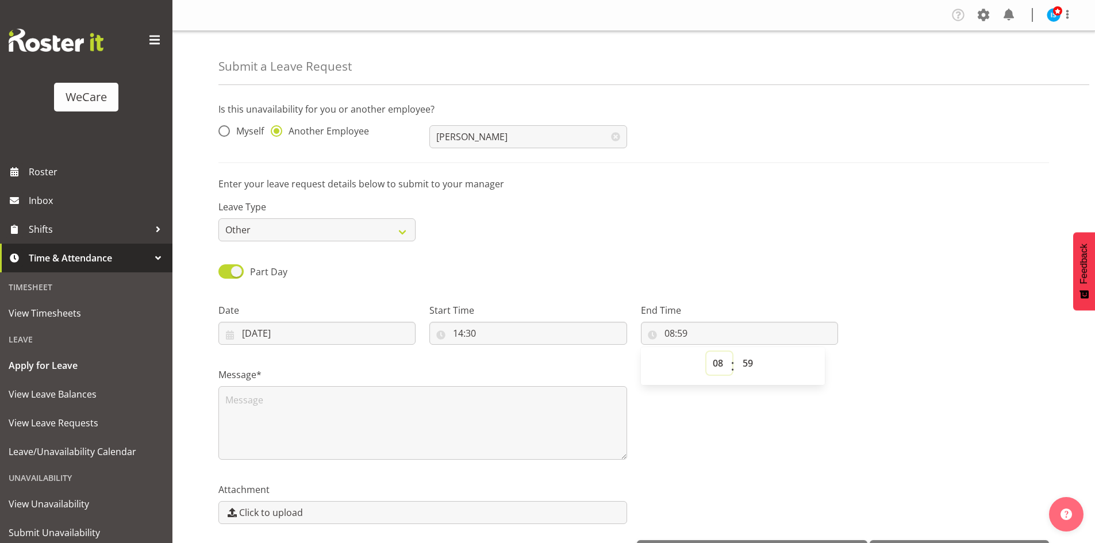
select select "9"
type input "09:59"
select select "10"
type input "10:59"
select select "11"
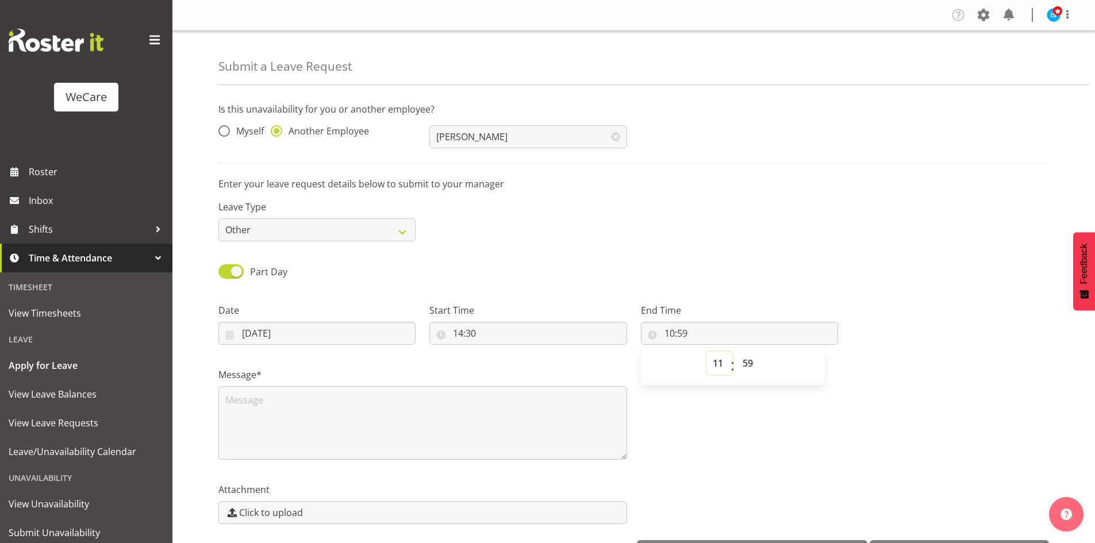
type input "11:59"
select select "12"
type input "12:59"
select select "13"
type input "13:59"
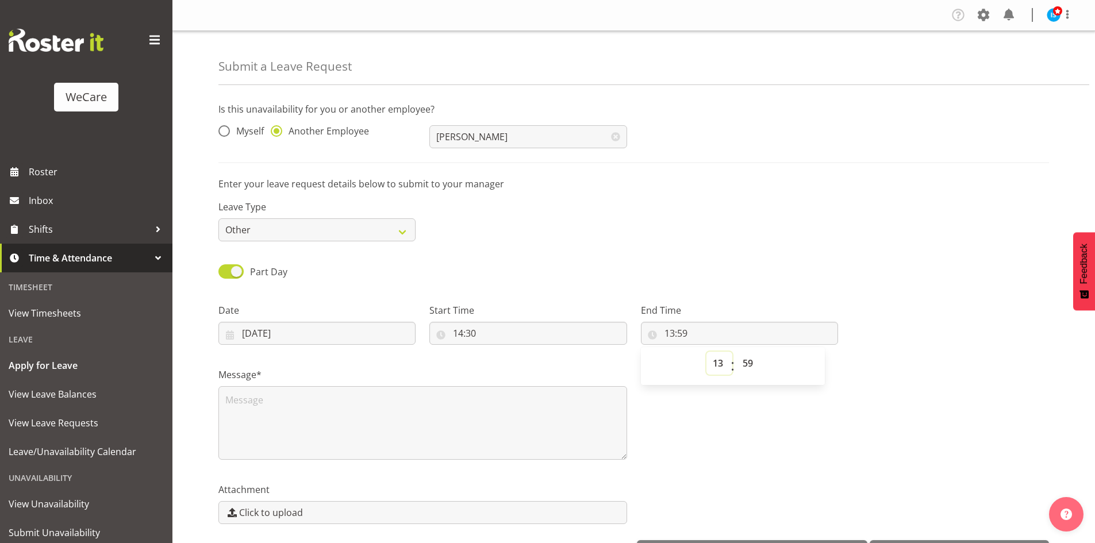
select select "14"
type input "14:59"
select select "15"
type input "15:59"
select select "16"
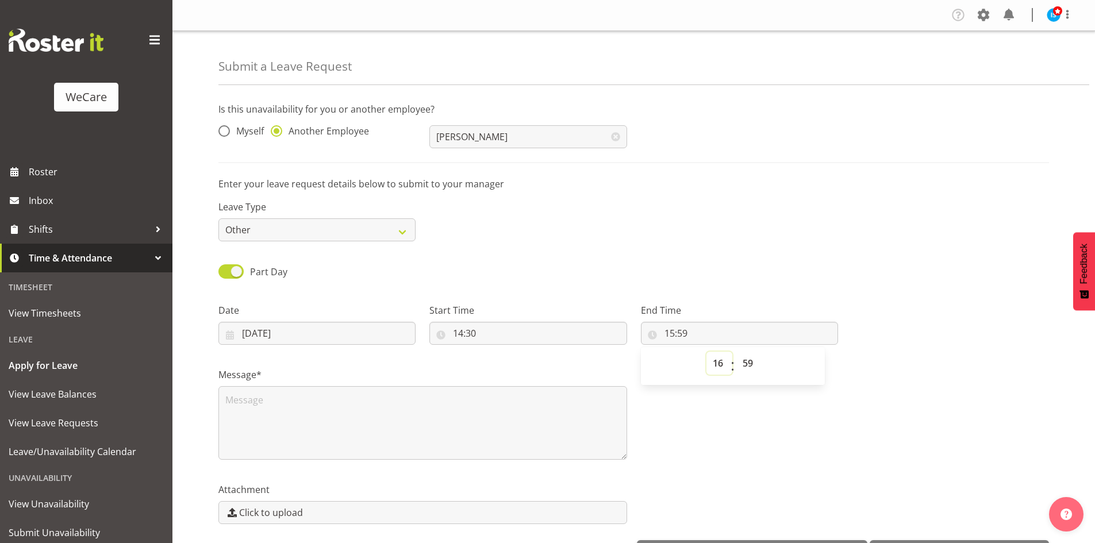
type input "16:59"
click at [750, 361] on select "00 01 02 03 04 05 06 07 08 09 10 11 12 13 14 15 16 17 18 19 20 21 22 23 24 25 2…" at bounding box center [749, 363] width 26 height 23
select select "0"
type input "16:00"
click at [287, 419] on textarea at bounding box center [422, 423] width 409 height 74
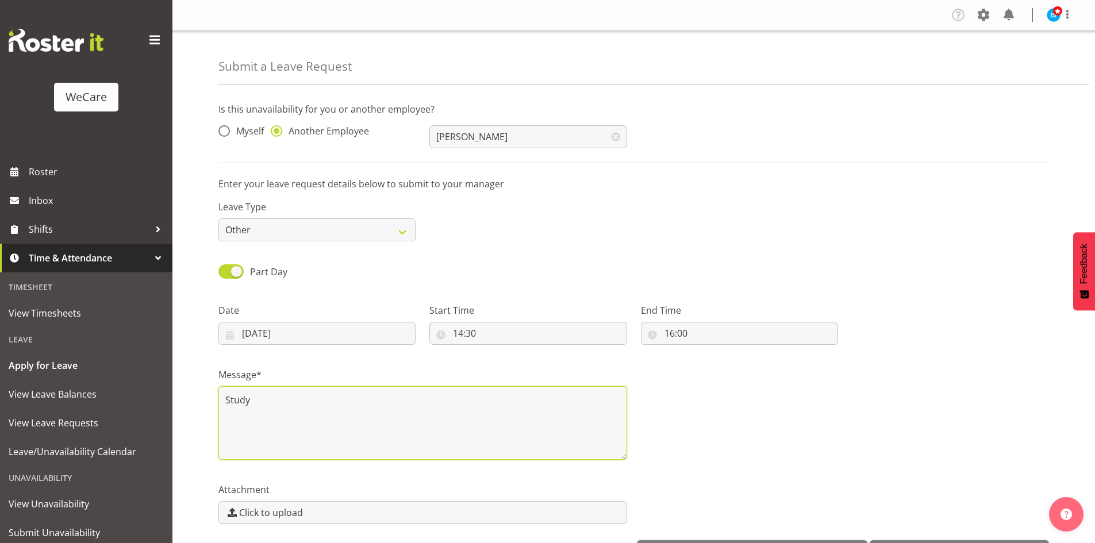
type textarea "Study"
click at [817, 421] on div "Message* Study" at bounding box center [633, 409] width 844 height 115
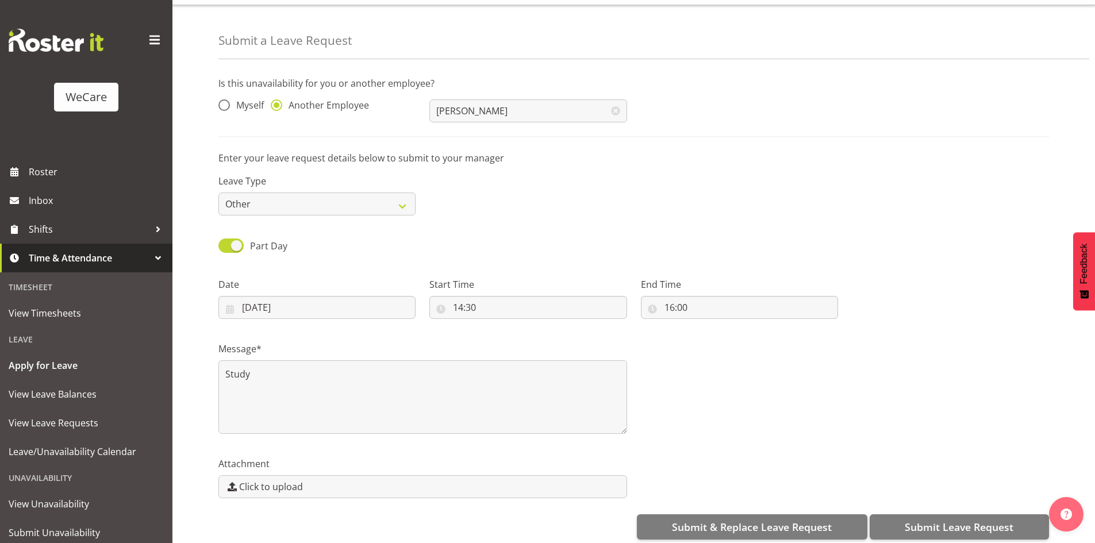
scroll to position [40, 0]
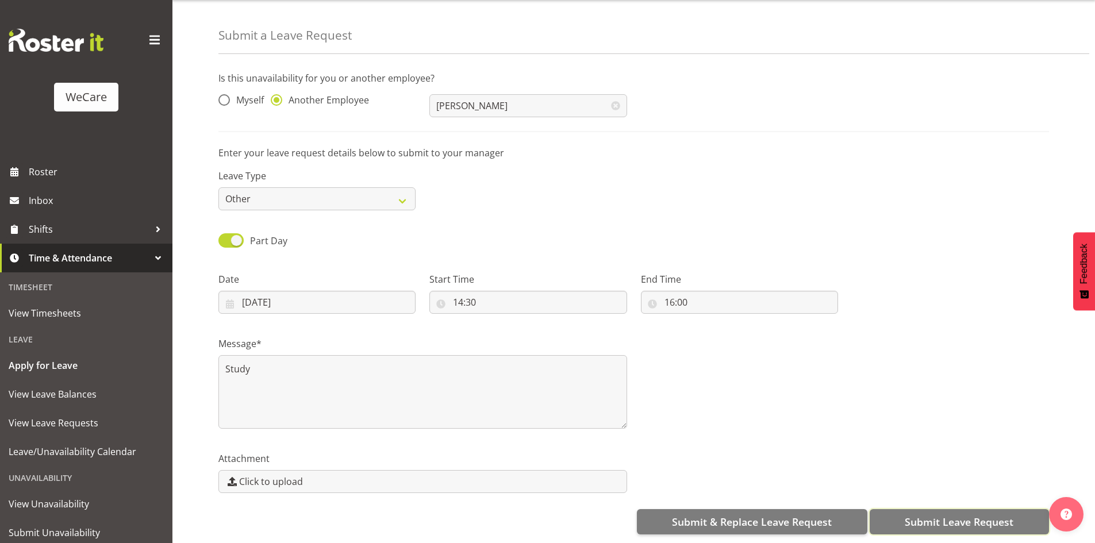
click at [941, 514] on span "Submit Leave Request" at bounding box center [958, 521] width 109 height 15
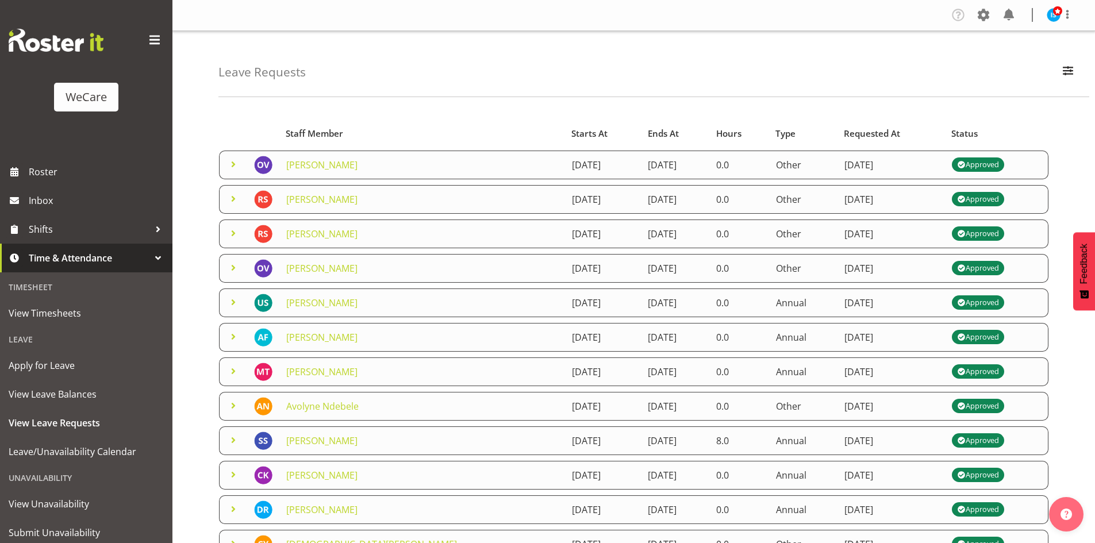
click at [228, 164] on span at bounding box center [233, 164] width 14 height 14
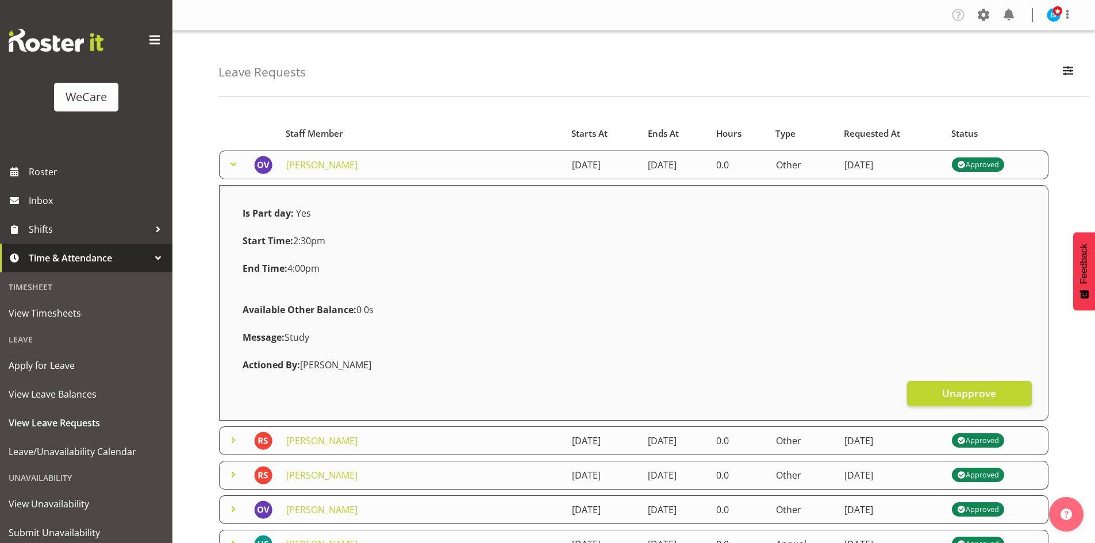
click at [225, 432] on td at bounding box center [233, 440] width 28 height 29
click at [224, 440] on td at bounding box center [233, 440] width 28 height 29
click at [232, 440] on span at bounding box center [233, 440] width 14 height 14
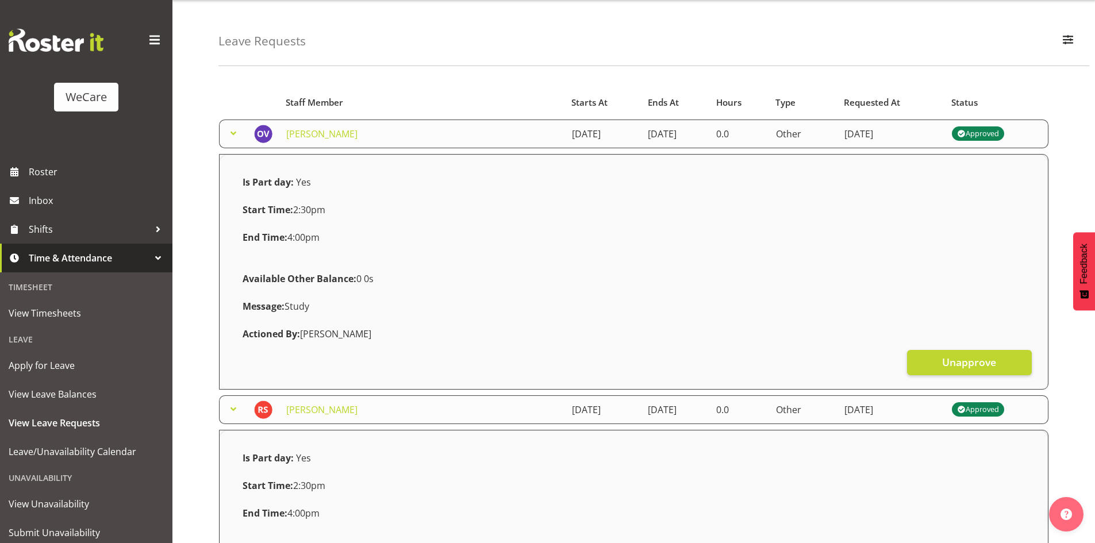
scroll to position [57, 0]
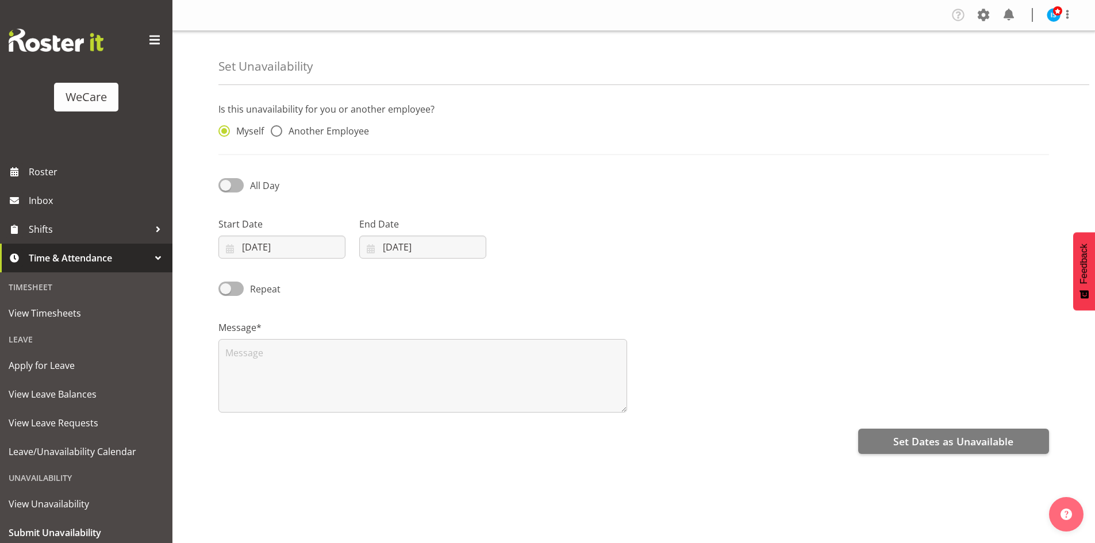
click at [276, 125] on div "Myself Another Employee" at bounding box center [316, 128] width 211 height 38
drag, startPoint x: 246, startPoint y: 149, endPoint x: 292, endPoint y: 141, distance: 47.2
click at [256, 148] on div "Is this unavailability for you or another employee? Myself Another Employee" at bounding box center [633, 128] width 830 height 53
click at [325, 136] on span "Another Employee" at bounding box center [325, 130] width 87 height 11
click at [278, 135] on input "Another Employee" at bounding box center [274, 131] width 7 height 7
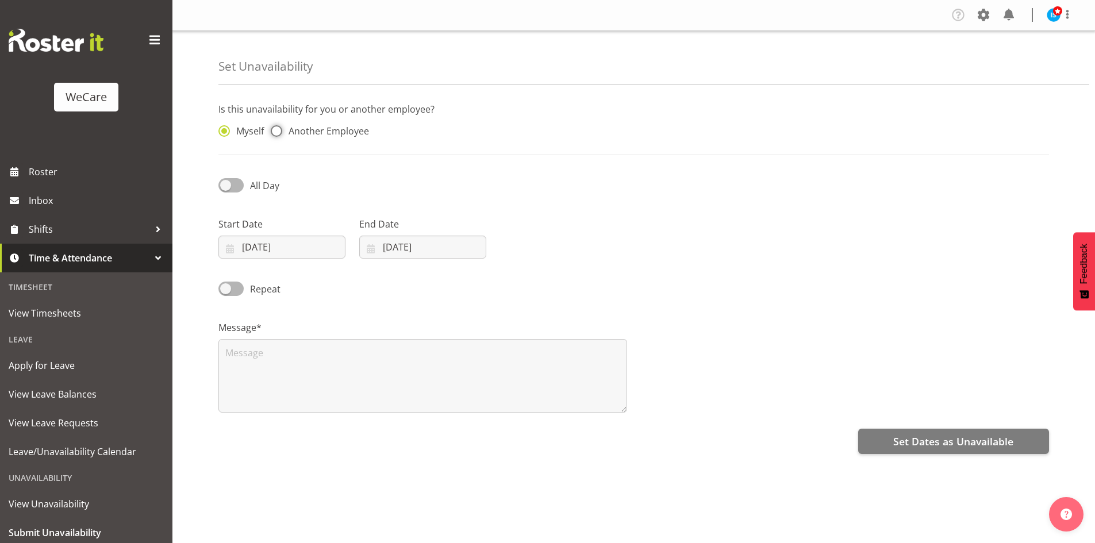
radio input "true"
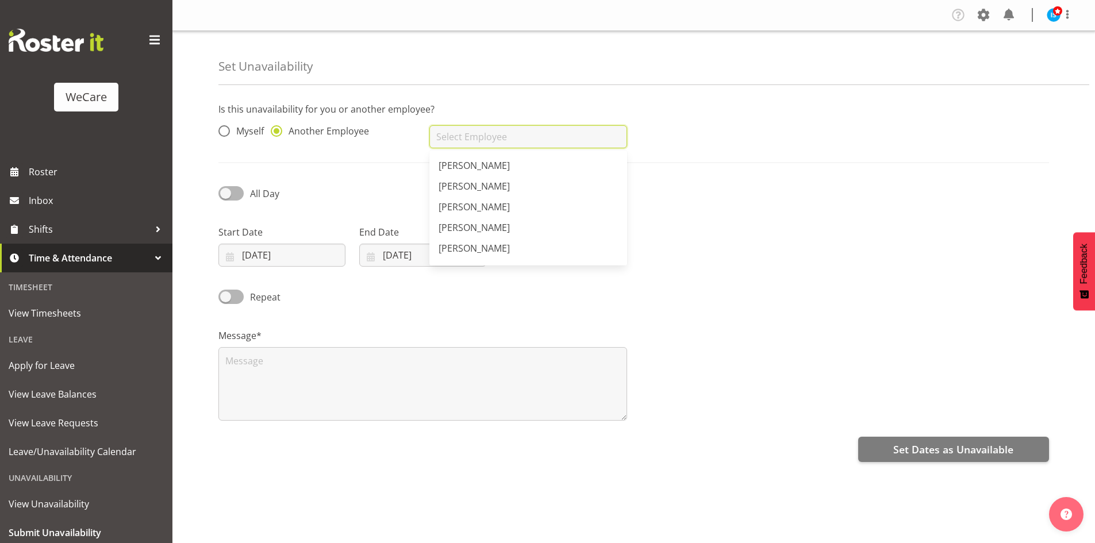
click at [443, 136] on input "text" at bounding box center [527, 136] width 197 height 23
type input "[PERSON_NAME]"
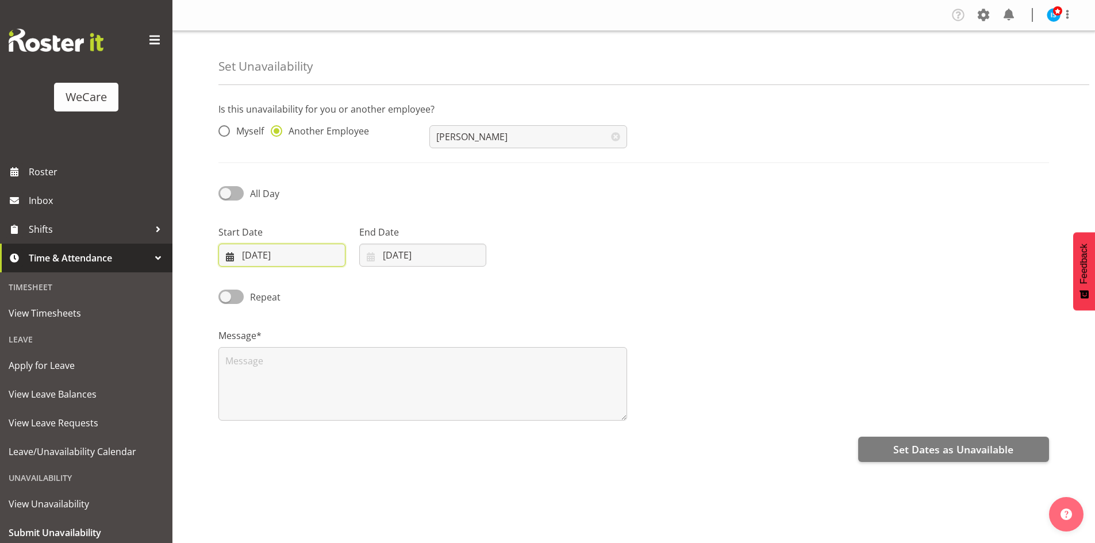
click at [261, 259] on input "[DATE]" at bounding box center [281, 255] width 127 height 23
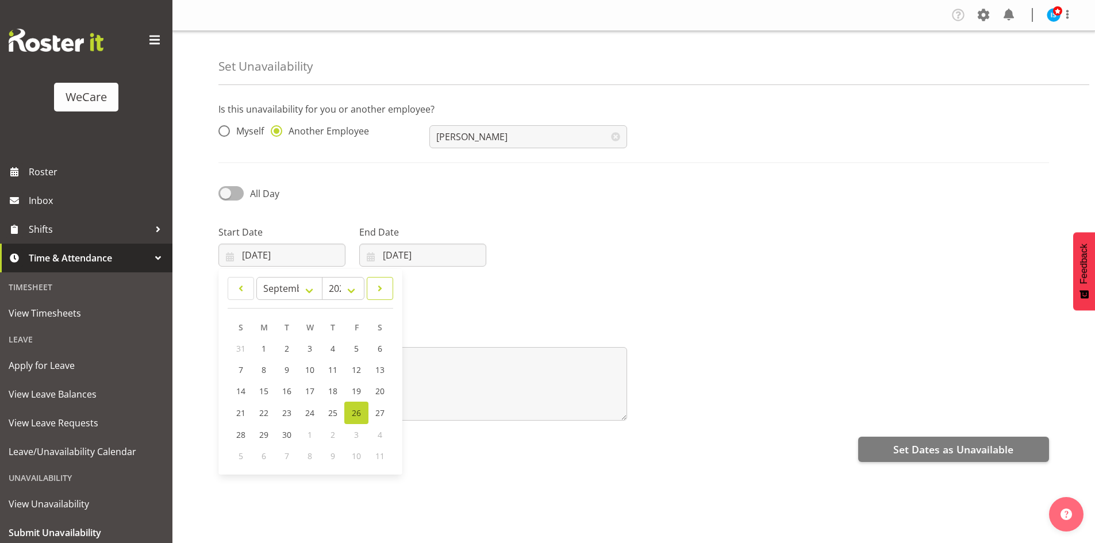
click at [380, 287] on span at bounding box center [379, 289] width 11 height 14
select select "10"
click at [271, 433] on link "24" at bounding box center [264, 433] width 23 height 21
type input "24/11/2025"
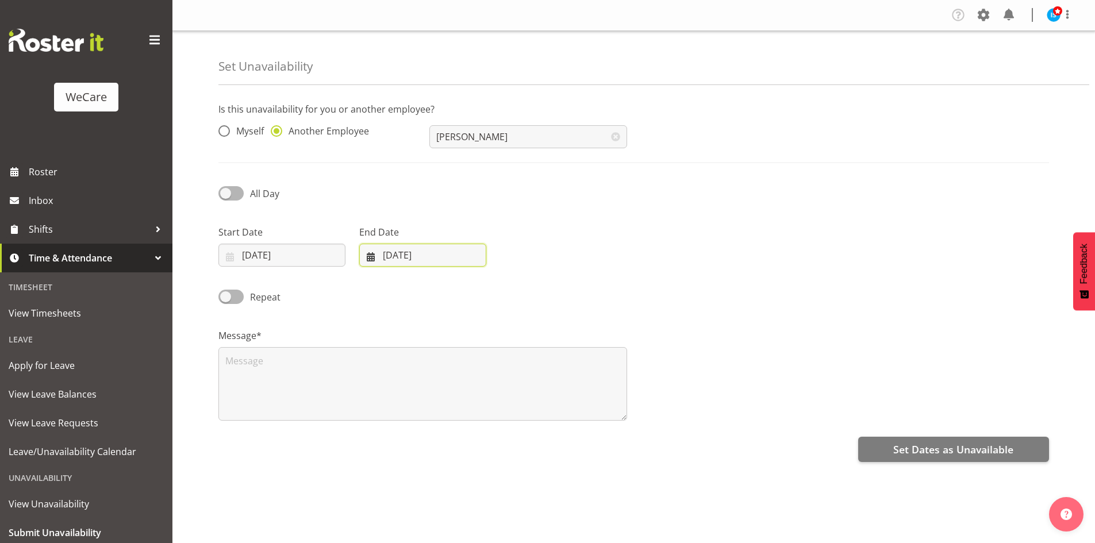
click at [411, 260] on input "[DATE]" at bounding box center [422, 255] width 127 height 23
click at [509, 288] on link at bounding box center [519, 288] width 29 height 23
select select "10"
click at [411, 429] on link "24" at bounding box center [405, 433] width 23 height 21
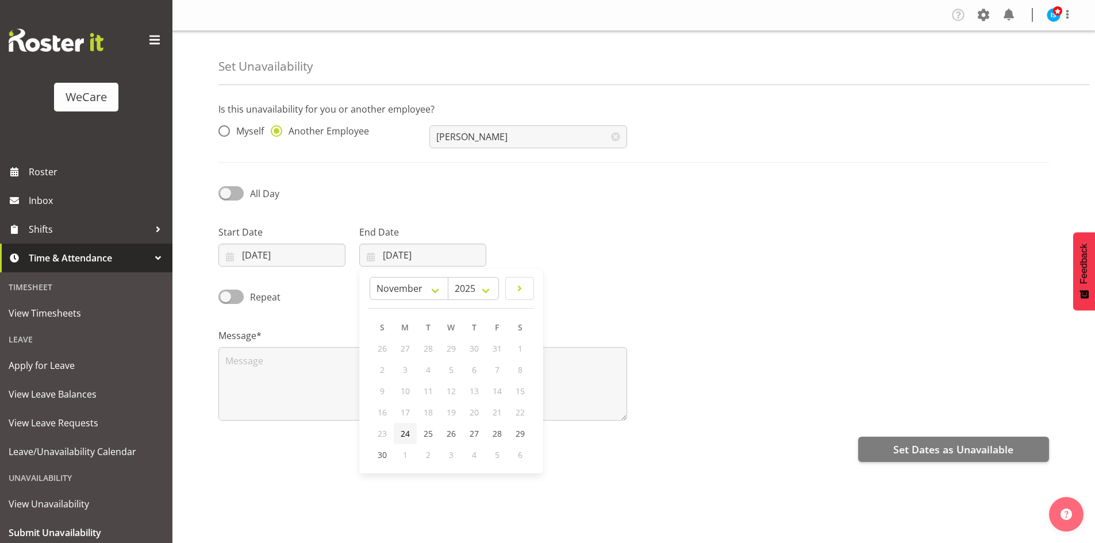
type input "24/11/2025"
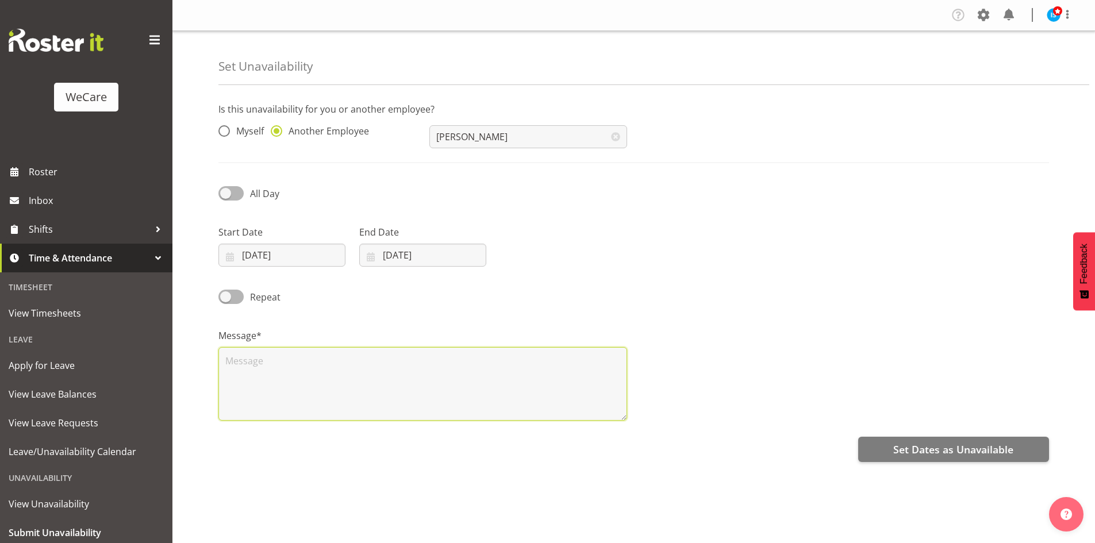
click at [332, 392] on textarea at bounding box center [422, 384] width 409 height 74
type textarea "RDO"
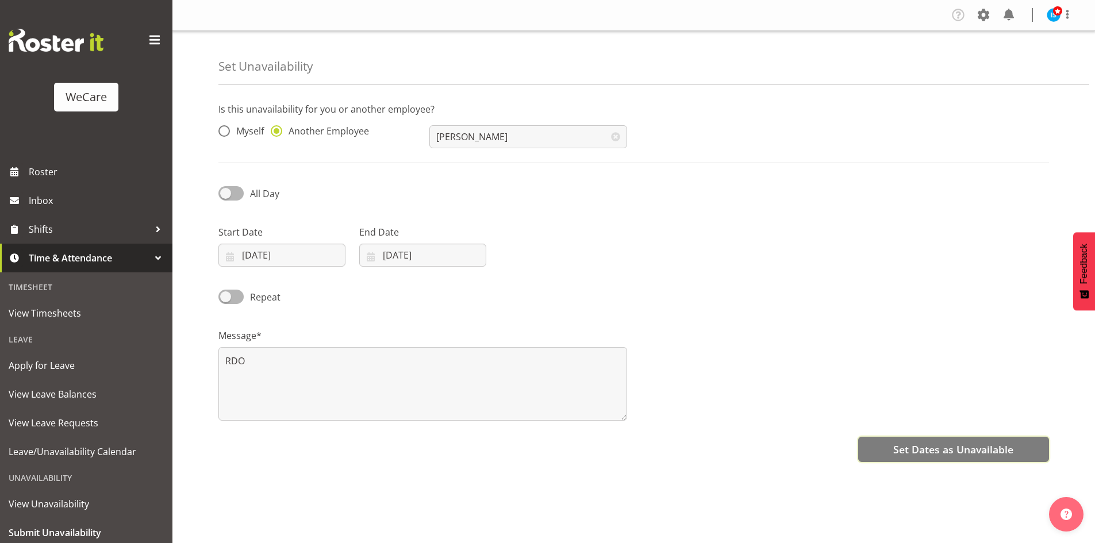
click at [912, 452] on span "Set Dates as Unavailable" at bounding box center [953, 449] width 120 height 15
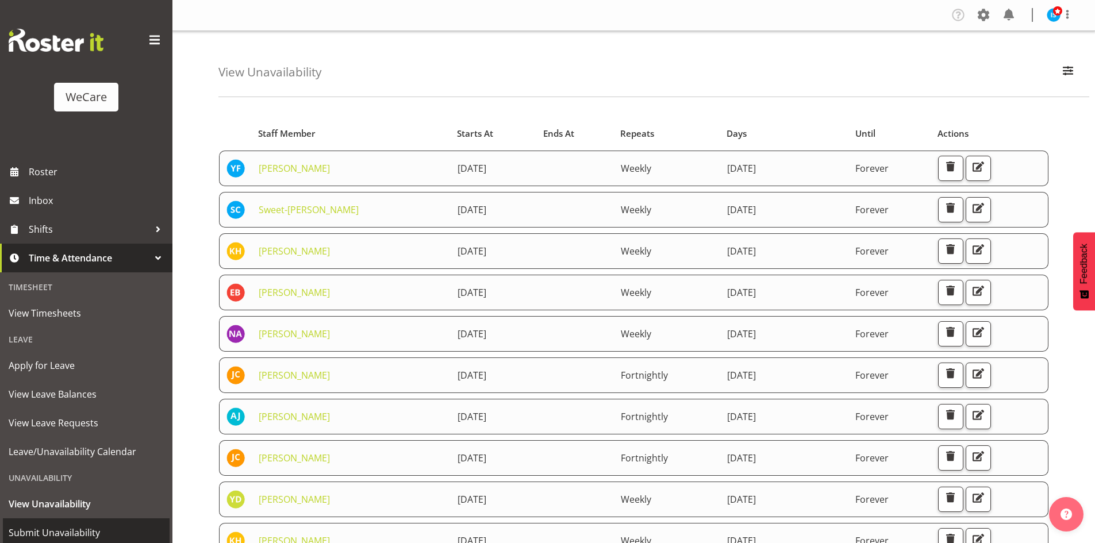
click at [43, 526] on span "Submit Unavailability" at bounding box center [86, 532] width 155 height 17
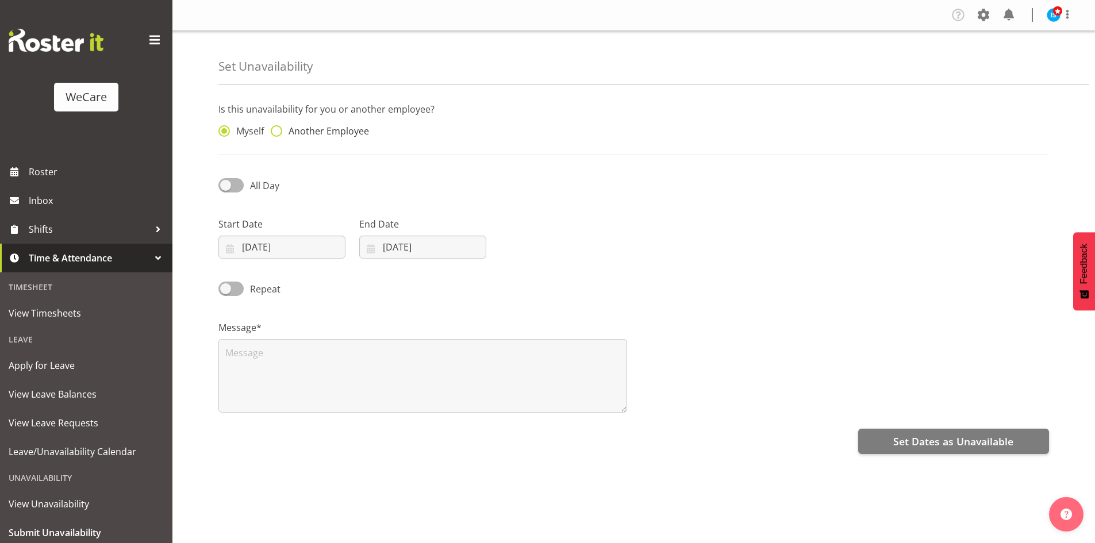
click at [344, 133] on span "Another Employee" at bounding box center [325, 130] width 87 height 11
click at [278, 133] on input "Another Employee" at bounding box center [274, 131] width 7 height 7
radio input "true"
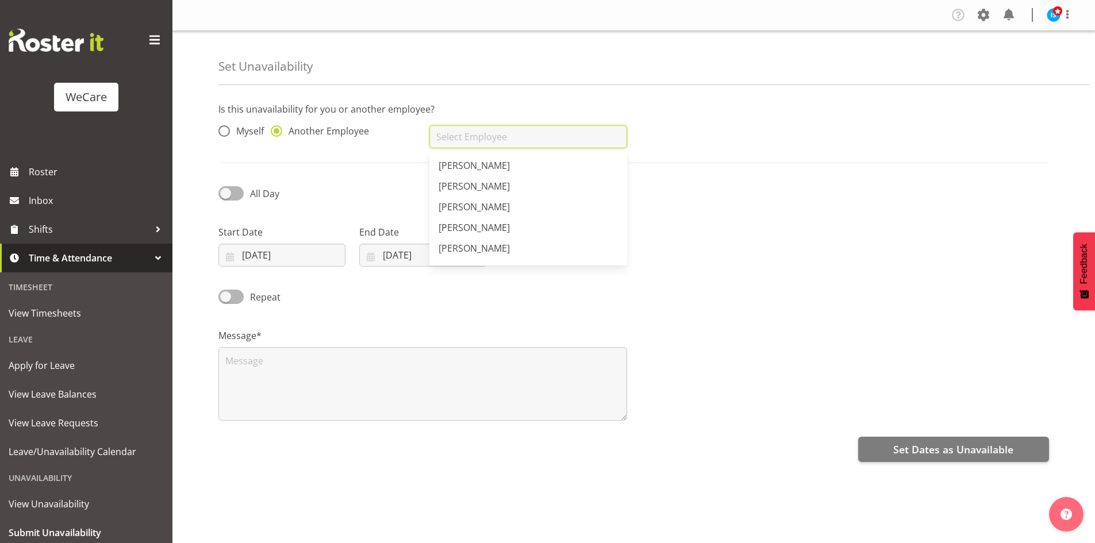
click at [550, 147] on input "text" at bounding box center [527, 136] width 197 height 23
drag, startPoint x: 505, startPoint y: 194, endPoint x: 264, endPoint y: 265, distance: 251.2
click at [505, 193] on link "[PERSON_NAME]" at bounding box center [527, 186] width 197 height 21
type input "[PERSON_NAME]"
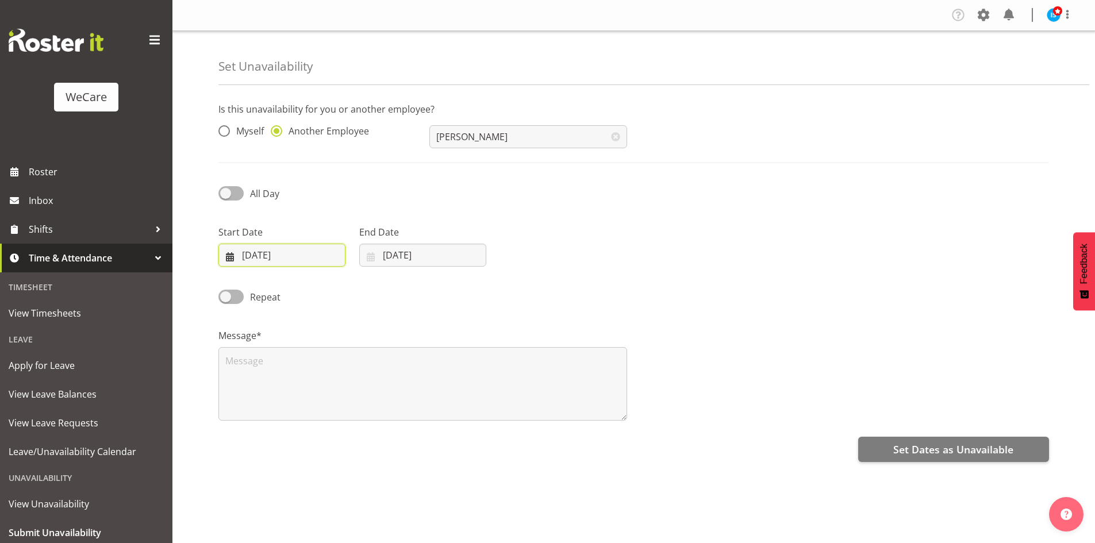
click at [233, 251] on input "[DATE]" at bounding box center [281, 255] width 127 height 23
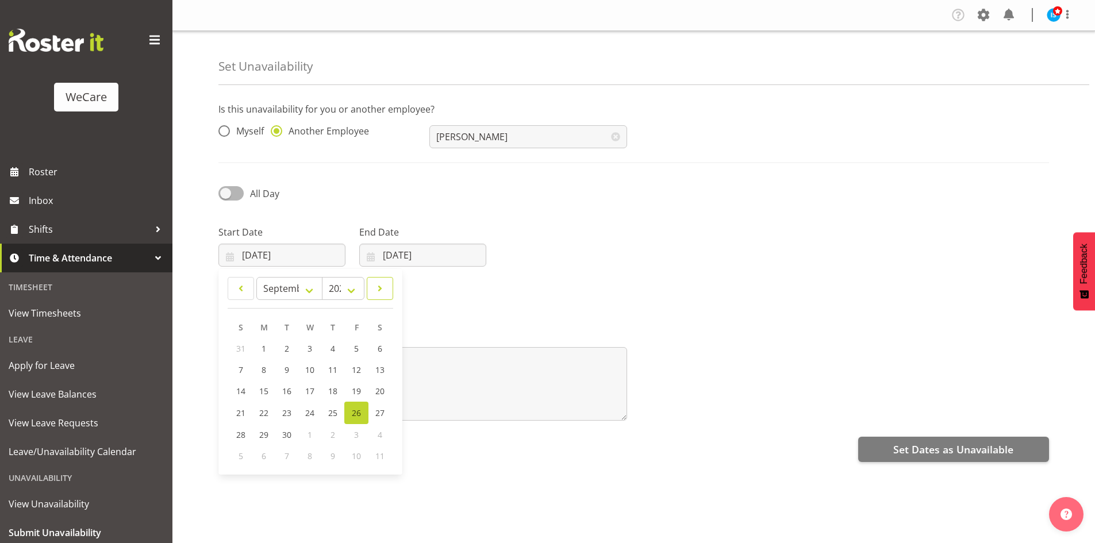
click at [379, 289] on span at bounding box center [379, 289] width 11 height 14
select select "10"
click at [266, 432] on span "24" at bounding box center [264, 433] width 9 height 11
type input "[DATE]"
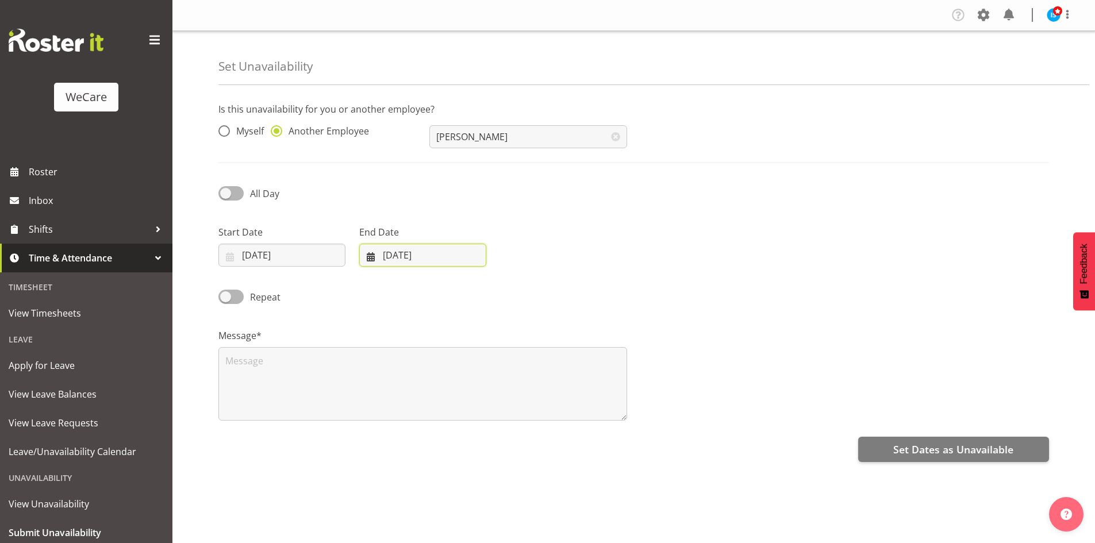
drag, startPoint x: 403, startPoint y: 264, endPoint x: 466, endPoint y: 257, distance: 62.9
click at [403, 262] on input "[DATE]" at bounding box center [422, 255] width 127 height 23
click at [512, 280] on link at bounding box center [519, 288] width 29 height 23
select select "10"
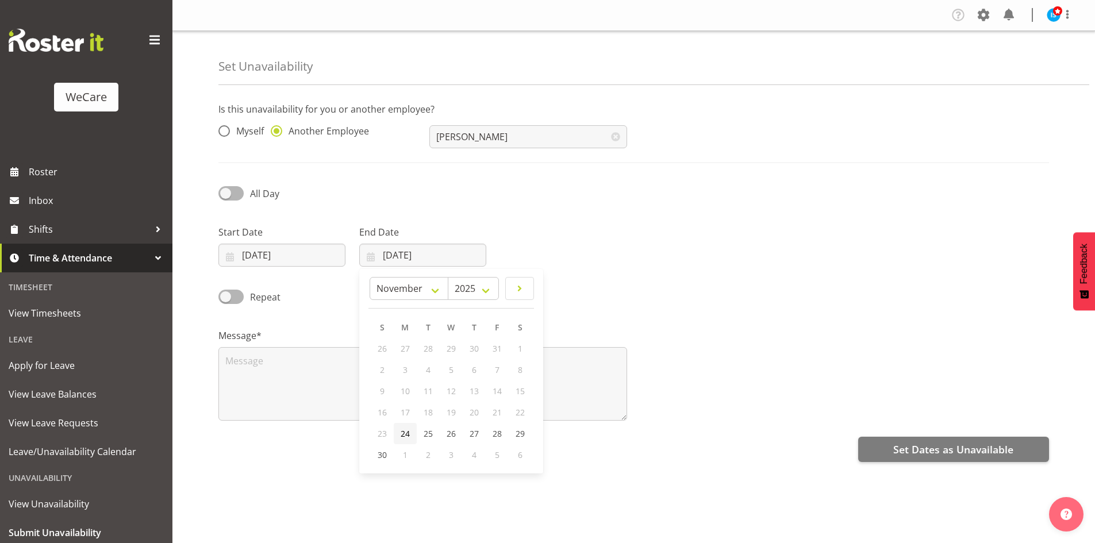
click at [410, 431] on link "24" at bounding box center [405, 433] width 23 height 21
type input "[DATE]"
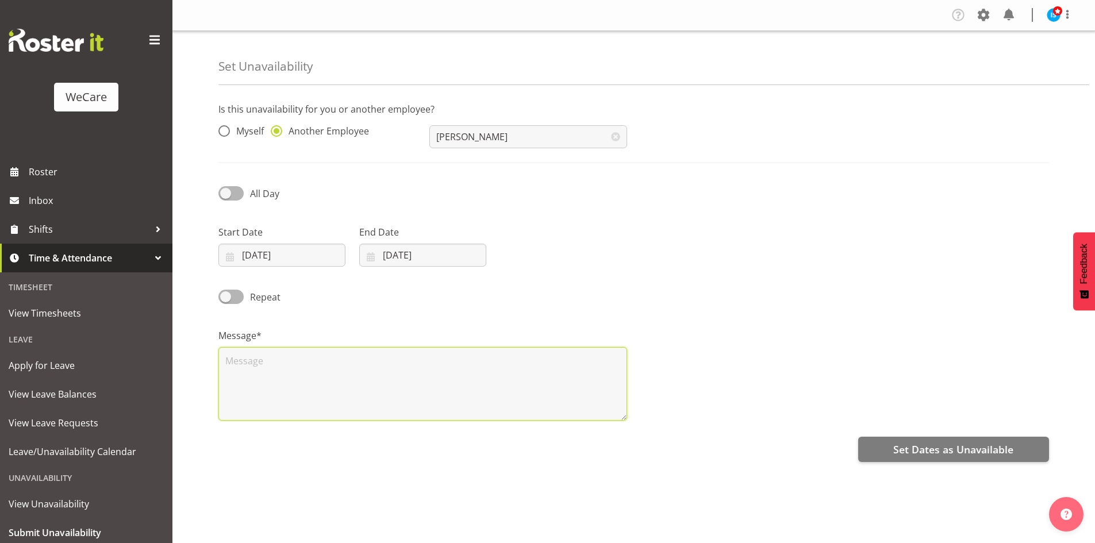
click at [329, 407] on textarea at bounding box center [422, 384] width 409 height 74
type textarea "RDO"
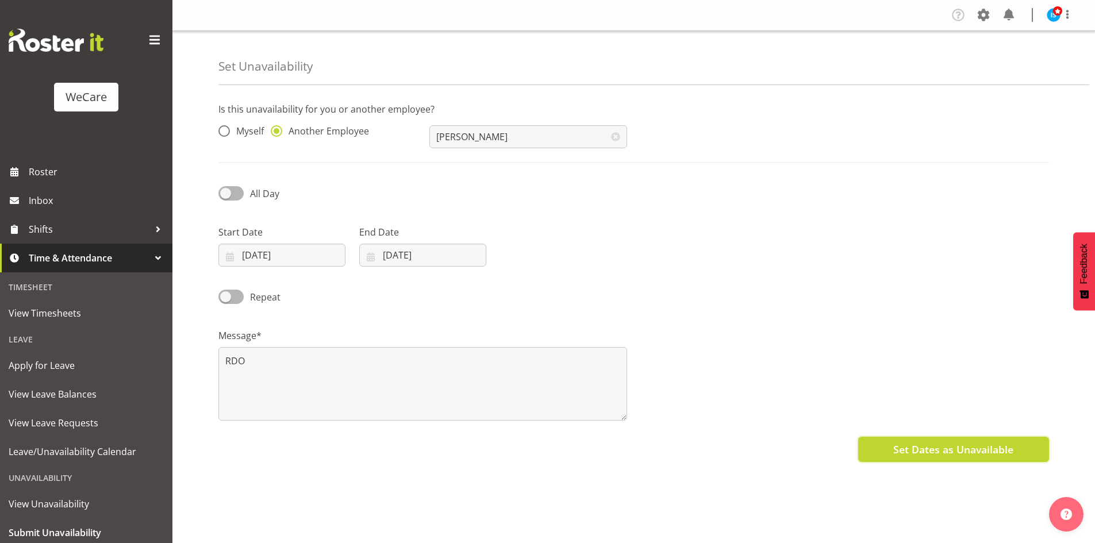
click at [900, 454] on span "Set Dates as Unavailable" at bounding box center [953, 449] width 120 height 15
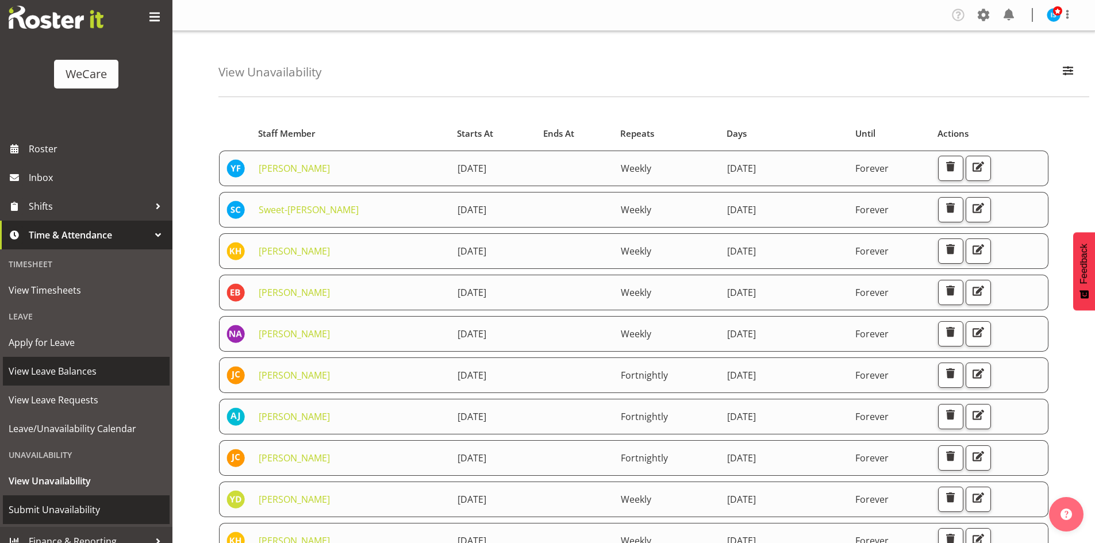
scroll to position [36, 0]
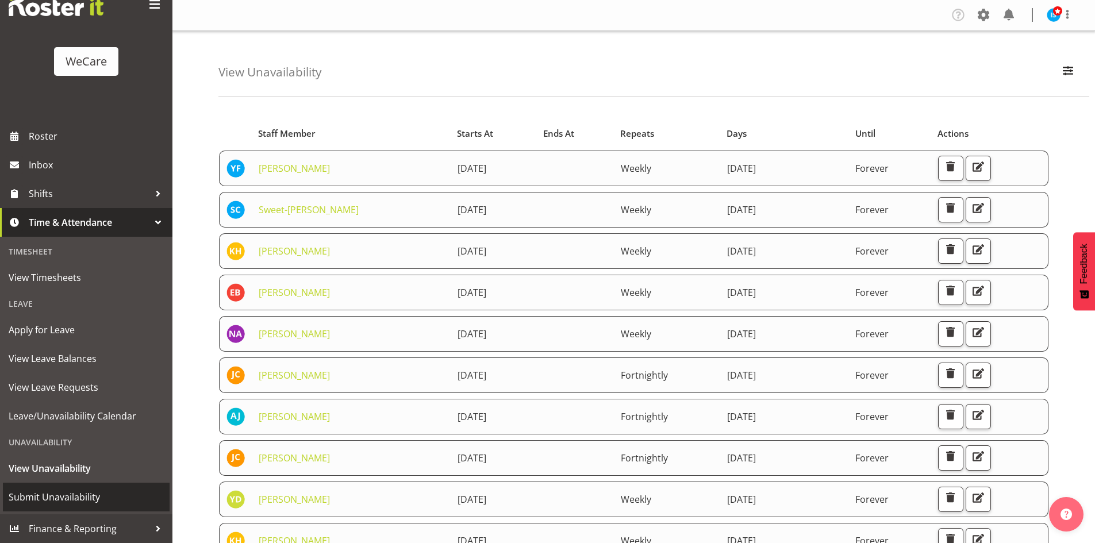
click at [84, 508] on link "Submit Unavailability" at bounding box center [86, 497] width 167 height 29
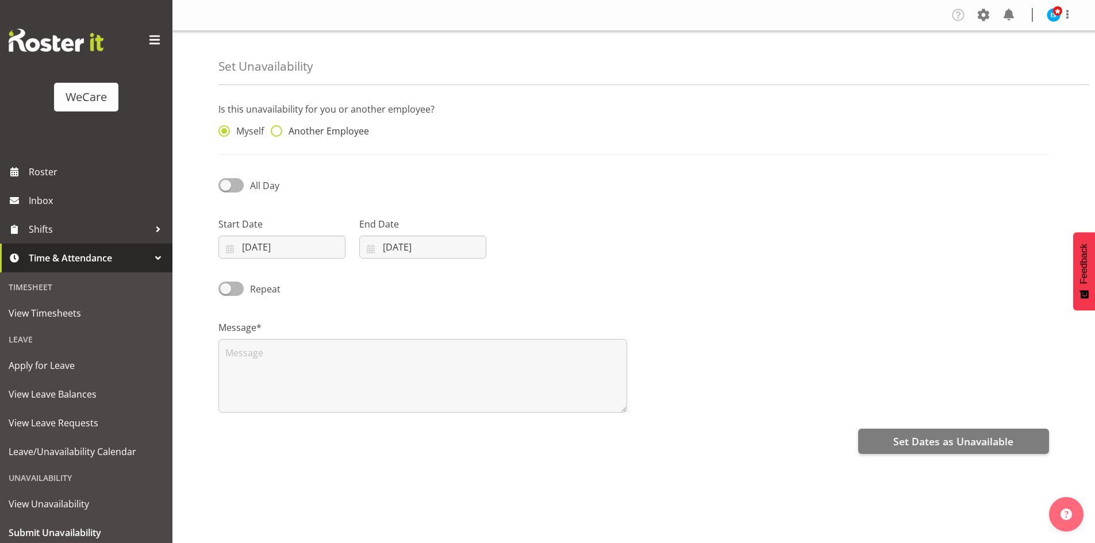
click at [359, 125] on div "Myself Another Employee" at bounding box center [316, 128] width 211 height 38
click at [356, 130] on span "Another Employee" at bounding box center [325, 130] width 87 height 11
click at [278, 130] on input "Another Employee" at bounding box center [274, 131] width 7 height 7
radio input "true"
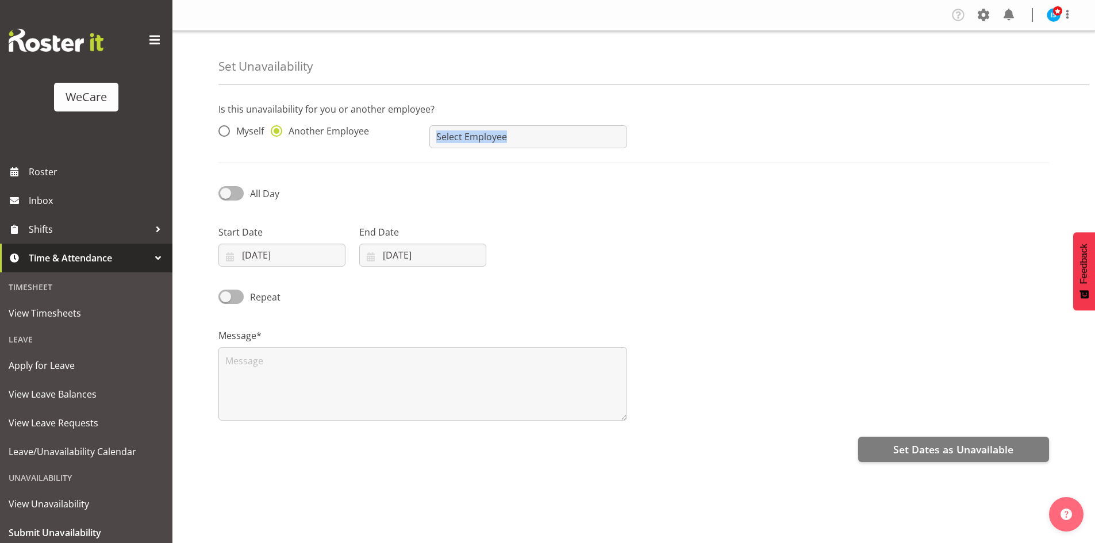
click at [458, 124] on div "No results found" at bounding box center [527, 132] width 211 height 46
click at [499, 140] on input "text" at bounding box center [527, 136] width 197 height 23
type input "[PERSON_NAME]"
click at [290, 261] on input "[DATE]" at bounding box center [281, 255] width 127 height 23
click at [385, 288] on span at bounding box center [379, 289] width 11 height 14
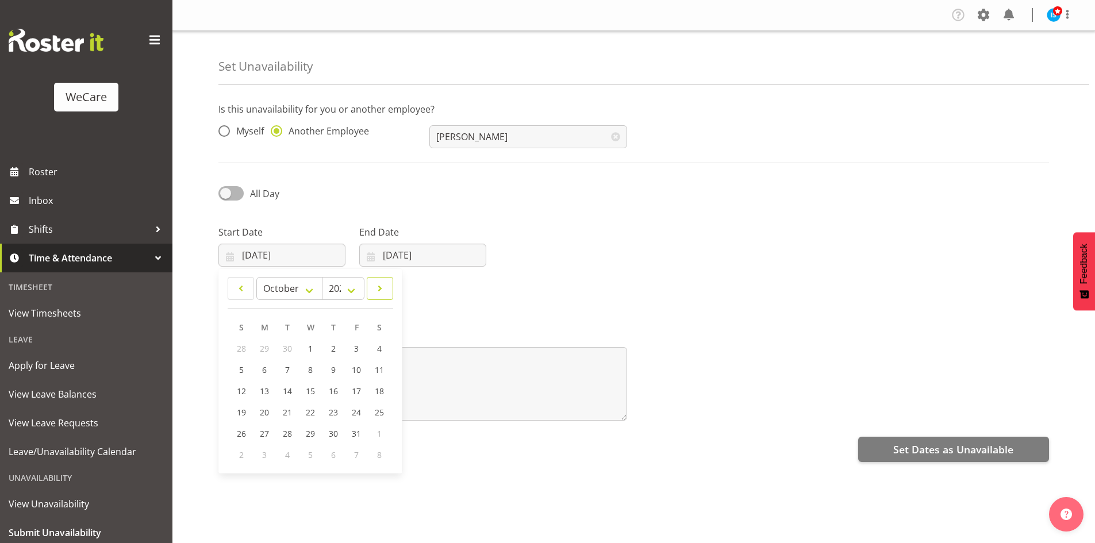
click at [385, 288] on span at bounding box center [379, 289] width 11 height 14
select select "10"
click at [288, 437] on span "25" at bounding box center [287, 433] width 9 height 11
type input "[DATE]"
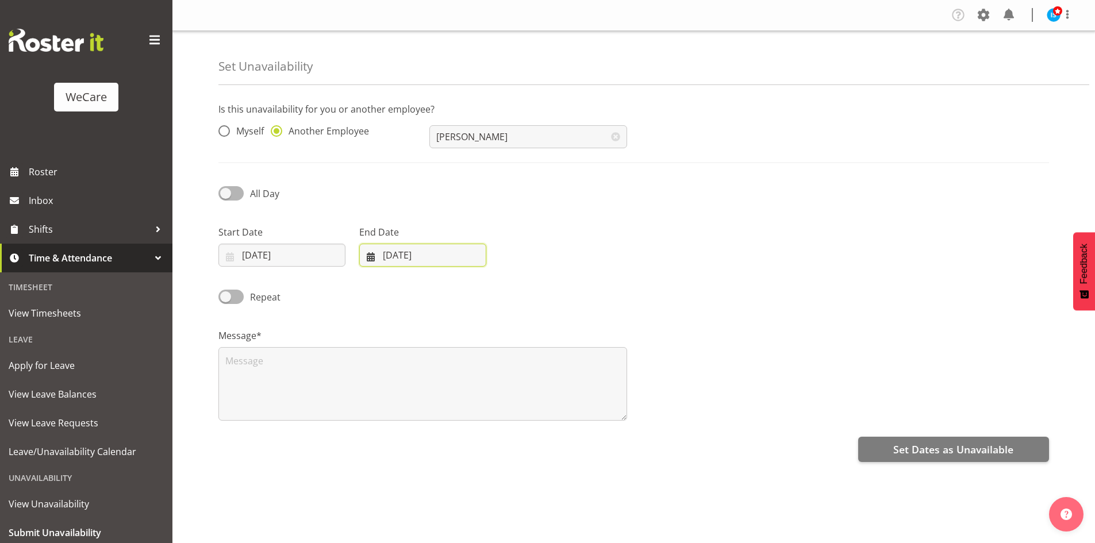
click at [382, 253] on input "[DATE]" at bounding box center [422, 255] width 127 height 23
click at [515, 289] on span at bounding box center [519, 289] width 14 height 14
select select "10"
click at [427, 437] on span "25" at bounding box center [427, 433] width 9 height 11
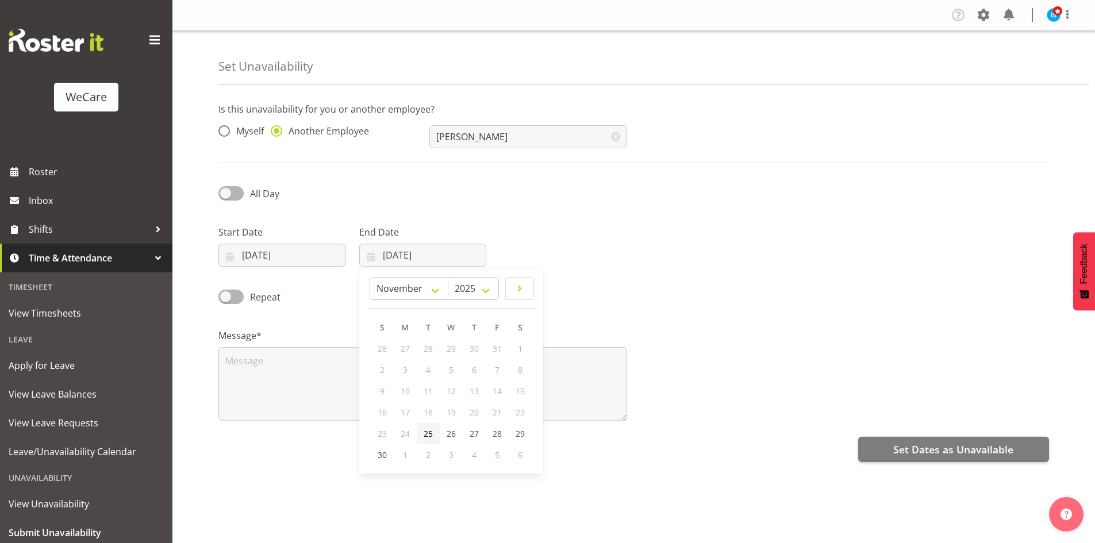
type input "[DATE]"
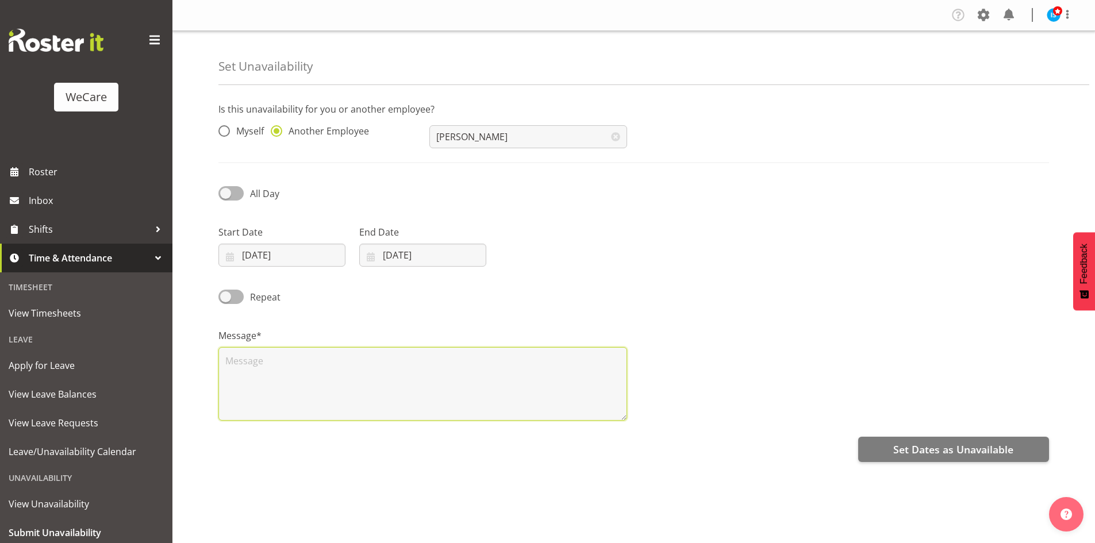
click at [302, 372] on textarea at bounding box center [422, 384] width 409 height 74
type textarea "RDO"
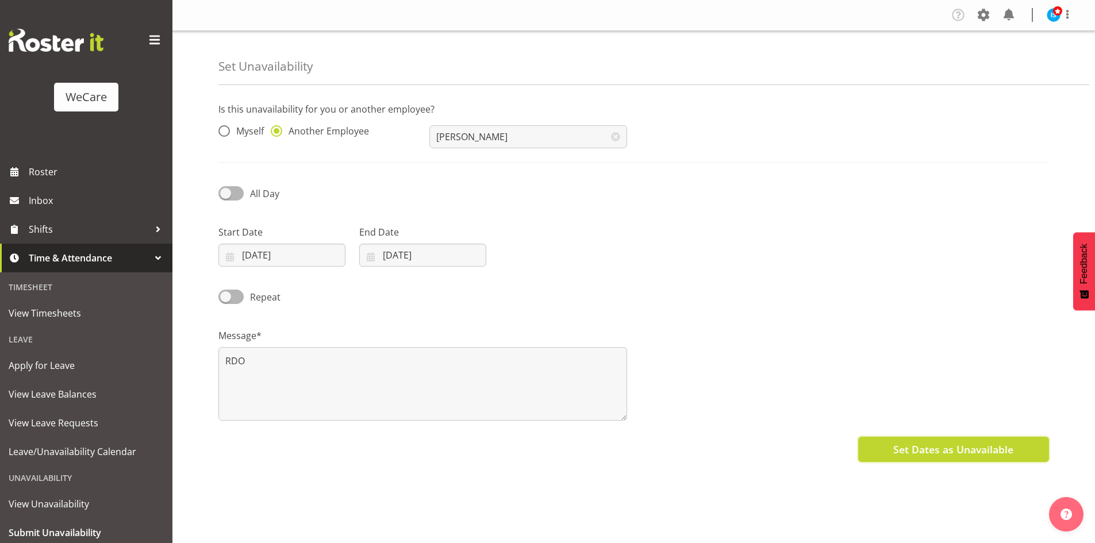
click at [1013, 450] on span "Set Dates as Unavailable" at bounding box center [953, 449] width 120 height 15
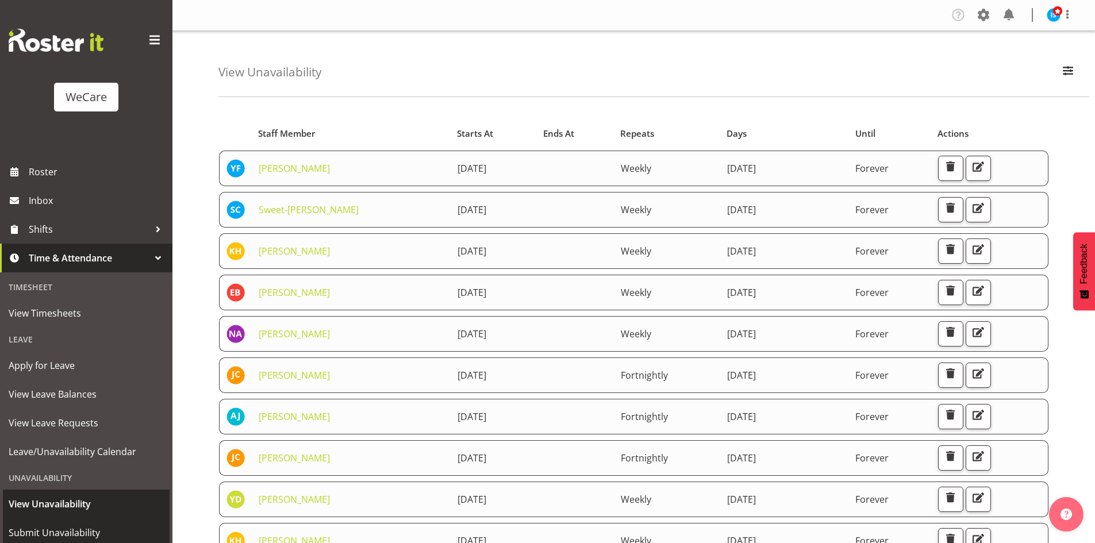
scroll to position [36, 0]
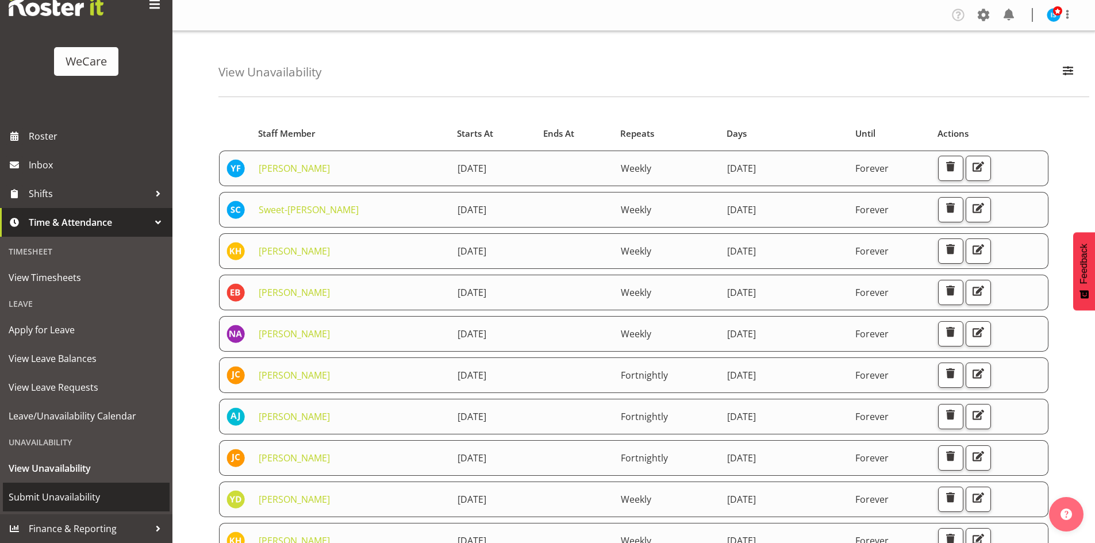
click at [82, 511] on link "Submit Unavailability" at bounding box center [86, 497] width 167 height 29
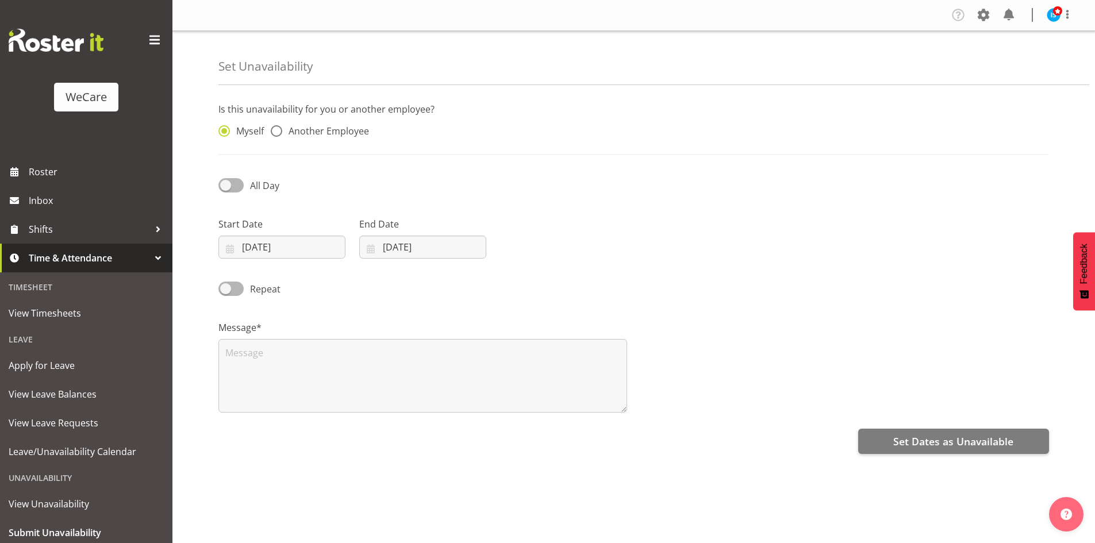
click at [328, 140] on div "Myself Another Employee" at bounding box center [316, 132] width 197 height 15
click at [365, 136] on span "Another Employee" at bounding box center [325, 130] width 87 height 11
click at [278, 135] on input "Another Employee" at bounding box center [274, 131] width 7 height 7
radio input "true"
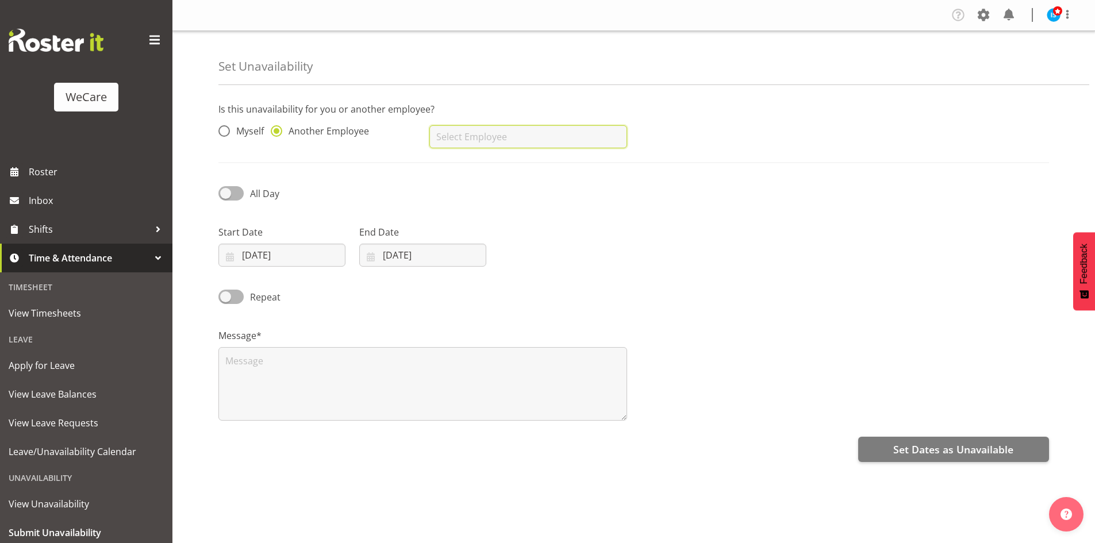
click at [494, 143] on input "text" at bounding box center [527, 136] width 197 height 23
click at [495, 160] on span "Christianna Yu" at bounding box center [523, 165] width 171 height 13
type input "Christianna Yu"
click at [300, 244] on input "26/09/2025" at bounding box center [281, 255] width 127 height 23
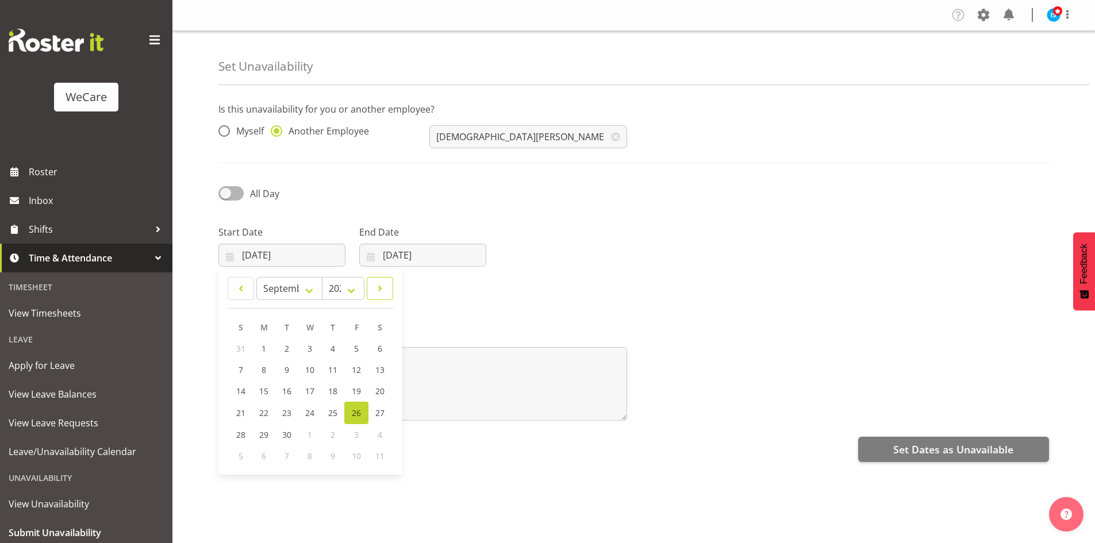
click at [390, 288] on link at bounding box center [380, 288] width 26 height 23
select select "10"
click at [295, 427] on link "25" at bounding box center [287, 433] width 23 height 21
type input "[DATE]"
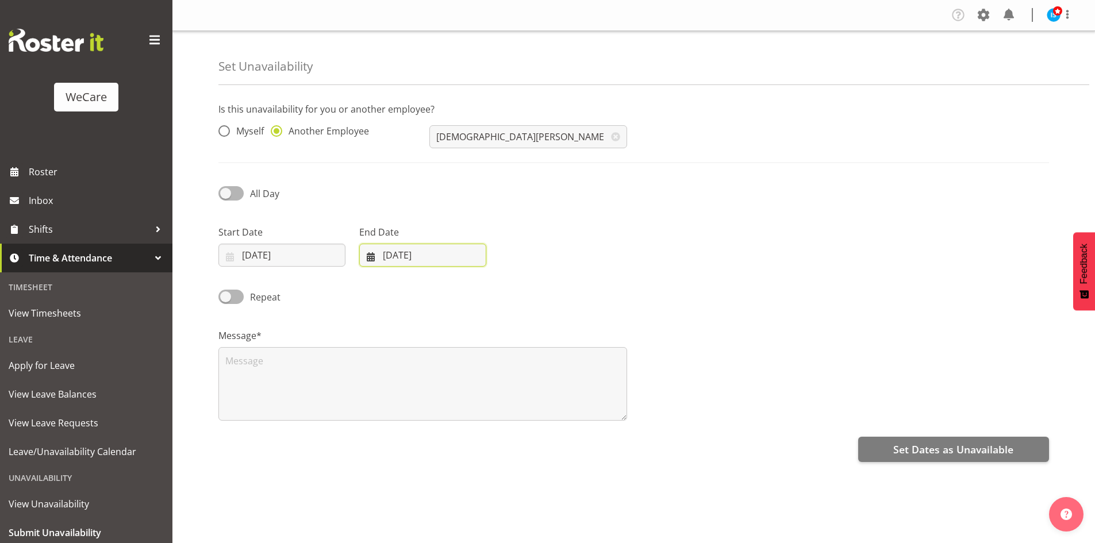
drag, startPoint x: 428, startPoint y: 246, endPoint x: 454, endPoint y: 288, distance: 48.8
click at [427, 251] on input "[DATE]" at bounding box center [422, 255] width 127 height 23
click at [521, 284] on span at bounding box center [519, 289] width 14 height 14
select select "10"
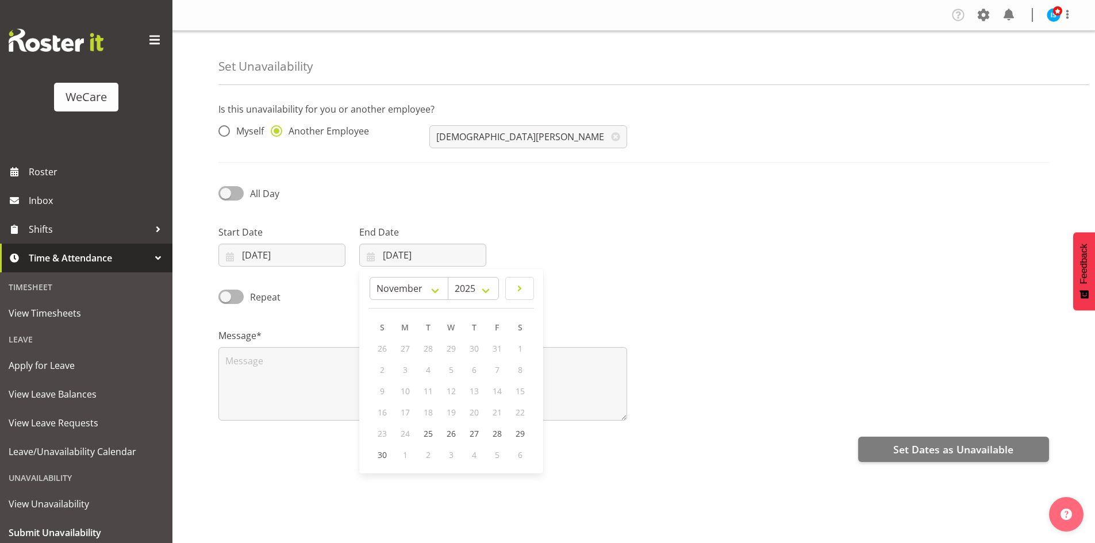
click at [415, 442] on div "24" at bounding box center [405, 433] width 23 height 21
click at [424, 435] on span "25" at bounding box center [427, 433] width 9 height 11
type input "[DATE]"
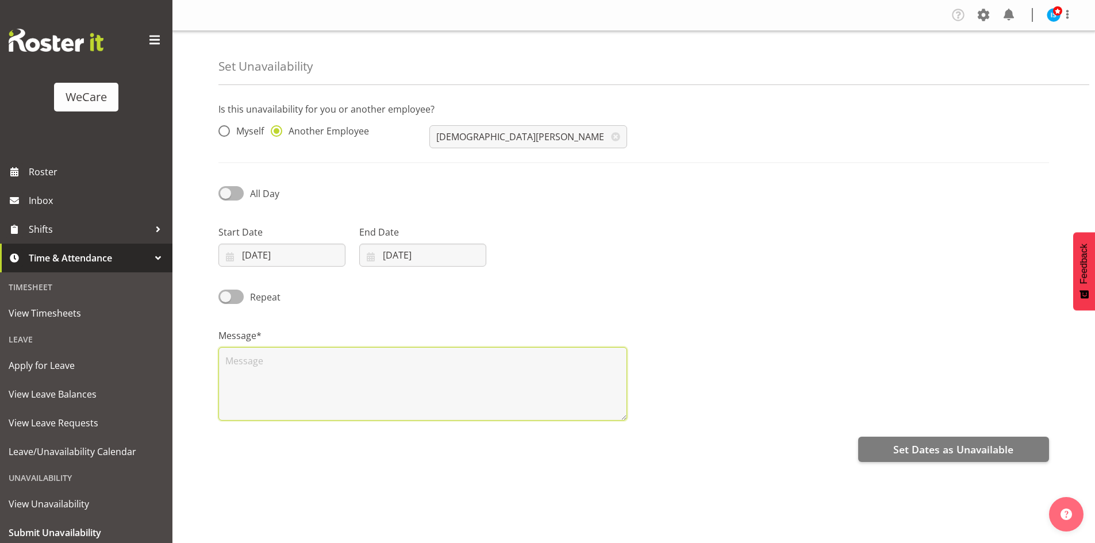
click at [307, 410] on textarea at bounding box center [422, 384] width 409 height 74
type textarea "RDO"
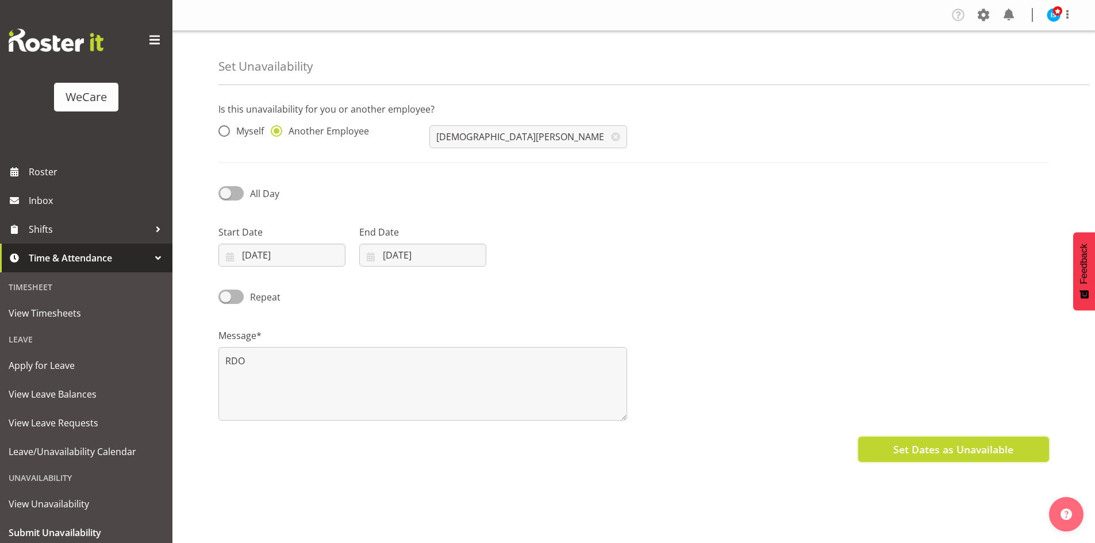
click at [961, 455] on span "Set Dates as Unavailable" at bounding box center [953, 449] width 120 height 15
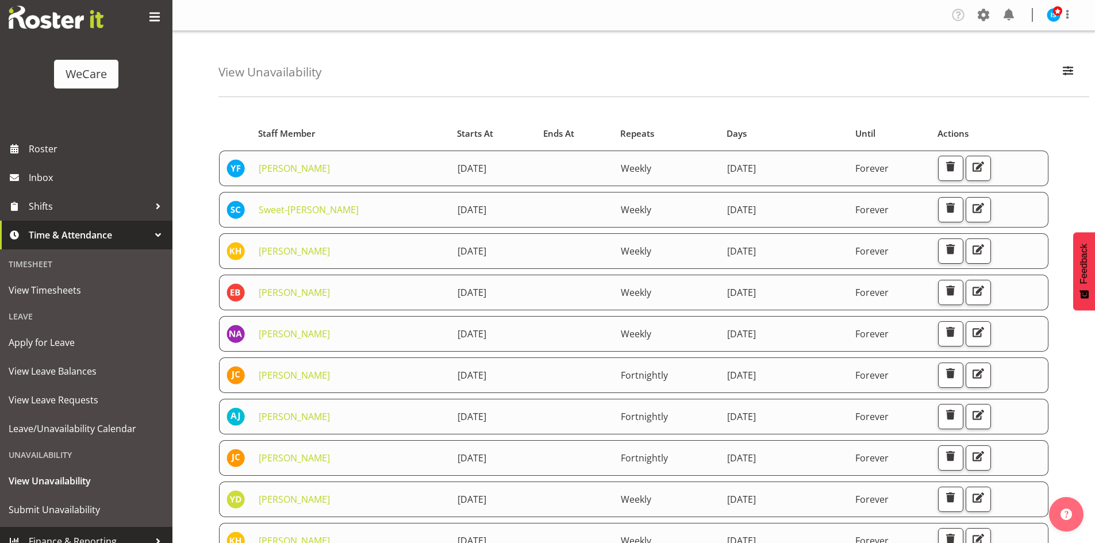
scroll to position [36, 0]
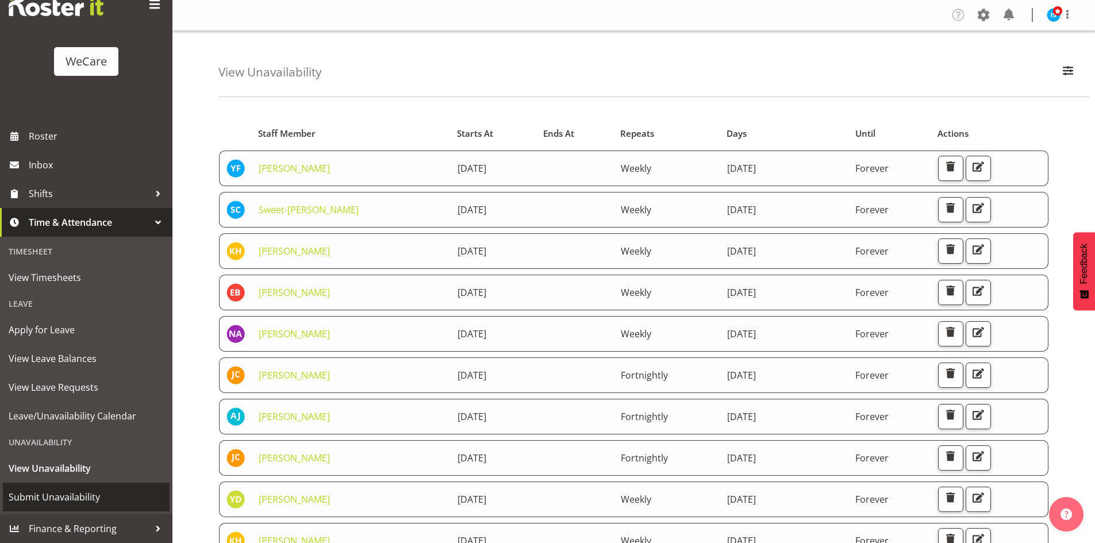
click at [47, 499] on span "Submit Unavailability" at bounding box center [86, 496] width 155 height 17
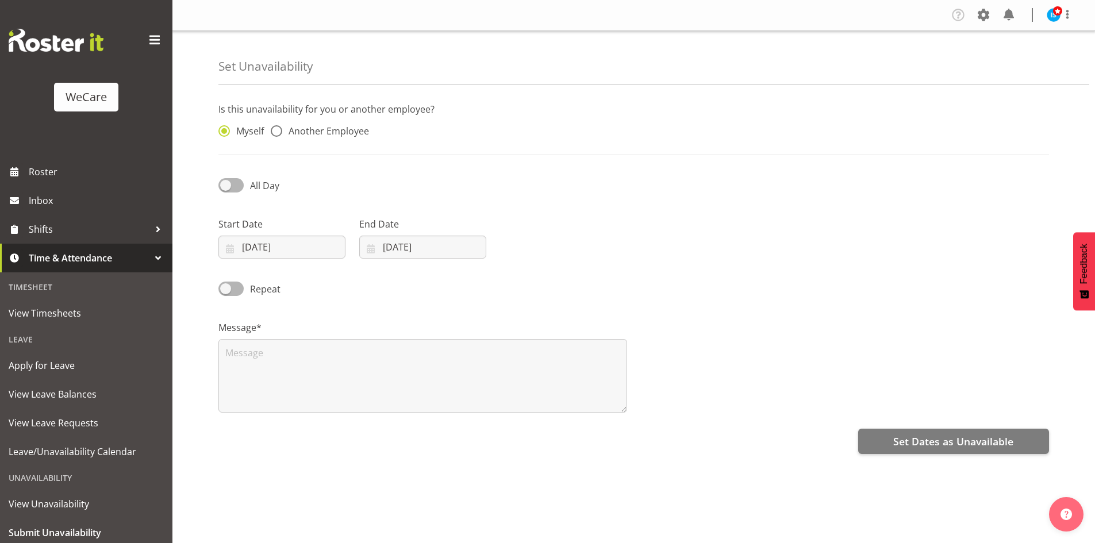
click at [341, 142] on div "Myself Another Employee" at bounding box center [316, 128] width 211 height 38
click at [365, 136] on span "Another Employee" at bounding box center [325, 130] width 87 height 11
click at [278, 135] on input "Another Employee" at bounding box center [274, 131] width 7 height 7
radio input "true"
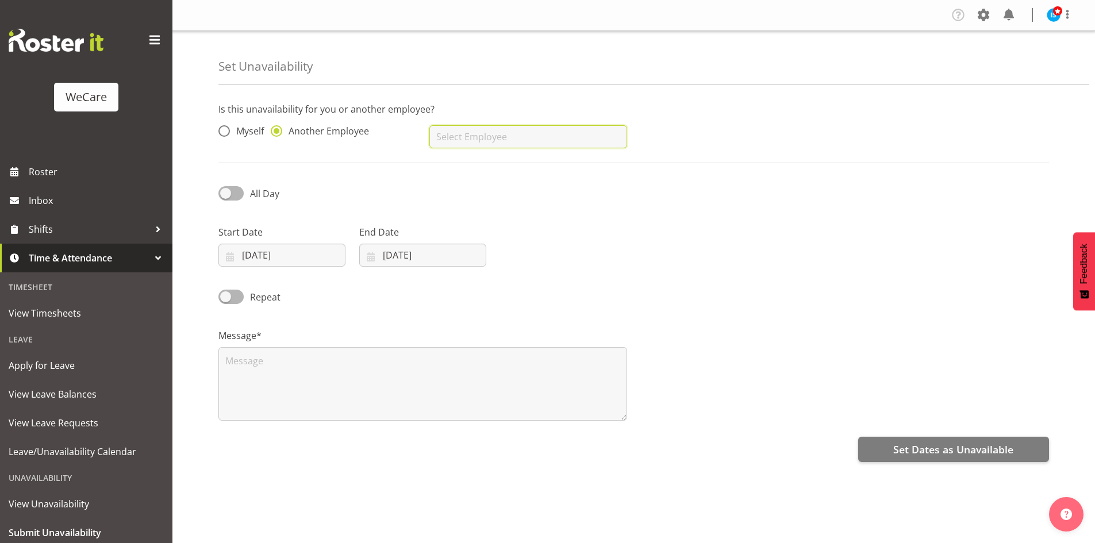
click at [470, 138] on input "text" at bounding box center [527, 136] width 197 height 23
click at [488, 168] on span "[PERSON_NAME]" at bounding box center [473, 165] width 71 height 13
type input "Pooja Prabhu"
drag, startPoint x: 292, startPoint y: 270, endPoint x: 281, endPoint y: 255, distance: 18.5
click at [291, 270] on div "Start Date 26/09/2025 January February March April May June July August Septemb…" at bounding box center [281, 241] width 141 height 64
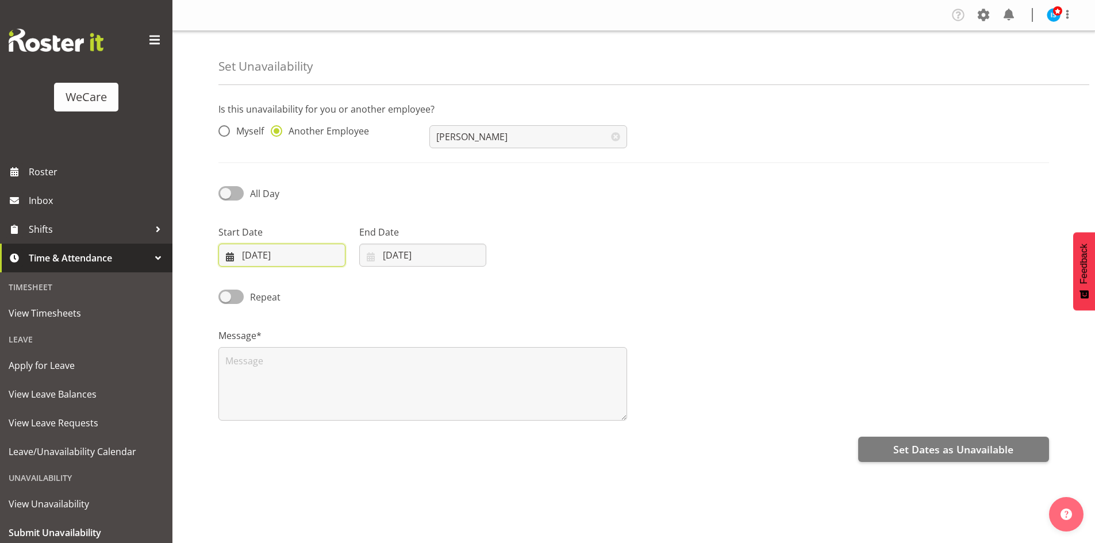
click at [281, 255] on input "26/09/2025" at bounding box center [281, 255] width 127 height 23
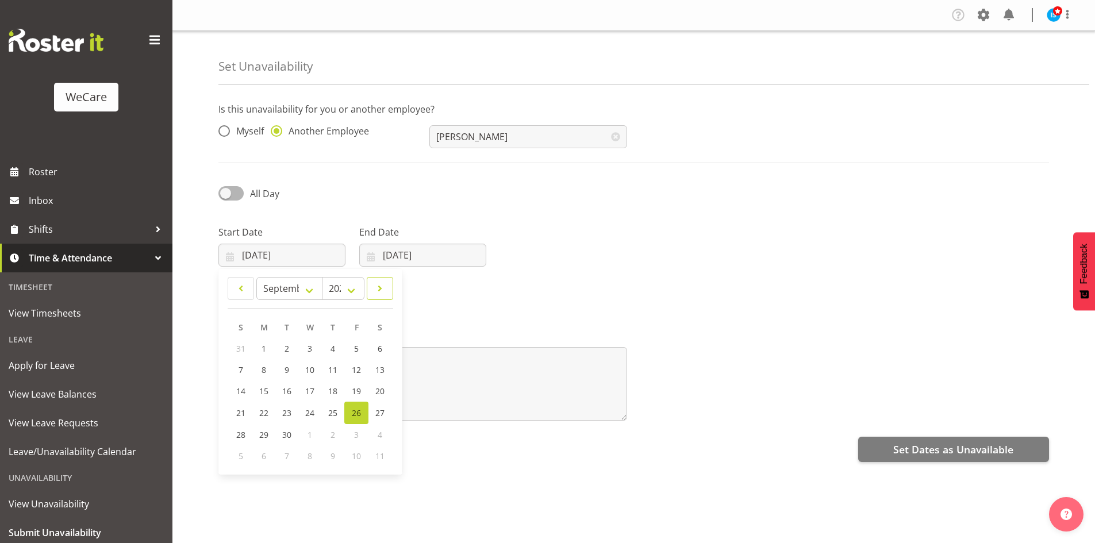
click at [380, 290] on span at bounding box center [379, 289] width 11 height 14
select select "10"
click at [283, 436] on span "25" at bounding box center [287, 433] width 9 height 11
type input "25/11/2025"
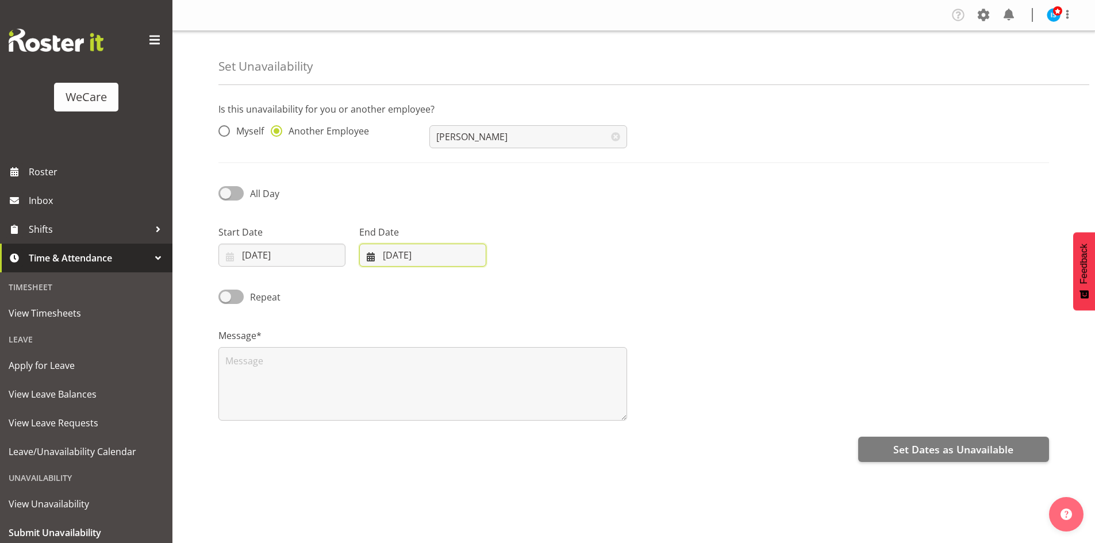
click at [441, 259] on input "[DATE]" at bounding box center [422, 255] width 127 height 23
click at [522, 283] on span at bounding box center [519, 289] width 14 height 14
click at [541, 272] on div "January February March April May June July August September October November De…" at bounding box center [451, 371] width 184 height 205
click at [531, 280] on link at bounding box center [519, 288] width 29 height 23
select select "10"
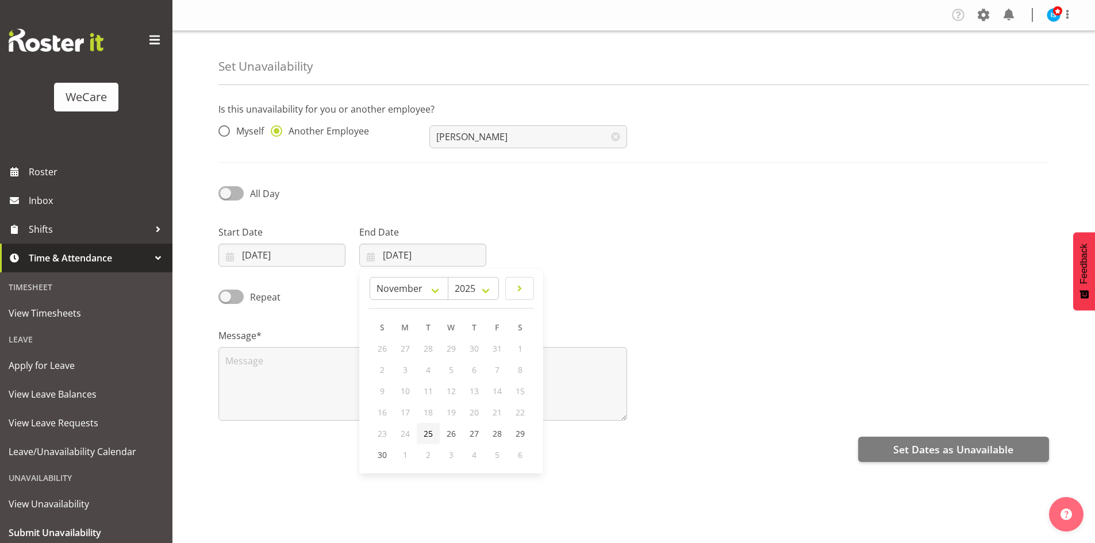
click at [423, 433] on span "25" at bounding box center [427, 433] width 9 height 11
type input "25/11/2025"
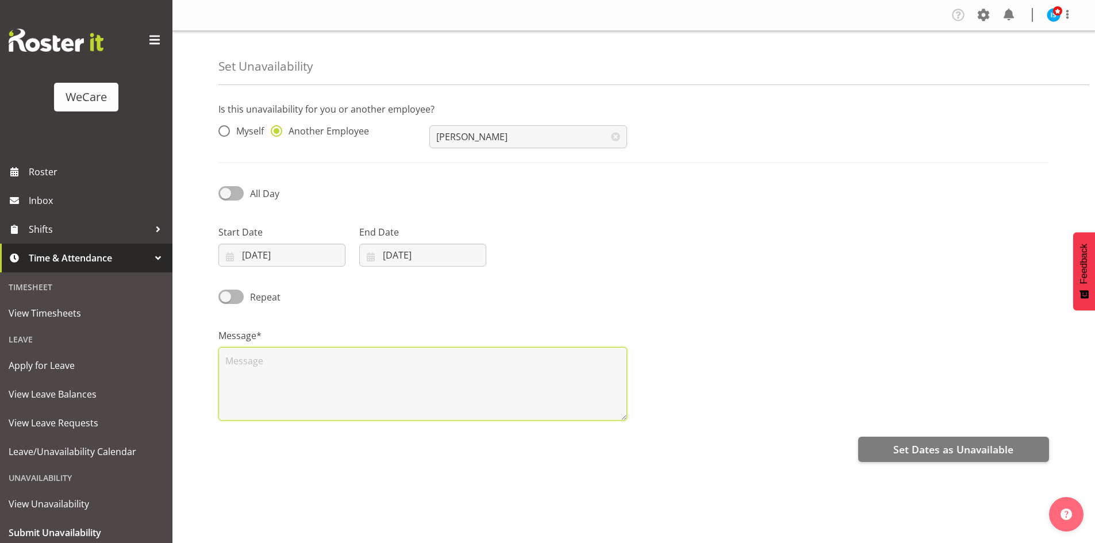
click at [367, 406] on textarea at bounding box center [422, 384] width 409 height 74
type textarea "RDO"
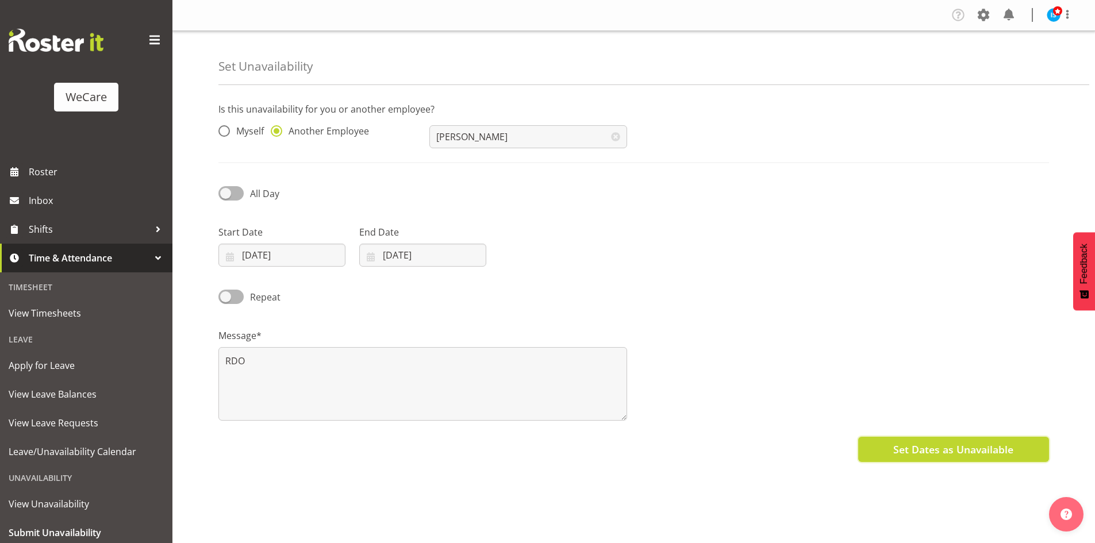
click at [996, 442] on span "Set Dates as Unavailable" at bounding box center [953, 449] width 120 height 15
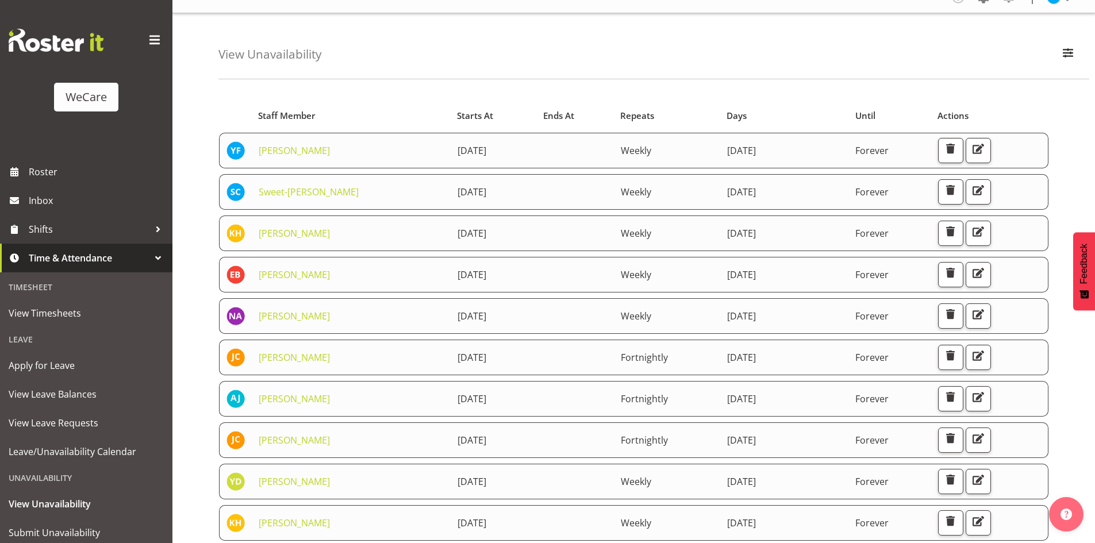
scroll to position [172, 0]
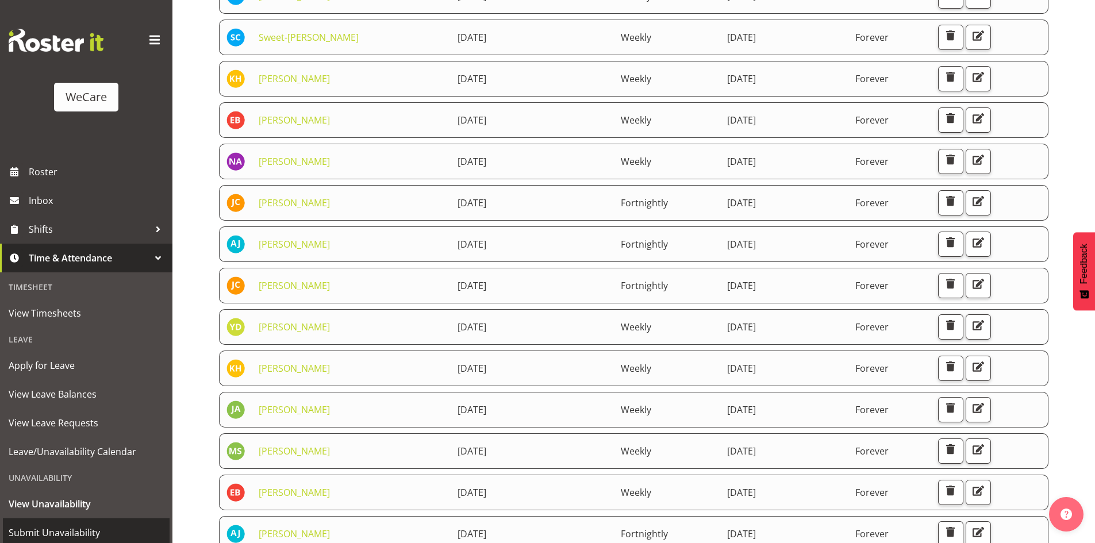
click at [78, 523] on link "Submit Unavailability" at bounding box center [86, 532] width 167 height 29
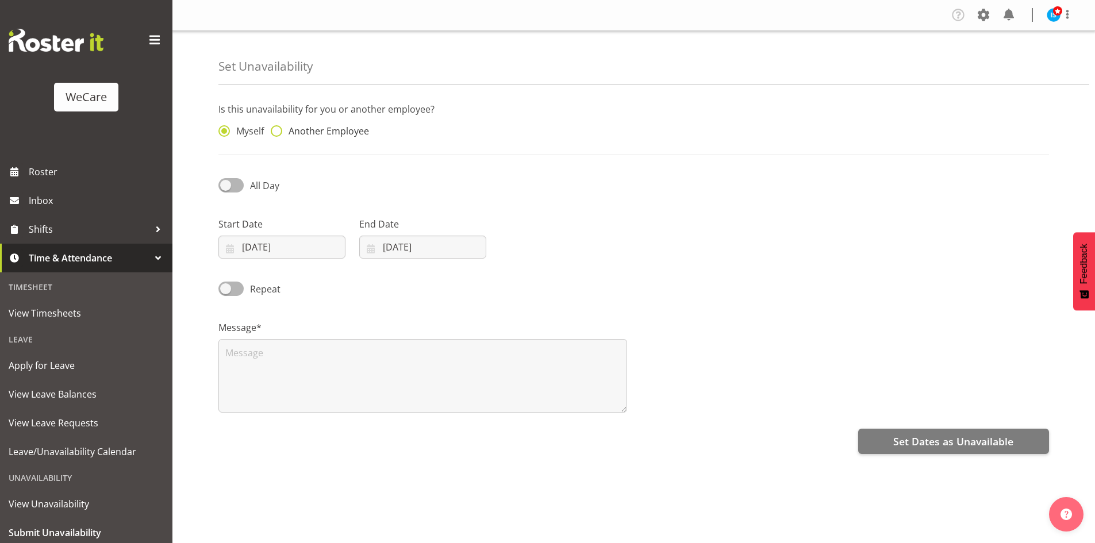
click at [330, 133] on span "Another Employee" at bounding box center [325, 130] width 87 height 11
click at [278, 133] on input "Another Employee" at bounding box center [274, 131] width 7 height 7
radio input "true"
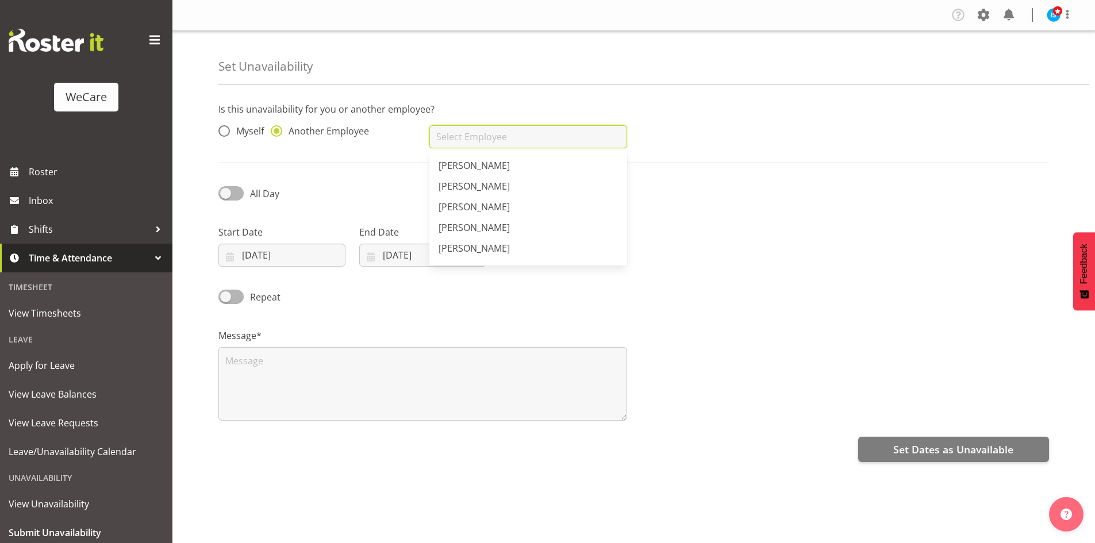
click at [511, 148] on input "text" at bounding box center [527, 136] width 197 height 23
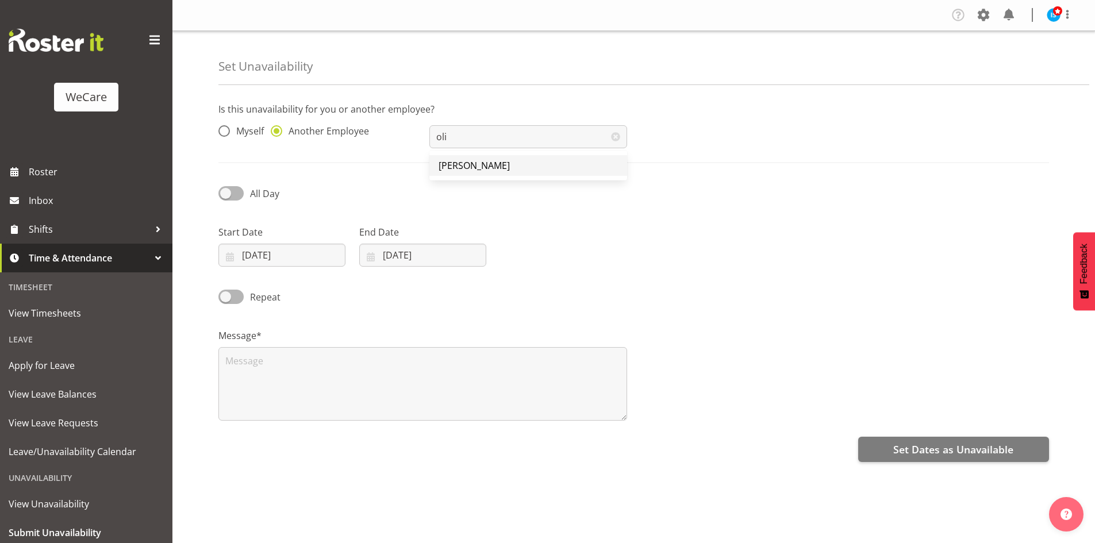
click at [464, 163] on span "[PERSON_NAME]" at bounding box center [473, 165] width 71 height 13
type input "[PERSON_NAME]"
click at [236, 260] on input "[DATE]" at bounding box center [281, 255] width 127 height 23
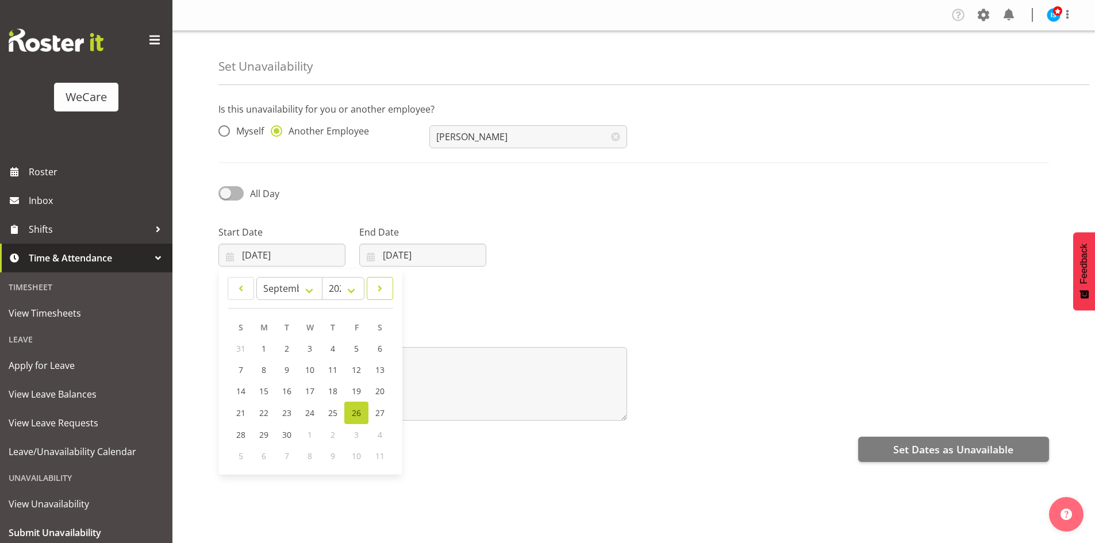
click at [386, 294] on link at bounding box center [380, 288] width 26 height 23
select select "10"
click at [309, 433] on span "26" at bounding box center [310, 433] width 9 height 11
type input "[DATE]"
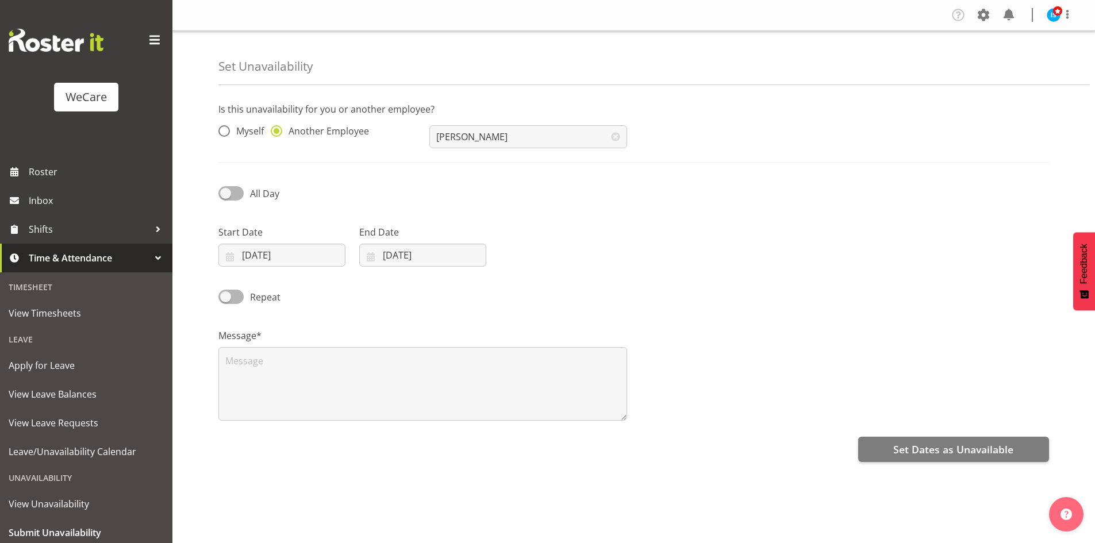
click at [466, 240] on div "End Date [DATE] January February March April May June July August September Oct…" at bounding box center [422, 245] width 127 height 41
click at [461, 256] on input "[DATE]" at bounding box center [422, 255] width 127 height 23
click at [519, 286] on span at bounding box center [519, 289] width 14 height 14
select select "10"
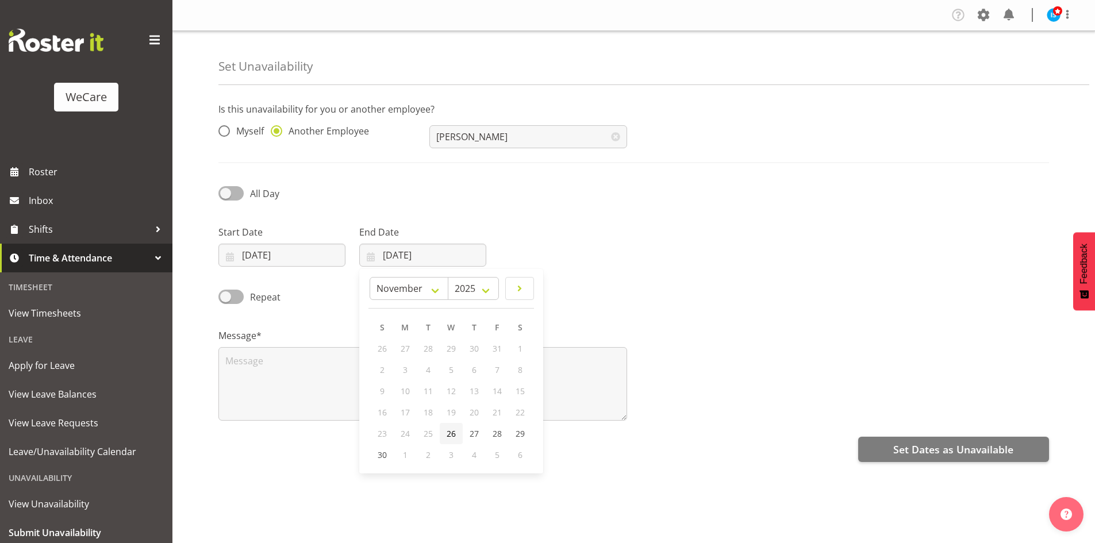
click at [445, 434] on link "26" at bounding box center [451, 433] width 23 height 21
type input "[DATE]"
click at [369, 399] on div "Is this unavailability for you or another employee? Myself Another Employee [PE…" at bounding box center [656, 324] width 876 height 460
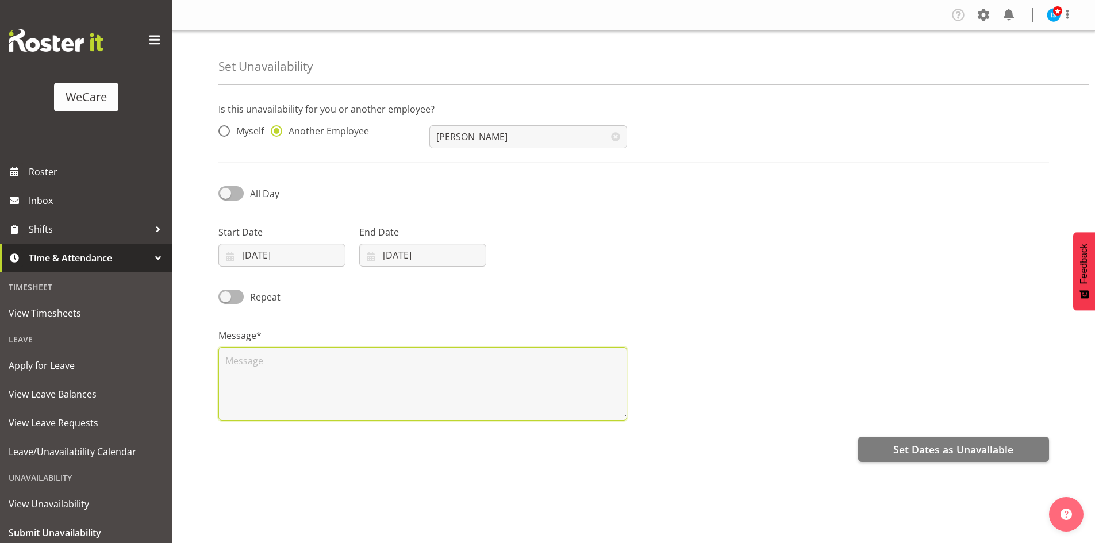
click at [372, 394] on textarea at bounding box center [422, 384] width 409 height 74
type textarea "RDO"
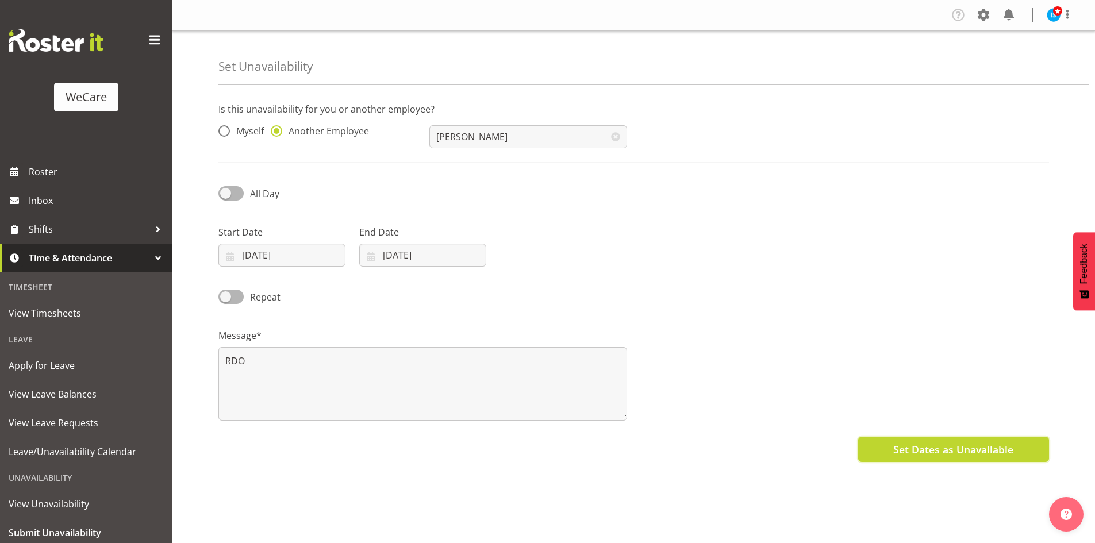
click at [994, 458] on button "Set Dates as Unavailable" at bounding box center [953, 449] width 191 height 25
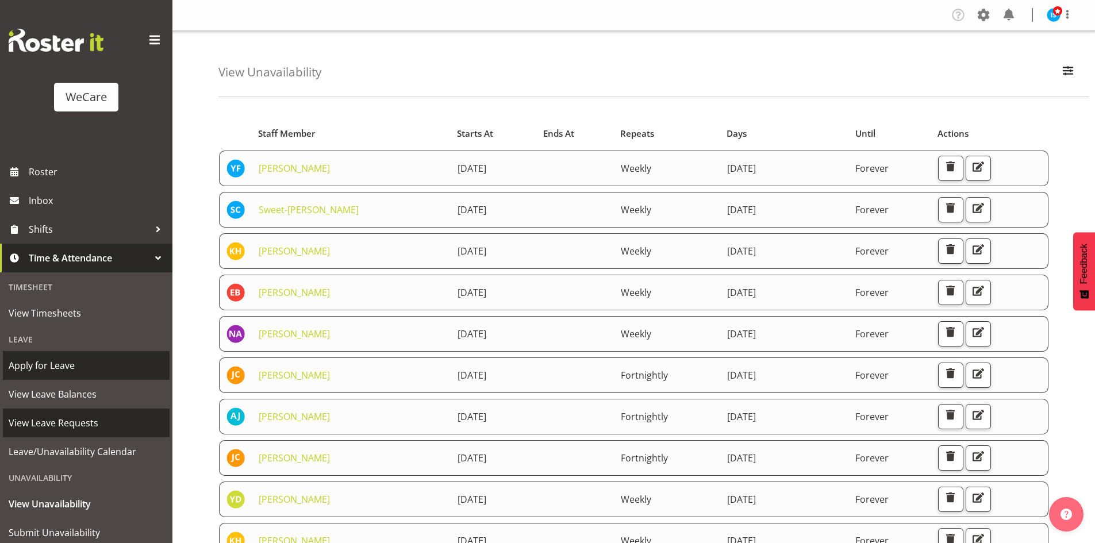
scroll to position [36, 0]
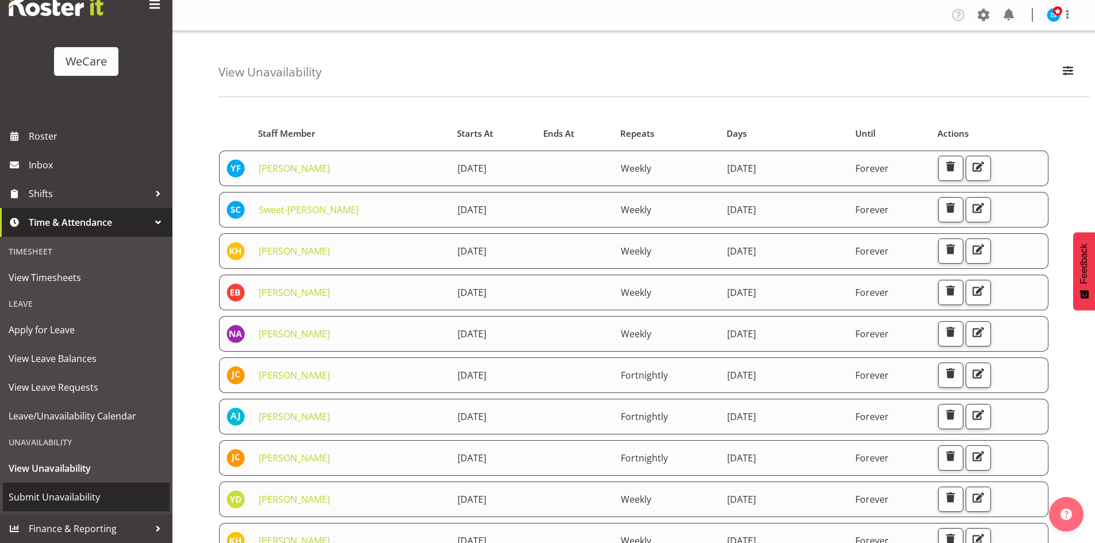
click at [81, 487] on link "Submit Unavailability" at bounding box center [86, 497] width 167 height 29
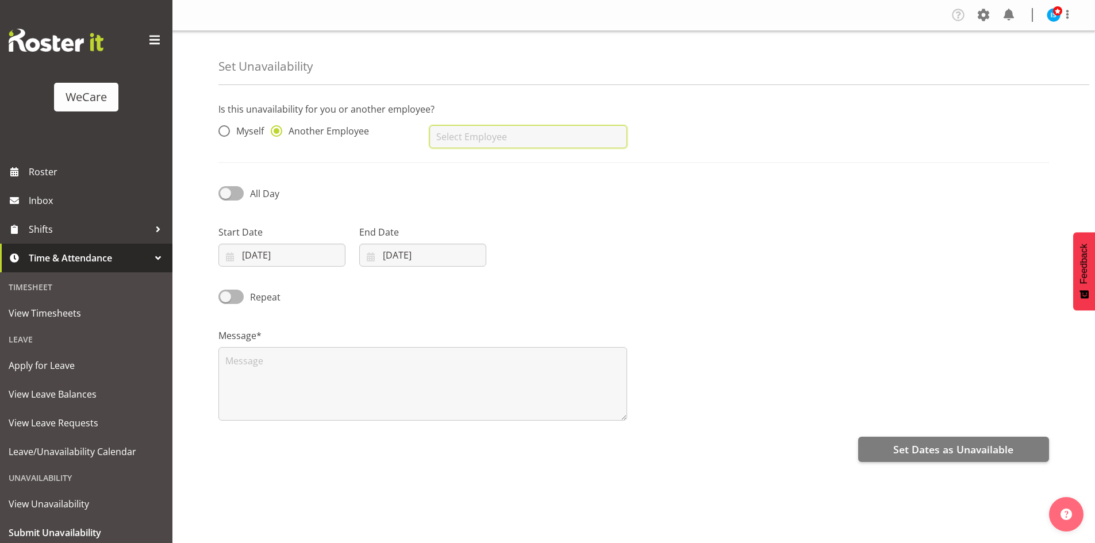
click at [621, 137] on input "text" at bounding box center [527, 136] width 197 height 23
type input "[PERSON_NAME]"
click at [229, 238] on label "Start Date" at bounding box center [281, 232] width 127 height 14
click at [295, 266] on input "[DATE]" at bounding box center [281, 255] width 127 height 23
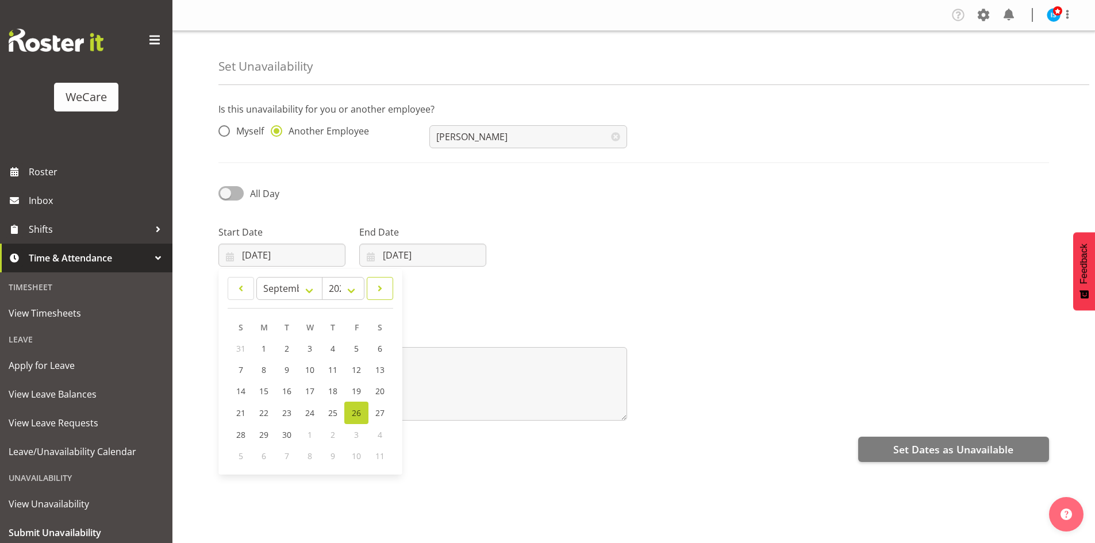
click at [384, 288] on span at bounding box center [379, 289] width 11 height 14
select select "10"
click at [336, 434] on span "27" at bounding box center [333, 433] width 9 height 11
type input "[DATE]"
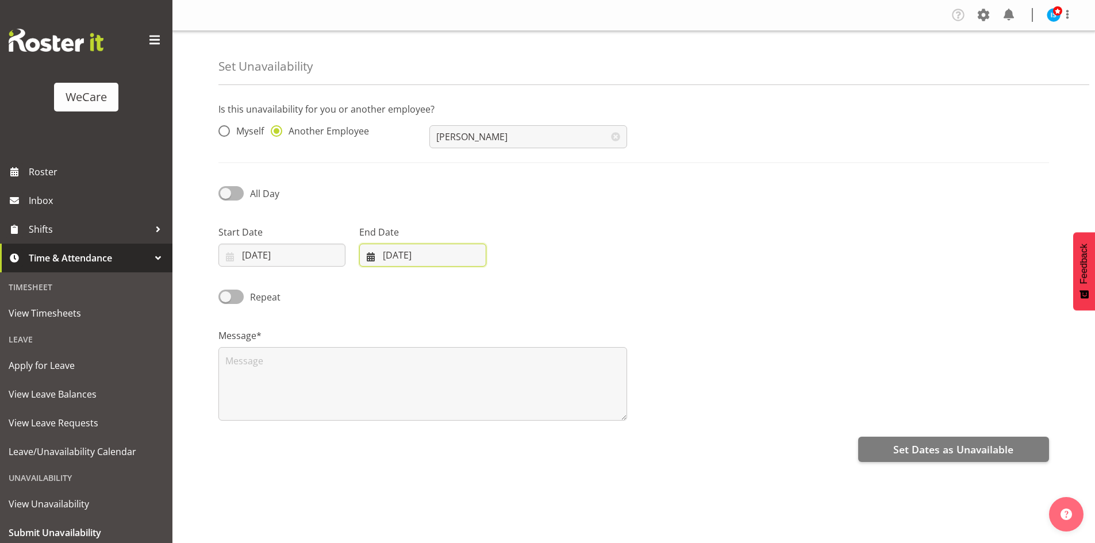
click at [424, 261] on input "[DATE]" at bounding box center [422, 255] width 127 height 23
click at [525, 288] on span at bounding box center [519, 289] width 14 height 14
select select "10"
click at [480, 436] on link "27" at bounding box center [474, 433] width 23 height 21
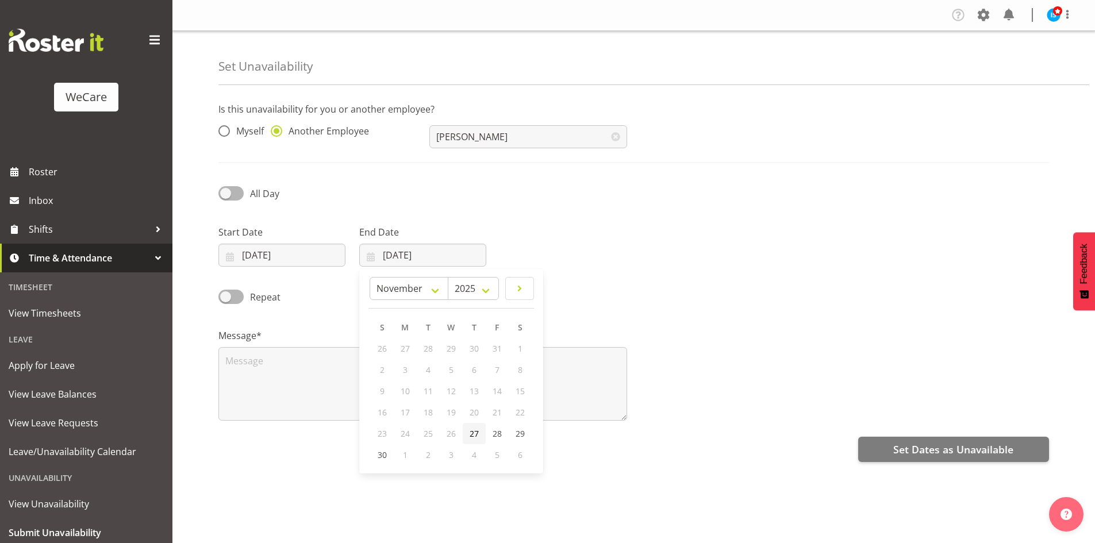
type input "27/11/2025"
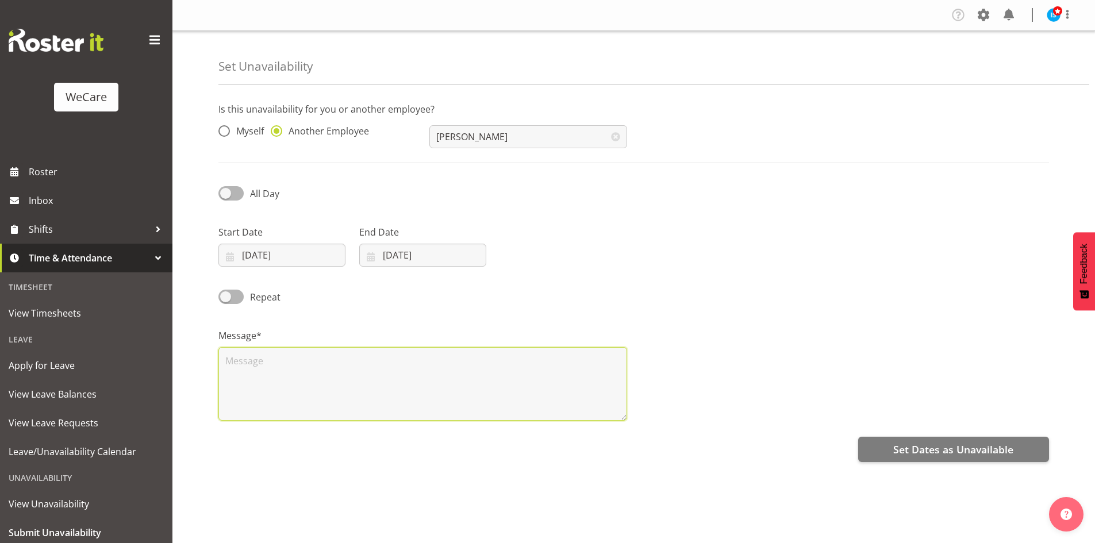
click at [383, 382] on textarea at bounding box center [422, 384] width 409 height 74
type textarea "RDO"
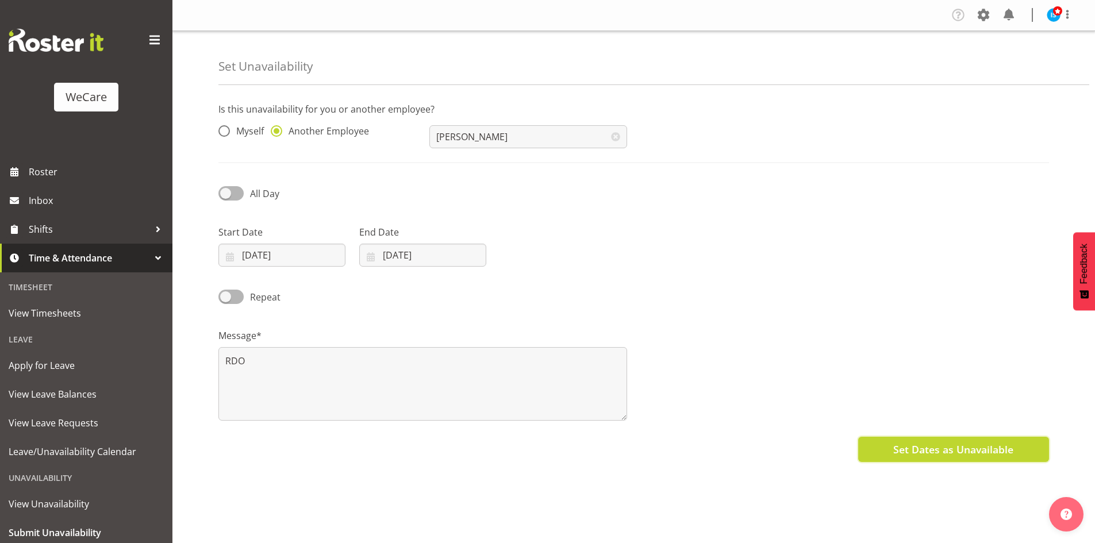
click at [955, 460] on button "Set Dates as Unavailable" at bounding box center [953, 449] width 191 height 25
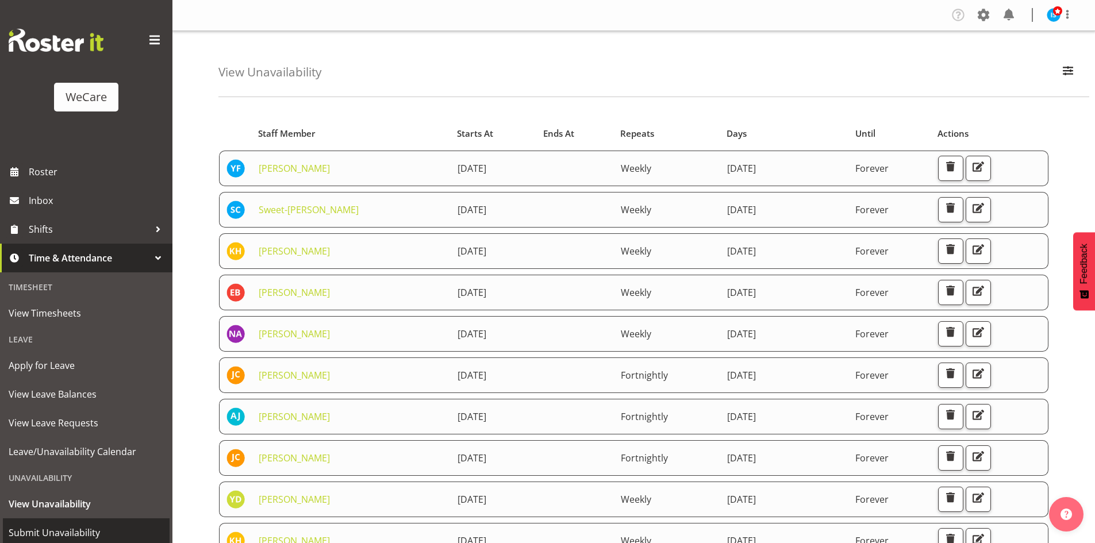
scroll to position [36, 0]
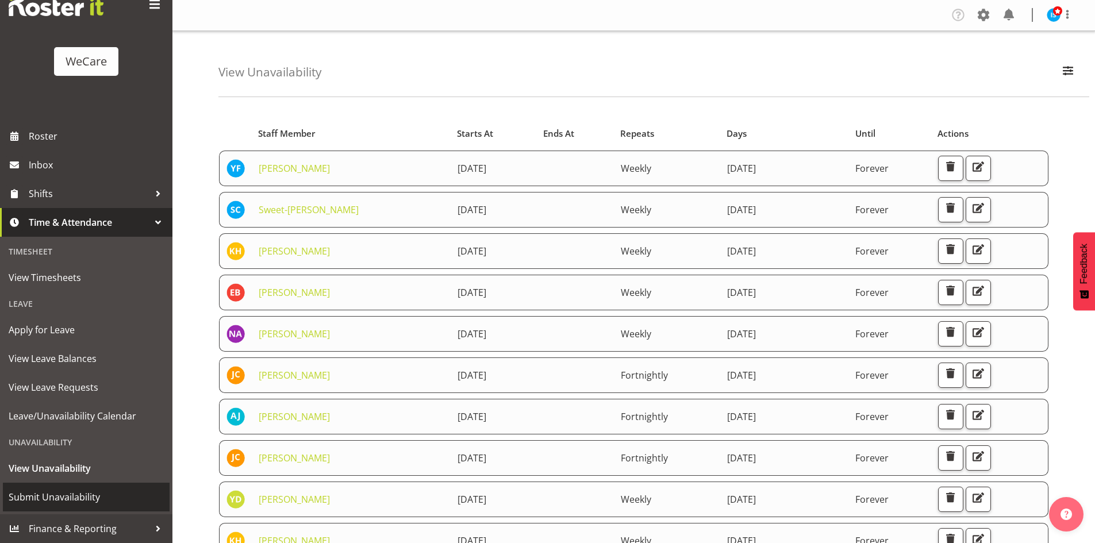
click at [105, 490] on span "Submit Unavailability" at bounding box center [86, 496] width 155 height 17
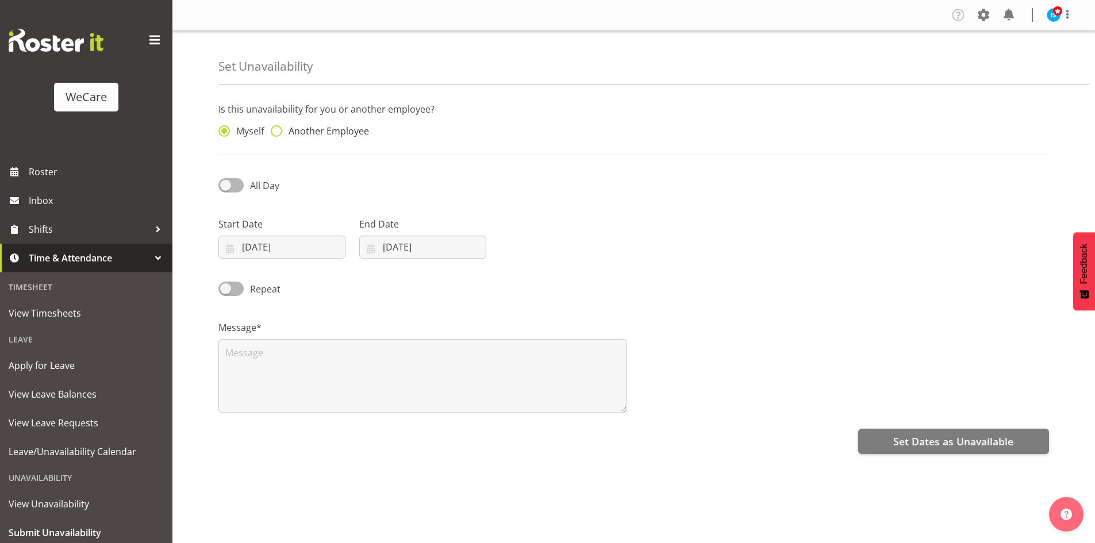
click at [302, 136] on span "Another Employee" at bounding box center [325, 130] width 87 height 11
click at [278, 135] on input "Another Employee" at bounding box center [274, 131] width 7 height 7
radio input "true"
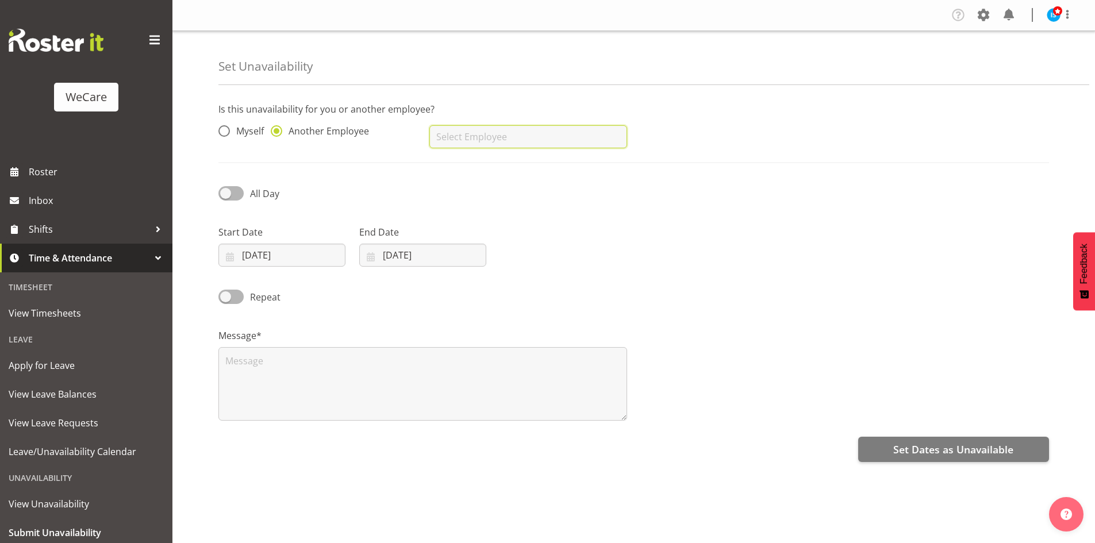
click at [508, 134] on input "text" at bounding box center [527, 136] width 197 height 23
type input "[PERSON_NAME]"
click at [290, 267] on div "Start Date [DATE] January February March April May June July August September O…" at bounding box center [281, 241] width 141 height 64
click at [320, 253] on input "[DATE]" at bounding box center [281, 255] width 127 height 23
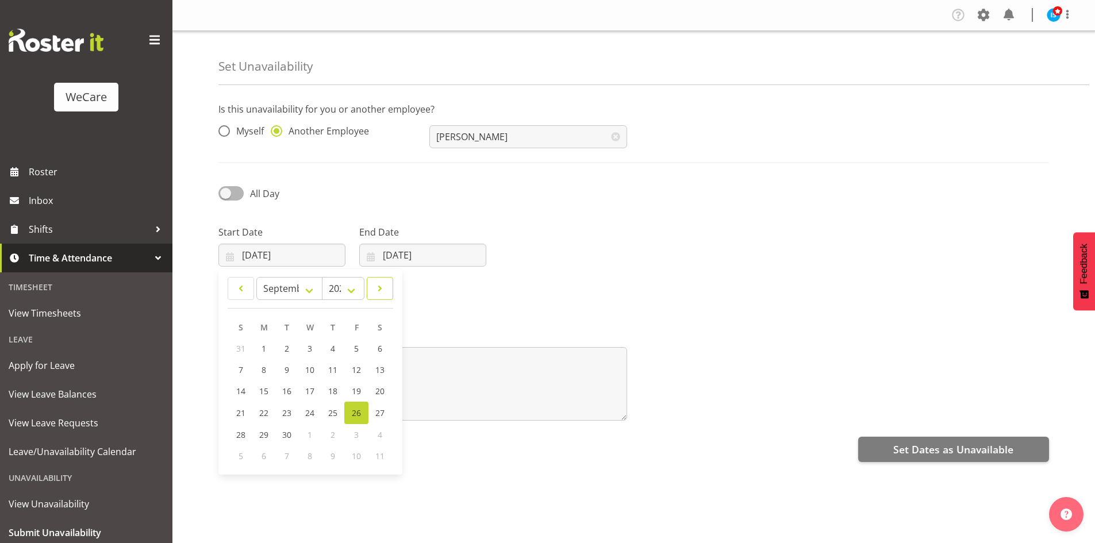
click at [371, 283] on link at bounding box center [380, 288] width 26 height 23
select select "10"
click at [359, 430] on span "28" at bounding box center [356, 433] width 9 height 11
type input "[DATE]"
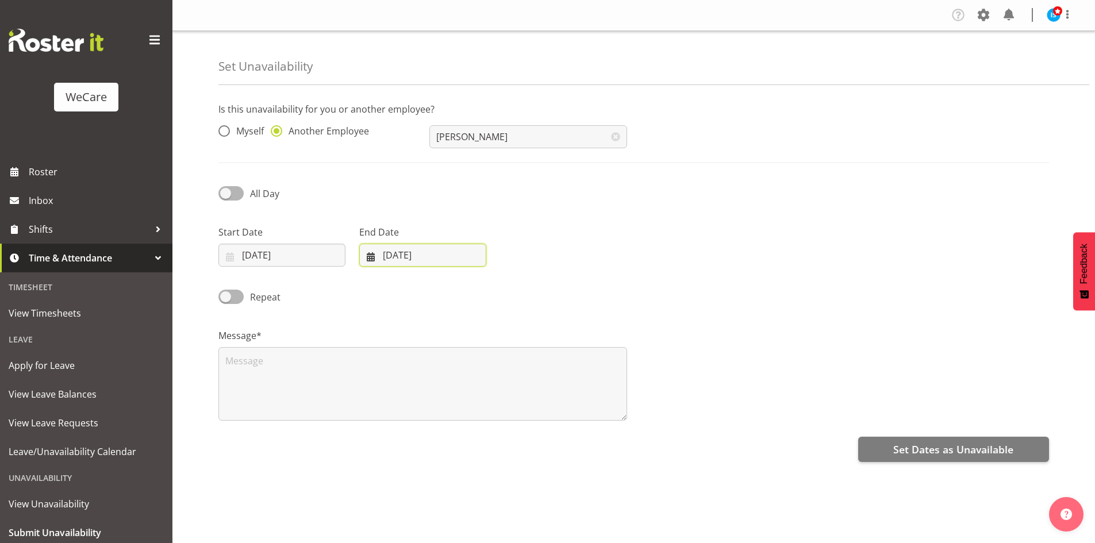
click at [426, 257] on input "[DATE]" at bounding box center [422, 255] width 127 height 23
click at [501, 288] on div "January February March April May June July August September October November [D…" at bounding box center [434, 288] width 137 height 23
click at [516, 286] on span at bounding box center [519, 289] width 14 height 14
click at [518, 287] on span at bounding box center [519, 289] width 14 height 14
select select "10"
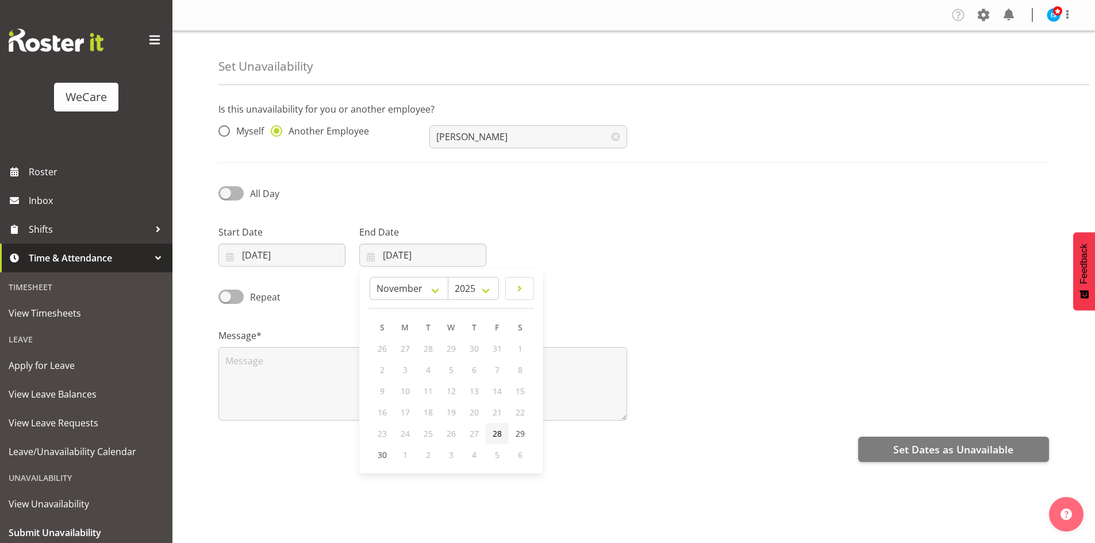
click at [500, 442] on link "28" at bounding box center [496, 433] width 23 height 21
type input "[DATE]"
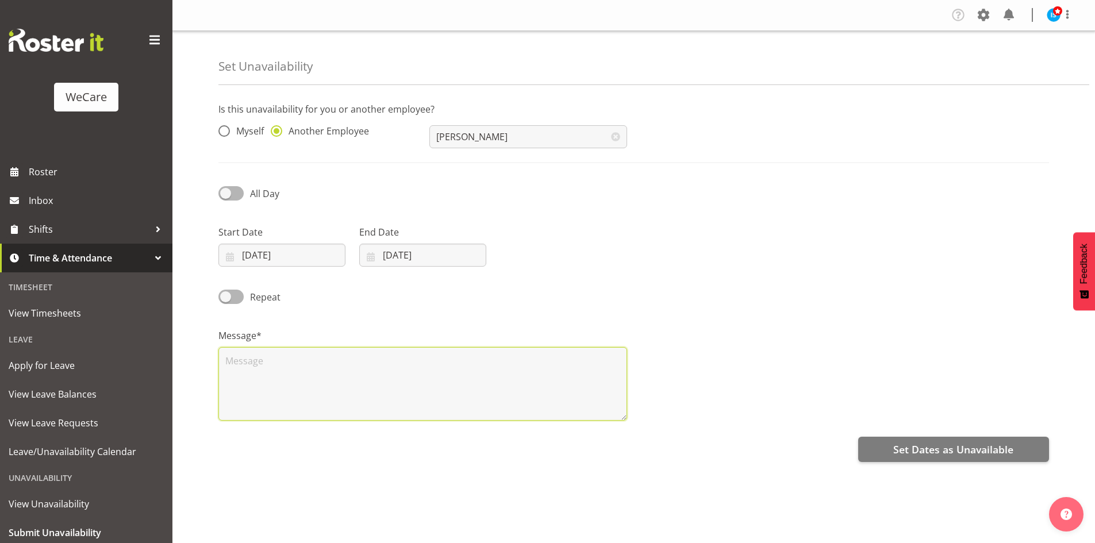
click at [325, 413] on textarea at bounding box center [422, 384] width 409 height 74
type textarea "RDO"
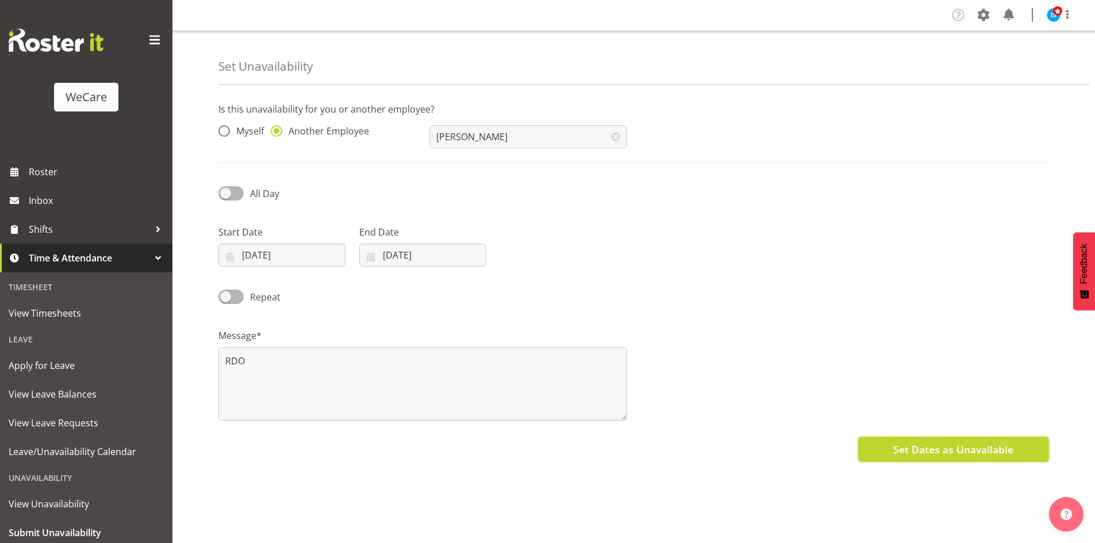
click at [1032, 452] on button "Set Dates as Unavailable" at bounding box center [953, 449] width 191 height 25
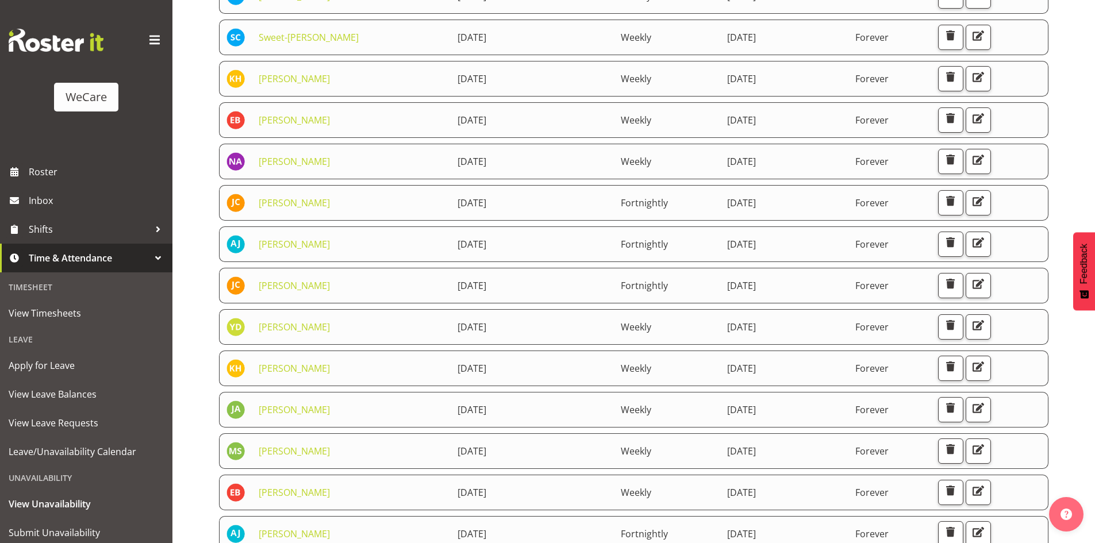
scroll to position [490, 0]
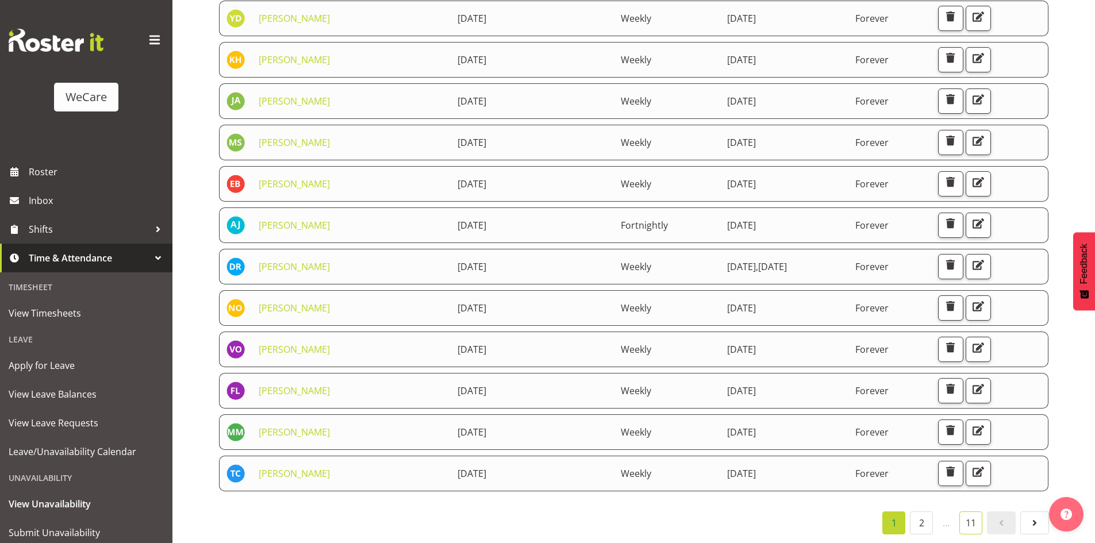
click at [963, 511] on link "11" at bounding box center [970, 522] width 23 height 23
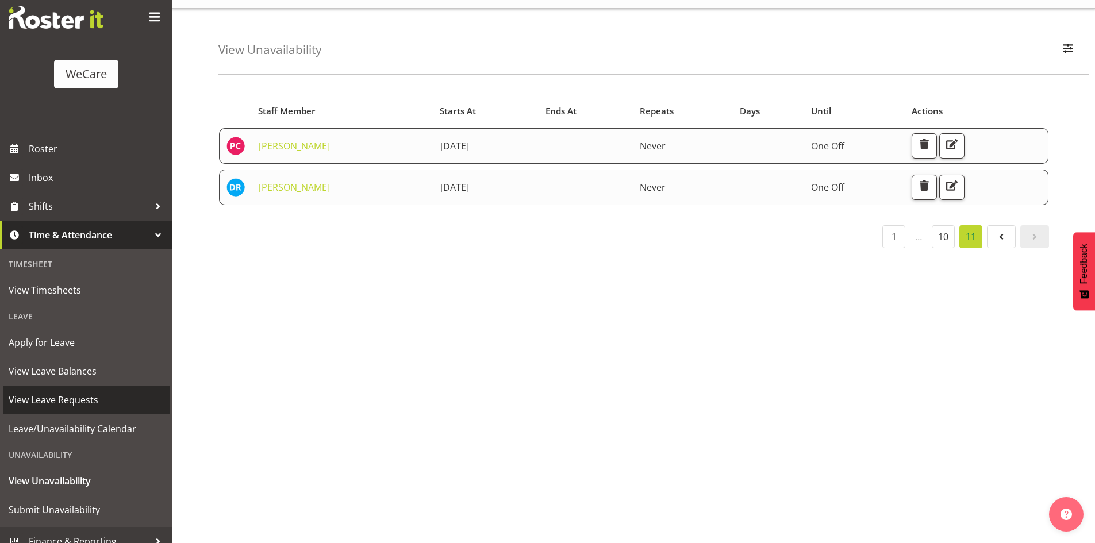
scroll to position [36, 0]
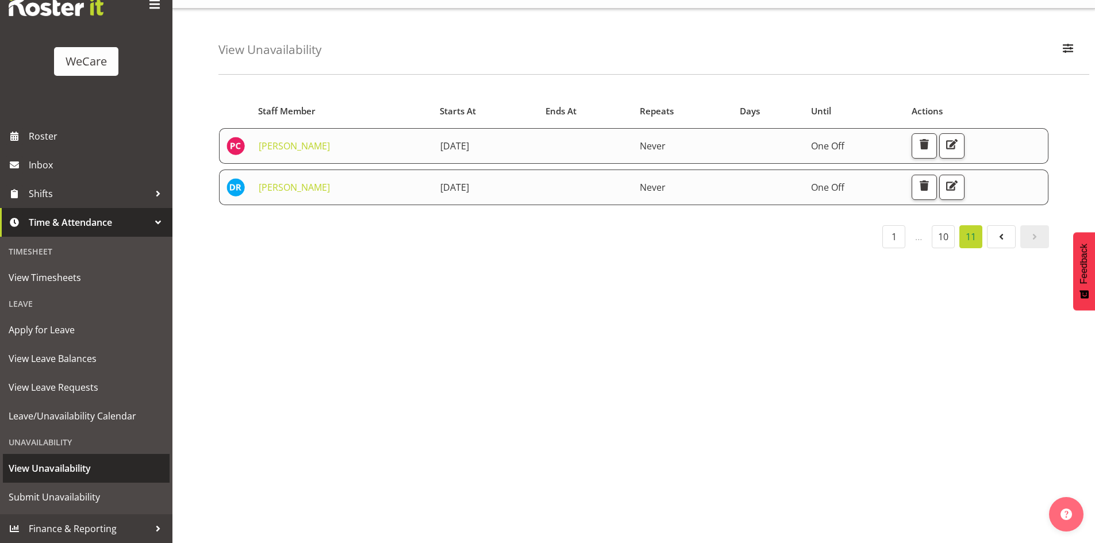
click at [81, 482] on link "View Unavailability" at bounding box center [86, 468] width 167 height 29
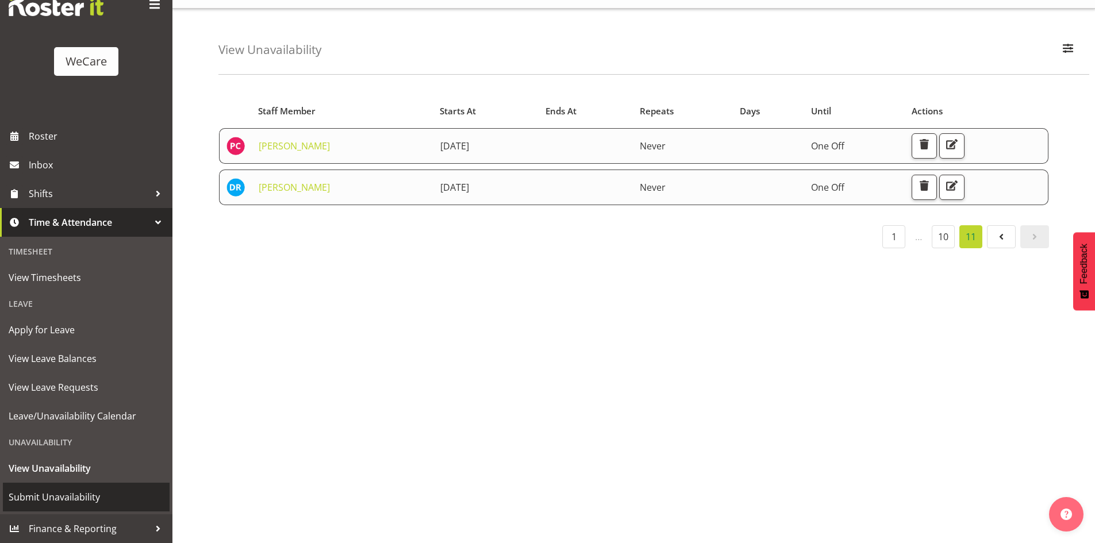
click at [87, 499] on span "Submit Unavailability" at bounding box center [86, 496] width 155 height 17
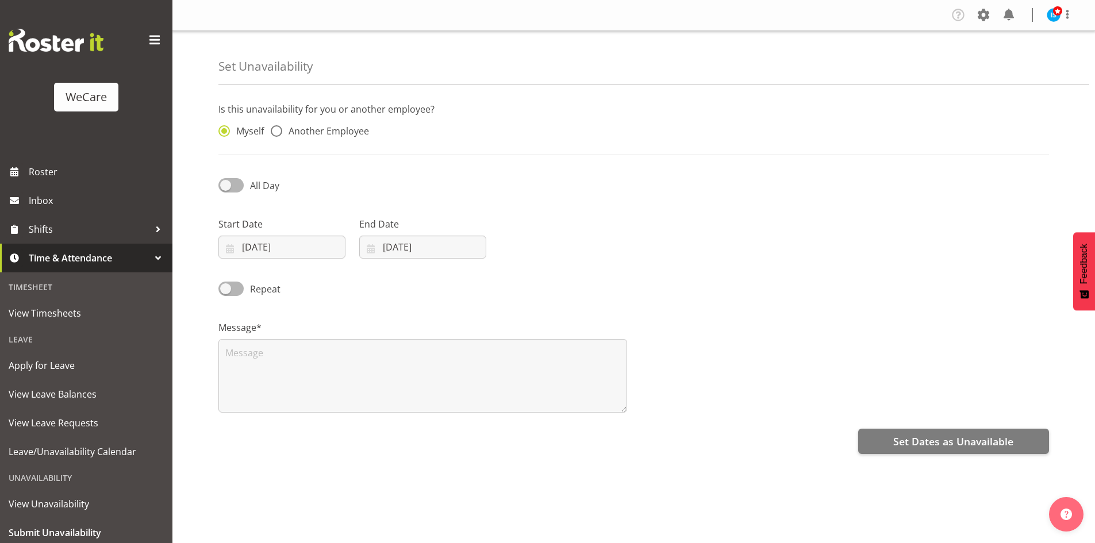
click at [339, 123] on div "Myself Another Employee" at bounding box center [316, 128] width 211 height 38
click at [339, 136] on span "Another Employee" at bounding box center [325, 130] width 87 height 11
click at [278, 135] on input "Another Employee" at bounding box center [274, 131] width 7 height 7
radio input "true"
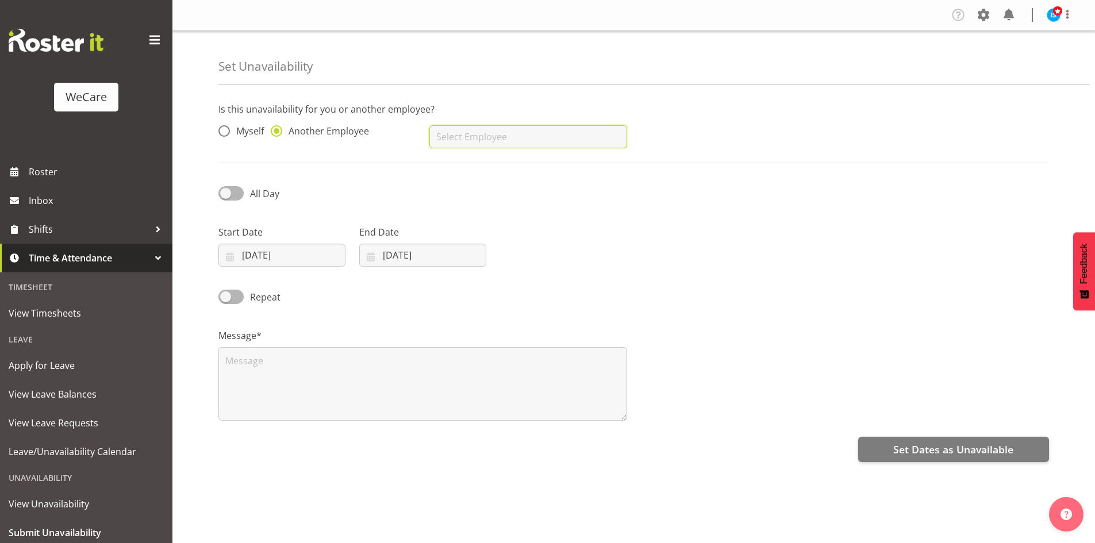
click at [461, 135] on input "text" at bounding box center [527, 136] width 197 height 23
type input "Sabnam Pun"
click at [299, 264] on input "26/09/2025" at bounding box center [281, 255] width 127 height 23
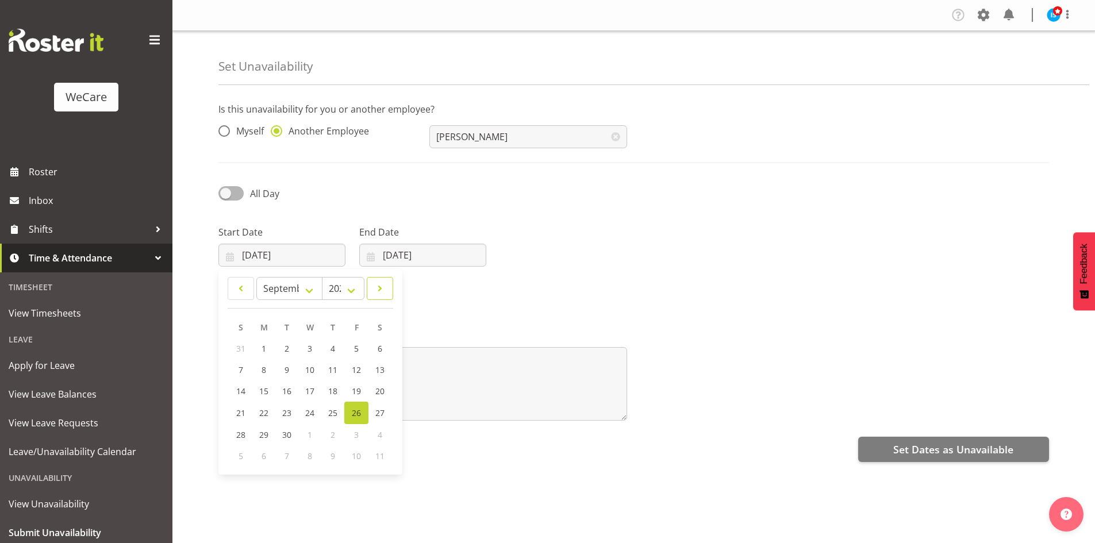
click at [391, 291] on link at bounding box center [380, 288] width 26 height 23
select select "10"
click at [356, 432] on span "28" at bounding box center [356, 433] width 9 height 11
type input "28/11/2025"
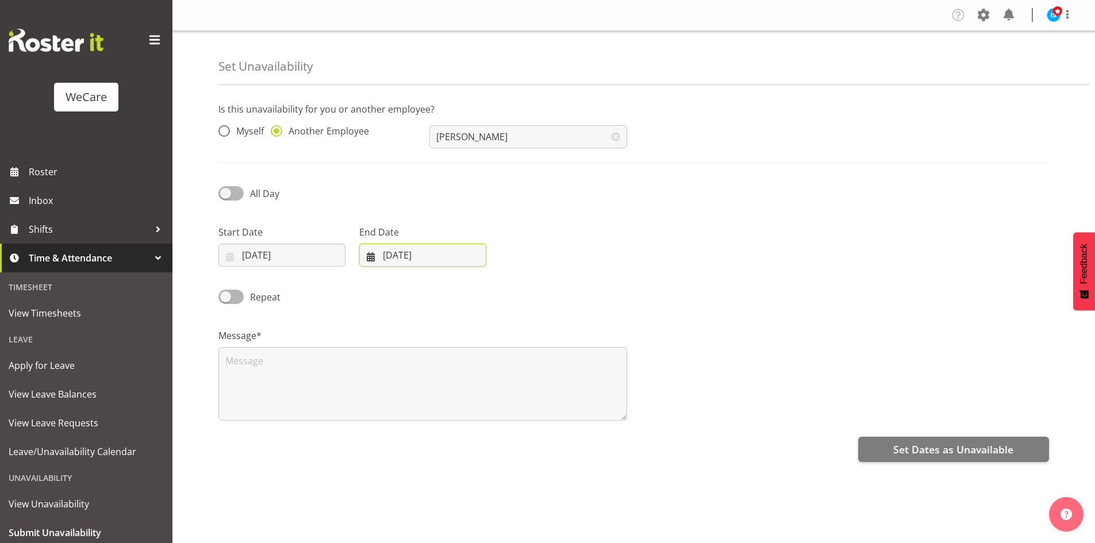
click at [446, 249] on input "[DATE]" at bounding box center [422, 255] width 127 height 23
click at [526, 290] on link at bounding box center [519, 288] width 29 height 23
select select "10"
drag, startPoint x: 502, startPoint y: 430, endPoint x: 479, endPoint y: 414, distance: 27.7
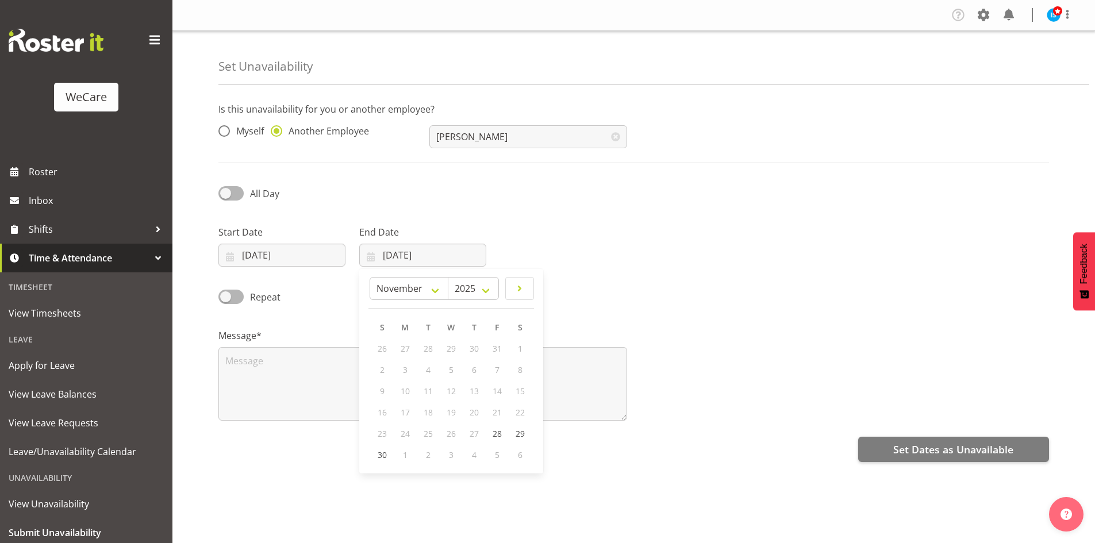
click at [502, 429] on link "28" at bounding box center [496, 433] width 23 height 21
type input "28/11/2025"
click at [385, 373] on div "Is this unavailability for you or another employee? Myself Another Employee Sab…" at bounding box center [656, 324] width 876 height 460
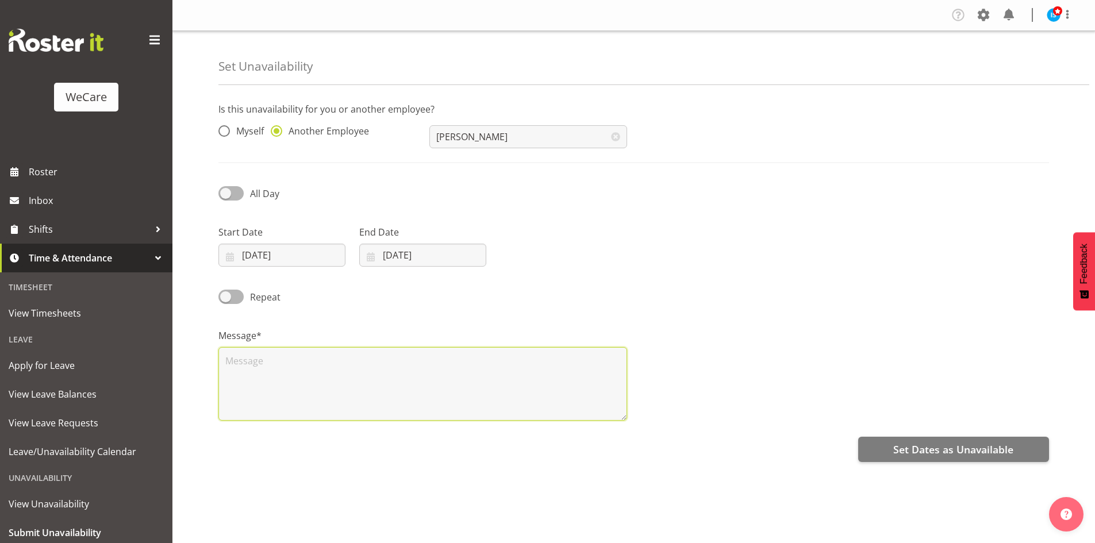
click at [385, 373] on textarea at bounding box center [422, 384] width 409 height 74
type textarea "RDO"
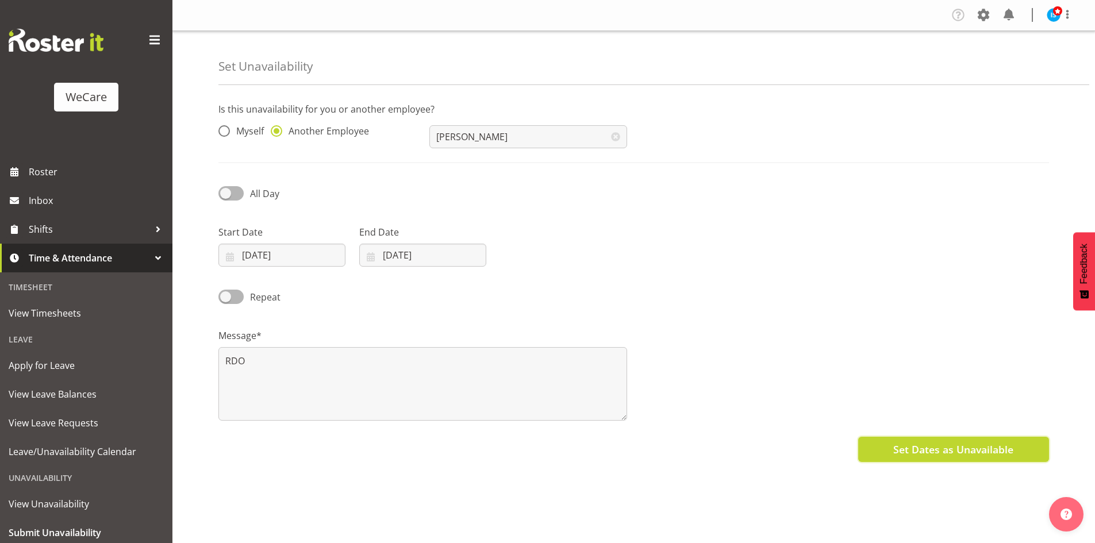
click at [976, 458] on button "Set Dates as Unavailable" at bounding box center [953, 449] width 191 height 25
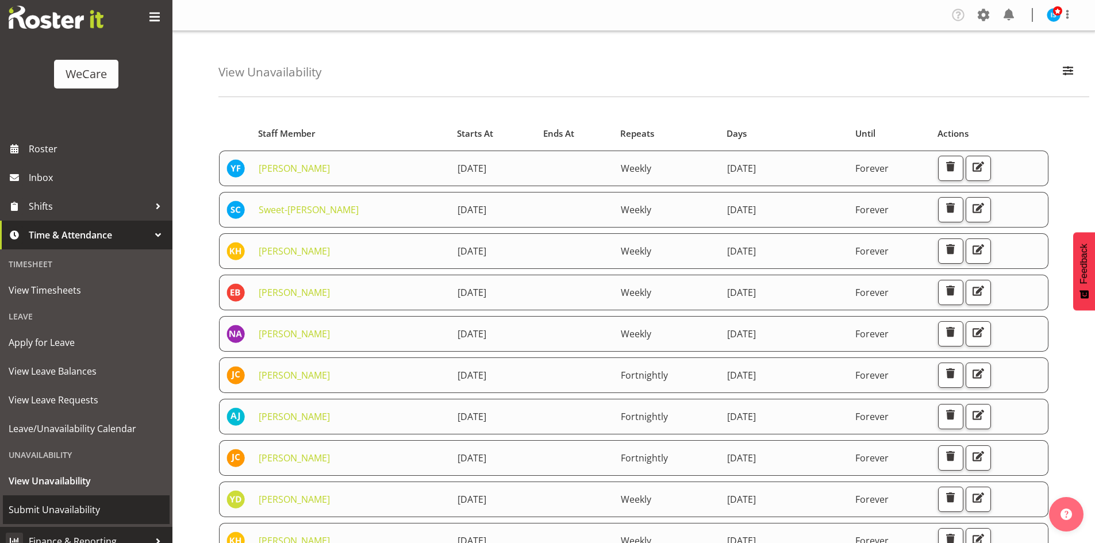
scroll to position [36, 0]
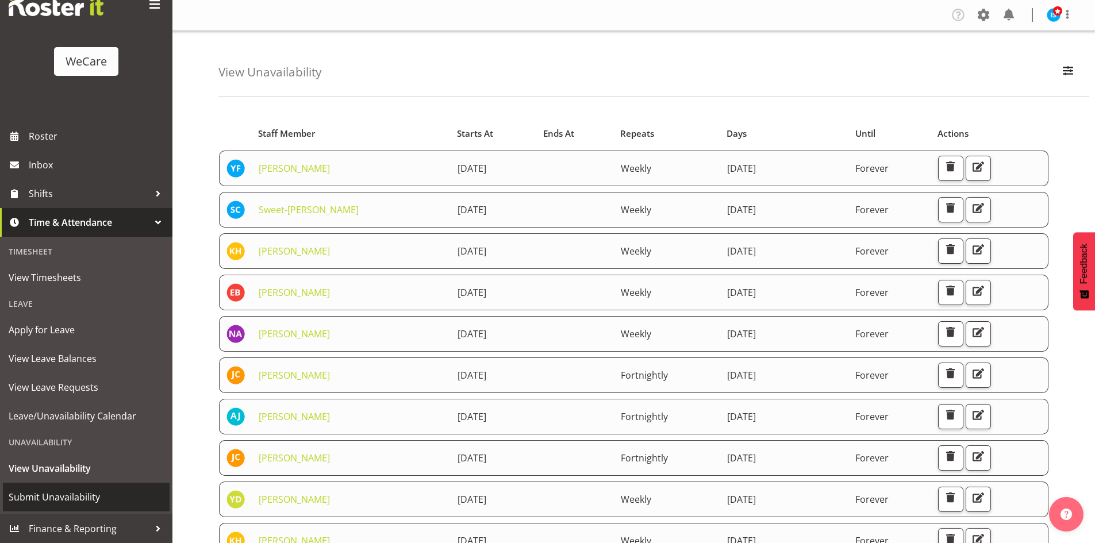
click at [106, 490] on span "Submit Unavailability" at bounding box center [86, 496] width 155 height 17
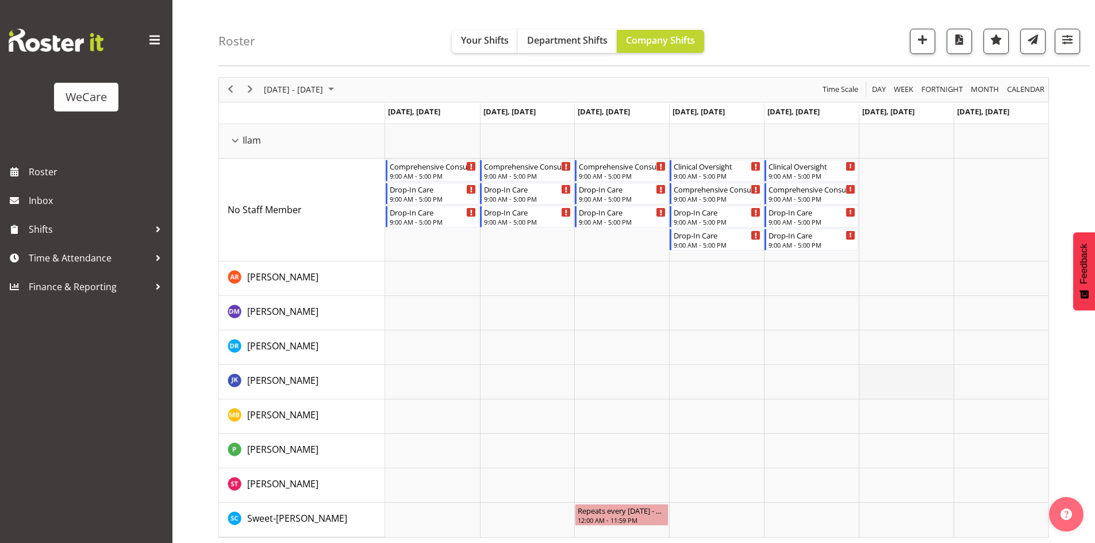
scroll to position [41, 0]
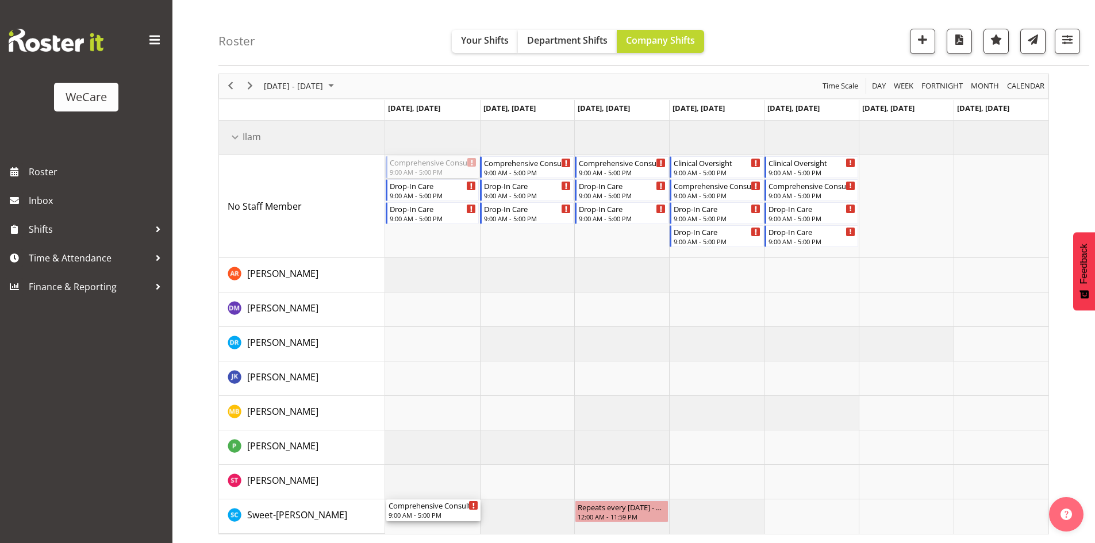
drag, startPoint x: 425, startPoint y: 170, endPoint x: 421, endPoint y: 496, distance: 326.4
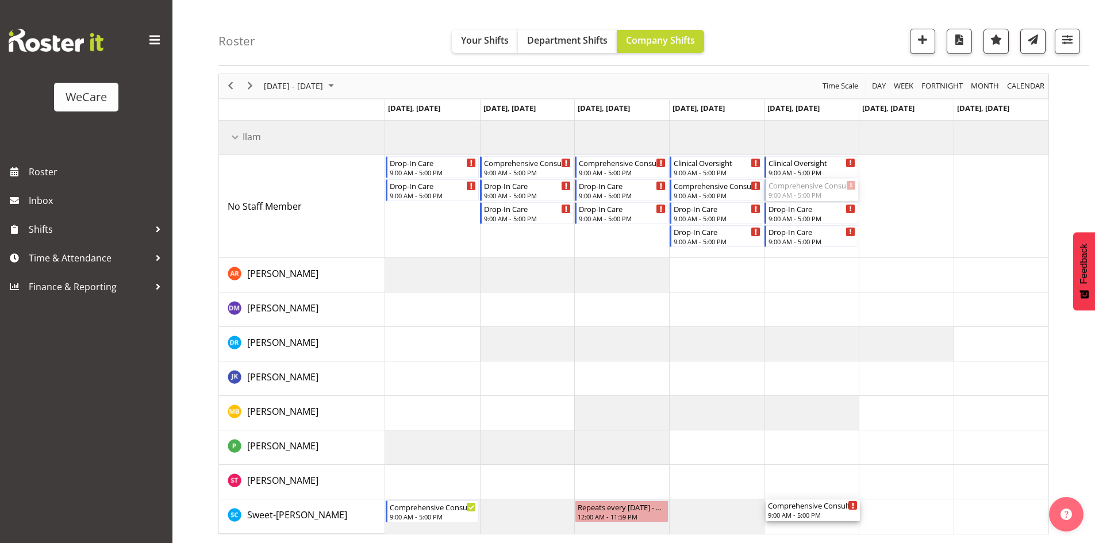
drag, startPoint x: 805, startPoint y: 193, endPoint x: 840, endPoint y: 507, distance: 316.2
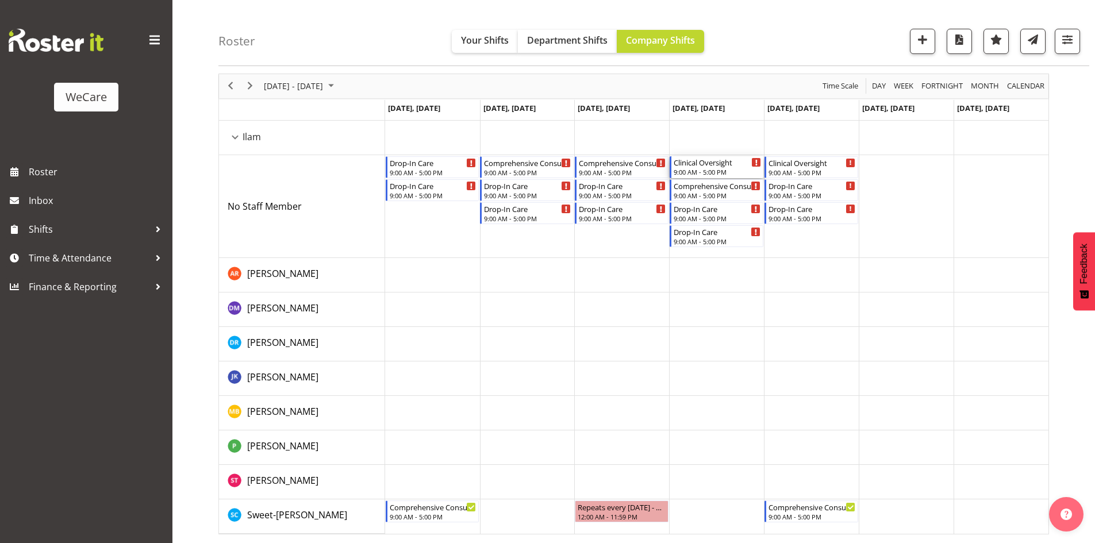
click at [716, 169] on div "9:00 AM - 5:00 PM" at bounding box center [716, 171] width 87 height 9
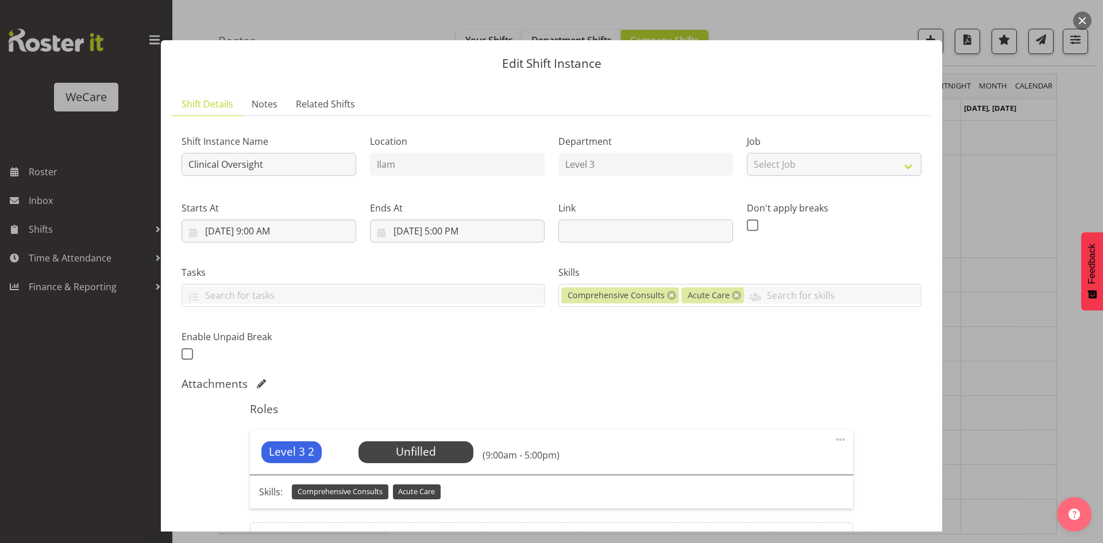
drag, startPoint x: 978, startPoint y: 321, endPoint x: 965, endPoint y: 270, distance: 52.3
click at [978, 321] on div at bounding box center [551, 271] width 1103 height 543
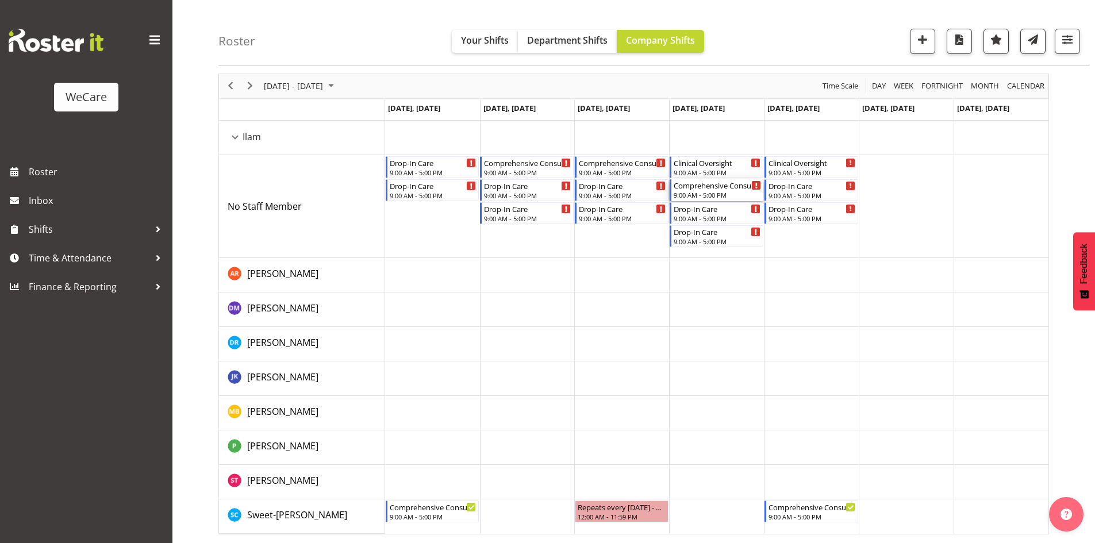
click at [726, 195] on div "9:00 AM - 5:00 PM" at bounding box center [716, 194] width 87 height 9
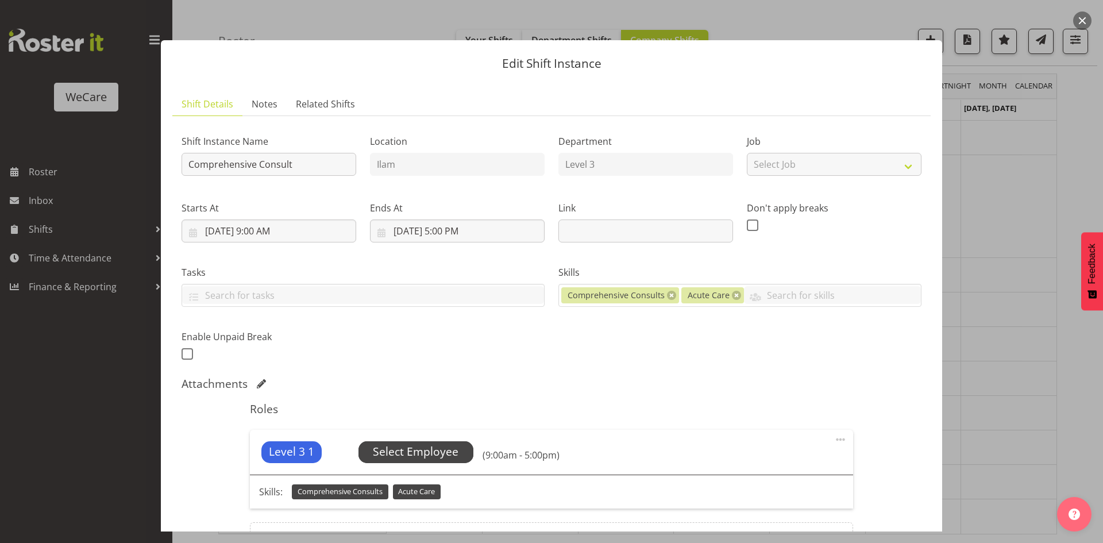
click at [442, 457] on span "Select Employee" at bounding box center [416, 452] width 86 height 17
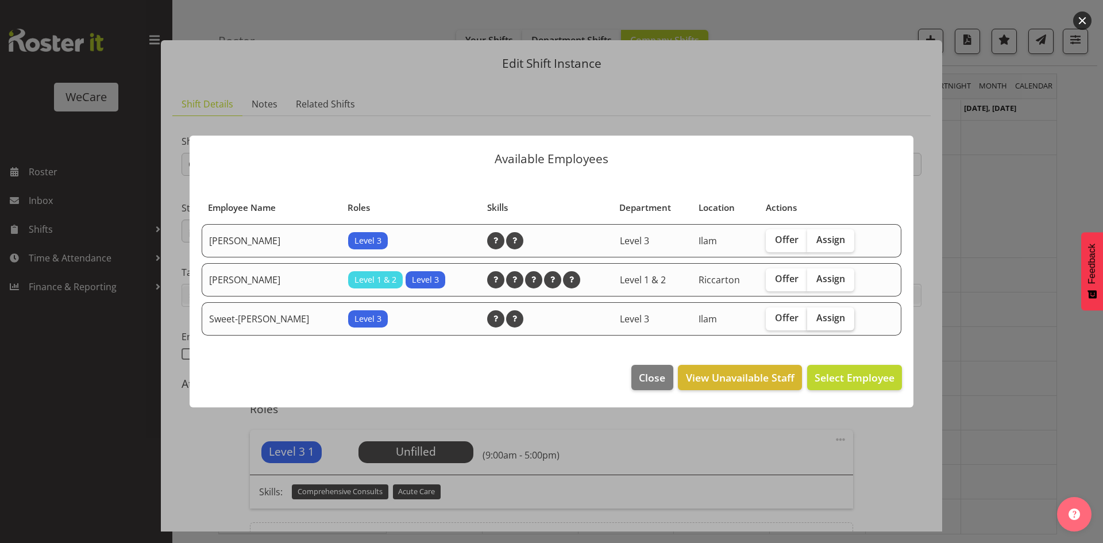
click at [818, 315] on span "Assign" at bounding box center [830, 317] width 29 height 11
click at [815, 315] on input "Assign" at bounding box center [810, 317] width 7 height 7
checkbox input "true"
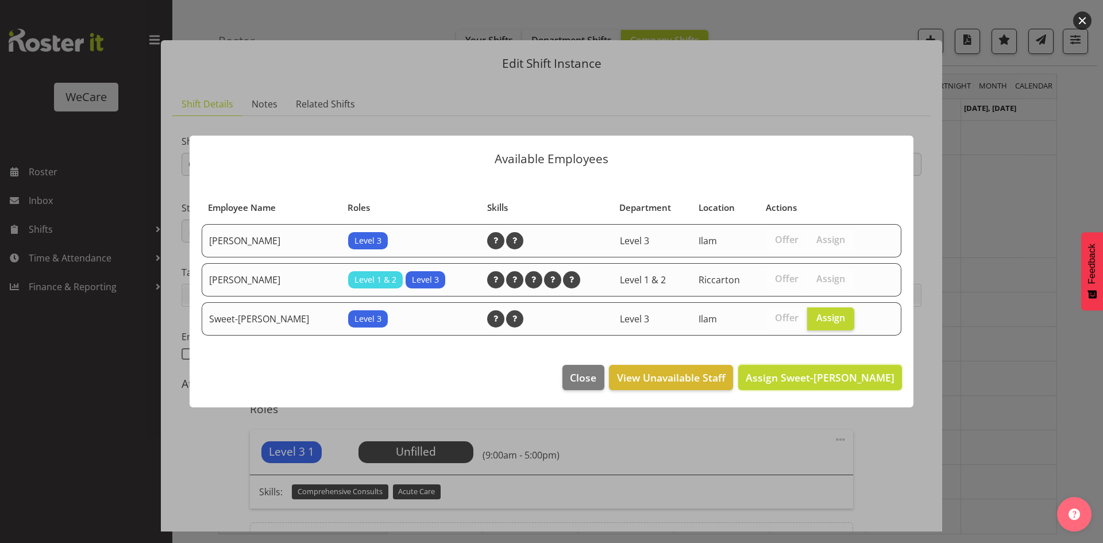
click at [839, 371] on span "Assign Sweet-[PERSON_NAME]" at bounding box center [820, 378] width 149 height 14
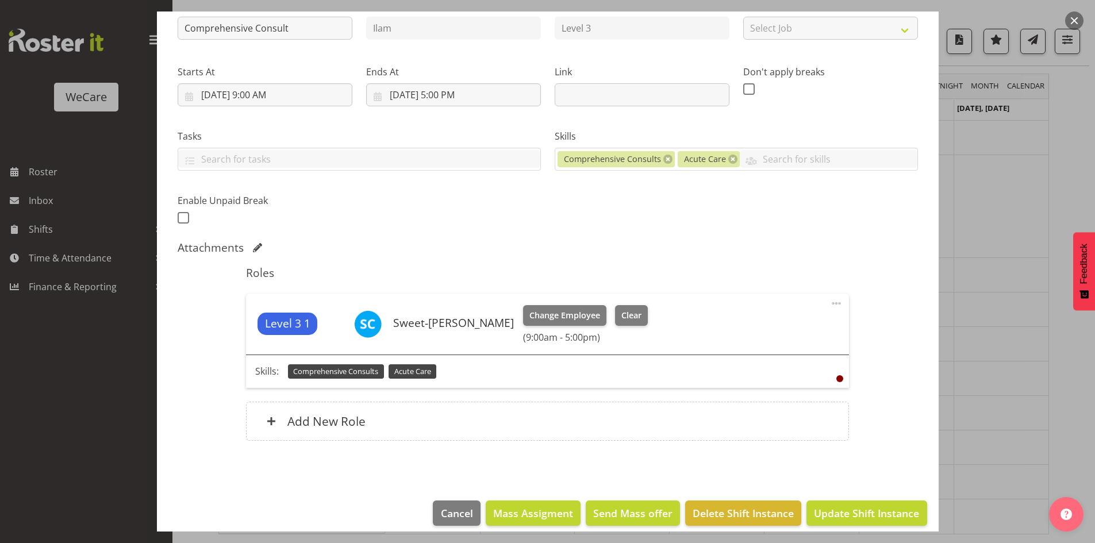
scroll to position [148, 0]
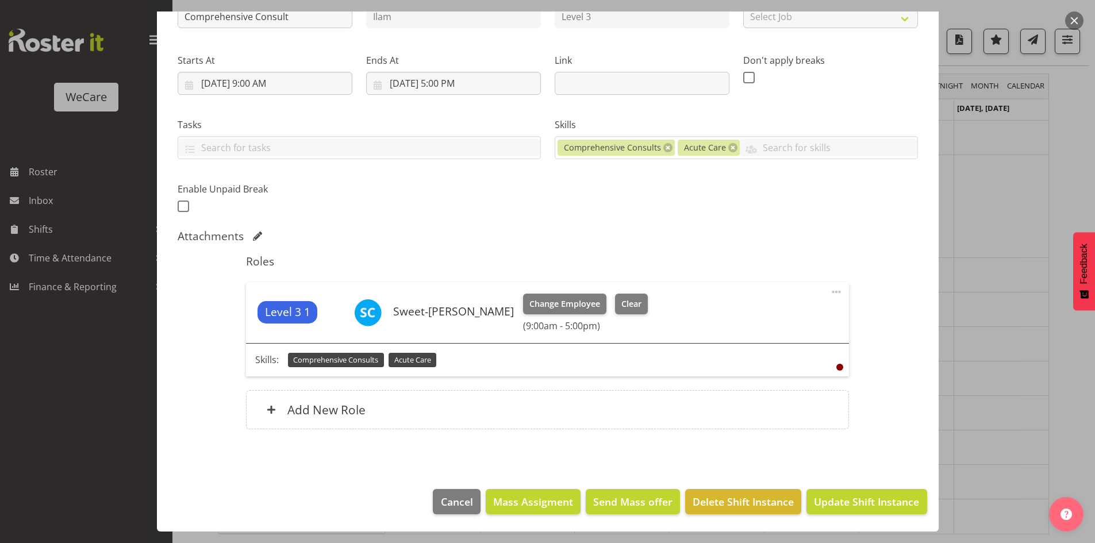
click at [839, 488] on footer "Cancel Mass Assigment Send Mass offer Delete Shift Instance Update Shift Instan…" at bounding box center [547, 504] width 781 height 54
click at [816, 510] on button "Update Shift Instance" at bounding box center [866, 501] width 120 height 25
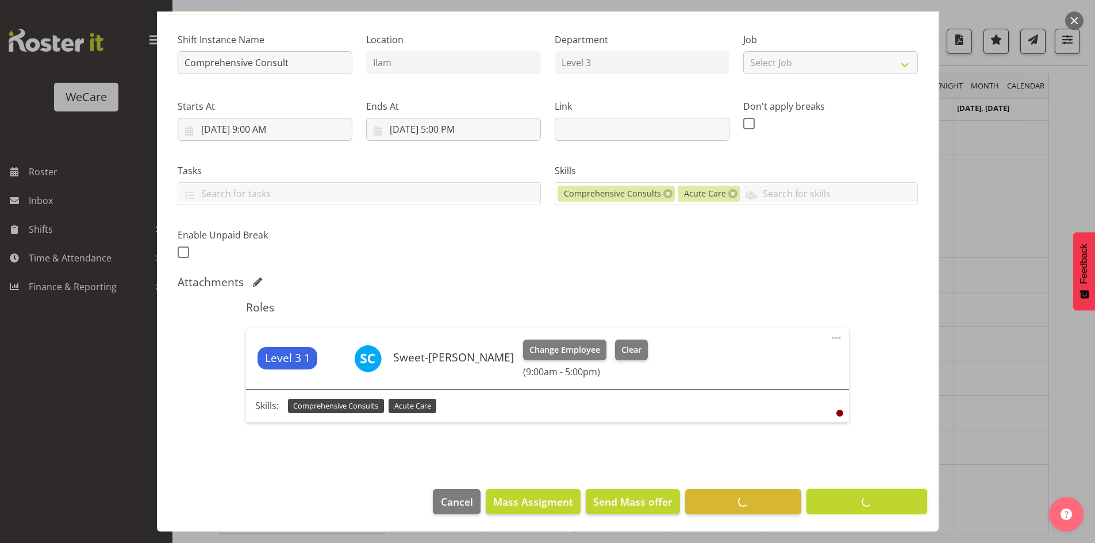
scroll to position [22, 0]
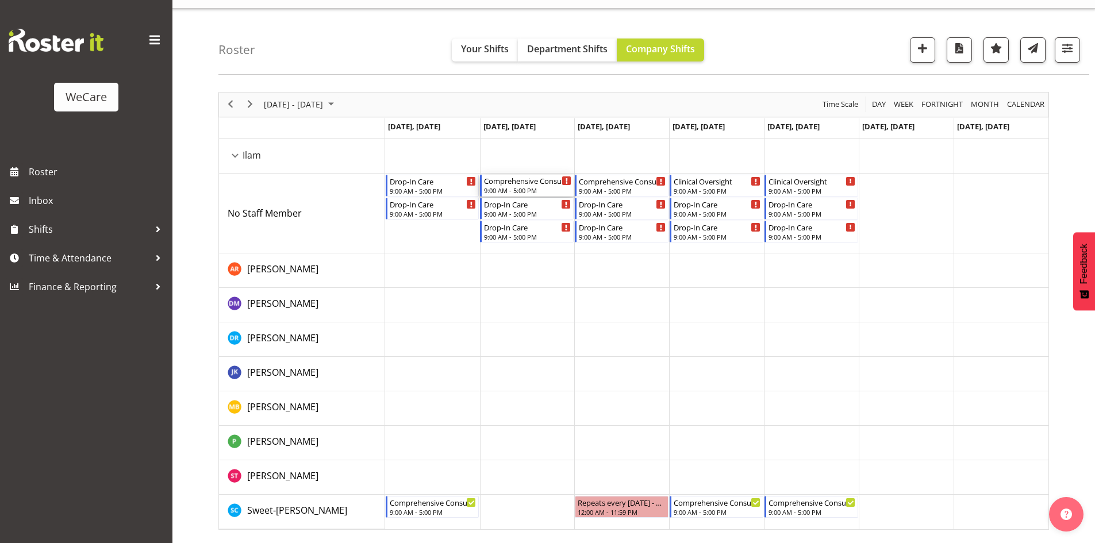
click at [508, 190] on div "9:00 AM - 5:00 PM" at bounding box center [527, 190] width 87 height 9
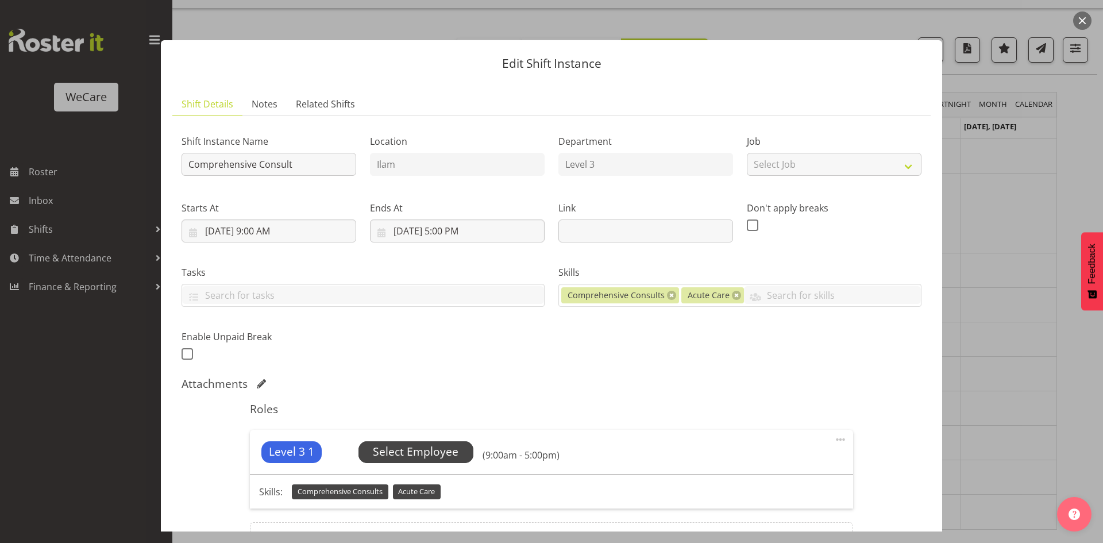
click at [391, 450] on span "Select Employee" at bounding box center [416, 452] width 86 height 17
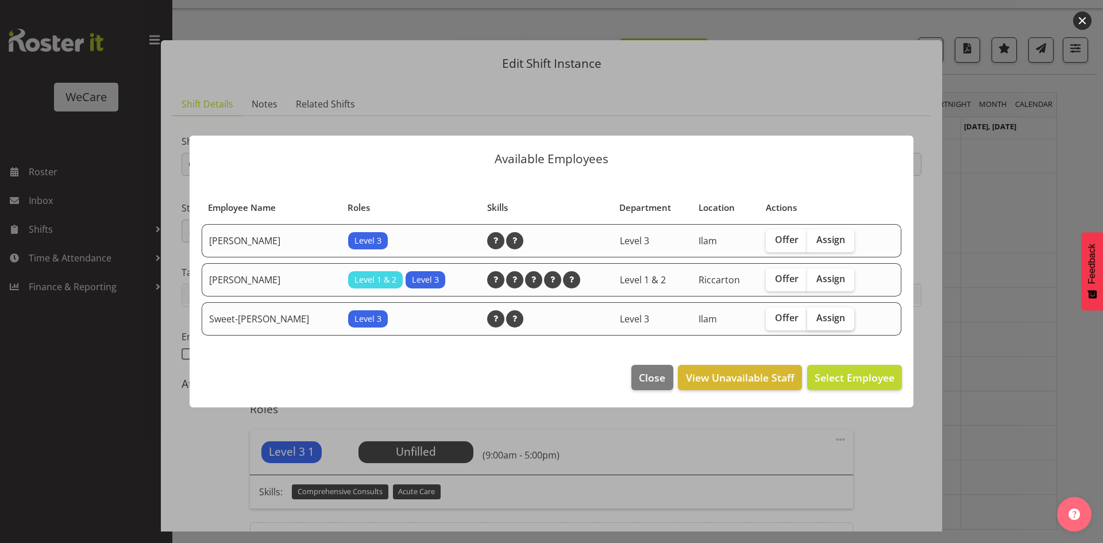
click at [833, 324] on label "Assign" at bounding box center [830, 318] width 47 height 23
click at [815, 322] on input "Assign" at bounding box center [810, 317] width 7 height 7
checkbox input "true"
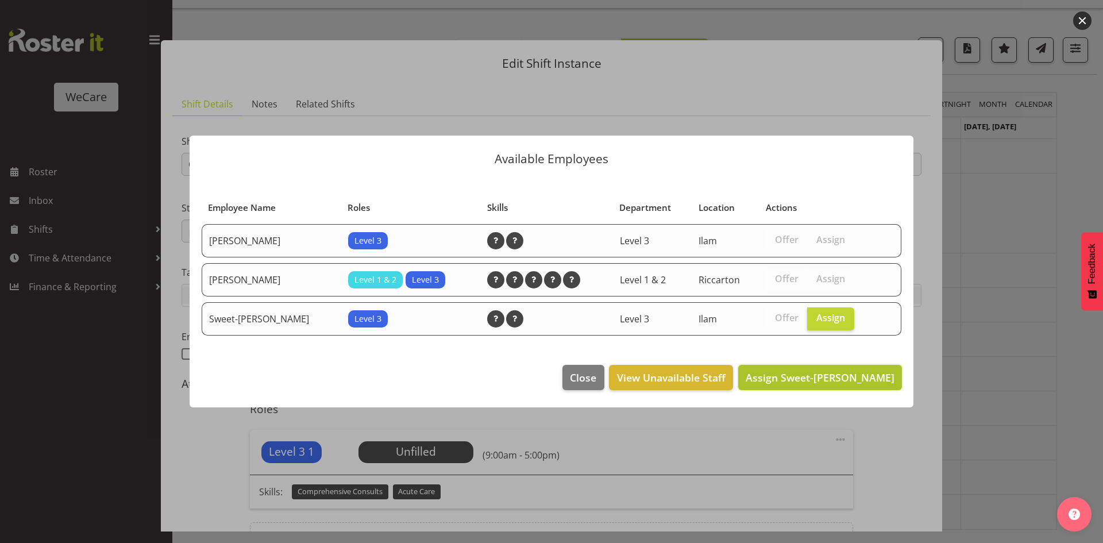
click at [834, 375] on span "Assign Sweet-Lin Chan" at bounding box center [820, 378] width 149 height 14
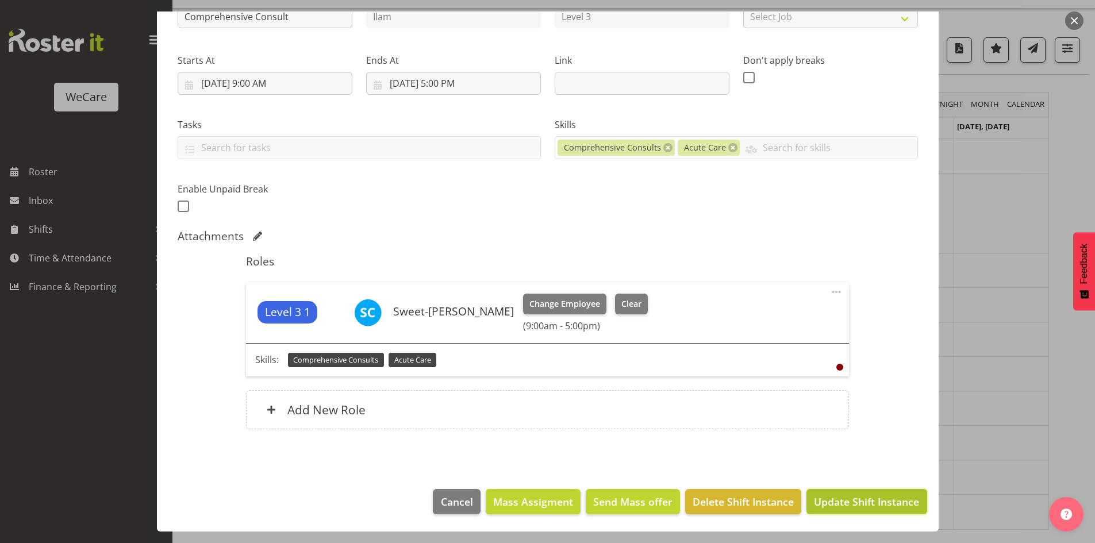
click at [888, 511] on button "Update Shift Instance" at bounding box center [866, 501] width 120 height 25
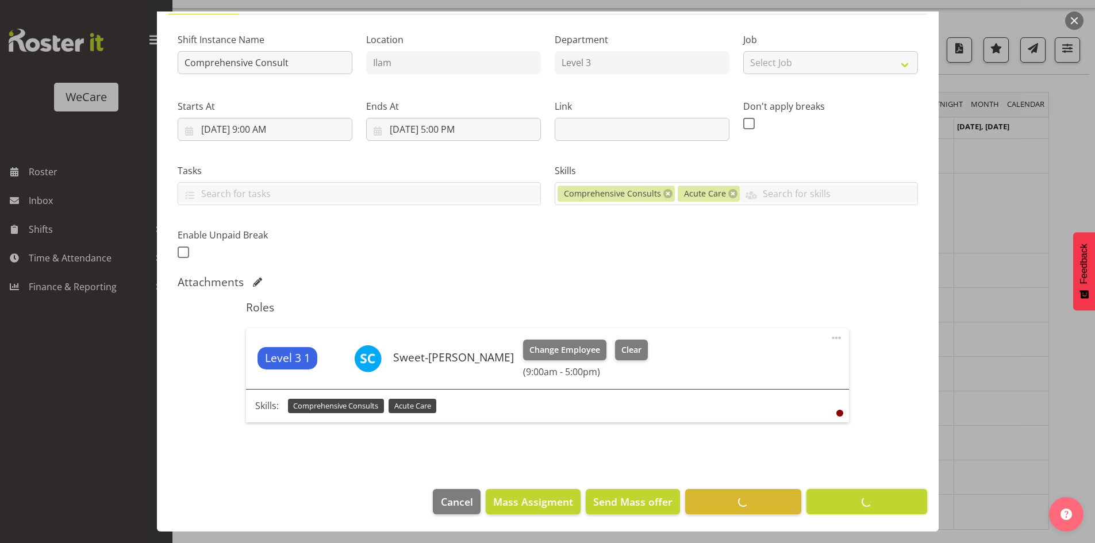
scroll to position [102, 0]
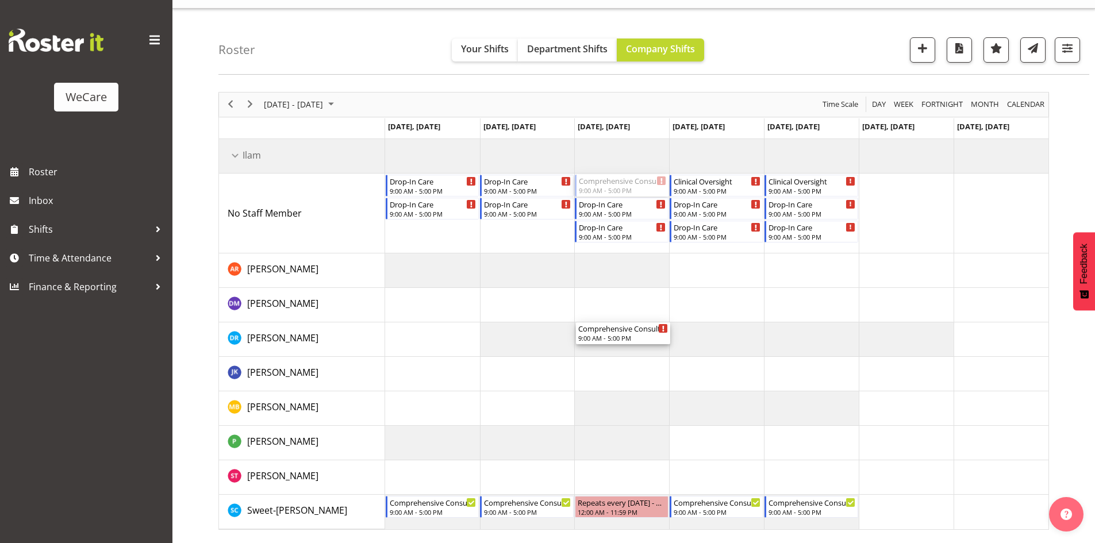
drag, startPoint x: 622, startPoint y: 189, endPoint x: 604, endPoint y: 367, distance: 178.5
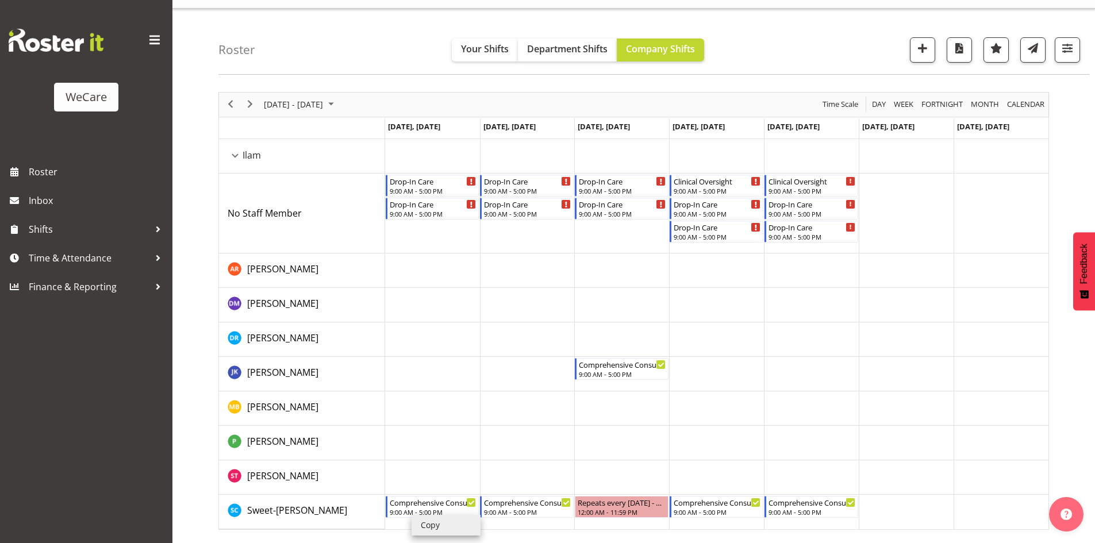
click at [433, 519] on li "Copy" at bounding box center [445, 525] width 69 height 21
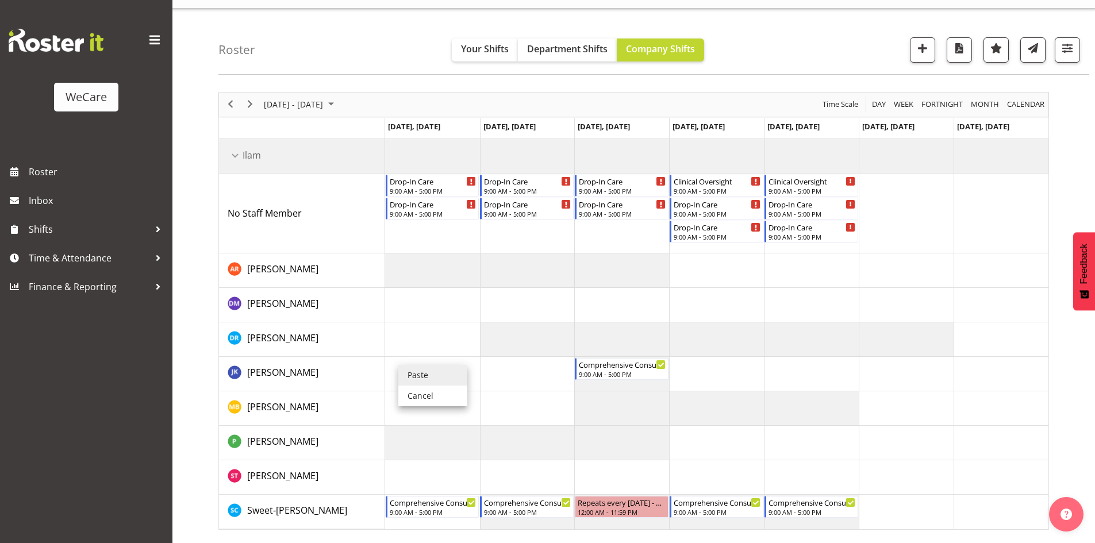
click at [429, 371] on li "Paste" at bounding box center [432, 375] width 69 height 21
drag, startPoint x: 716, startPoint y: 178, endPoint x: 727, endPoint y: 359, distance: 181.3
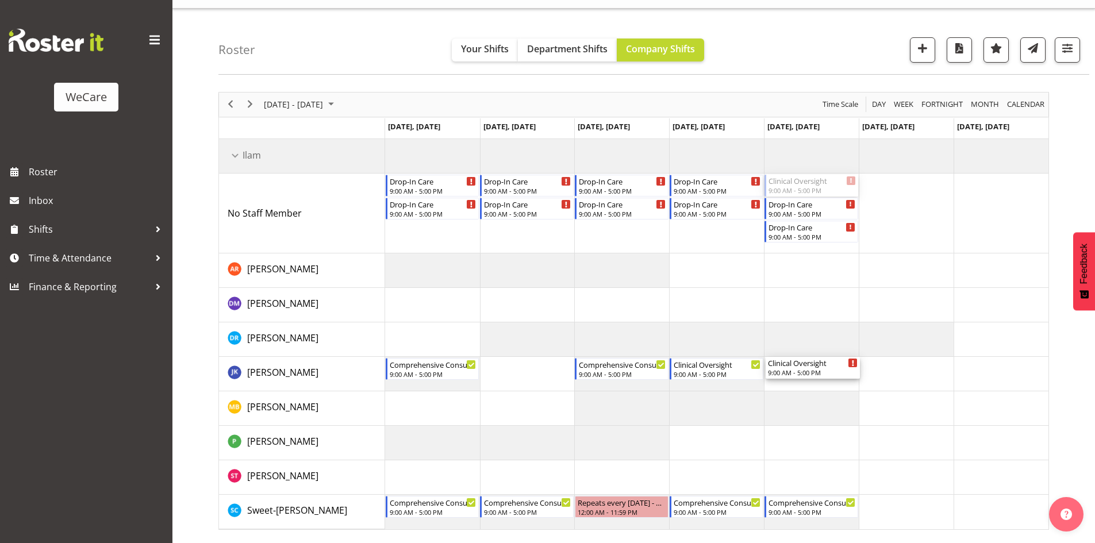
drag, startPoint x: 817, startPoint y: 177, endPoint x: 809, endPoint y: 366, distance: 189.2
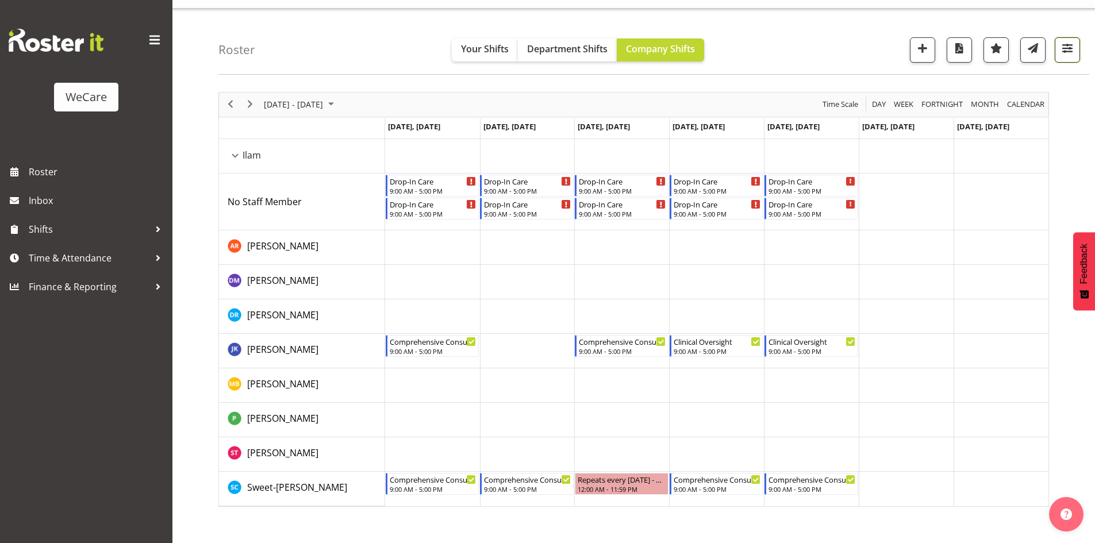
click at [1058, 51] on button "button" at bounding box center [1066, 49] width 25 height 25
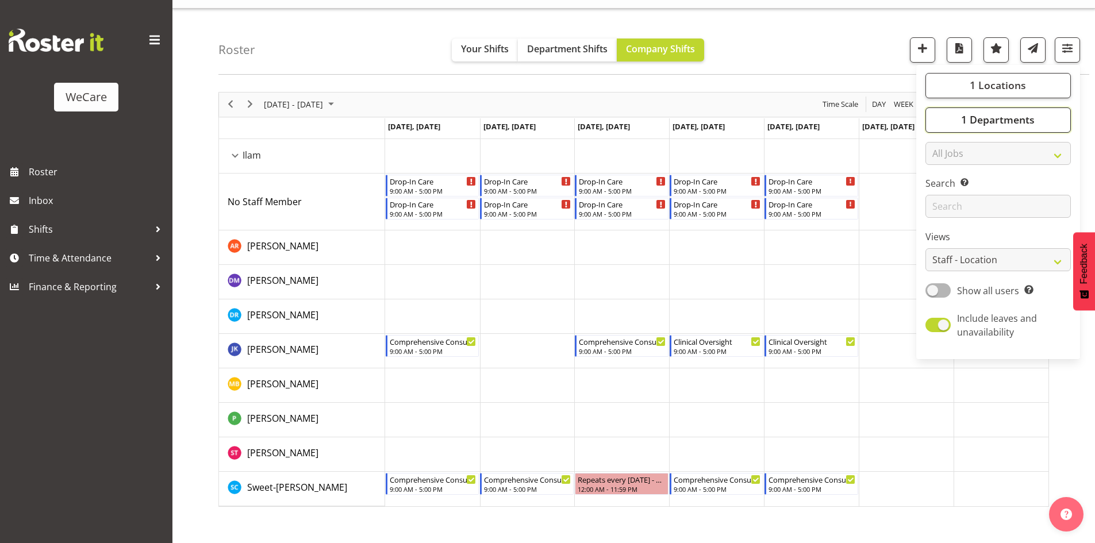
click at [1005, 122] on span "1 Departments" at bounding box center [998, 120] width 74 height 14
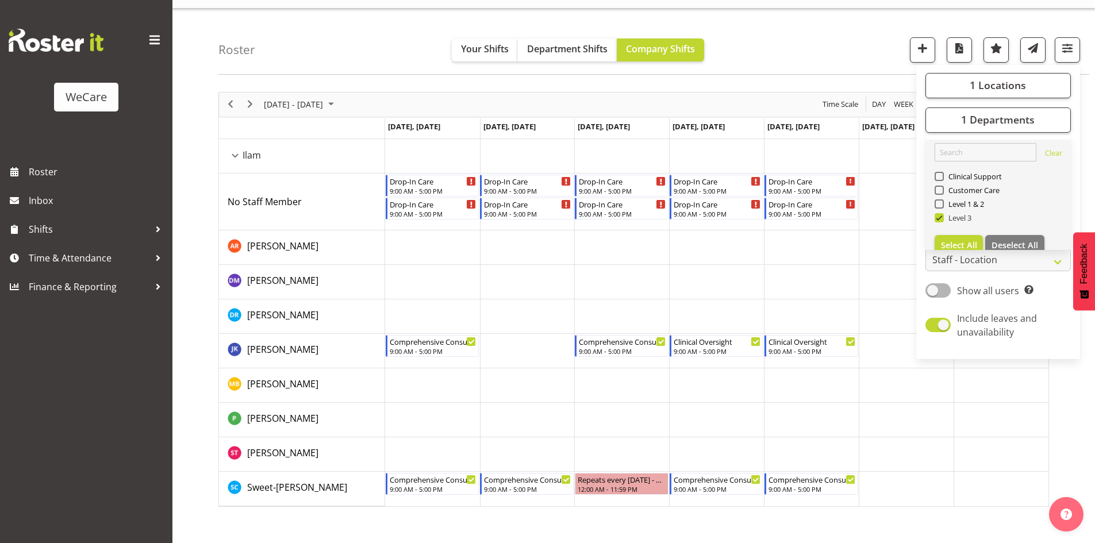
click at [970, 219] on span "Level 3" at bounding box center [957, 217] width 28 height 9
click at [942, 219] on input "Level 3" at bounding box center [937, 217] width 7 height 7
checkbox input "false"
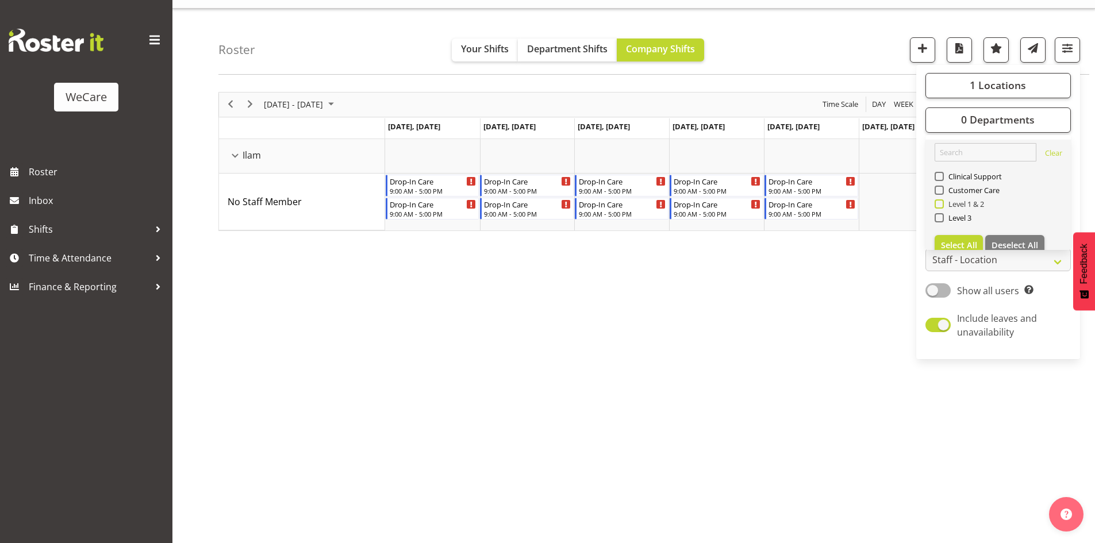
click at [968, 205] on span "Level 1 & 2" at bounding box center [963, 203] width 41 height 9
click at [942, 205] on input "Level 1 & 2" at bounding box center [937, 203] width 7 height 7
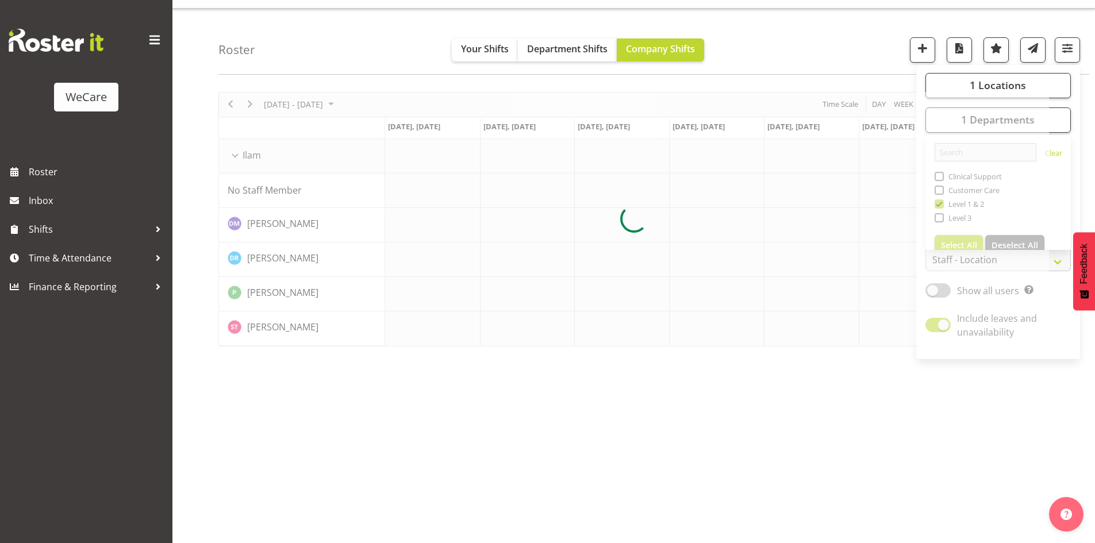
click at [846, 60] on div "Roster Your Shifts Department Shifts Company Shifts 1 Locations Clear Business …" at bounding box center [653, 42] width 870 height 66
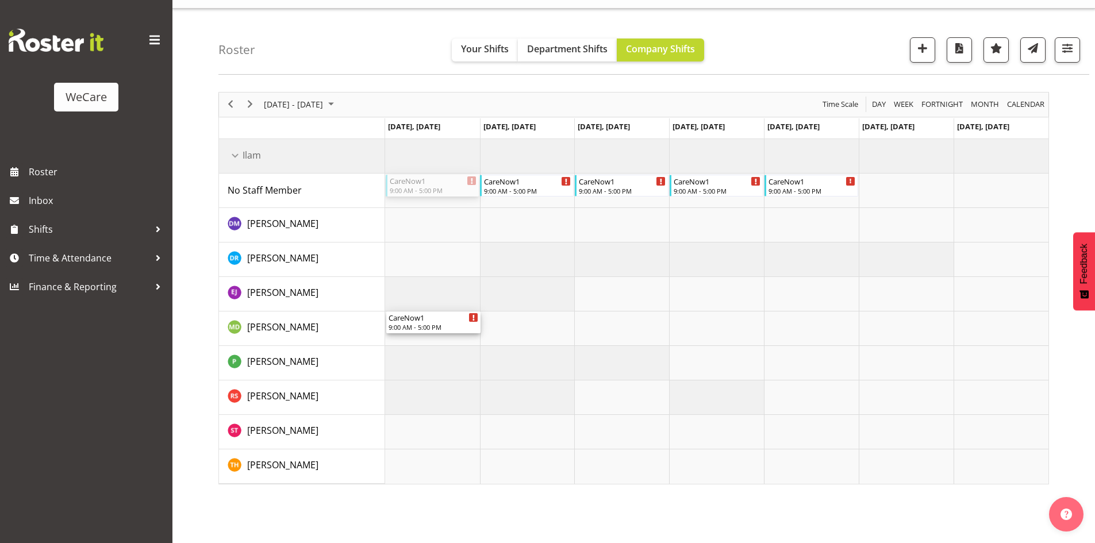
drag, startPoint x: 442, startPoint y: 186, endPoint x: 436, endPoint y: 322, distance: 136.3
drag, startPoint x: 521, startPoint y: 179, endPoint x: 525, endPoint y: 436, distance: 256.3
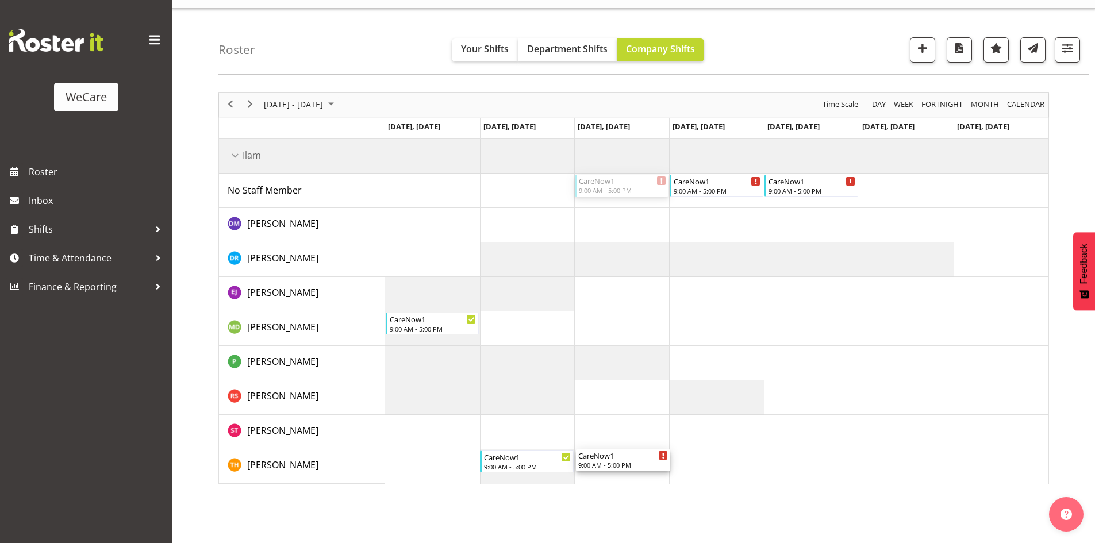
drag, startPoint x: 632, startPoint y: 188, endPoint x: 618, endPoint y: 454, distance: 265.8
drag, startPoint x: 741, startPoint y: 180, endPoint x: 725, endPoint y: 426, distance: 247.0
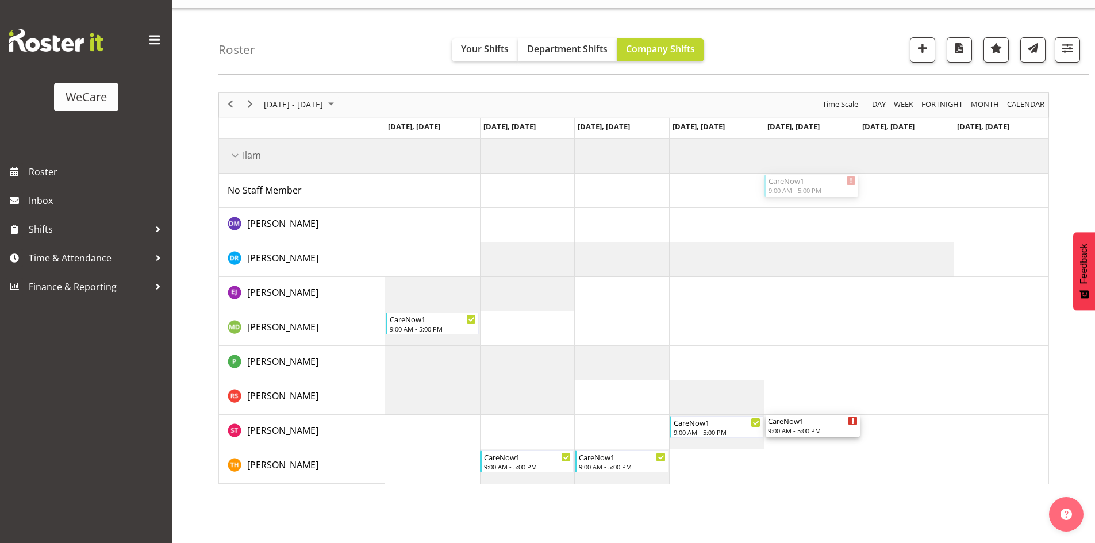
drag, startPoint x: 805, startPoint y: 194, endPoint x: 826, endPoint y: 421, distance: 228.5
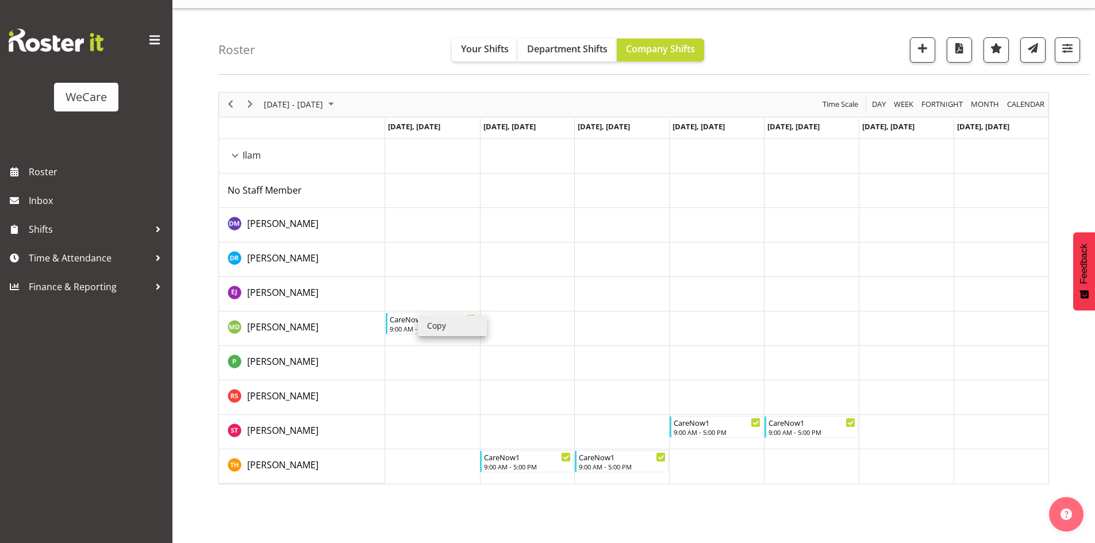
click at [438, 326] on li "Copy" at bounding box center [452, 325] width 69 height 21
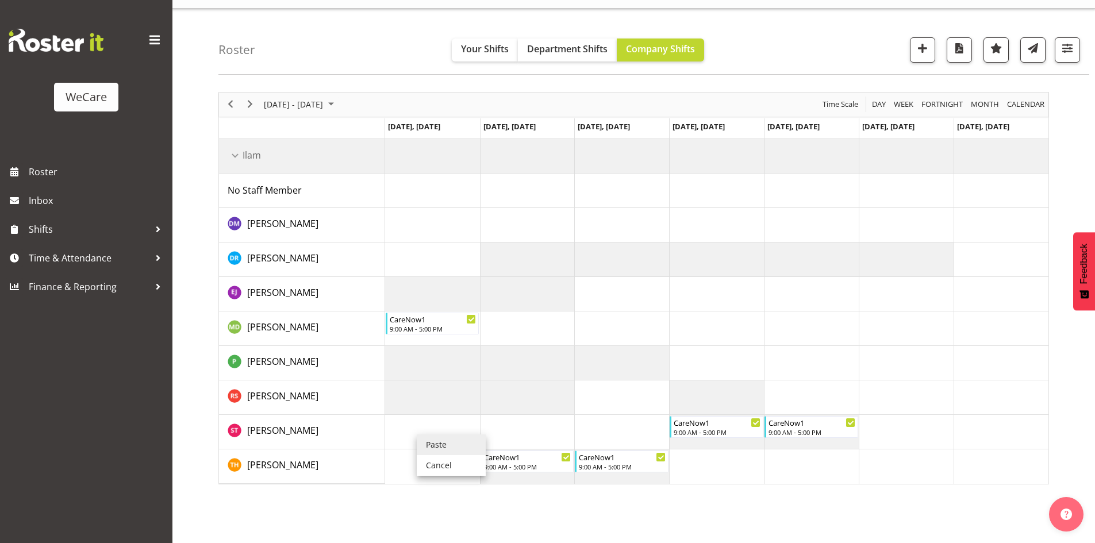
click at [437, 450] on li "Paste" at bounding box center [451, 444] width 69 height 21
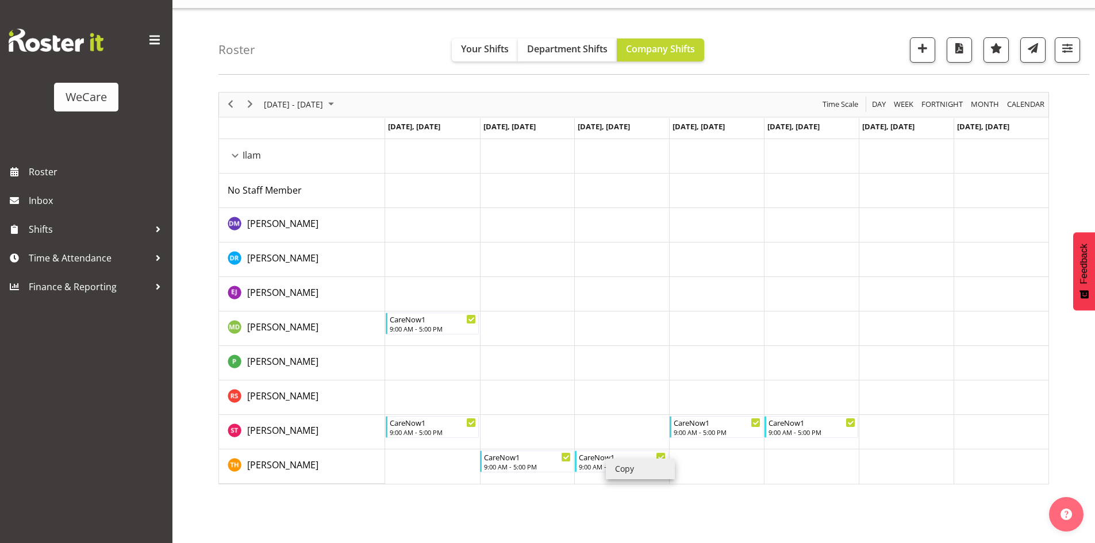
click at [621, 463] on li "Copy" at bounding box center [640, 468] width 69 height 21
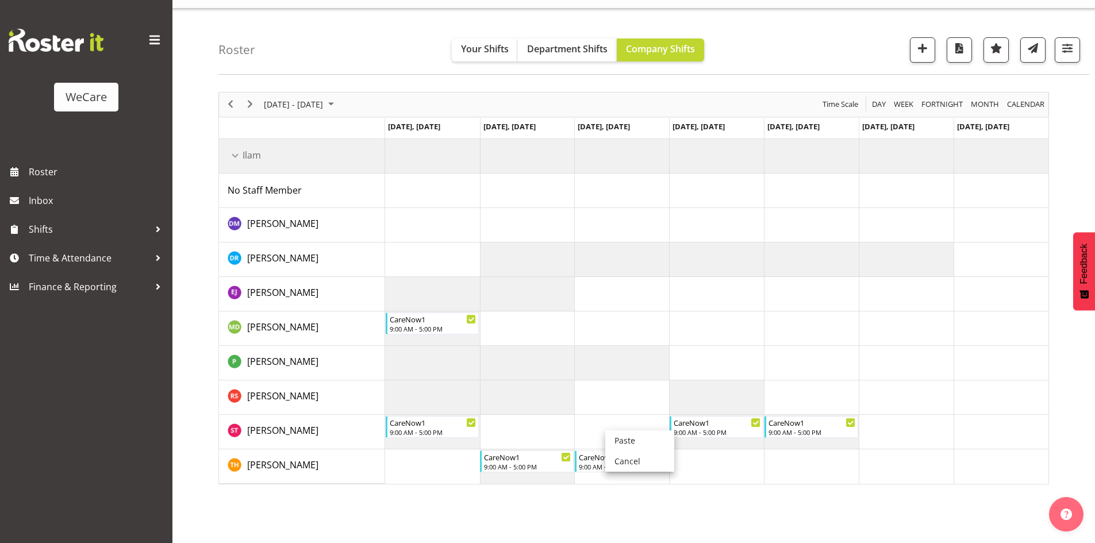
click at [615, 430] on td "Timeline Week of November 24, 2025" at bounding box center [621, 432] width 95 height 34
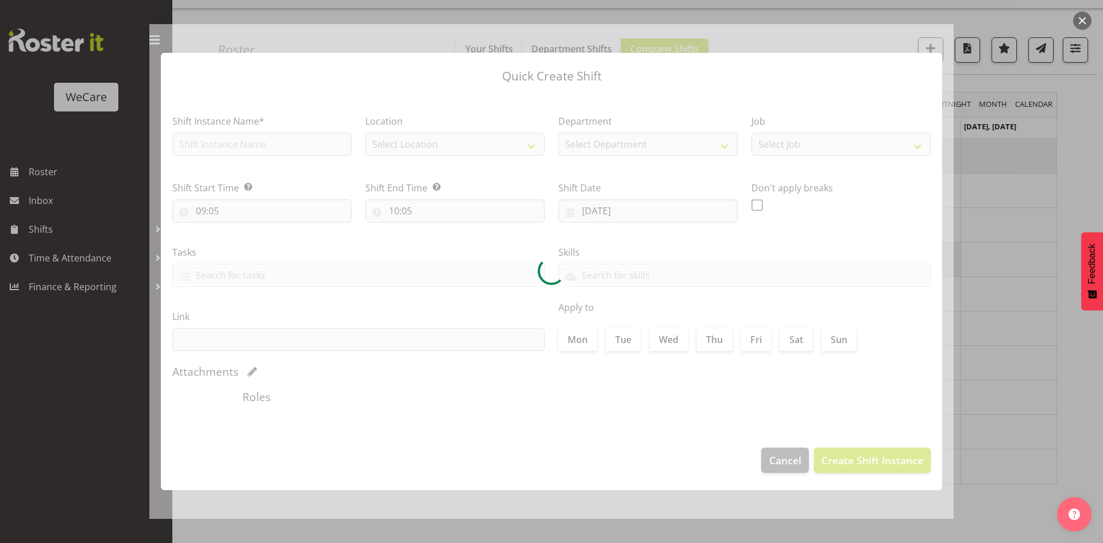
click at [1017, 379] on div at bounding box center [551, 271] width 1103 height 543
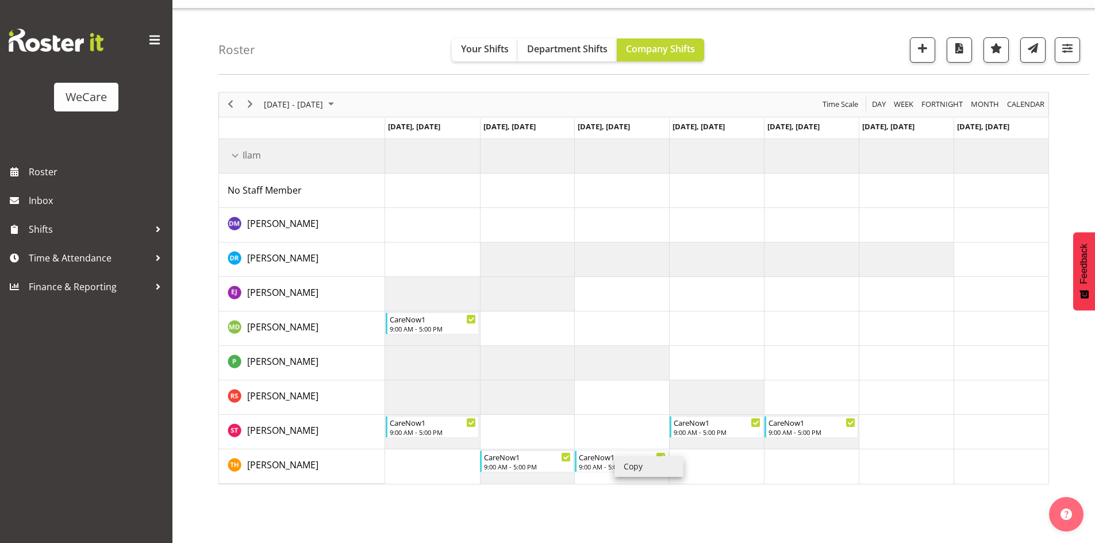
click at [621, 459] on li "Copy" at bounding box center [648, 466] width 69 height 21
click at [625, 438] on li "Paste" at bounding box center [641, 441] width 69 height 21
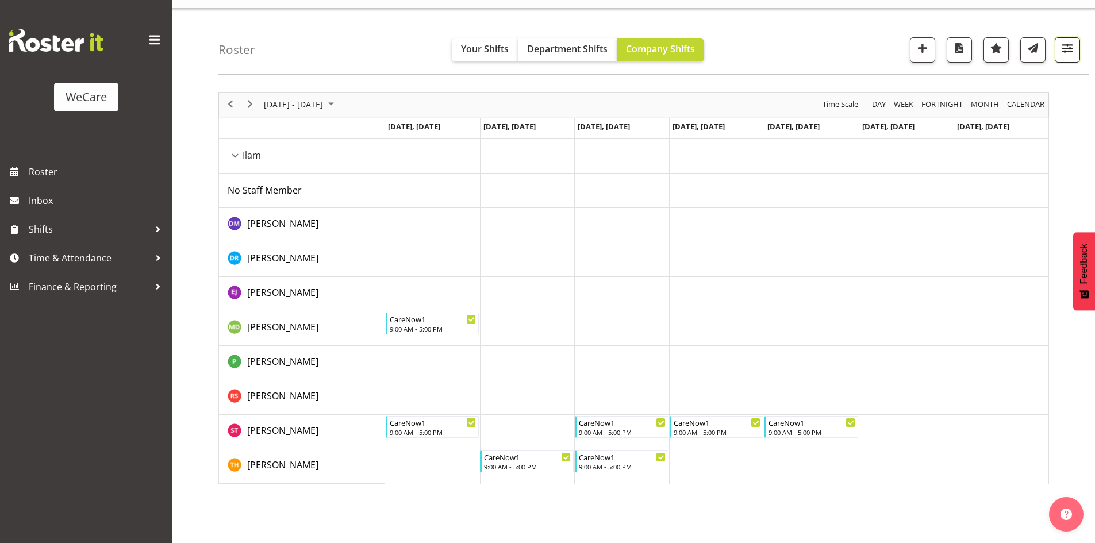
click at [1057, 51] on button "button" at bounding box center [1066, 49] width 25 height 25
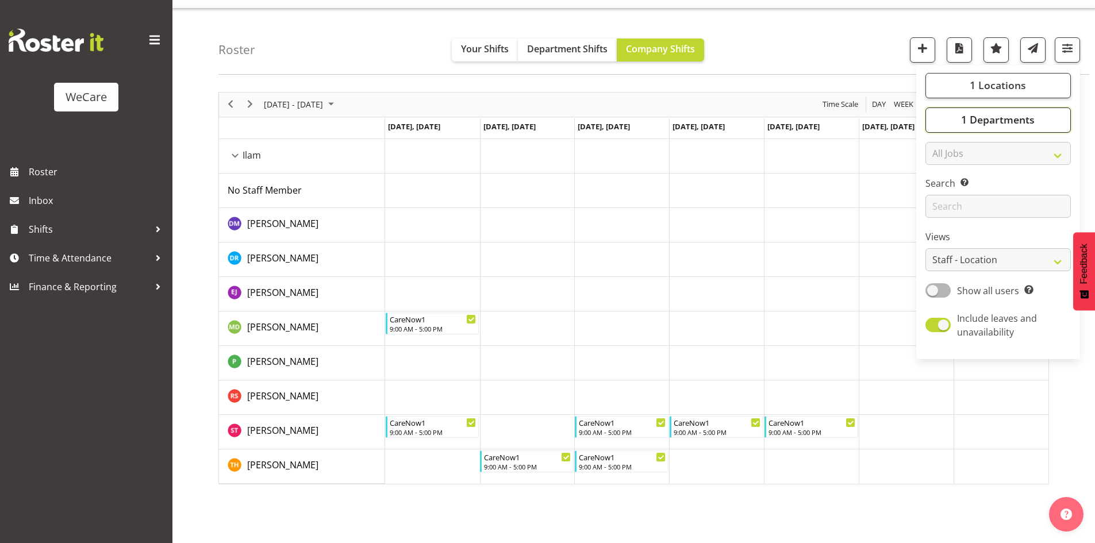
click at [1022, 115] on span "1 Departments" at bounding box center [998, 120] width 74 height 14
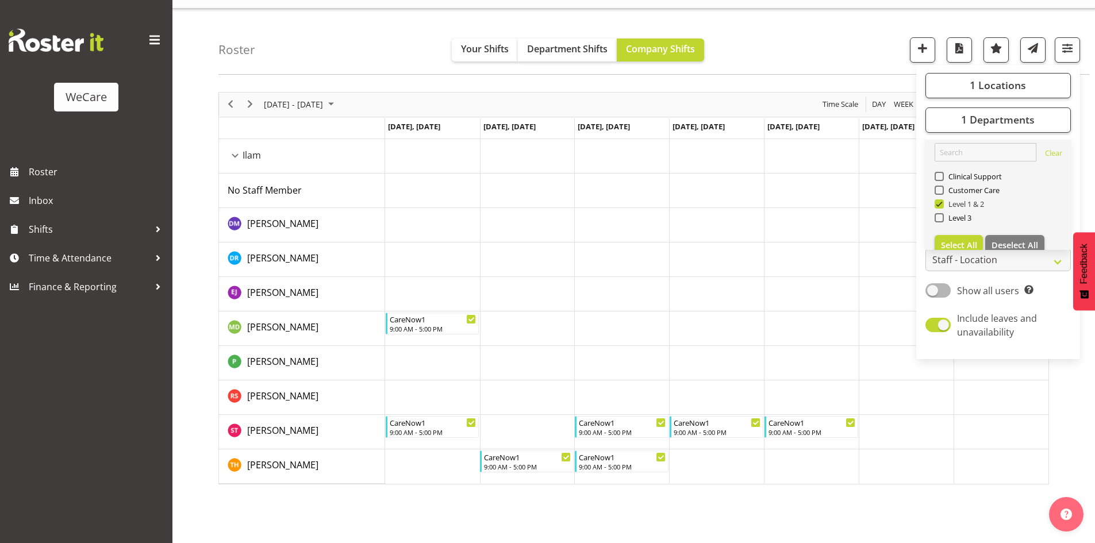
click at [954, 199] on span "Level 1 & 2" at bounding box center [963, 203] width 41 height 9
click at [942, 200] on input "Level 1 & 2" at bounding box center [937, 203] width 7 height 7
checkbox input "false"
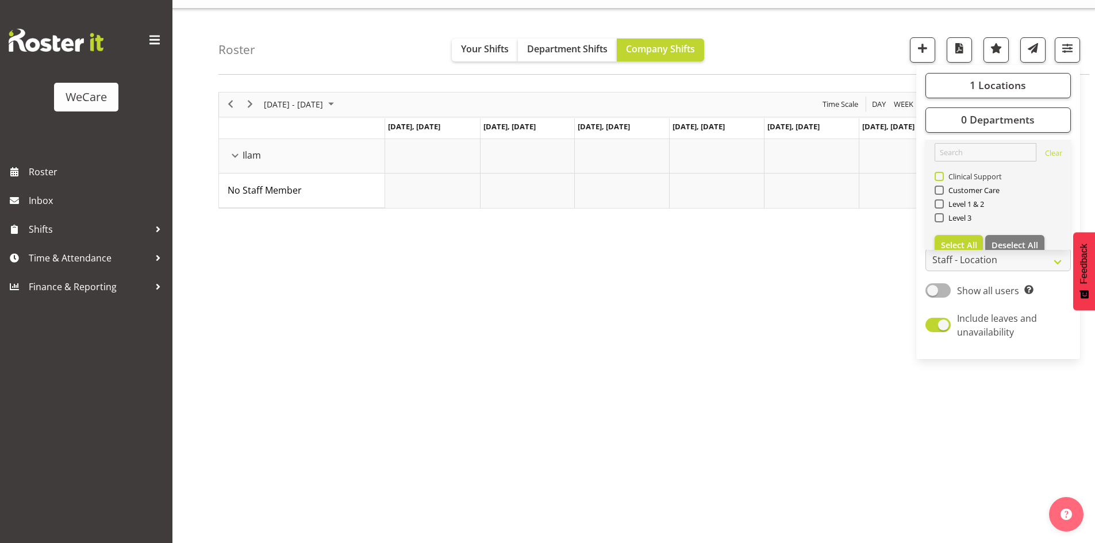
click at [959, 179] on span "Clinical Support" at bounding box center [972, 176] width 59 height 9
click at [942, 179] on input "Clinical Support" at bounding box center [937, 175] width 7 height 7
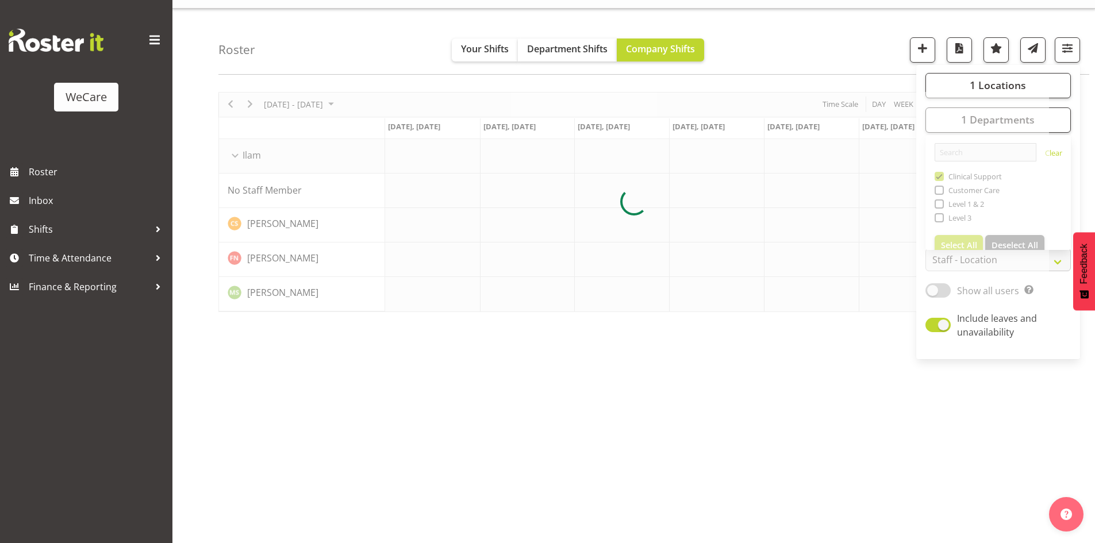
click at [504, 426] on div "November 24 - 30, 2025 Today Day Week Fortnight Month calendar Month Agenda Tim…" at bounding box center [656, 313] width 876 height 460
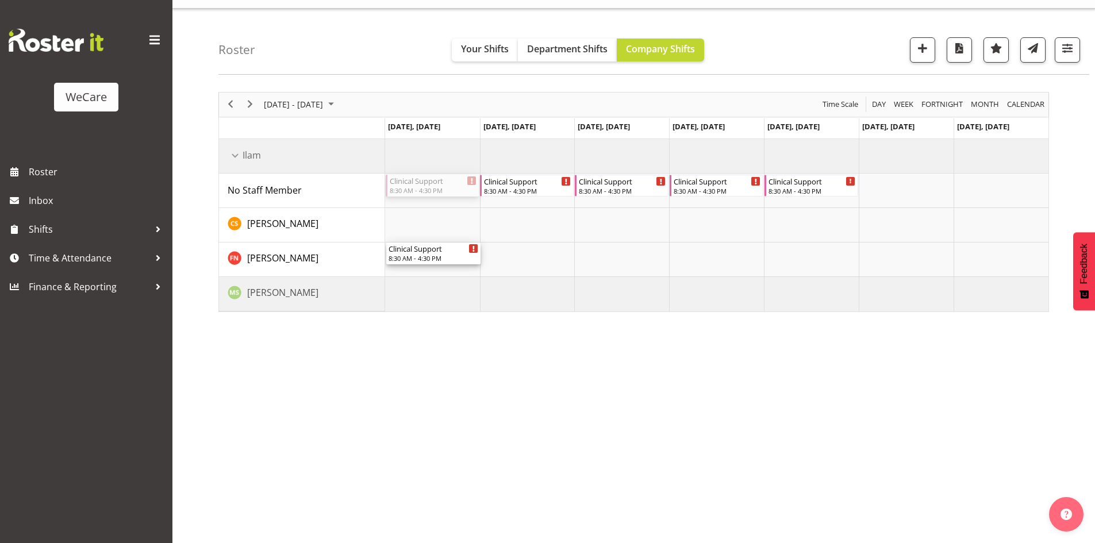
drag, startPoint x: 434, startPoint y: 186, endPoint x: 440, endPoint y: 246, distance: 60.1
drag, startPoint x: 541, startPoint y: 184, endPoint x: 542, endPoint y: 248, distance: 63.8
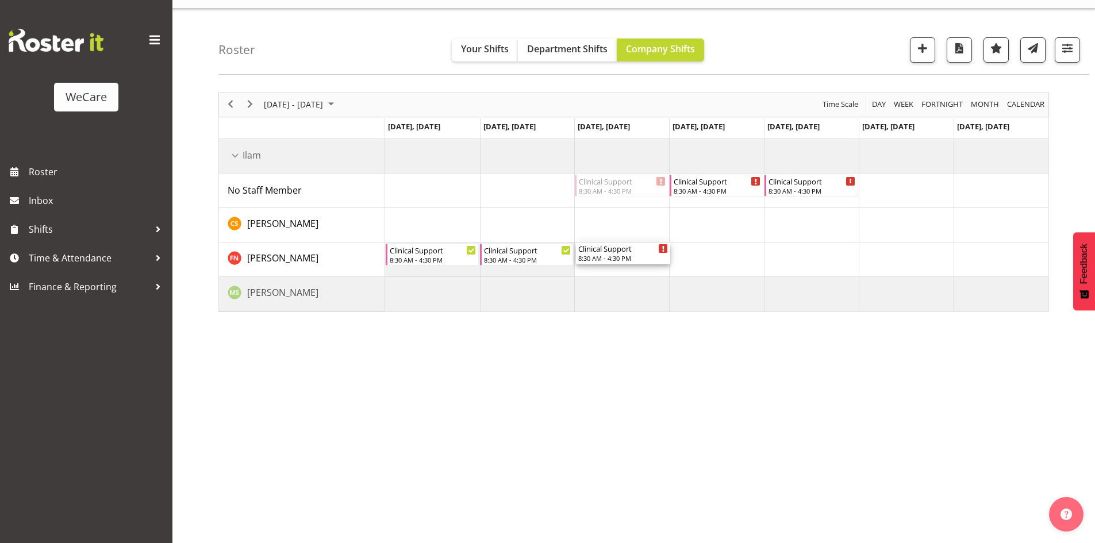
click at [610, 270] on div "Clinical Support 8:30 AM - 4:30 PM Clinical Support 8:30 AM - 4:30 PM Clinical …" at bounding box center [716, 225] width 663 height 172
drag, startPoint x: 823, startPoint y: 190, endPoint x: 826, endPoint y: 242, distance: 52.4
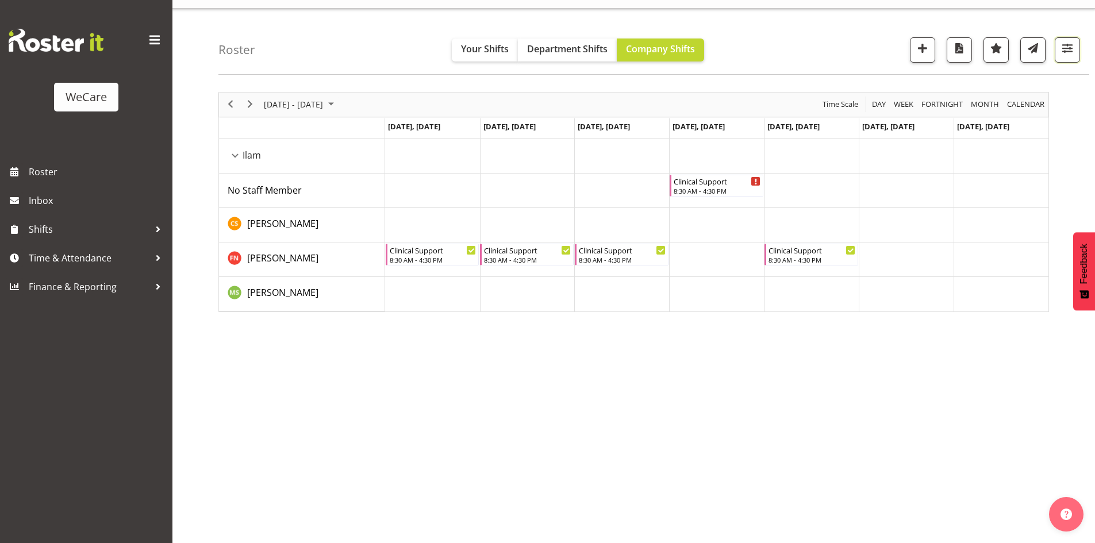
drag, startPoint x: 1074, startPoint y: 39, endPoint x: 1065, endPoint y: 105, distance: 66.2
click at [1075, 39] on button "button" at bounding box center [1066, 49] width 25 height 25
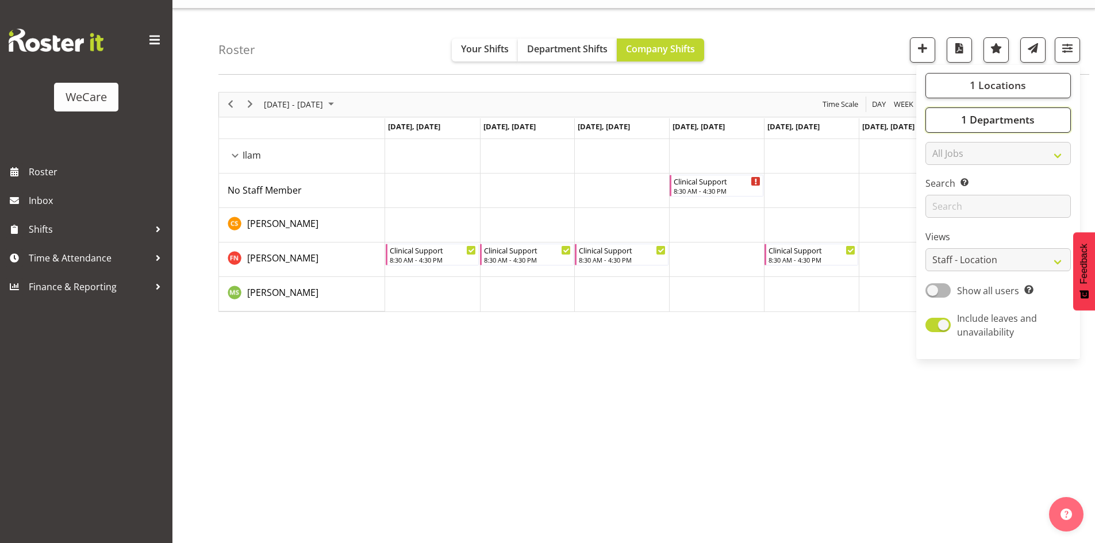
click at [1029, 109] on button "1 Departments" at bounding box center [997, 119] width 145 height 25
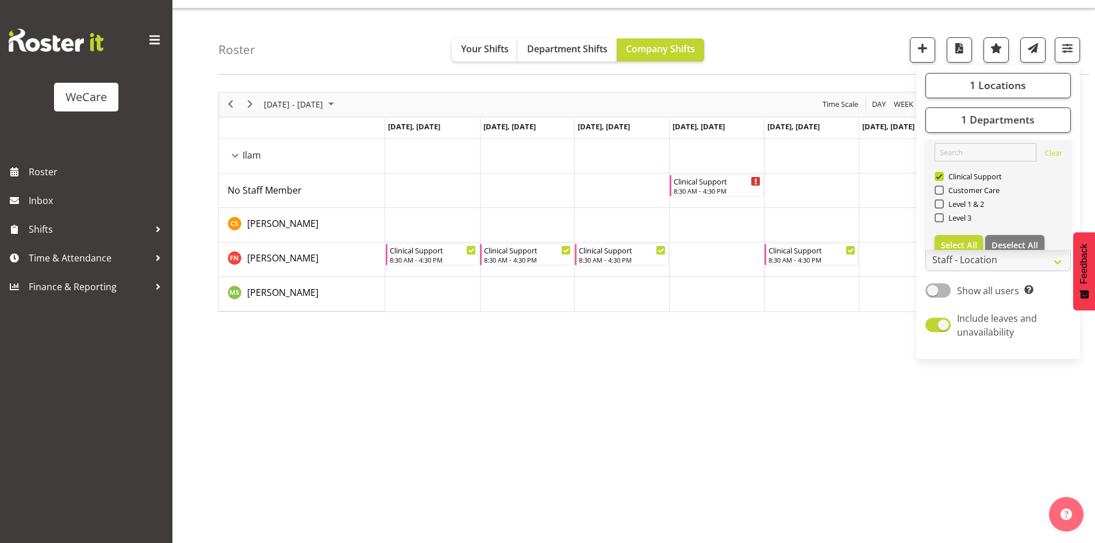
click at [958, 179] on span "Clinical Support" at bounding box center [972, 176] width 59 height 9
click at [942, 179] on input "Clinical Support" at bounding box center [937, 175] width 7 height 7
checkbox input "false"
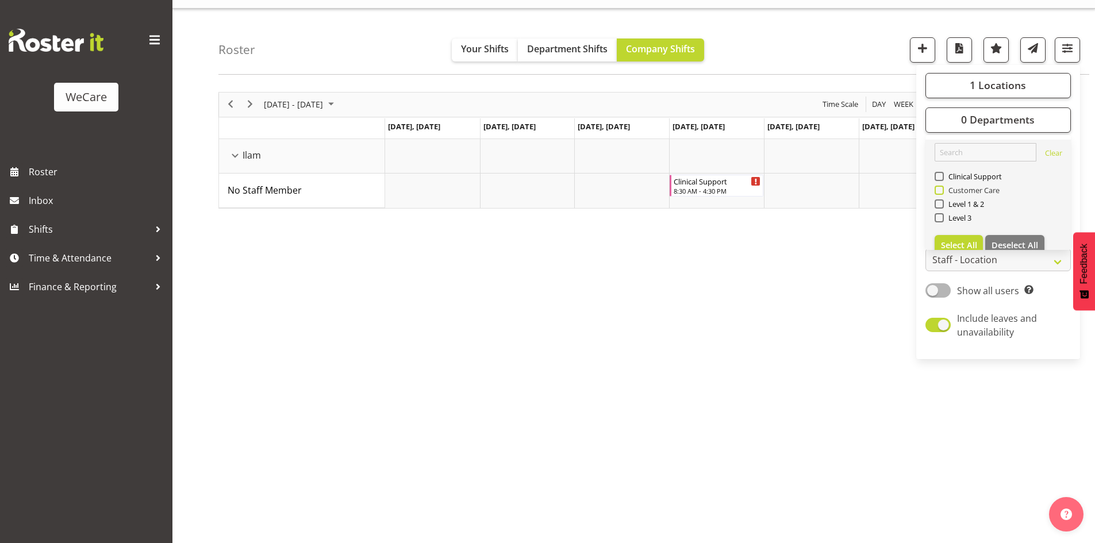
click at [959, 188] on span "Customer Care" at bounding box center [971, 190] width 56 height 9
click at [942, 188] on input "Customer Care" at bounding box center [937, 189] width 7 height 7
checkbox input "true"
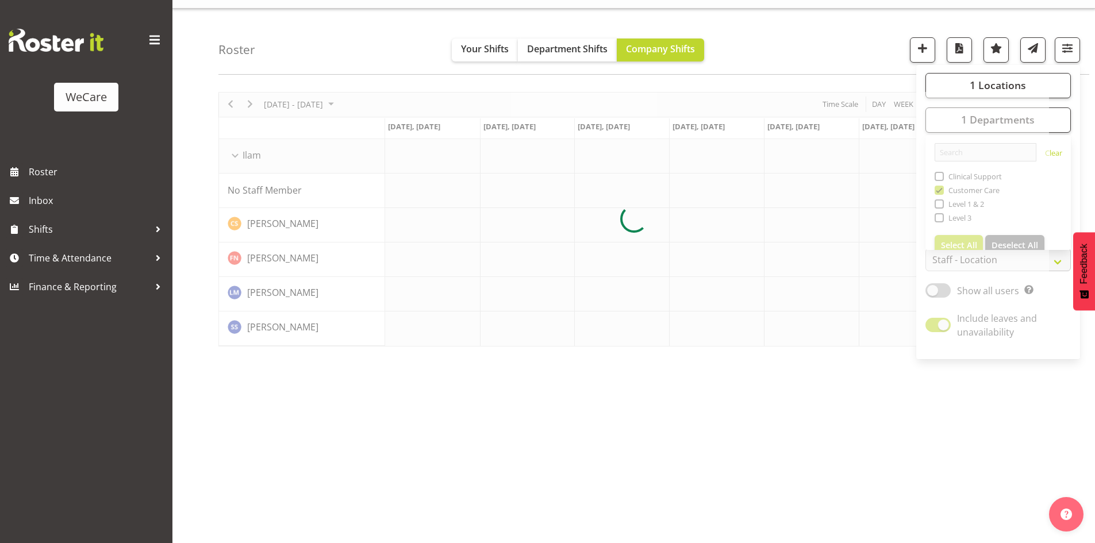
drag, startPoint x: 770, startPoint y: 34, endPoint x: 772, endPoint y: 28, distance: 6.7
click at [772, 34] on div "Roster Your Shifts Department Shifts Company Shifts 1 Locations Clear Business …" at bounding box center [653, 42] width 870 height 66
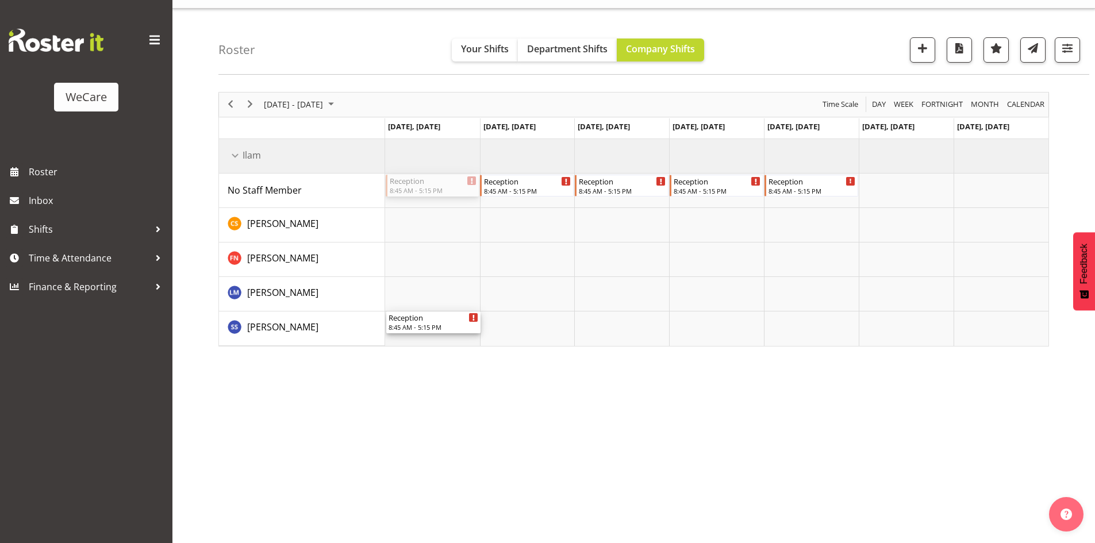
drag, startPoint x: 415, startPoint y: 192, endPoint x: 406, endPoint y: 332, distance: 139.9
drag, startPoint x: 533, startPoint y: 184, endPoint x: 537, endPoint y: 321, distance: 136.2
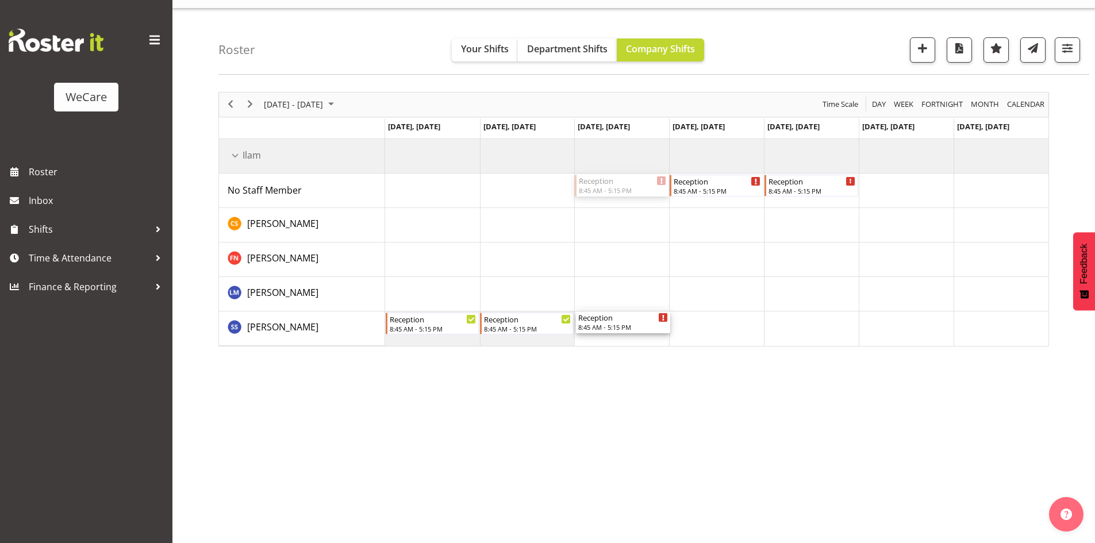
drag, startPoint x: 576, startPoint y: 180, endPoint x: 627, endPoint y: 322, distance: 150.8
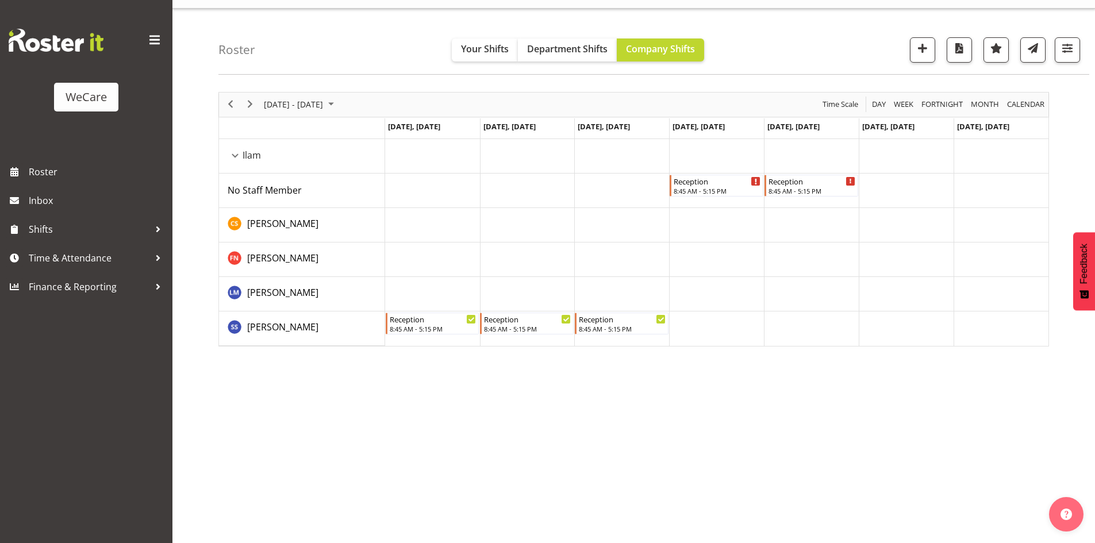
drag, startPoint x: 728, startPoint y: 171, endPoint x: 747, endPoint y: 252, distance: 83.2
click at [747, 252] on tbody "Timeline Week of November 24, 2025" at bounding box center [716, 242] width 663 height 207
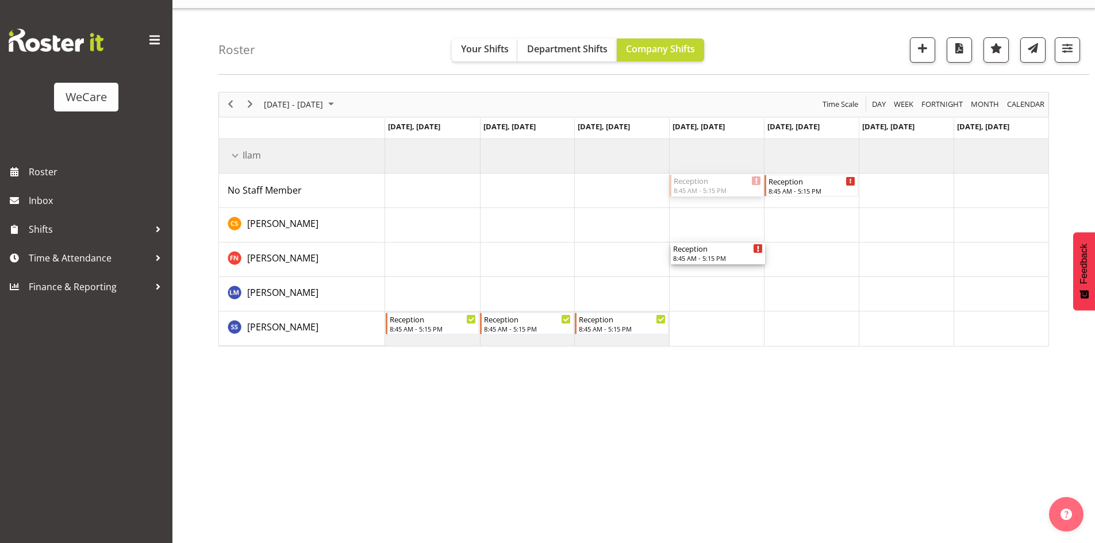
drag, startPoint x: 693, startPoint y: 178, endPoint x: 719, endPoint y: 268, distance: 93.8
click at [719, 268] on div "Reception 8:45 AM - 5:15 PM Reception 8:45 AM - 5:15 PM Reception 8:45 AM - 5:1…" at bounding box center [716, 242] width 663 height 207
drag, startPoint x: 827, startPoint y: 182, endPoint x: 818, endPoint y: 302, distance: 120.4
click at [818, 302] on div "Reception 8:45 AM - 5:15 PM Reception 8:45 AM - 5:15 PM Reception 8:45 AM - 5:1…" at bounding box center [716, 242] width 663 height 207
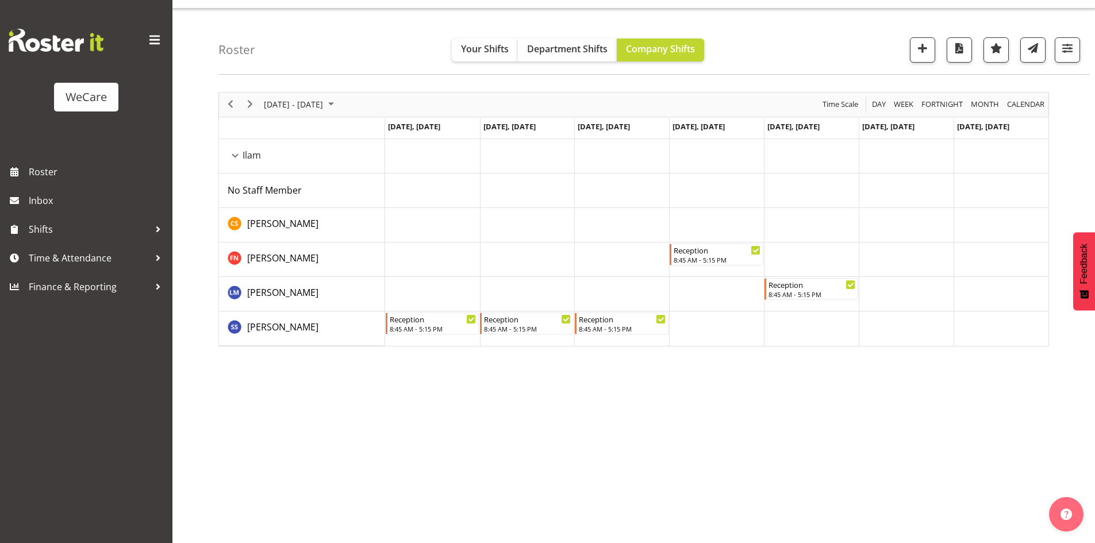
click at [1081, 43] on div "Roster Your Shifts Department Shifts Company Shifts 1 Locations Clear Business …" at bounding box center [653, 42] width 870 height 66
drag, startPoint x: 1072, startPoint y: 56, endPoint x: 1062, endPoint y: 86, distance: 32.0
click at [1071, 56] on span "button" at bounding box center [1066, 48] width 15 height 15
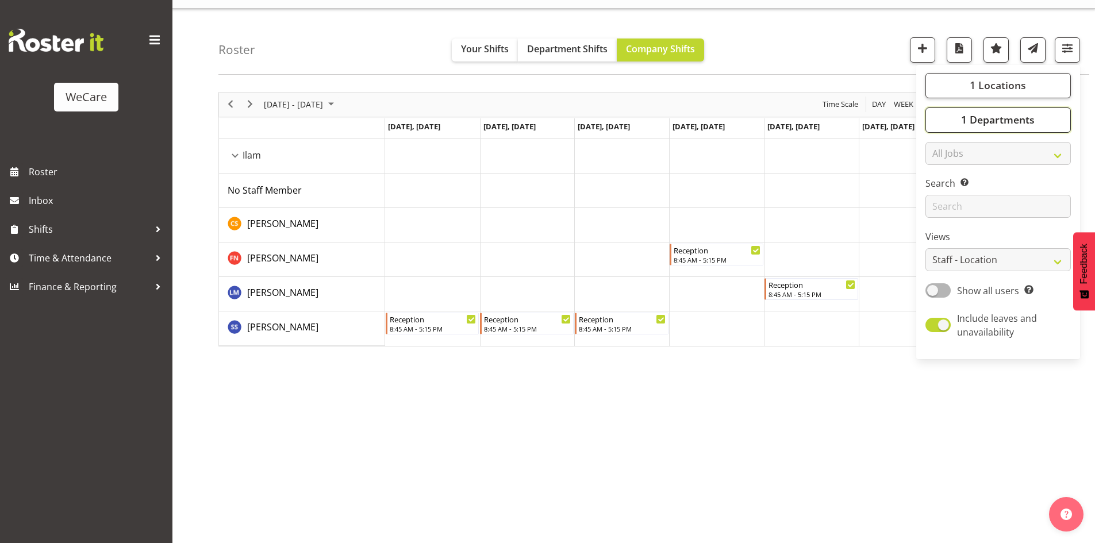
click at [1020, 117] on span "1 Departments" at bounding box center [998, 120] width 74 height 14
click at [989, 97] on button "1 Locations" at bounding box center [997, 85] width 145 height 25
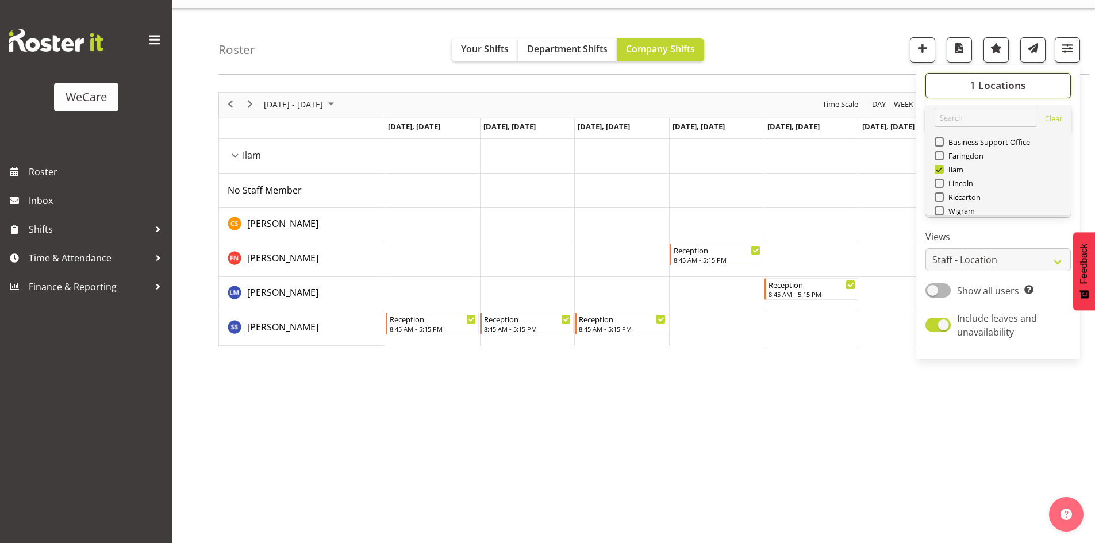
scroll to position [41, 0]
drag, startPoint x: 1018, startPoint y: 196, endPoint x: 964, endPoint y: 176, distance: 57.6
click at [1017, 195] on span "Deselect All" at bounding box center [1014, 196] width 47 height 11
checkbox input "false"
click at [953, 156] on span "Riccarton" at bounding box center [961, 155] width 37 height 9
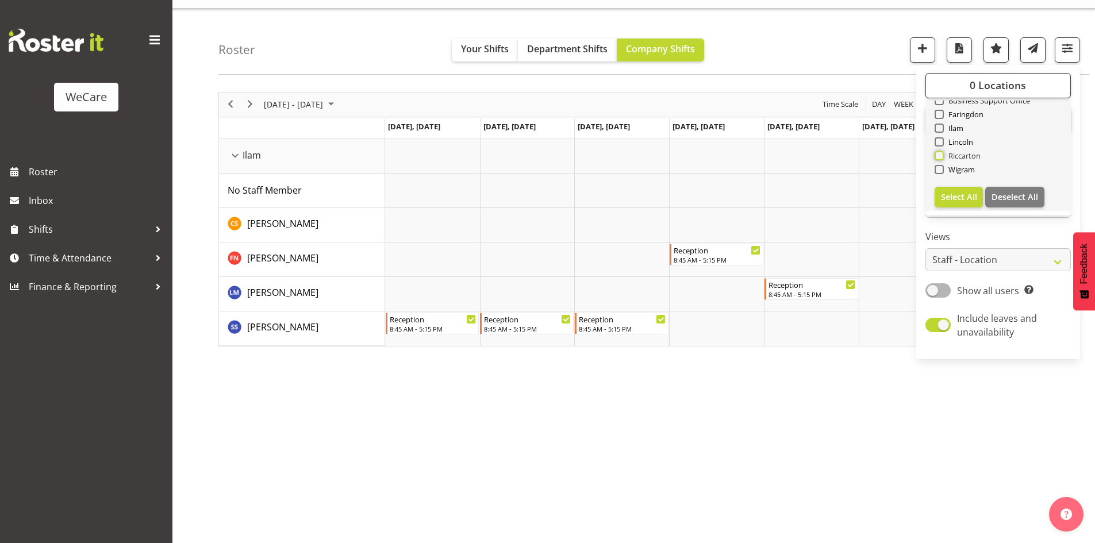
click at [942, 156] on input "Riccarton" at bounding box center [937, 155] width 7 height 7
checkbox input "true"
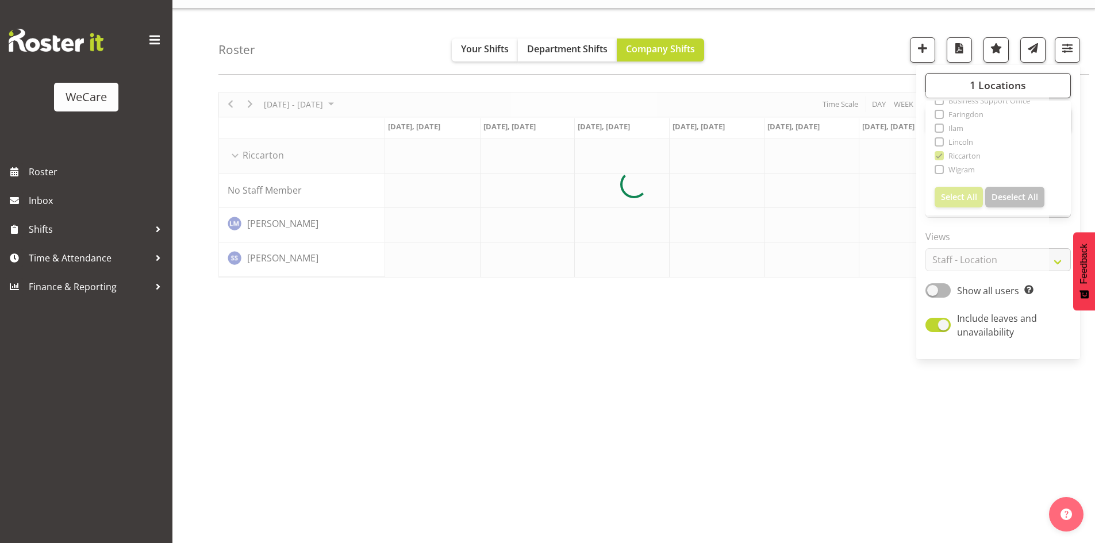
click at [589, 422] on div "November 24 - 30, 2025 Today Day Week Fortnight Month calendar Month Agenda Tim…" at bounding box center [656, 313] width 876 height 460
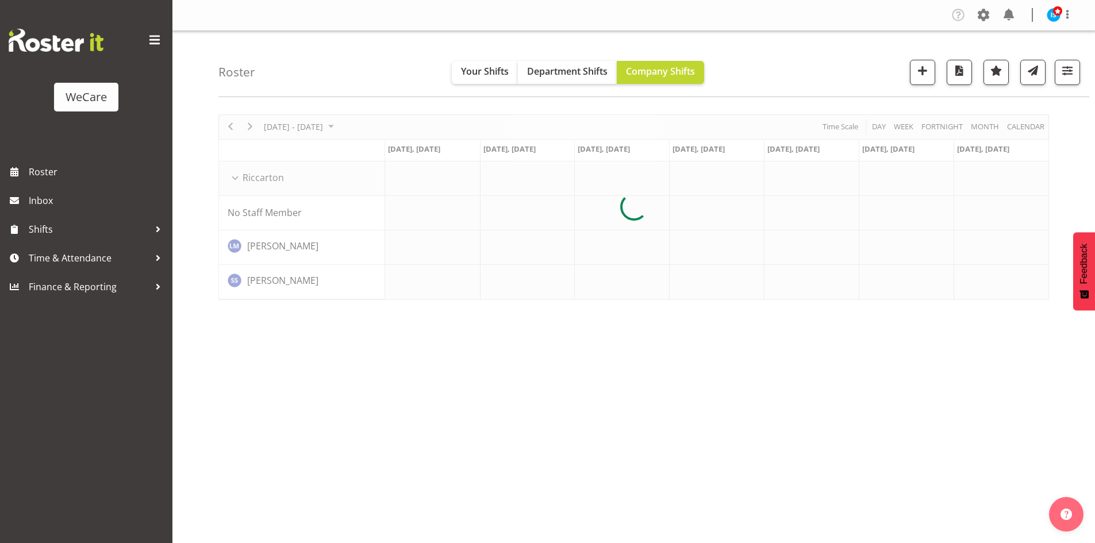
scroll to position [22, 0]
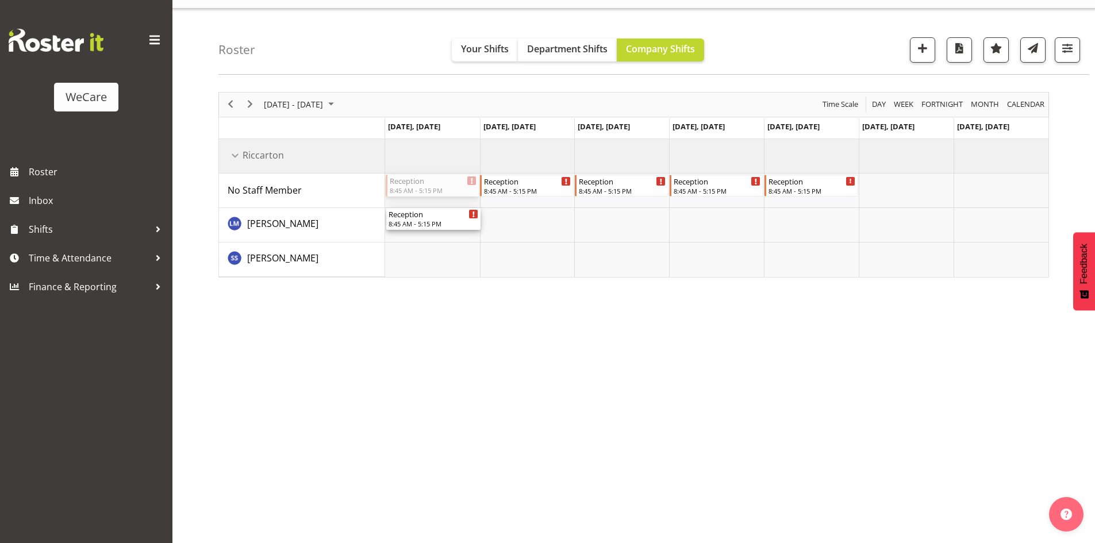
drag, startPoint x: 440, startPoint y: 190, endPoint x: 444, endPoint y: 215, distance: 24.9
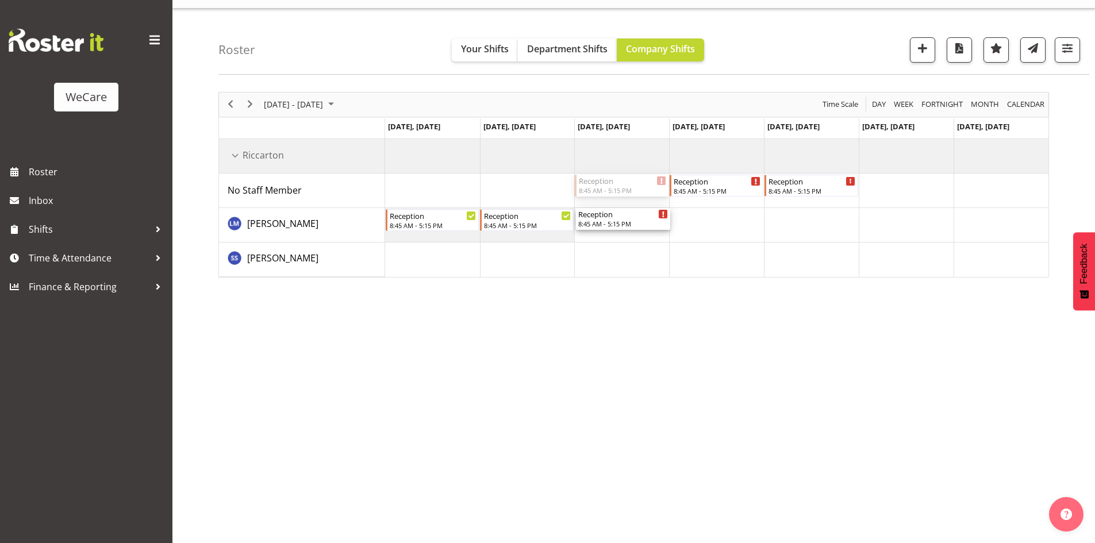
drag, startPoint x: 629, startPoint y: 176, endPoint x: 630, endPoint y: 214, distance: 38.5
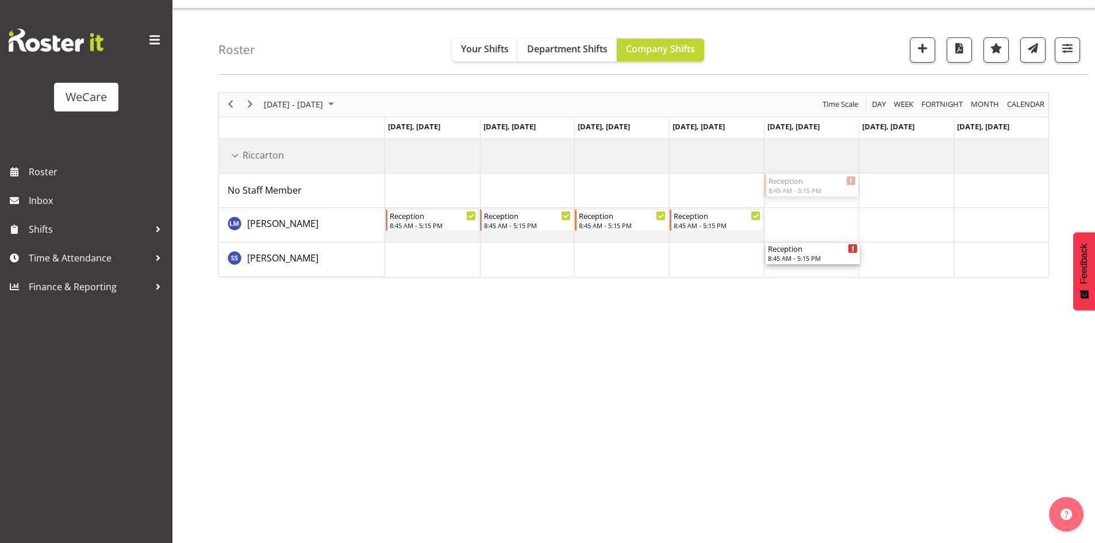
drag, startPoint x: 804, startPoint y: 189, endPoint x: 818, endPoint y: 264, distance: 75.9
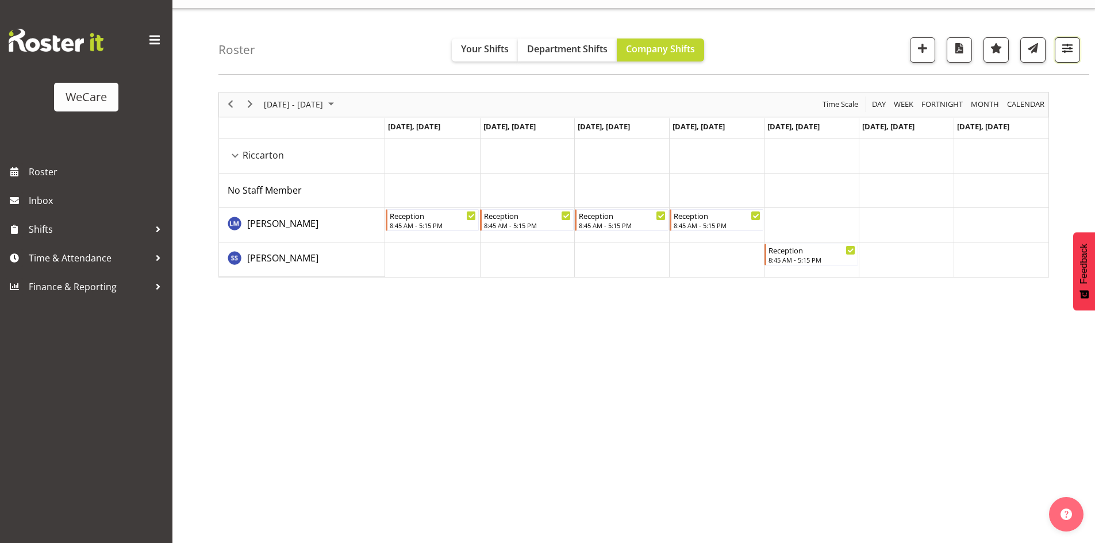
click at [1068, 52] on span "button" at bounding box center [1066, 48] width 15 height 15
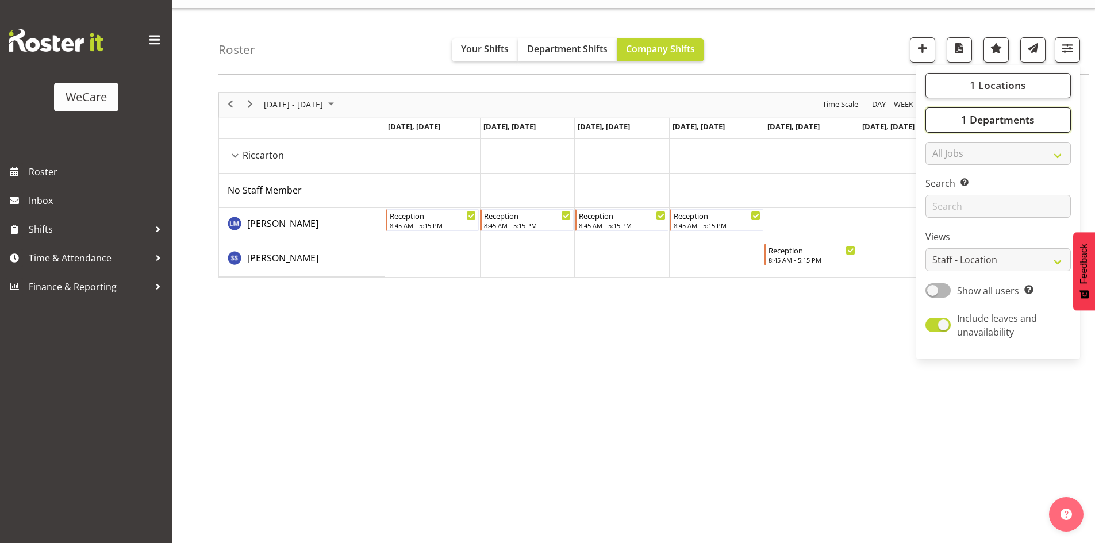
click at [1034, 128] on button "1 Departments" at bounding box center [997, 119] width 145 height 25
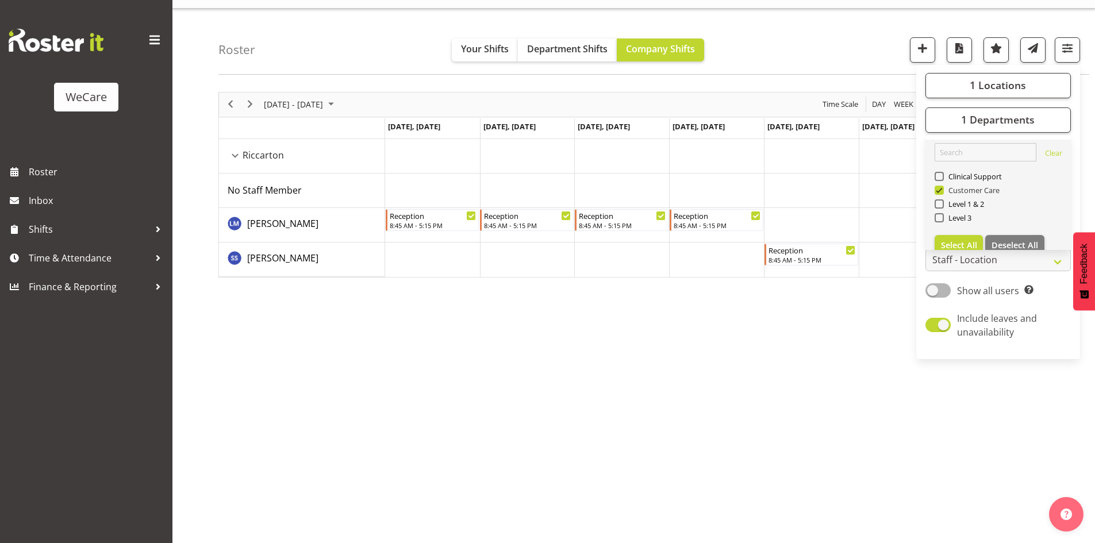
click at [962, 191] on span "Customer Care" at bounding box center [971, 190] width 56 height 9
click at [942, 191] on input "Customer Care" at bounding box center [937, 189] width 7 height 7
checkbox input "false"
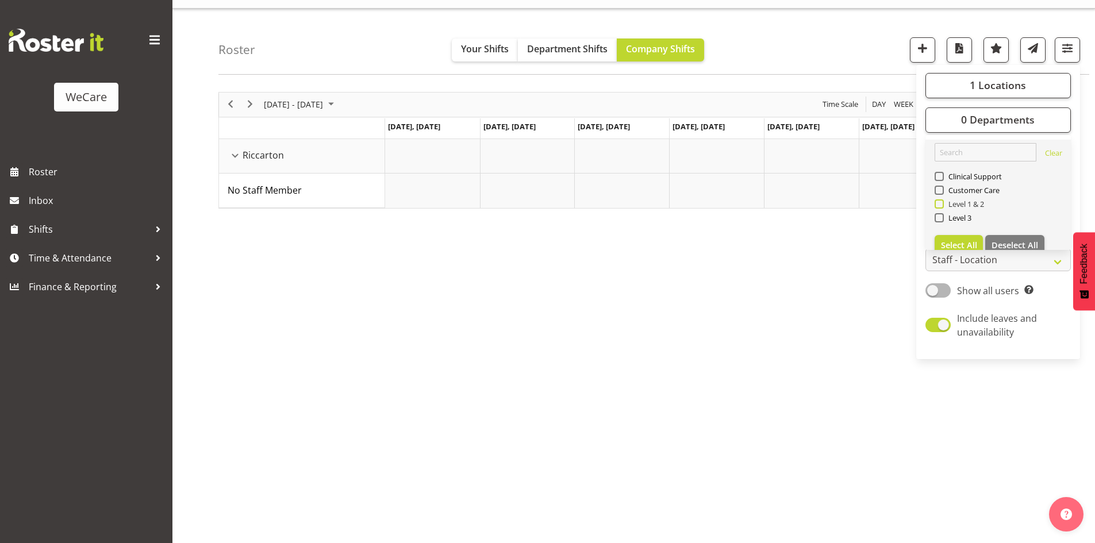
click at [961, 206] on span "Level 1 & 2" at bounding box center [963, 203] width 41 height 9
click at [942, 206] on input "Level 1 & 2" at bounding box center [937, 203] width 7 height 7
checkbox input "true"
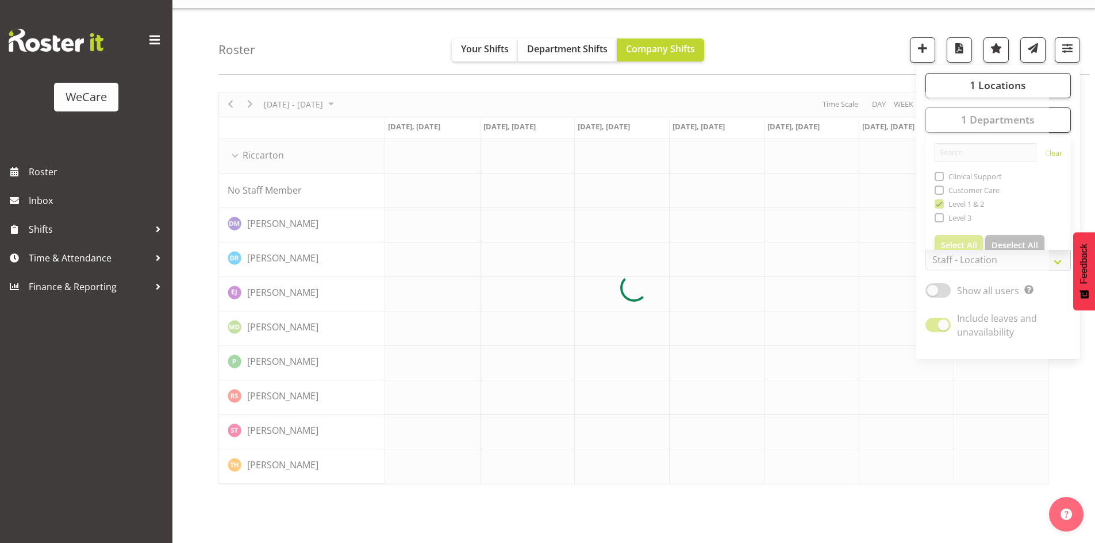
click at [860, 47] on div "Roster Your Shifts Department Shifts Company Shifts 1 Locations Clear Business …" at bounding box center [653, 42] width 870 height 66
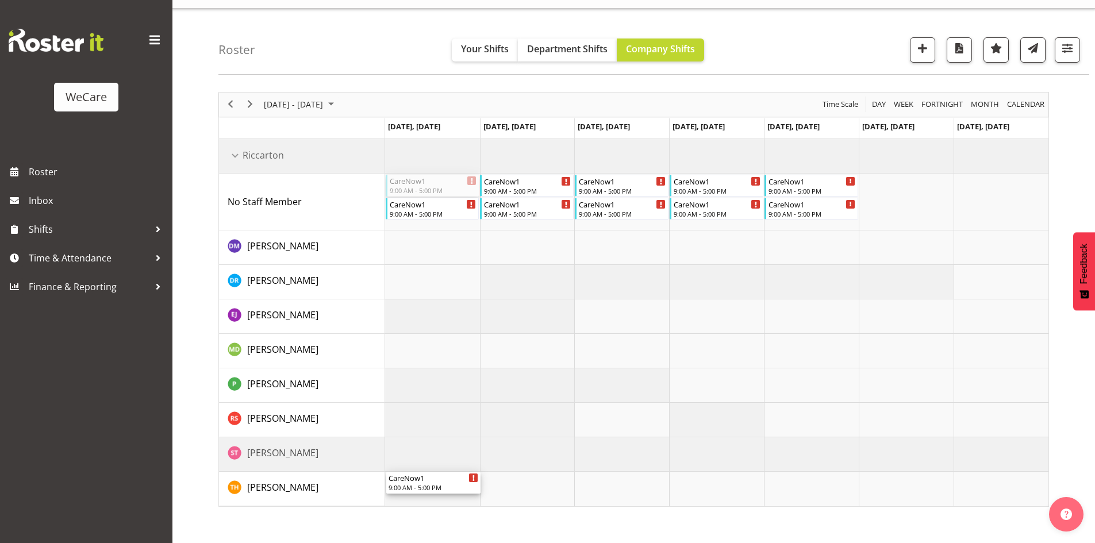
drag, startPoint x: 418, startPoint y: 184, endPoint x: 433, endPoint y: 503, distance: 319.2
click at [433, 503] on div "CareNow1 9:00 AM - 5:00 PM CareNow1 9:00 AM - 5:00 PM CareNow1 9:00 AM - 5:00 P…" at bounding box center [716, 322] width 663 height 367
drag, startPoint x: 428, startPoint y: 184, endPoint x: 503, endPoint y: 336, distance: 169.1
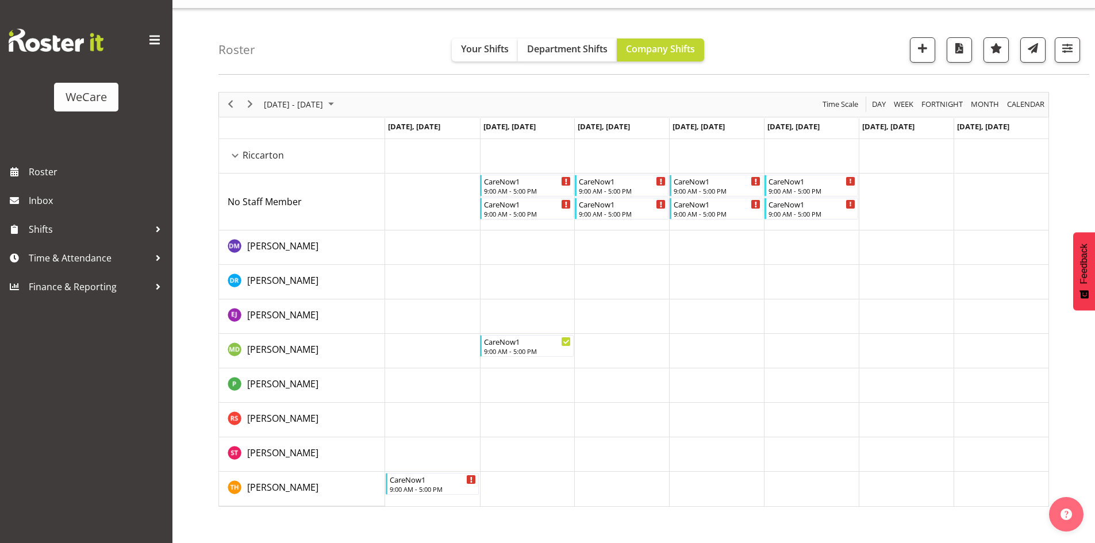
drag, startPoint x: 515, startPoint y: 174, endPoint x: 529, endPoint y: 203, distance: 33.2
click at [535, 236] on tbody "Timeline Week of November 24, 2025" at bounding box center [716, 322] width 663 height 367
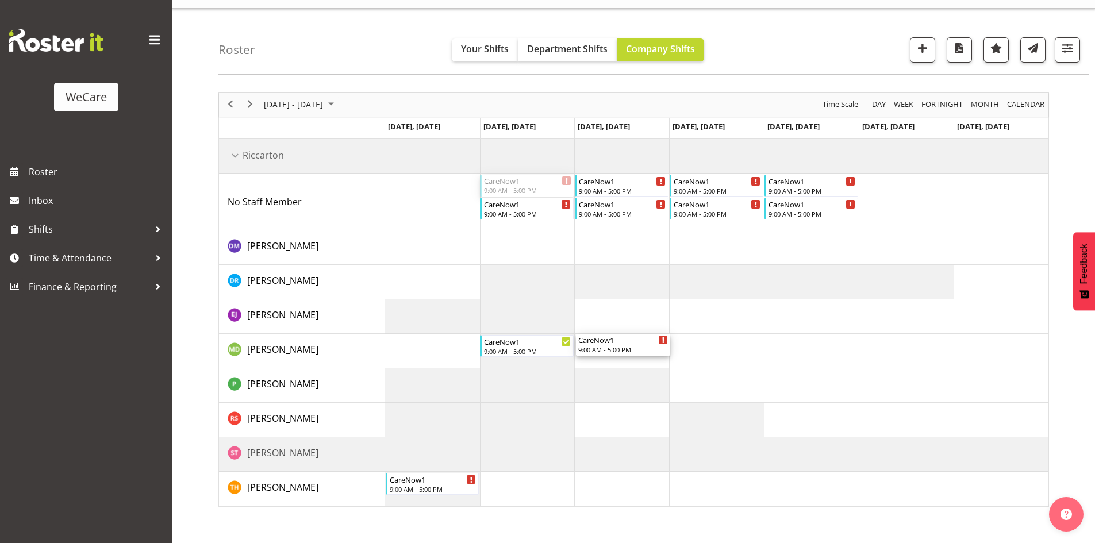
drag, startPoint x: 521, startPoint y: 190, endPoint x: 635, endPoint y: 311, distance: 166.6
drag, startPoint x: 521, startPoint y: 190, endPoint x: 695, endPoint y: 491, distance: 347.8
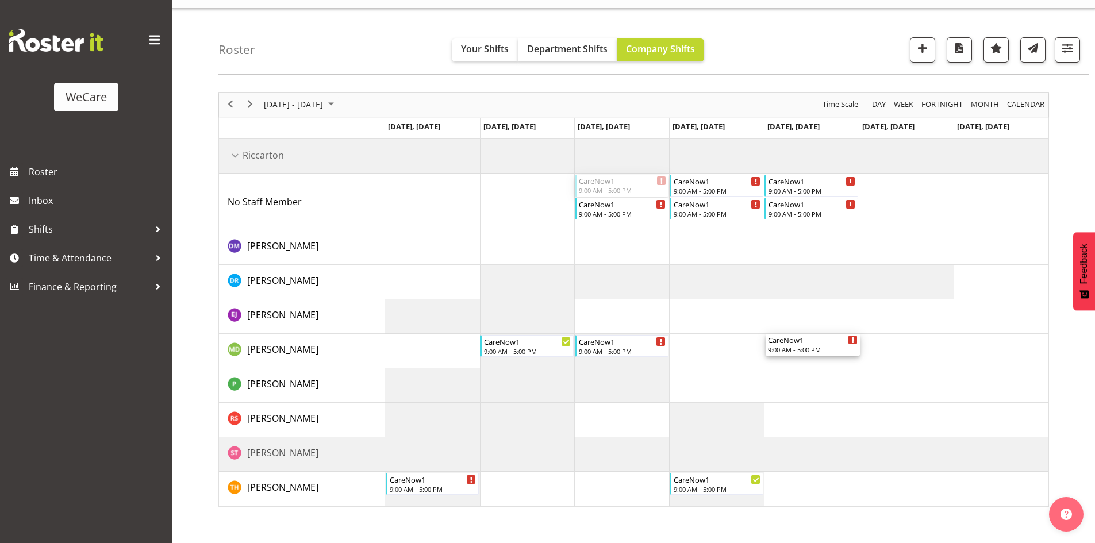
drag, startPoint x: 611, startPoint y: 184, endPoint x: 827, endPoint y: 356, distance: 276.8
click at [827, 356] on div "CareNow1 9:00 AM - 5:00 PM CareNow1 9:00 AM - 5:00 PM CareNow1 9:00 AM - 5:00 P…" at bounding box center [716, 322] width 663 height 367
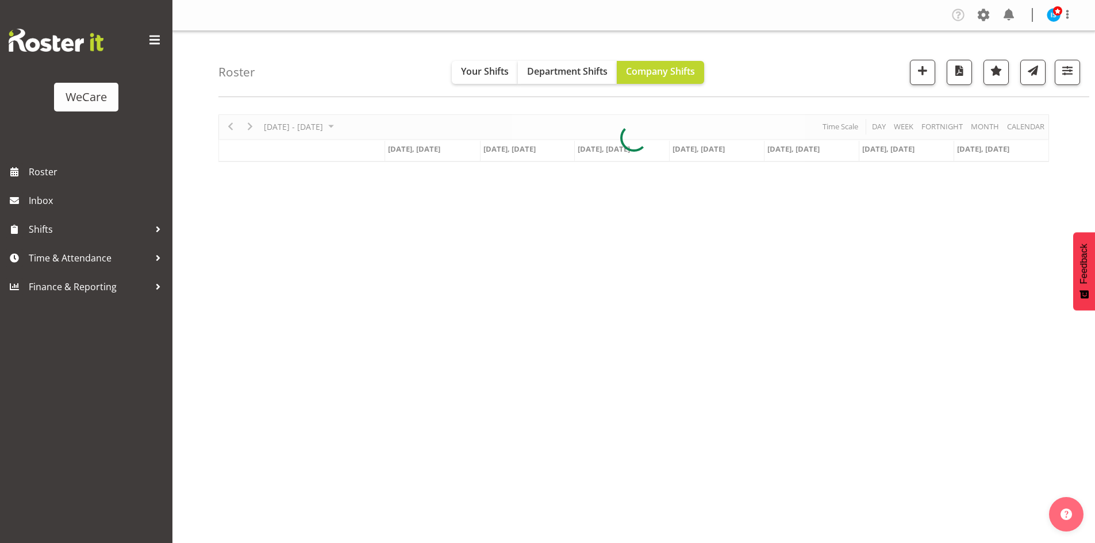
scroll to position [22, 0]
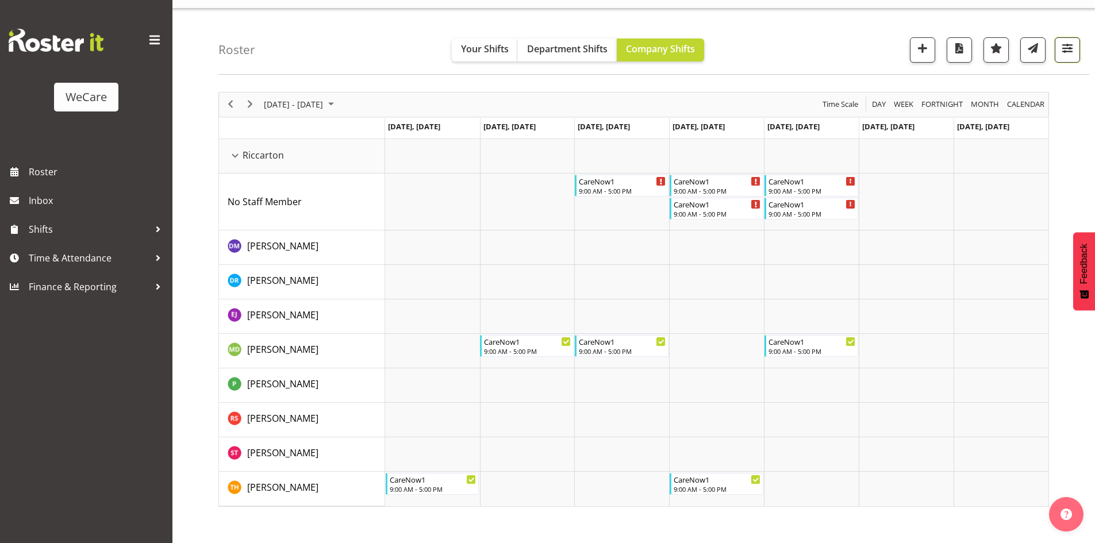
click at [1065, 48] on span "button" at bounding box center [1066, 48] width 15 height 15
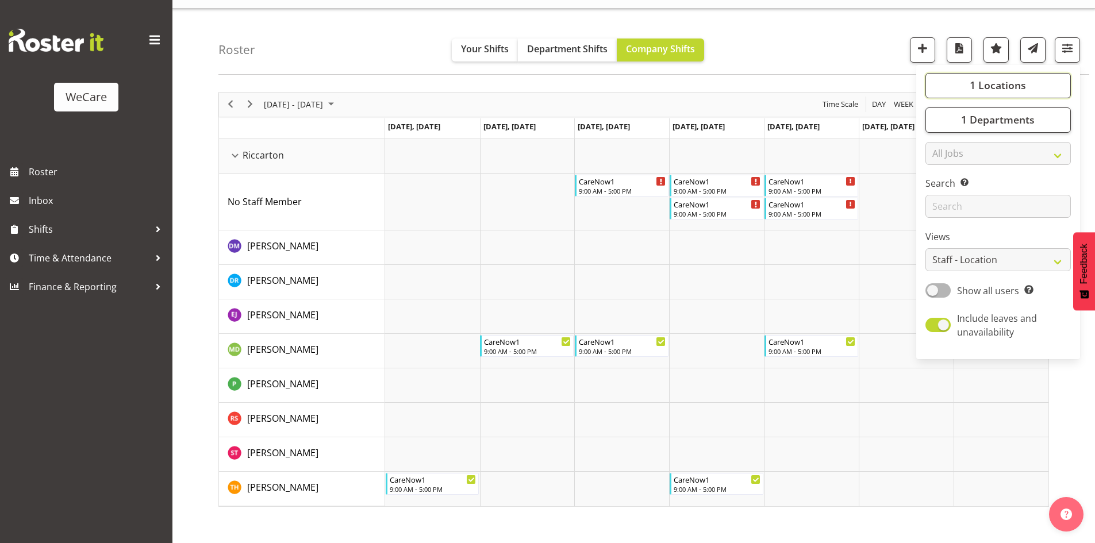
click at [989, 86] on span "1 Locations" at bounding box center [997, 85] width 56 height 14
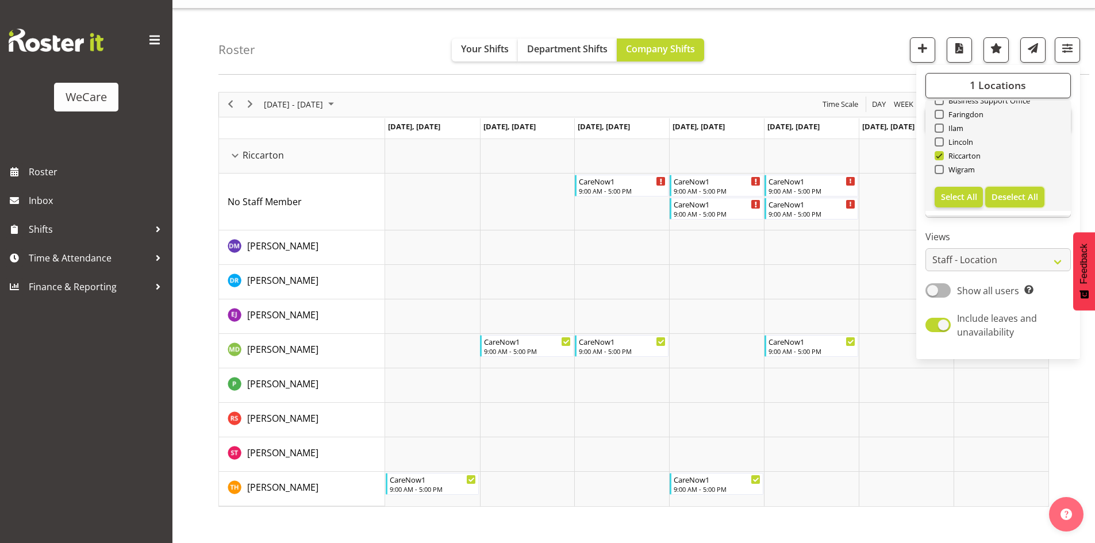
click at [1019, 201] on span "Deselect All" at bounding box center [1014, 196] width 47 height 11
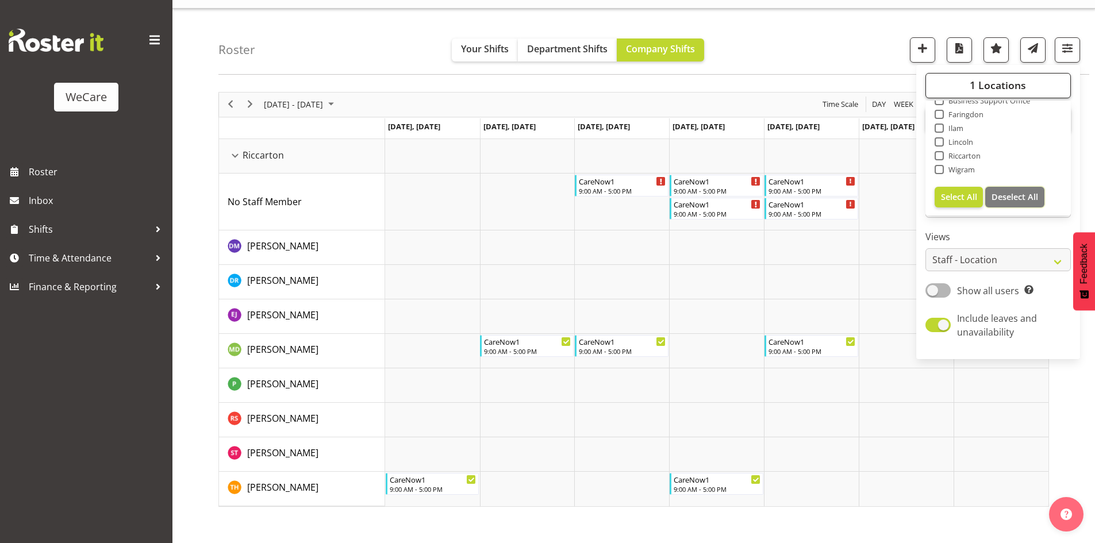
checkbox input "false"
click at [987, 98] on div "Clear Business Support Office Faringdon Ilam Lincoln Riccarton Wigram Select Al…" at bounding box center [997, 156] width 145 height 117
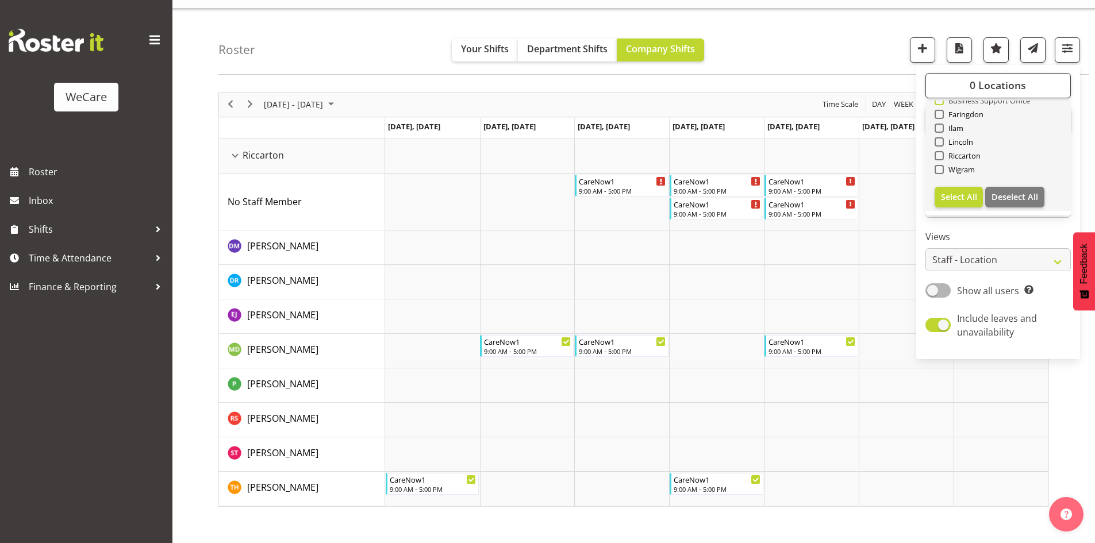
click at [990, 102] on span "Business Support Office" at bounding box center [986, 100] width 87 height 9
click at [942, 102] on input "Business Support Office" at bounding box center [937, 100] width 7 height 7
checkbox input "true"
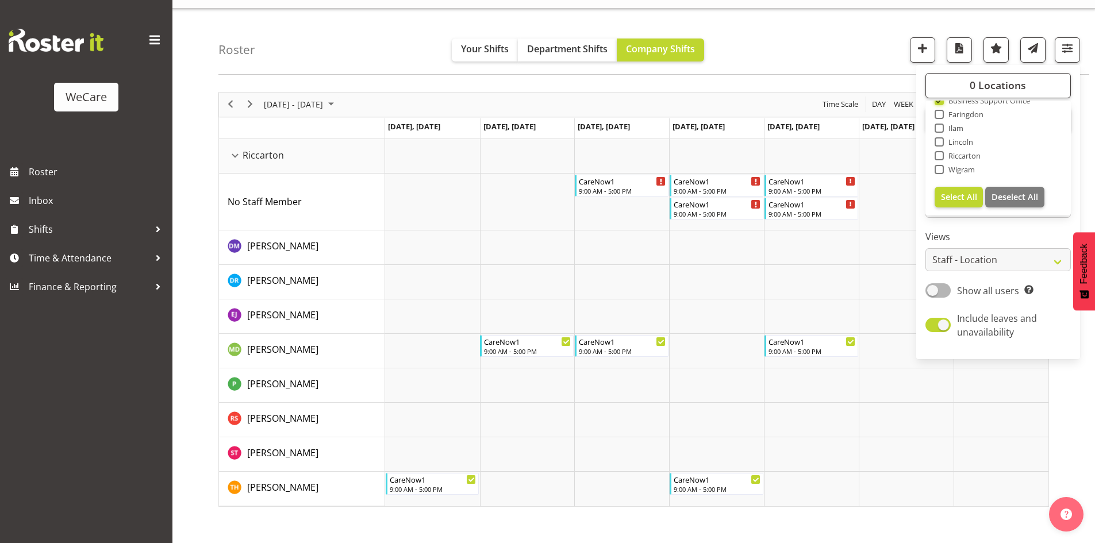
scroll to position [38, 0]
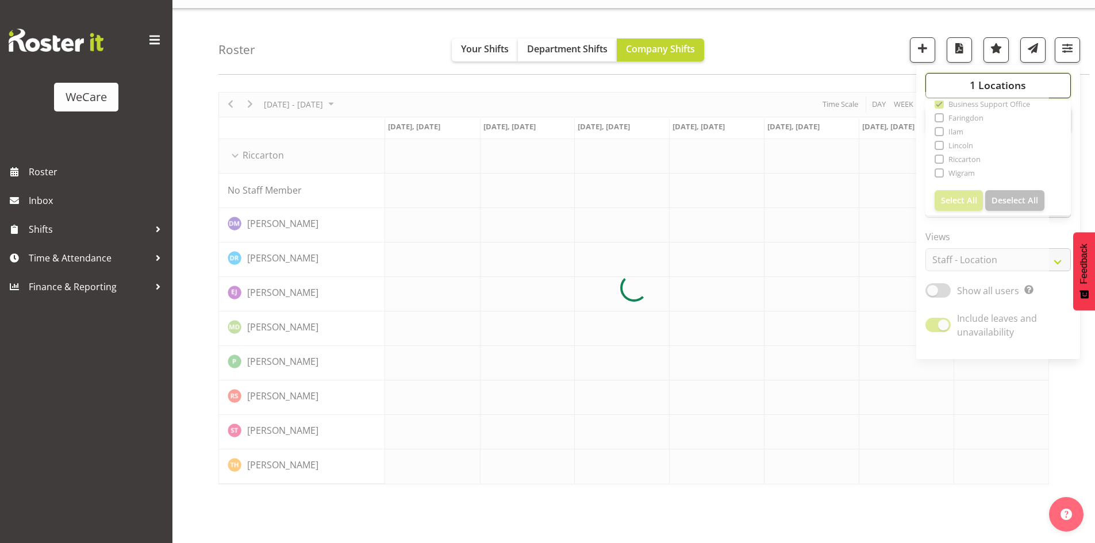
click at [991, 91] on span "1 Locations" at bounding box center [997, 85] width 56 height 14
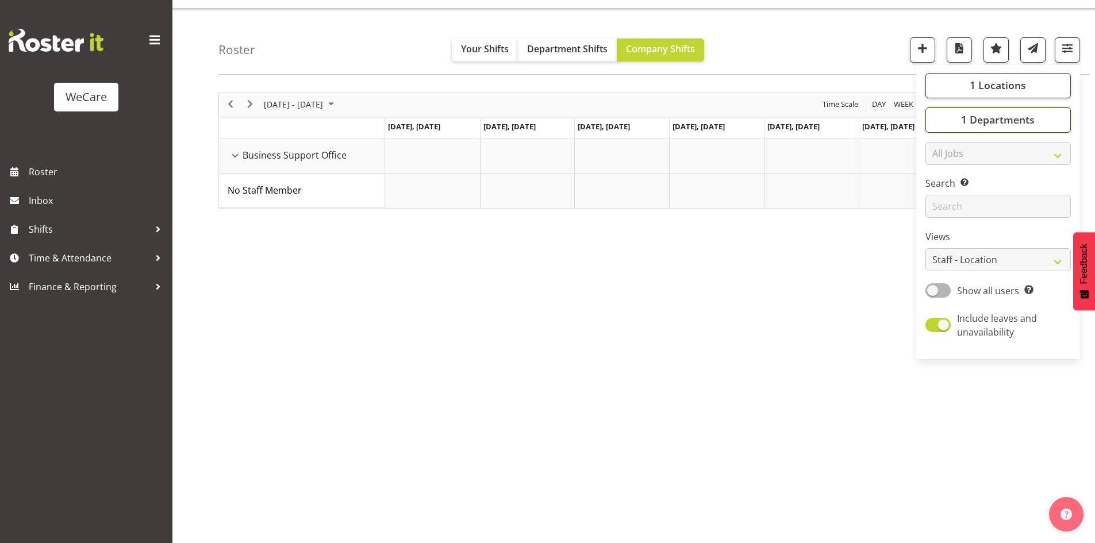
click at [1024, 123] on div "Roster Your Shifts Department Shifts Company Shifts 1 Locations Clear Business …" at bounding box center [633, 276] width 922 height 534
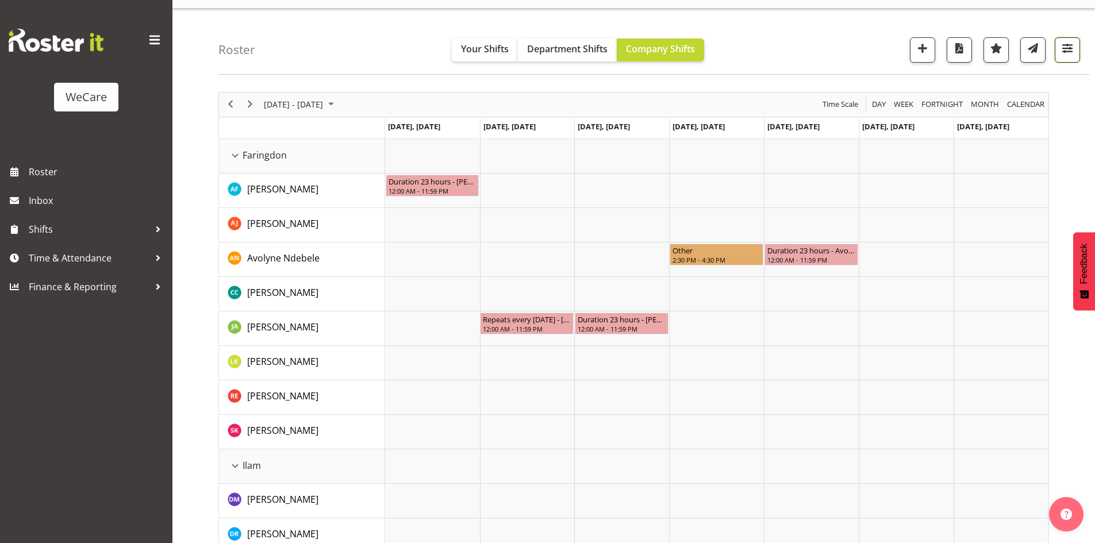
click at [1073, 52] on span "button" at bounding box center [1066, 48] width 15 height 15
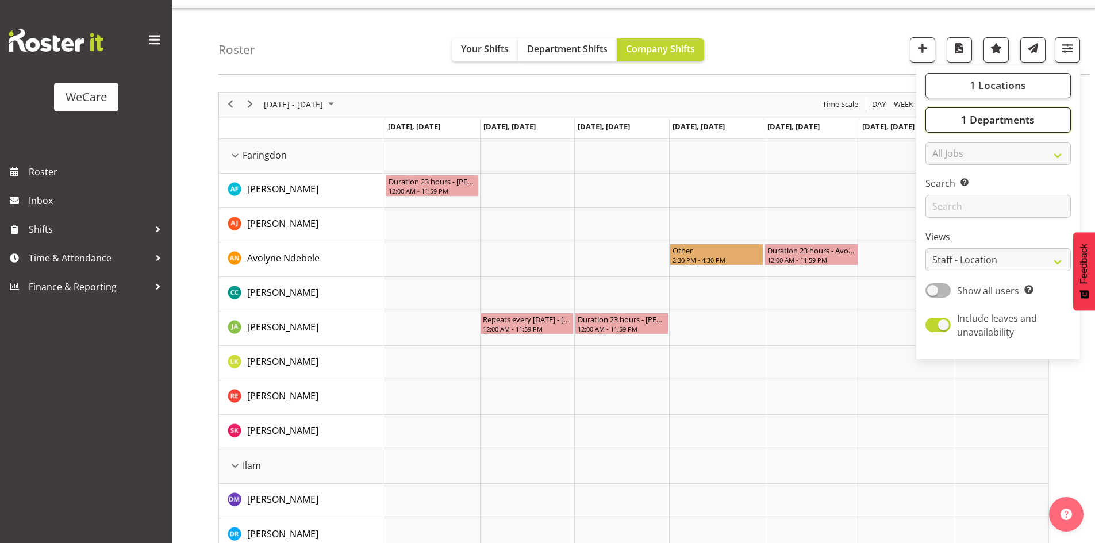
click at [1013, 123] on span "1 Departments" at bounding box center [998, 120] width 74 height 14
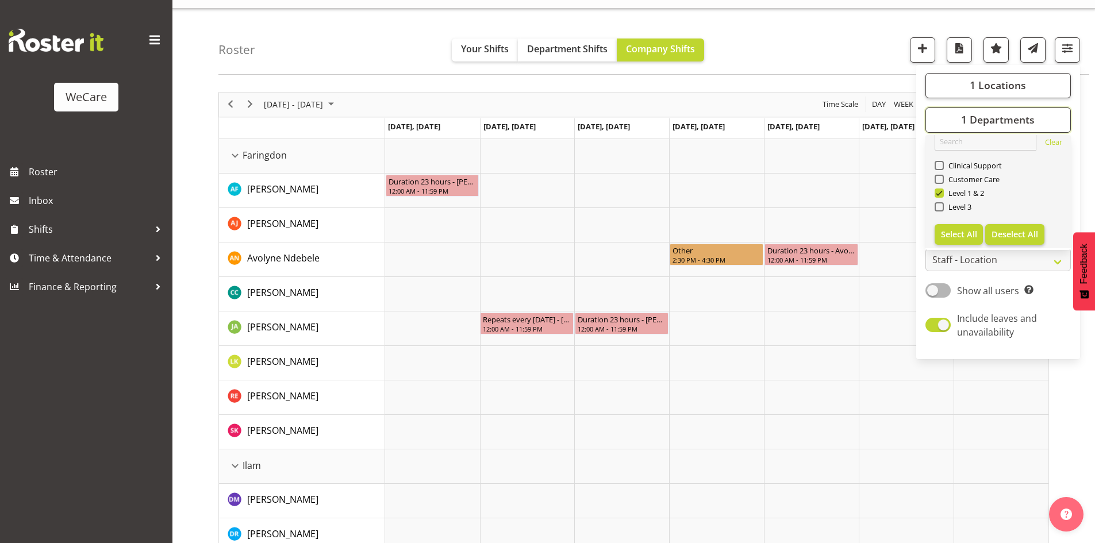
scroll to position [14, 0]
click at [1036, 224] on button "Deselect All" at bounding box center [1014, 231] width 59 height 21
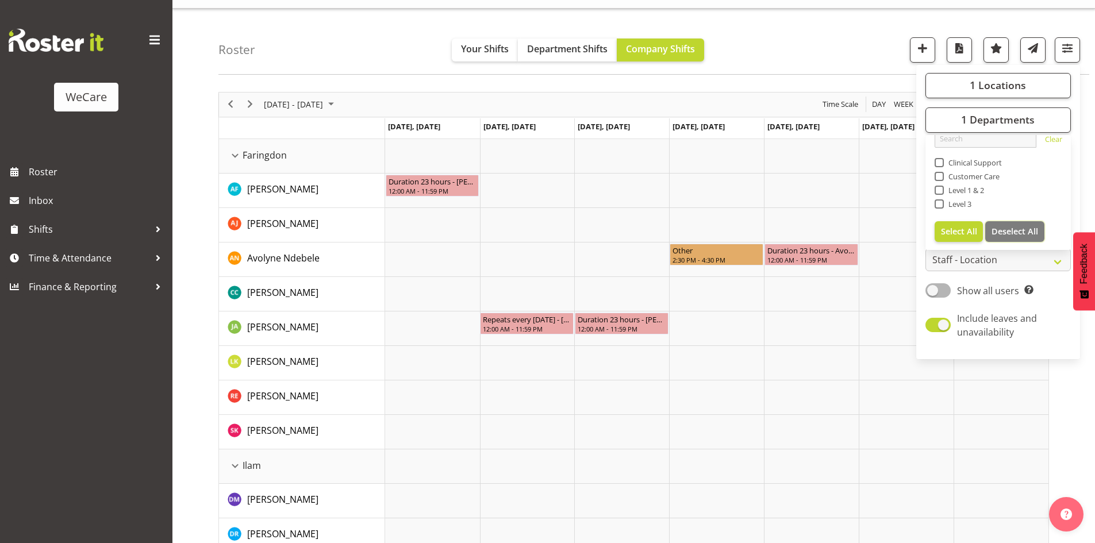
checkbox input "false"
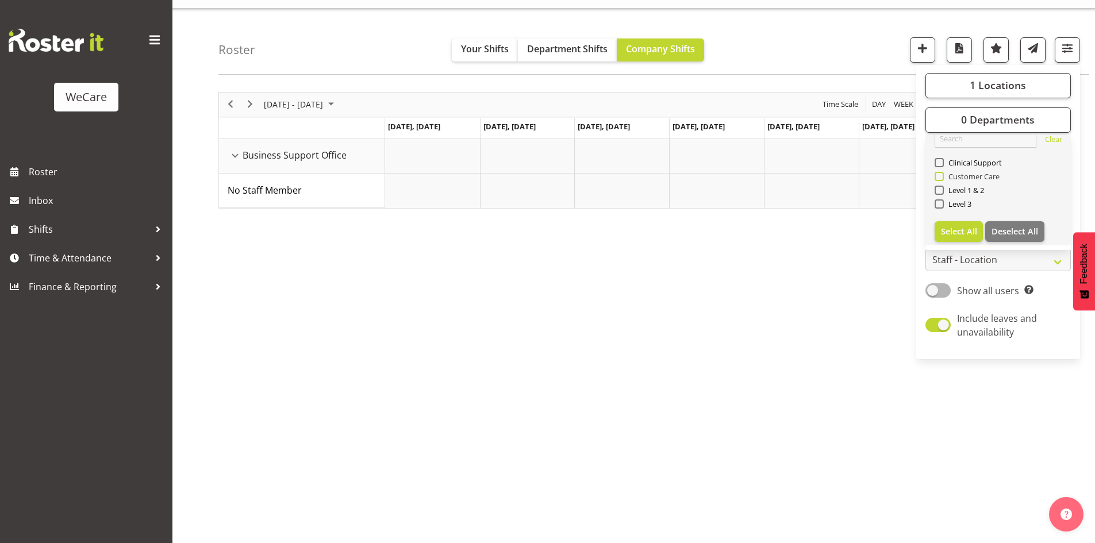
click at [971, 174] on span "Customer Care" at bounding box center [971, 176] width 56 height 9
click at [942, 174] on input "Customer Care" at bounding box center [937, 175] width 7 height 7
checkbox input "true"
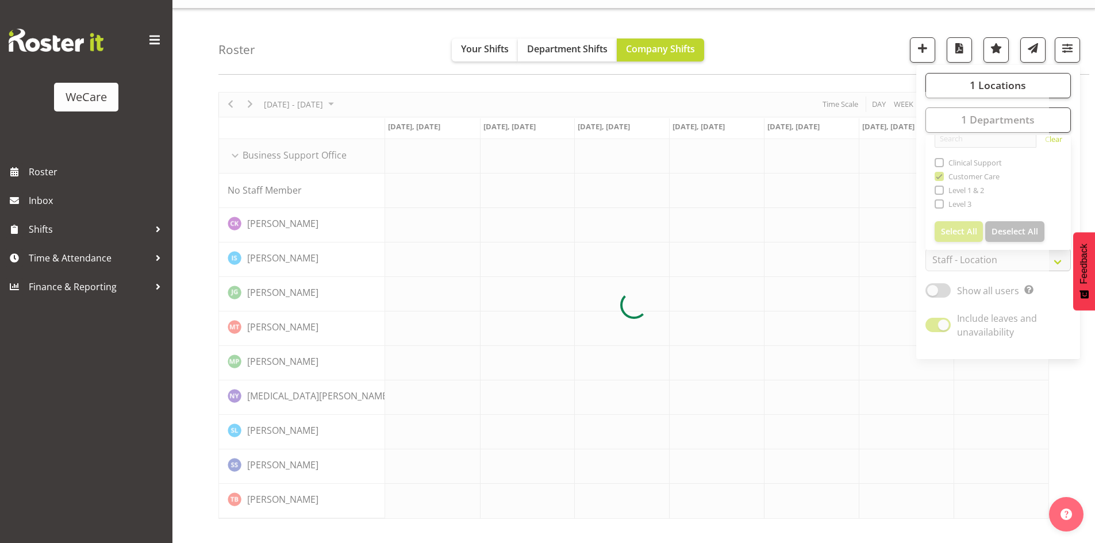
click at [842, 51] on div "Roster Your Shifts Department Shifts Company Shifts 1 Locations Clear Business …" at bounding box center [653, 42] width 870 height 66
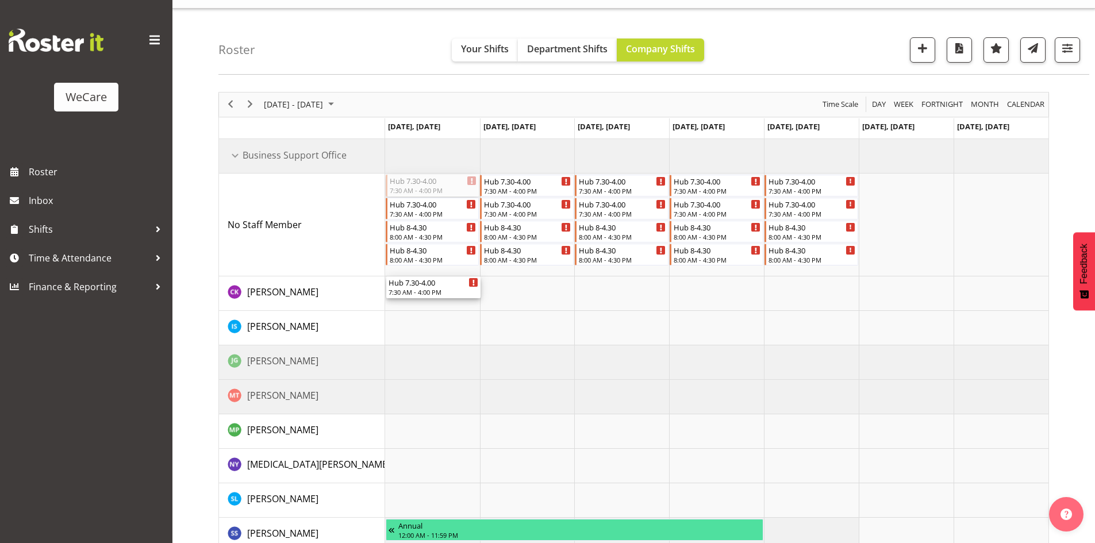
drag, startPoint x: 429, startPoint y: 178, endPoint x: 444, endPoint y: 288, distance: 111.2
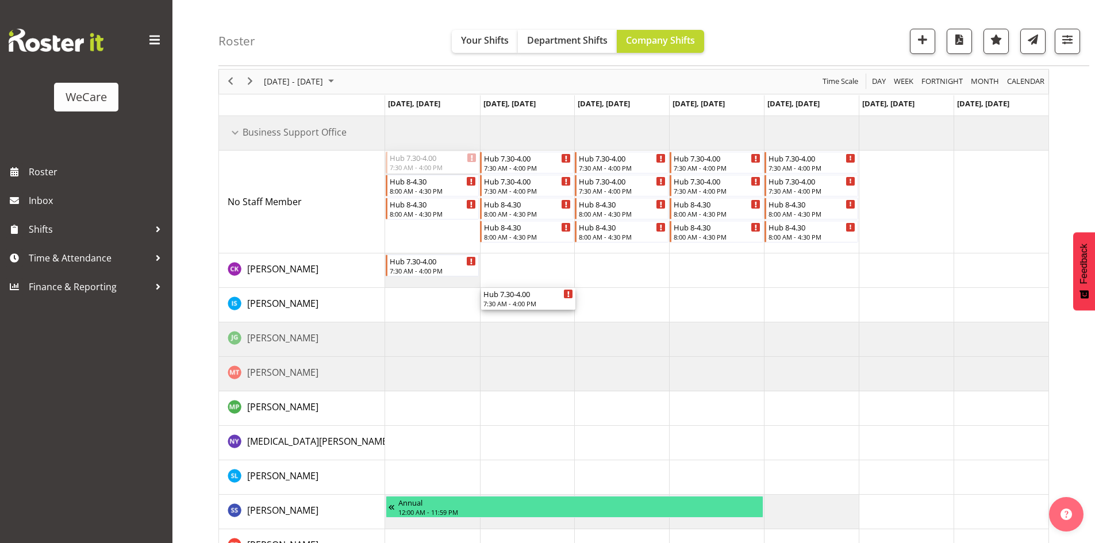
scroll to position [75, 0]
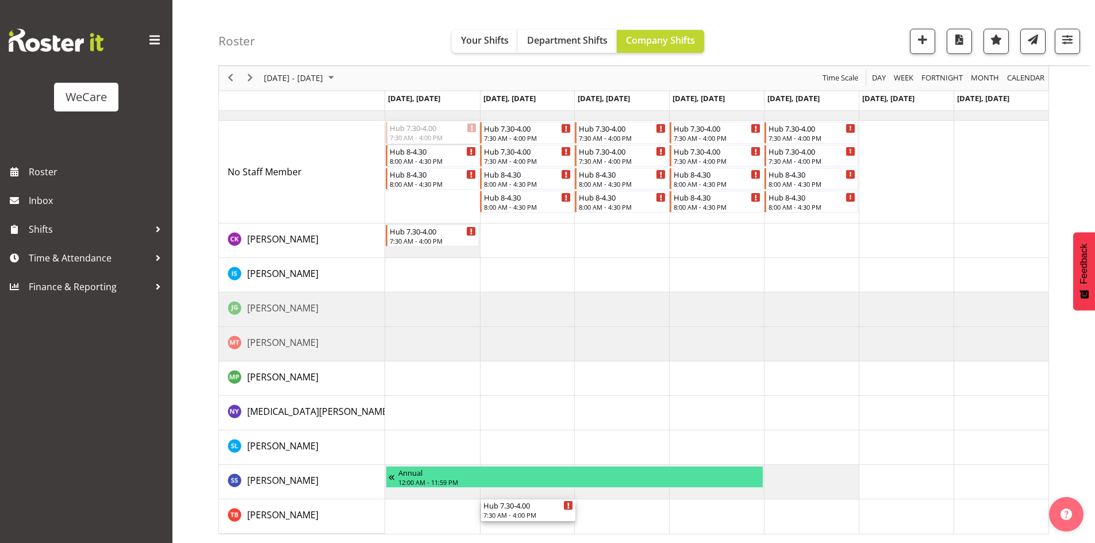
drag, startPoint x: 426, startPoint y: 187, endPoint x: 549, endPoint y: 509, distance: 344.6
drag, startPoint x: 508, startPoint y: 132, endPoint x: 618, endPoint y: 237, distance: 151.6
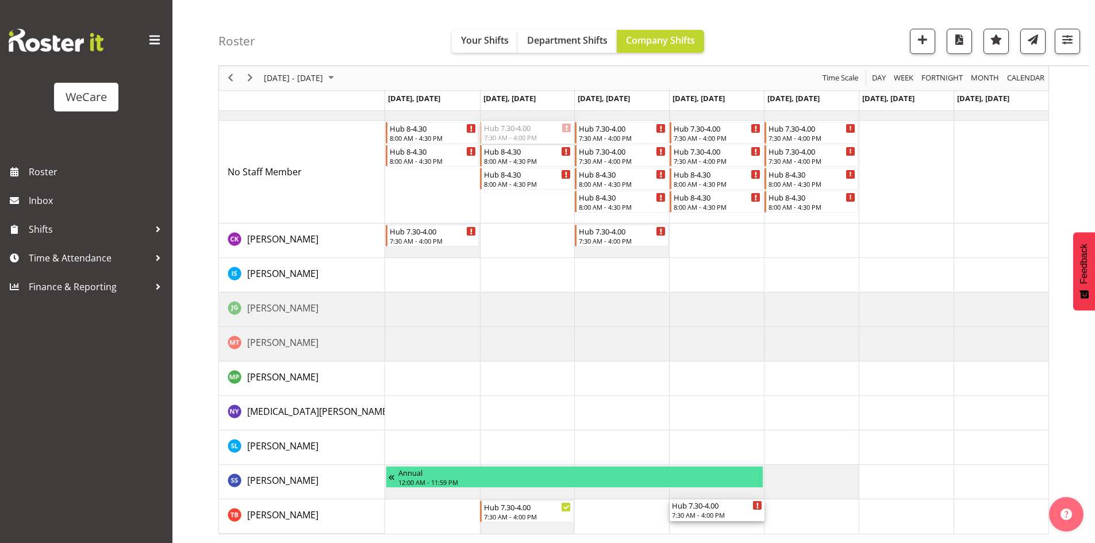
drag, startPoint x: 529, startPoint y: 134, endPoint x: 694, endPoint y: 529, distance: 427.2
click at [694, 529] on div "Hub 8-4.30 8:00 AM - 4:30 PM Hub 8-4.30 8:00 AM - 4:30 PM Hub 7.30-4.00 7:30 AM…" at bounding box center [716, 310] width 663 height 448
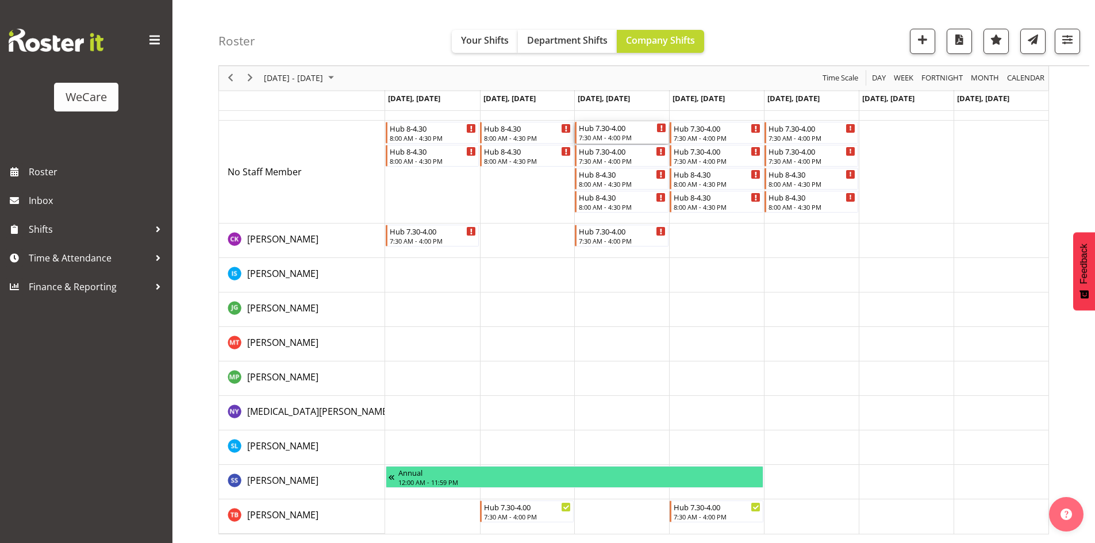
click at [636, 122] on div "Hub 7.30-4.00" at bounding box center [622, 127] width 87 height 11
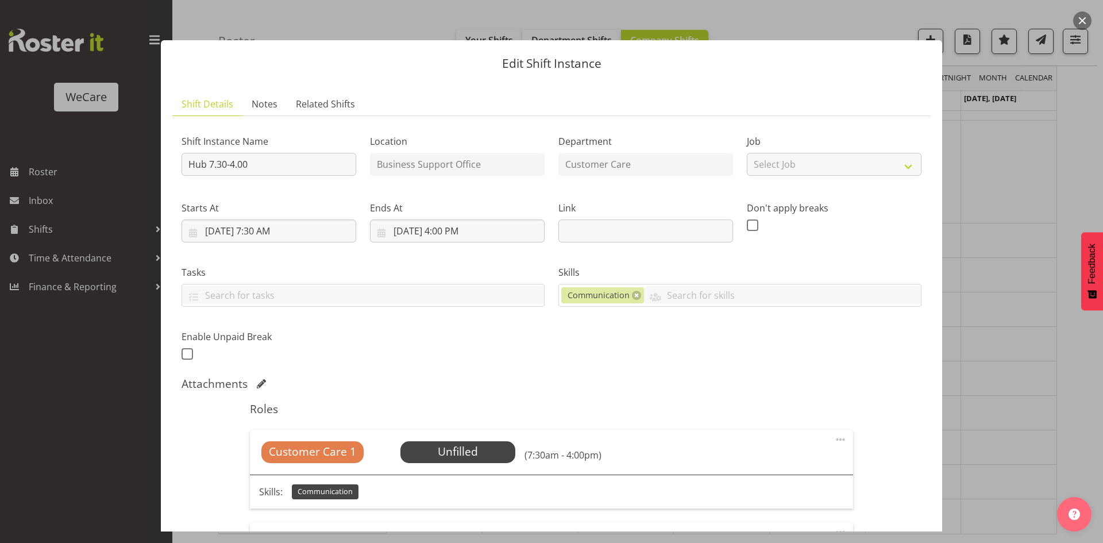
click at [982, 187] on div at bounding box center [551, 271] width 1103 height 543
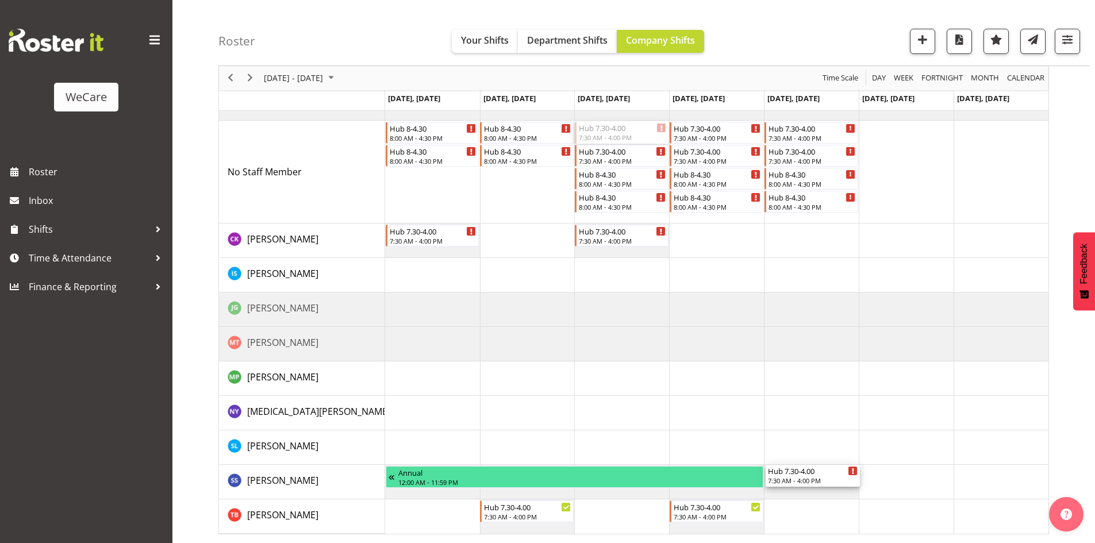
drag, startPoint x: 629, startPoint y: 130, endPoint x: 851, endPoint y: 483, distance: 416.7
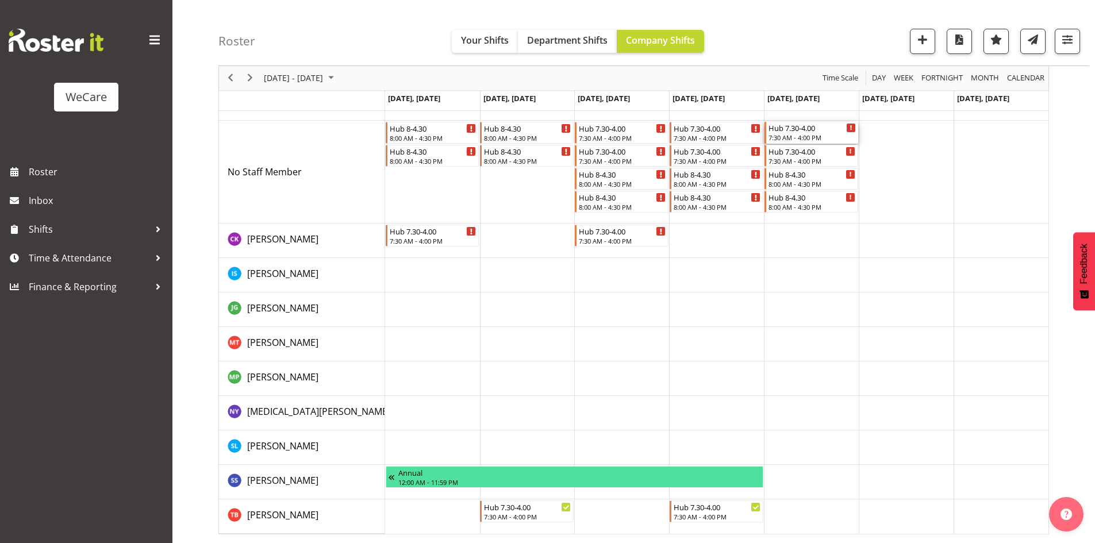
click at [814, 127] on div "Hub 7.30-4.00" at bounding box center [811, 127] width 87 height 11
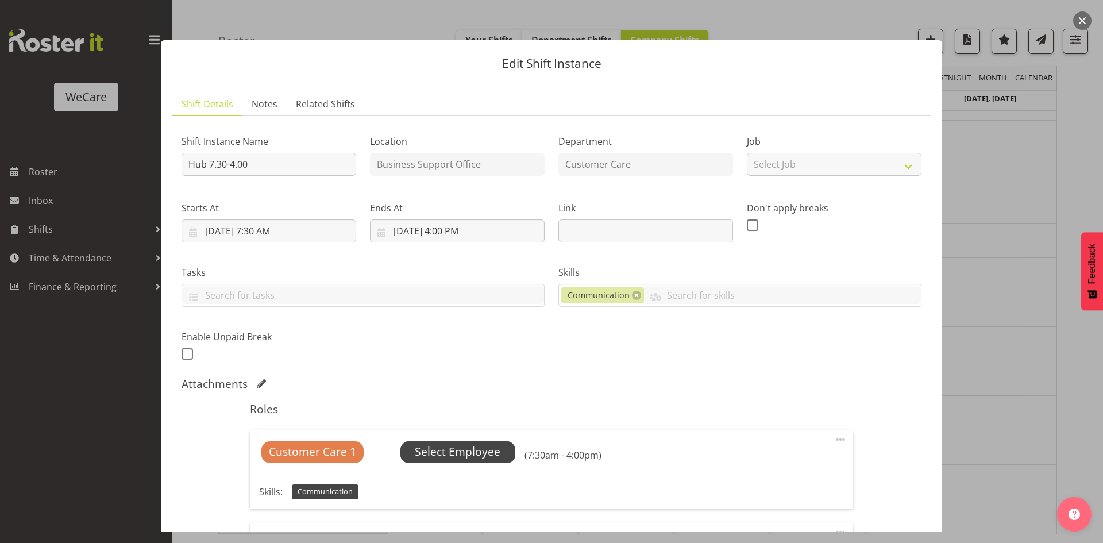
click at [483, 452] on span "Select Employee" at bounding box center [458, 452] width 86 height 17
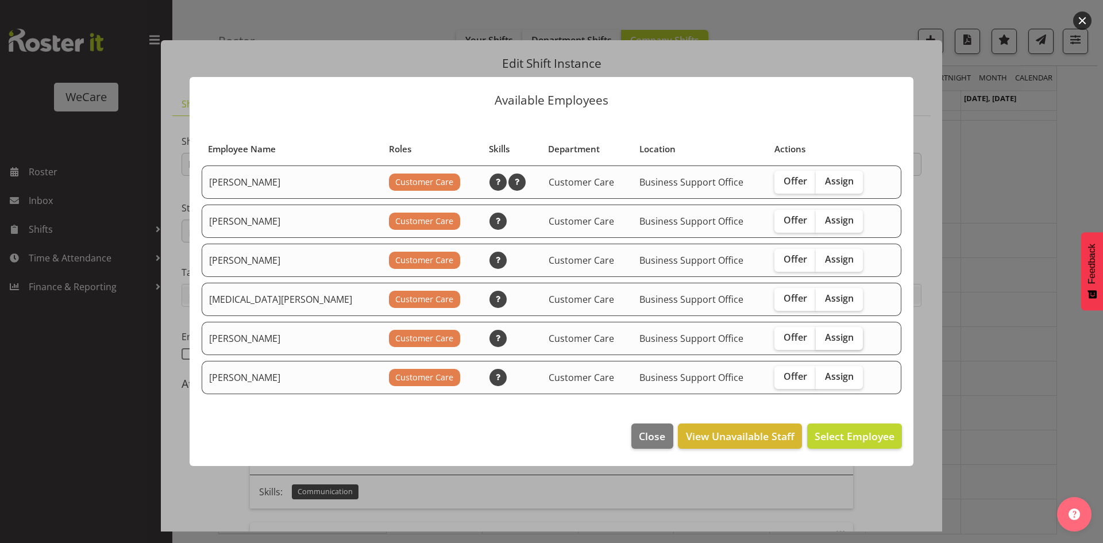
click at [831, 344] on label "Assign" at bounding box center [839, 338] width 47 height 23
click at [823, 341] on input "Assign" at bounding box center [819, 337] width 7 height 7
checkbox input "true"
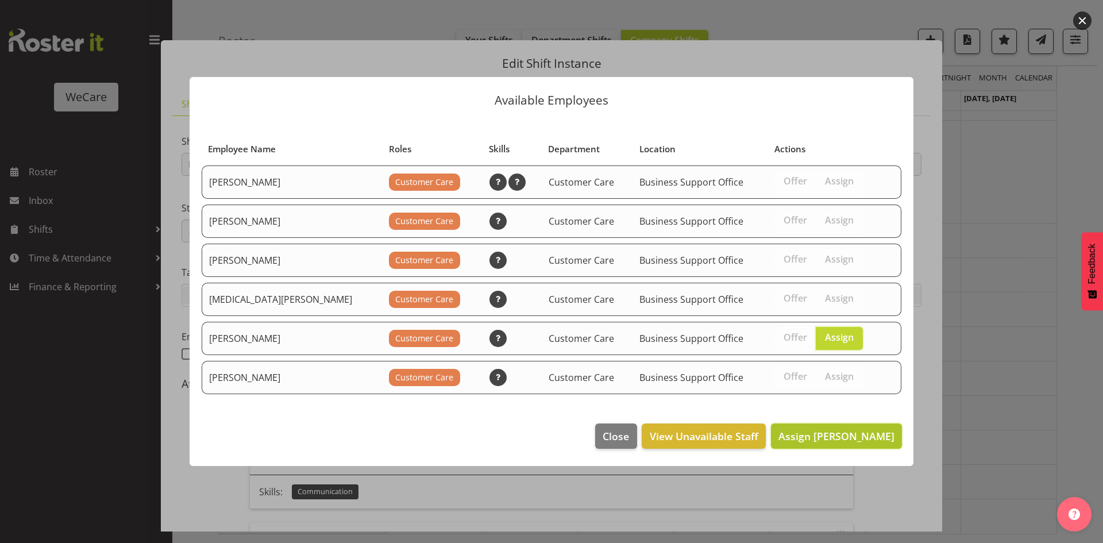
click at [866, 443] on span "Assign Savita Savita" at bounding box center [837, 436] width 116 height 15
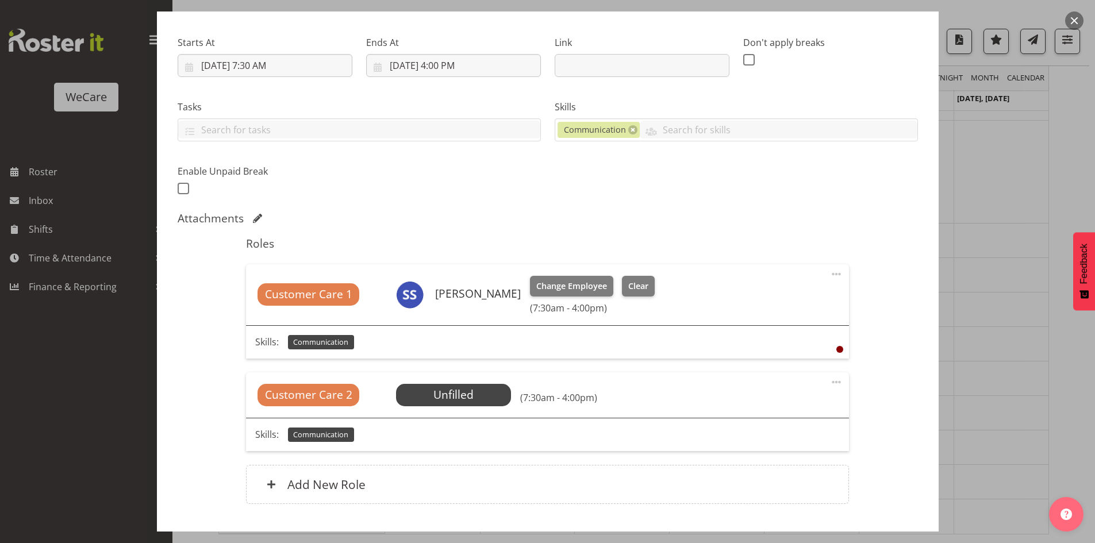
scroll to position [230, 0]
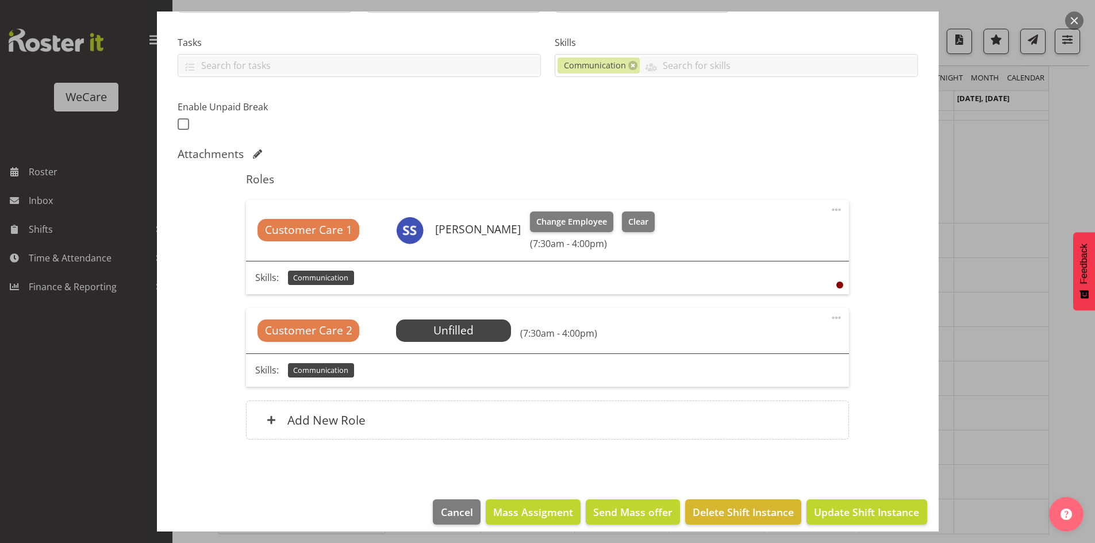
click at [829, 314] on span at bounding box center [836, 318] width 14 height 14
click at [769, 386] on link "Delete" at bounding box center [788, 384] width 110 height 21
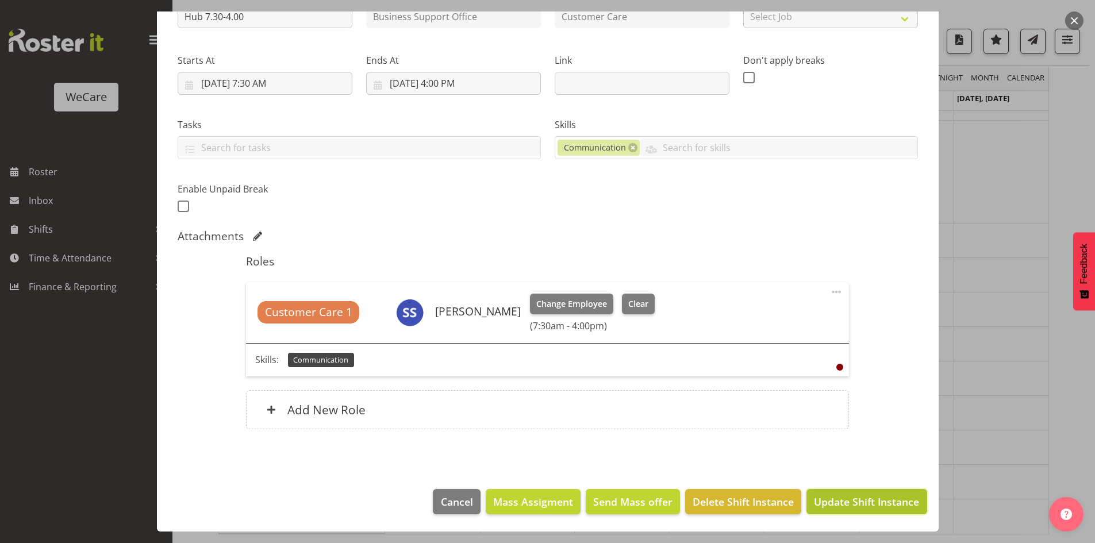
click at [864, 509] on span "Update Shift Instance" at bounding box center [866, 501] width 105 height 15
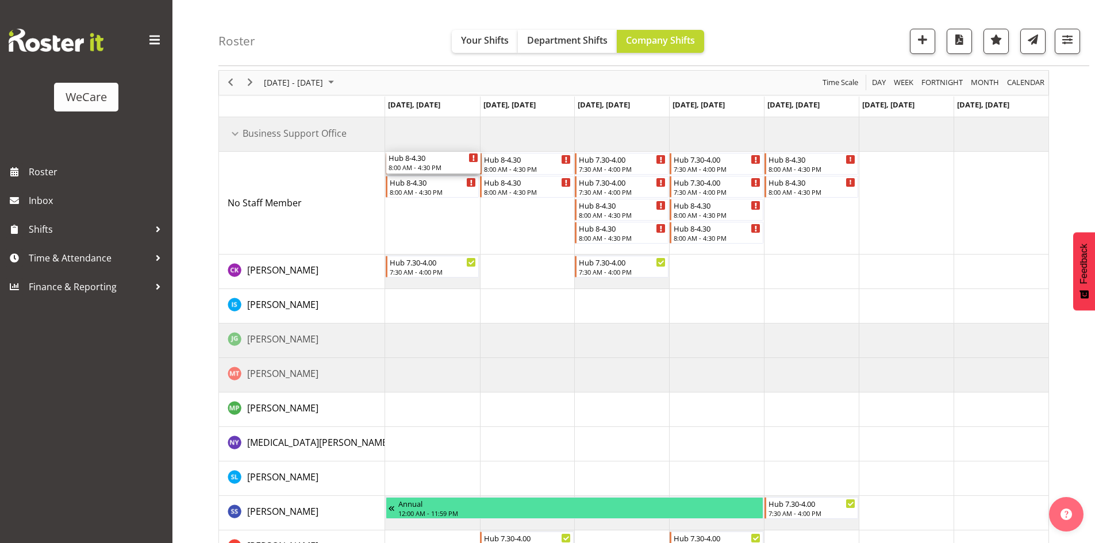
scroll to position [75, 0]
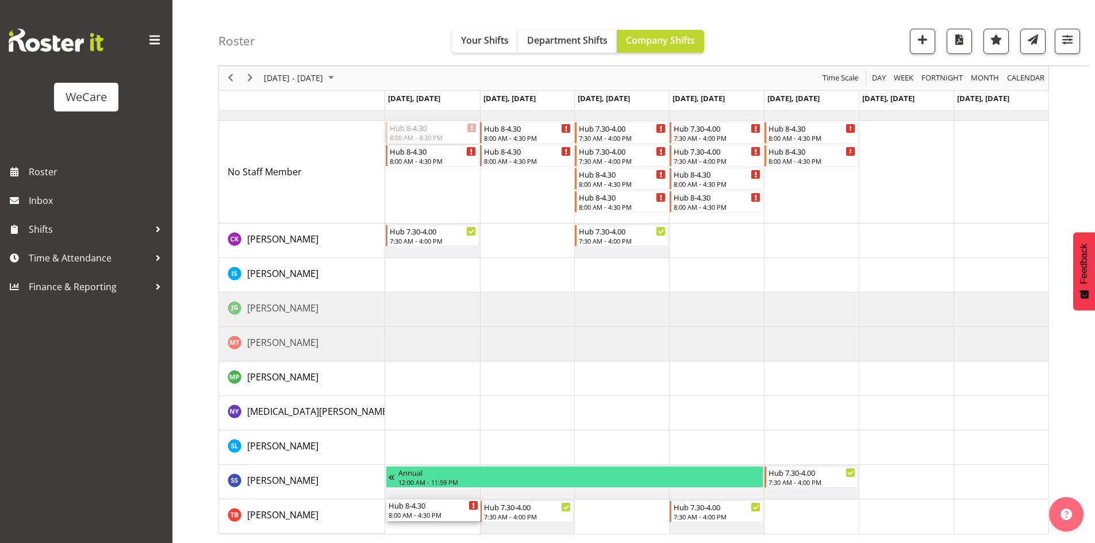
drag, startPoint x: 427, startPoint y: 186, endPoint x: 456, endPoint y: 502, distance: 316.7
drag, startPoint x: 417, startPoint y: 131, endPoint x: 498, endPoint y: 245, distance: 139.7
click at [500, 245] on div "Hub 8-4.30 8:00 AM - 4:30 PM Hub 8-4.30 8:00 AM - 4:30 PM Hub 8-4.30 8:00 AM - …" at bounding box center [716, 310] width 663 height 448
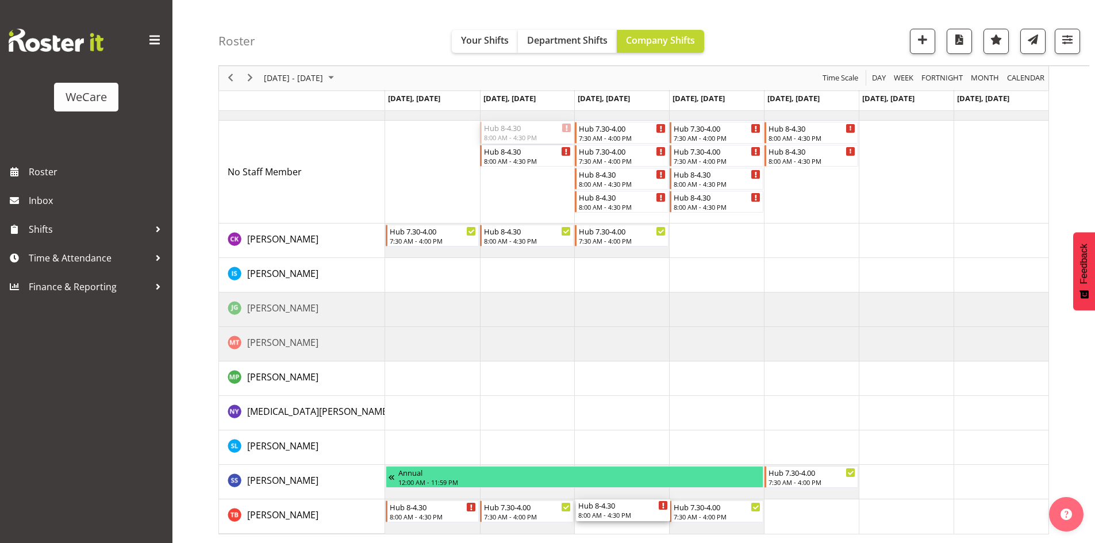
drag, startPoint x: 518, startPoint y: 129, endPoint x: 615, endPoint y: 510, distance: 393.7
drag, startPoint x: 523, startPoint y: 135, endPoint x: 703, endPoint y: 247, distance: 211.9
click at [703, 247] on div "Hub 8-4.30 8:00 AM - 4:30 PM Hub 7.30-4.00 7:30 AM - 4:00 PM Hub 7.30-4.00 7:30…" at bounding box center [716, 310] width 663 height 448
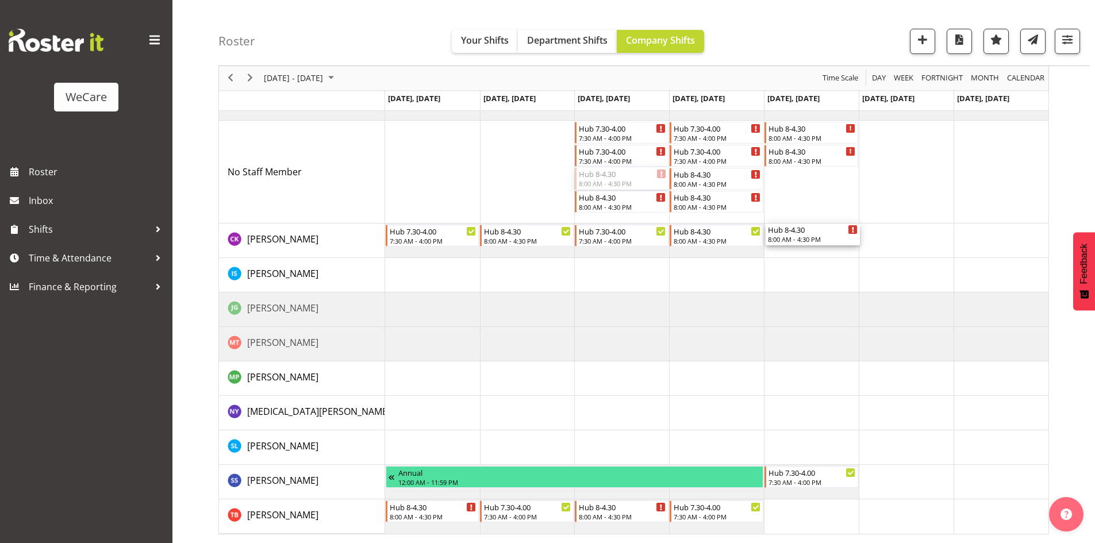
drag, startPoint x: 616, startPoint y: 185, endPoint x: 811, endPoint y: 238, distance: 201.8
drag, startPoint x: 611, startPoint y: 187, endPoint x: 835, endPoint y: 513, distance: 395.5
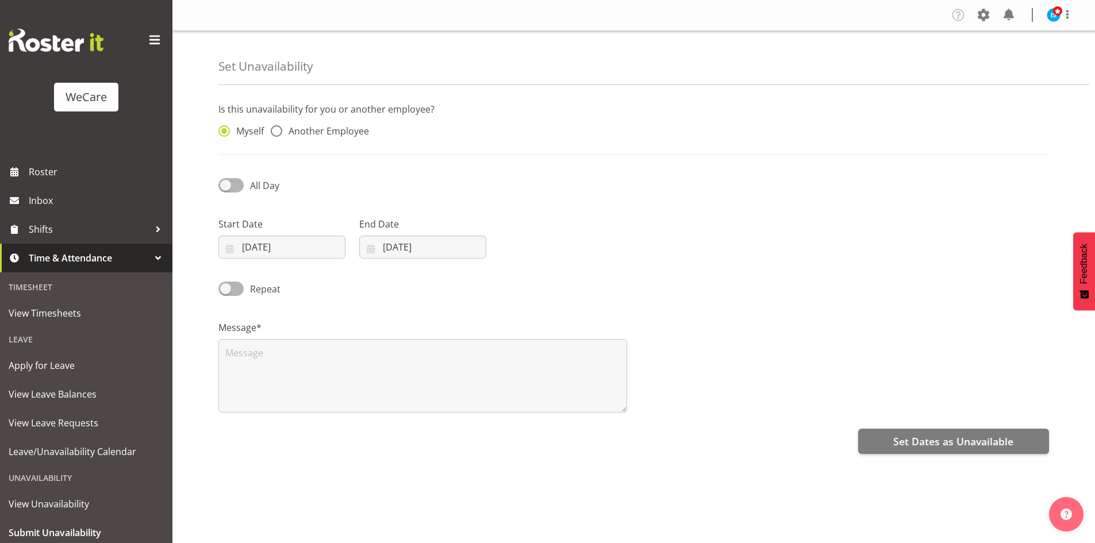
click at [354, 127] on span "Another Employee" at bounding box center [325, 130] width 87 height 11
click at [278, 128] on input "Another Employee" at bounding box center [274, 131] width 7 height 7
radio input "true"
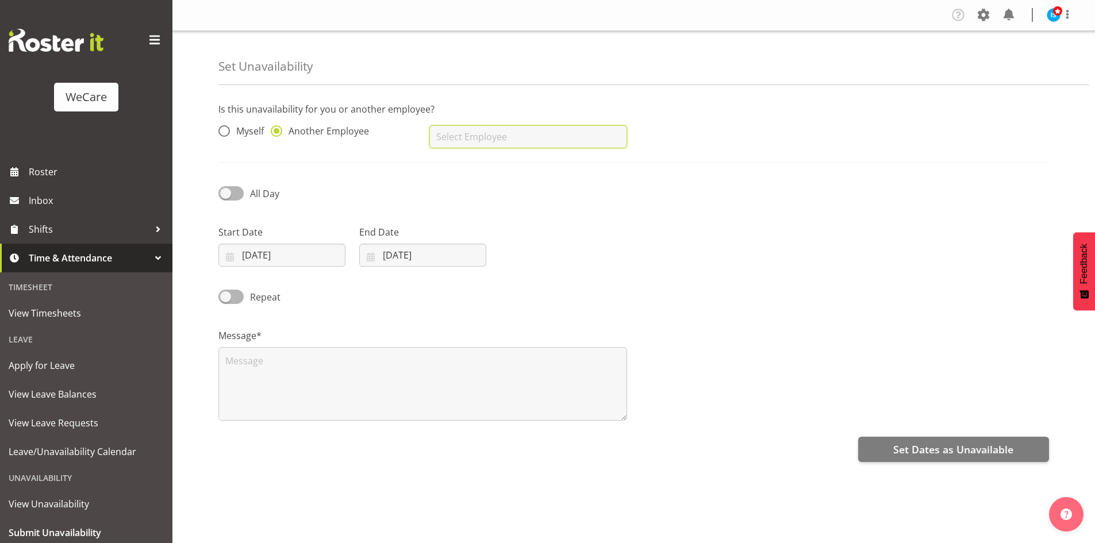
click at [501, 140] on input "text" at bounding box center [527, 136] width 197 height 23
type input "[PERSON_NAME]"
click at [259, 255] on input "[DATE]" at bounding box center [281, 255] width 127 height 23
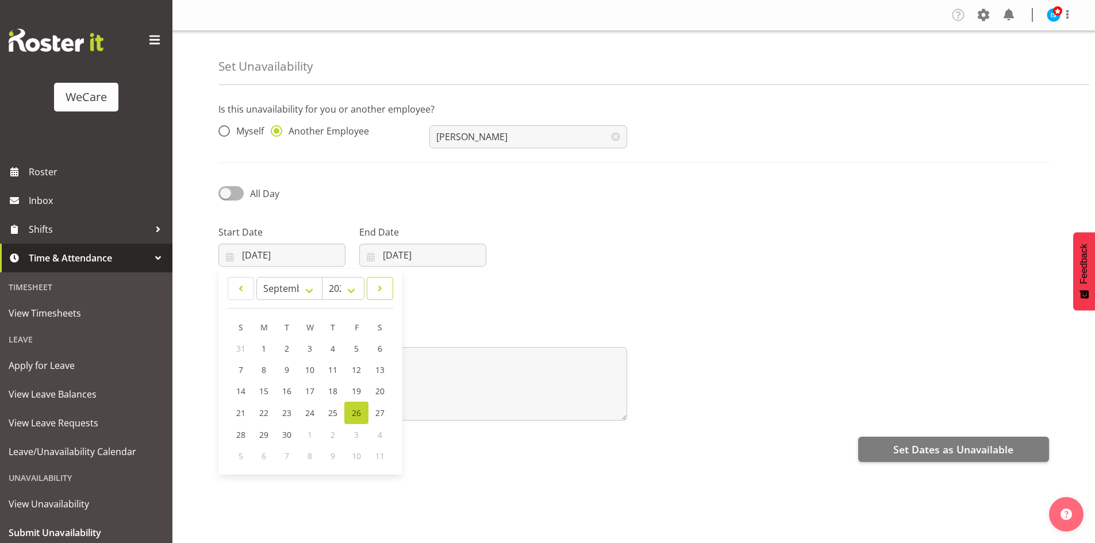
click at [380, 293] on span at bounding box center [379, 289] width 11 height 14
select select "10"
click at [298, 428] on link "25" at bounding box center [287, 433] width 23 height 21
type input "[DATE]"
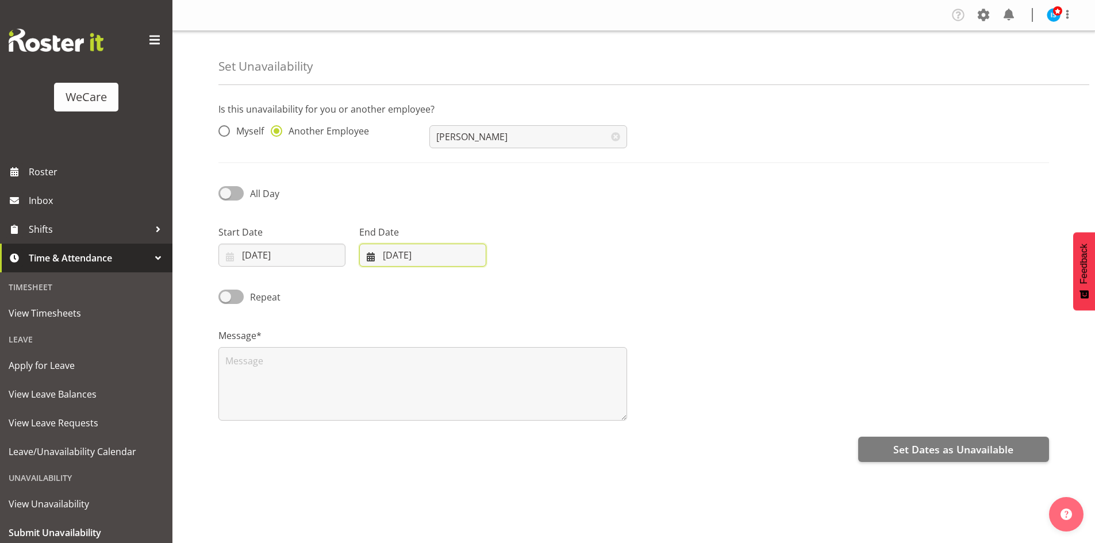
click at [380, 264] on input "[DATE]" at bounding box center [422, 255] width 127 height 23
click at [524, 283] on span at bounding box center [519, 289] width 14 height 14
select select "10"
click at [422, 429] on link "25" at bounding box center [428, 433] width 23 height 21
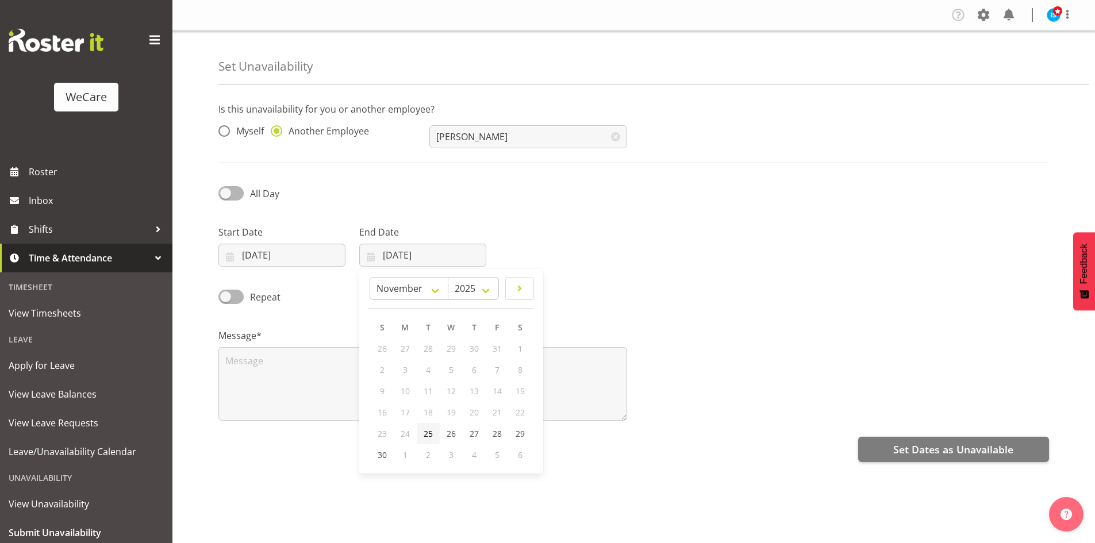
type input "[DATE]"
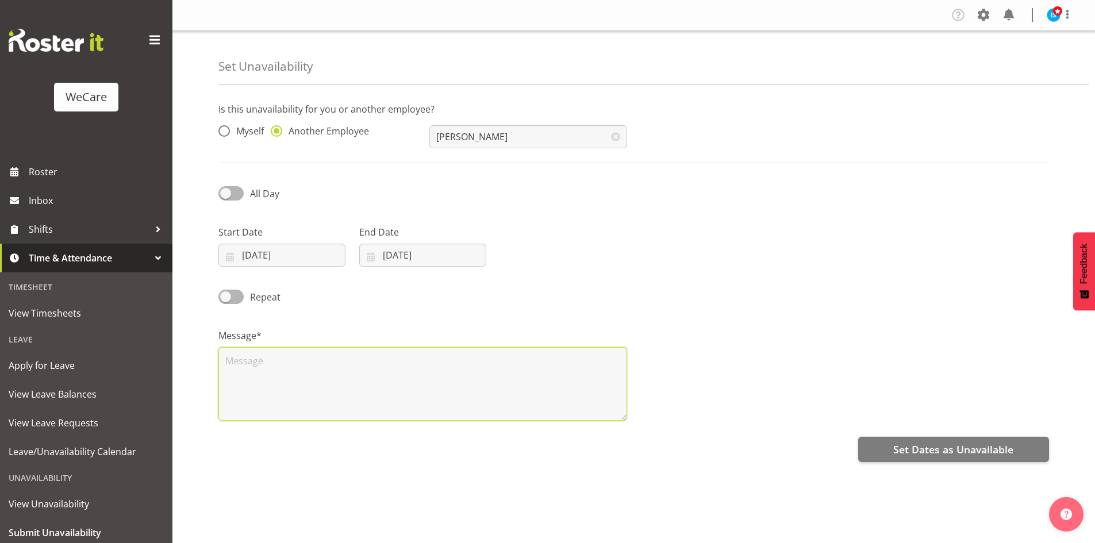
click at [337, 400] on textarea at bounding box center [422, 384] width 409 height 74
type textarea "RDO"
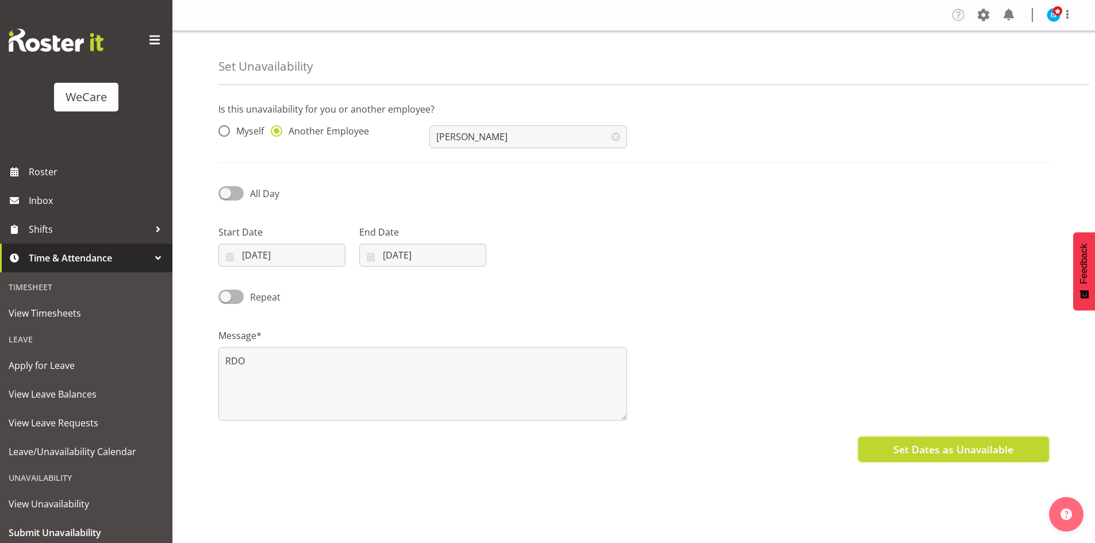
click at [933, 439] on button "Set Dates as Unavailable" at bounding box center [953, 449] width 191 height 25
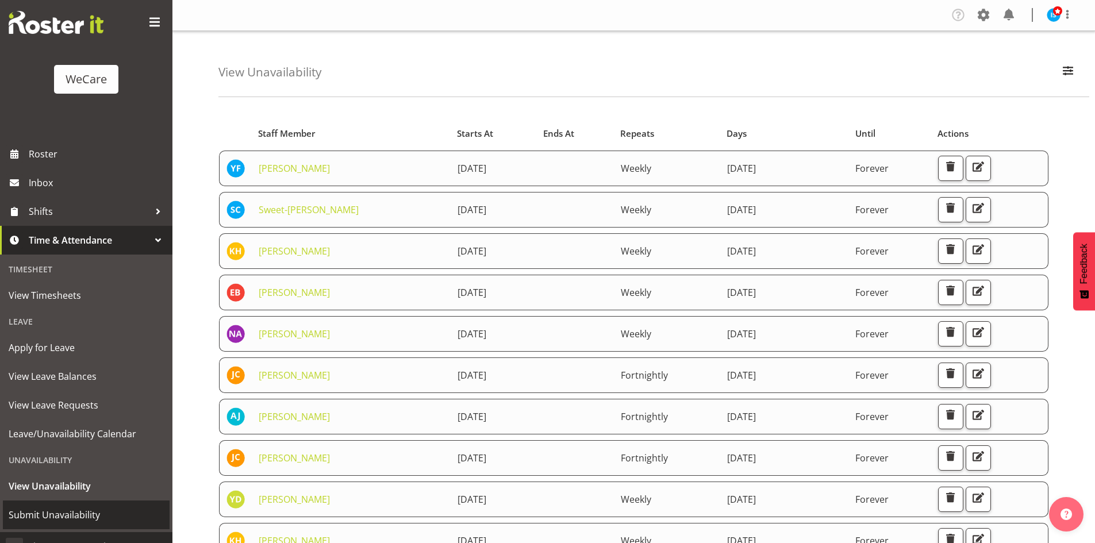
scroll to position [36, 0]
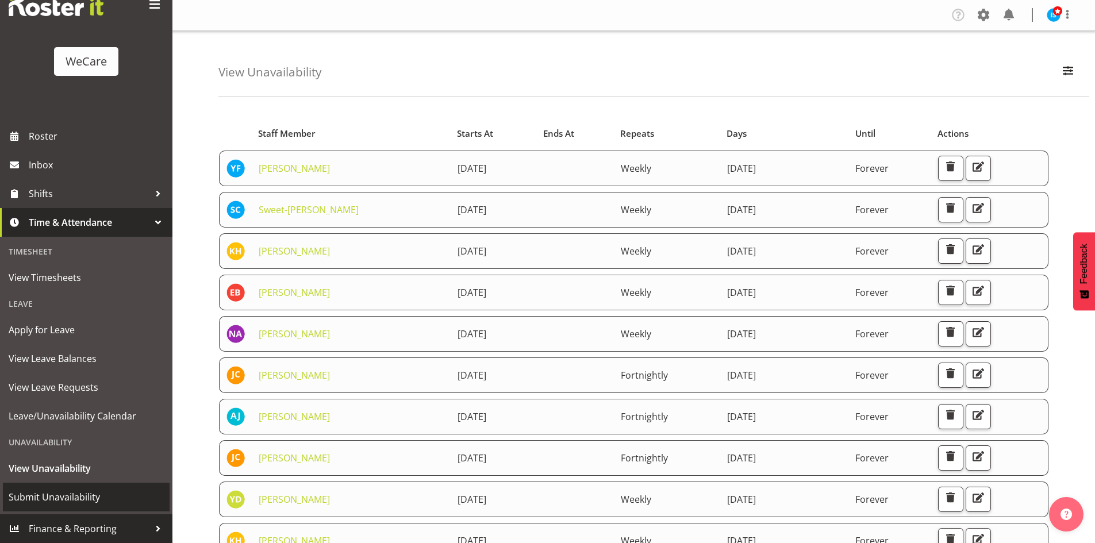
click at [82, 503] on span "Submit Unavailability" at bounding box center [86, 496] width 155 height 17
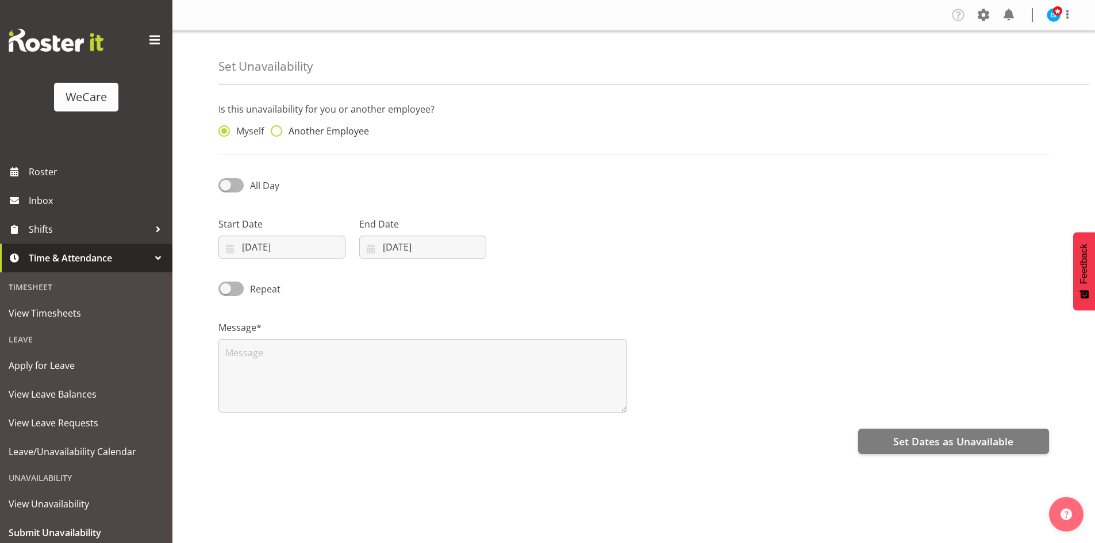
click at [347, 127] on span "Another Employee" at bounding box center [325, 130] width 87 height 11
click at [278, 128] on input "Another Employee" at bounding box center [274, 131] width 7 height 7
radio input "true"
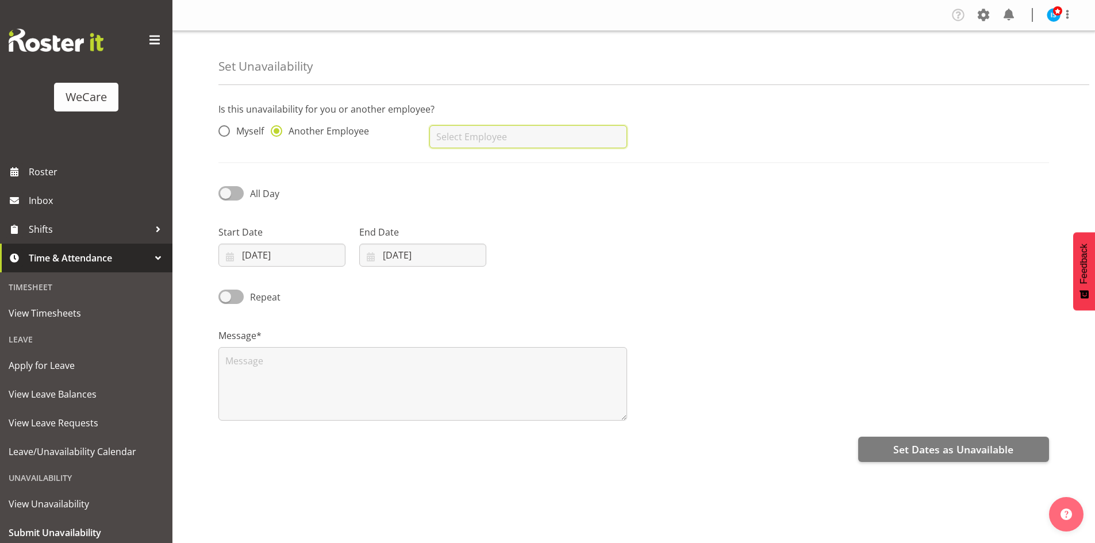
click at [550, 140] on input "text" at bounding box center [527, 136] width 197 height 23
click at [497, 152] on div "[PERSON_NAME] [PERSON_NAME]" at bounding box center [527, 176] width 197 height 51
click at [498, 159] on span "[PERSON_NAME]" at bounding box center [473, 165] width 71 height 13
type input "[PERSON_NAME]"
click at [264, 263] on input "[DATE]" at bounding box center [281, 255] width 127 height 23
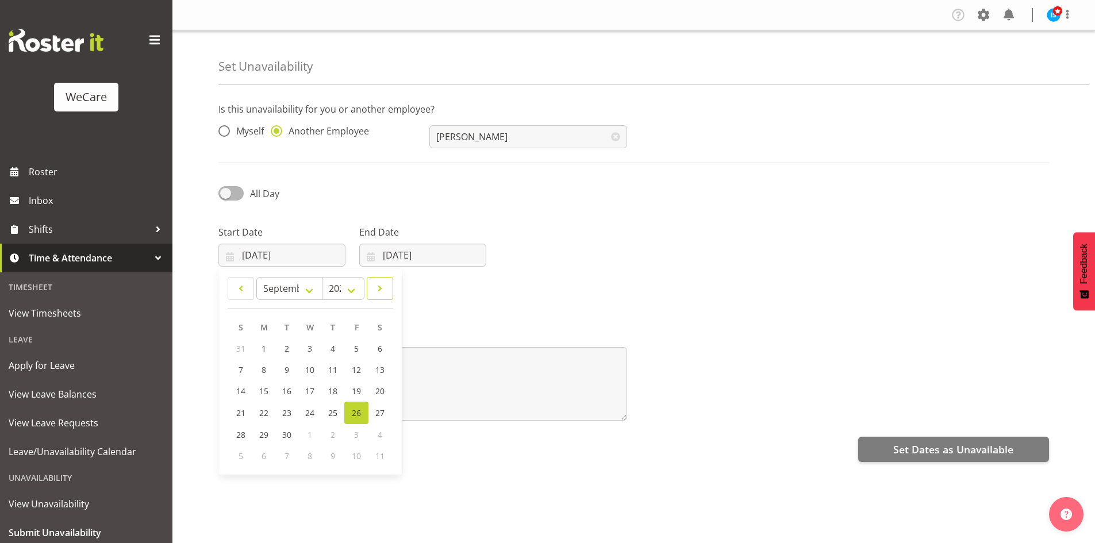
click at [384, 300] on link at bounding box center [380, 288] width 26 height 23
select select "10"
click at [338, 417] on link "20" at bounding box center [333, 412] width 23 height 21
drag, startPoint x: 440, startPoint y: 268, endPoint x: 465, endPoint y: 283, distance: 29.4
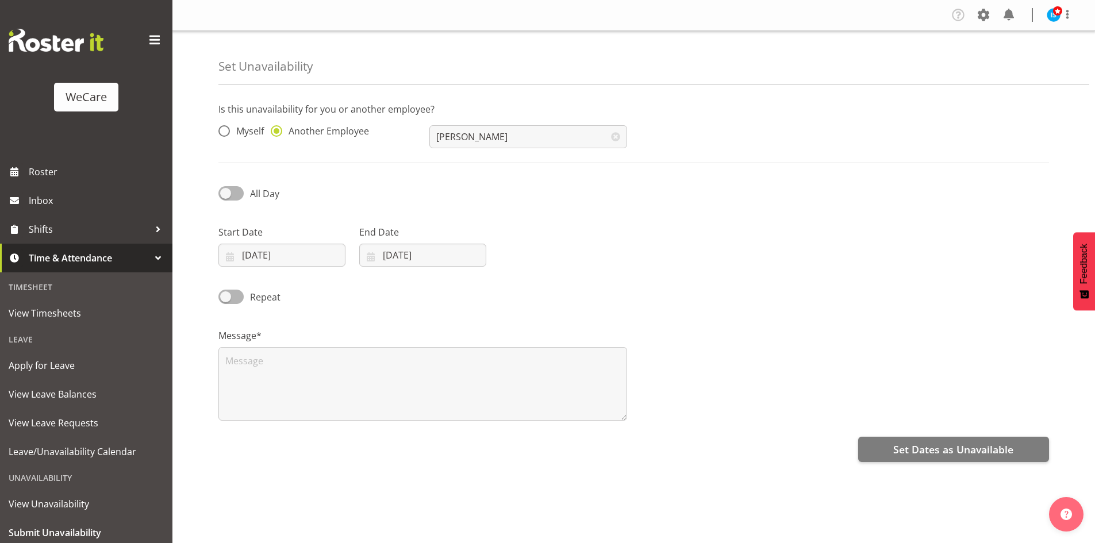
click at [440, 267] on div "End Date [DATE] January February March April May June July August September Oct…" at bounding box center [422, 241] width 141 height 64
click at [282, 255] on input "[DATE]" at bounding box center [281, 255] width 127 height 23
click at [334, 428] on span "27" at bounding box center [333, 433] width 9 height 11
type input "[DATE]"
click at [415, 274] on div "Repeat" at bounding box center [316, 292] width 211 height 39
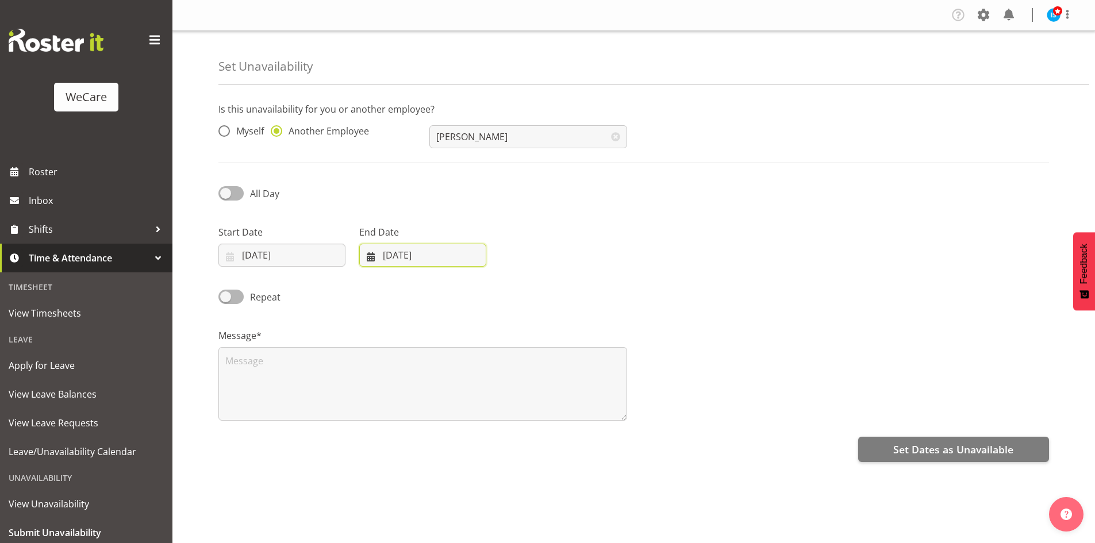
click at [433, 260] on input "[DATE]" at bounding box center [422, 255] width 127 height 23
click at [517, 287] on span at bounding box center [519, 289] width 14 height 14
select select "10"
drag, startPoint x: 467, startPoint y: 447, endPoint x: 464, endPoint y: 436, distance: 11.3
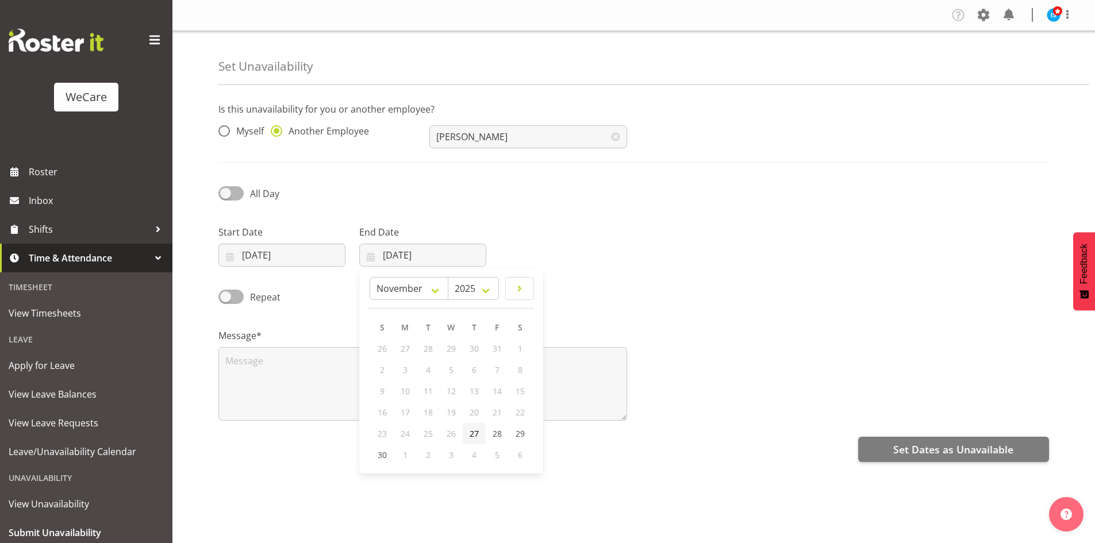
click at [466, 446] on div "4" at bounding box center [474, 454] width 23 height 21
click at [468, 431] on link "27" at bounding box center [474, 433] width 23 height 21
type input "[DATE]"
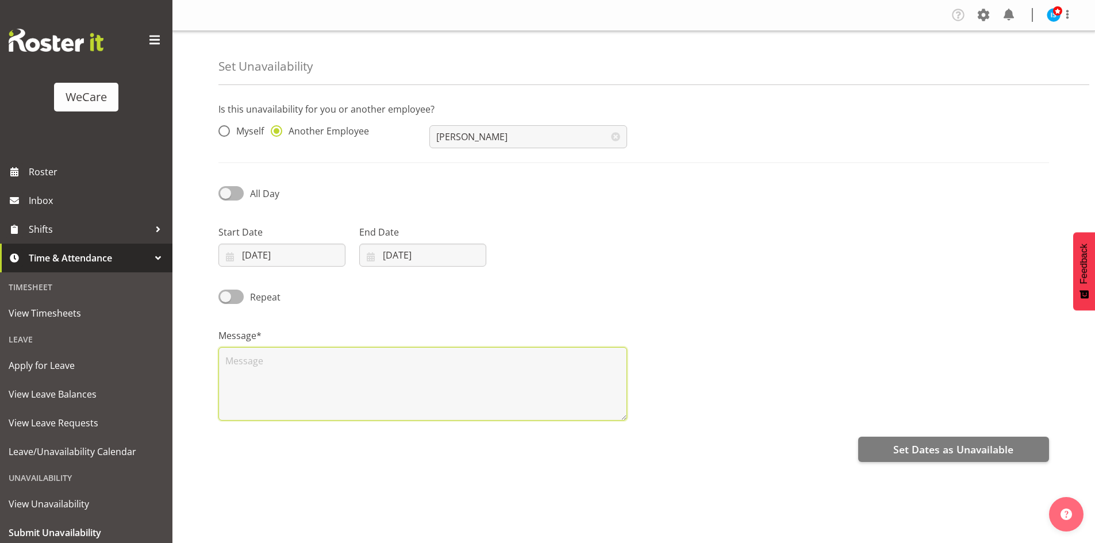
click at [248, 386] on textarea at bounding box center [422, 384] width 409 height 74
type textarea "RDO"
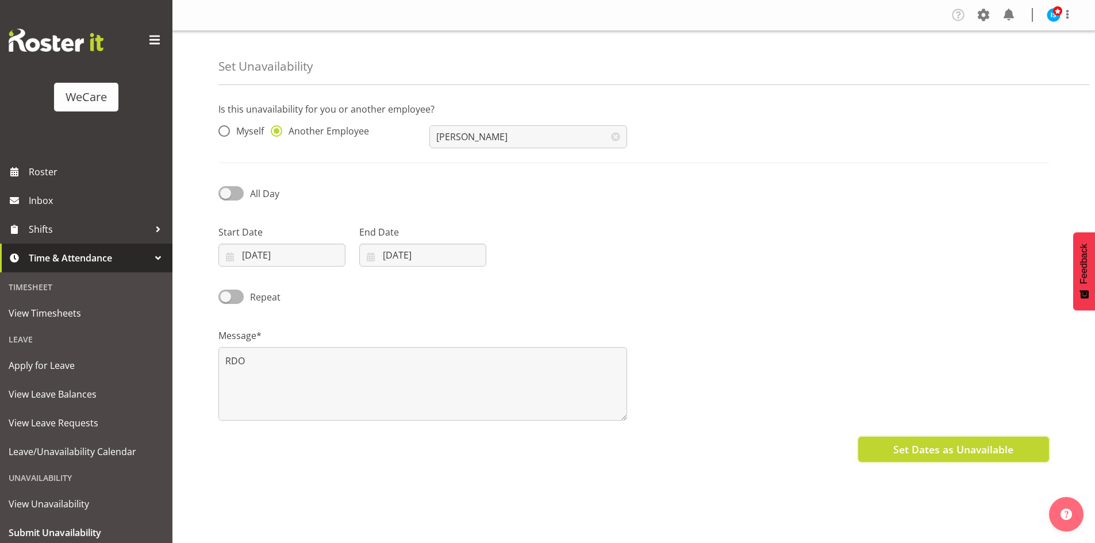
click at [932, 453] on span "Set Dates as Unavailable" at bounding box center [953, 449] width 120 height 15
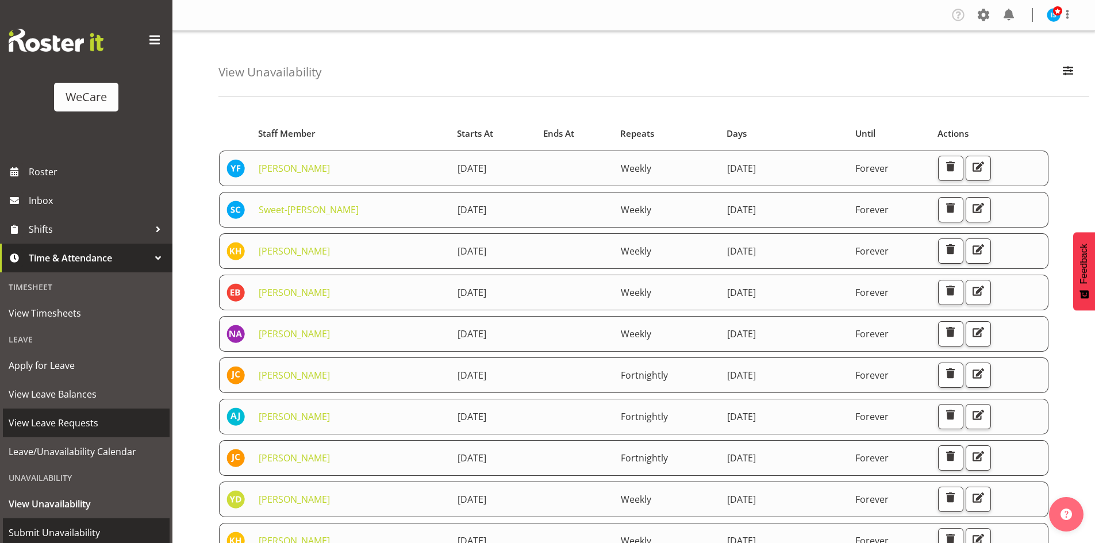
scroll to position [36, 0]
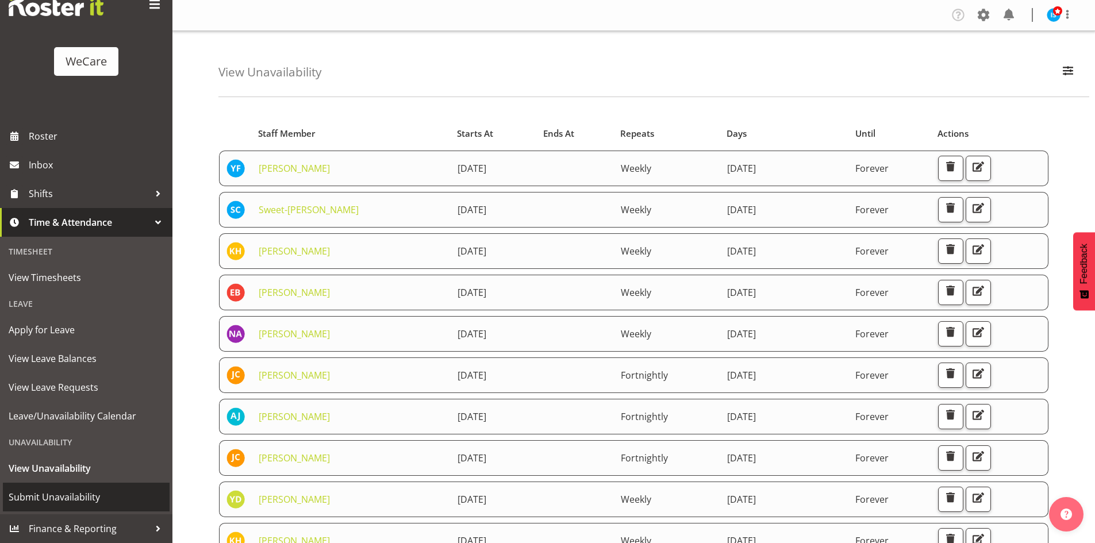
click at [99, 490] on span "Submit Unavailability" at bounding box center [86, 496] width 155 height 17
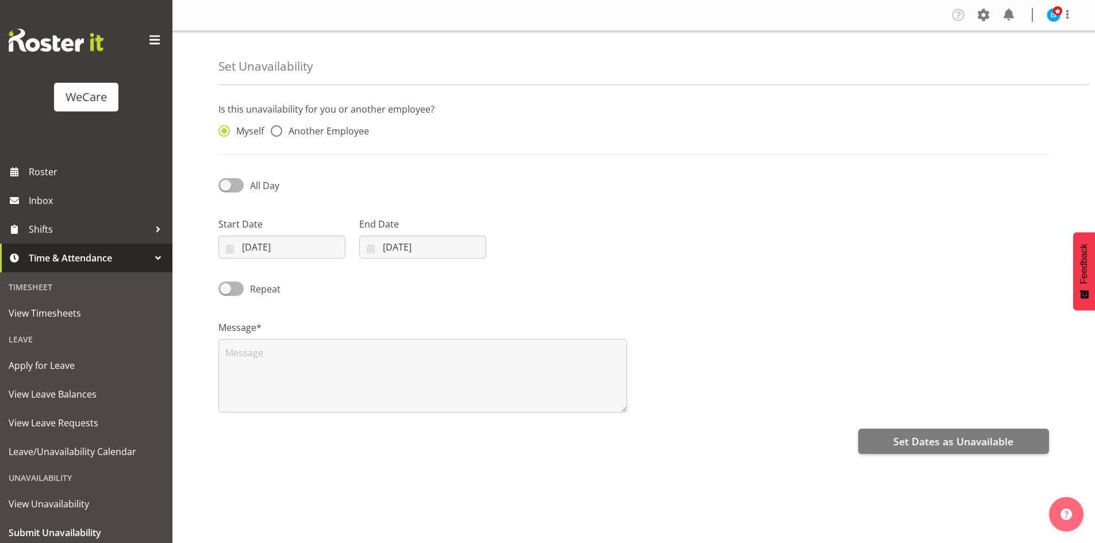
click at [317, 125] on span "Another Employee" at bounding box center [325, 130] width 87 height 11
click at [278, 128] on input "Another Employee" at bounding box center [274, 131] width 7 height 7
radio input "true"
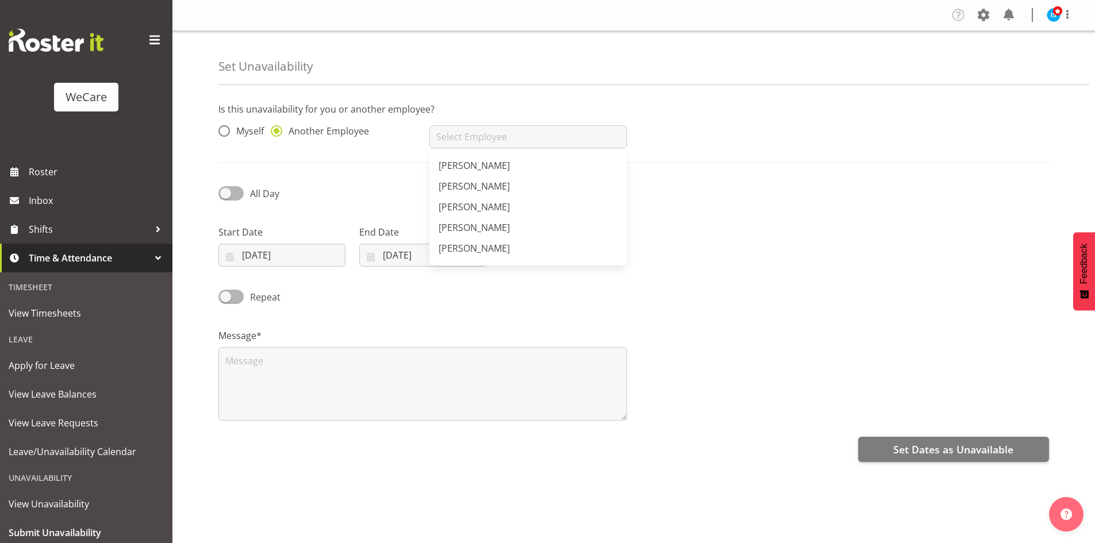
click at [500, 129] on input "text" at bounding box center [527, 136] width 197 height 23
click at [523, 159] on link "[PERSON_NAME]" at bounding box center [527, 165] width 197 height 21
type input "[PERSON_NAME]"
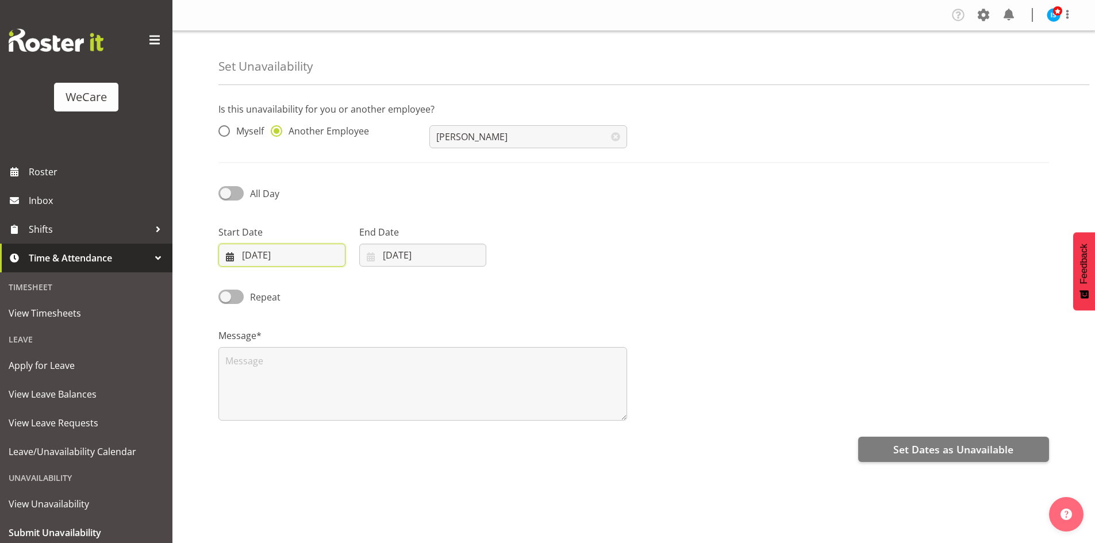
click at [280, 253] on input "[DATE]" at bounding box center [281, 255] width 127 height 23
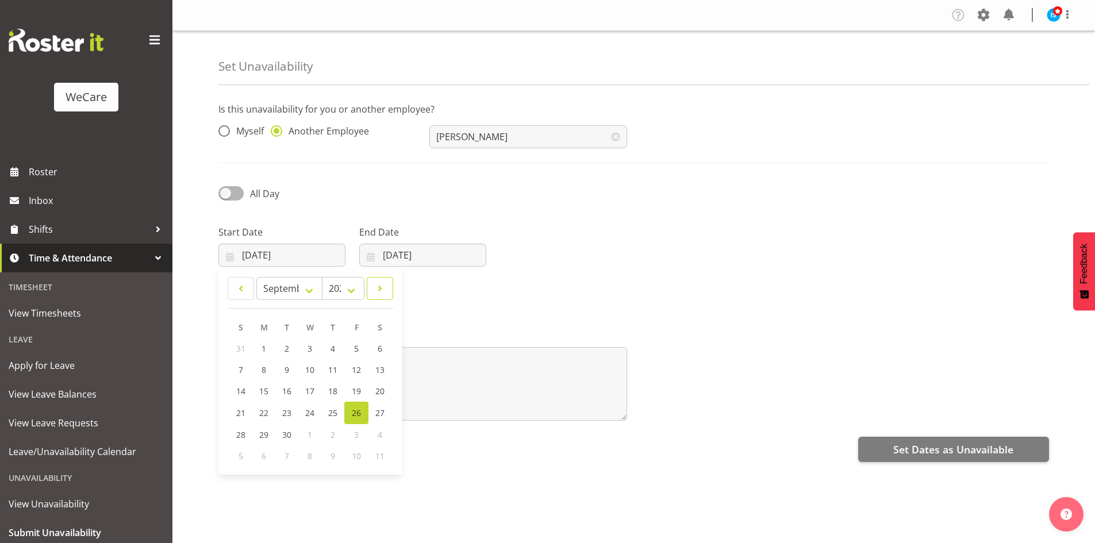
click at [376, 283] on span at bounding box center [379, 289] width 11 height 14
select select "10"
click at [361, 441] on link "28" at bounding box center [356, 433] width 23 height 21
type input "[DATE]"
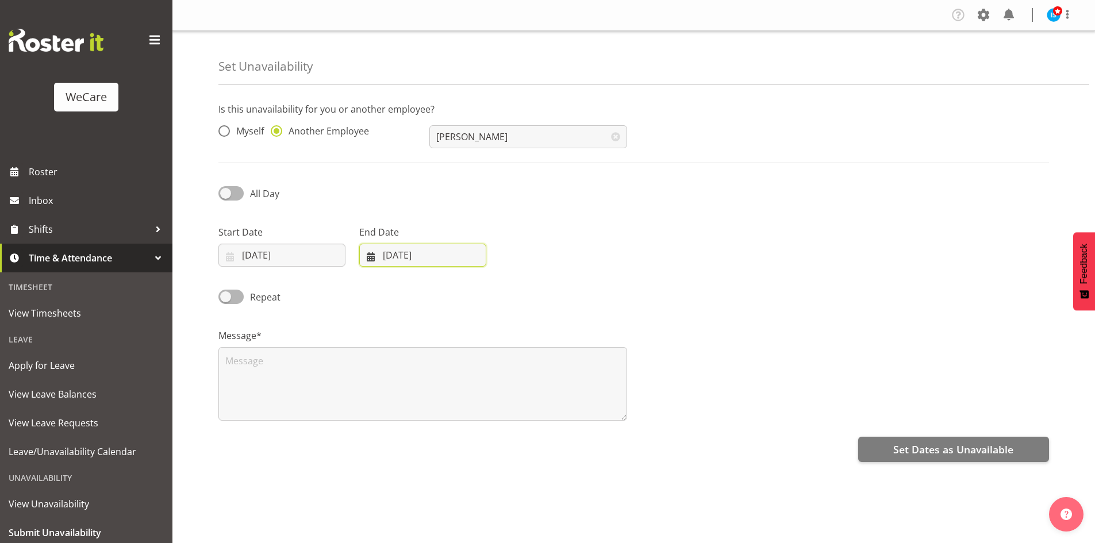
click at [427, 252] on input "[DATE]" at bounding box center [422, 255] width 127 height 23
click at [517, 275] on div "January February March April May June July August September October November [D…" at bounding box center [451, 371] width 184 height 196
click at [518, 280] on link at bounding box center [519, 288] width 29 height 23
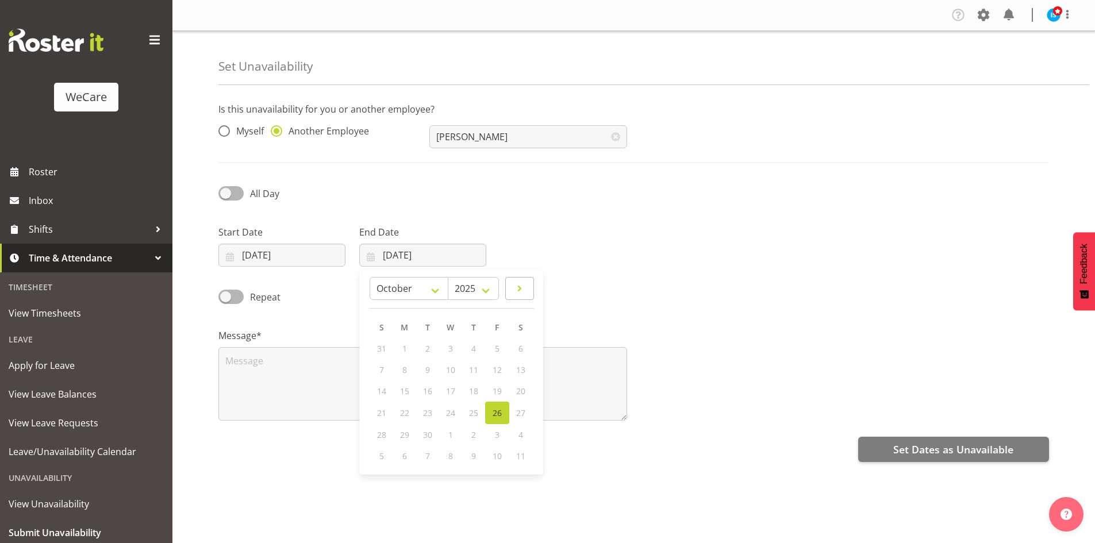
select select "10"
click at [495, 428] on span "28" at bounding box center [496, 433] width 9 height 11
type input "[DATE]"
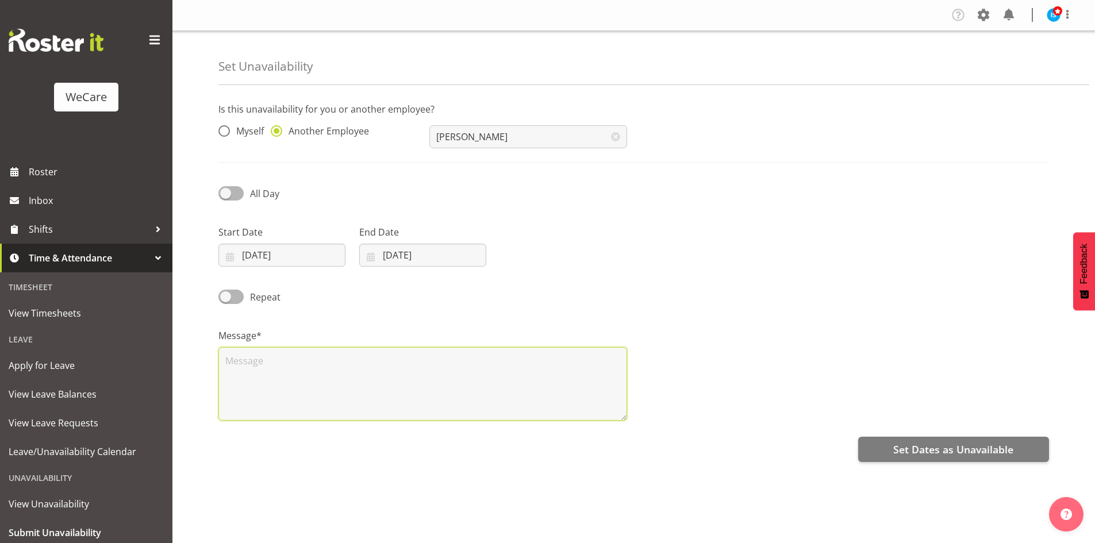
click at [410, 392] on textarea at bounding box center [422, 384] width 409 height 74
type textarea "RDO"
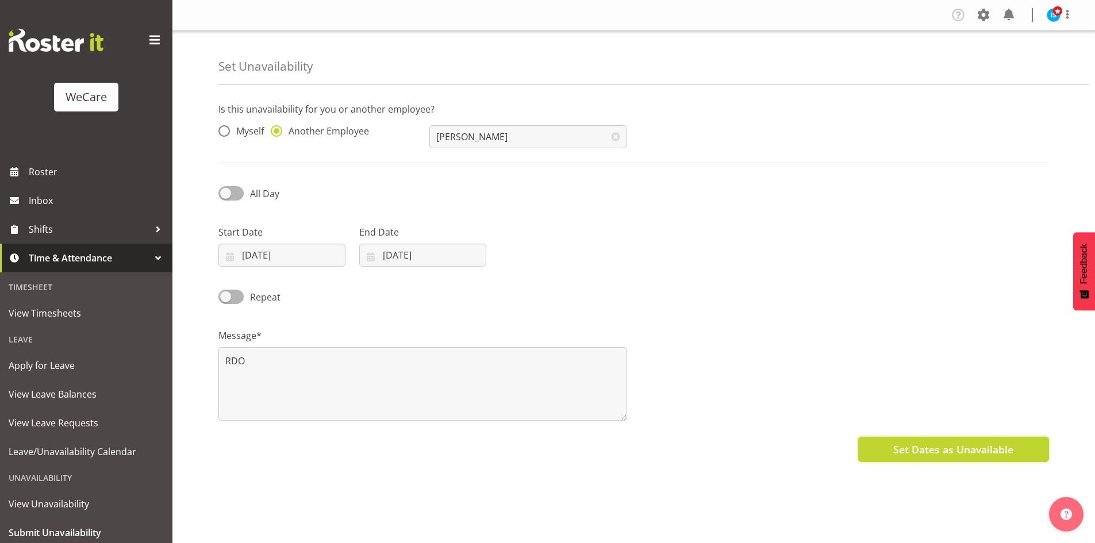
click at [931, 438] on button "Set Dates as Unavailable" at bounding box center [953, 449] width 191 height 25
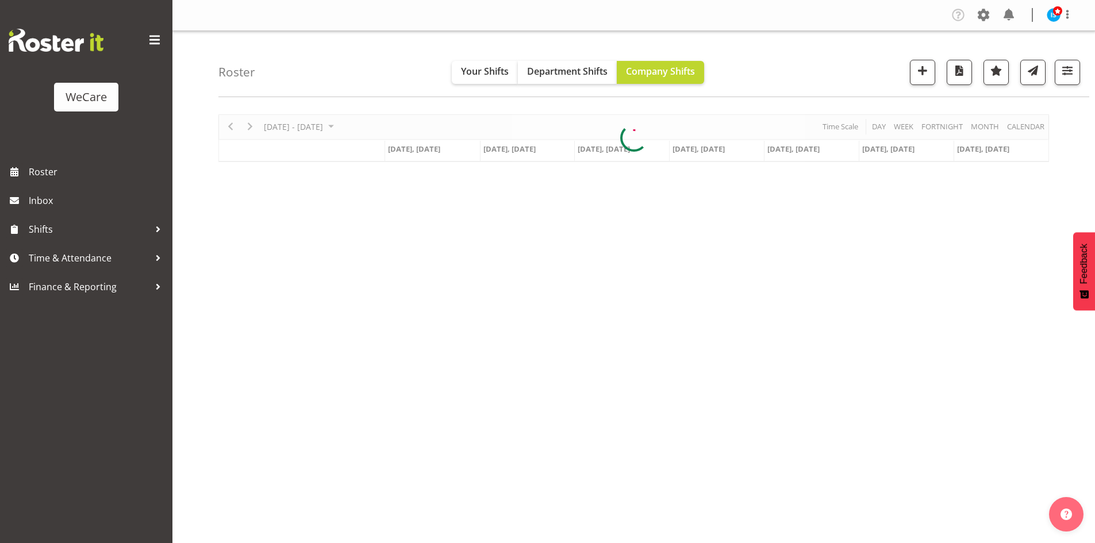
scroll to position [22, 0]
